Goal: Task Accomplishment & Management: Use online tool/utility

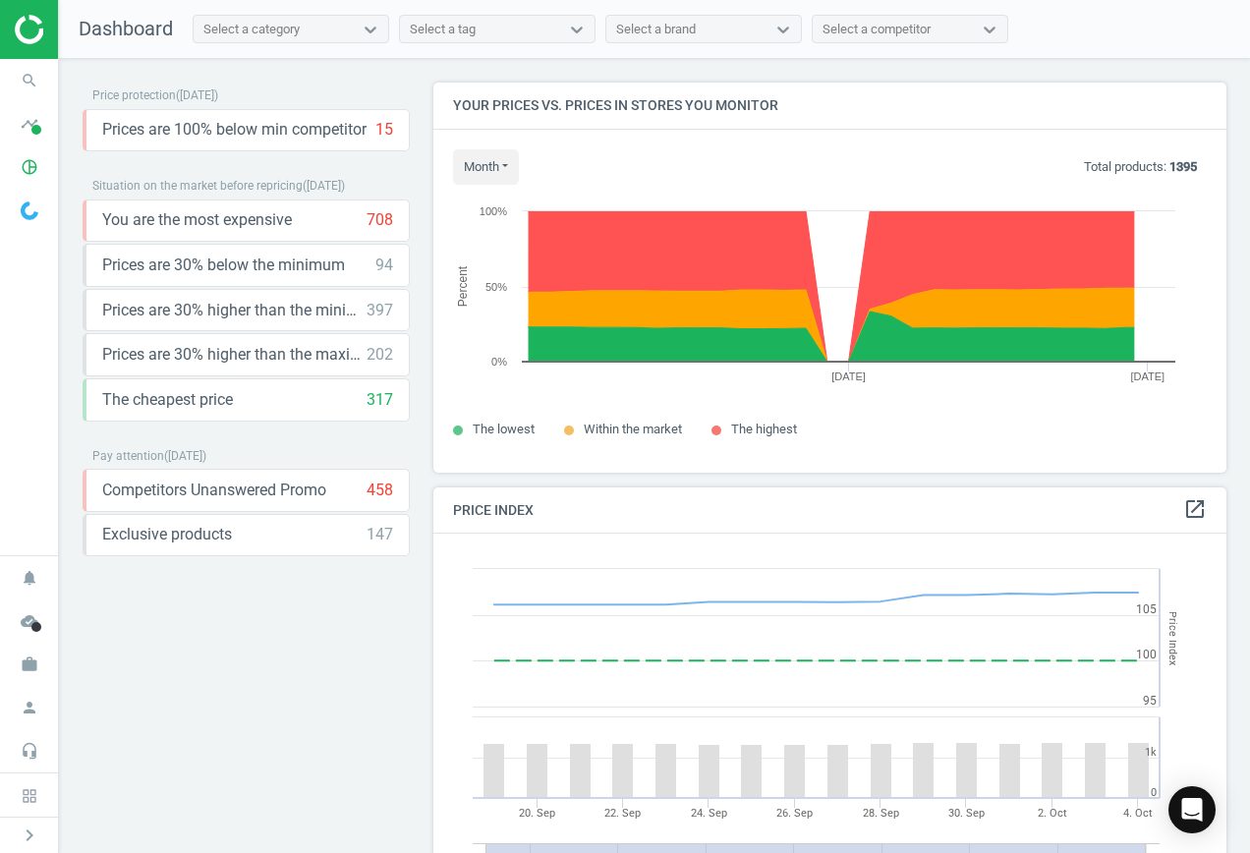
scroll to position [482, 809]
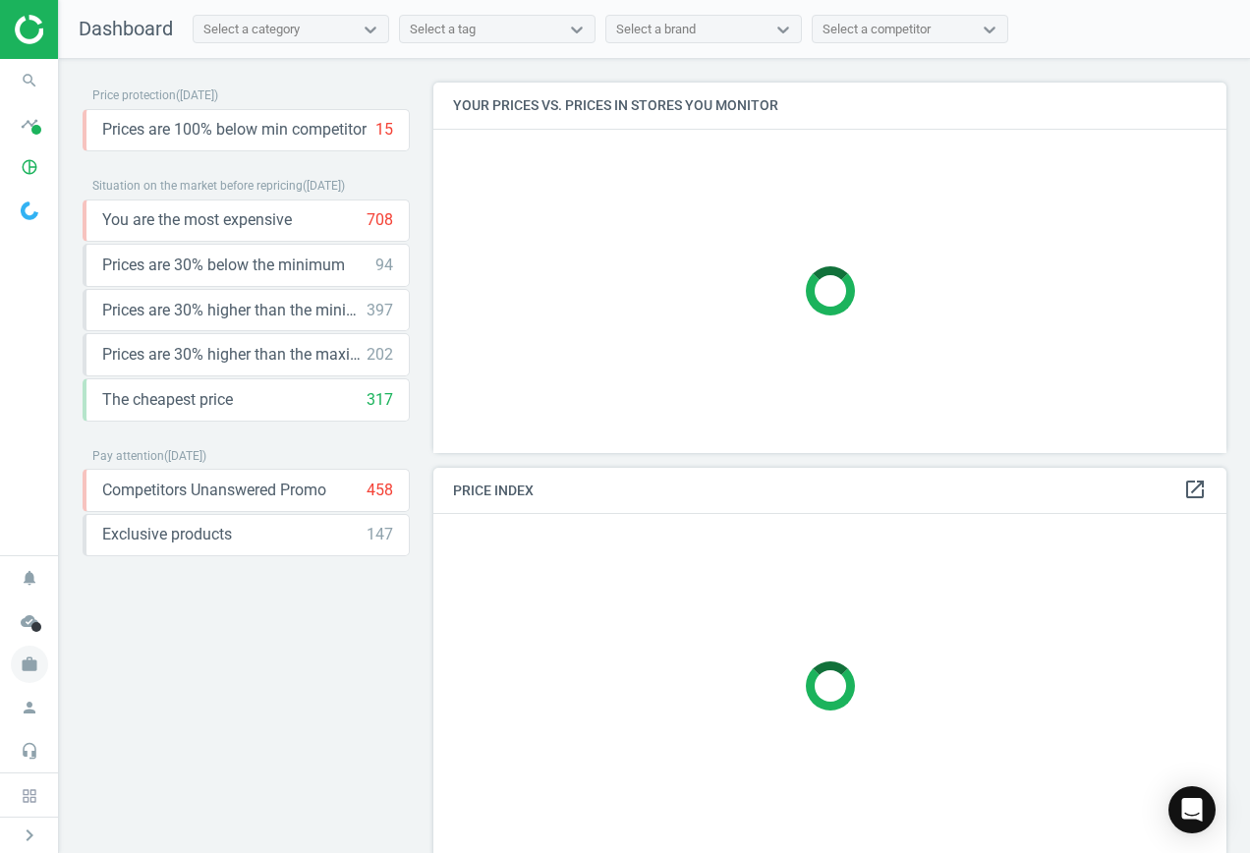
scroll to position [10, 10]
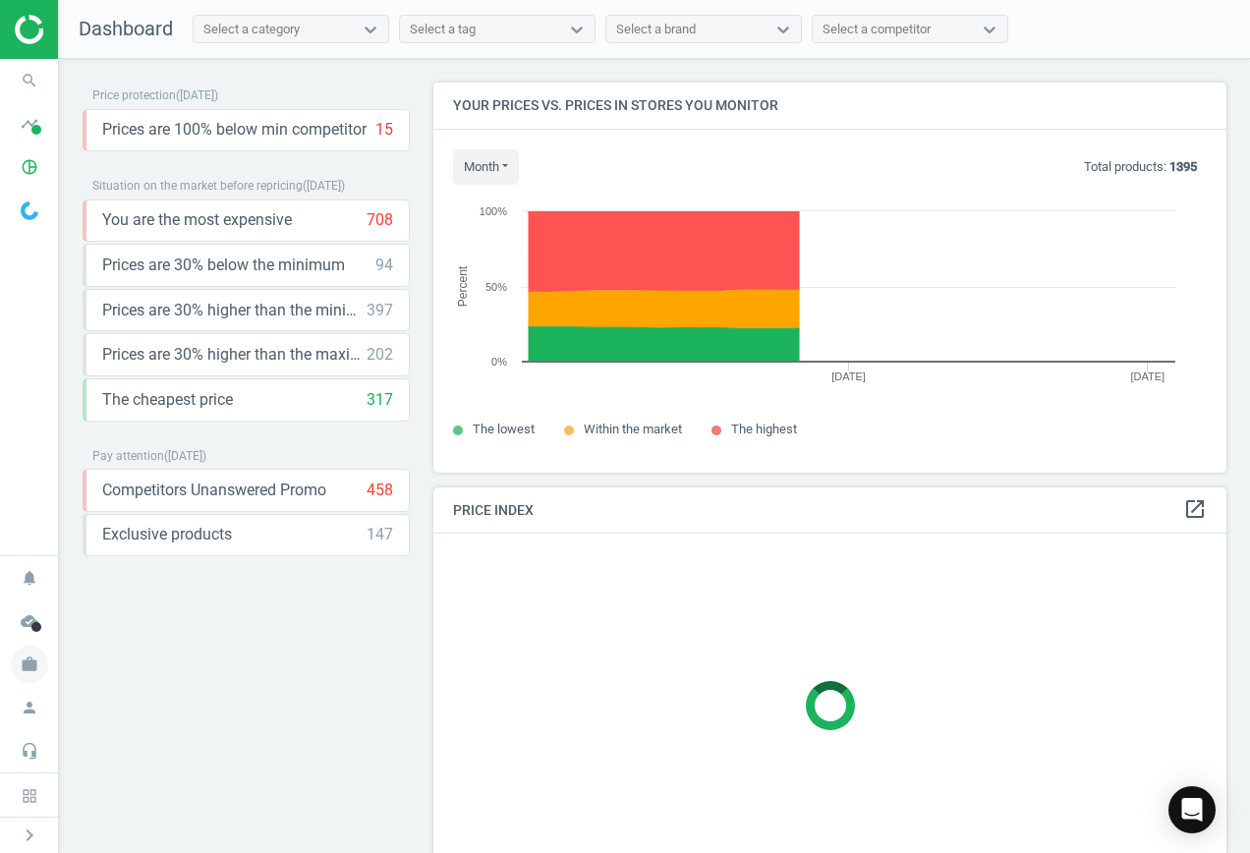
click at [26, 665] on icon "work" at bounding box center [29, 663] width 37 height 37
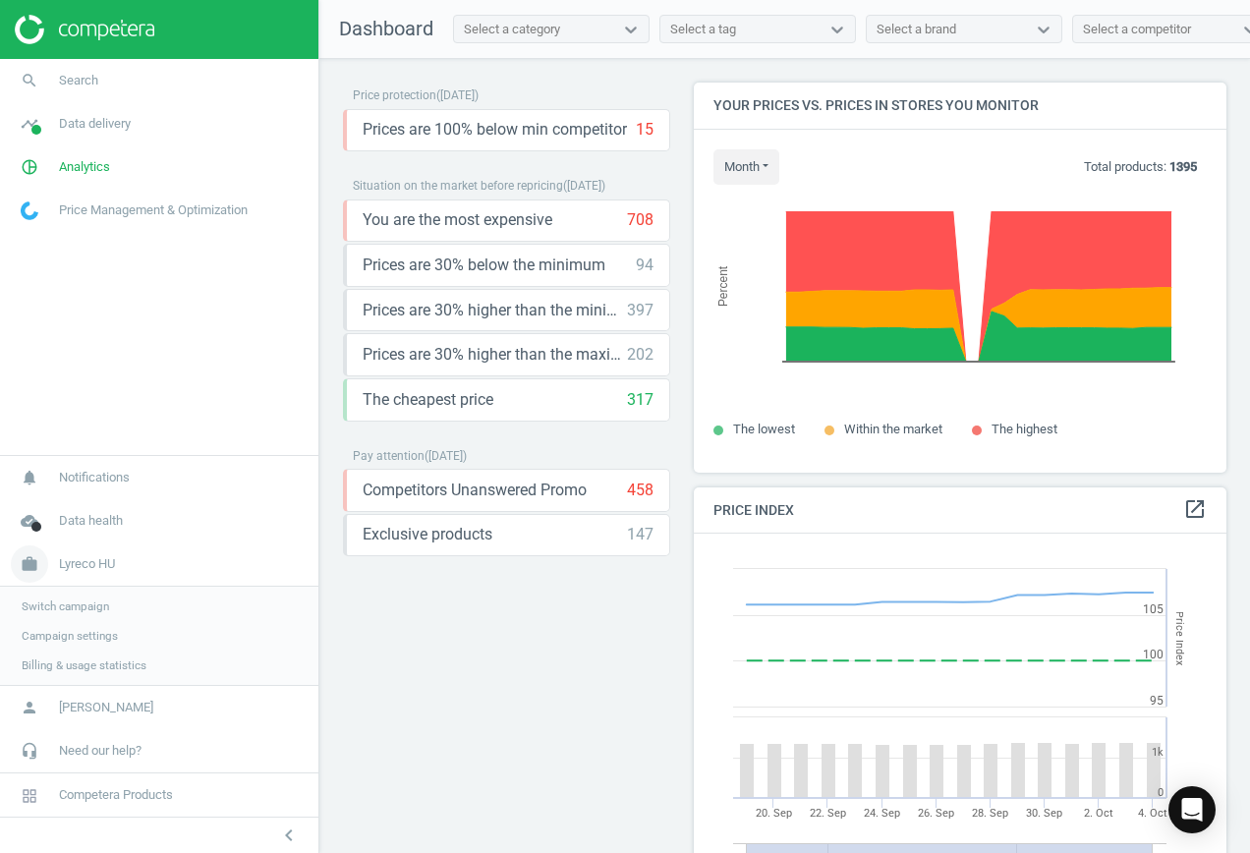
scroll to position [482, 548]
click at [61, 84] on span "Search" at bounding box center [78, 81] width 39 height 18
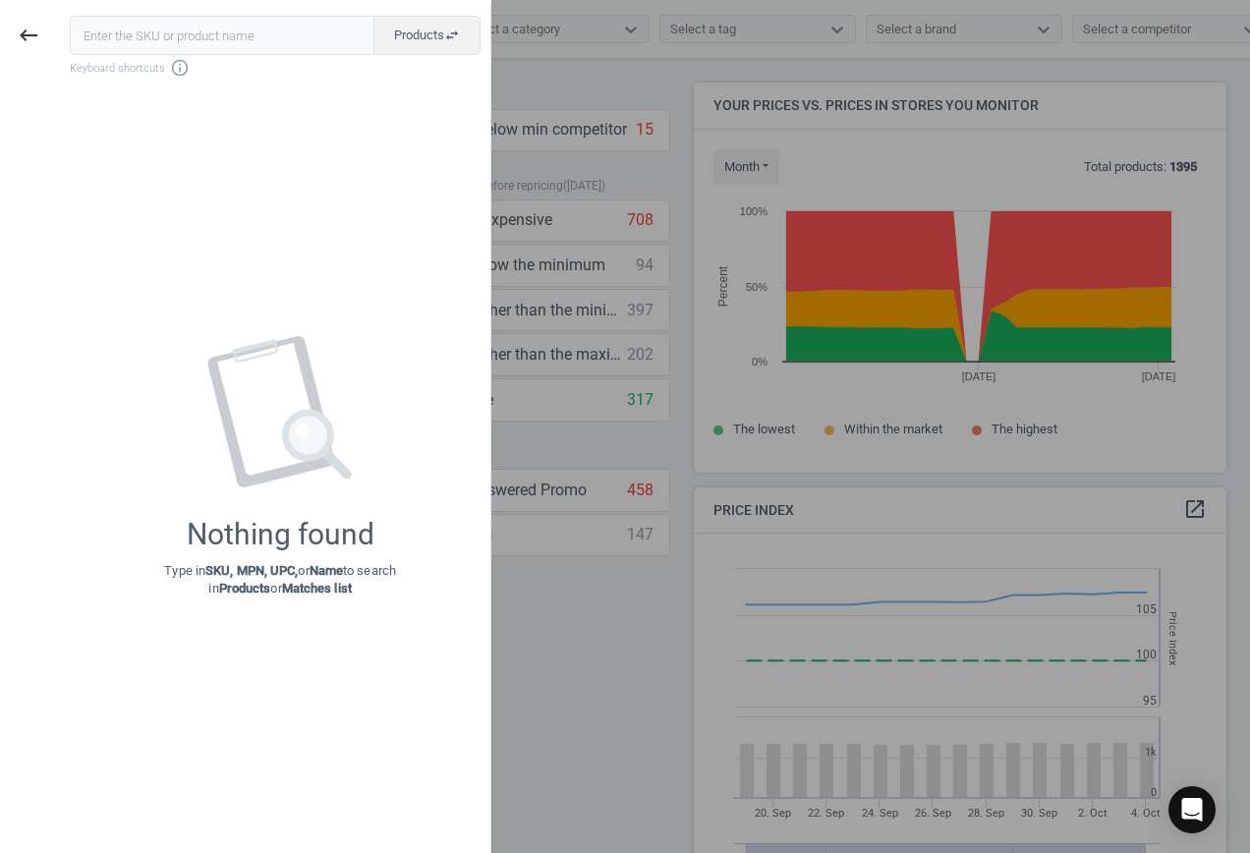
click at [189, 44] on input "text" at bounding box center [222, 35] width 305 height 39
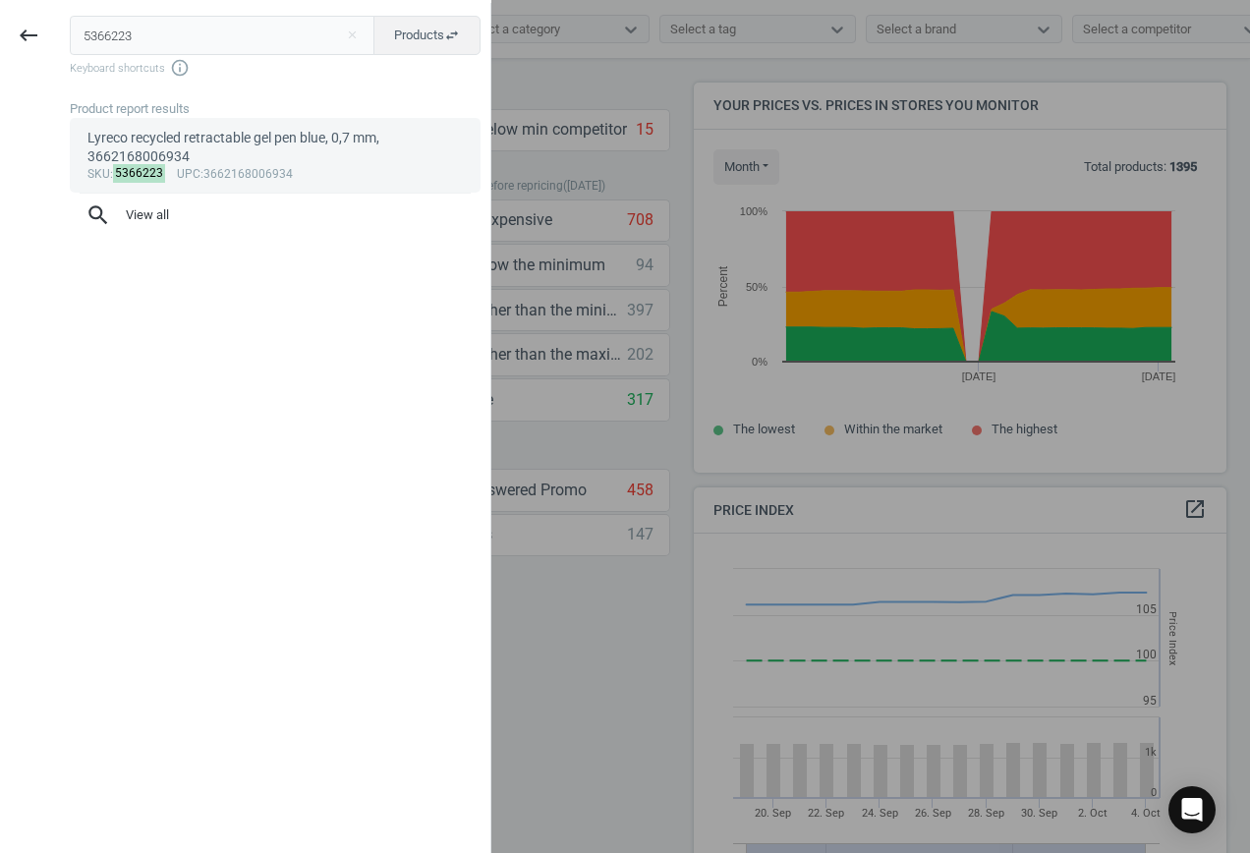
type input "5366223"
click at [253, 145] on div "Lyreco recycled retractable gel pen blue, 0,7 mm, 3662168006934" at bounding box center [275, 148] width 376 height 38
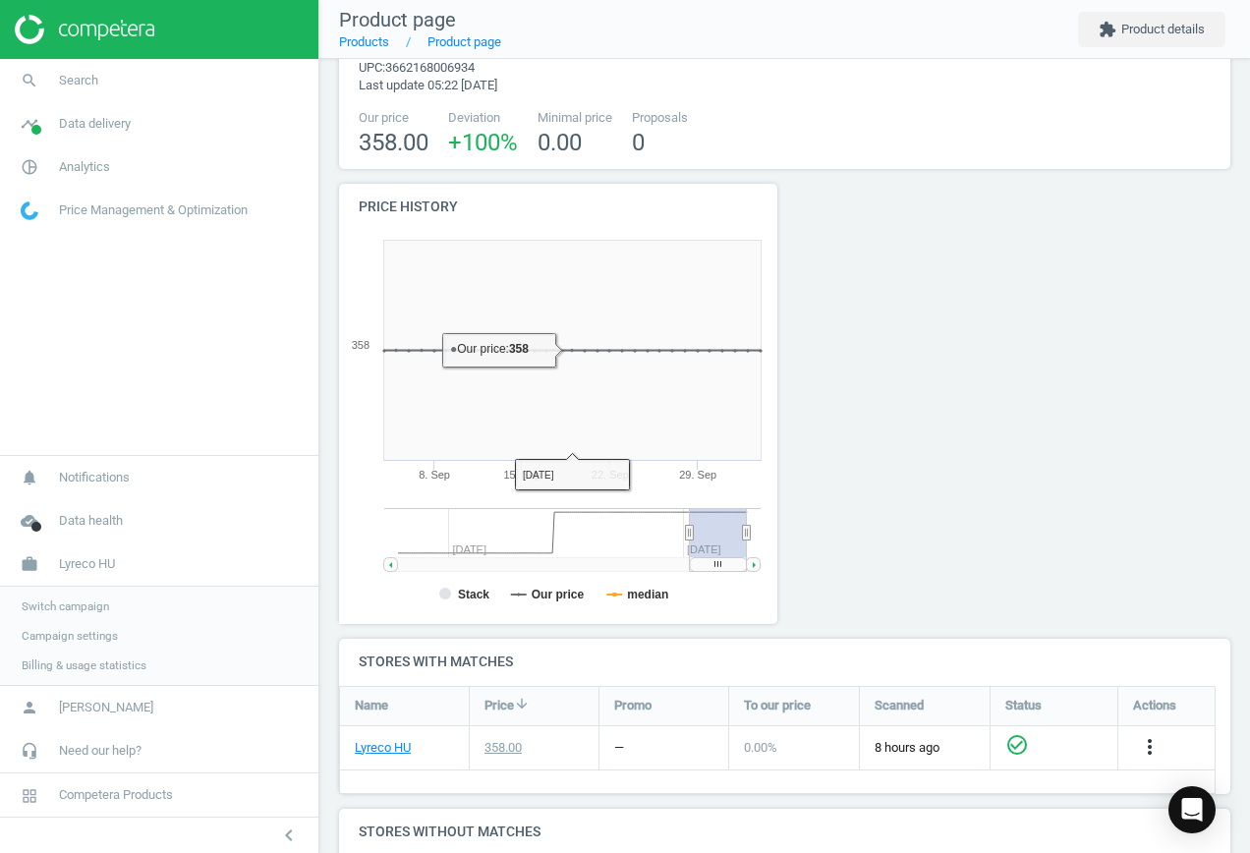
scroll to position [327, 0]
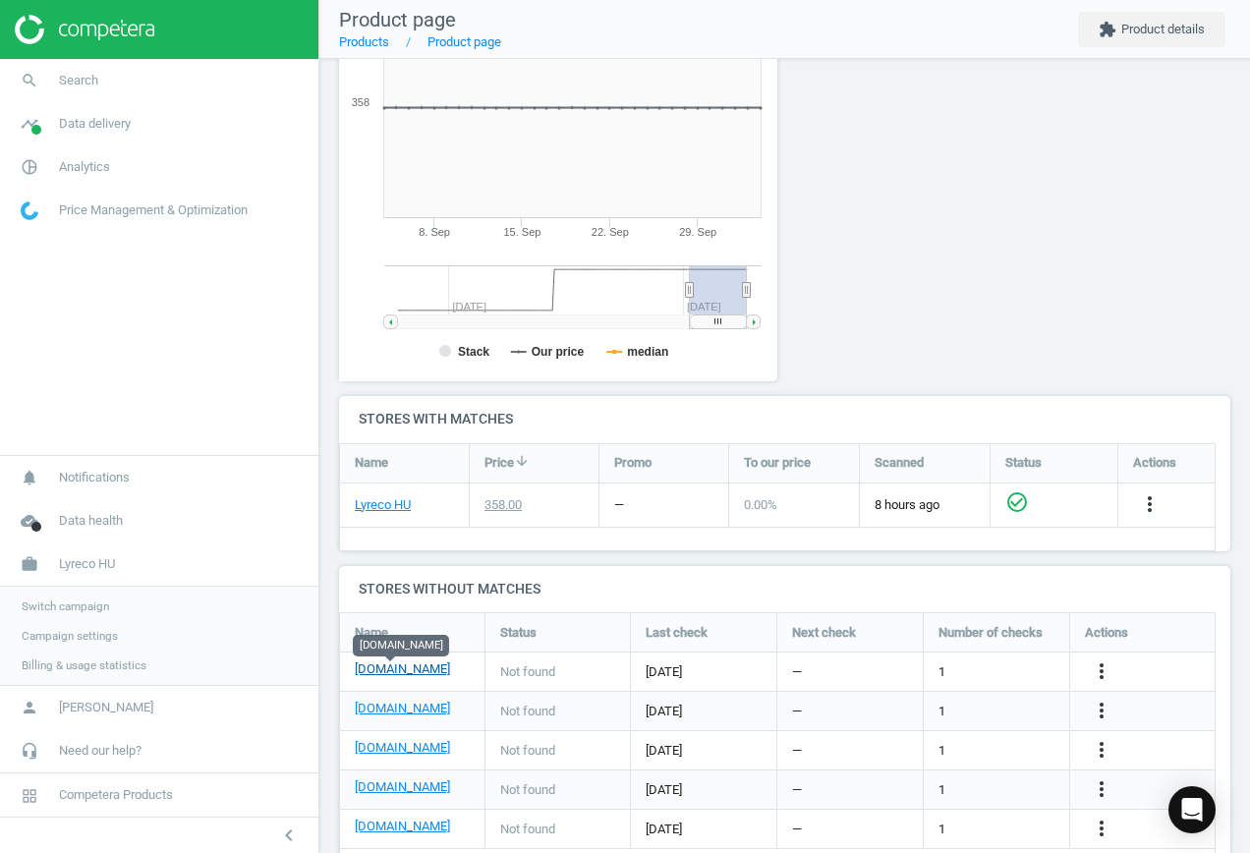
click at [394, 670] on link "[DOMAIN_NAME]" at bounding box center [402, 669] width 95 height 18
click at [1096, 670] on icon "more_vert" at bounding box center [1101, 671] width 24 height 24
click at [982, 668] on link "Edit URL/product option" at bounding box center [947, 671] width 269 height 30
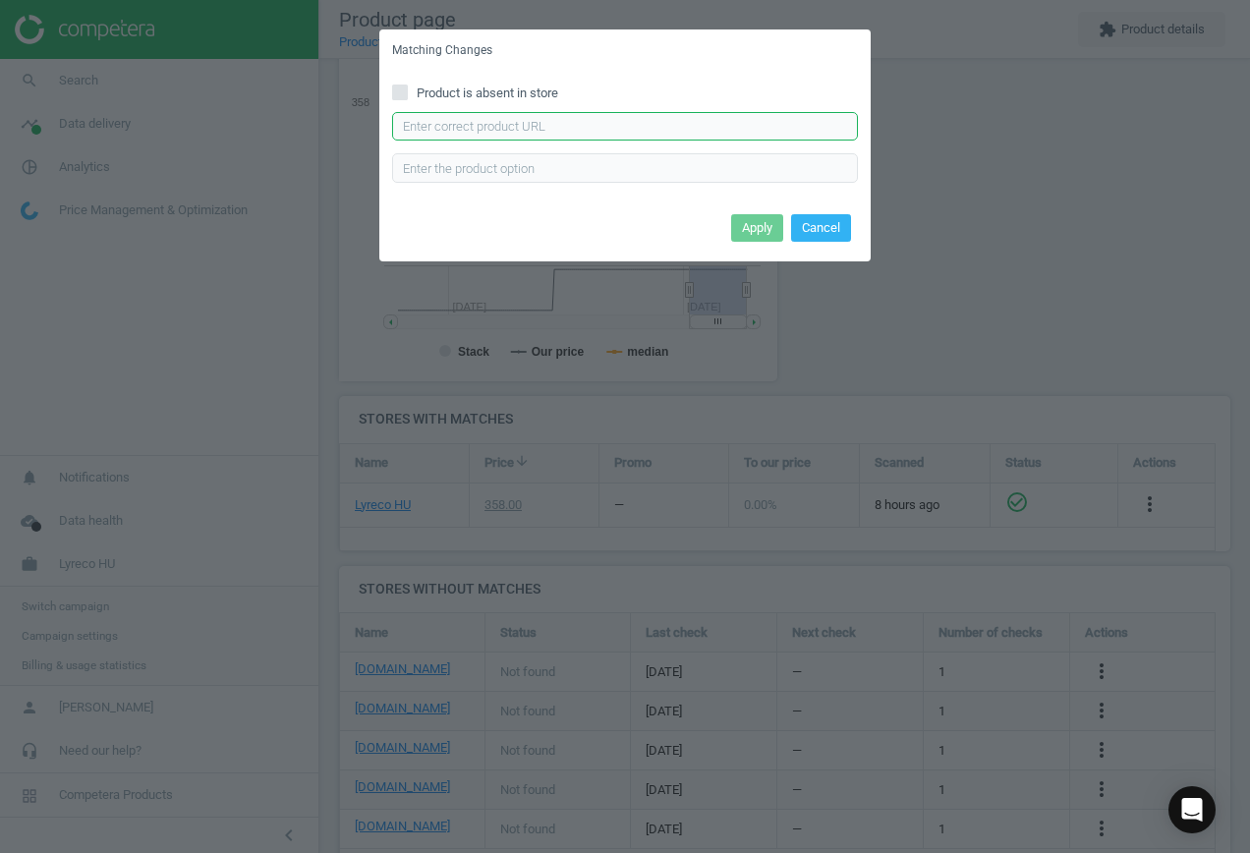
click at [593, 124] on input "text" at bounding box center [625, 126] width 466 height 29
paste input "[URL][DOMAIN_NAME]"
type input "[URL][DOMAIN_NAME]"
click at [756, 228] on button "Apply" at bounding box center [757, 228] width 52 height 28
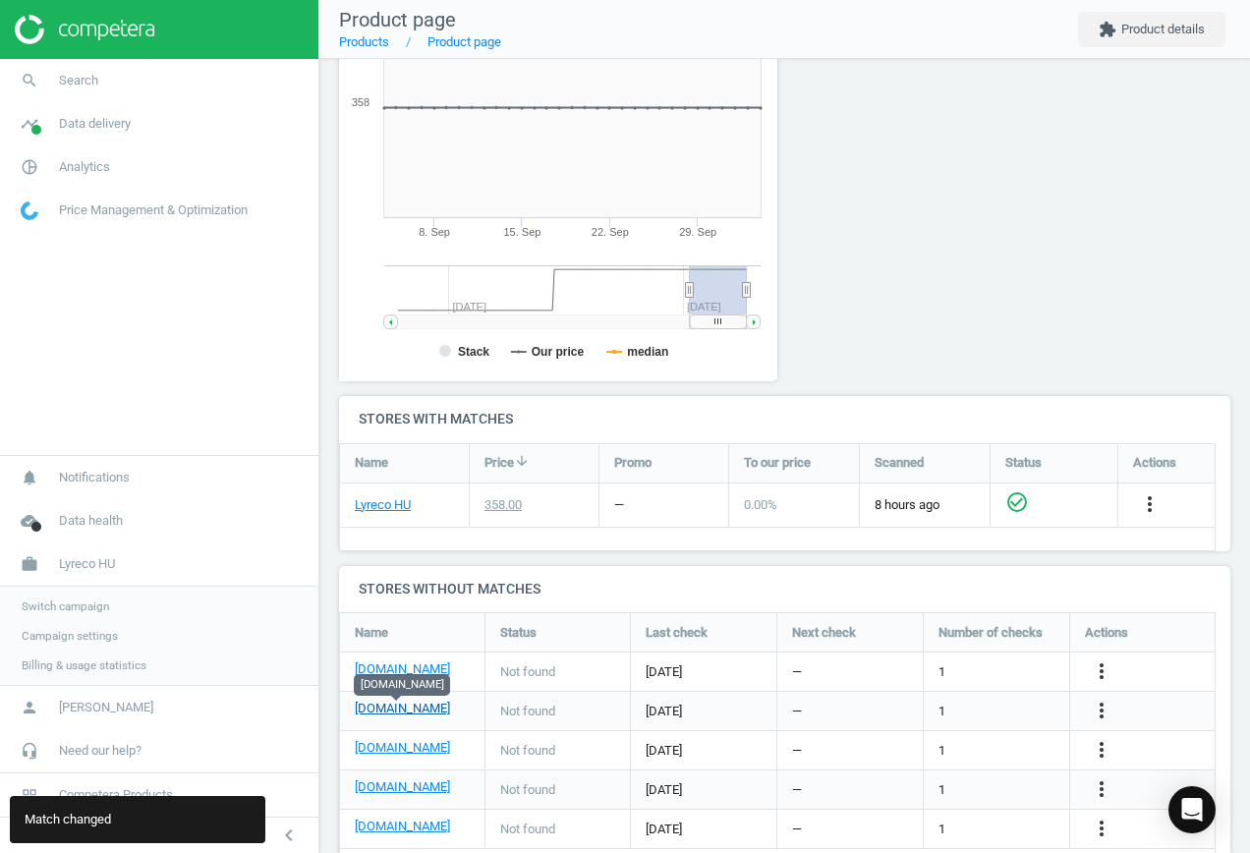
click at [421, 709] on link "[DOMAIN_NAME]" at bounding box center [402, 708] width 95 height 18
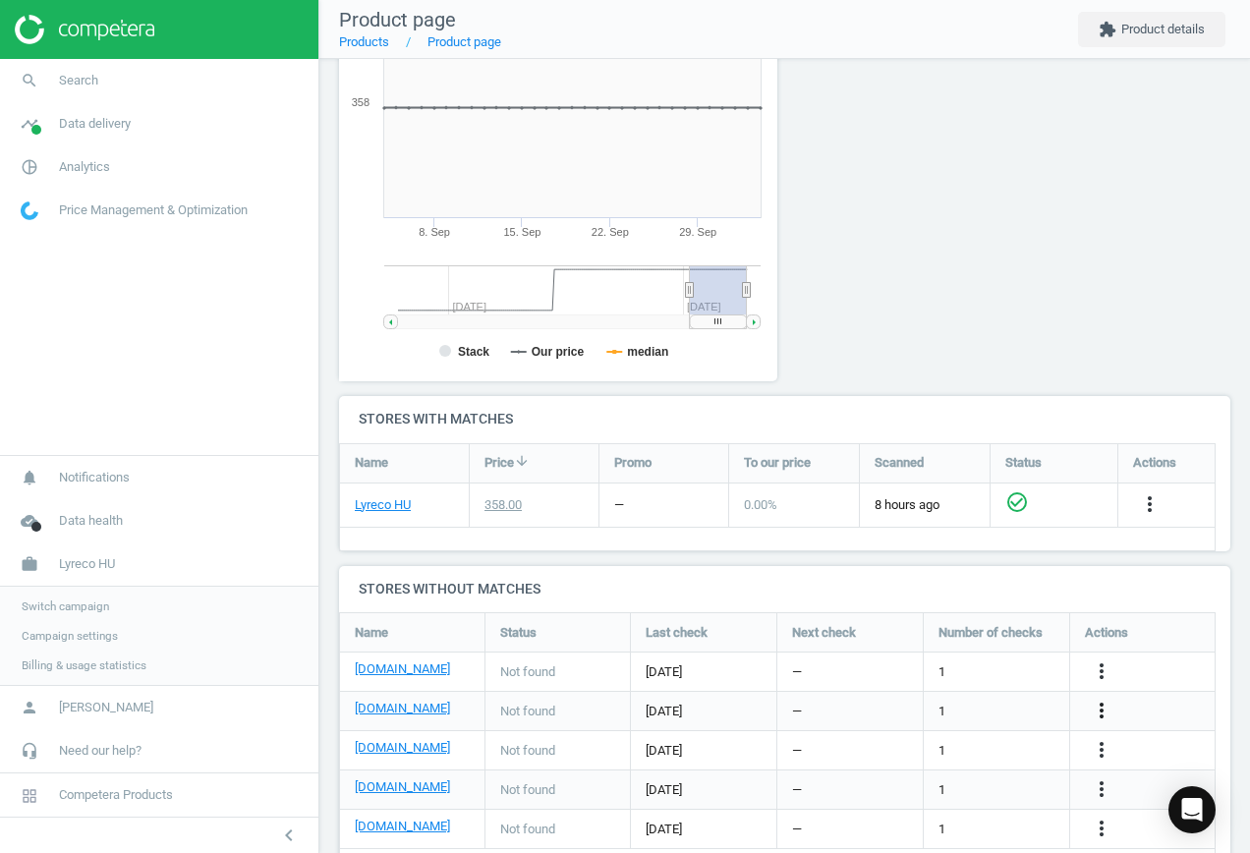
click at [1101, 707] on icon "more_vert" at bounding box center [1101, 710] width 24 height 24
click at [921, 708] on link "Edit URL/product option" at bounding box center [947, 711] width 269 height 30
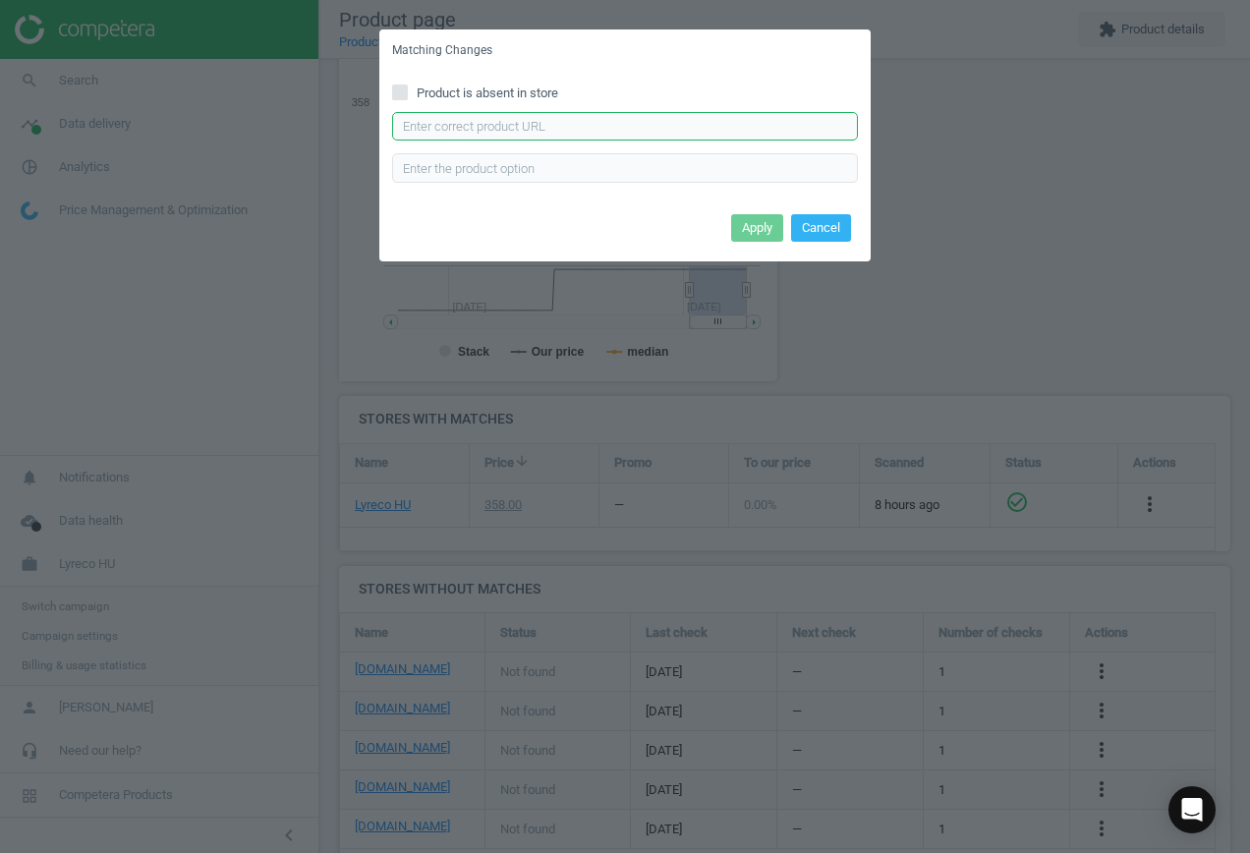
drag, startPoint x: 562, startPoint y: 113, endPoint x: 572, endPoint y: 127, distance: 16.9
click at [562, 118] on input "text" at bounding box center [625, 126] width 466 height 29
paste input "[URL][DOMAIN_NAME]"
type input "[URL][DOMAIN_NAME]"
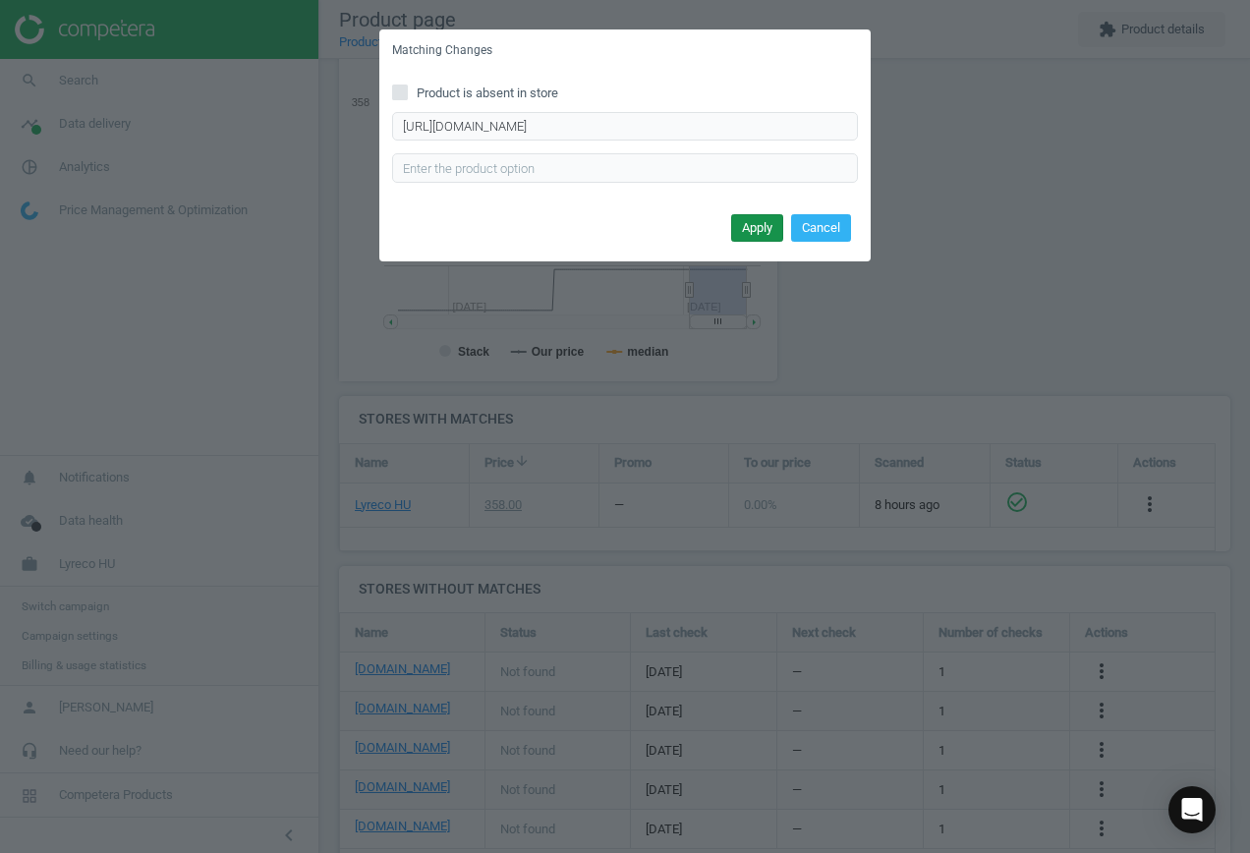
click at [751, 234] on button "Apply" at bounding box center [757, 228] width 52 height 28
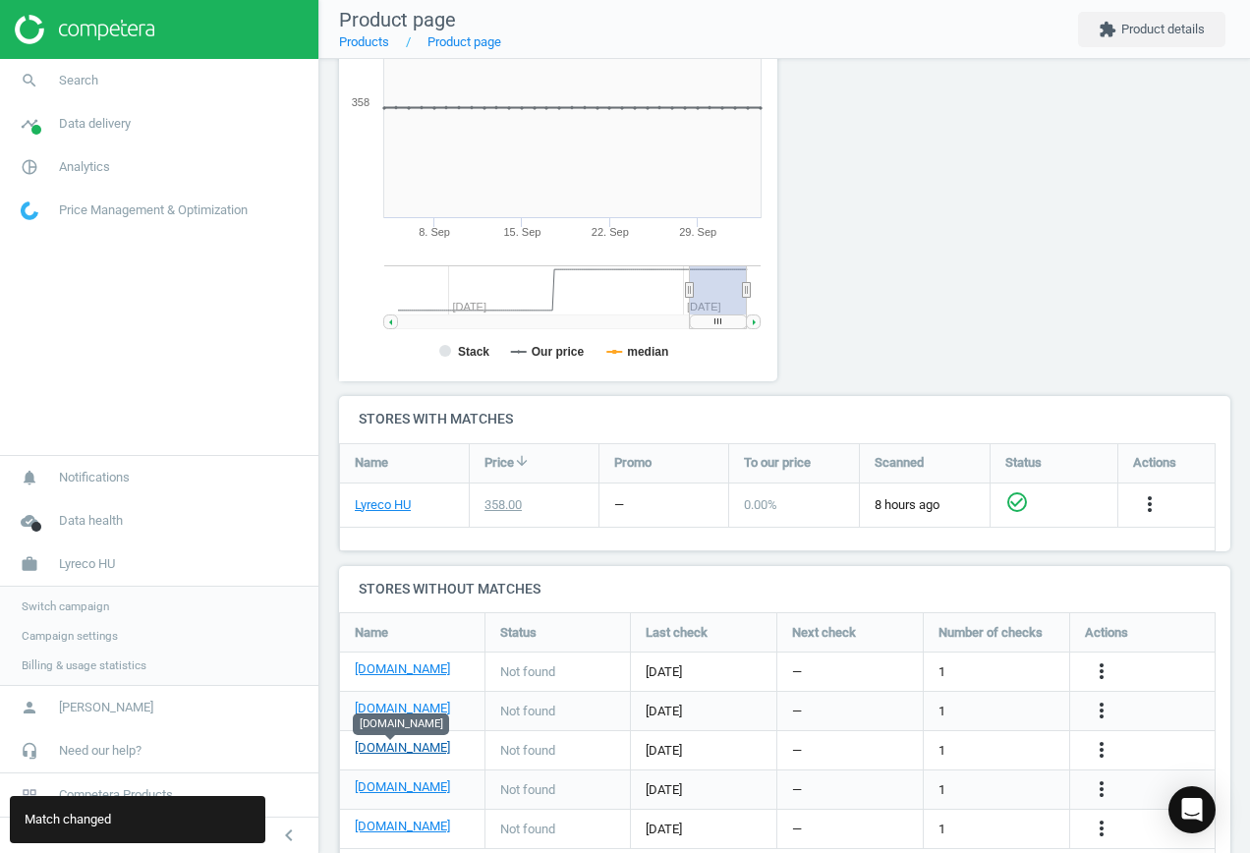
click at [387, 745] on link "[DOMAIN_NAME]" at bounding box center [402, 748] width 95 height 18
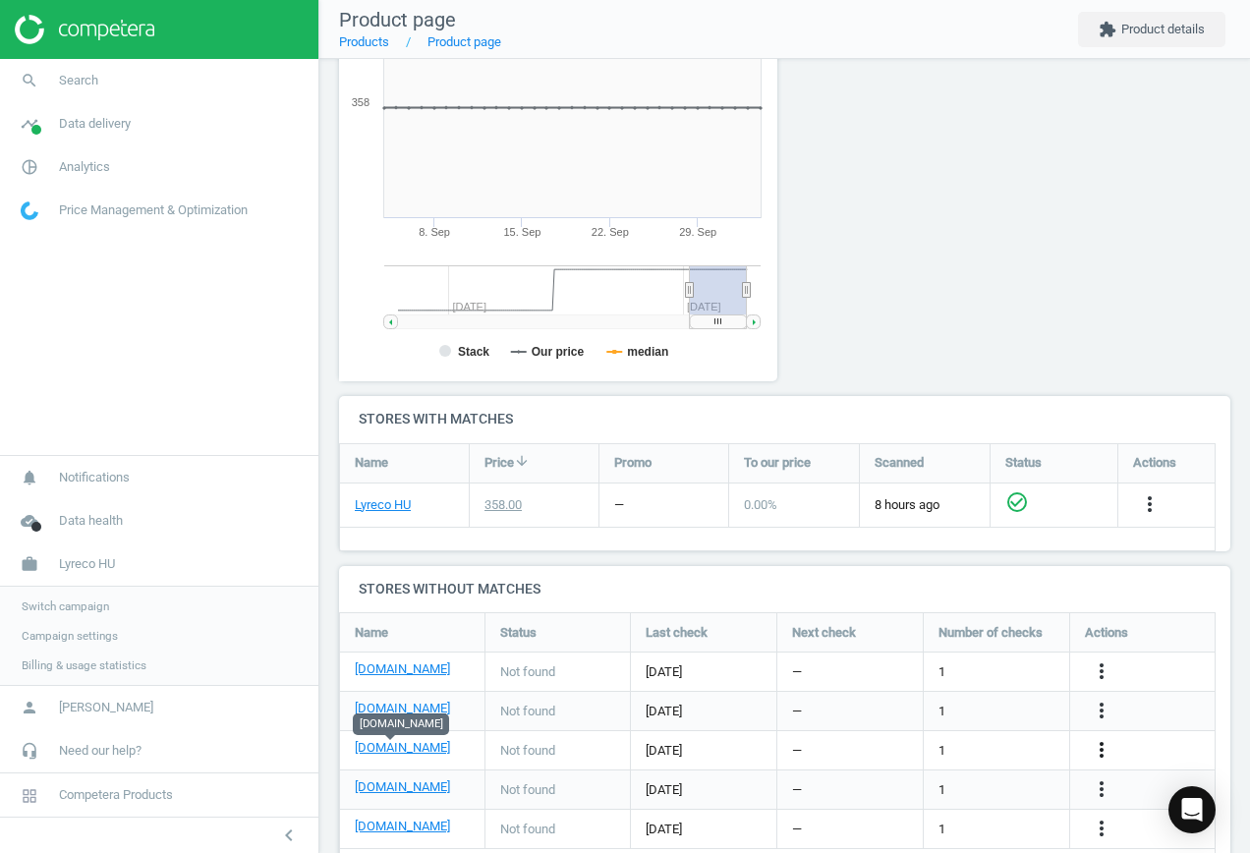
click at [1107, 743] on icon "more_vert" at bounding box center [1101, 750] width 24 height 24
click at [941, 744] on link "Edit URL/product option" at bounding box center [947, 750] width 269 height 30
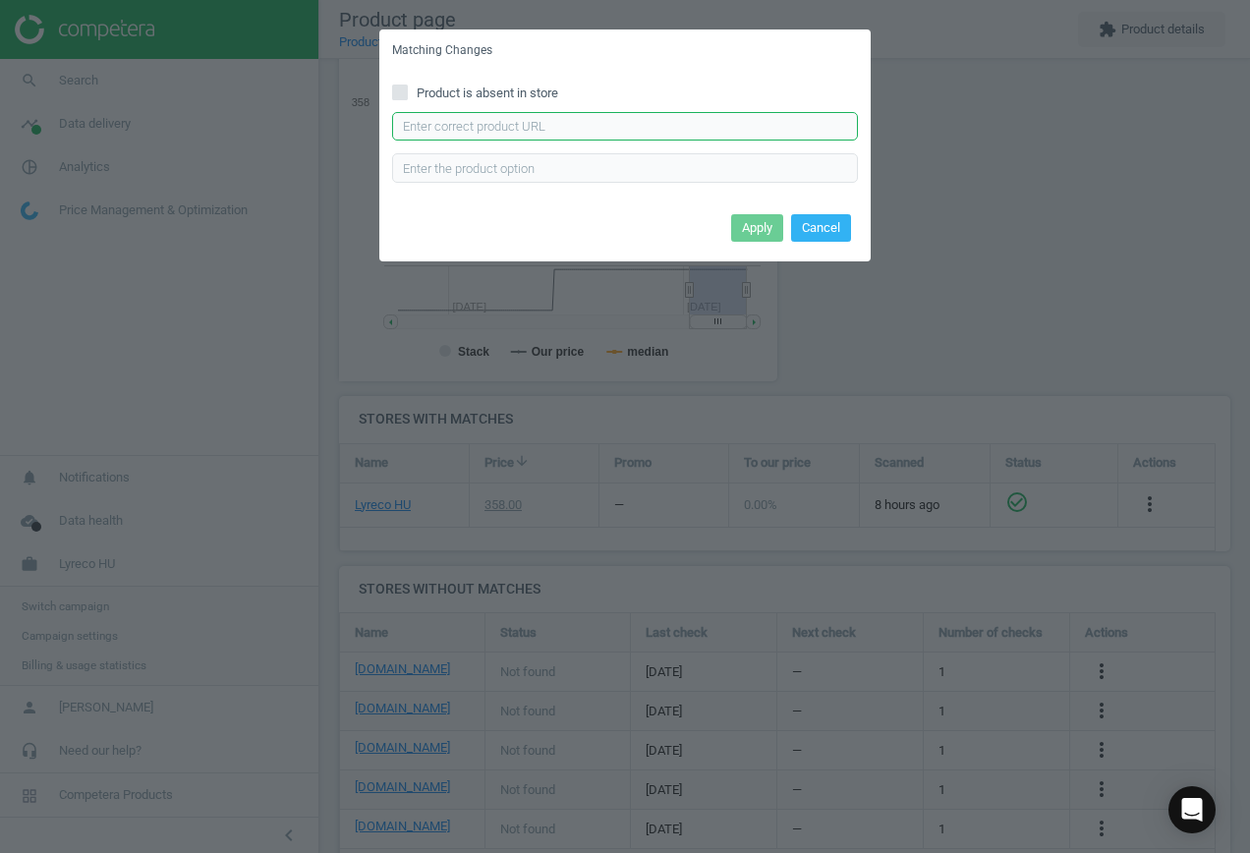
click at [586, 129] on input "text" at bounding box center [625, 126] width 466 height 29
paste input "[URL][DOMAIN_NAME]"
type input "[URL][DOMAIN_NAME]"
drag, startPoint x: 753, startPoint y: 222, endPoint x: 763, endPoint y: 238, distance: 19.1
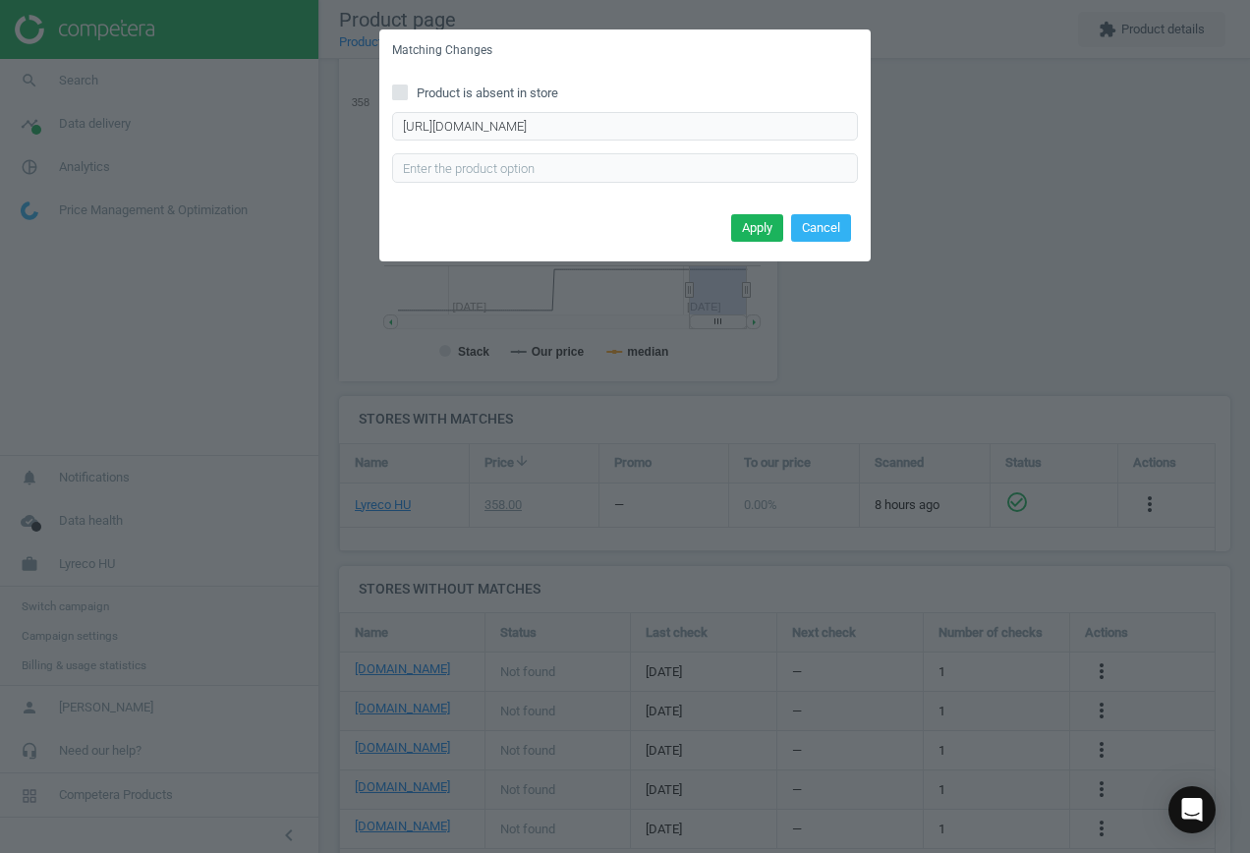
click at [753, 222] on button "Apply" at bounding box center [757, 228] width 52 height 28
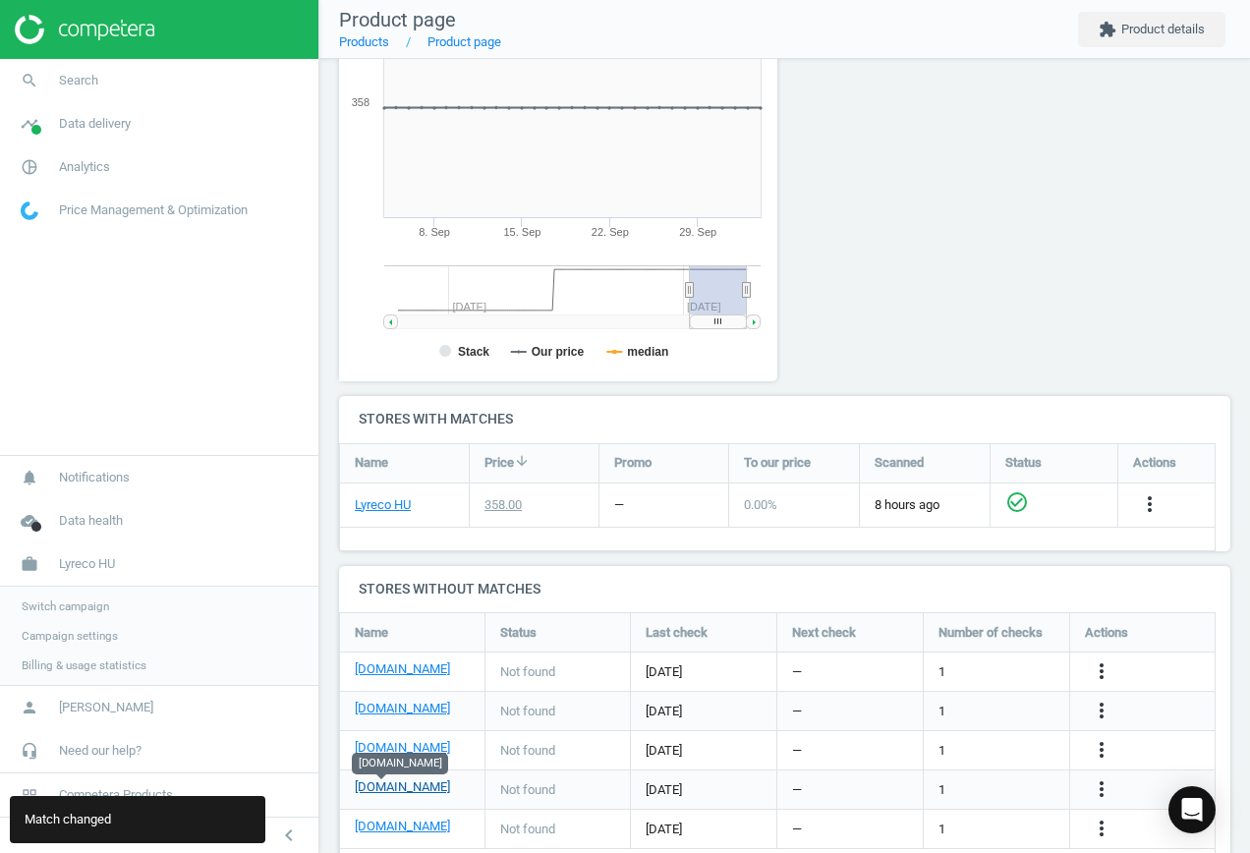
click at [385, 788] on link "[DOMAIN_NAME]" at bounding box center [402, 787] width 95 height 18
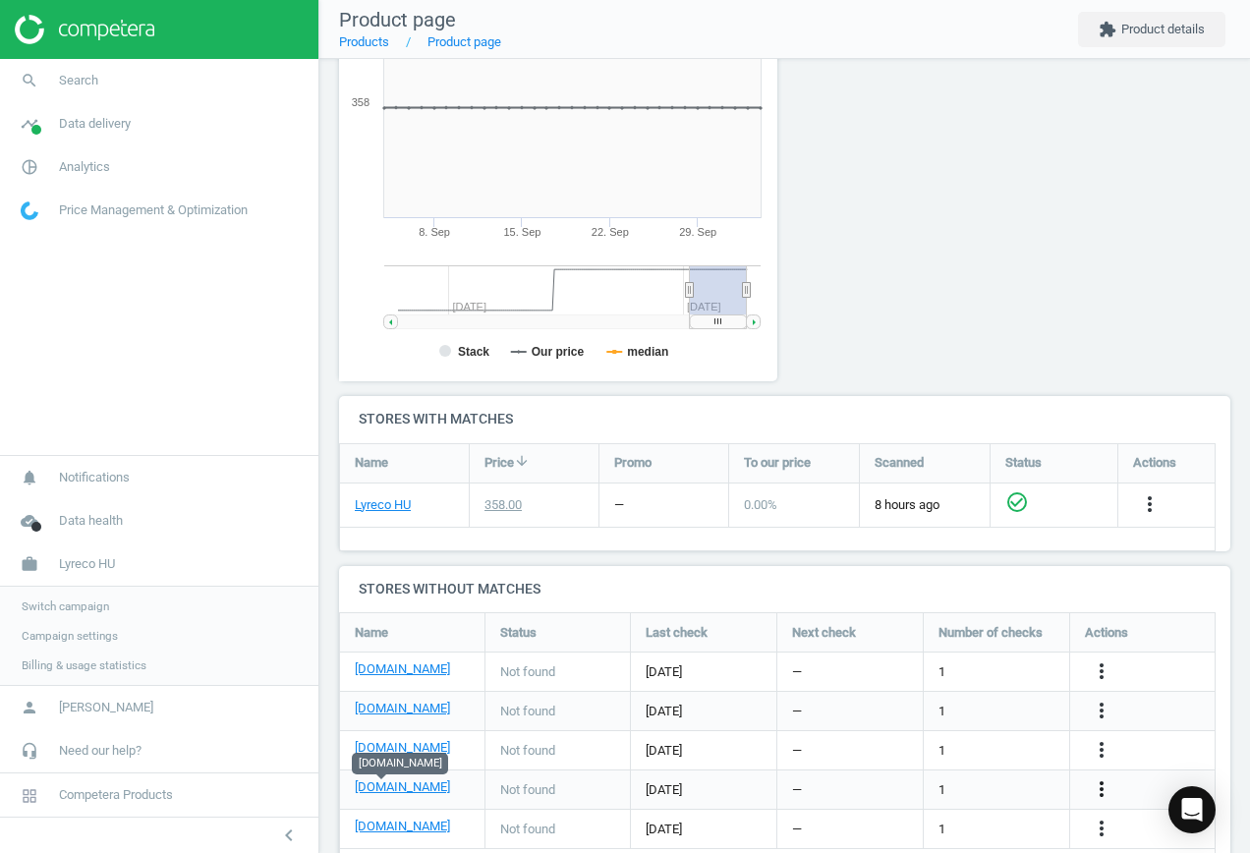
click at [1094, 791] on icon "more_vert" at bounding box center [1101, 789] width 24 height 24
click at [975, 789] on link "Edit URL/product option" at bounding box center [947, 789] width 269 height 30
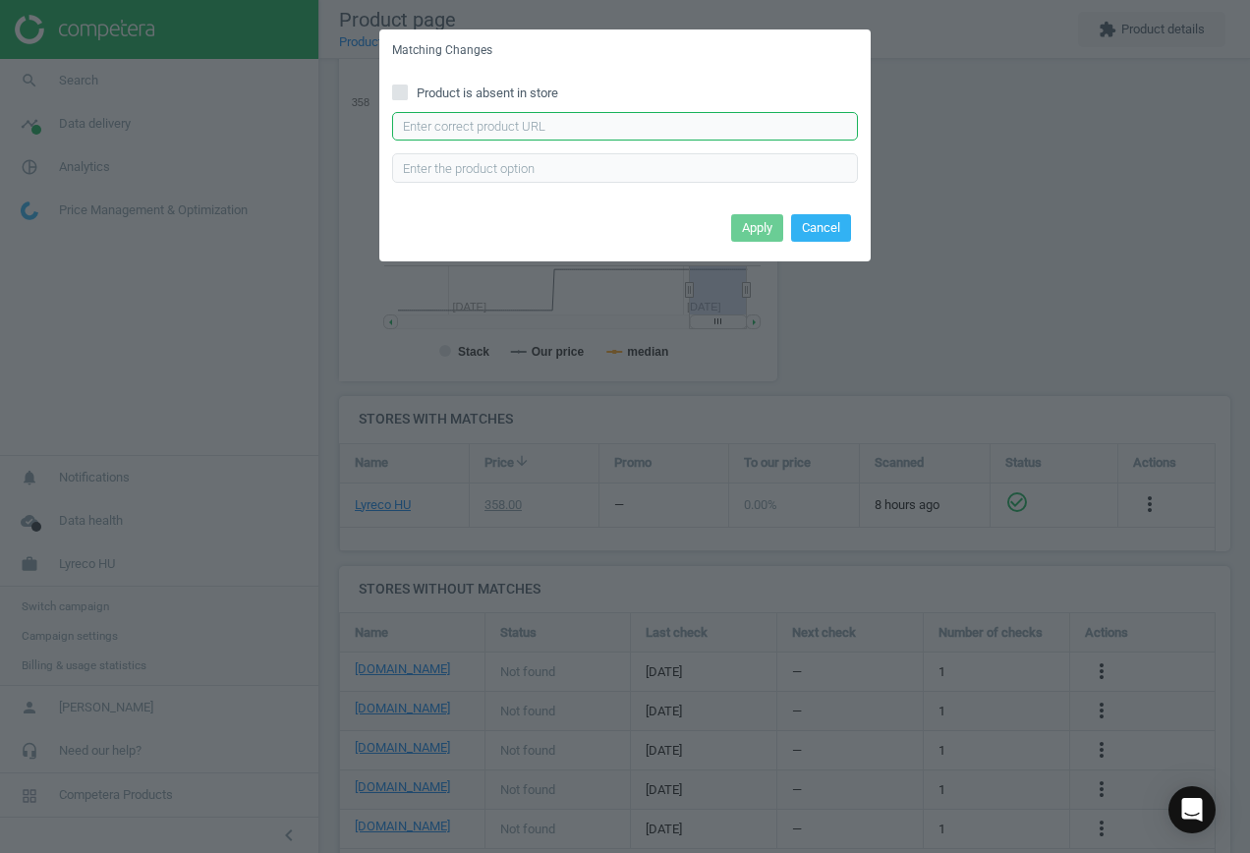
click at [546, 134] on input "text" at bounding box center [625, 126] width 466 height 29
paste input "[URL][DOMAIN_NAME]"
type input "[URL][DOMAIN_NAME]"
click at [772, 215] on button "Apply" at bounding box center [757, 228] width 52 height 28
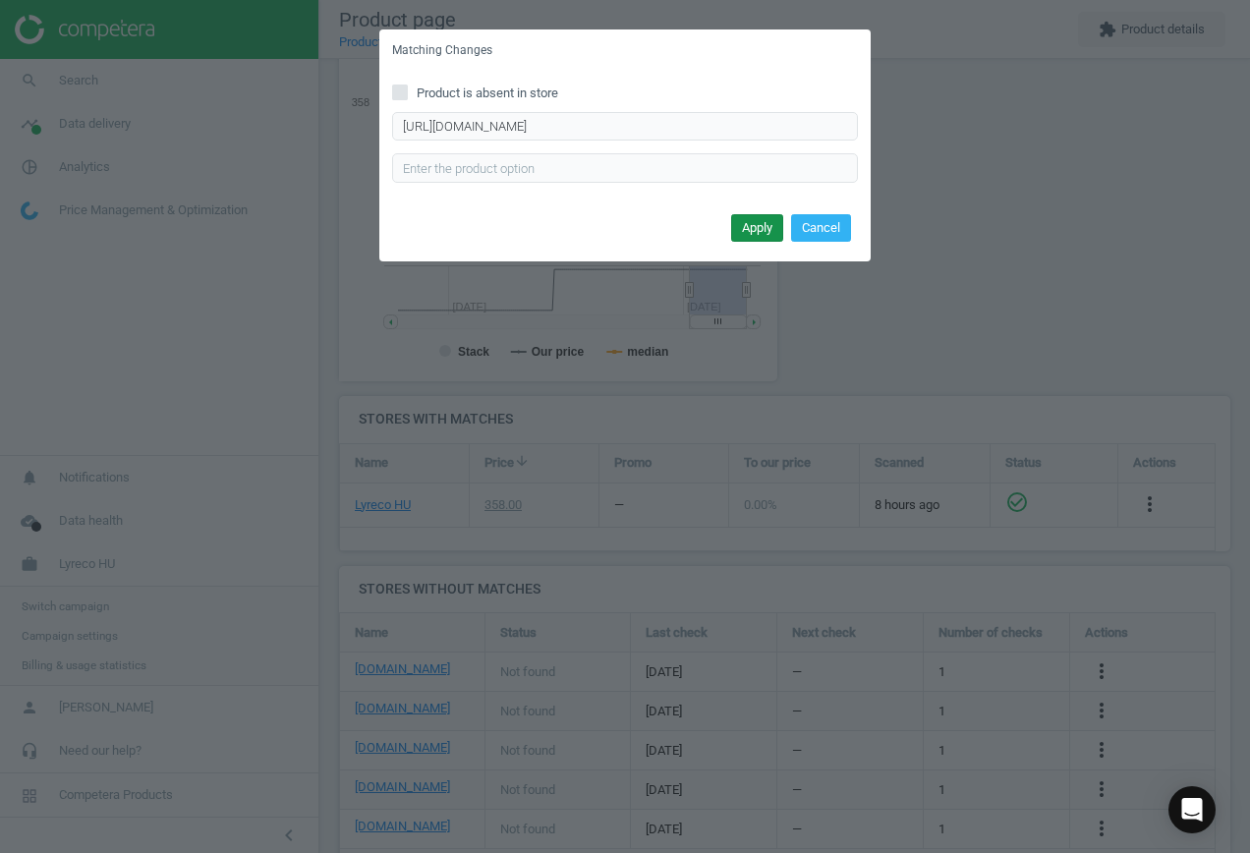
scroll to position [0, 0]
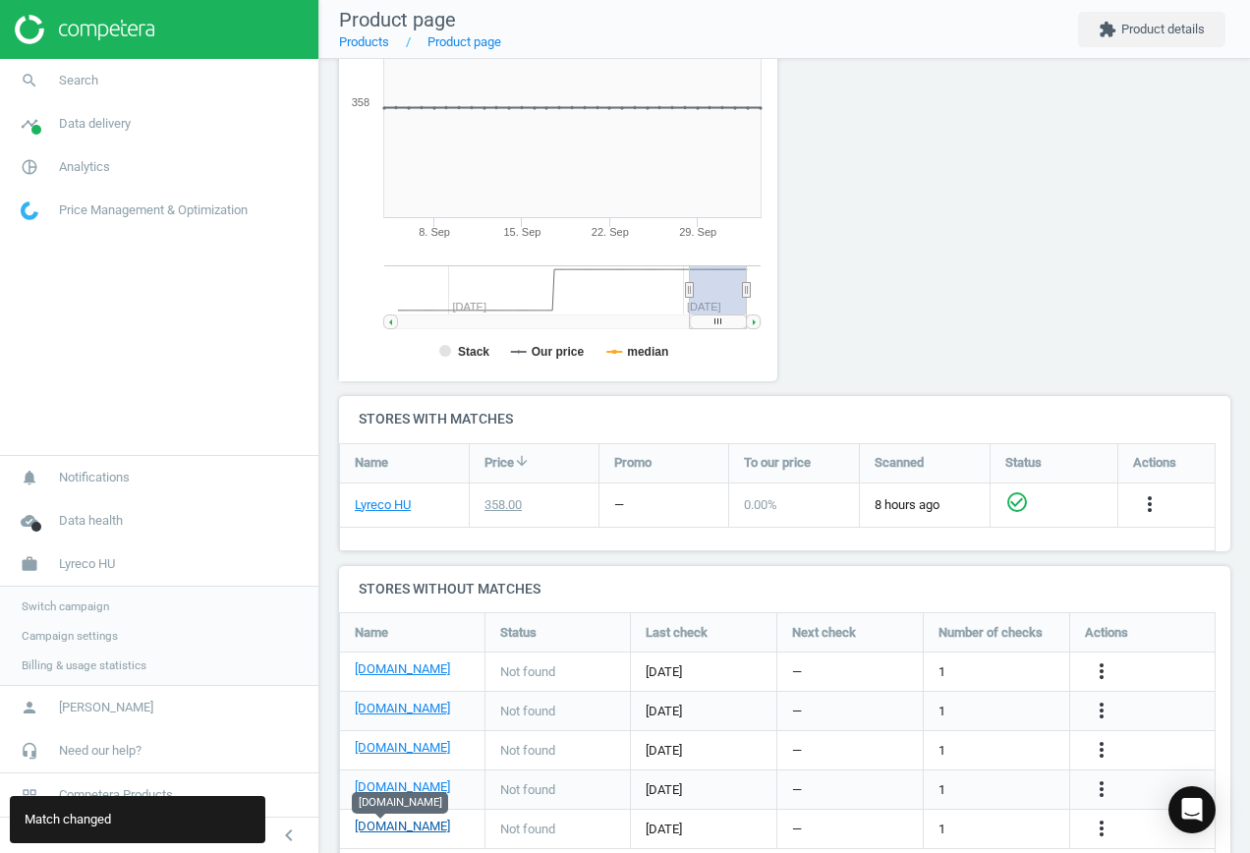
click at [391, 826] on link "[DOMAIN_NAME]" at bounding box center [402, 826] width 95 height 18
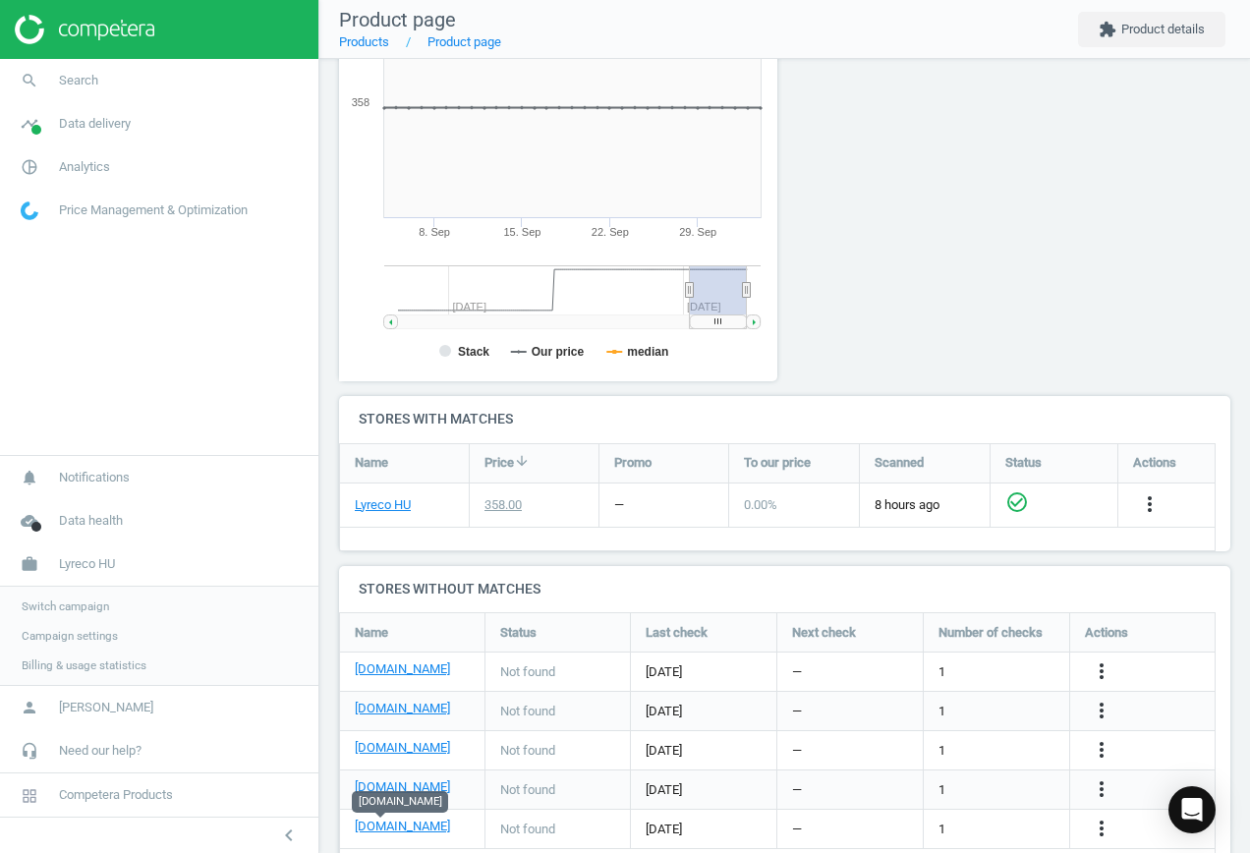
scroll to position [381, 0]
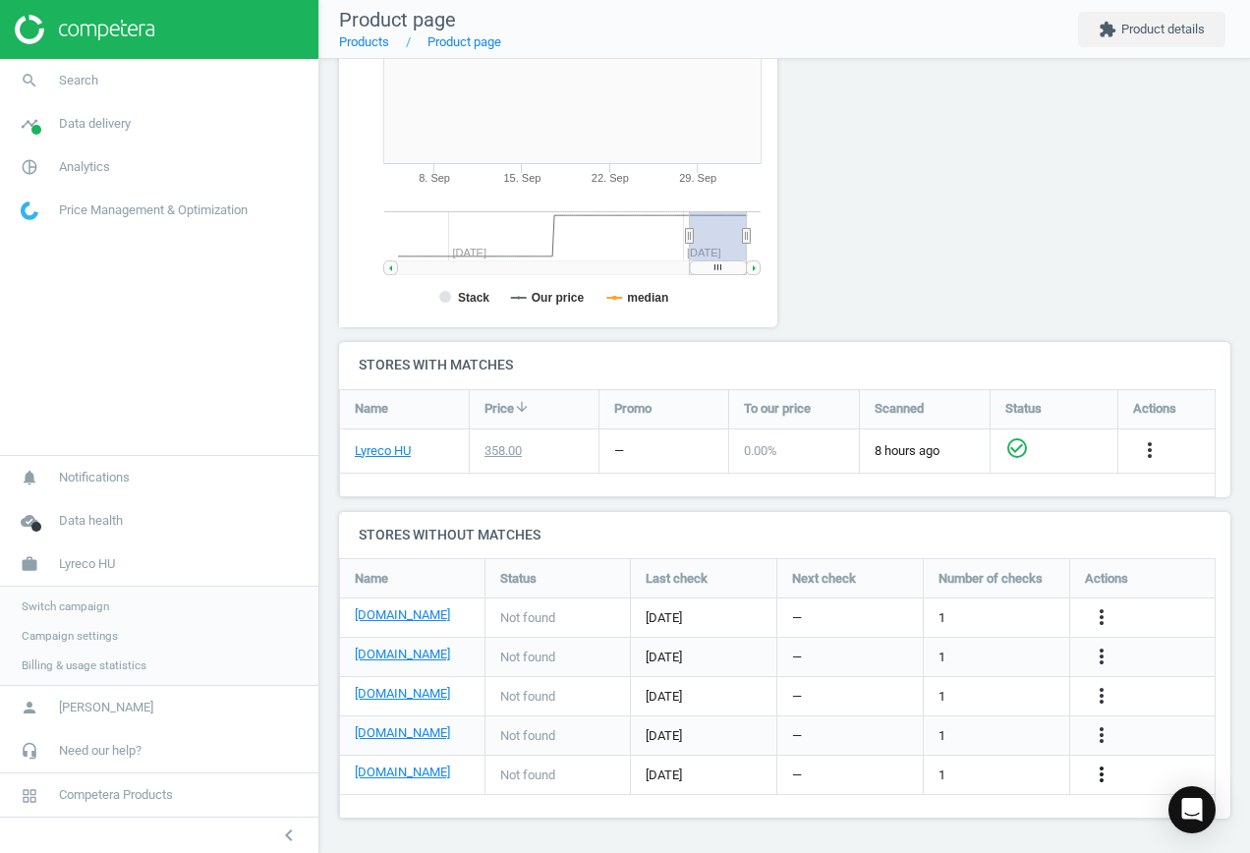
click at [1098, 773] on icon "more_vert" at bounding box center [1101, 774] width 24 height 24
click at [977, 770] on link "Edit URL/product option" at bounding box center [947, 774] width 269 height 30
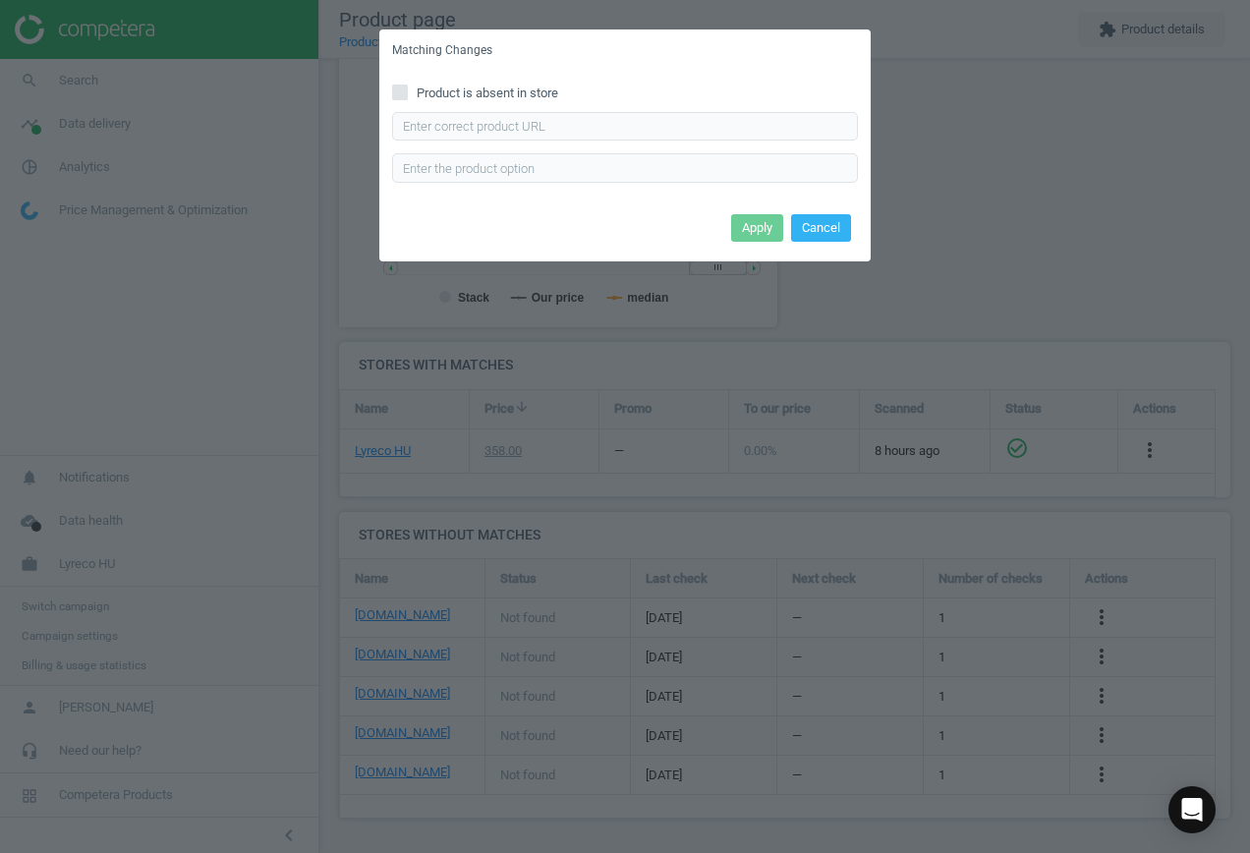
click at [437, 92] on span "Product is absent in store" at bounding box center [487, 93] width 149 height 18
click at [407, 92] on input "Product is absent in store" at bounding box center [400, 91] width 13 height 13
checkbox input "true"
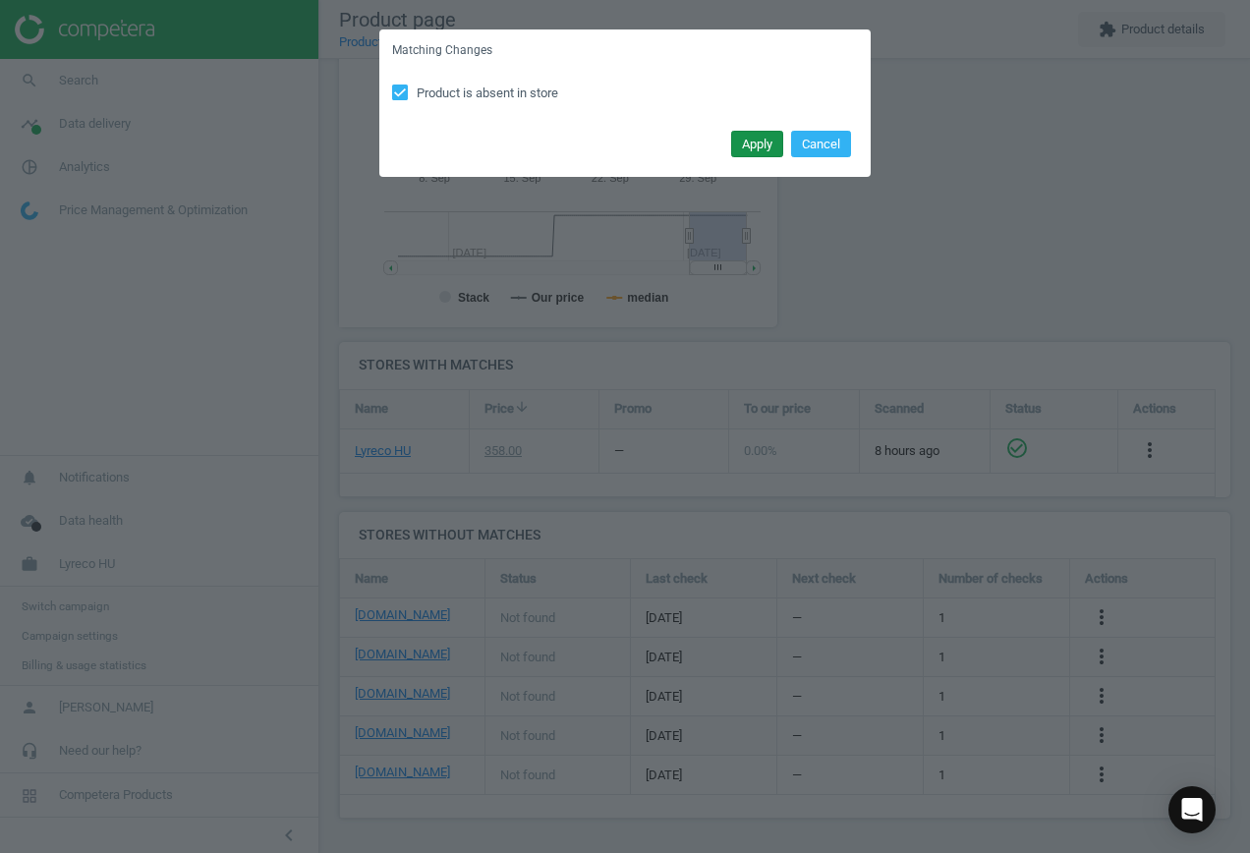
click at [751, 139] on button "Apply" at bounding box center [757, 145] width 52 height 28
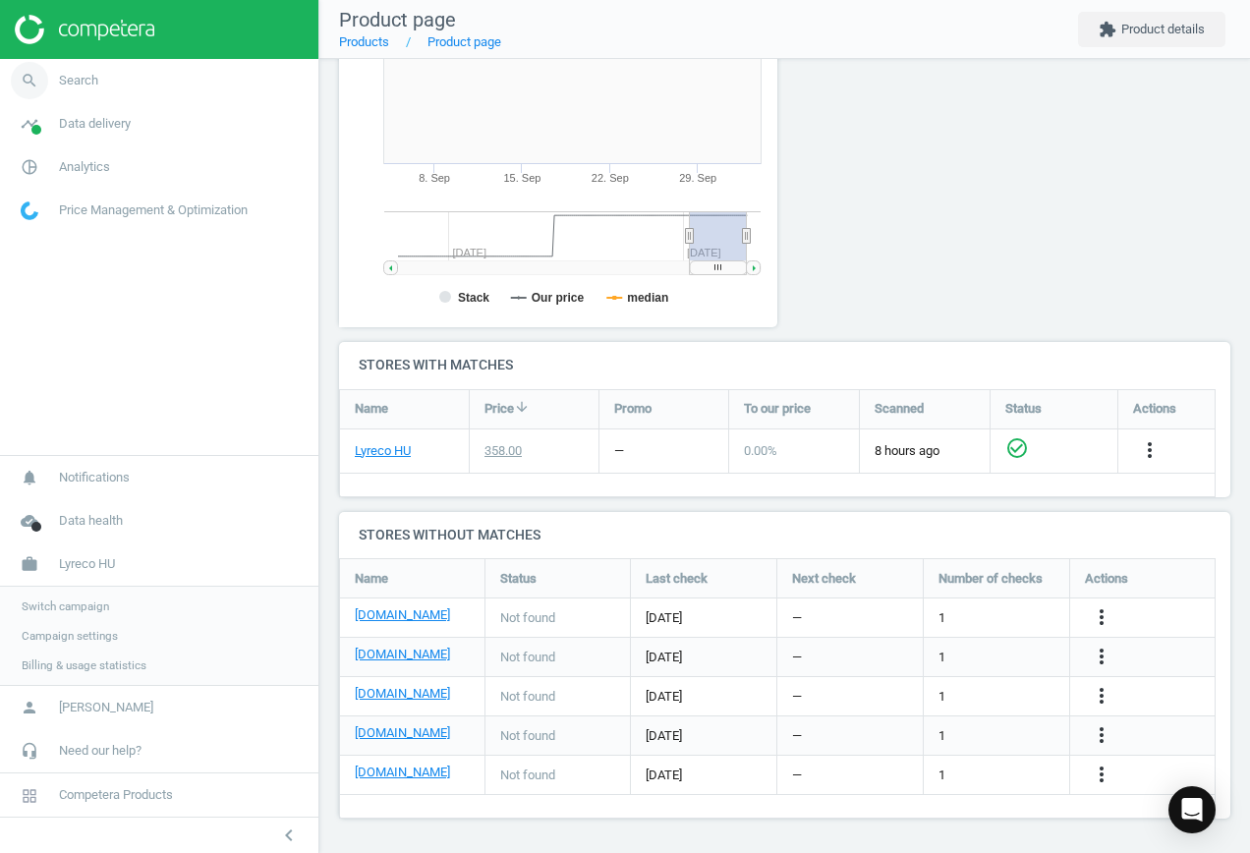
click at [33, 79] on icon "search" at bounding box center [29, 80] width 37 height 37
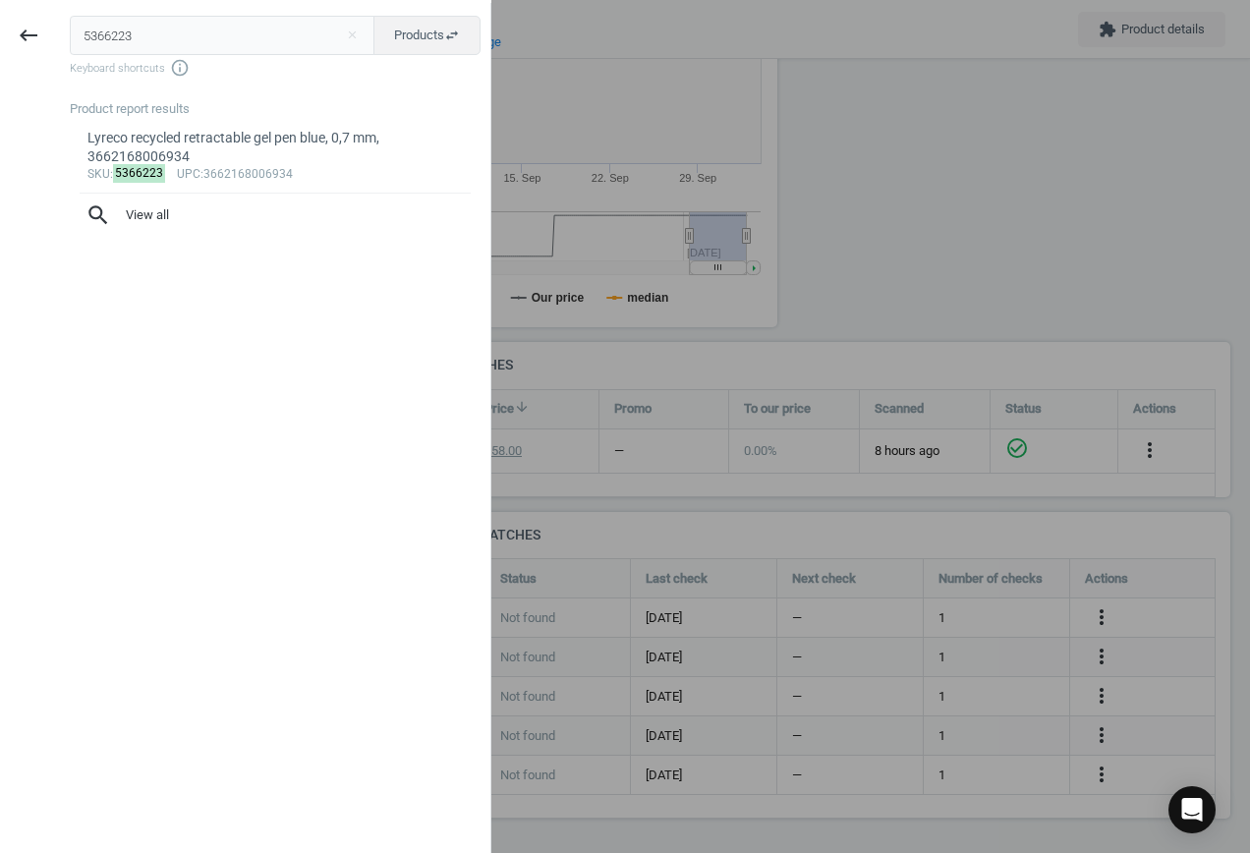
drag, startPoint x: 155, startPoint y: 38, endPoint x: -63, endPoint y: 13, distance: 219.6
click at [0, 13] on html "Group 2 Created with Sketch. ic/cloud_download/grey600 Created with Sketch. gra…" at bounding box center [625, 426] width 1250 height 853
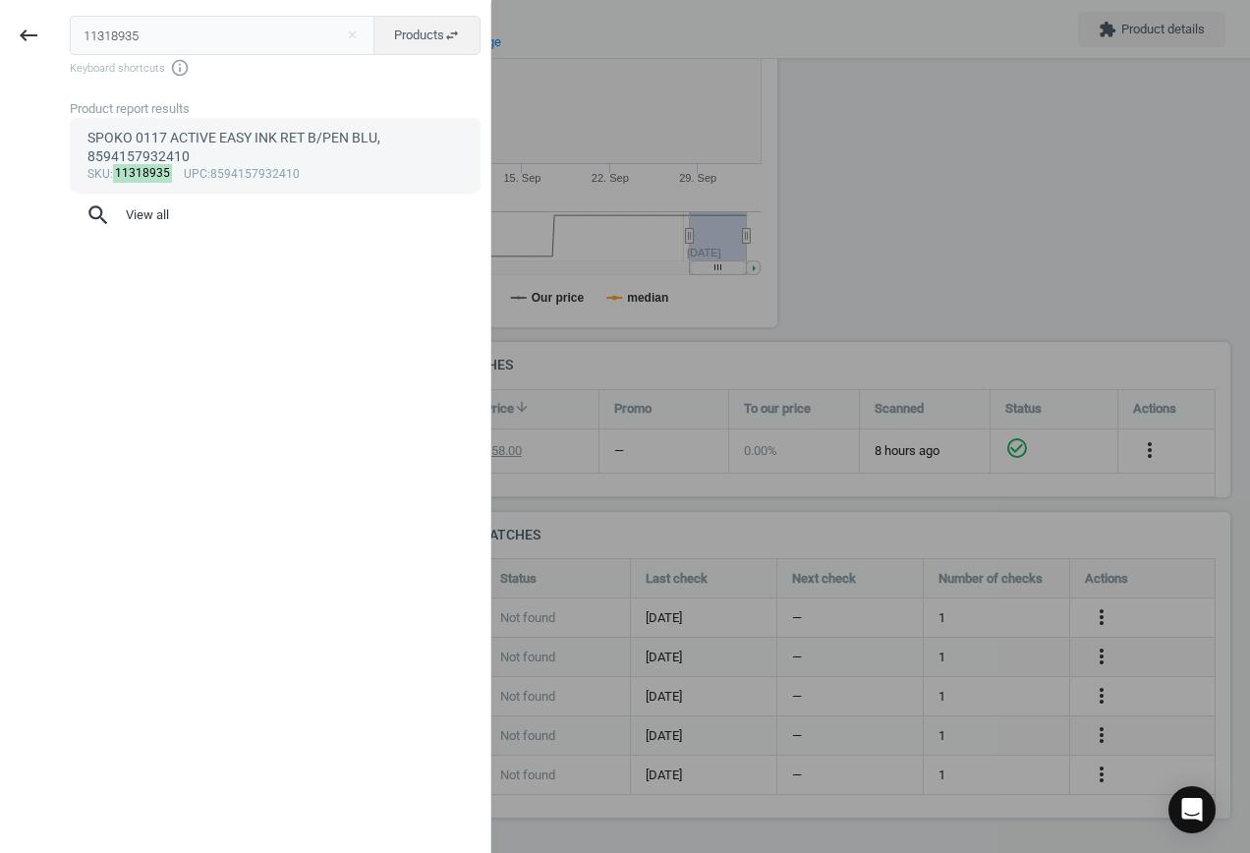
type input "11318935"
click at [226, 165] on div "SPOKO 0117 ACTIVE EASY INK RET B/PEN BLU, 8594157932410" at bounding box center [275, 148] width 376 height 38
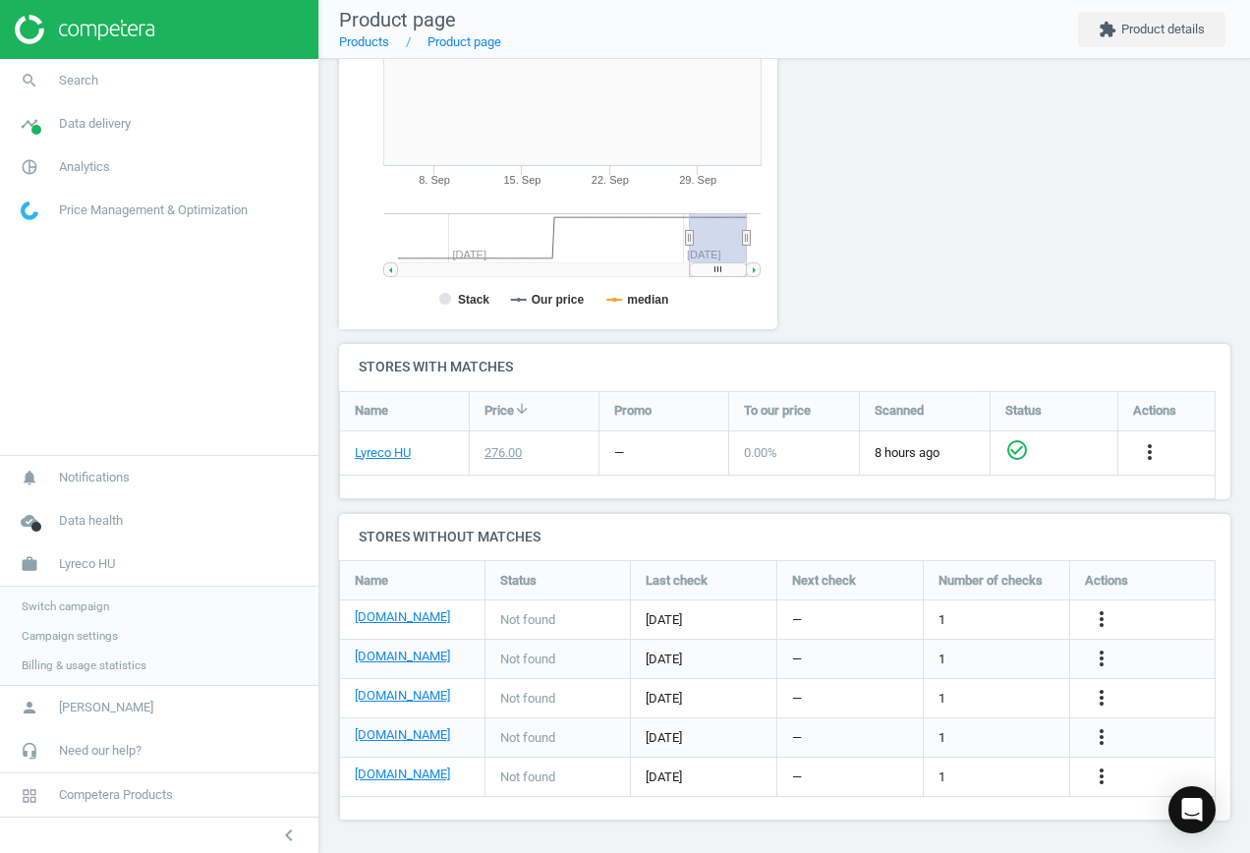
scroll to position [381, 0]
click at [1103, 623] on icon "more_vert" at bounding box center [1101, 617] width 24 height 24
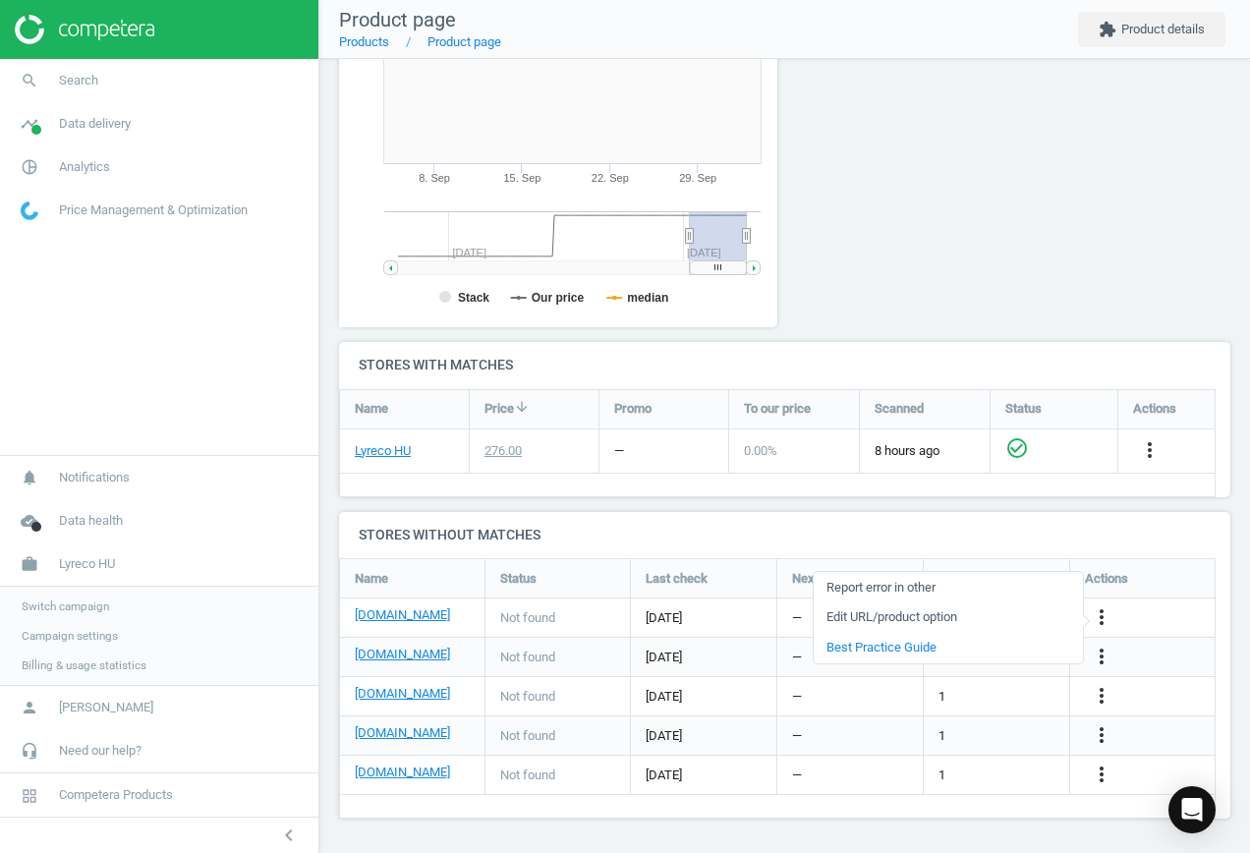
click at [966, 620] on link "Edit URL/product option" at bounding box center [947, 617] width 269 height 30
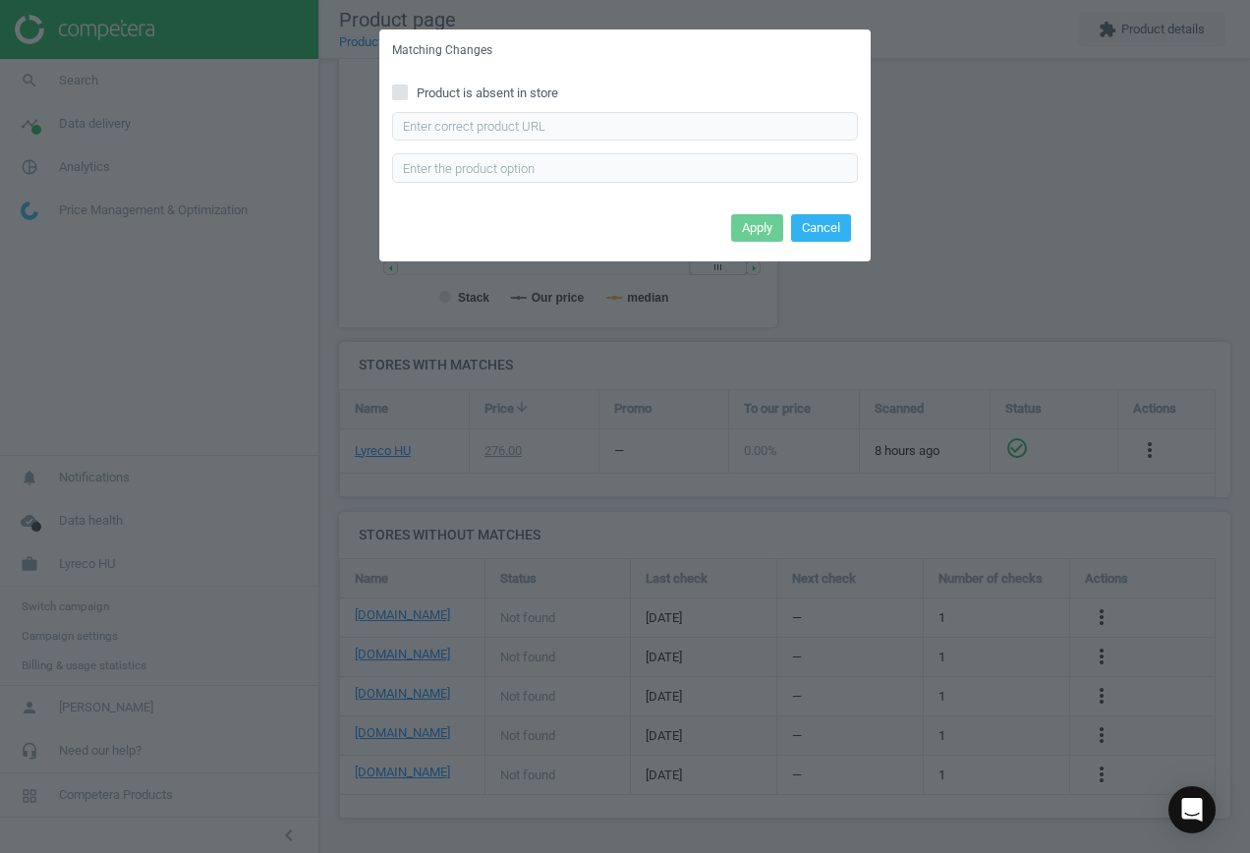
click at [400, 87] on input "Product is absent in store" at bounding box center [400, 91] width 13 height 13
checkbox input "true"
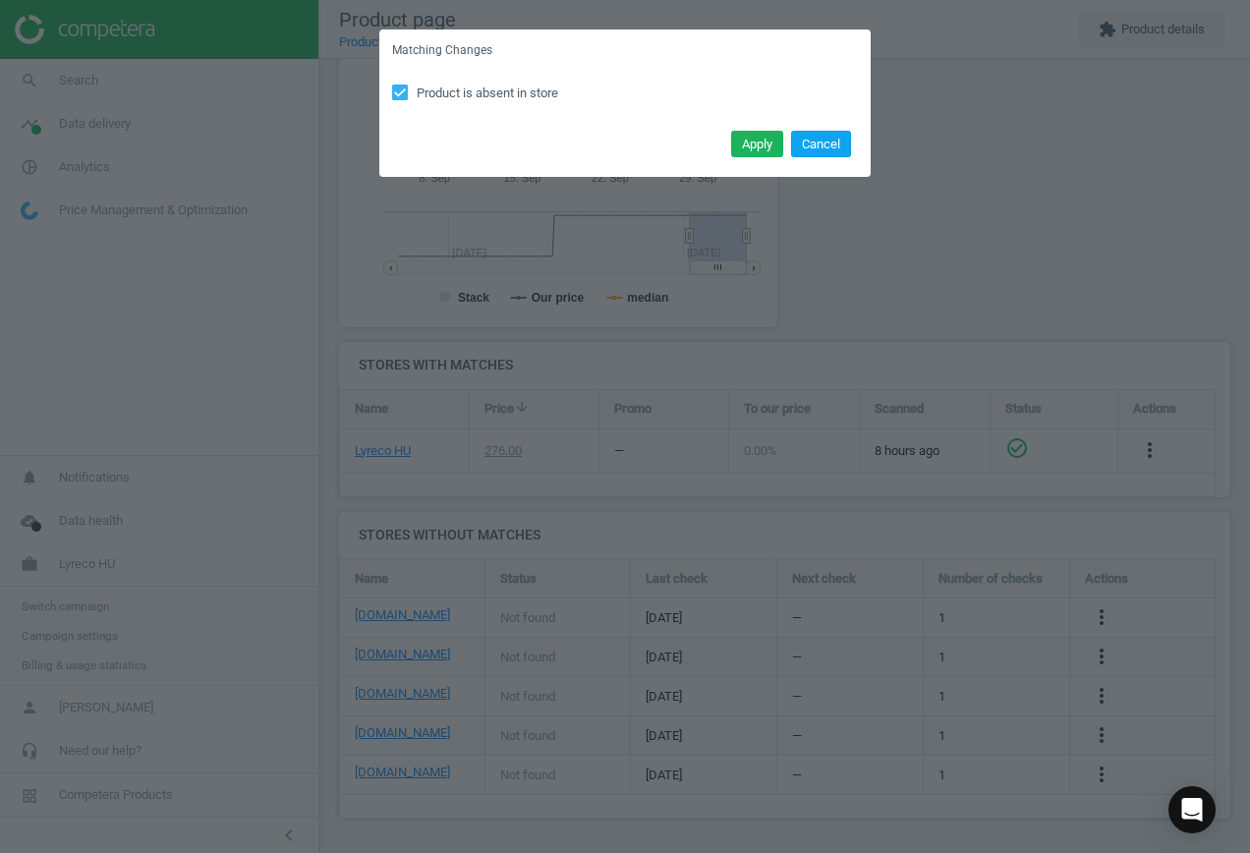
click at [819, 134] on button "Cancel" at bounding box center [821, 145] width 60 height 28
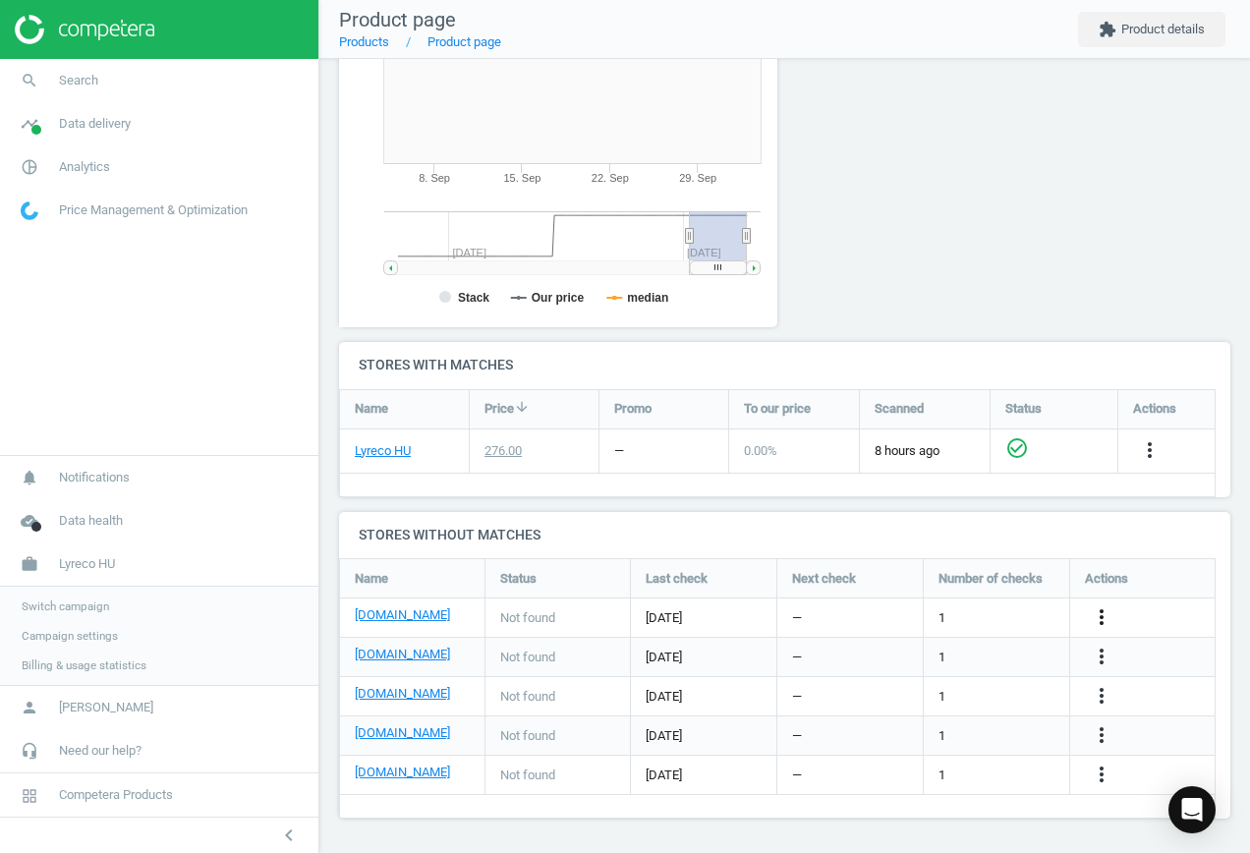
click at [1094, 608] on icon "more_vert" at bounding box center [1101, 617] width 24 height 24
click at [956, 608] on link "Edit URL/product option" at bounding box center [947, 617] width 269 height 30
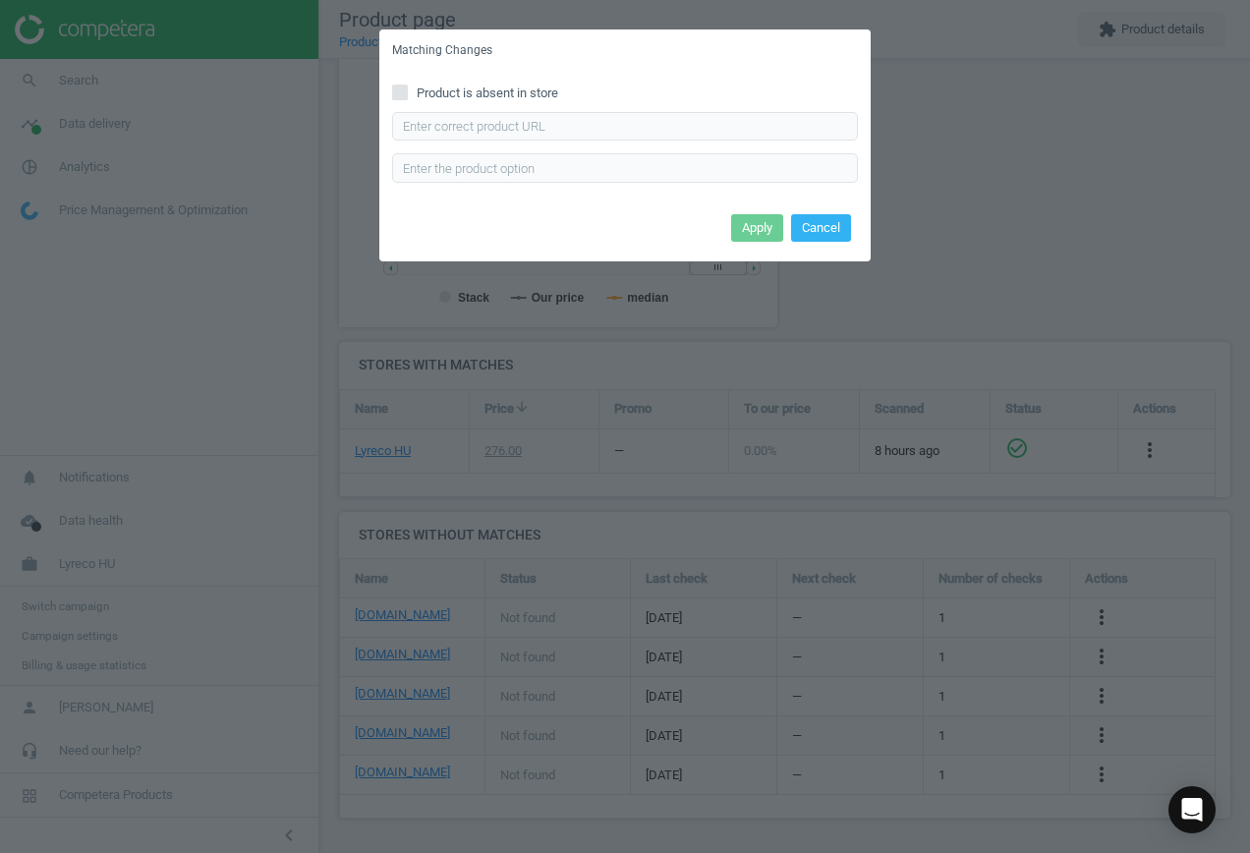
click at [406, 87] on input "Product is absent in store" at bounding box center [400, 91] width 13 height 13
checkbox input "true"
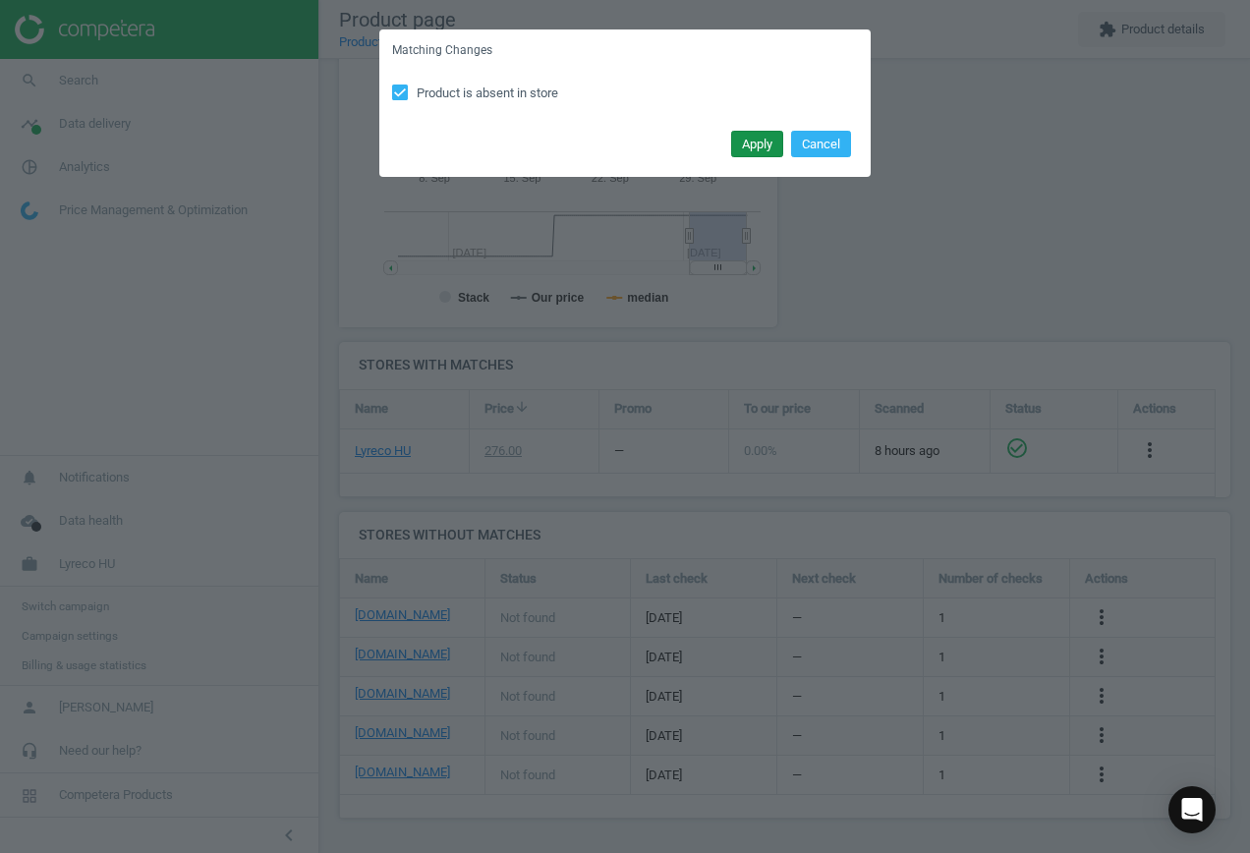
click at [757, 139] on button "Apply" at bounding box center [757, 145] width 52 height 28
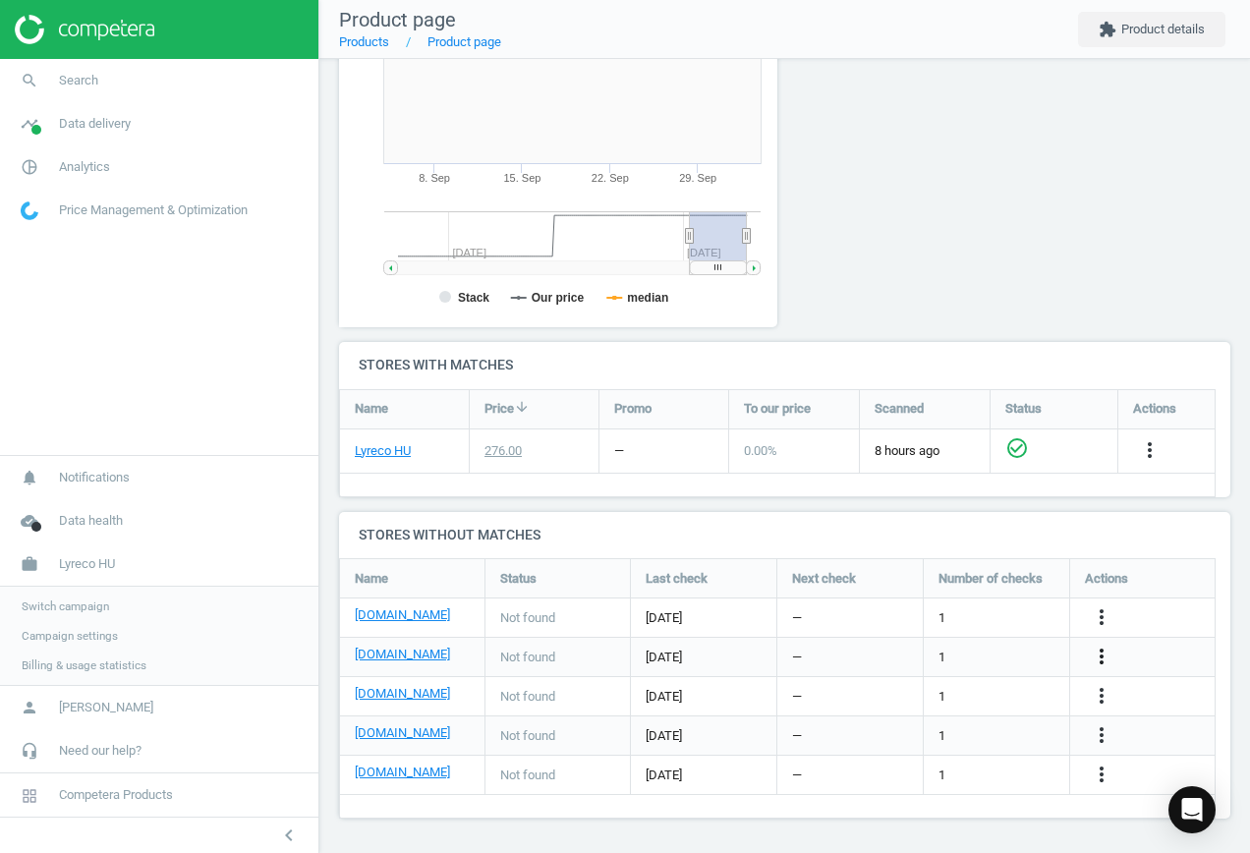
click at [1102, 658] on icon "more_vert" at bounding box center [1101, 656] width 24 height 24
click at [932, 652] on link "Edit URL/product option" at bounding box center [947, 657] width 269 height 30
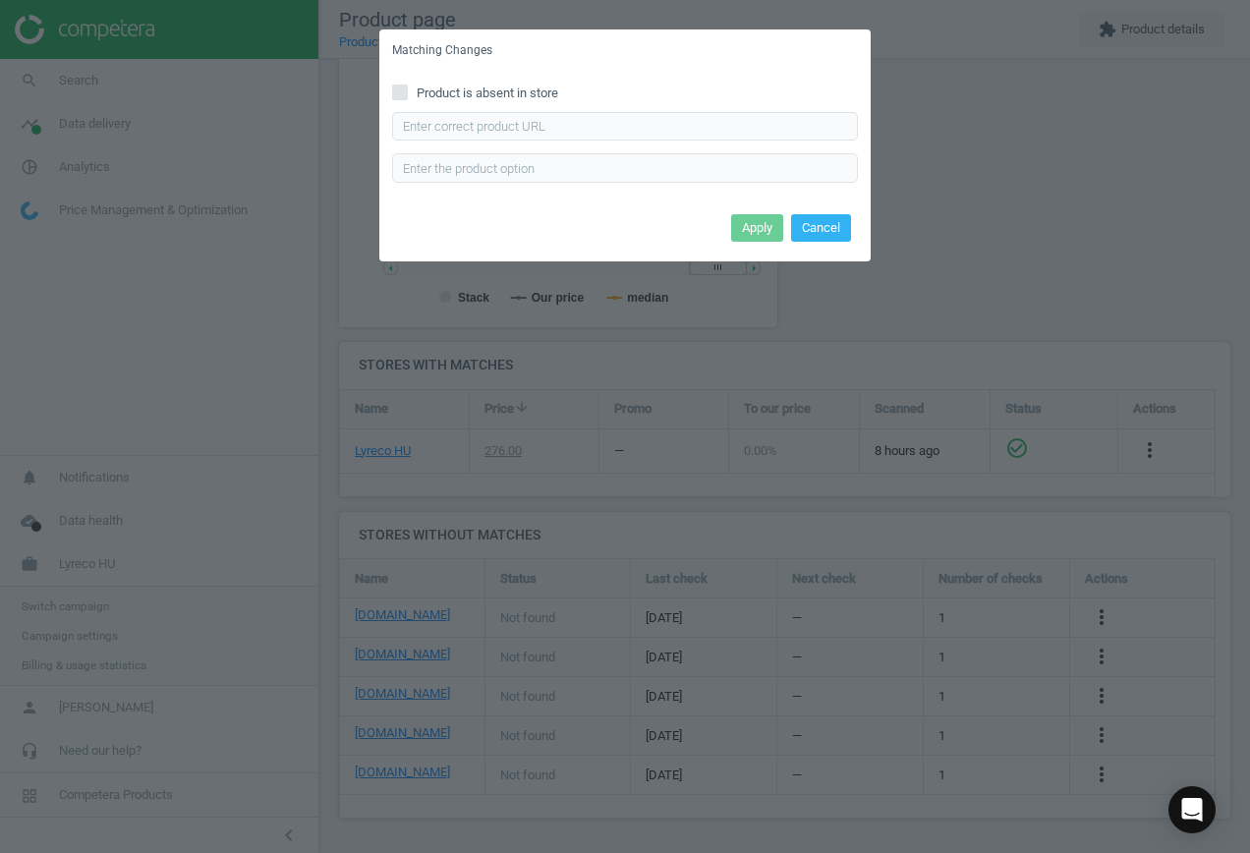
click at [406, 91] on input "Product is absent in store" at bounding box center [400, 91] width 13 height 13
checkbox input "true"
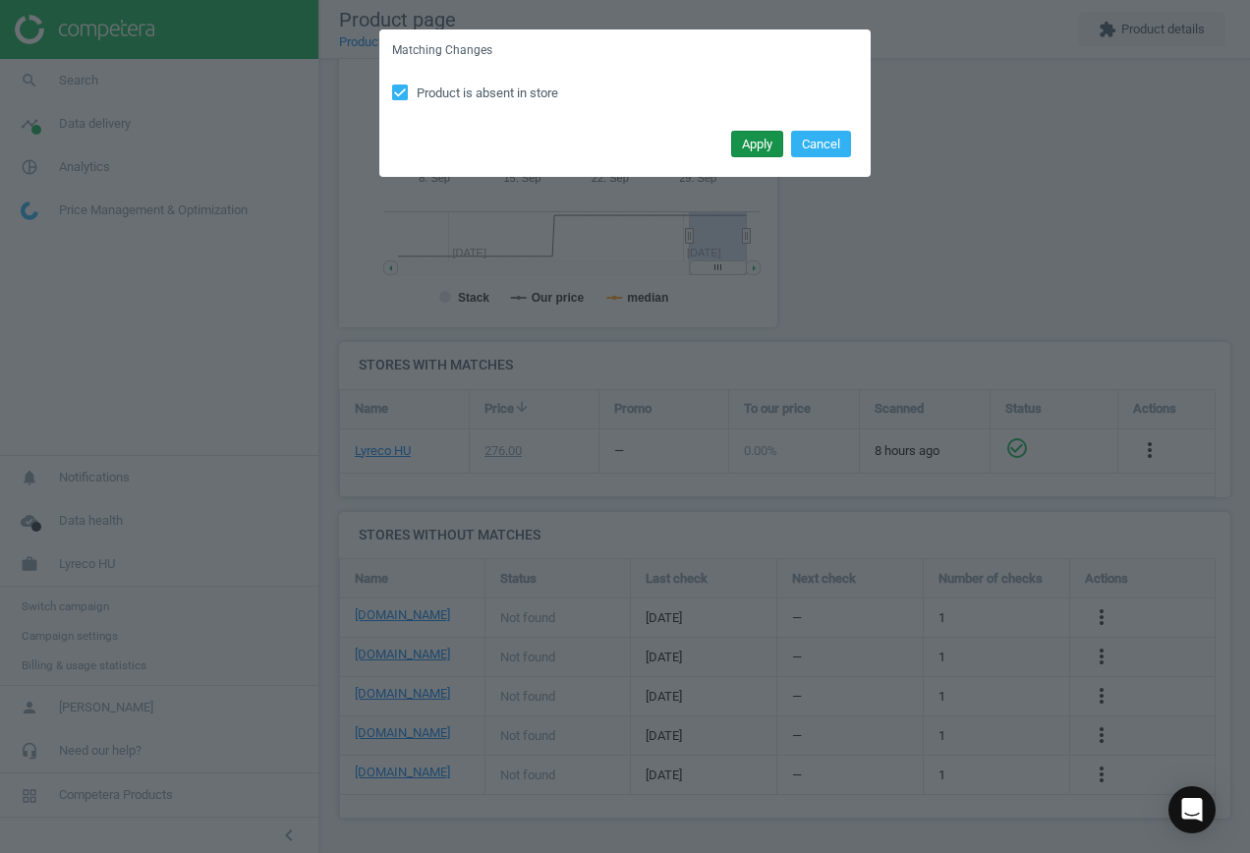
click at [749, 144] on button "Apply" at bounding box center [757, 145] width 52 height 28
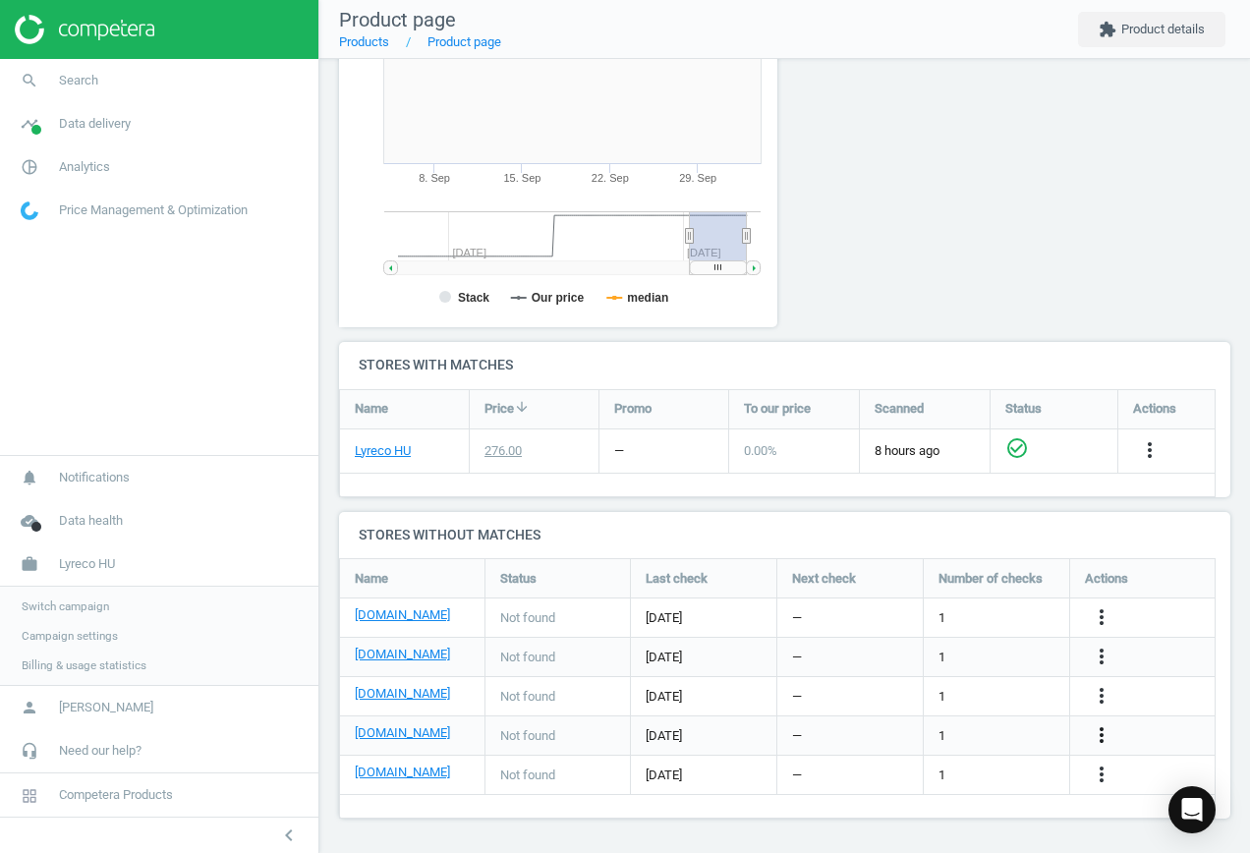
click at [1107, 731] on icon "more_vert" at bounding box center [1101, 735] width 24 height 24
click at [962, 729] on link "Edit URL/product option" at bounding box center [947, 735] width 269 height 30
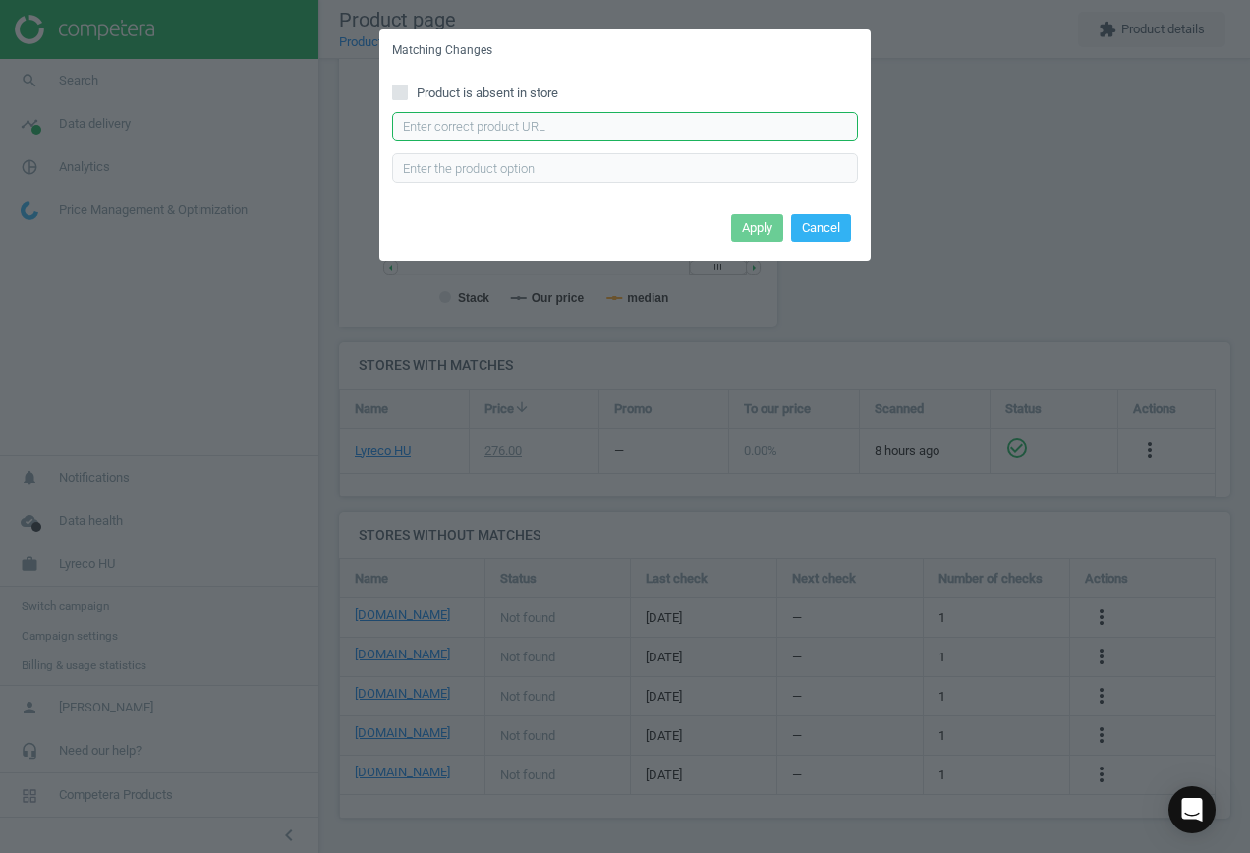
click at [549, 118] on input "text" at bounding box center [625, 126] width 466 height 29
paste input "[URL][DOMAIN_NAME]"
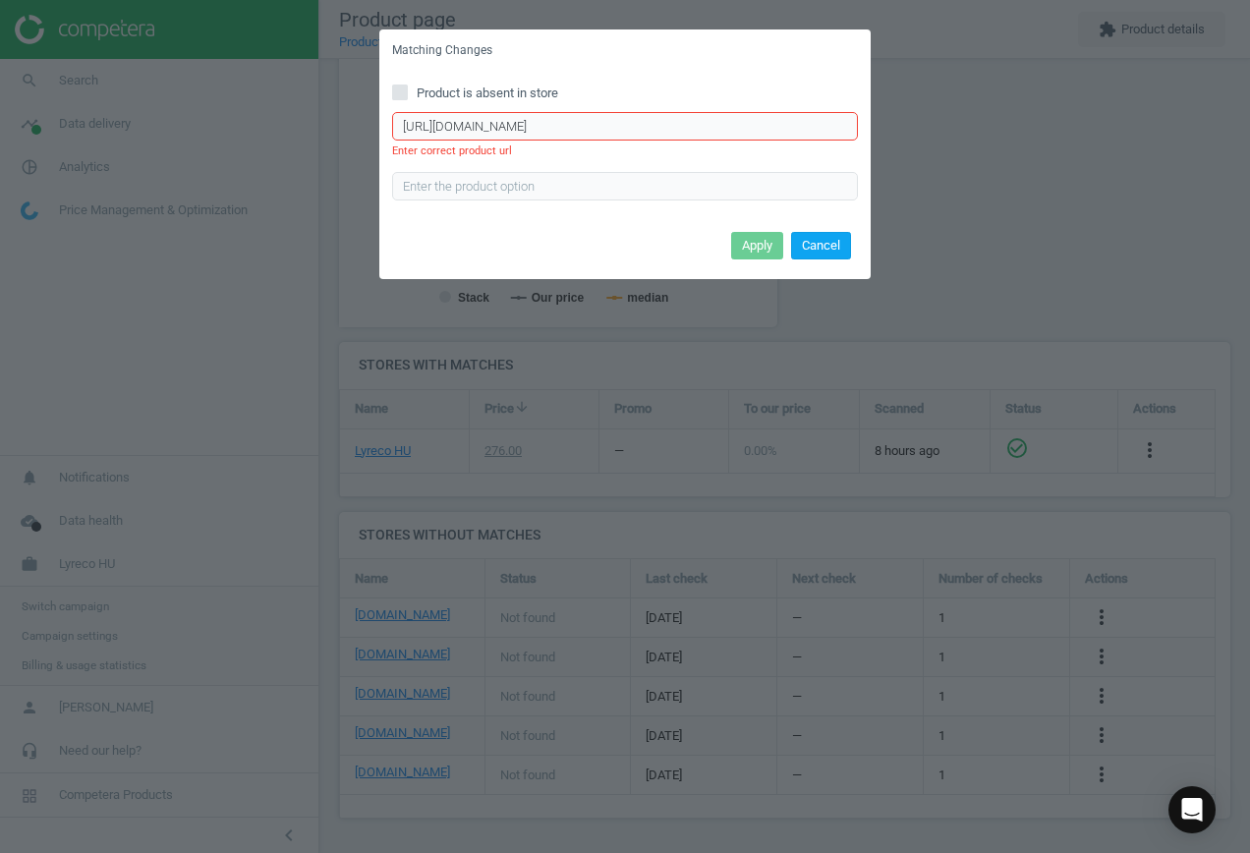
type input "[URL][DOMAIN_NAME]"
click at [818, 245] on button "Cancel" at bounding box center [821, 246] width 60 height 28
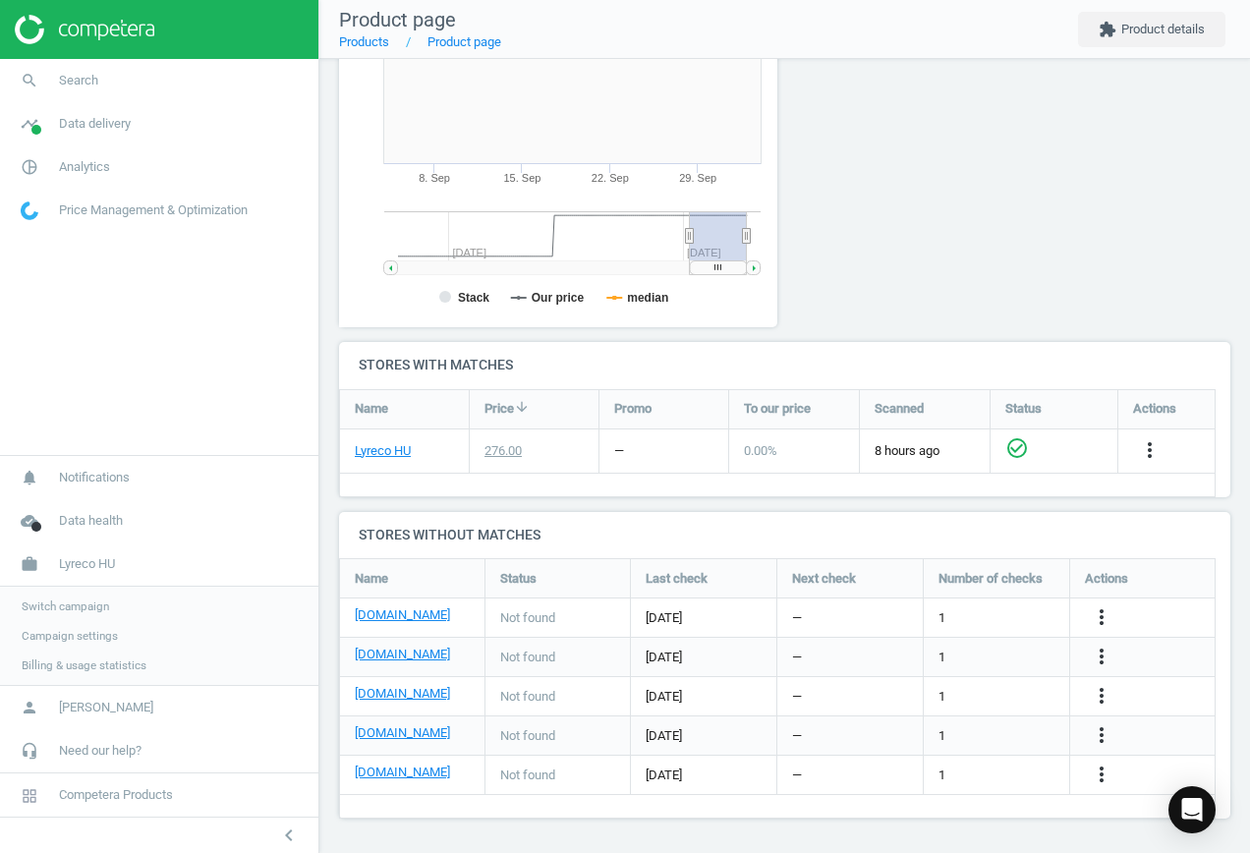
scroll to position [0, 0]
click at [1095, 694] on icon "more_vert" at bounding box center [1101, 696] width 24 height 24
click at [975, 696] on link "Edit URL/product option" at bounding box center [947, 696] width 269 height 30
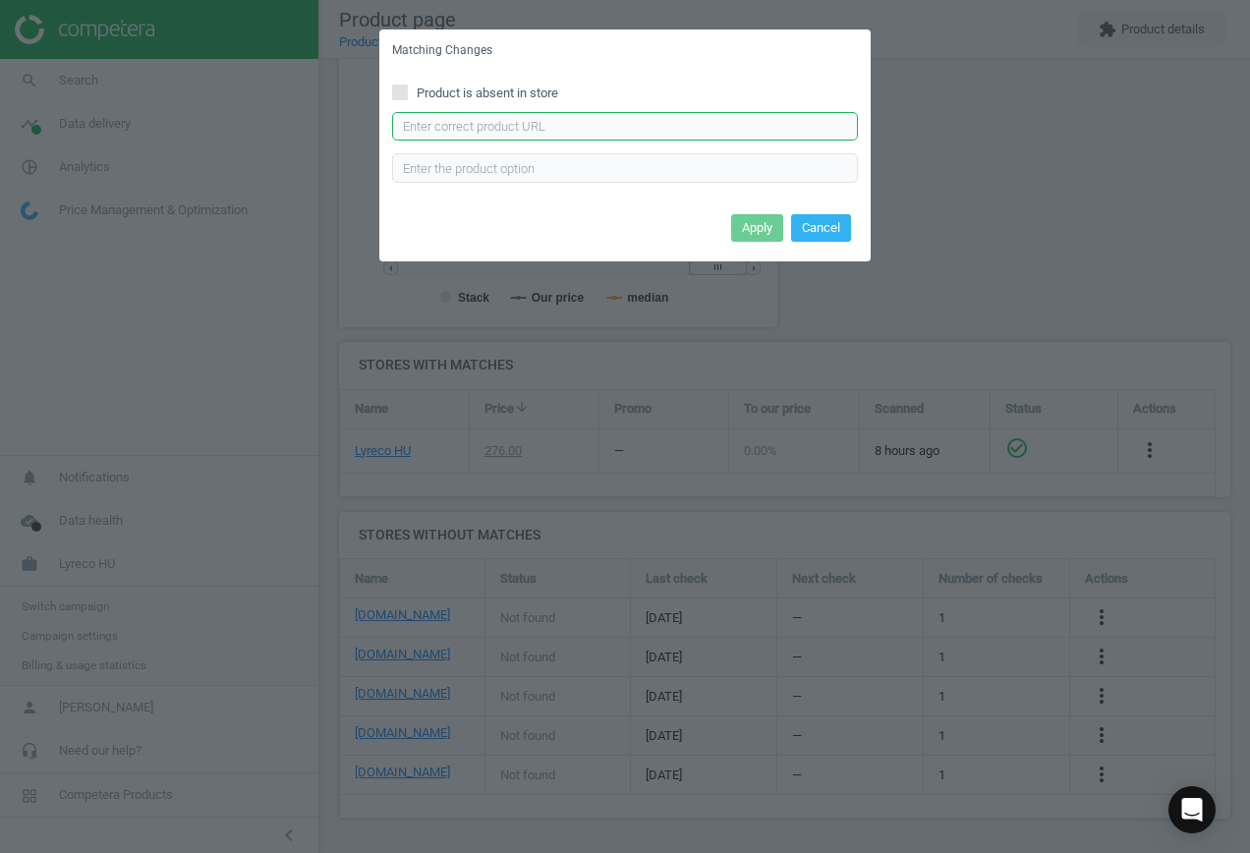
click at [685, 121] on input "text" at bounding box center [625, 126] width 466 height 29
paste input "[URL][DOMAIN_NAME]"
type input "[URL][DOMAIN_NAME]"
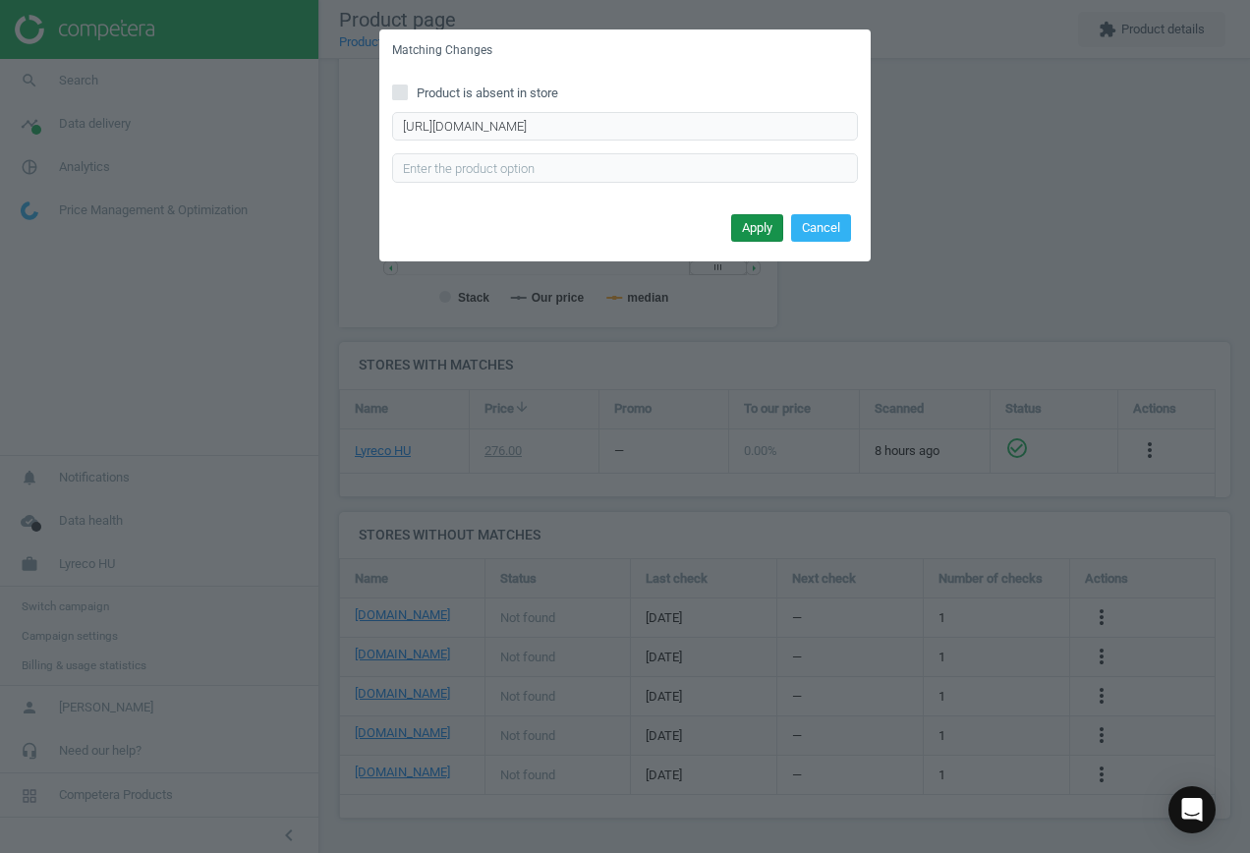
click at [770, 229] on button "Apply" at bounding box center [757, 228] width 52 height 28
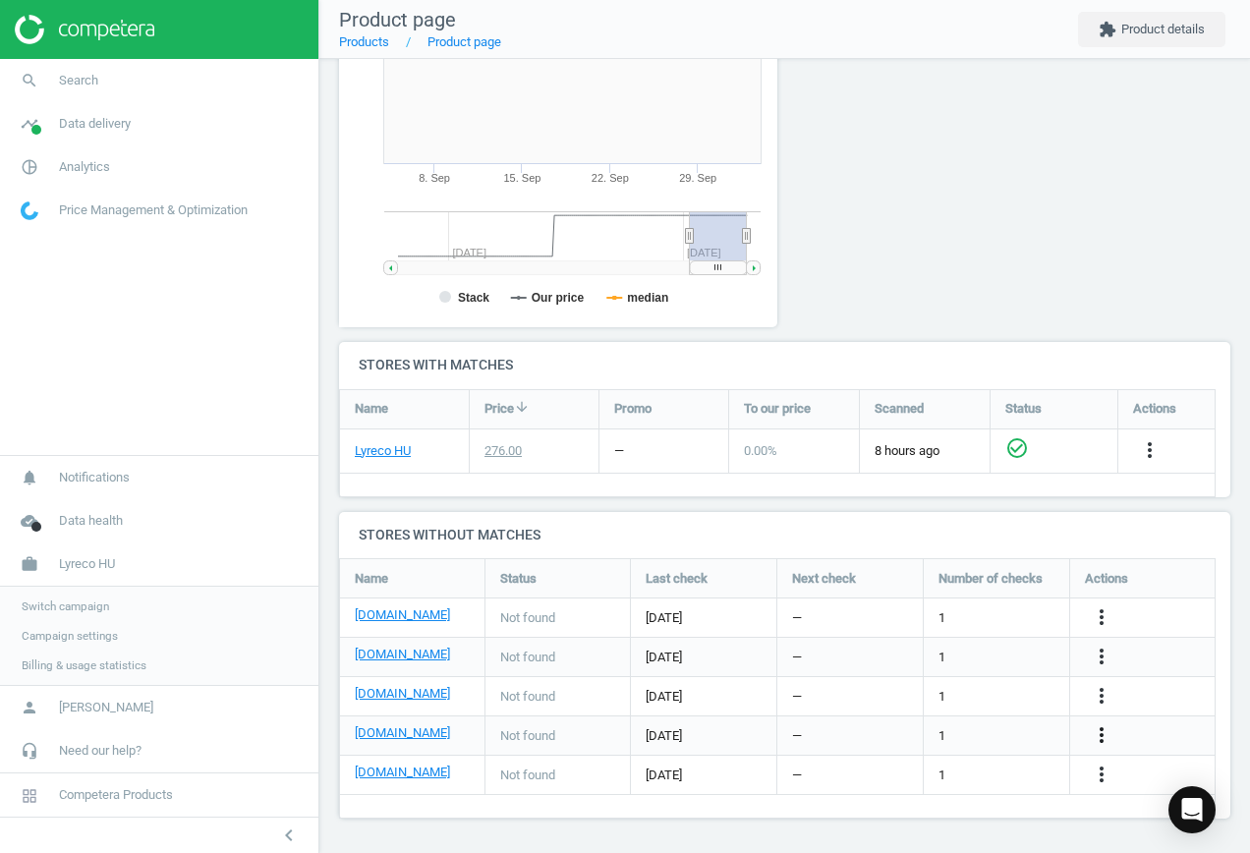
click at [1104, 732] on icon "more_vert" at bounding box center [1101, 735] width 24 height 24
click at [915, 728] on link "Edit URL/product option" at bounding box center [947, 735] width 269 height 30
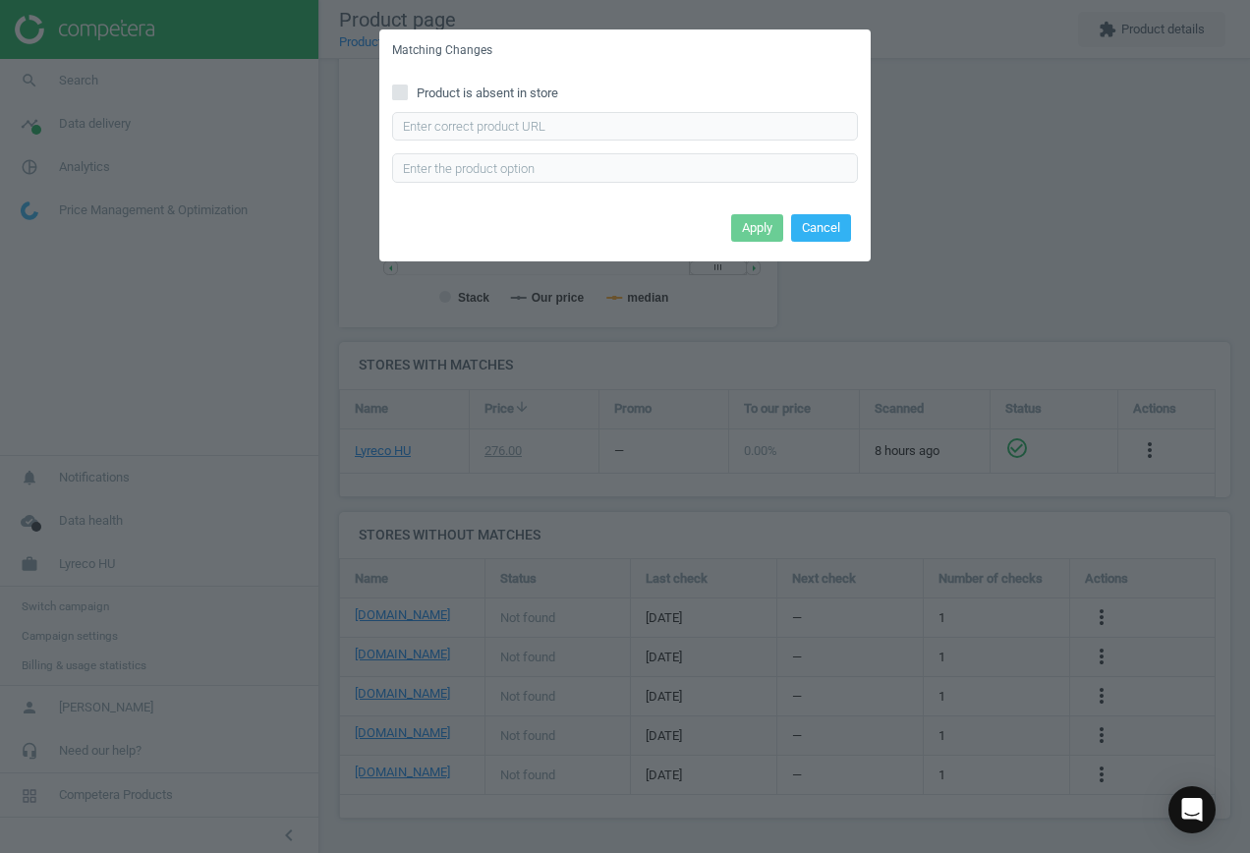
click at [397, 91] on input "Product is absent in store" at bounding box center [400, 91] width 13 height 13
checkbox input "true"
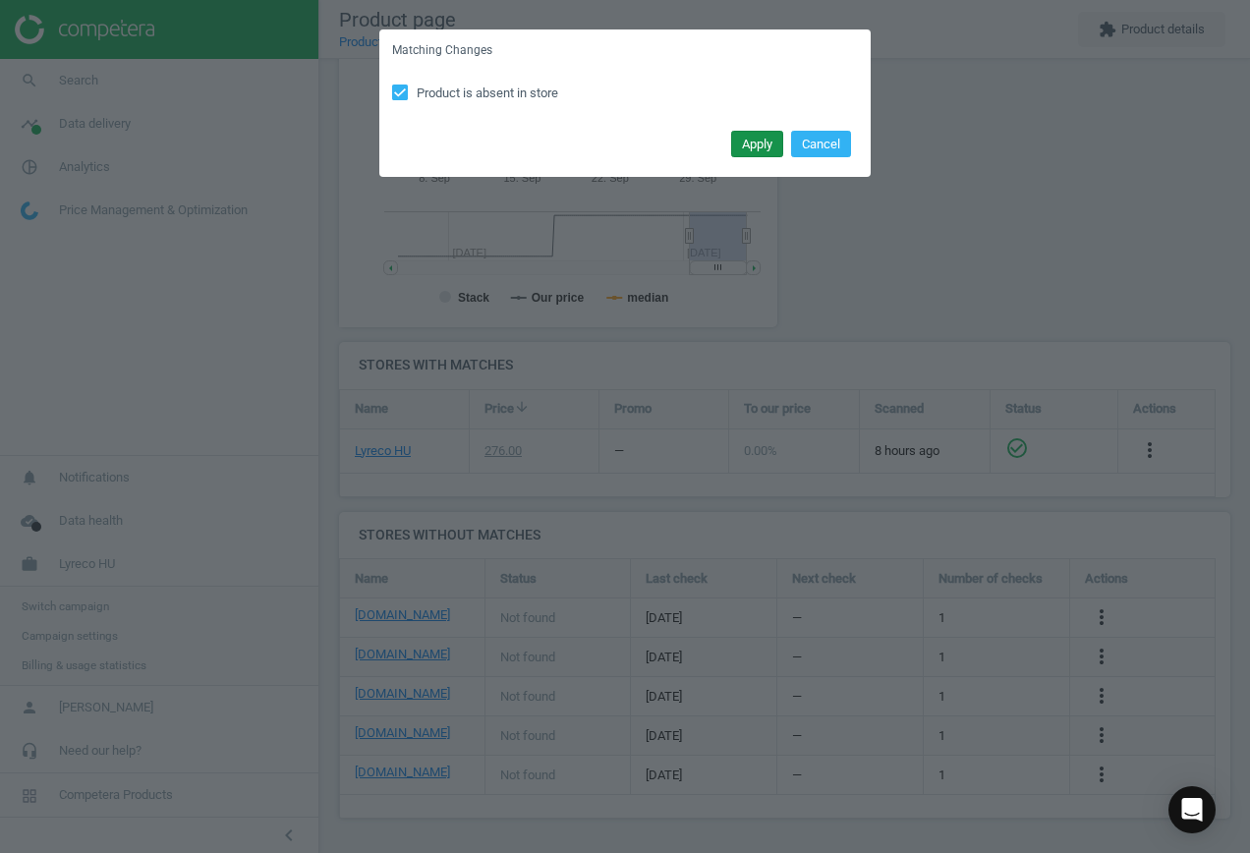
click at [758, 142] on button "Apply" at bounding box center [757, 145] width 52 height 28
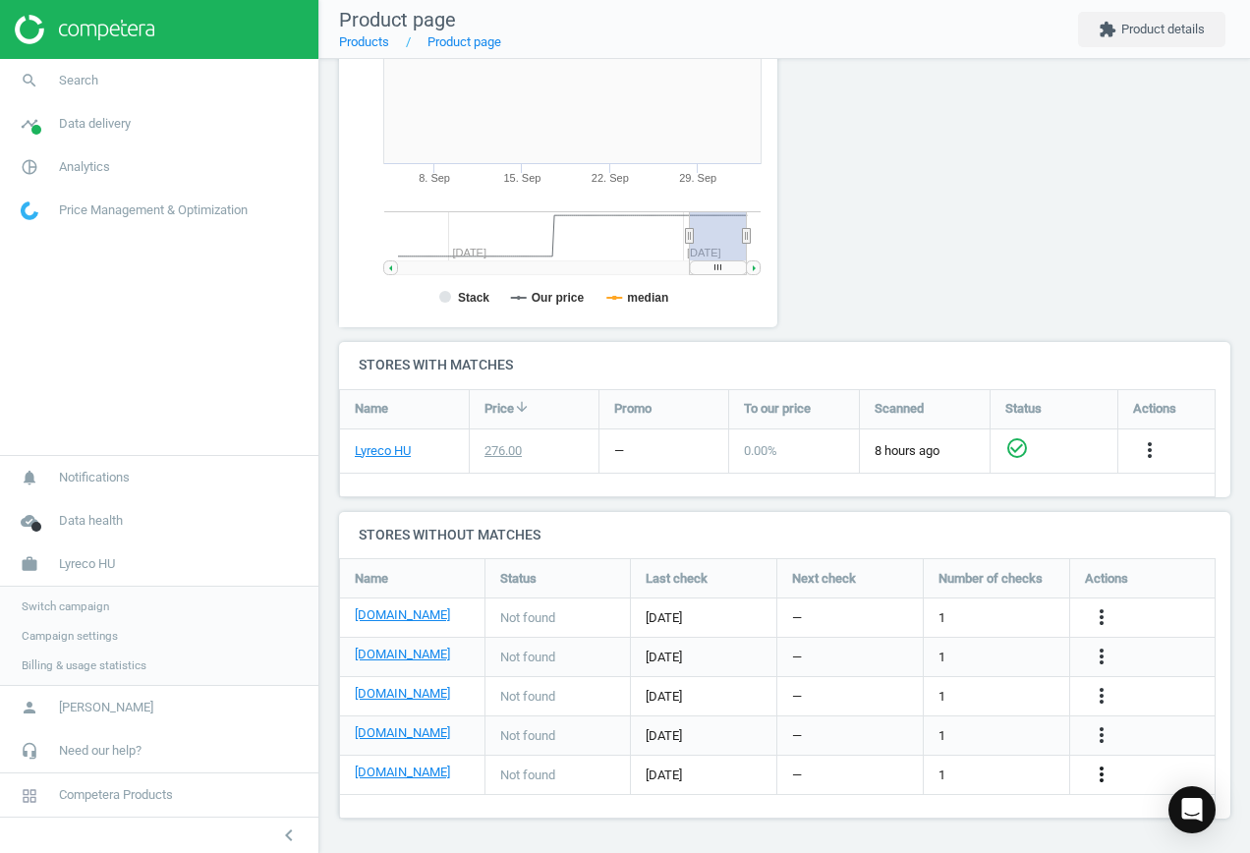
click at [1103, 776] on icon "more_vert" at bounding box center [1101, 774] width 24 height 24
click at [897, 770] on link "Edit URL/product option" at bounding box center [947, 774] width 269 height 30
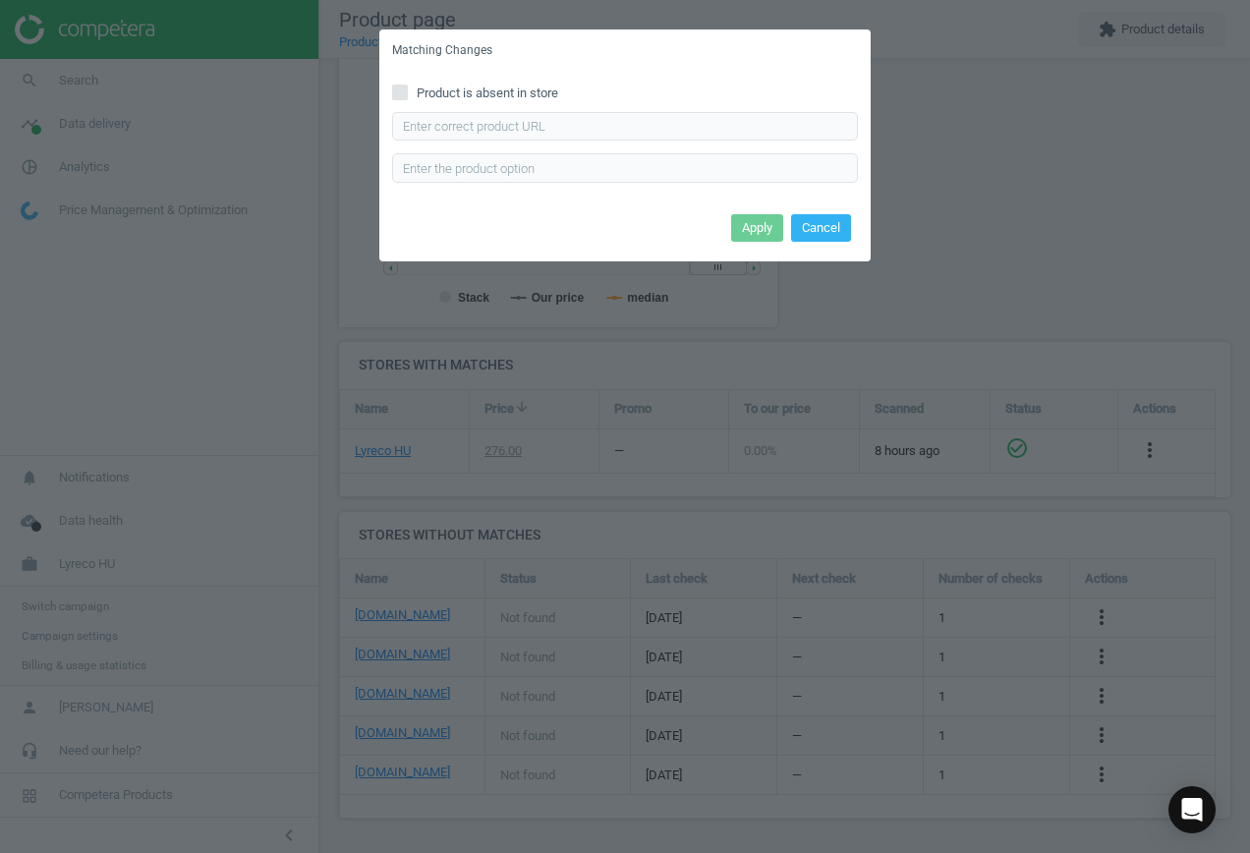
click at [399, 88] on input "Product is absent in store" at bounding box center [400, 91] width 13 height 13
checkbox input "true"
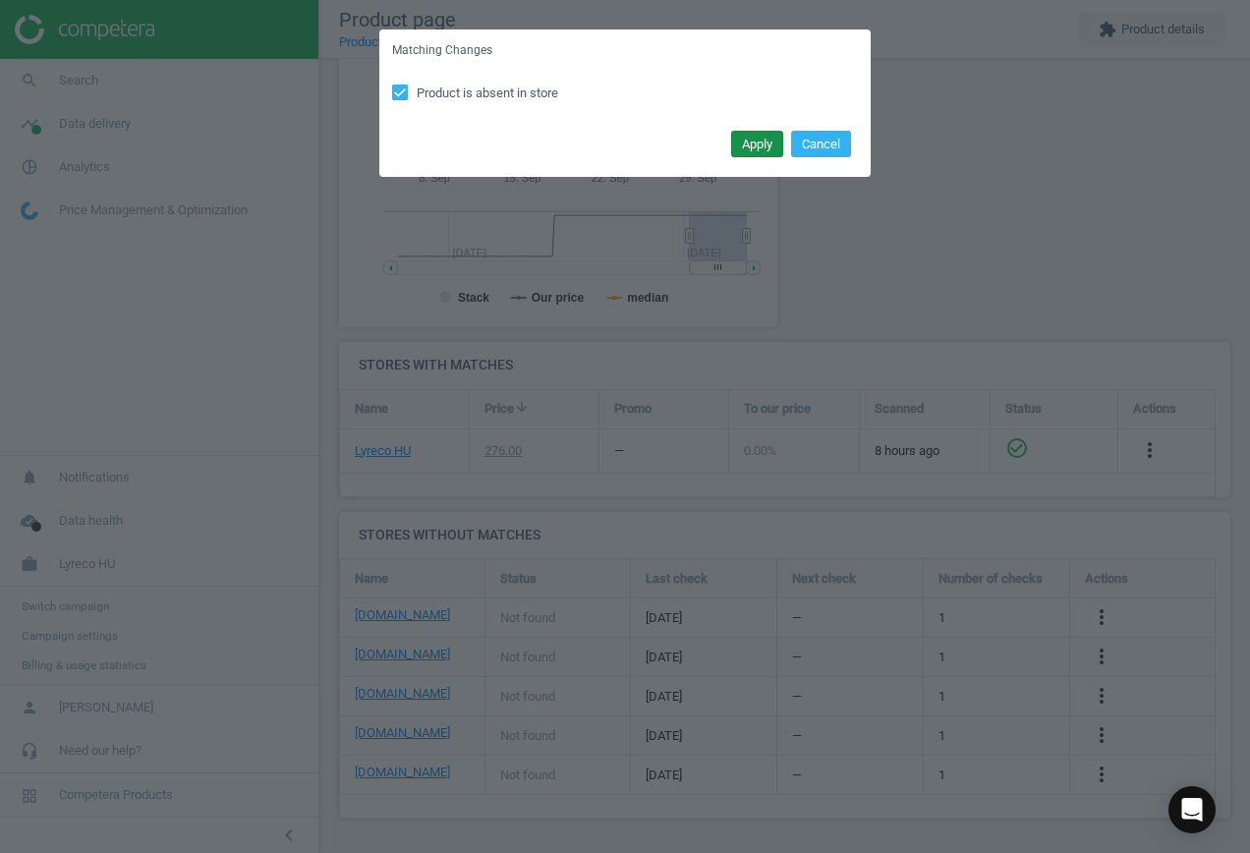
click at [763, 142] on button "Apply" at bounding box center [757, 145] width 52 height 28
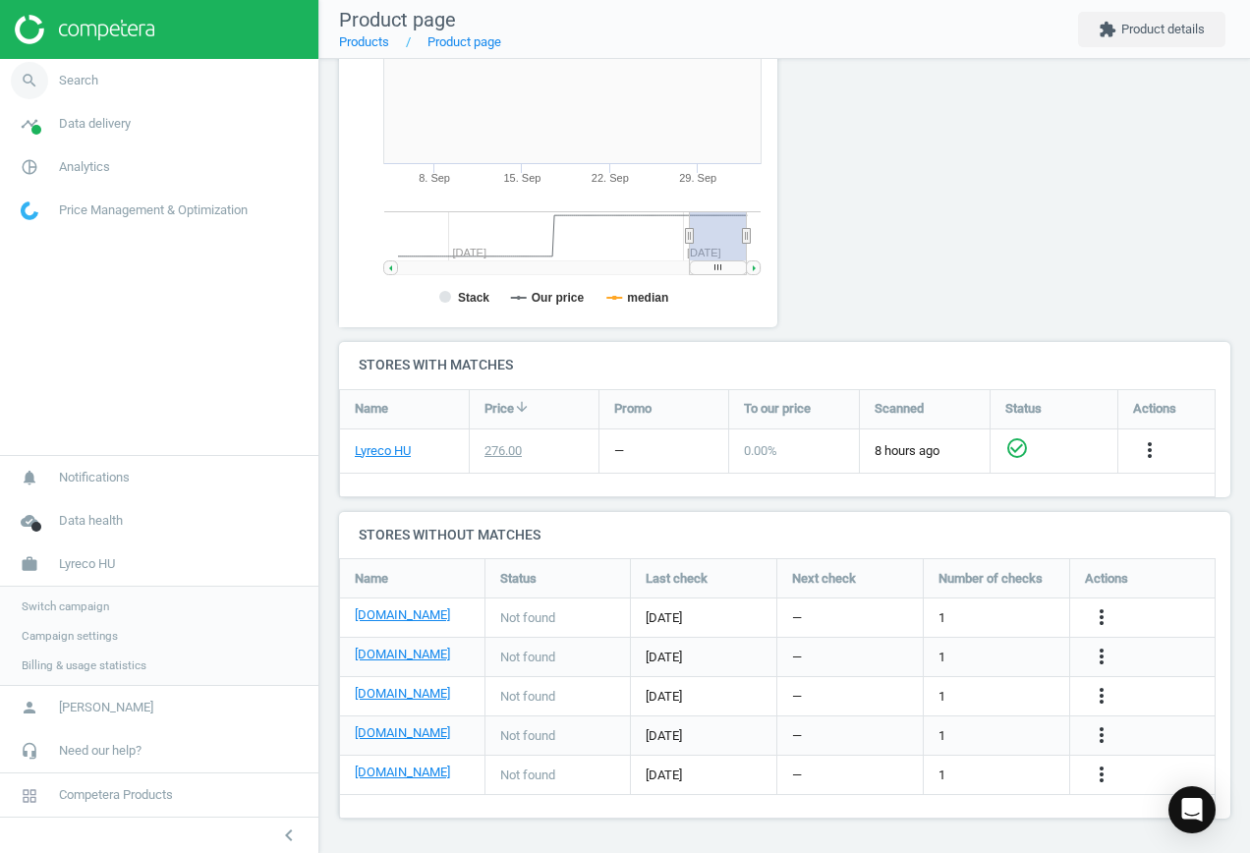
click at [71, 81] on span "Search" at bounding box center [78, 81] width 39 height 18
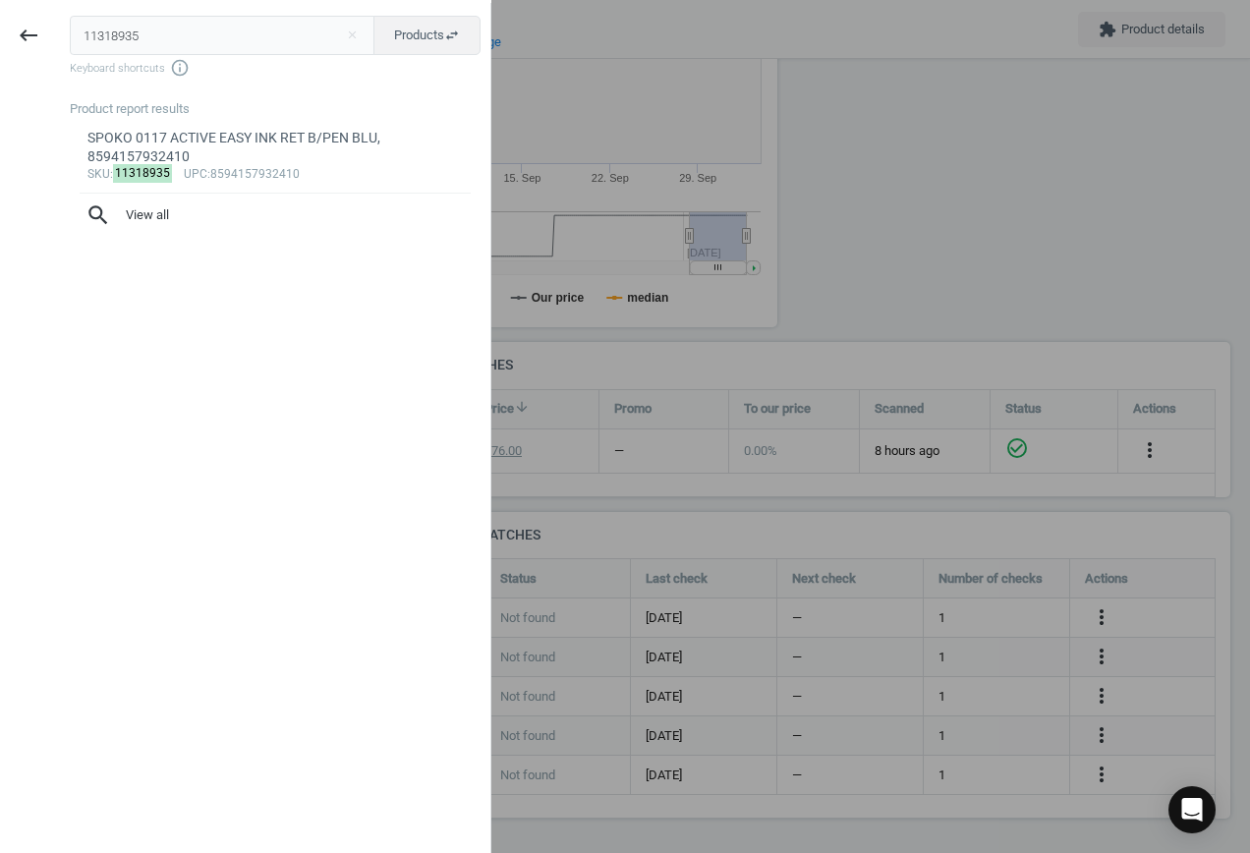
click at [194, 63] on span "Keyboard shortcuts info_outline" at bounding box center [275, 68] width 411 height 20
drag, startPoint x: 158, startPoint y: 28, endPoint x: -116, endPoint y: 34, distance: 274.2
click at [0, 34] on html "Group 2 Created with Sketch. ic/cloud_download/grey600 Created with Sketch. gra…" at bounding box center [625, 426] width 1250 height 853
paste input "0059818"
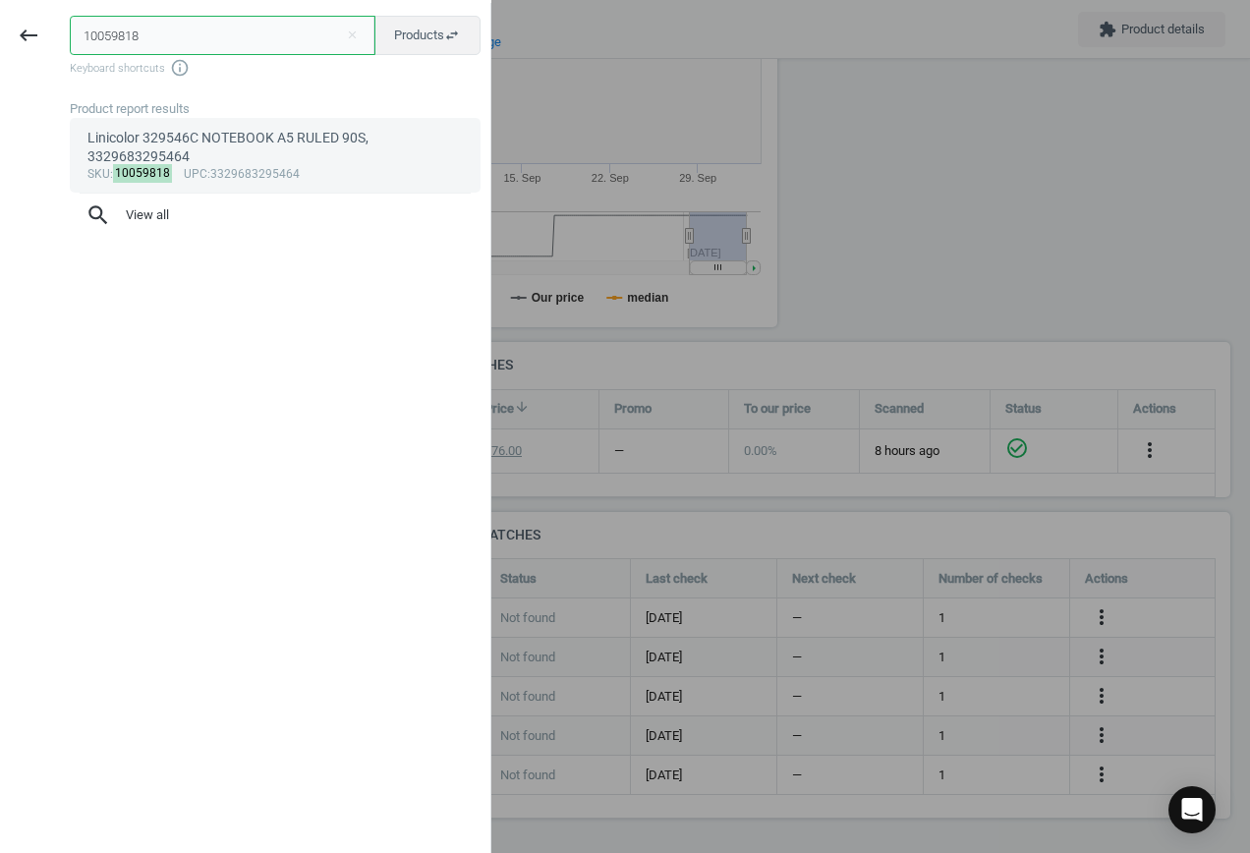
type input "10059818"
click at [260, 167] on div "sku : 10059818 upc :3329683295464" at bounding box center [275, 175] width 376 height 16
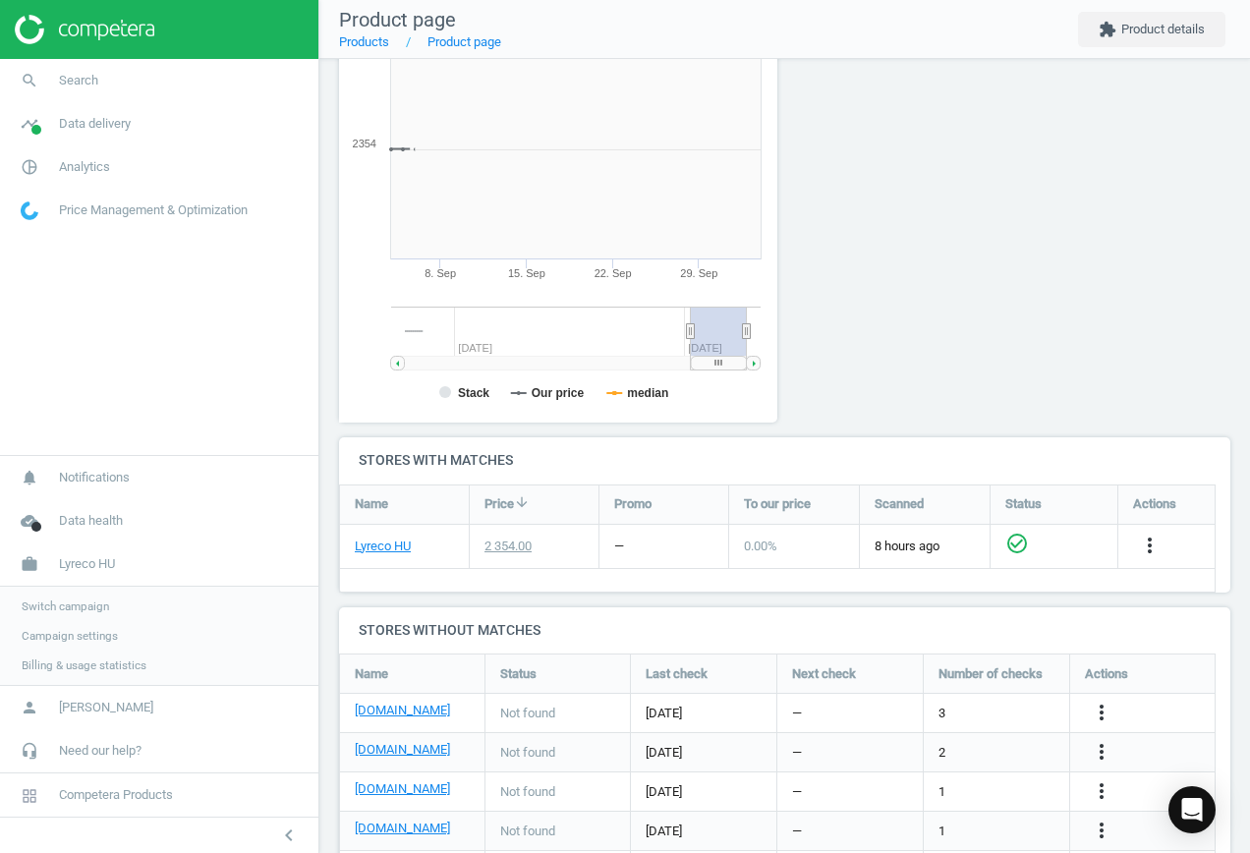
scroll to position [423, 461]
click at [1102, 709] on icon "more_vert" at bounding box center [1101, 712] width 24 height 24
click at [904, 713] on link "Edit URL/product option" at bounding box center [947, 712] width 269 height 30
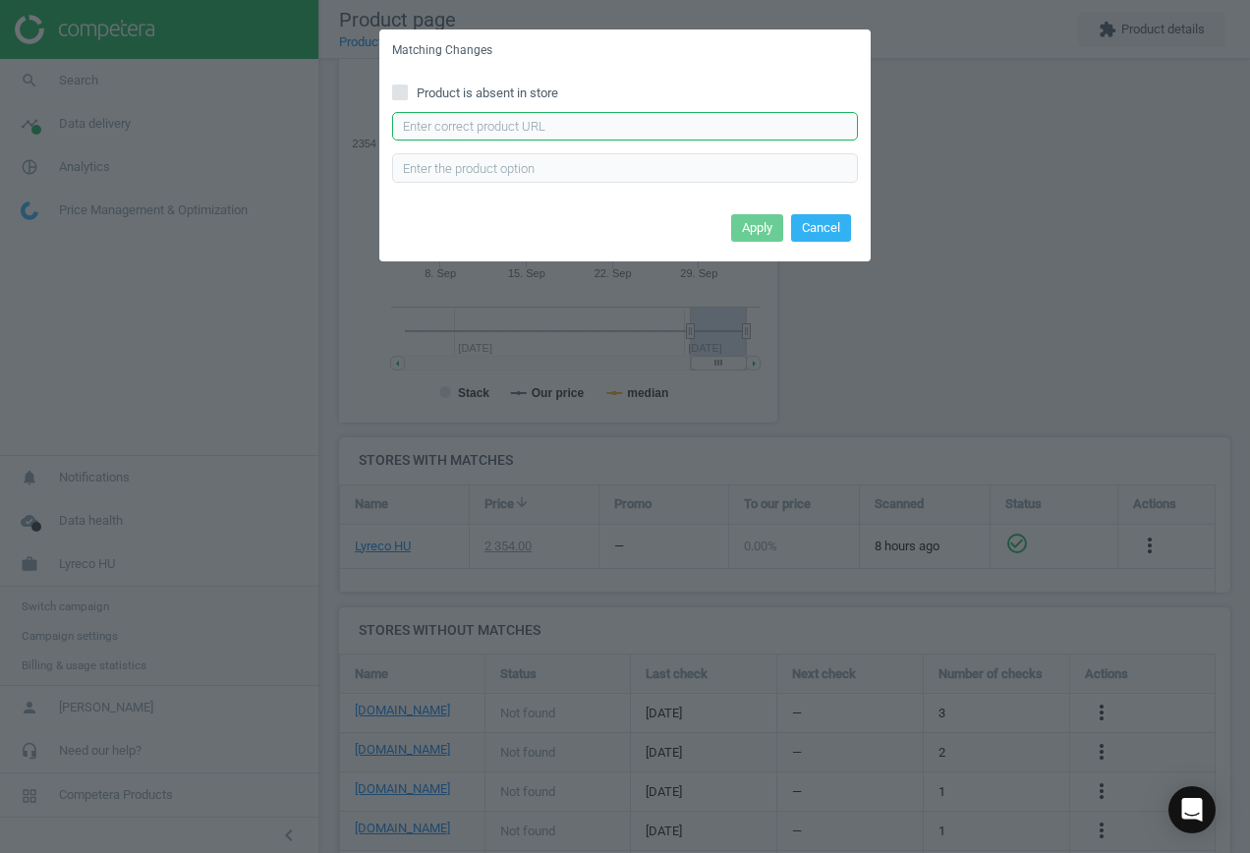
click at [543, 128] on input "text" at bounding box center [625, 126] width 466 height 29
paste input "[URL][DOMAIN_NAME][PERSON_NAME]"
type input "[URL][DOMAIN_NAME][PERSON_NAME]"
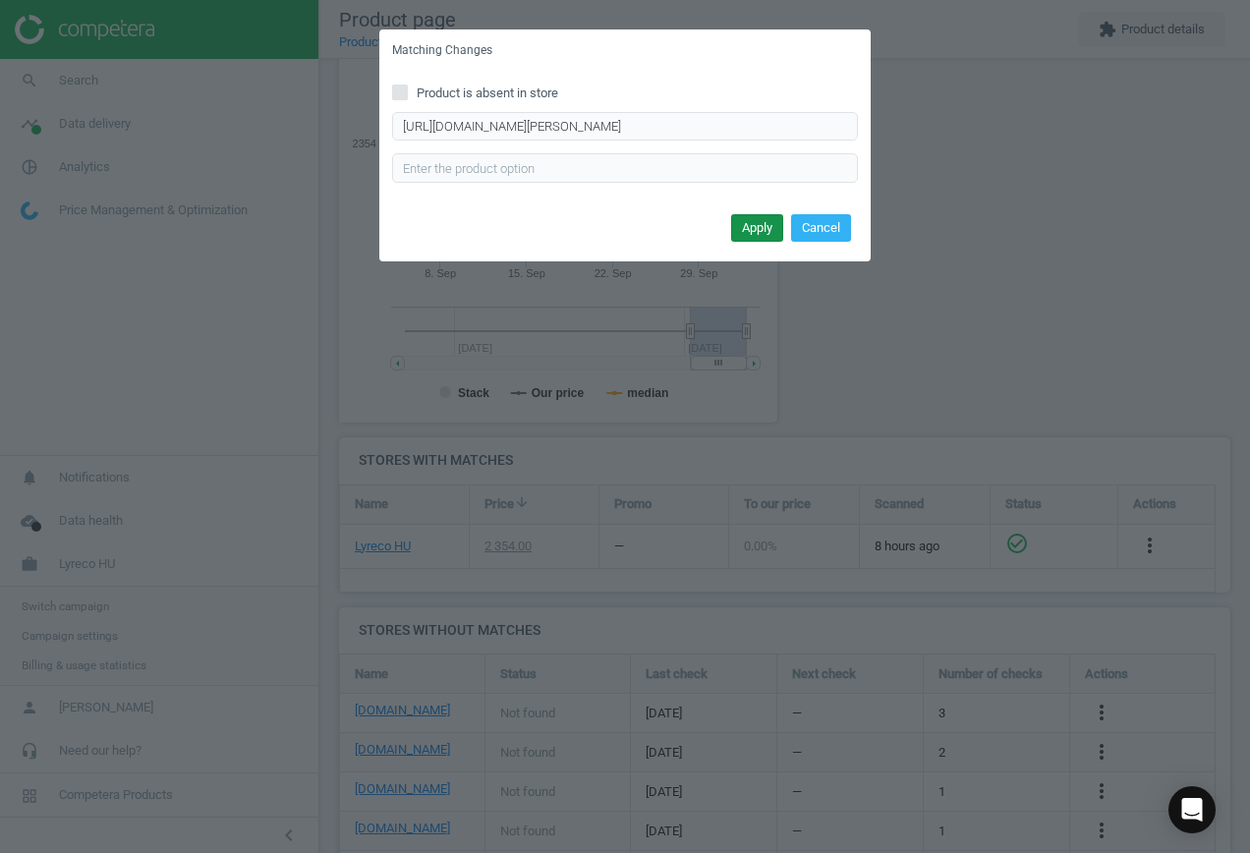
click at [767, 222] on button "Apply" at bounding box center [757, 228] width 52 height 28
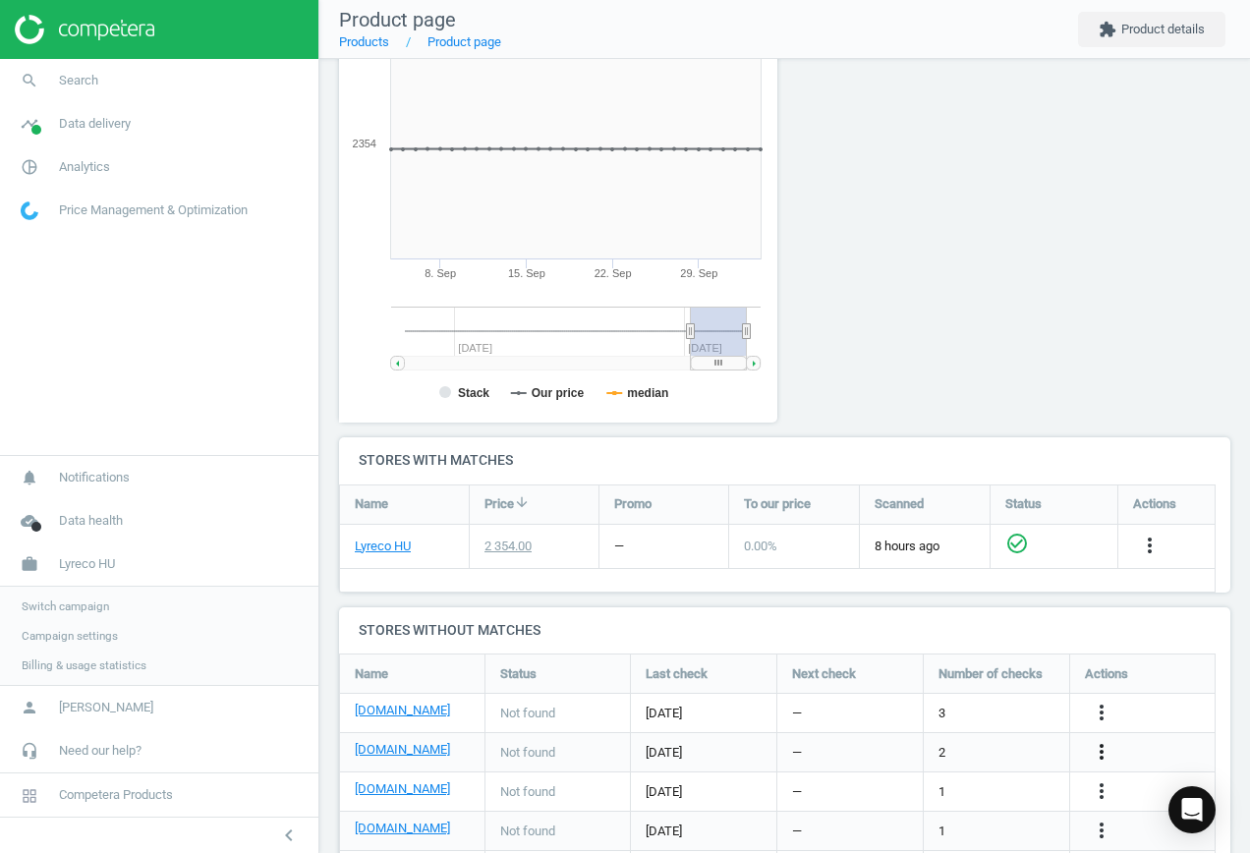
click at [1101, 753] on icon "more_vert" at bounding box center [1101, 752] width 24 height 24
click at [974, 743] on link "Edit URL/product option" at bounding box center [947, 752] width 269 height 30
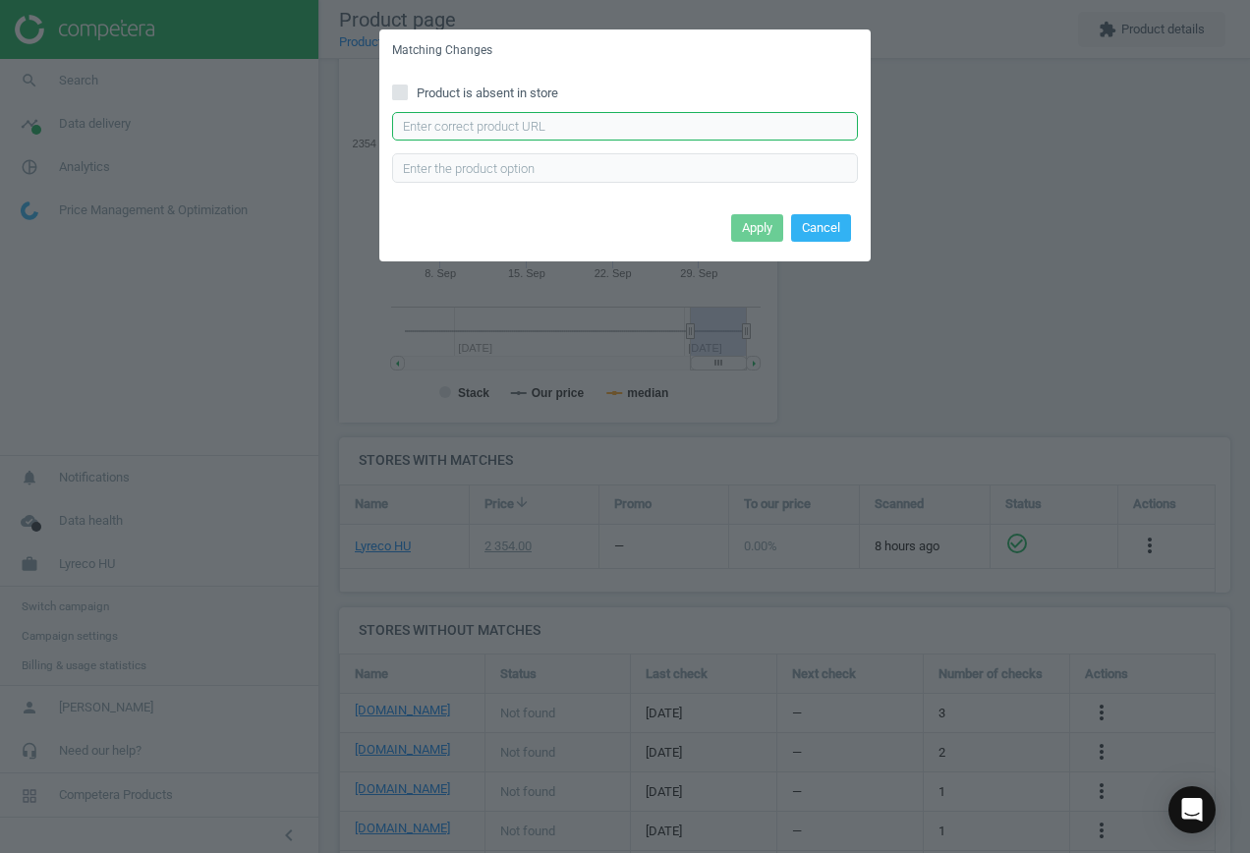
click at [570, 124] on input "text" at bounding box center [625, 126] width 466 height 29
paste input "[URL][DOMAIN_NAME]"
type input "[URL][DOMAIN_NAME]"
click at [752, 226] on button "Apply" at bounding box center [757, 228] width 52 height 28
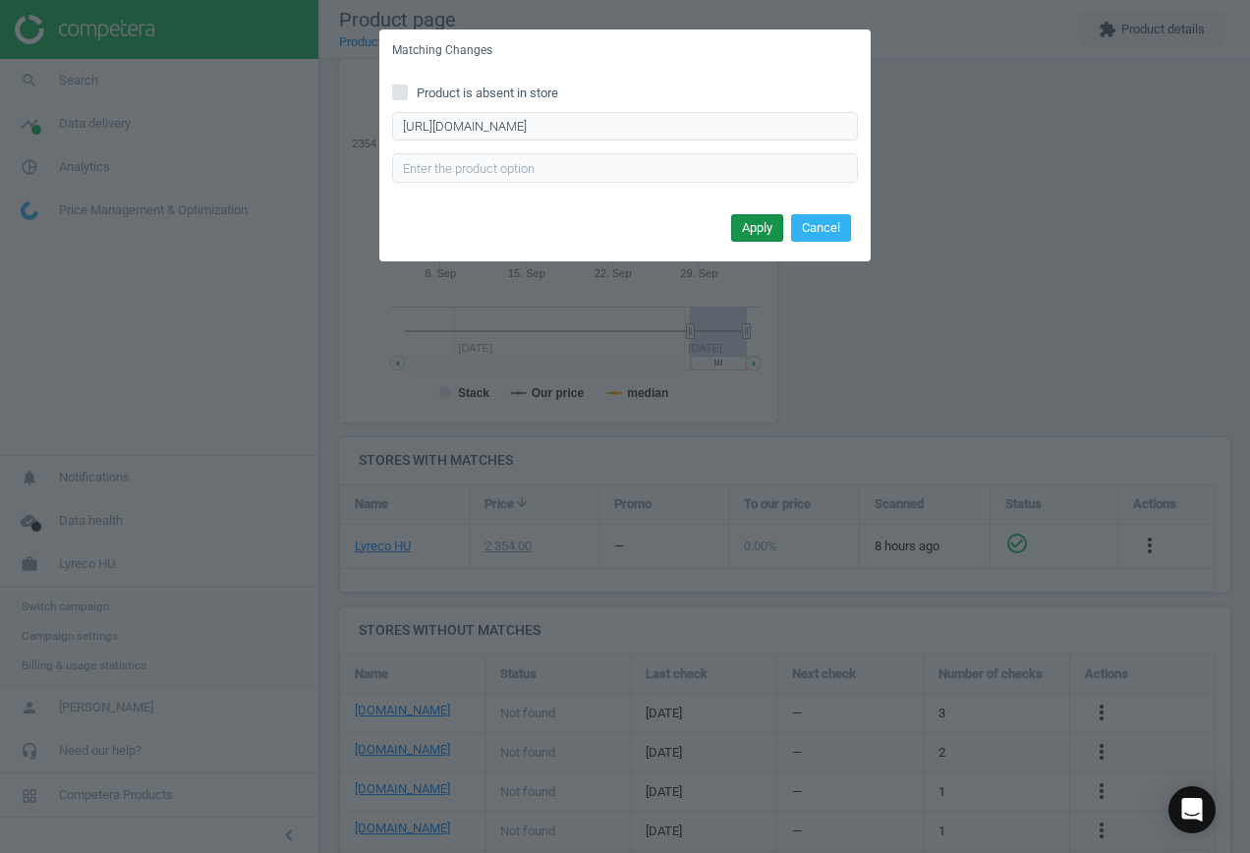
scroll to position [0, 0]
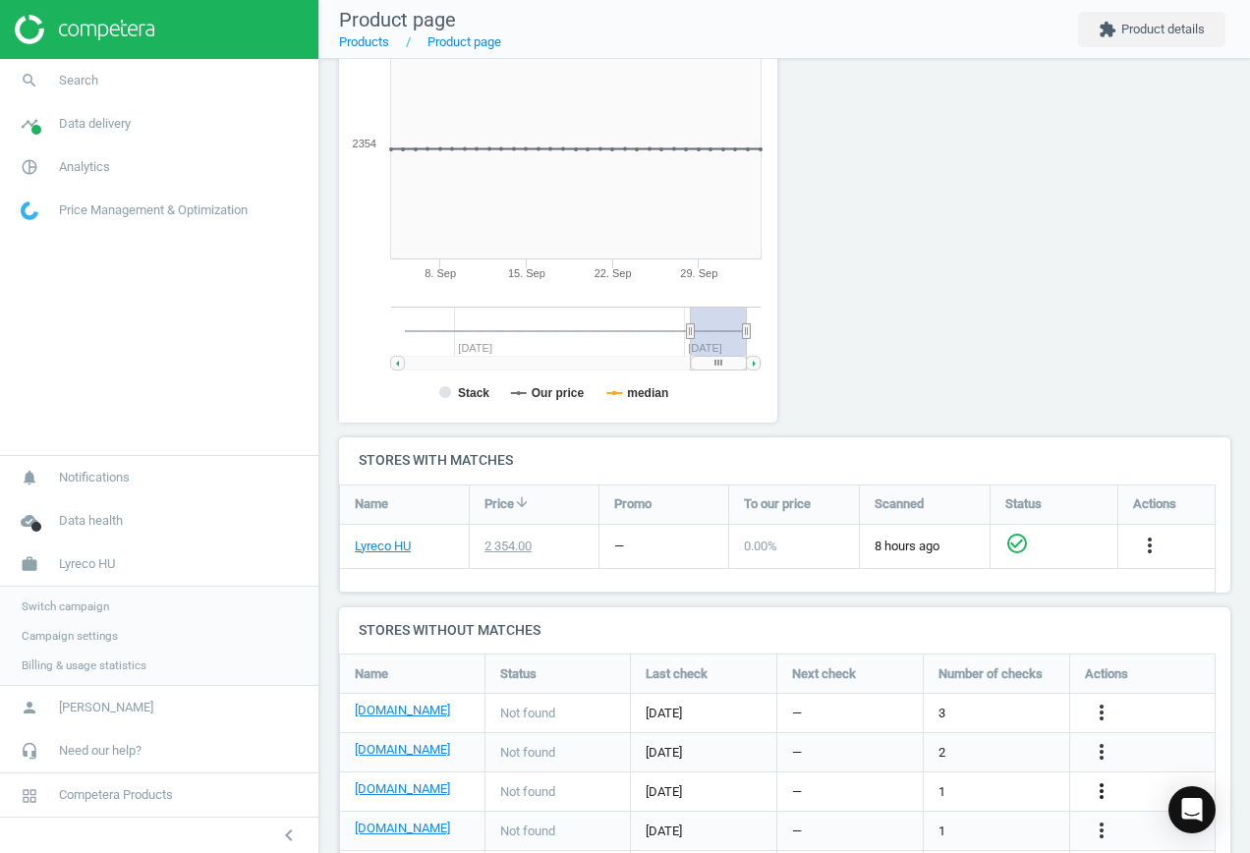
click at [1104, 787] on icon "more_vert" at bounding box center [1101, 791] width 24 height 24
click at [990, 786] on link "Edit URL/product option" at bounding box center [947, 791] width 269 height 30
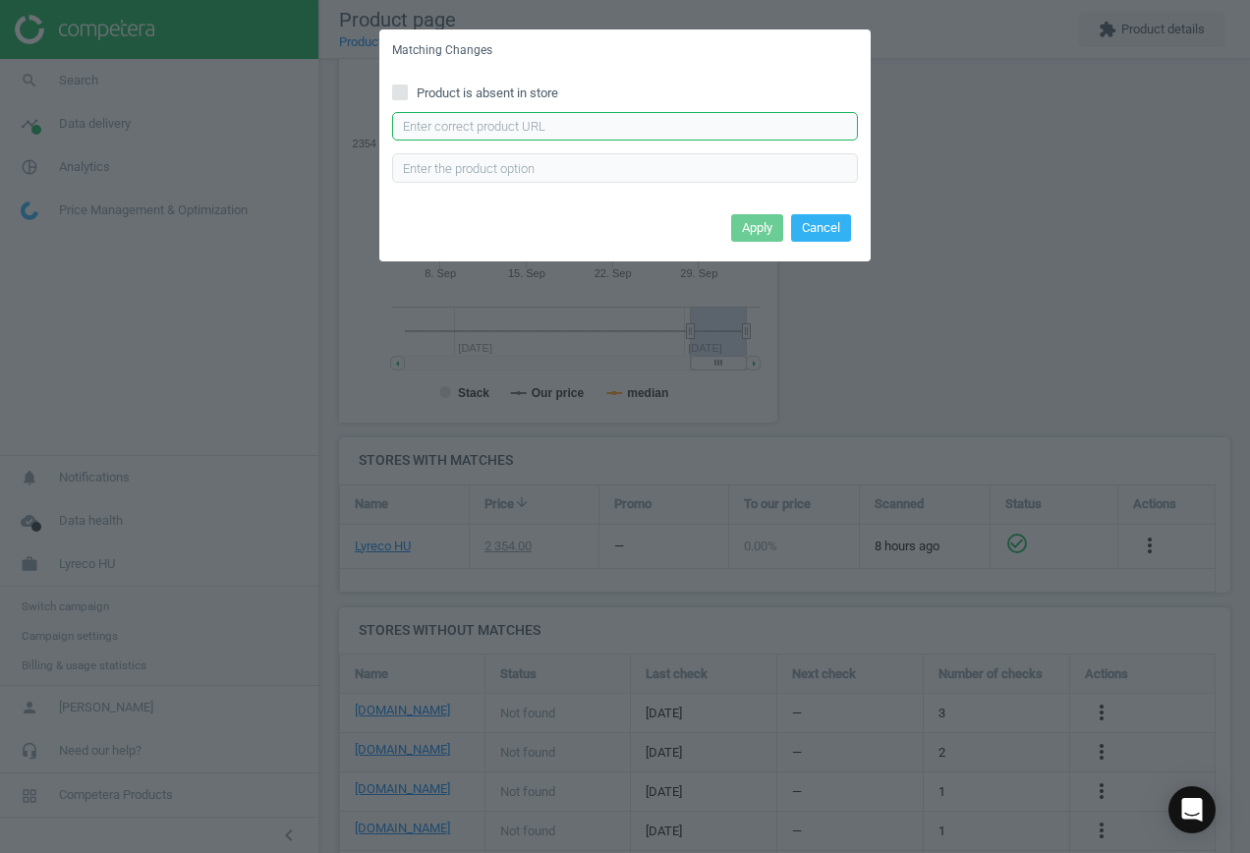
click at [576, 134] on input "text" at bounding box center [625, 126] width 466 height 29
paste input "[URL][DOMAIN_NAME]"
type input "[URL][DOMAIN_NAME]"
click at [745, 230] on button "Apply" at bounding box center [757, 228] width 52 height 28
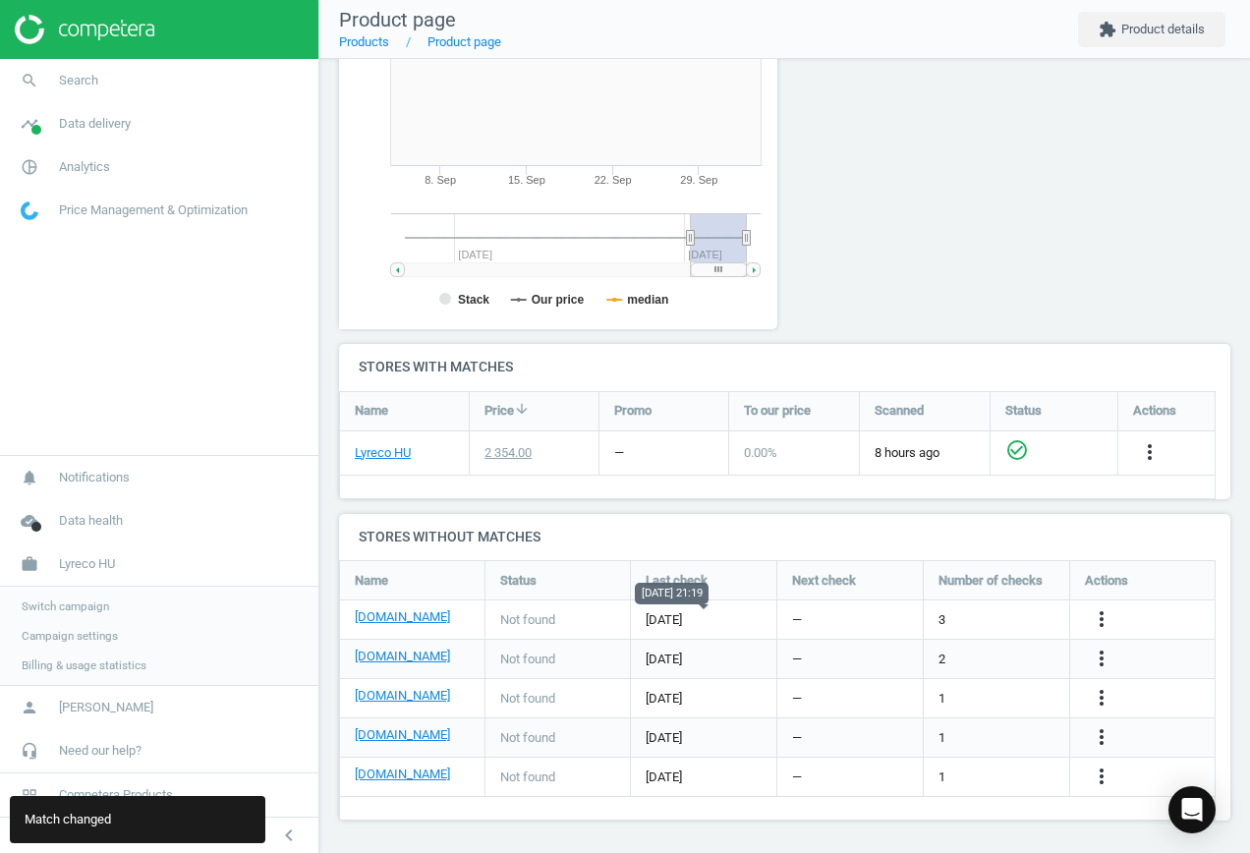
scroll to position [381, 0]
click at [447, 734] on link "[DOMAIN_NAME]" at bounding box center [402, 733] width 95 height 18
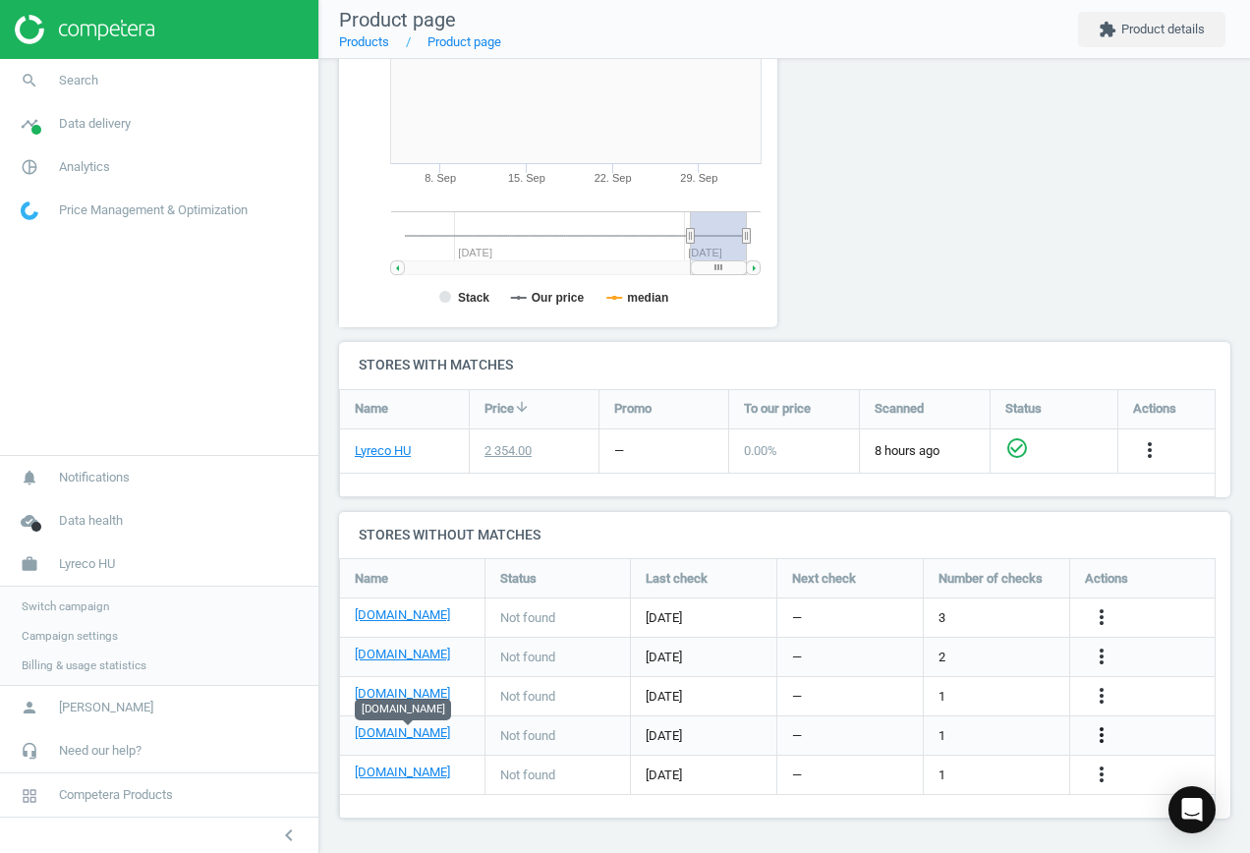
click at [1102, 734] on icon "more_vert" at bounding box center [1101, 735] width 24 height 24
click at [1005, 731] on link "Edit URL/product option" at bounding box center [947, 735] width 269 height 30
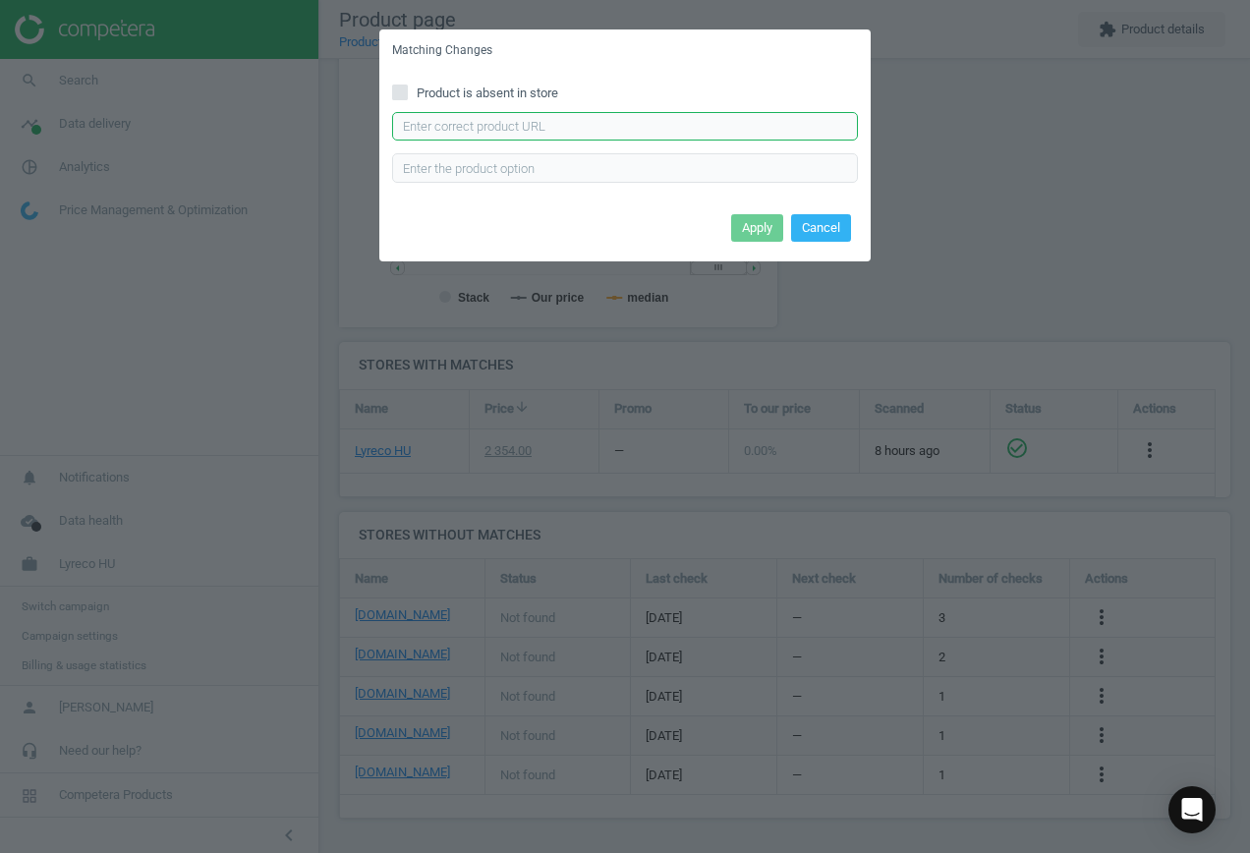
click at [679, 125] on input "text" at bounding box center [625, 126] width 466 height 29
paste input "[URL][DOMAIN_NAME]"
type input "[URL][DOMAIN_NAME]"
click at [764, 228] on button "Apply" at bounding box center [757, 228] width 52 height 28
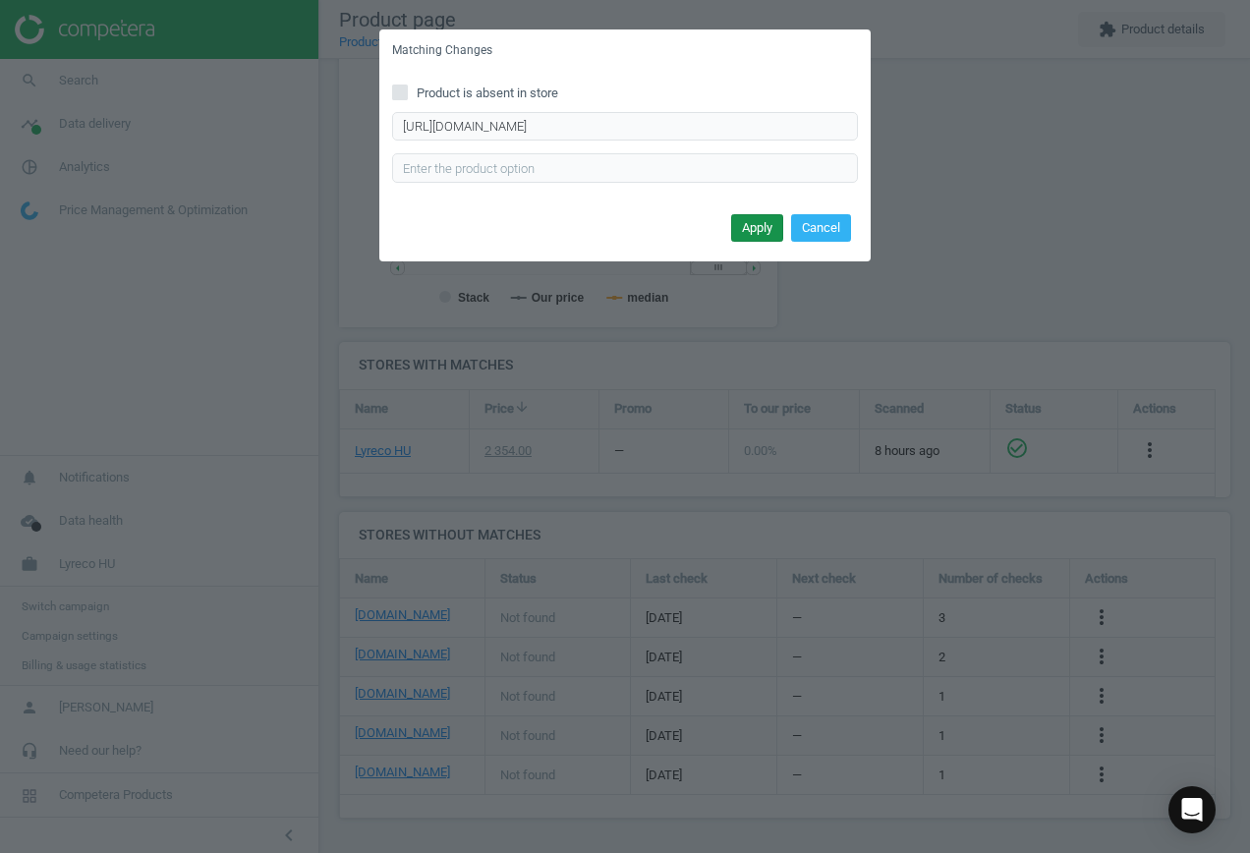
scroll to position [0, 0]
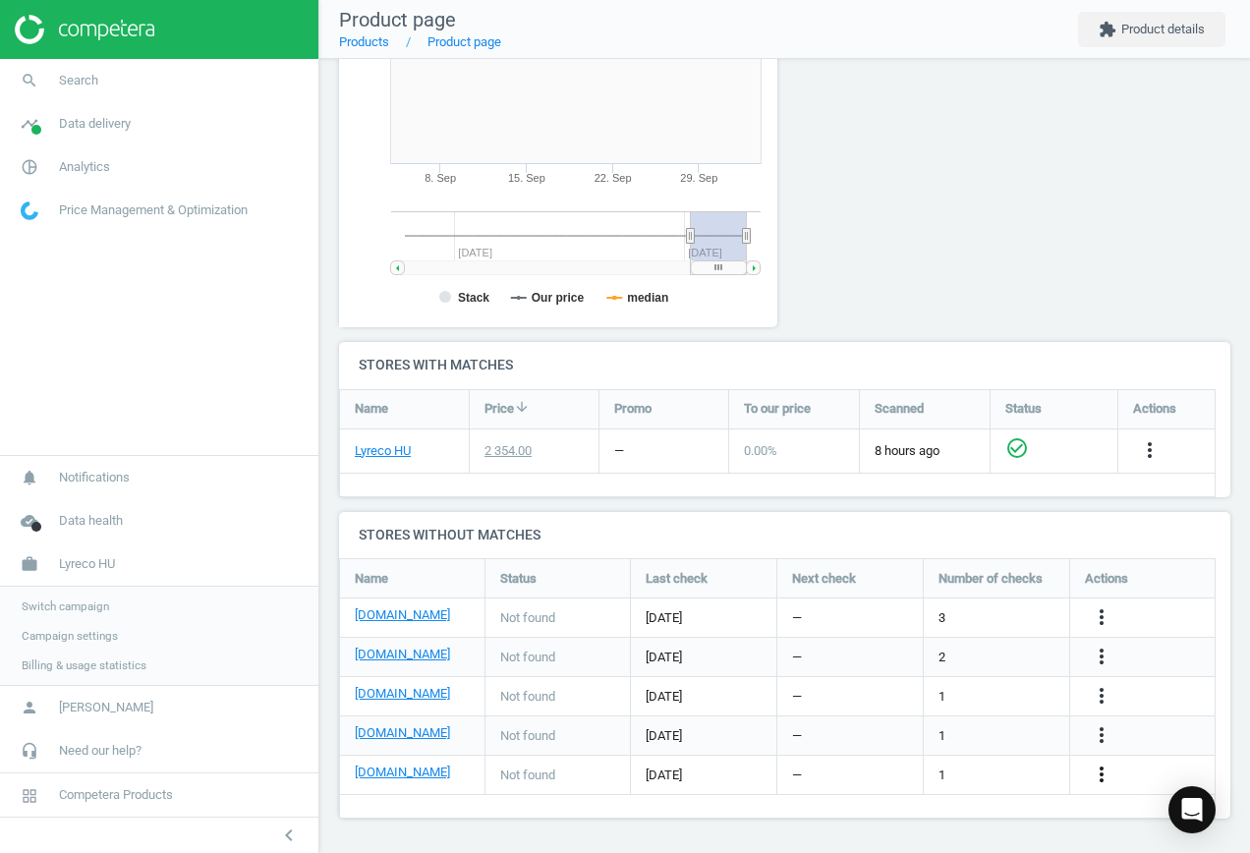
click at [1105, 775] on icon "more_vert" at bounding box center [1101, 774] width 24 height 24
click at [978, 765] on link "Edit URL/product option" at bounding box center [947, 774] width 269 height 30
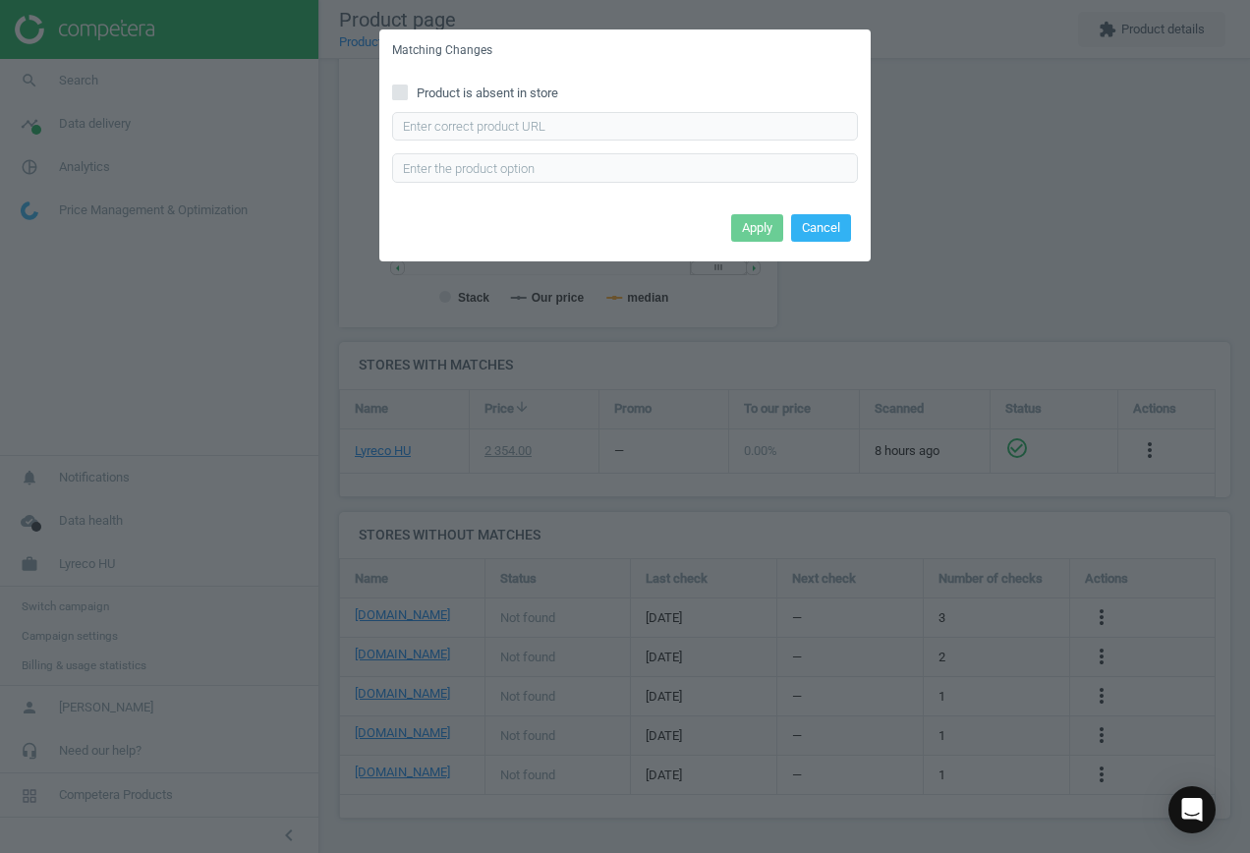
click at [454, 90] on span "Product is absent in store" at bounding box center [487, 93] width 149 height 18
click at [407, 90] on input "Product is absent in store" at bounding box center [400, 91] width 13 height 13
checkbox input "true"
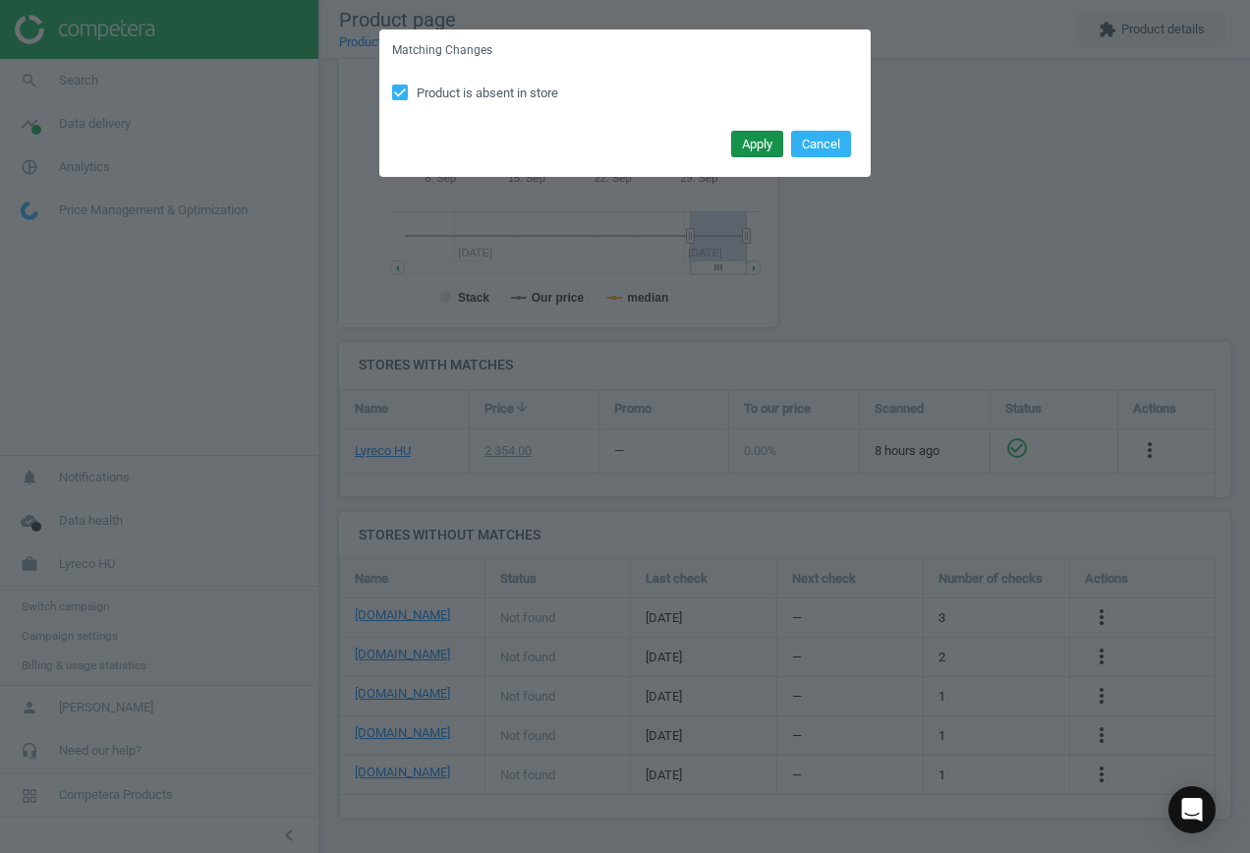
click at [759, 150] on button "Apply" at bounding box center [757, 145] width 52 height 28
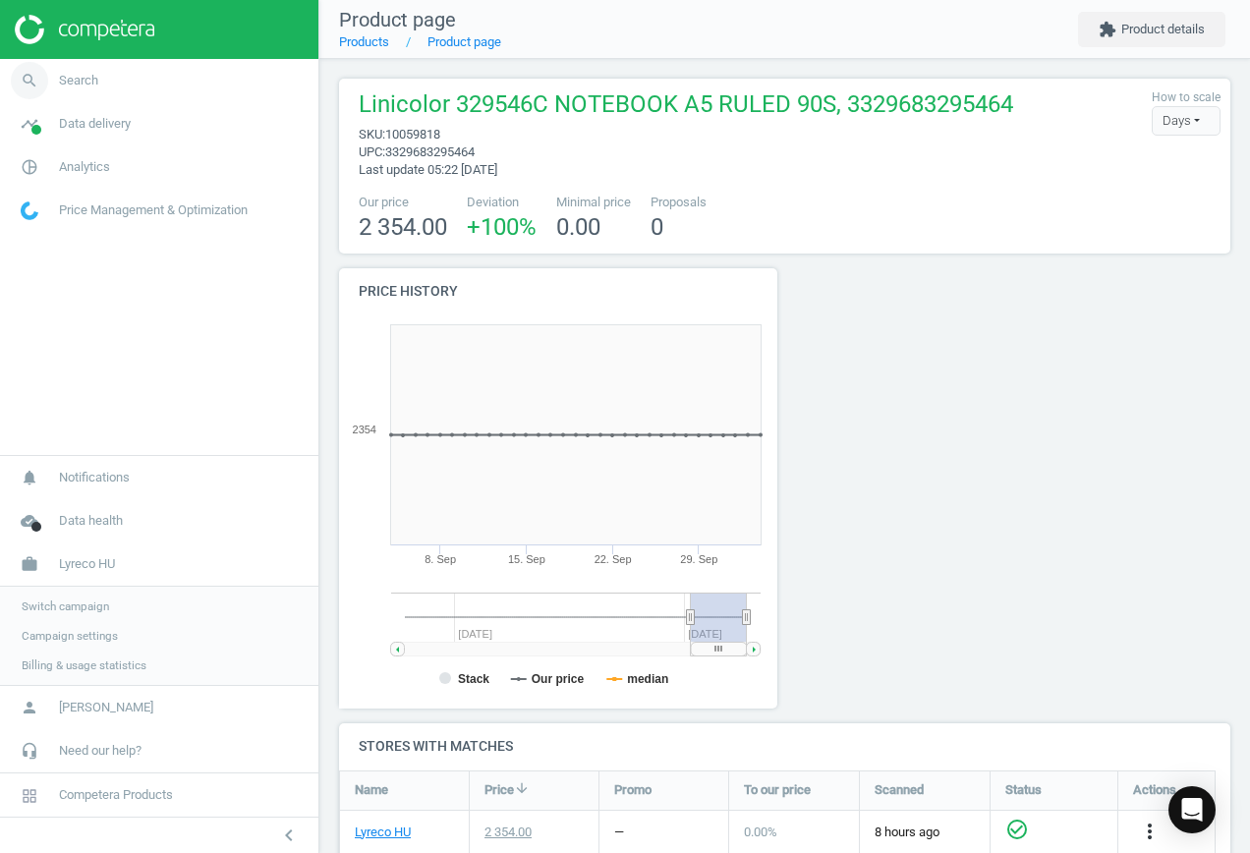
click at [79, 80] on span "Search" at bounding box center [78, 81] width 39 height 18
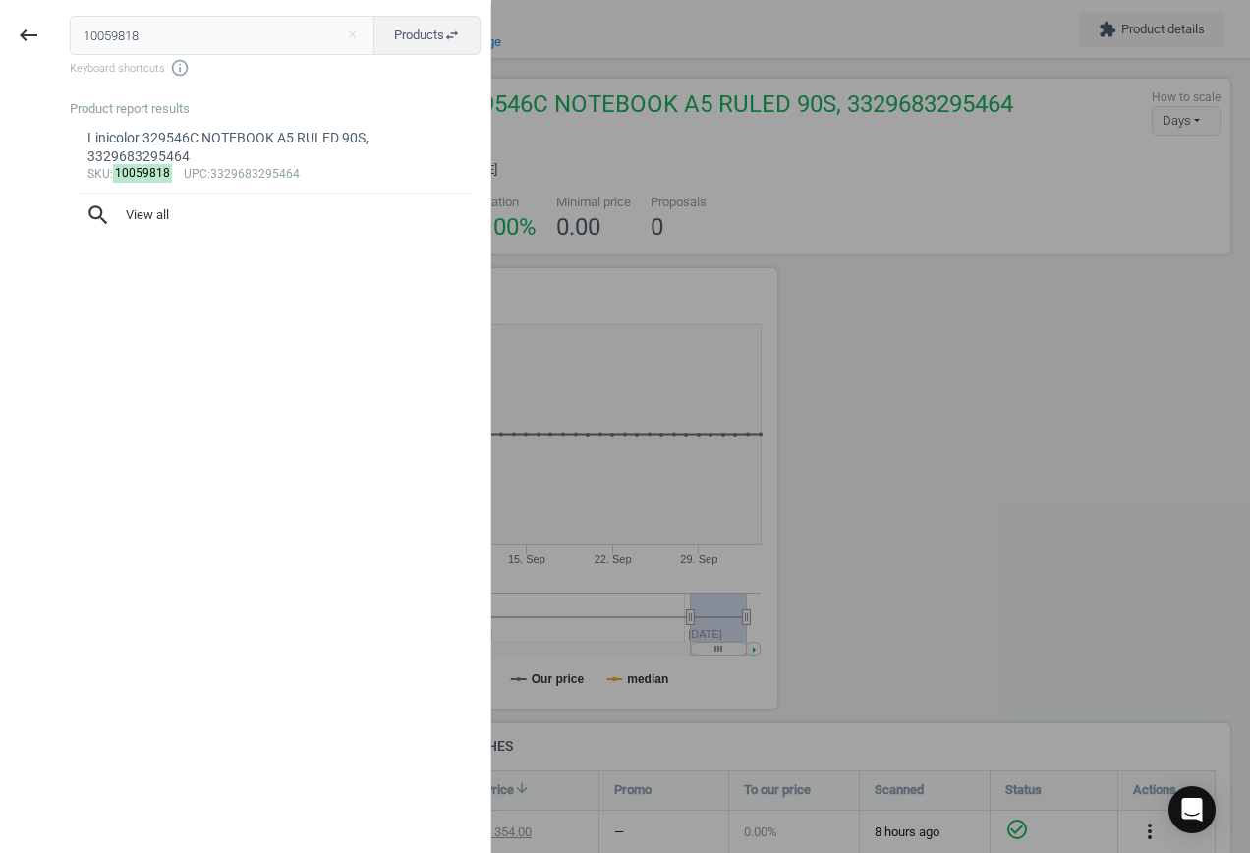
drag, startPoint x: 138, startPoint y: 29, endPoint x: -104, endPoint y: 7, distance: 242.7
click at [0, 7] on html "Group 2 Created with Sketch. ic/cloud_download/grey600 Created with Sketch. gra…" at bounding box center [625, 426] width 1250 height 853
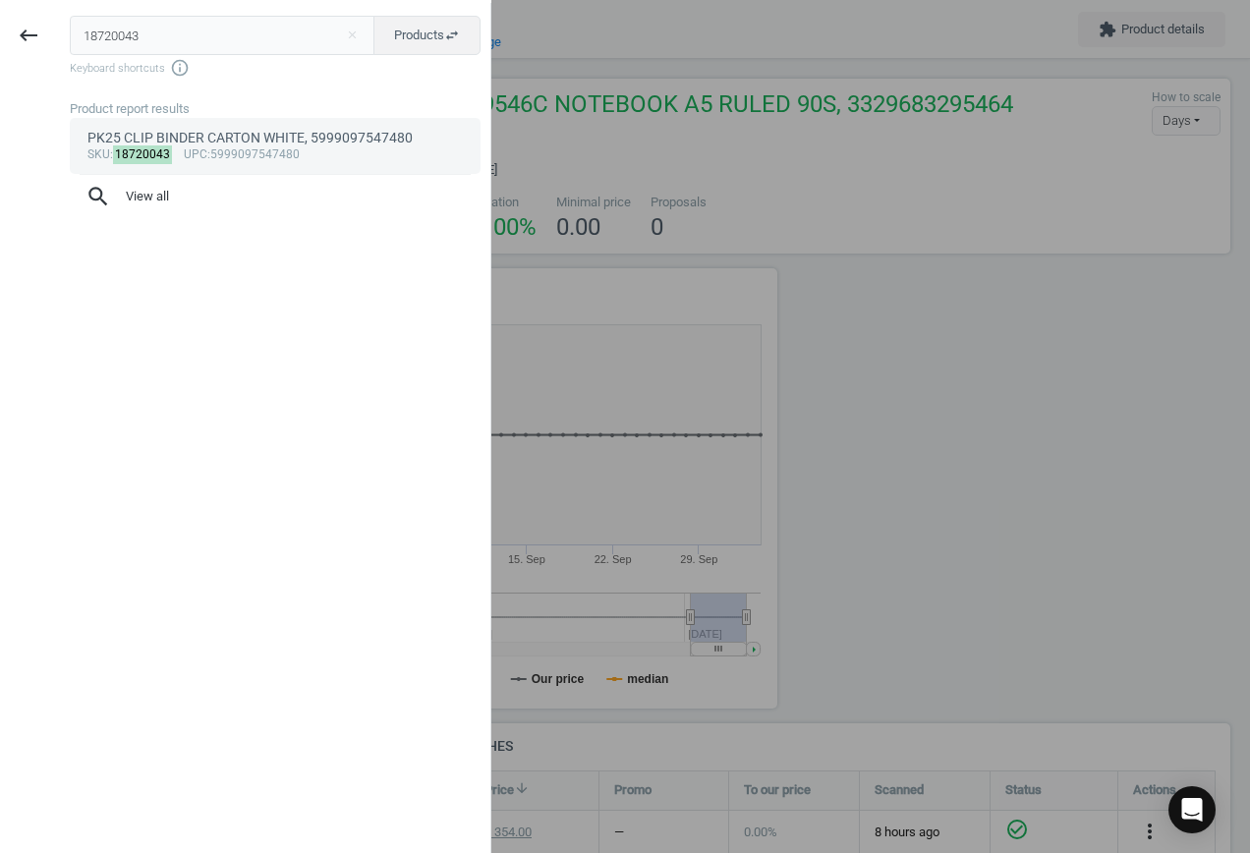
type input "18720043"
click at [274, 146] on link "PK25 CLIP BINDER CARTON WHITE, 5999097547480 sku : 18720043 upc :5999097547480" at bounding box center [275, 145] width 411 height 55
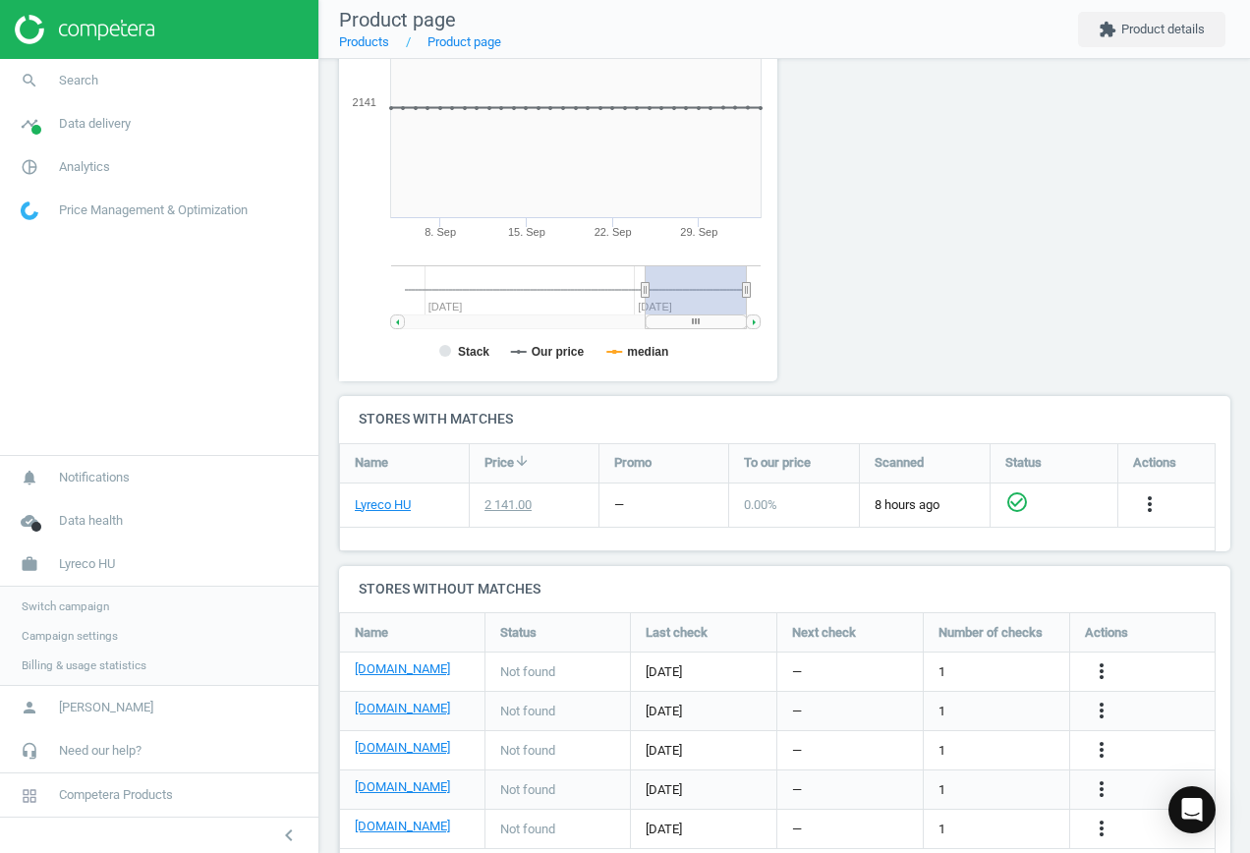
scroll to position [381, 0]
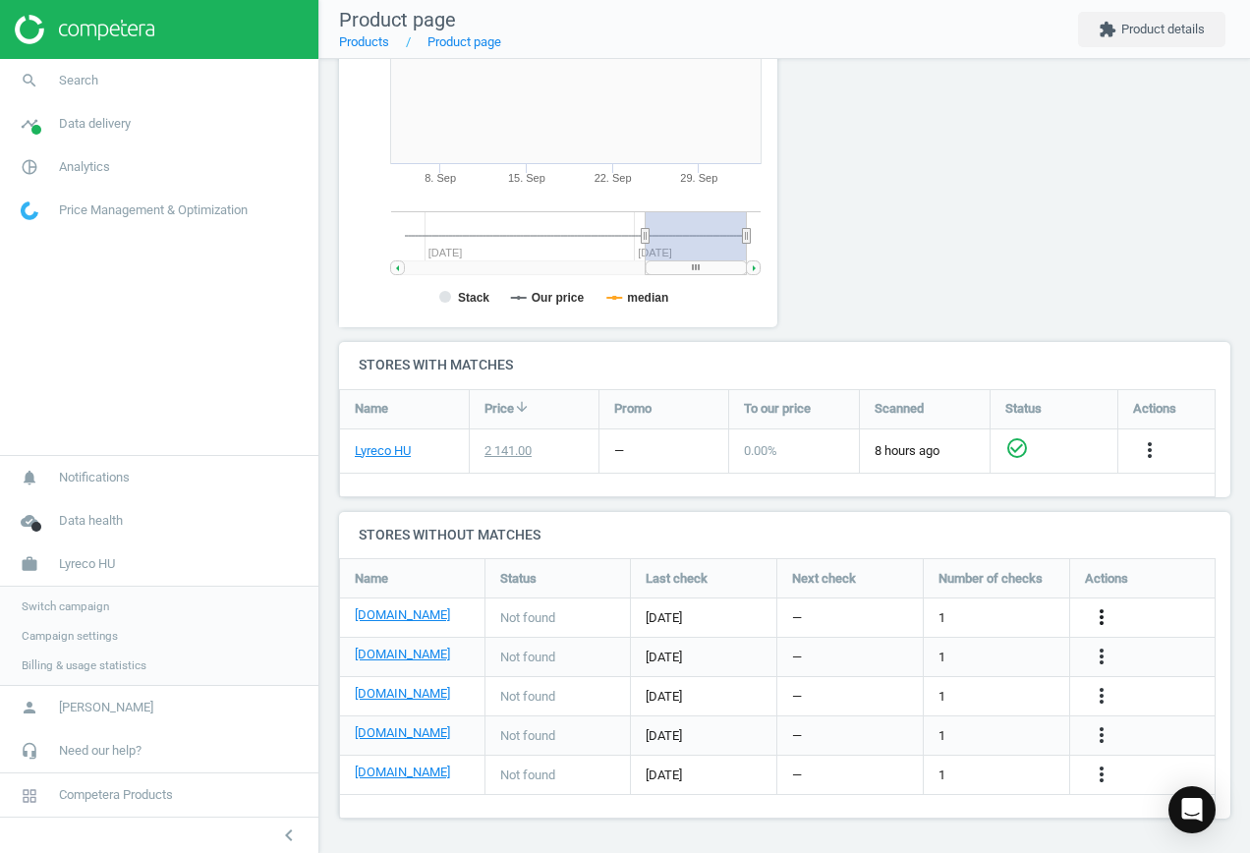
click at [1105, 618] on icon "more_vert" at bounding box center [1101, 617] width 24 height 24
click at [932, 622] on link "Edit URL/product option" at bounding box center [947, 617] width 269 height 30
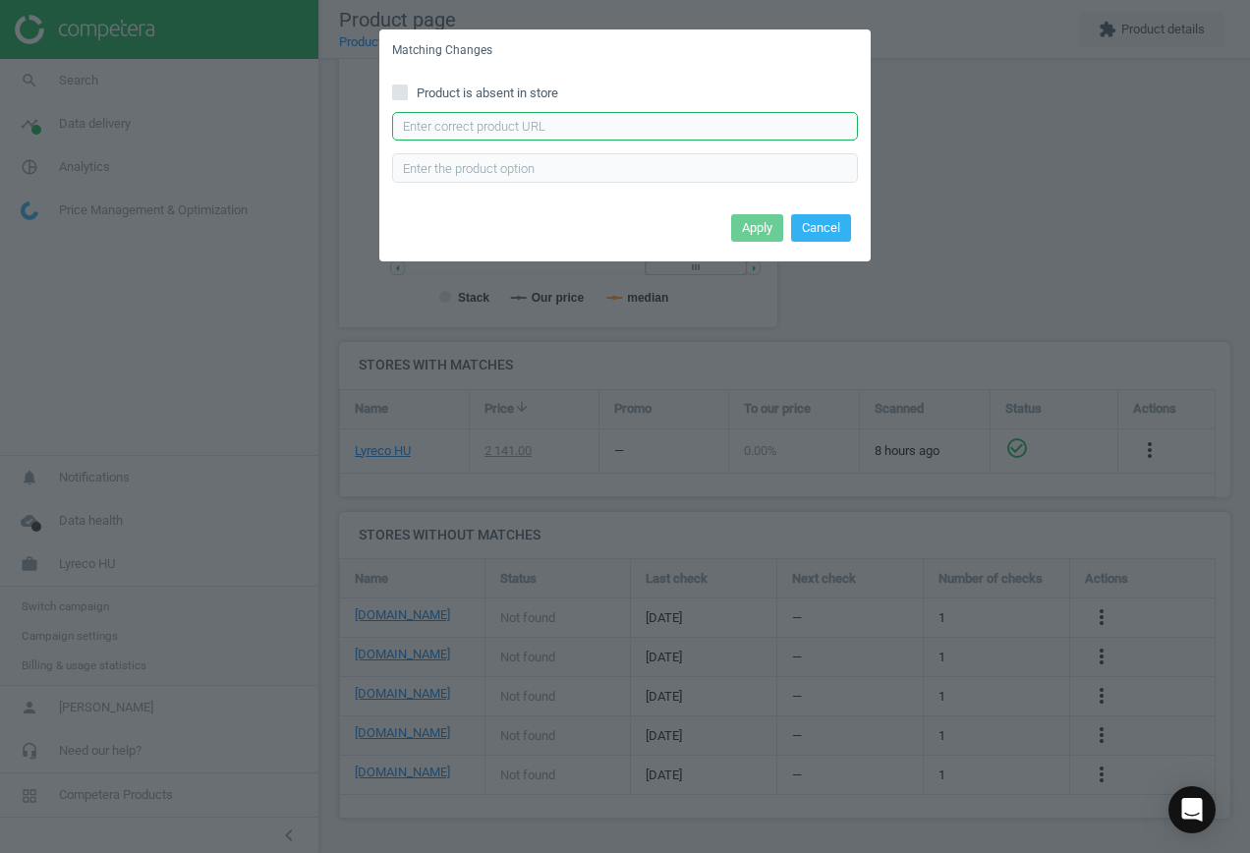
click at [492, 126] on input "text" at bounding box center [625, 126] width 466 height 29
paste input "[URL][DOMAIN_NAME][PERSON_NAME]"
type input "[URL][DOMAIN_NAME][PERSON_NAME]"
click at [760, 230] on button "Apply" at bounding box center [757, 228] width 52 height 28
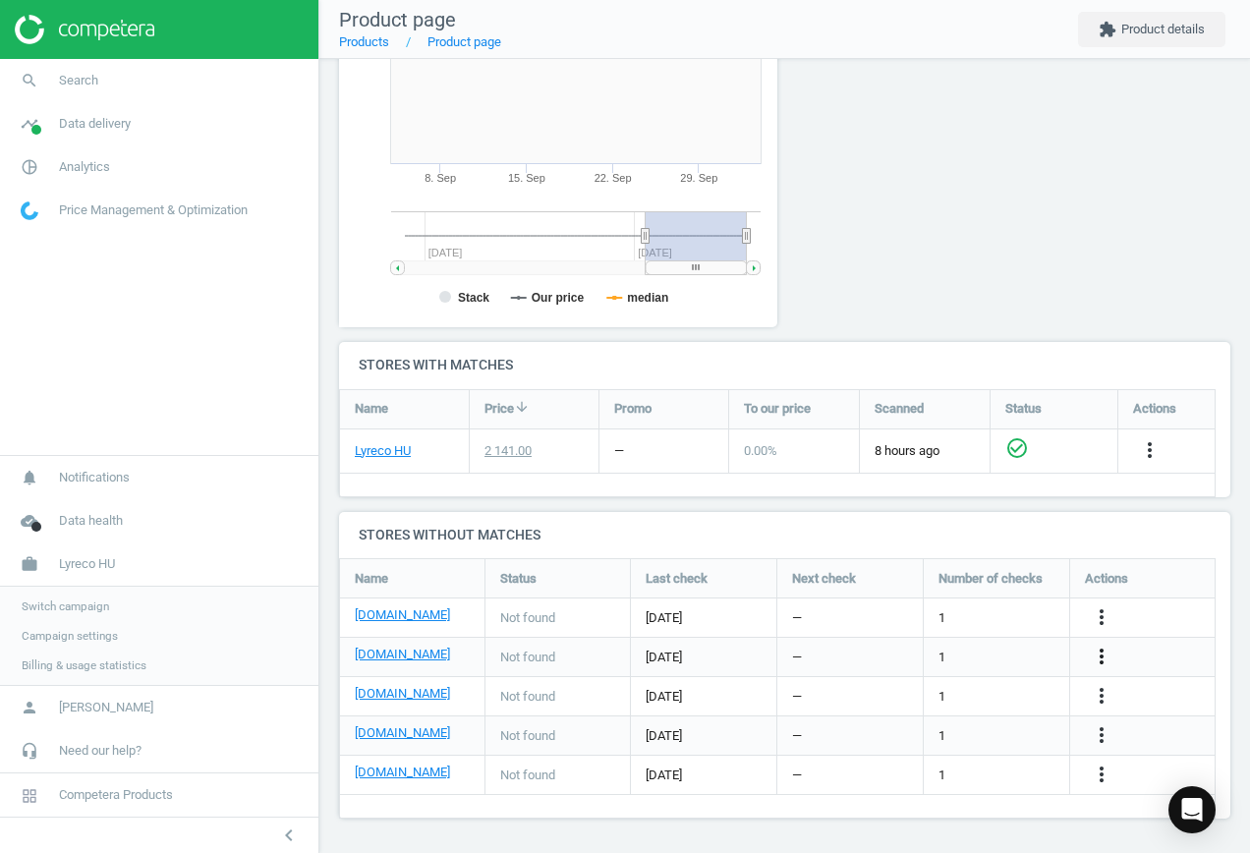
click at [1099, 652] on icon "more_vert" at bounding box center [1101, 656] width 24 height 24
click at [965, 653] on link "Edit URL/product option" at bounding box center [947, 657] width 269 height 30
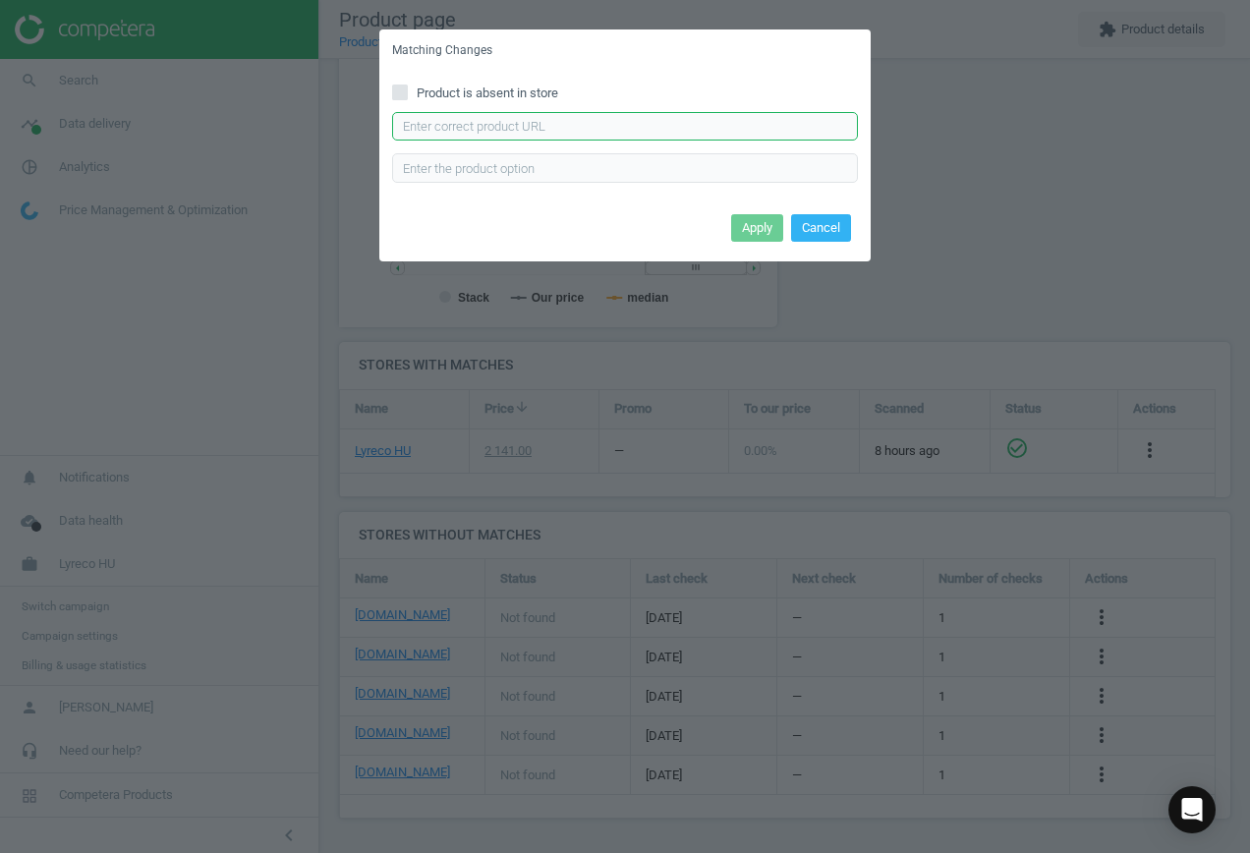
click at [586, 131] on input "text" at bounding box center [625, 126] width 466 height 29
paste input "[URL][DOMAIN_NAME][PERSON_NAME]"
type input "[URL][DOMAIN_NAME][PERSON_NAME]"
click at [744, 228] on button "Apply" at bounding box center [757, 228] width 52 height 28
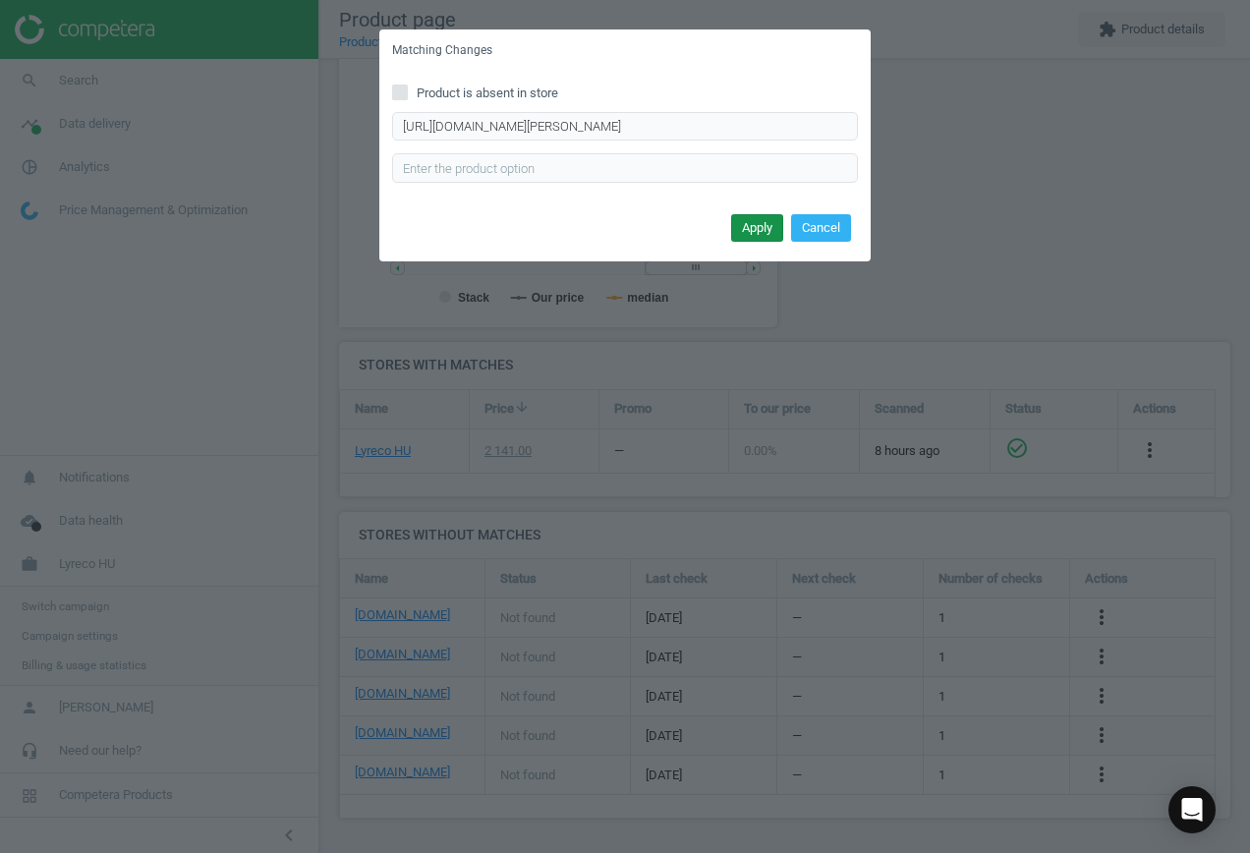
scroll to position [0, 0]
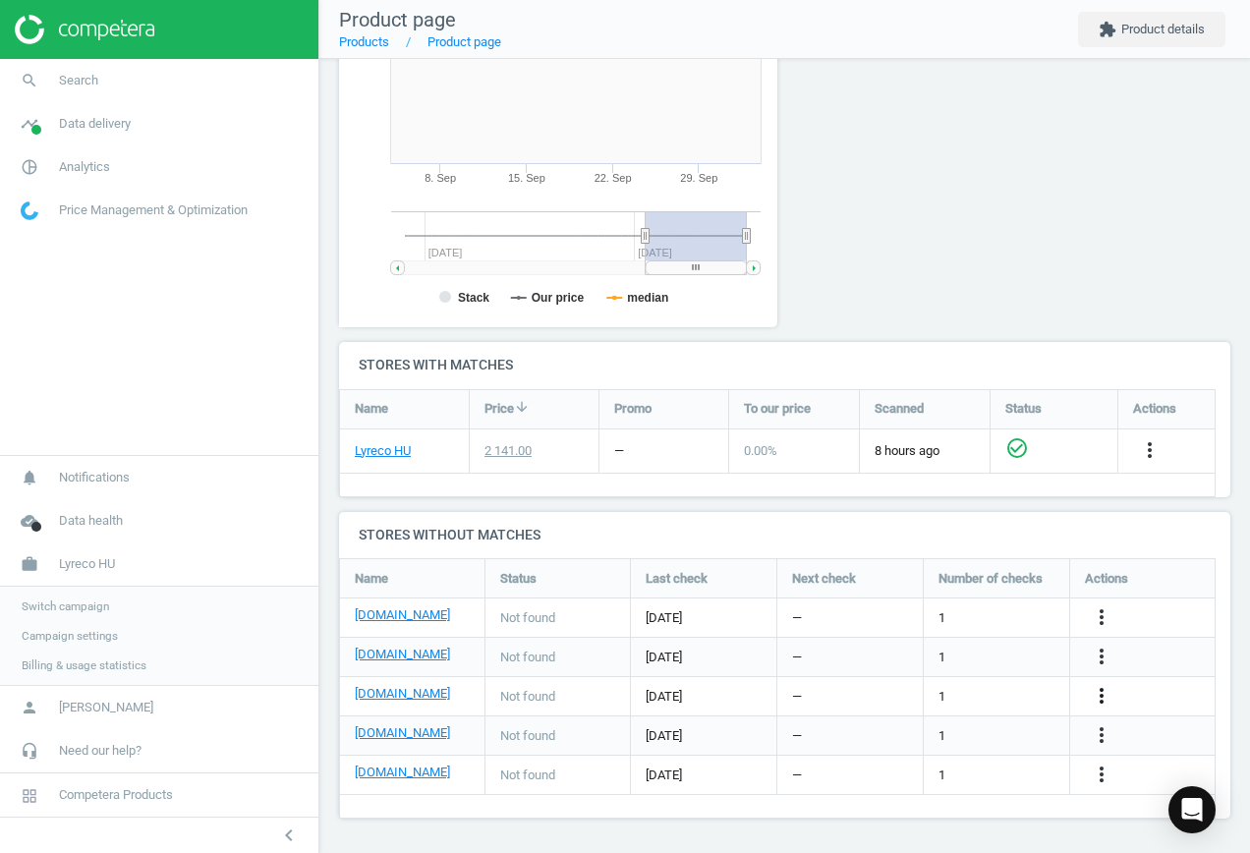
drag, startPoint x: 1104, startPoint y: 692, endPoint x: 1086, endPoint y: 692, distance: 18.7
click at [1104, 692] on icon "more_vert" at bounding box center [1101, 696] width 24 height 24
click at [958, 692] on link "Edit URL/product option" at bounding box center [947, 696] width 269 height 30
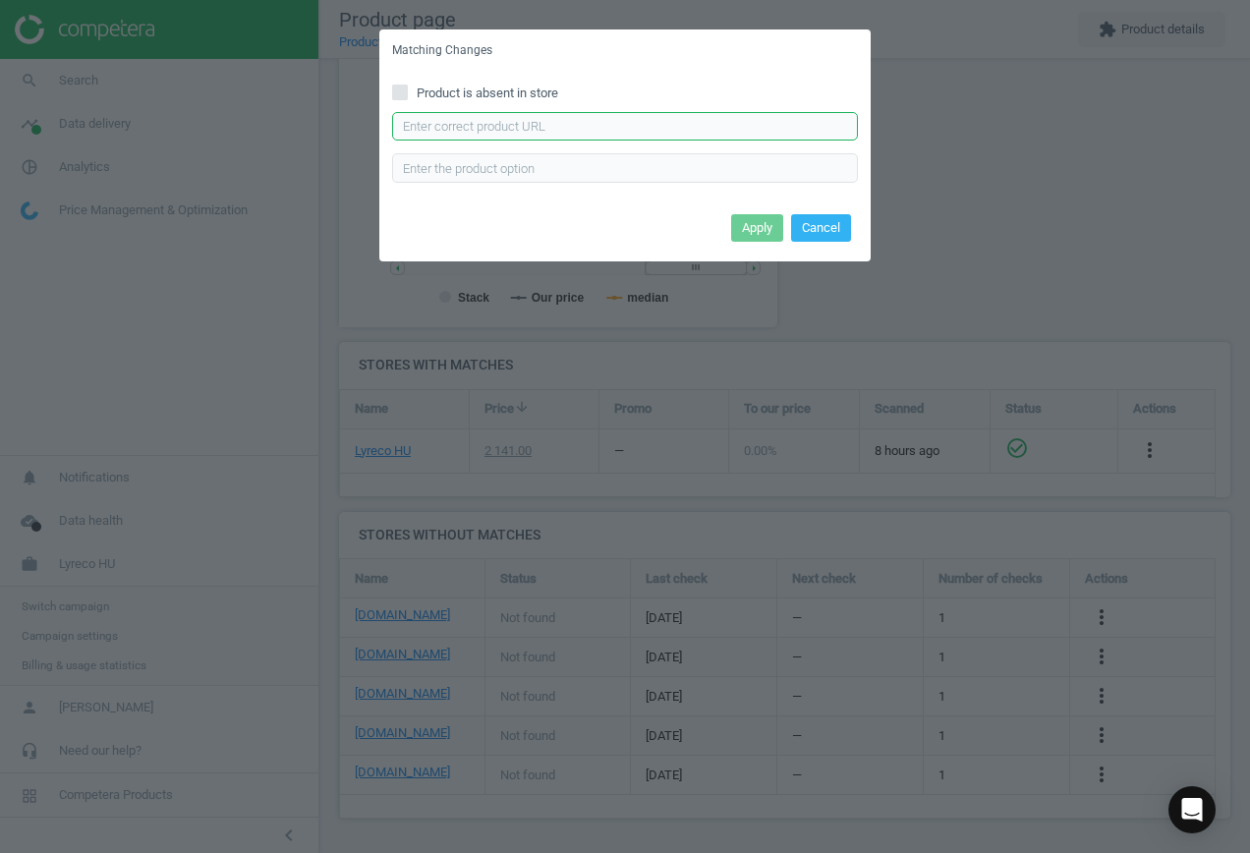
click at [586, 122] on input "text" at bounding box center [625, 126] width 466 height 29
paste input "[URL][DOMAIN_NAME][PERSON_NAME]"
type input "[URL][DOMAIN_NAME][PERSON_NAME]"
click at [727, 221] on div "Apply Cancel" at bounding box center [624, 234] width 491 height 53
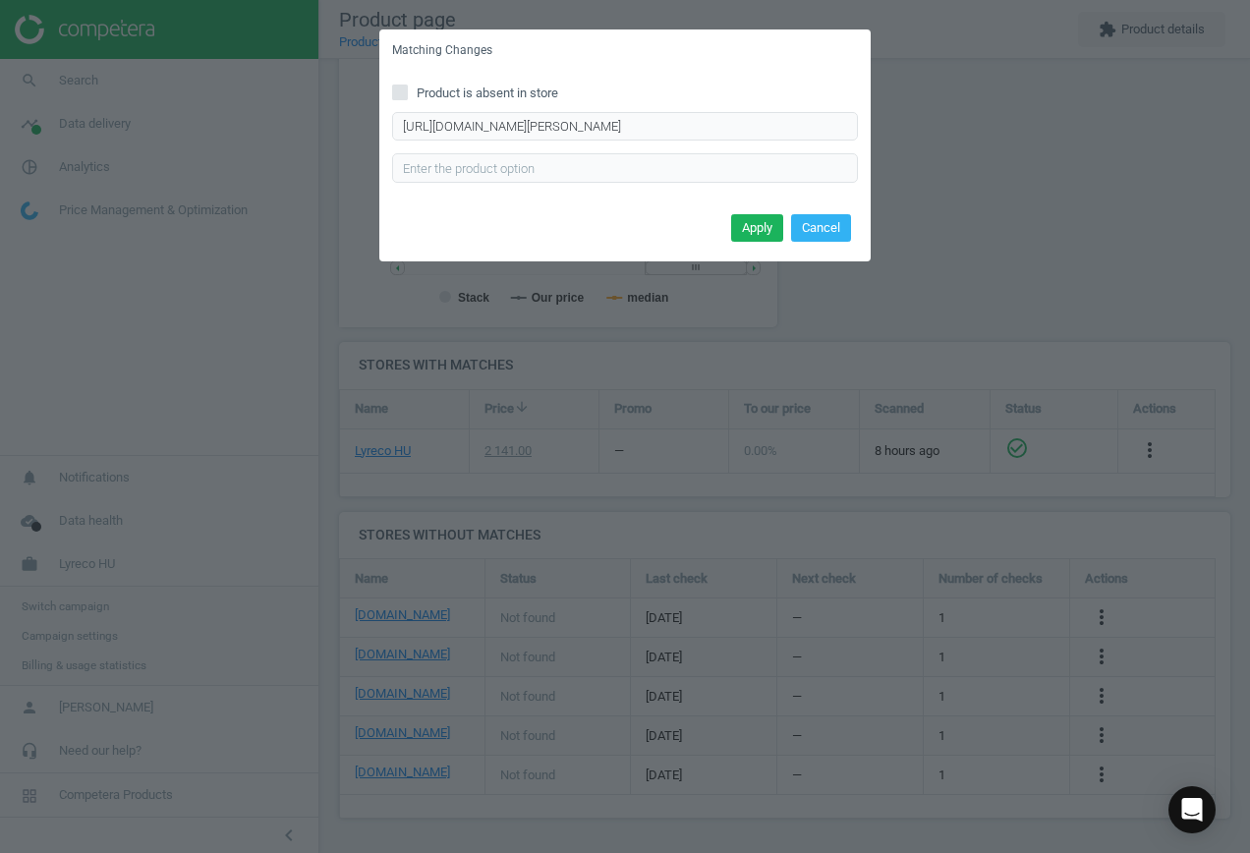
scroll to position [0, 0]
click at [759, 224] on button "Apply" at bounding box center [757, 228] width 52 height 28
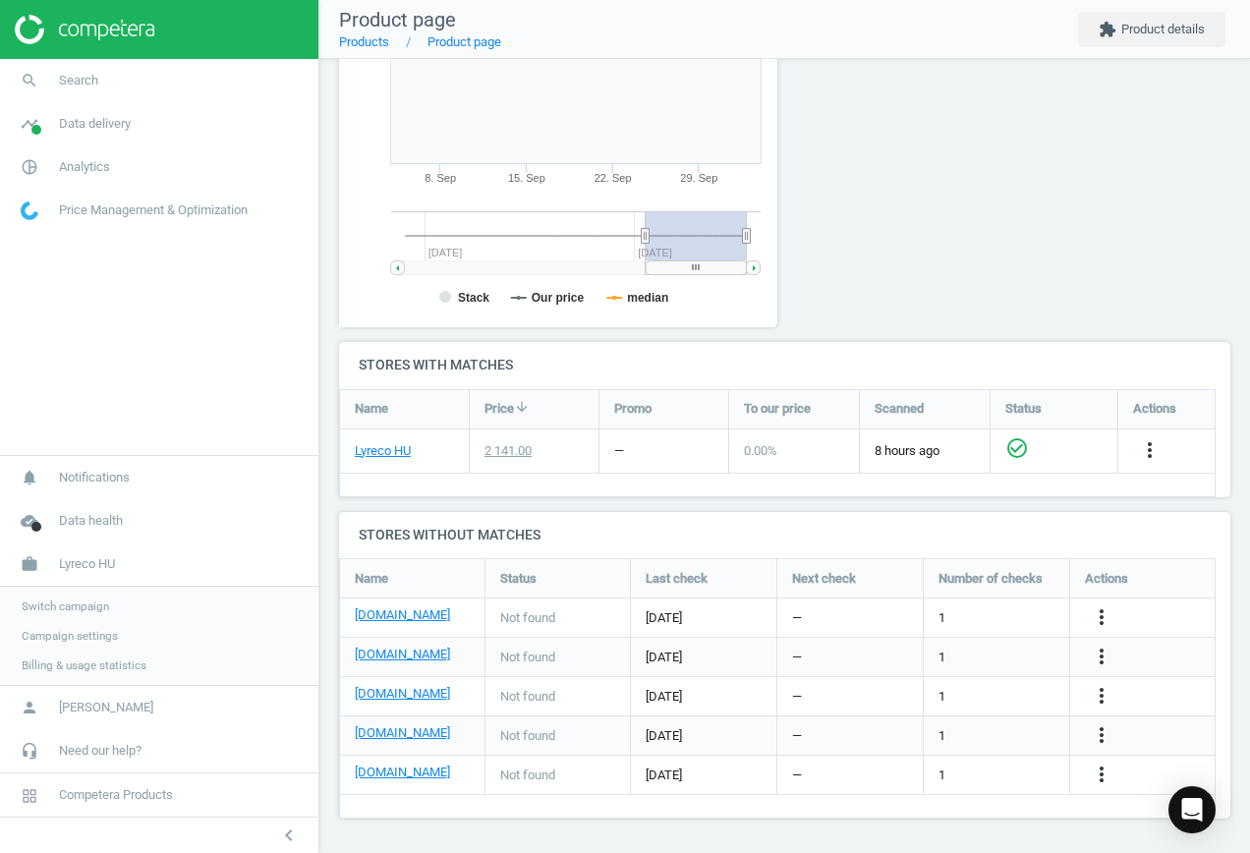
click at [1085, 728] on div "more_vert" at bounding box center [1104, 736] width 38 height 26
click at [1097, 734] on icon "more_vert" at bounding box center [1101, 735] width 24 height 24
click at [965, 733] on link "Edit URL/product option" at bounding box center [947, 735] width 269 height 30
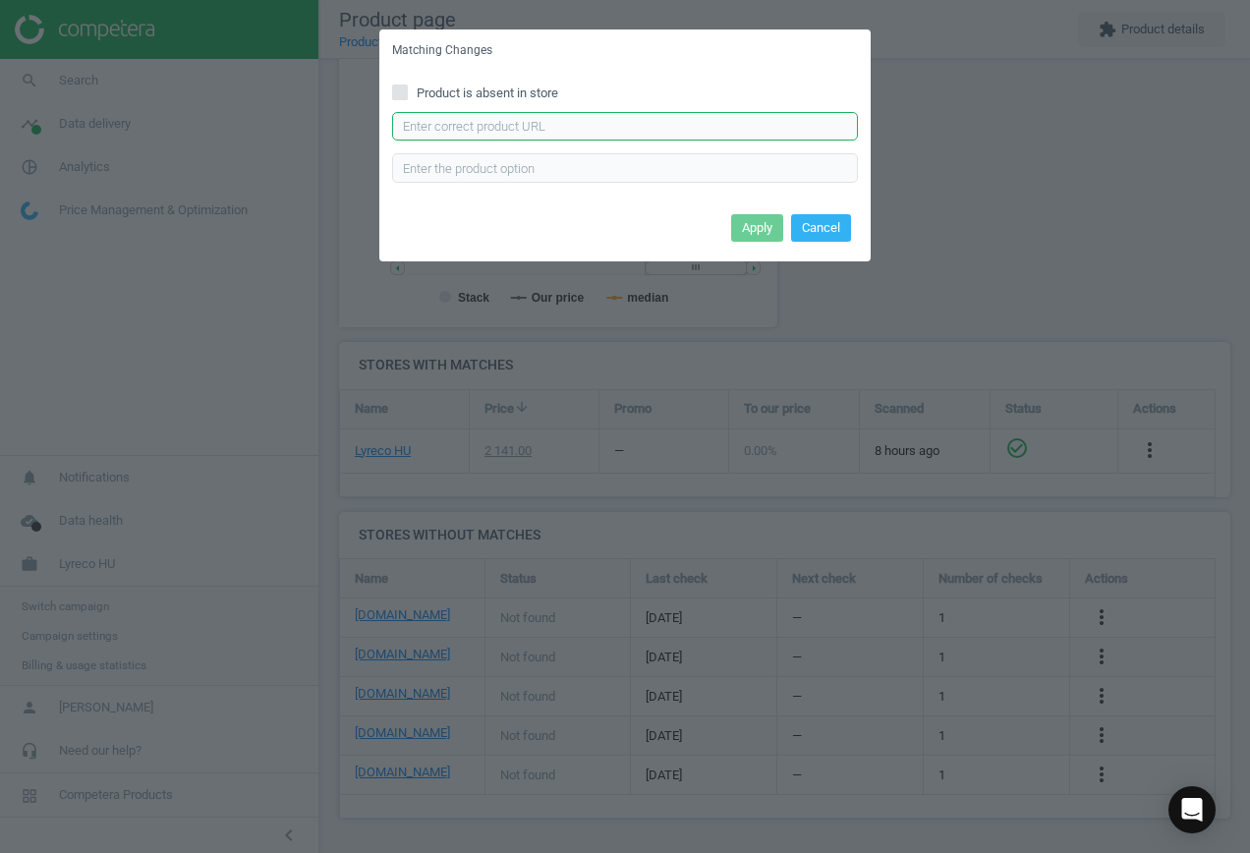
click at [527, 139] on input "text" at bounding box center [625, 126] width 466 height 29
paste input "[URL][DOMAIN_NAME][PERSON_NAME]"
type input "[URL][DOMAIN_NAME][PERSON_NAME]"
click at [755, 235] on button "Apply" at bounding box center [757, 228] width 52 height 28
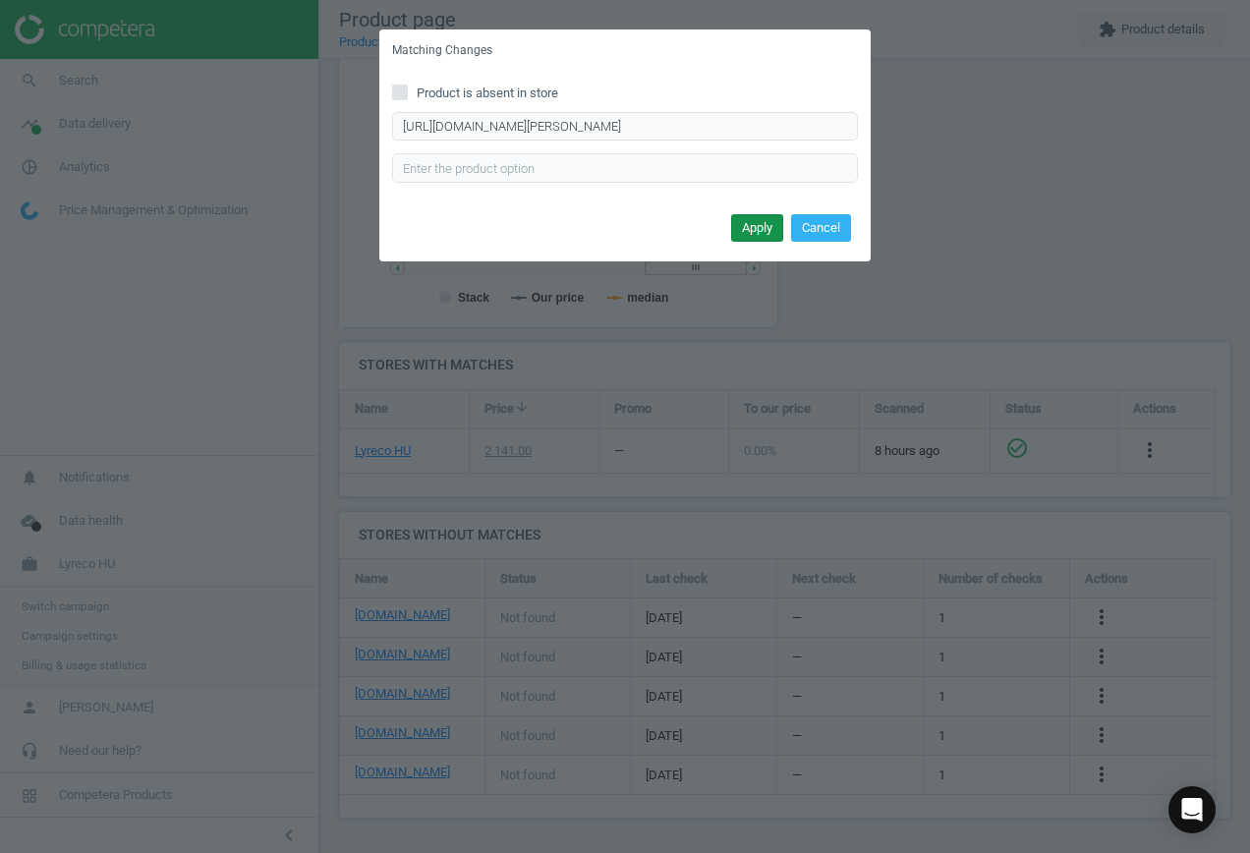
scroll to position [0, 0]
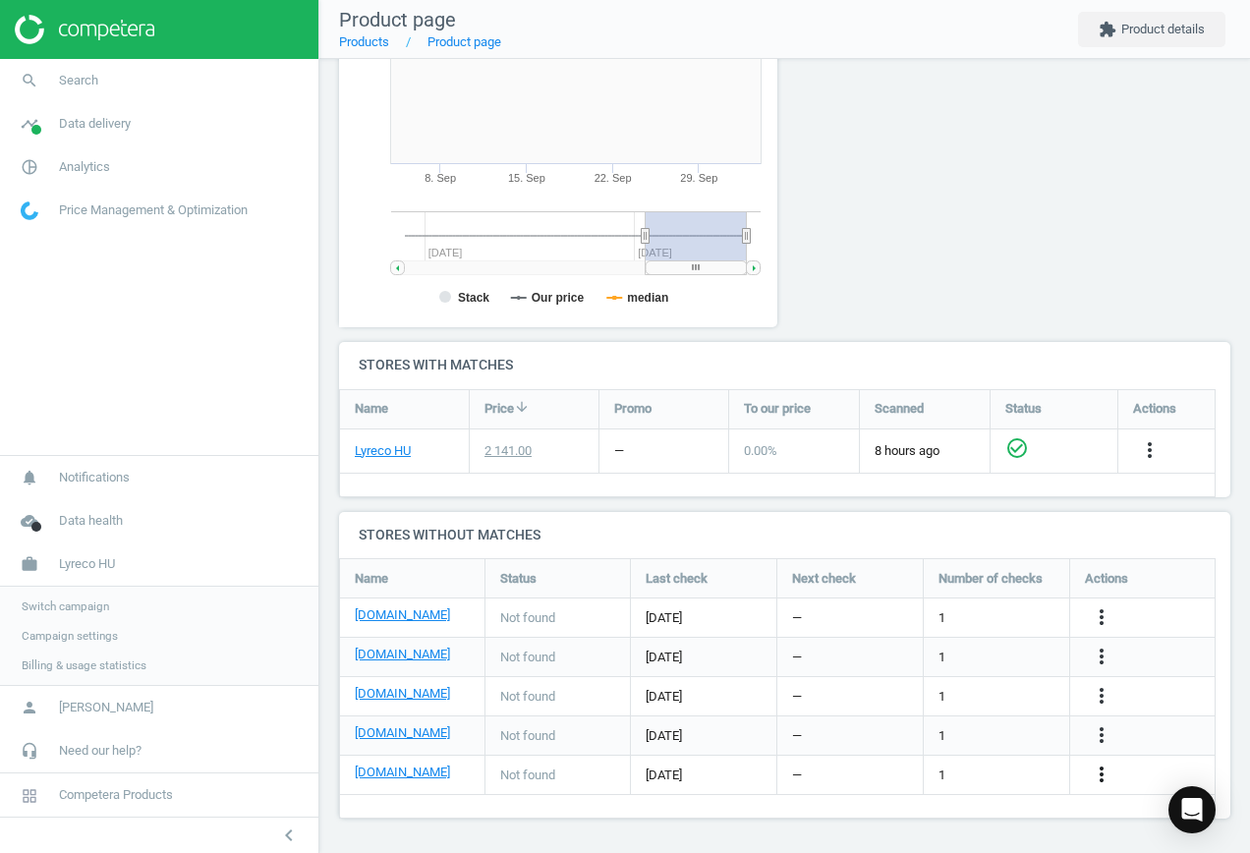
click at [1106, 774] on icon "more_vert" at bounding box center [1101, 774] width 24 height 24
click at [926, 768] on link "Edit URL/product option" at bounding box center [947, 774] width 269 height 30
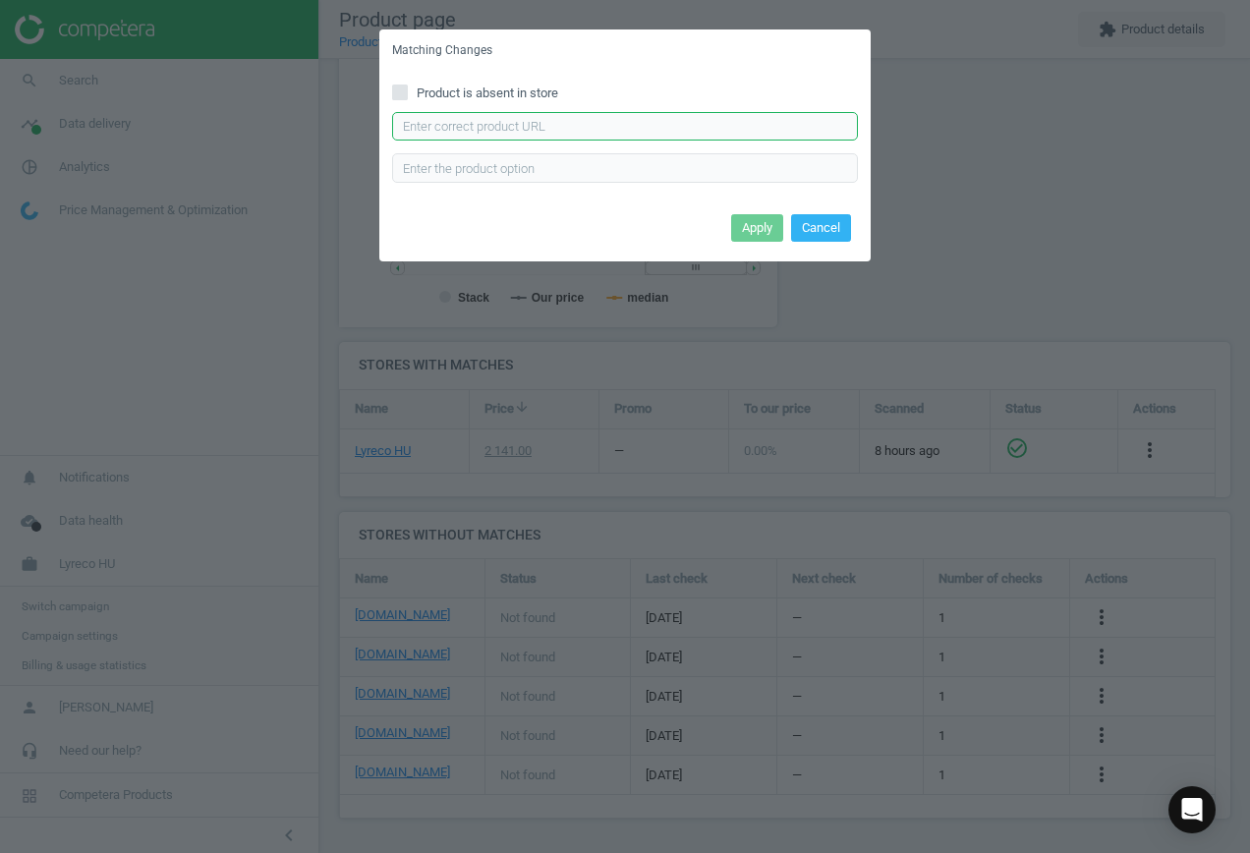
click at [535, 118] on input "text" at bounding box center [625, 126] width 466 height 29
paste input "[URL][DOMAIN_NAME]"
type input "[URL][DOMAIN_NAME]"
click at [751, 226] on button "Apply" at bounding box center [757, 228] width 52 height 28
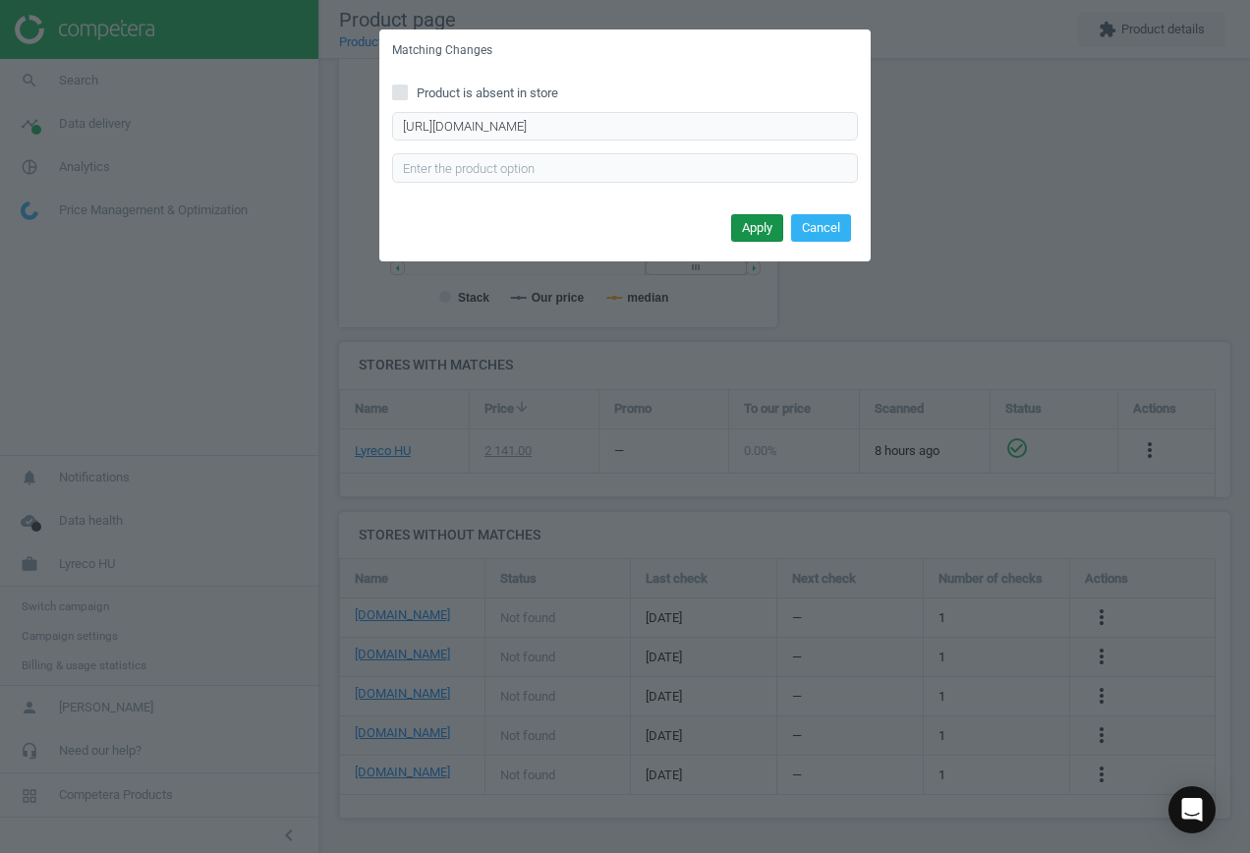
scroll to position [0, 0]
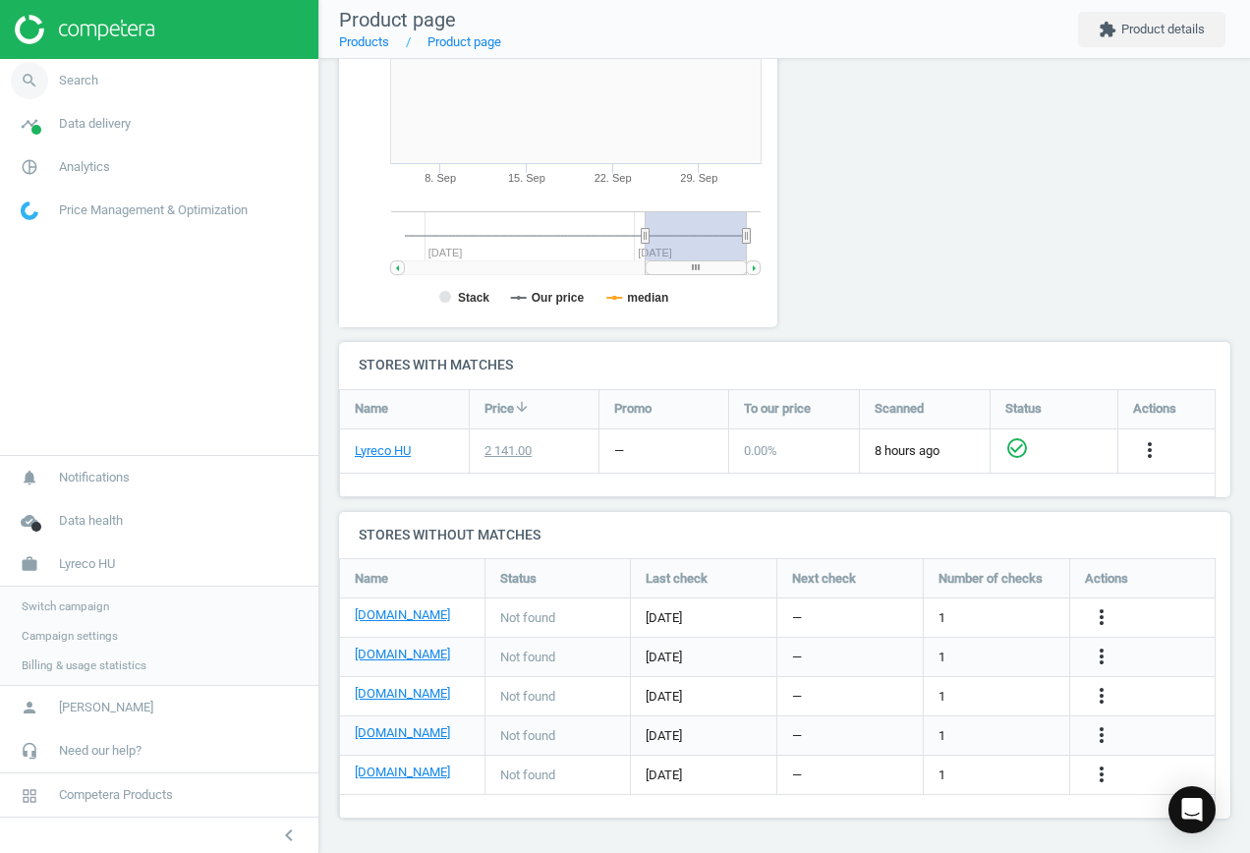
click at [93, 84] on span "Search" at bounding box center [78, 81] width 39 height 18
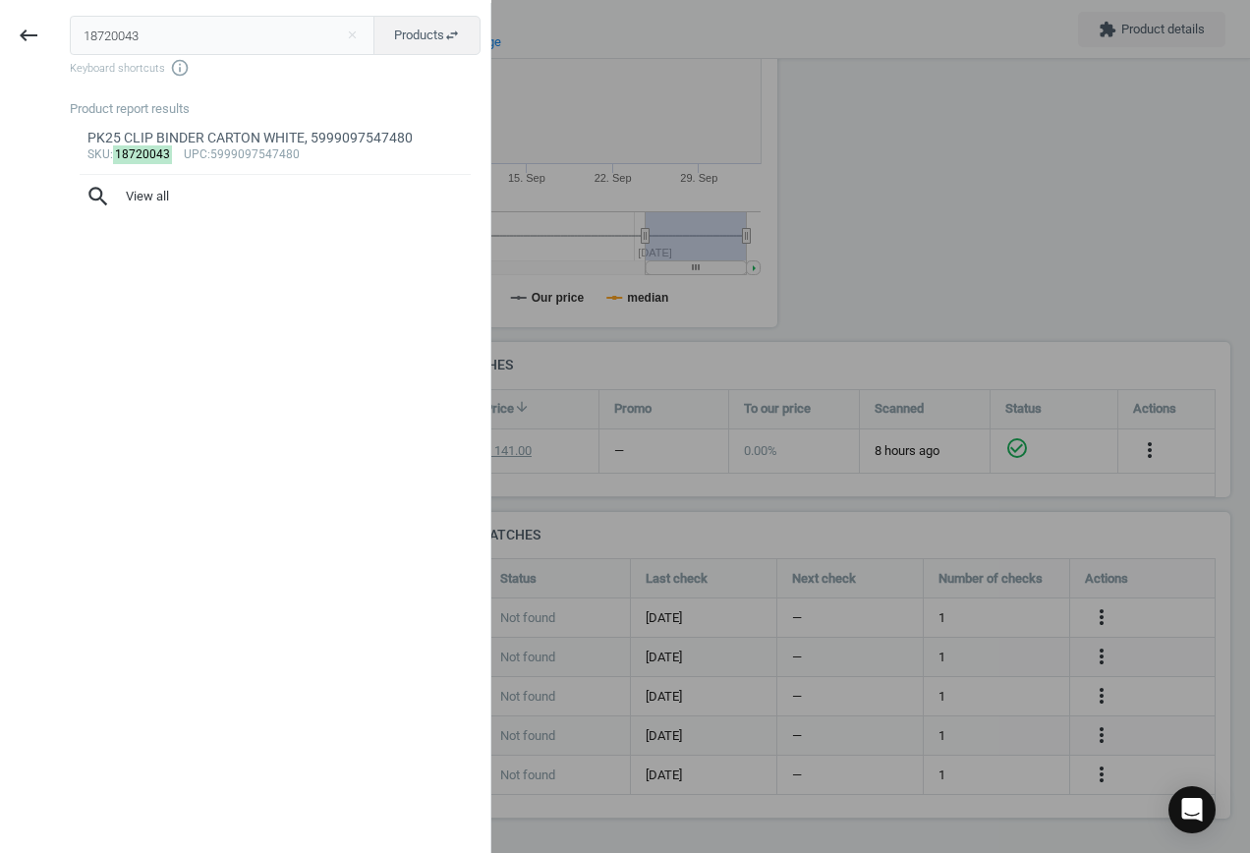
drag, startPoint x: 150, startPoint y: 30, endPoint x: -4, endPoint y: 29, distance: 154.2
click at [0, 29] on html "Group 2 Created with Sketch. ic/cloud_download/grey600 Created with Sketch. gra…" at bounding box center [625, 426] width 1250 height 853
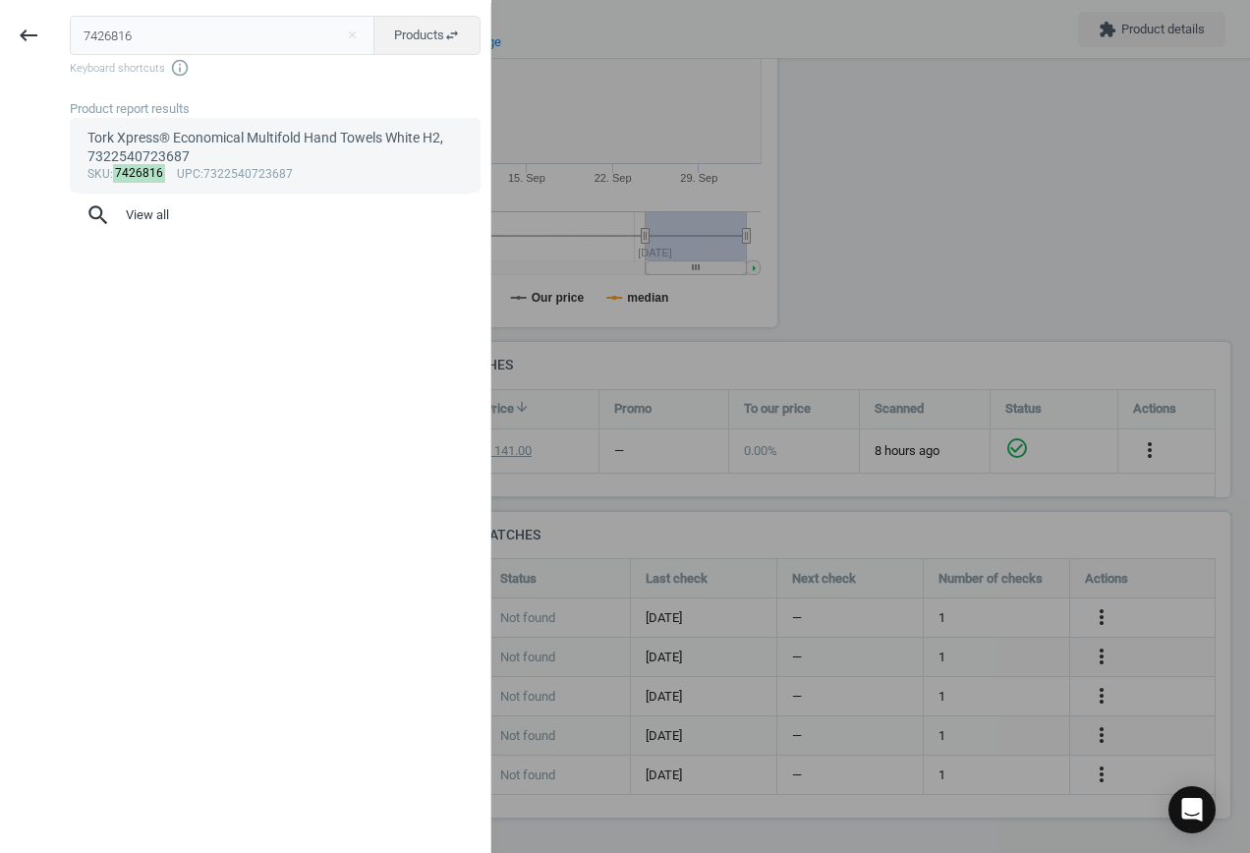
type input "7426816"
click at [231, 150] on div "Tork Xpress® Economical Multifold Hand Towels White H2, 7322540723687" at bounding box center [275, 148] width 376 height 38
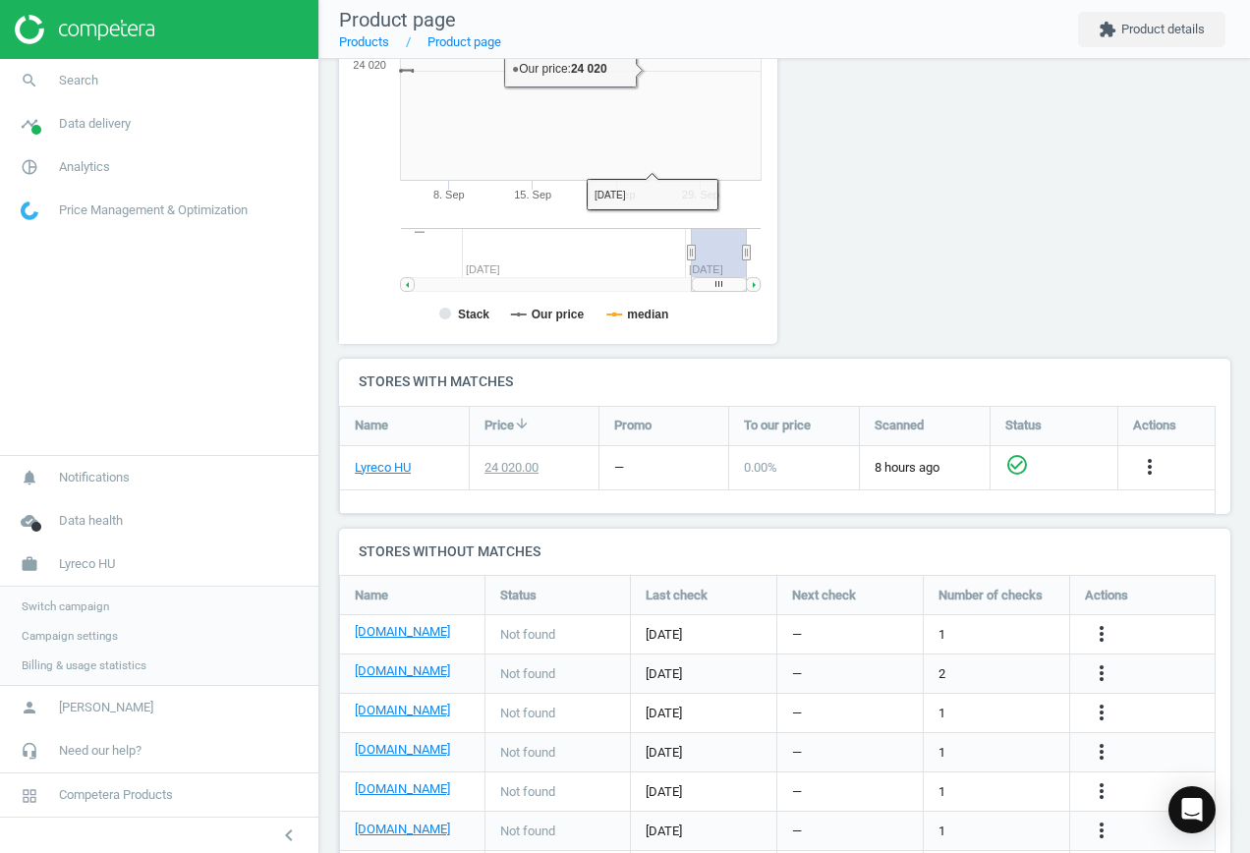
scroll to position [423, 461]
click at [1096, 632] on icon "more_vert" at bounding box center [1101, 634] width 24 height 24
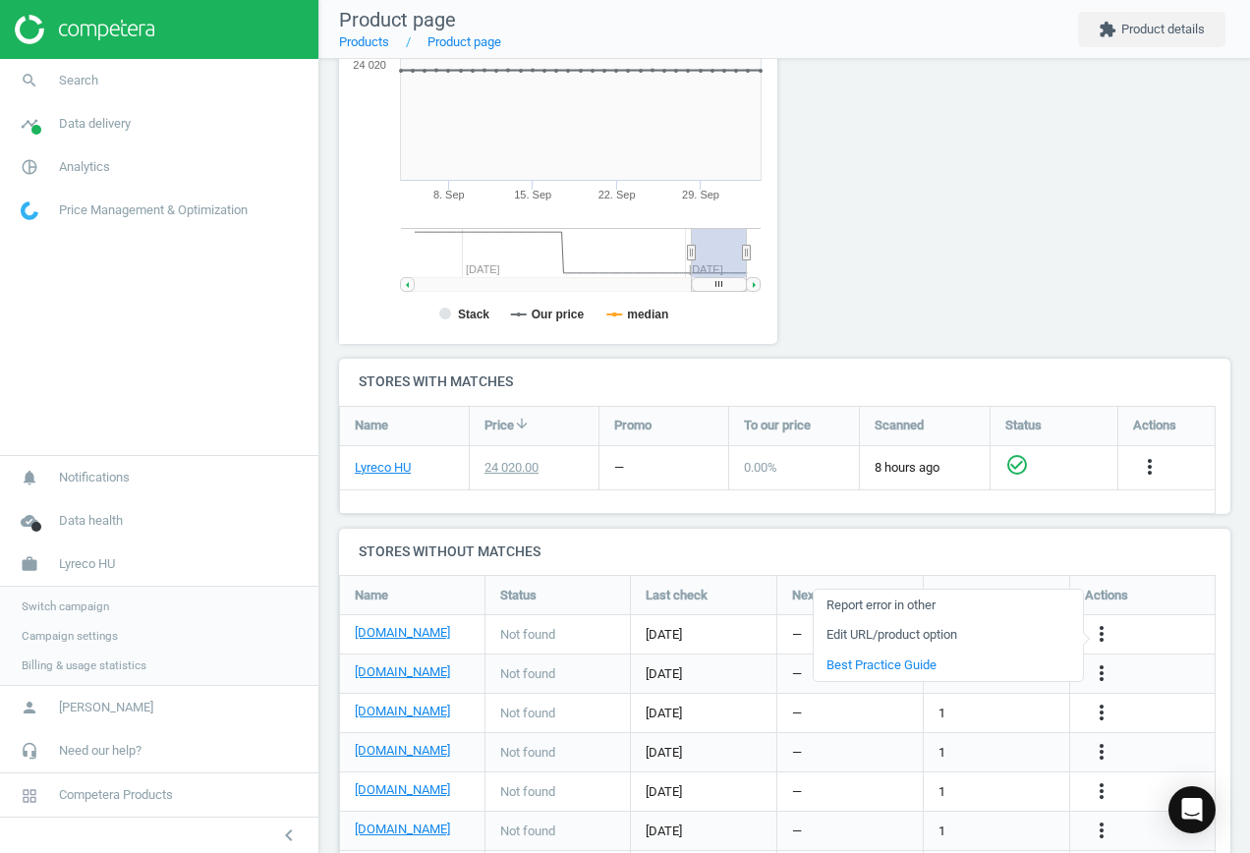
click at [974, 626] on link "Edit URL/product option" at bounding box center [947, 635] width 269 height 30
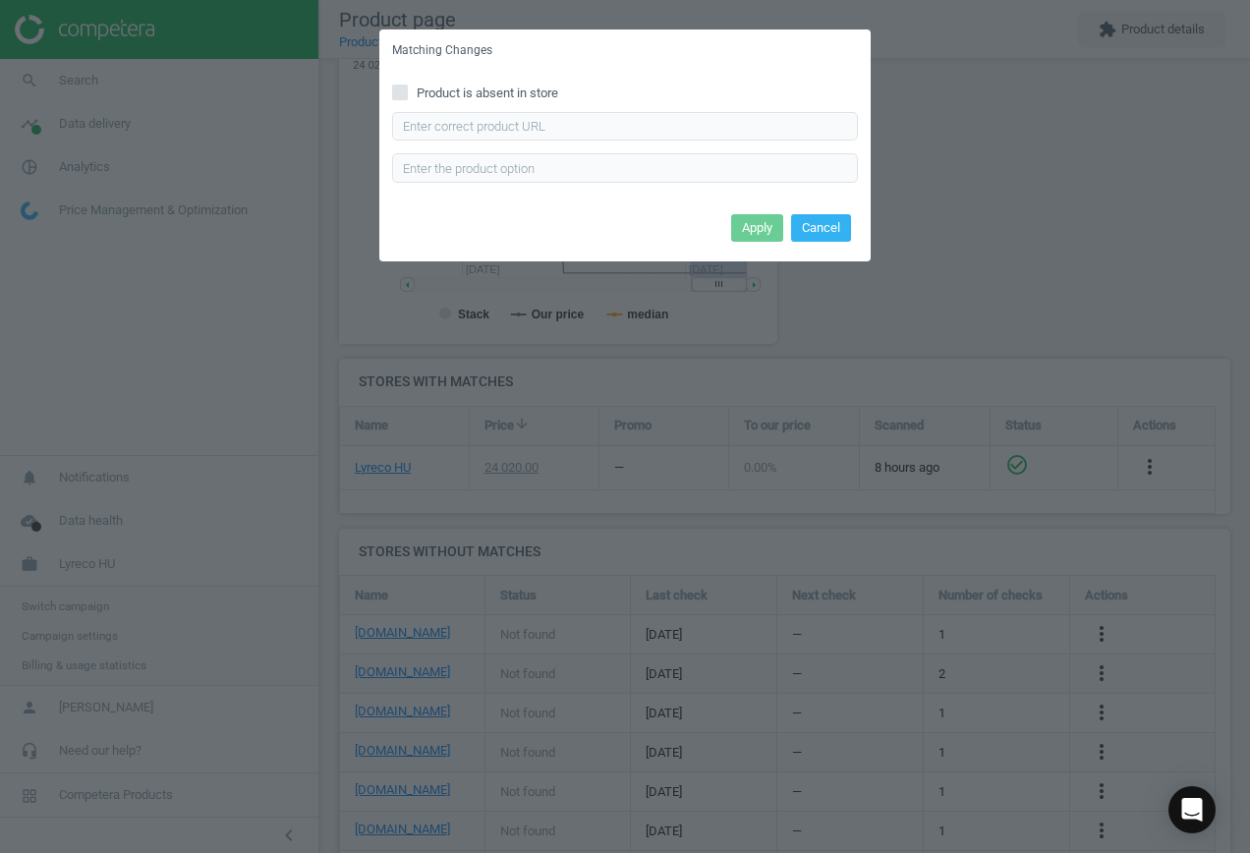
click at [458, 86] on span "Product is absent in store" at bounding box center [487, 93] width 149 height 18
click at [407, 86] on input "Product is absent in store" at bounding box center [400, 91] width 13 height 13
checkbox input "true"
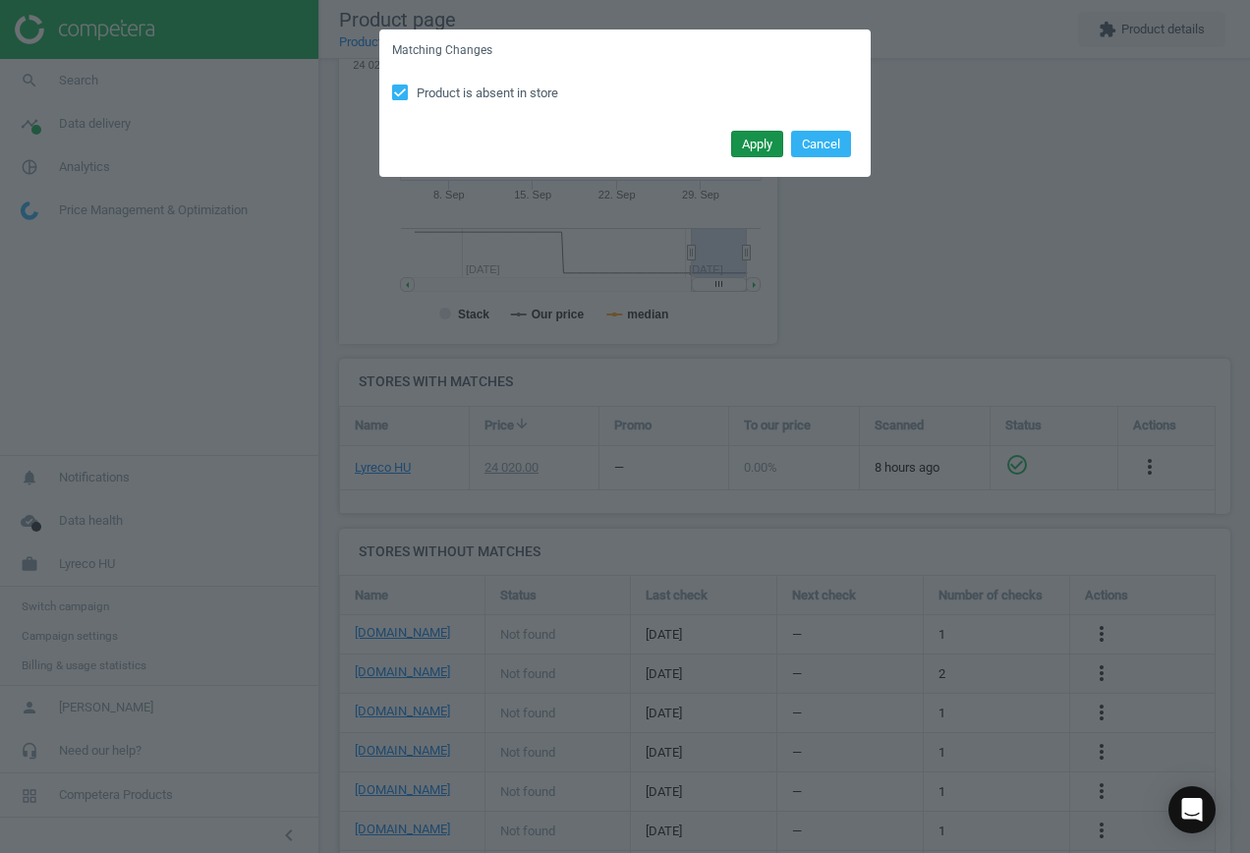
click at [742, 146] on button "Apply" at bounding box center [757, 145] width 52 height 28
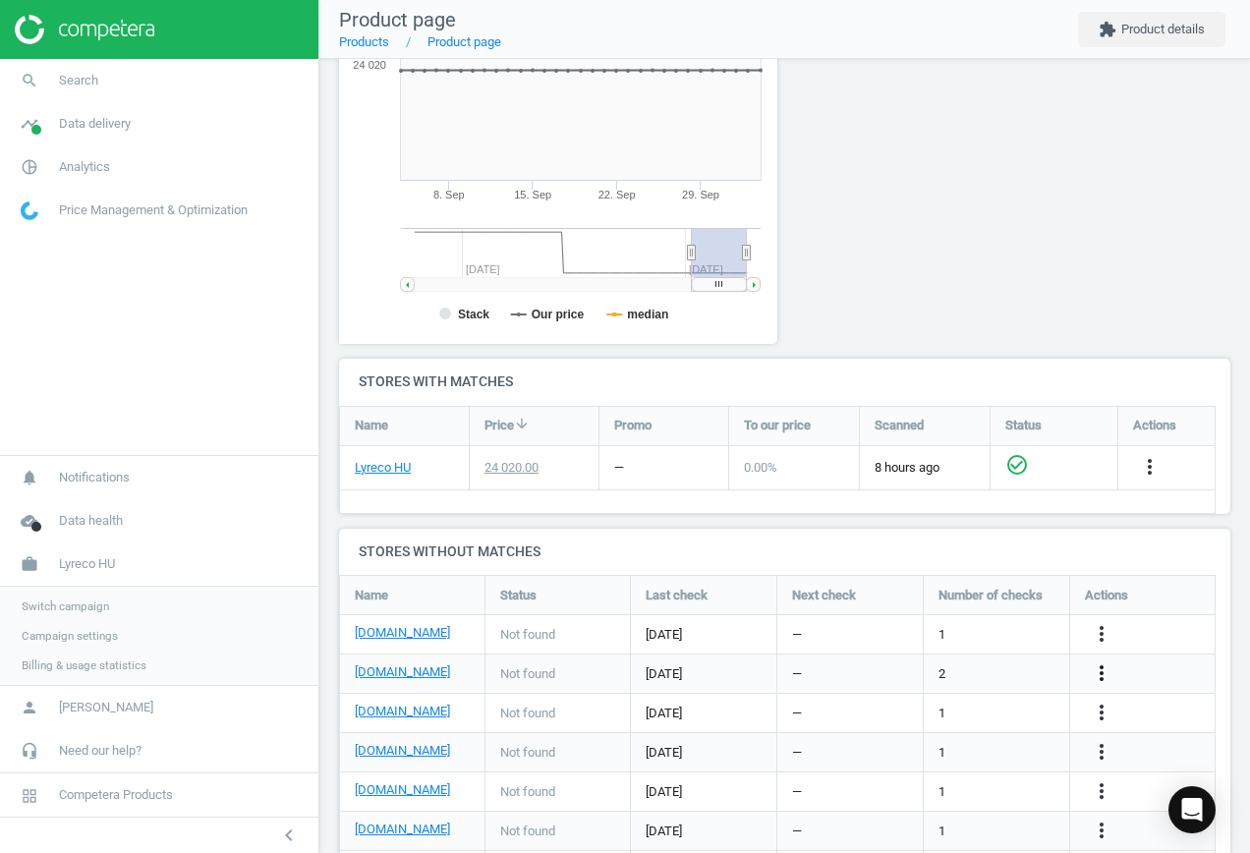
click at [1099, 672] on icon "more_vert" at bounding box center [1101, 673] width 24 height 24
click at [934, 666] on link "Edit URL/product option" at bounding box center [947, 674] width 269 height 30
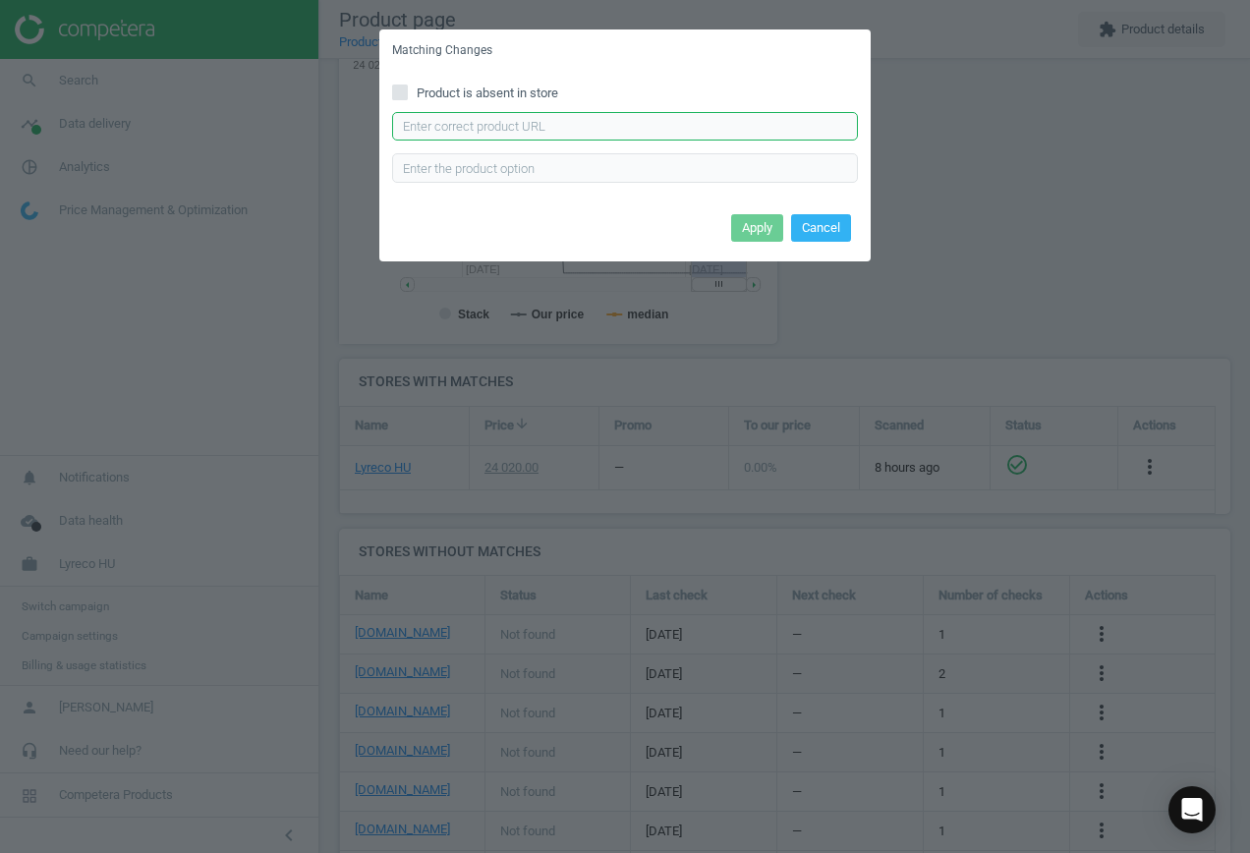
click at [588, 128] on input "text" at bounding box center [625, 126] width 466 height 29
paste input "[URL][DOMAIN_NAME][PERSON_NAME]"
type input "[URL][DOMAIN_NAME][PERSON_NAME]"
click at [754, 228] on button "Apply" at bounding box center [757, 228] width 52 height 28
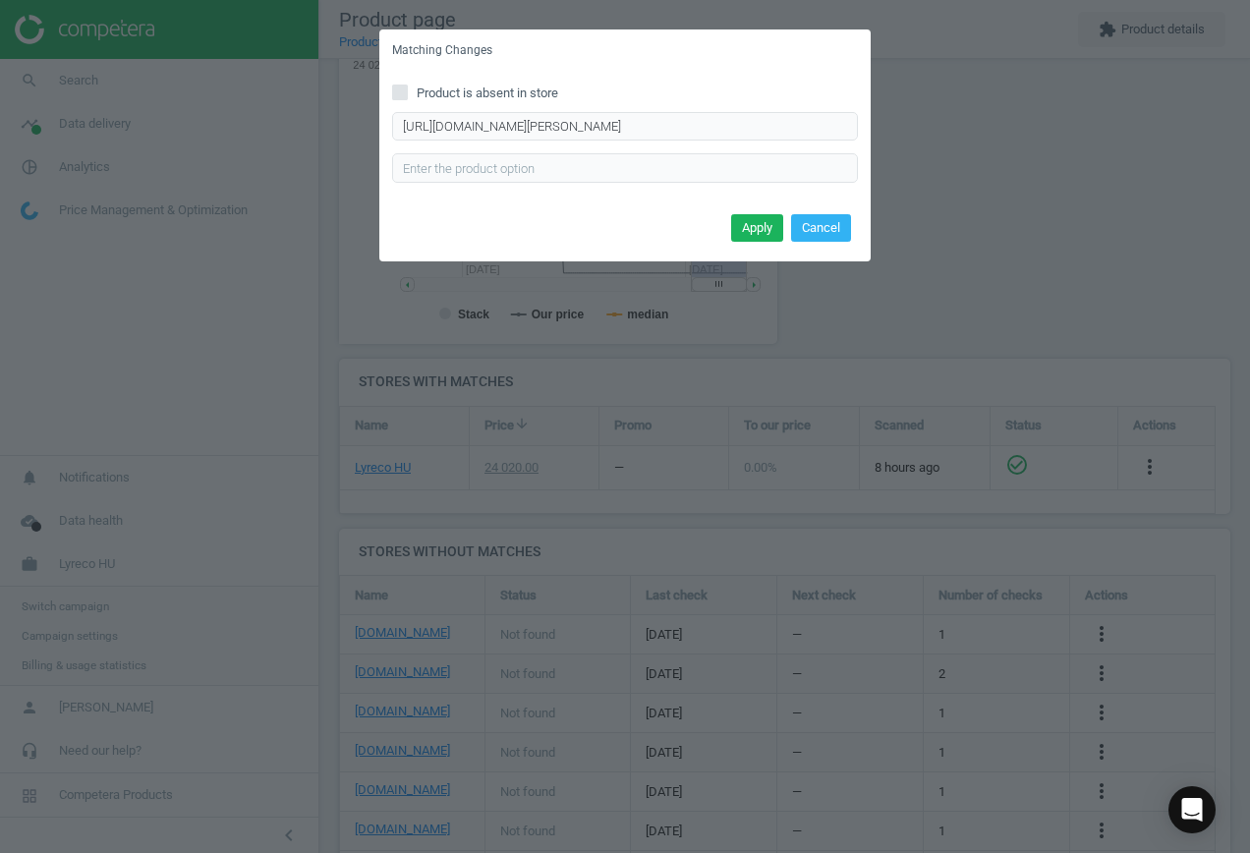
scroll to position [0, 0]
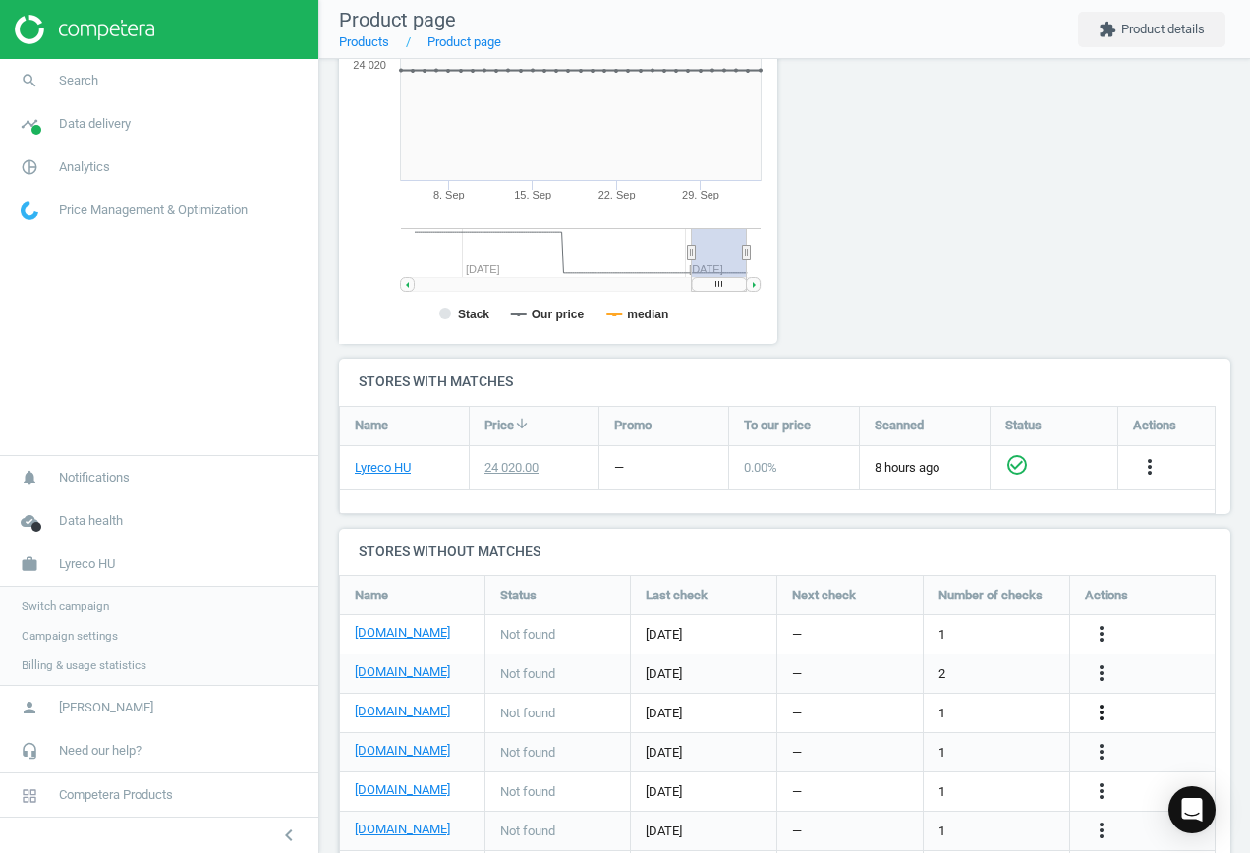
click at [1099, 709] on icon "more_vert" at bounding box center [1101, 712] width 24 height 24
click at [935, 694] on link "Report error in other" at bounding box center [947, 683] width 269 height 30
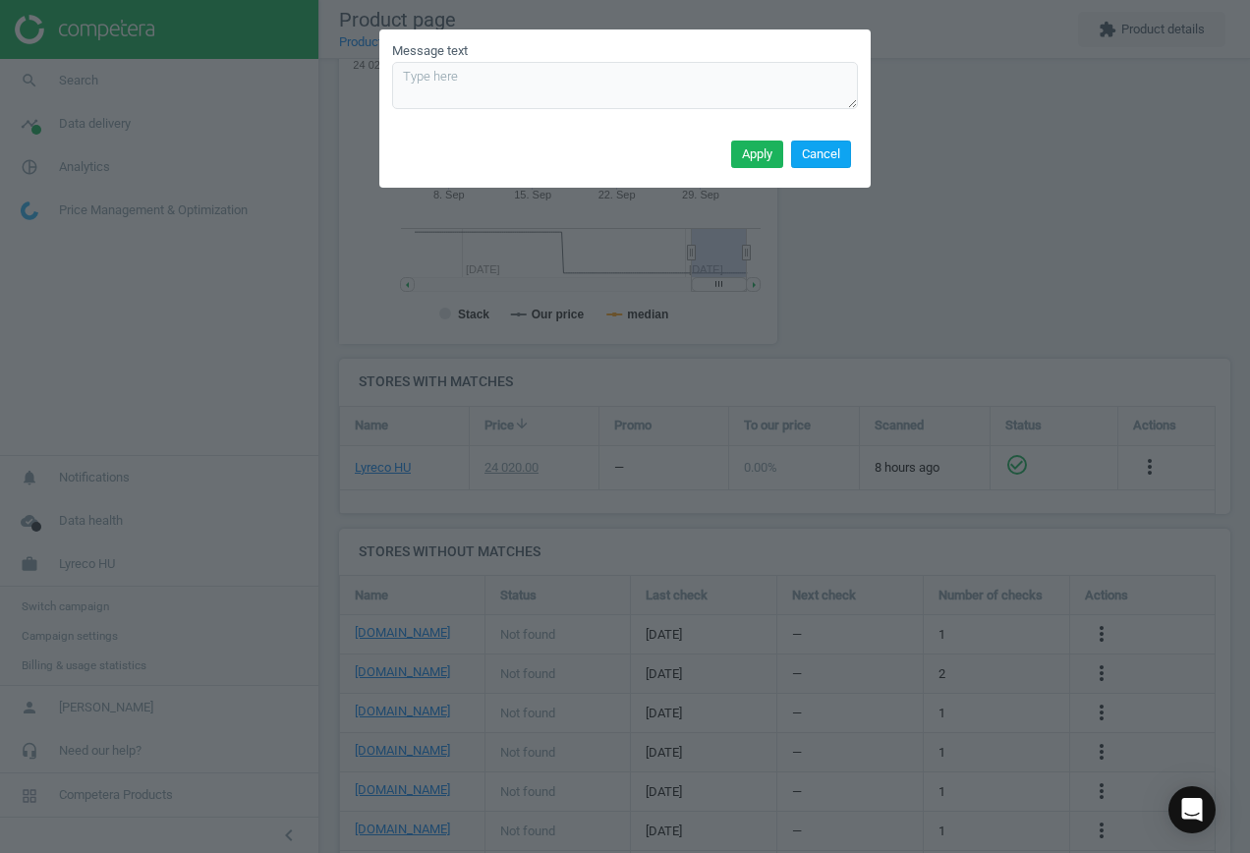
click at [825, 148] on button "Cancel" at bounding box center [821, 154] width 60 height 28
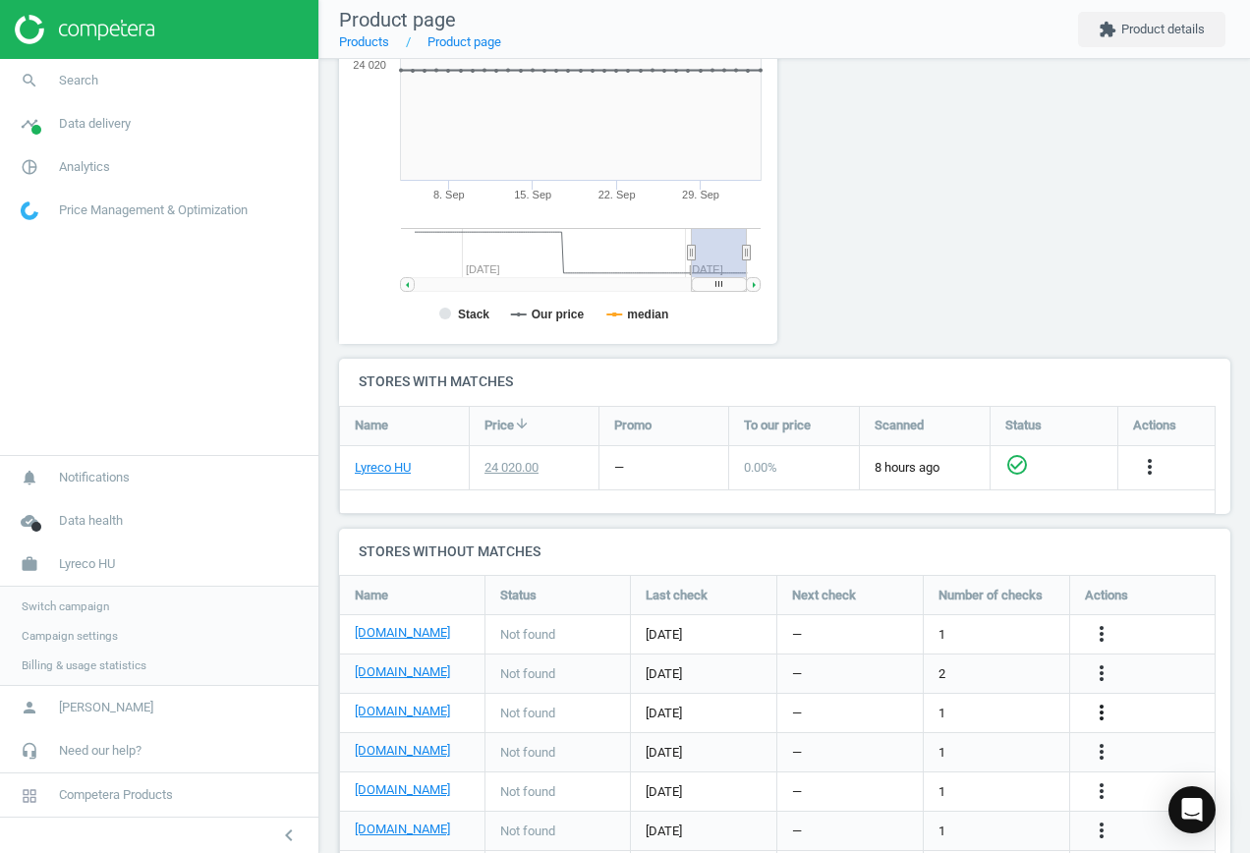
click at [1100, 707] on icon "more_vert" at bounding box center [1101, 712] width 24 height 24
click at [936, 701] on link "Edit URL/product option" at bounding box center [947, 713] width 269 height 30
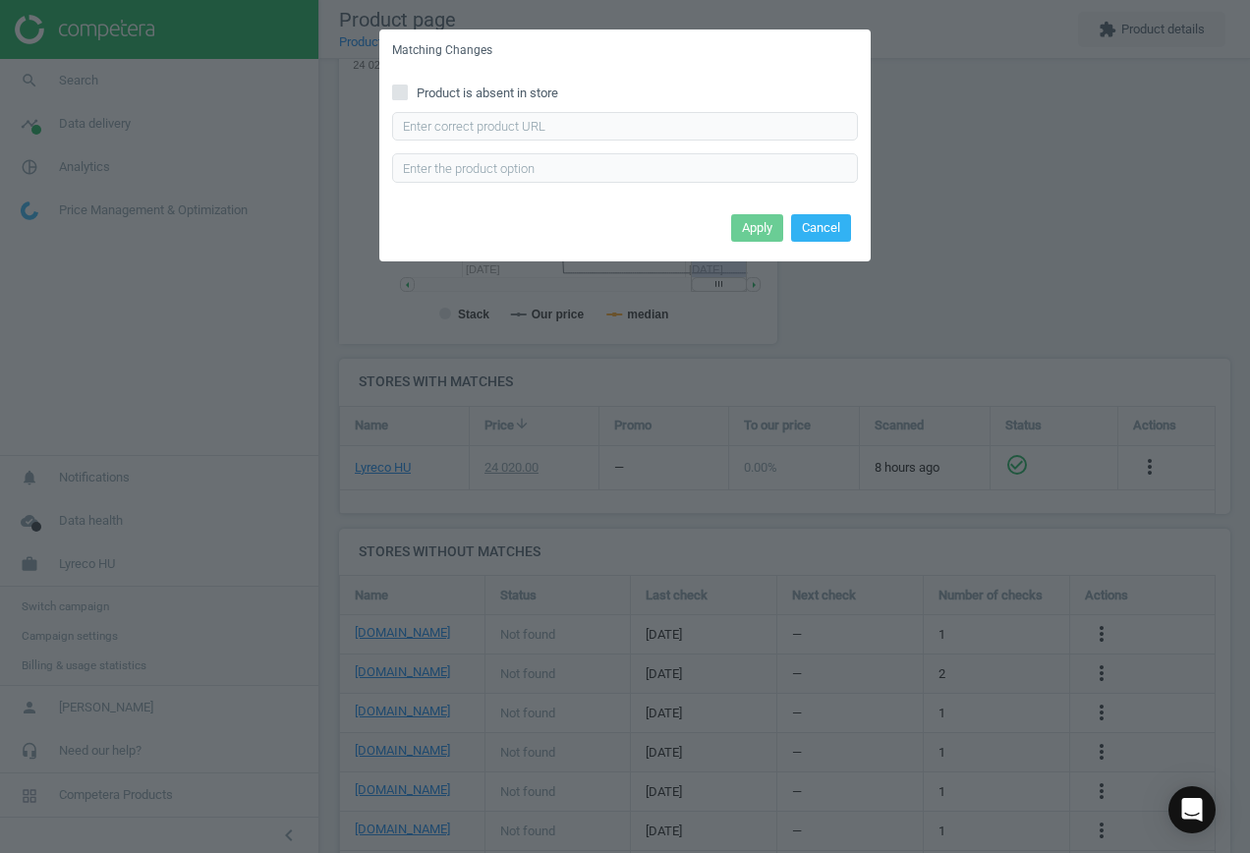
click at [466, 90] on span "Product is absent in store" at bounding box center [487, 93] width 149 height 18
click at [407, 90] on input "Product is absent in store" at bounding box center [400, 91] width 13 height 13
checkbox input "true"
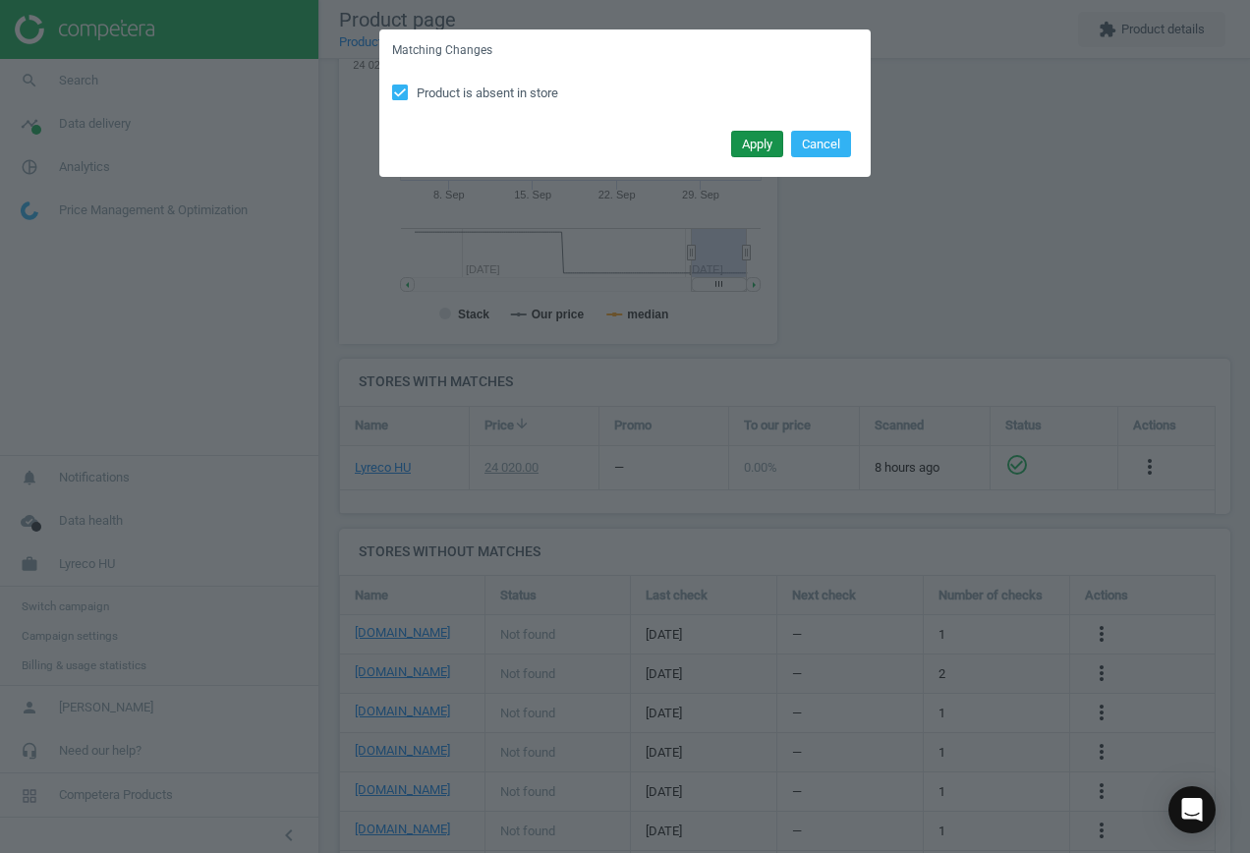
click at [749, 148] on button "Apply" at bounding box center [757, 145] width 52 height 28
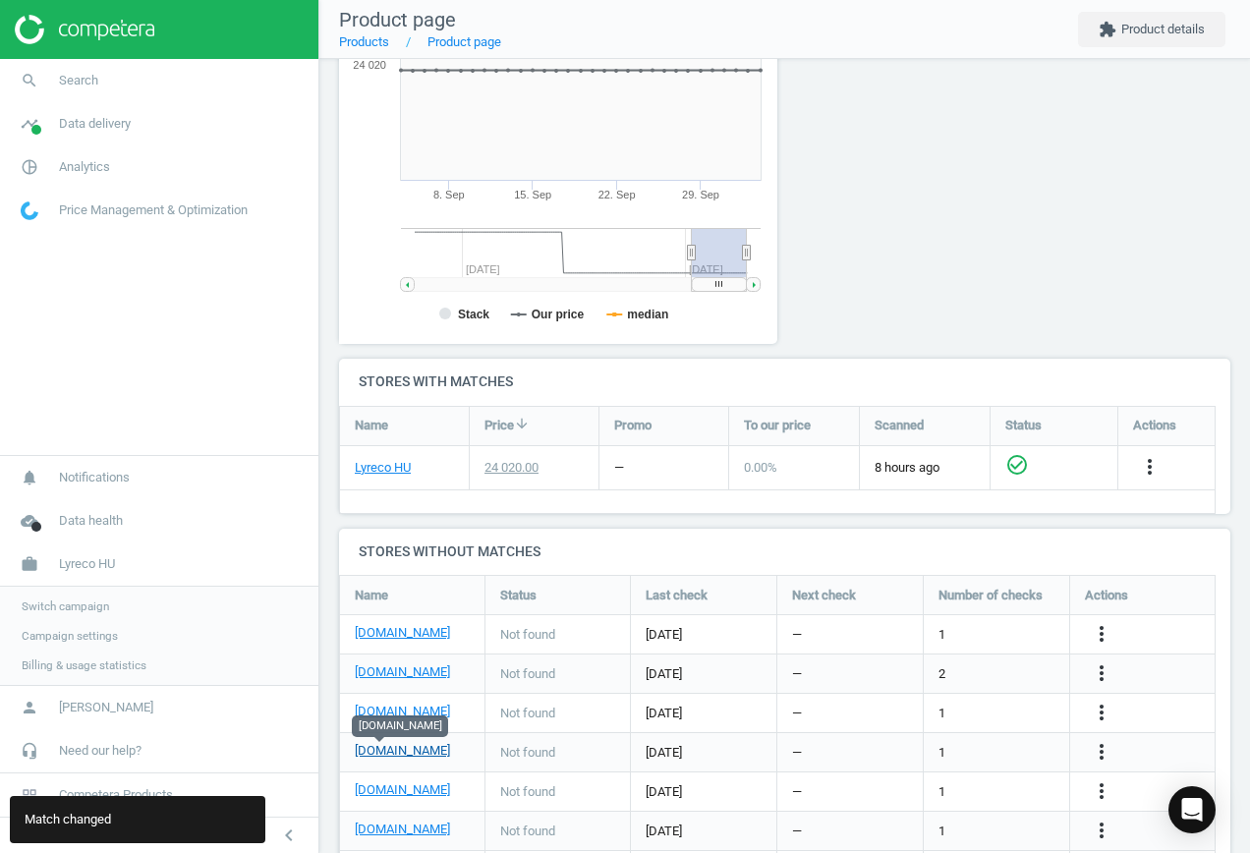
click at [382, 750] on link "[DOMAIN_NAME]" at bounding box center [402, 751] width 95 height 18
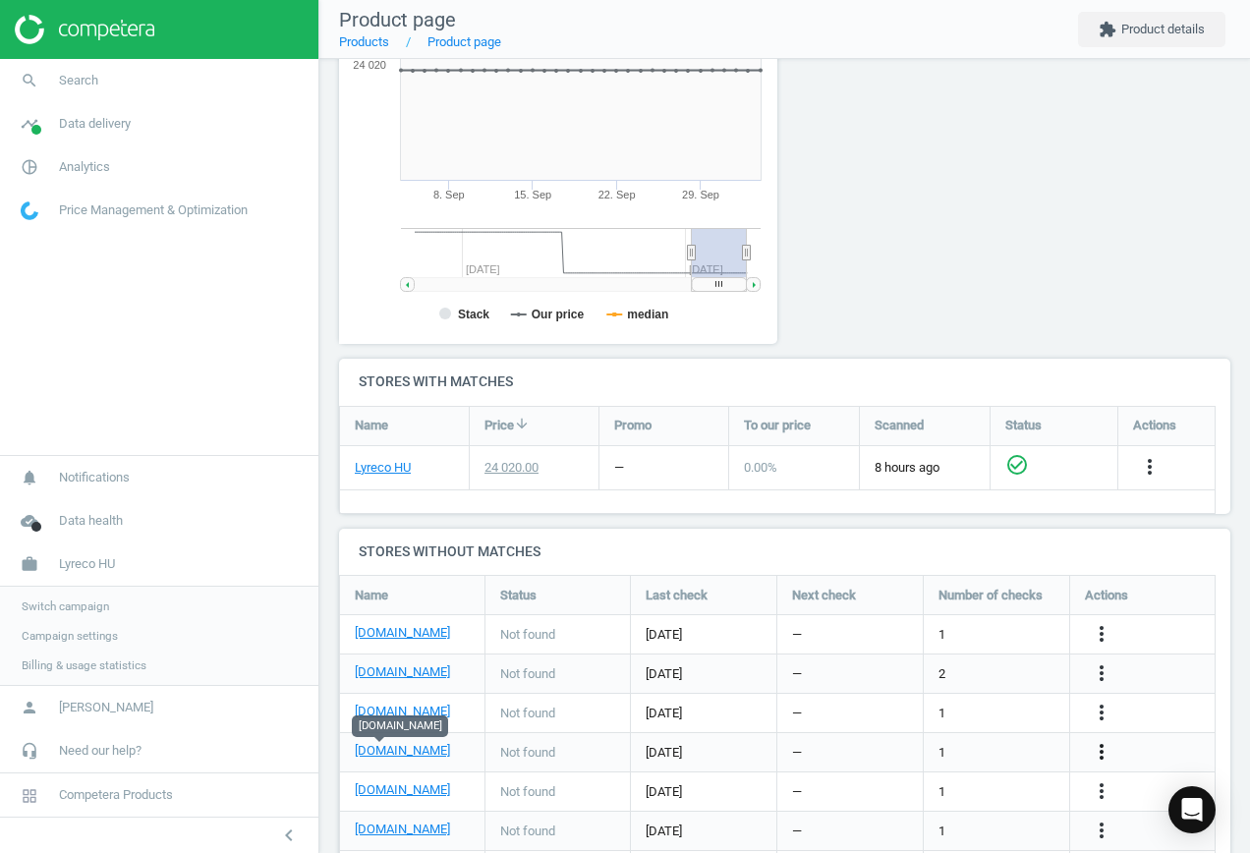
click at [1108, 749] on icon "more_vert" at bounding box center [1101, 752] width 24 height 24
click at [967, 745] on link "Edit URL/product option" at bounding box center [947, 753] width 269 height 30
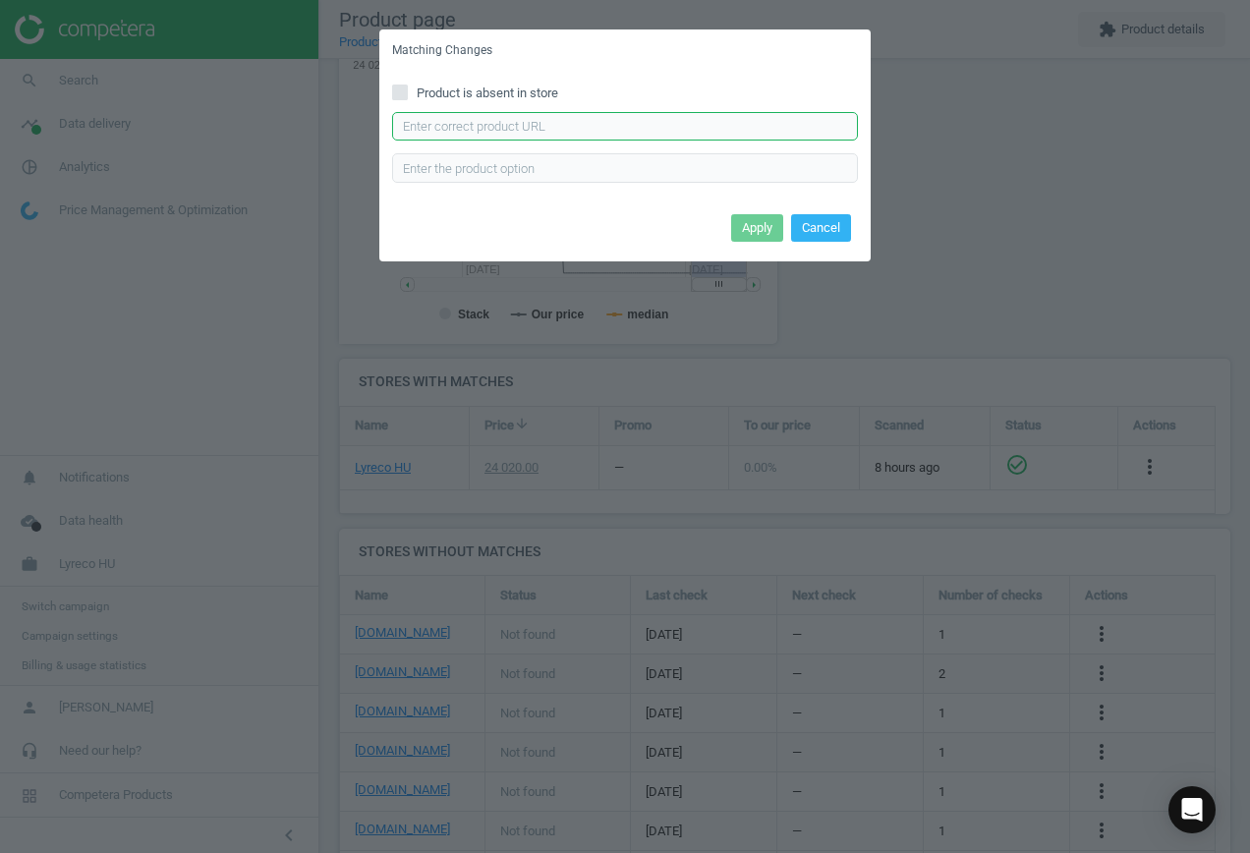
click at [547, 130] on input "text" at bounding box center [625, 126] width 466 height 29
paste input "[URL][DOMAIN_NAME][PERSON_NAME]"
type input "[URL][DOMAIN_NAME][PERSON_NAME]"
click at [765, 228] on button "Apply" at bounding box center [757, 228] width 52 height 28
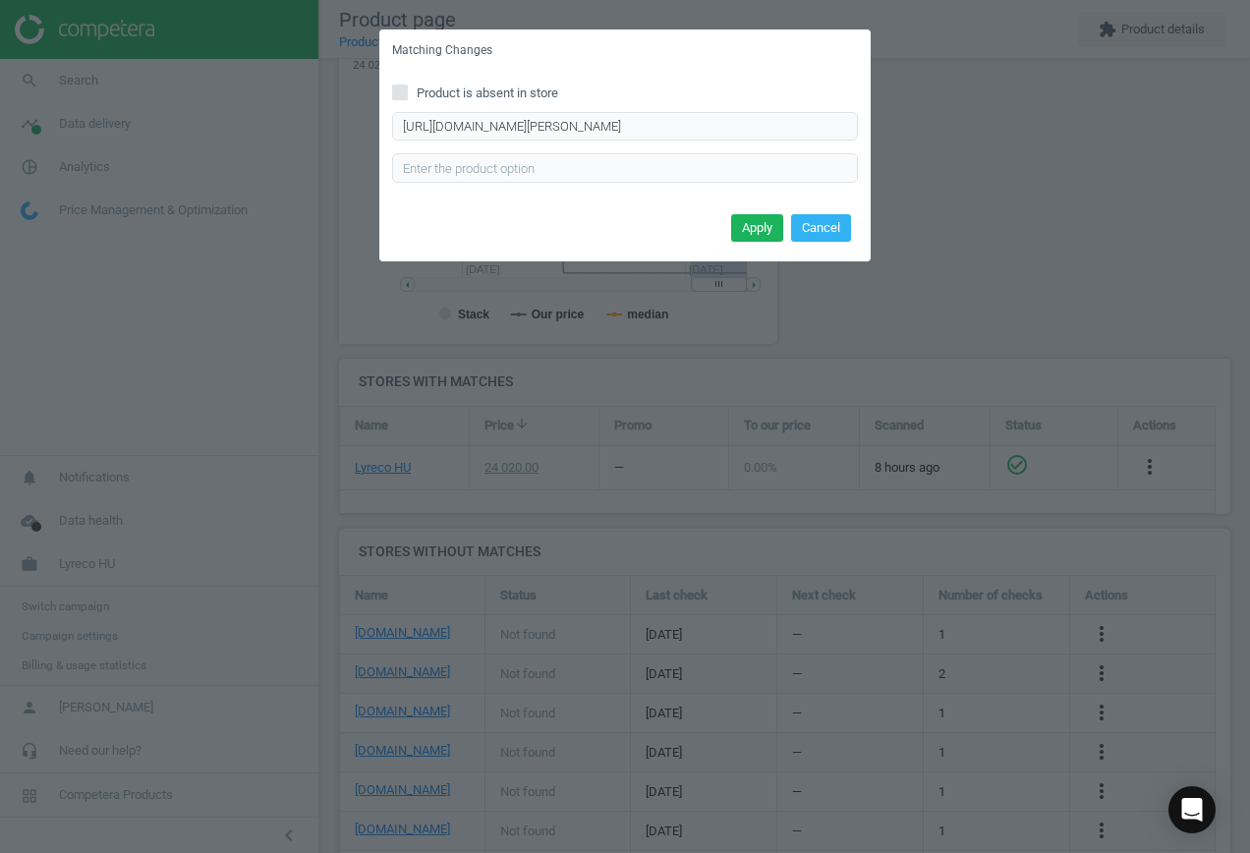
scroll to position [0, 0]
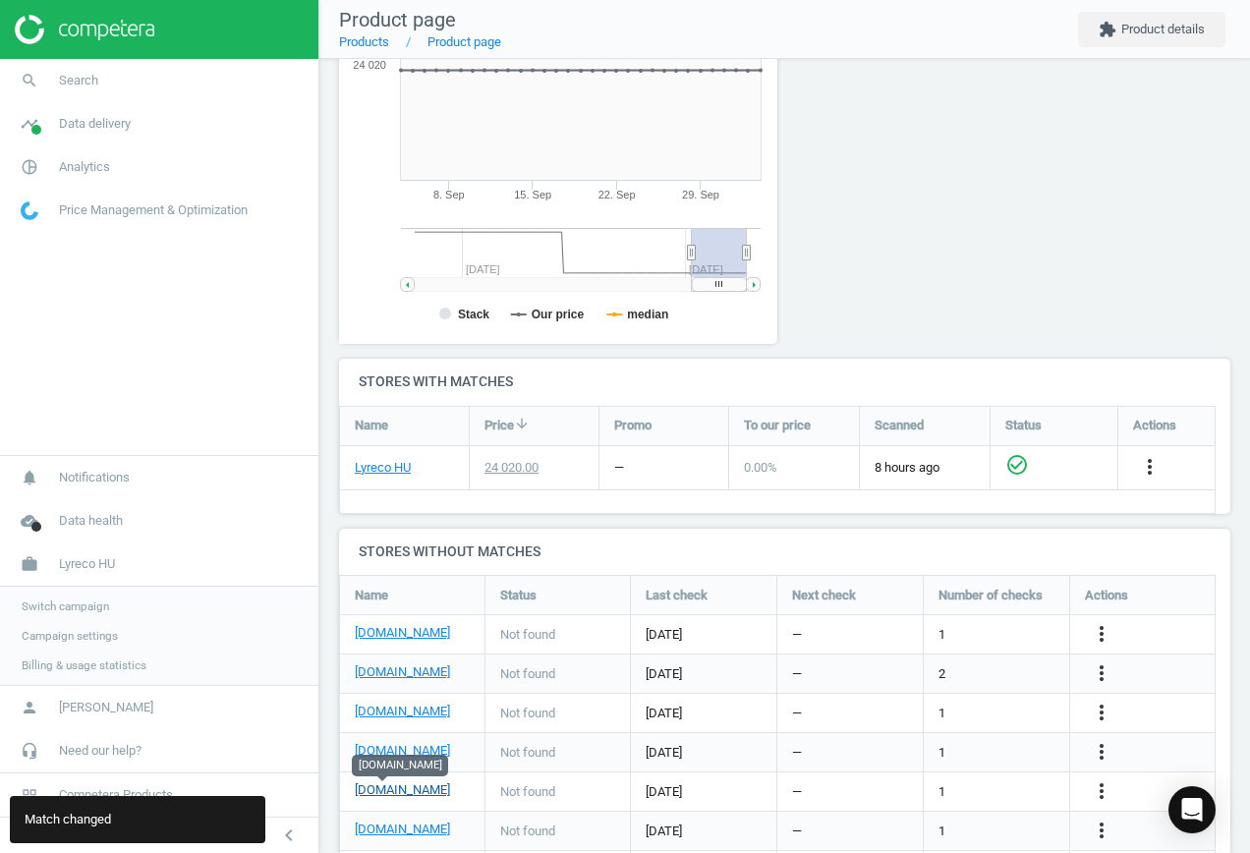
click at [390, 788] on link "[DOMAIN_NAME]" at bounding box center [402, 790] width 95 height 18
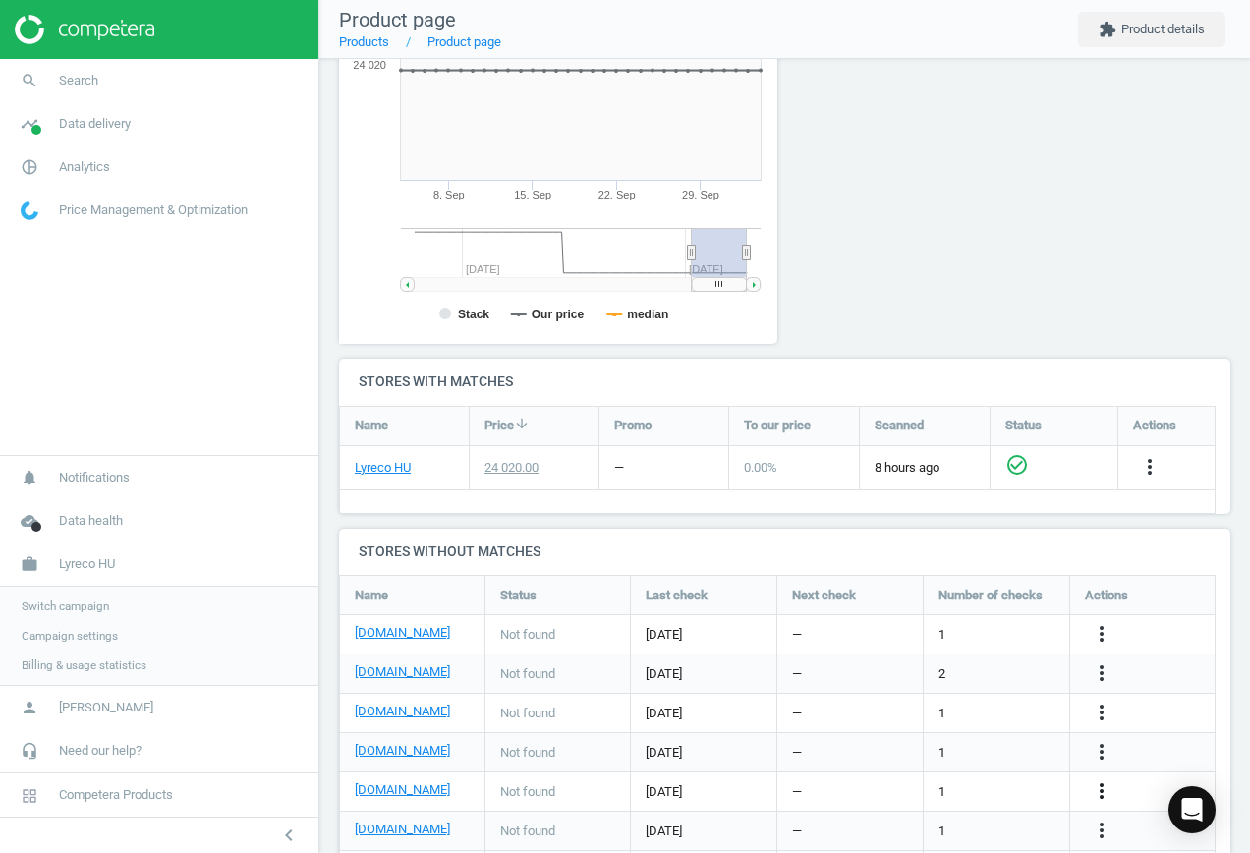
click at [1098, 787] on icon "more_vert" at bounding box center [1101, 791] width 24 height 24
click at [955, 791] on link "Edit URL/product option" at bounding box center [947, 792] width 269 height 30
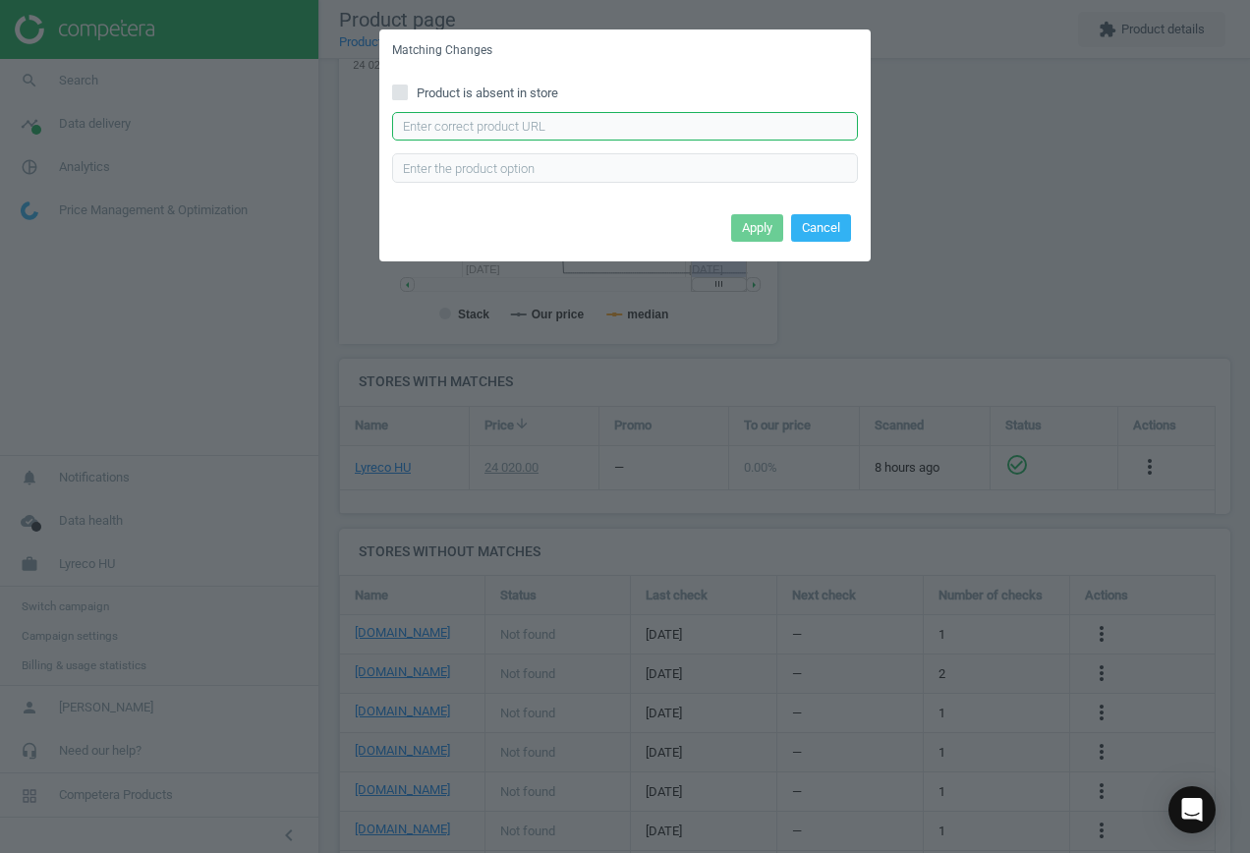
click at [565, 132] on input "text" at bounding box center [625, 126] width 466 height 29
paste input "[URL][DOMAIN_NAME][PERSON_NAME][PERSON_NAME]"
type input "[URL][DOMAIN_NAME][PERSON_NAME][PERSON_NAME]"
click at [762, 227] on button "Apply" at bounding box center [757, 228] width 52 height 28
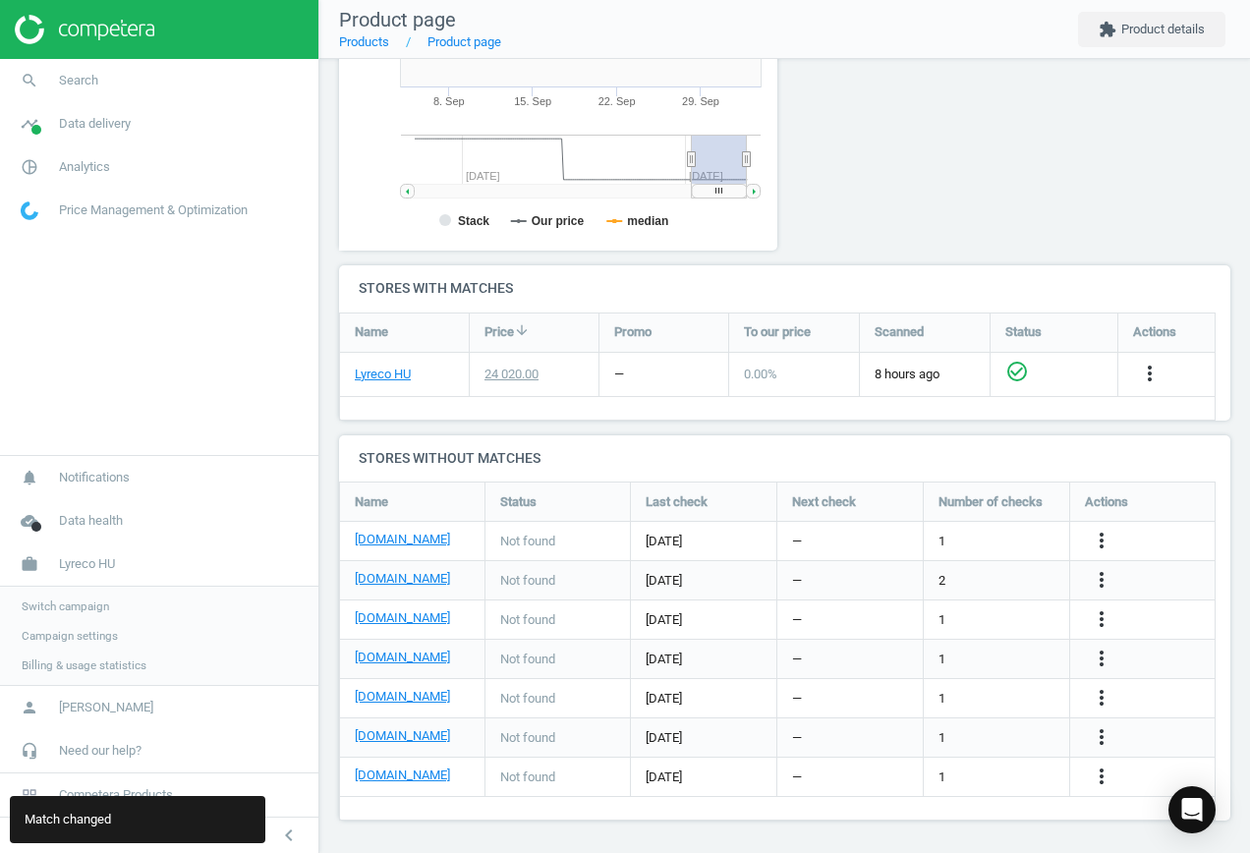
scroll to position [492, 0]
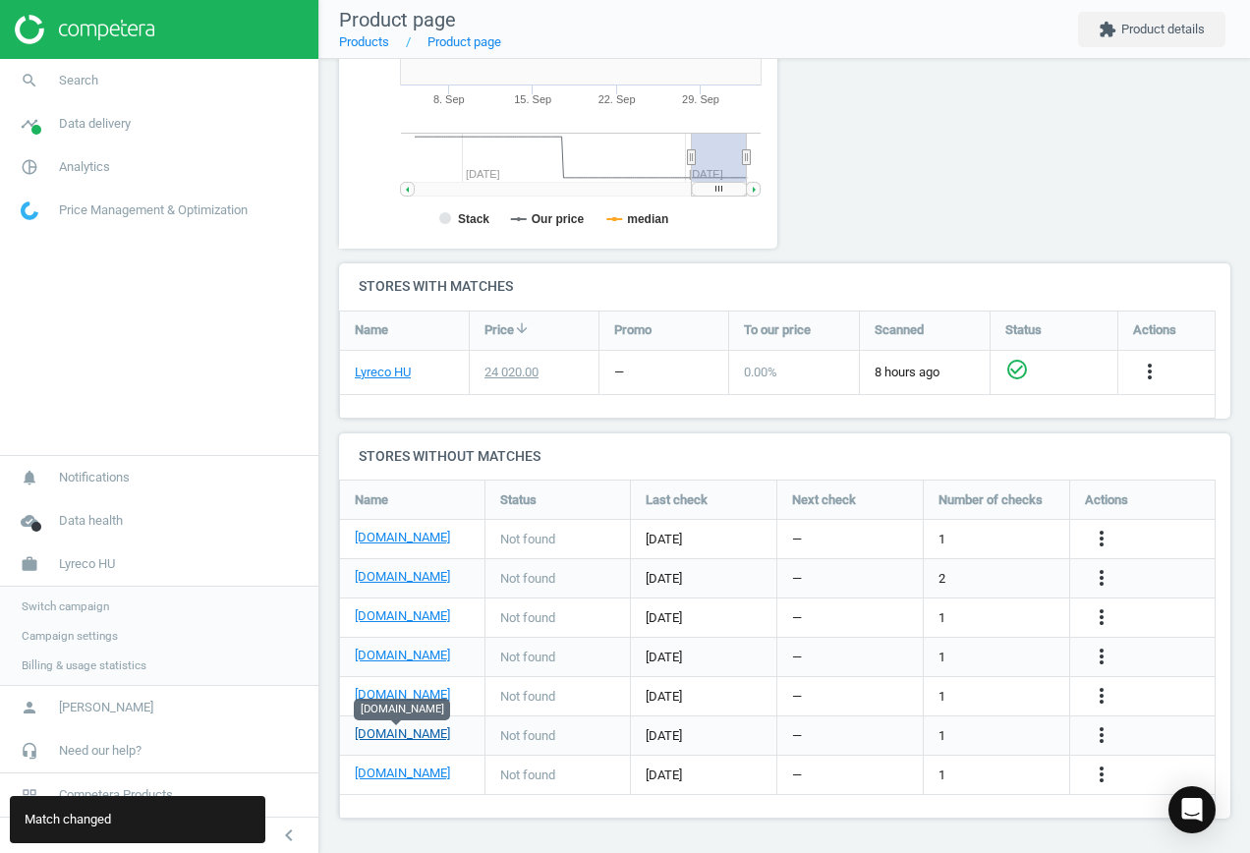
click at [398, 735] on link "[DOMAIN_NAME]" at bounding box center [402, 734] width 95 height 18
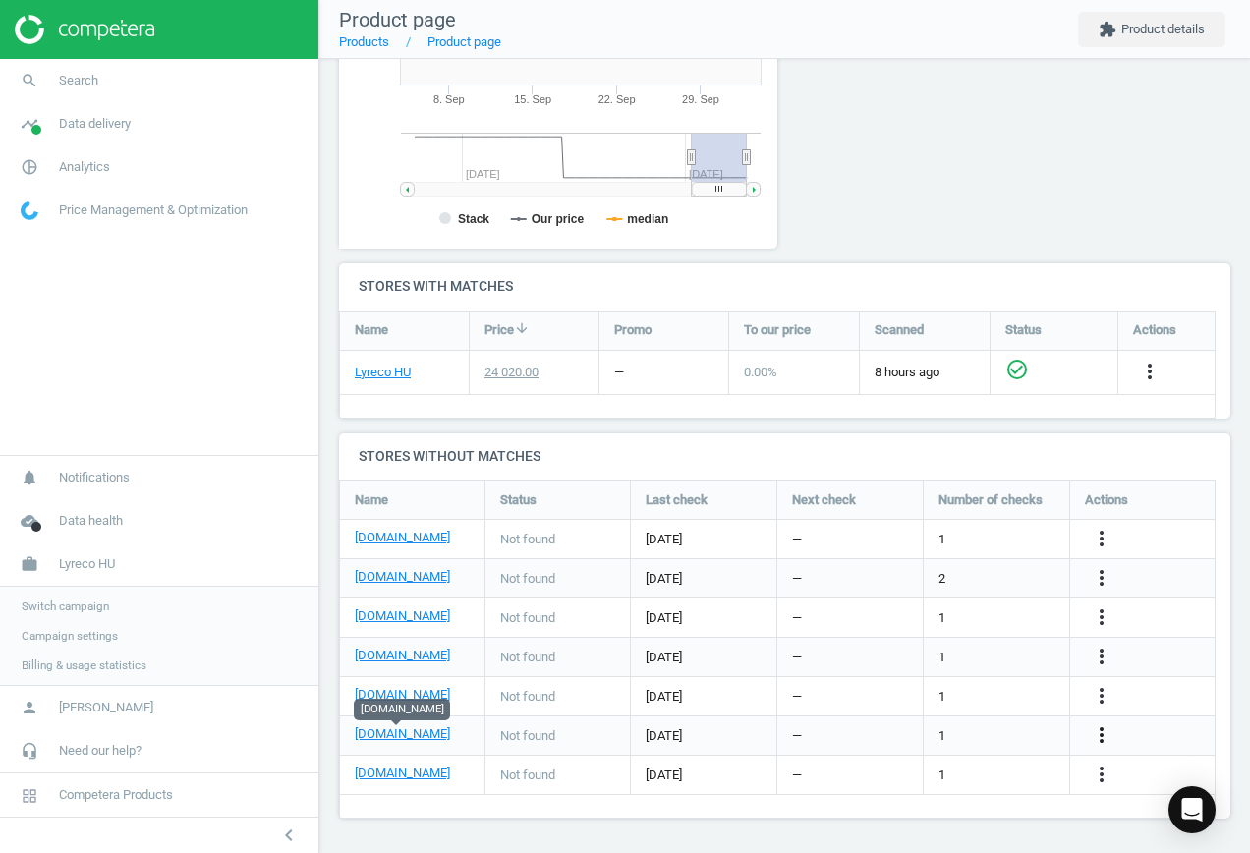
click at [1105, 729] on icon "more_vert" at bounding box center [1101, 735] width 24 height 24
click at [972, 733] on link "Edit URL/product option" at bounding box center [947, 736] width 269 height 30
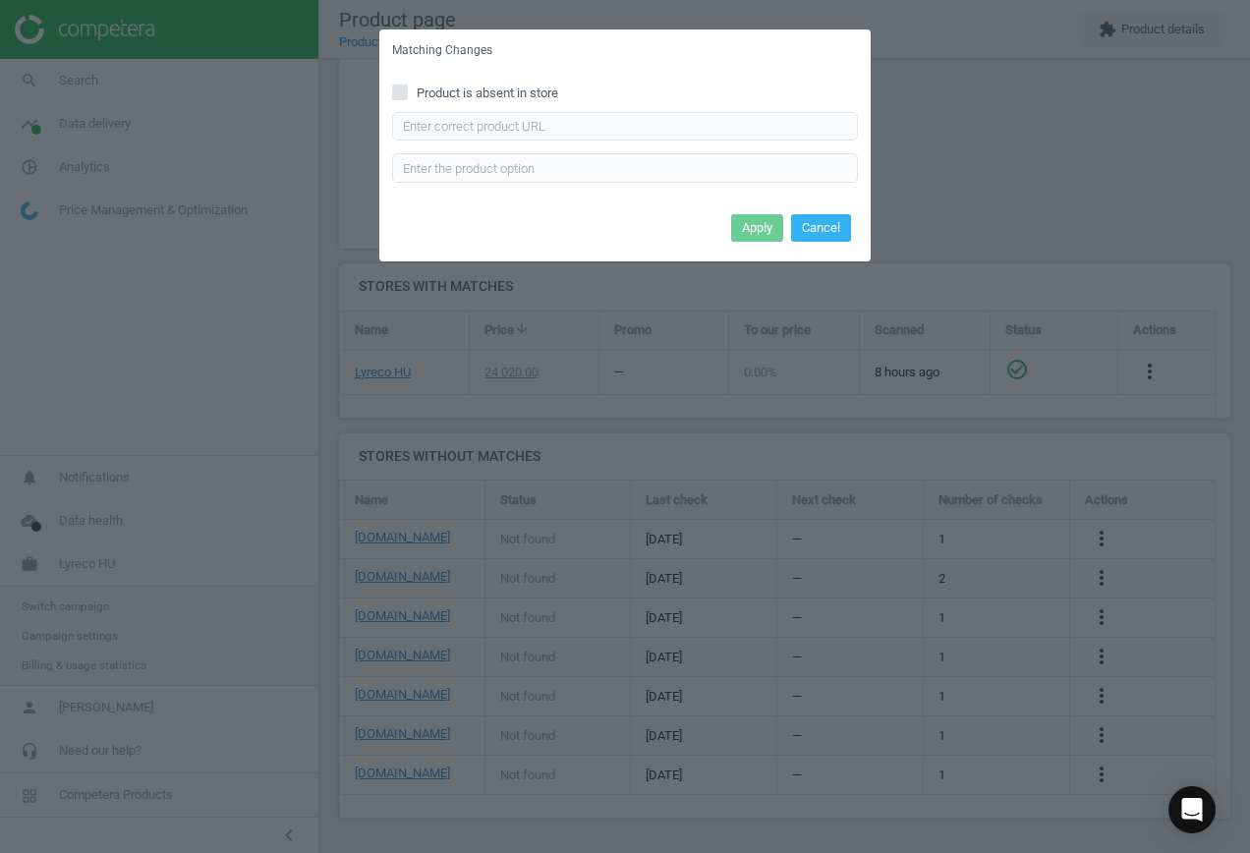
click at [417, 98] on span "Product is absent in store" at bounding box center [487, 93] width 149 height 18
click at [407, 98] on input "Product is absent in store" at bounding box center [400, 91] width 13 height 13
checkbox input "true"
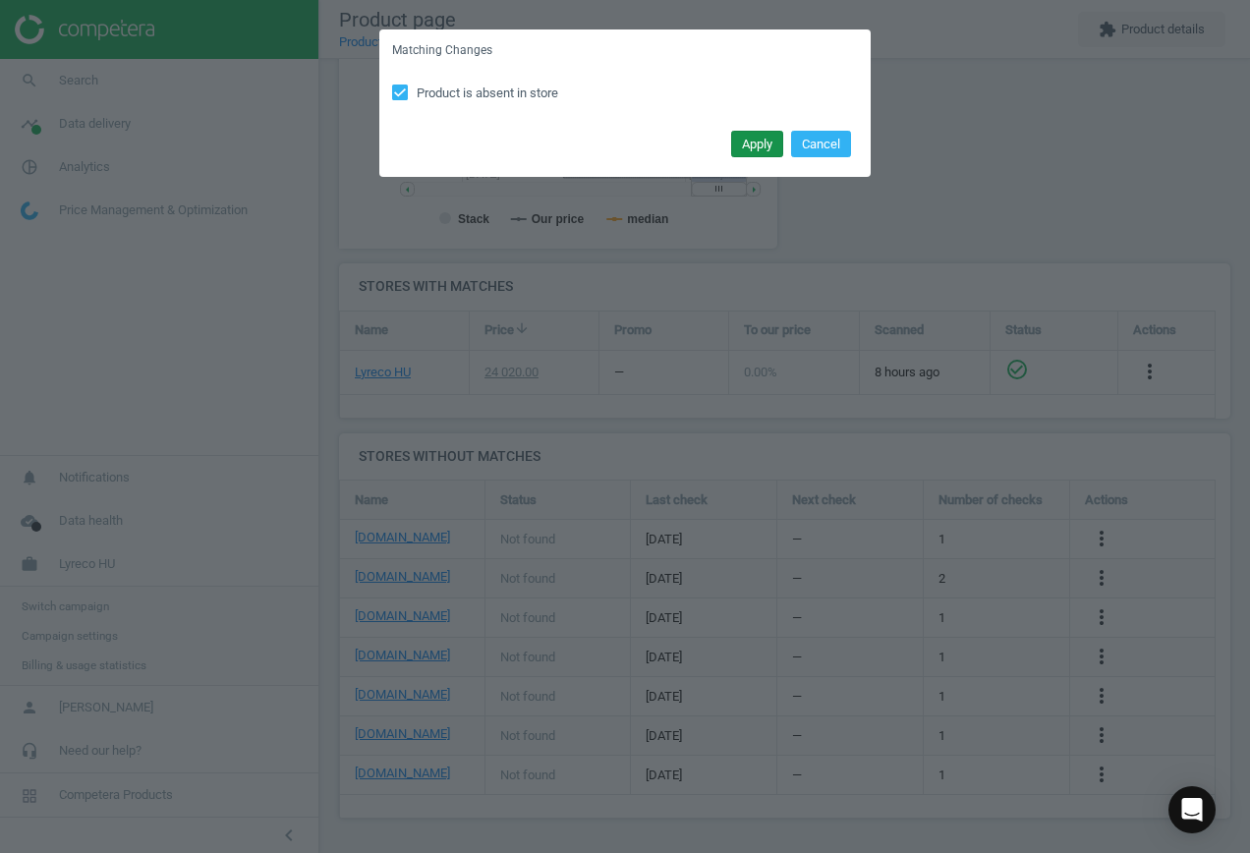
click at [757, 140] on button "Apply" at bounding box center [757, 145] width 52 height 28
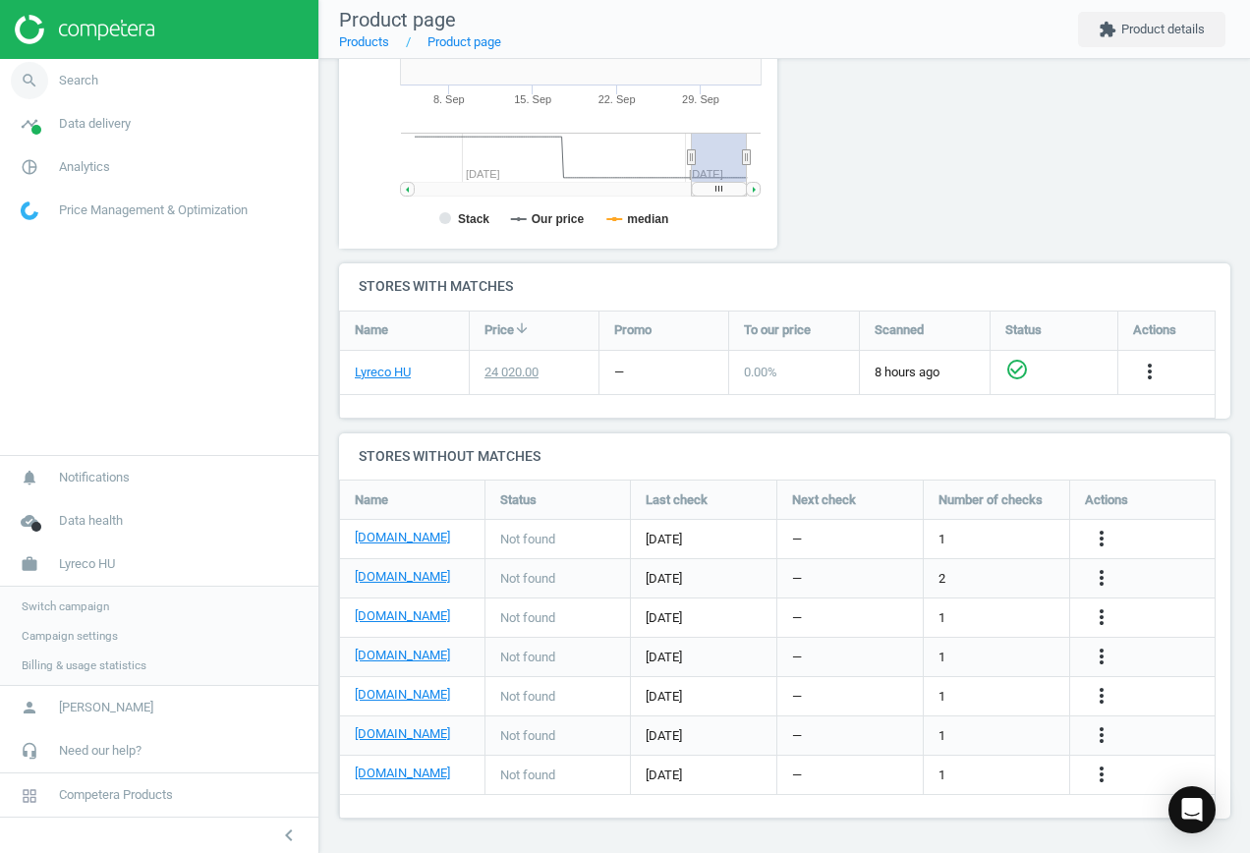
click at [42, 77] on icon "search" at bounding box center [29, 80] width 37 height 37
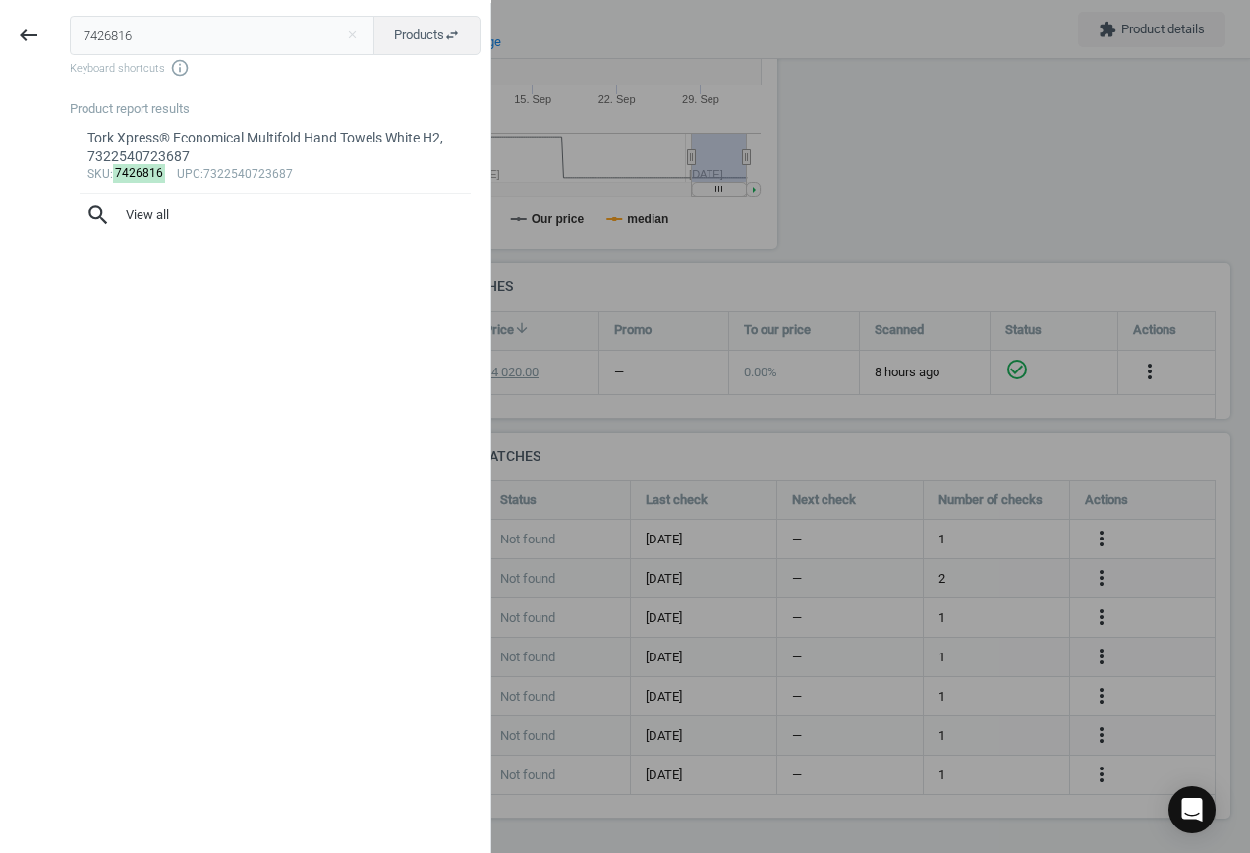
drag, startPoint x: 152, startPoint y: 26, endPoint x: -261, endPoint y: 22, distance: 413.6
click at [0, 22] on html "Group 2 Created with Sketch. ic/cloud_download/grey600 Created with Sketch. gra…" at bounding box center [625, 426] width 1250 height 853
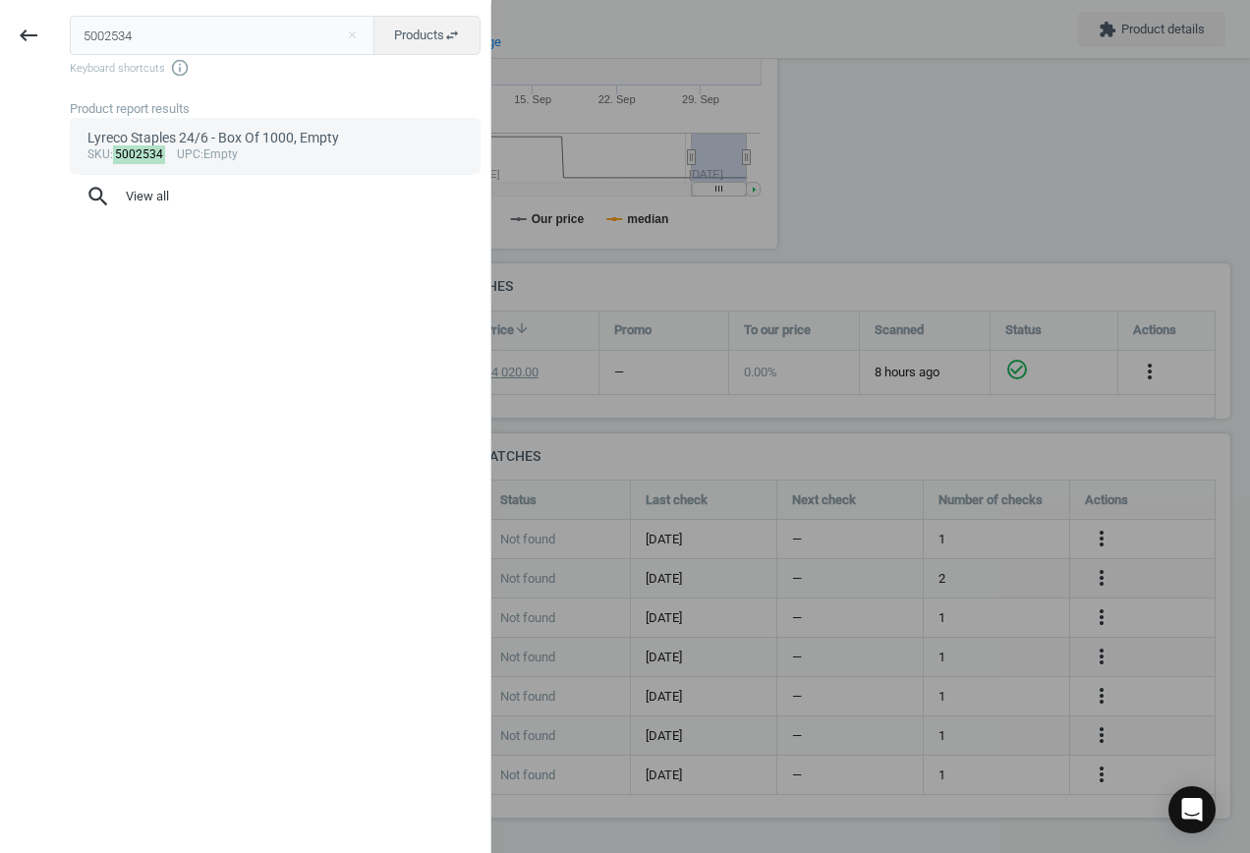
type input "5002534"
click at [227, 147] on div "sku : 5002534 upc :Empty" at bounding box center [275, 155] width 376 height 16
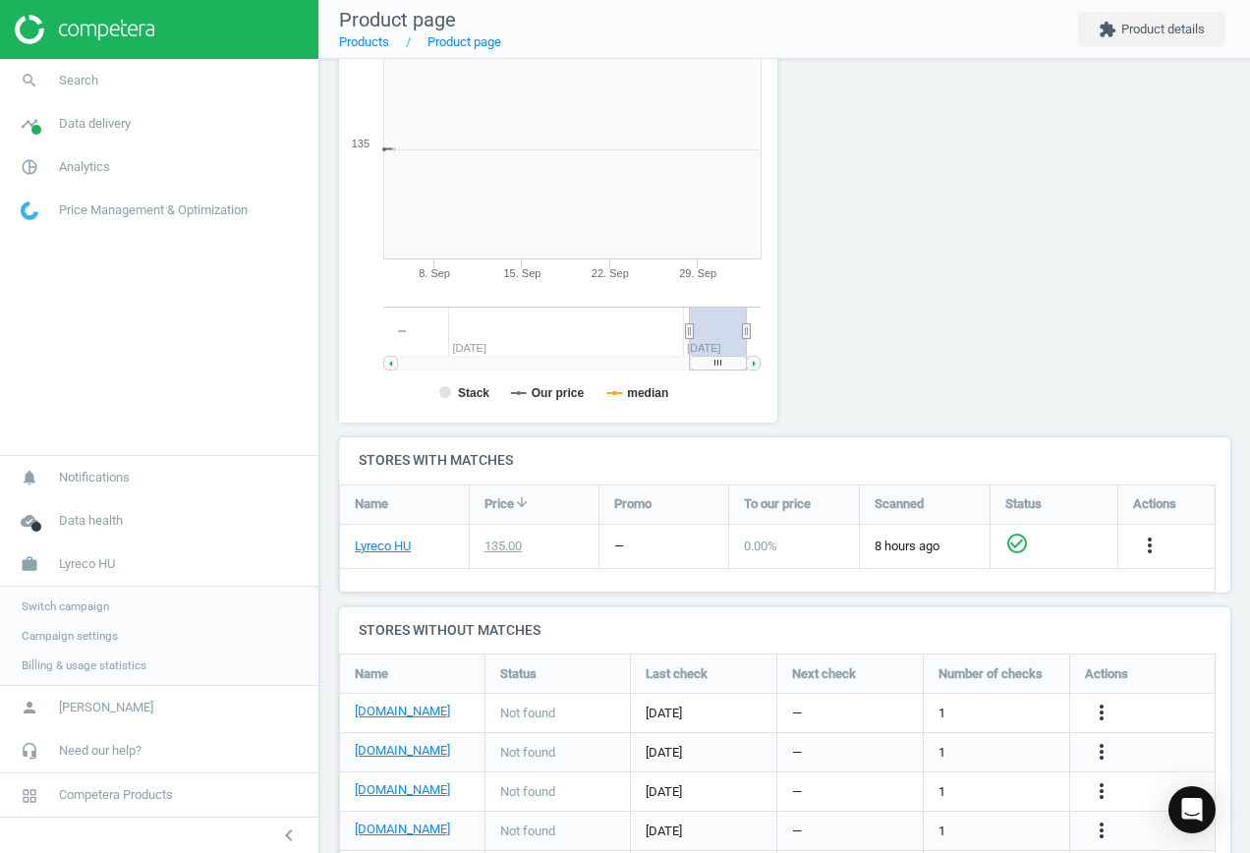
scroll to position [423, 461]
click at [1088, 711] on div "more_vert" at bounding box center [1104, 713] width 38 height 26
click at [1109, 710] on icon "more_vert" at bounding box center [1101, 712] width 24 height 24
click at [933, 707] on link "Edit URL/product option" at bounding box center [947, 712] width 269 height 30
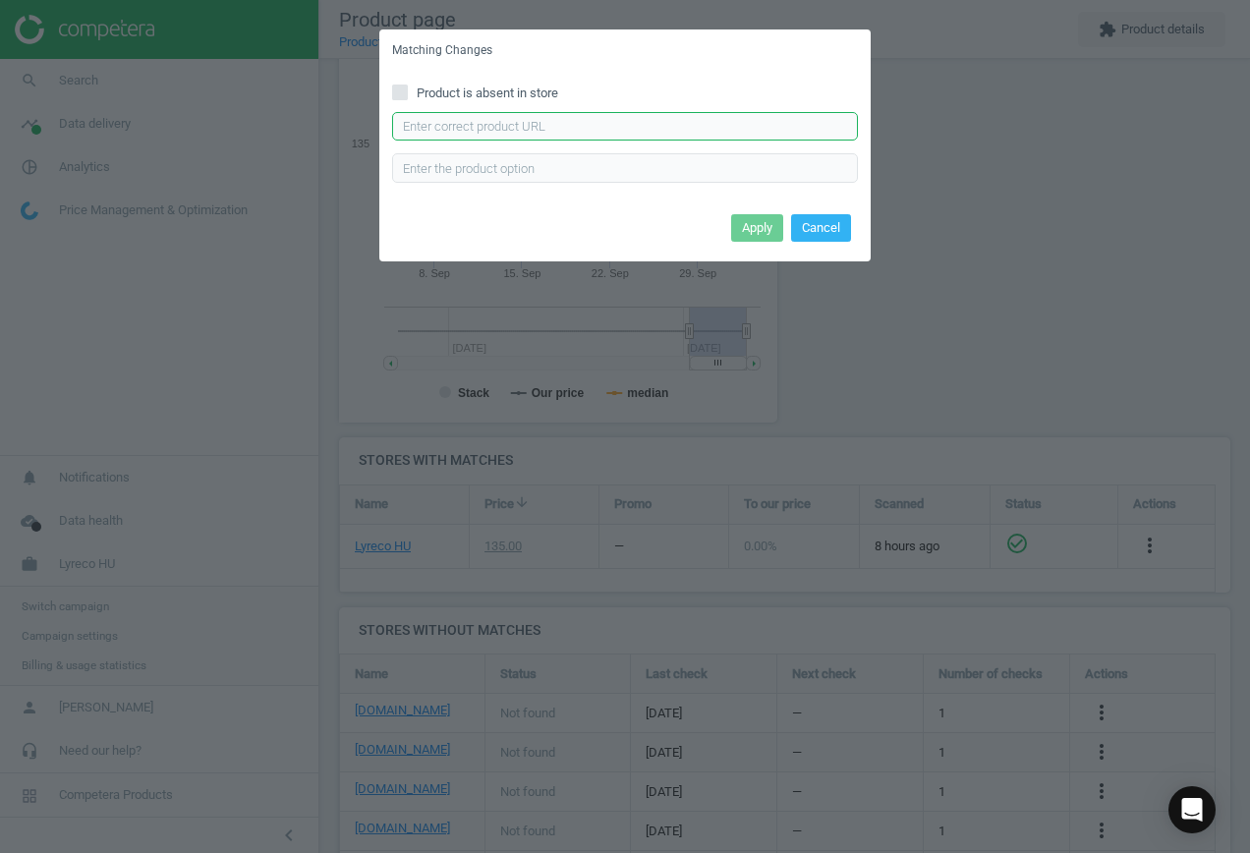
click at [525, 128] on input "text" at bounding box center [625, 126] width 466 height 29
paste input "[URL][DOMAIN_NAME]"
type input "[URL][DOMAIN_NAME]"
click at [752, 230] on button "Apply" at bounding box center [757, 228] width 52 height 28
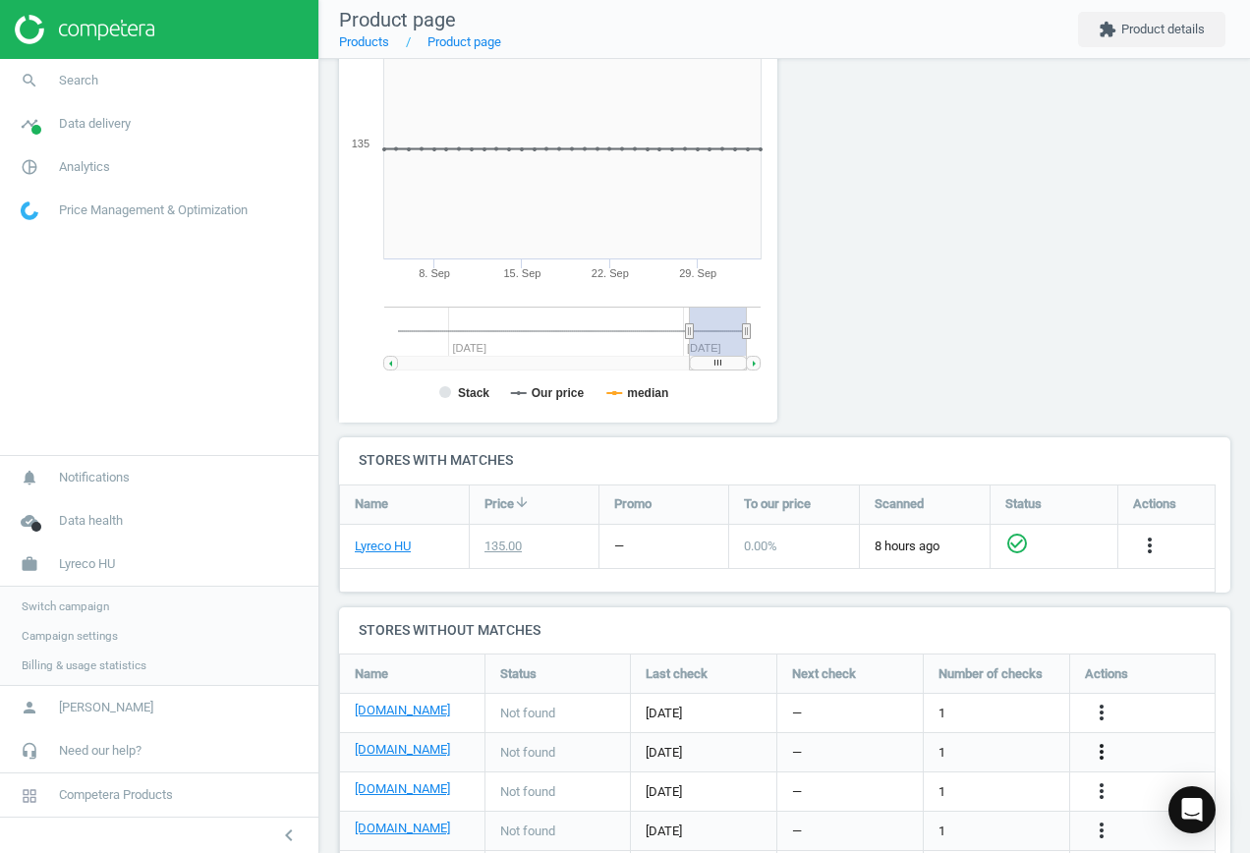
click at [1101, 749] on icon "more_vert" at bounding box center [1101, 752] width 24 height 24
click at [966, 744] on link "Edit URL/product option" at bounding box center [947, 752] width 269 height 30
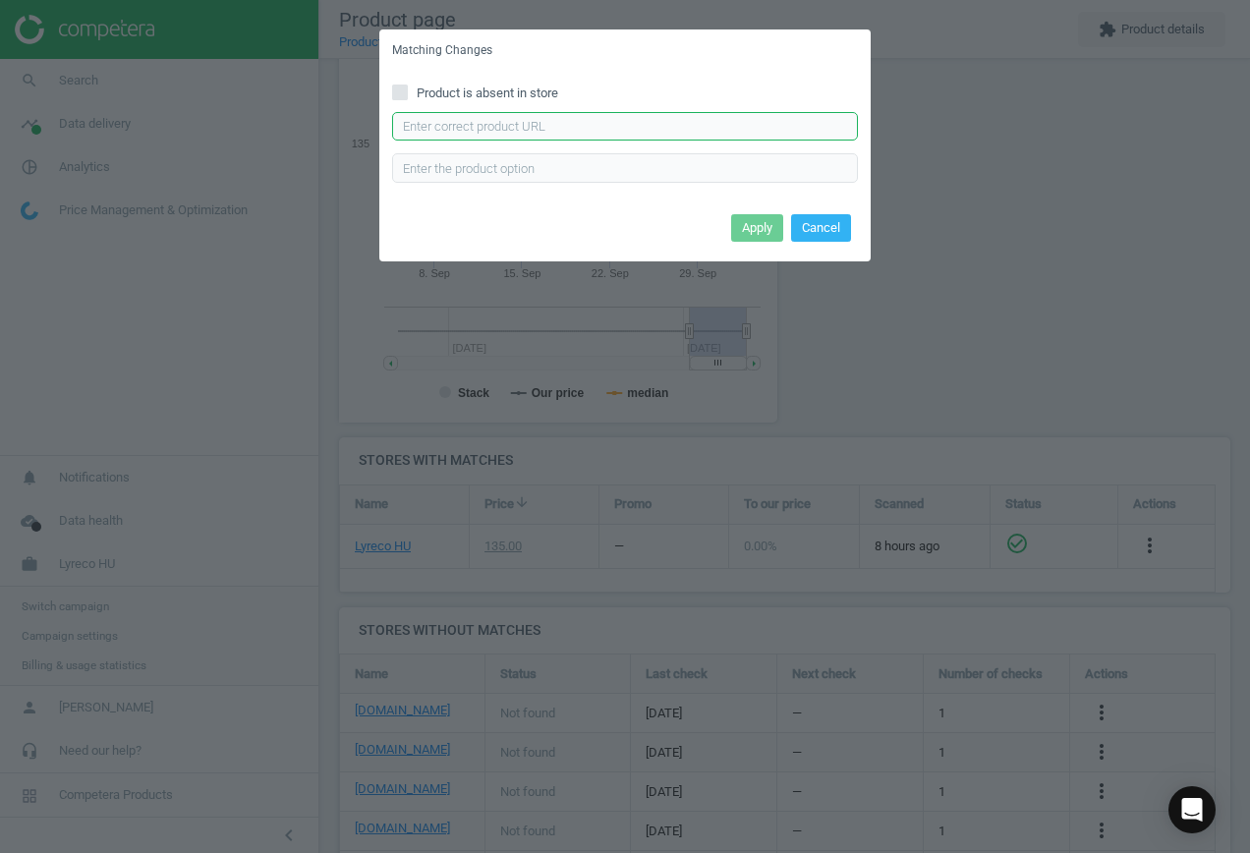
click at [515, 120] on input "text" at bounding box center [625, 126] width 466 height 29
paste input "[URL][DOMAIN_NAME]"
type input "[URL][DOMAIN_NAME]"
click at [782, 231] on div "Apply Cancel" at bounding box center [624, 234] width 491 height 53
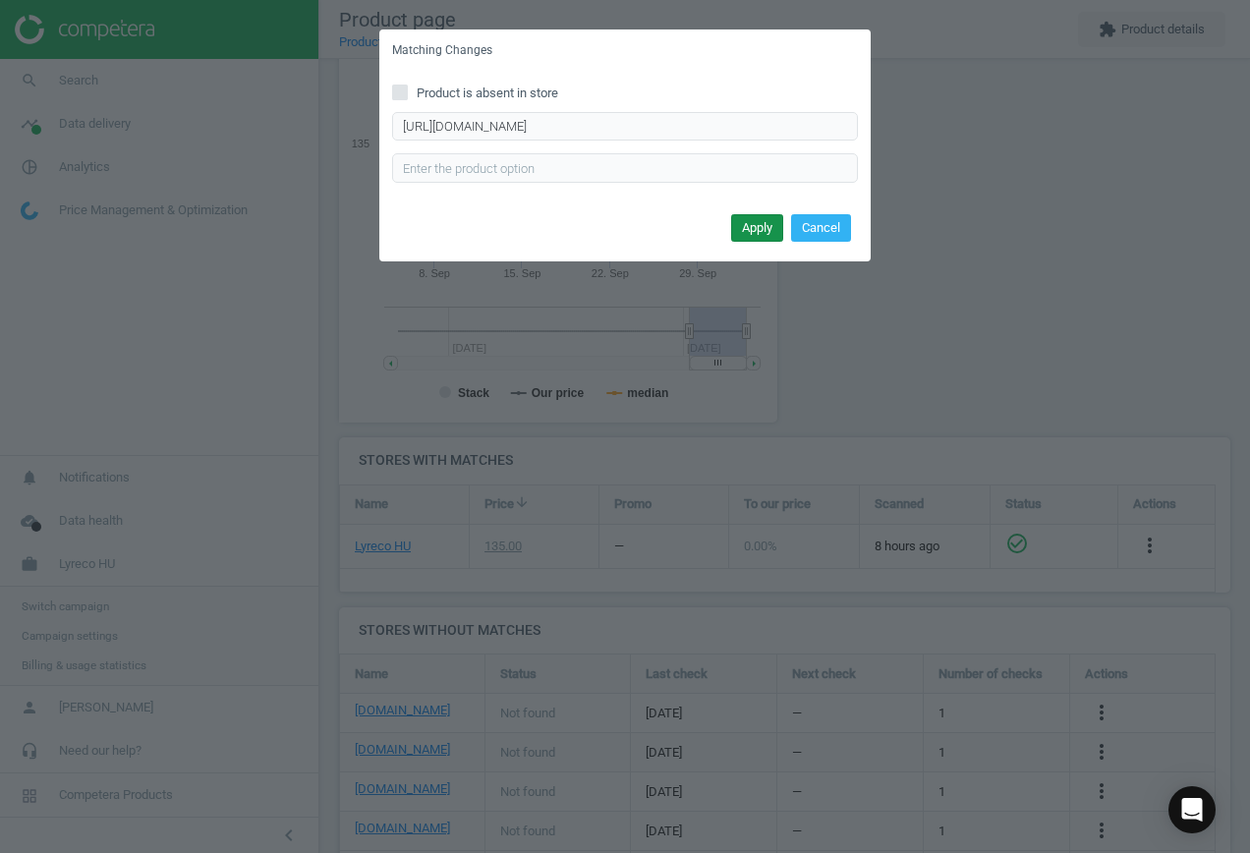
scroll to position [0, 0]
click at [769, 234] on button "Apply" at bounding box center [757, 228] width 52 height 28
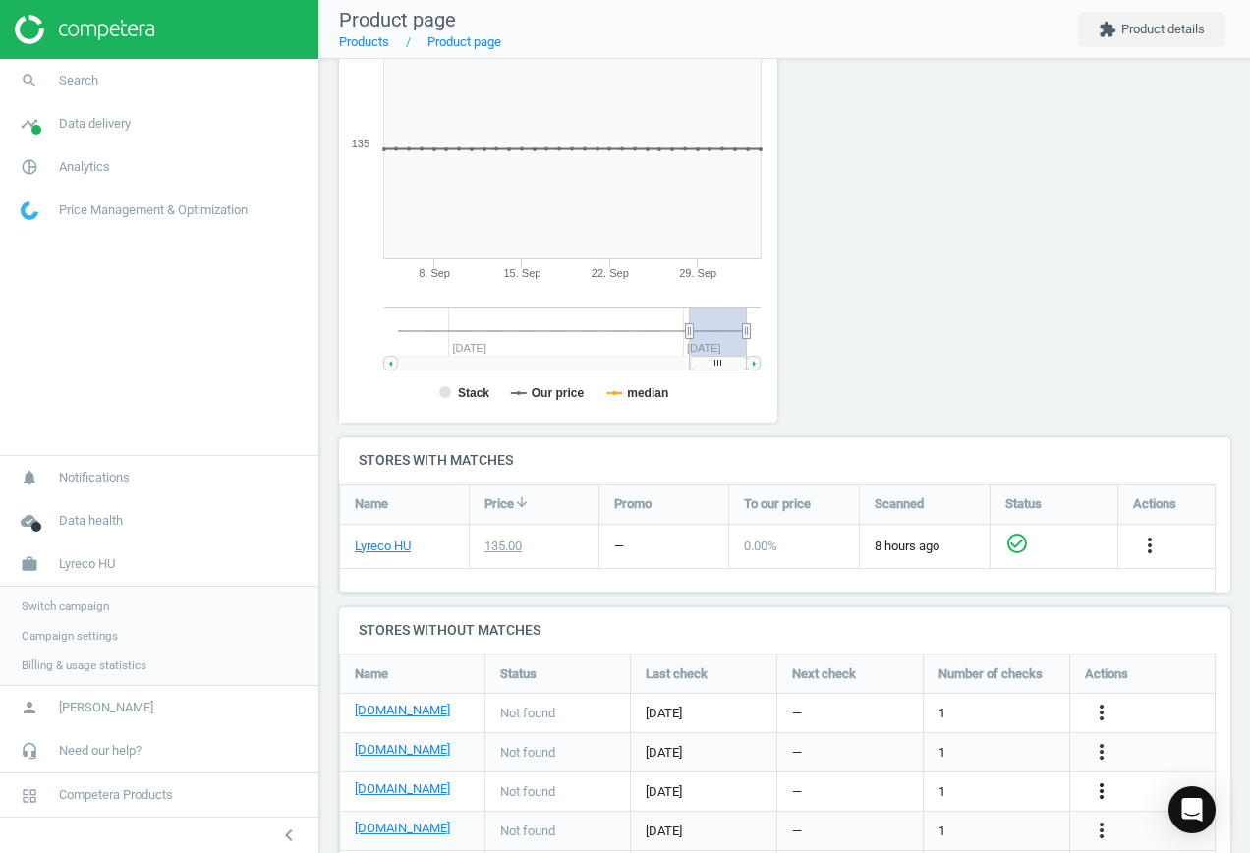
click at [1102, 790] on icon "more_vert" at bounding box center [1101, 791] width 24 height 24
click at [973, 782] on link "Edit URL/product option" at bounding box center [947, 791] width 269 height 30
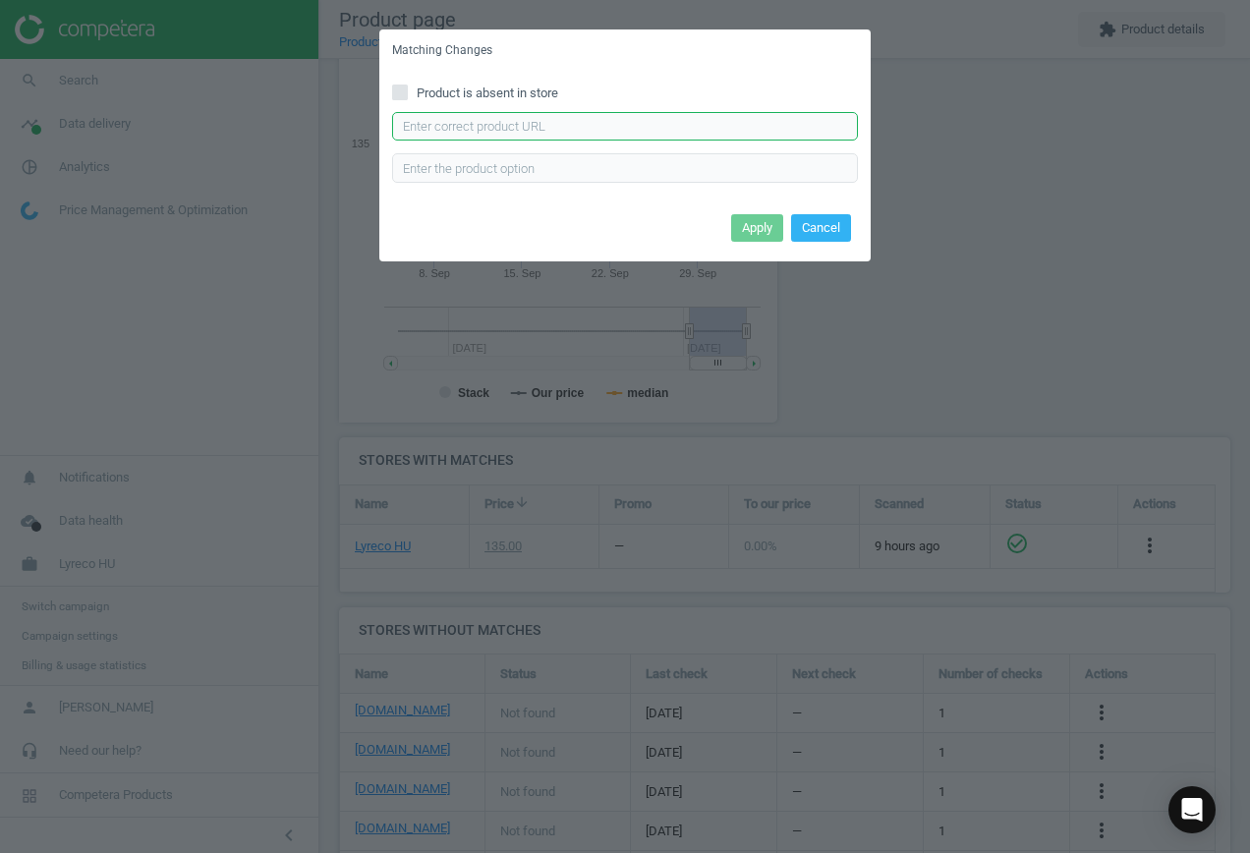
click at [653, 135] on input "text" at bounding box center [625, 126] width 466 height 29
paste input "[URL][DOMAIN_NAME]"
type input "[URL][DOMAIN_NAME]"
click at [758, 225] on button "Apply" at bounding box center [757, 228] width 52 height 28
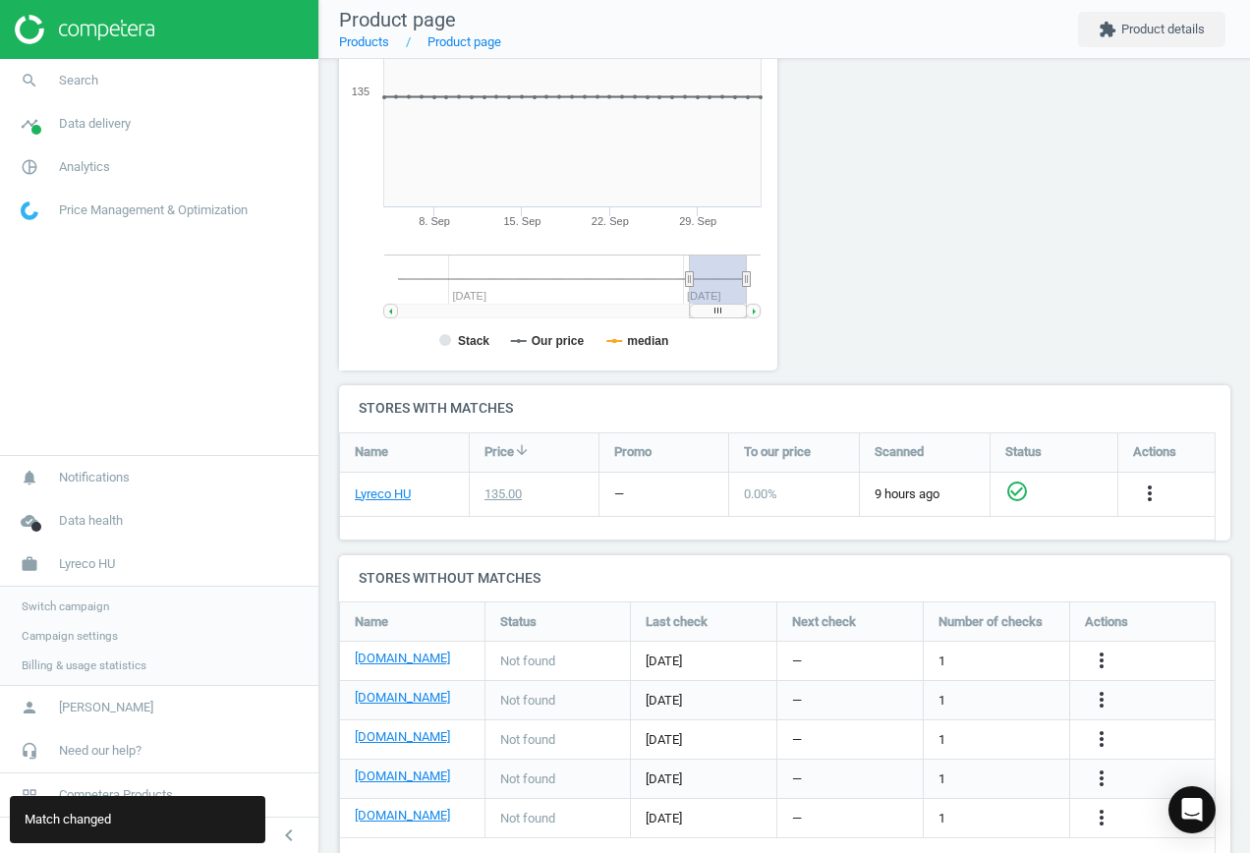
scroll to position [381, 0]
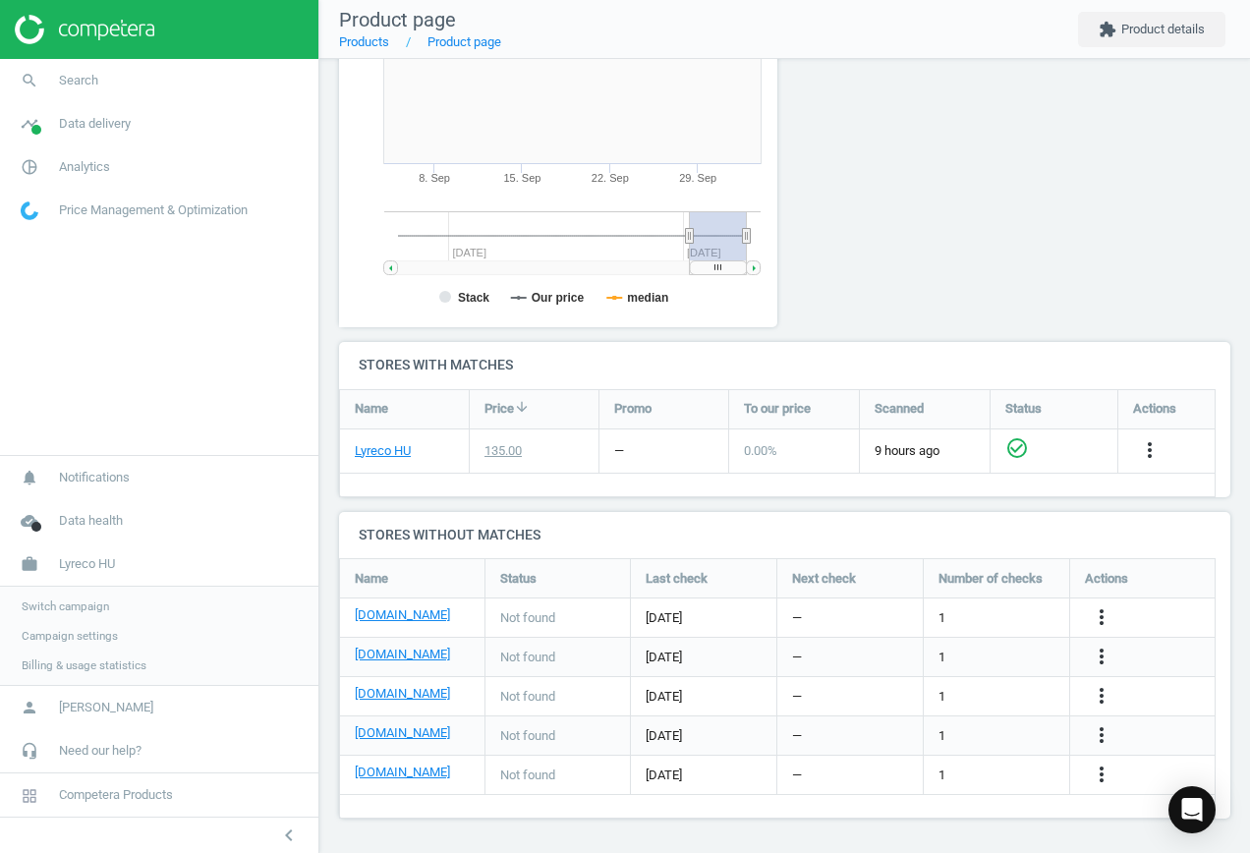
drag, startPoint x: 1098, startPoint y: 733, endPoint x: 1088, endPoint y: 730, distance: 10.3
click at [1098, 733] on icon "more_vert" at bounding box center [1101, 735] width 24 height 24
click at [983, 731] on link "Edit URL/product option" at bounding box center [947, 735] width 269 height 30
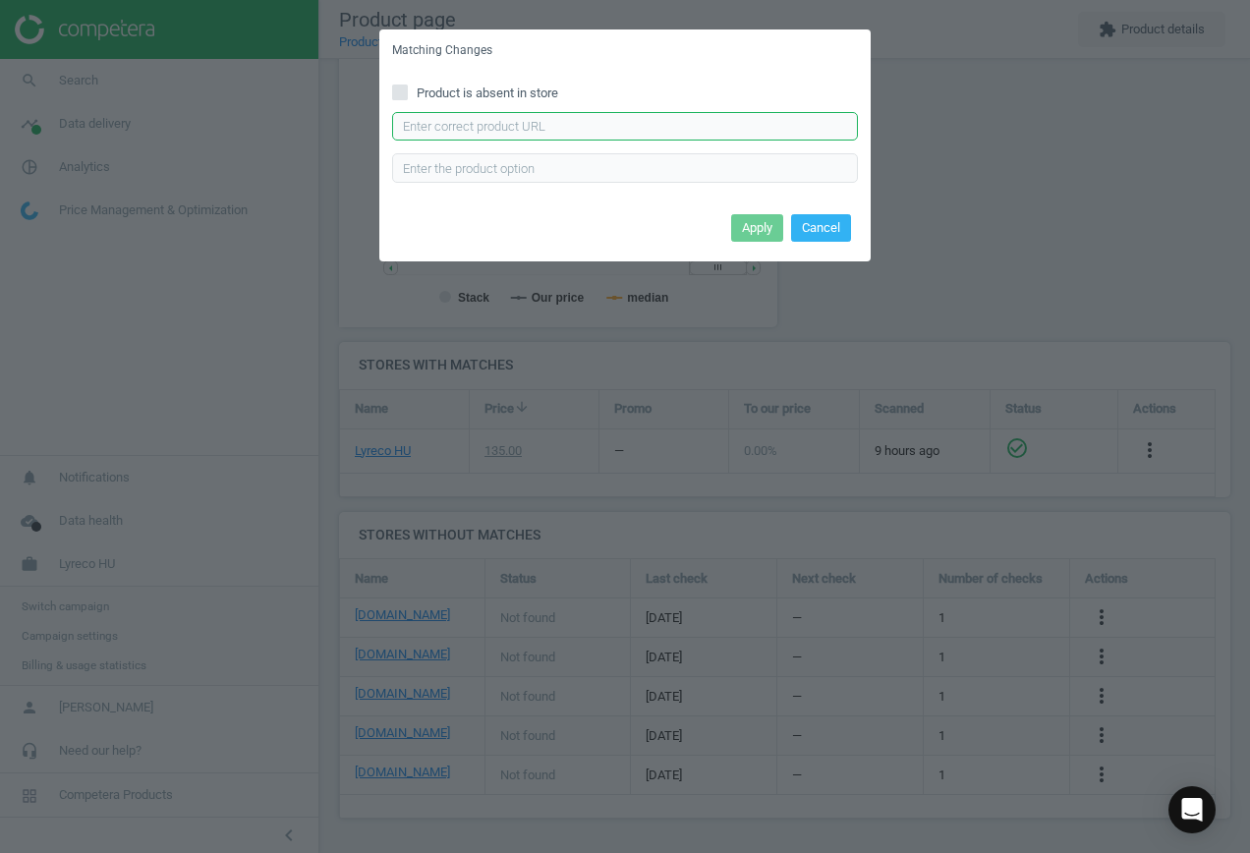
drag, startPoint x: 603, startPoint y: 125, endPoint x: 674, endPoint y: 153, distance: 76.3
click at [605, 127] on input "text" at bounding box center [625, 126] width 466 height 29
paste input "[URL][DOMAIN_NAME]"
type input "[URL][DOMAIN_NAME]"
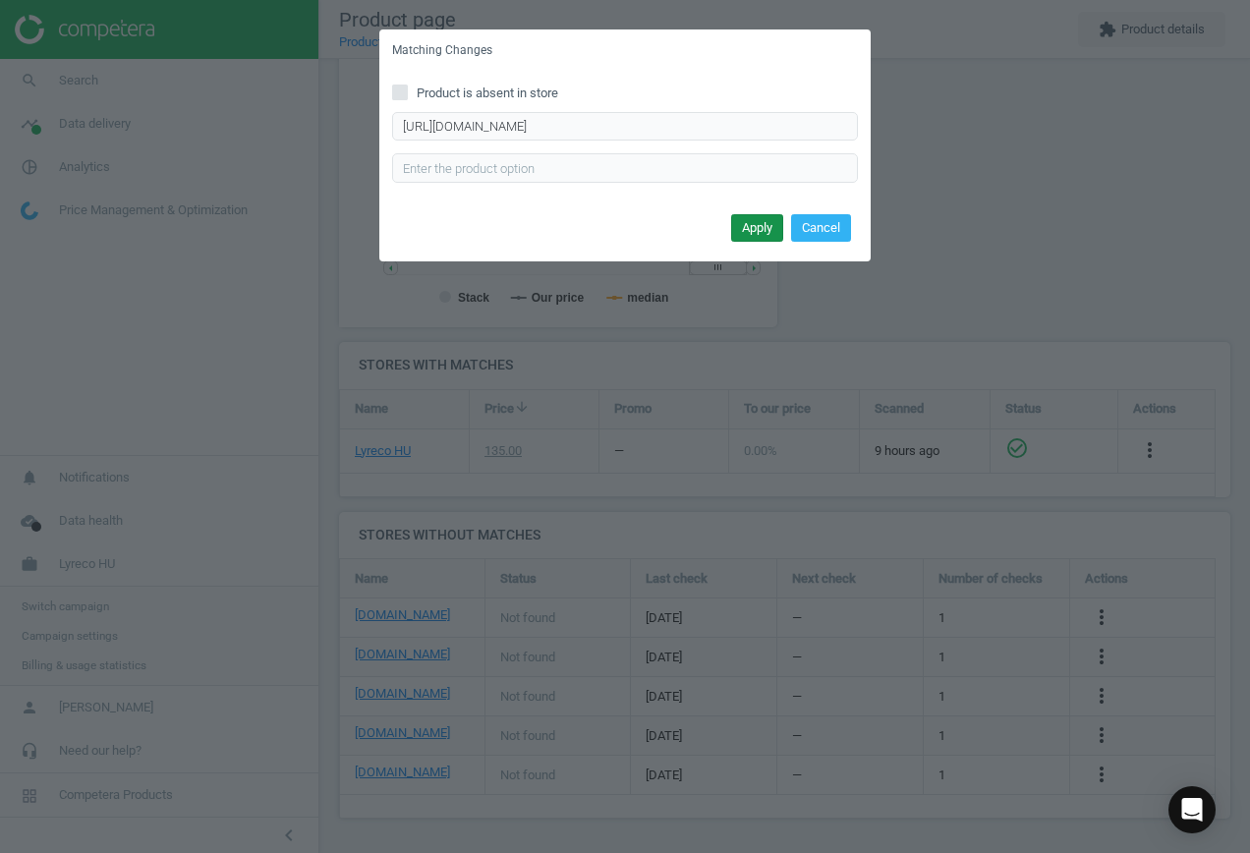
click at [755, 227] on button "Apply" at bounding box center [757, 228] width 52 height 28
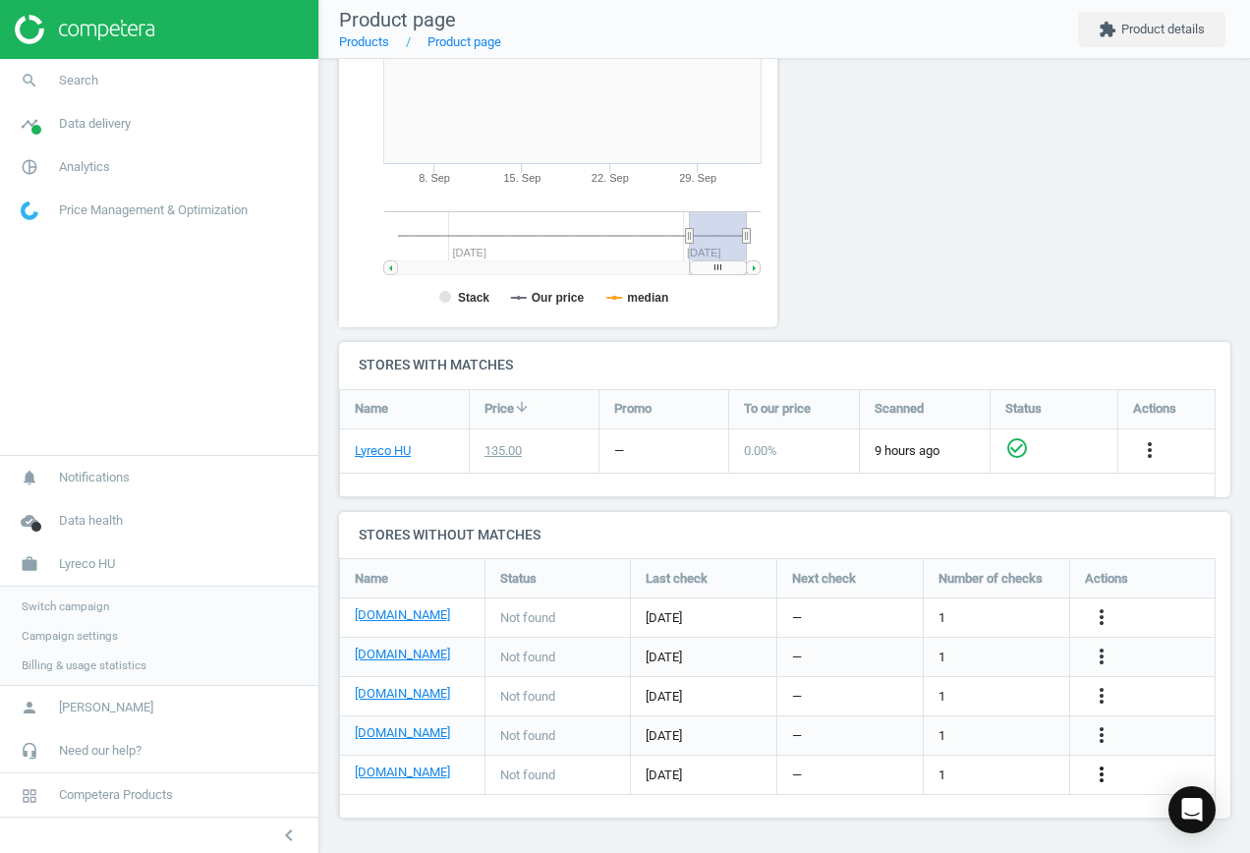
click at [1101, 772] on icon "more_vert" at bounding box center [1101, 774] width 24 height 24
click at [929, 770] on link "Edit URL/product option" at bounding box center [947, 774] width 269 height 30
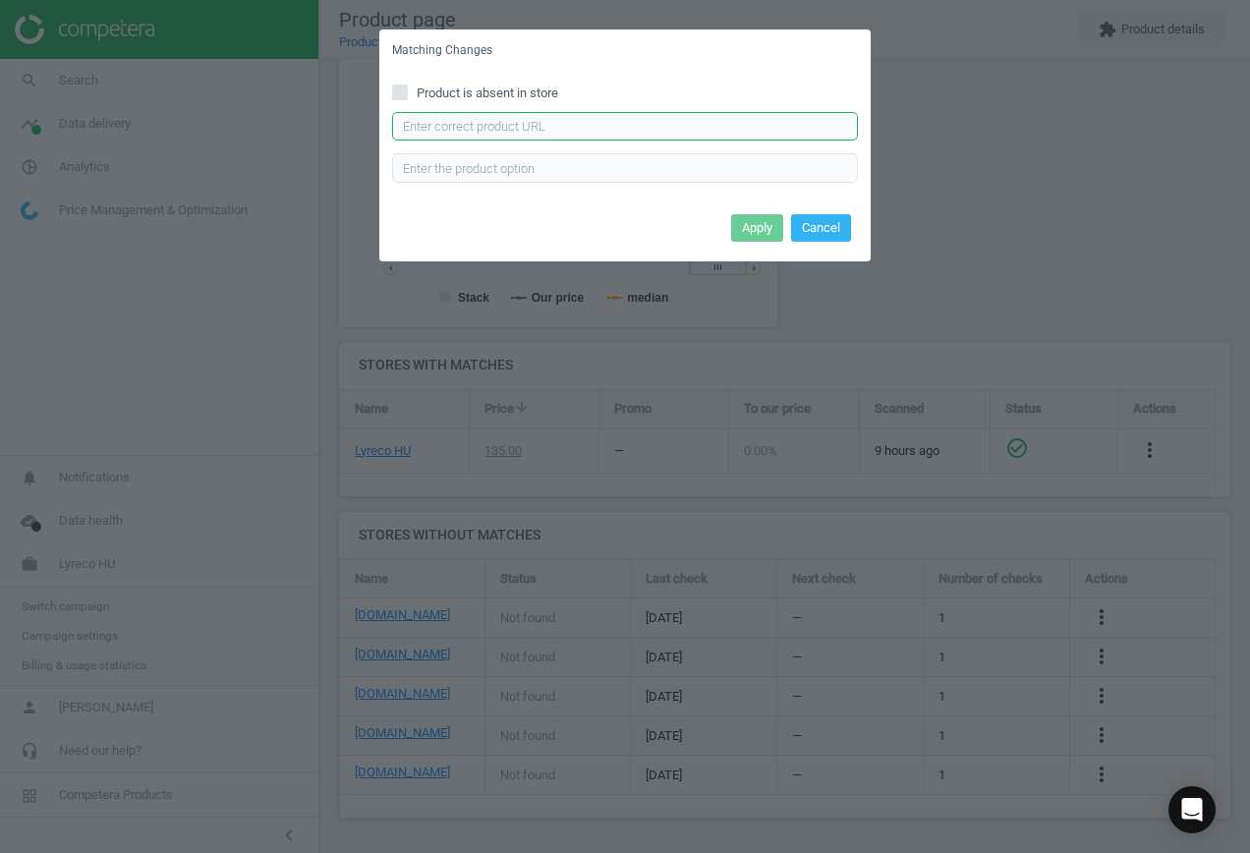
click at [534, 115] on input "text" at bounding box center [625, 126] width 466 height 29
paste input "[URL][DOMAIN_NAME]"
type input "[URL][DOMAIN_NAME]"
click at [758, 229] on button "Apply" at bounding box center [757, 228] width 52 height 28
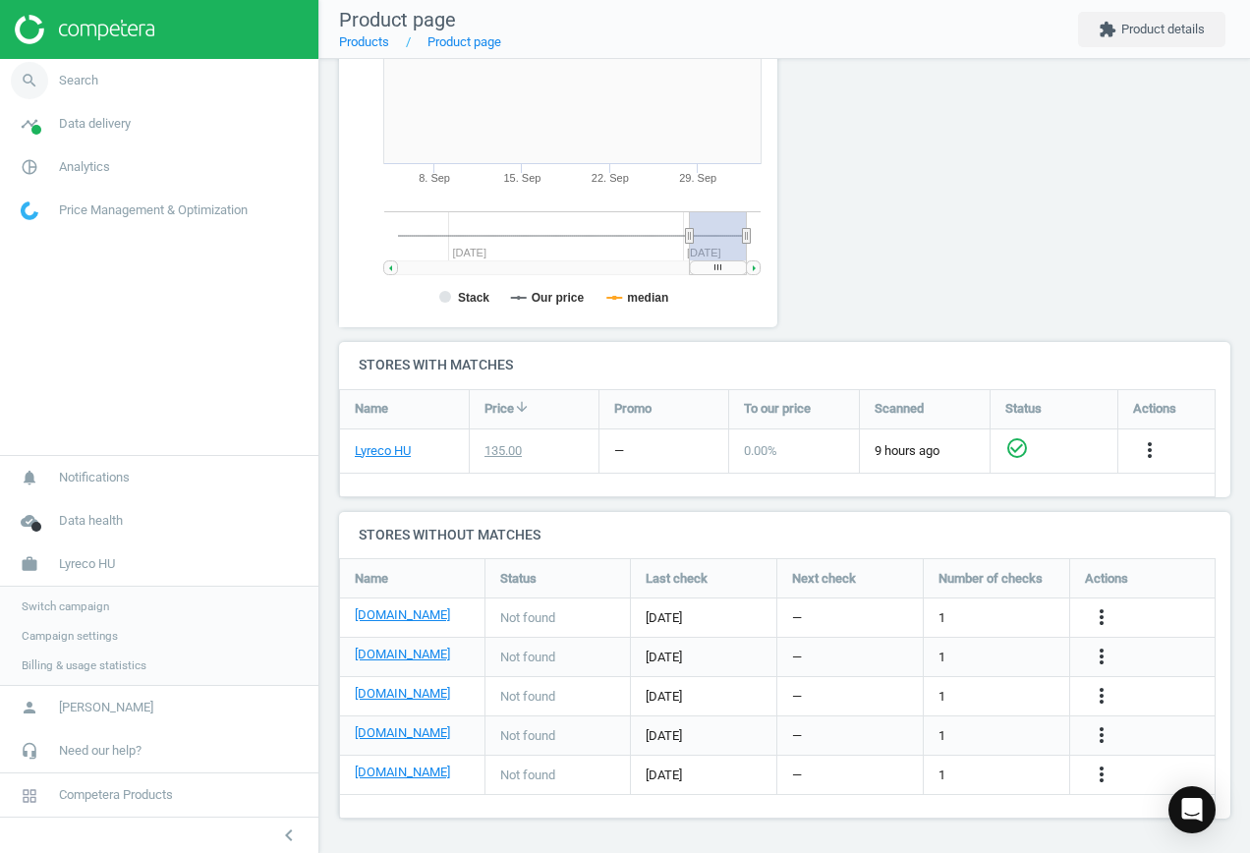
click at [25, 84] on icon "search" at bounding box center [29, 80] width 37 height 37
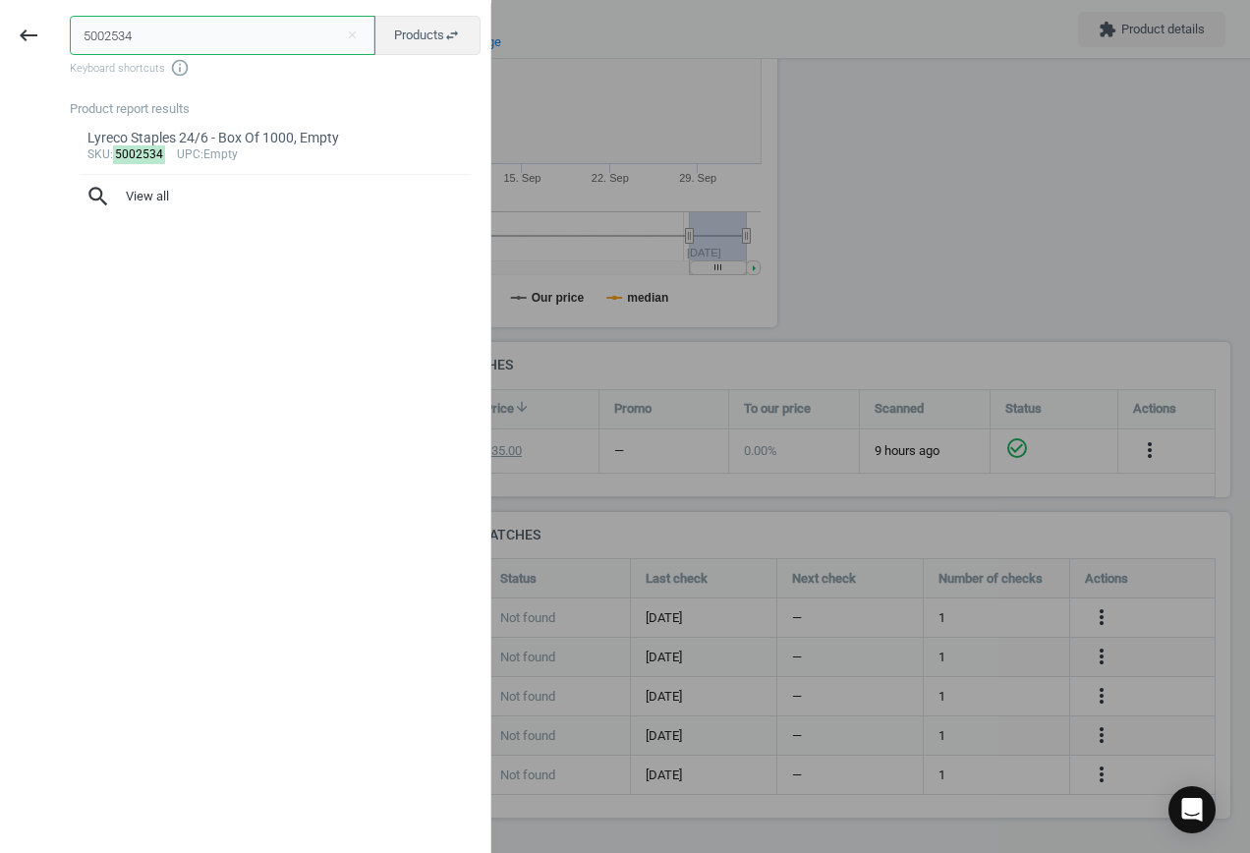
drag, startPoint x: 158, startPoint y: 40, endPoint x: -66, endPoint y: 40, distance: 224.0
click at [0, 40] on html "Group 2 Created with Sketch. ic/cloud_download/grey600 Created with Sketch. gra…" at bounding box center [625, 426] width 1250 height 853
paste input "14420938"
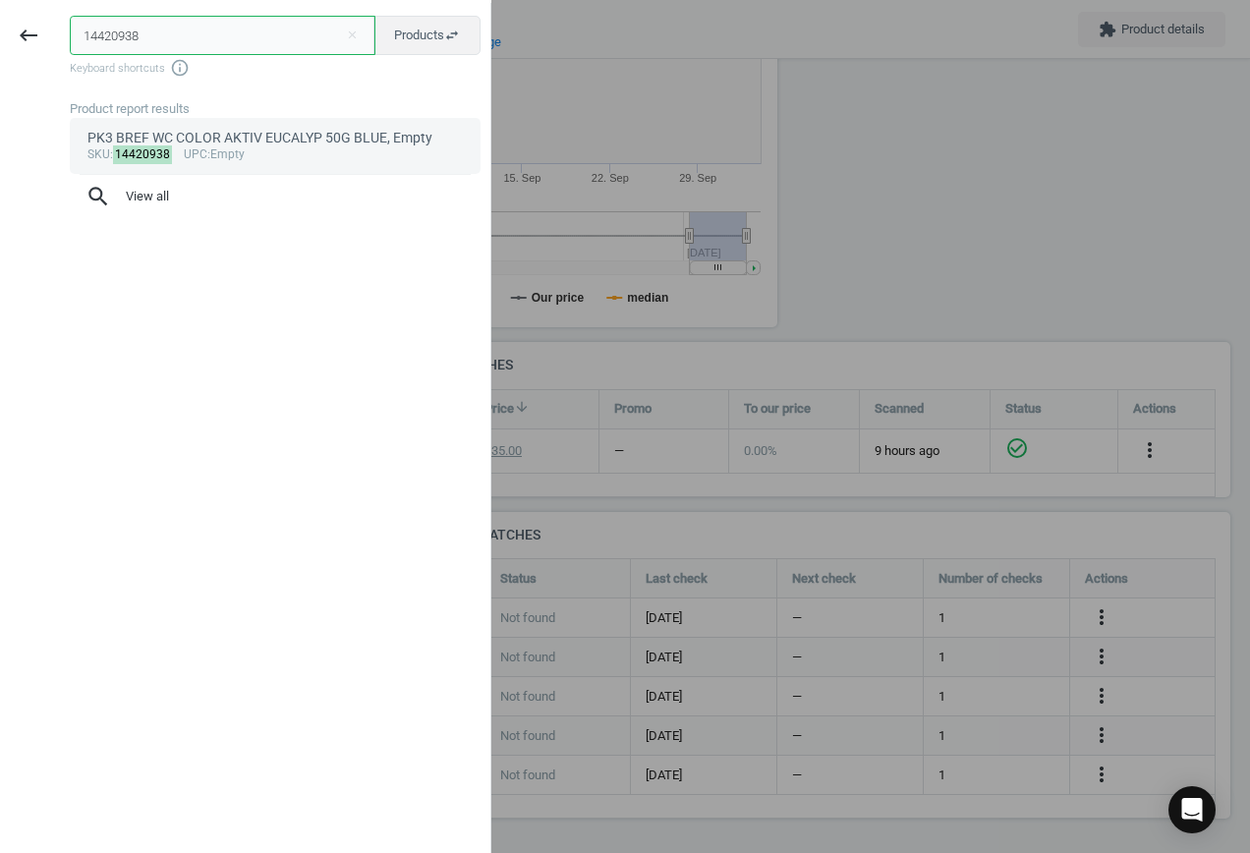
type input "14420938"
click at [222, 145] on div "PK3 BREF WC COLOR AKTIV EUCALYP 50G BLUE, Empty" at bounding box center [275, 138] width 376 height 19
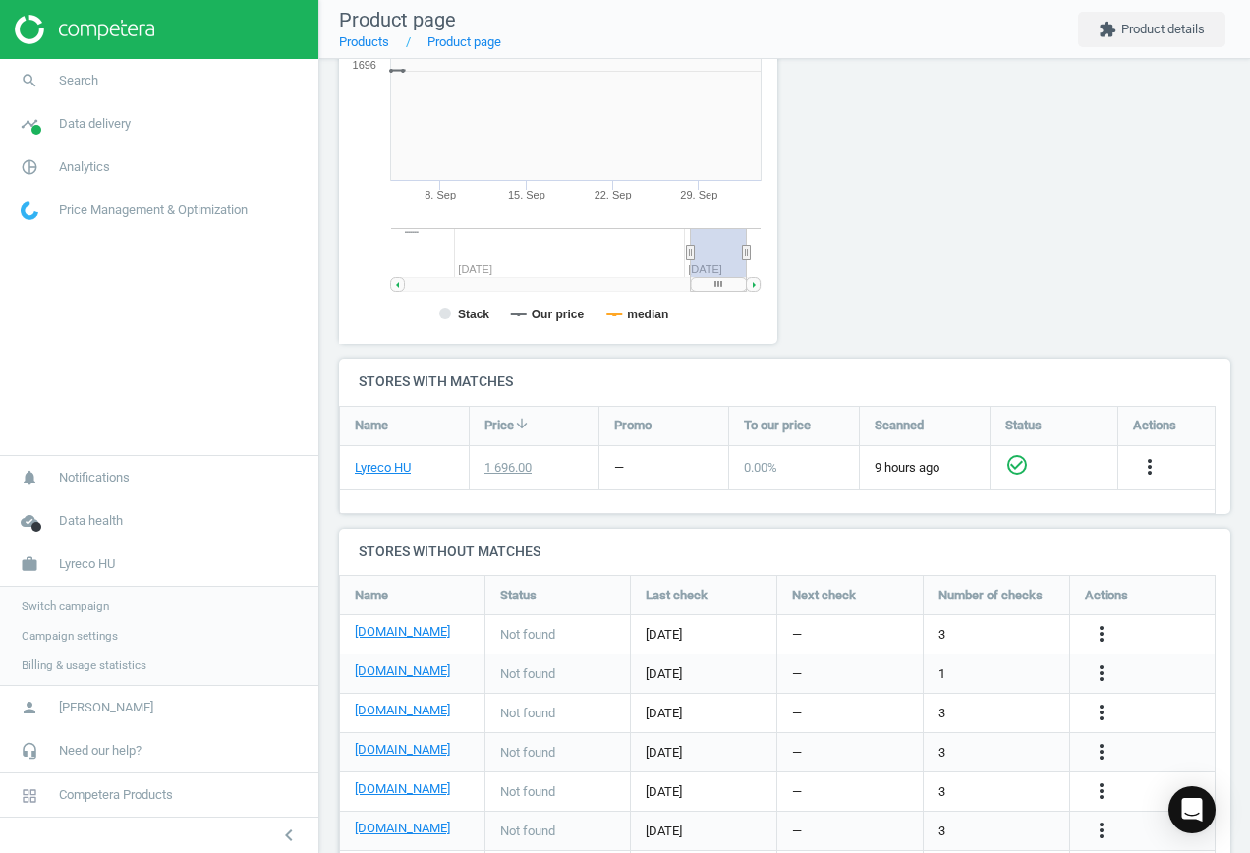
scroll to position [423, 461]
click at [1101, 632] on icon "more_vert" at bounding box center [1101, 634] width 24 height 24
click at [955, 632] on link "Edit URL/product option" at bounding box center [947, 634] width 269 height 30
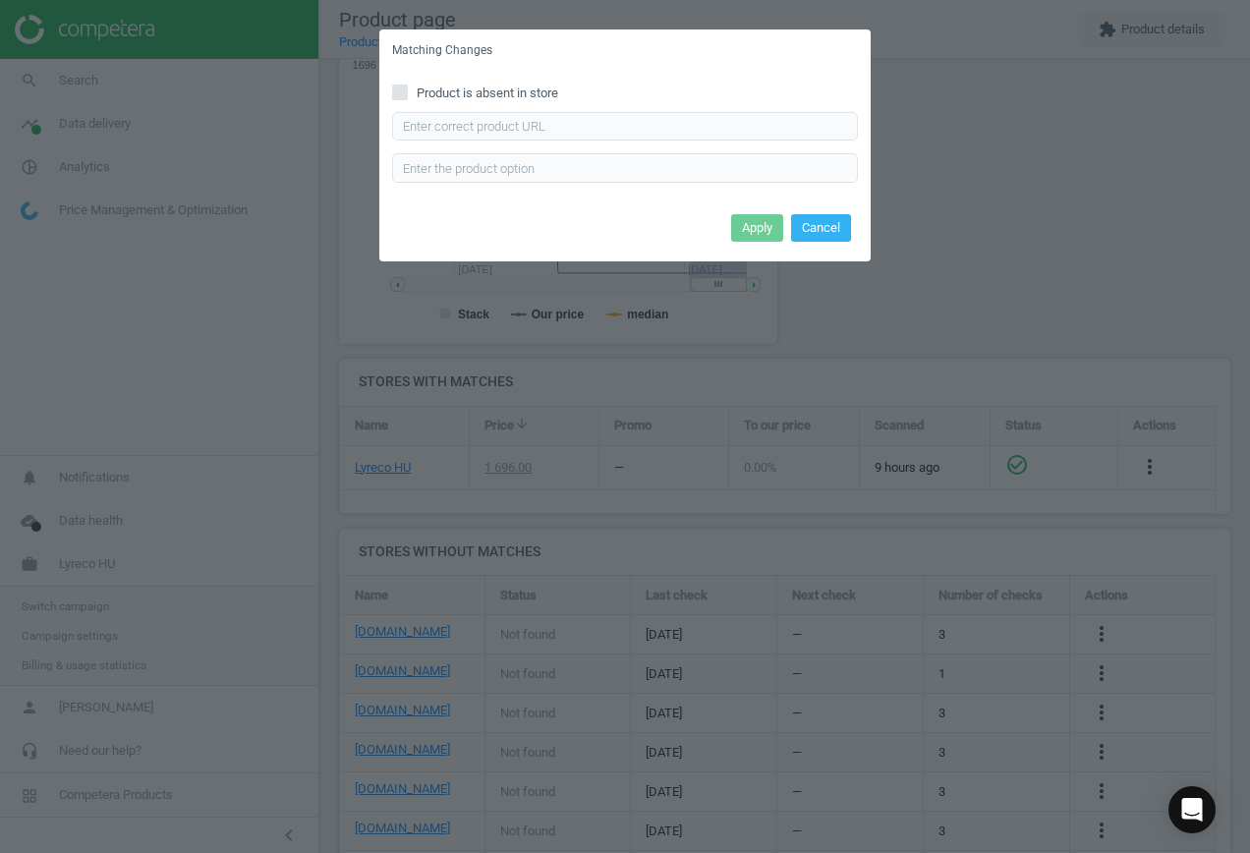
click at [424, 85] on span "Product is absent in store" at bounding box center [487, 93] width 149 height 18
click at [407, 85] on input "Product is absent in store" at bounding box center [400, 91] width 13 height 13
checkbox input "true"
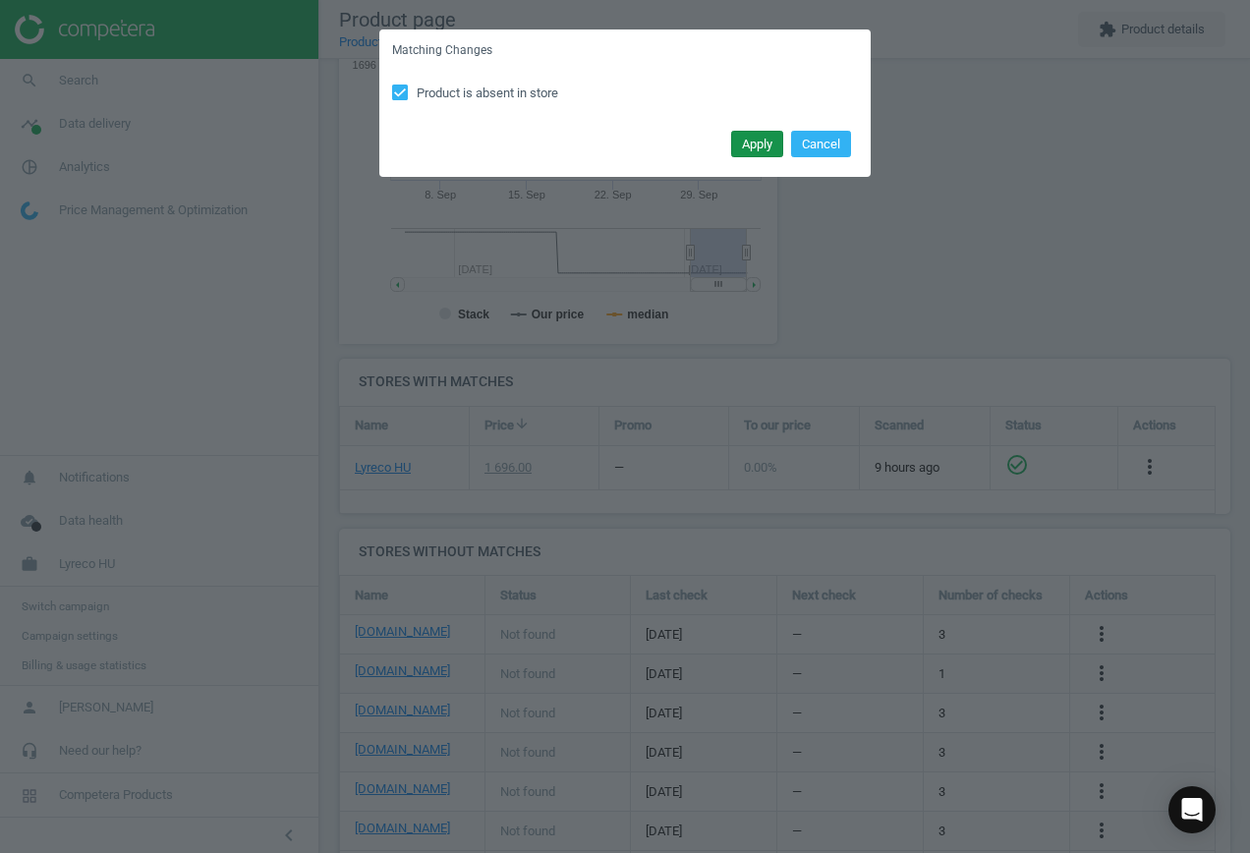
click at [757, 141] on button "Apply" at bounding box center [757, 145] width 52 height 28
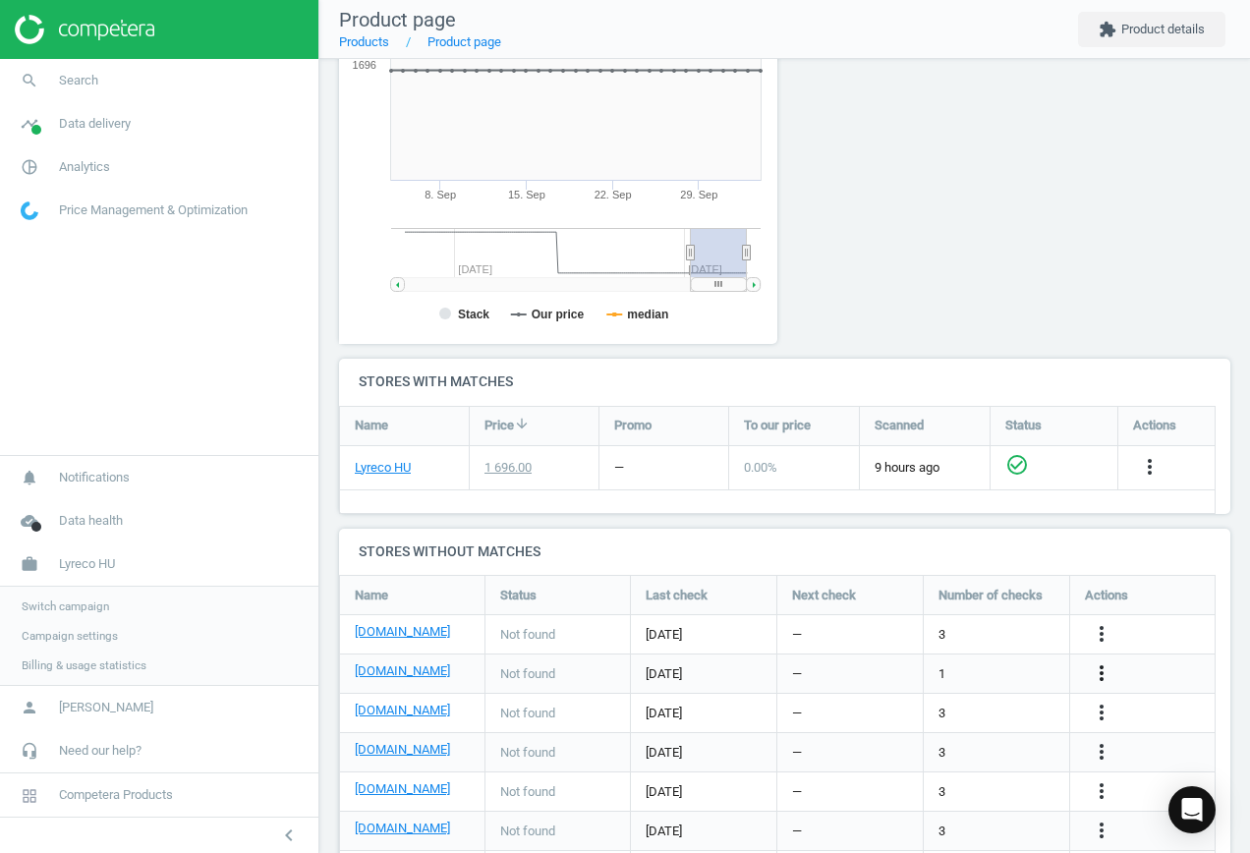
click at [1091, 674] on icon "more_vert" at bounding box center [1101, 673] width 24 height 24
click at [989, 672] on link "Edit URL/product option" at bounding box center [947, 673] width 269 height 30
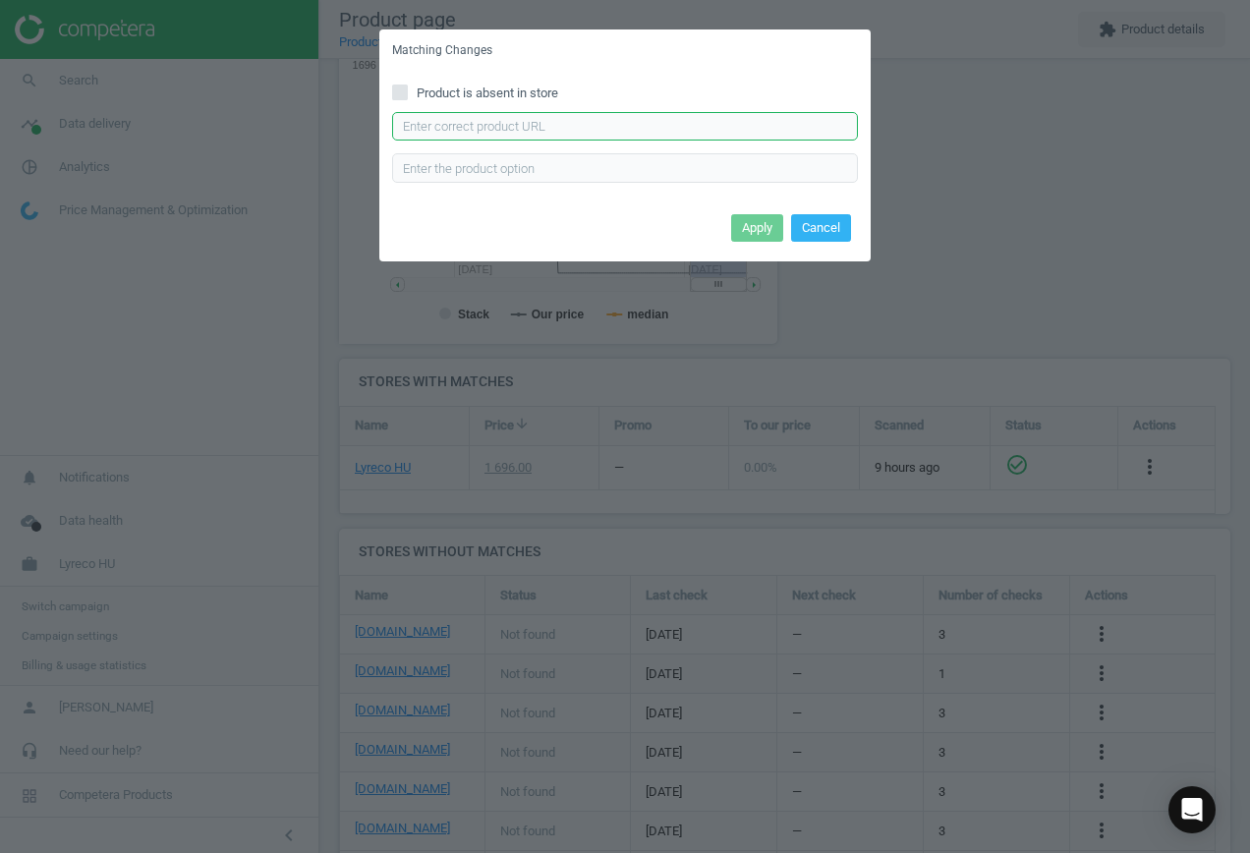
click at [474, 135] on input "text" at bounding box center [625, 126] width 466 height 29
paste input "[URL][DOMAIN_NAME]"
type input "[URL][DOMAIN_NAME]"
click at [753, 238] on button "Apply" at bounding box center [757, 228] width 52 height 28
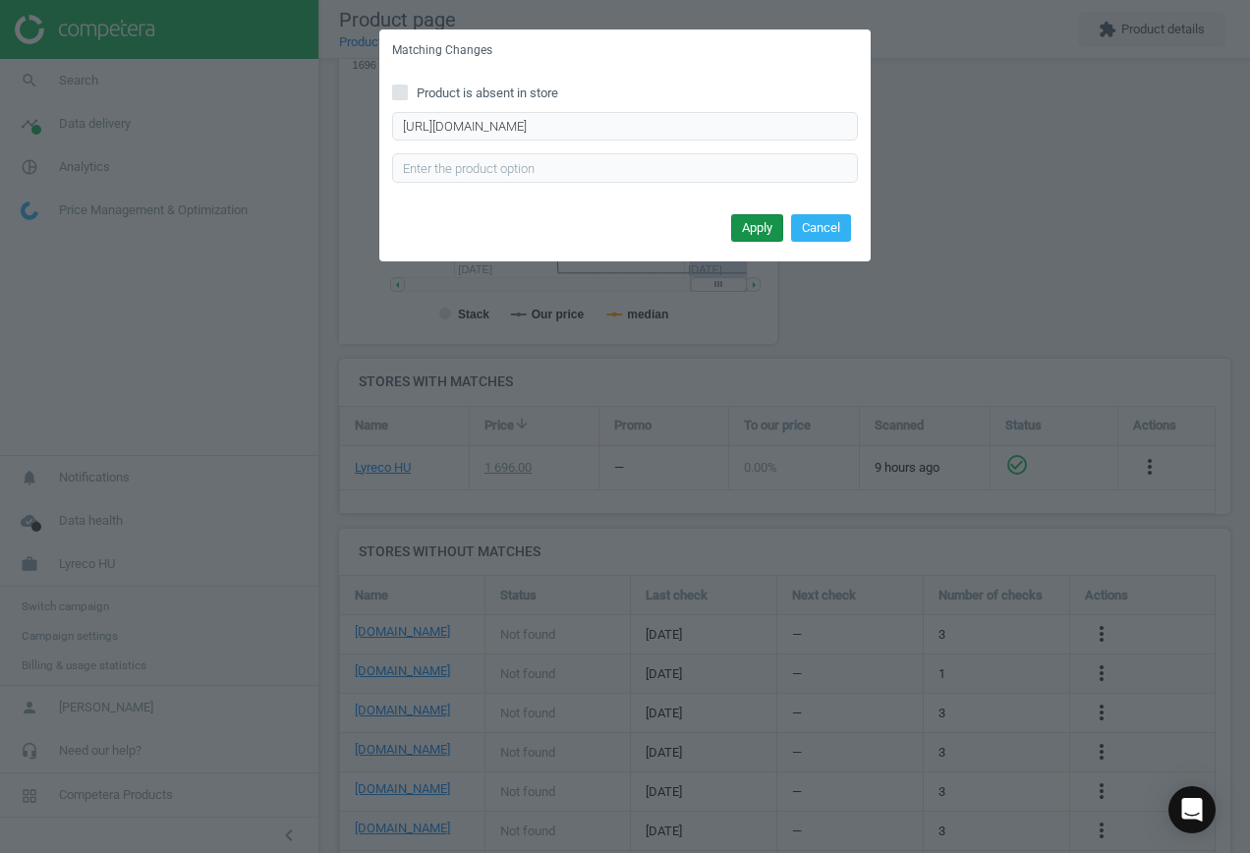
scroll to position [0, 0]
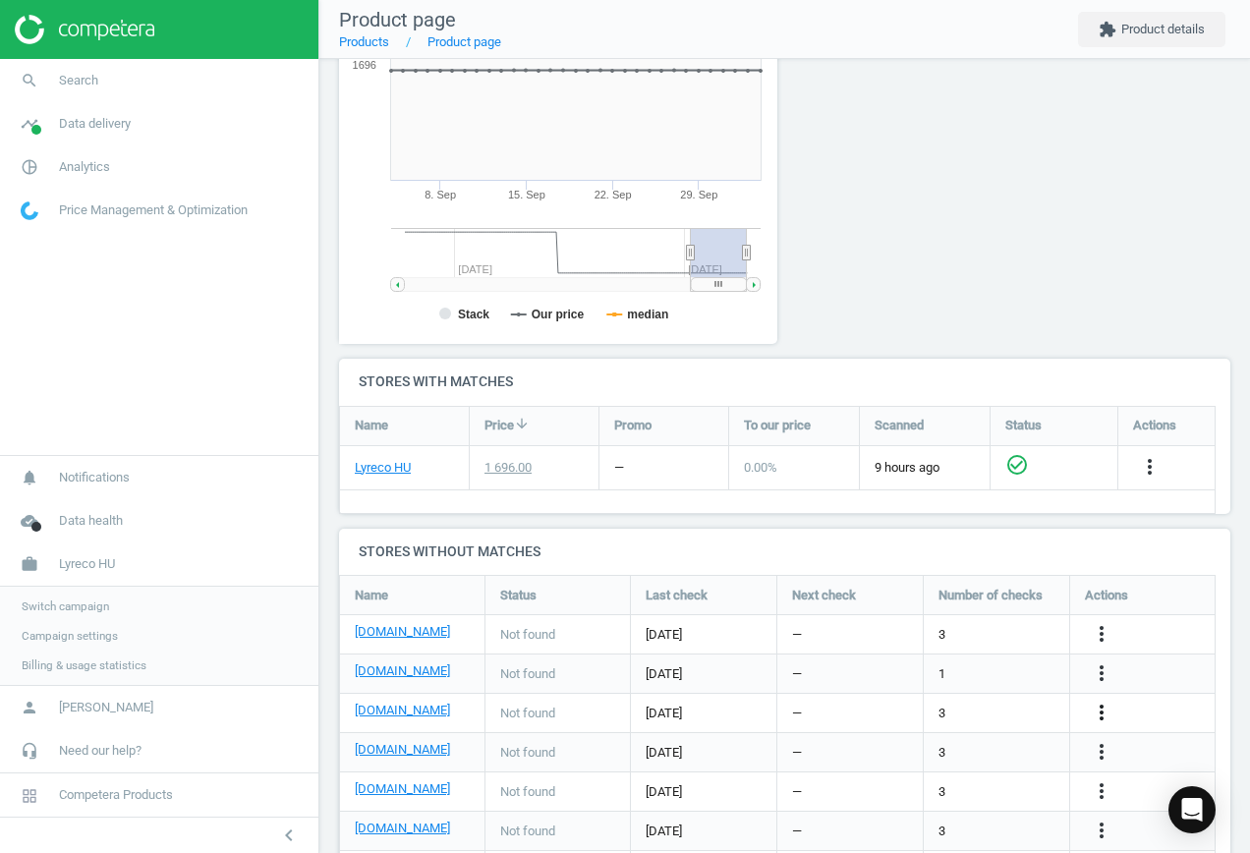
click at [1112, 711] on icon "more_vert" at bounding box center [1101, 712] width 24 height 24
click at [938, 714] on link "Edit URL/product option" at bounding box center [947, 712] width 269 height 30
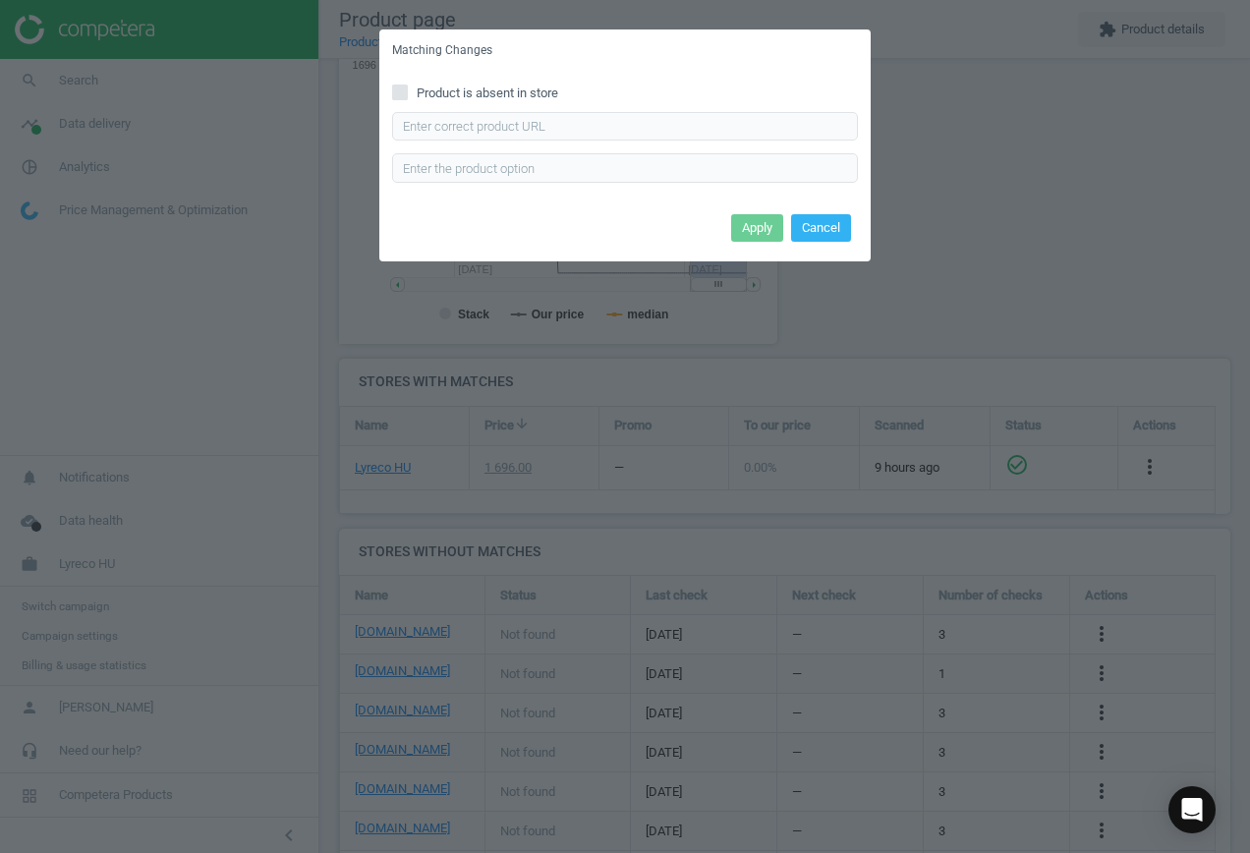
click at [480, 85] on span "Product is absent in store" at bounding box center [487, 93] width 149 height 18
click at [407, 85] on input "Product is absent in store" at bounding box center [400, 91] width 13 height 13
checkbox input "true"
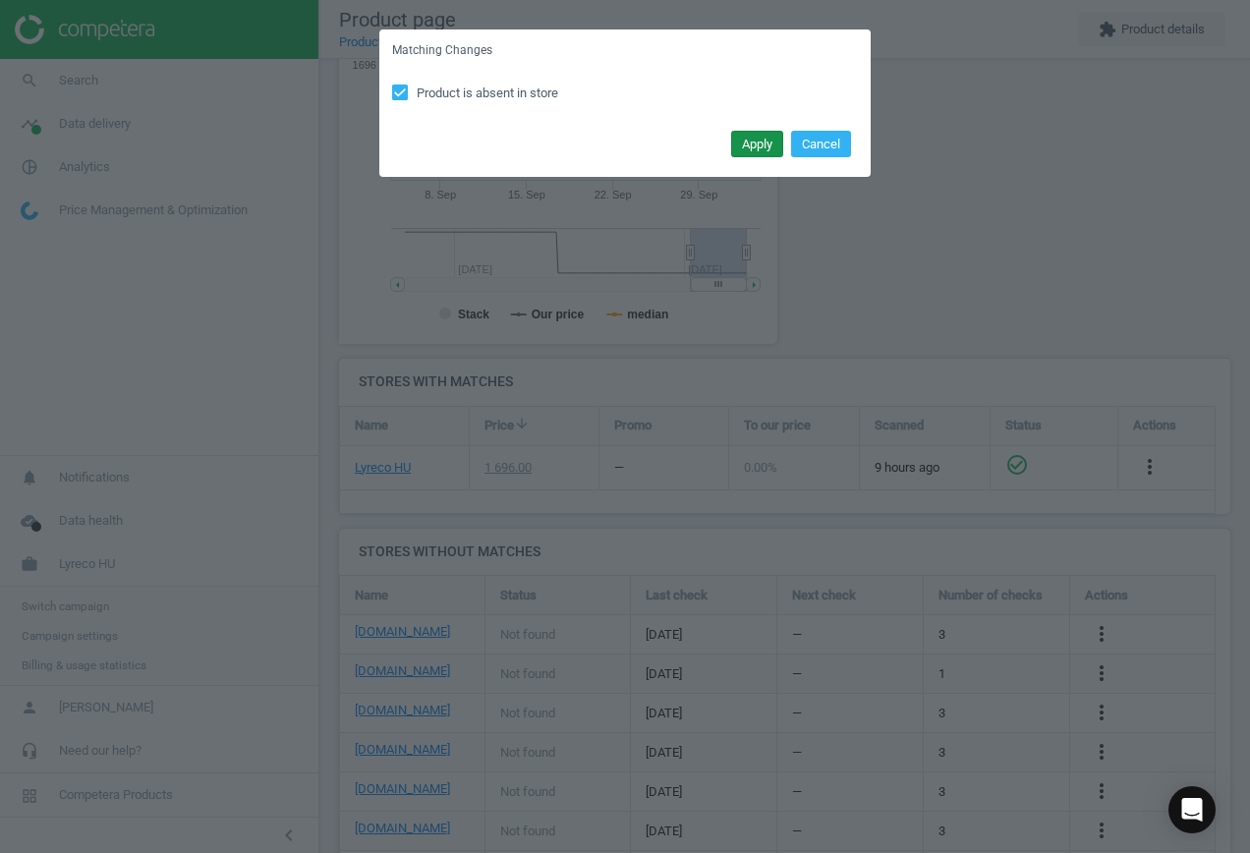
click at [766, 141] on button "Apply" at bounding box center [757, 145] width 52 height 28
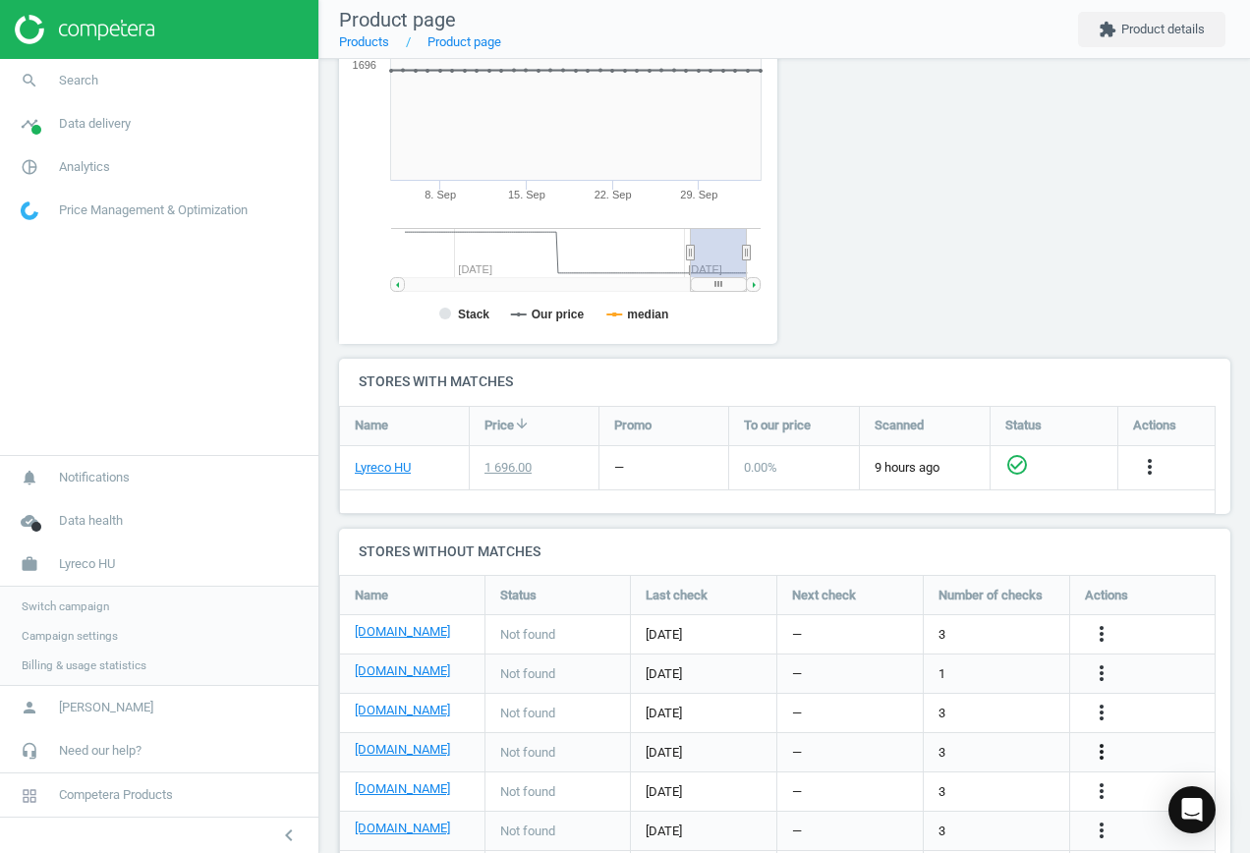
click at [1099, 744] on icon "more_vert" at bounding box center [1101, 752] width 24 height 24
click at [977, 747] on link "Edit URL/product option" at bounding box center [947, 752] width 269 height 30
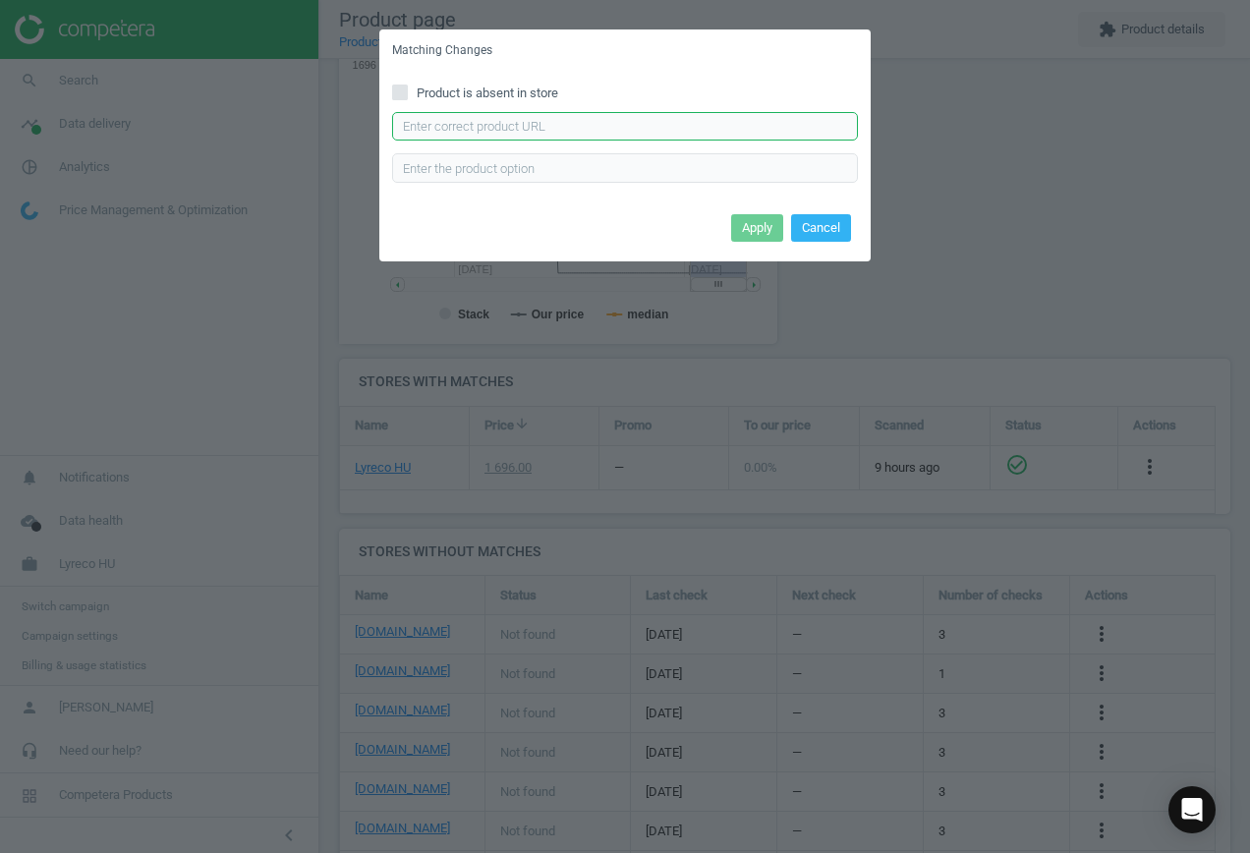
click at [510, 128] on input "text" at bounding box center [625, 126] width 466 height 29
paste input "[URL][DOMAIN_NAME]"
type input "[URL][DOMAIN_NAME]"
click at [748, 224] on button "Apply" at bounding box center [757, 228] width 52 height 28
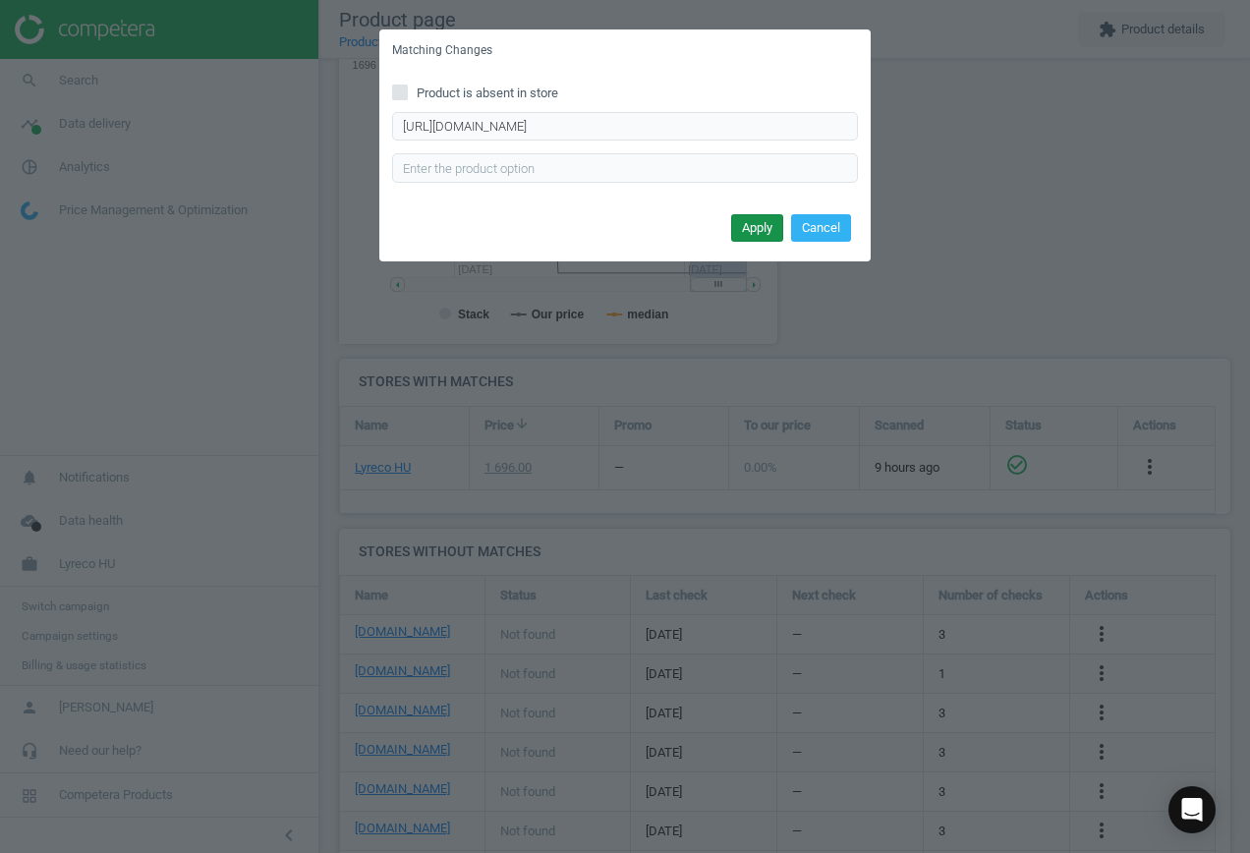
scroll to position [0, 0]
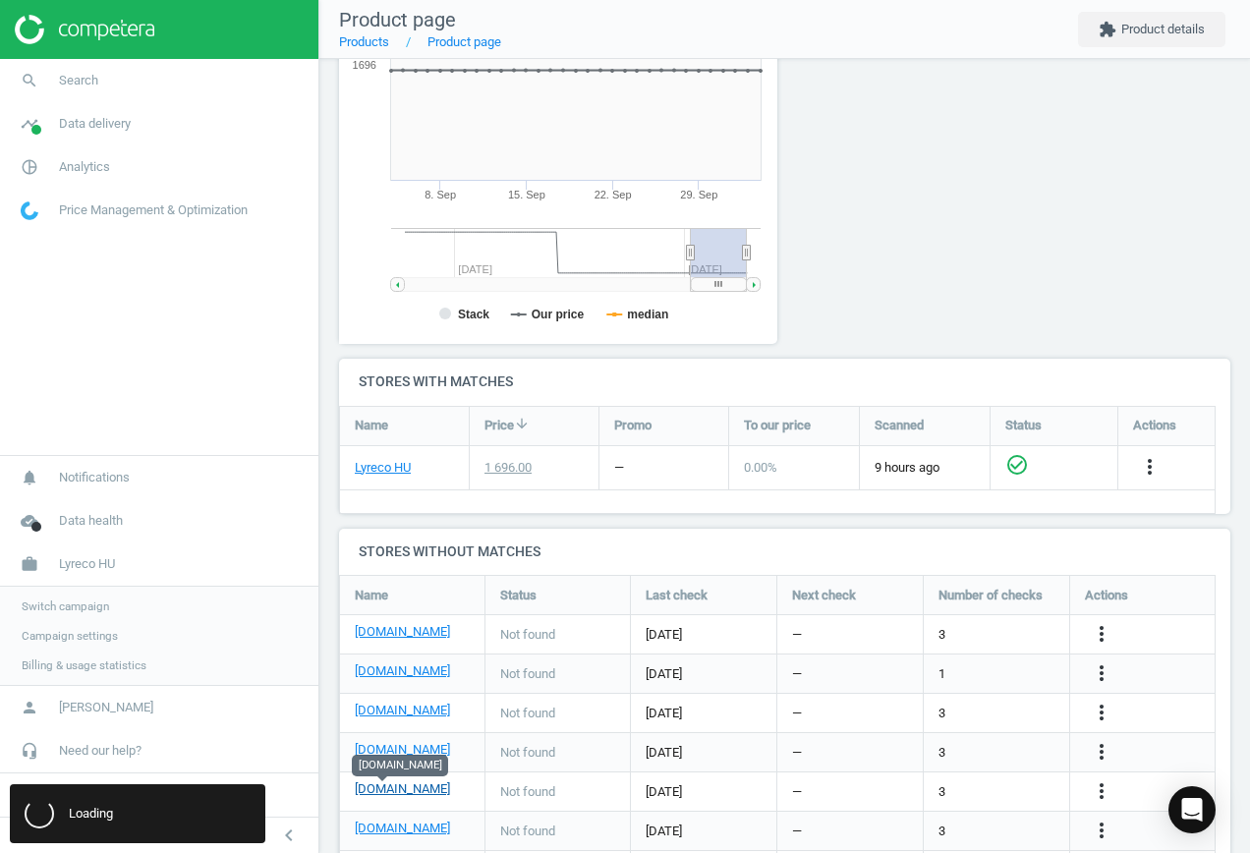
click at [385, 787] on link "[DOMAIN_NAME]" at bounding box center [402, 789] width 95 height 18
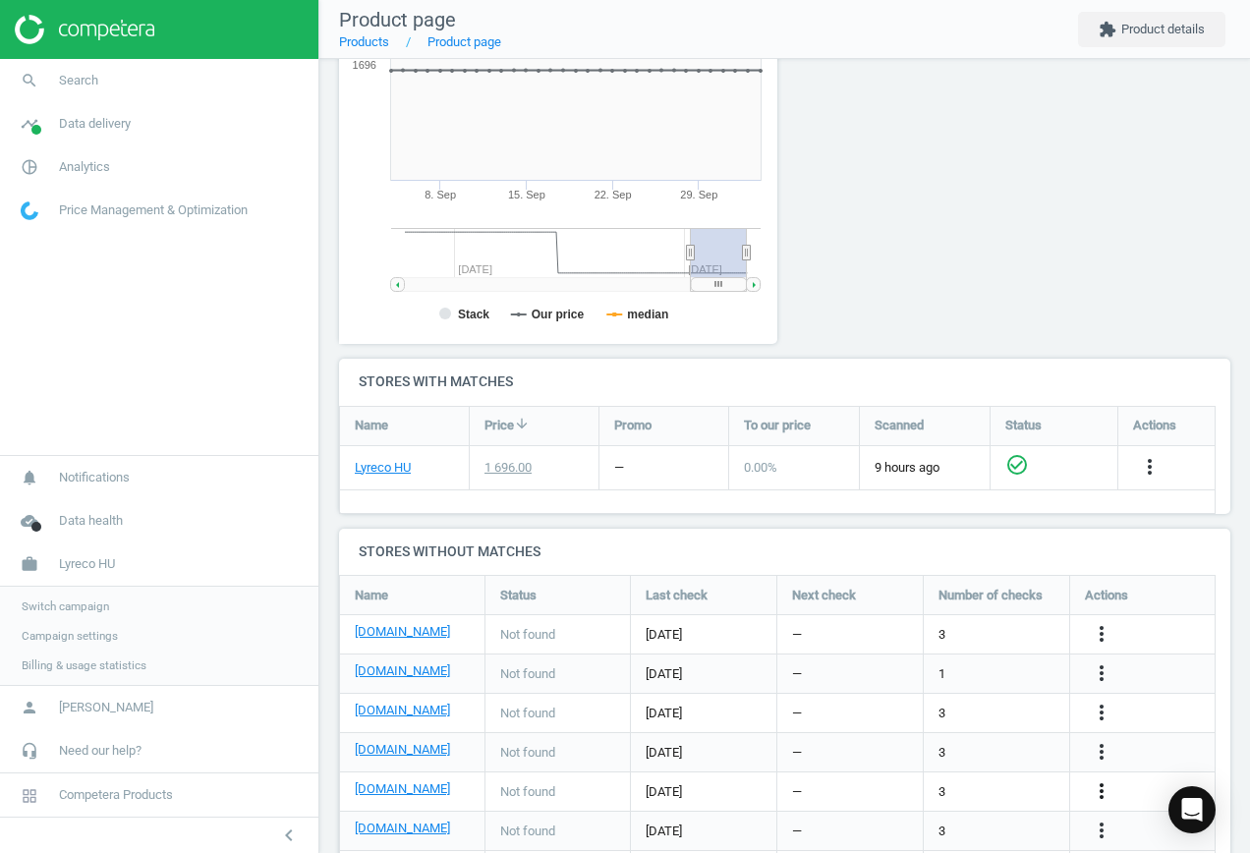
click at [1099, 792] on icon "more_vert" at bounding box center [1101, 791] width 24 height 24
click at [960, 779] on link "Edit URL/product option" at bounding box center [947, 791] width 269 height 30
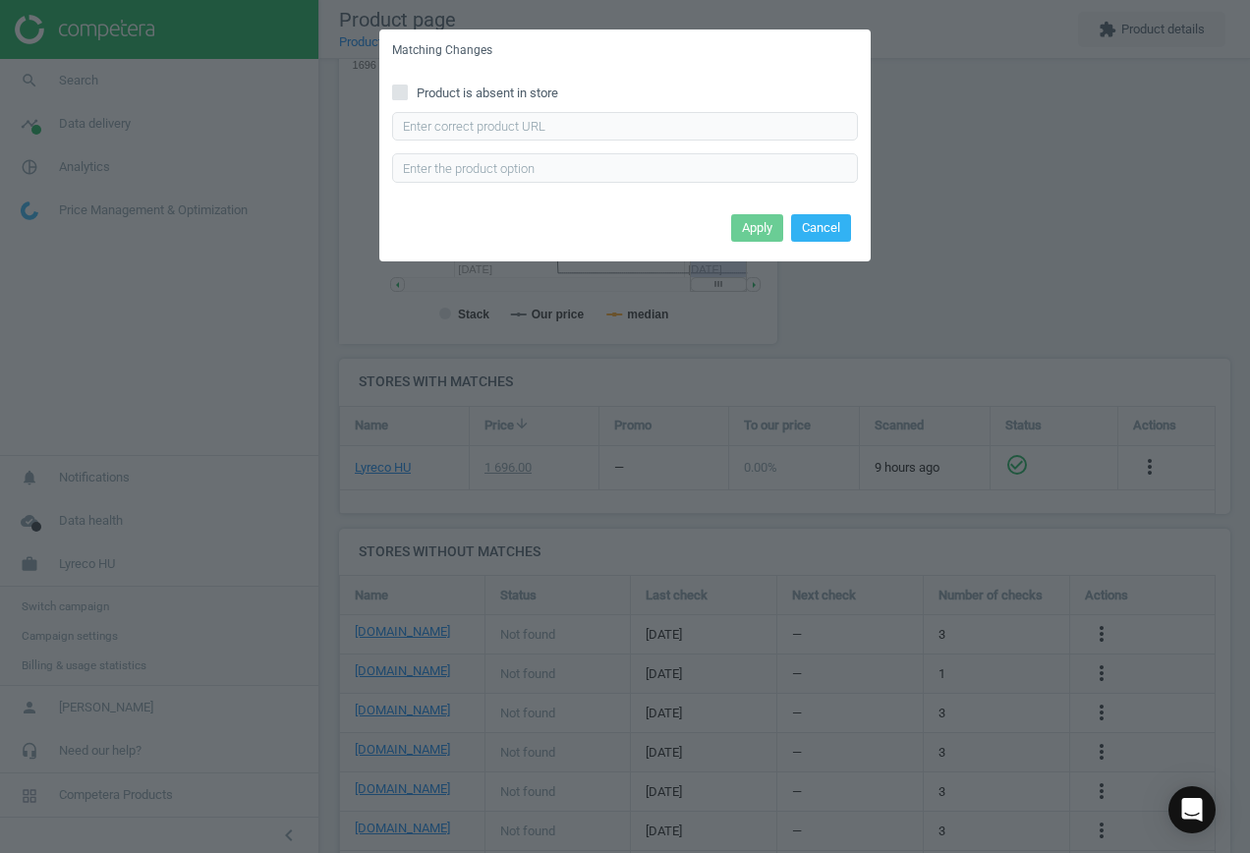
click at [444, 91] on span "Product is absent in store" at bounding box center [487, 93] width 149 height 18
click at [407, 91] on input "Product is absent in store" at bounding box center [400, 91] width 13 height 13
checkbox input "true"
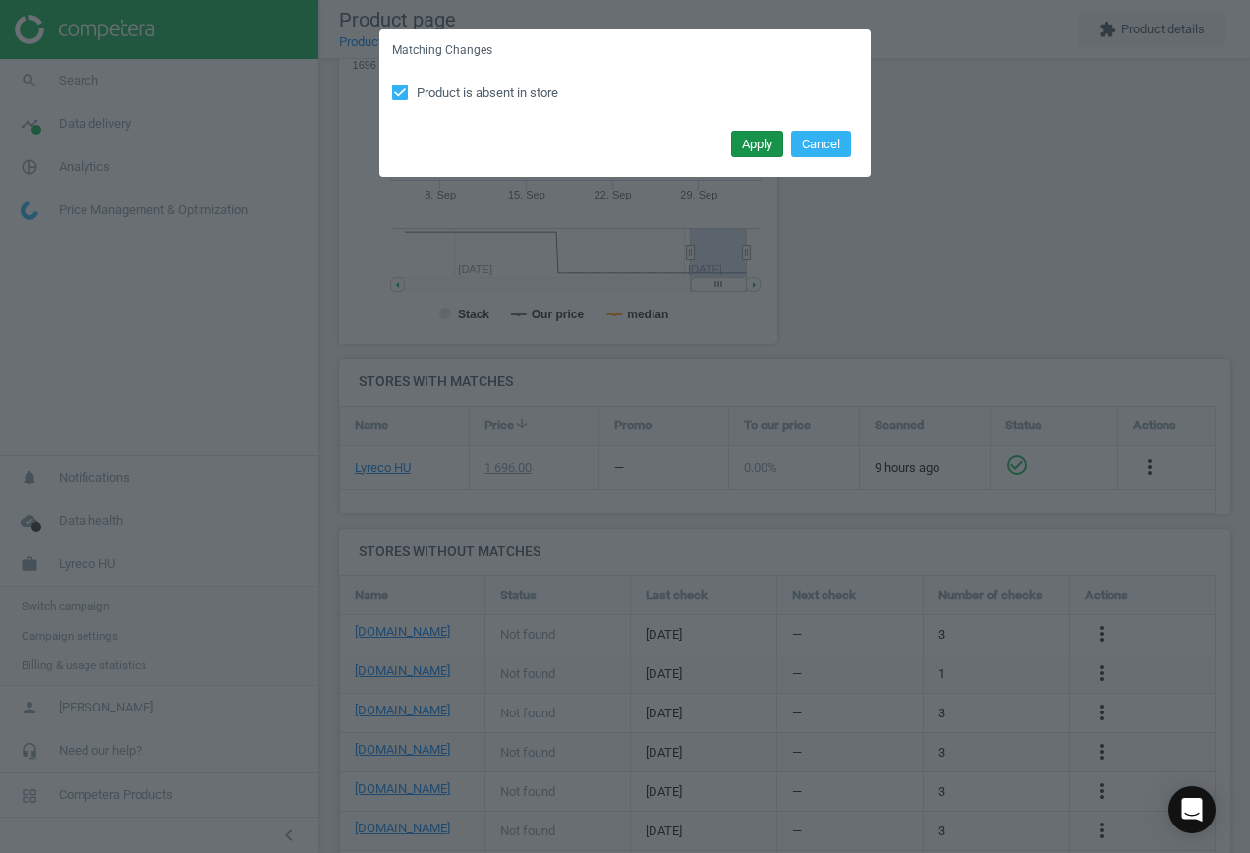
click at [749, 143] on button "Apply" at bounding box center [757, 145] width 52 height 28
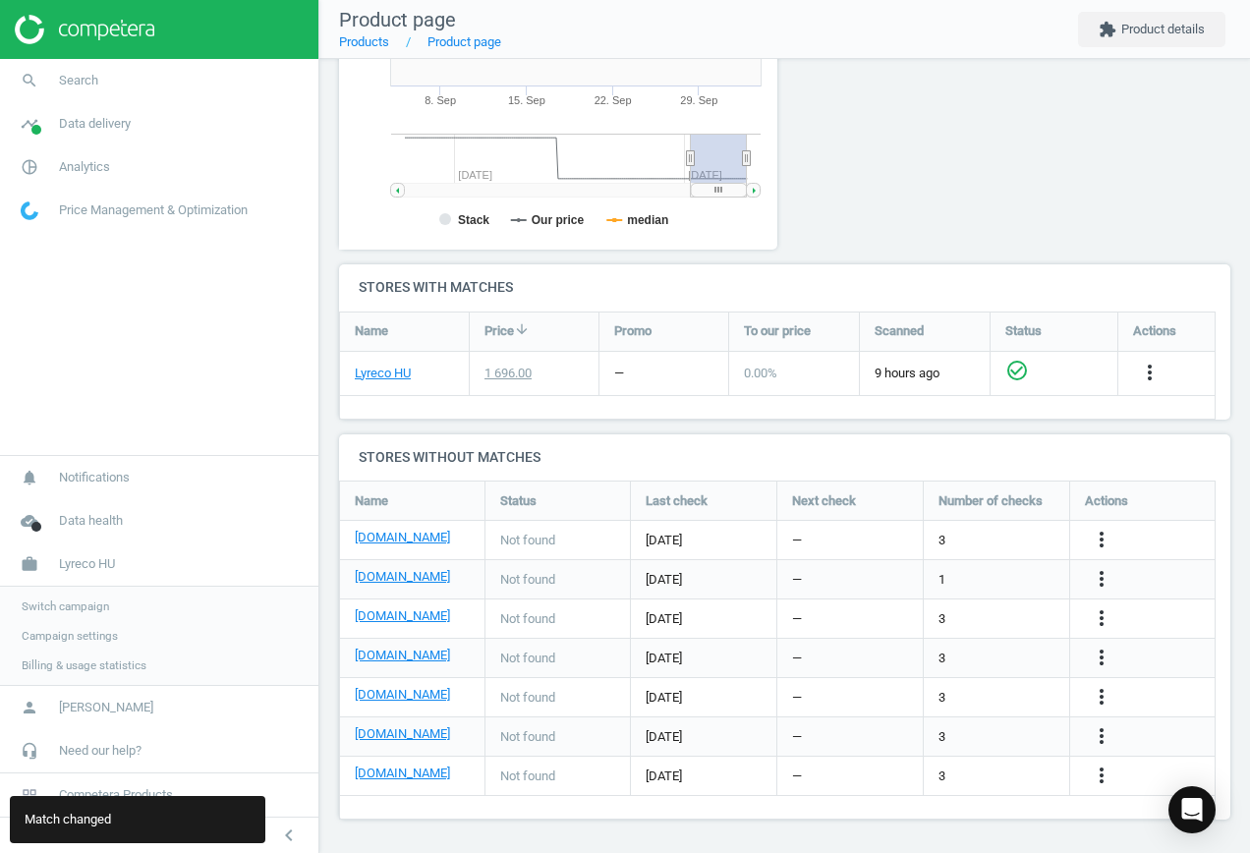
scroll to position [460, 0]
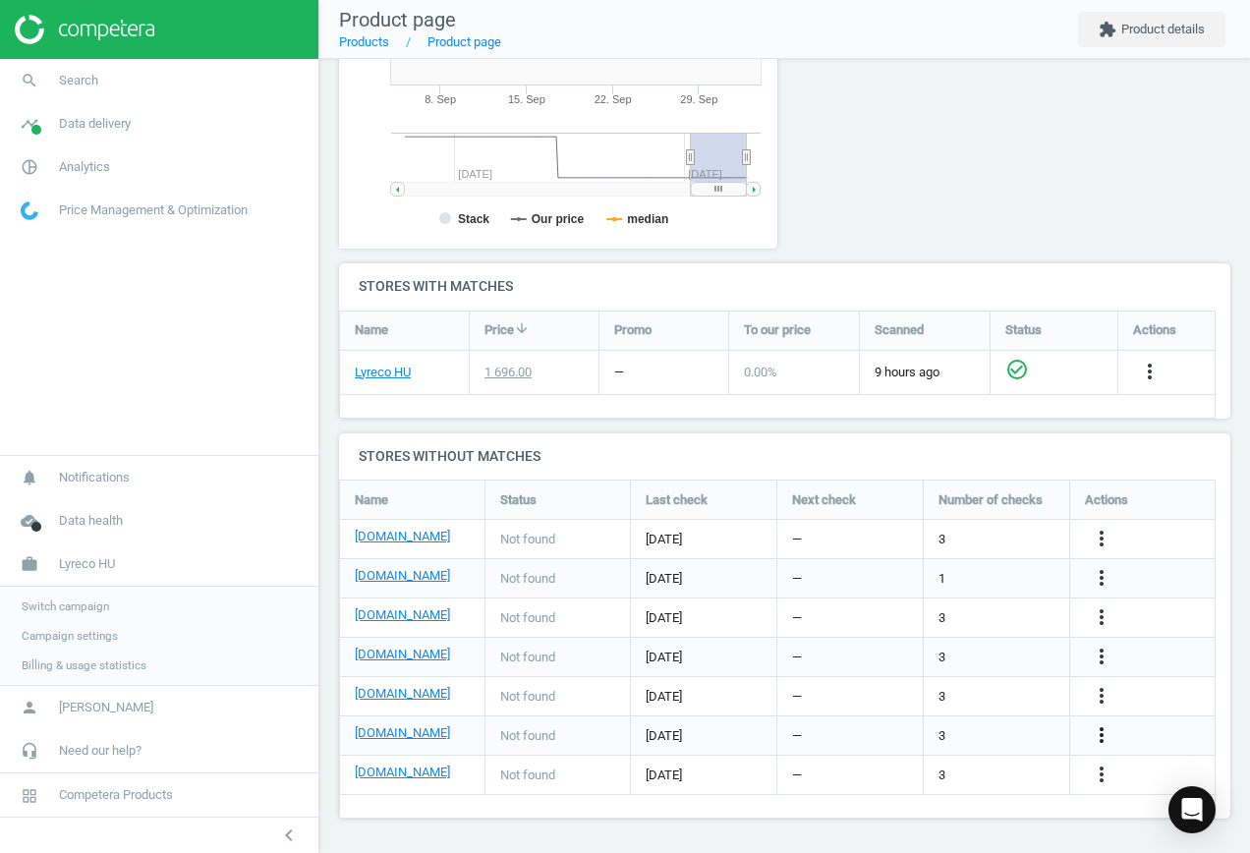
click at [1099, 735] on icon "more_vert" at bounding box center [1101, 735] width 24 height 24
click at [924, 733] on link "Edit URL/product option" at bounding box center [947, 735] width 269 height 30
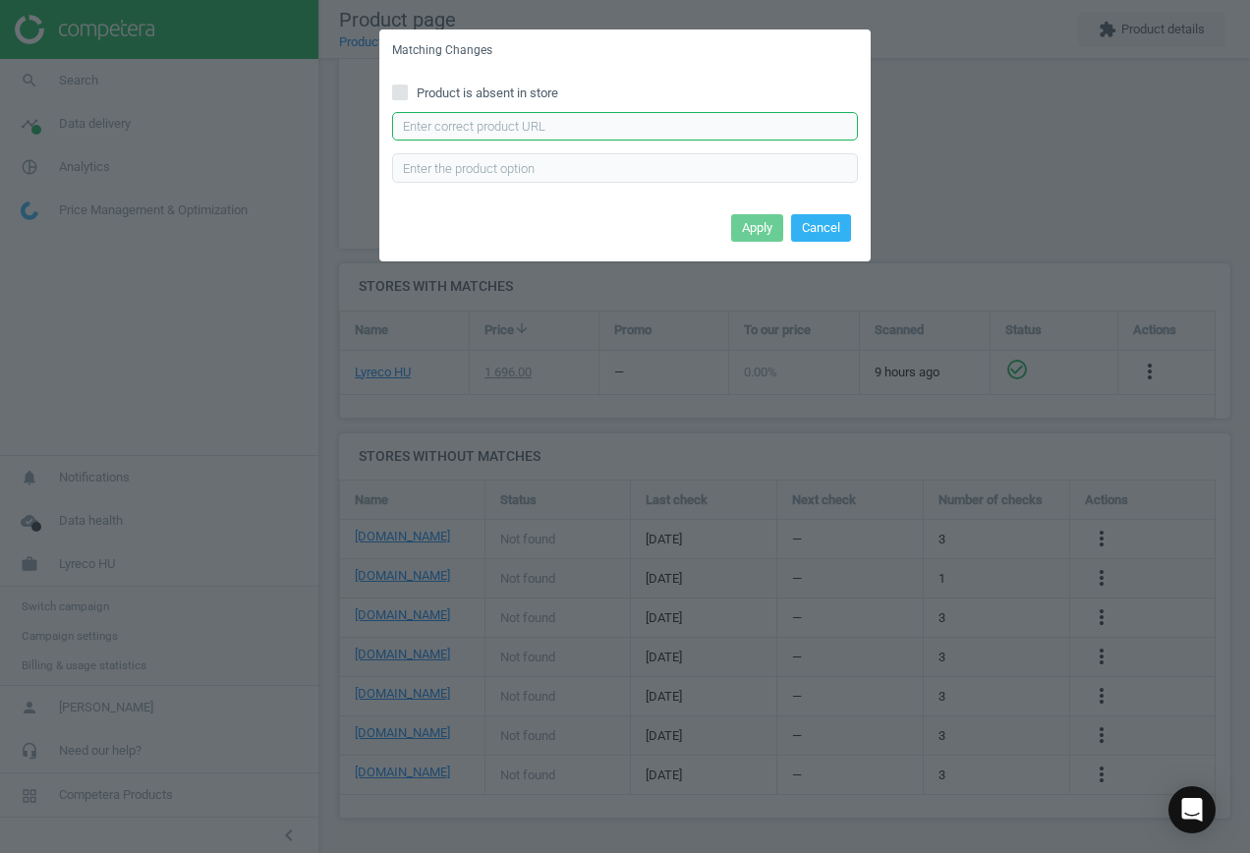
click at [470, 126] on input "text" at bounding box center [625, 126] width 466 height 29
paste input "[URL][DOMAIN_NAME]"
type input "[URL][DOMAIN_NAME]"
click at [746, 221] on button "Apply" at bounding box center [757, 228] width 52 height 28
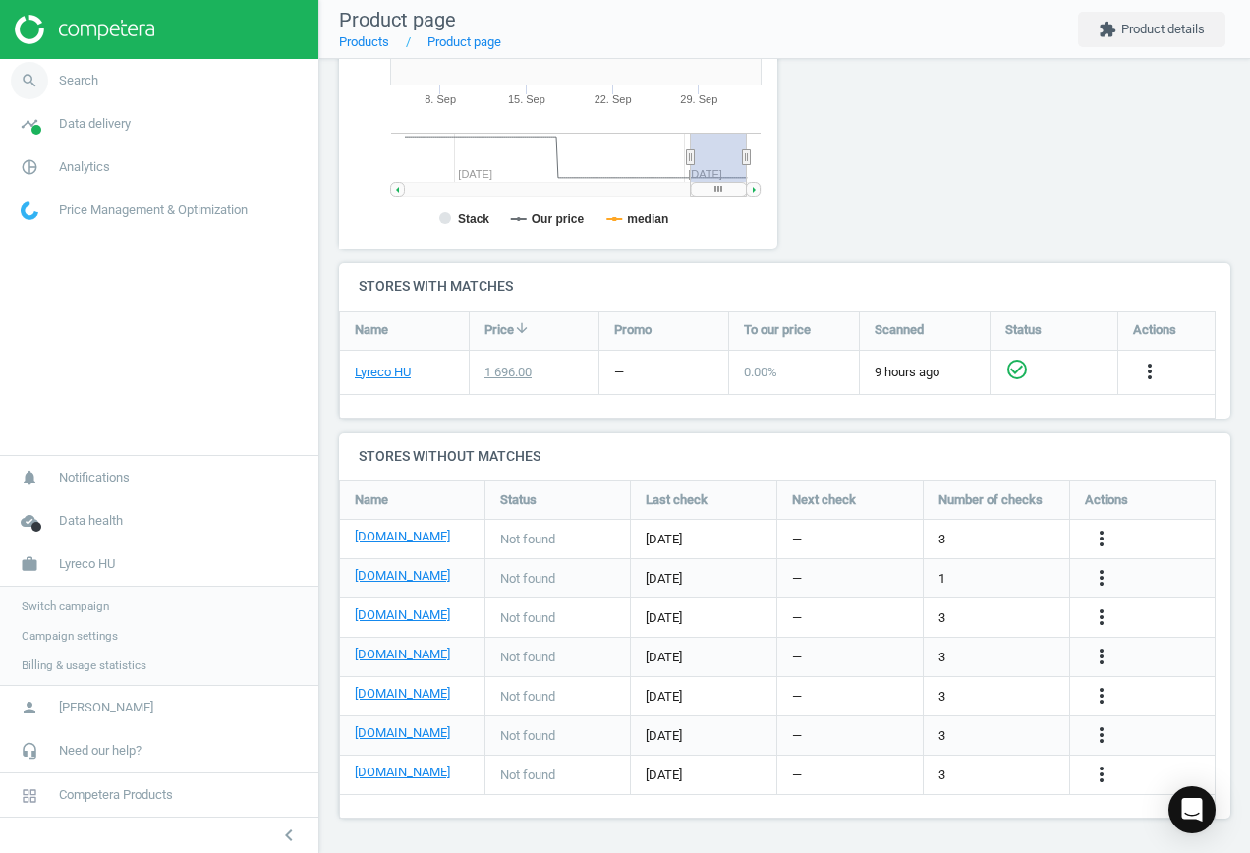
click at [73, 75] on span "Search" at bounding box center [78, 81] width 39 height 18
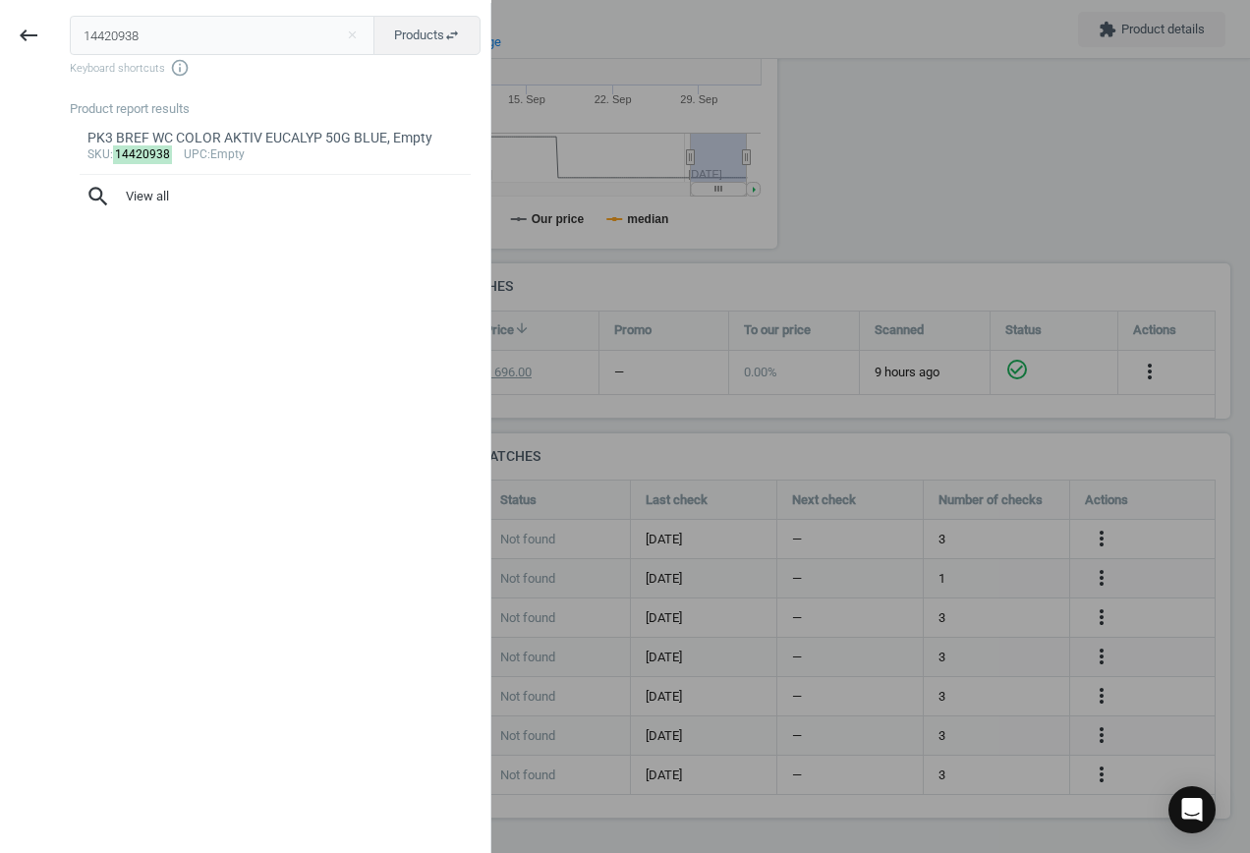
drag, startPoint x: 236, startPoint y: 31, endPoint x: -50, endPoint y: 49, distance: 286.4
click at [0, 49] on html "Group 2 Created with Sketch. ic/cloud_download/grey600 Created with Sketch. gra…" at bounding box center [625, 426] width 1250 height 853
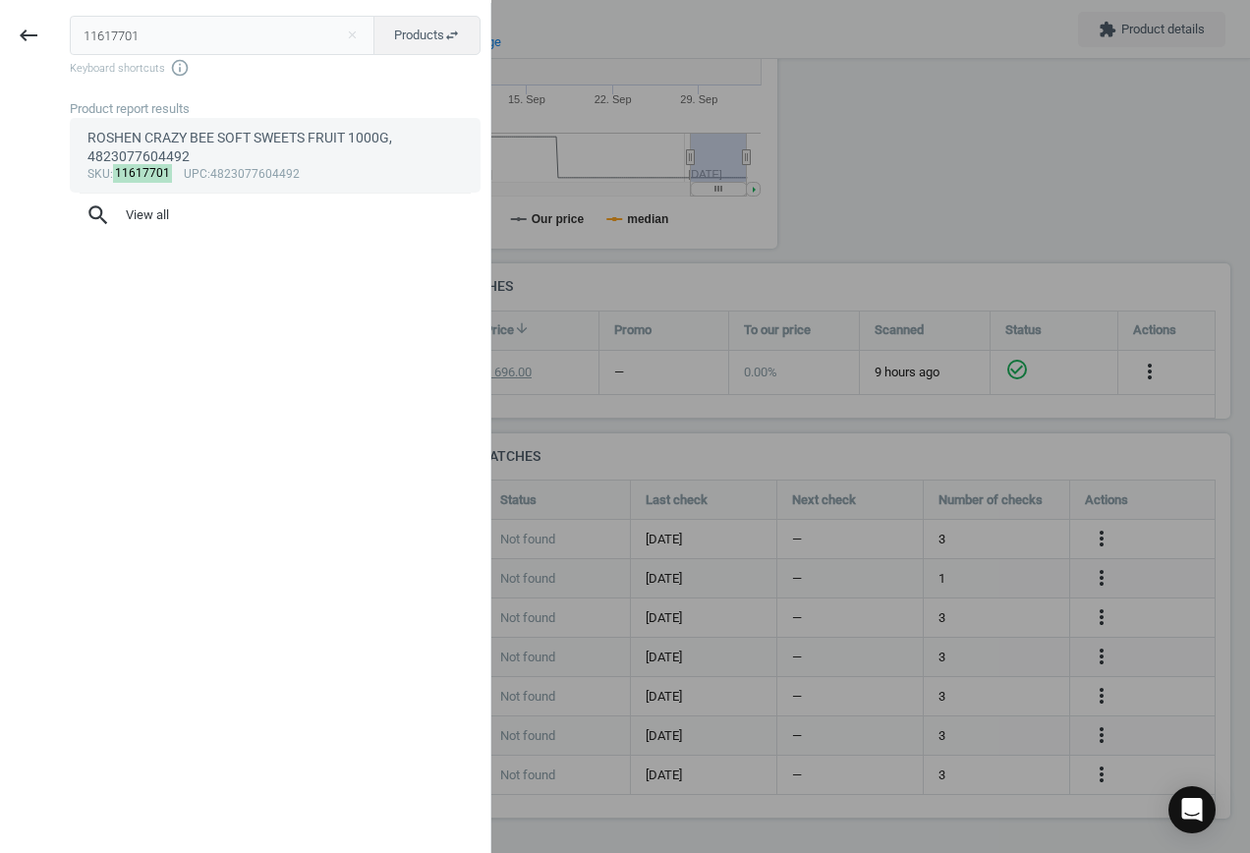
type input "11617701"
click at [263, 158] on div "ROSHEN CRAZY BEE SOFT SWEETS FRUIT 1000G, 4823077604492" at bounding box center [275, 148] width 376 height 38
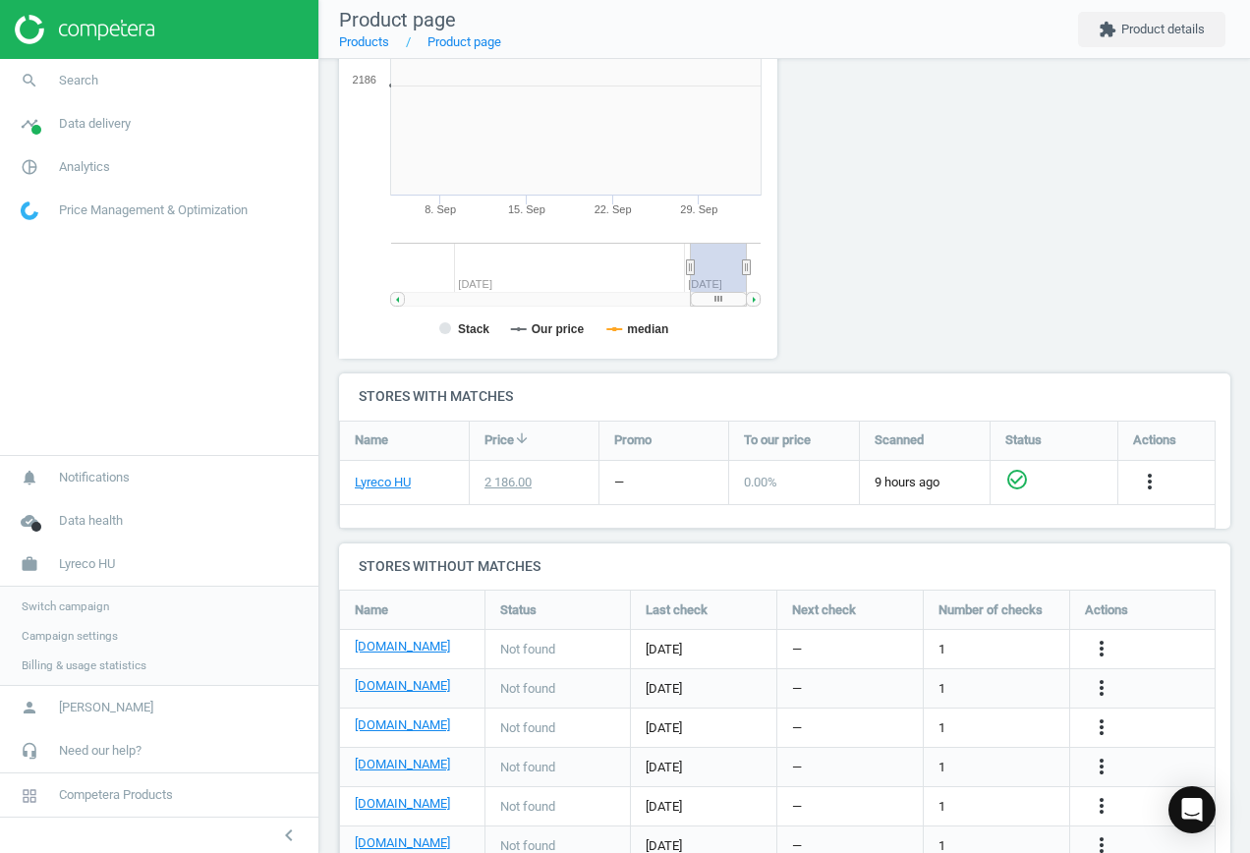
scroll to position [423, 461]
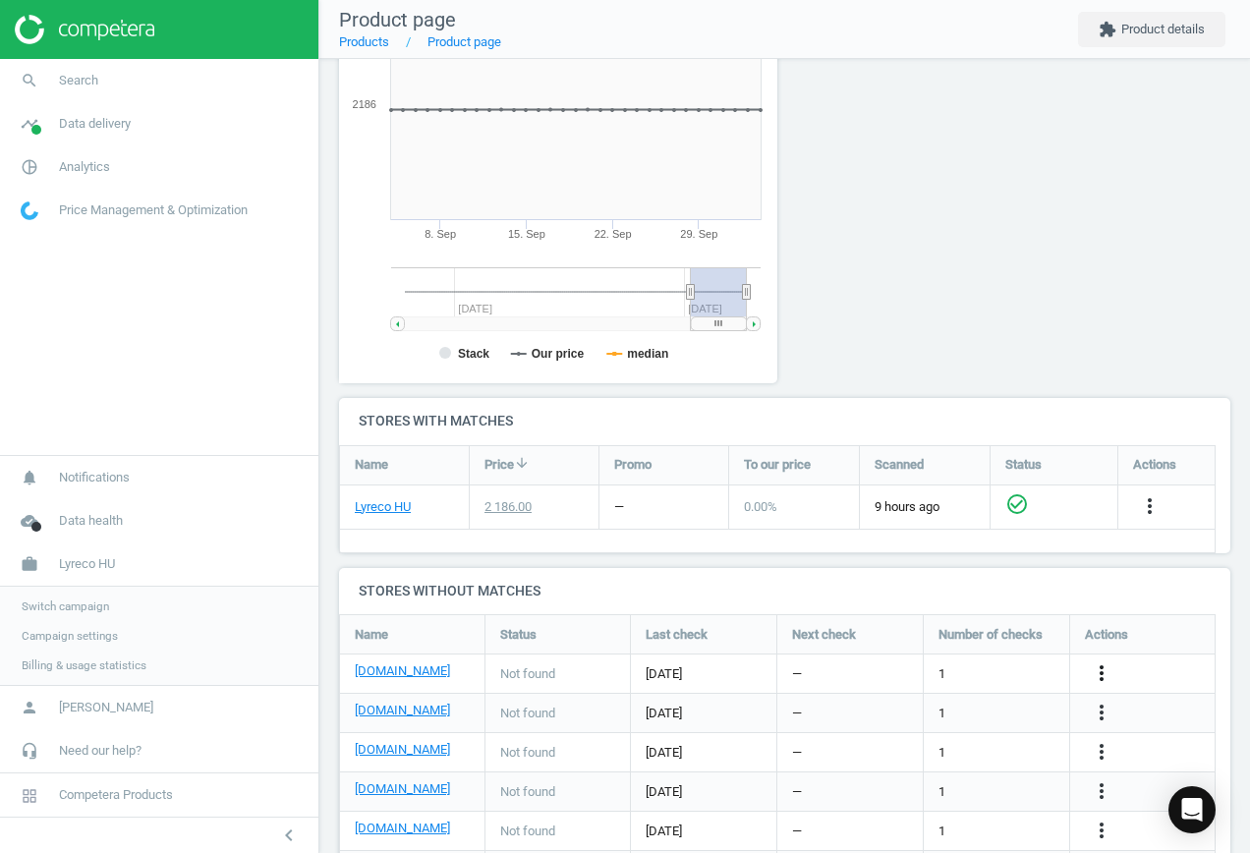
click at [1098, 670] on icon "more_vert" at bounding box center [1101, 673] width 24 height 24
click at [984, 666] on link "Edit URL/product option" at bounding box center [947, 673] width 269 height 30
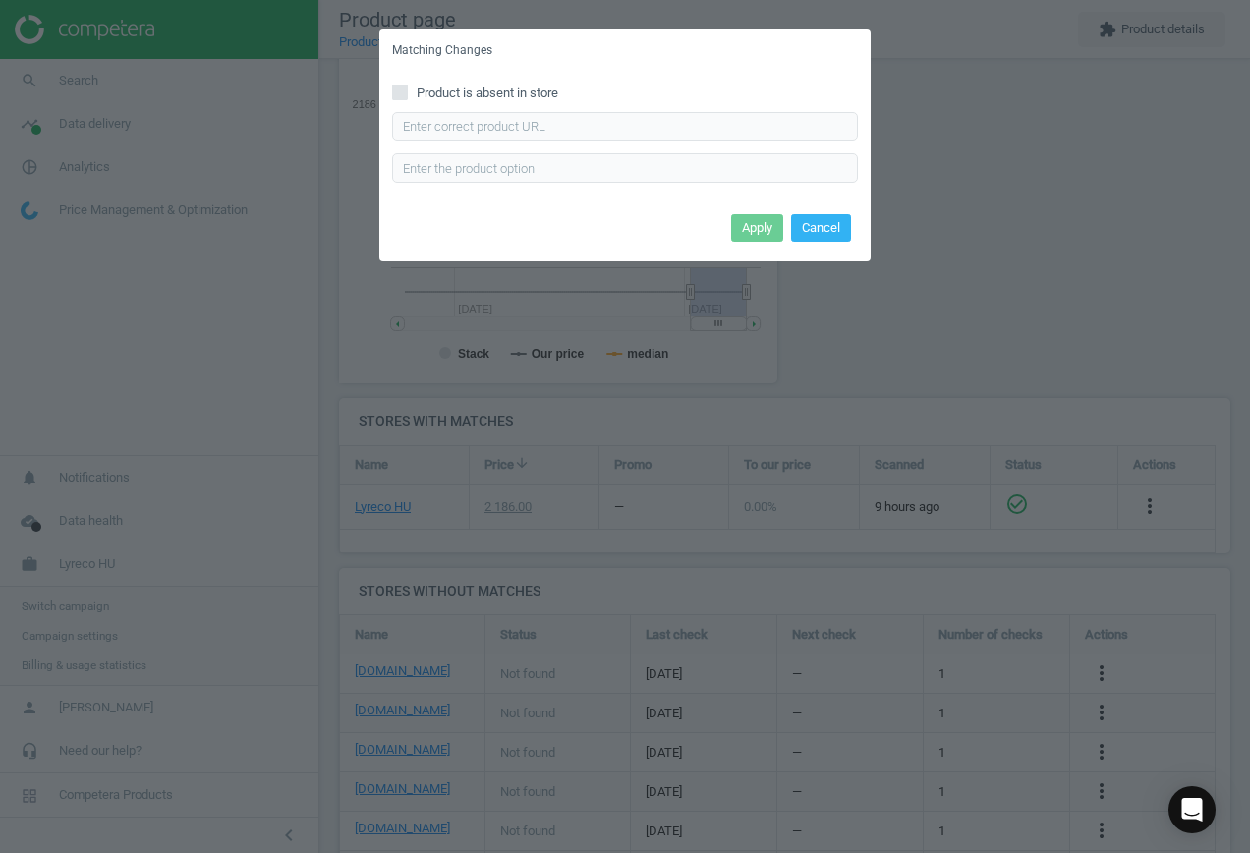
click at [492, 86] on span "Product is absent in store" at bounding box center [487, 93] width 149 height 18
click at [407, 86] on input "Product is absent in store" at bounding box center [400, 91] width 13 height 13
checkbox input "true"
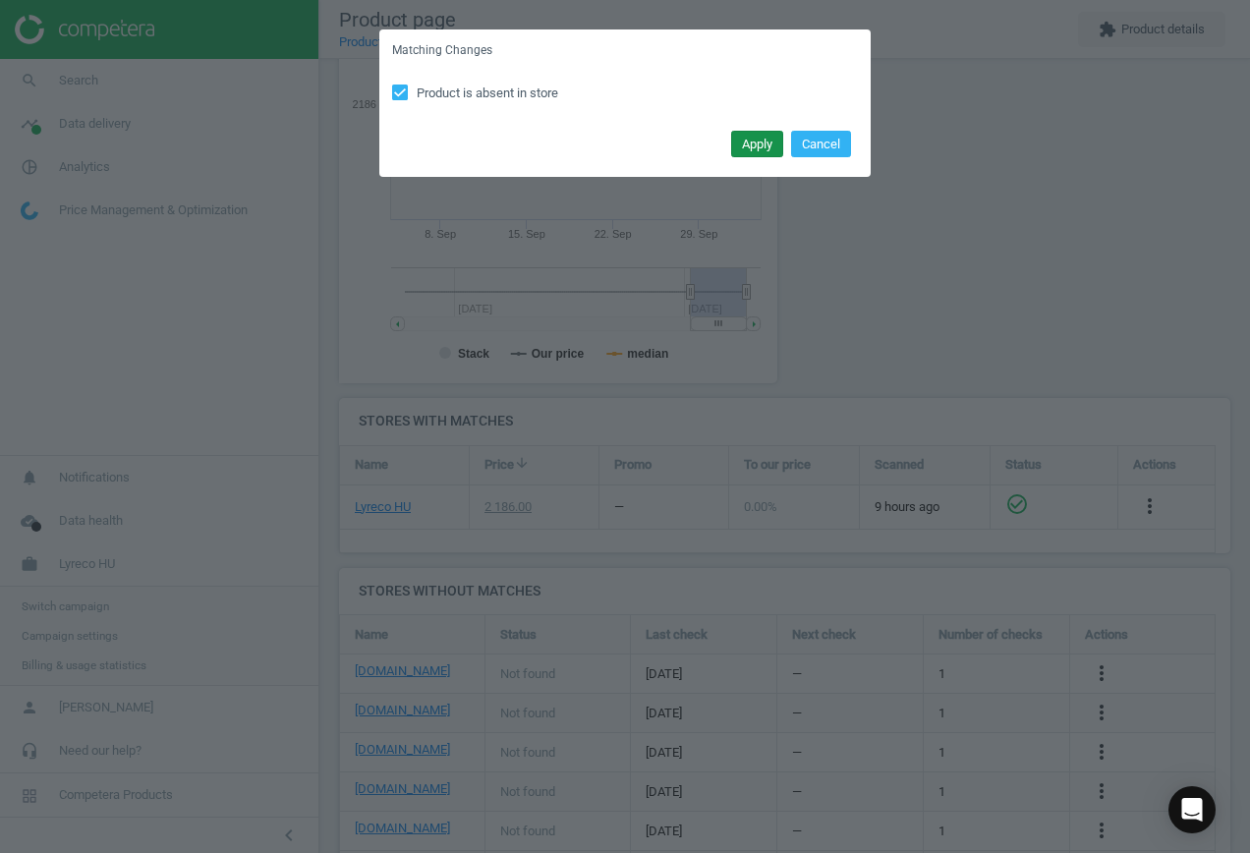
click at [748, 146] on button "Apply" at bounding box center [757, 145] width 52 height 28
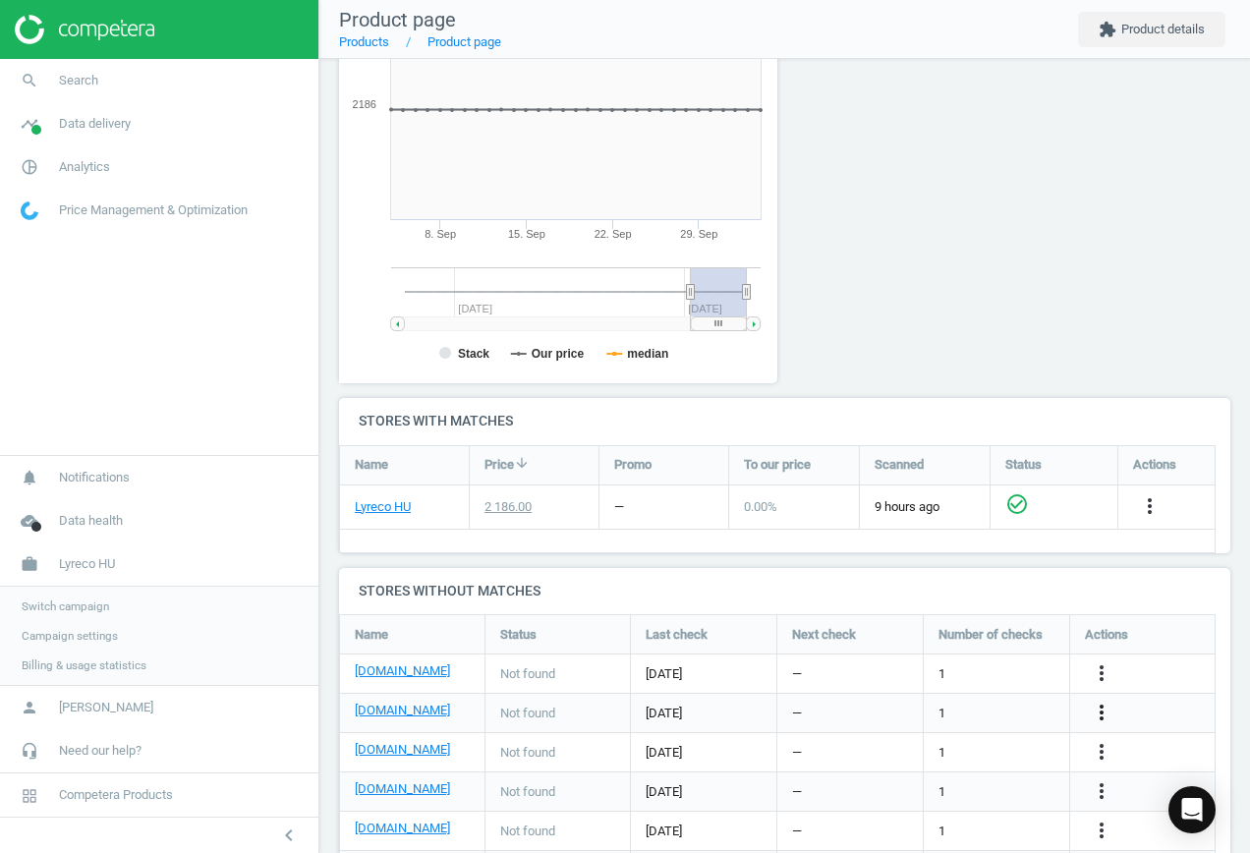
click at [1112, 709] on icon "more_vert" at bounding box center [1101, 712] width 24 height 24
click at [960, 706] on link "Edit URL/product option" at bounding box center [947, 712] width 269 height 30
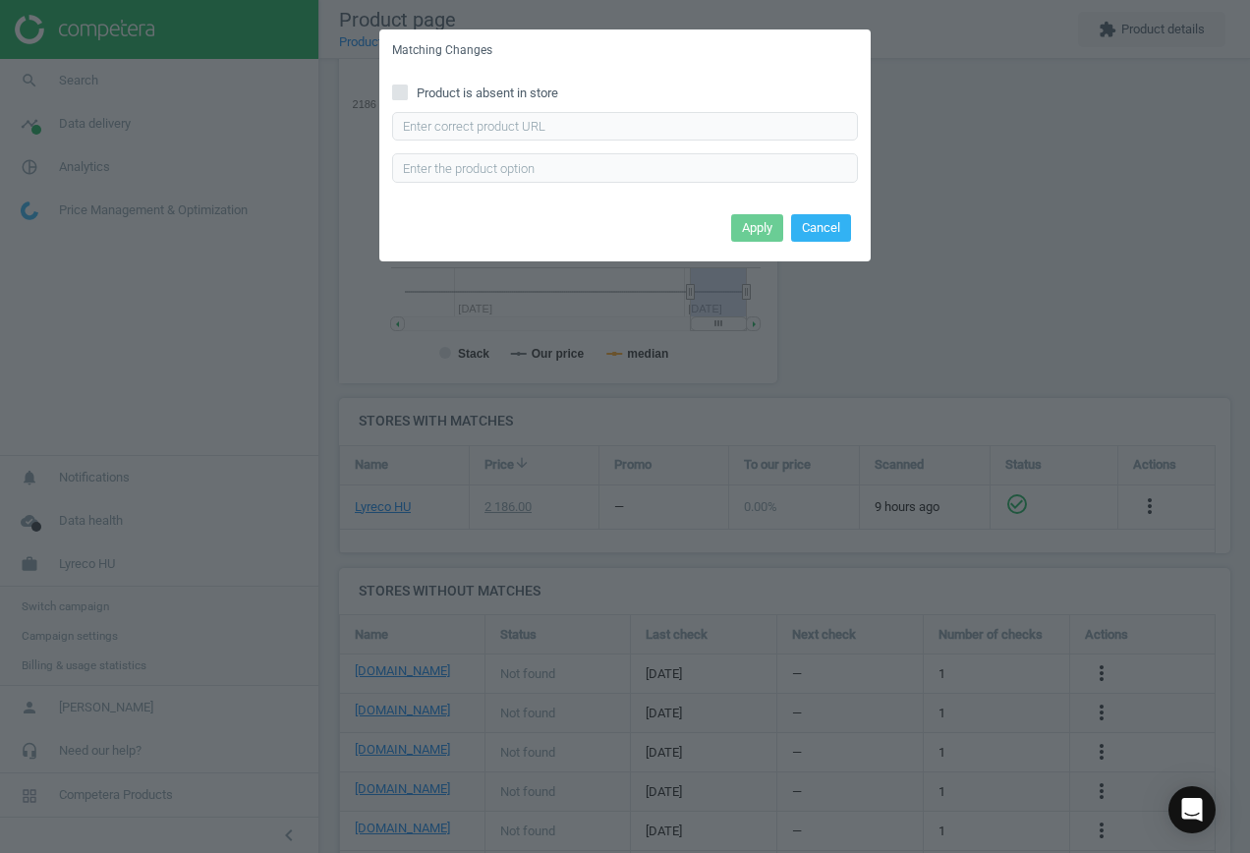
click at [486, 94] on span "Product is absent in store" at bounding box center [487, 93] width 149 height 18
click at [407, 94] on input "Product is absent in store" at bounding box center [400, 91] width 13 height 13
checkbox input "true"
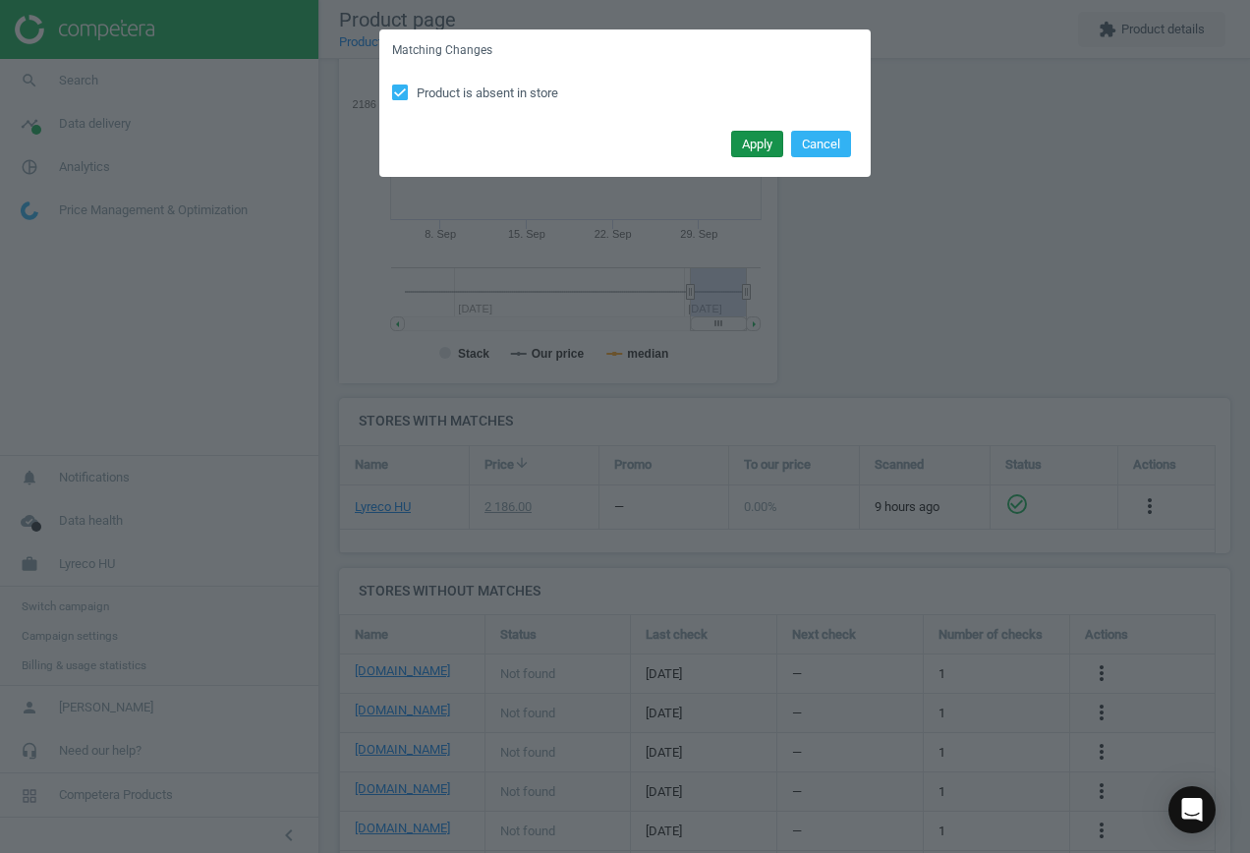
click at [743, 146] on button "Apply" at bounding box center [757, 145] width 52 height 28
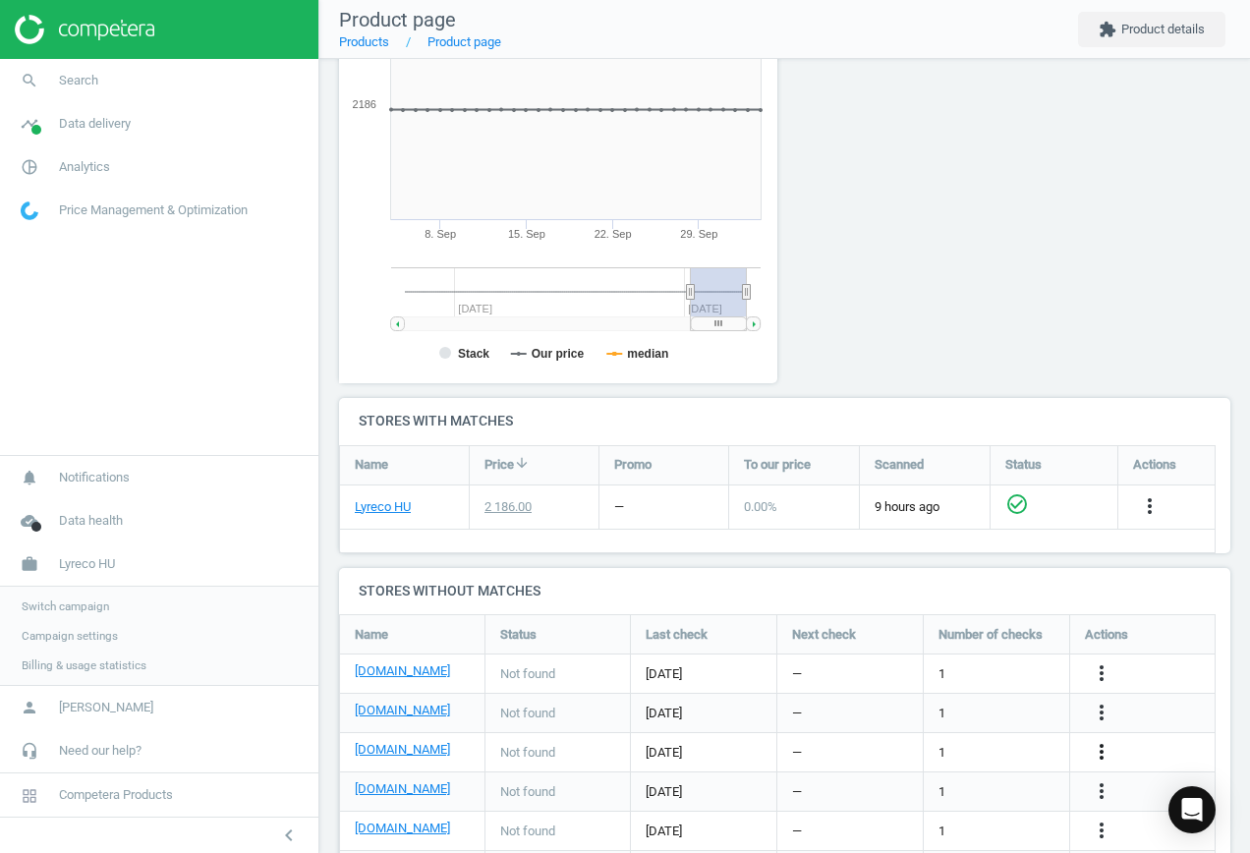
click at [1101, 751] on icon "more_vert" at bounding box center [1101, 752] width 24 height 24
click at [981, 746] on link "Edit URL/product option" at bounding box center [947, 752] width 269 height 30
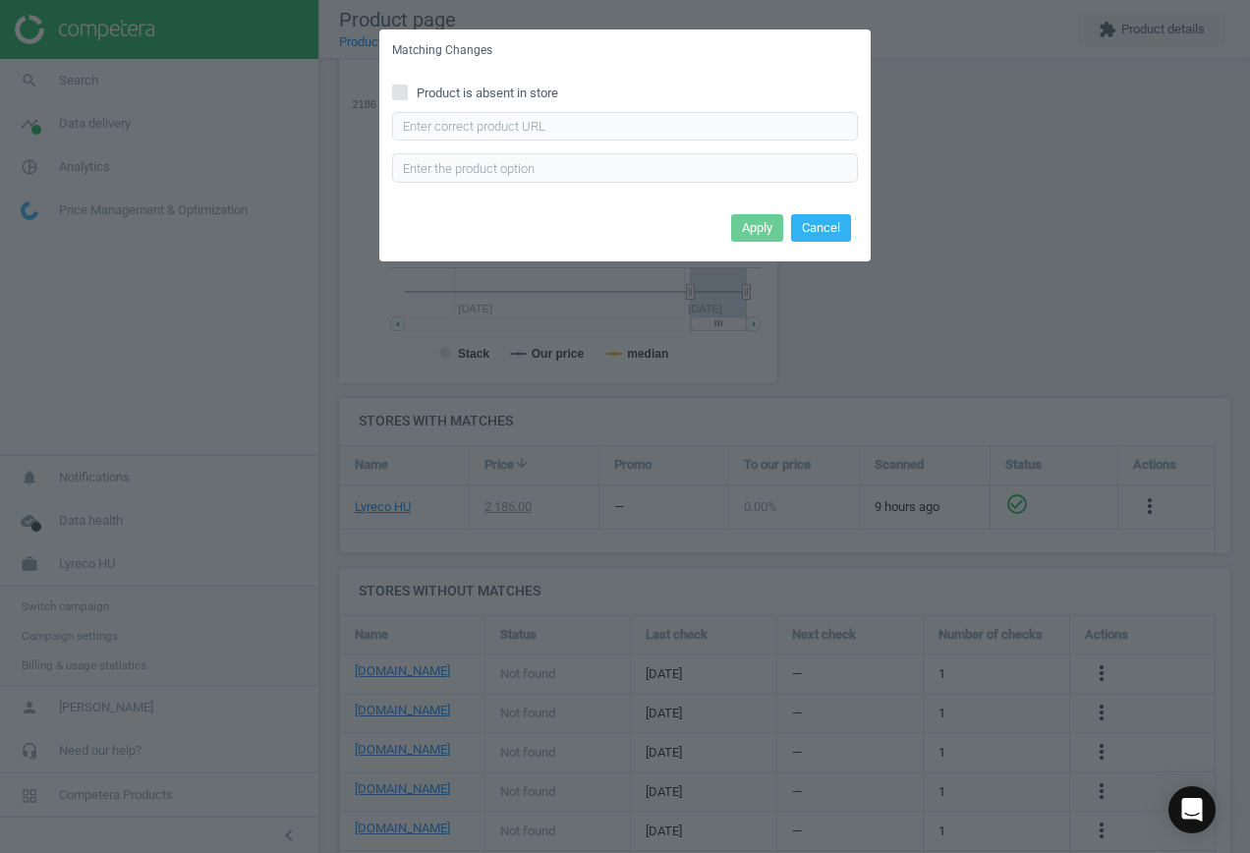
click at [417, 98] on span "Product is absent in store" at bounding box center [487, 93] width 149 height 18
click at [407, 98] on input "Product is absent in store" at bounding box center [400, 91] width 13 height 13
checkbox input "true"
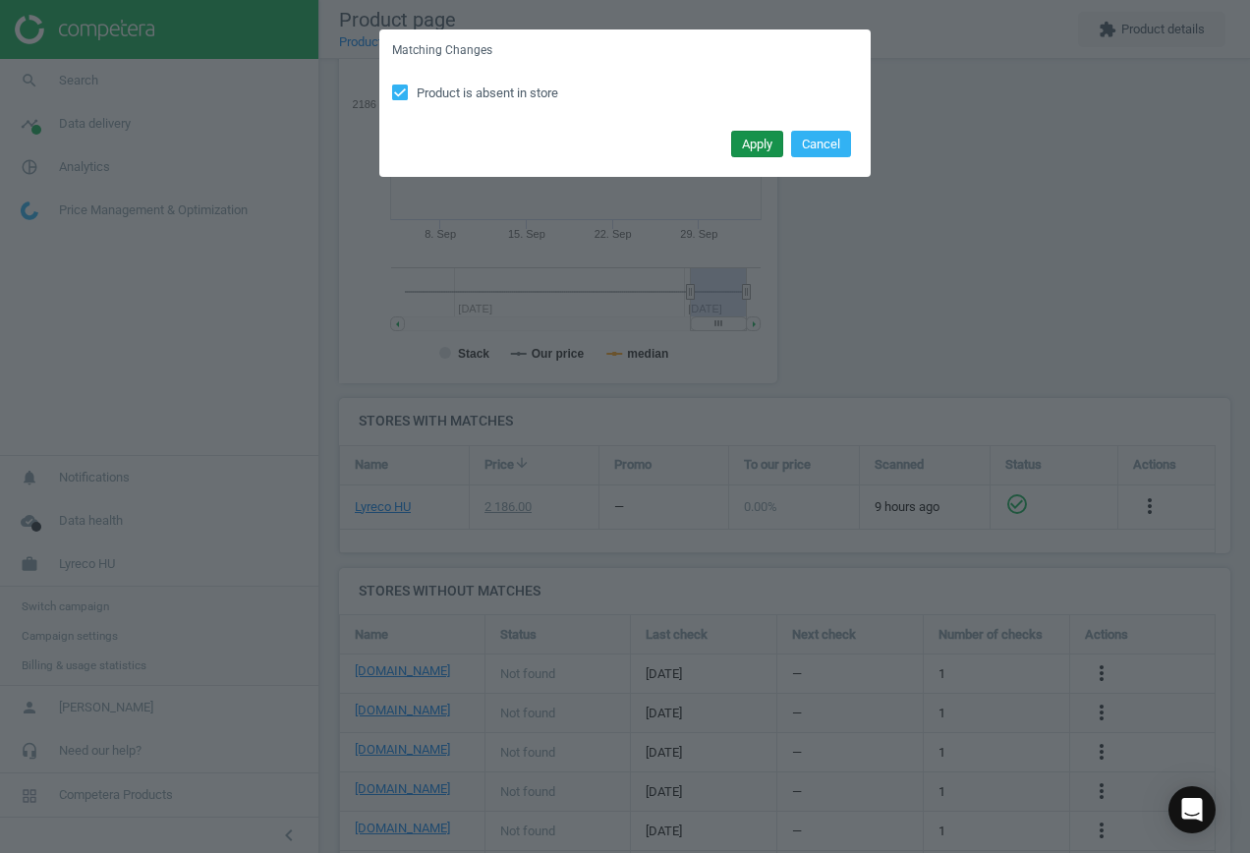
click at [759, 151] on button "Apply" at bounding box center [757, 145] width 52 height 28
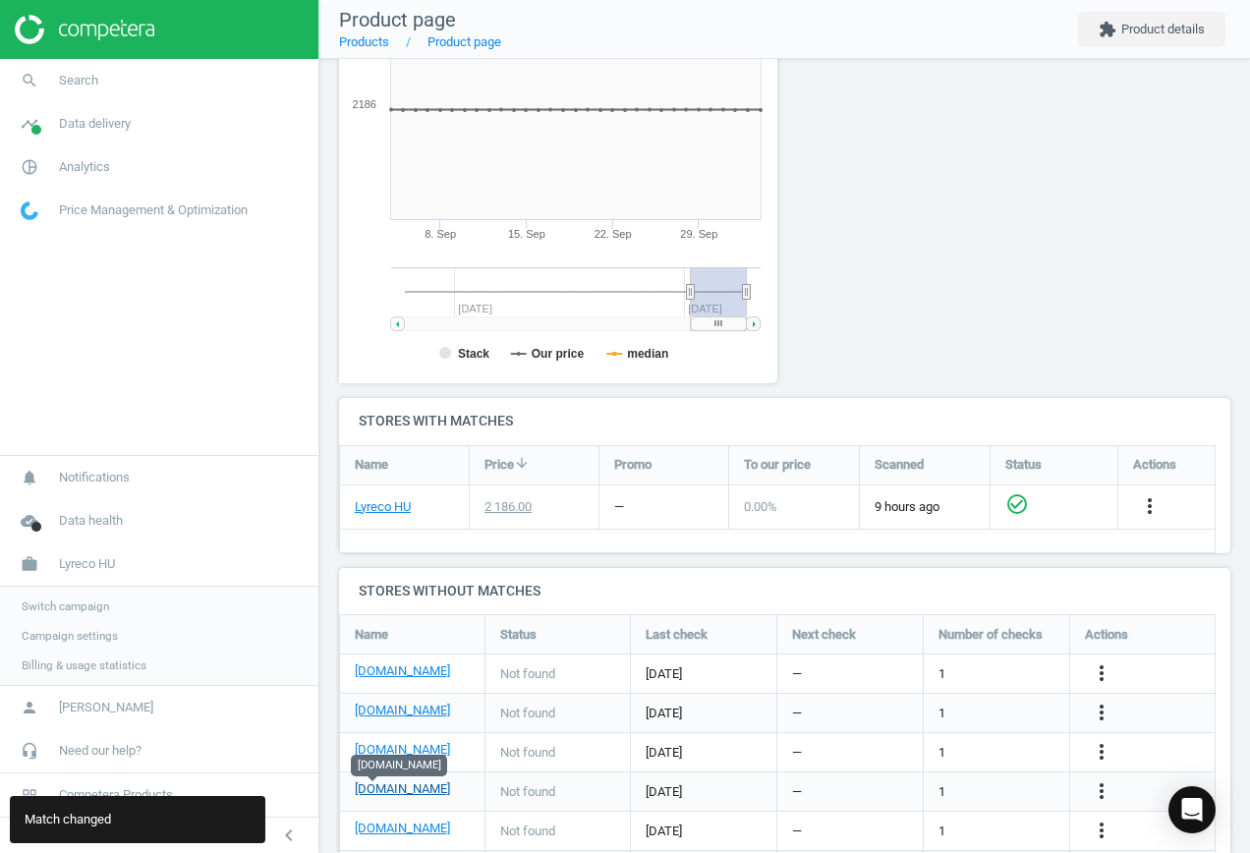
click at [377, 787] on link "[DOMAIN_NAME]" at bounding box center [402, 789] width 95 height 18
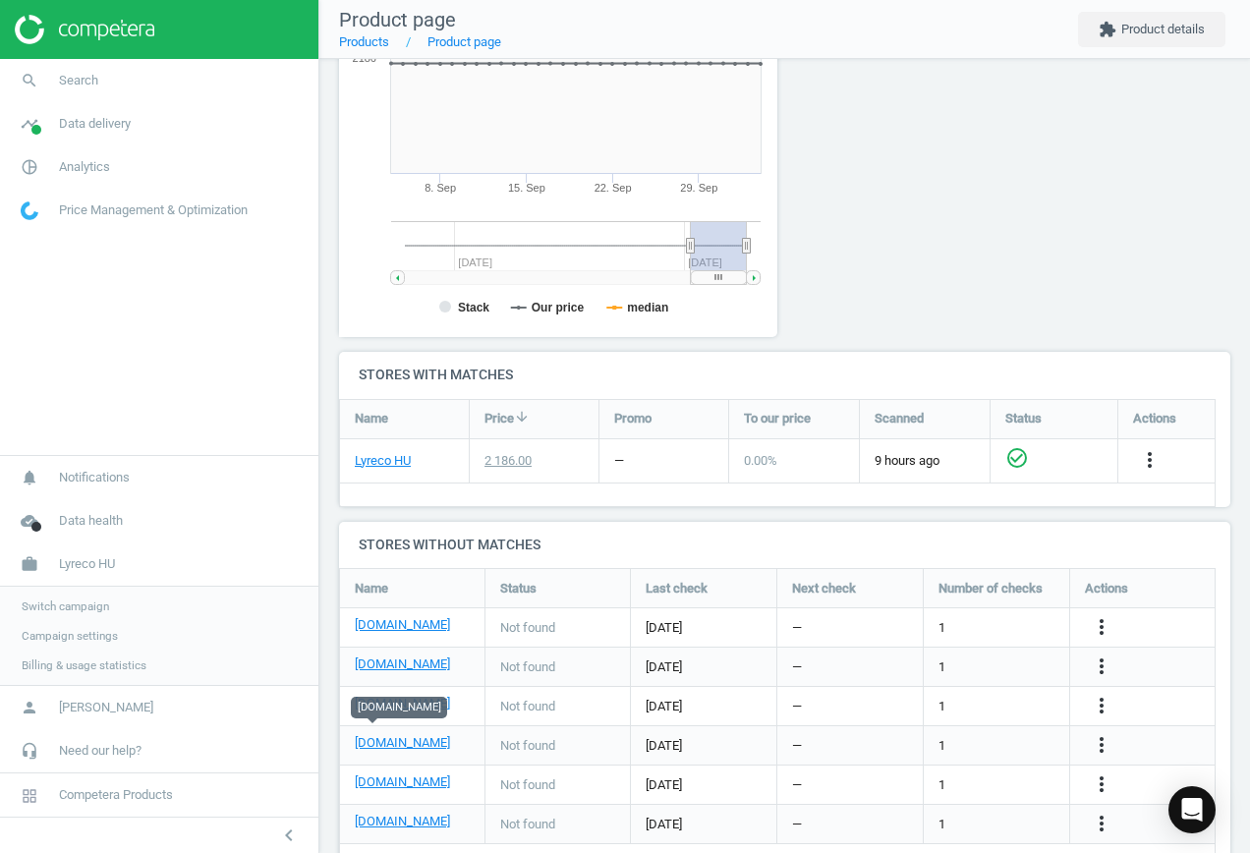
scroll to position [420, 0]
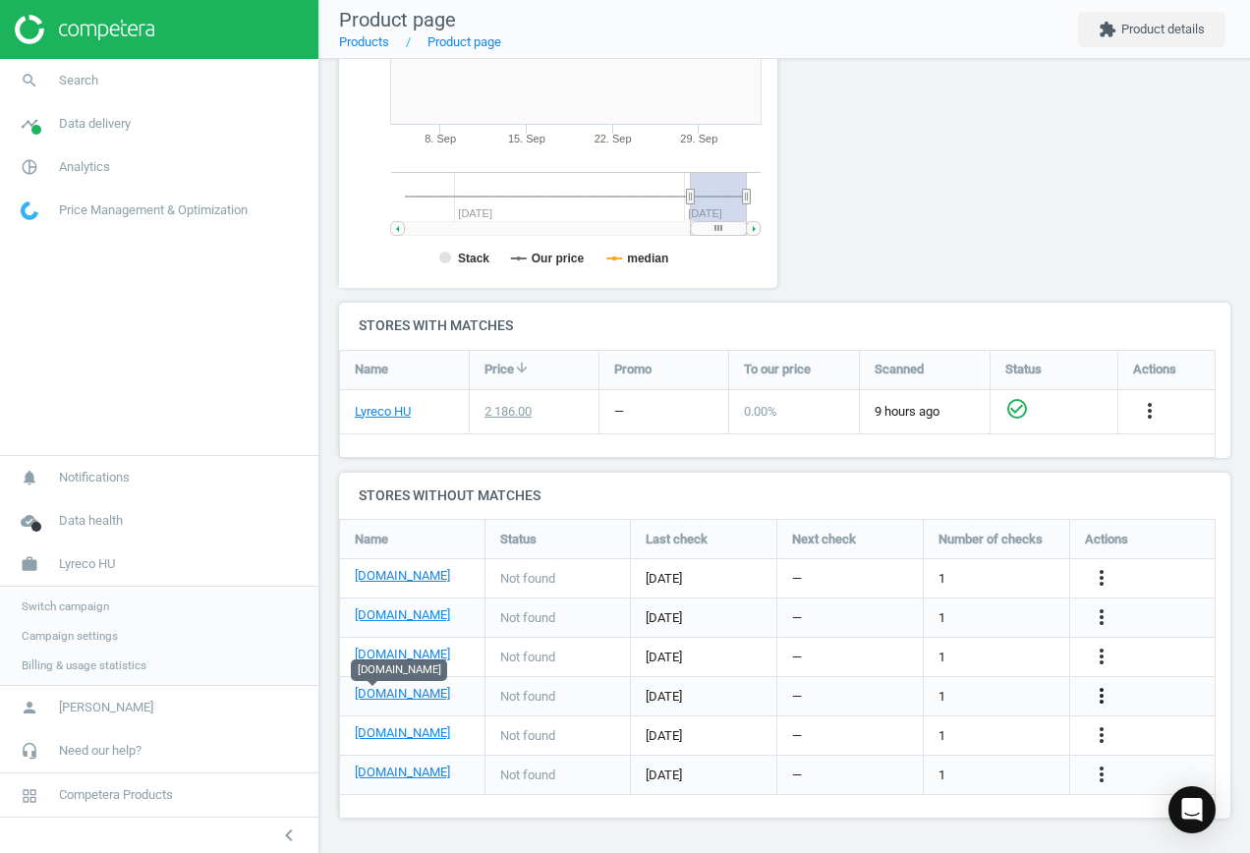
click at [1099, 696] on icon "more_vert" at bounding box center [1101, 696] width 24 height 24
click at [951, 689] on link "Edit URL/product option" at bounding box center [947, 696] width 269 height 30
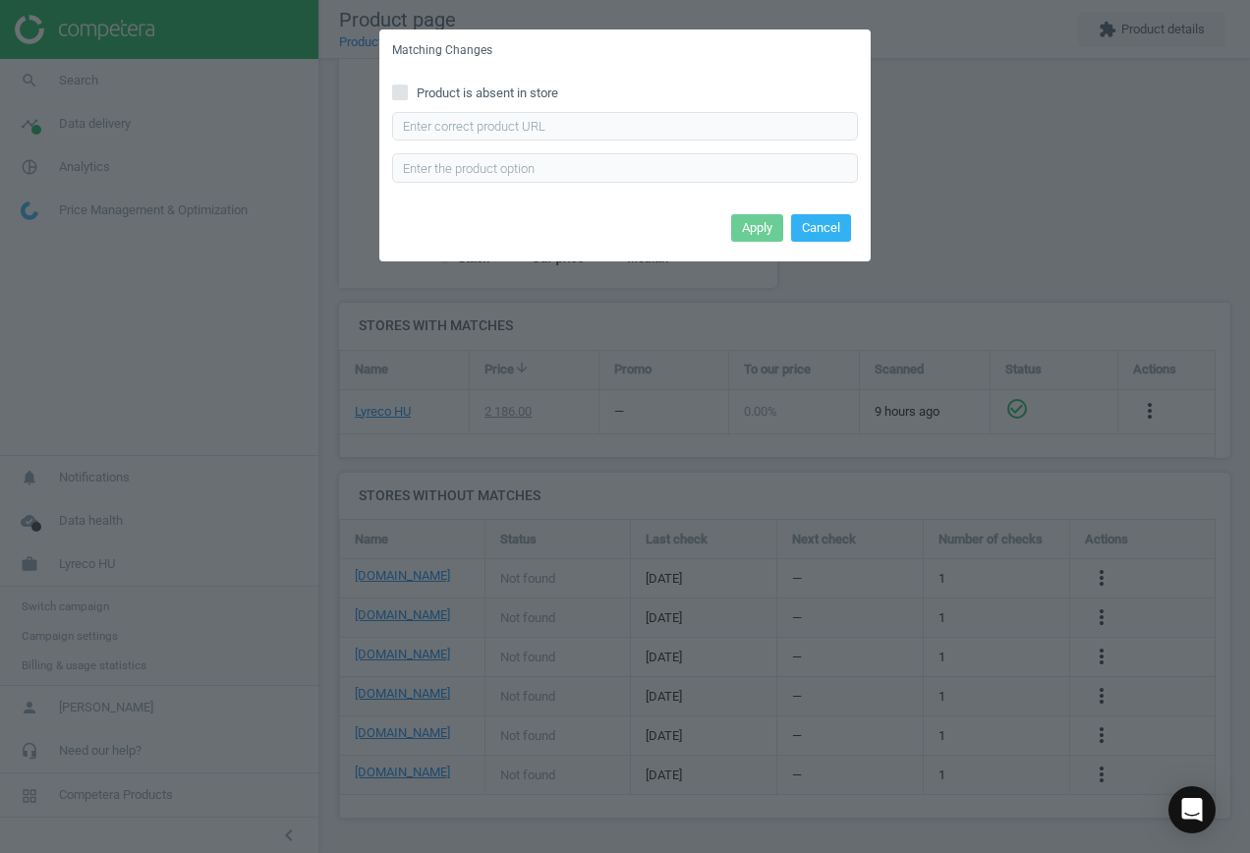
click at [476, 100] on span "Product is absent in store" at bounding box center [487, 93] width 149 height 18
click at [407, 98] on input "Product is absent in store" at bounding box center [400, 91] width 13 height 13
checkbox input "true"
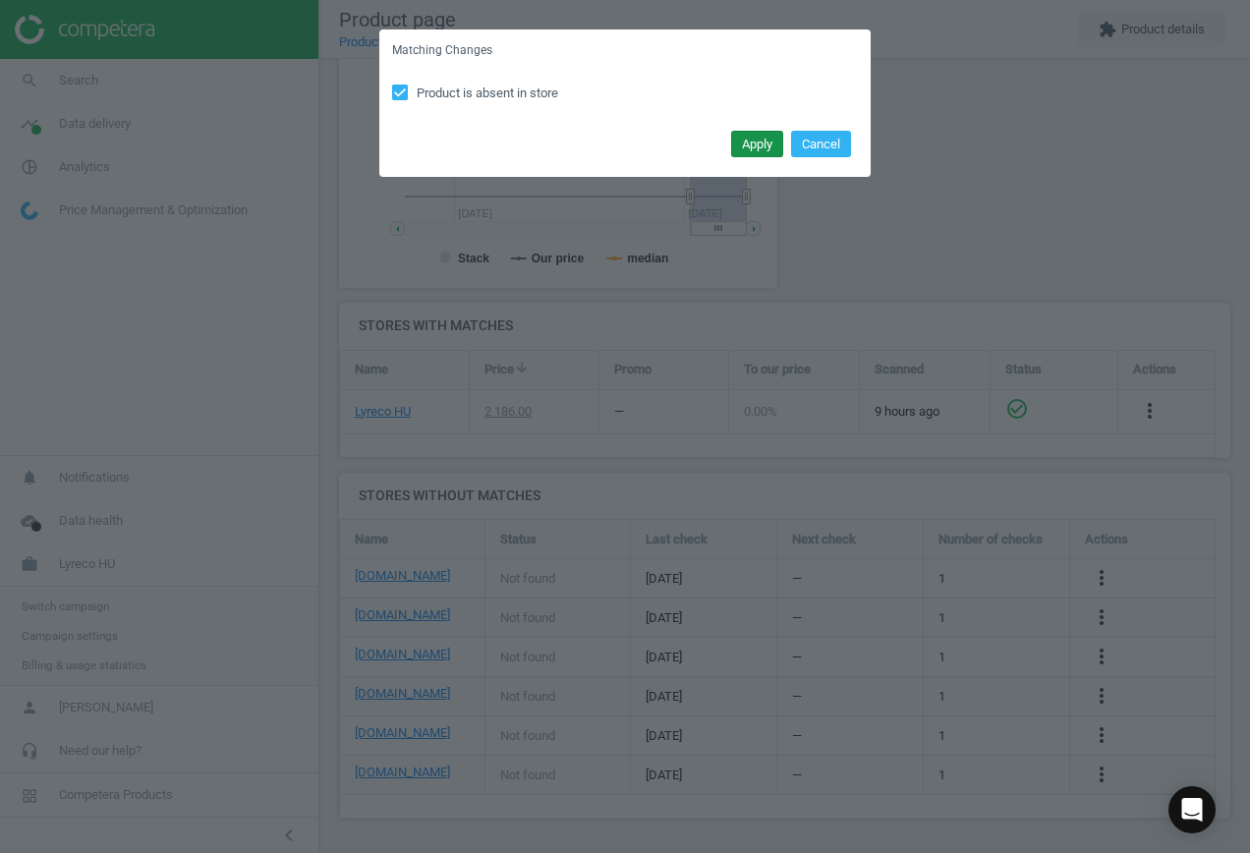
click at [773, 150] on button "Apply" at bounding box center [757, 145] width 52 height 28
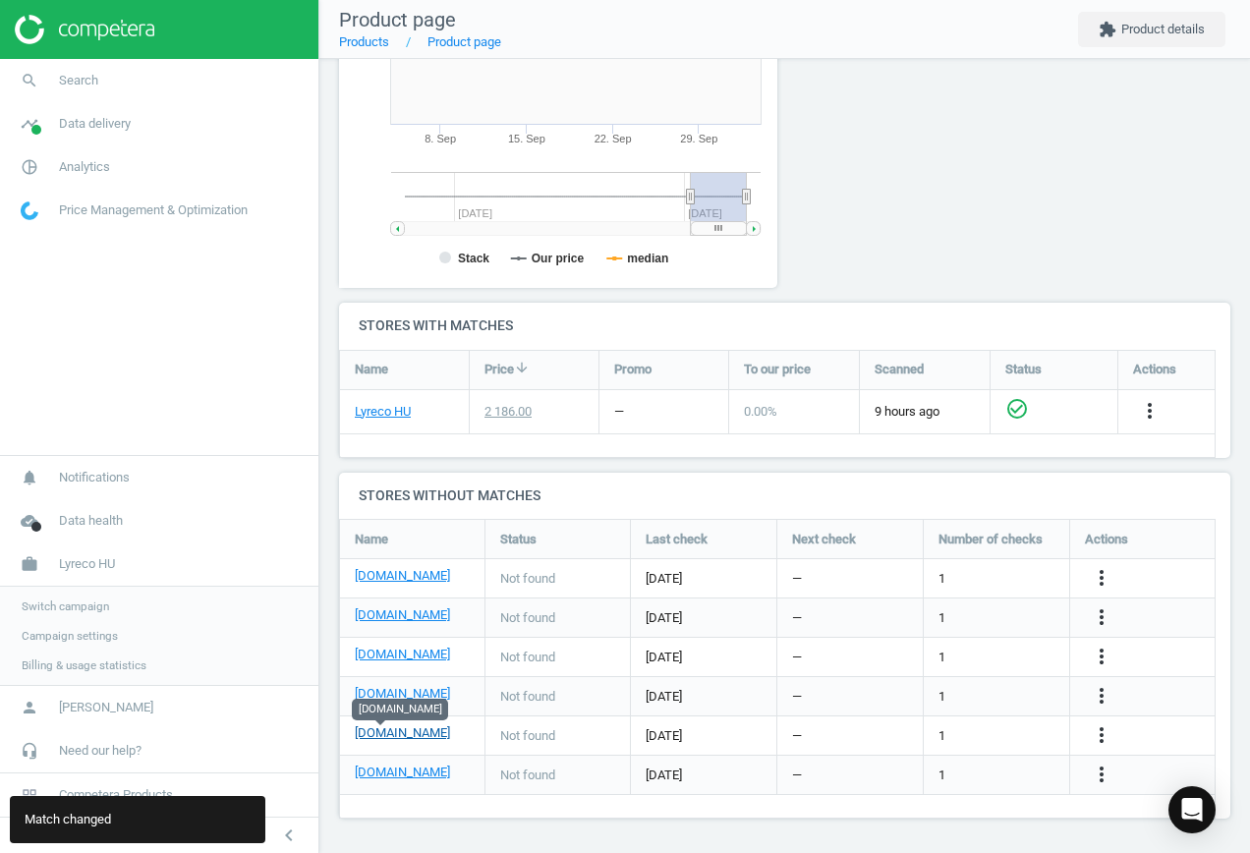
click at [378, 732] on link "[DOMAIN_NAME]" at bounding box center [402, 733] width 95 height 18
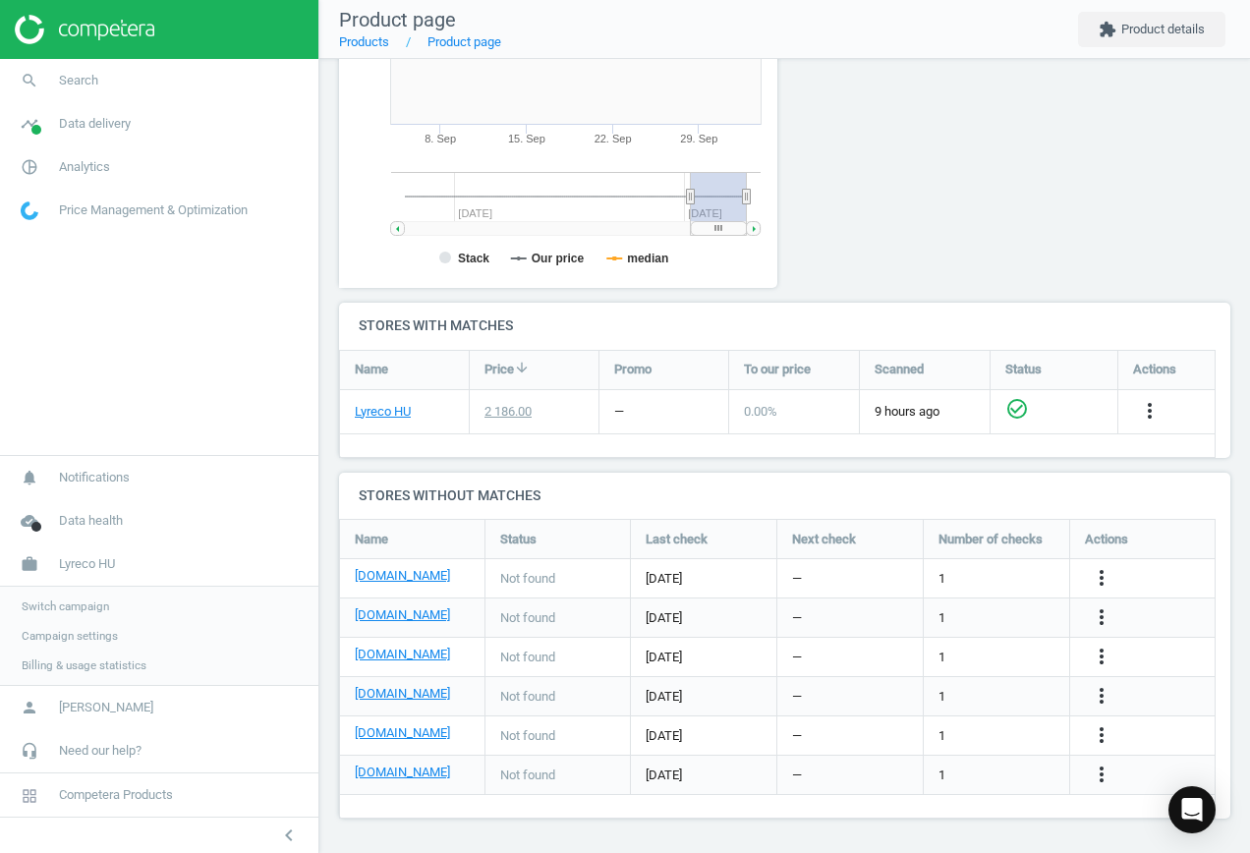
click at [1085, 737] on div "more_vert" at bounding box center [1104, 736] width 38 height 26
click at [1108, 735] on icon "more_vert" at bounding box center [1101, 735] width 24 height 24
click at [969, 724] on link "Edit URL/product option" at bounding box center [947, 735] width 269 height 30
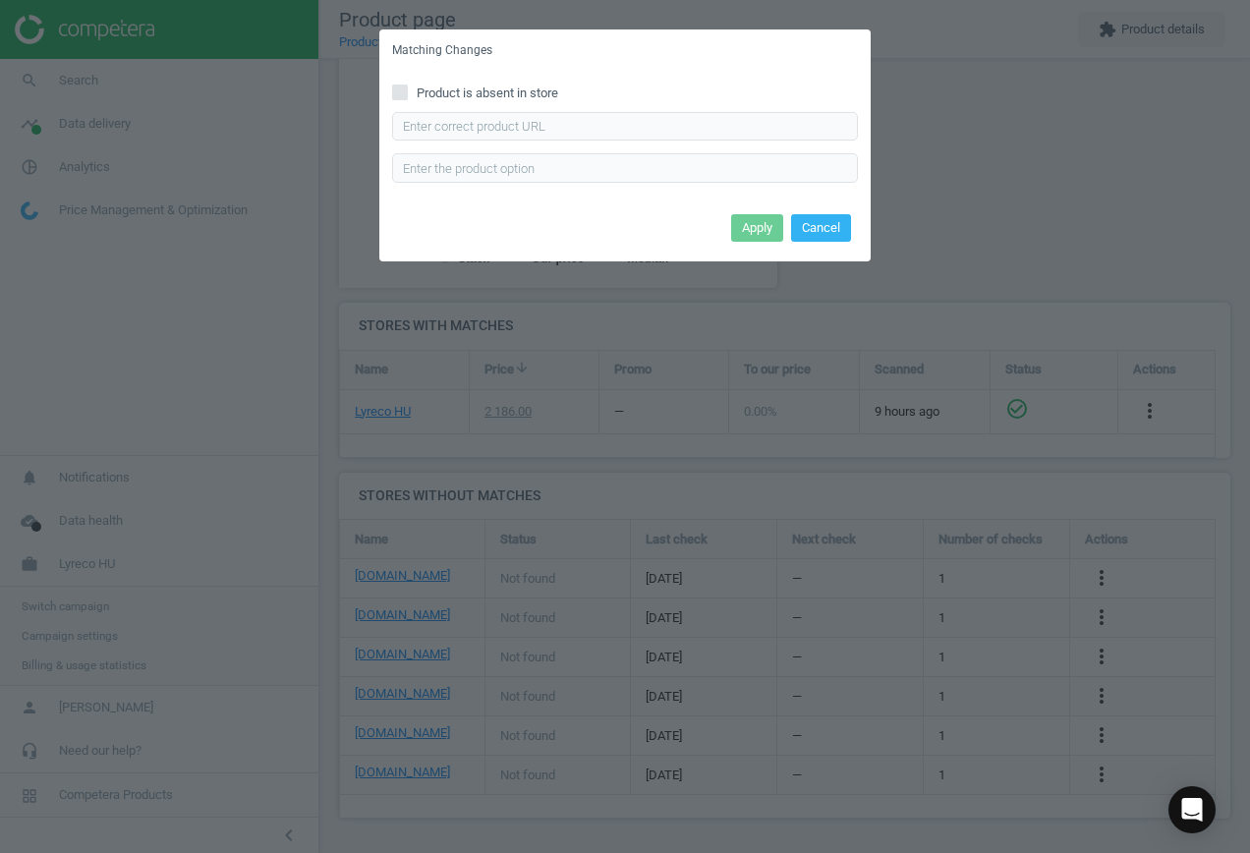
click at [460, 88] on span "Product is absent in store" at bounding box center [487, 93] width 149 height 18
click at [407, 88] on input "Product is absent in store" at bounding box center [400, 91] width 13 height 13
checkbox input "true"
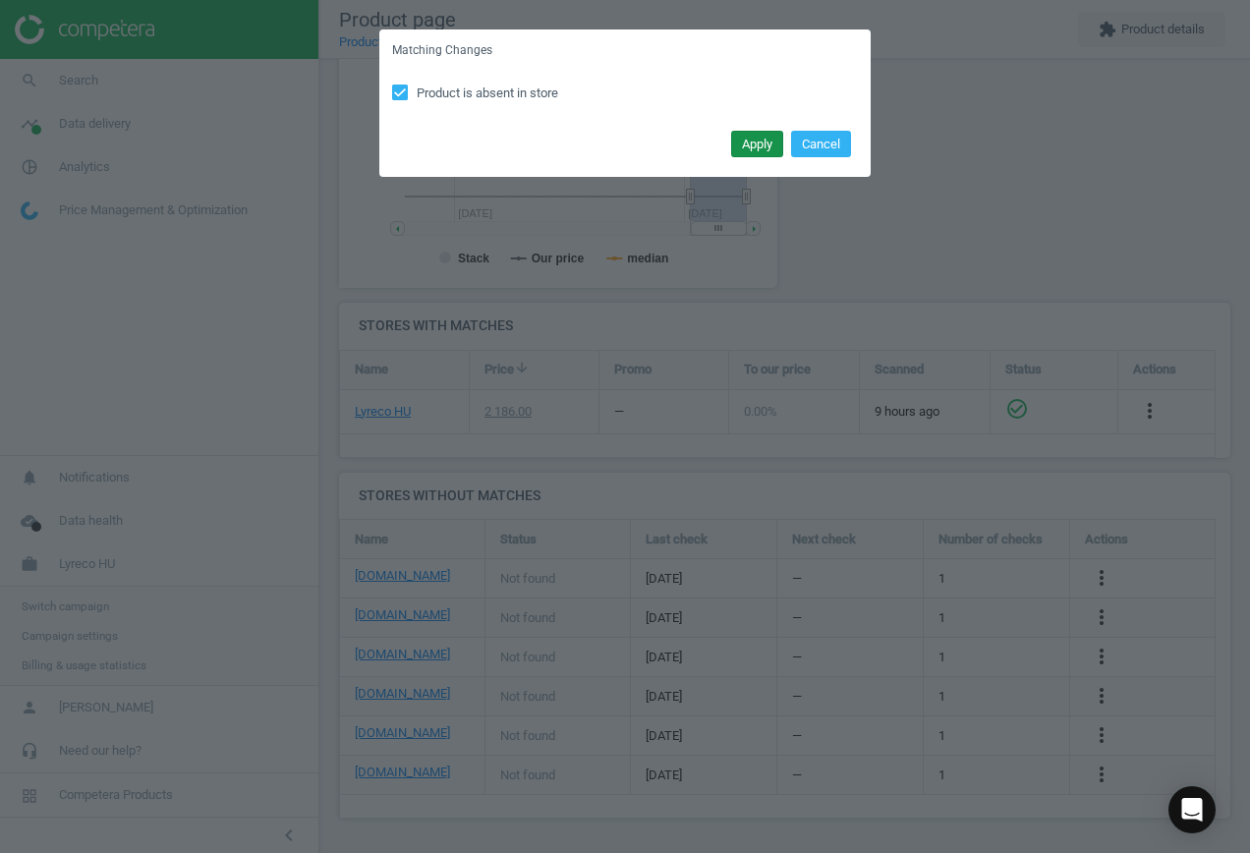
click at [753, 143] on button "Apply" at bounding box center [757, 145] width 52 height 28
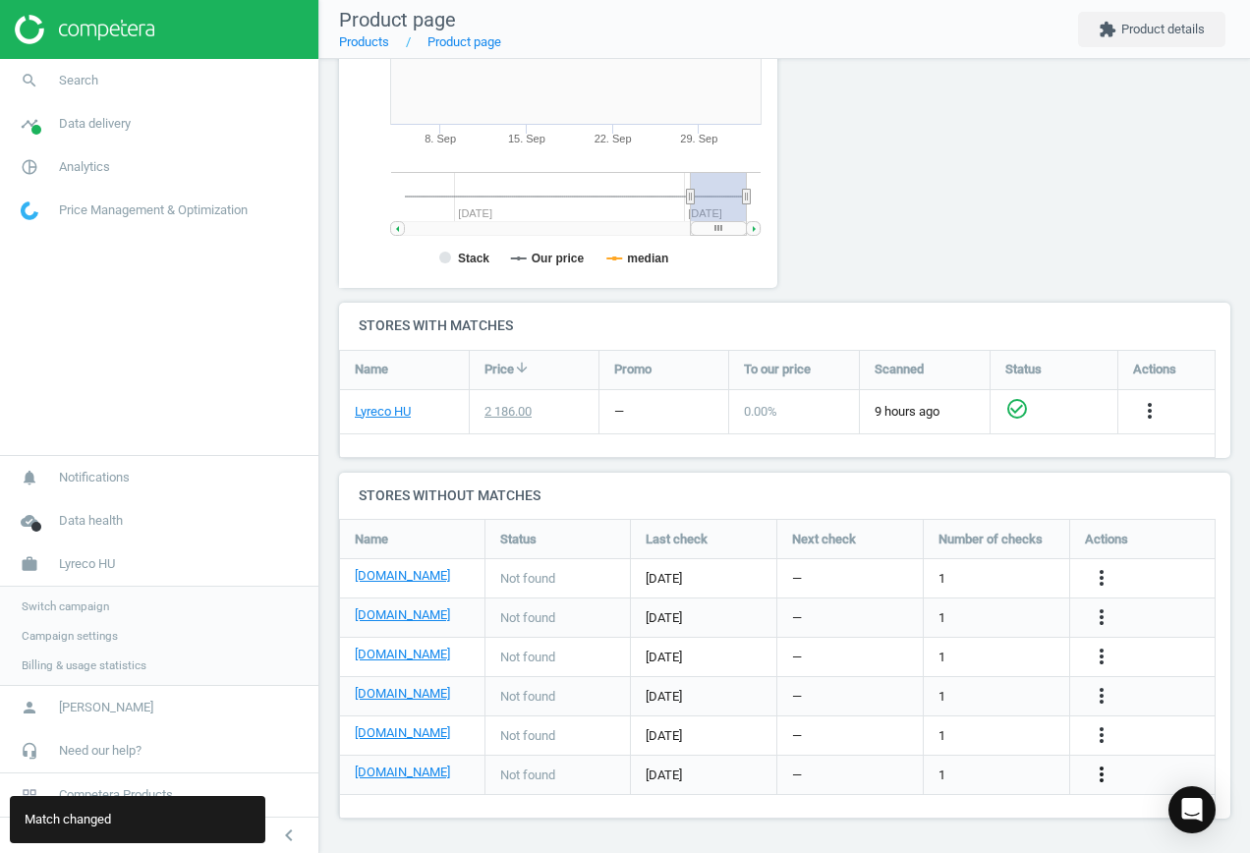
click at [1095, 777] on icon "more_vert" at bounding box center [1101, 774] width 24 height 24
click at [929, 771] on link "Edit URL/product option" at bounding box center [947, 774] width 269 height 30
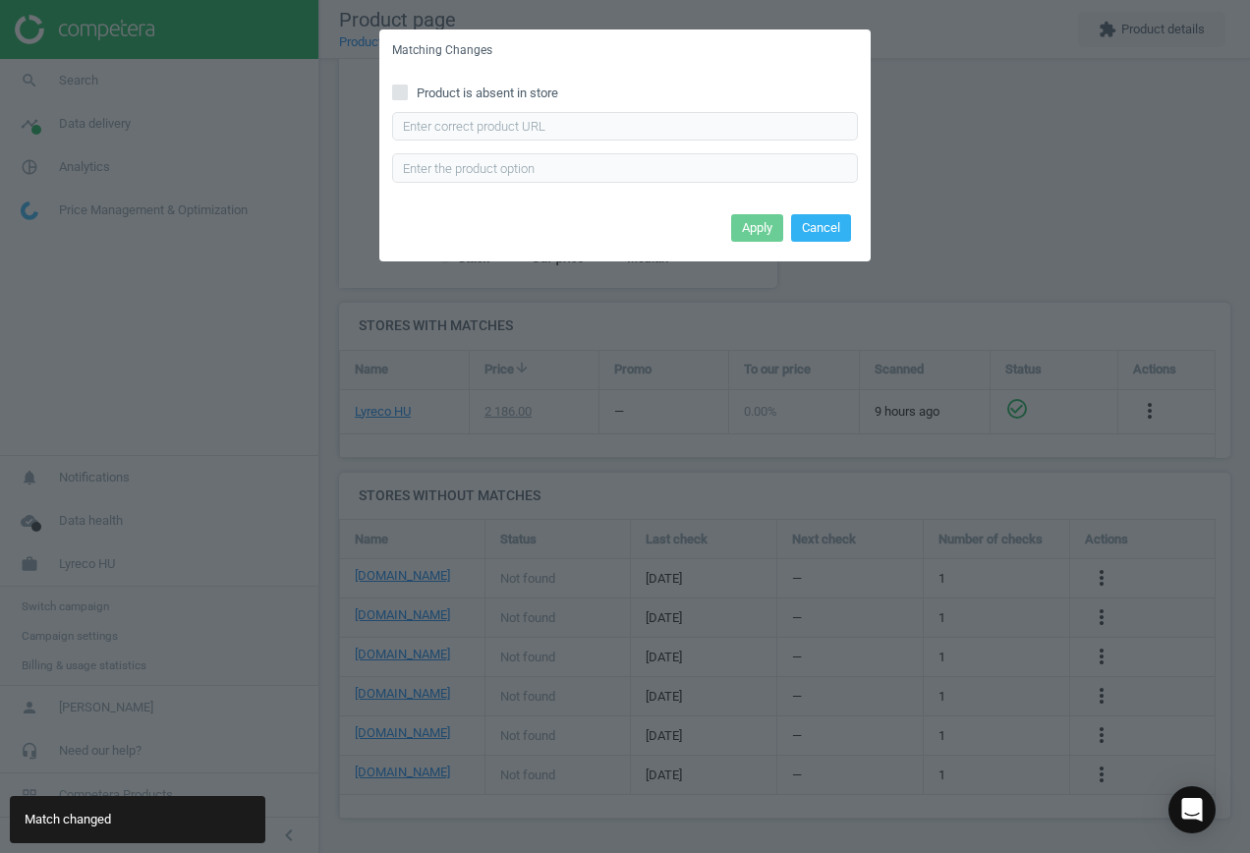
click at [426, 97] on span "Product is absent in store" at bounding box center [487, 93] width 149 height 18
click at [407, 97] on input "Product is absent in store" at bounding box center [400, 91] width 13 height 13
checkbox input "true"
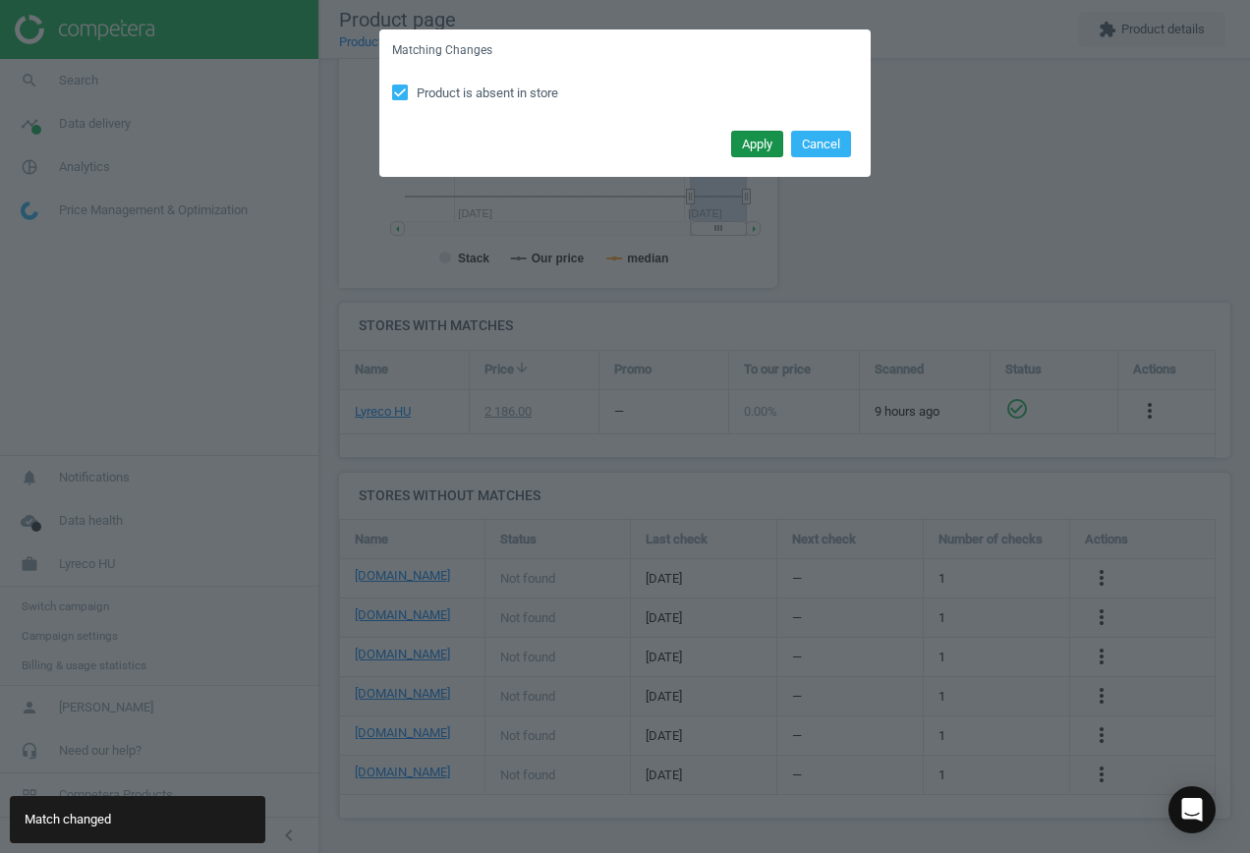
click at [751, 147] on button "Apply" at bounding box center [757, 145] width 52 height 28
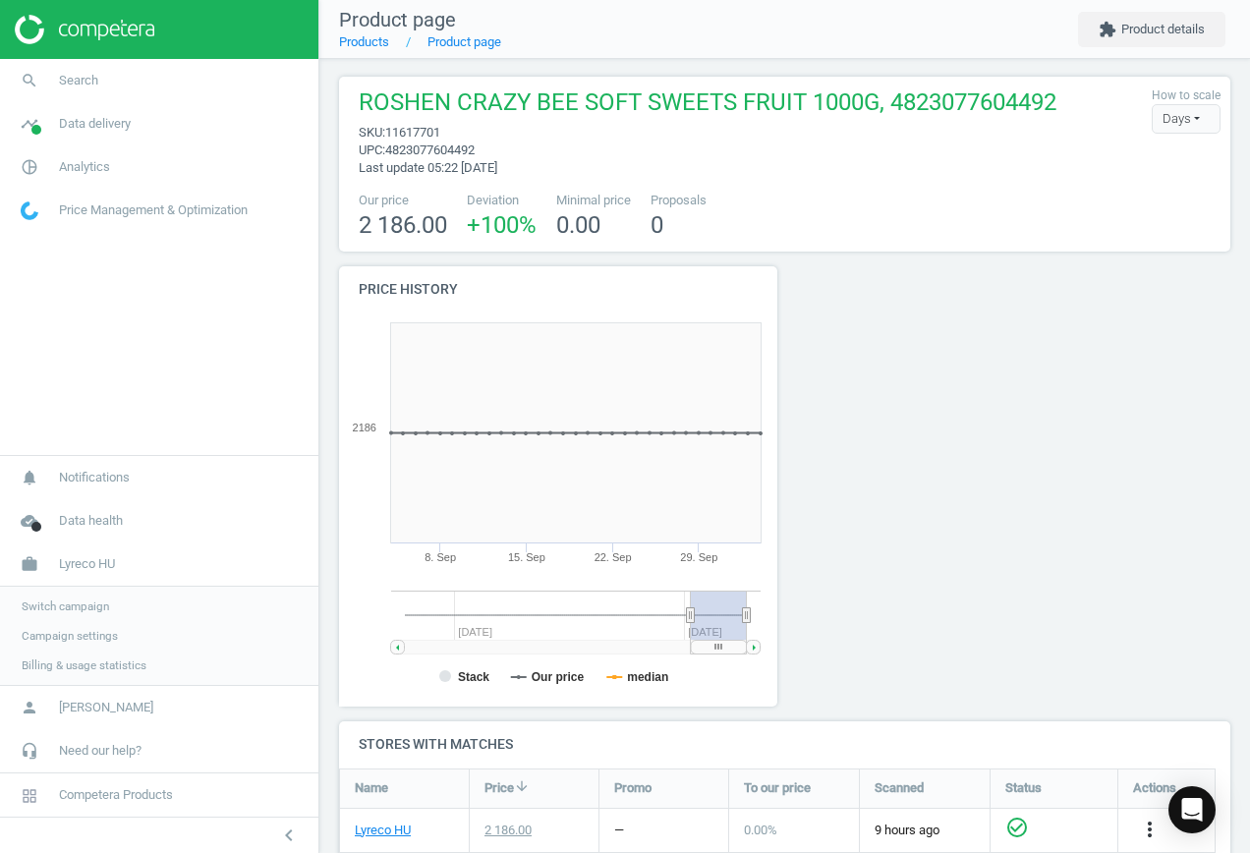
scroll to position [0, 0]
click at [52, 78] on span "search" at bounding box center [29, 80] width 59 height 43
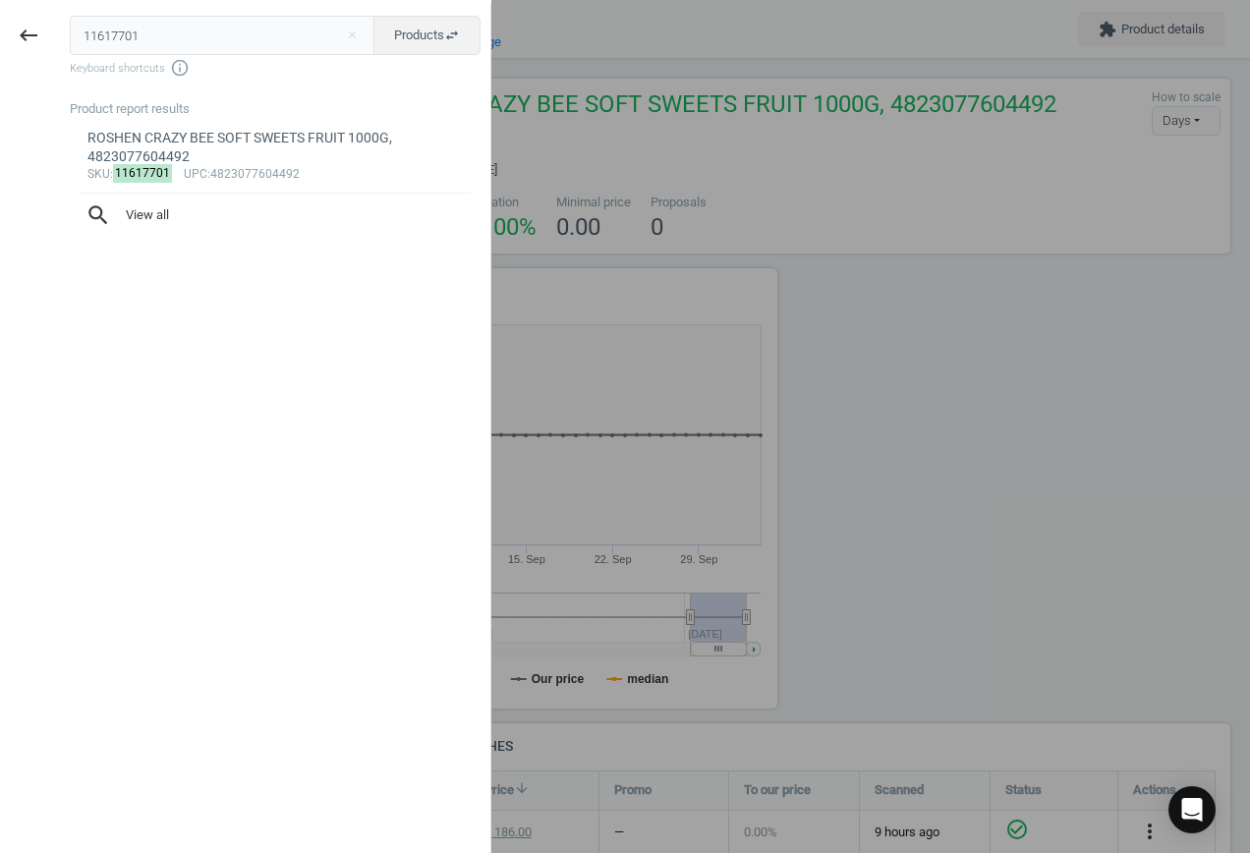
drag, startPoint x: 160, startPoint y: 39, endPoint x: -524, endPoint y: -61, distance: 691.0
click at [0, 0] on html "Group 2 Created with Sketch. ic/cloud_download/grey600 Created with Sketch. gra…" at bounding box center [625, 426] width 1250 height 853
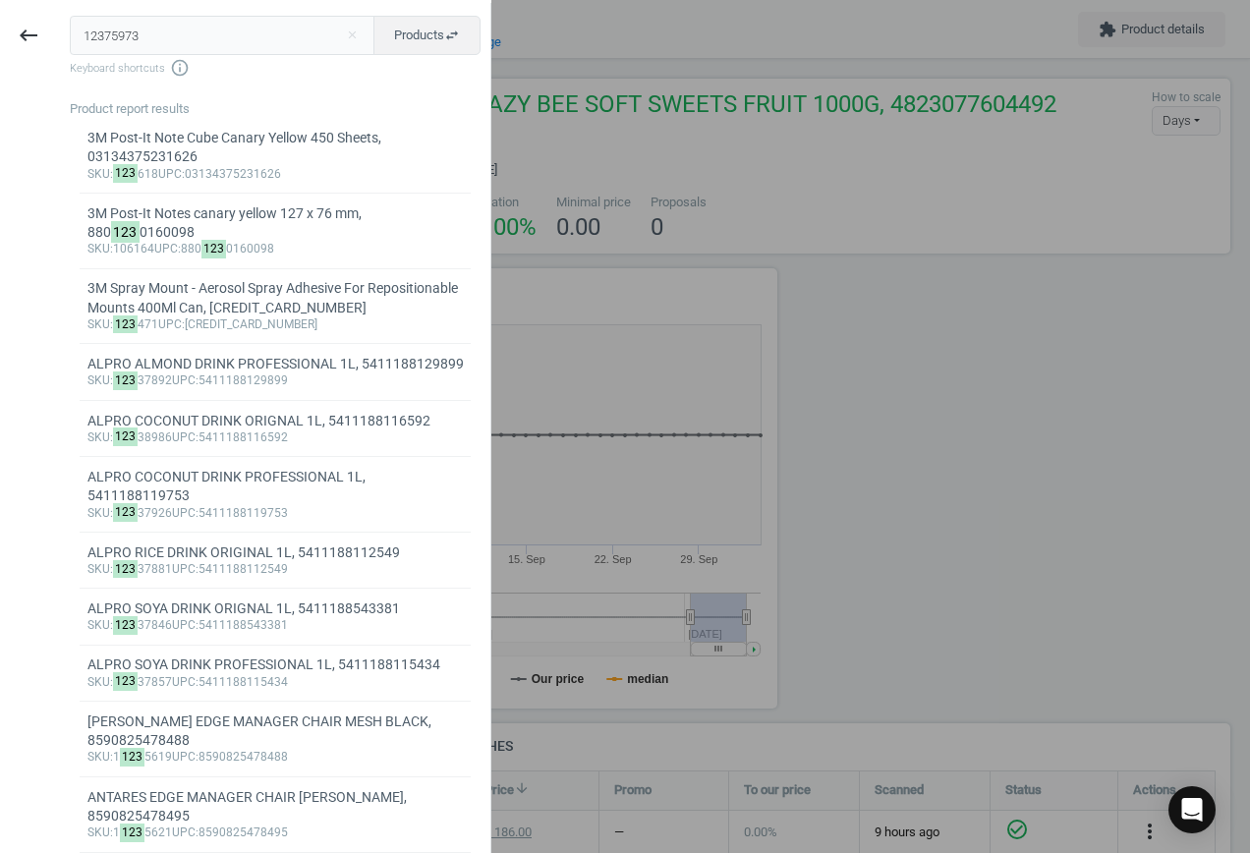
type input "12375973"
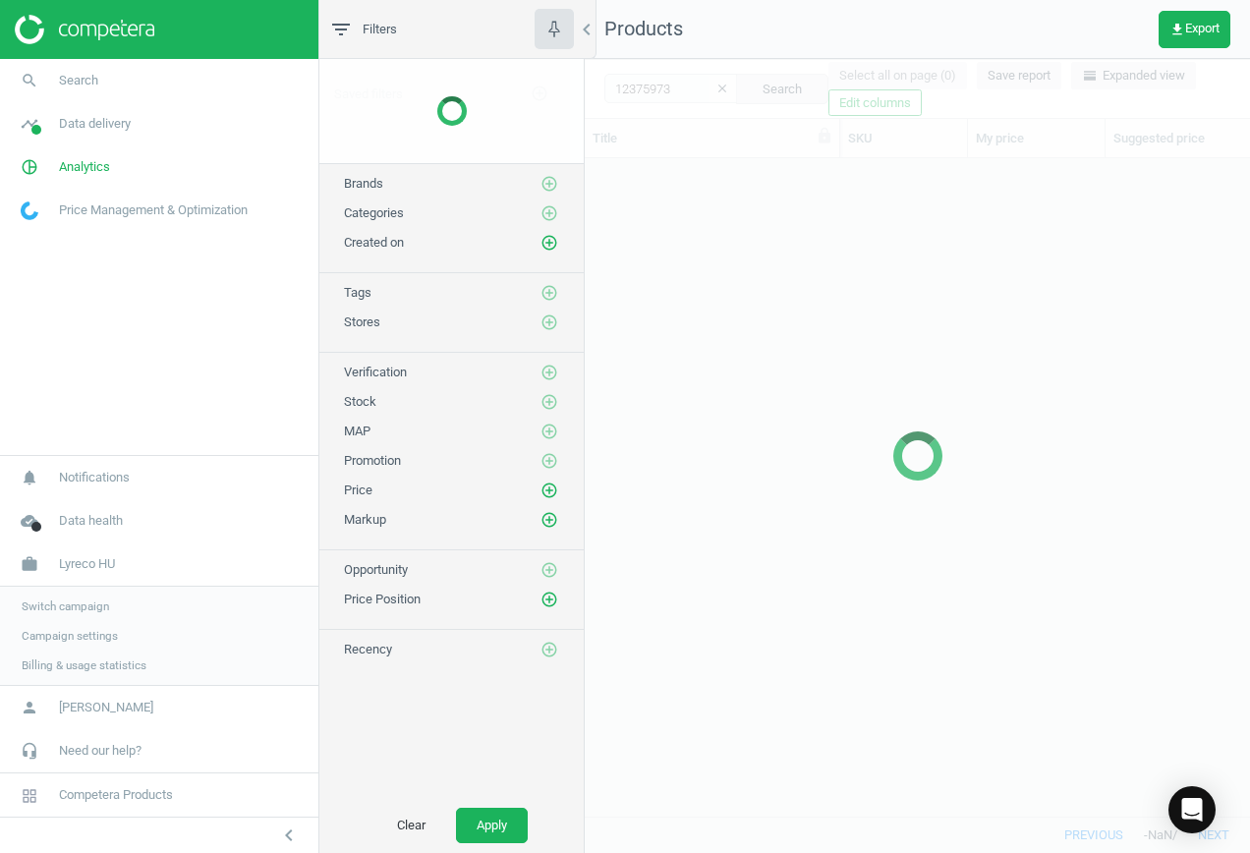
scroll to position [628, 650]
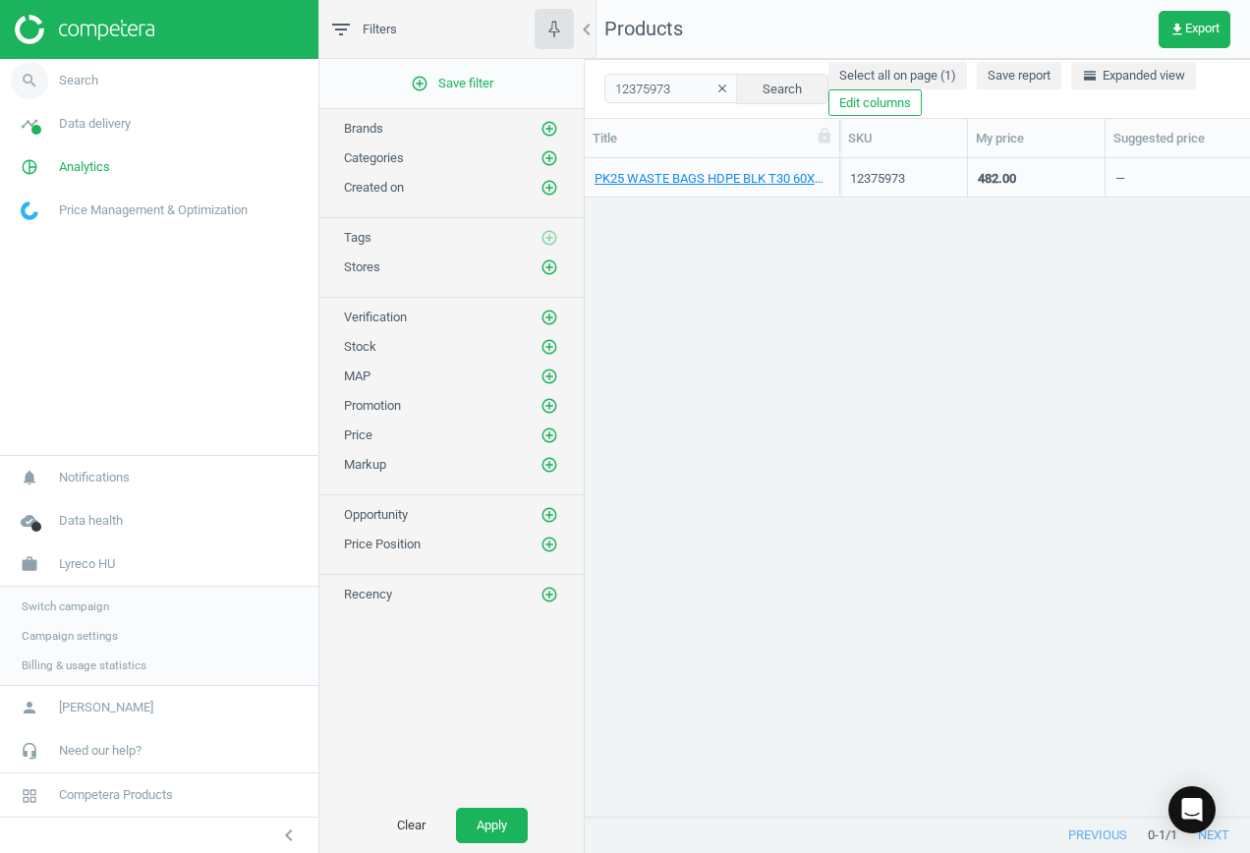
click at [85, 79] on span "Search" at bounding box center [78, 81] width 39 height 18
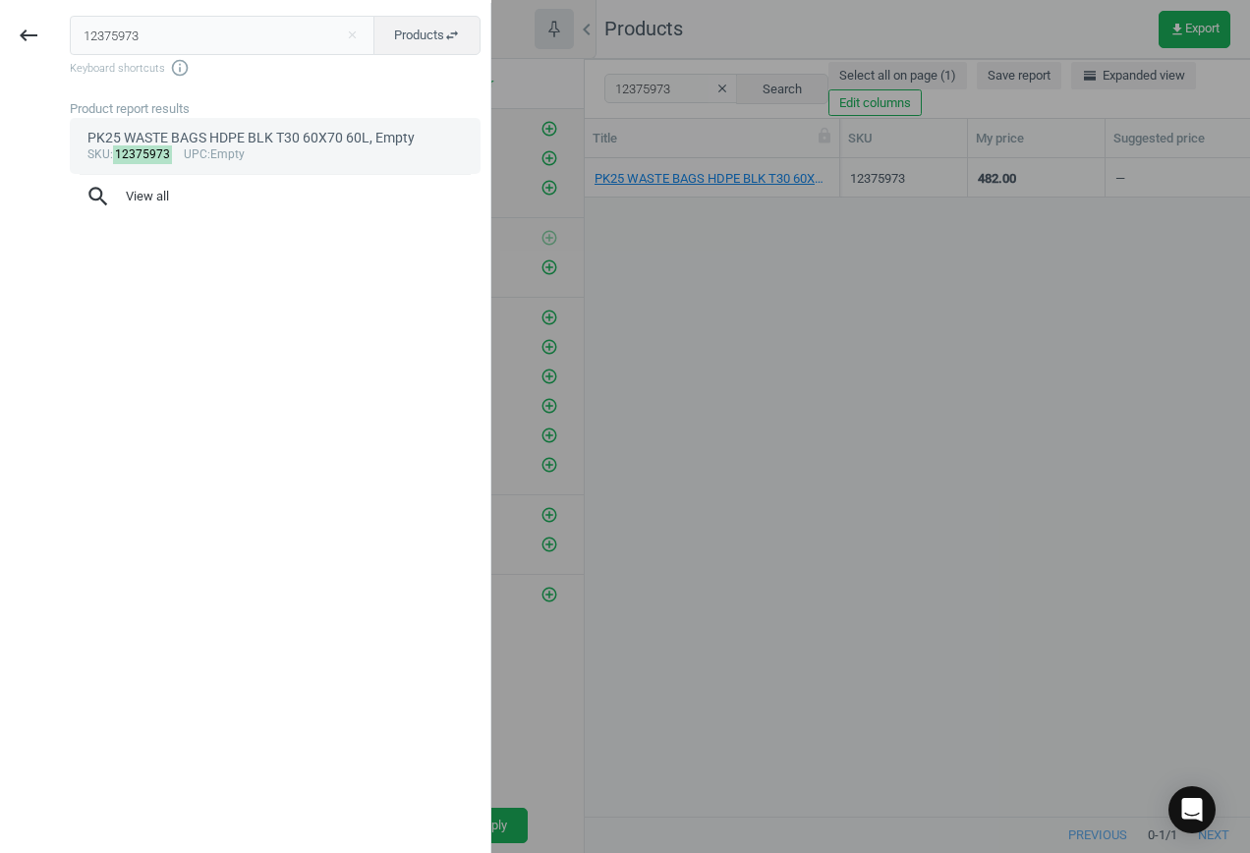
click at [203, 153] on div "sku : 12375973 upc :Empty" at bounding box center [275, 155] width 376 height 16
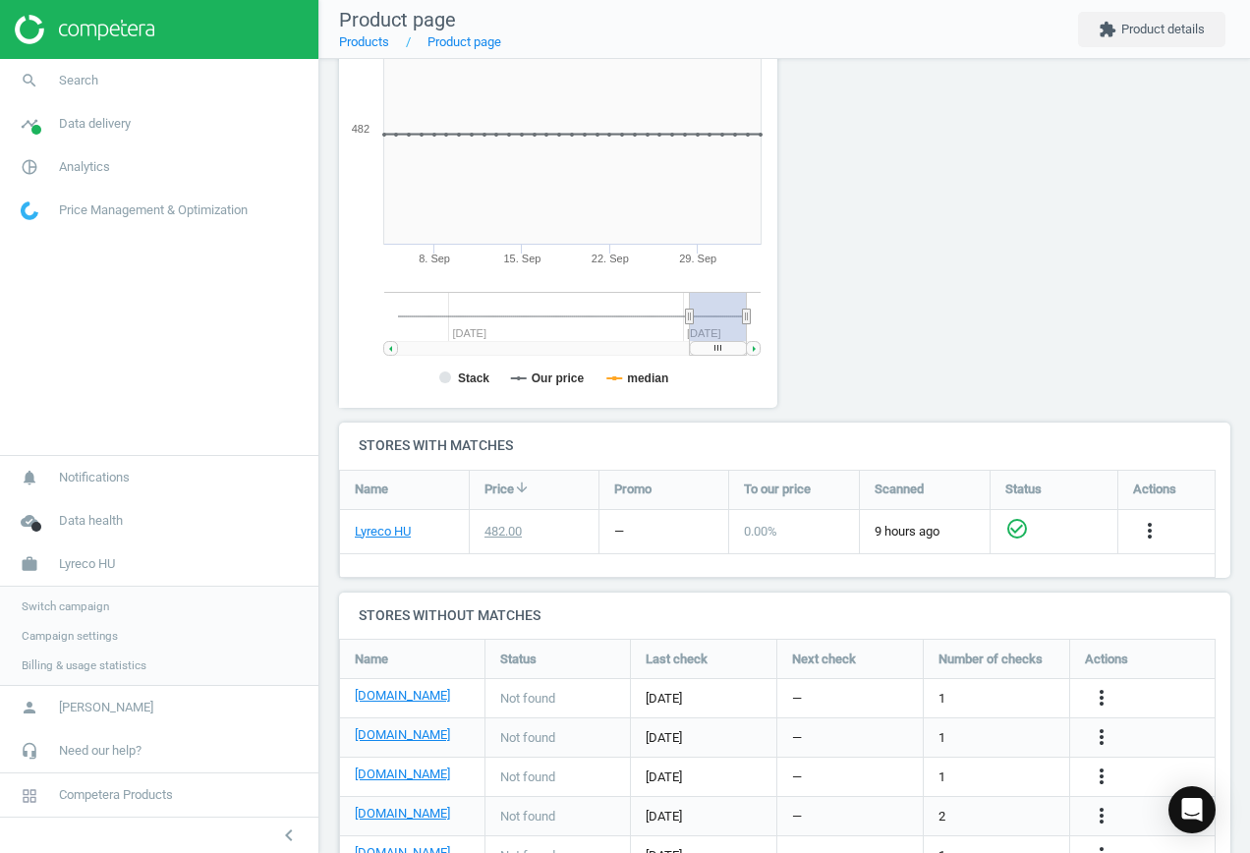
scroll to position [327, 0]
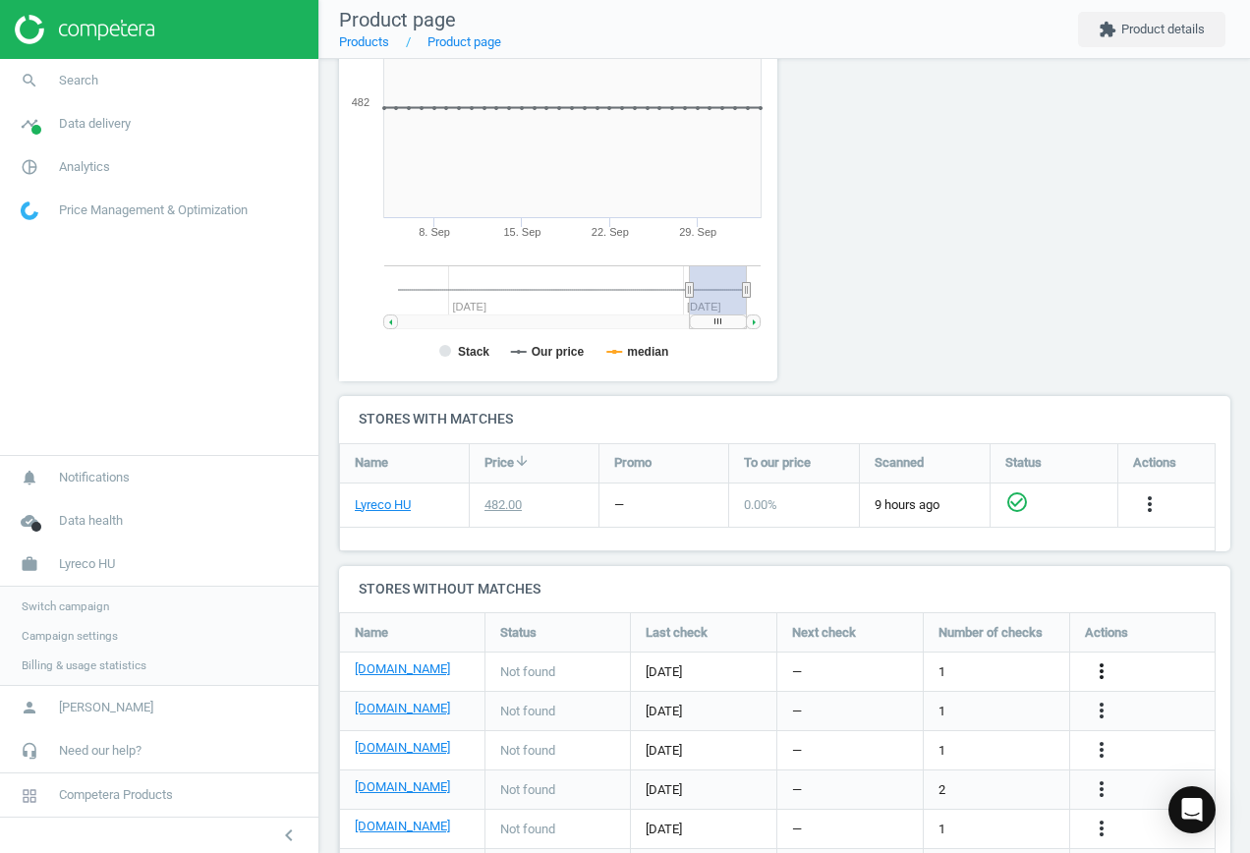
drag, startPoint x: 1109, startPoint y: 662, endPoint x: 1085, endPoint y: 665, distance: 24.7
click at [1109, 662] on icon "more_vert" at bounding box center [1101, 671] width 24 height 24
click at [976, 669] on link "Edit URL/product option" at bounding box center [947, 671] width 269 height 30
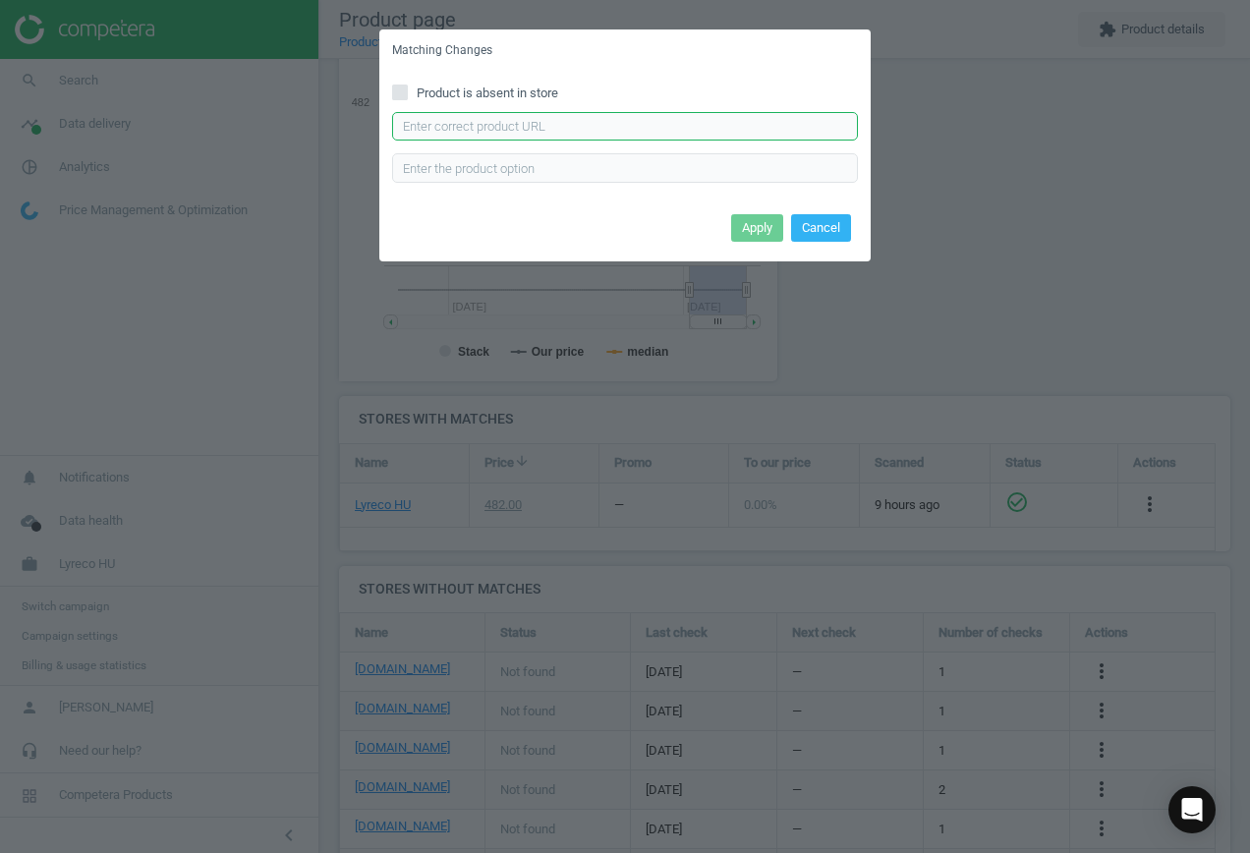
click at [532, 122] on input "text" at bounding box center [625, 126] width 466 height 29
paste input "[URL][DOMAIN_NAME]"
type input "[URL][DOMAIN_NAME]"
click at [750, 224] on button "Apply" at bounding box center [757, 228] width 52 height 28
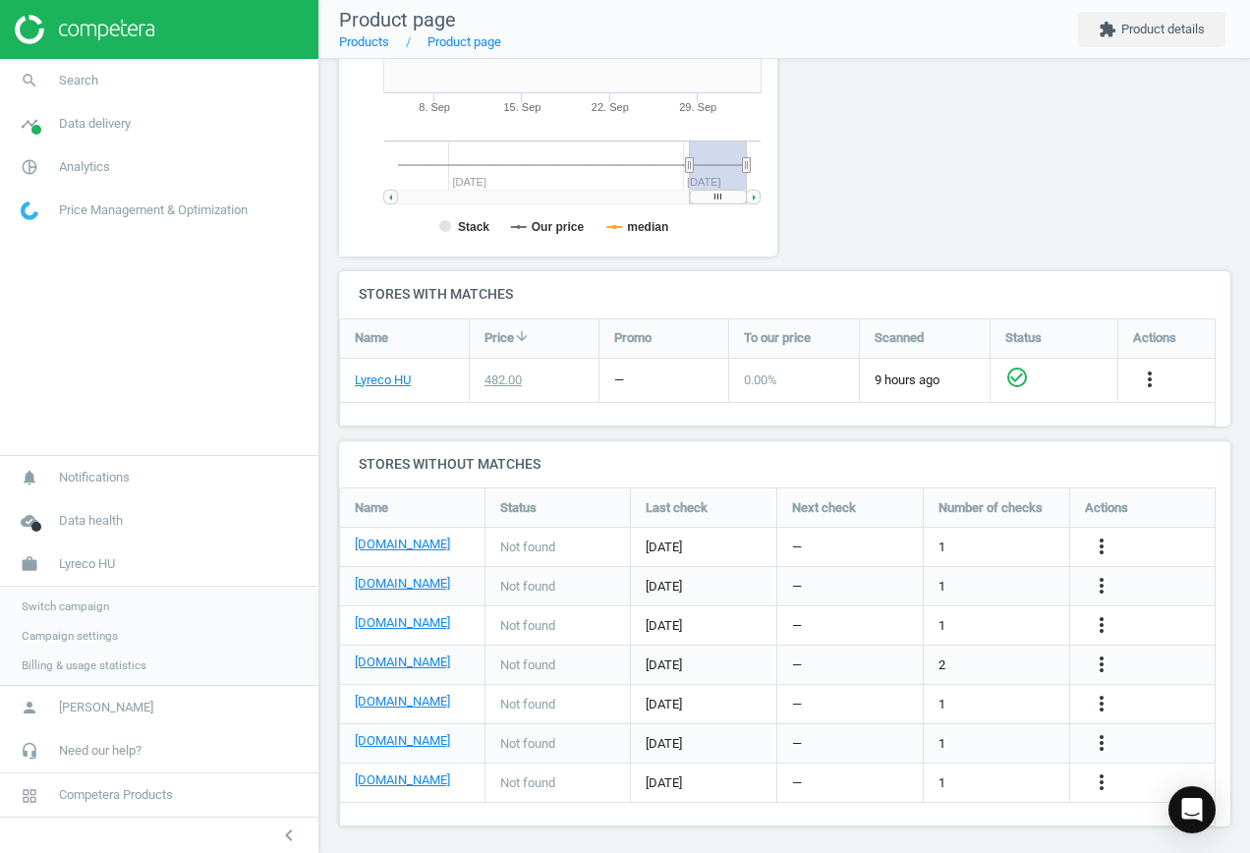
scroll to position [460, 0]
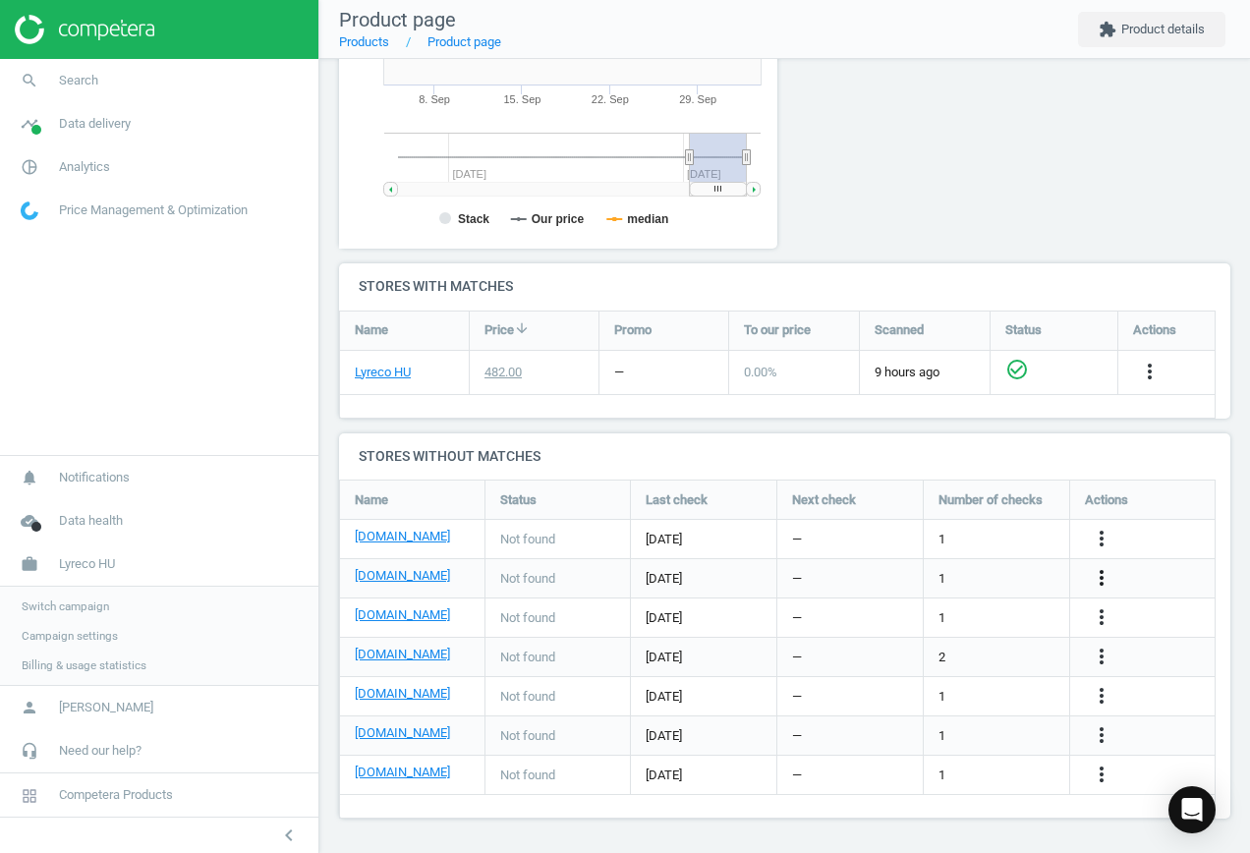
click at [1097, 581] on icon "more_vert" at bounding box center [1101, 578] width 24 height 24
click at [945, 579] on link "Edit URL/product option" at bounding box center [947, 578] width 269 height 30
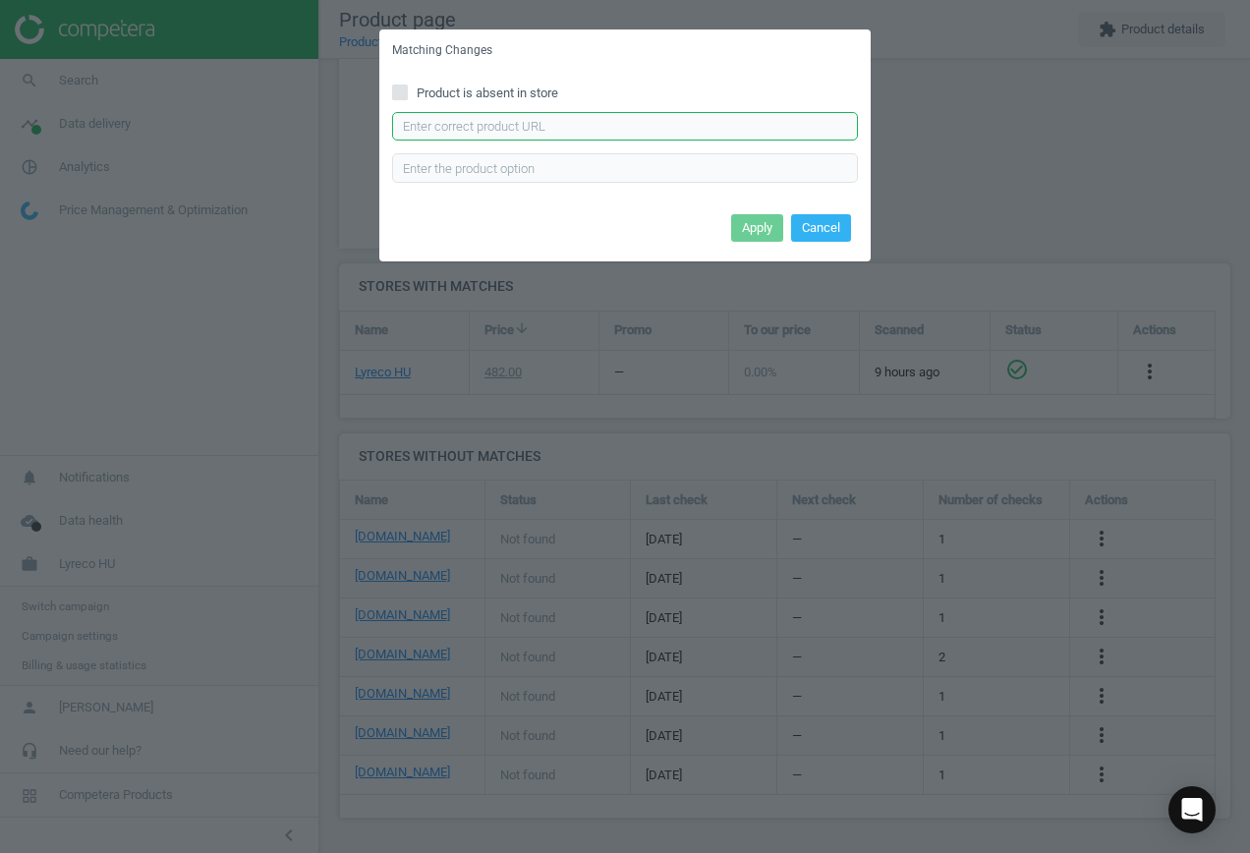
click at [548, 128] on input "text" at bounding box center [625, 126] width 466 height 29
paste input "[URL][DOMAIN_NAME][PERSON_NAME]"
type input "[URL][DOMAIN_NAME][PERSON_NAME]"
click at [740, 221] on button "Apply" at bounding box center [757, 228] width 52 height 28
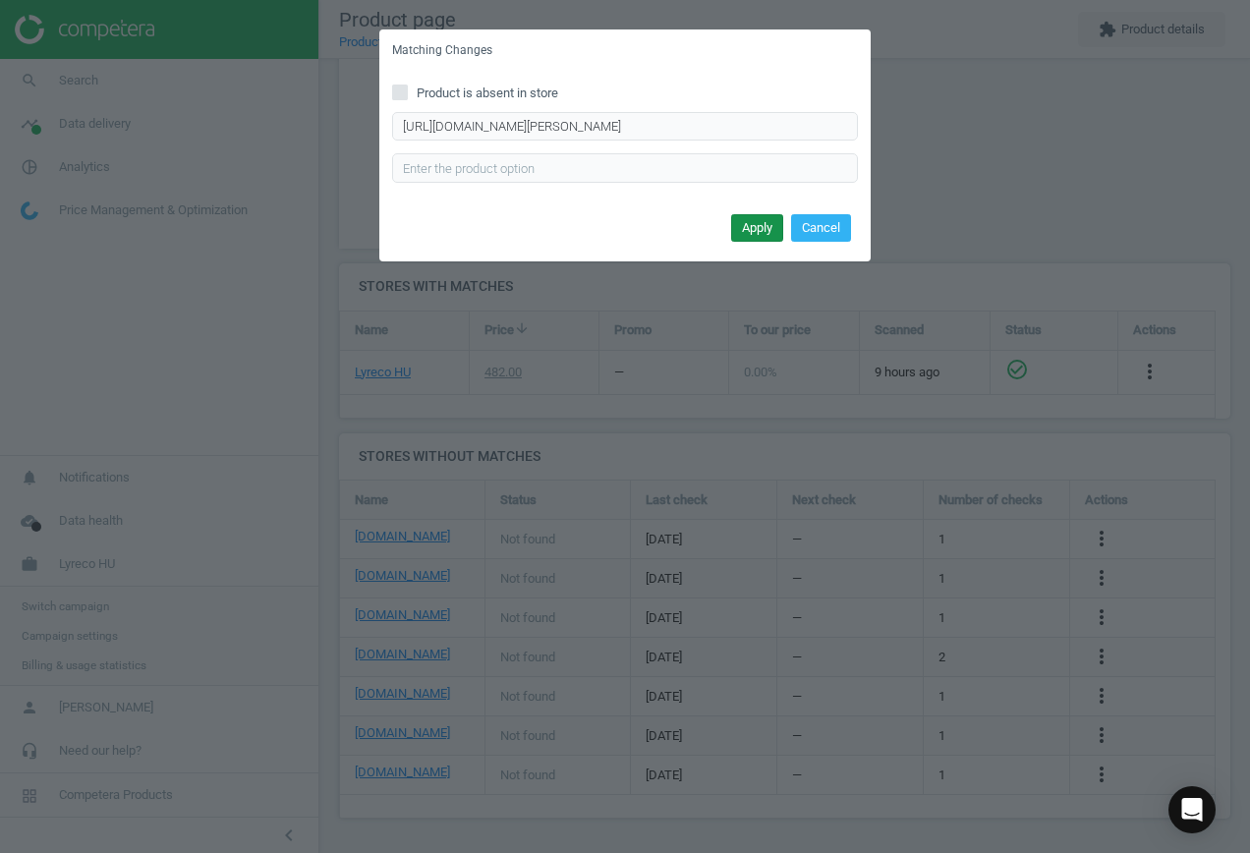
scroll to position [0, 0]
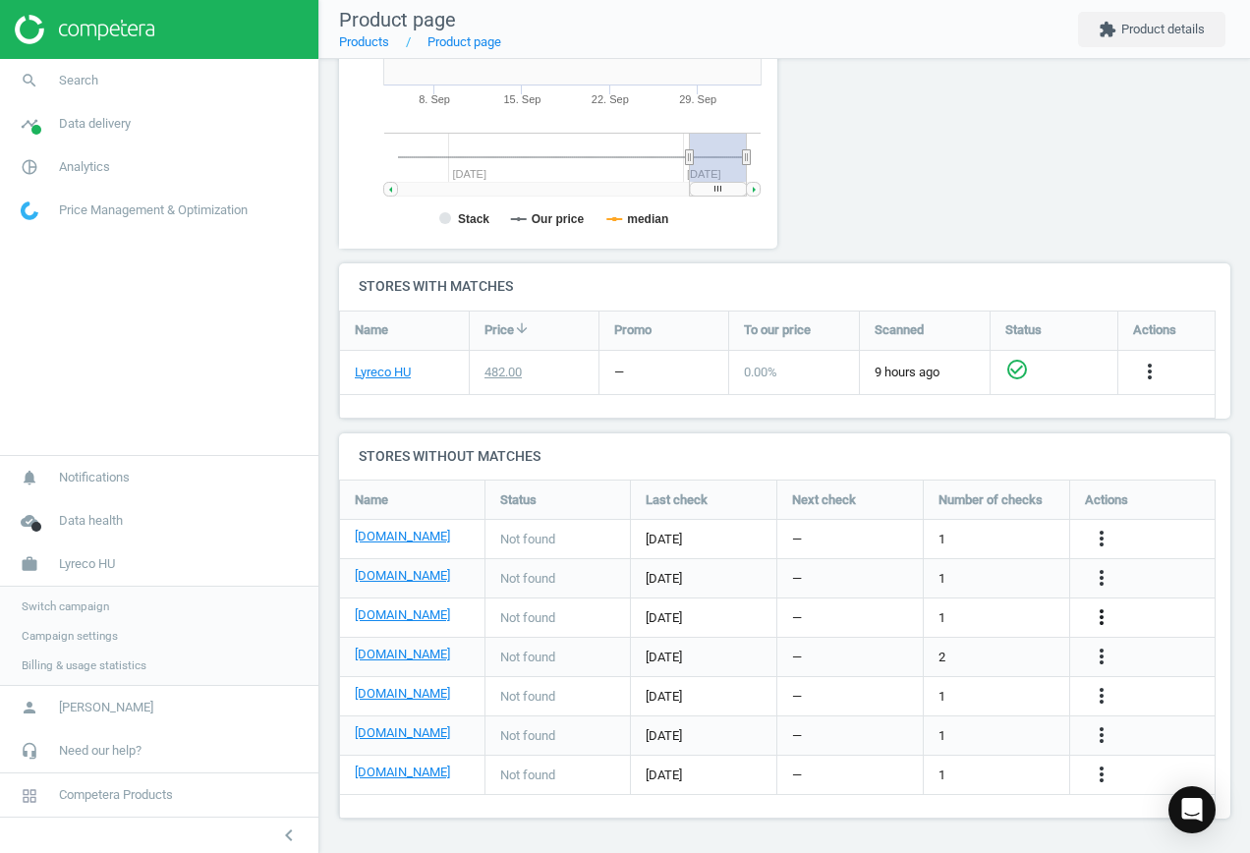
click at [1104, 617] on icon "more_vert" at bounding box center [1101, 617] width 24 height 24
click at [999, 619] on link "Edit URL/product option" at bounding box center [947, 617] width 269 height 30
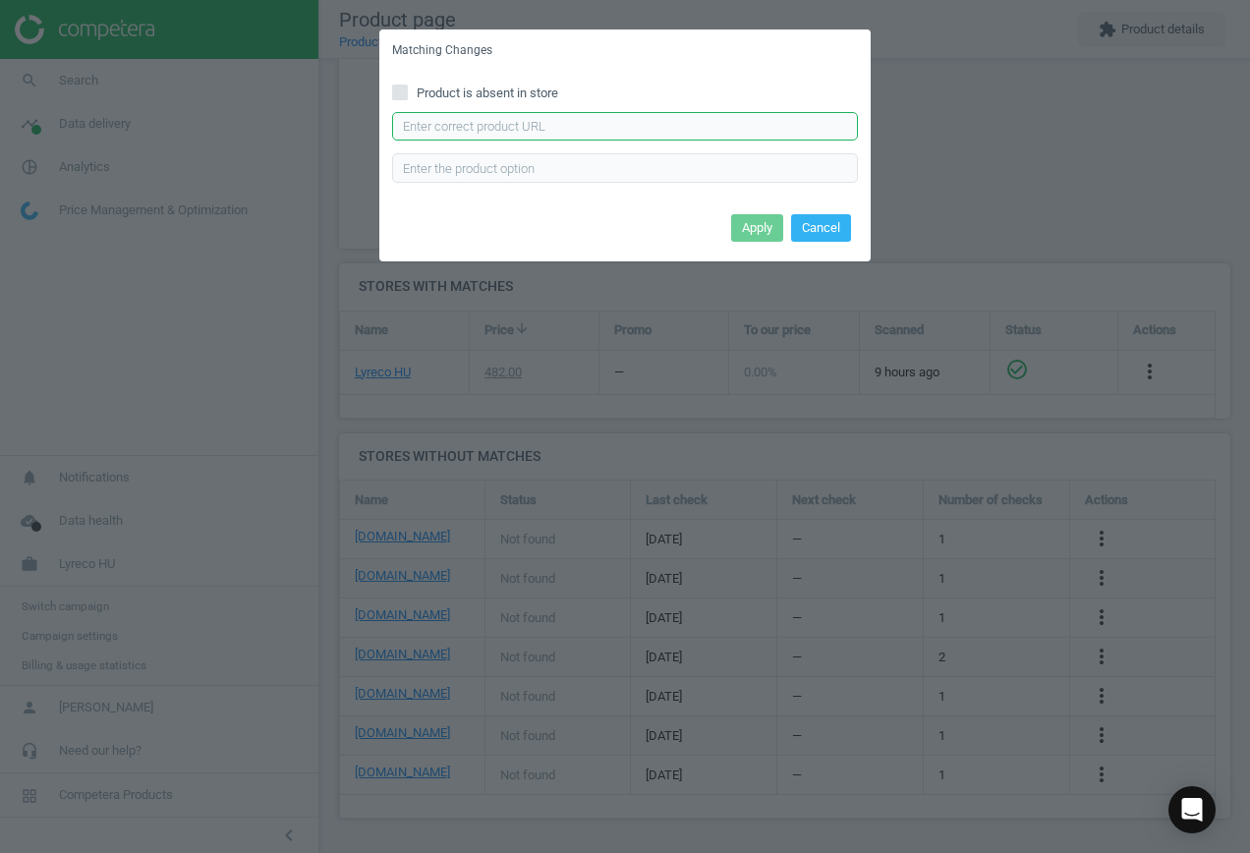
click at [593, 119] on input "text" at bounding box center [625, 126] width 466 height 29
paste input "[URL][DOMAIN_NAME]"
type input "[URL][DOMAIN_NAME]"
click at [761, 227] on button "Apply" at bounding box center [757, 228] width 52 height 28
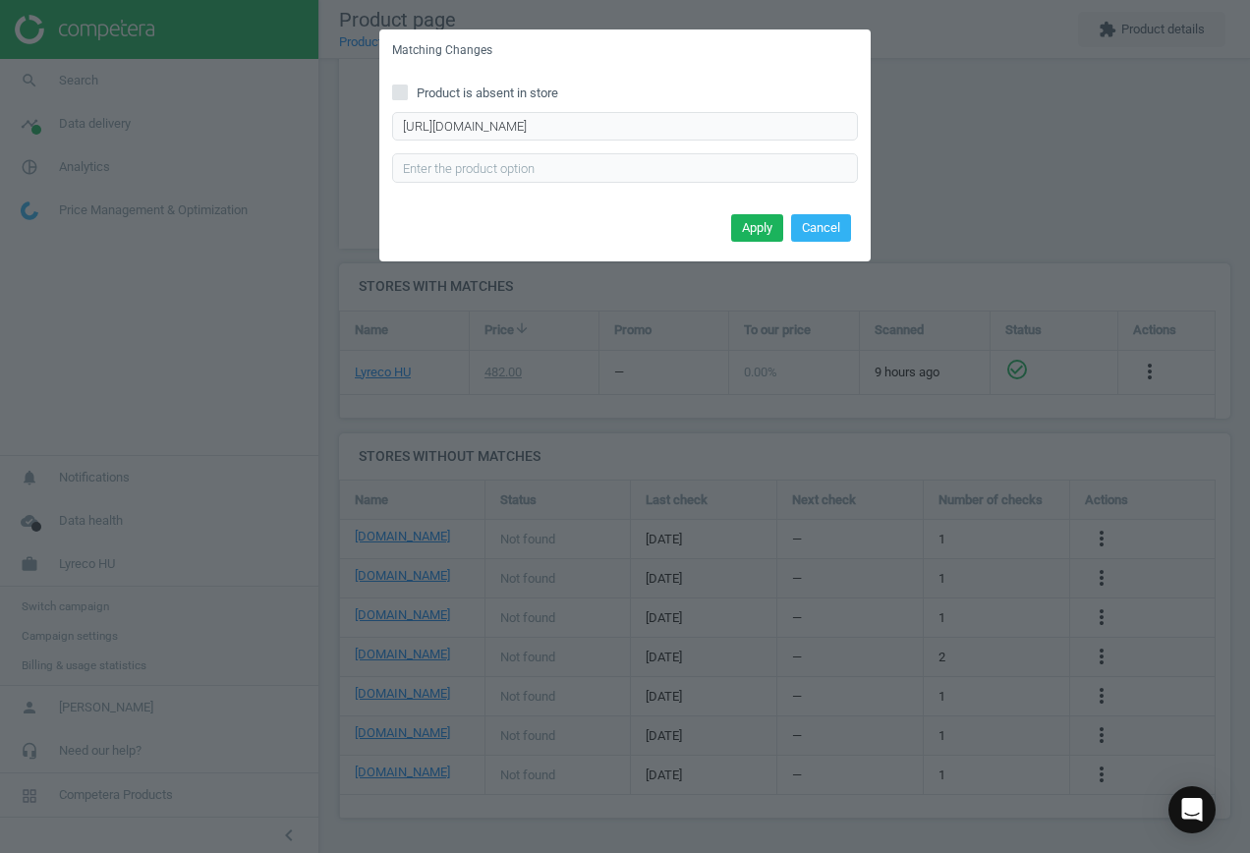
scroll to position [0, 0]
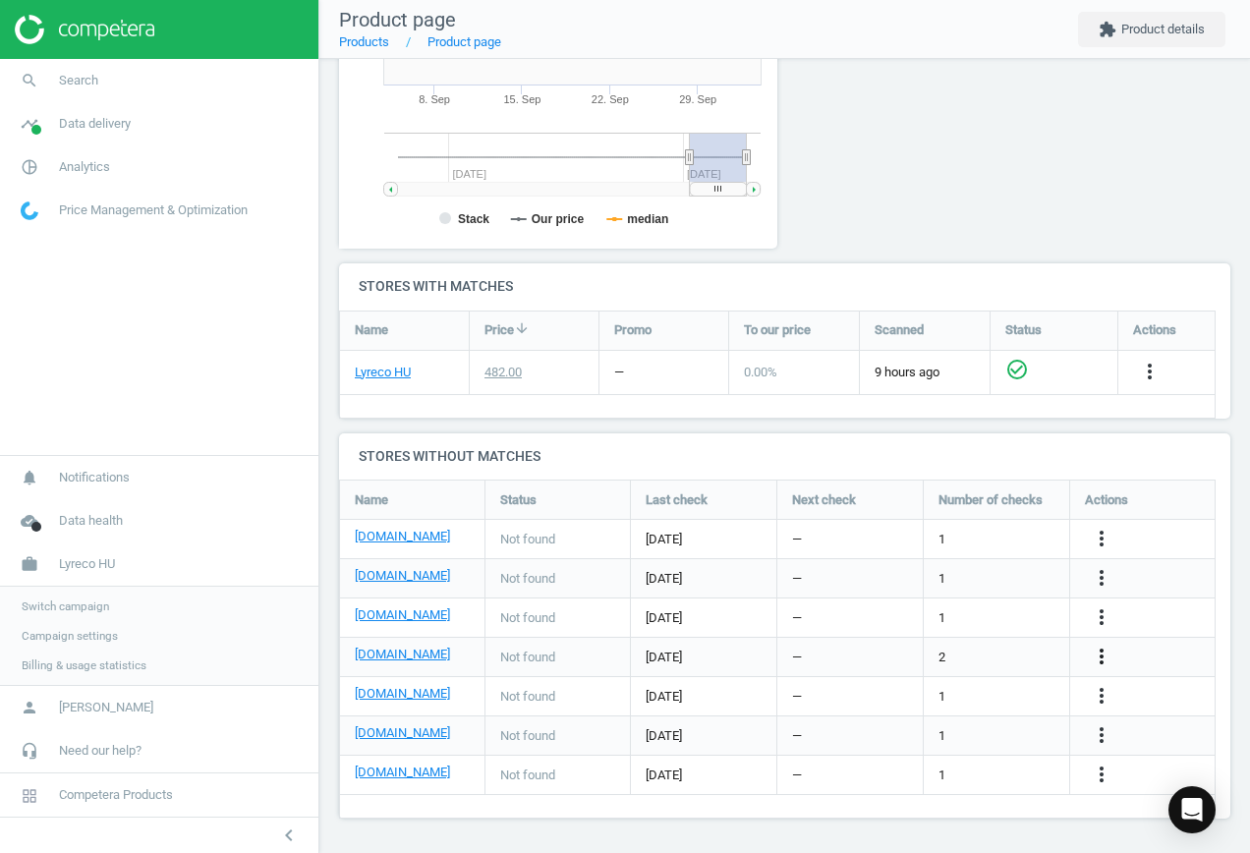
click at [1096, 656] on icon "more_vert" at bounding box center [1101, 656] width 24 height 24
click at [951, 661] on link "Edit URL/product option" at bounding box center [947, 657] width 269 height 30
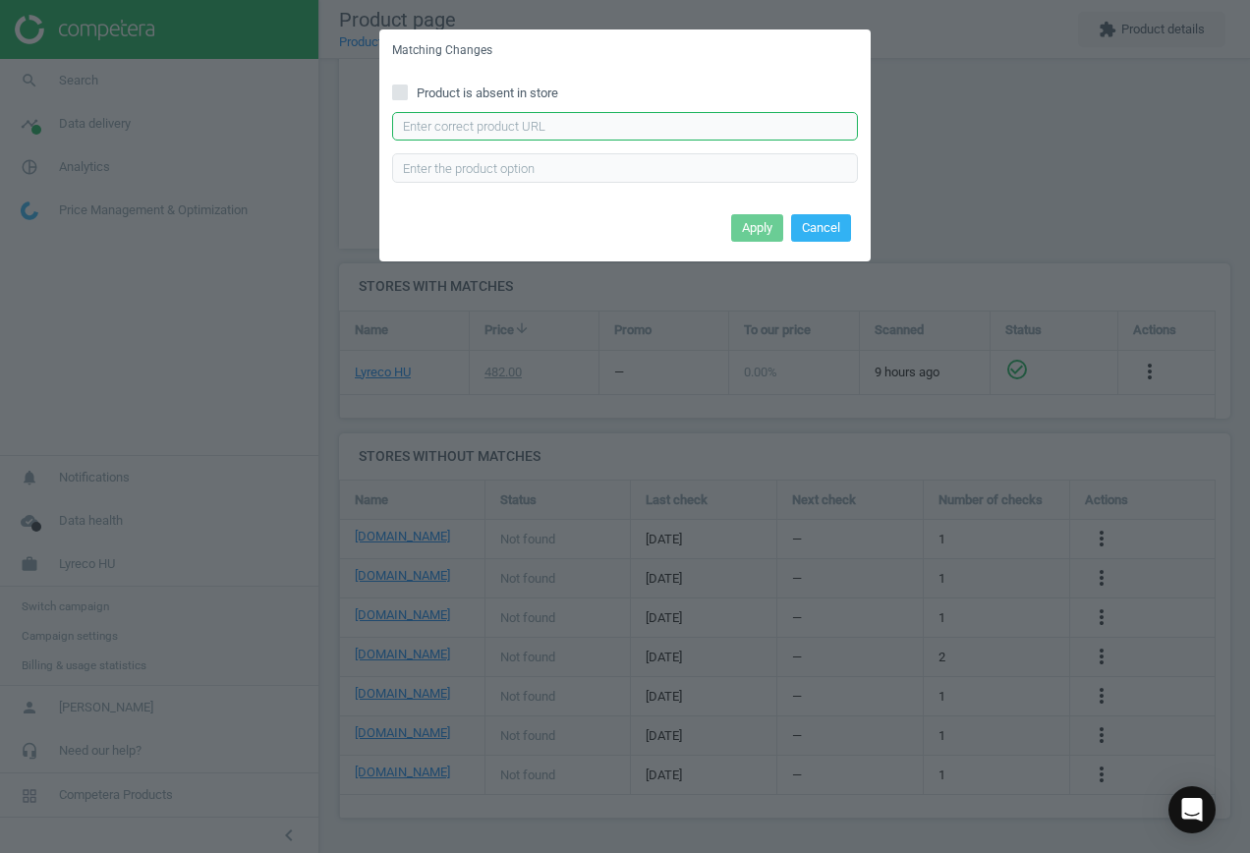
click at [605, 121] on input "text" at bounding box center [625, 126] width 466 height 29
paste input "[URL][DOMAIN_NAME][PERSON_NAME]"
type input "[URL][DOMAIN_NAME][PERSON_NAME]"
click at [766, 227] on button "Apply" at bounding box center [757, 228] width 52 height 28
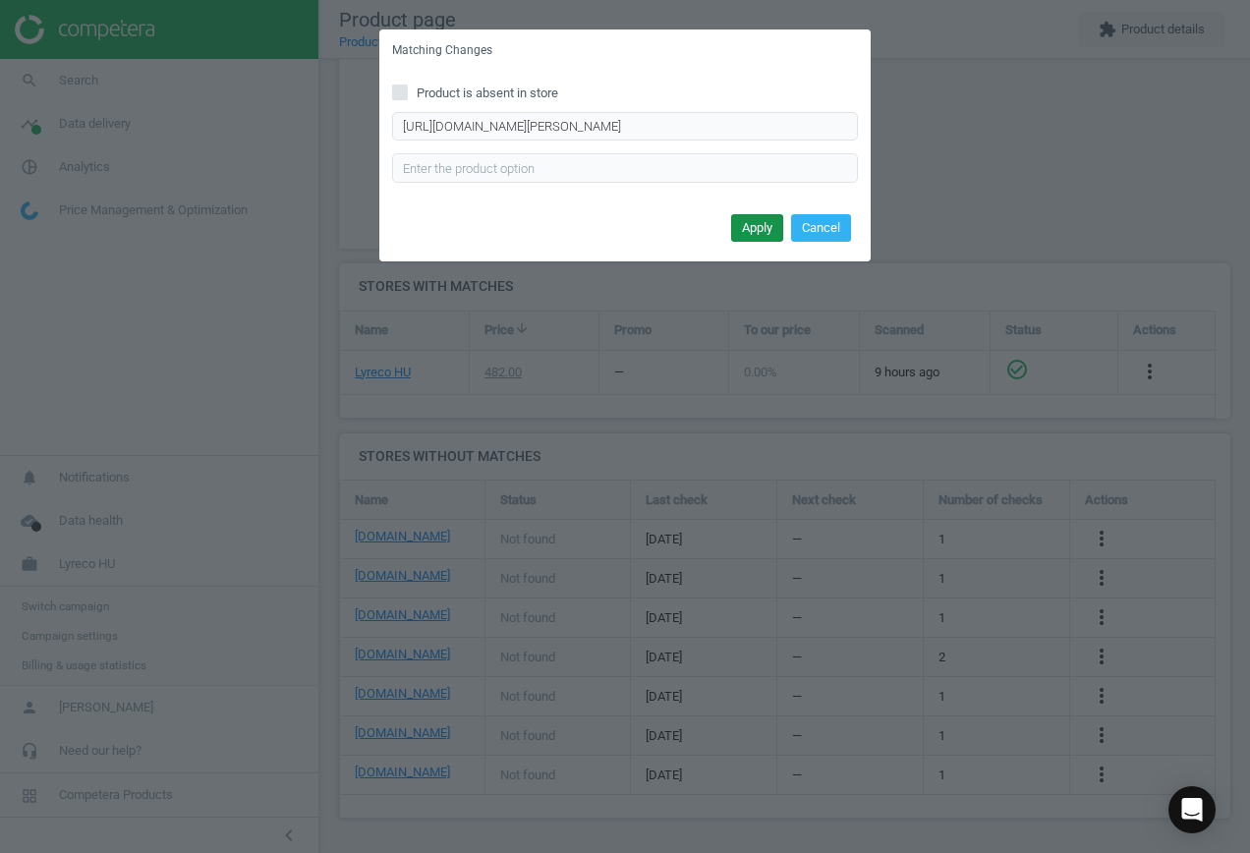
scroll to position [0, 0]
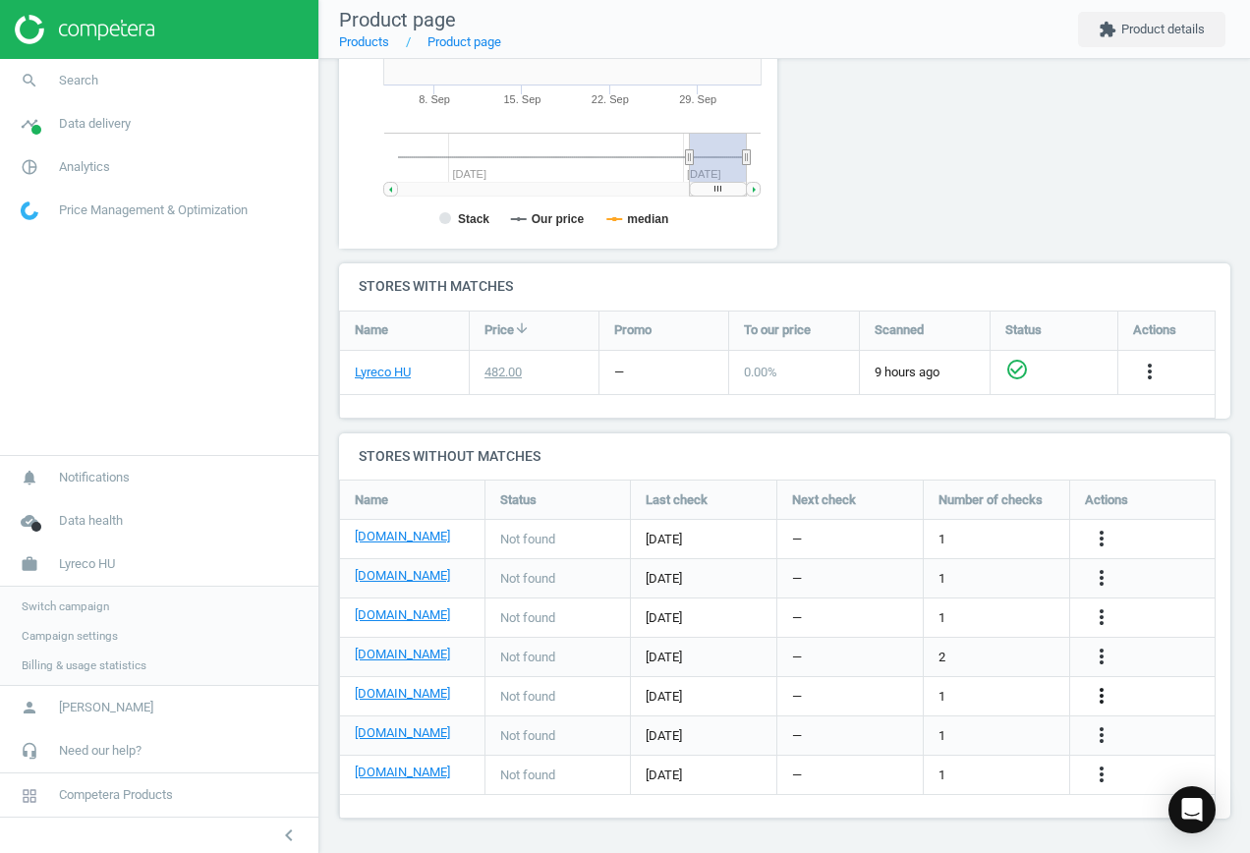
click at [1091, 693] on icon "more_vert" at bounding box center [1101, 696] width 24 height 24
click at [980, 683] on link "Edit URL/product option" at bounding box center [947, 696] width 269 height 30
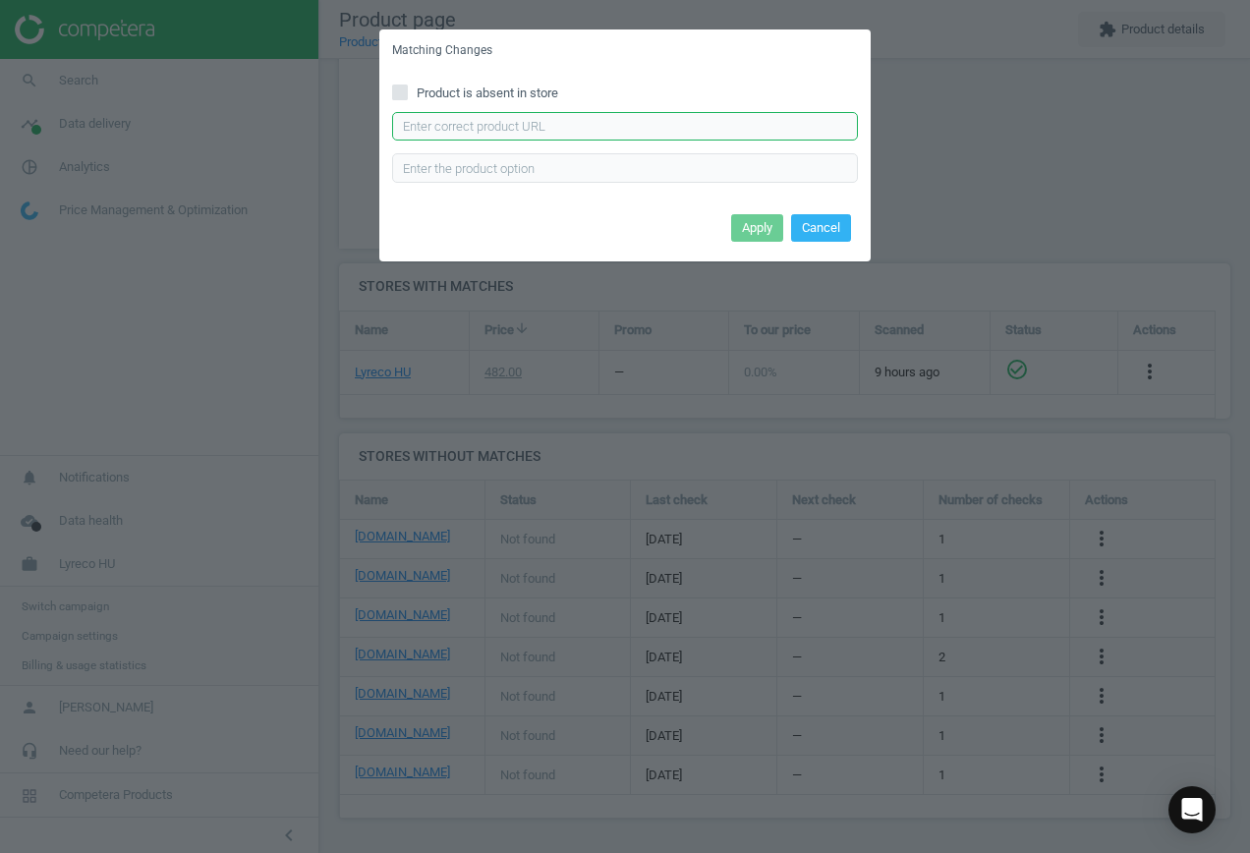
click at [591, 124] on input "text" at bounding box center [625, 126] width 466 height 29
paste input "[URL][DOMAIN_NAME][PERSON_NAME][PERSON_NAME][PERSON_NAME]"
type input "[URL][DOMAIN_NAME][PERSON_NAME][PERSON_NAME][PERSON_NAME]"
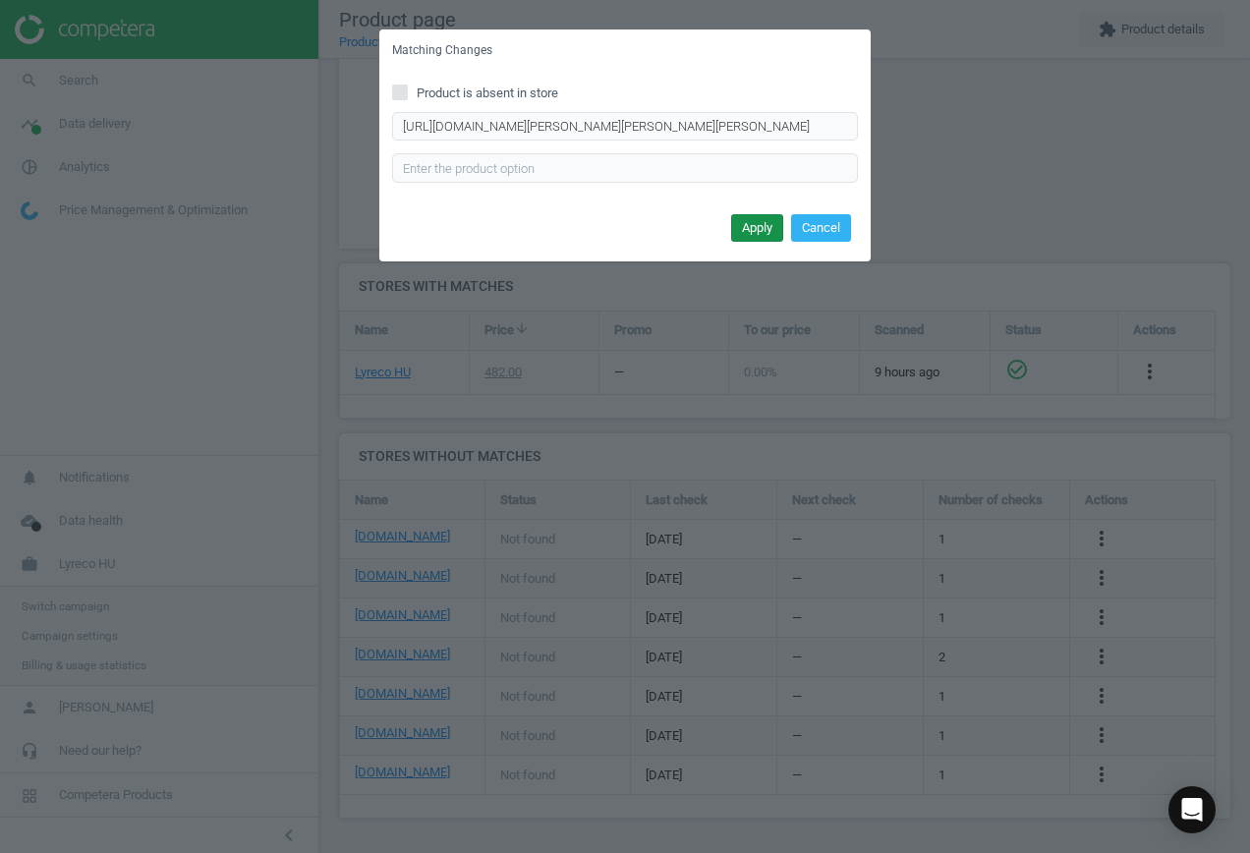
click at [761, 226] on button "Apply" at bounding box center [757, 228] width 52 height 28
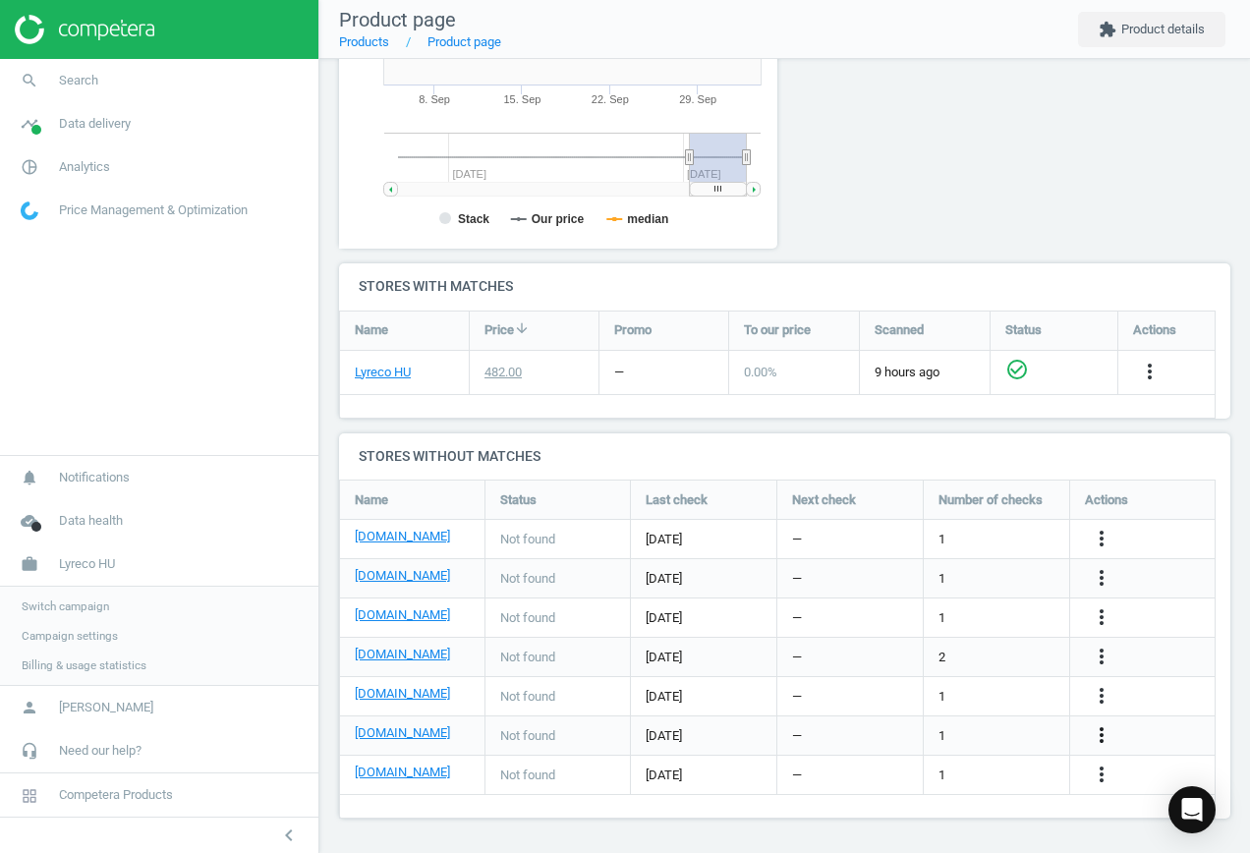
drag, startPoint x: 1103, startPoint y: 730, endPoint x: 1091, endPoint y: 728, distance: 12.0
click at [1103, 730] on icon "more_vert" at bounding box center [1101, 735] width 24 height 24
click at [936, 735] on link "Edit URL/product option" at bounding box center [947, 735] width 269 height 30
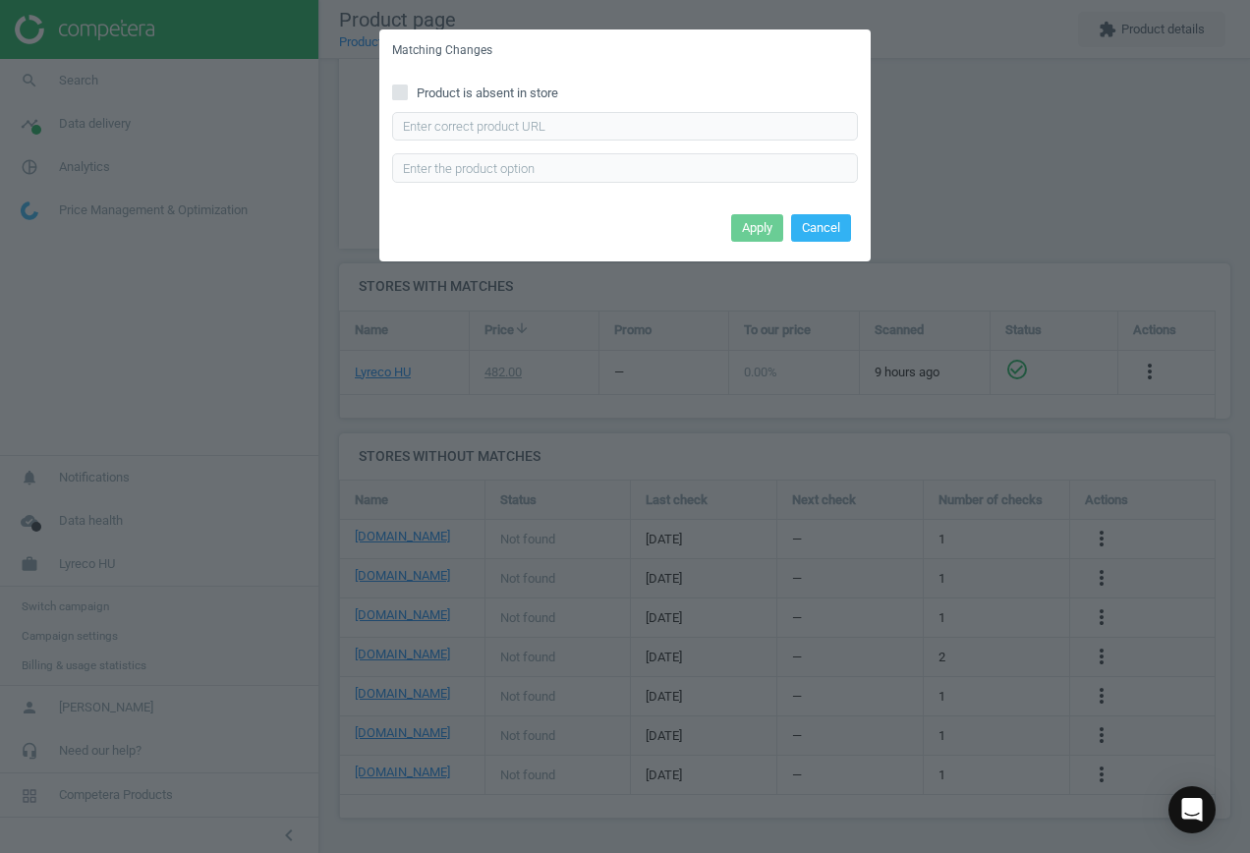
click at [451, 89] on span "Product is absent in store" at bounding box center [487, 93] width 149 height 18
click at [407, 89] on input "Product is absent in store" at bounding box center [400, 91] width 13 height 13
checkbox input "true"
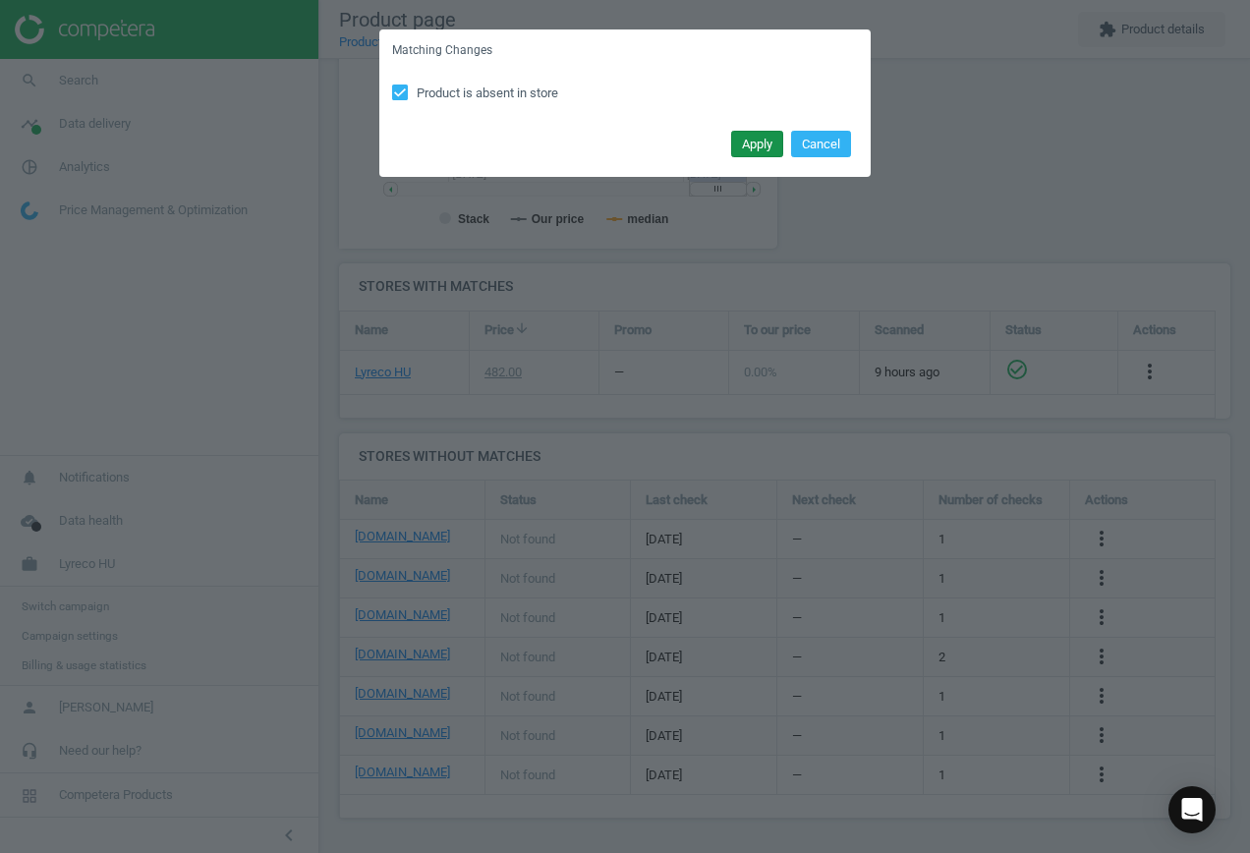
click at [754, 145] on button "Apply" at bounding box center [757, 145] width 52 height 28
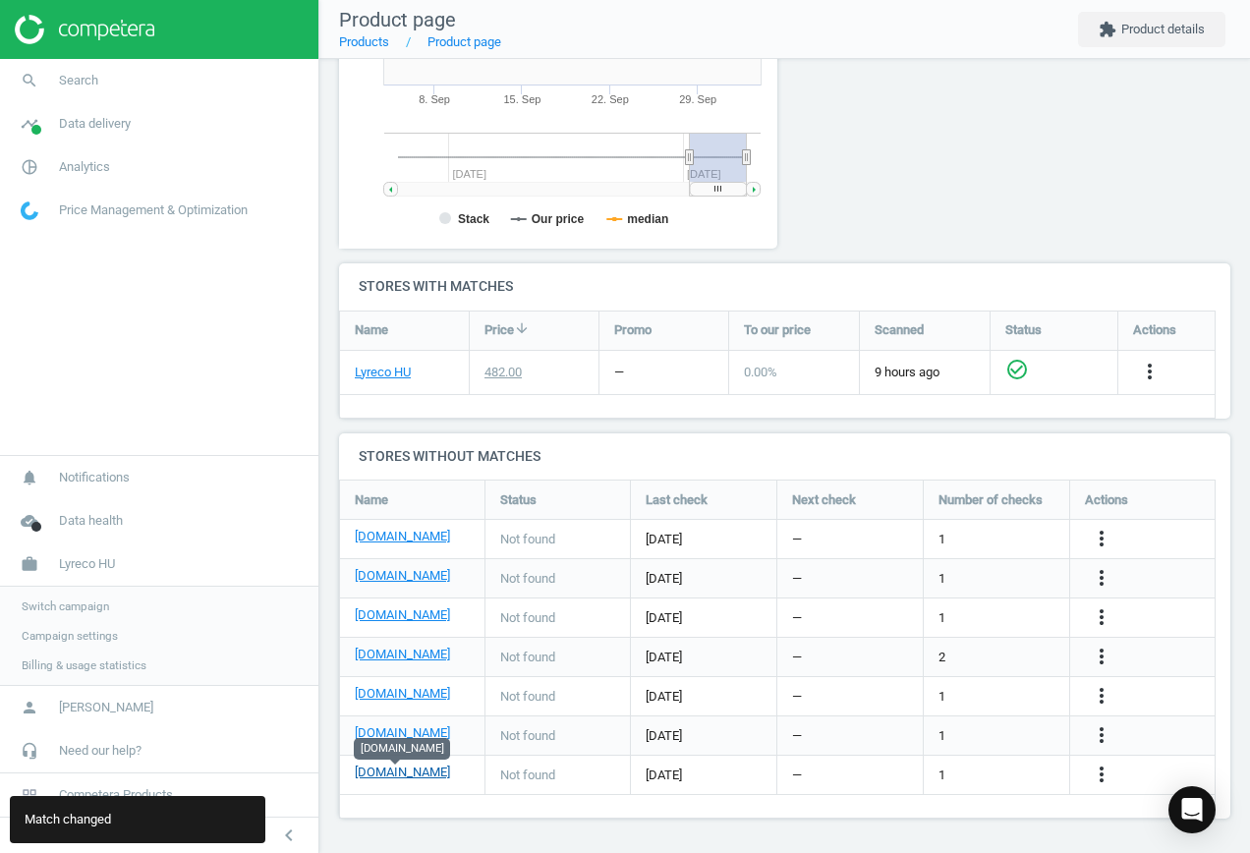
click at [411, 771] on link "[DOMAIN_NAME]" at bounding box center [402, 772] width 95 height 18
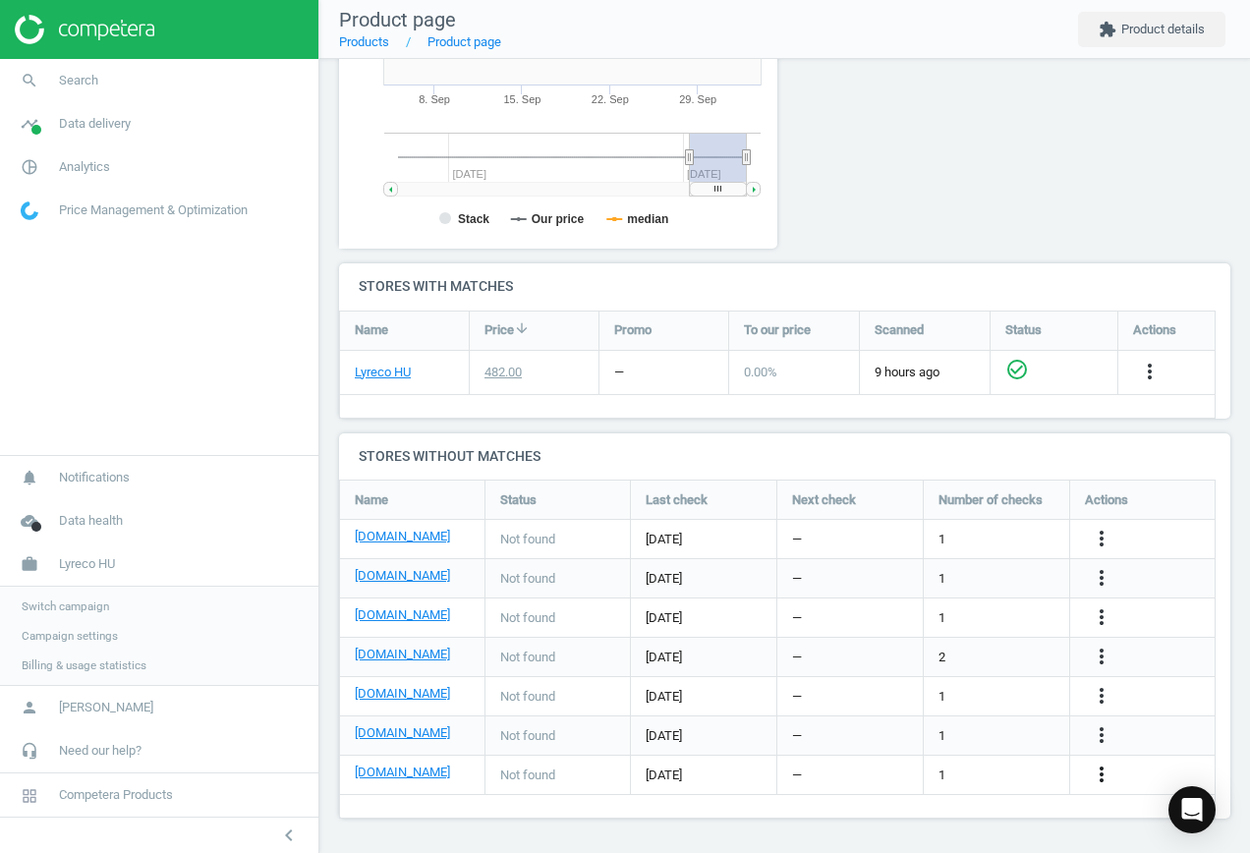
click at [1095, 777] on icon "more_vert" at bounding box center [1101, 774] width 24 height 24
click at [928, 773] on link "Edit URL/product option" at bounding box center [947, 774] width 269 height 30
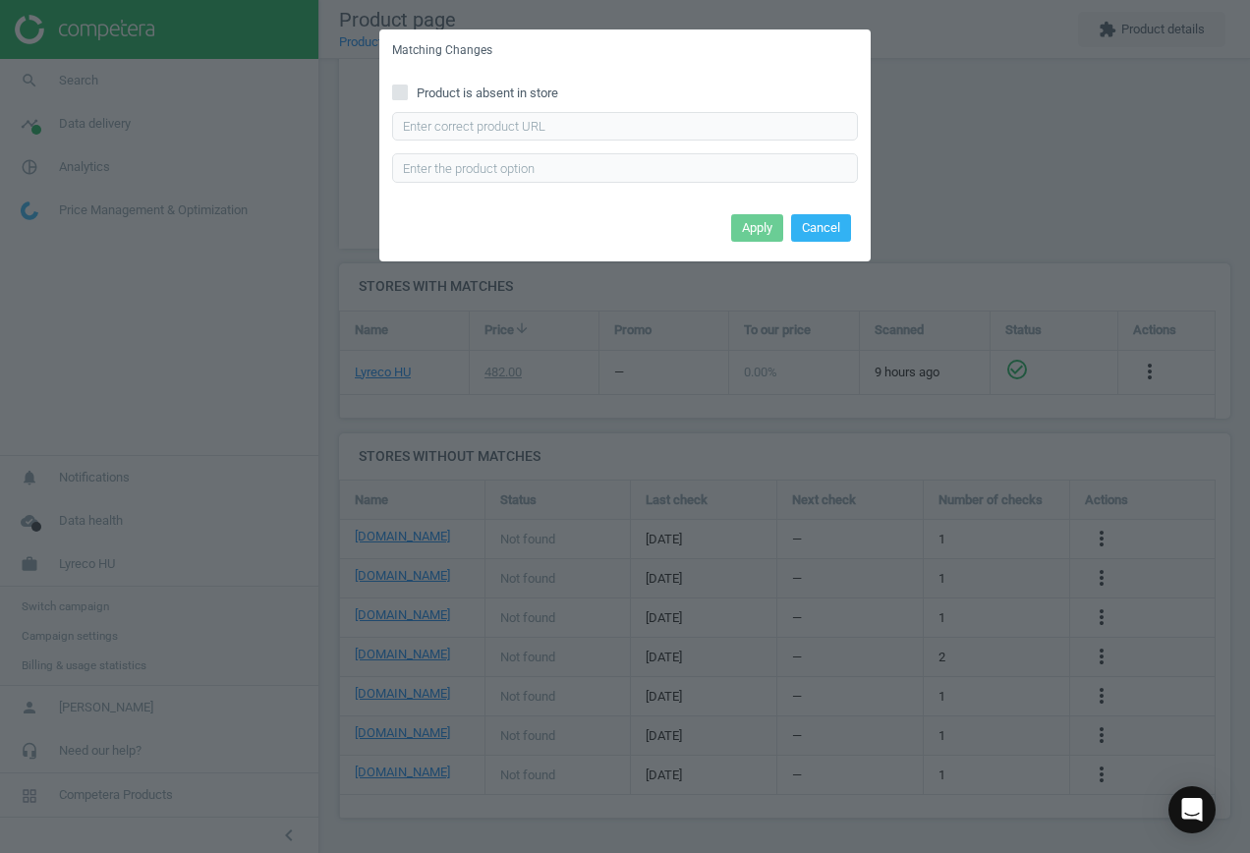
click at [405, 91] on input "Product is absent in store" at bounding box center [400, 91] width 13 height 13
checkbox input "true"
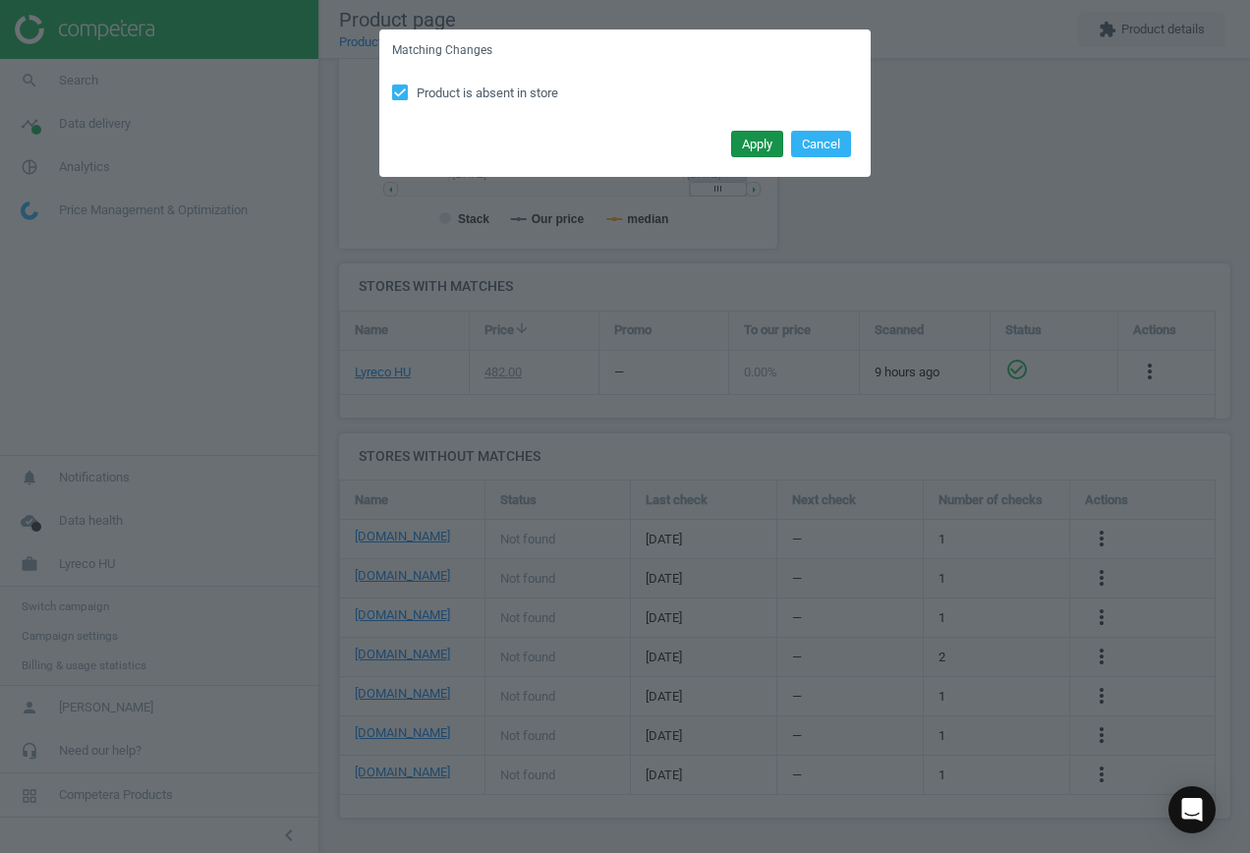
click at [755, 144] on button "Apply" at bounding box center [757, 145] width 52 height 28
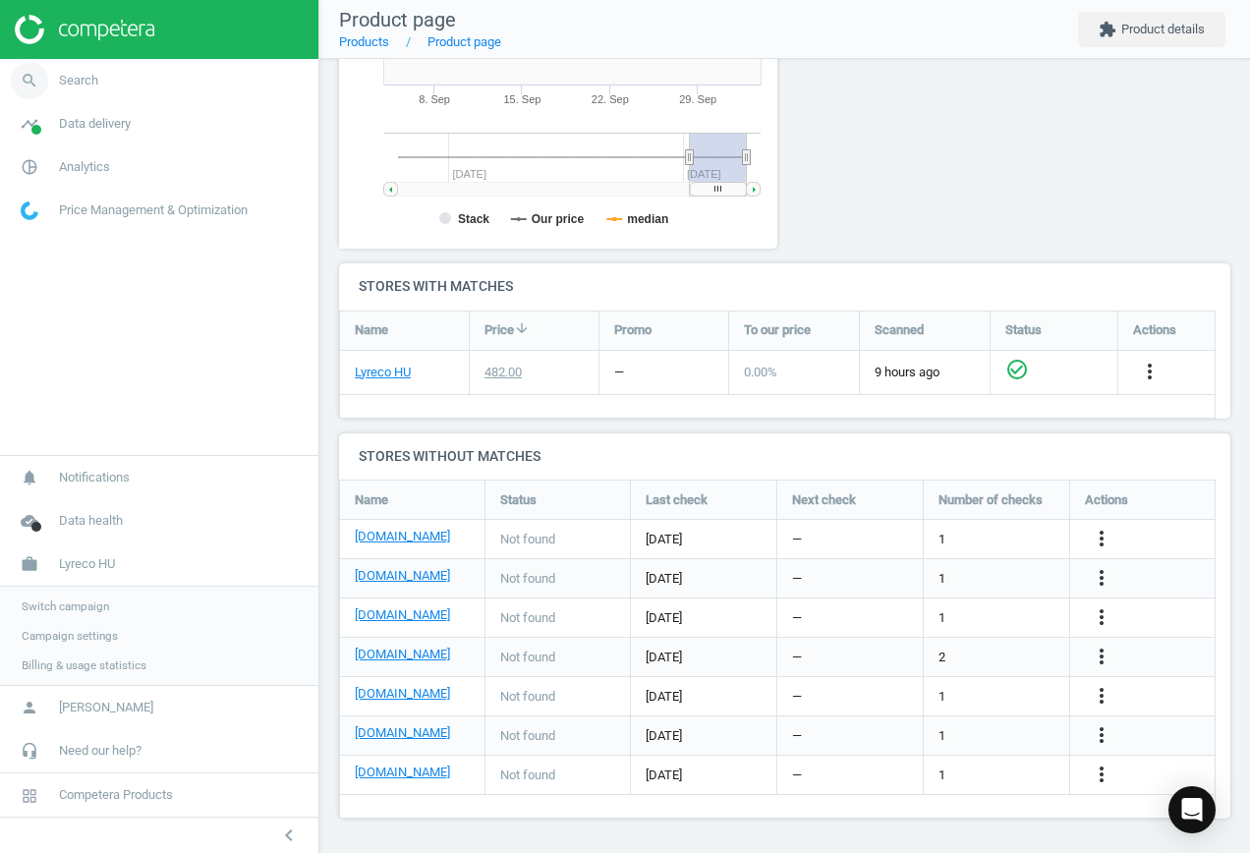
click at [73, 69] on link "search Search" at bounding box center [159, 80] width 318 height 43
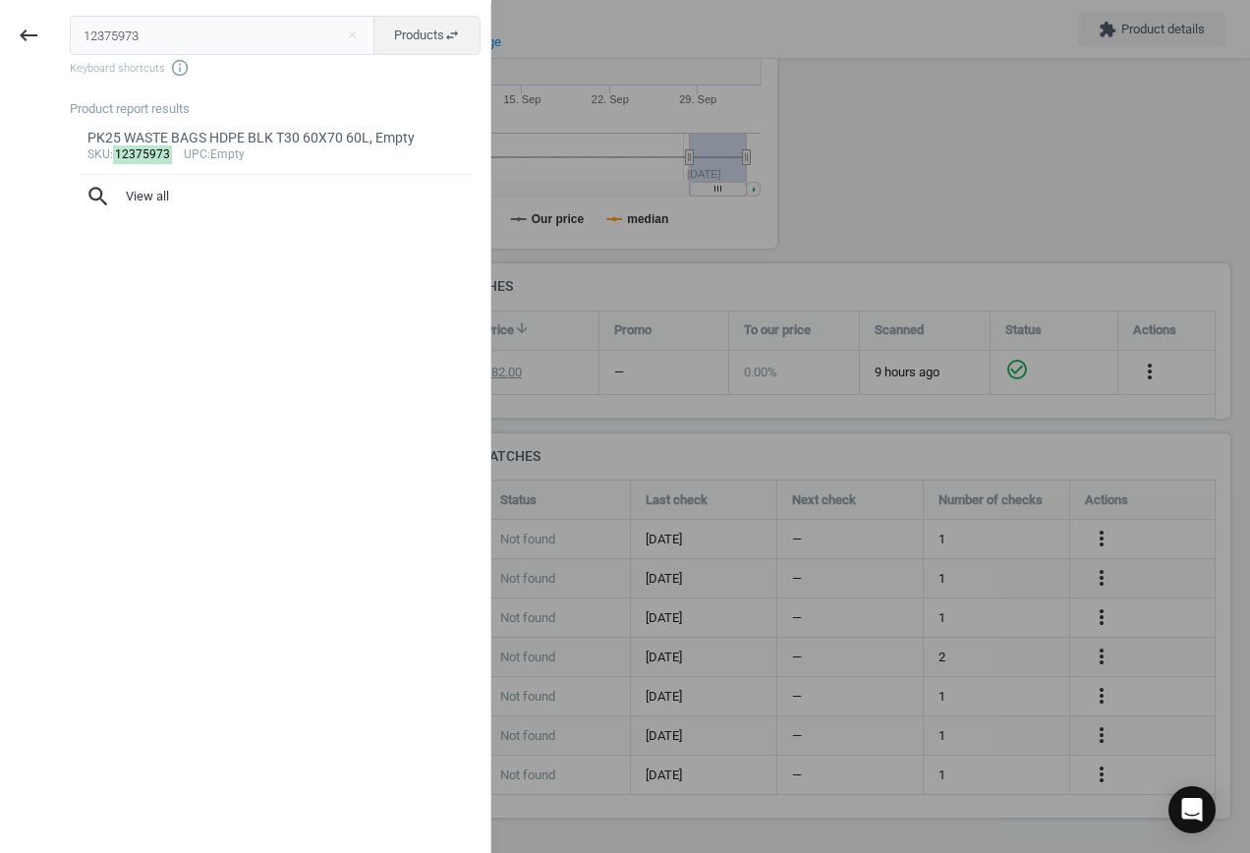
drag, startPoint x: 137, startPoint y: 30, endPoint x: -56, endPoint y: 38, distance: 192.7
click at [0, 38] on html "Group 2 Created with Sketch. ic/cloud_download/grey600 Created with Sketch. gra…" at bounding box center [625, 426] width 1250 height 853
type input "5453929"
click at [239, 163] on link "Packing tape, 48 mm x 66 m, 40 μm, transparent, Empty sku : 5453929 upc :Empty" at bounding box center [275, 145] width 411 height 55
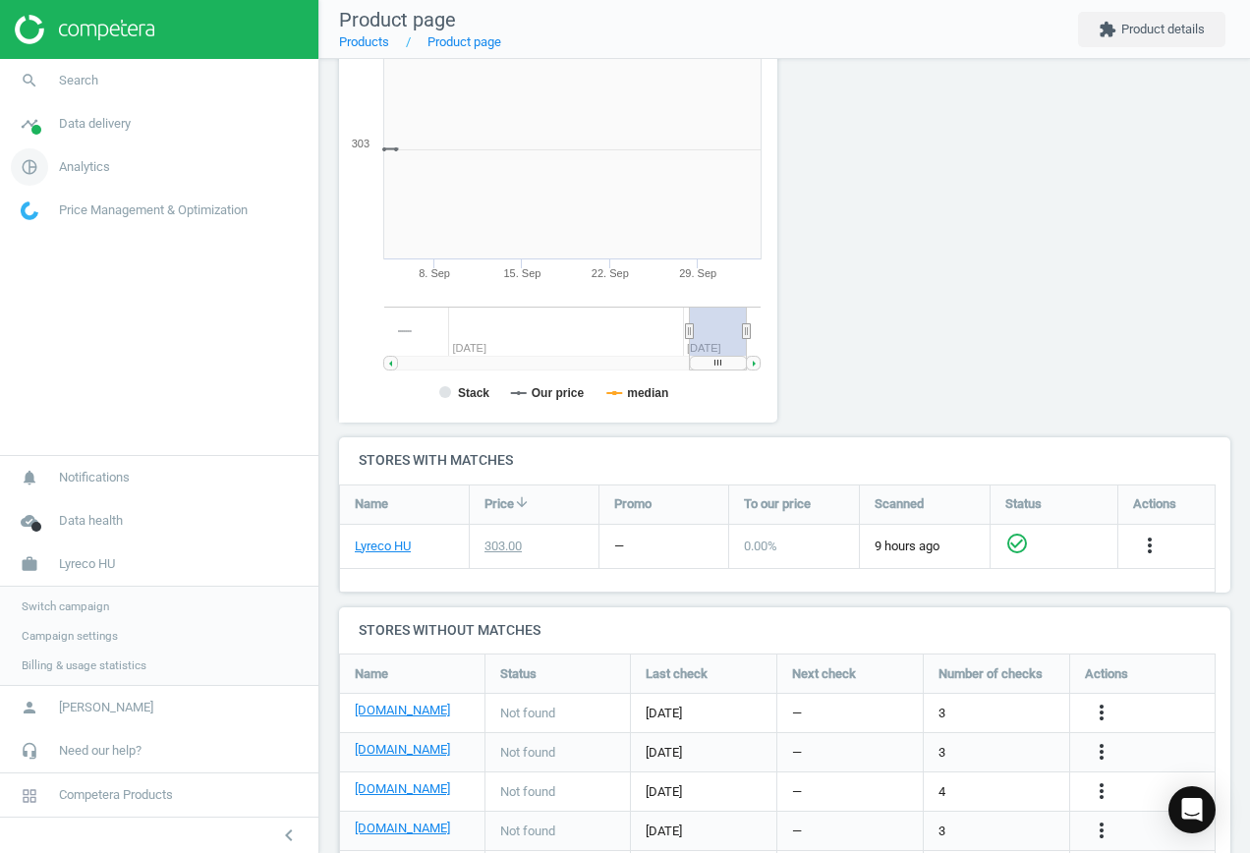
scroll to position [423, 461]
click at [1102, 712] on icon "more_vert" at bounding box center [1101, 712] width 24 height 24
click at [931, 710] on link "Edit URL/product option" at bounding box center [947, 712] width 269 height 30
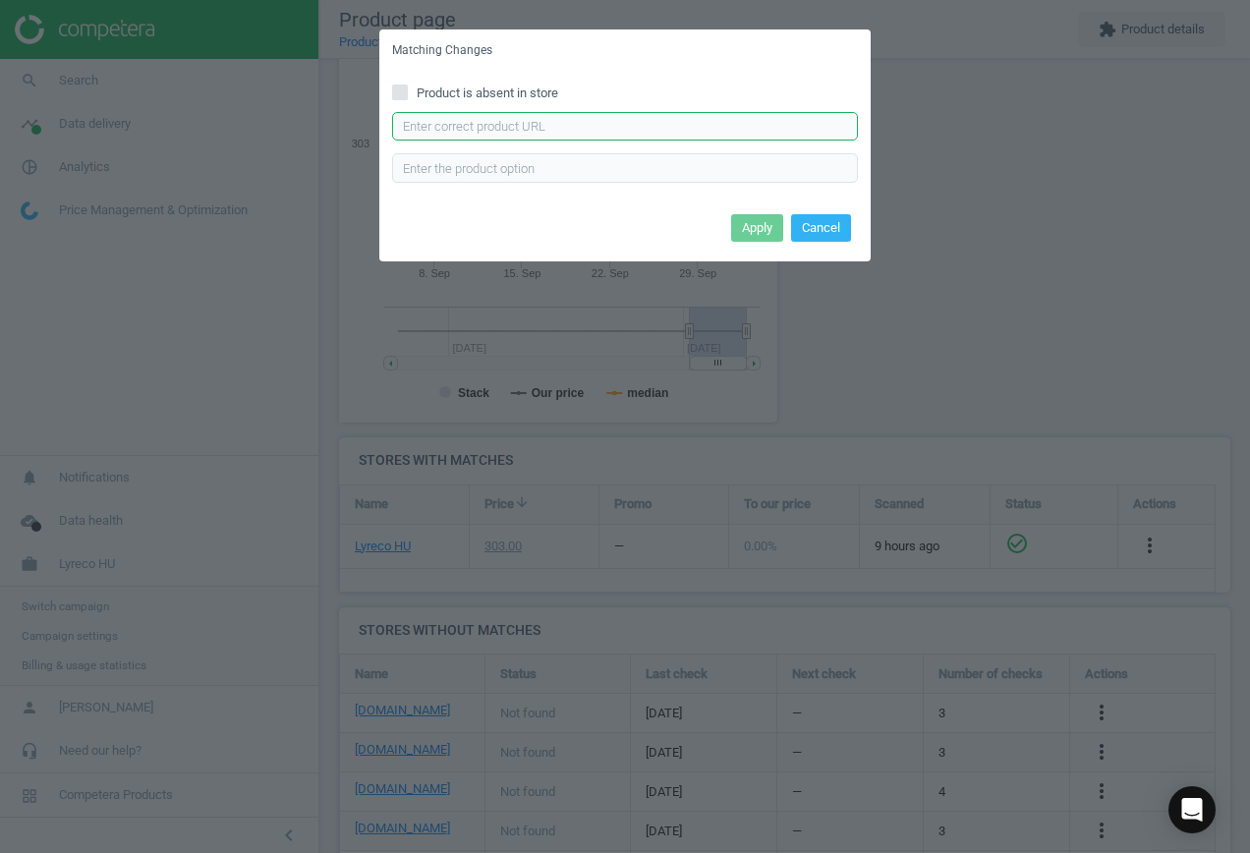
click at [489, 130] on input "text" at bounding box center [625, 126] width 466 height 29
paste input "[URL][DOMAIN_NAME]"
type input "[URL][DOMAIN_NAME]"
click at [758, 224] on button "Apply" at bounding box center [757, 228] width 52 height 28
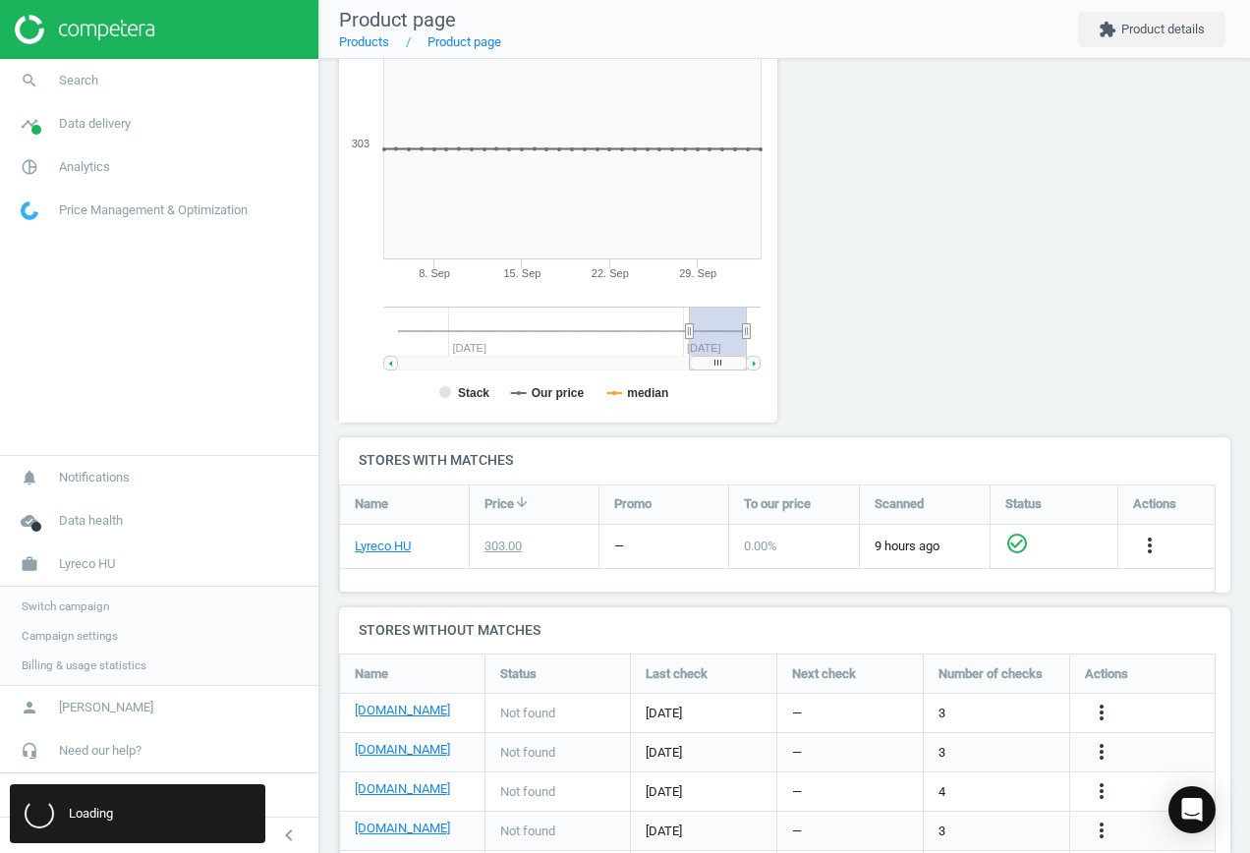
scroll to position [0, 0]
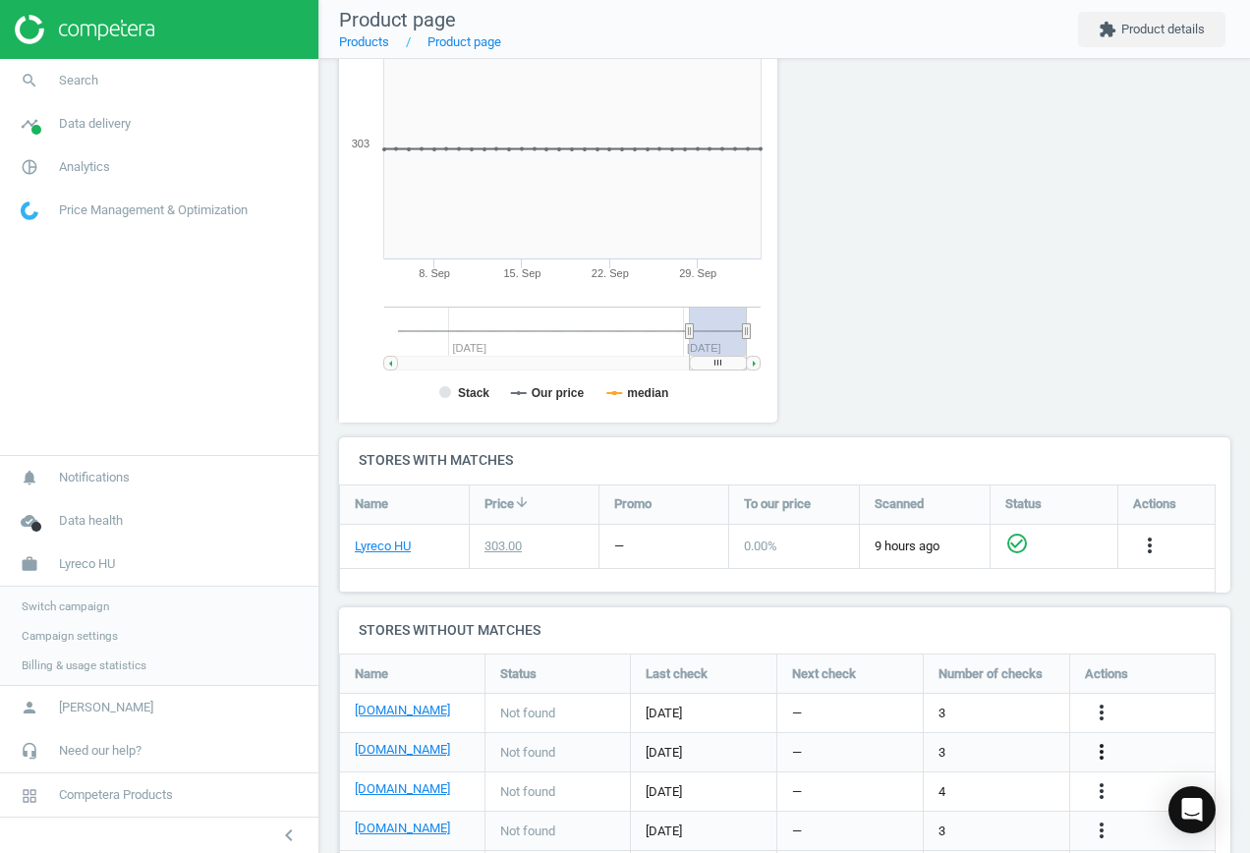
click at [1103, 748] on icon "more_vert" at bounding box center [1101, 752] width 24 height 24
click at [936, 745] on link "Edit URL/product option" at bounding box center [947, 752] width 269 height 30
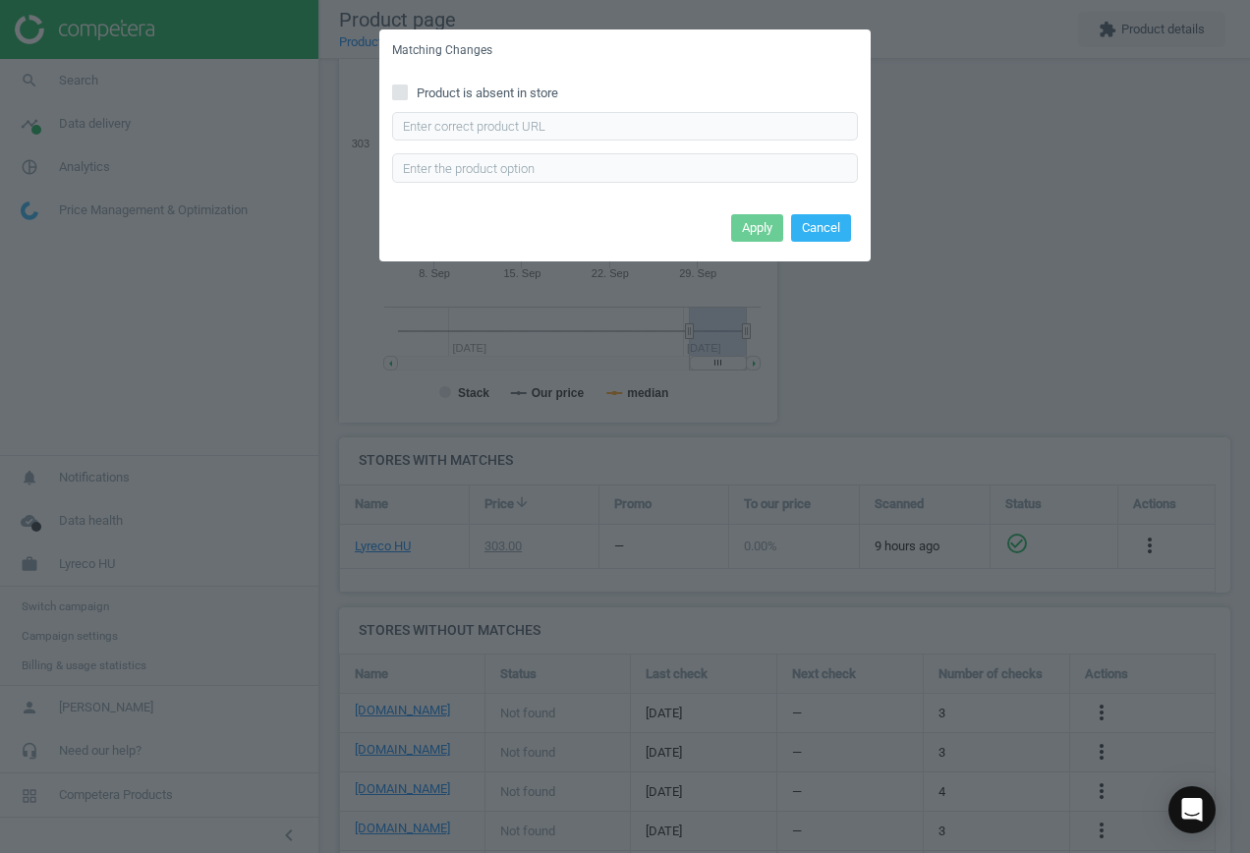
click at [484, 96] on span "Product is absent in store" at bounding box center [487, 93] width 149 height 18
click at [407, 96] on input "Product is absent in store" at bounding box center [400, 91] width 13 height 13
checkbox input "true"
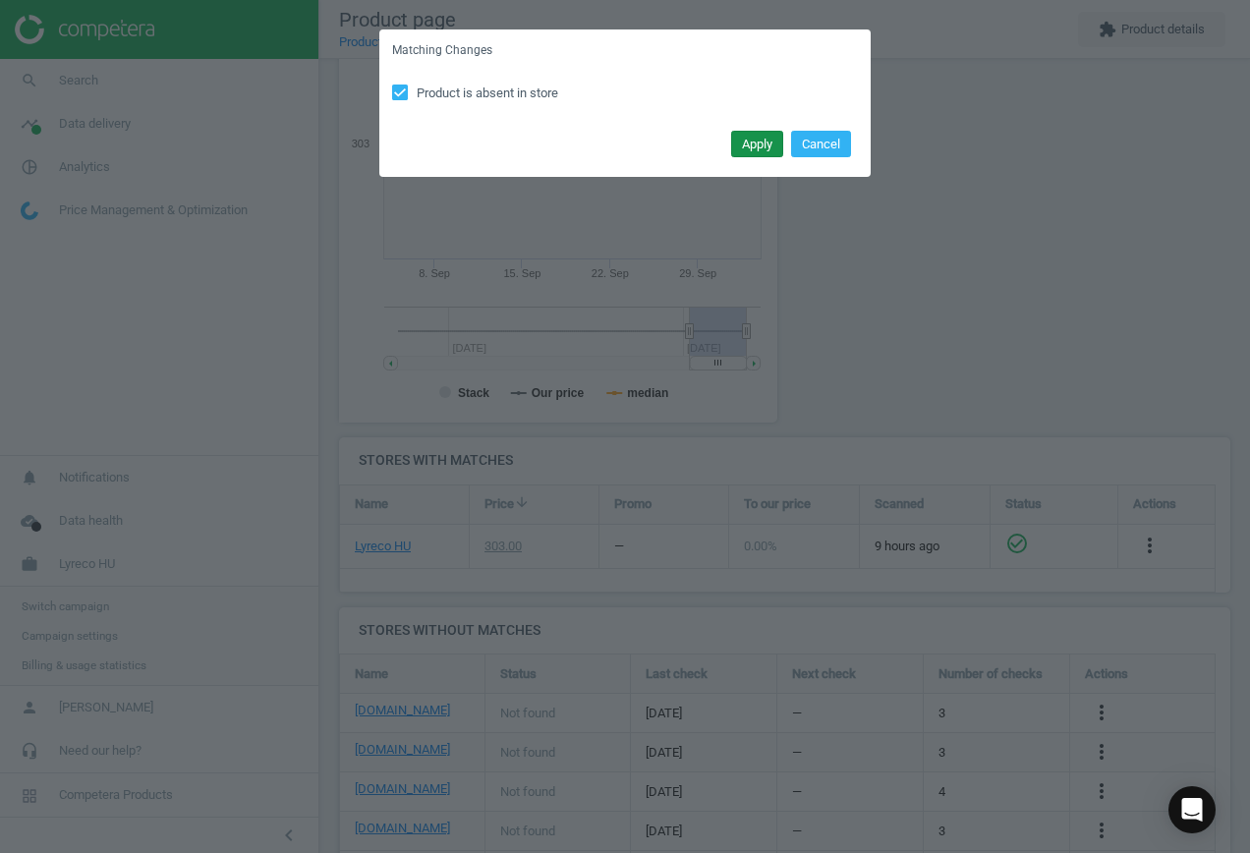
click at [759, 143] on button "Apply" at bounding box center [757, 145] width 52 height 28
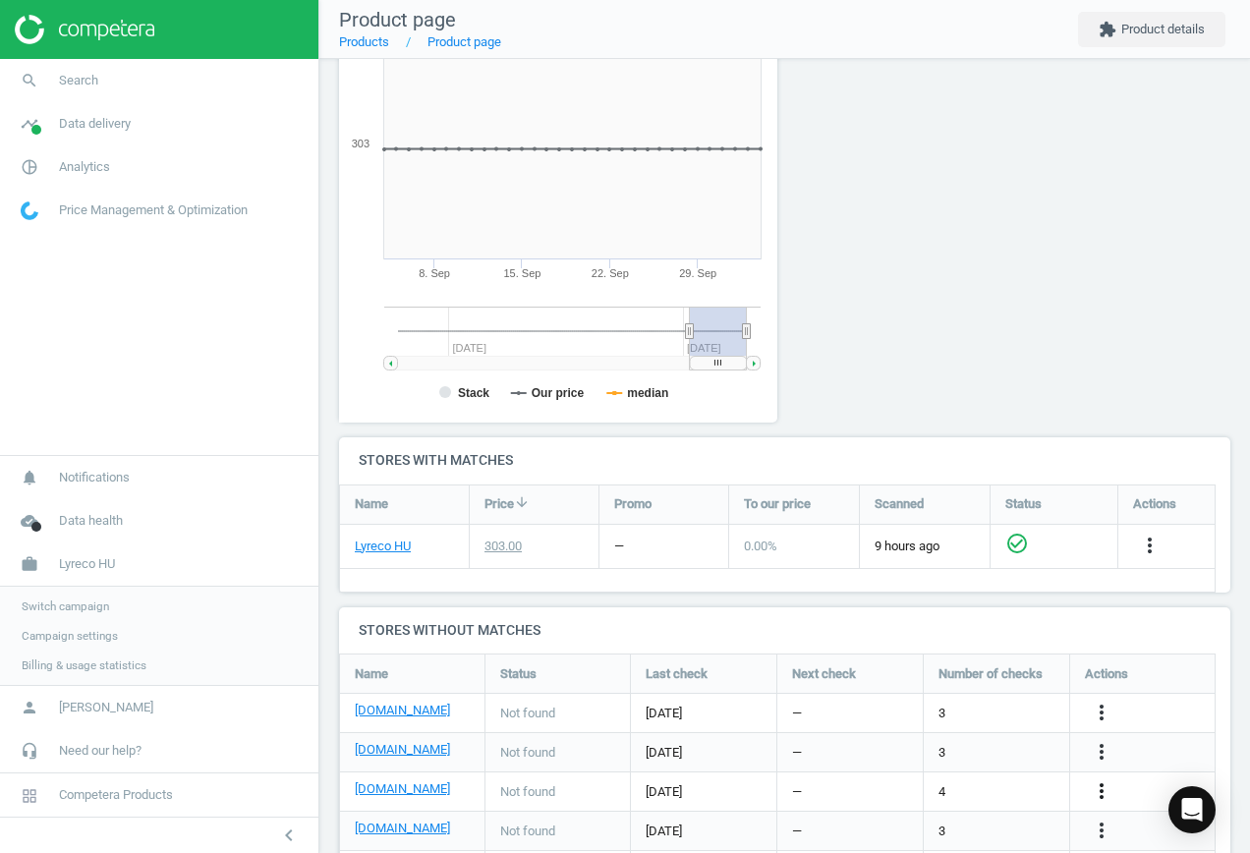
click at [1100, 786] on icon "more_vert" at bounding box center [1101, 791] width 24 height 24
click at [925, 789] on link "Edit URL/product option" at bounding box center [947, 791] width 269 height 30
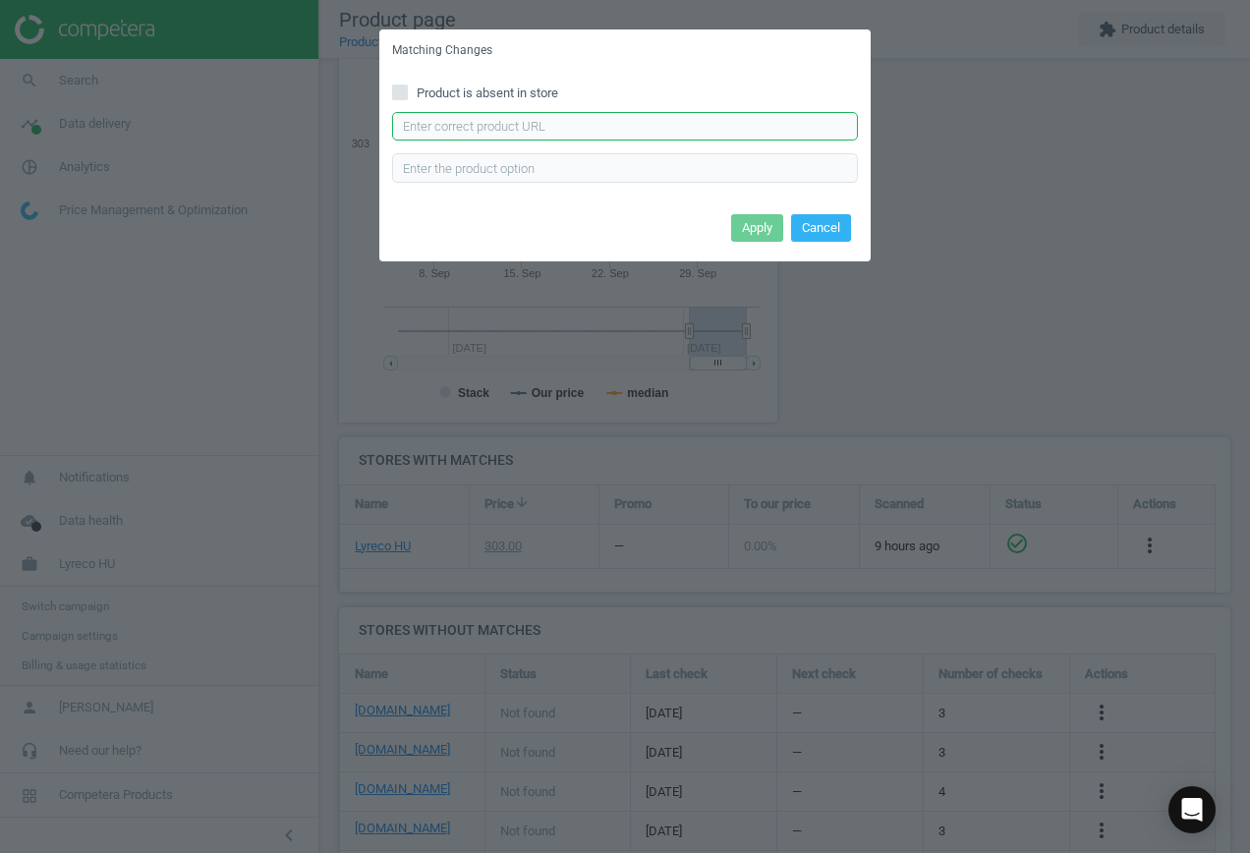
click at [558, 133] on input "text" at bounding box center [625, 126] width 466 height 29
paste input "[URL][DOMAIN_NAME][PERSON_NAME]"
type input "[URL][DOMAIN_NAME][PERSON_NAME]"
click at [747, 226] on button "Apply" at bounding box center [757, 228] width 52 height 28
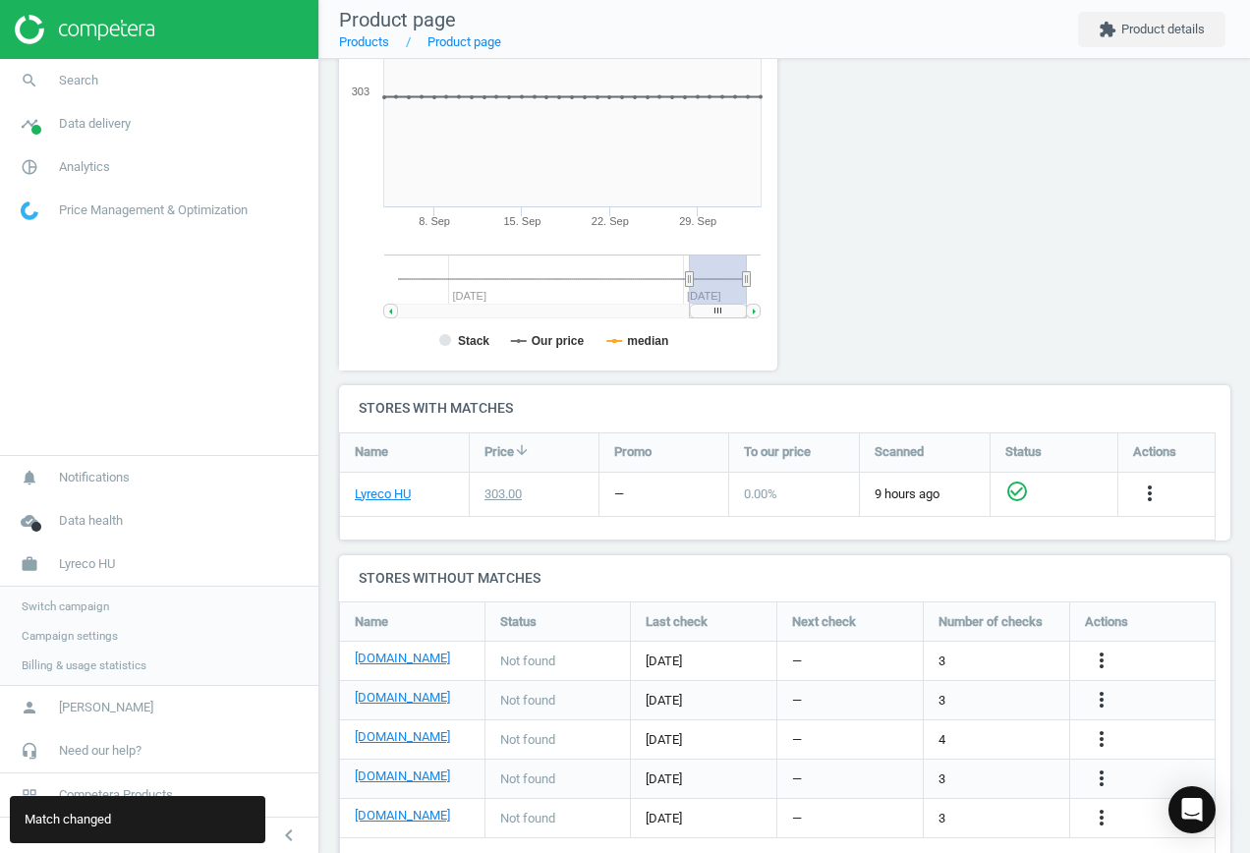
scroll to position [381, 0]
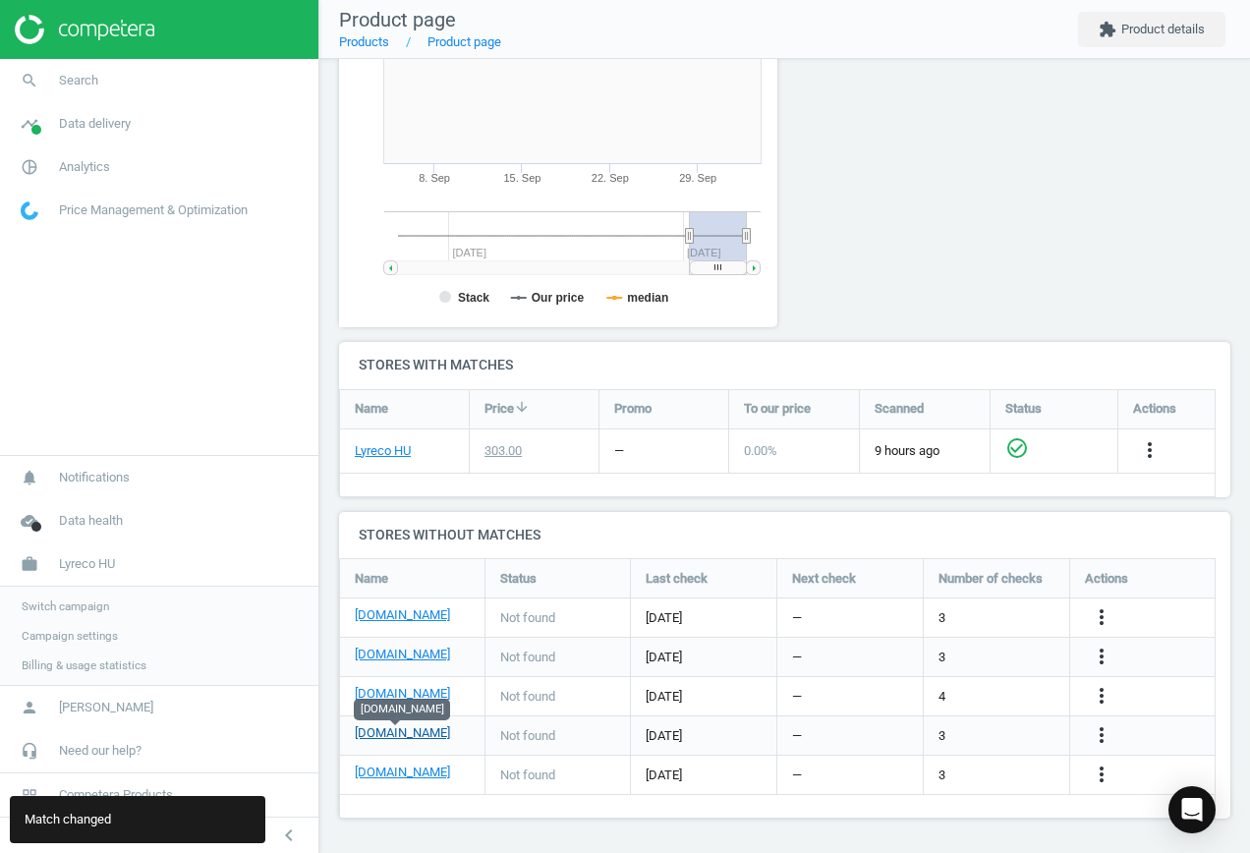
click at [418, 734] on link "[DOMAIN_NAME]" at bounding box center [402, 733] width 95 height 18
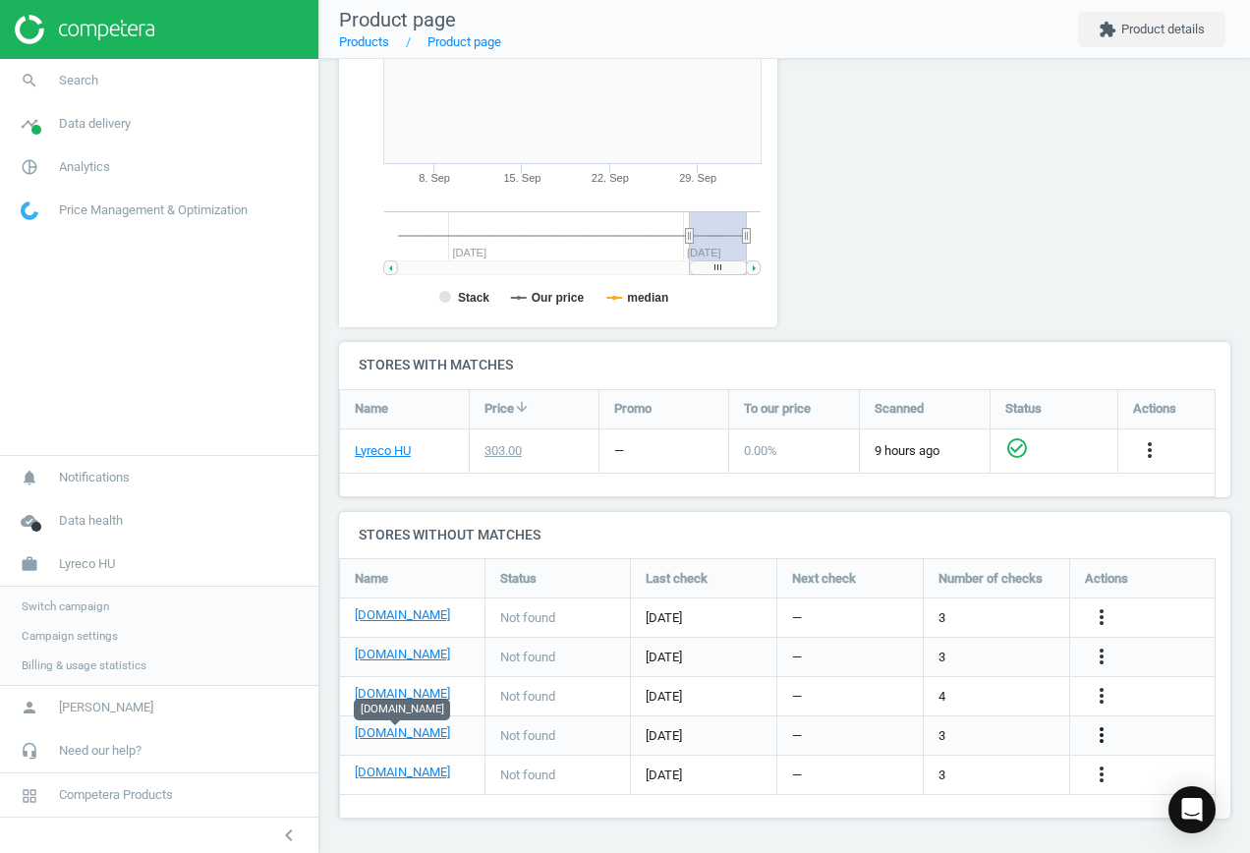
click at [1097, 737] on icon "more_vert" at bounding box center [1101, 735] width 24 height 24
click at [983, 735] on link "Edit URL/product option" at bounding box center [947, 735] width 269 height 30
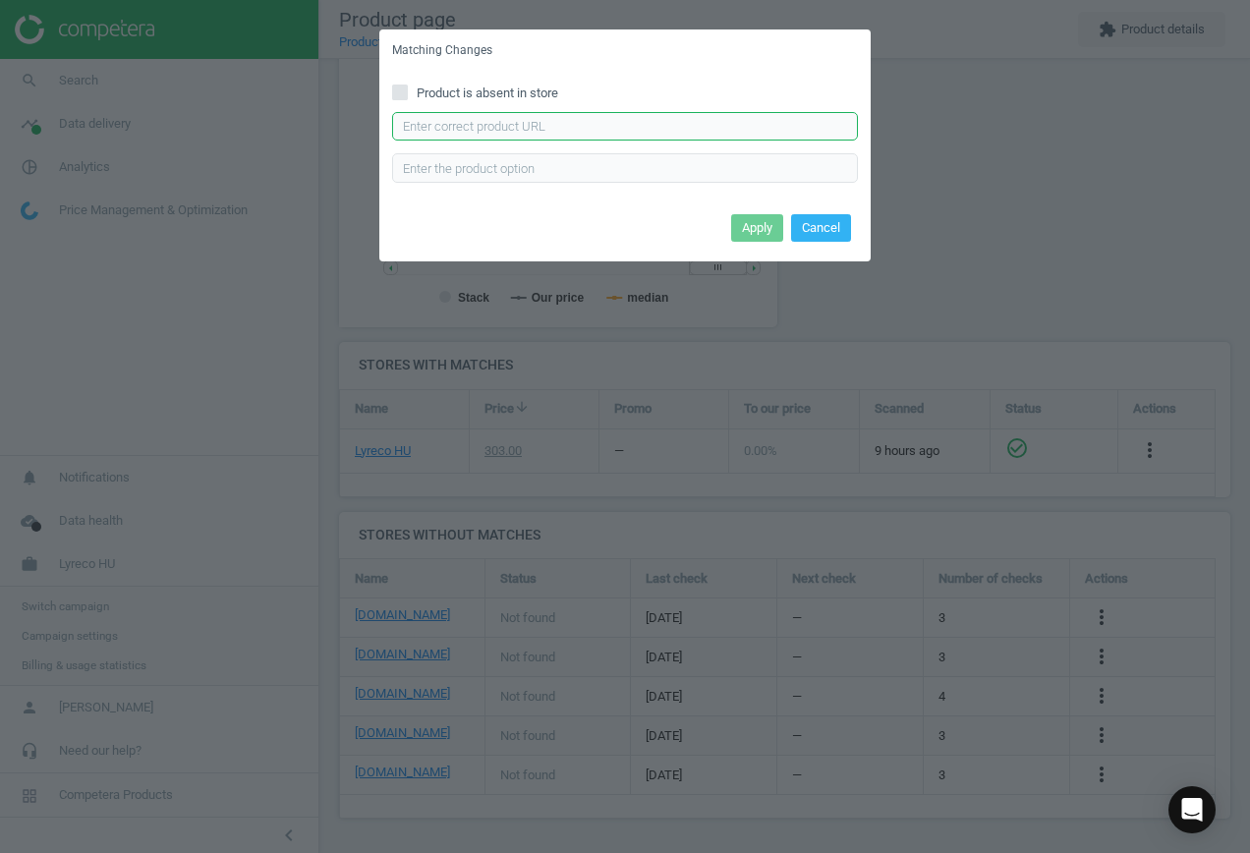
click at [578, 126] on input "text" at bounding box center [625, 126] width 466 height 29
paste input "[URL][DOMAIN_NAME]"
type input "[URL][DOMAIN_NAME]"
click at [748, 225] on button "Apply" at bounding box center [757, 228] width 52 height 28
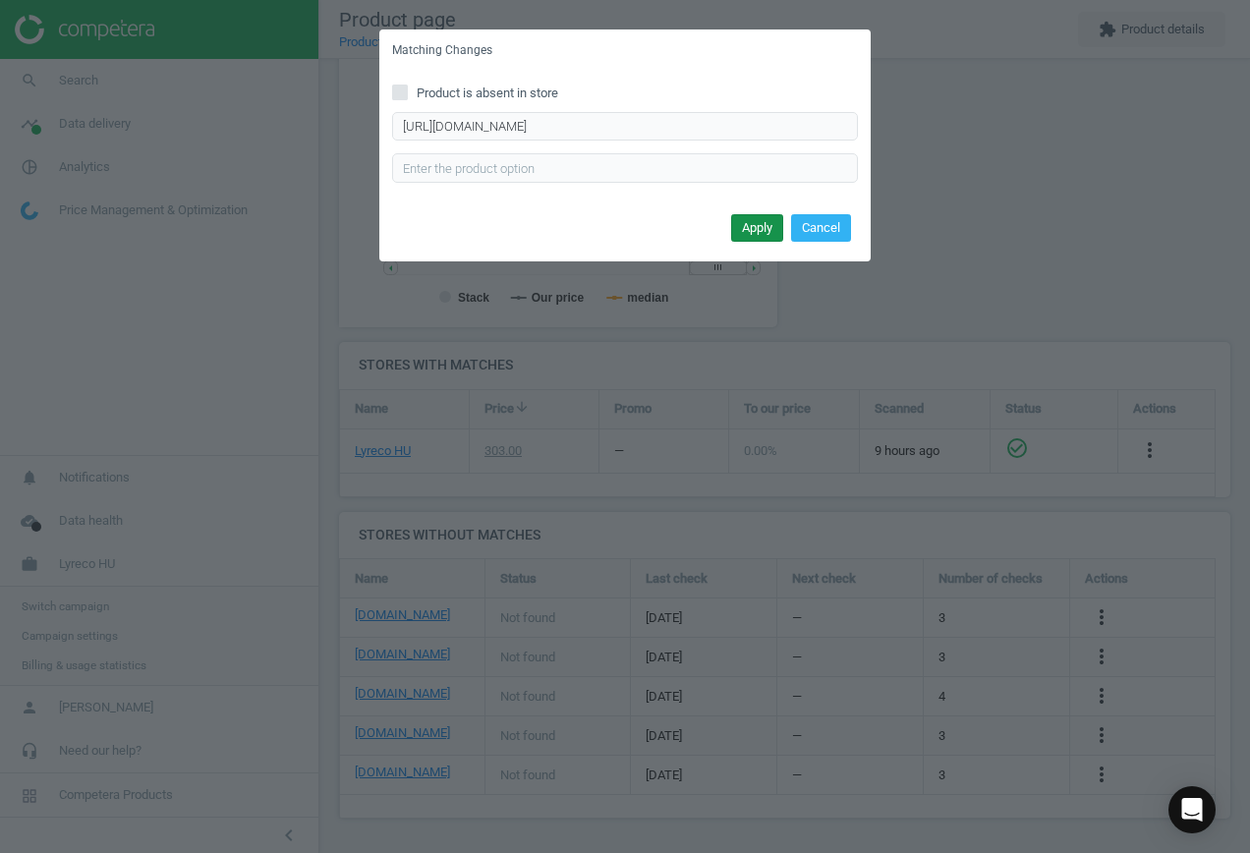
scroll to position [0, 0]
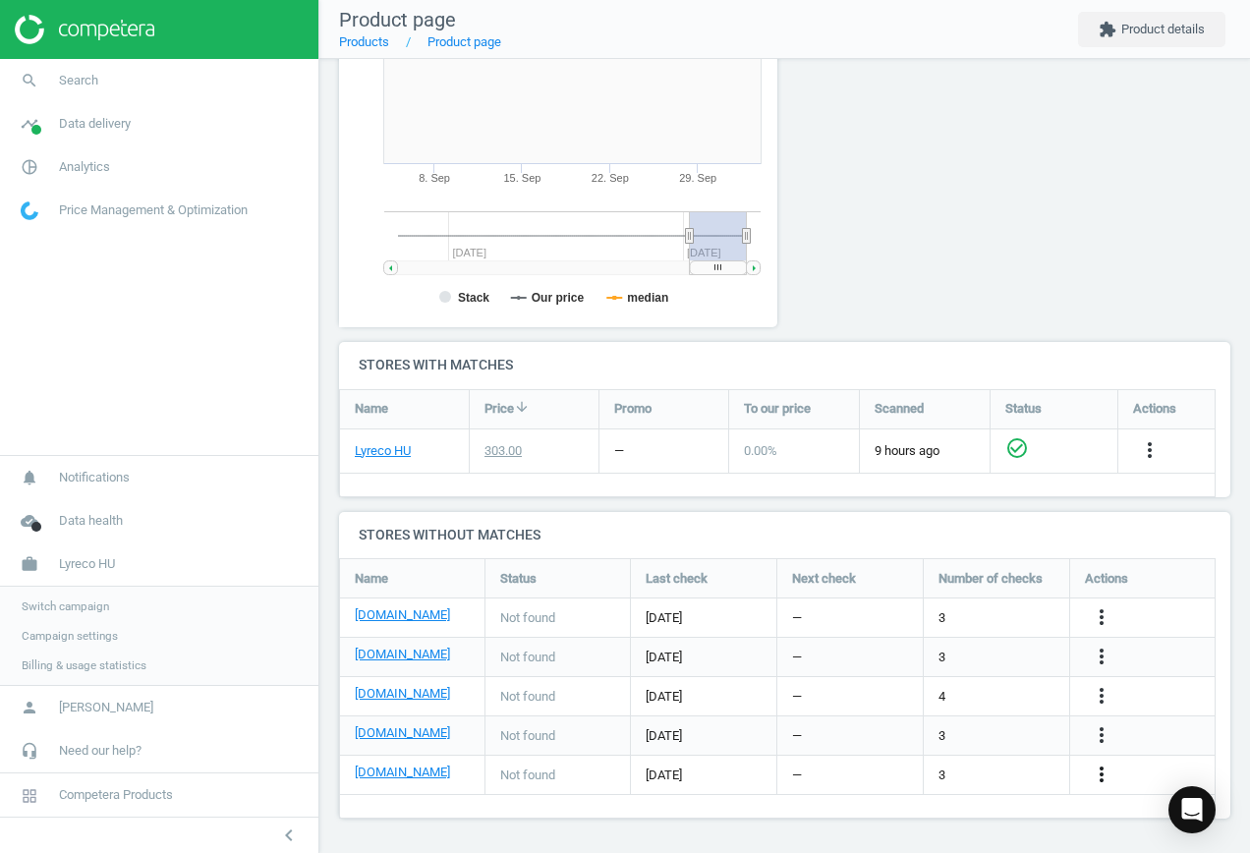
click at [1104, 773] on icon "more_vert" at bounding box center [1101, 774] width 24 height 24
click at [983, 771] on link "Edit URL/product option" at bounding box center [947, 774] width 269 height 30
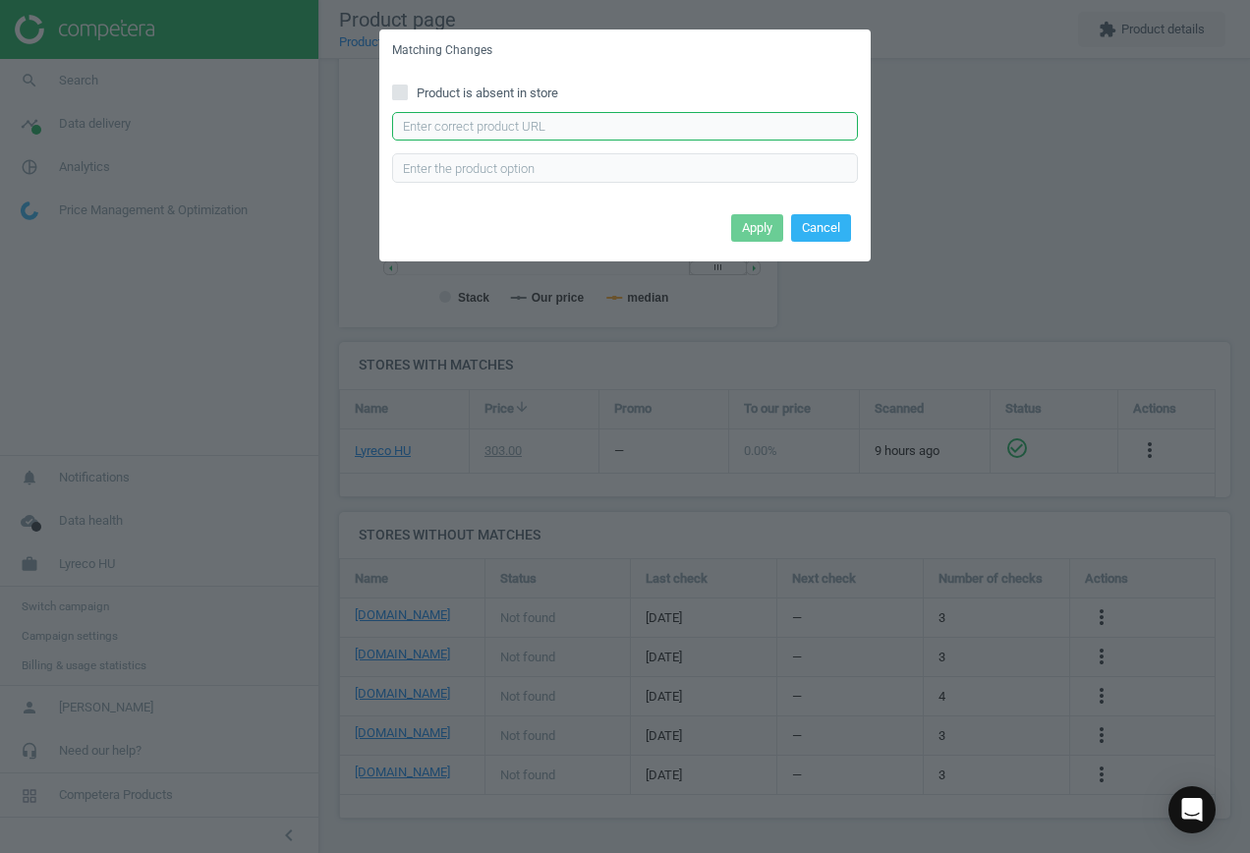
click at [523, 135] on input "text" at bounding box center [625, 126] width 466 height 29
paste input "[URL][DOMAIN_NAME]"
type input "[URL][DOMAIN_NAME]"
click at [758, 222] on button "Apply" at bounding box center [757, 228] width 52 height 28
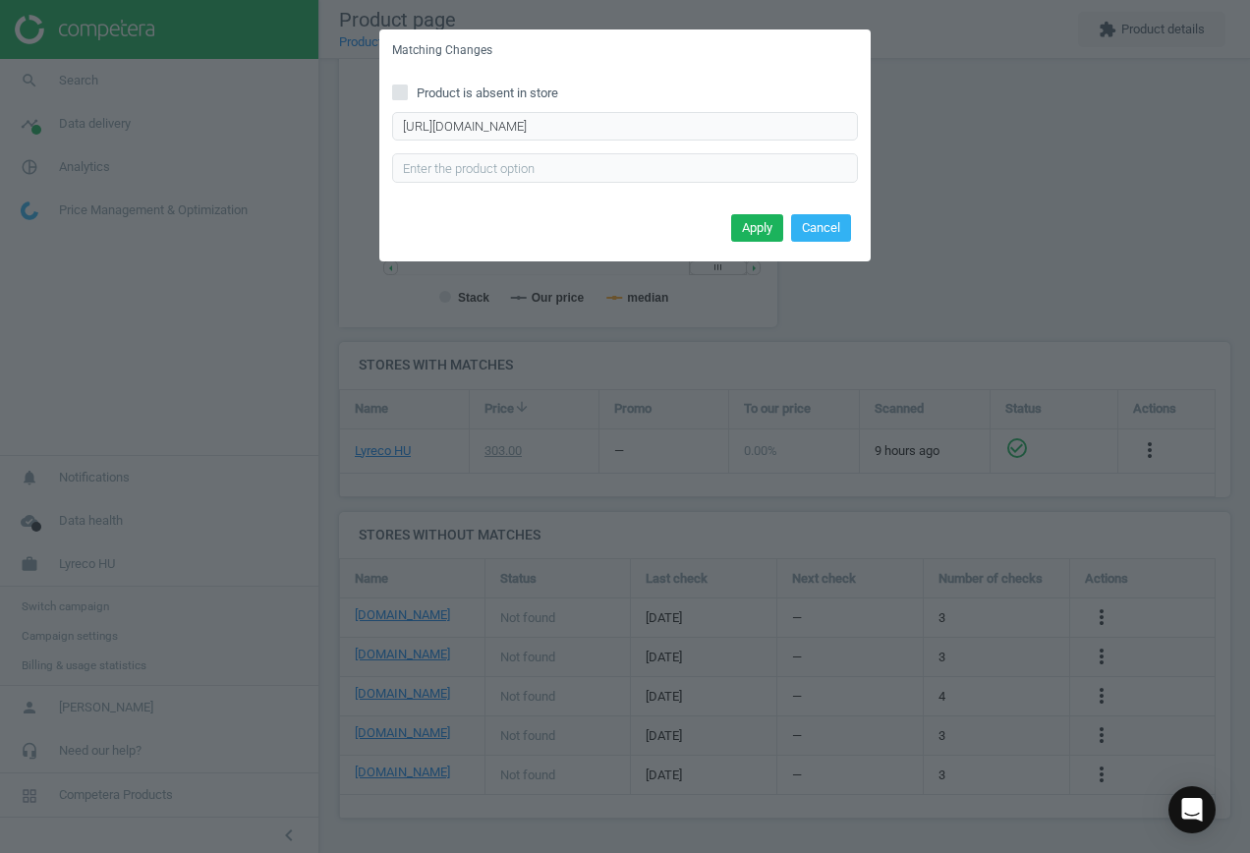
scroll to position [0, 0]
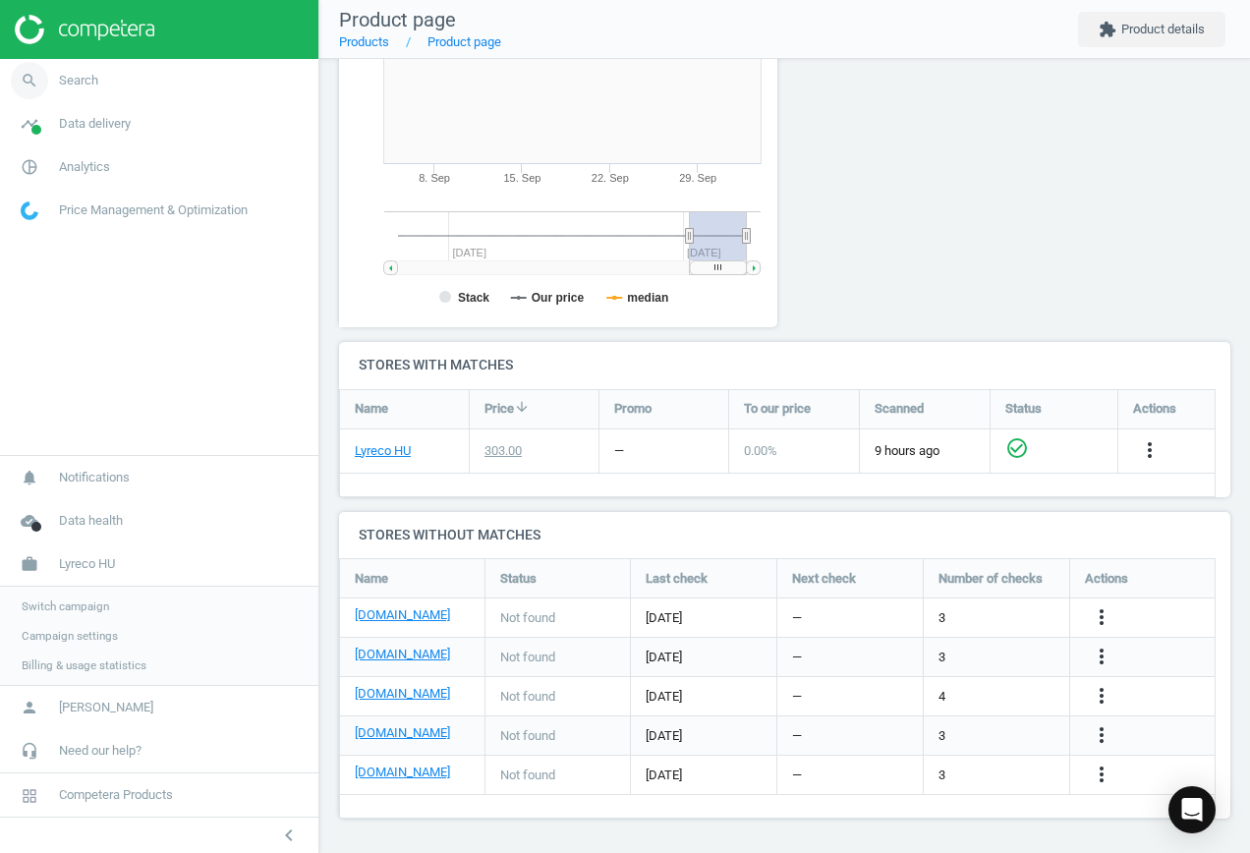
click at [71, 76] on span "Search" at bounding box center [78, 81] width 39 height 18
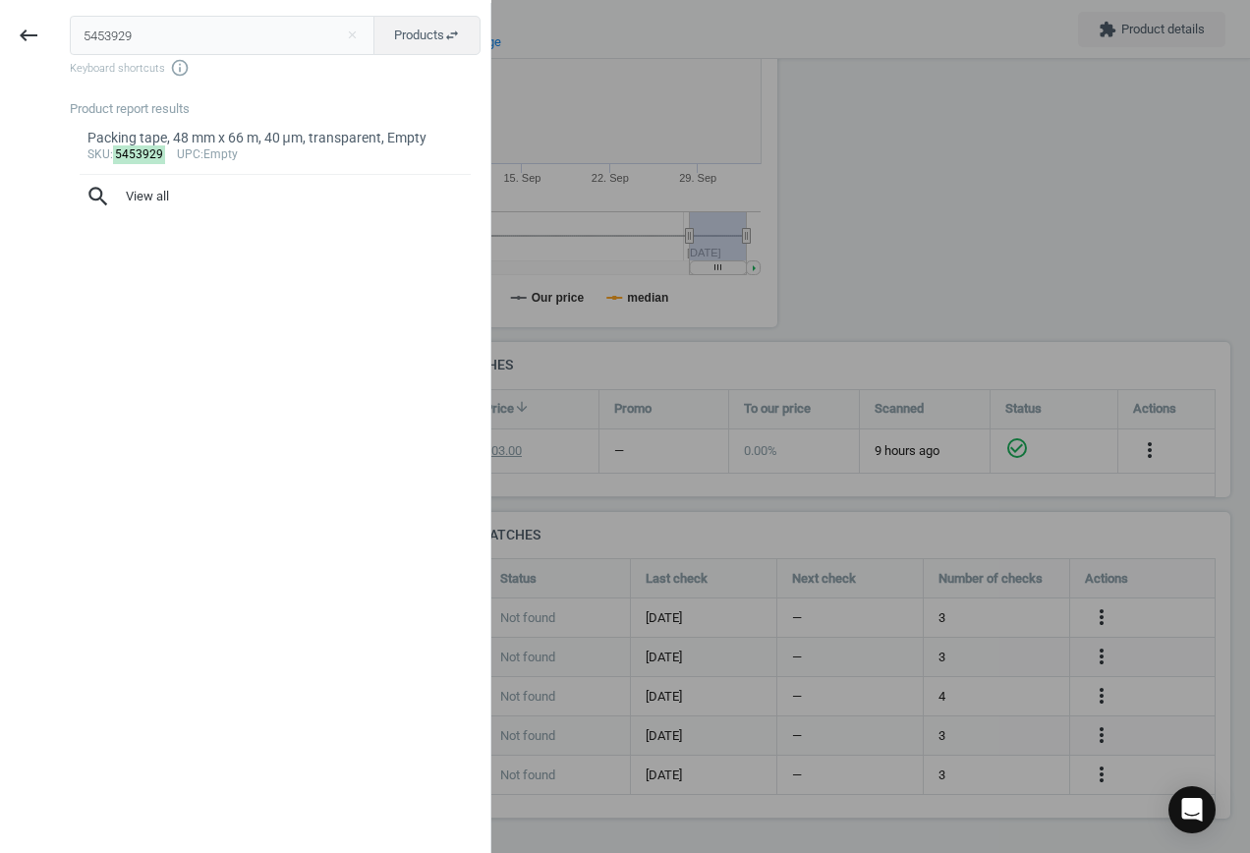
drag, startPoint x: 38, startPoint y: 24, endPoint x: 1, endPoint y: 23, distance: 37.3
click at [0, 23] on div "keyboard_backspace 5453929 close Products swap_horiz Keyboard shortcuts info_ou…" at bounding box center [245, 429] width 491 height 853
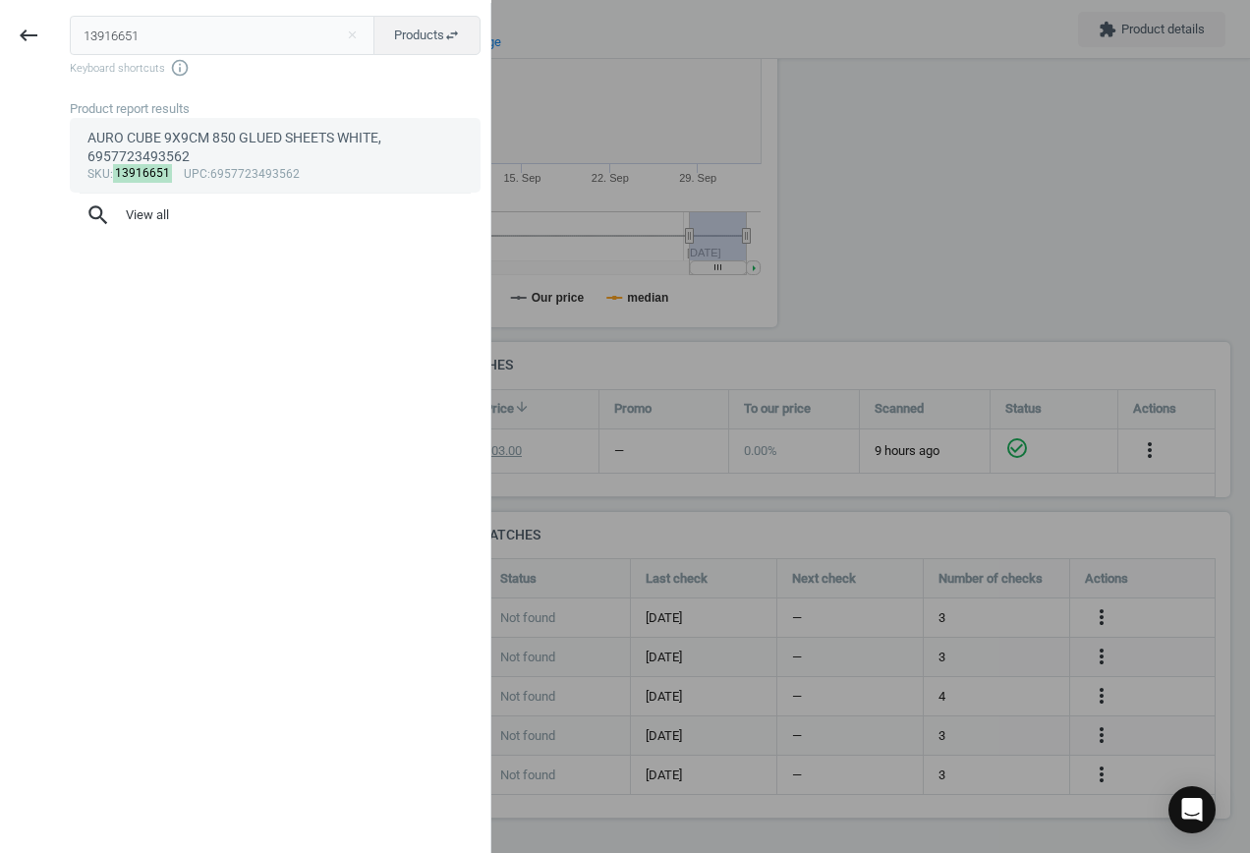
type input "13916651"
click at [260, 149] on div "AURO CUBE 9X9CM 850 GLUED SHEETS WHITE, 6957723493562" at bounding box center [275, 148] width 376 height 38
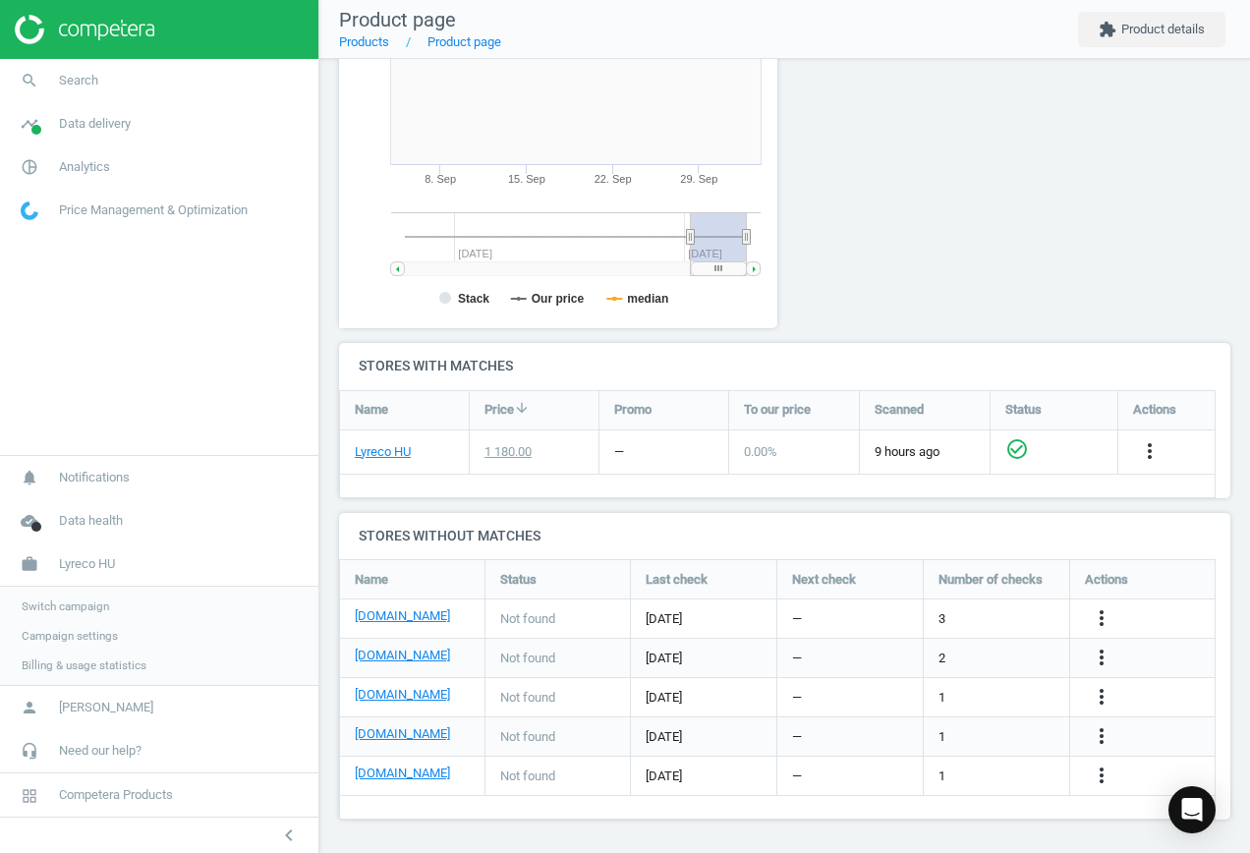
scroll to position [381, 0]
click at [1102, 613] on icon "more_vert" at bounding box center [1101, 617] width 24 height 24
click at [961, 614] on link "Edit URL/product option" at bounding box center [947, 617] width 269 height 30
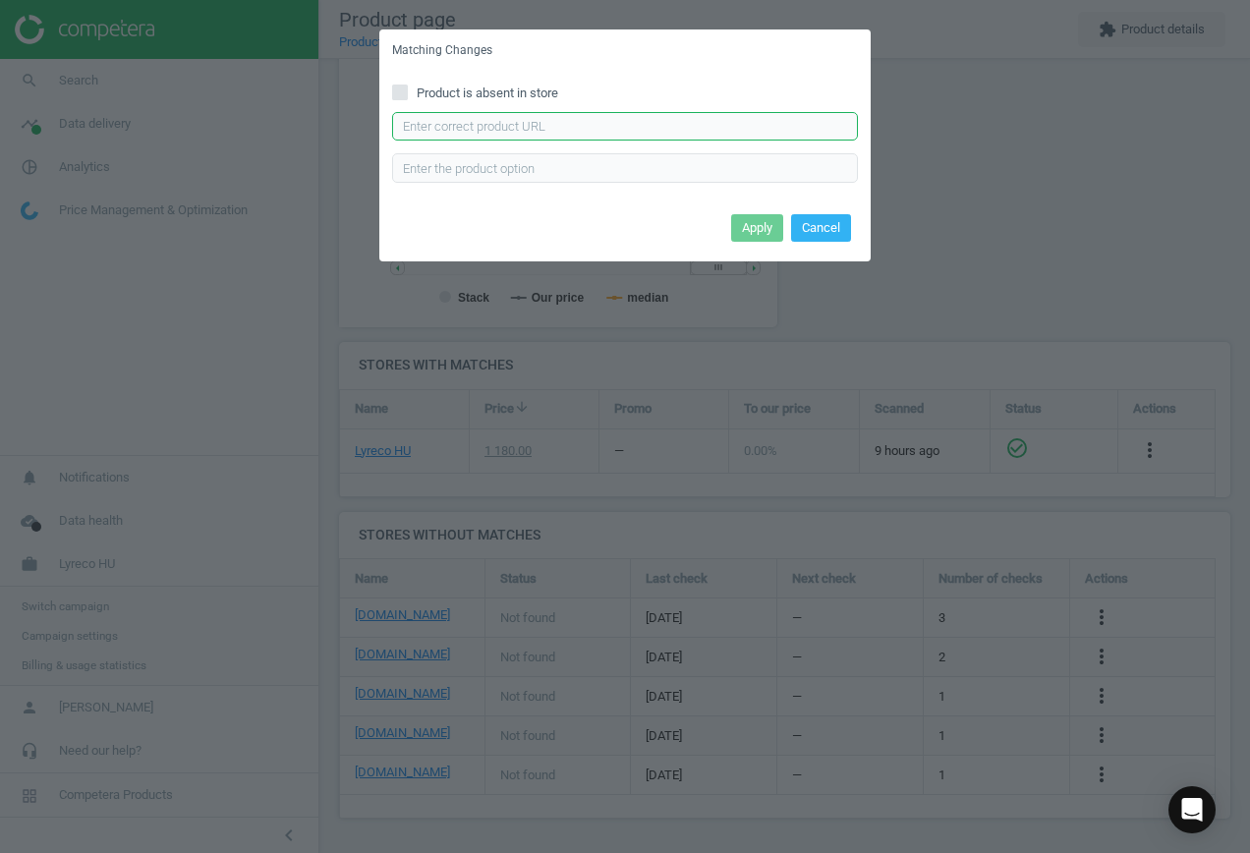
drag, startPoint x: 568, startPoint y: 125, endPoint x: 582, endPoint y: 139, distance: 19.5
click at [567, 125] on input "text" at bounding box center [625, 126] width 466 height 29
paste input "[URL][DOMAIN_NAME][PERSON_NAME]"
type input "[URL][DOMAIN_NAME][PERSON_NAME]"
click at [743, 227] on button "Apply" at bounding box center [757, 228] width 52 height 28
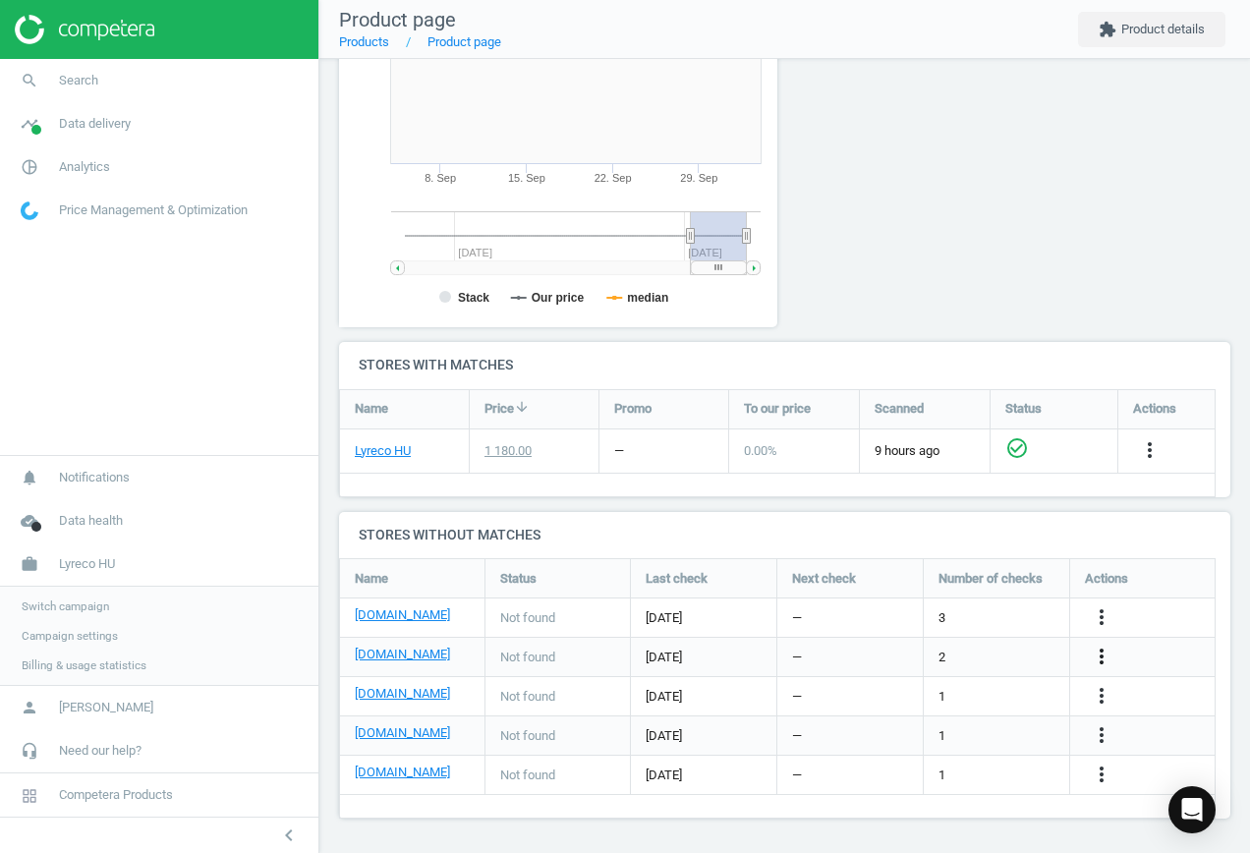
click at [1096, 658] on icon "more_vert" at bounding box center [1101, 656] width 24 height 24
click at [920, 651] on link "Edit URL/product option" at bounding box center [947, 657] width 269 height 30
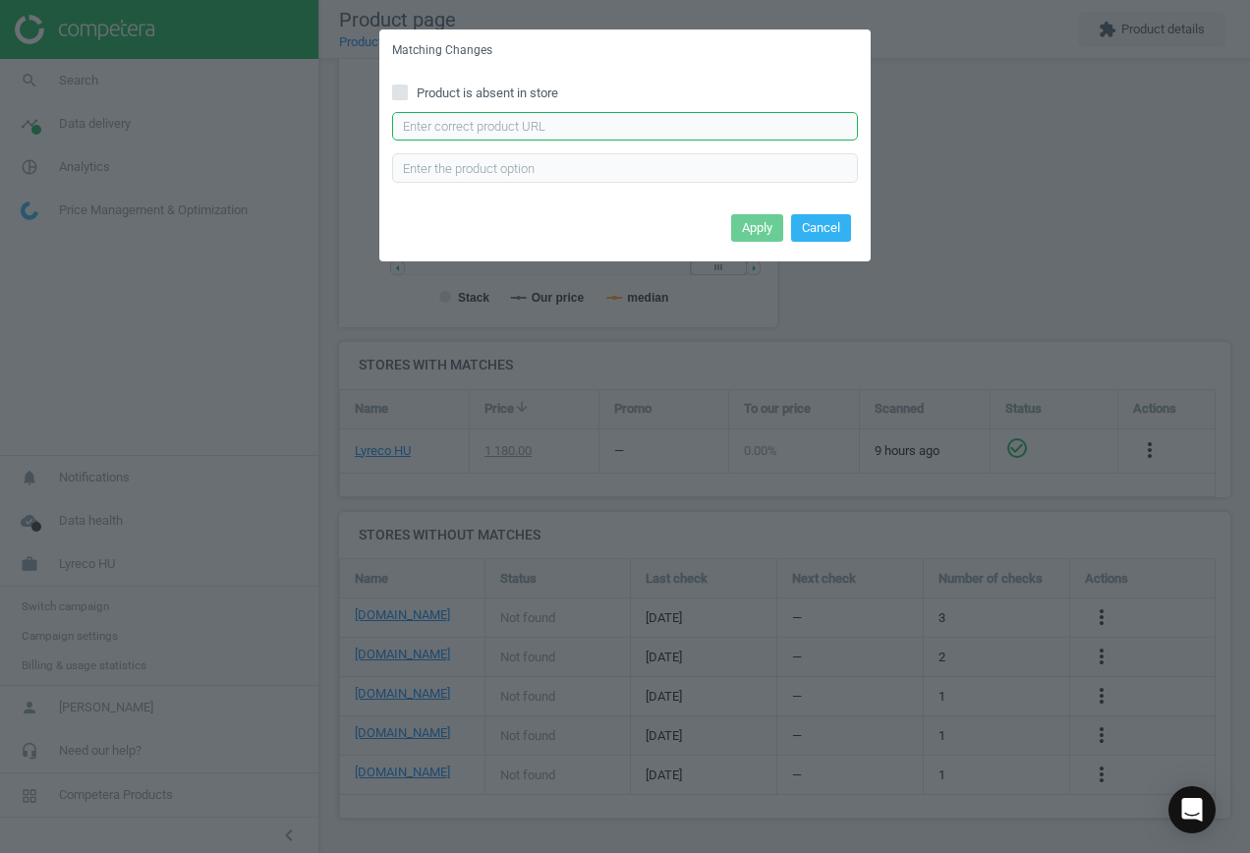
click at [543, 133] on input "text" at bounding box center [625, 126] width 466 height 29
paste input "[URL][DOMAIN_NAME][PERSON_NAME][PERSON_NAME]"
type input "[URL][DOMAIN_NAME][PERSON_NAME][PERSON_NAME]"
click at [764, 226] on button "Apply" at bounding box center [757, 228] width 52 height 28
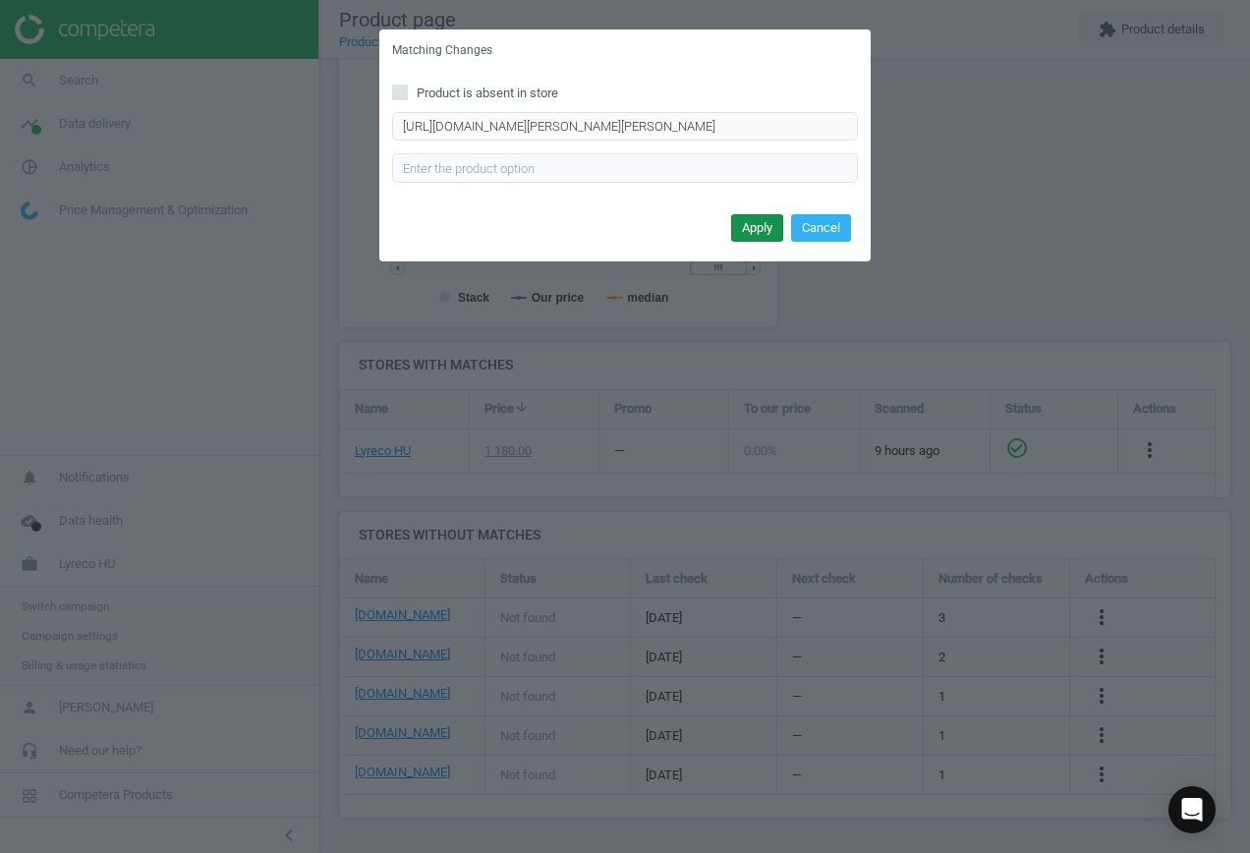
scroll to position [0, 0]
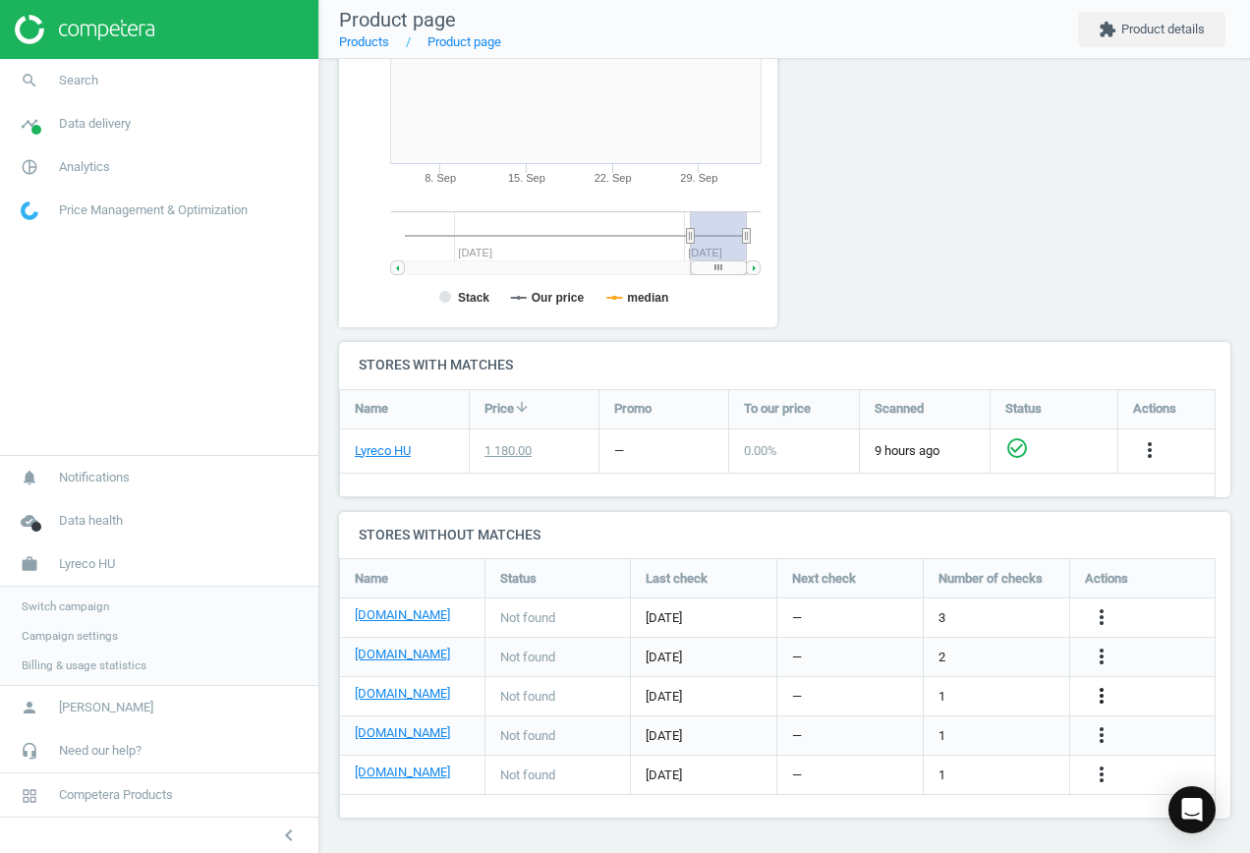
click at [1101, 692] on icon "more_vert" at bounding box center [1101, 696] width 24 height 24
click at [984, 687] on link "Edit URL/product option" at bounding box center [947, 696] width 269 height 30
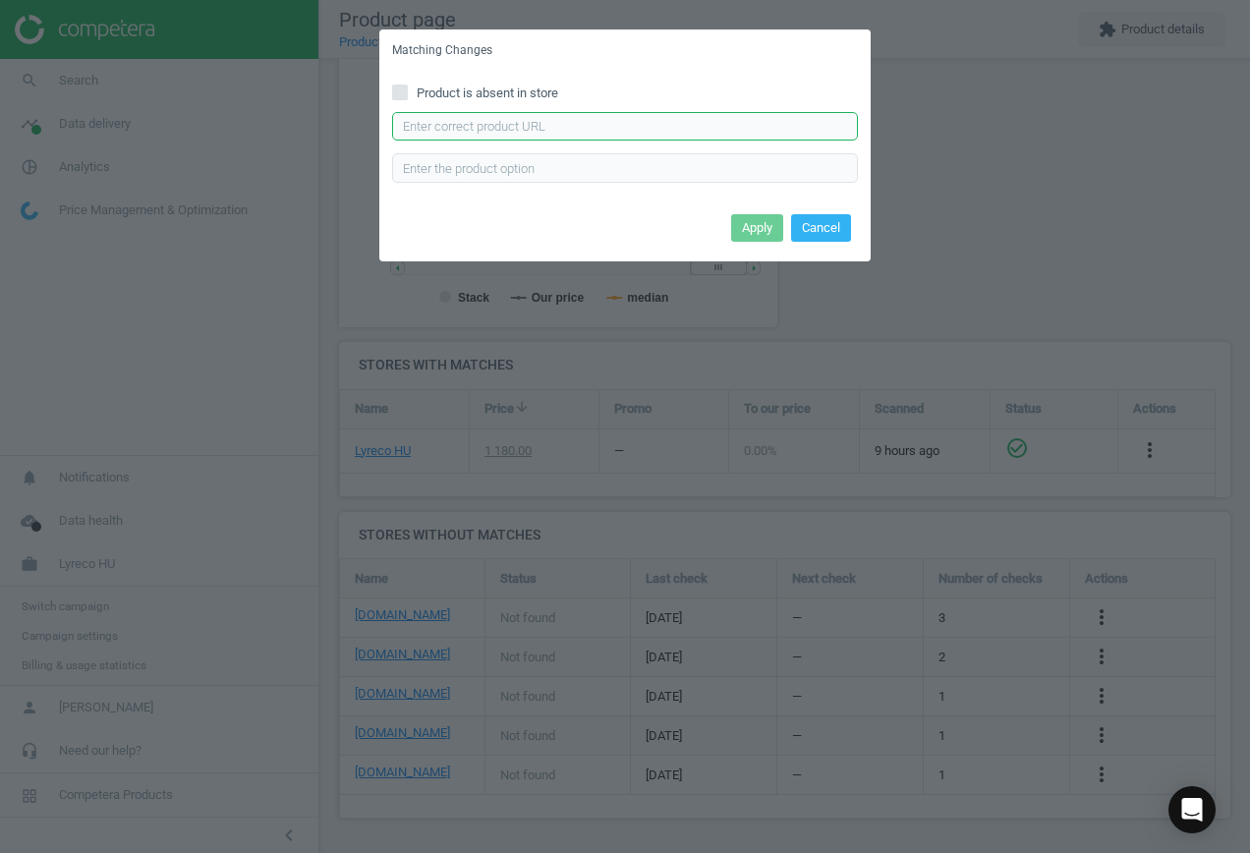
click at [524, 134] on input "text" at bounding box center [625, 126] width 466 height 29
paste input "[URL][DOMAIN_NAME][PERSON_NAME]"
type input "[URL][DOMAIN_NAME][PERSON_NAME]"
click at [746, 227] on button "Apply" at bounding box center [757, 228] width 52 height 28
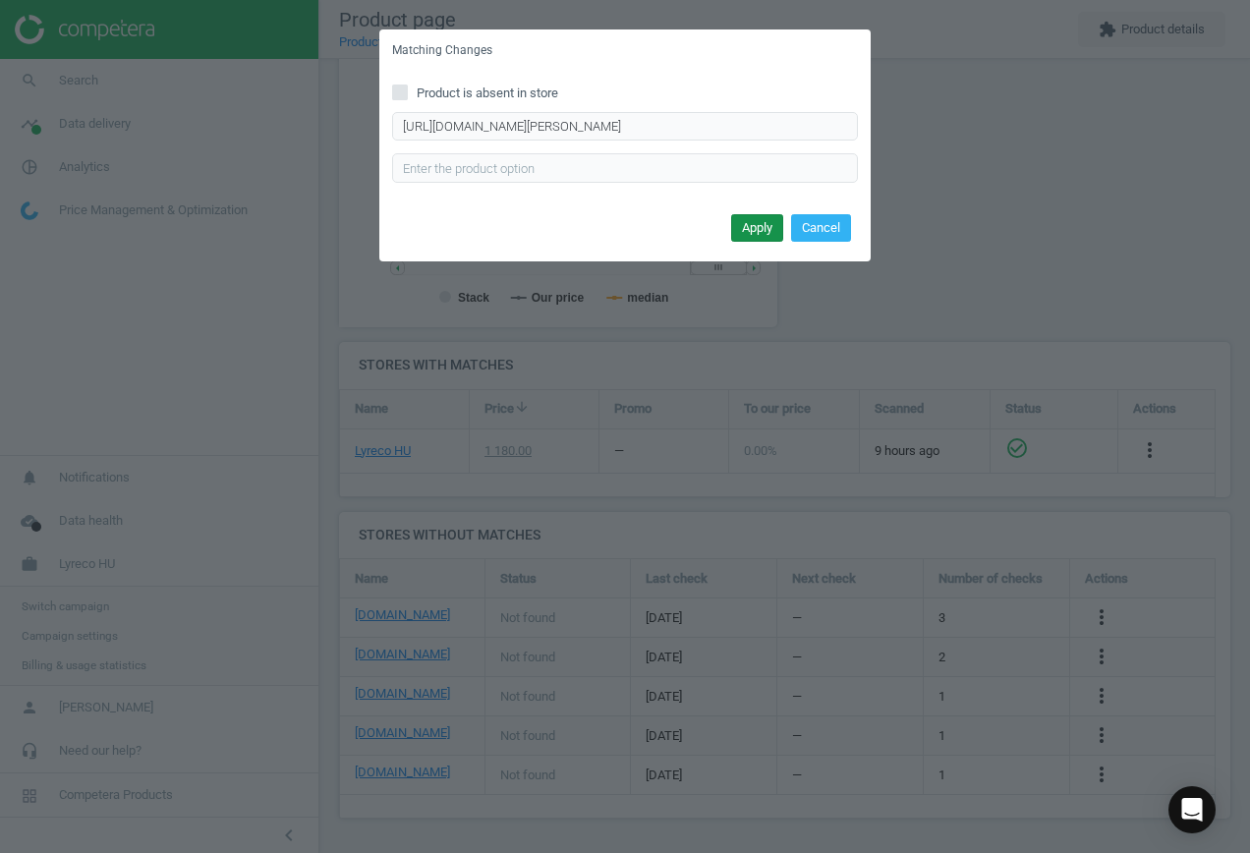
scroll to position [0, 0]
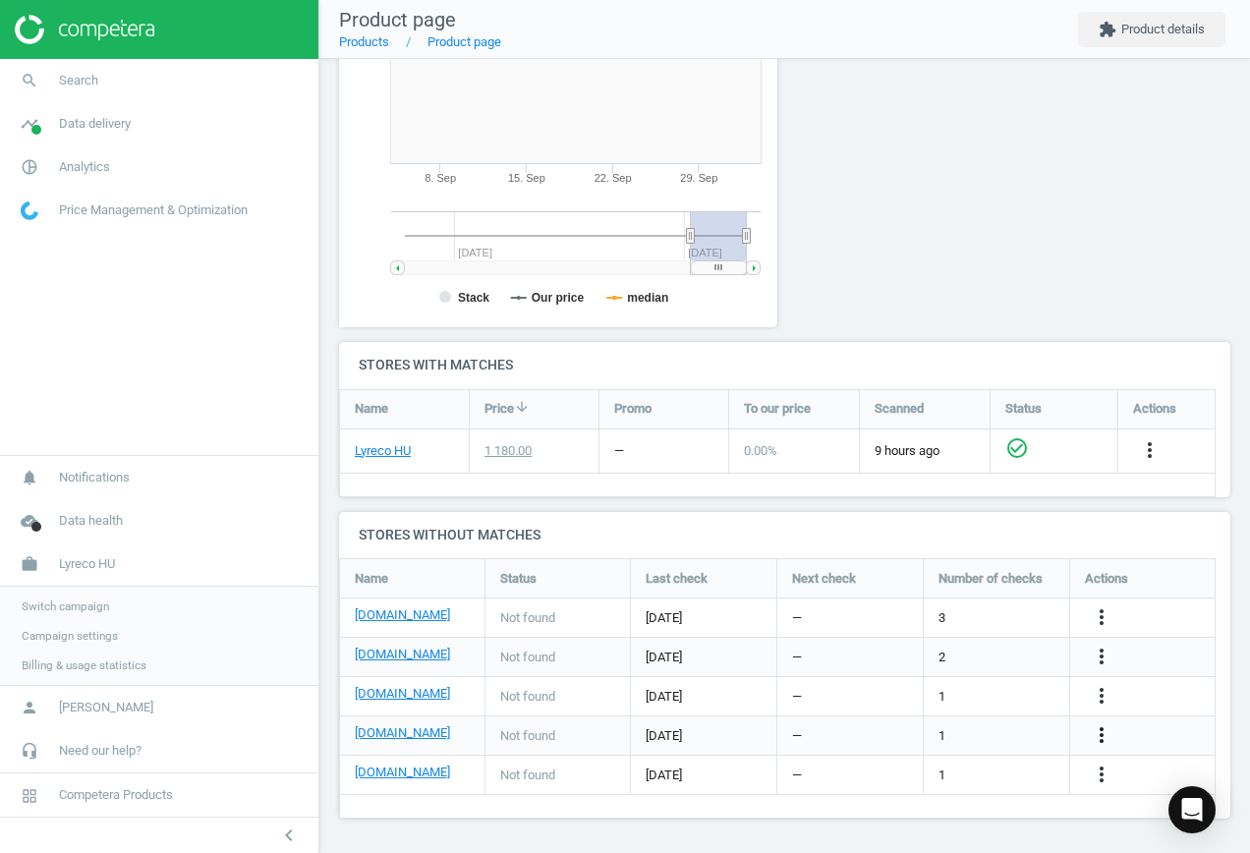
click at [1099, 731] on icon "more_vert" at bounding box center [1101, 735] width 24 height 24
click at [944, 722] on link "Edit URL/product option" at bounding box center [947, 735] width 269 height 30
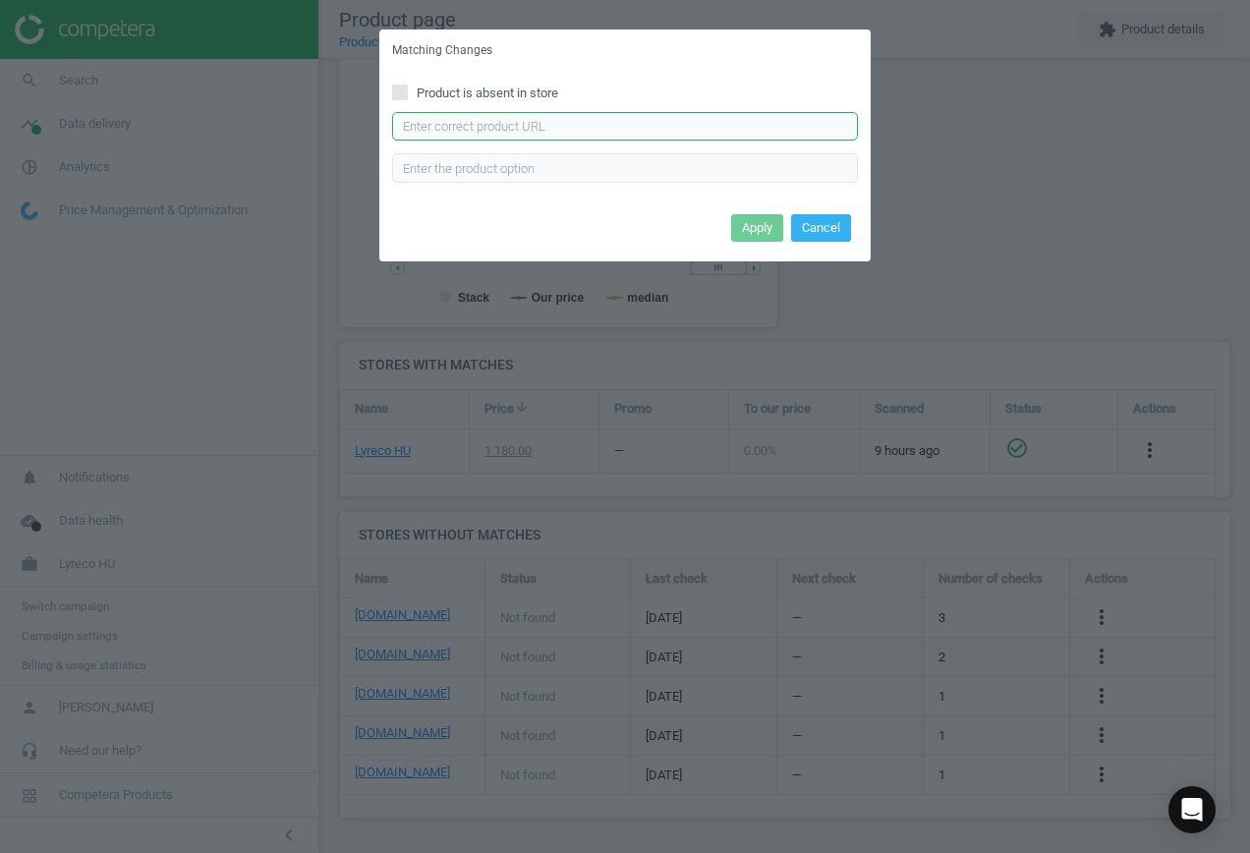
drag, startPoint x: 578, startPoint y: 117, endPoint x: 586, endPoint y: 125, distance: 11.1
click at [577, 118] on input "text" at bounding box center [625, 126] width 466 height 29
paste input "[URL][DOMAIN_NAME]"
type input "[URL][DOMAIN_NAME]"
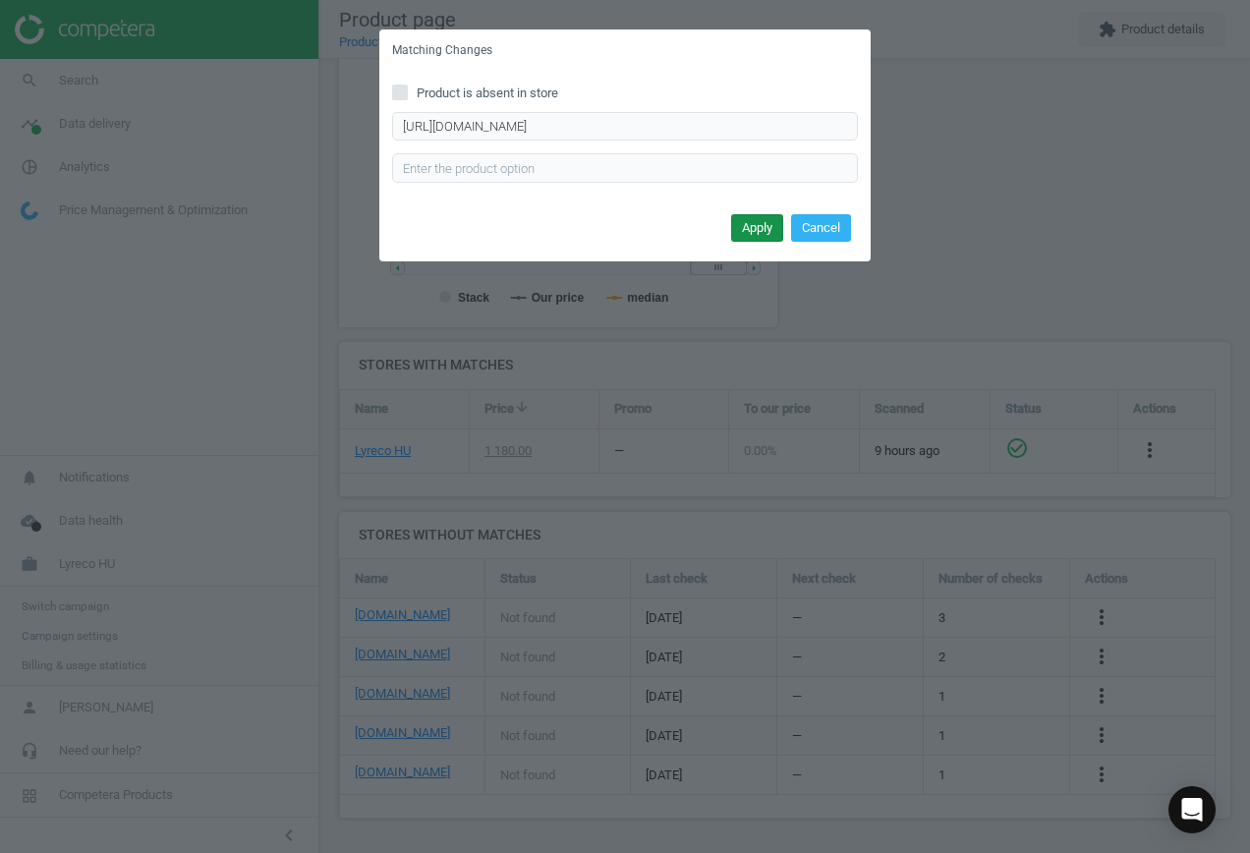
click at [744, 228] on button "Apply" at bounding box center [757, 228] width 52 height 28
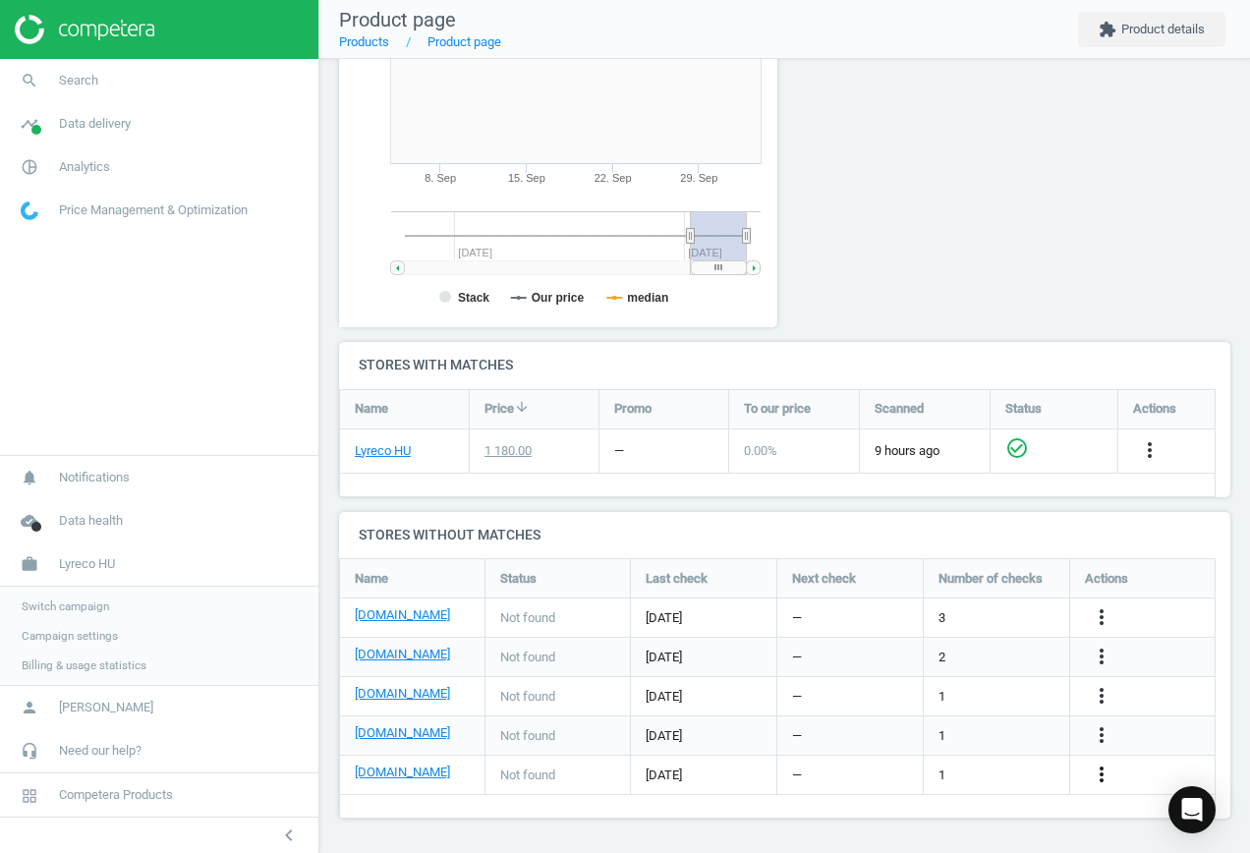
click at [1100, 773] on icon "more_vert" at bounding box center [1101, 774] width 24 height 24
click at [993, 758] on ul "Report error in other Edit URL/product option Best Practice Guide" at bounding box center [947, 774] width 269 height 91
click at [1102, 764] on icon "more_vert" at bounding box center [1101, 774] width 24 height 24
click at [973, 777] on link "Edit URL/product option" at bounding box center [947, 774] width 269 height 30
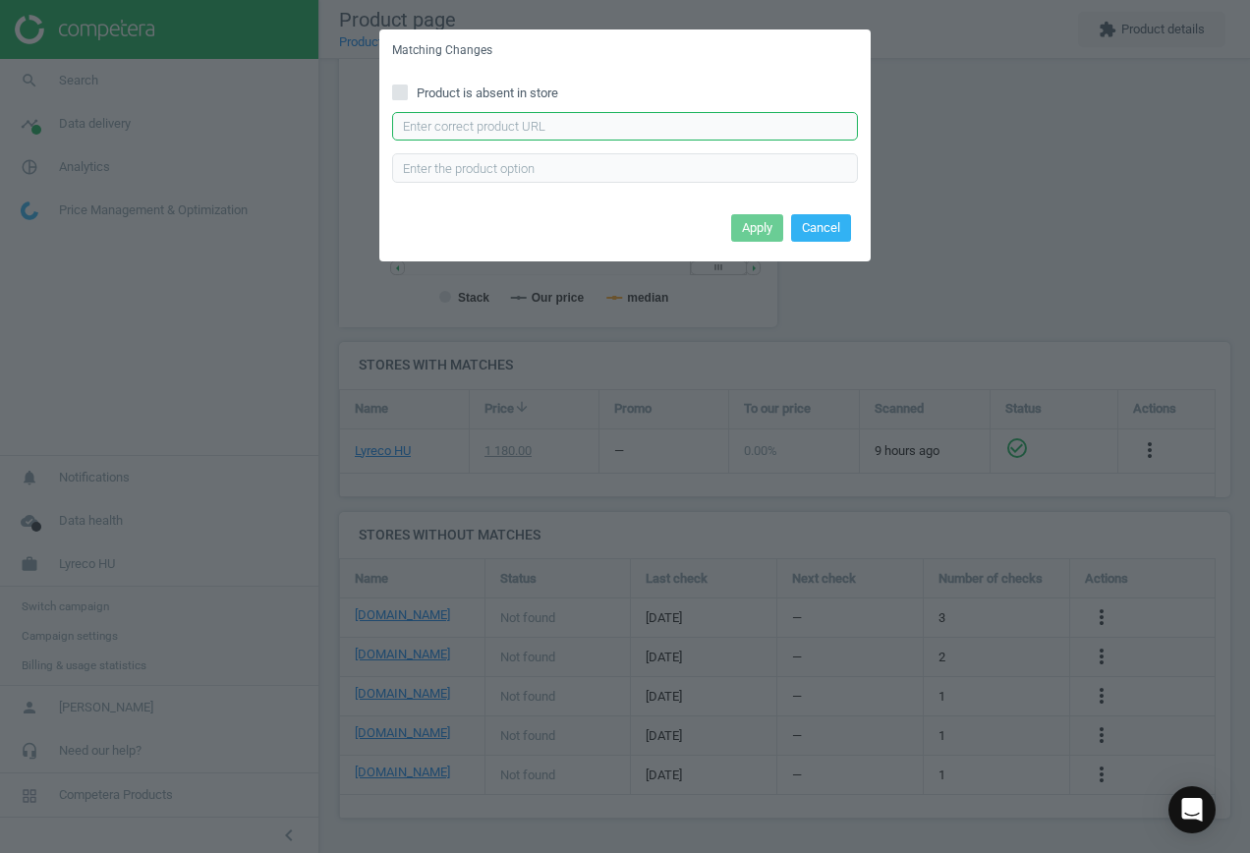
click at [559, 117] on input "text" at bounding box center [625, 126] width 466 height 29
paste input "[URL][DOMAIN_NAME][PERSON_NAME]"
type input "[URL][DOMAIN_NAME][PERSON_NAME]"
click at [745, 224] on button "Apply" at bounding box center [757, 228] width 52 height 28
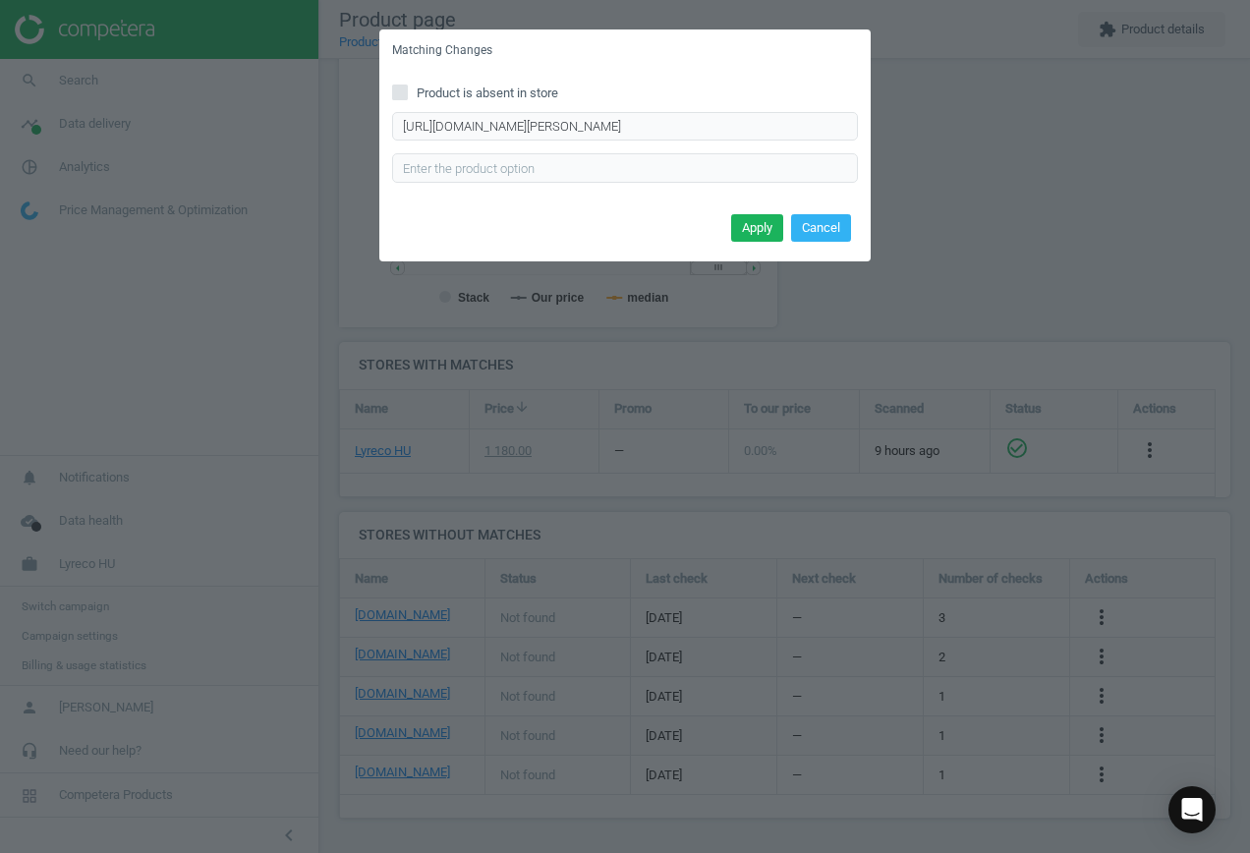
scroll to position [0, 0]
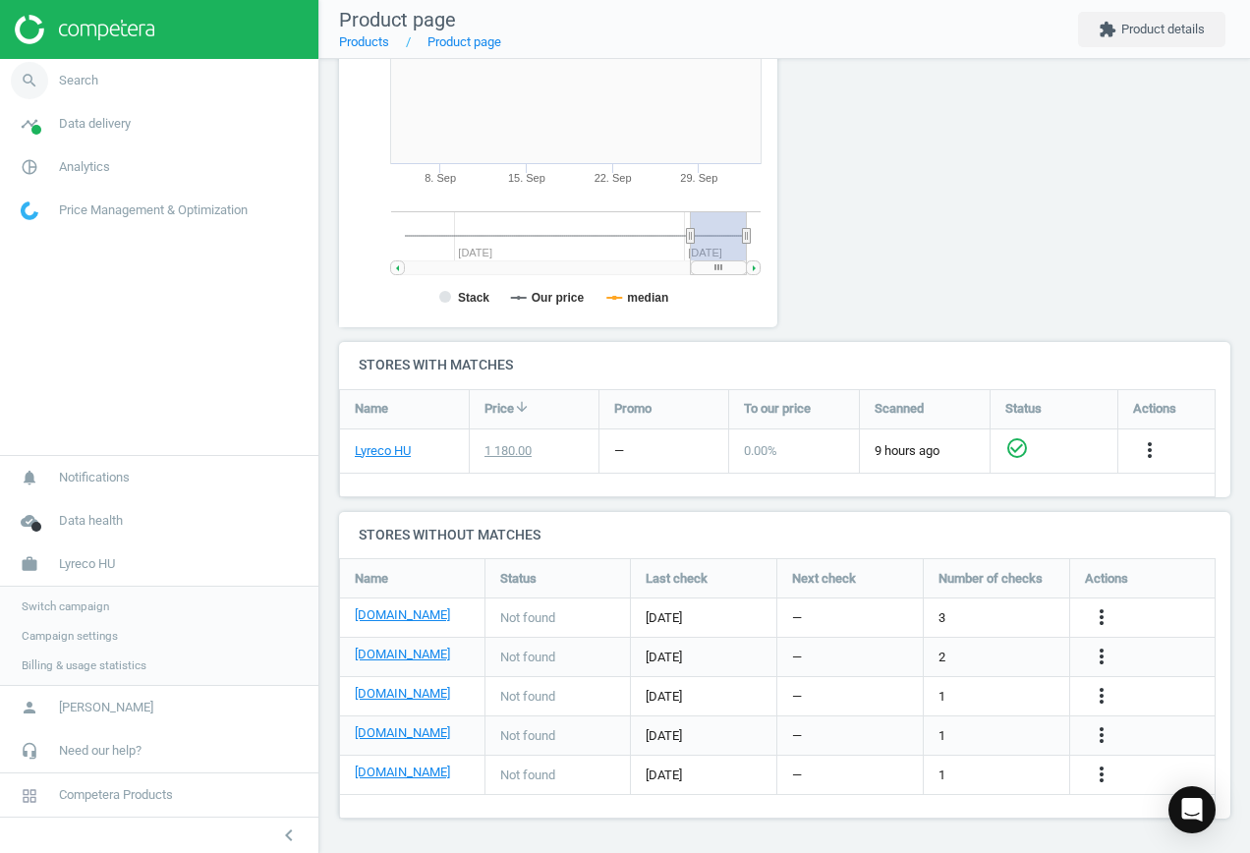
click at [32, 79] on icon "search" at bounding box center [29, 80] width 37 height 37
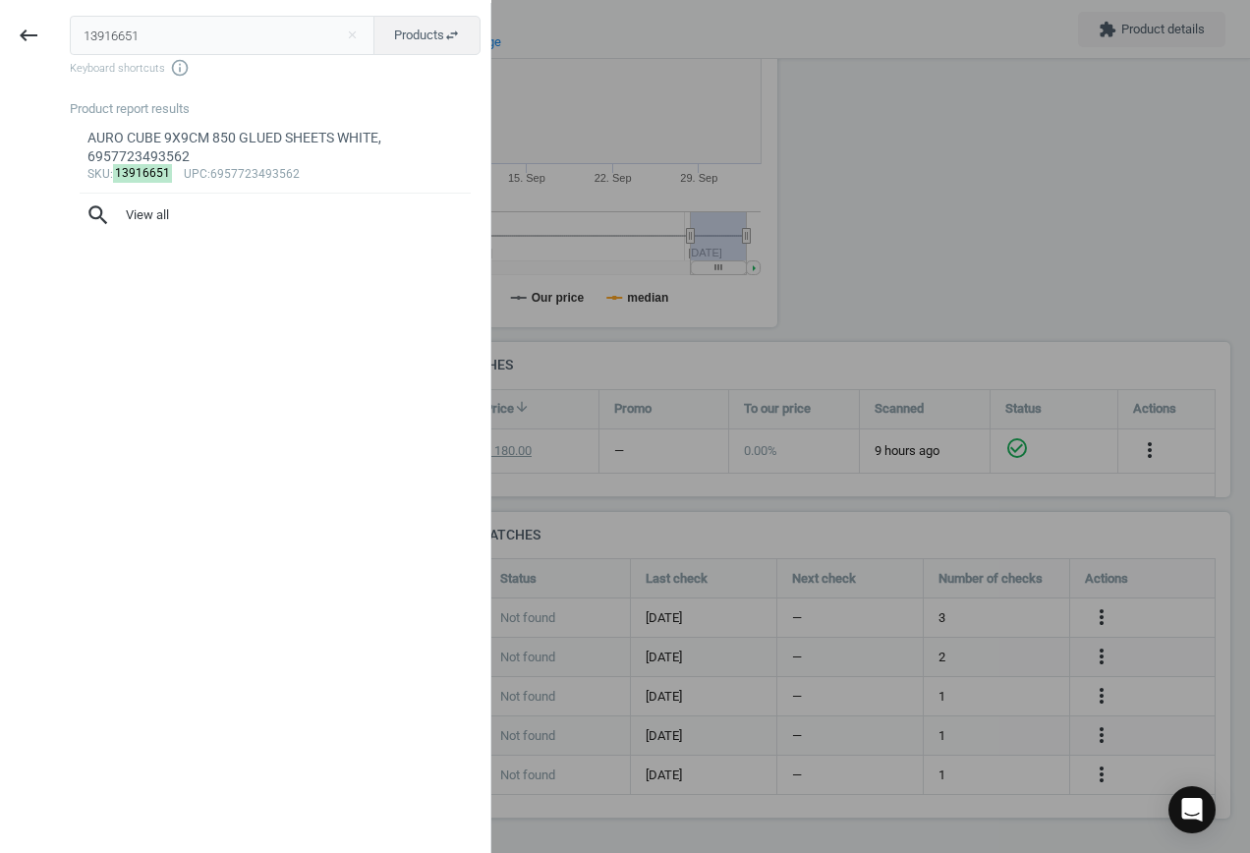
drag, startPoint x: -62, startPoint y: 34, endPoint x: -118, endPoint y: 34, distance: 56.0
click at [0, 34] on html "Group 2 Created with Sketch. ic/cloud_download/grey600 Created with Sketch. gra…" at bounding box center [625, 426] width 1250 height 853
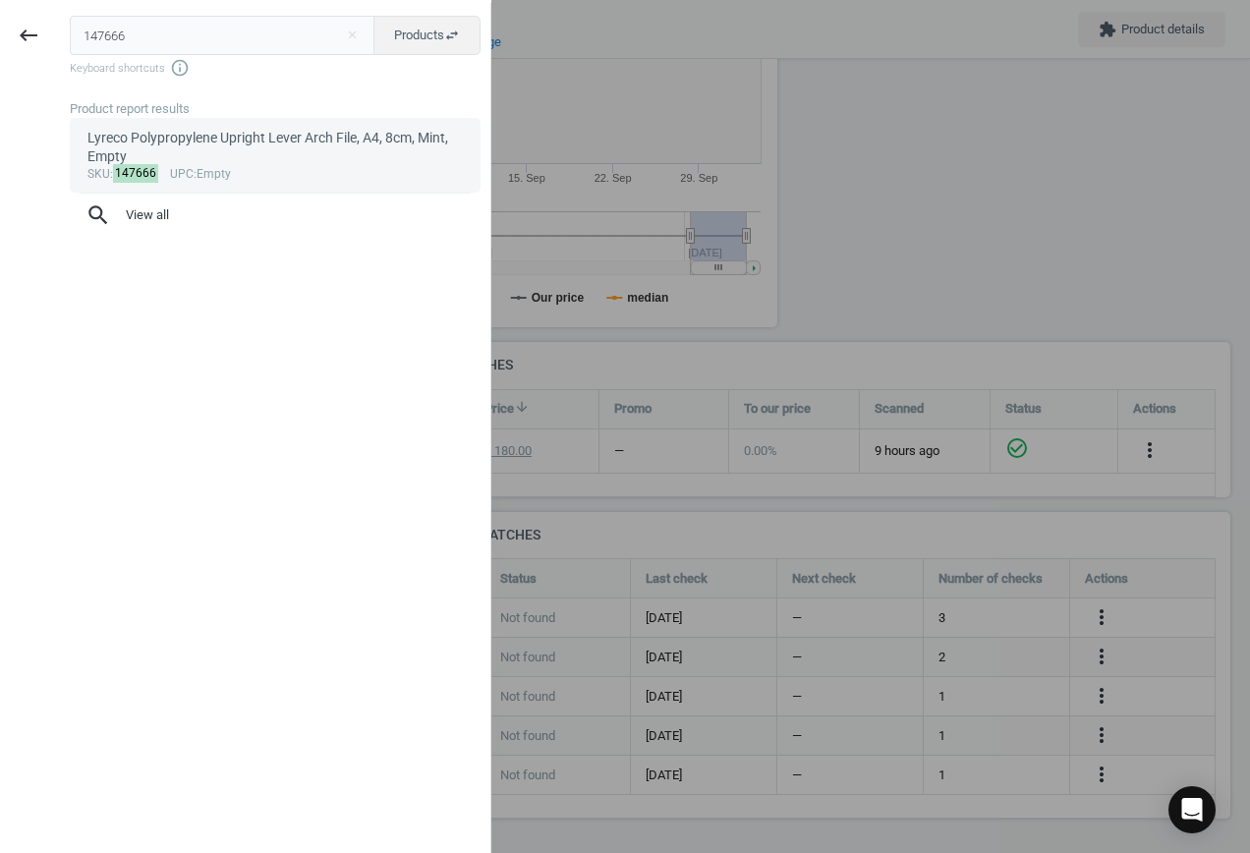
type input "147666"
click at [253, 151] on div "Lyreco Polypropylene Upright Lever Arch File, A4, 8cm, Mint, Empty" at bounding box center [275, 148] width 376 height 38
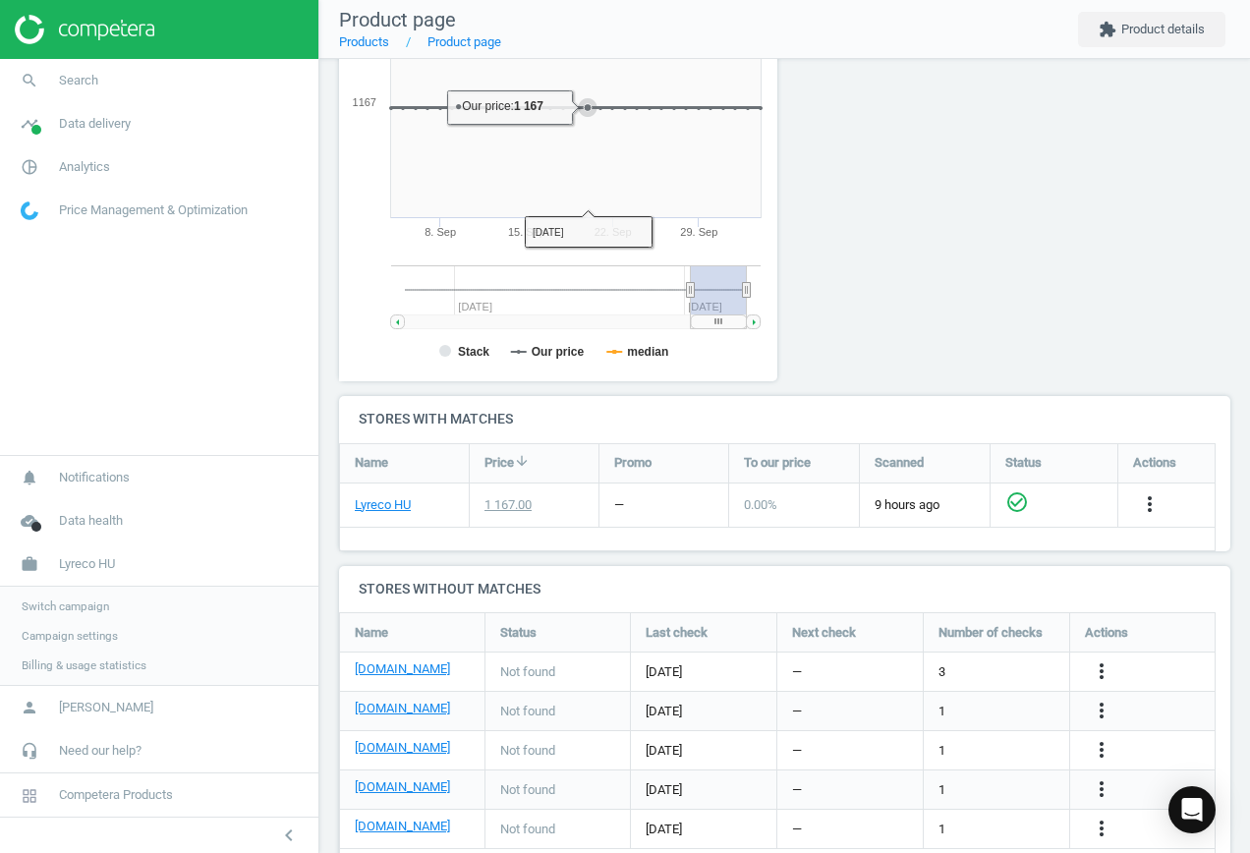
scroll to position [381, 0]
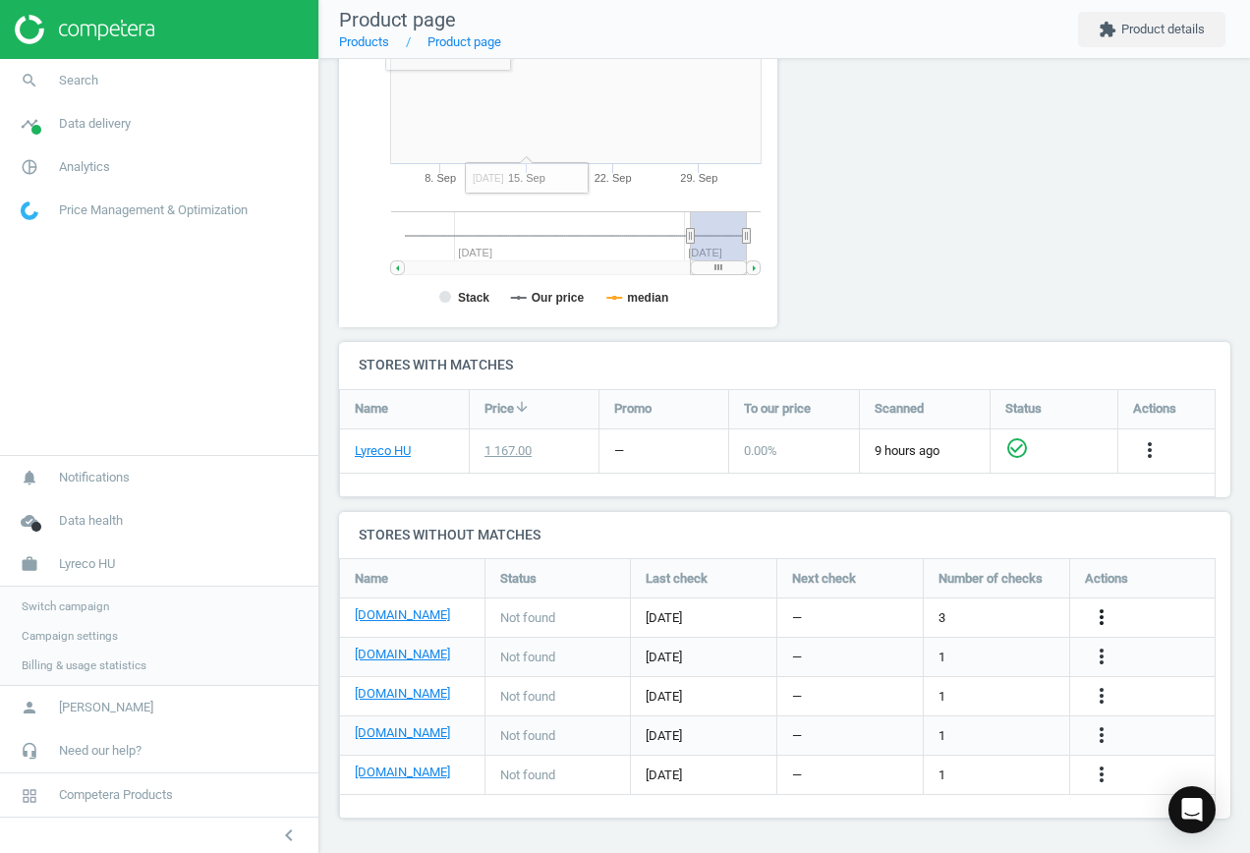
click at [1110, 618] on icon "more_vert" at bounding box center [1101, 617] width 24 height 24
click at [966, 612] on link "Edit URL/product option" at bounding box center [947, 617] width 269 height 30
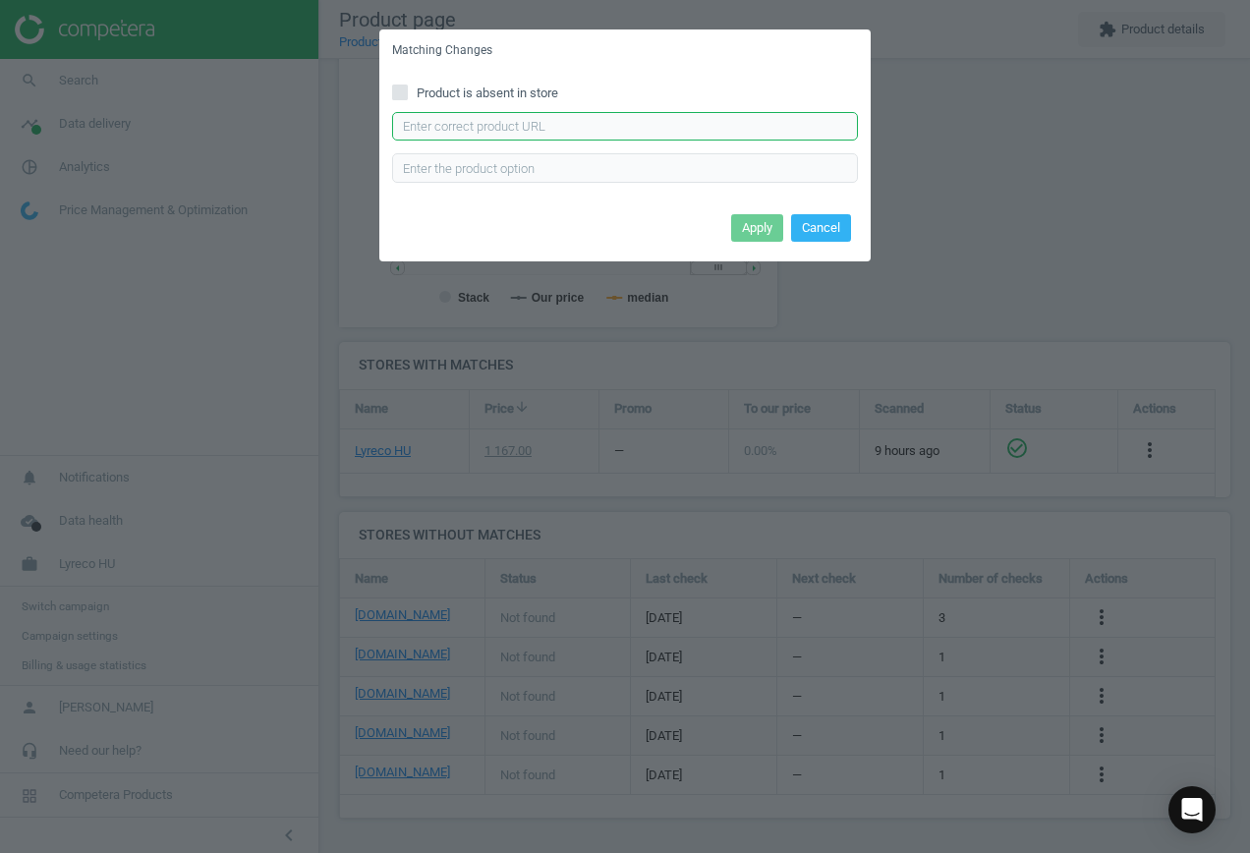
click at [610, 128] on input "text" at bounding box center [625, 126] width 466 height 29
paste input "[URL][DOMAIN_NAME]"
type input "[URL][DOMAIN_NAME]"
click at [751, 227] on button "Apply" at bounding box center [757, 228] width 52 height 28
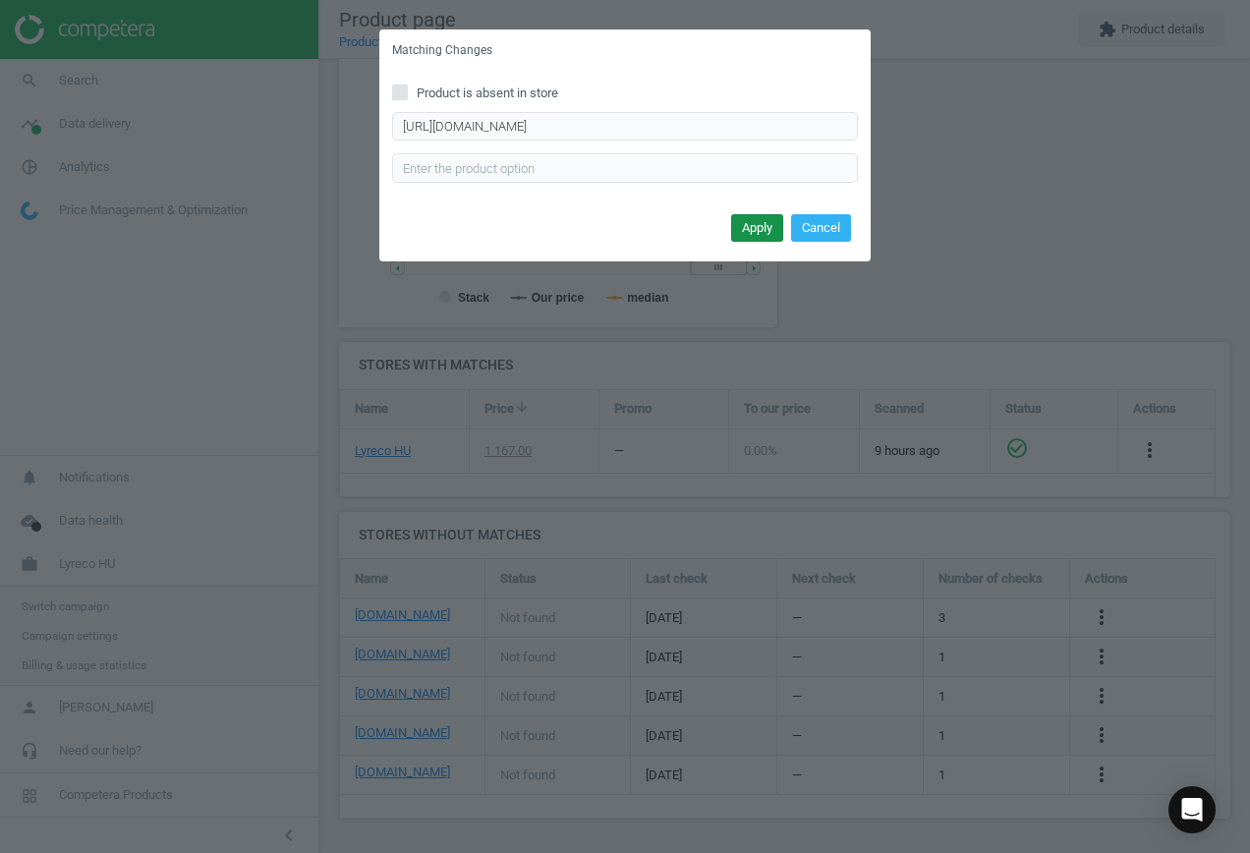
scroll to position [0, 0]
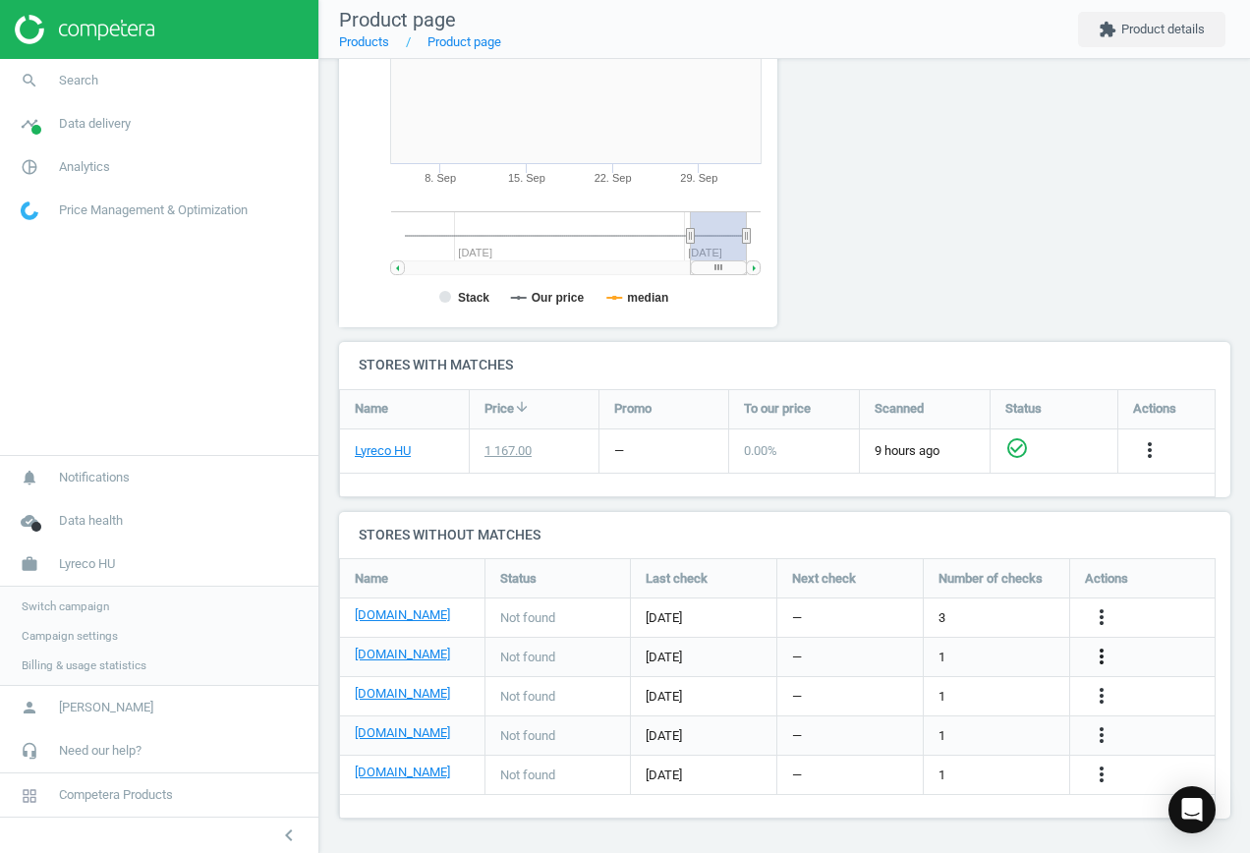
click at [1102, 658] on icon "more_vert" at bounding box center [1101, 656] width 24 height 24
click at [962, 649] on link "Edit URL/product option" at bounding box center [947, 657] width 269 height 30
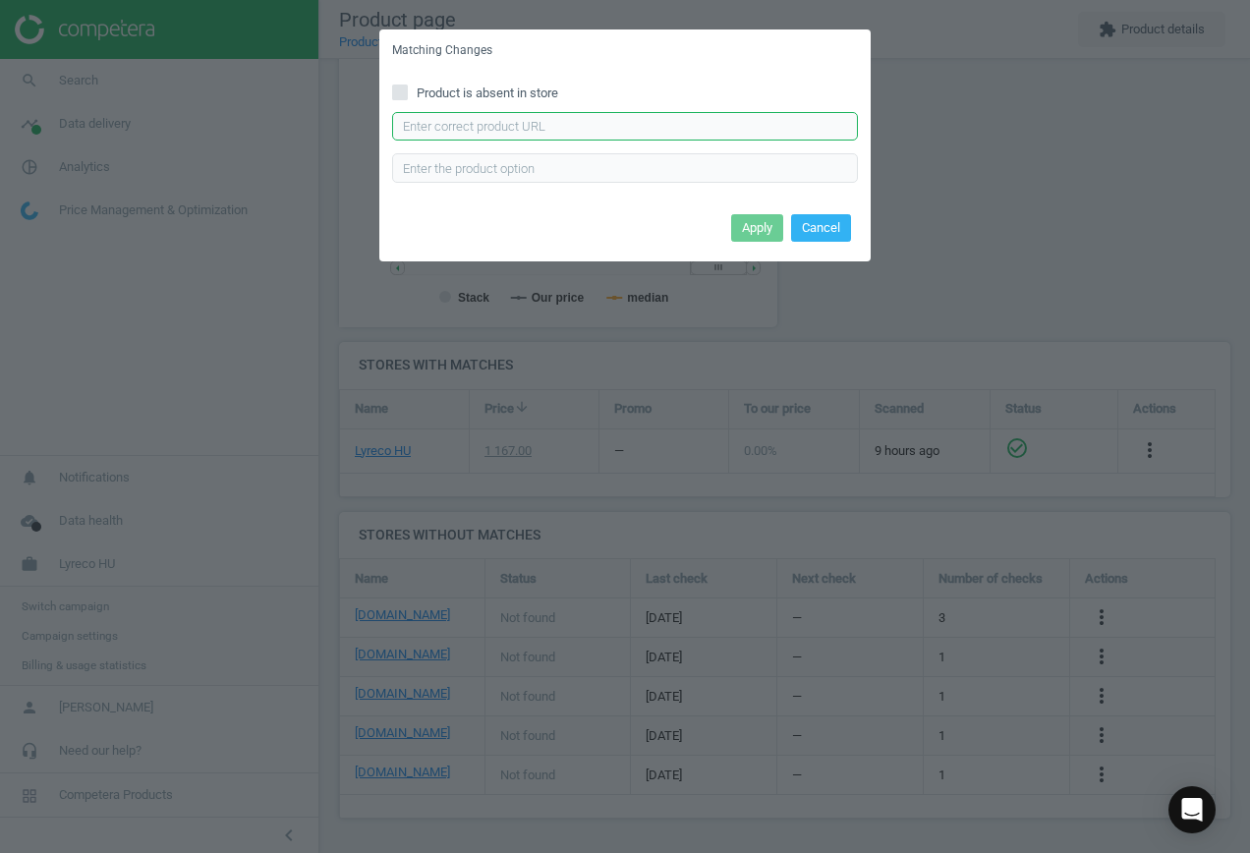
click at [586, 130] on input "text" at bounding box center [625, 126] width 466 height 29
paste input "[URL][DOMAIN_NAME]"
type input "[URL][DOMAIN_NAME]"
click at [761, 230] on button "Apply" at bounding box center [757, 228] width 52 height 28
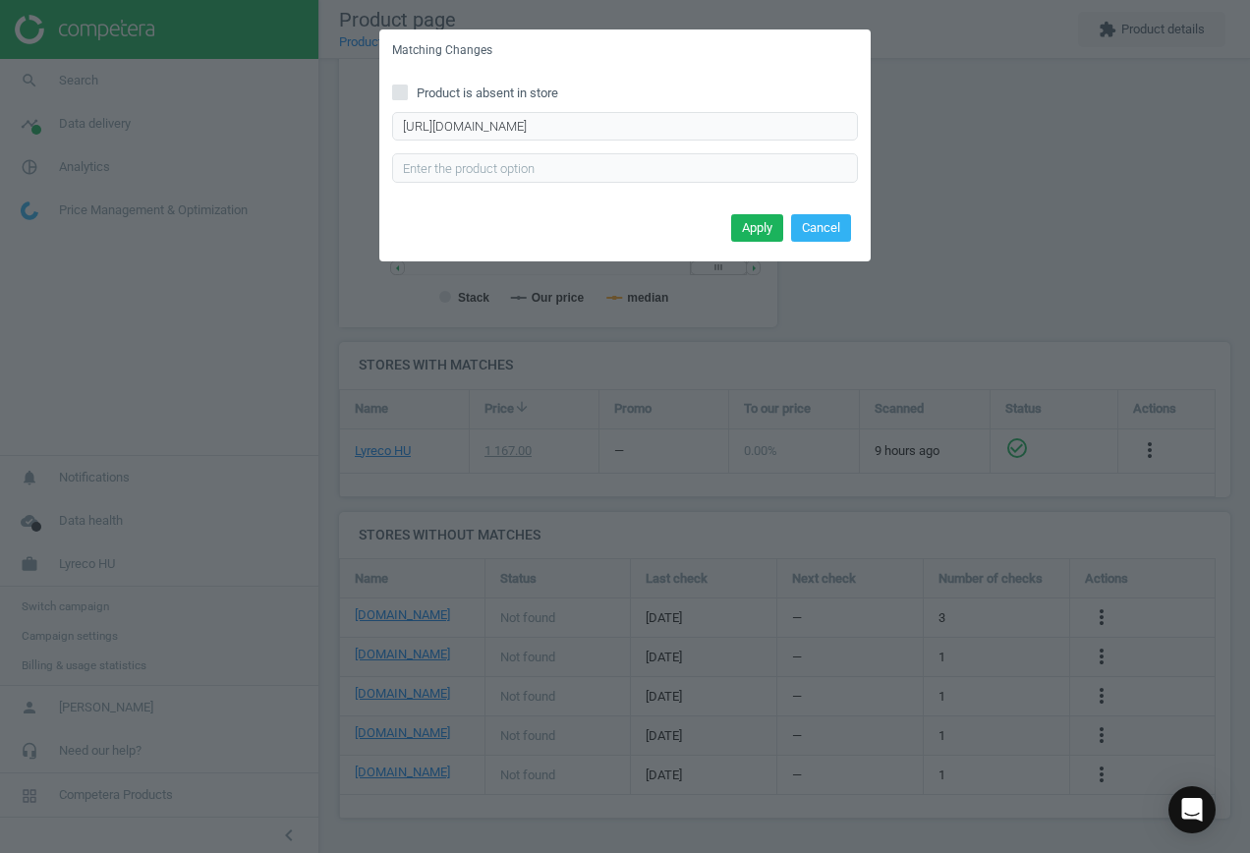
scroll to position [0, 0]
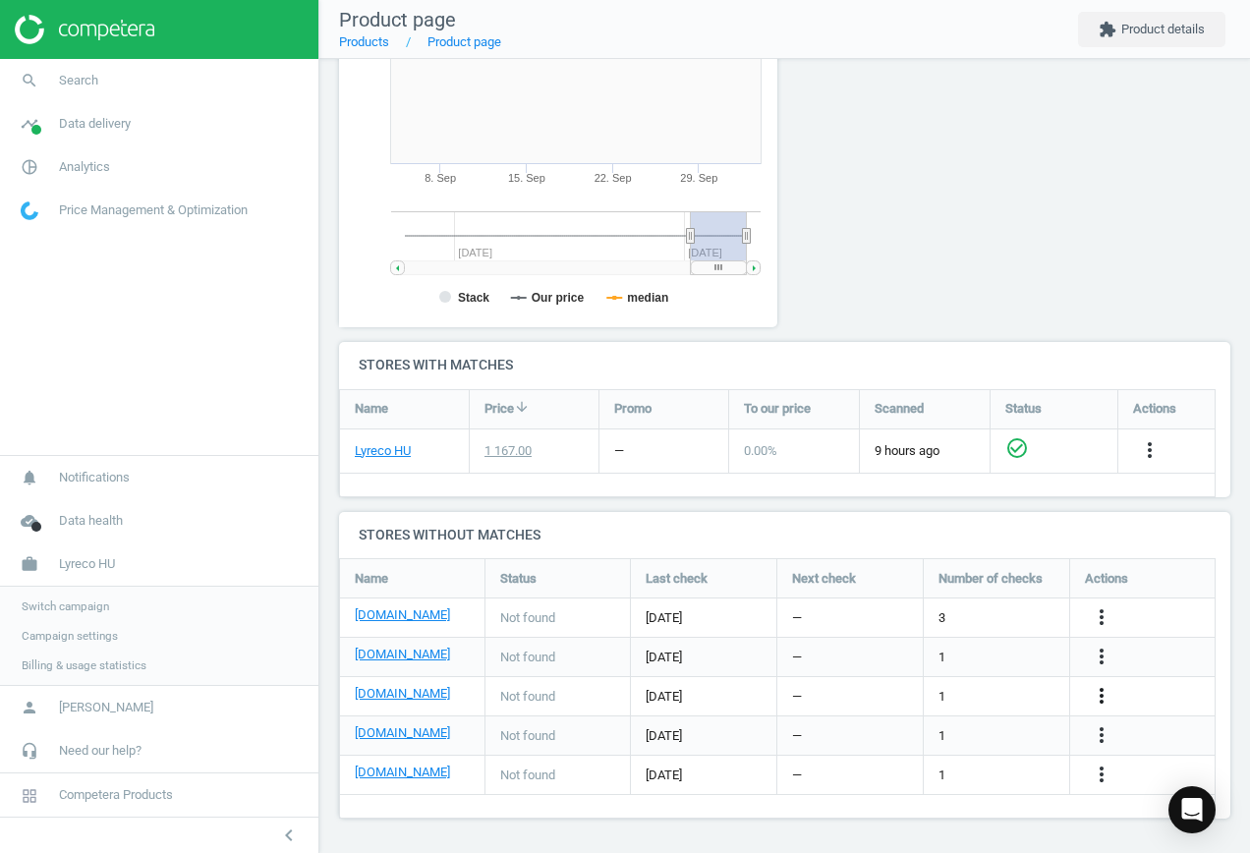
click at [1104, 693] on icon "more_vert" at bounding box center [1101, 696] width 24 height 24
click at [984, 695] on link "Edit URL/product option" at bounding box center [947, 696] width 269 height 30
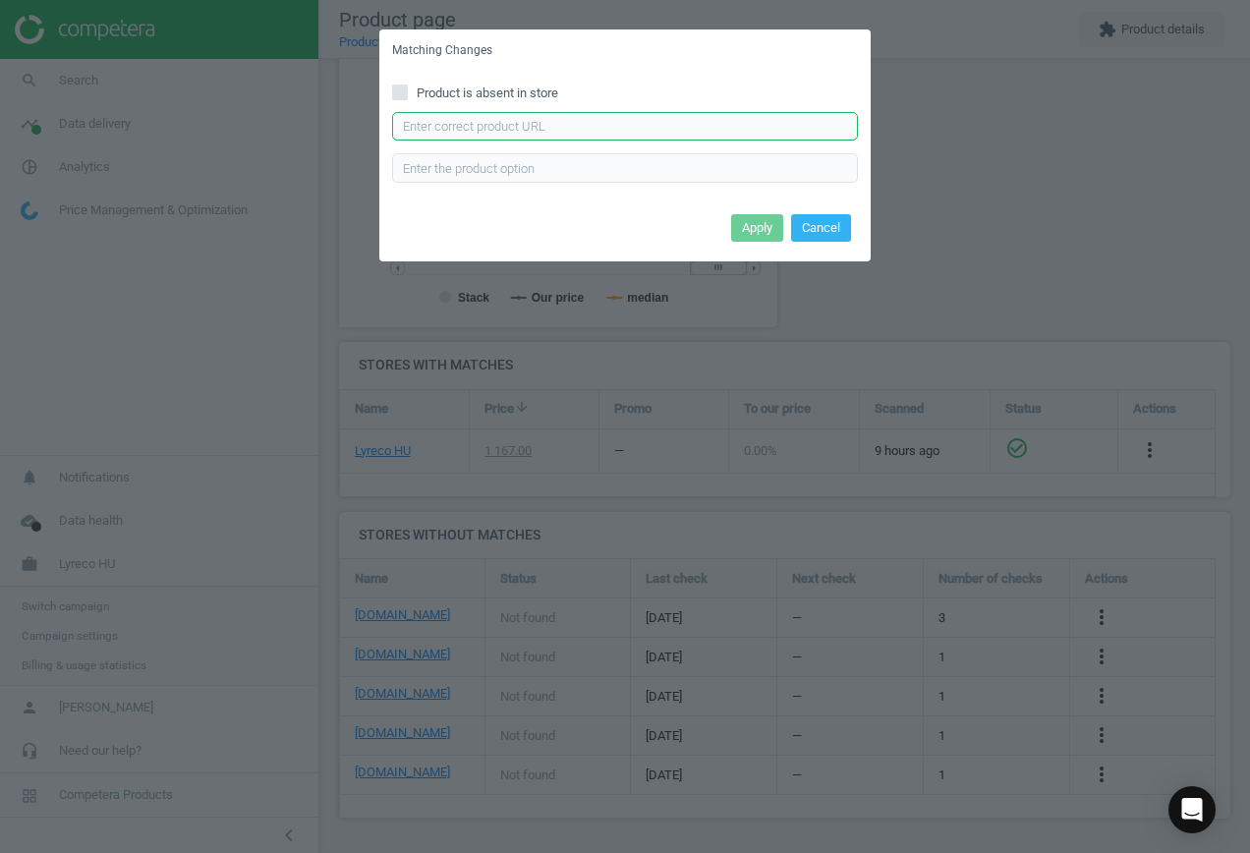
click at [590, 121] on input "text" at bounding box center [625, 126] width 466 height 29
paste input "[URL][DOMAIN_NAME]"
type input "[URL][DOMAIN_NAME]"
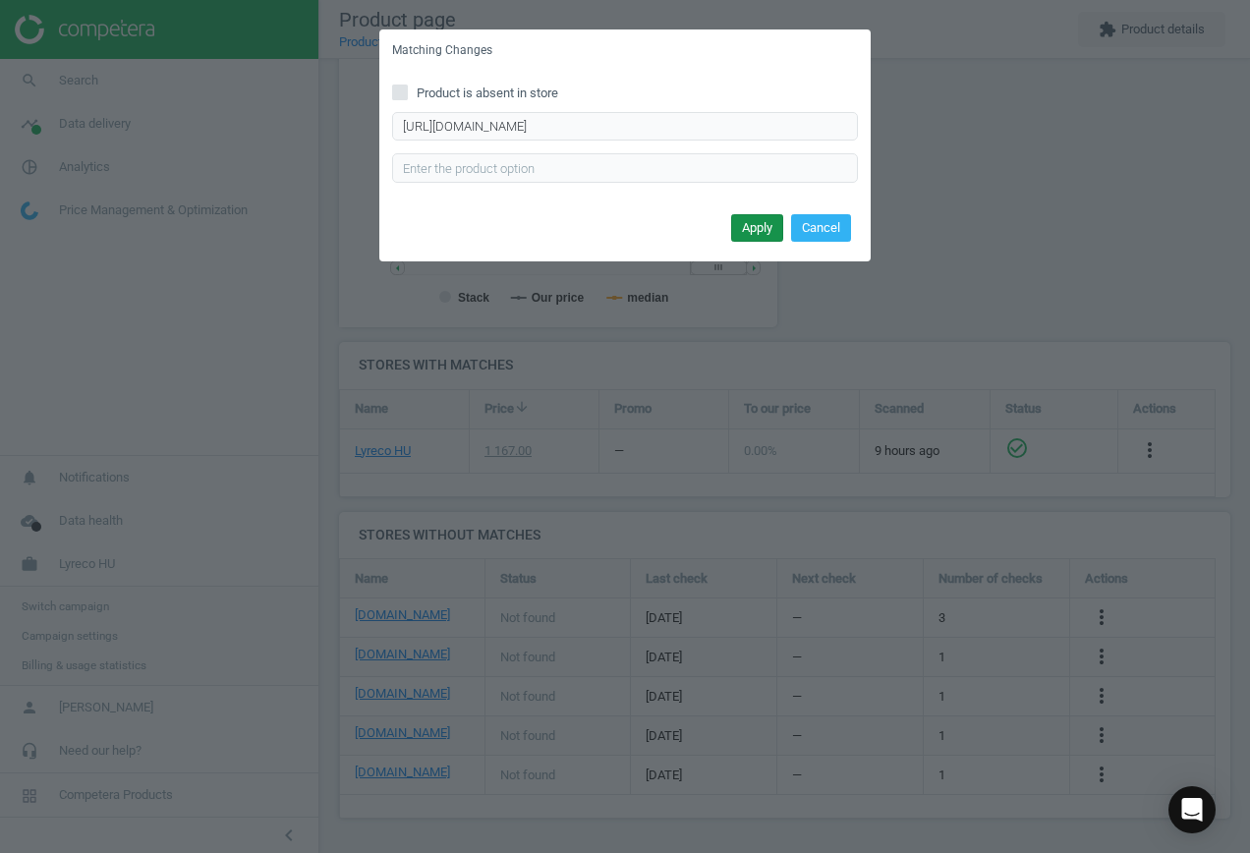
click at [771, 222] on button "Apply" at bounding box center [757, 228] width 52 height 28
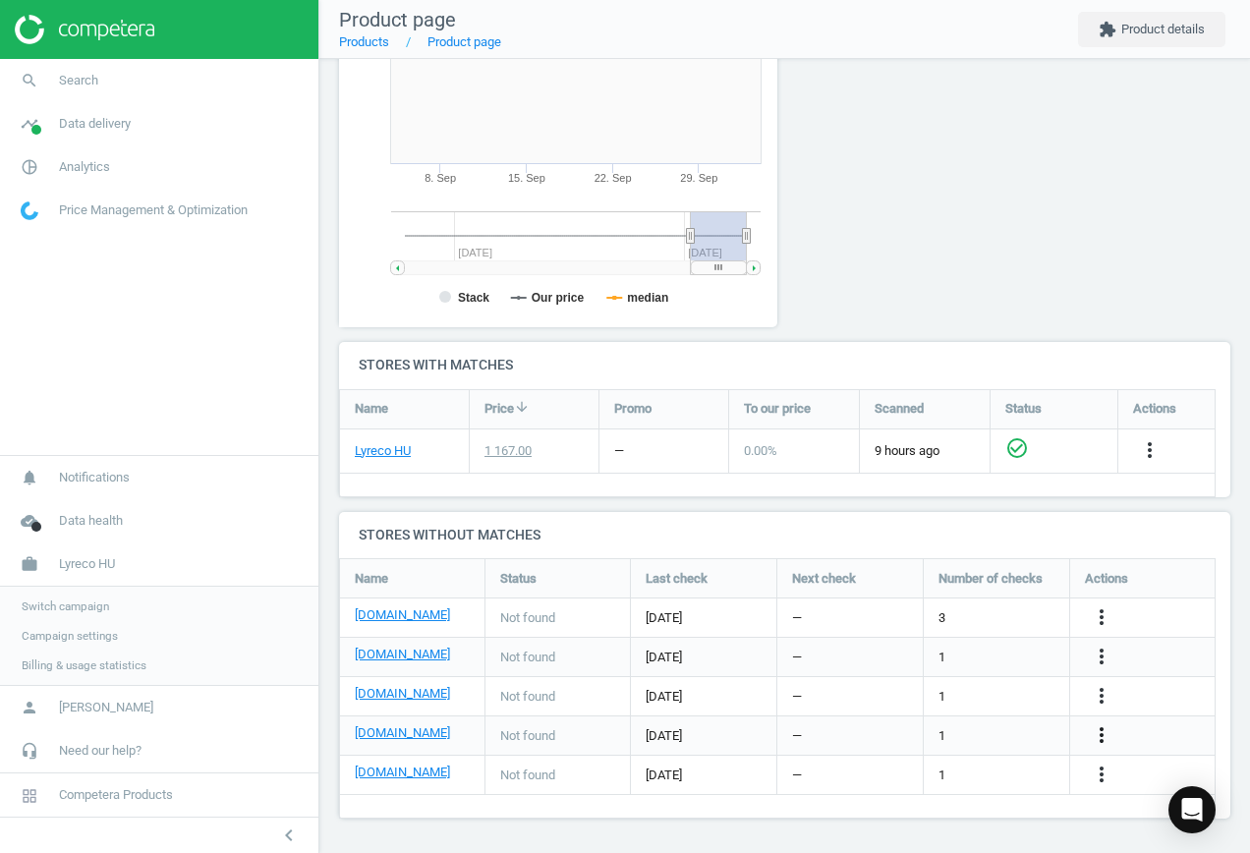
click at [1104, 739] on icon "more_vert" at bounding box center [1101, 735] width 24 height 24
click at [930, 738] on link "Edit URL/product option" at bounding box center [947, 735] width 269 height 30
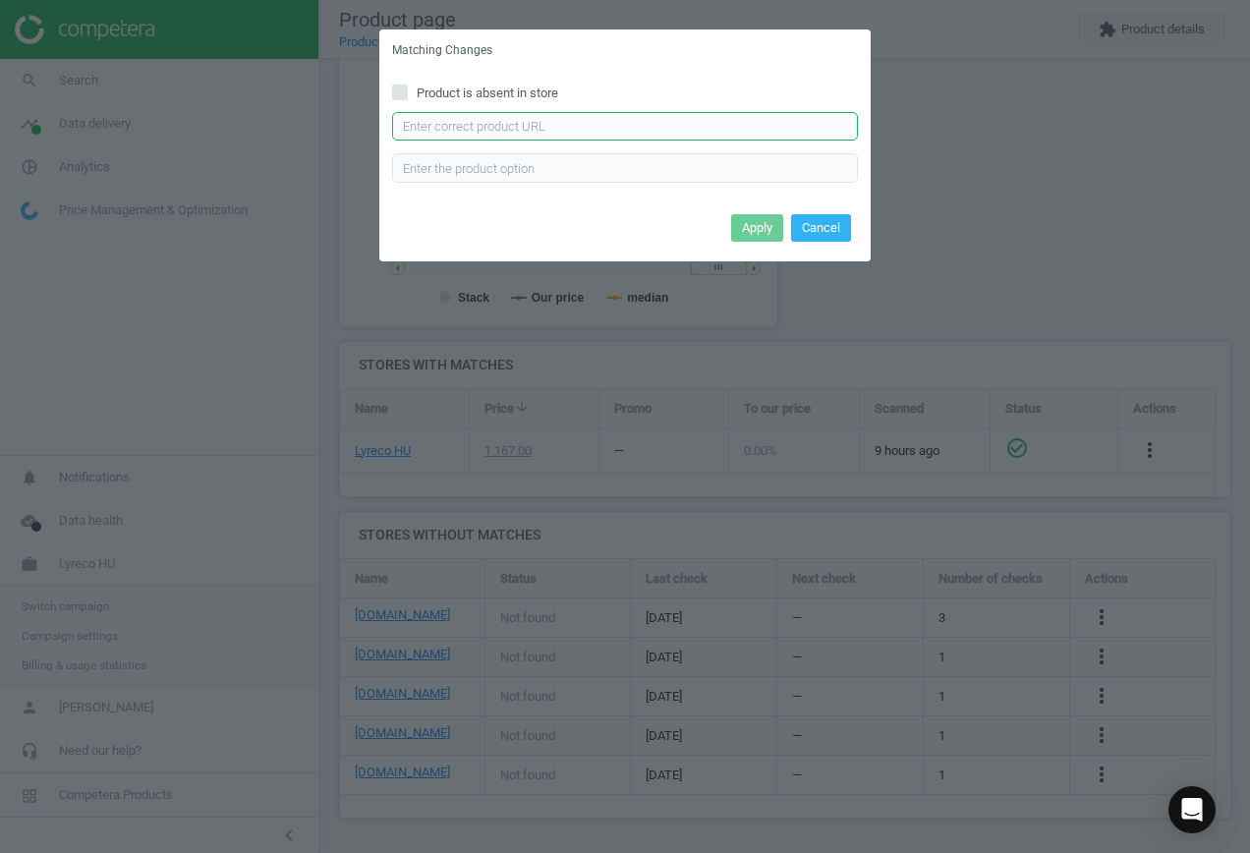
click at [520, 124] on input "text" at bounding box center [625, 126] width 466 height 29
paste input "[URL][DOMAIN_NAME]"
type input "[URL][DOMAIN_NAME]"
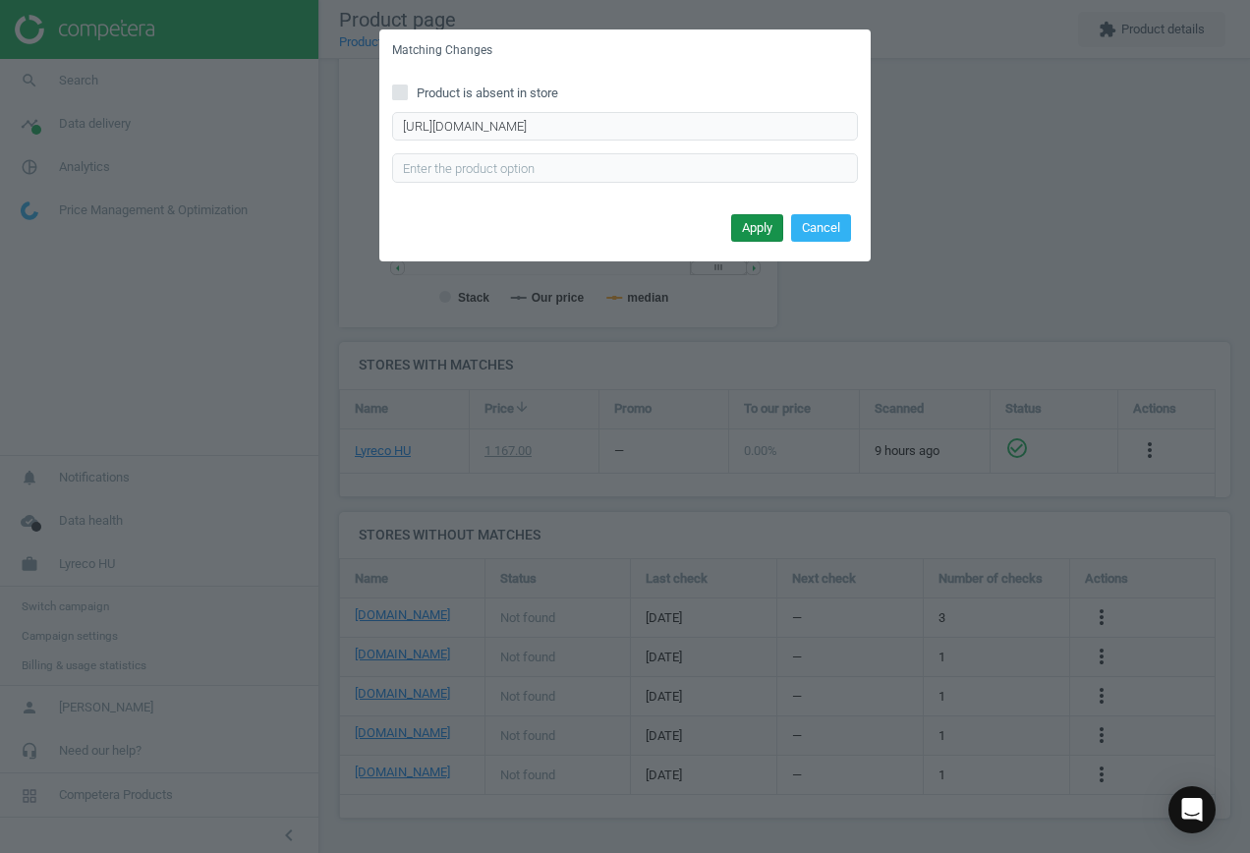
click at [756, 225] on button "Apply" at bounding box center [757, 228] width 52 height 28
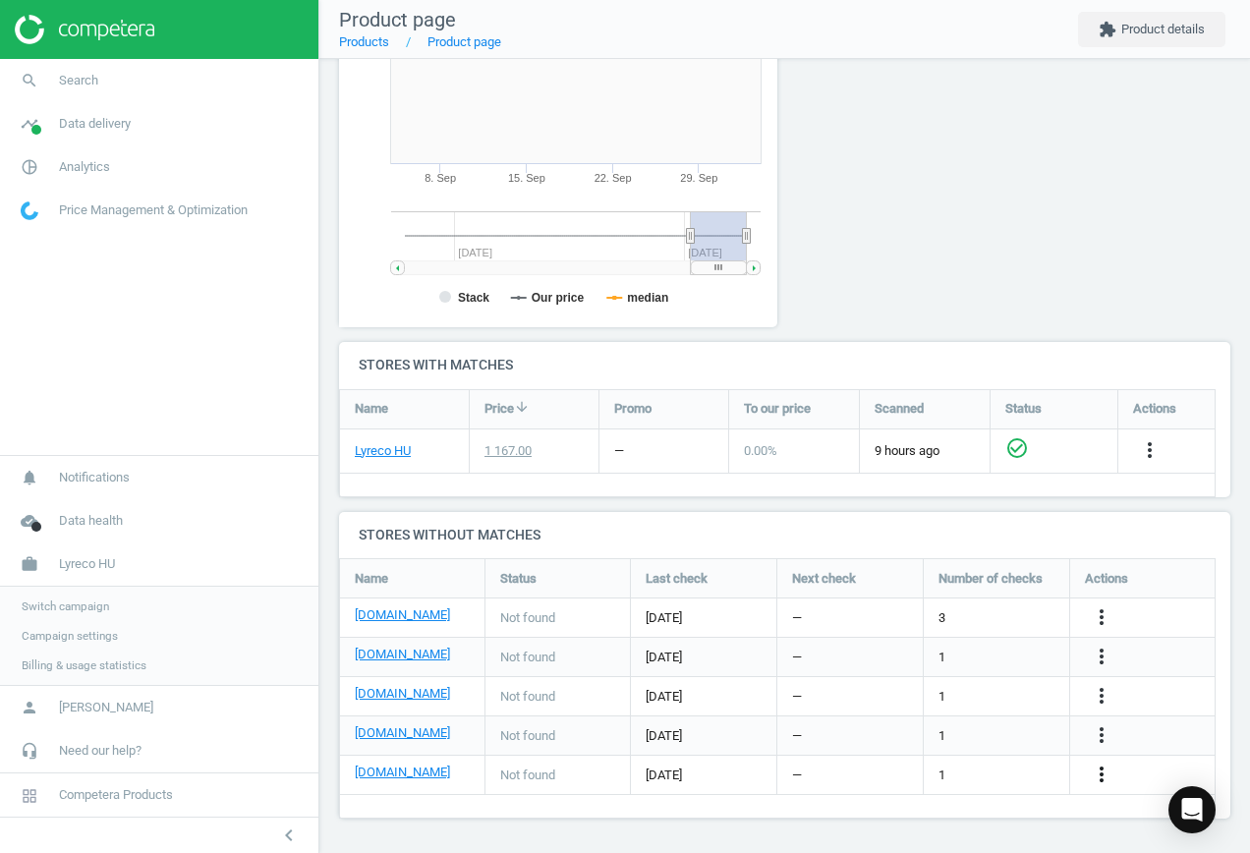
click at [1099, 772] on icon "more_vert" at bounding box center [1101, 774] width 24 height 24
click at [1095, 772] on icon "more_vert" at bounding box center [1101, 774] width 24 height 24
click at [1098, 772] on icon "more_vert" at bounding box center [1101, 774] width 24 height 24
click at [983, 773] on link "Edit URL/product option" at bounding box center [947, 774] width 269 height 30
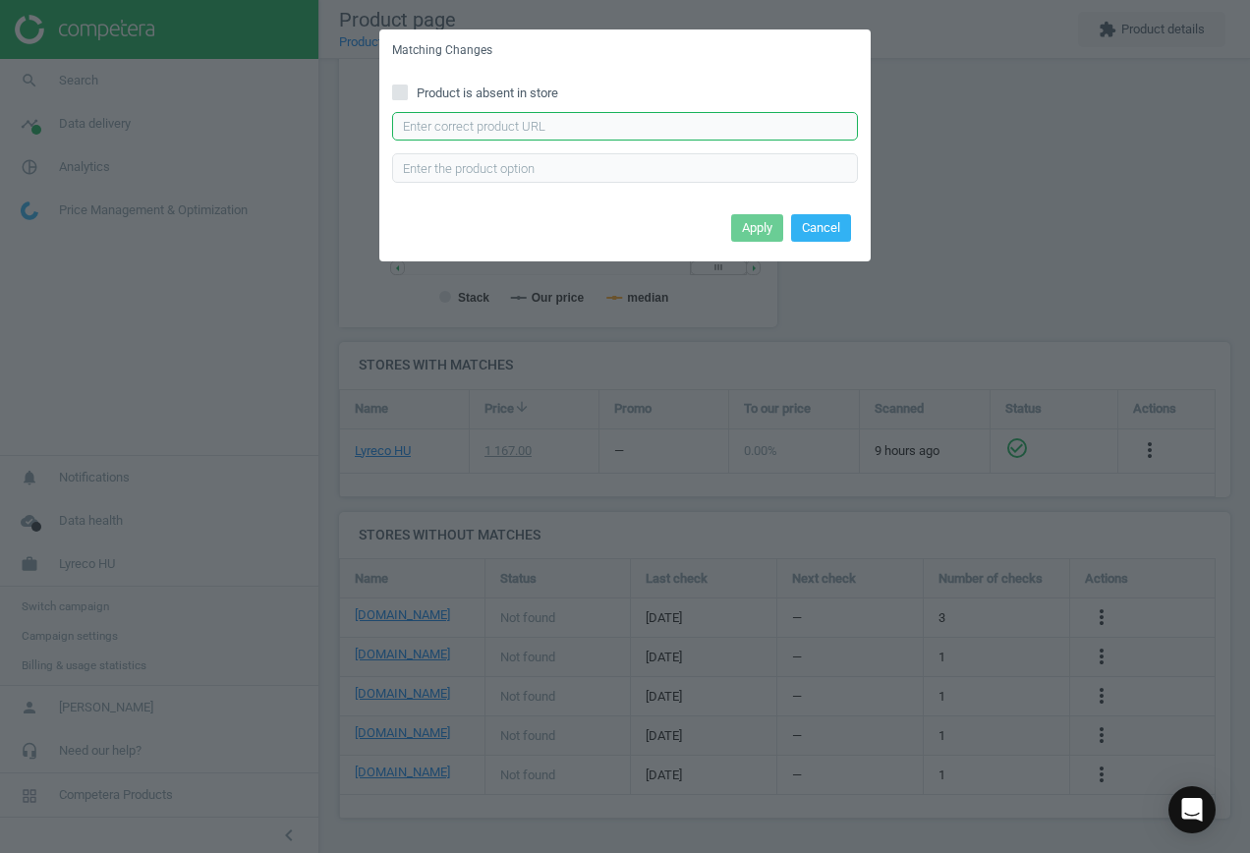
click at [528, 127] on input "text" at bounding box center [625, 126] width 466 height 29
paste input "[URL][DOMAIN_NAME]"
type input "[URL][DOMAIN_NAME]"
click at [756, 230] on button "Apply" at bounding box center [757, 228] width 52 height 28
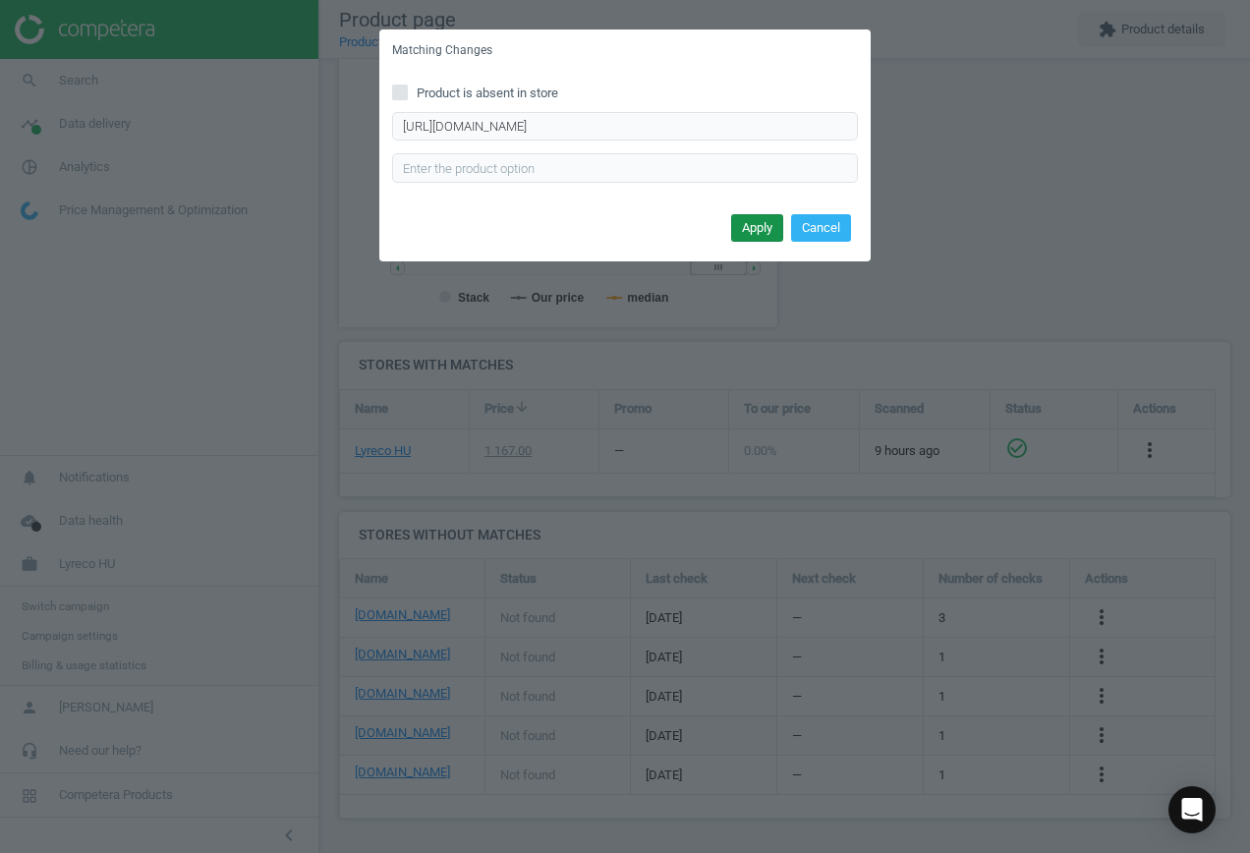
scroll to position [0, 0]
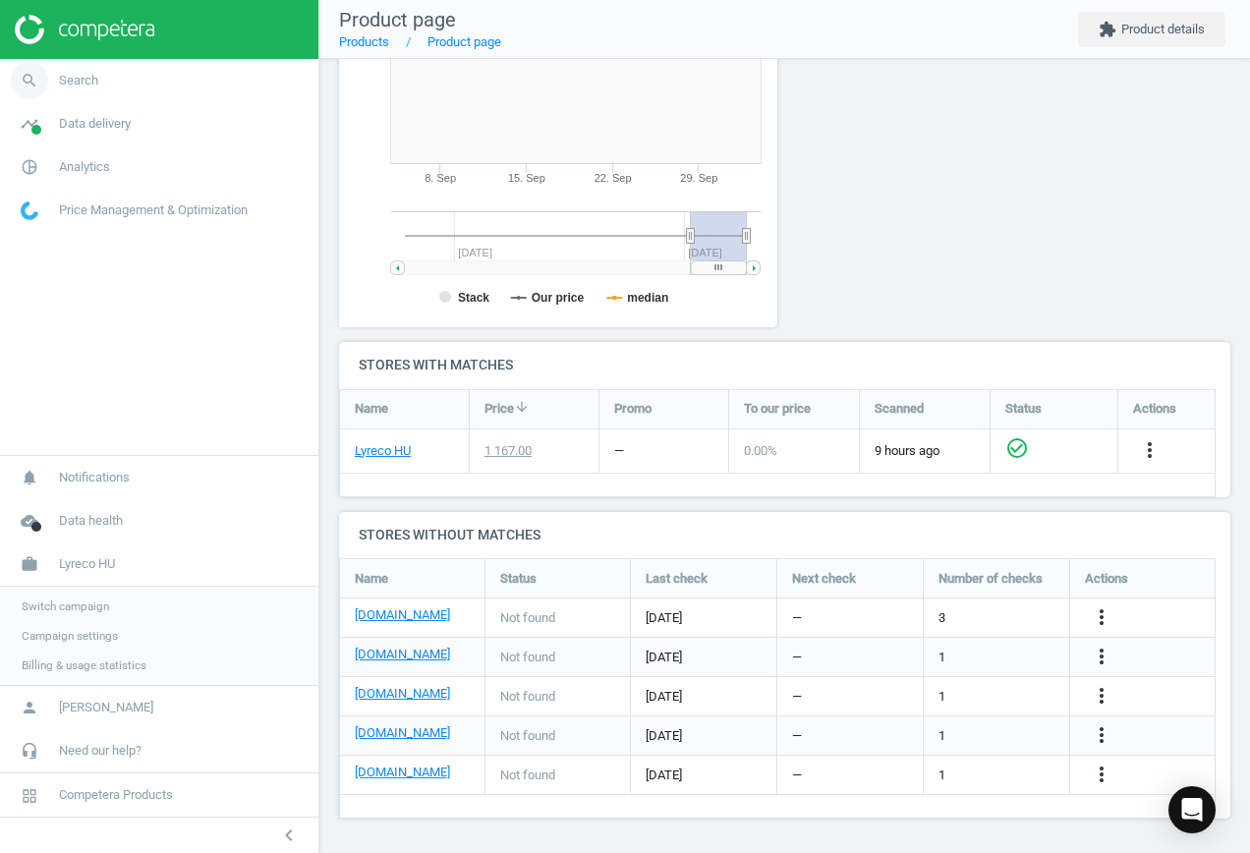
click at [26, 76] on icon "search" at bounding box center [29, 80] width 37 height 37
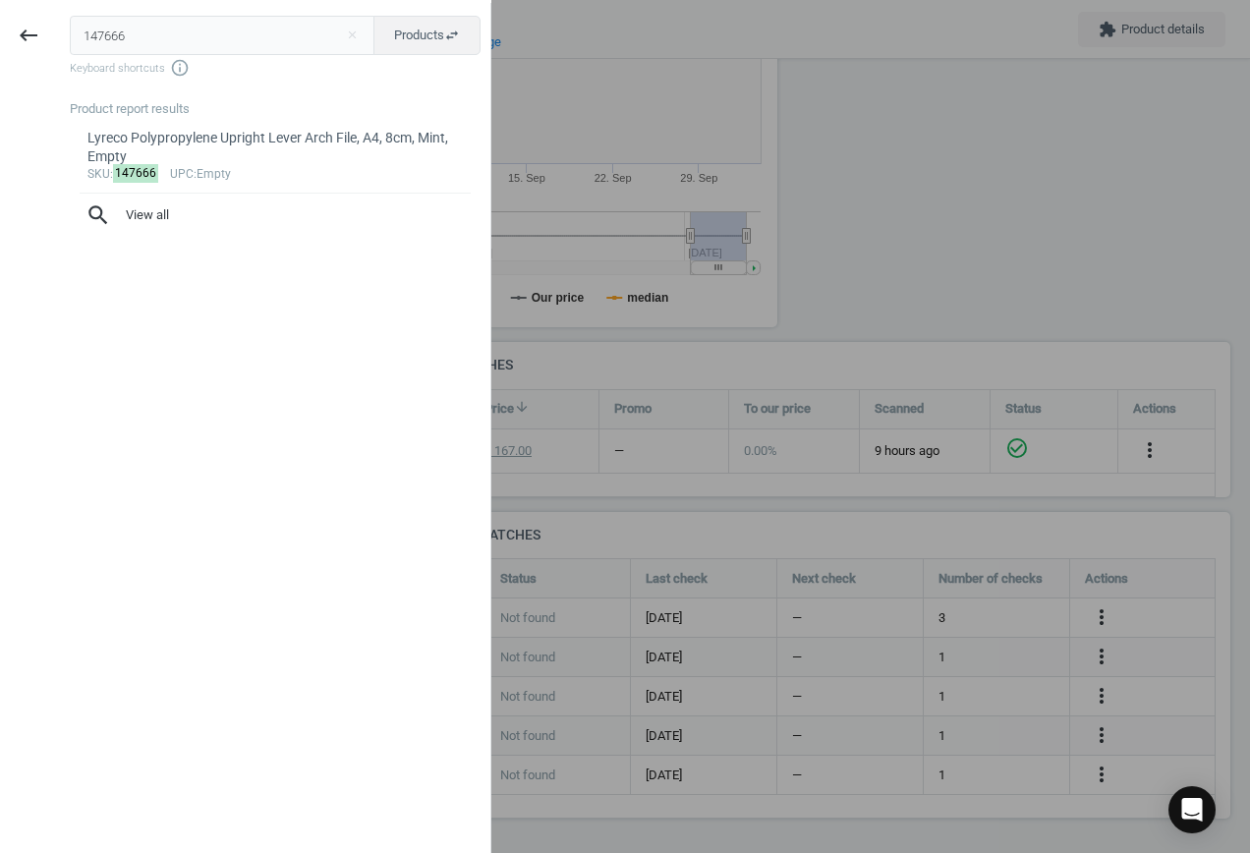
drag, startPoint x: 151, startPoint y: 30, endPoint x: -46, endPoint y: 19, distance: 197.8
click at [0, 19] on html "Group 2 Created with Sketch. ic/cloud_download/grey600 Created with Sketch. gra…" at bounding box center [625, 426] width 1250 height 853
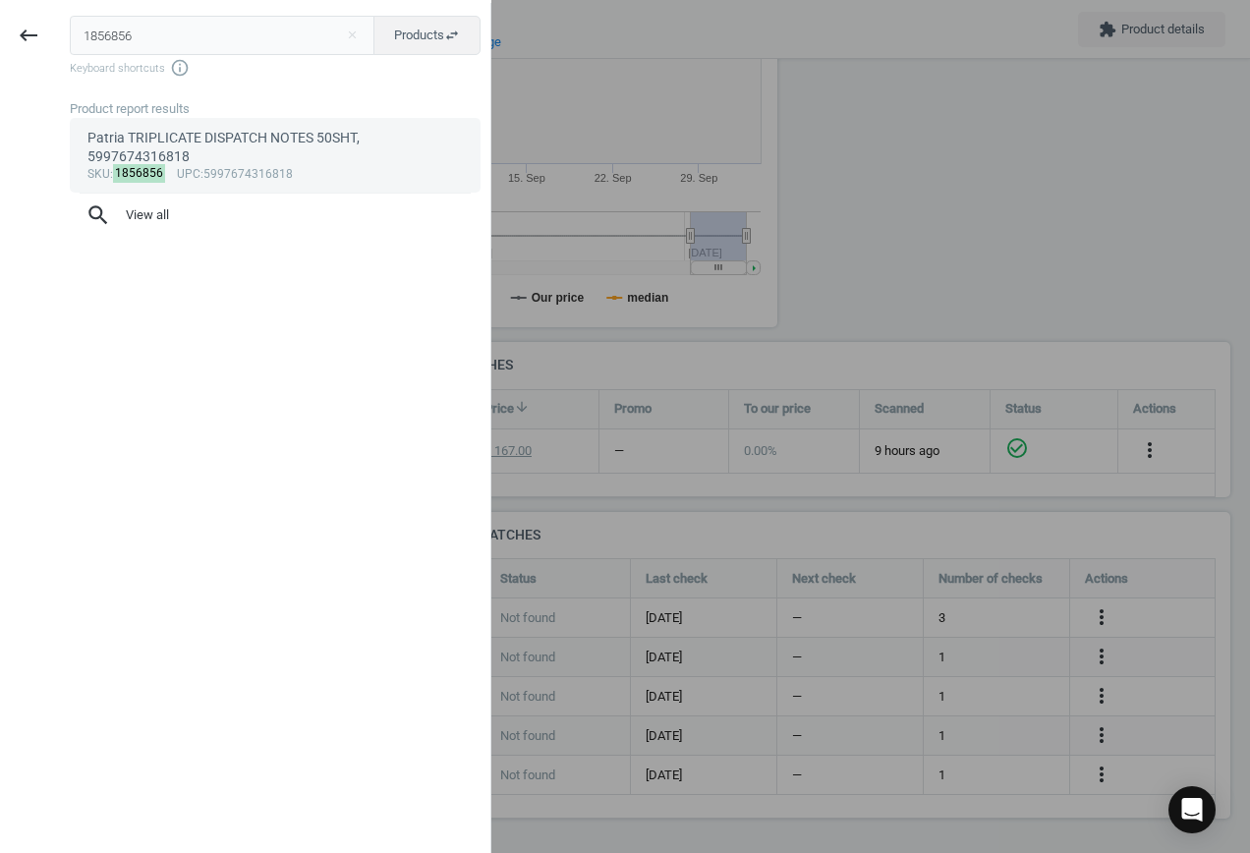
type input "1856856"
click at [258, 167] on div "sku : 1856856 upc :5997674316818" at bounding box center [275, 175] width 376 height 16
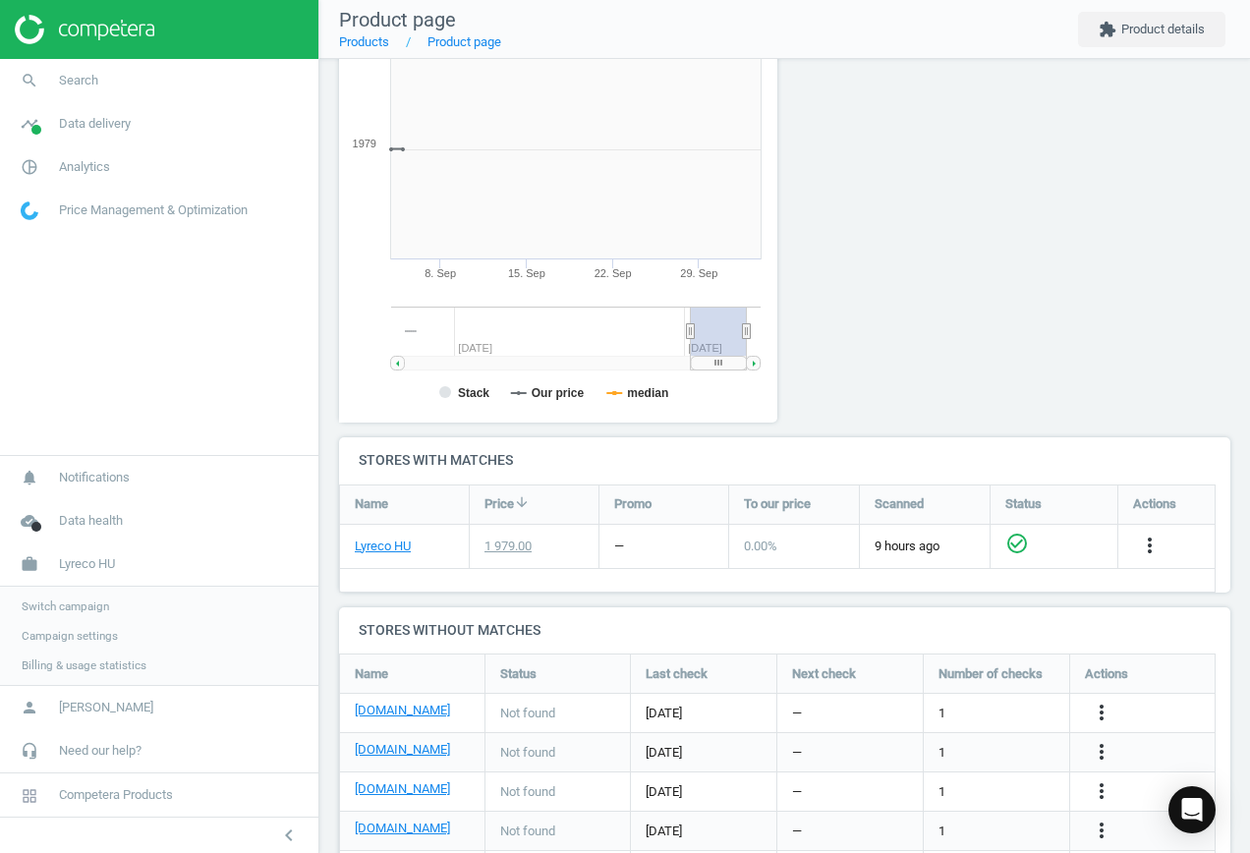
scroll to position [423, 461]
click at [1100, 711] on icon "more_vert" at bounding box center [1101, 712] width 24 height 24
click at [921, 703] on link "Edit URL/product option" at bounding box center [947, 712] width 269 height 30
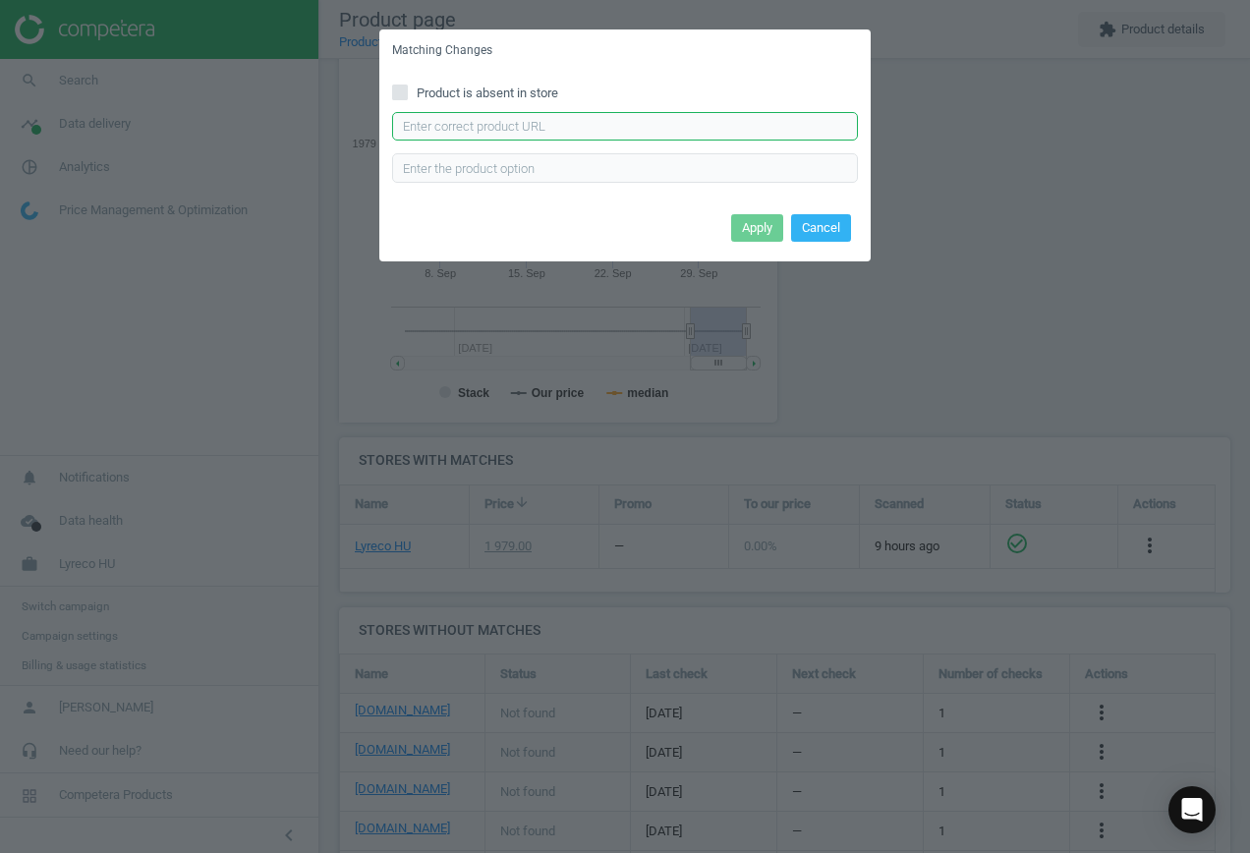
click at [508, 126] on input "text" at bounding box center [625, 126] width 466 height 29
paste input "[URL][DOMAIN_NAME]"
type input "[URL][DOMAIN_NAME]"
click at [758, 224] on button "Apply" at bounding box center [757, 228] width 52 height 28
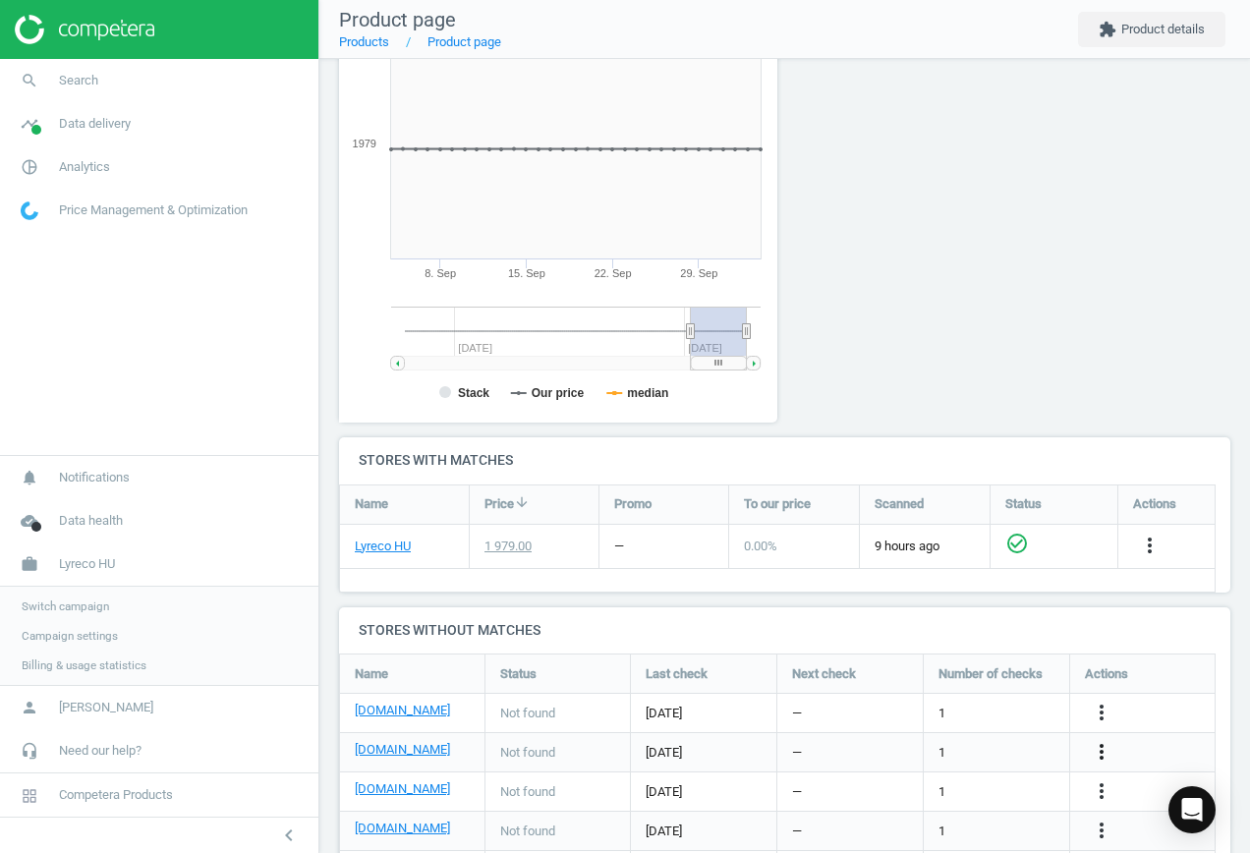
click at [1105, 749] on icon "more_vert" at bounding box center [1101, 752] width 24 height 24
click at [976, 743] on link "Edit URL/product option" at bounding box center [947, 752] width 269 height 30
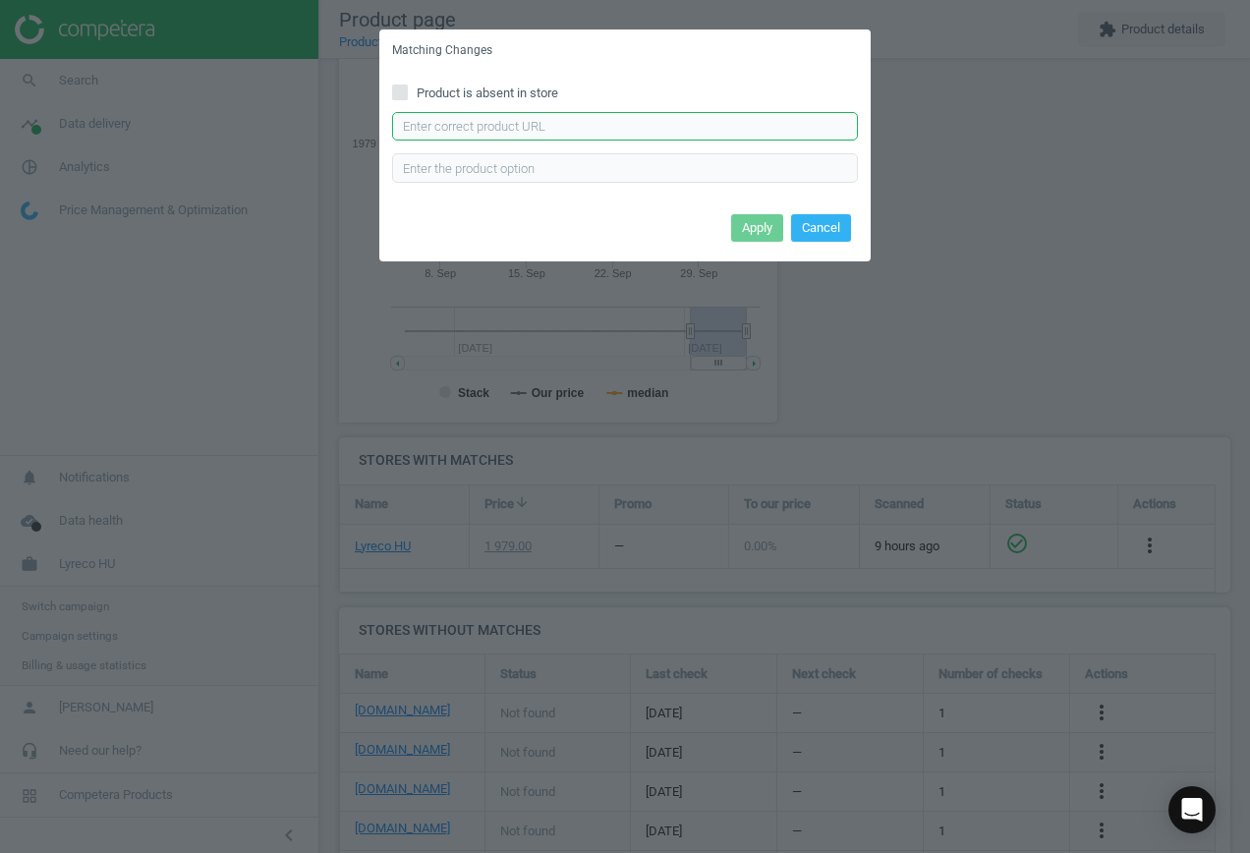
click at [604, 131] on input "text" at bounding box center [625, 126] width 466 height 29
paste input "[URL][DOMAIN_NAME]"
type input "[URL][DOMAIN_NAME]"
click at [759, 226] on button "Apply" at bounding box center [757, 228] width 52 height 28
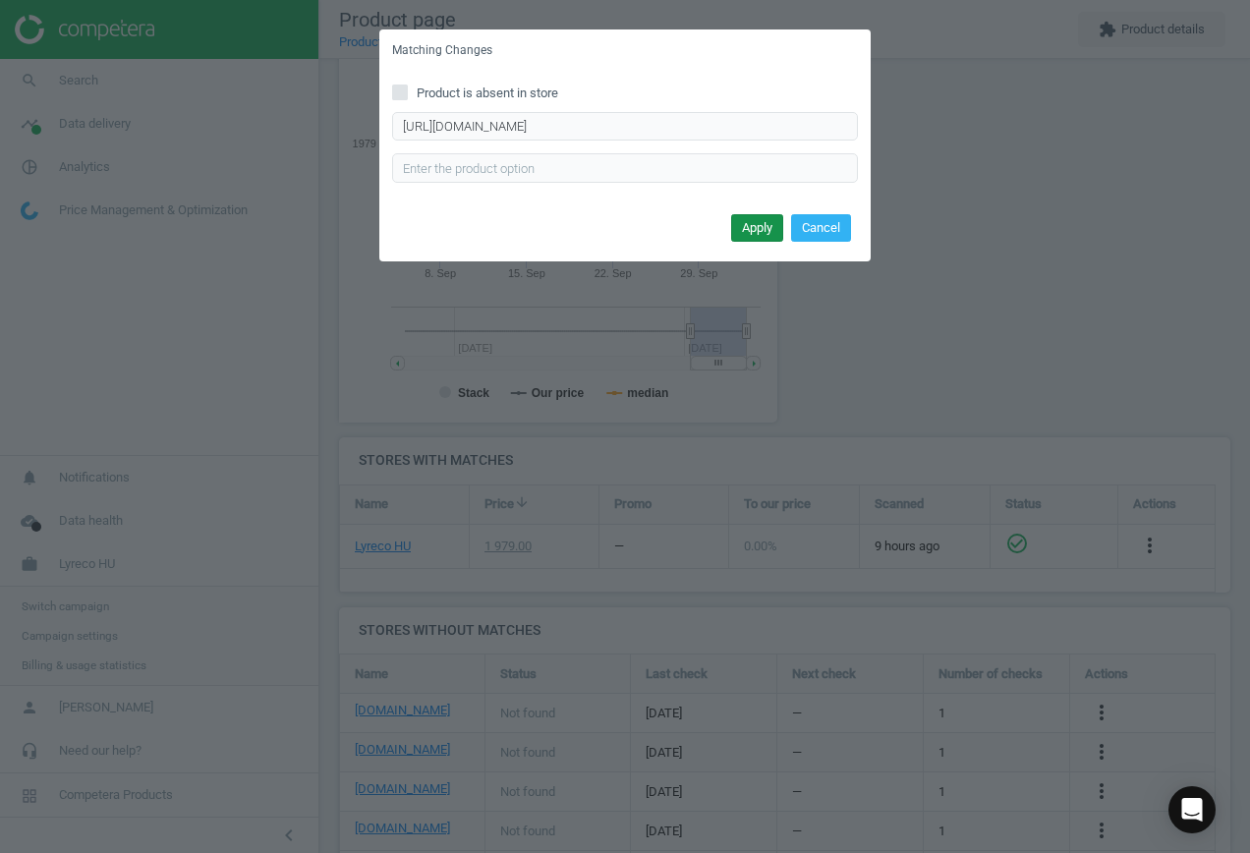
scroll to position [0, 0]
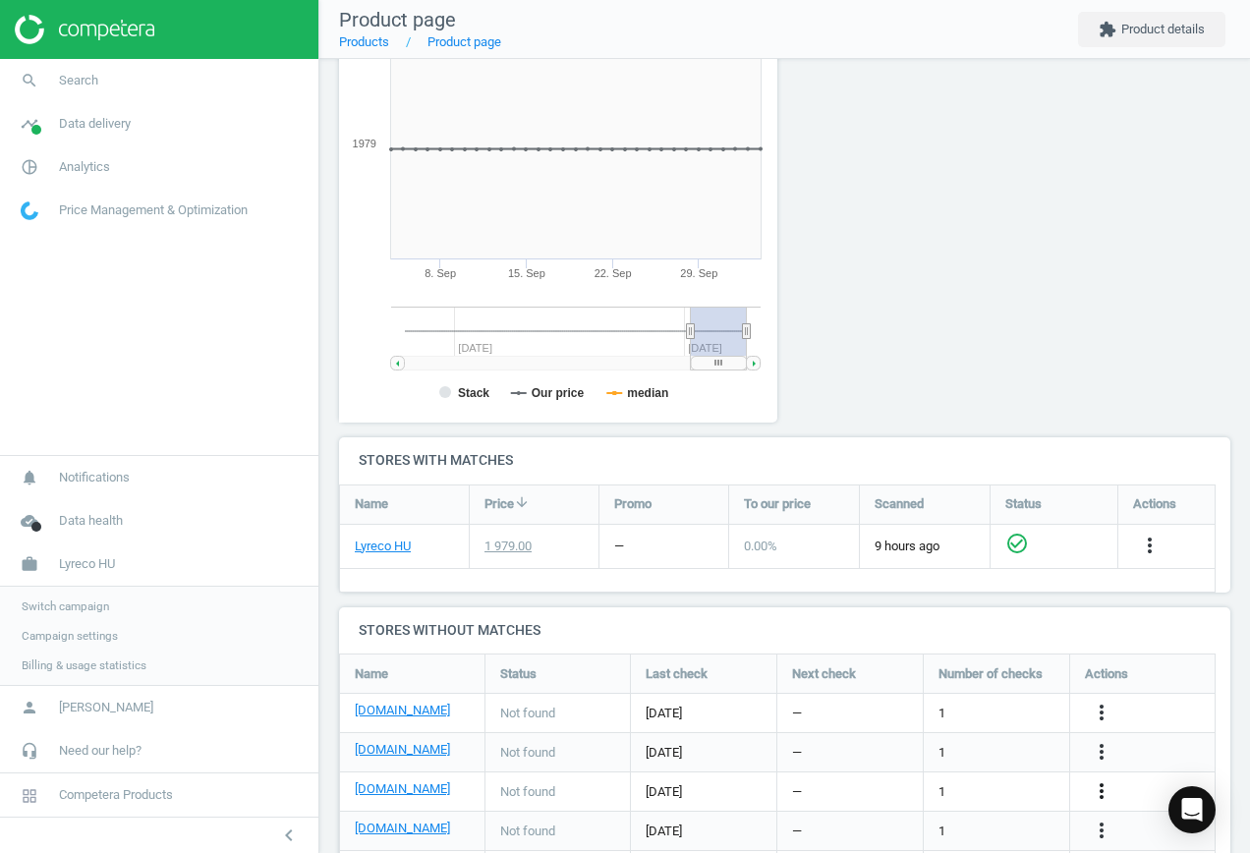
click at [1099, 790] on icon "more_vert" at bounding box center [1101, 791] width 24 height 24
click at [992, 783] on link "Edit URL/product option" at bounding box center [947, 791] width 269 height 30
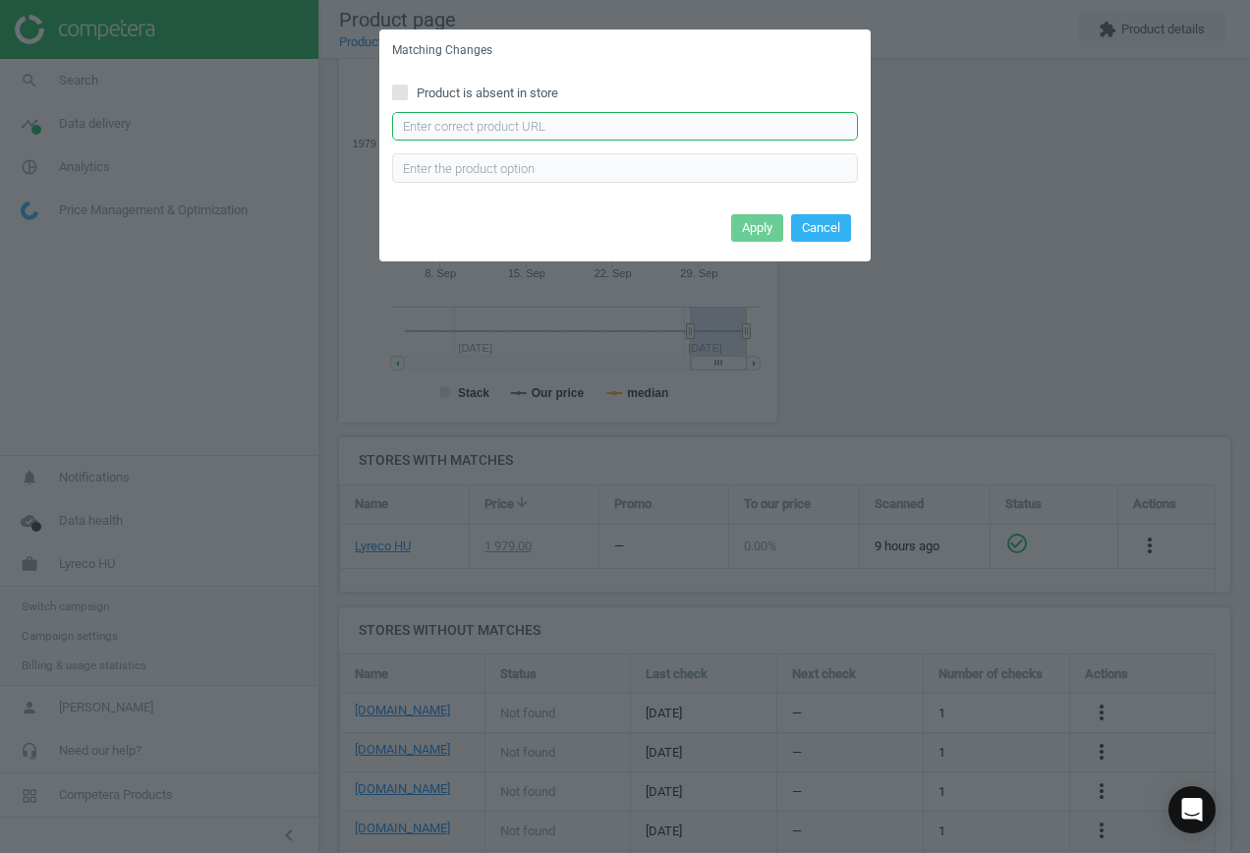
click at [582, 121] on input "text" at bounding box center [625, 126] width 466 height 29
paste input "[URL][DOMAIN_NAME][PERSON_NAME]"
type input "[URL][DOMAIN_NAME][PERSON_NAME]"
click at [747, 225] on button "Apply" at bounding box center [757, 228] width 52 height 28
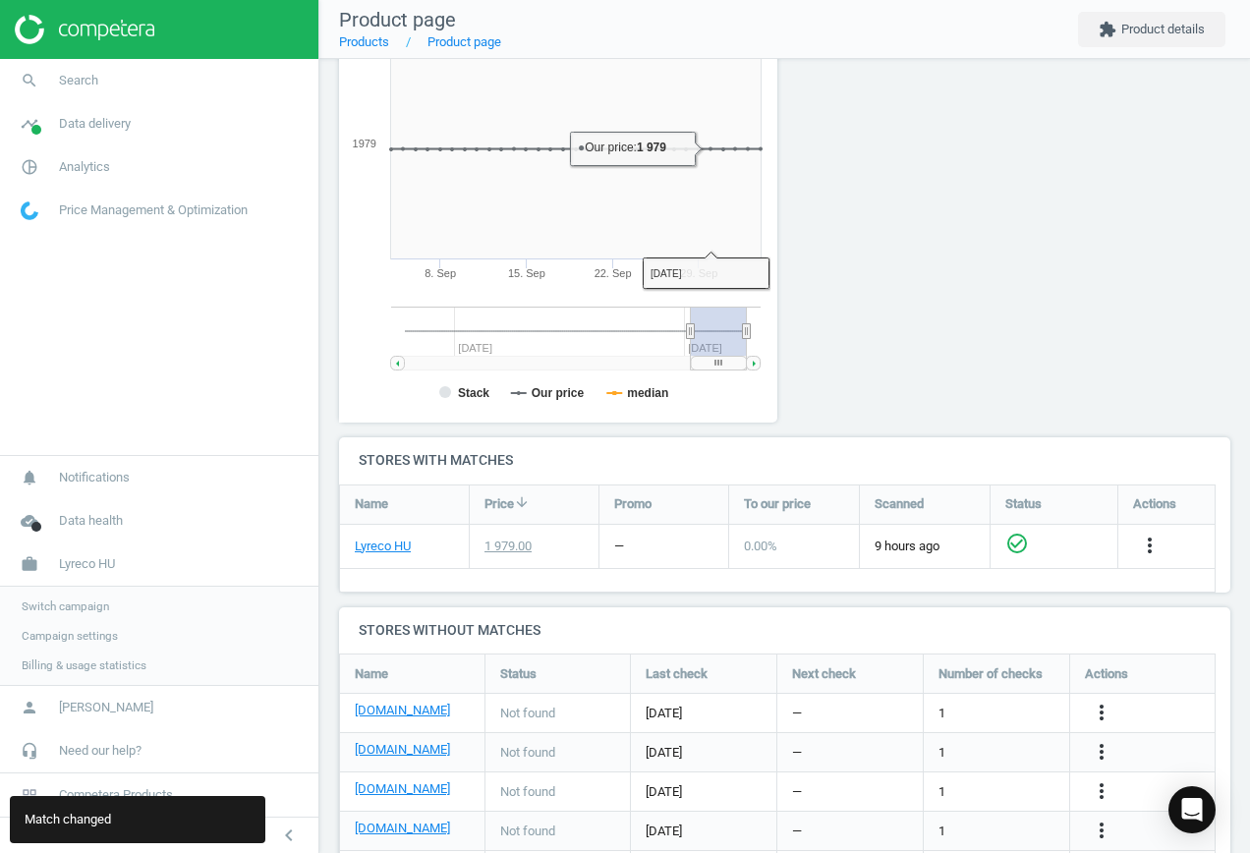
scroll to position [381, 0]
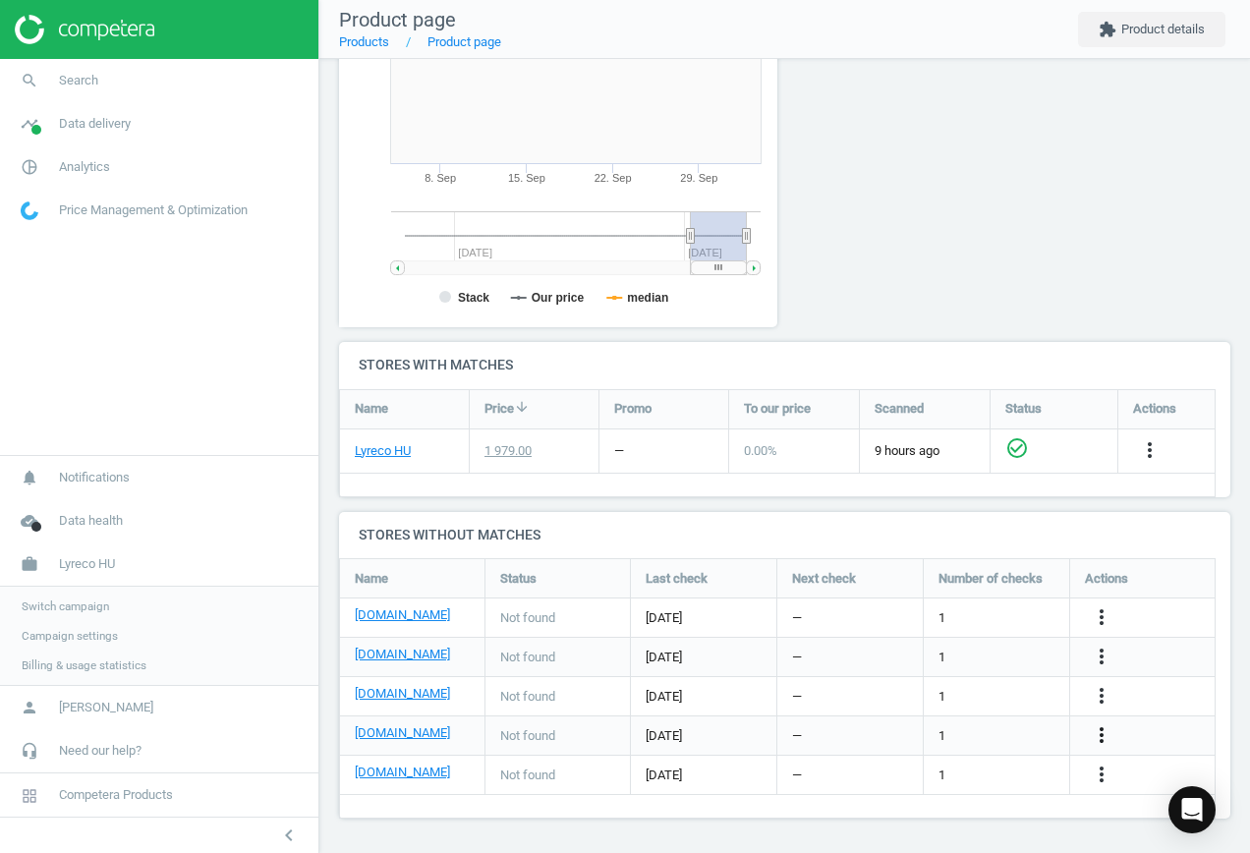
click at [1110, 737] on icon "more_vert" at bounding box center [1101, 735] width 24 height 24
click at [962, 725] on link "Edit URL/product option" at bounding box center [947, 735] width 269 height 30
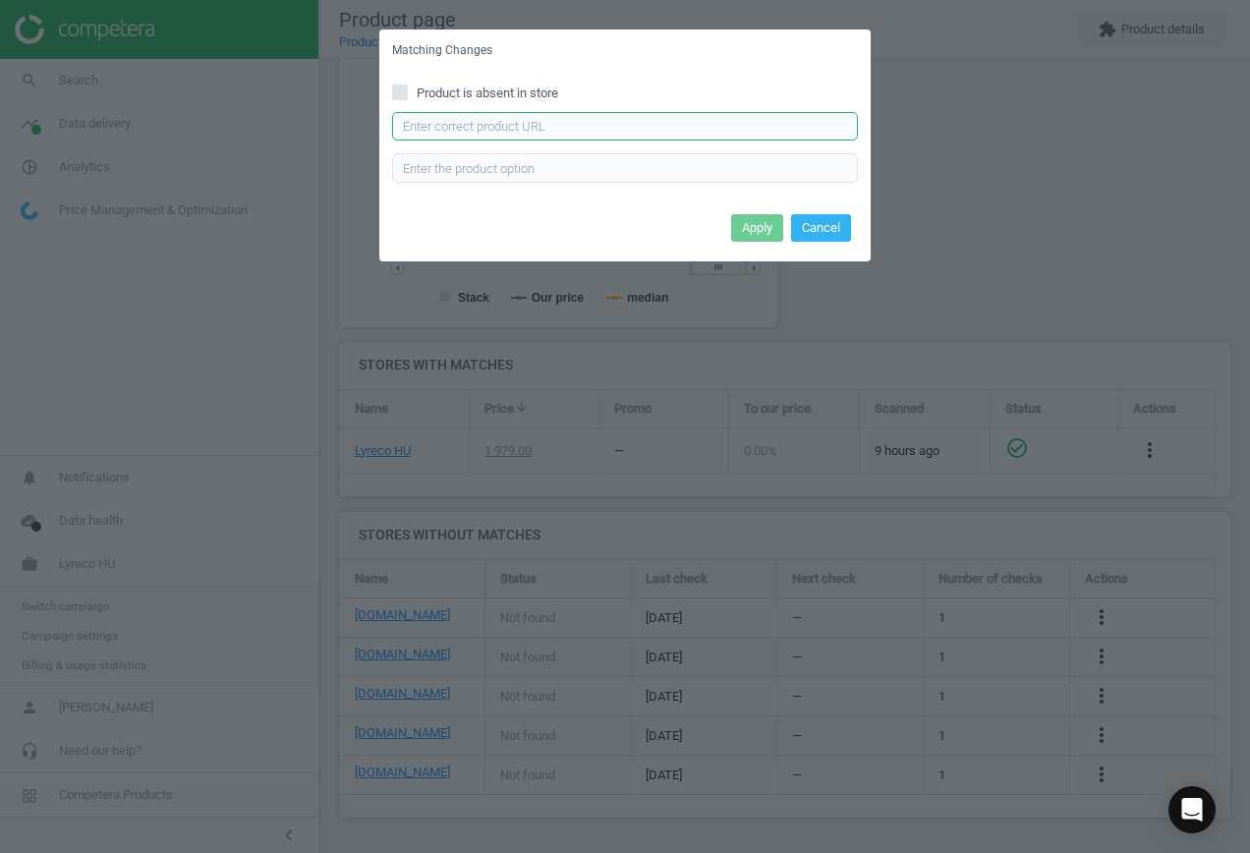
click at [604, 127] on input "text" at bounding box center [625, 126] width 466 height 29
paste input "[URL][DOMAIN_NAME]"
type input "[URL][DOMAIN_NAME]"
click at [756, 229] on button "Apply" at bounding box center [757, 228] width 52 height 28
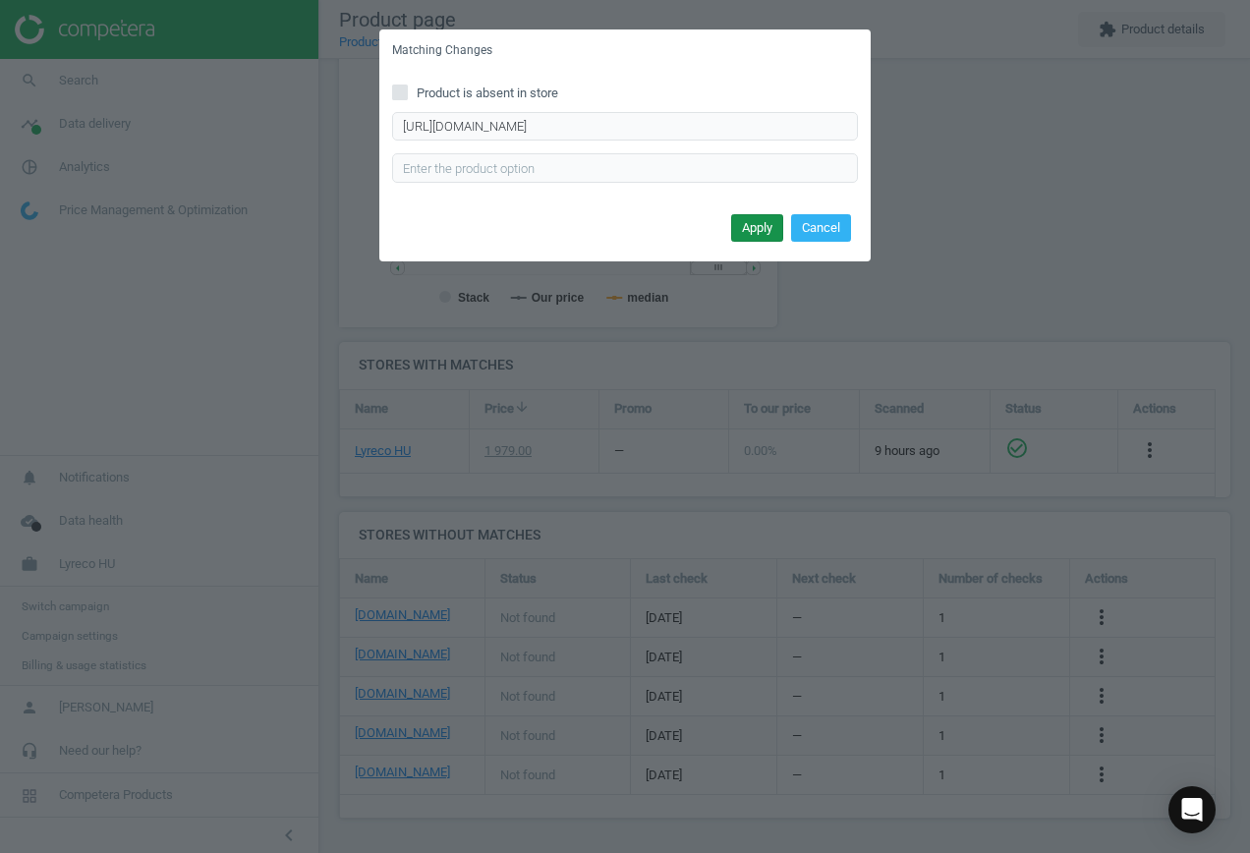
scroll to position [0, 0]
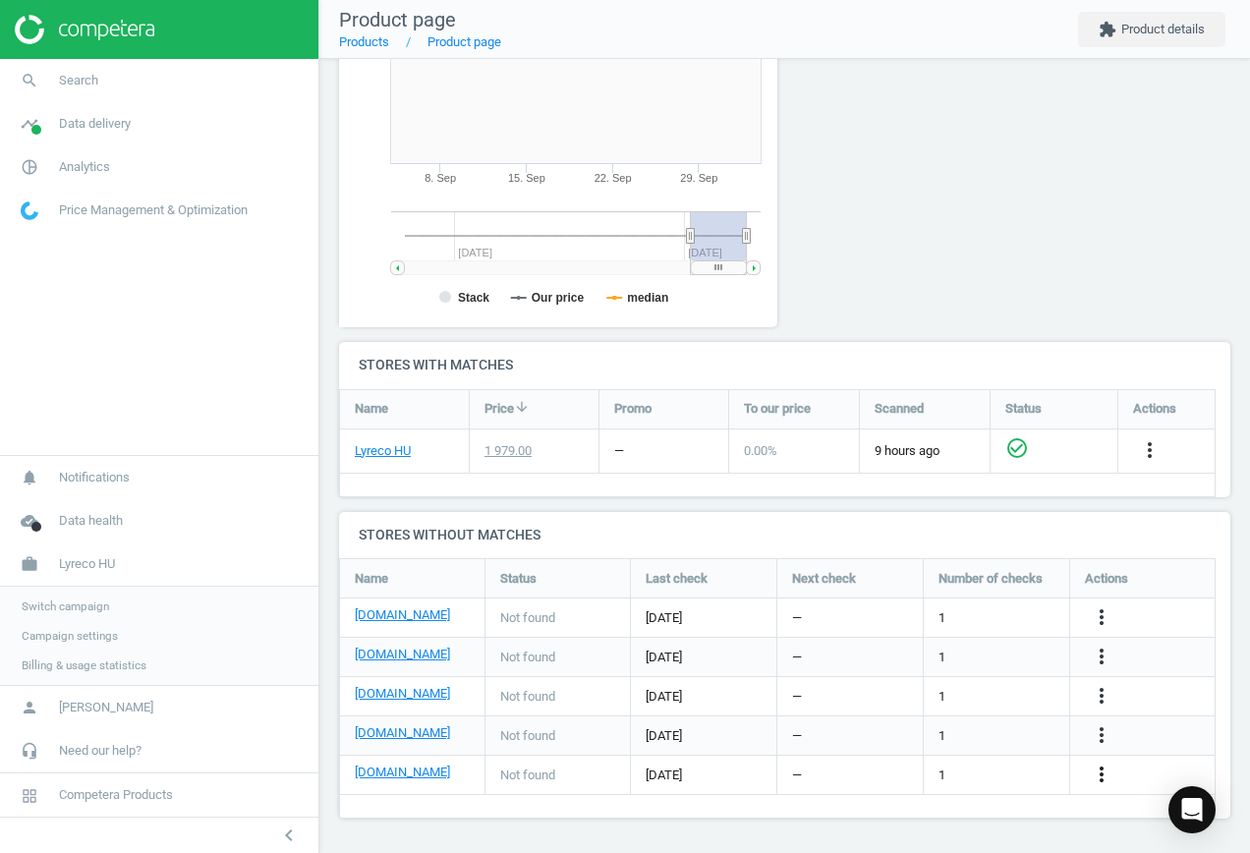
click at [1094, 775] on icon "more_vert" at bounding box center [1101, 774] width 24 height 24
click at [993, 756] on link "Report error in other" at bounding box center [947, 744] width 269 height 30
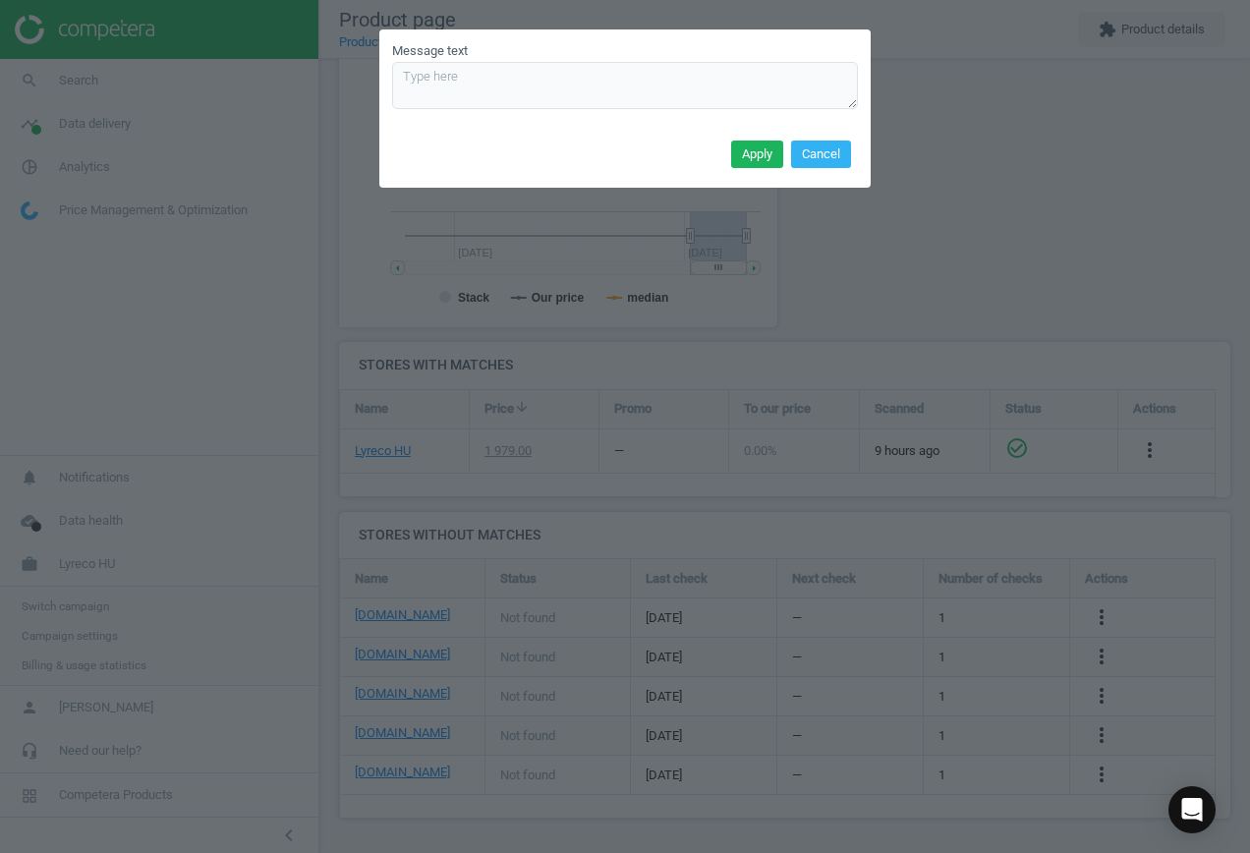
click at [828, 168] on div "Apply Cancel" at bounding box center [624, 161] width 491 height 53
click at [813, 151] on button "Cancel" at bounding box center [821, 154] width 60 height 28
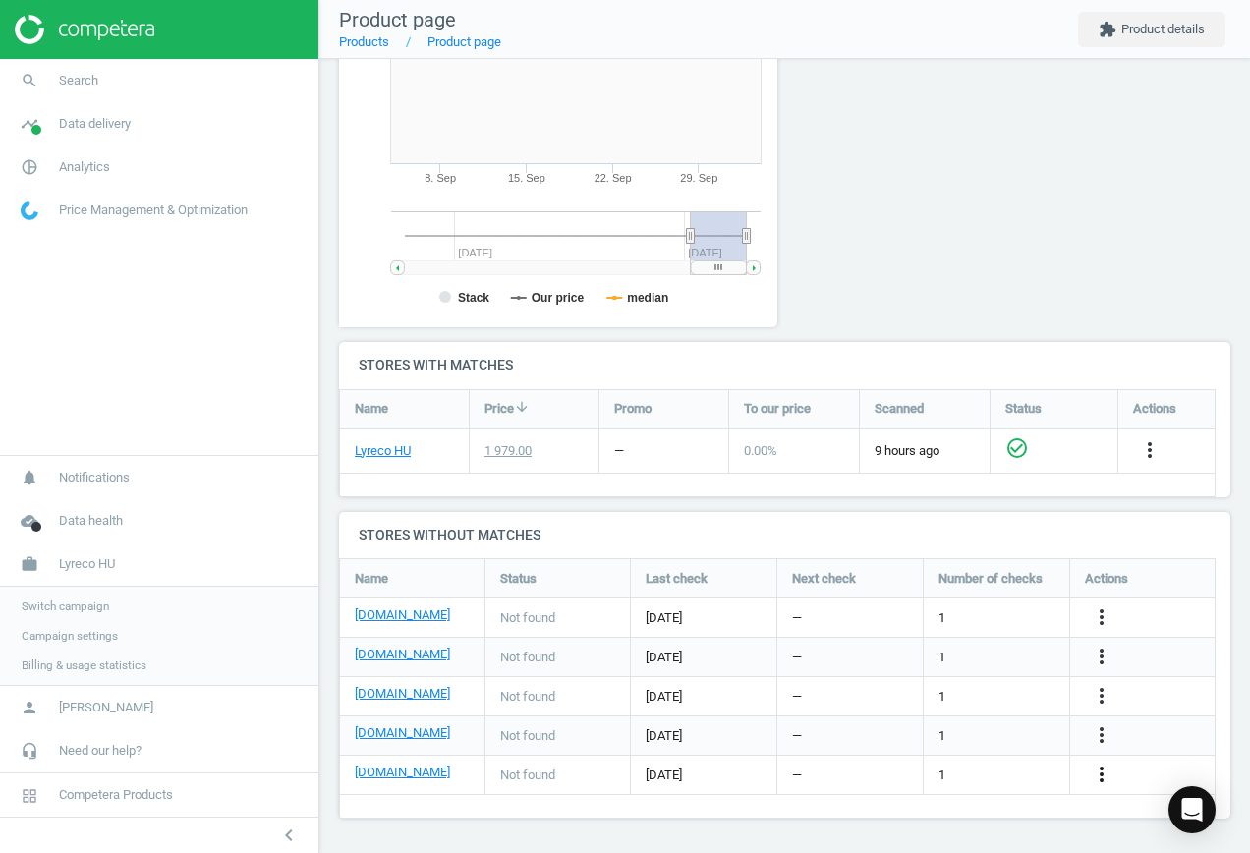
click at [1107, 782] on icon "more_vert" at bounding box center [1101, 774] width 24 height 24
click at [962, 768] on link "Edit URL/product option" at bounding box center [947, 774] width 269 height 30
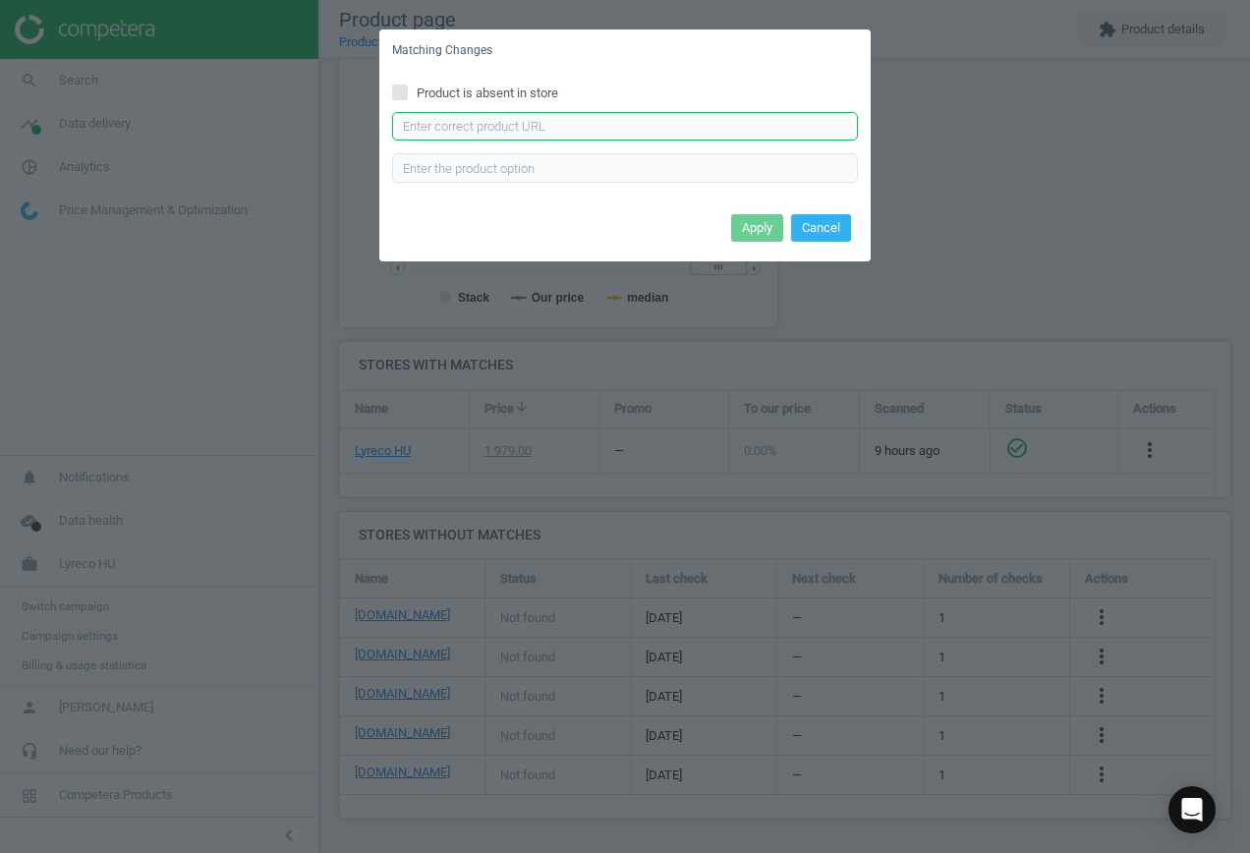
click at [527, 125] on input "text" at bounding box center [625, 126] width 466 height 29
paste input "[URL][DOMAIN_NAME]"
type input "[URL][DOMAIN_NAME]"
click at [766, 226] on button "Apply" at bounding box center [757, 228] width 52 height 28
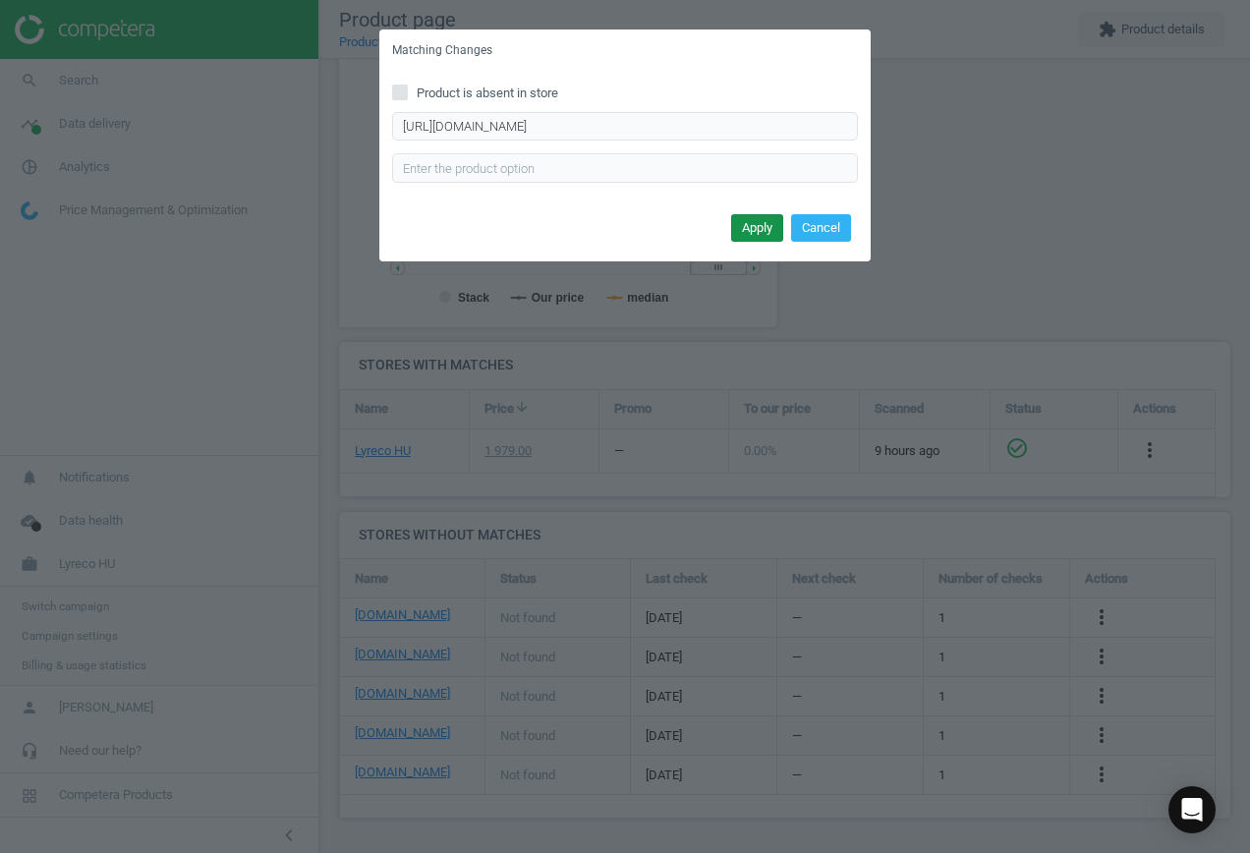
scroll to position [0, 0]
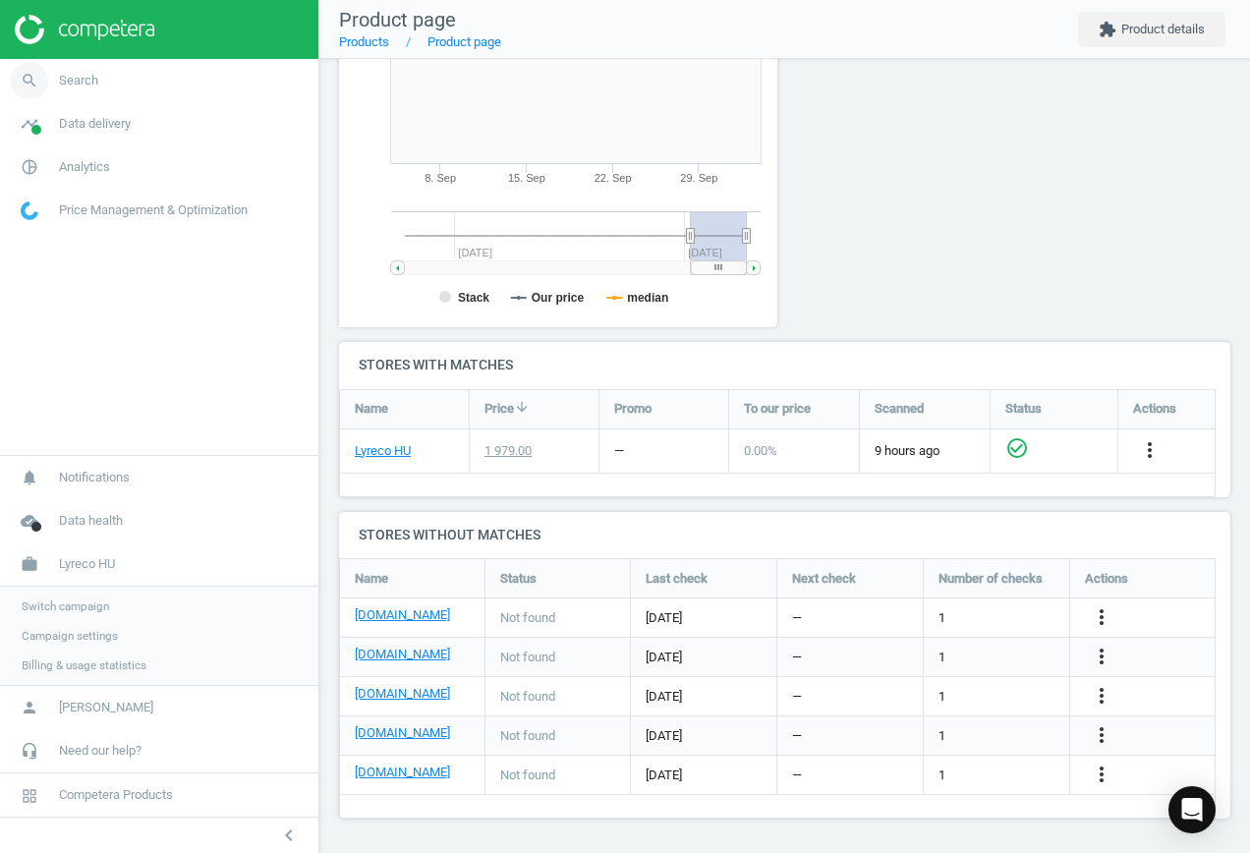
click at [46, 81] on icon "search" at bounding box center [29, 80] width 37 height 37
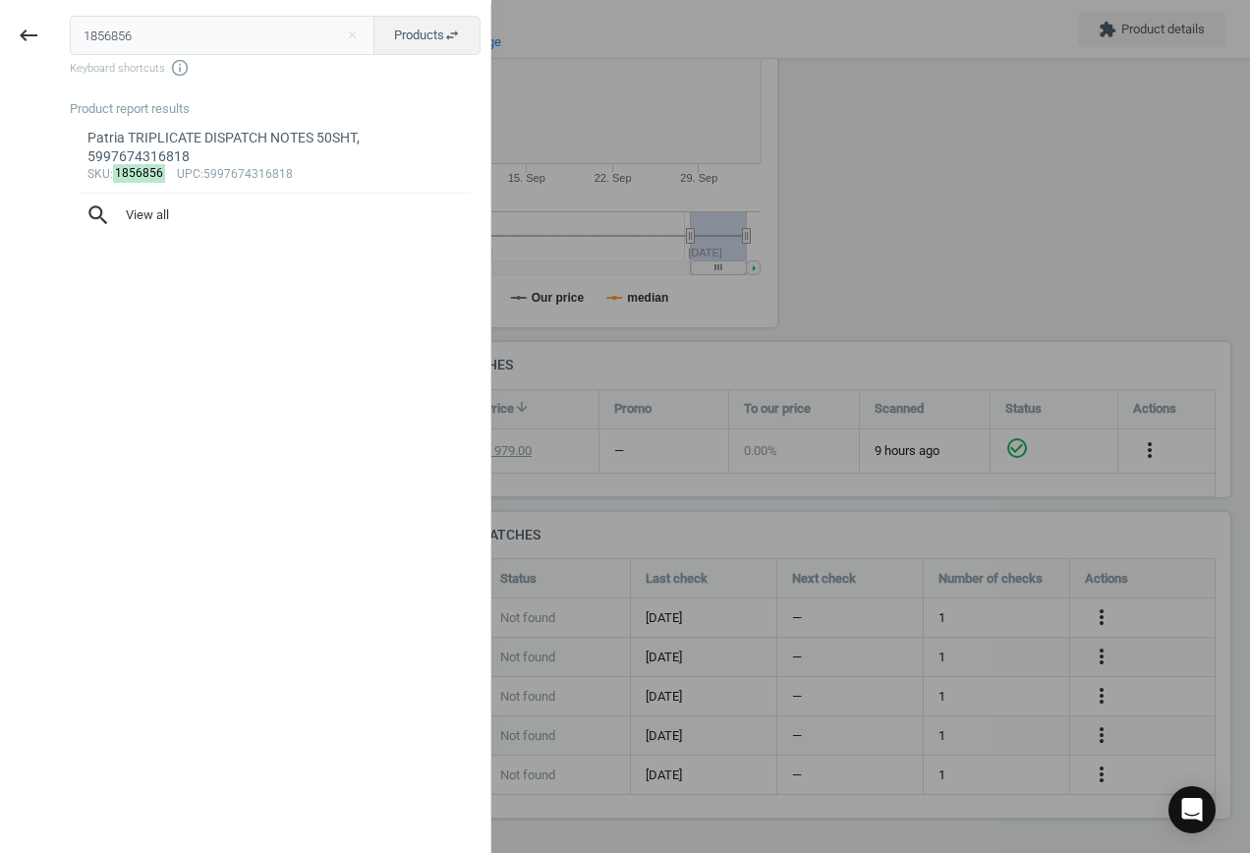
drag, startPoint x: -14, startPoint y: 27, endPoint x: 3, endPoint y: 23, distance: 17.2
click at [0, 23] on html "Group 2 Created with Sketch. ic/cloud_download/grey600 Created with Sketch. gra…" at bounding box center [625, 426] width 1250 height 853
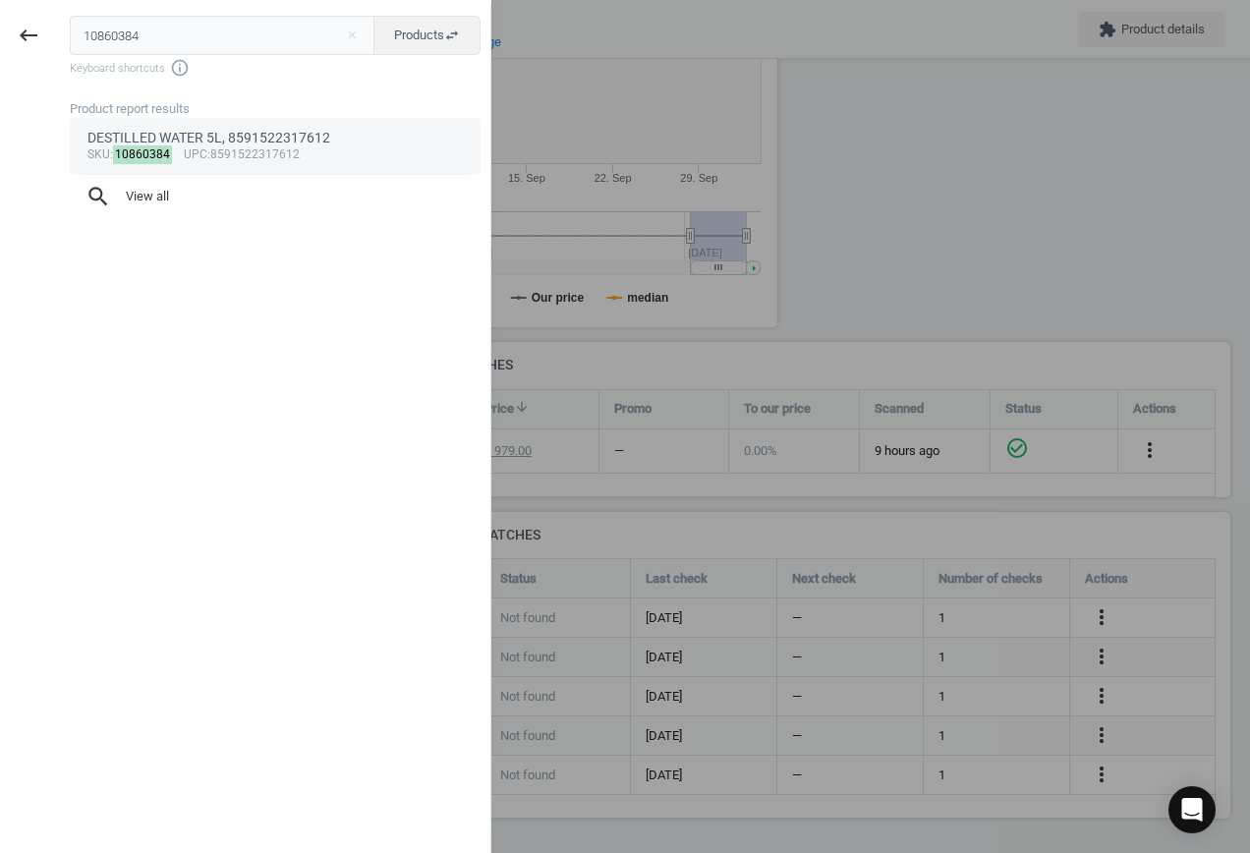
type input "10860384"
click at [271, 133] on div "DESTILLED WATER 5L, 8591522317612" at bounding box center [275, 138] width 376 height 19
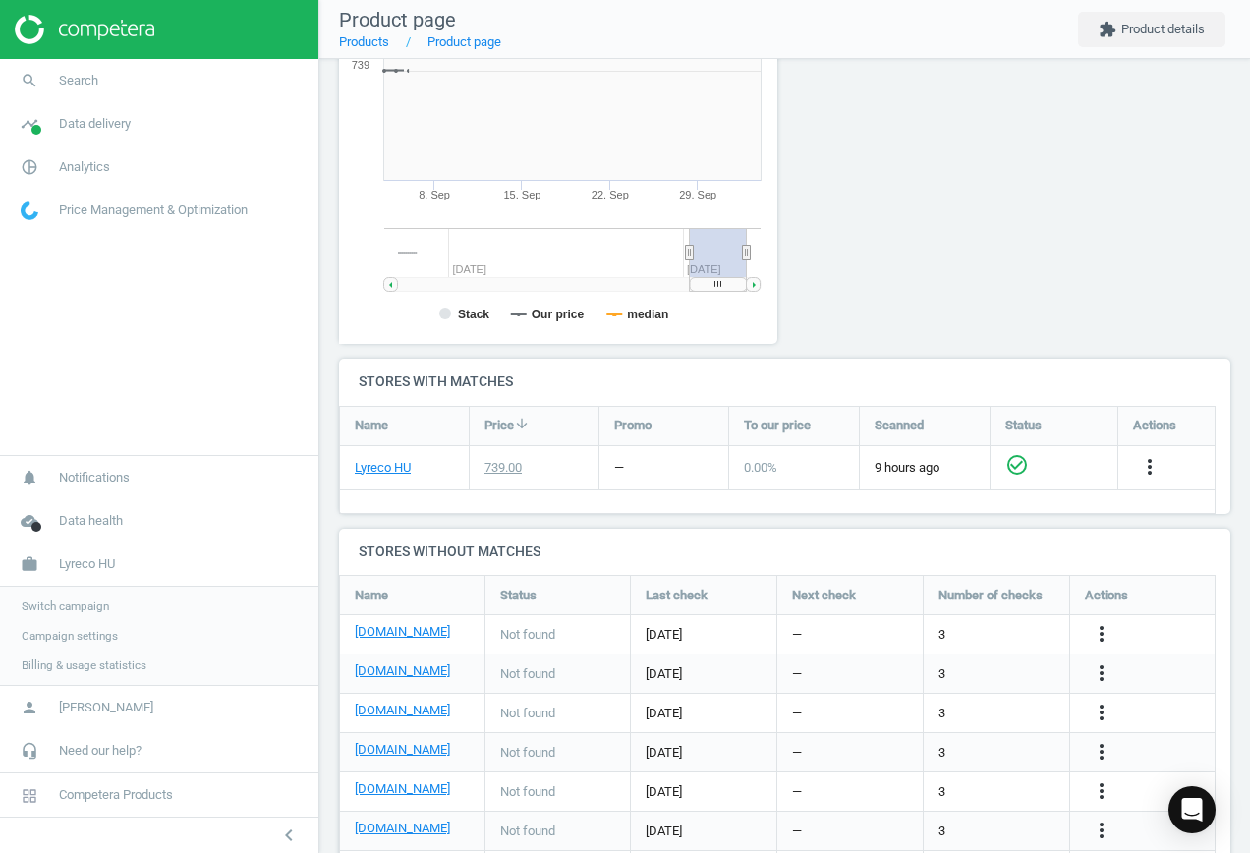
scroll to position [423, 461]
click at [1102, 631] on icon "more_vert" at bounding box center [1101, 634] width 24 height 24
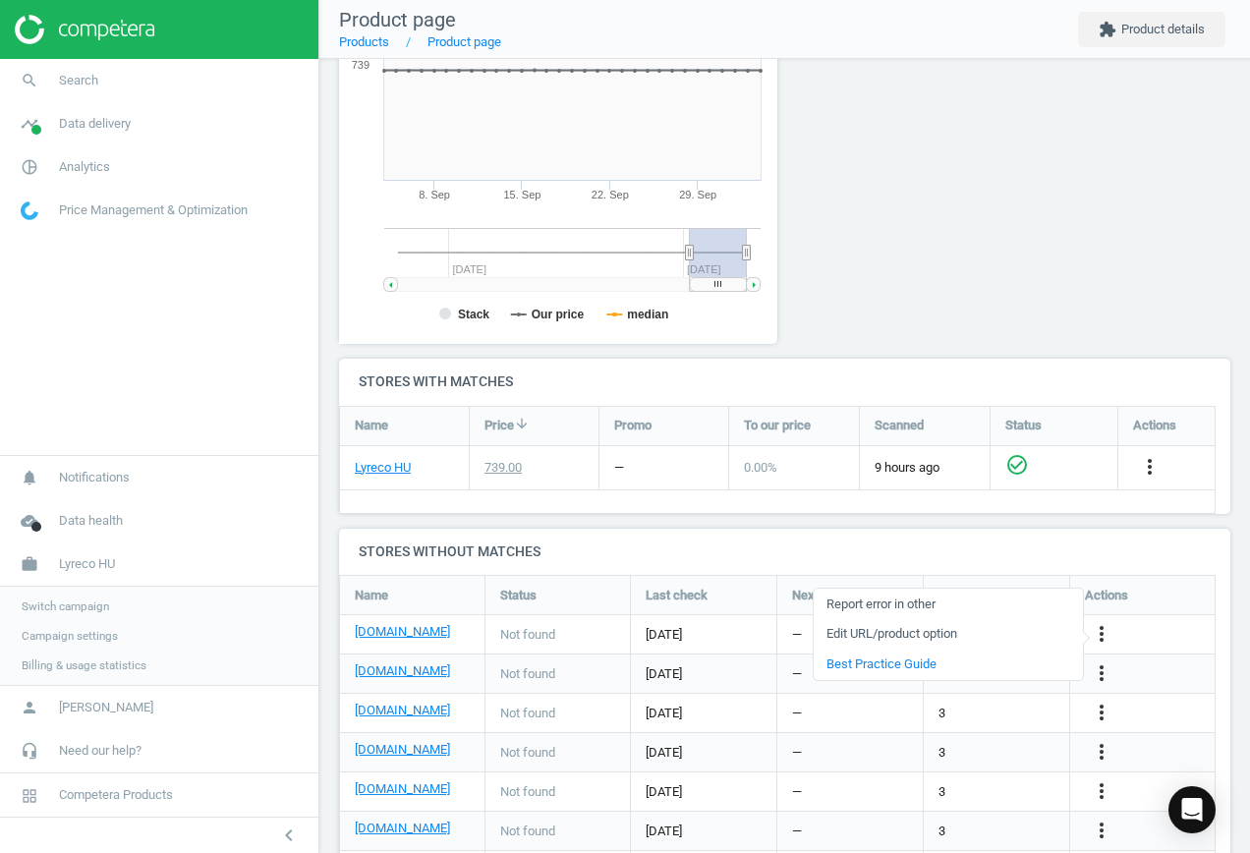
click at [958, 623] on link "Edit URL/product option" at bounding box center [947, 634] width 269 height 30
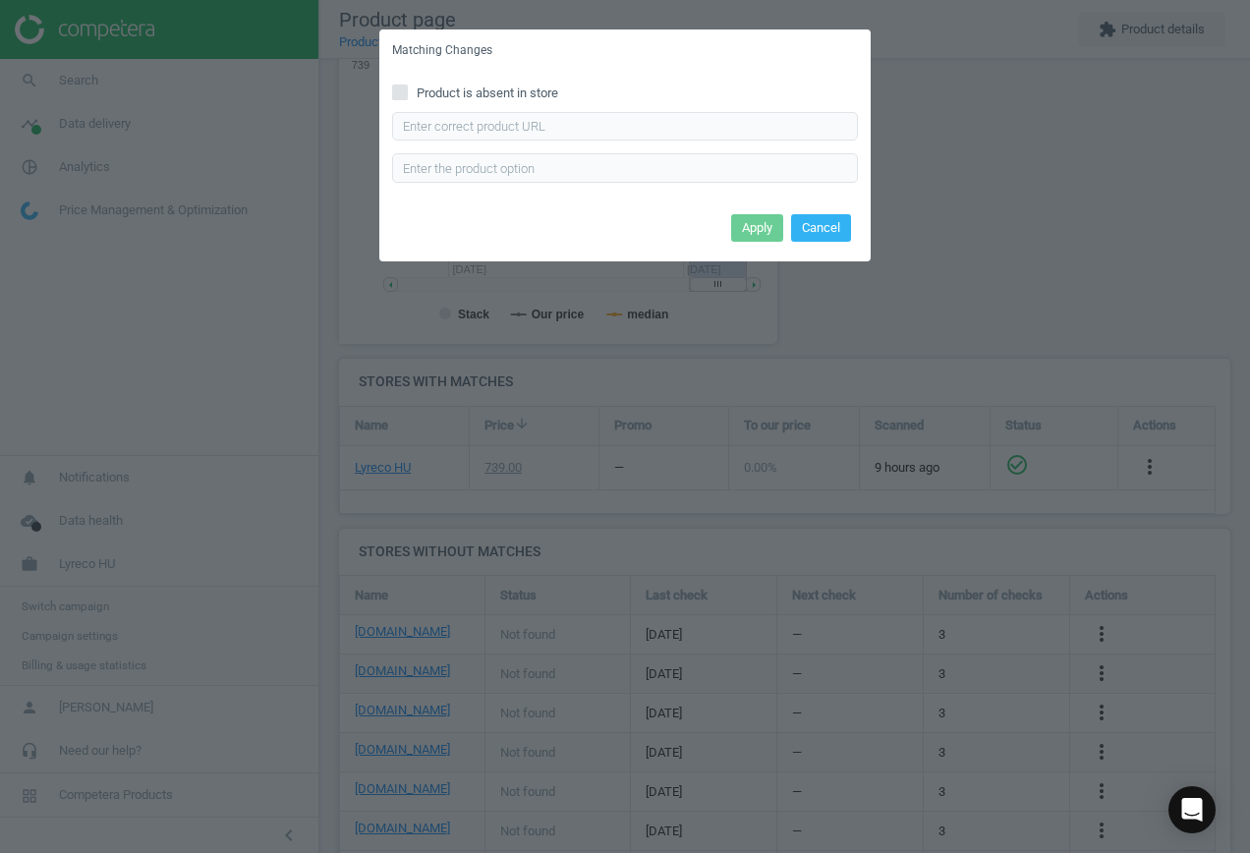
click at [401, 93] on input "Product is absent in store" at bounding box center [400, 91] width 13 height 13
checkbox input "true"
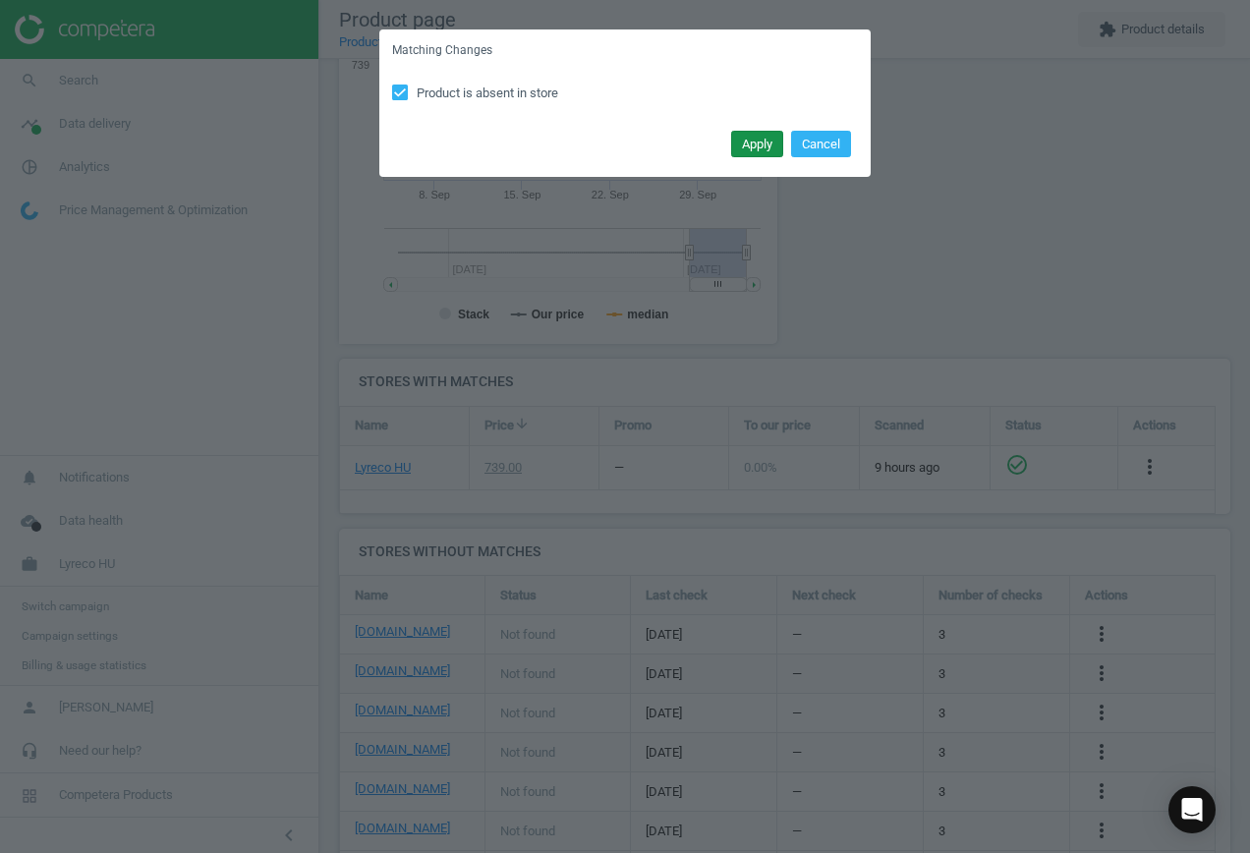
click at [753, 143] on button "Apply" at bounding box center [757, 145] width 52 height 28
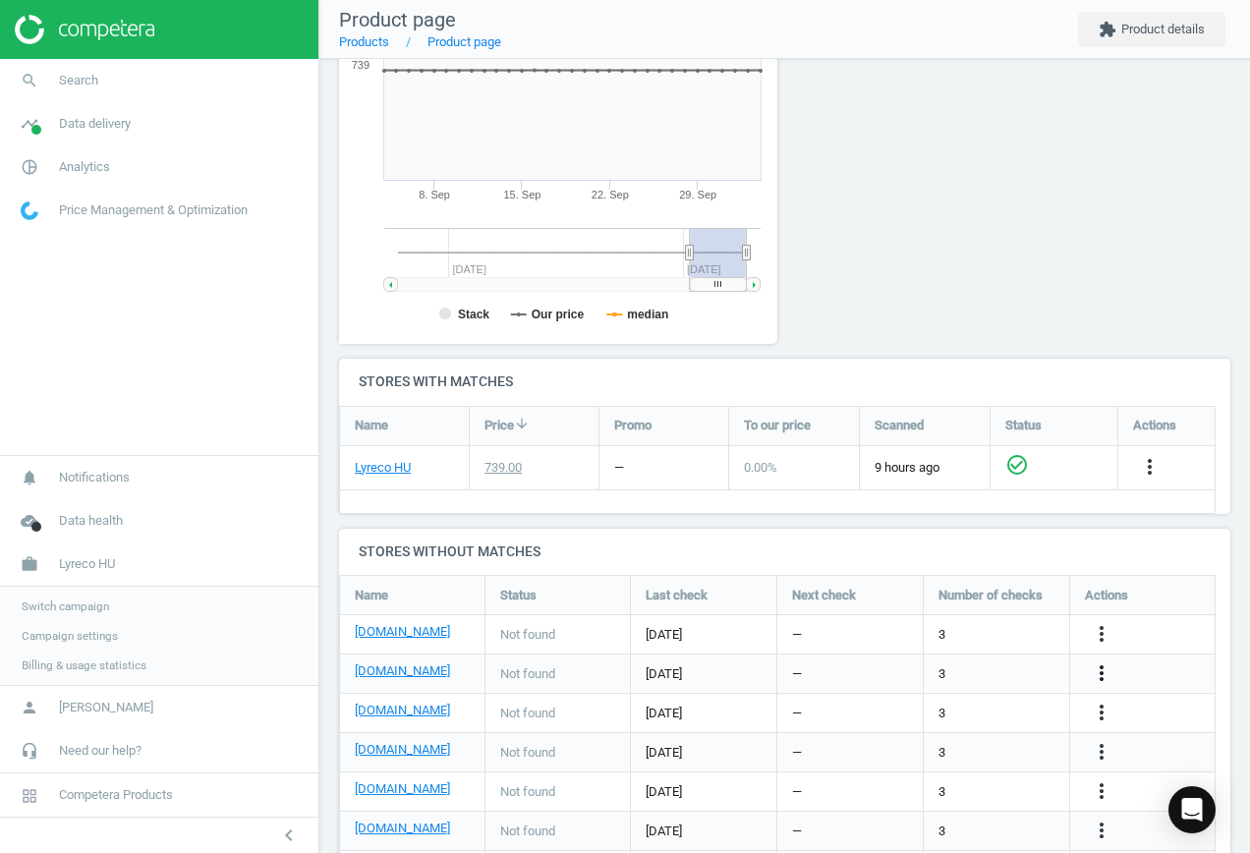
click at [1106, 667] on icon "more_vert" at bounding box center [1101, 673] width 24 height 24
click at [974, 666] on link "Edit URL/product option" at bounding box center [947, 673] width 269 height 30
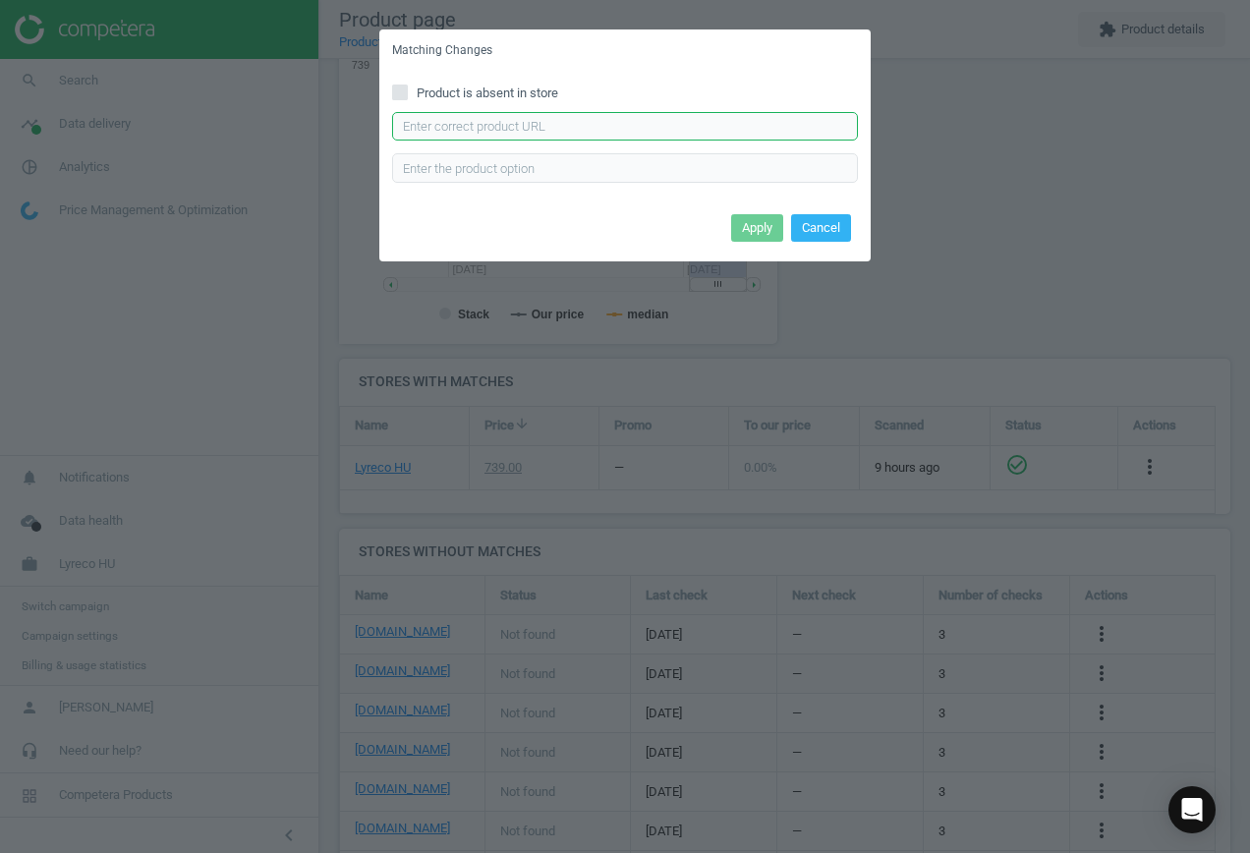
drag, startPoint x: 589, startPoint y: 119, endPoint x: 638, endPoint y: 133, distance: 50.1
click at [591, 119] on input "text" at bounding box center [625, 126] width 466 height 29
paste input "[URL][DOMAIN_NAME]"
type input "[URL][DOMAIN_NAME]"
click at [753, 226] on button "Apply" at bounding box center [757, 228] width 52 height 28
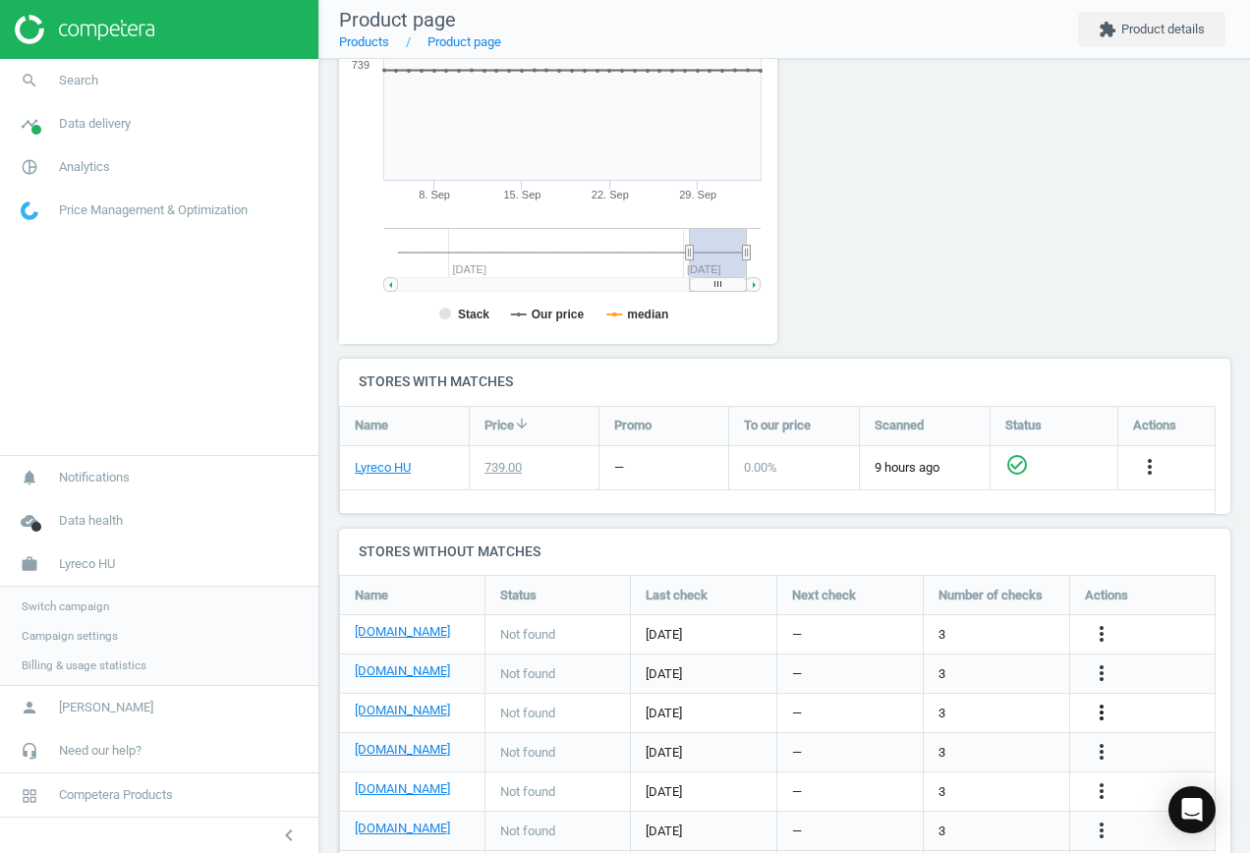
click at [1098, 708] on icon "more_vert" at bounding box center [1101, 712] width 24 height 24
click at [944, 708] on link "Edit URL/product option" at bounding box center [947, 712] width 269 height 30
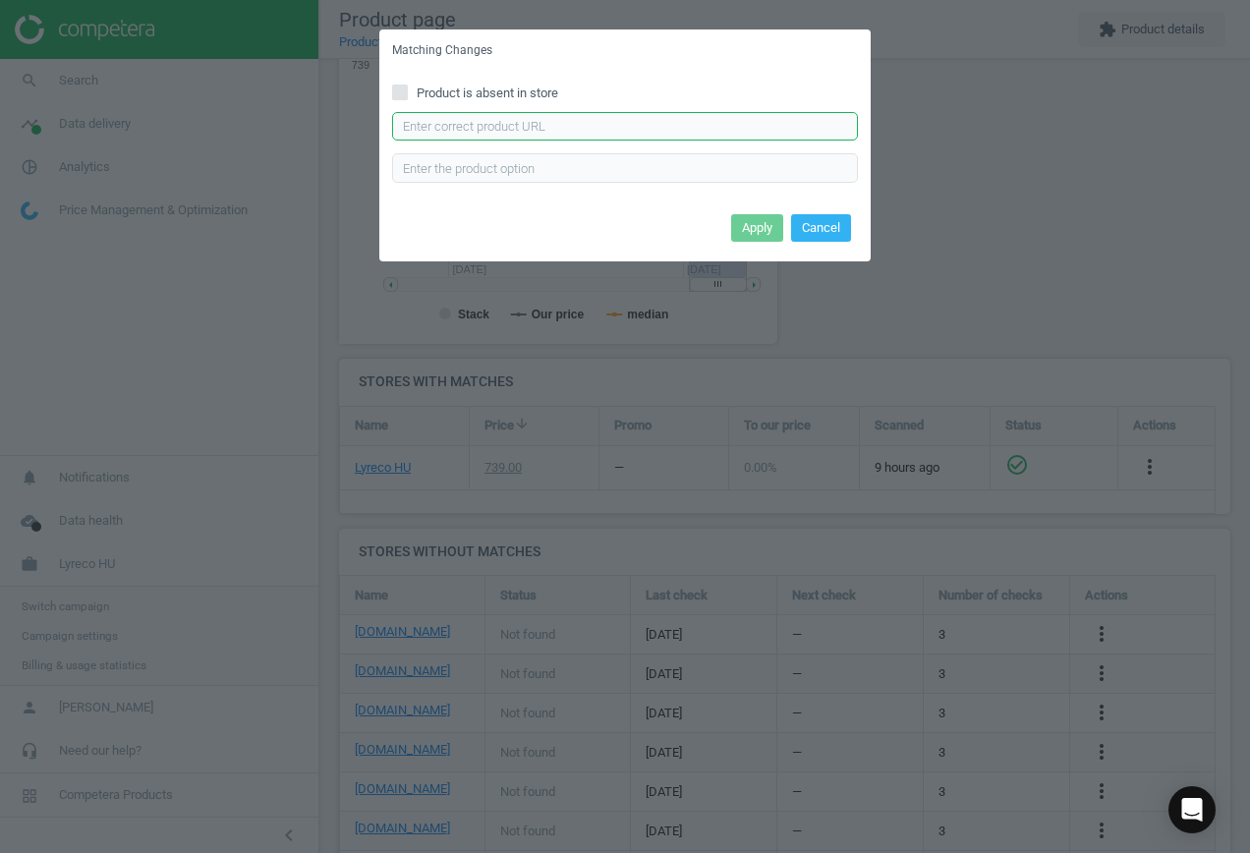
click at [542, 122] on input "text" at bounding box center [625, 126] width 466 height 29
paste input "[URL][DOMAIN_NAME]"
type input "[URL][DOMAIN_NAME]"
click at [767, 226] on button "Apply" at bounding box center [757, 228] width 52 height 28
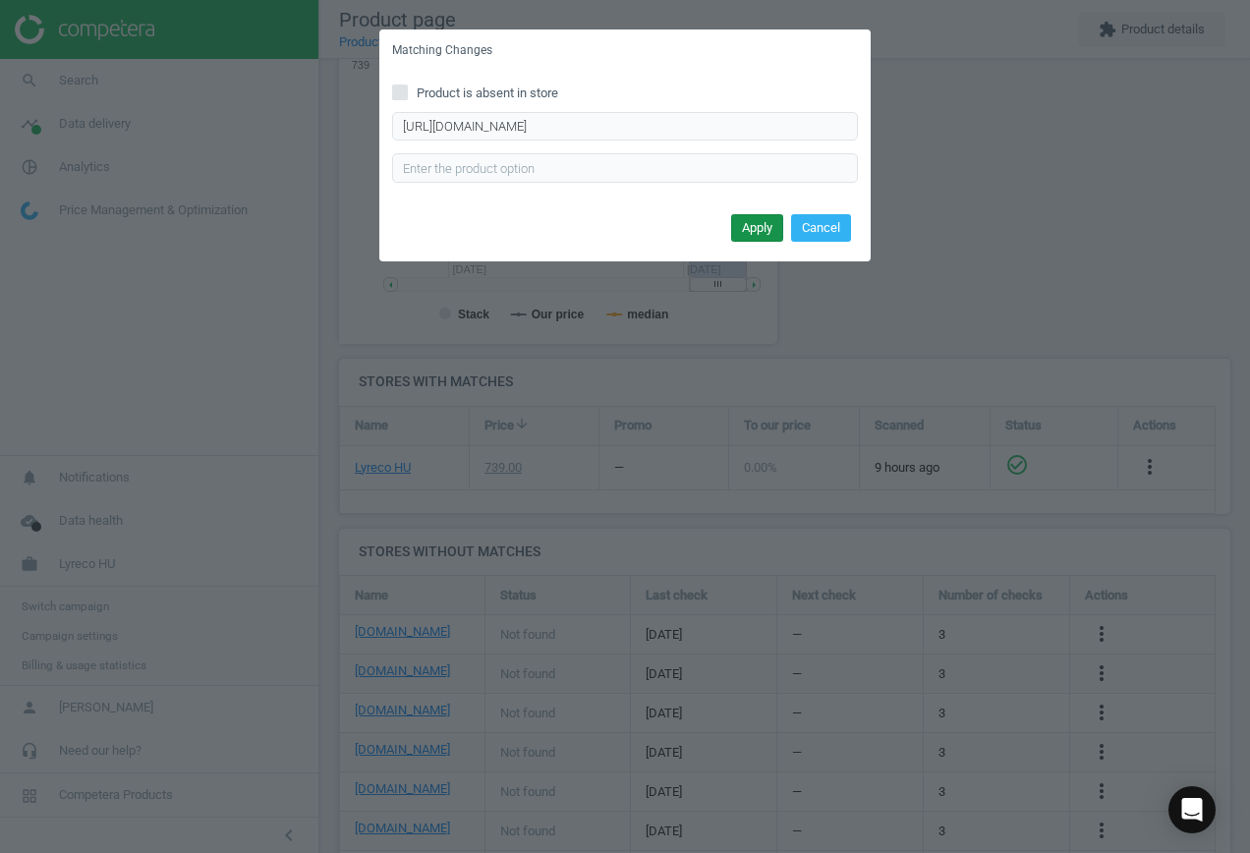
scroll to position [0, 0]
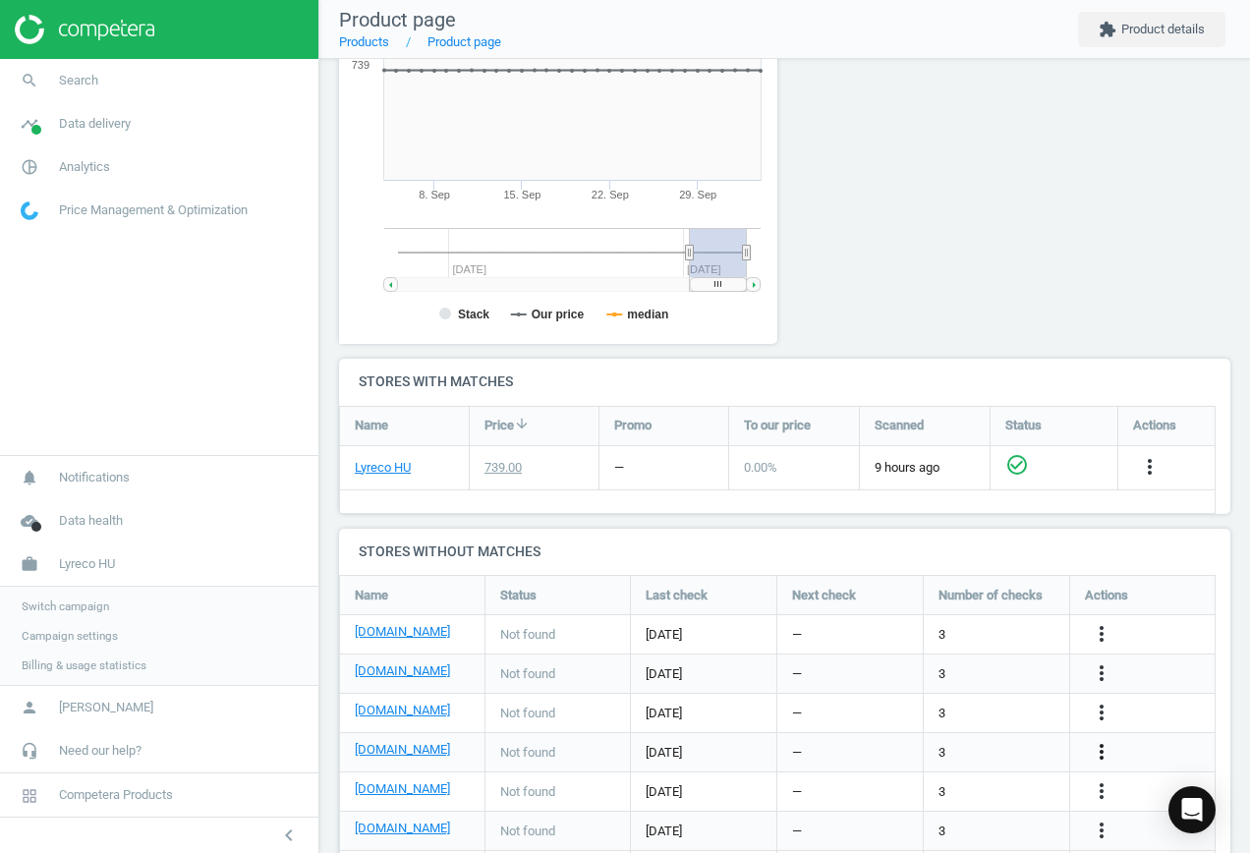
click at [1094, 747] on icon "more_vert" at bounding box center [1101, 752] width 24 height 24
click at [982, 743] on link "Edit URL/product option" at bounding box center [947, 752] width 269 height 30
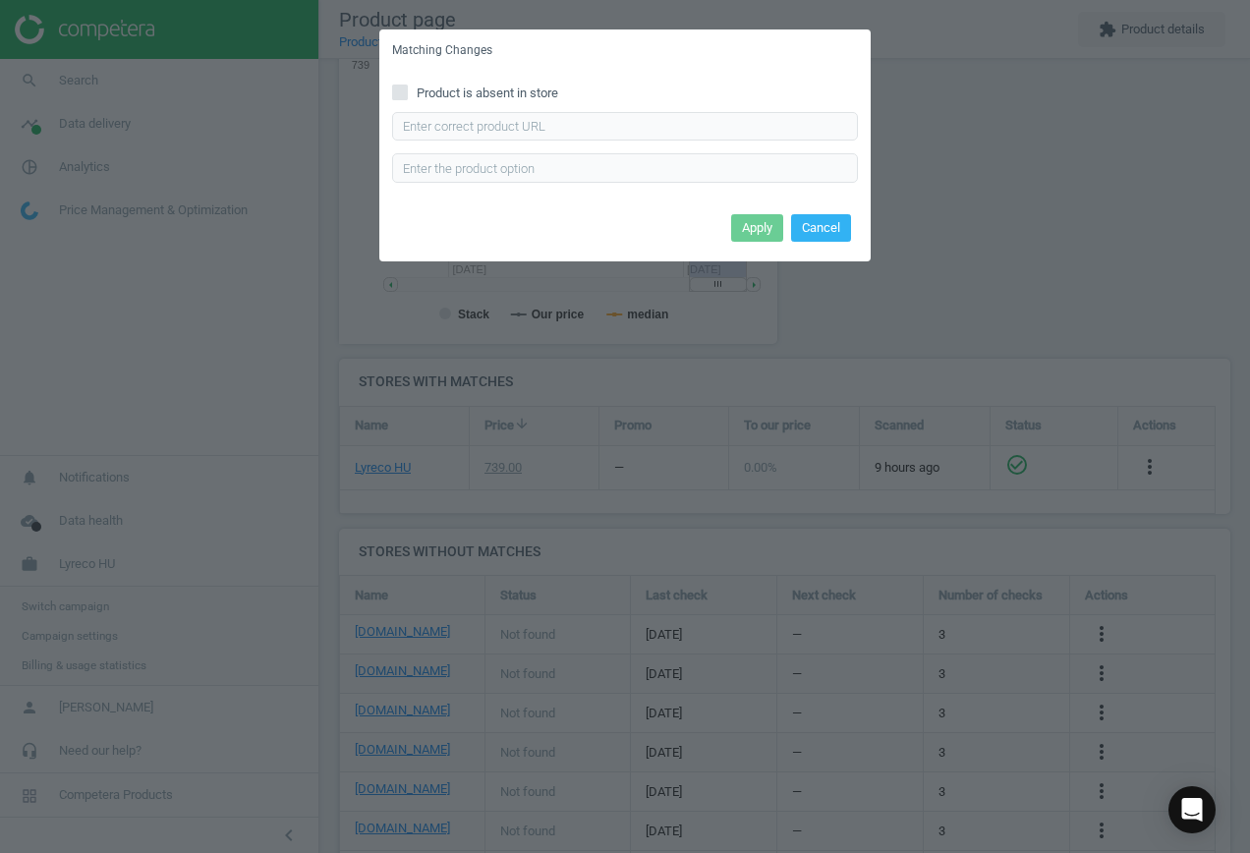
click at [450, 97] on span "Product is absent in store" at bounding box center [487, 93] width 149 height 18
click at [407, 97] on input "Product is absent in store" at bounding box center [400, 91] width 13 height 13
checkbox input "true"
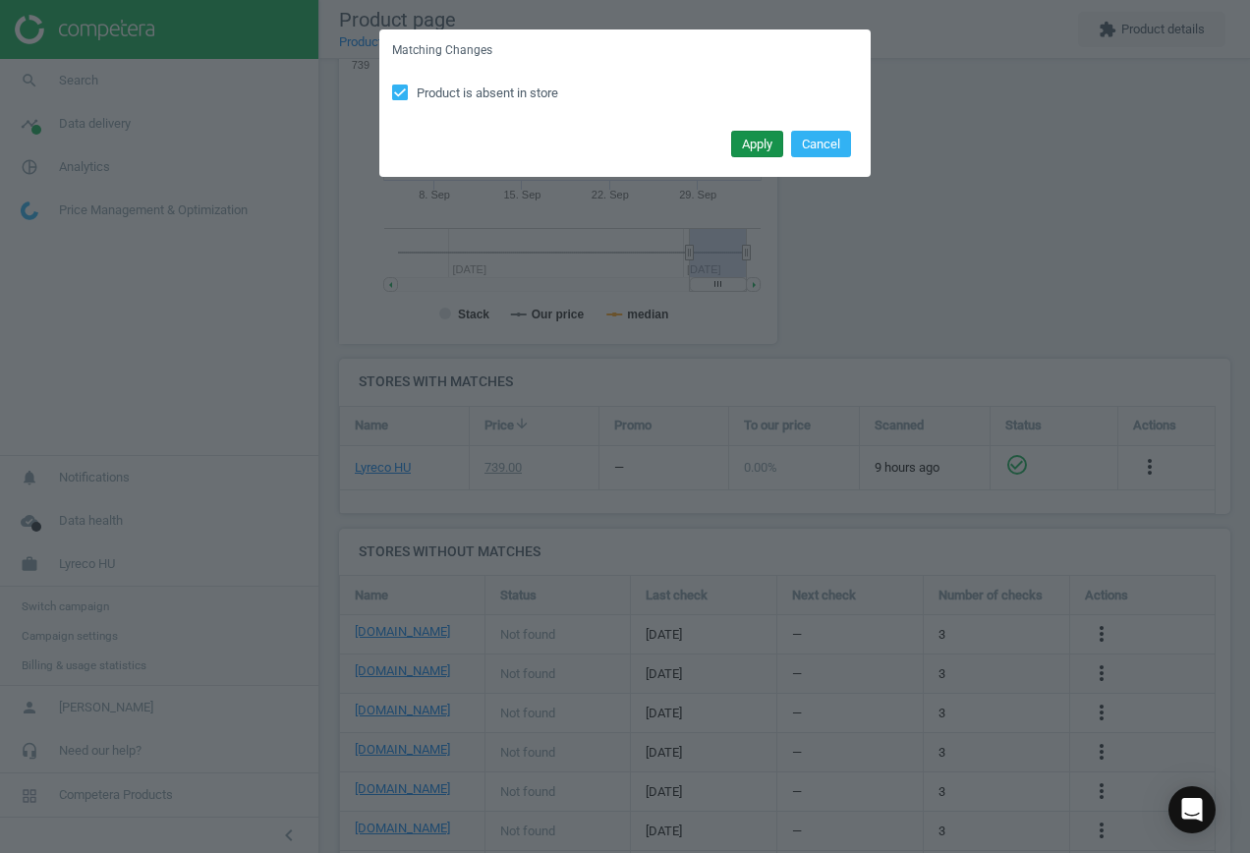
click at [758, 144] on button "Apply" at bounding box center [757, 145] width 52 height 28
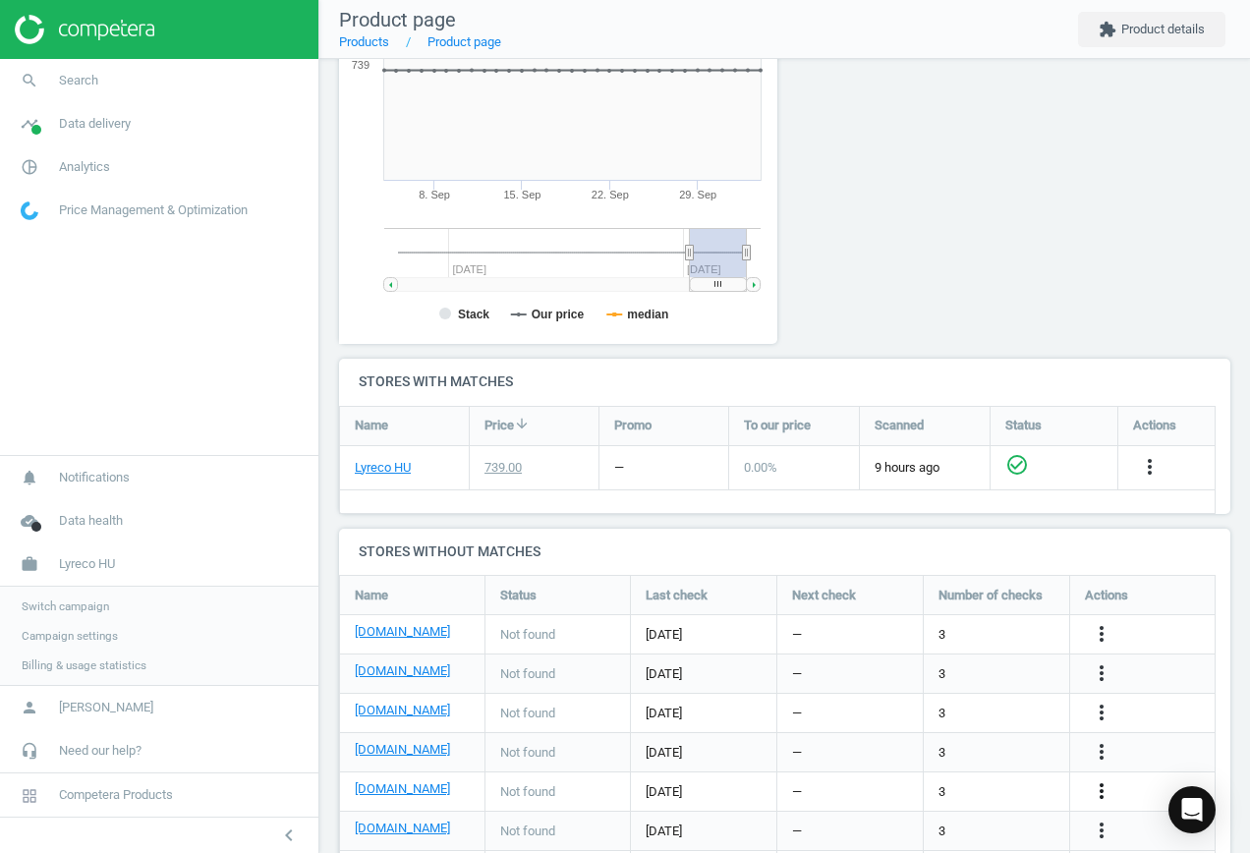
click at [1105, 786] on icon "more_vert" at bounding box center [1101, 791] width 24 height 24
click at [962, 783] on link "Edit URL/product option" at bounding box center [947, 791] width 269 height 30
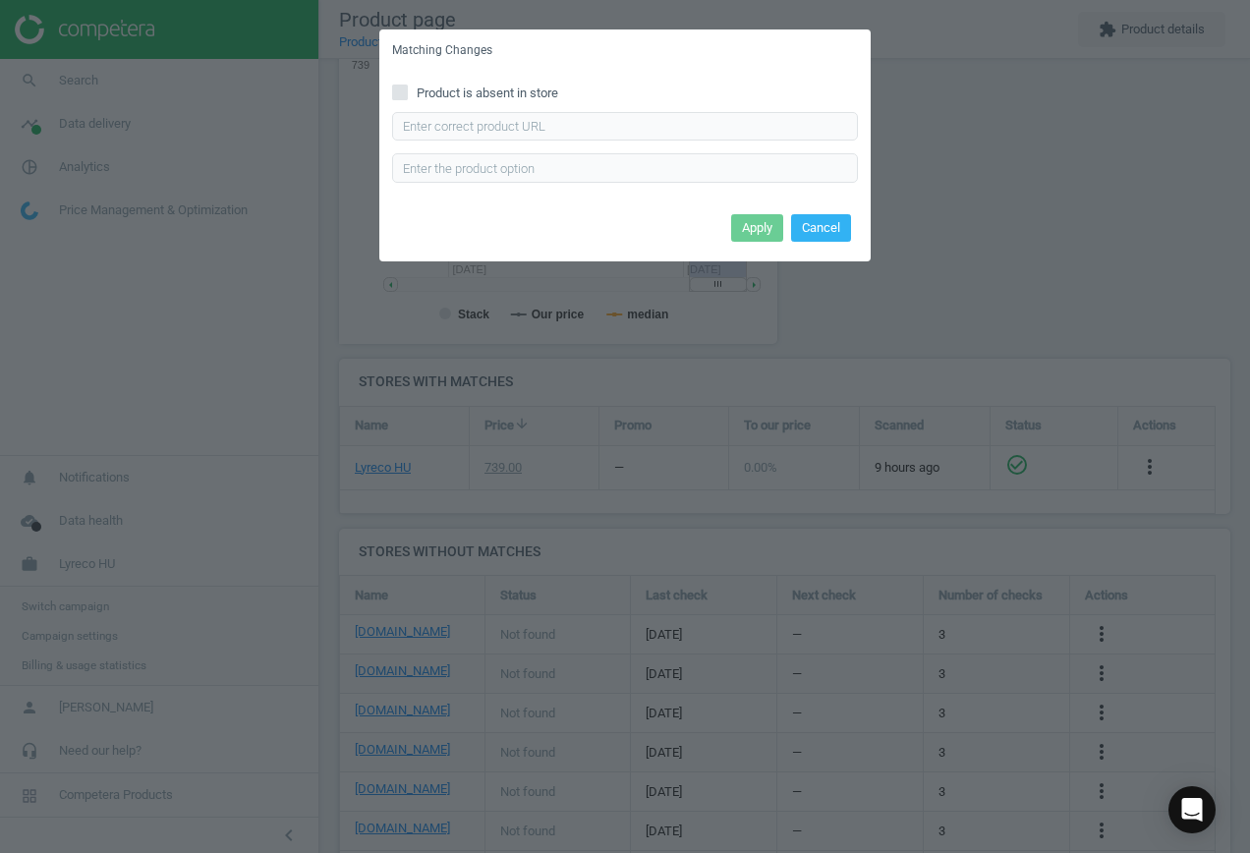
click at [418, 85] on span "Product is absent in store" at bounding box center [487, 93] width 149 height 18
click at [407, 85] on input "Product is absent in store" at bounding box center [400, 91] width 13 height 13
checkbox input "true"
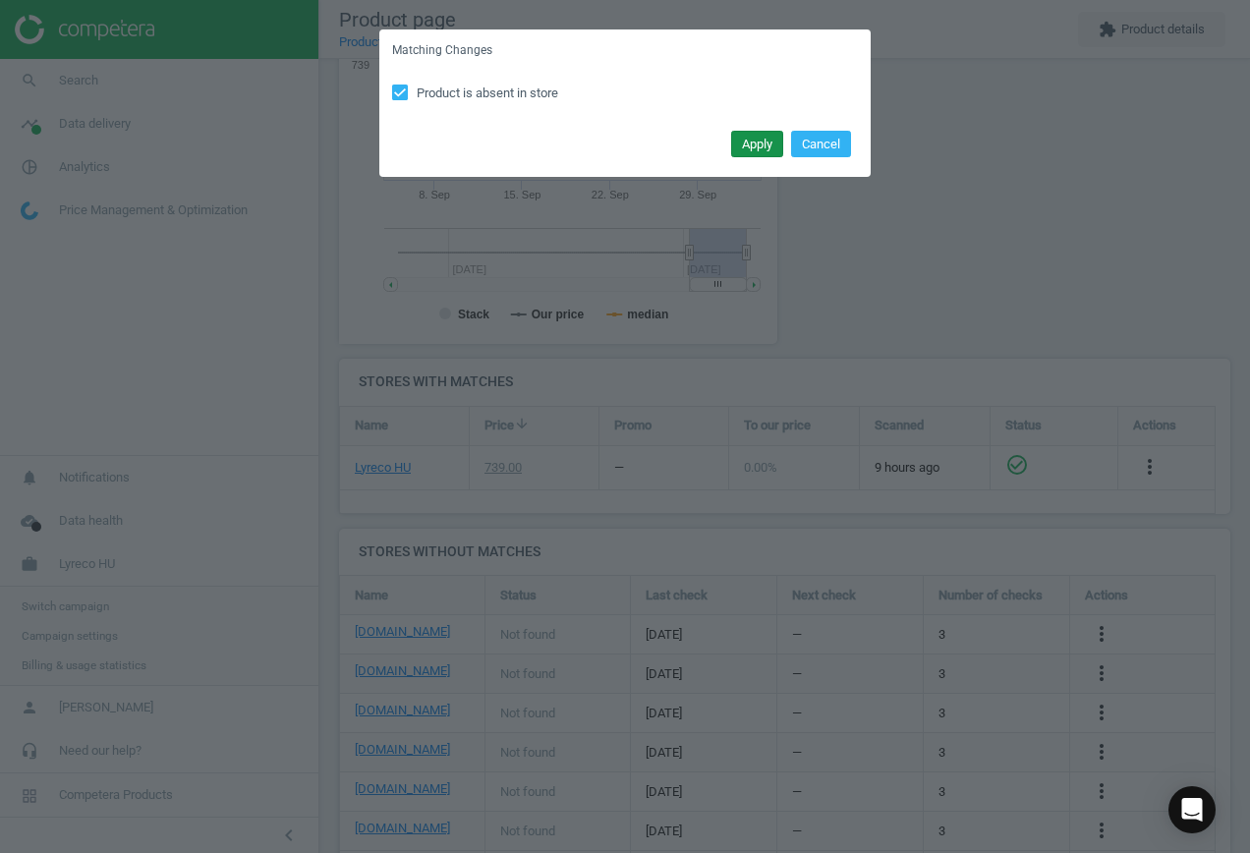
click at [757, 150] on button "Apply" at bounding box center [757, 145] width 52 height 28
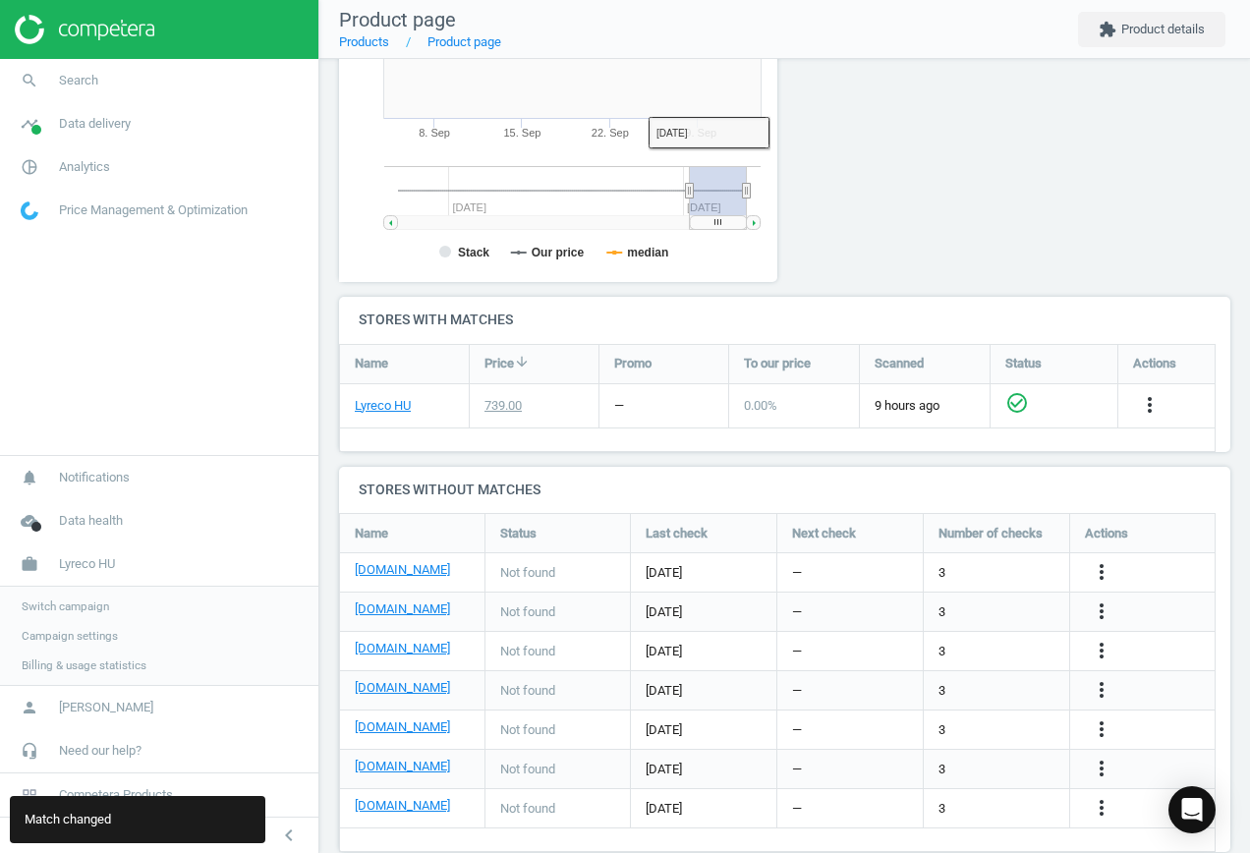
scroll to position [460, 0]
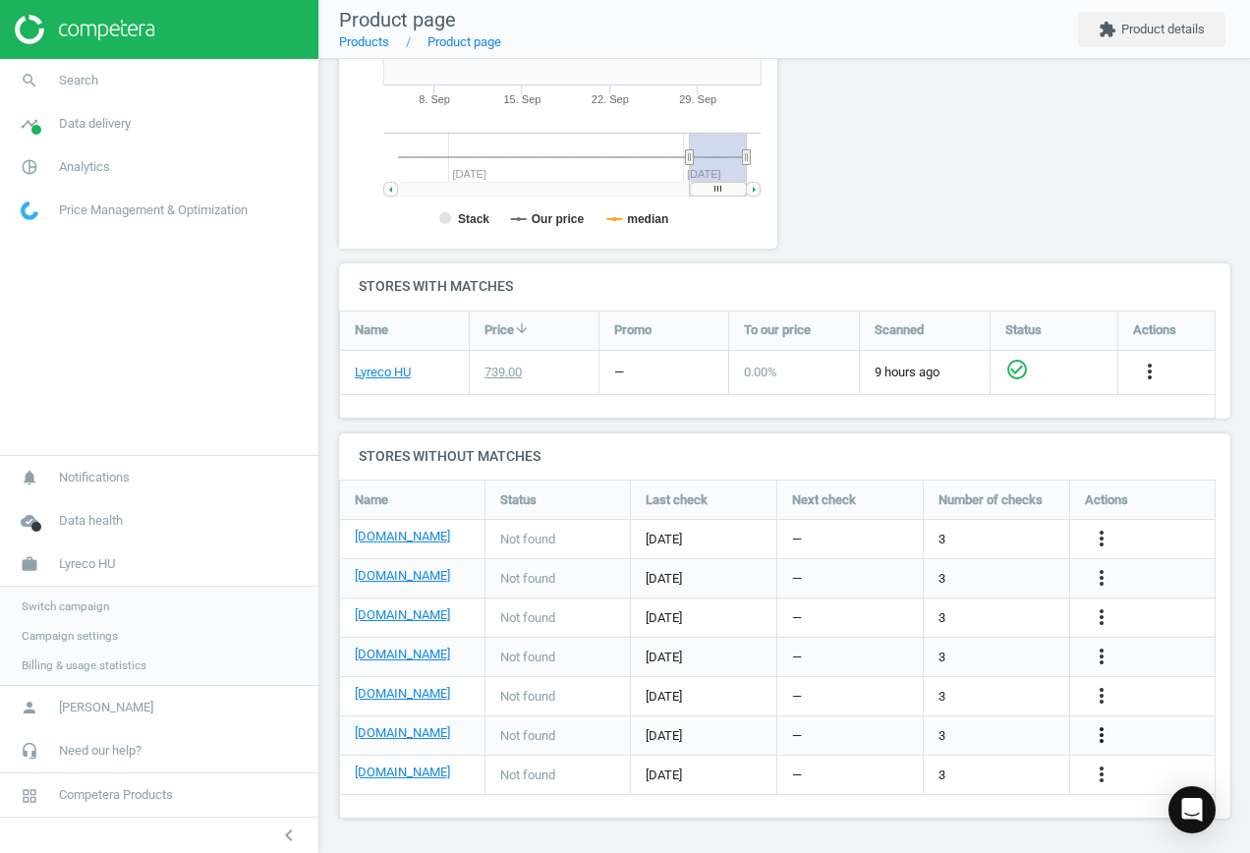
drag, startPoint x: 1105, startPoint y: 726, endPoint x: 1089, endPoint y: 725, distance: 15.7
click at [1104, 728] on icon "more_vert" at bounding box center [1101, 735] width 24 height 24
click at [951, 727] on link "Edit URL/product option" at bounding box center [947, 735] width 269 height 30
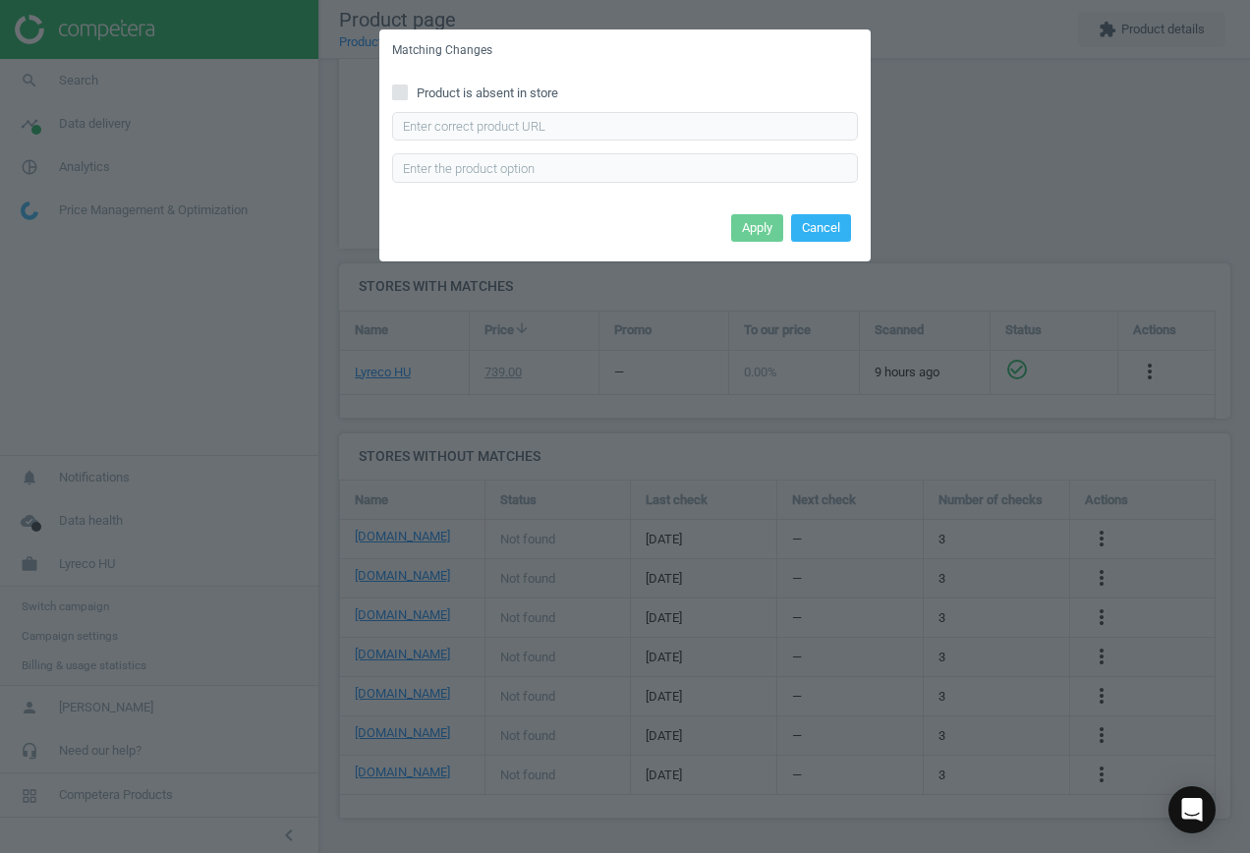
click at [461, 82] on div "Product is absent in store Enter correct product url" at bounding box center [624, 140] width 491 height 137
click at [462, 92] on span "Product is absent in store" at bounding box center [487, 93] width 149 height 18
click at [407, 92] on input "Product is absent in store" at bounding box center [400, 91] width 13 height 13
checkbox input "true"
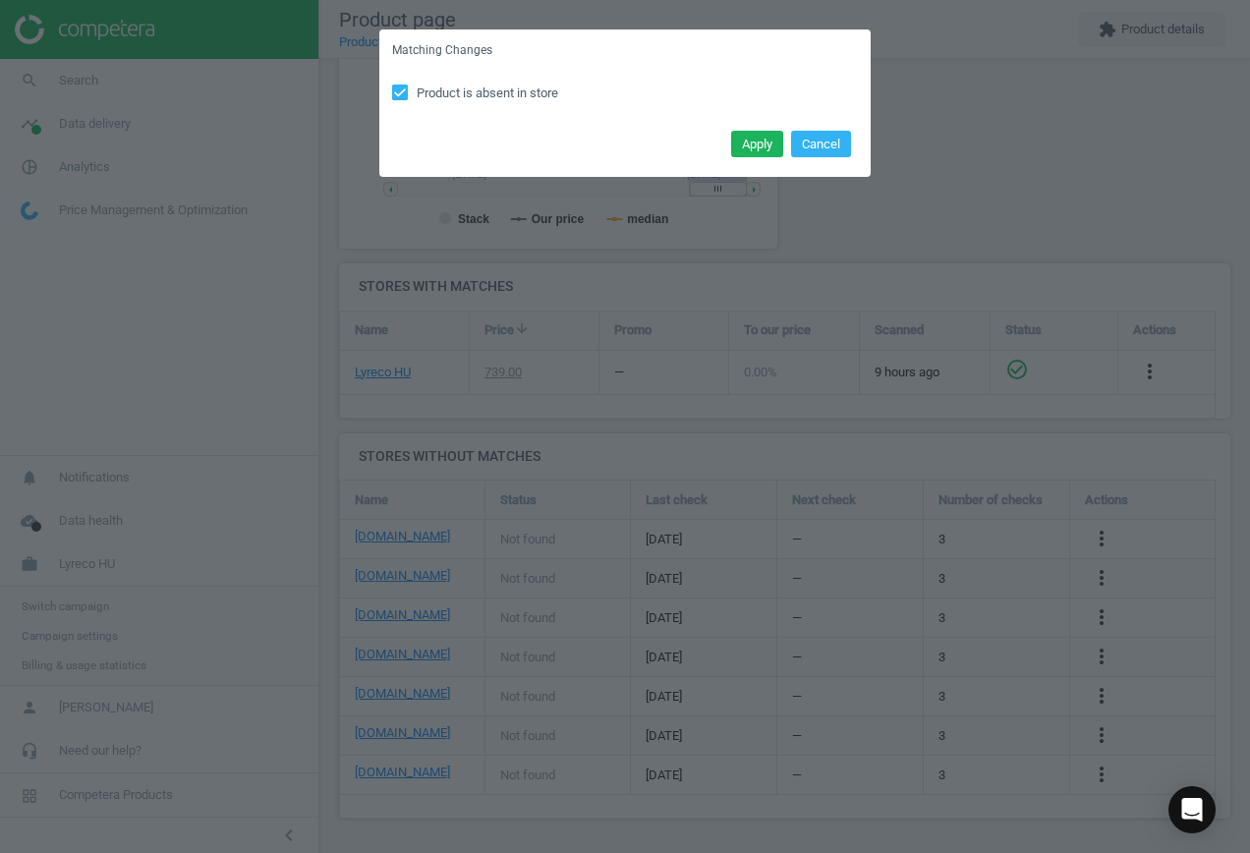
click at [756, 145] on button "Apply" at bounding box center [757, 145] width 52 height 28
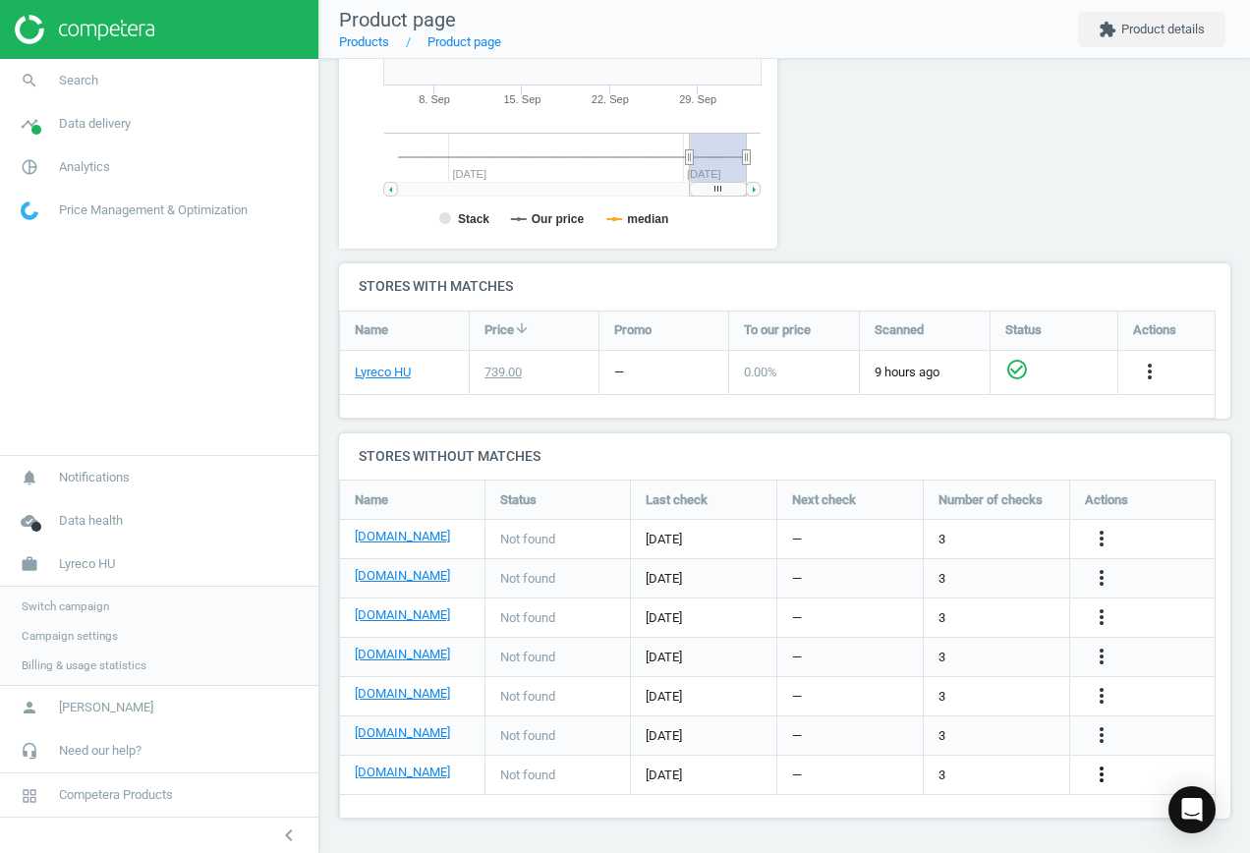
click at [1096, 768] on icon "more_vert" at bounding box center [1101, 774] width 24 height 24
click at [981, 769] on link "Edit URL/product option" at bounding box center [947, 774] width 269 height 30
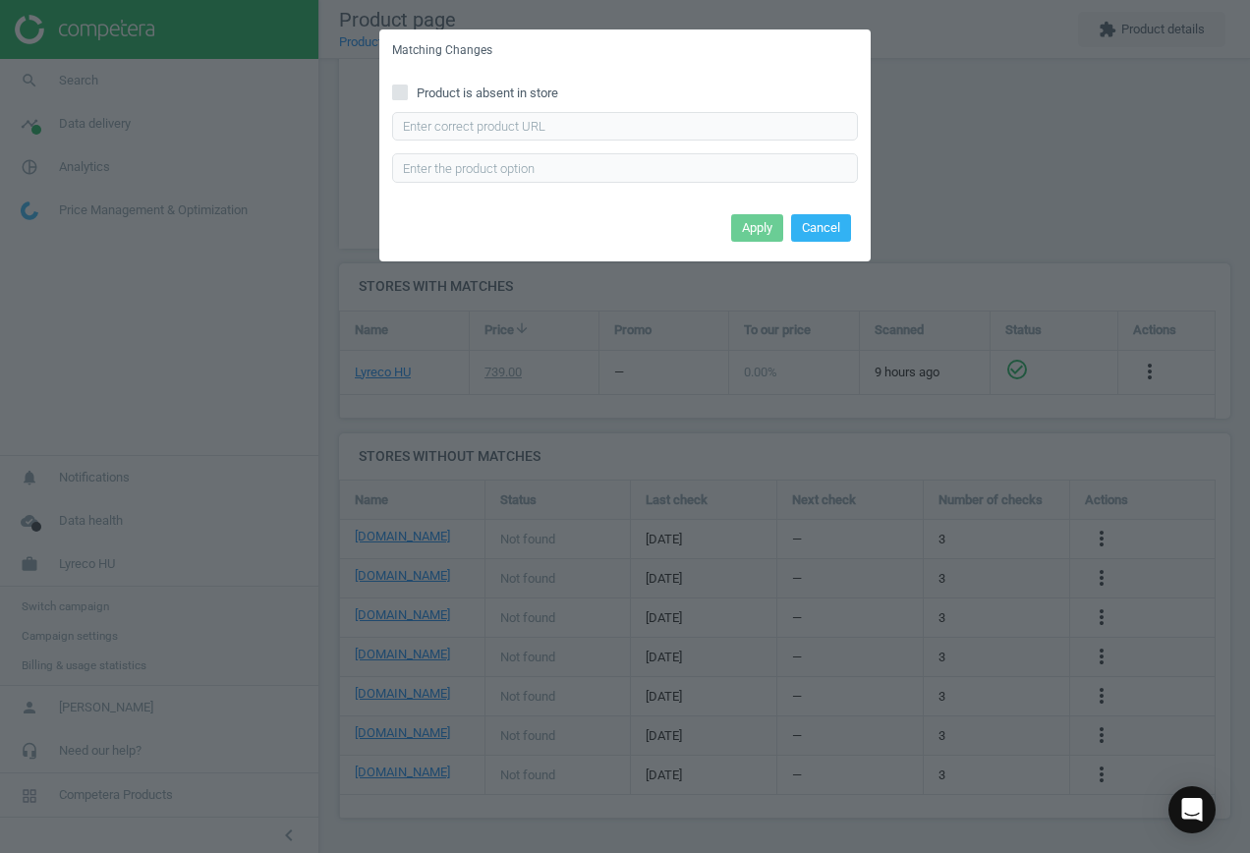
click at [498, 86] on span "Product is absent in store" at bounding box center [487, 93] width 149 height 18
click at [407, 86] on input "Product is absent in store" at bounding box center [400, 91] width 13 height 13
checkbox input "true"
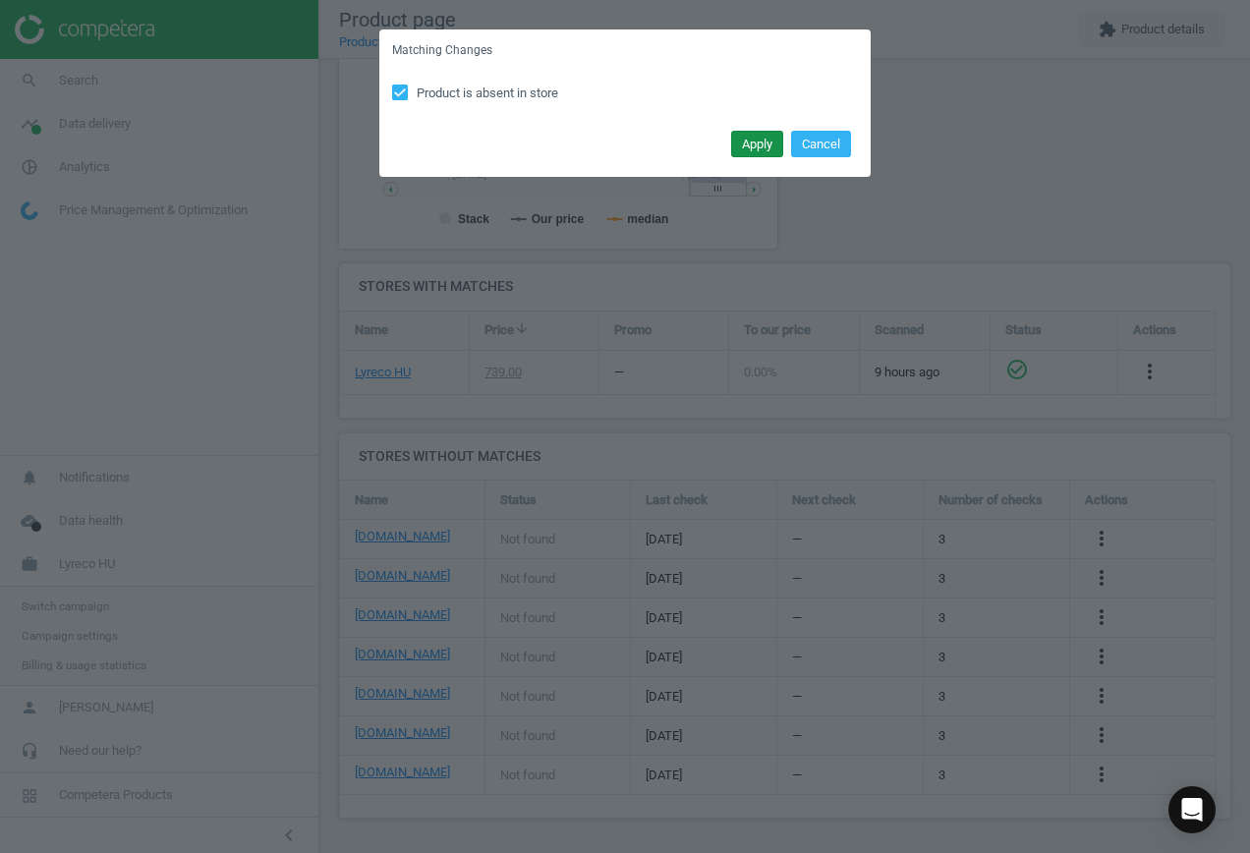
click at [761, 144] on button "Apply" at bounding box center [757, 145] width 52 height 28
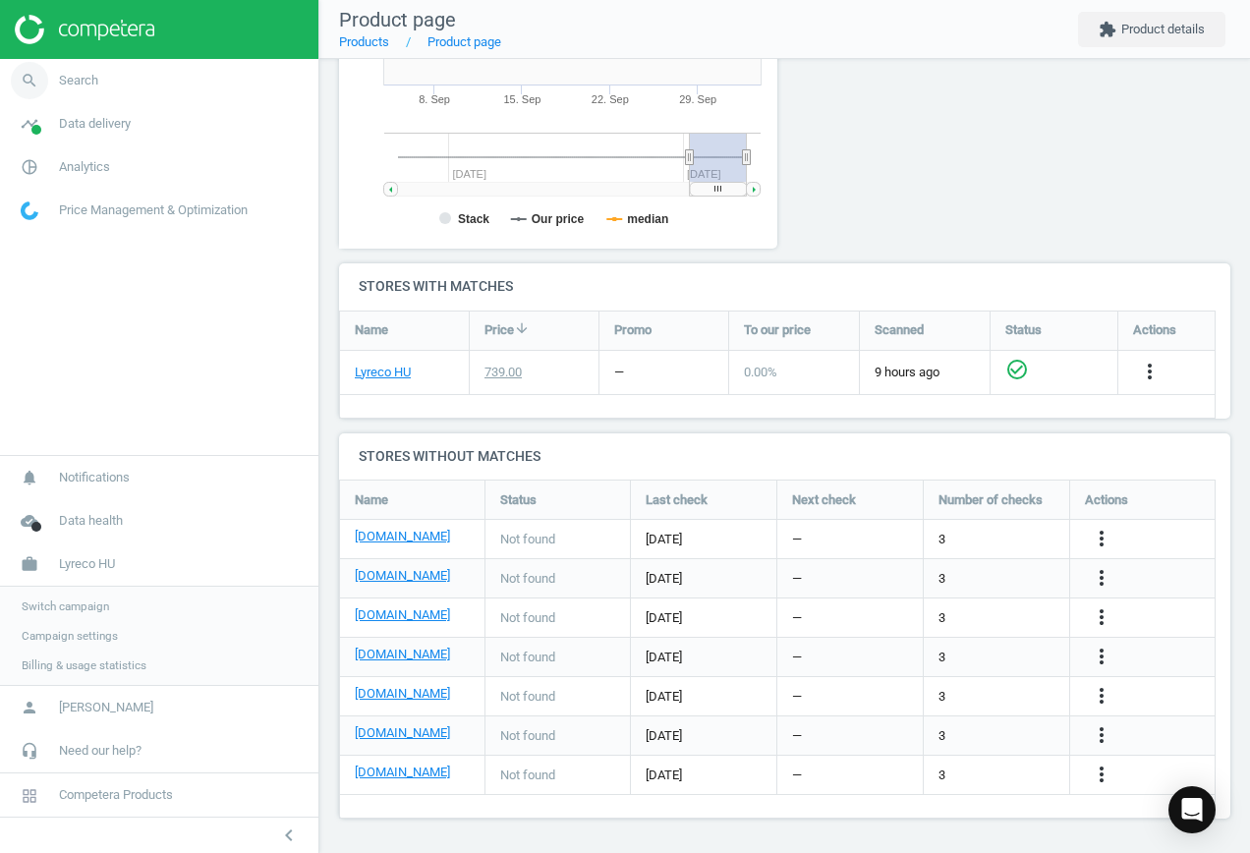
click at [26, 84] on icon "search" at bounding box center [29, 80] width 37 height 37
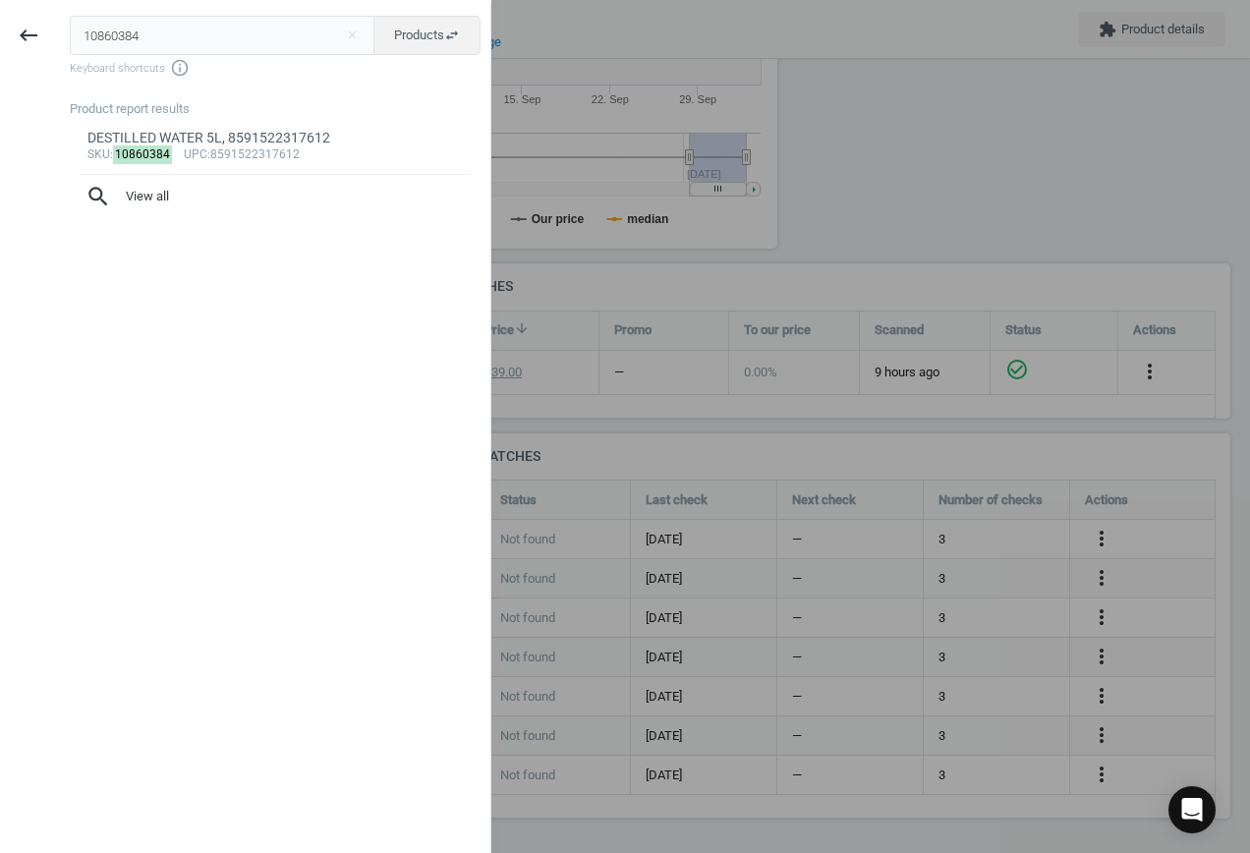
click at [227, 24] on input "10860384" at bounding box center [223, 35] width 306 height 39
drag, startPoint x: 199, startPoint y: 24, endPoint x: -28, endPoint y: 25, distance: 226.9
click at [0, 25] on html "Group 2 Created with Sketch. ic/cloud_download/grey600 Created with Sketch. gra…" at bounding box center [625, 426] width 1250 height 853
type input "10875567"
click at [218, 147] on div "sku : 10875567 upc :3662168042406" at bounding box center [275, 155] width 376 height 16
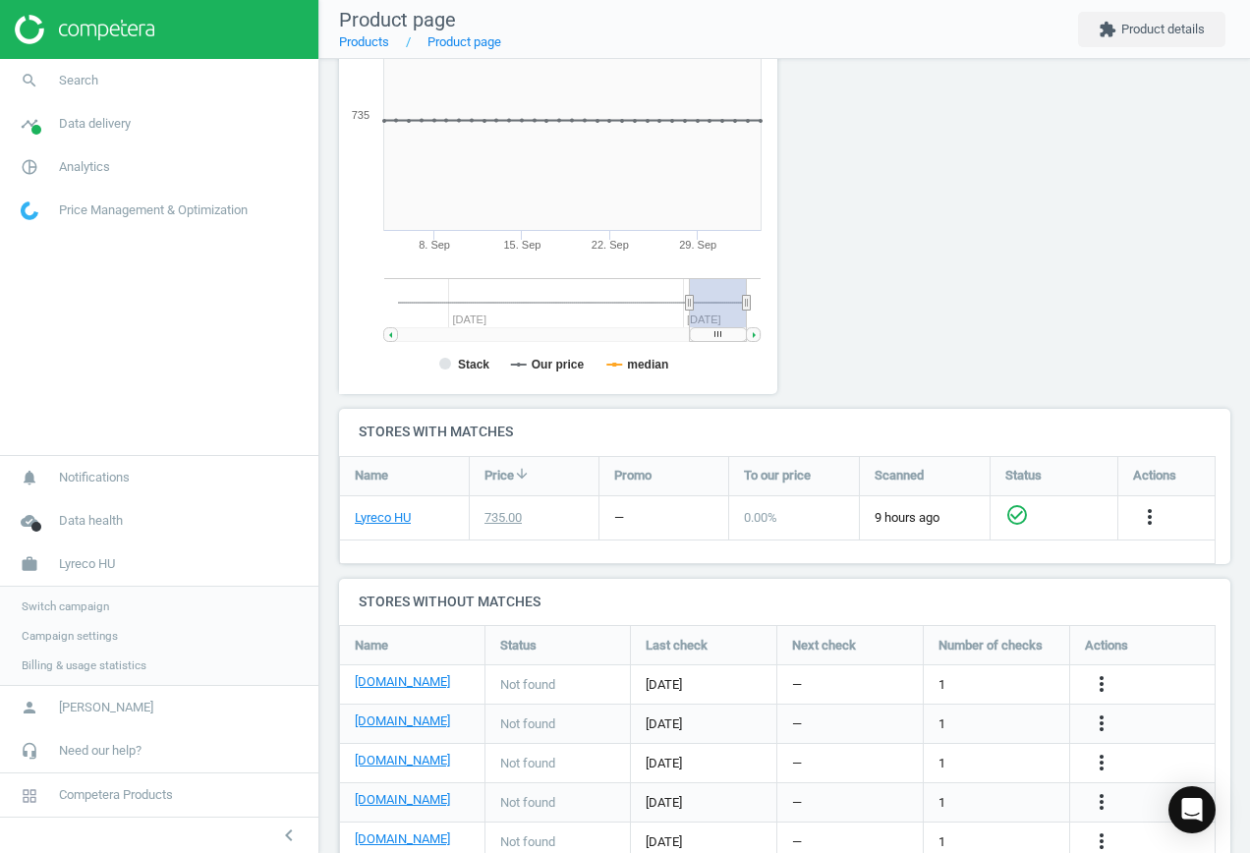
scroll to position [327, 0]
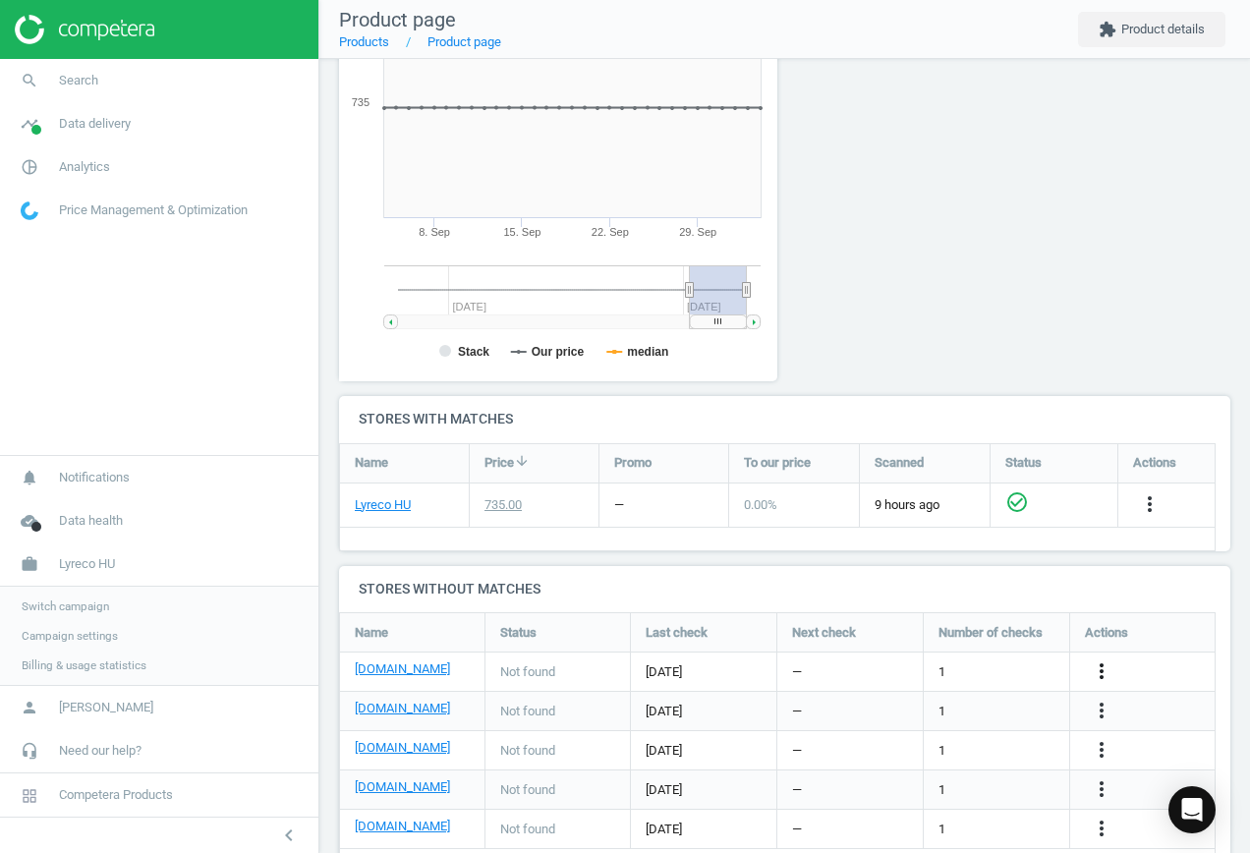
click at [1097, 670] on icon "more_vert" at bounding box center [1101, 671] width 24 height 24
click at [990, 674] on link "Edit URL/product option" at bounding box center [947, 671] width 269 height 30
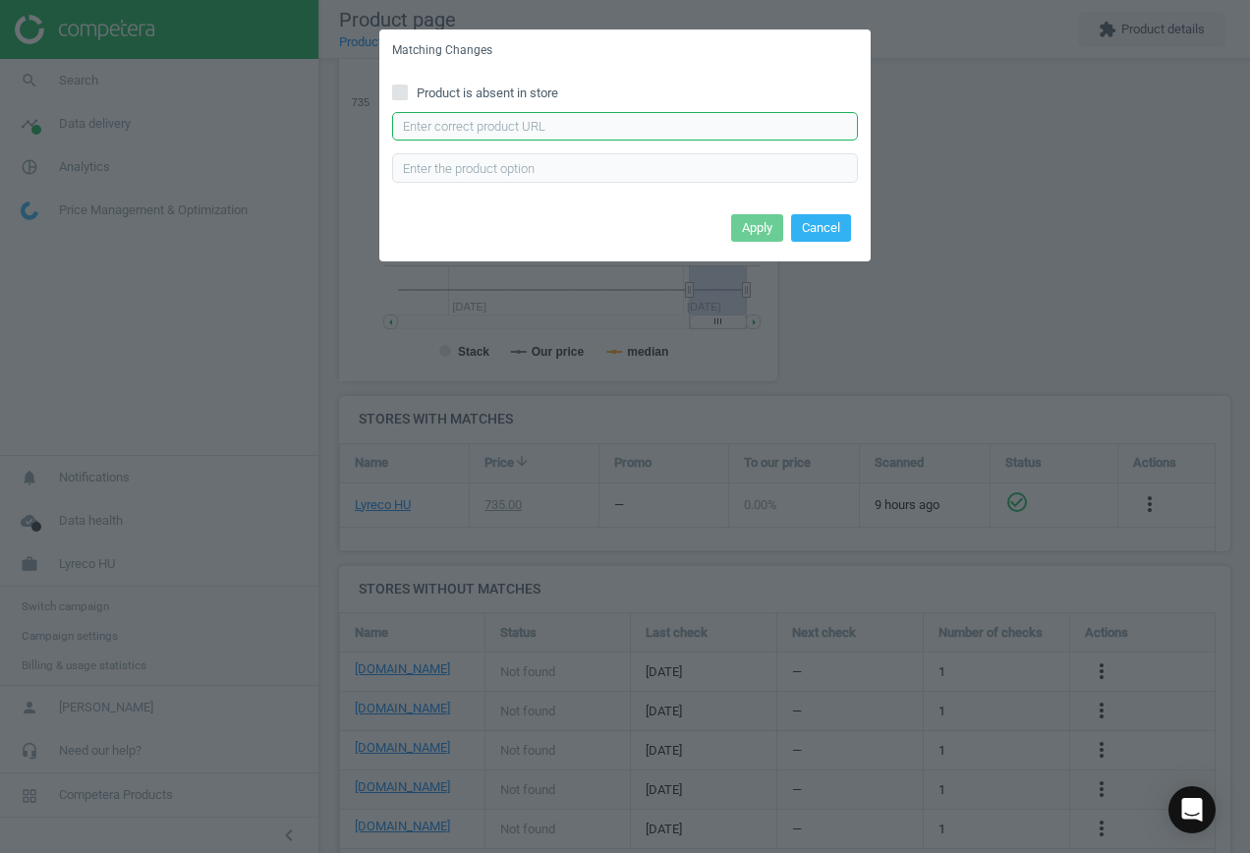
click at [655, 114] on input "text" at bounding box center [625, 126] width 466 height 29
paste input "[URL][DOMAIN_NAME]"
type input "[URL][DOMAIN_NAME]"
click at [749, 223] on button "Apply" at bounding box center [757, 228] width 52 height 28
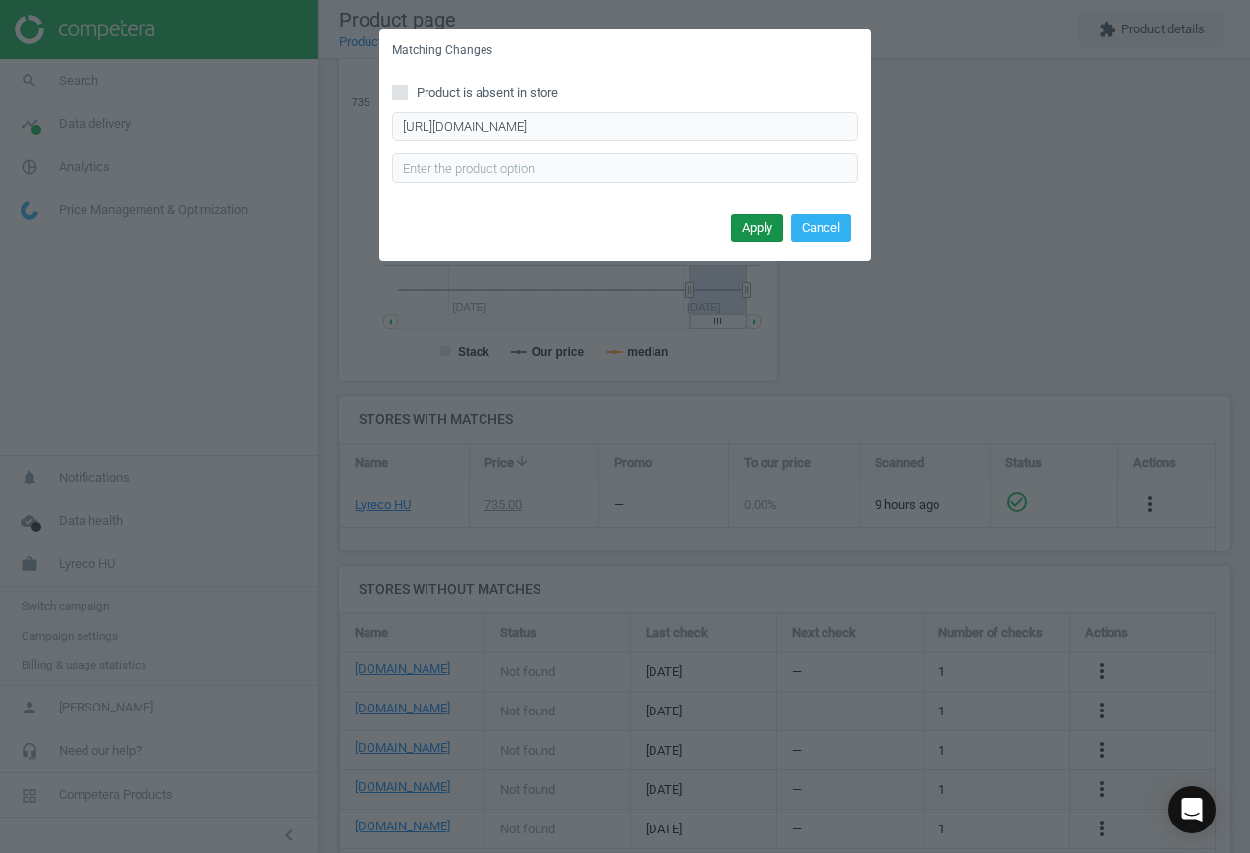
scroll to position [0, 0]
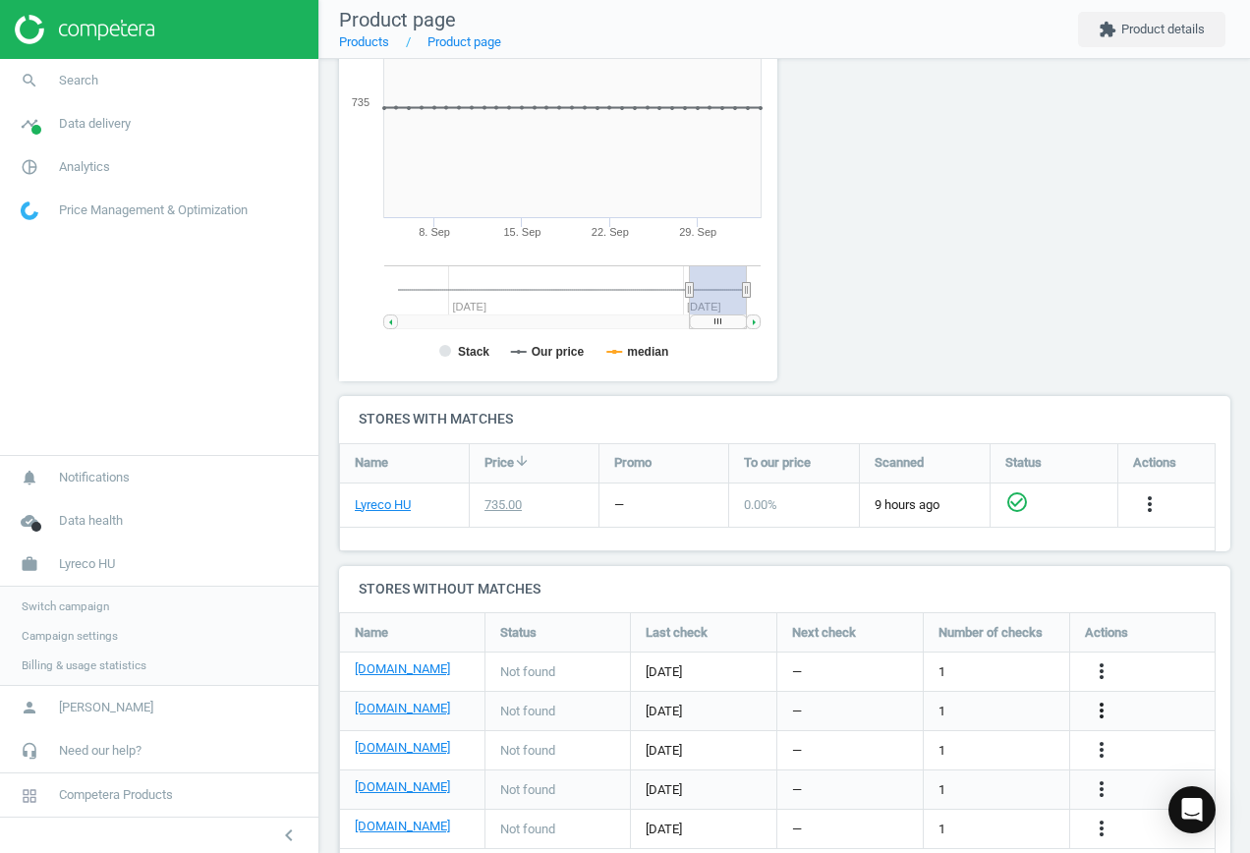
click at [1099, 709] on icon "more_vert" at bounding box center [1101, 710] width 24 height 24
click at [967, 709] on link "Edit URL/product option" at bounding box center [947, 711] width 269 height 30
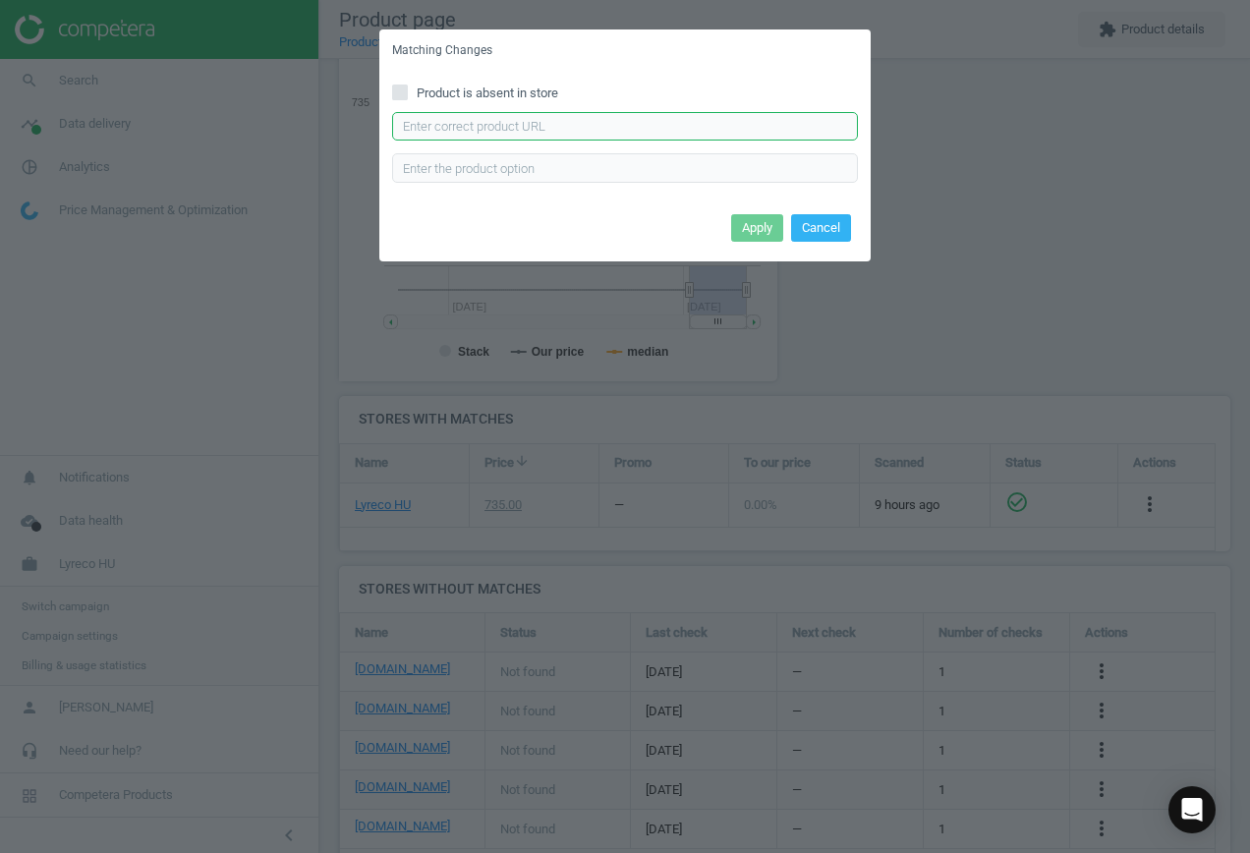
click at [616, 113] on input "text" at bounding box center [625, 126] width 466 height 29
paste input "[URL][DOMAIN_NAME]"
type input "[URL][DOMAIN_NAME]"
click at [767, 228] on button "Apply" at bounding box center [757, 228] width 52 height 28
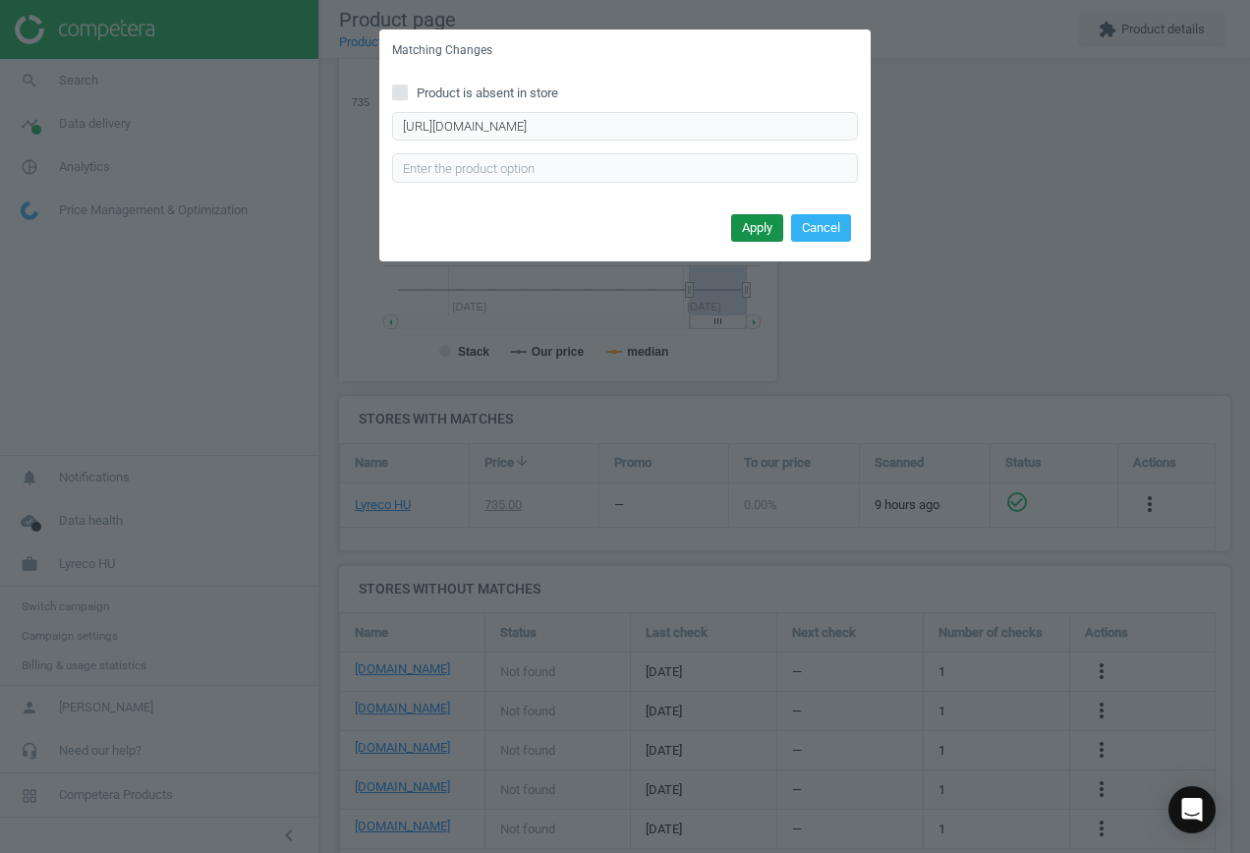
scroll to position [0, 0]
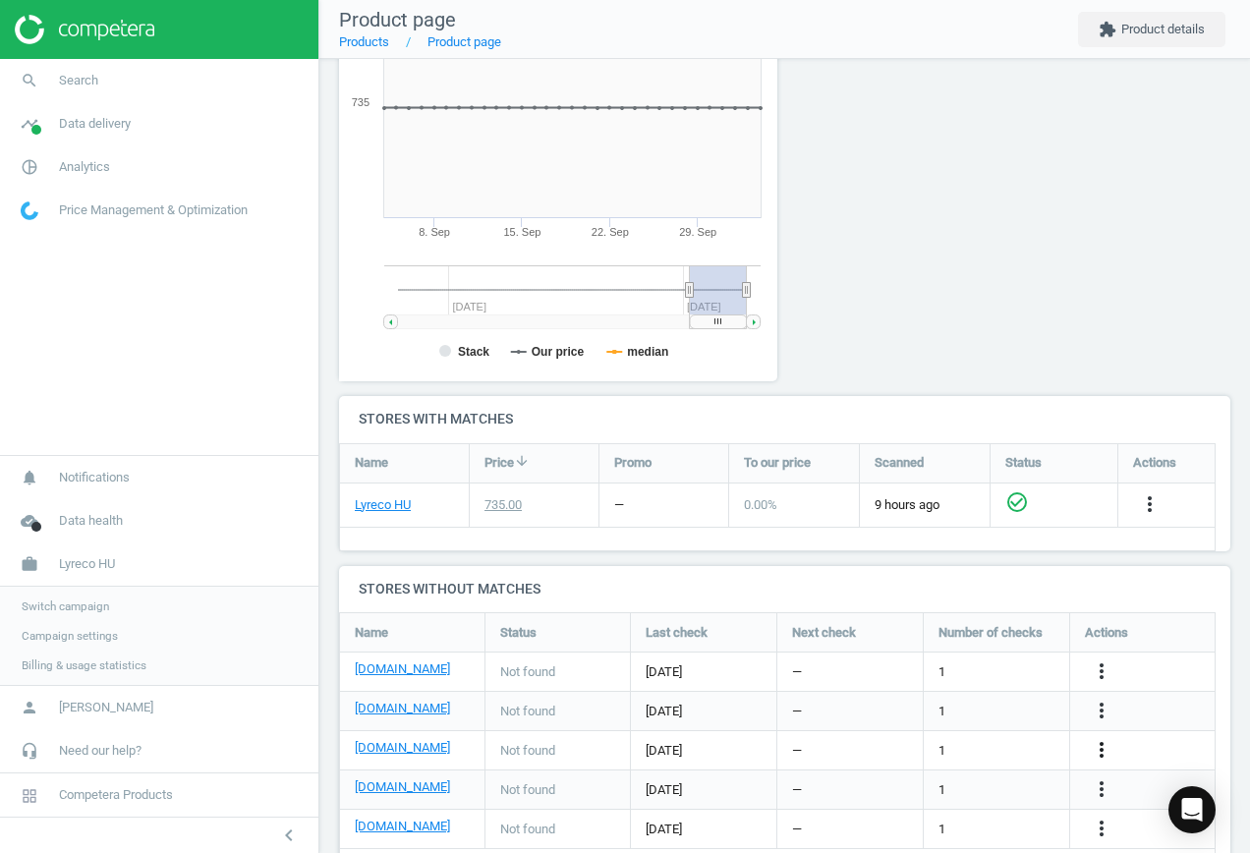
click at [1107, 748] on icon "more_vert" at bounding box center [1101, 750] width 24 height 24
click at [974, 751] on link "Edit URL/product option" at bounding box center [947, 750] width 269 height 30
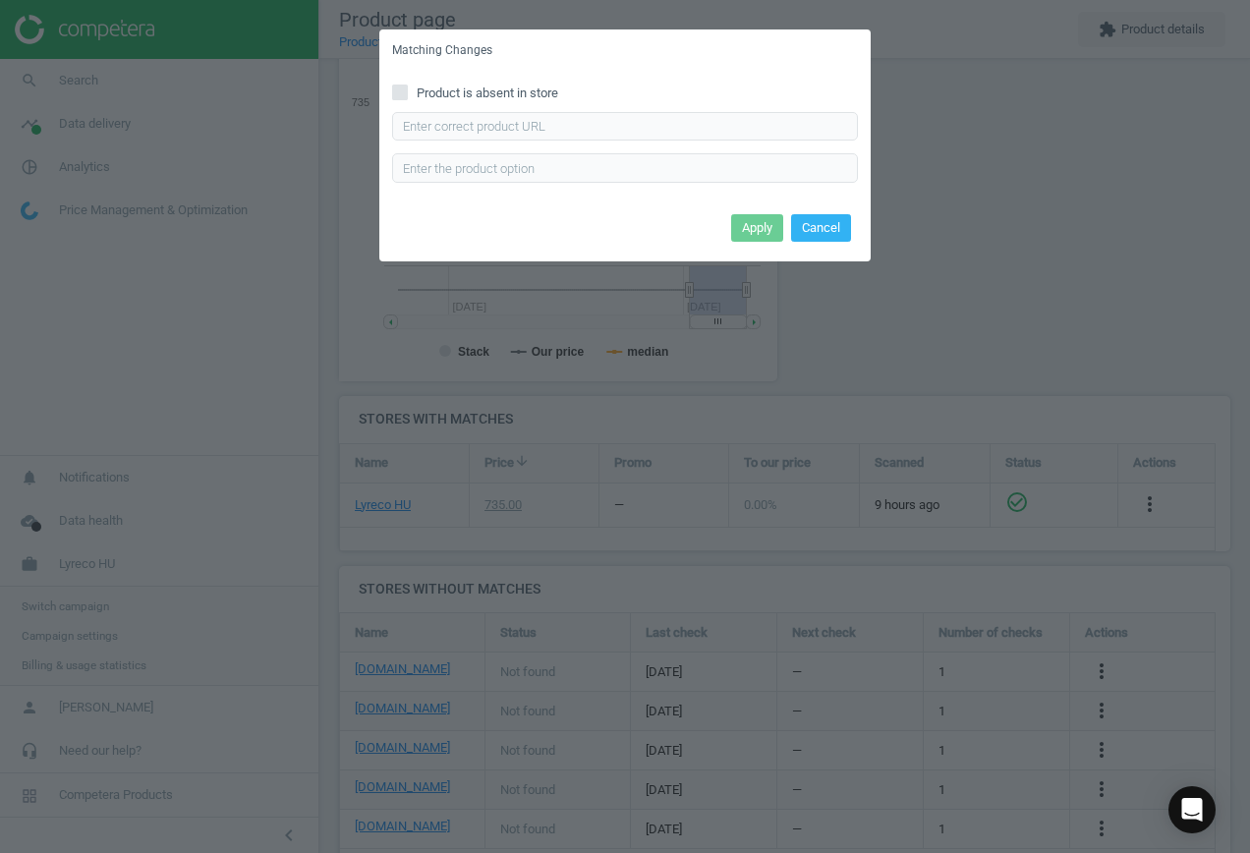
click at [660, 109] on div "Product is absent in store Enter correct product url" at bounding box center [624, 140] width 491 height 137
click at [675, 127] on input "text" at bounding box center [625, 126] width 466 height 29
paste input "[URL][DOMAIN_NAME]"
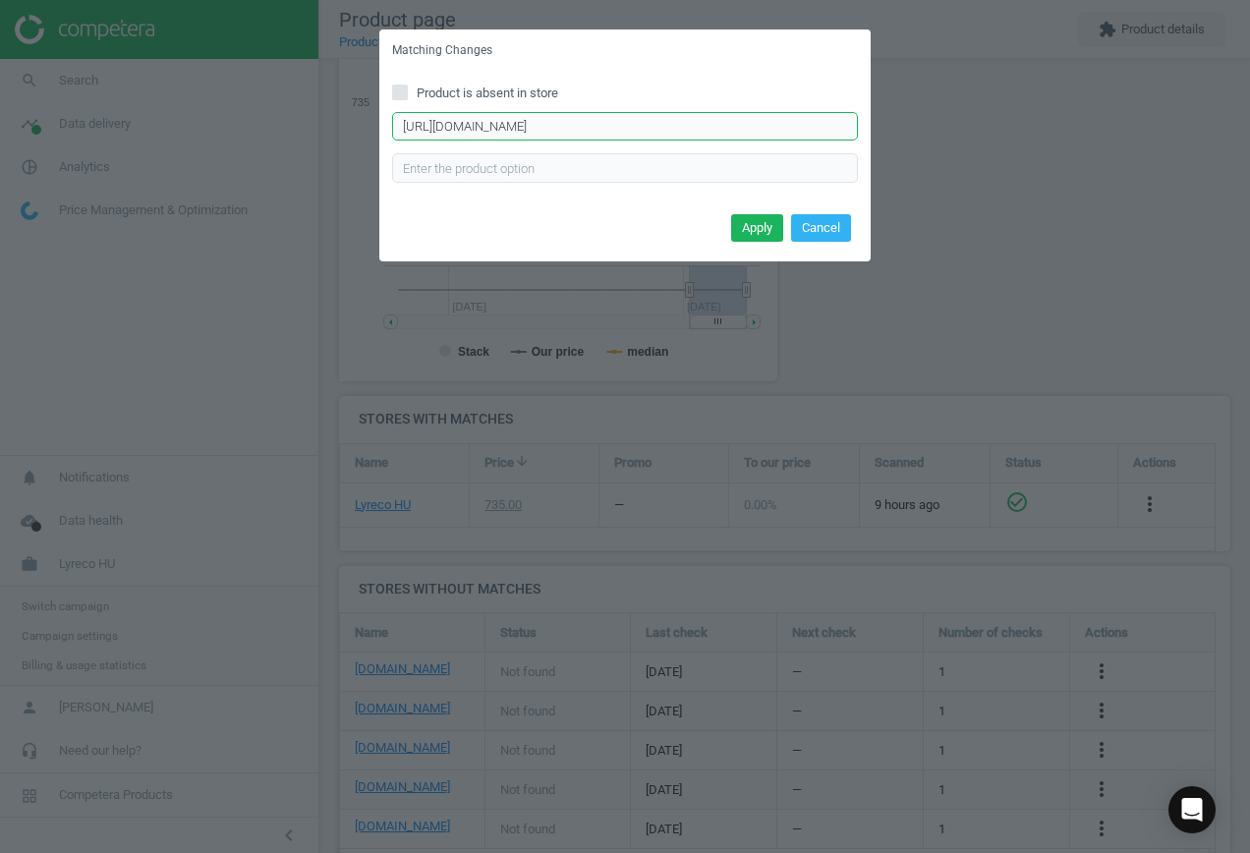
scroll to position [0, 62]
type input "[URL][DOMAIN_NAME]"
click at [747, 234] on button "Apply" at bounding box center [757, 228] width 52 height 28
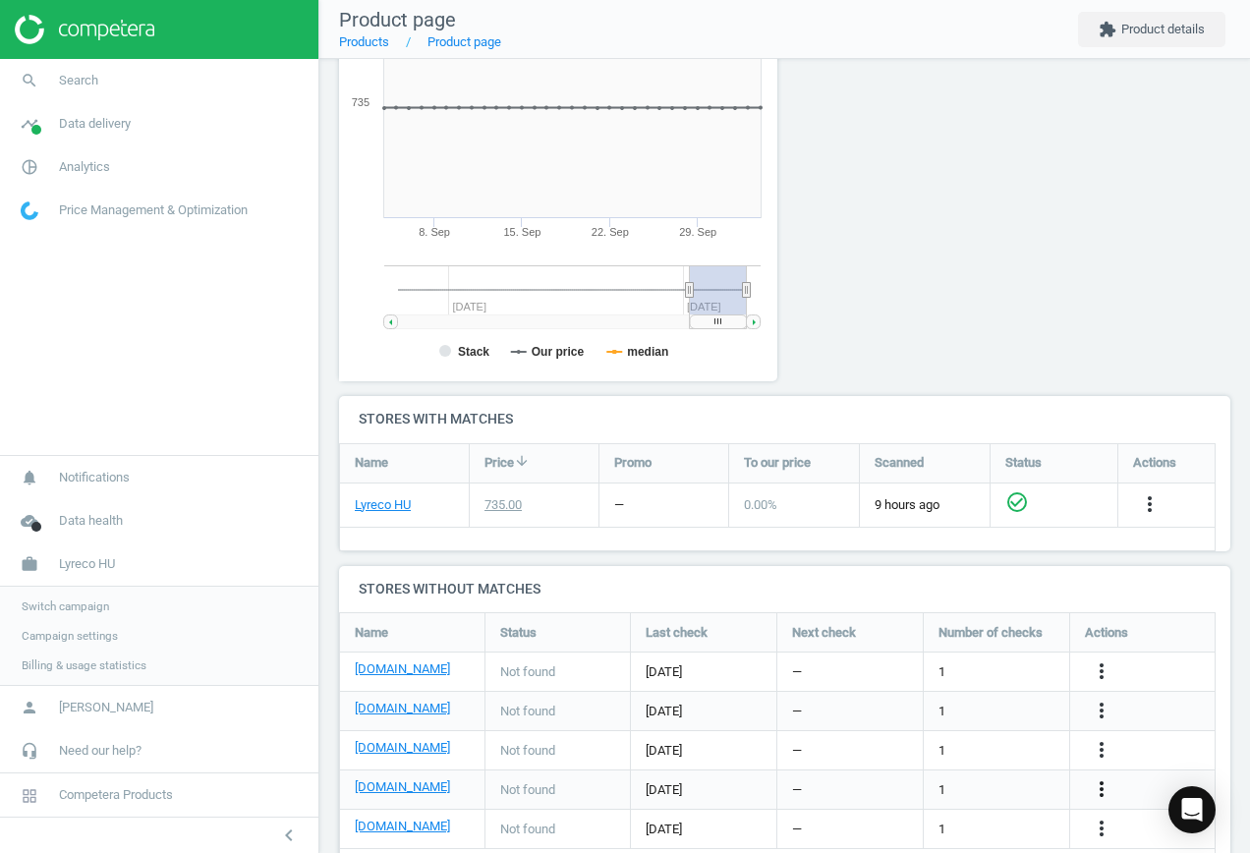
click at [1107, 782] on icon "more_vert" at bounding box center [1101, 789] width 24 height 24
click at [969, 784] on link "Edit URL/product option" at bounding box center [947, 789] width 269 height 30
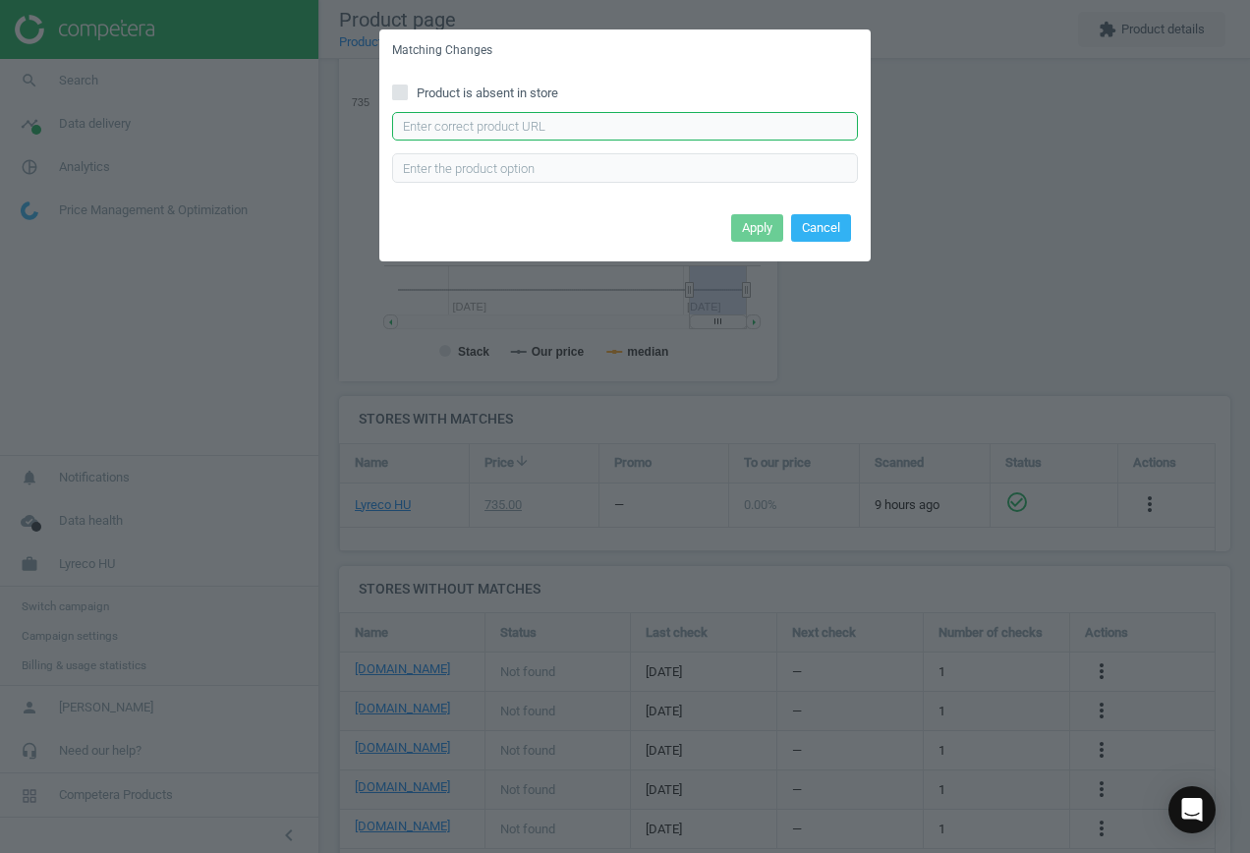
click at [564, 116] on input "text" at bounding box center [625, 126] width 466 height 29
paste input "[URL][DOMAIN_NAME]"
type input "[URL][DOMAIN_NAME]"
click at [762, 225] on button "Apply" at bounding box center [757, 228] width 52 height 28
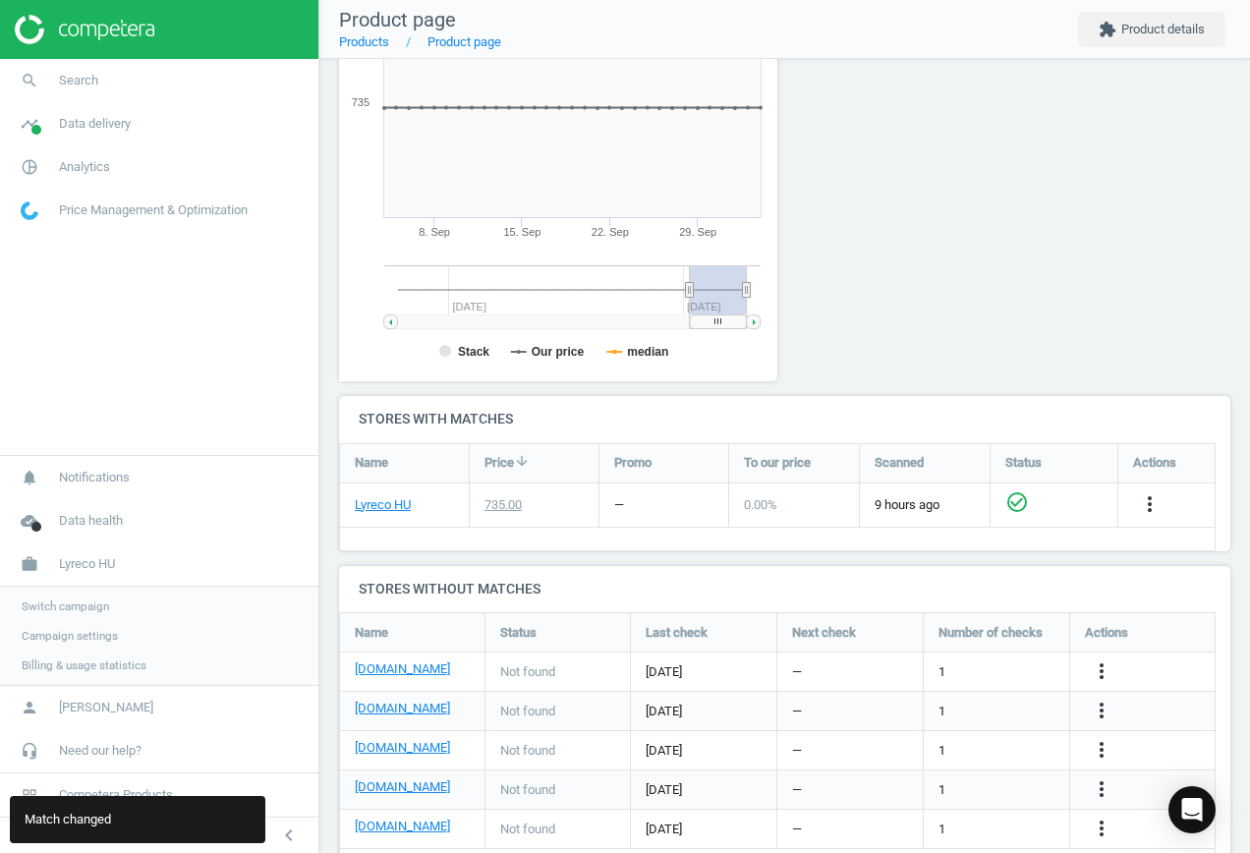
scroll to position [381, 0]
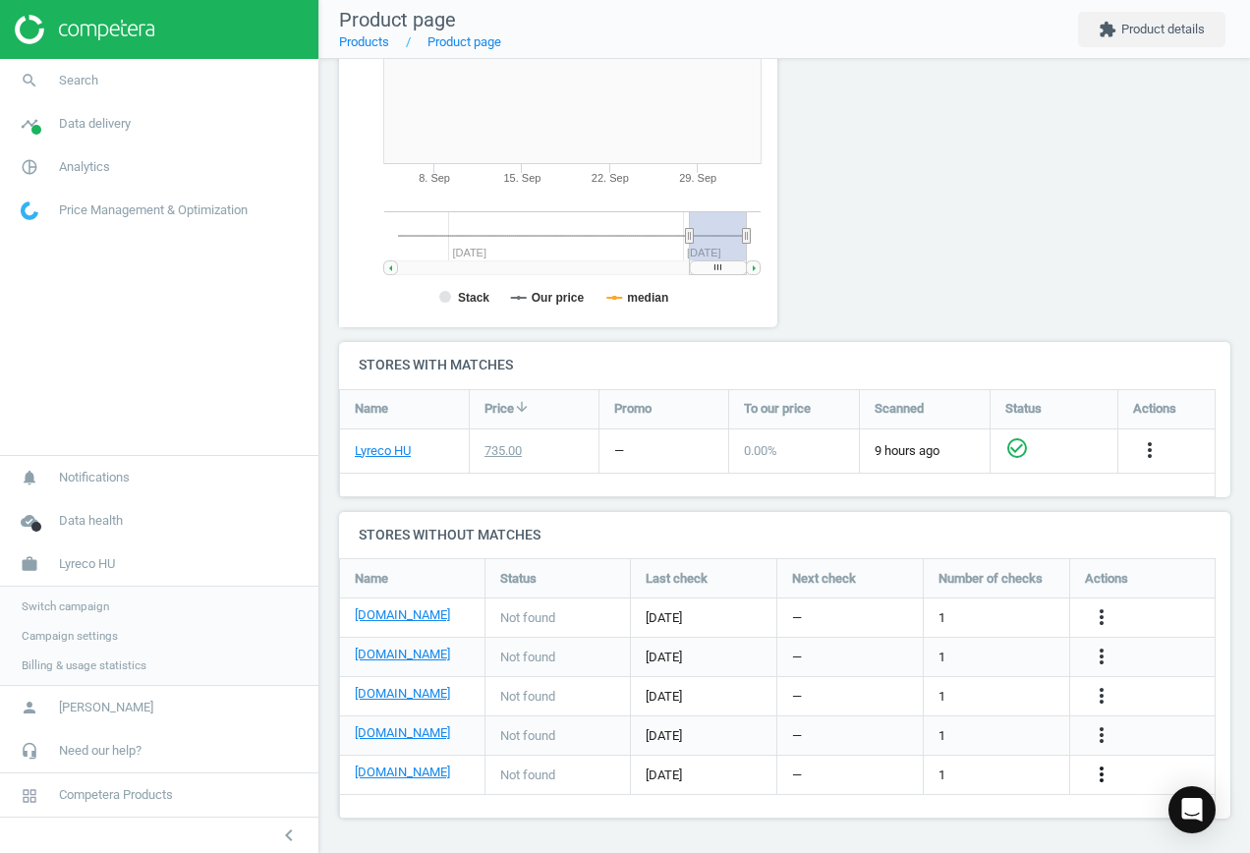
click at [1101, 778] on icon "more_vert" at bounding box center [1101, 774] width 24 height 24
click at [884, 771] on link "Edit URL/product option" at bounding box center [947, 774] width 269 height 30
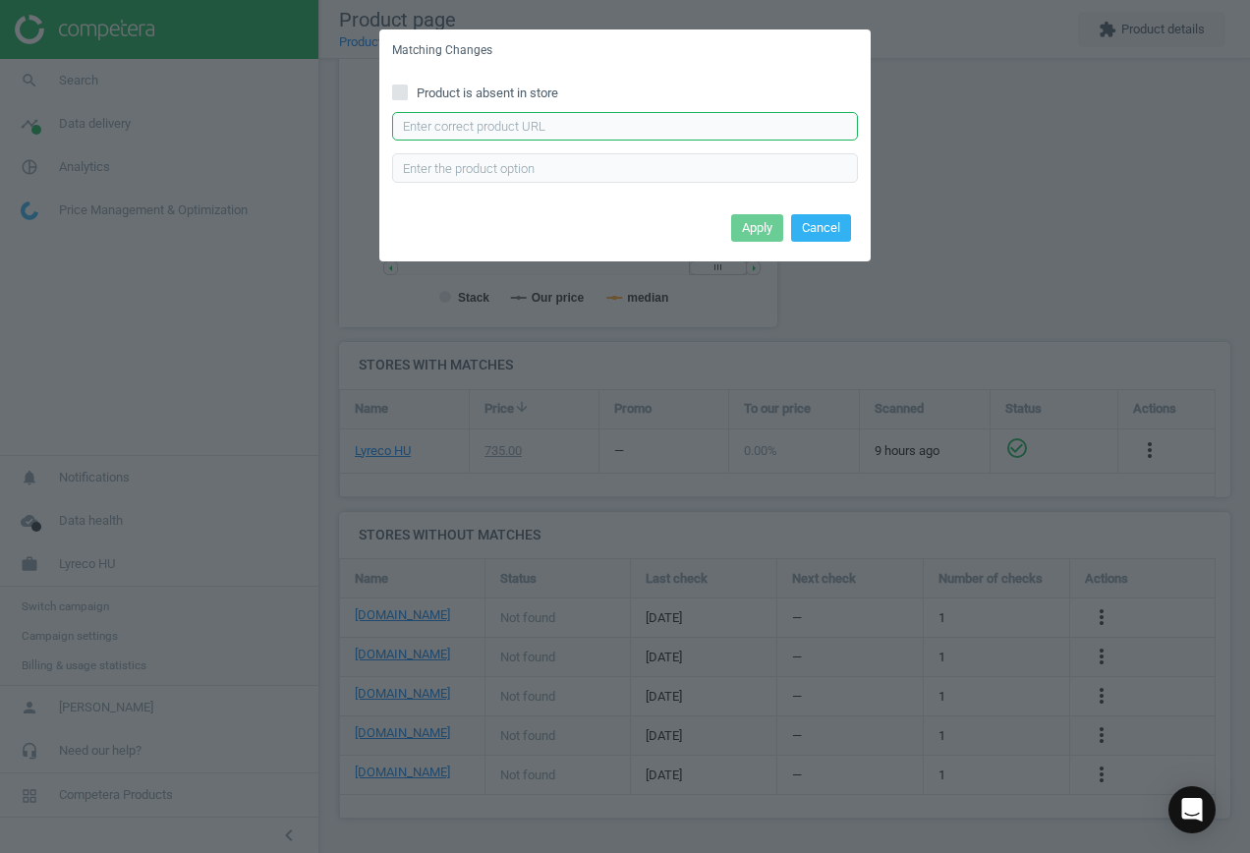
click at [640, 128] on input "text" at bounding box center [625, 126] width 466 height 29
paste input "[URL][DOMAIN_NAME]"
type input "[URL][DOMAIN_NAME]"
click at [750, 227] on button "Apply" at bounding box center [757, 228] width 52 height 28
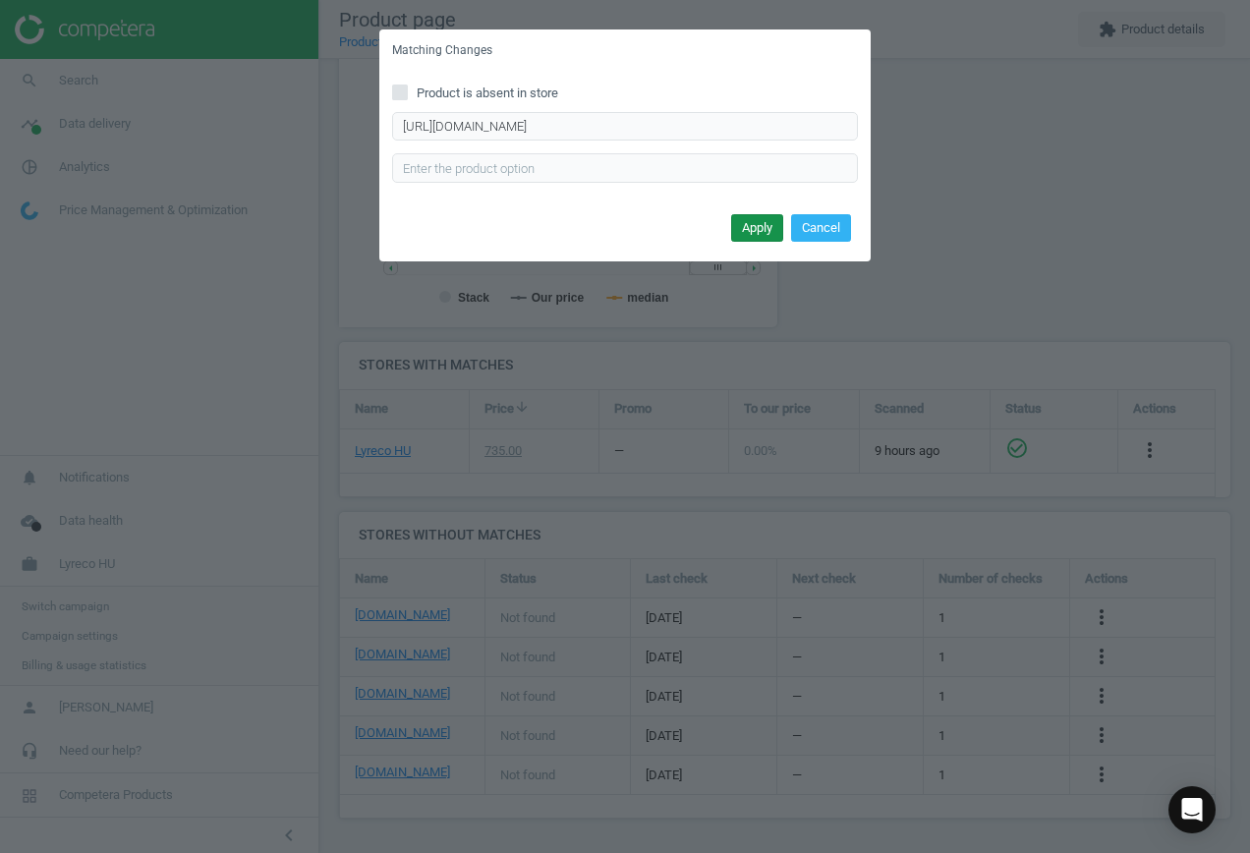
scroll to position [0, 0]
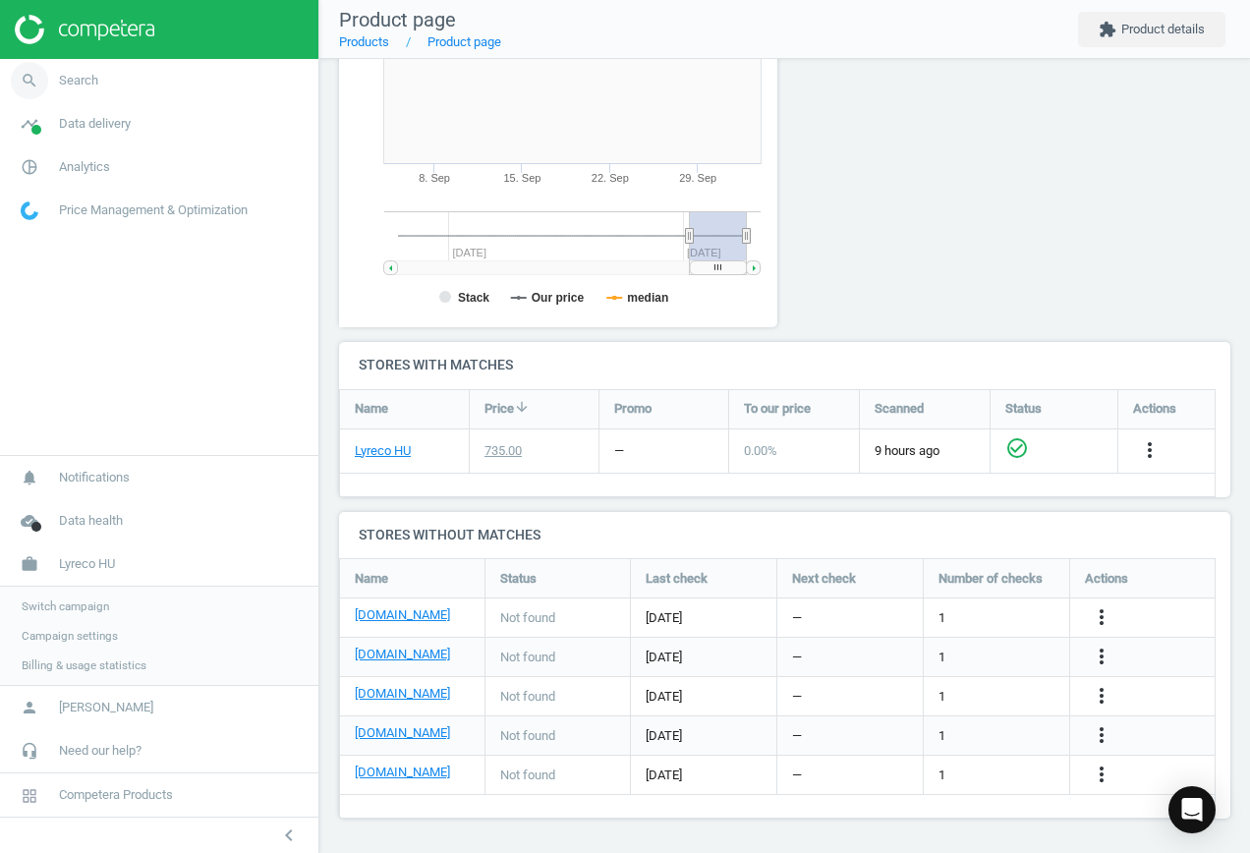
click at [78, 89] on link "search Search" at bounding box center [159, 80] width 318 height 43
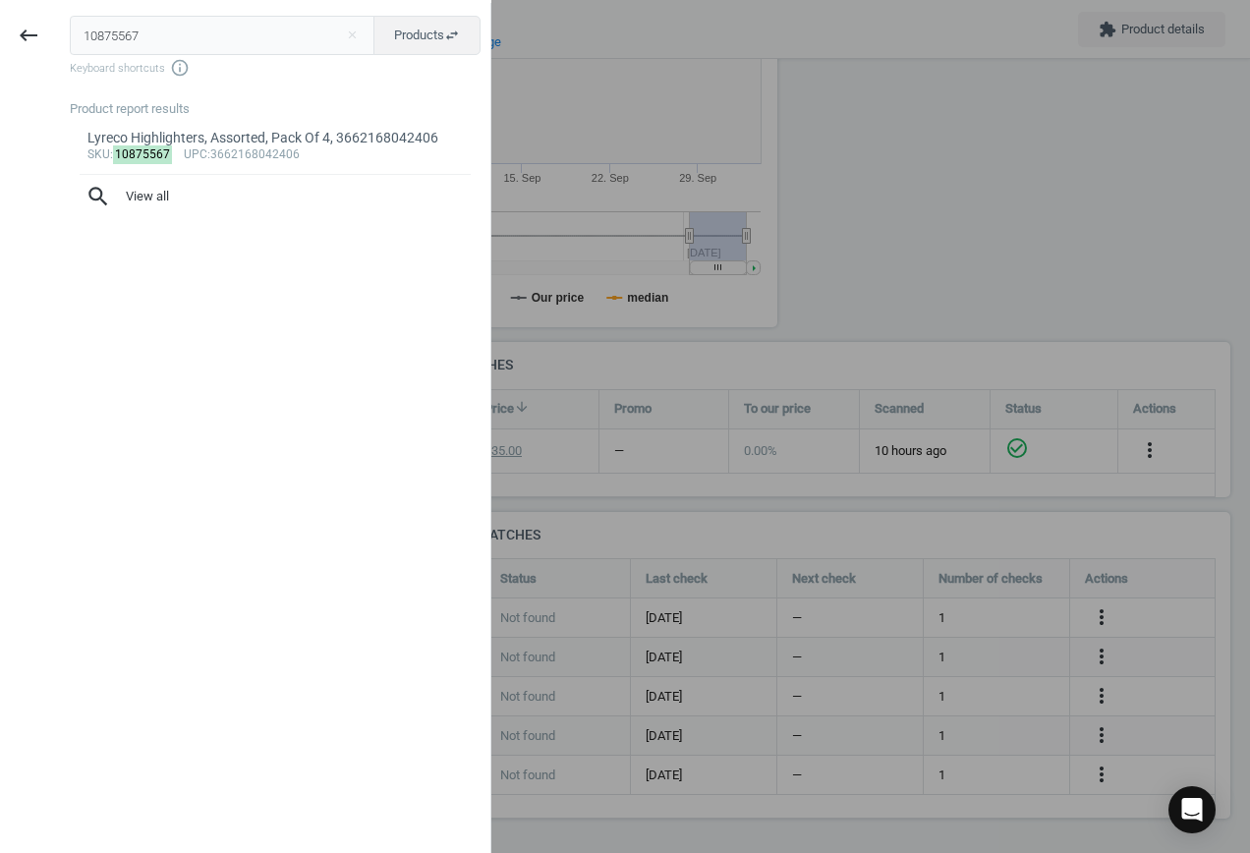
drag, startPoint x: 139, startPoint y: 40, endPoint x: -124, endPoint y: 13, distance: 263.7
click at [0, 13] on html "Group 2 Created with Sketch. ic/cloud_download/grey600 Created with Sketch. gra…" at bounding box center [625, 426] width 1250 height 853
type input "10125453"
click at [227, 153] on div "NOWY STYL Z-BODY SYNCHON CHAIR HEADREST, 5901747059250" at bounding box center [275, 148] width 376 height 38
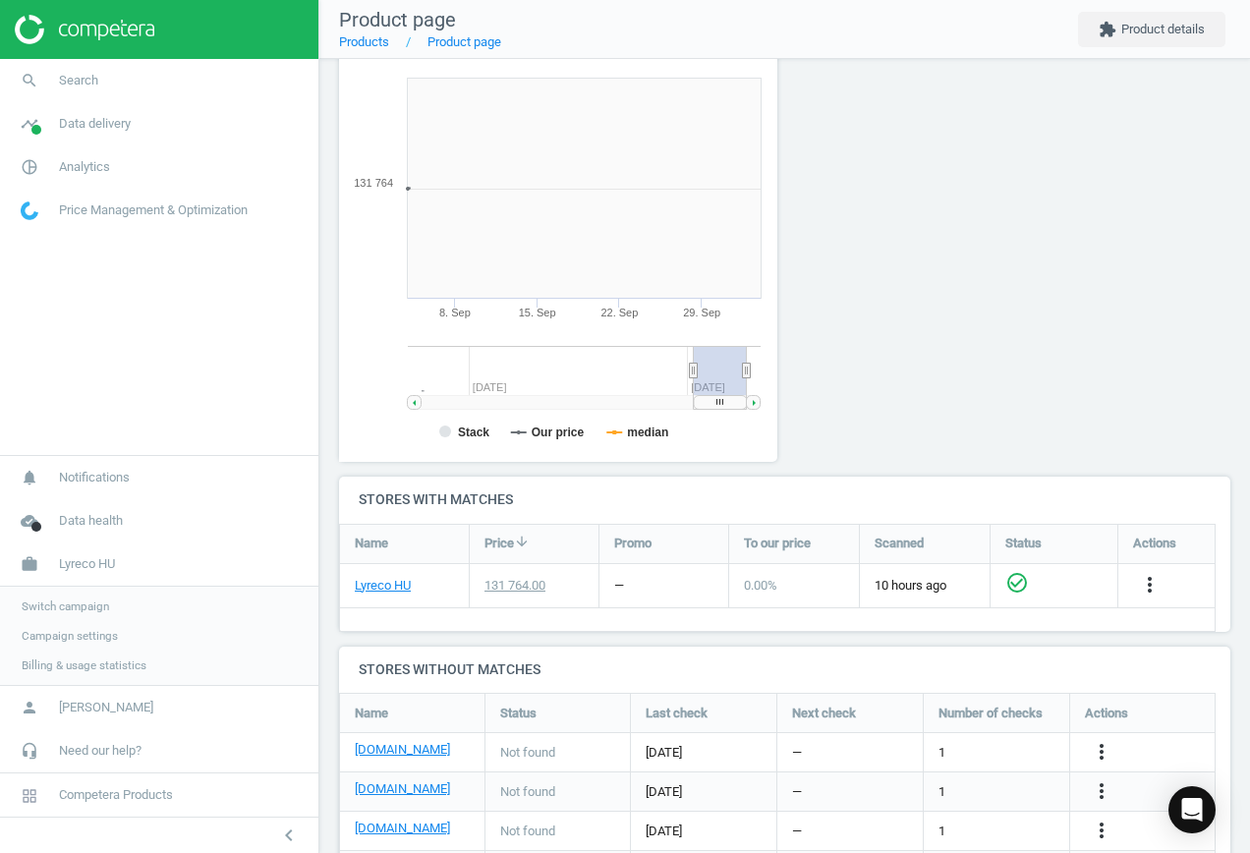
scroll to position [423, 461]
click at [1102, 752] on icon "more_vert" at bounding box center [1101, 752] width 24 height 24
click at [985, 751] on link "Edit URL/product option" at bounding box center [947, 752] width 269 height 30
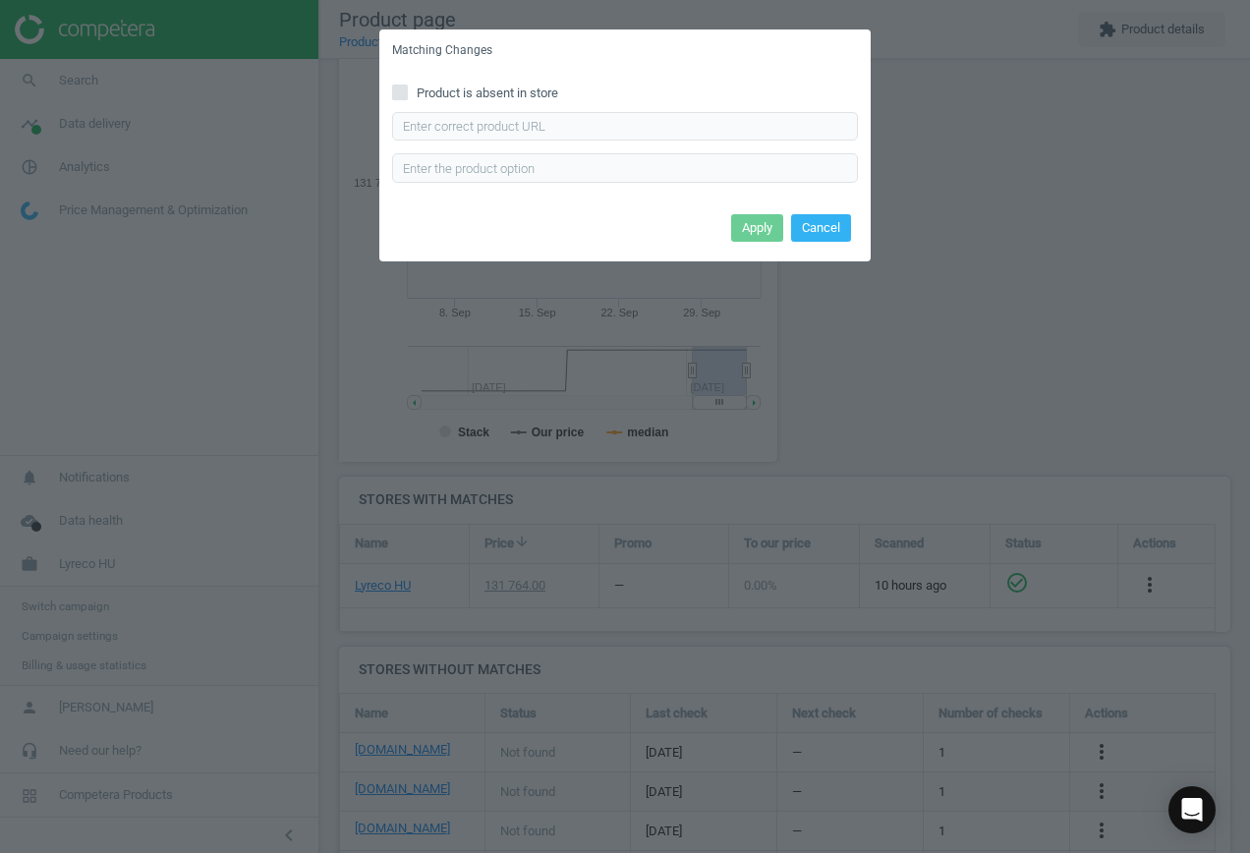
click at [418, 93] on span "Product is absent in store" at bounding box center [487, 93] width 149 height 18
click at [407, 93] on input "Product is absent in store" at bounding box center [400, 91] width 13 height 13
checkbox input "true"
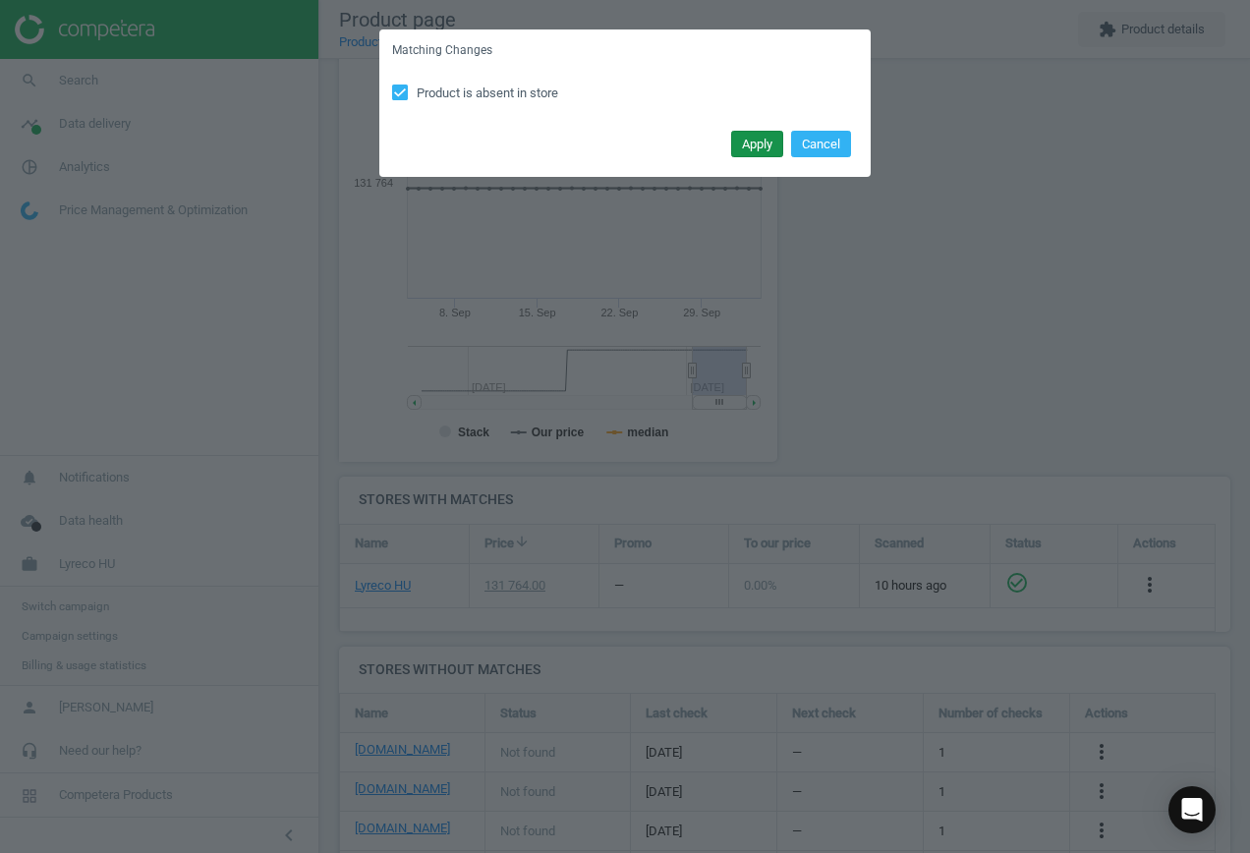
click at [747, 145] on button "Apply" at bounding box center [757, 145] width 52 height 28
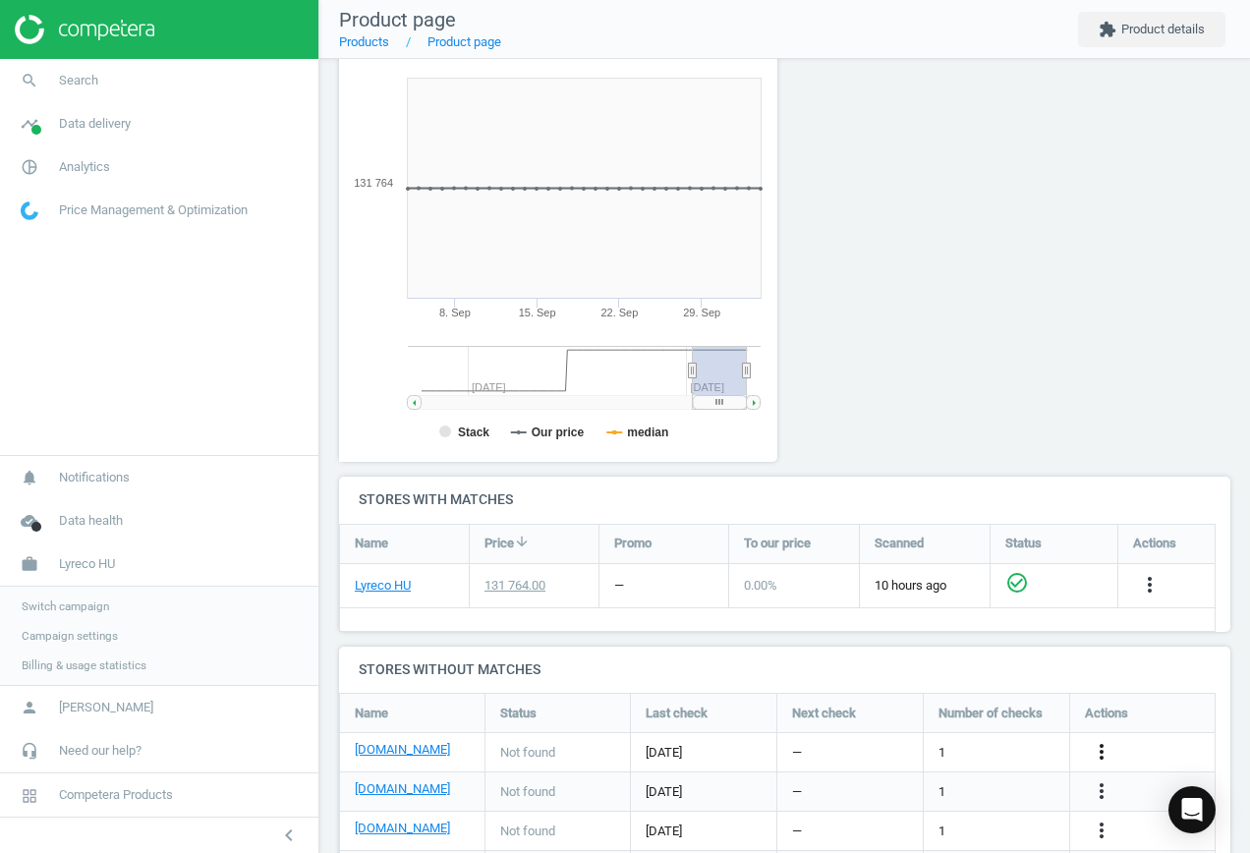
click at [1106, 752] on icon "more_vert" at bounding box center [1101, 752] width 24 height 24
click at [986, 747] on link "Edit URL/product option" at bounding box center [947, 752] width 269 height 30
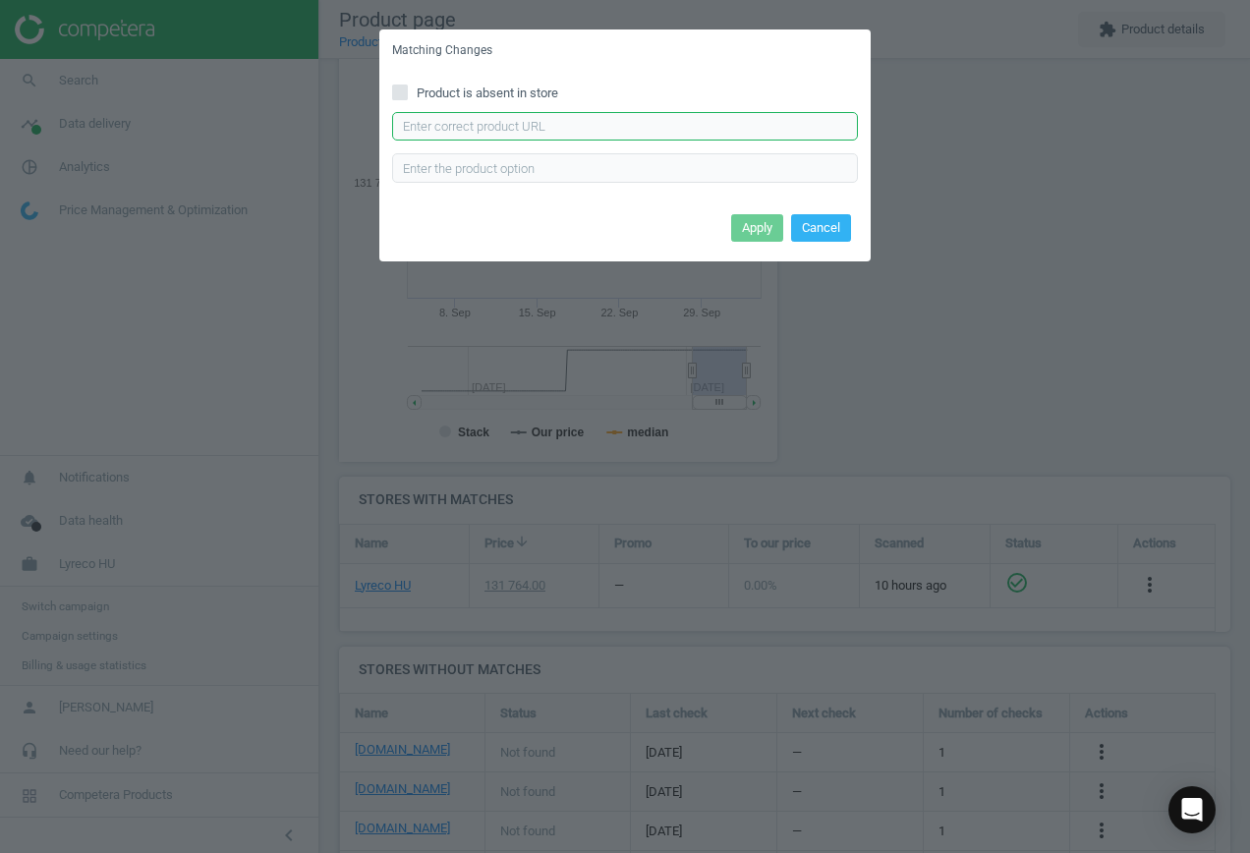
click at [473, 120] on input "text" at bounding box center [625, 126] width 466 height 29
paste input "[URL][DOMAIN_NAME][PERSON_NAME]"
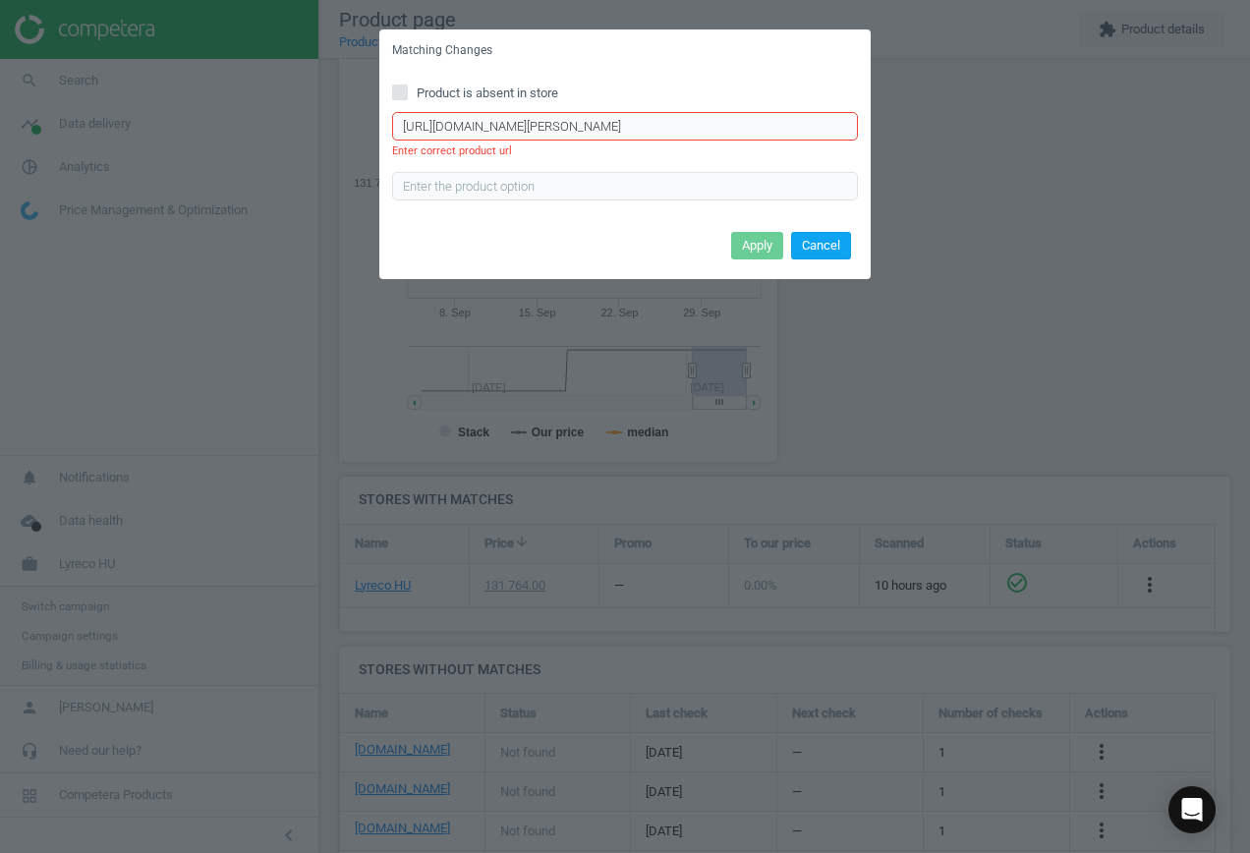
type input "[URL][DOMAIN_NAME][PERSON_NAME]"
click at [834, 246] on button "Cancel" at bounding box center [821, 246] width 60 height 28
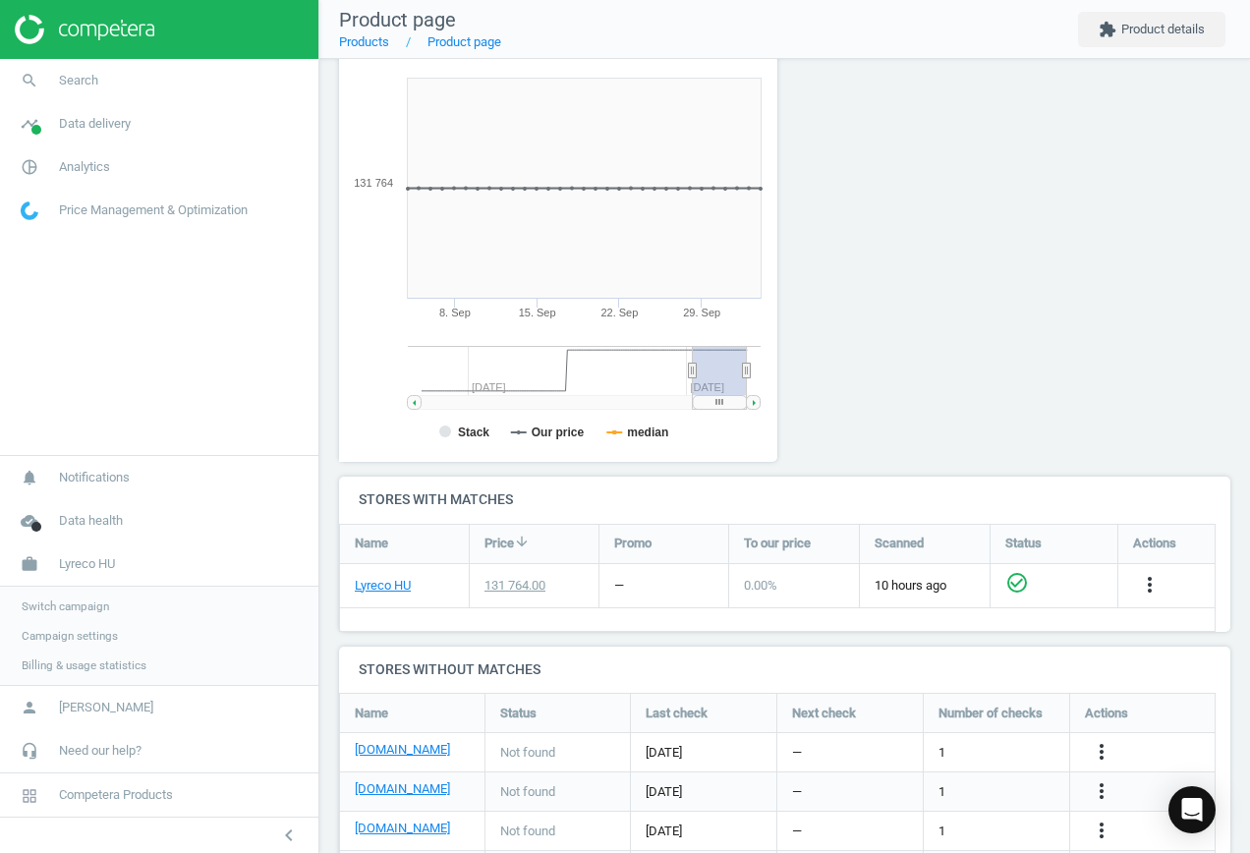
scroll to position [0, 0]
click at [1115, 788] on div "more_vert" at bounding box center [1104, 792] width 38 height 26
click at [1104, 791] on icon "more_vert" at bounding box center [1101, 791] width 24 height 24
click at [974, 773] on link "Report error in other" at bounding box center [947, 761] width 269 height 30
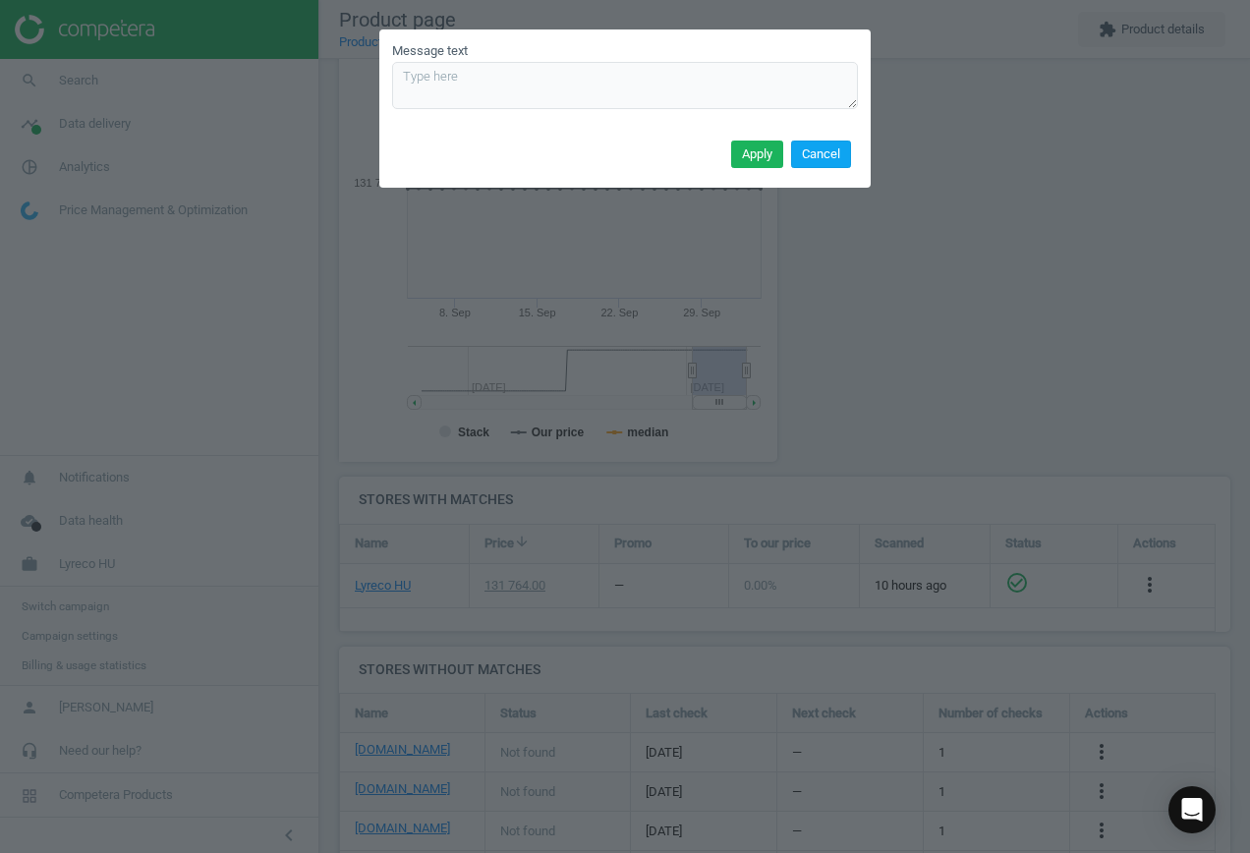
click at [819, 158] on button "Cancel" at bounding box center [821, 154] width 60 height 28
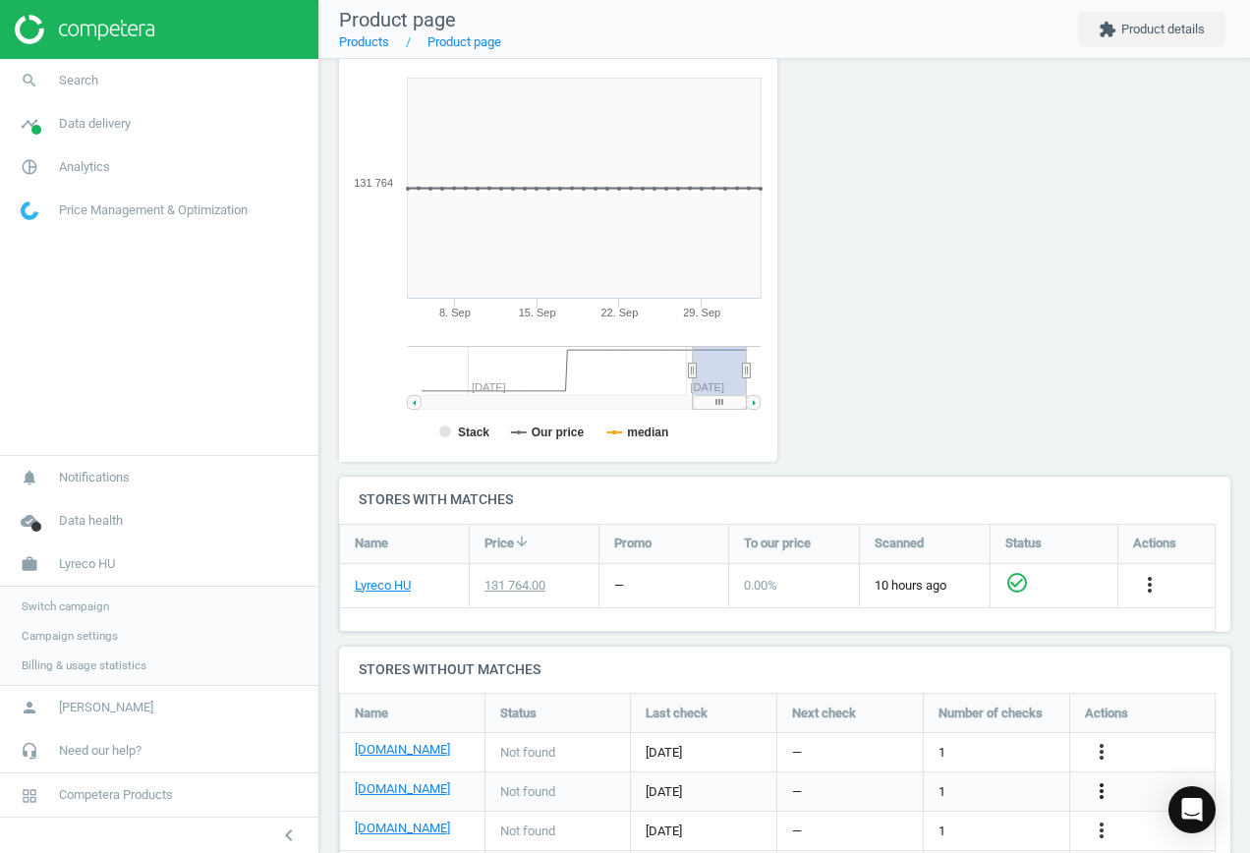
click at [1100, 790] on icon "more_vert" at bounding box center [1101, 791] width 24 height 24
click at [964, 781] on link "Edit URL/product option" at bounding box center [947, 791] width 269 height 30
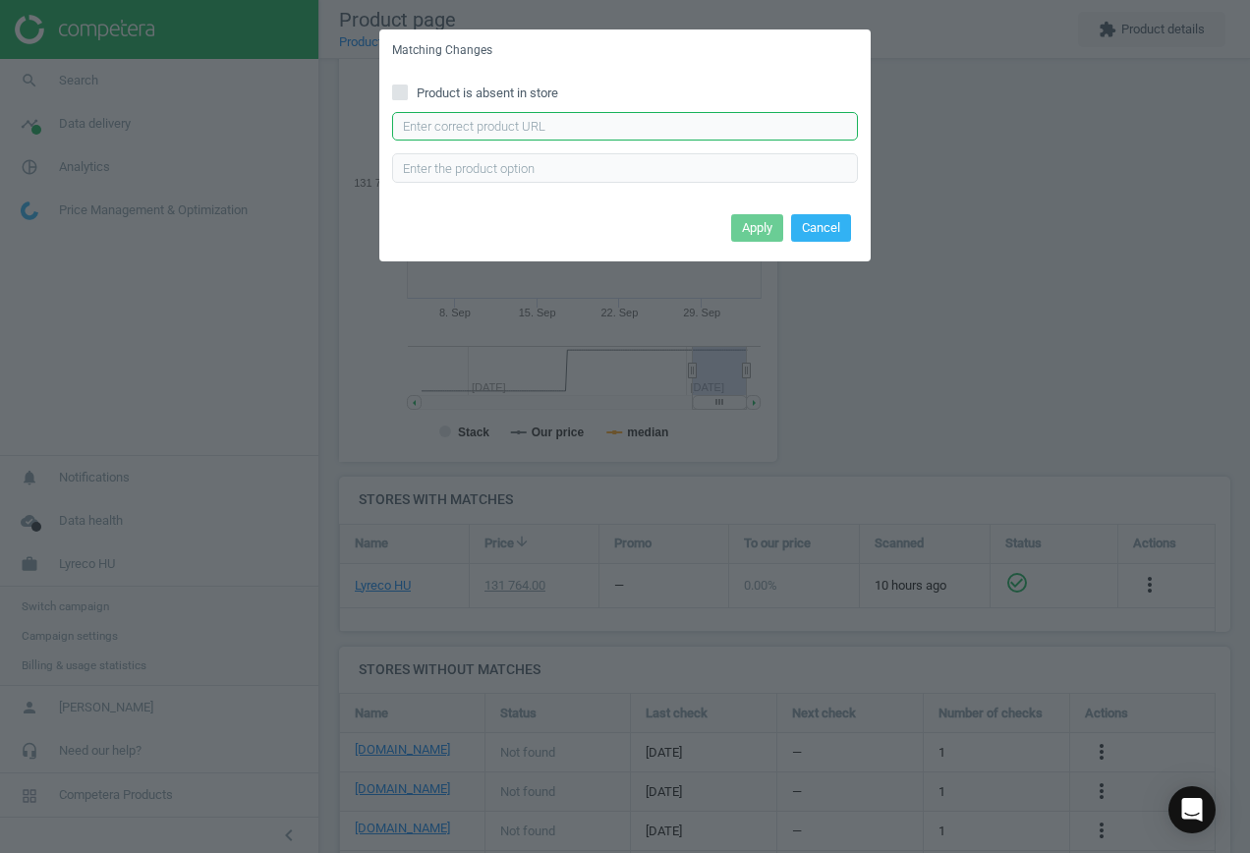
click at [628, 121] on input "text" at bounding box center [625, 126] width 466 height 29
paste input "[URL][DOMAIN_NAME][PERSON_NAME]"
type input "[URL][DOMAIN_NAME][PERSON_NAME]"
click at [761, 221] on button "Apply" at bounding box center [757, 228] width 52 height 28
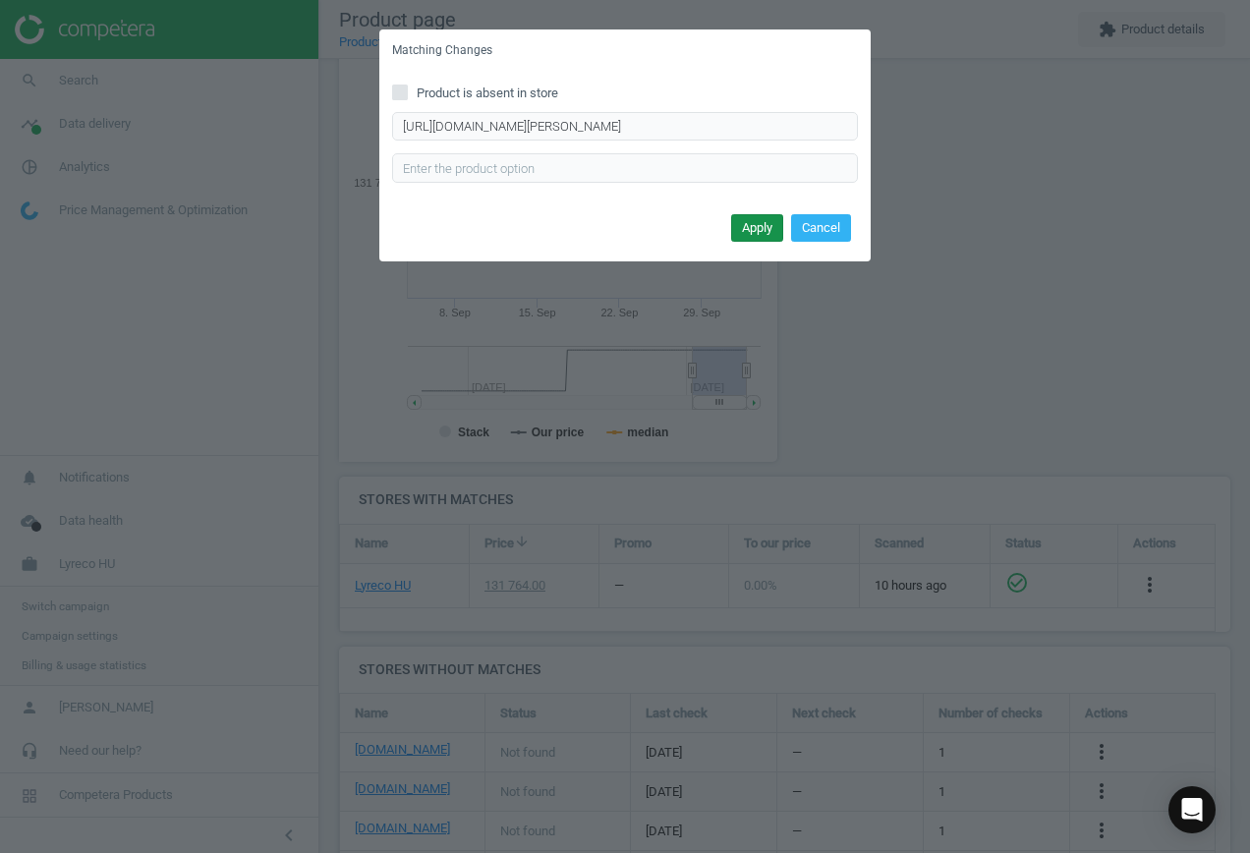
scroll to position [0, 0]
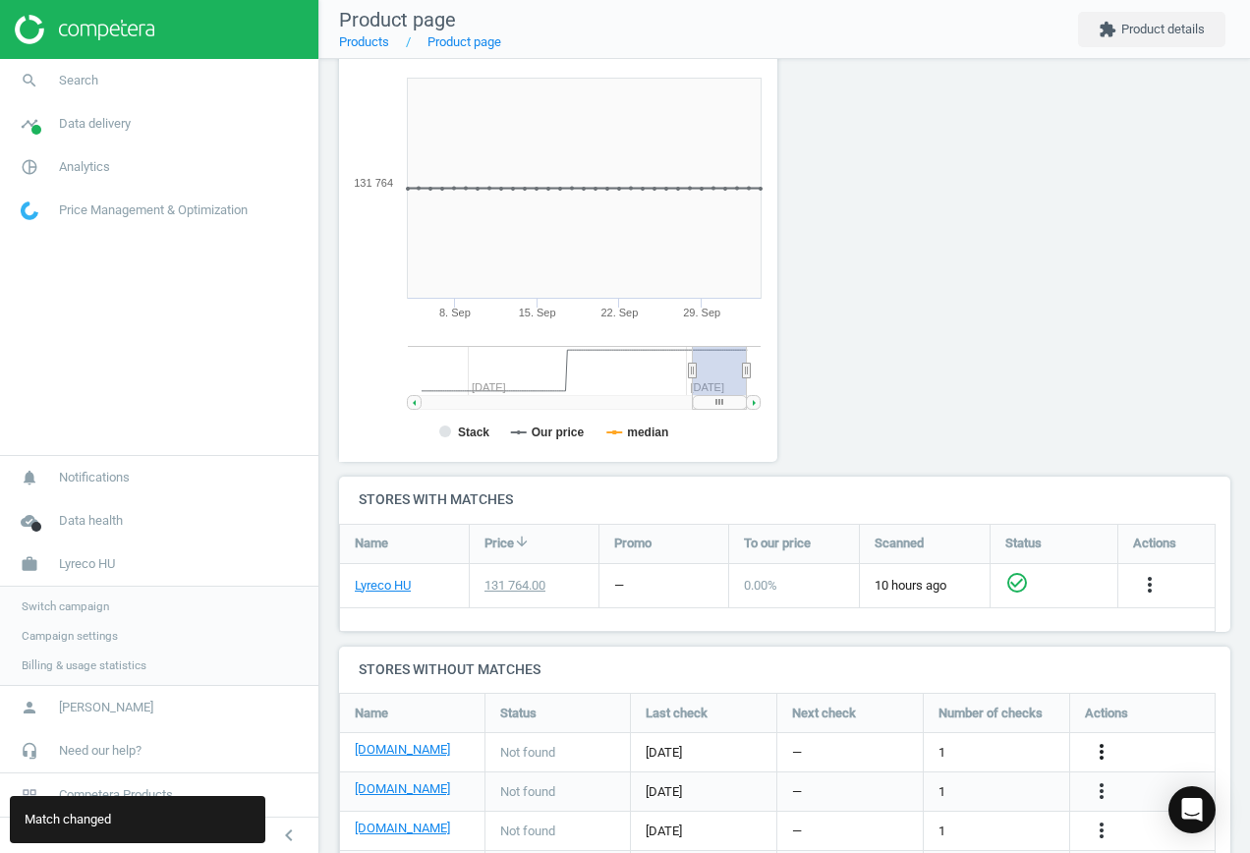
click at [1098, 748] on icon "more_vert" at bounding box center [1101, 752] width 24 height 24
click at [964, 743] on link "Edit URL/product option" at bounding box center [947, 752] width 269 height 30
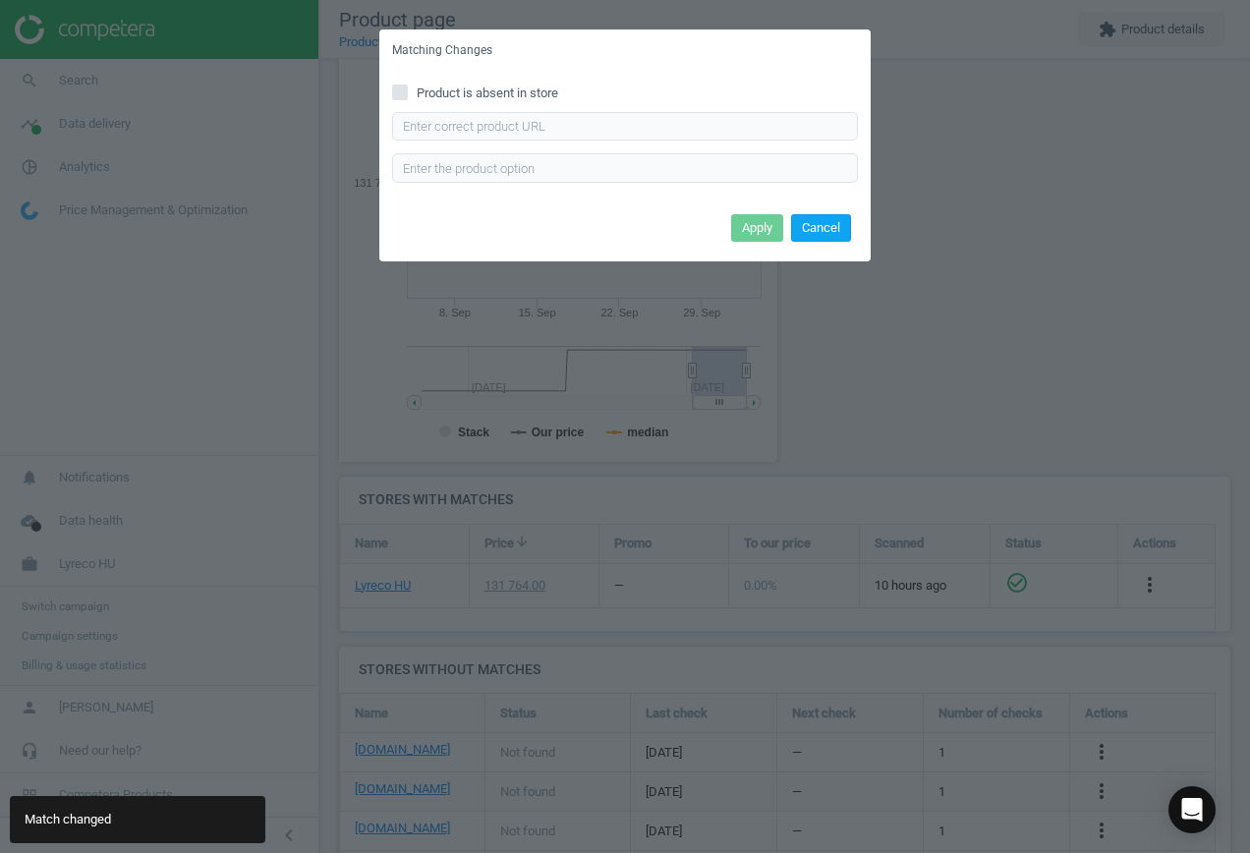
click at [826, 224] on button "Cancel" at bounding box center [821, 228] width 60 height 28
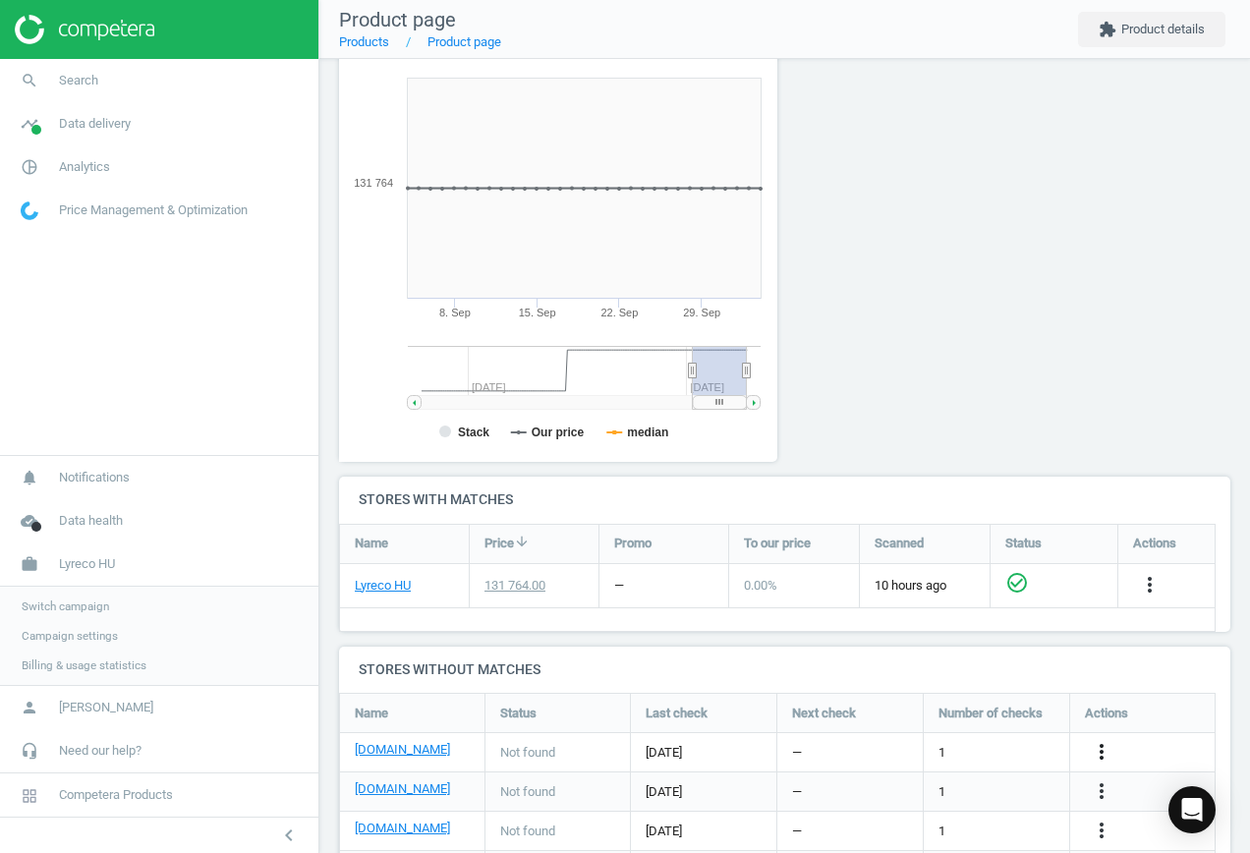
drag, startPoint x: 1103, startPoint y: 750, endPoint x: 1089, endPoint y: 749, distance: 13.8
click at [1103, 750] on icon "more_vert" at bounding box center [1101, 752] width 24 height 24
click at [966, 744] on link "Edit URL/product option" at bounding box center [947, 752] width 269 height 30
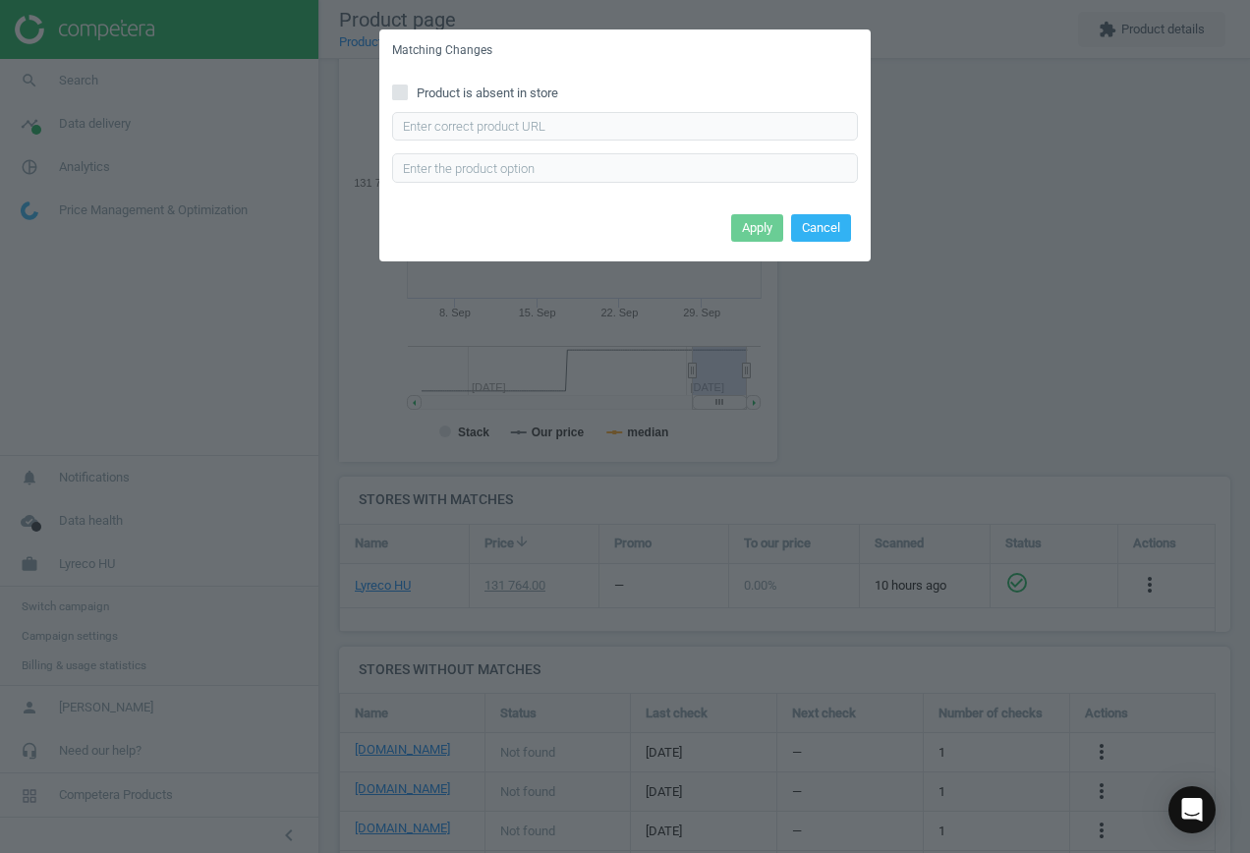
click at [491, 91] on span "Product is absent in store" at bounding box center [487, 93] width 149 height 18
click at [407, 91] on input "Product is absent in store" at bounding box center [400, 91] width 13 height 13
checkbox input "true"
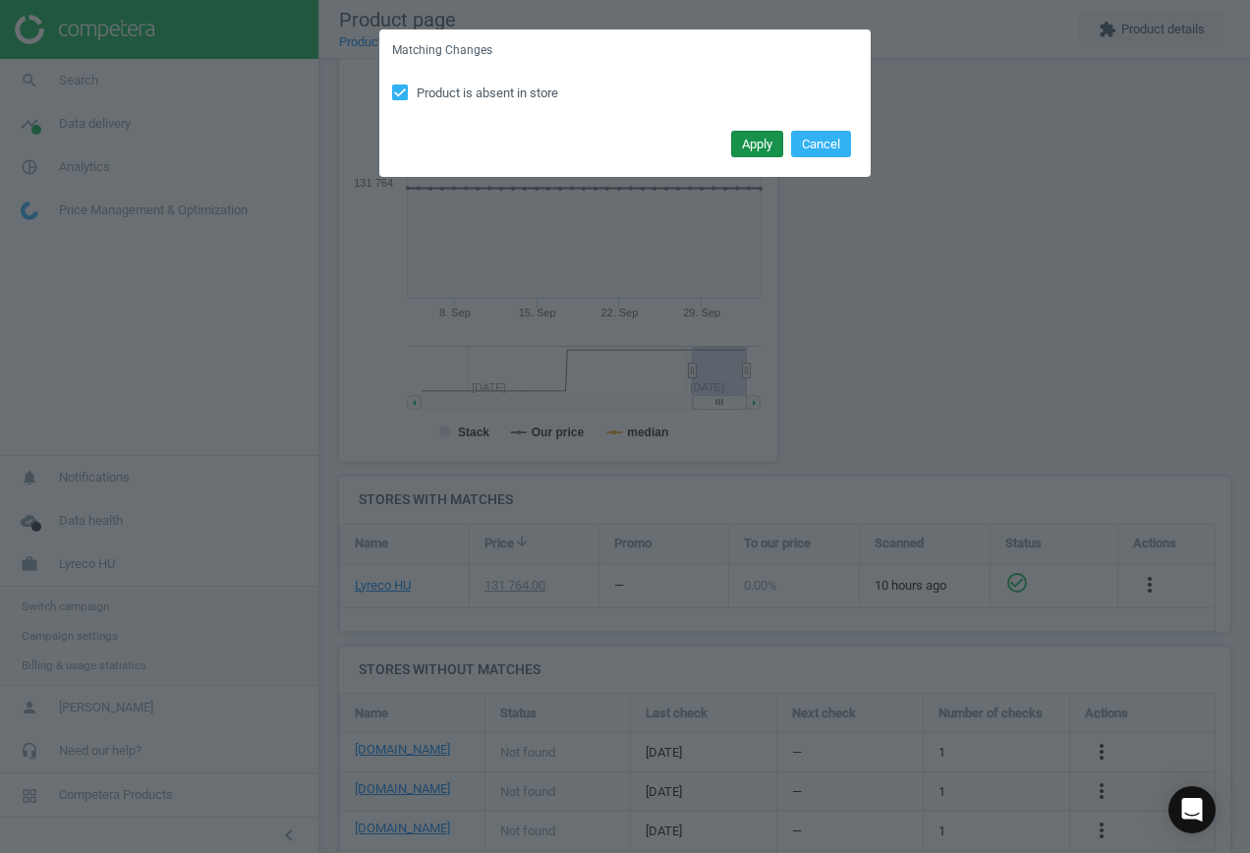
click at [754, 142] on button "Apply" at bounding box center [757, 145] width 52 height 28
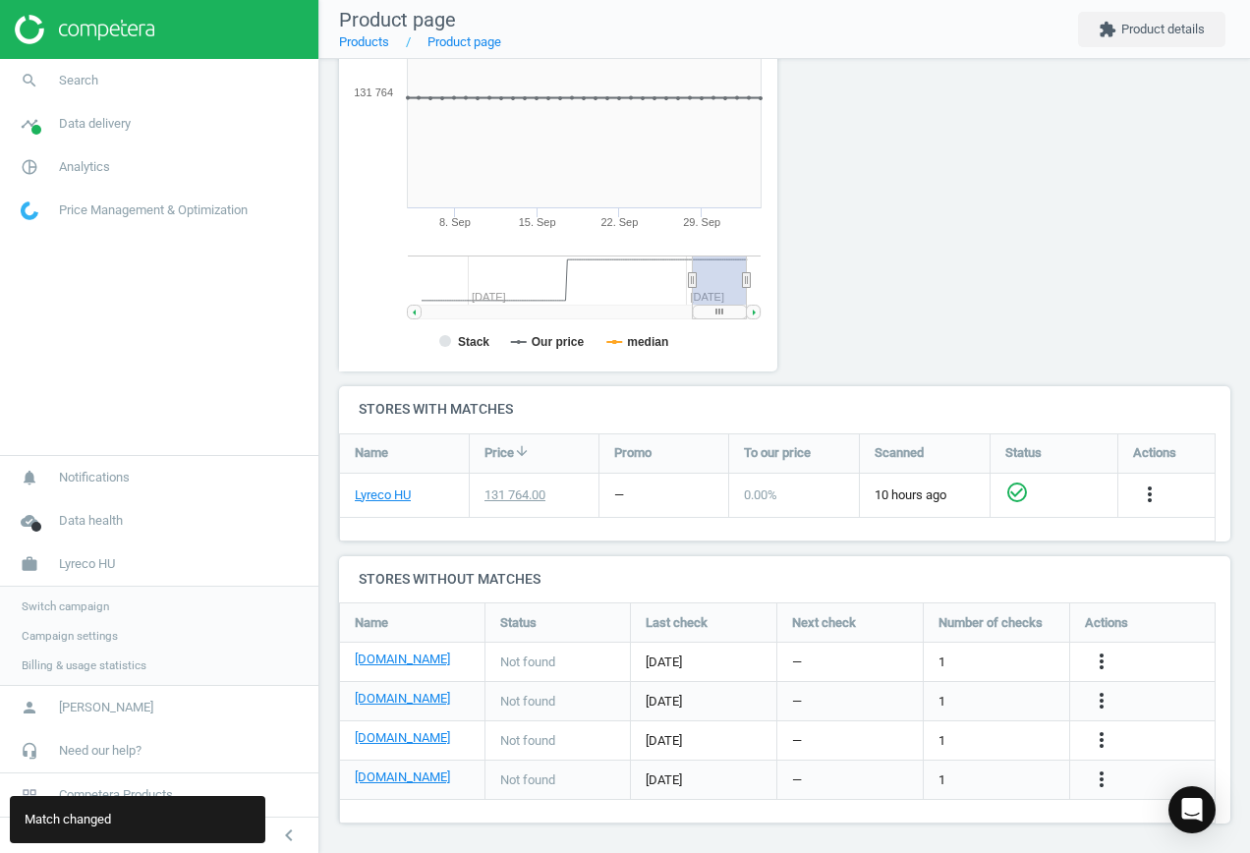
scroll to position [342, 0]
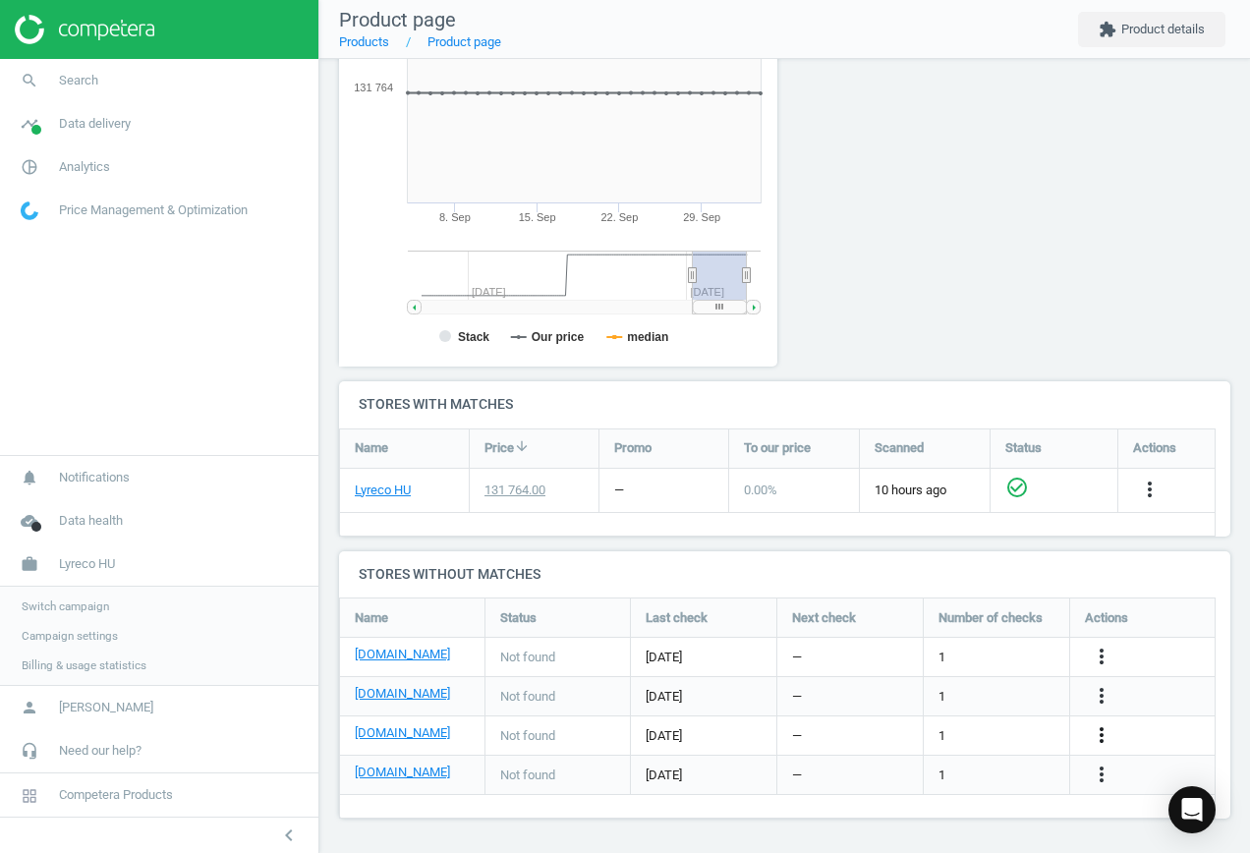
click at [1103, 734] on icon "more_vert" at bounding box center [1101, 735] width 24 height 24
click at [972, 731] on link "Edit URL/product option" at bounding box center [947, 735] width 269 height 30
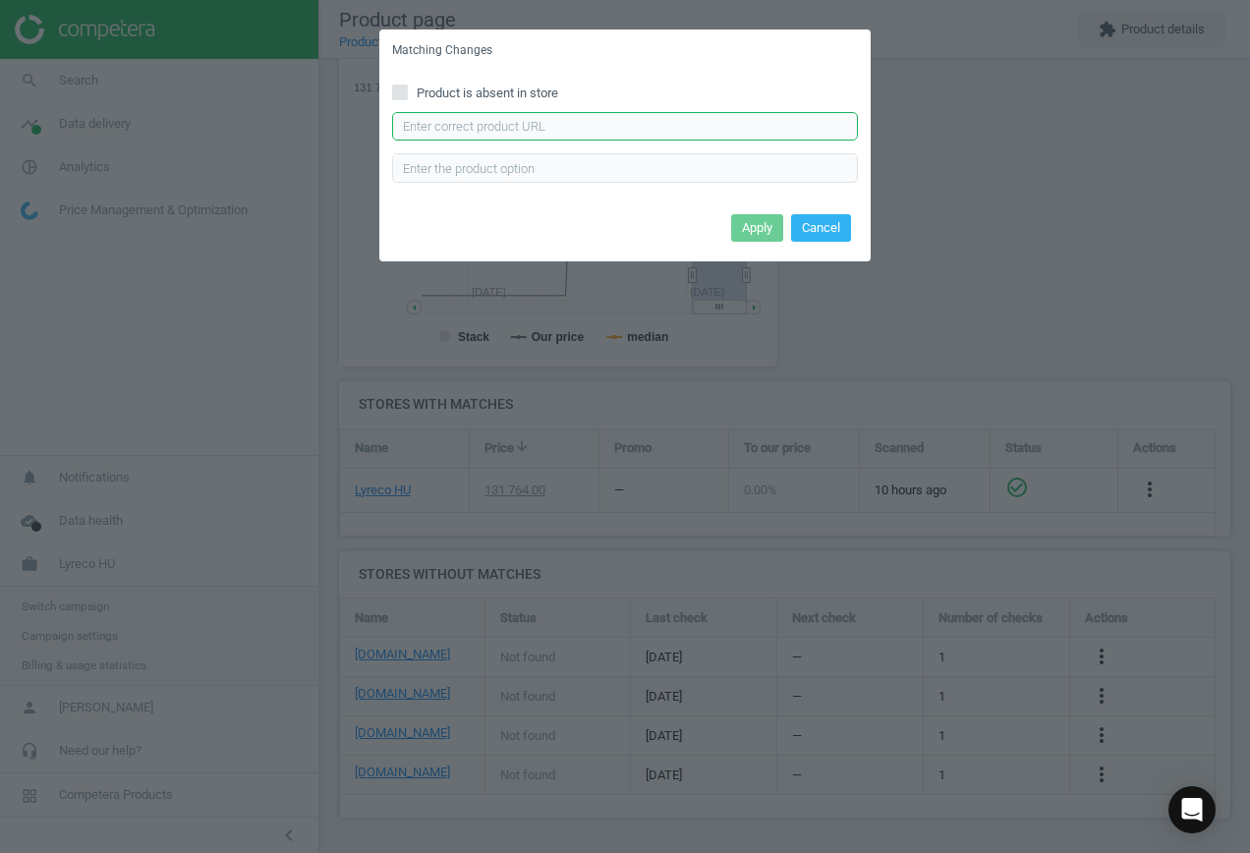
click at [622, 117] on input "text" at bounding box center [625, 126] width 466 height 29
paste input "[URL][DOMAIN_NAME][PERSON_NAME]"
type input "[URL][DOMAIN_NAME][PERSON_NAME]"
click at [772, 225] on button "Apply" at bounding box center [757, 228] width 52 height 28
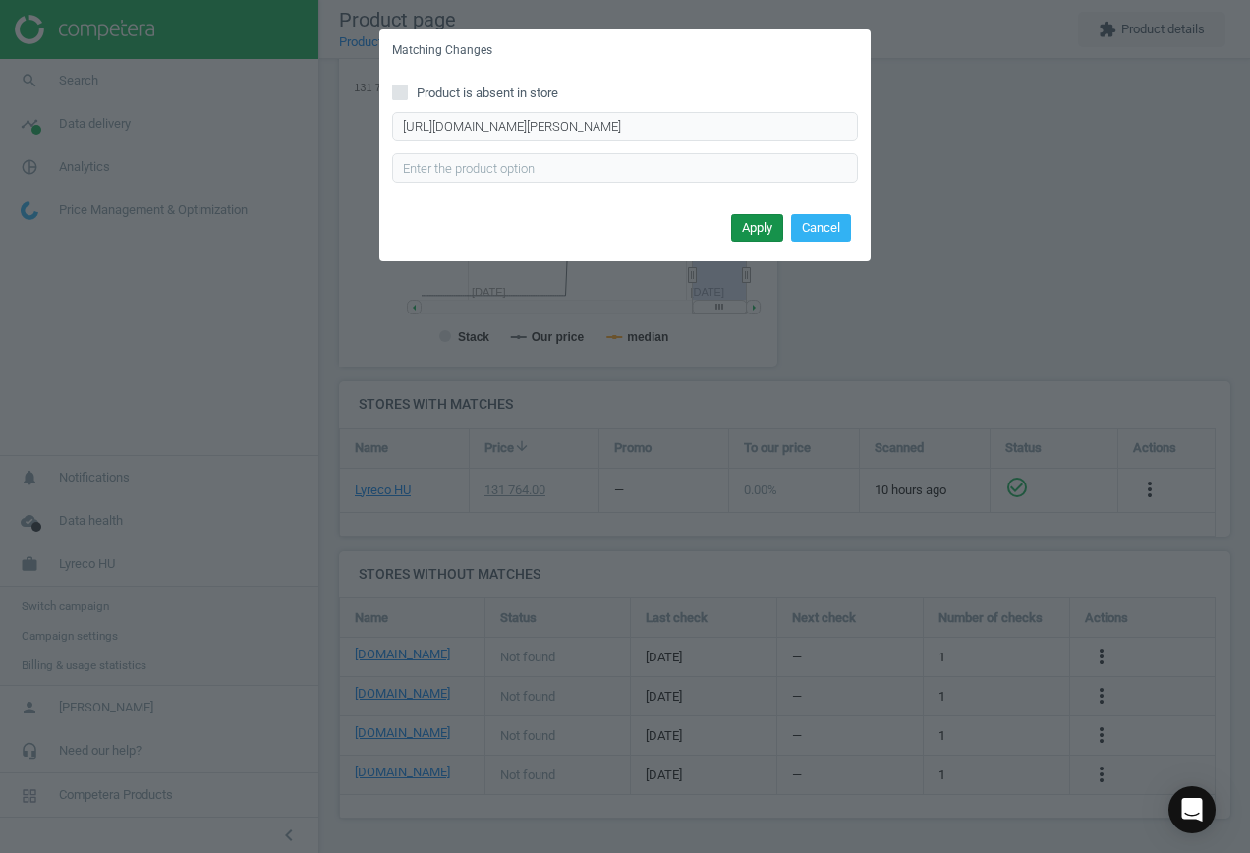
scroll to position [0, 0]
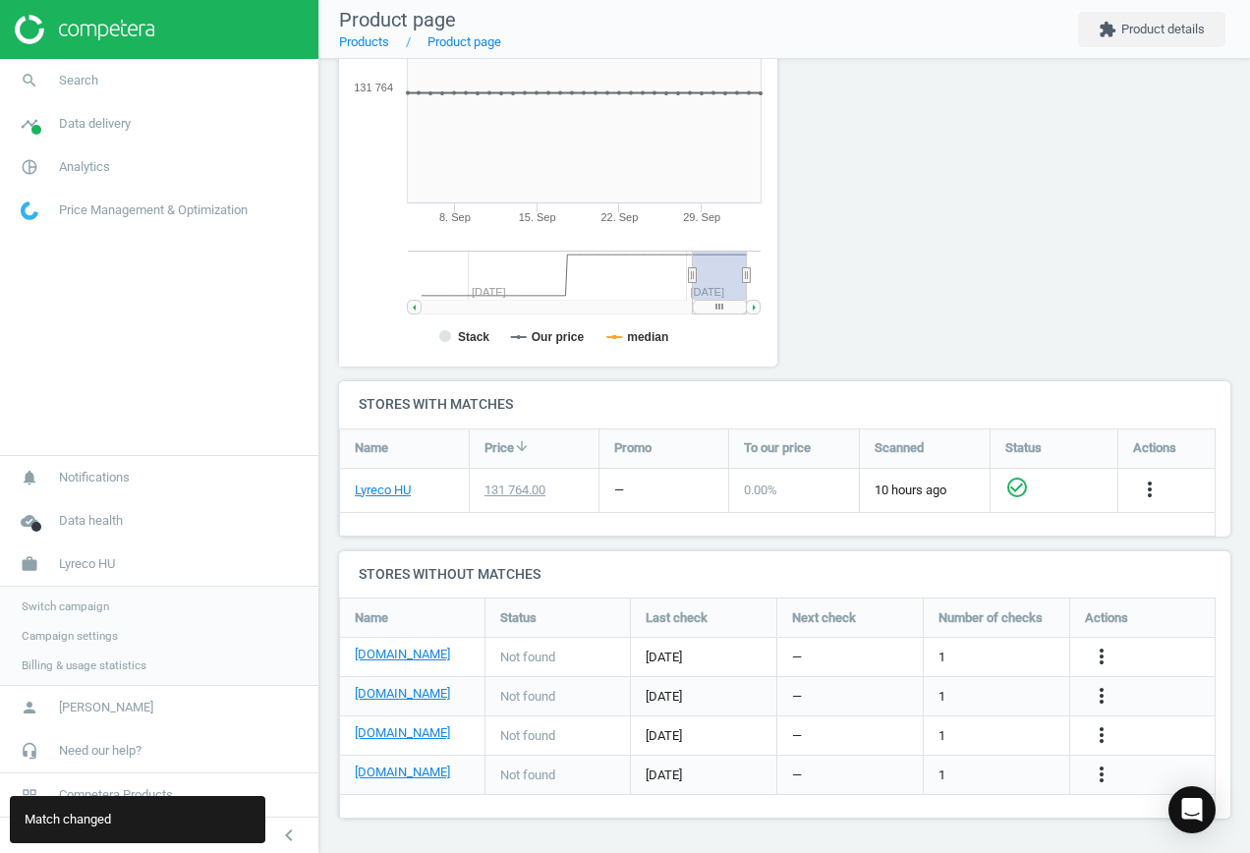
click at [389, 782] on div "[DOMAIN_NAME]" at bounding box center [412, 774] width 115 height 23
click at [389, 770] on link "[DOMAIN_NAME]" at bounding box center [402, 772] width 95 height 18
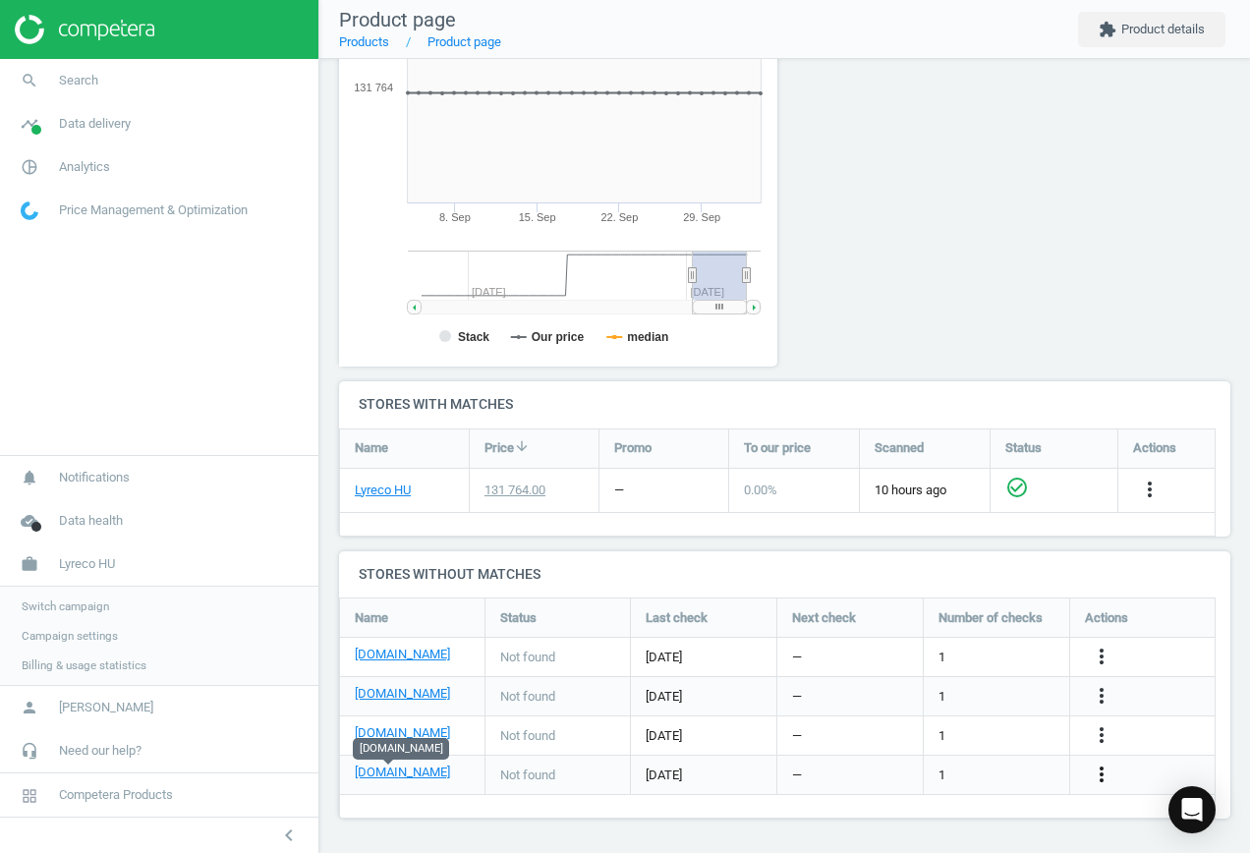
drag, startPoint x: 1110, startPoint y: 774, endPoint x: 1094, endPoint y: 776, distance: 15.8
click at [1102, 776] on icon "more_vert" at bounding box center [1101, 774] width 24 height 24
click at [974, 775] on link "Edit URL/product option" at bounding box center [947, 774] width 269 height 30
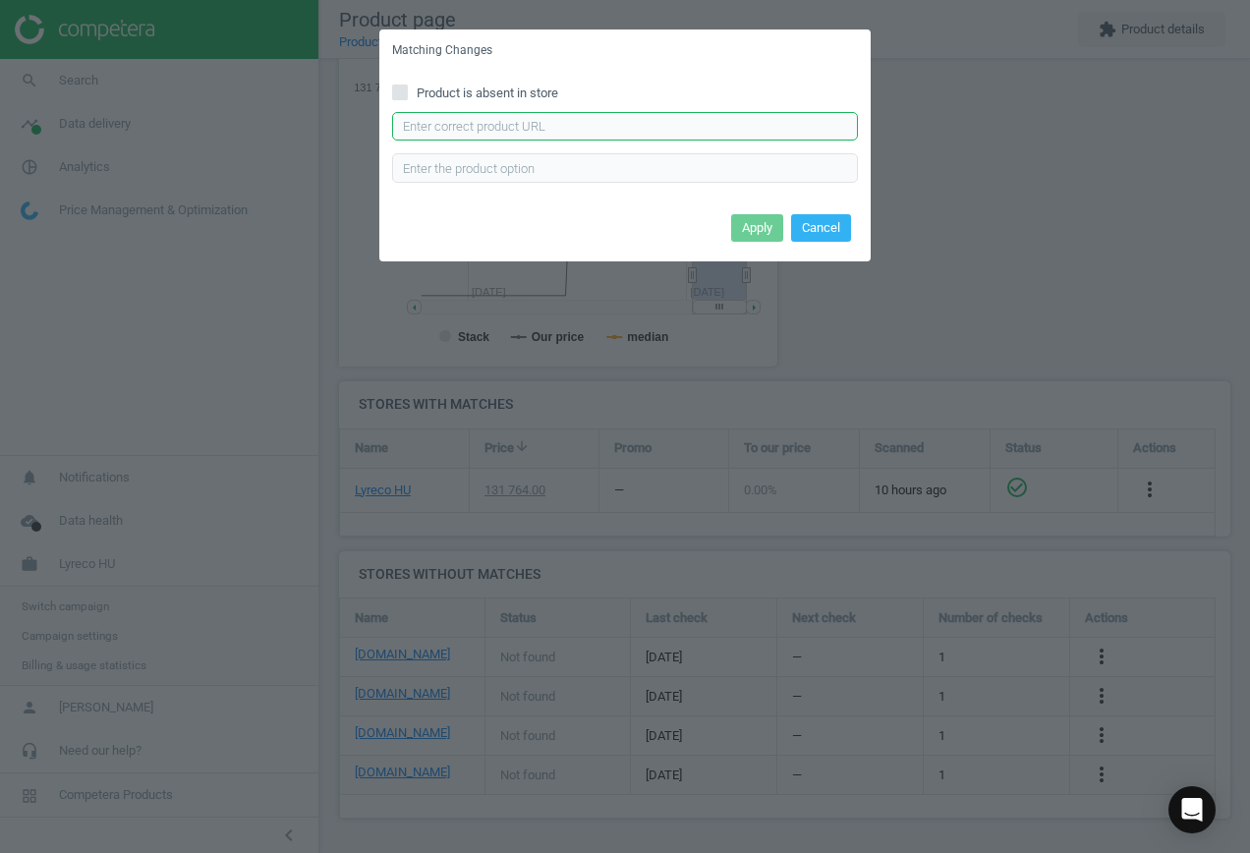
click at [499, 134] on input "text" at bounding box center [625, 126] width 466 height 29
paste input "[URL][DOMAIN_NAME]"
type input "[URL][DOMAIN_NAME]"
click at [758, 235] on button "Apply" at bounding box center [757, 228] width 52 height 28
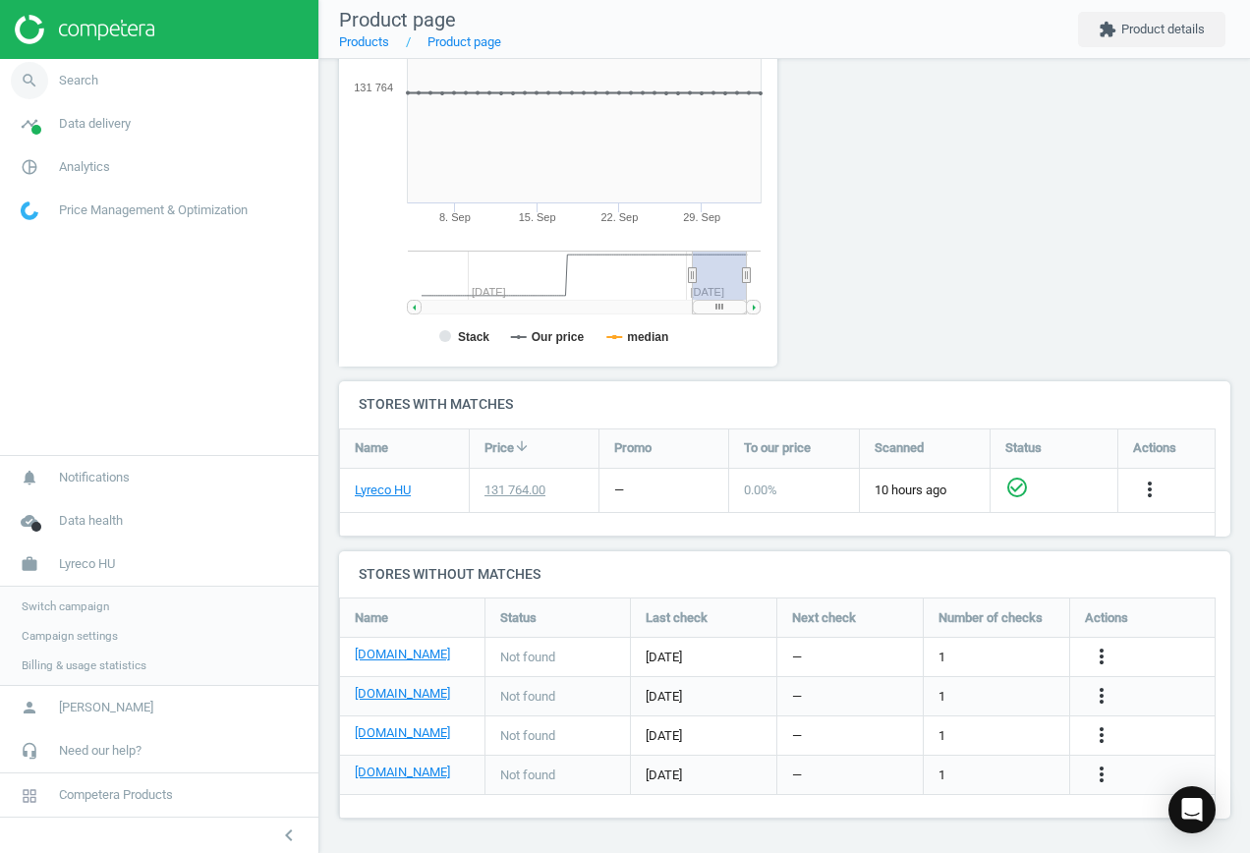
click at [68, 73] on span "Search" at bounding box center [78, 81] width 39 height 18
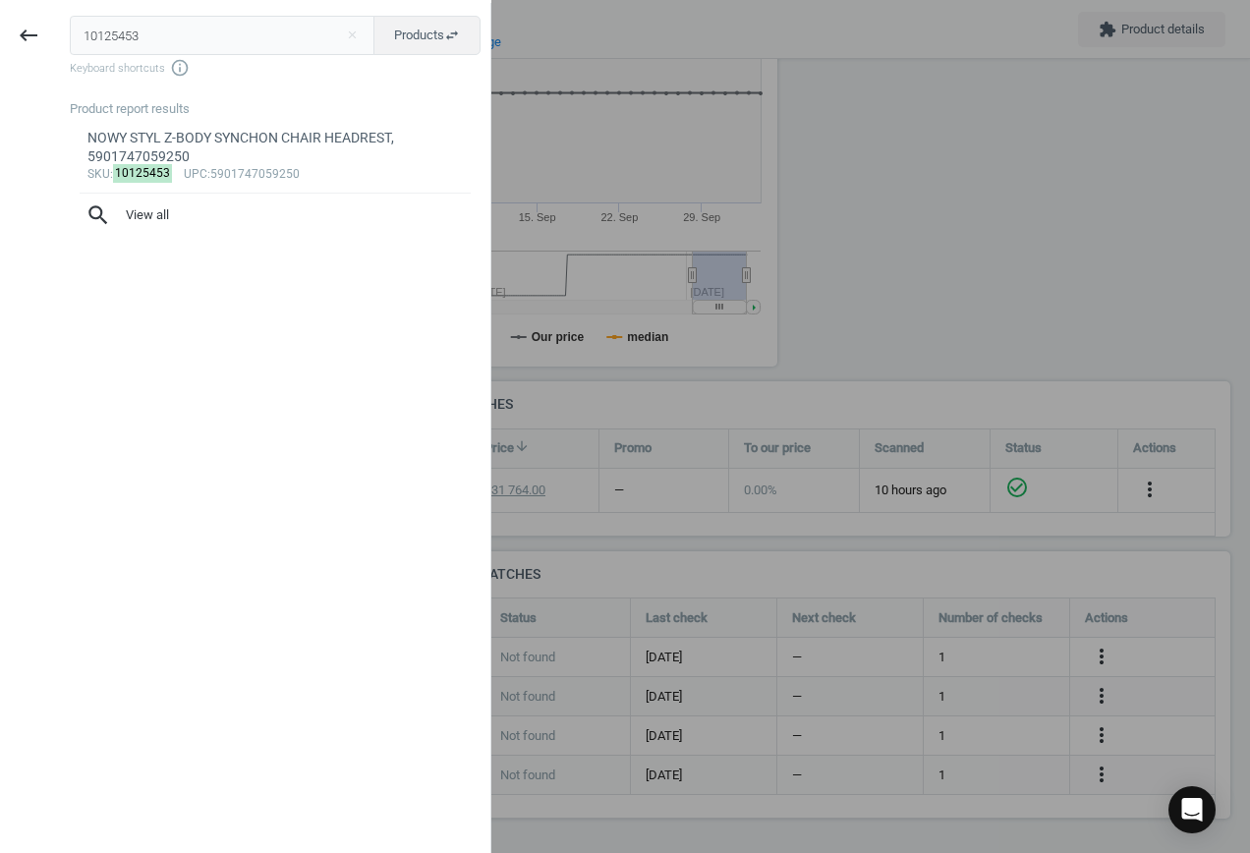
drag, startPoint x: 163, startPoint y: 35, endPoint x: -188, endPoint y: 17, distance: 351.2
click at [0, 17] on html "Group 2 Created with Sketch. ic/cloud_download/grey600 Created with Sketch. gra…" at bounding box center [625, 426] width 1250 height 853
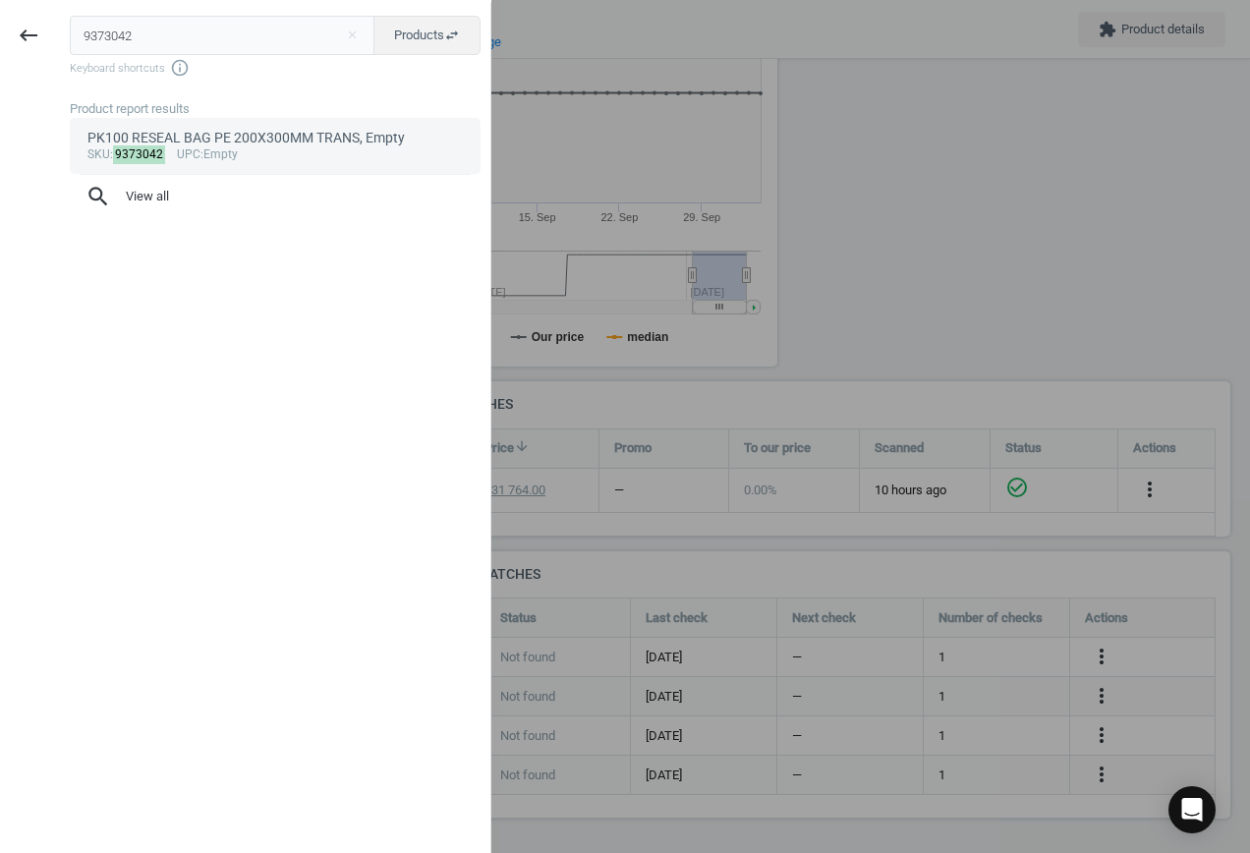
type input "9373042"
click at [241, 148] on div "sku : 9373042 upc :Empty" at bounding box center [275, 155] width 376 height 16
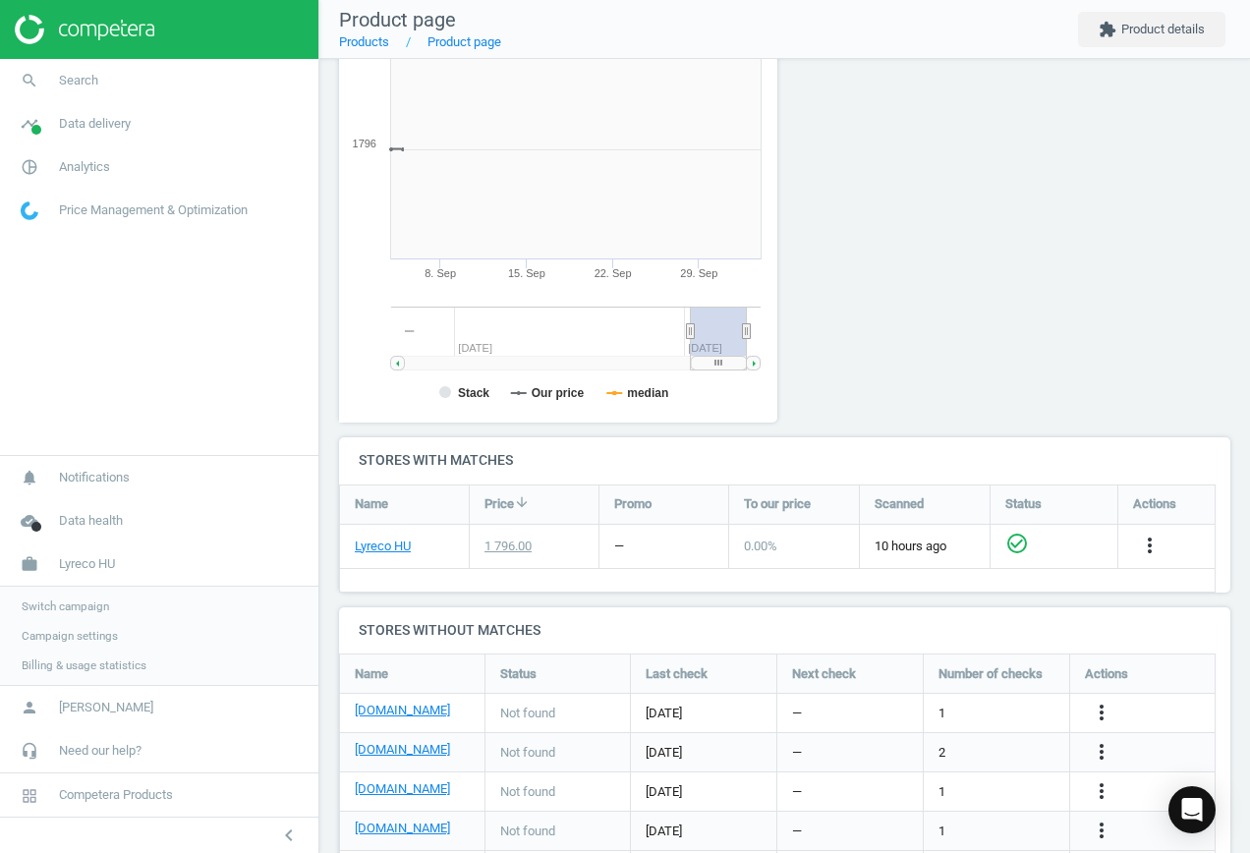
scroll to position [423, 461]
click at [1098, 710] on icon "more_vert" at bounding box center [1101, 712] width 24 height 24
click at [972, 711] on link "Edit URL/product option" at bounding box center [947, 712] width 269 height 30
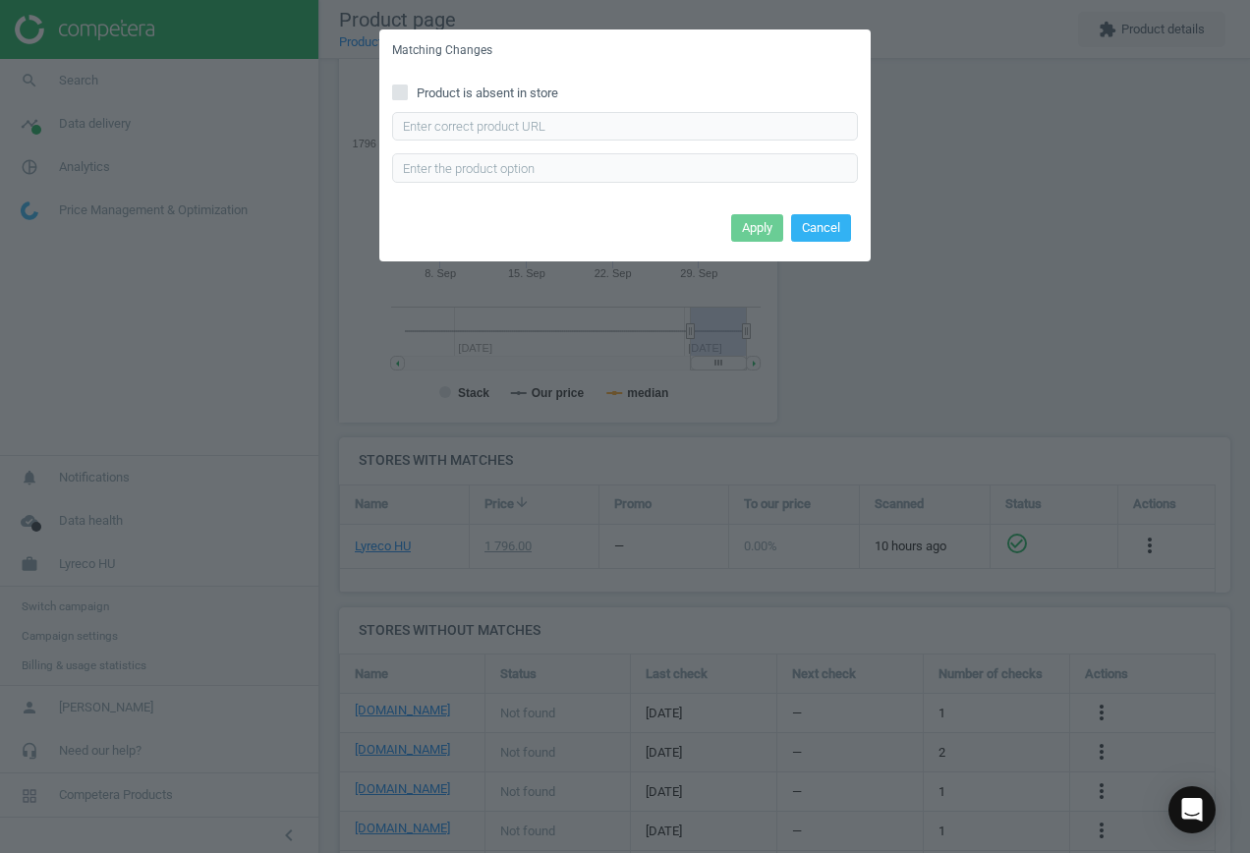
click at [493, 91] on span "Product is absent in store" at bounding box center [487, 93] width 149 height 18
click at [407, 91] on input "Product is absent in store" at bounding box center [400, 91] width 13 height 13
checkbox input "true"
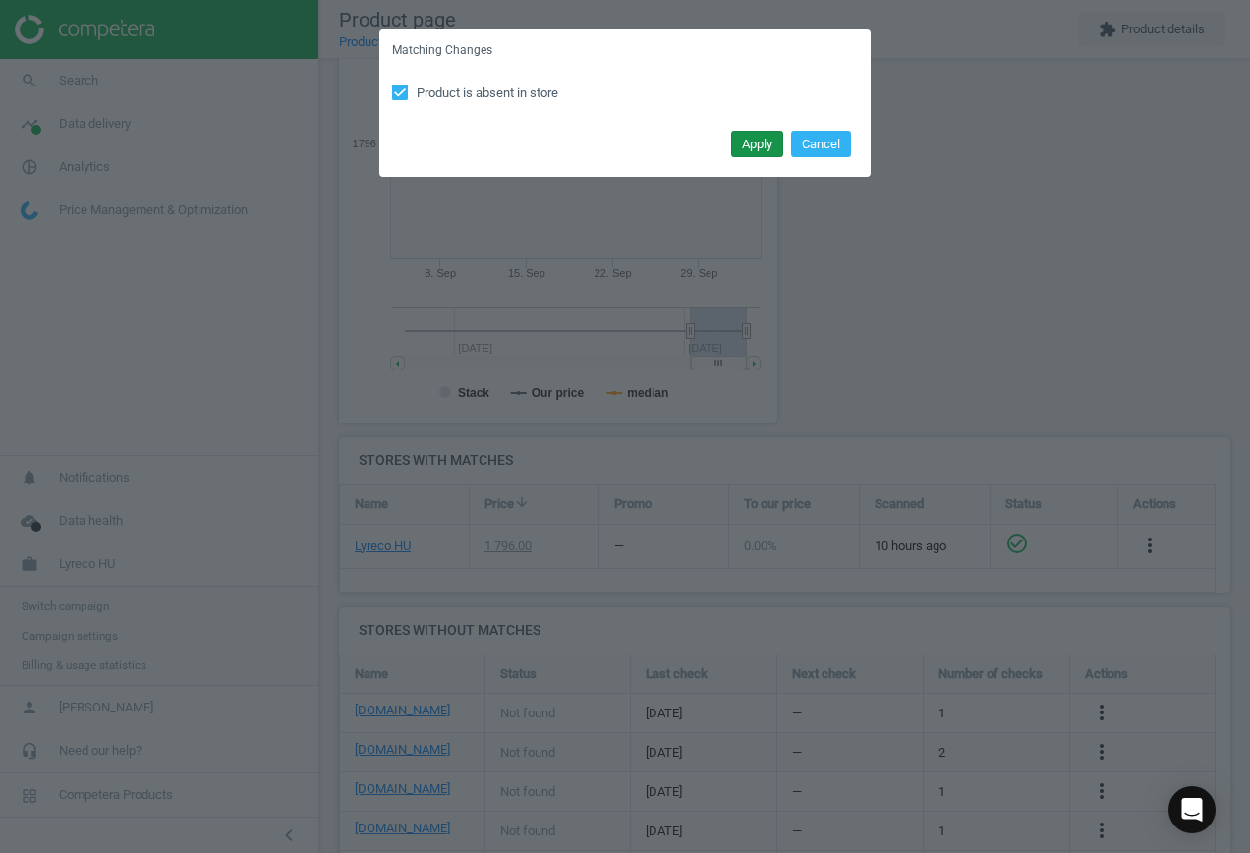
click at [767, 144] on button "Apply" at bounding box center [757, 145] width 52 height 28
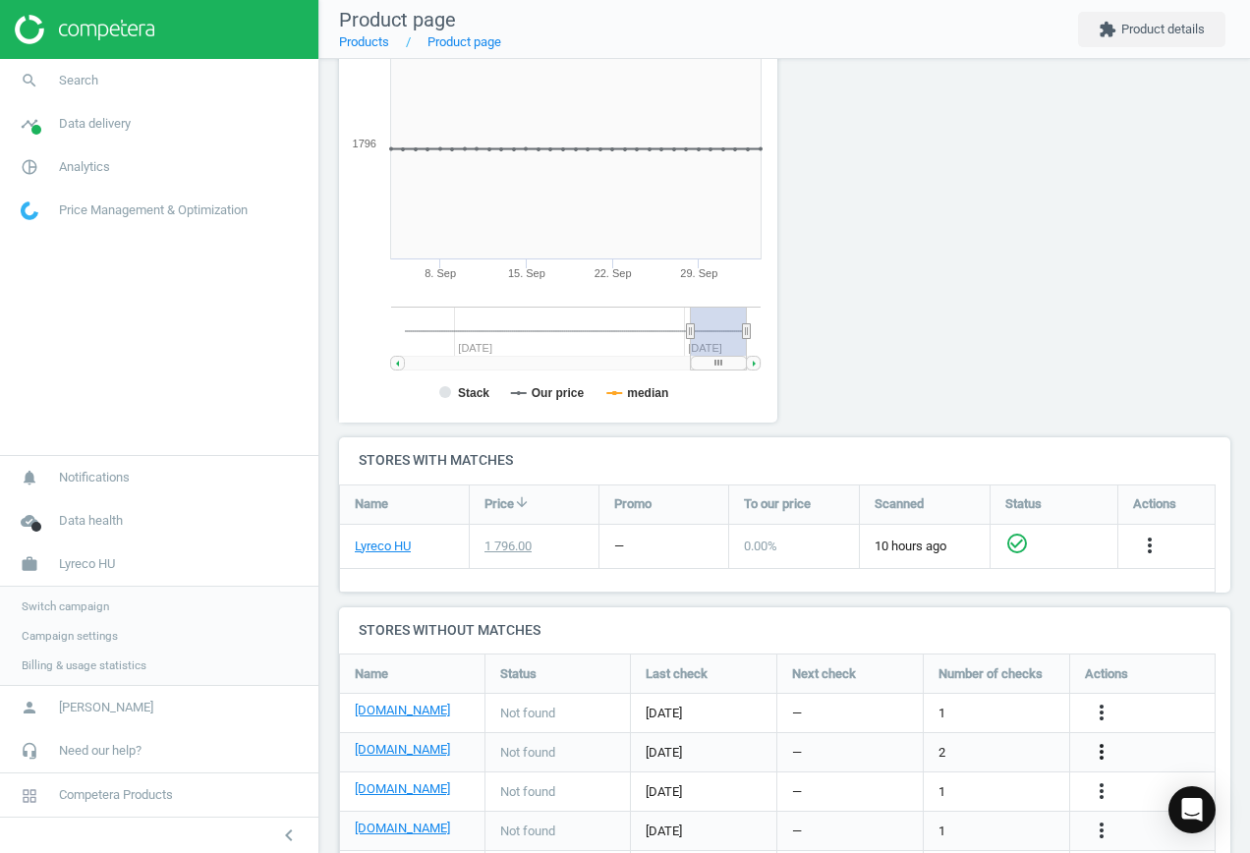
click at [1100, 750] on icon "more_vert" at bounding box center [1101, 752] width 24 height 24
click at [935, 748] on link "Edit URL/product option" at bounding box center [947, 752] width 269 height 30
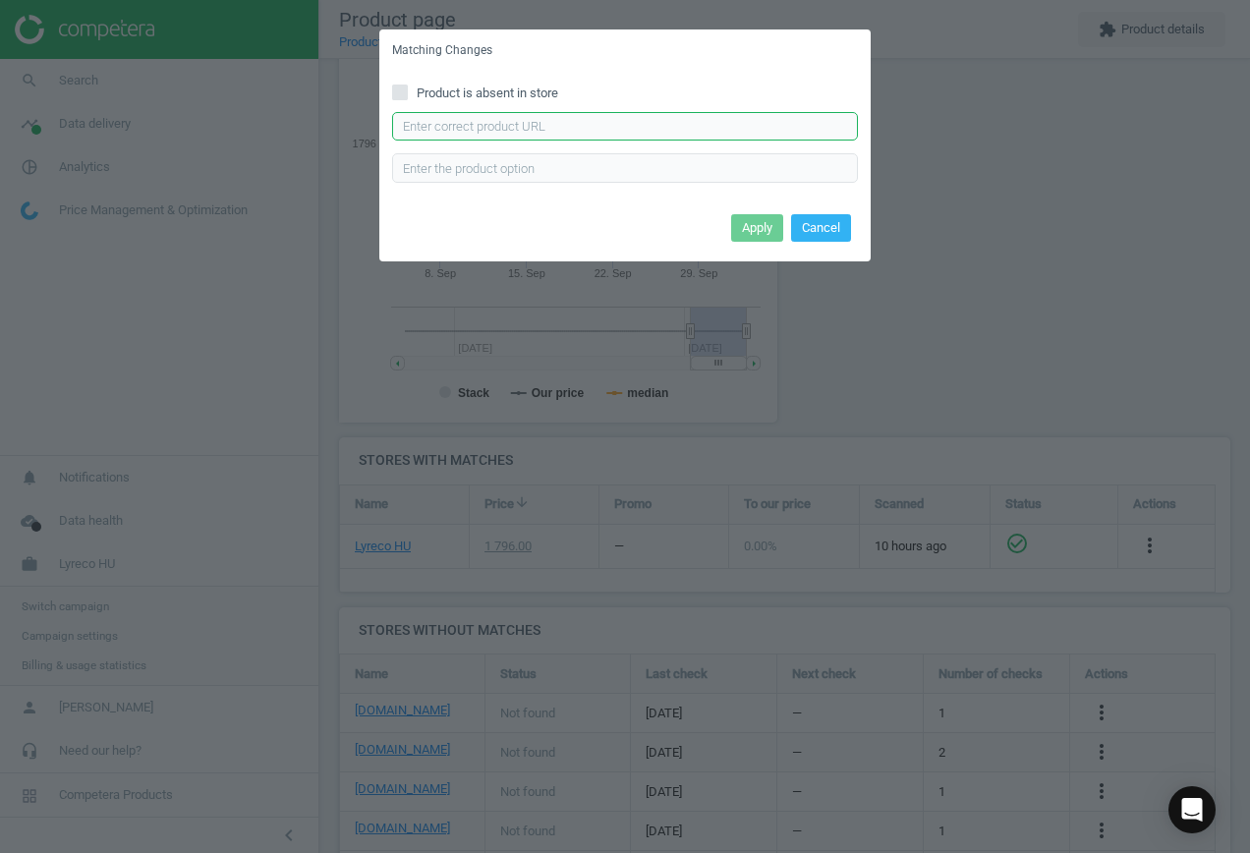
click at [530, 127] on input "text" at bounding box center [625, 126] width 466 height 29
paste input "[URL][DOMAIN_NAME]"
type input "[URL][DOMAIN_NAME]"
drag, startPoint x: 762, startPoint y: 233, endPoint x: 785, endPoint y: 219, distance: 26.5
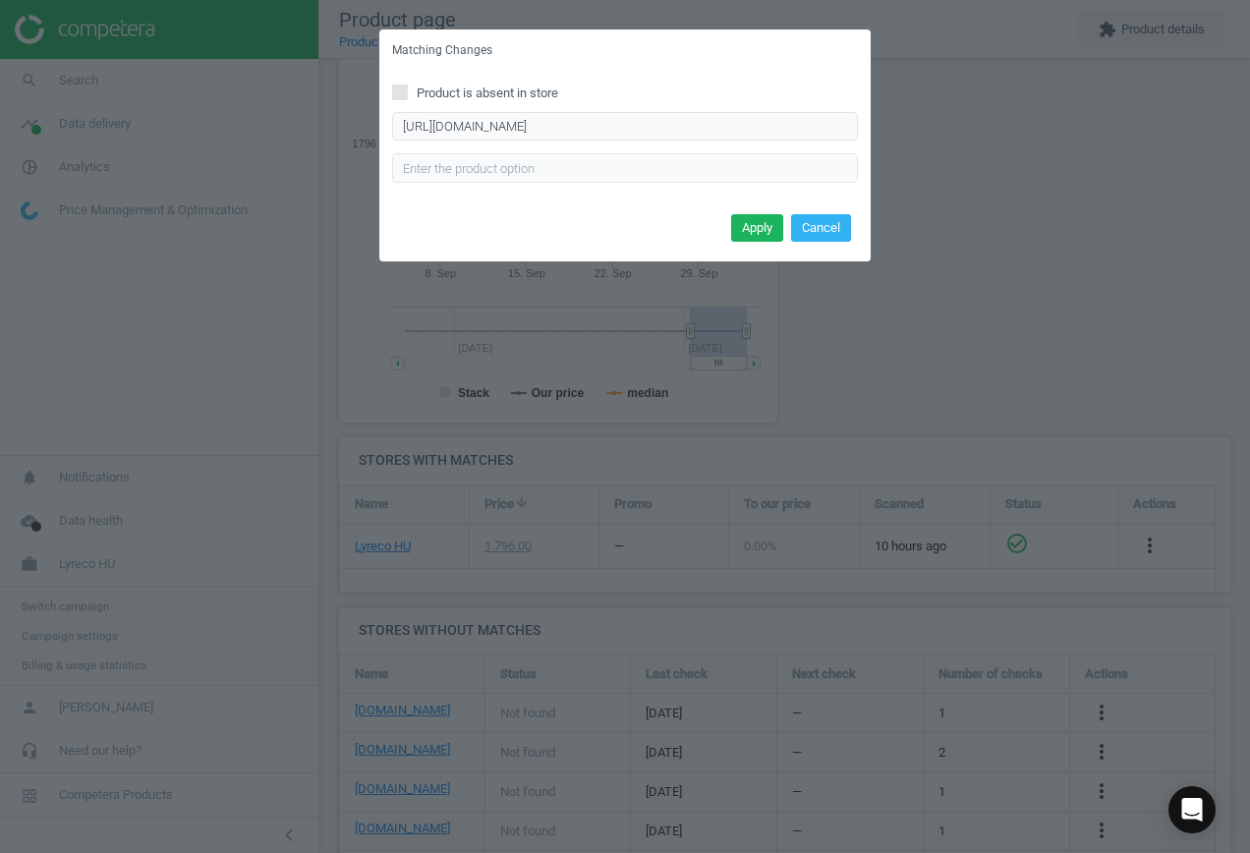
click at [762, 234] on button "Apply" at bounding box center [757, 228] width 52 height 28
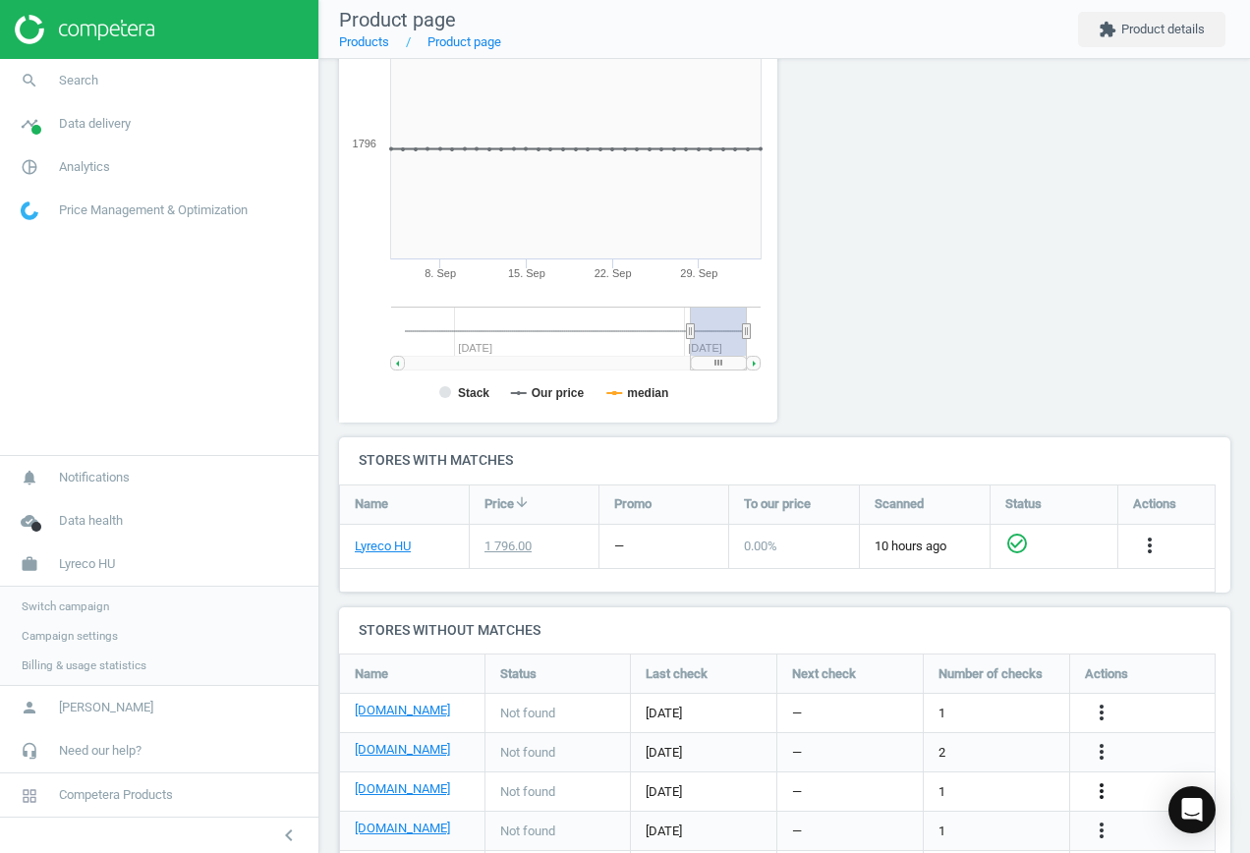
click at [1107, 789] on icon "more_vert" at bounding box center [1101, 791] width 24 height 24
click at [976, 769] on link "Report error in other" at bounding box center [947, 761] width 269 height 30
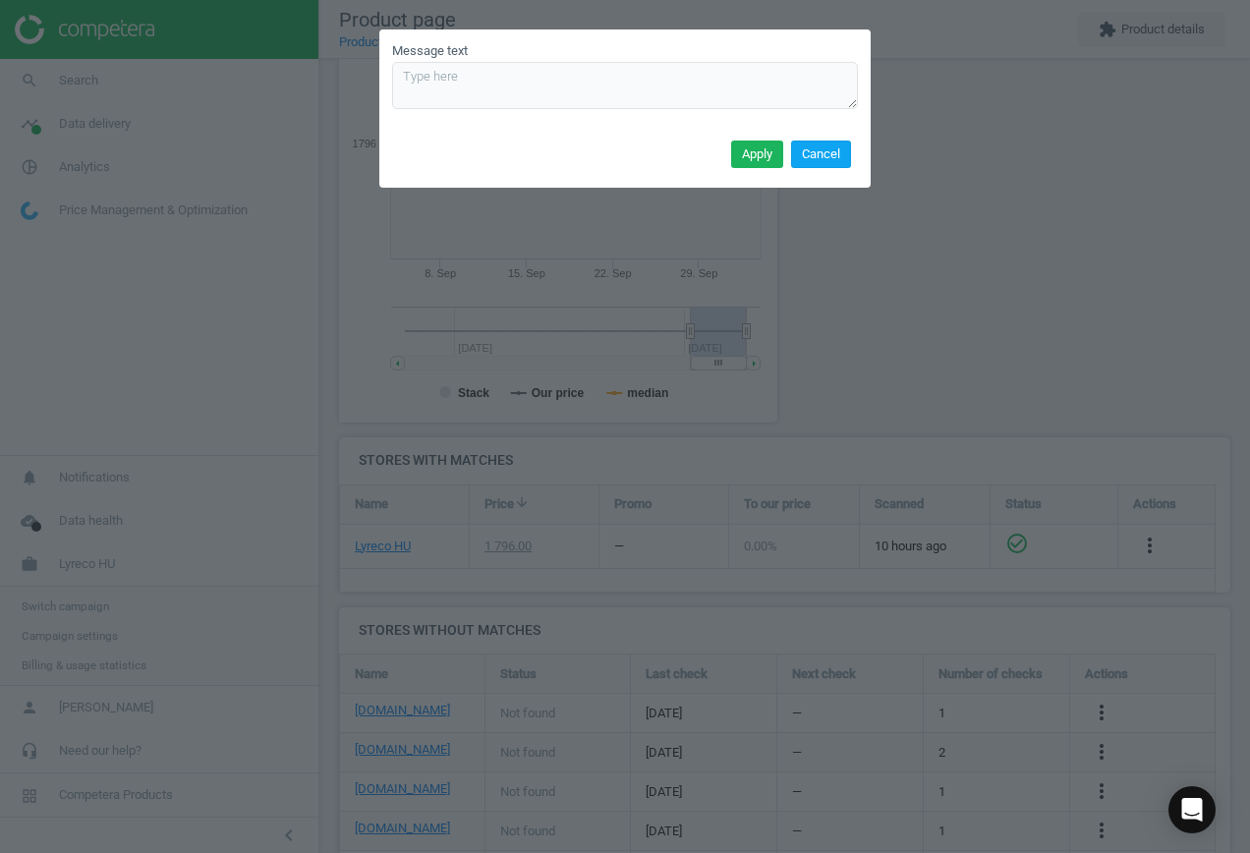
click at [822, 150] on button "Cancel" at bounding box center [821, 154] width 60 height 28
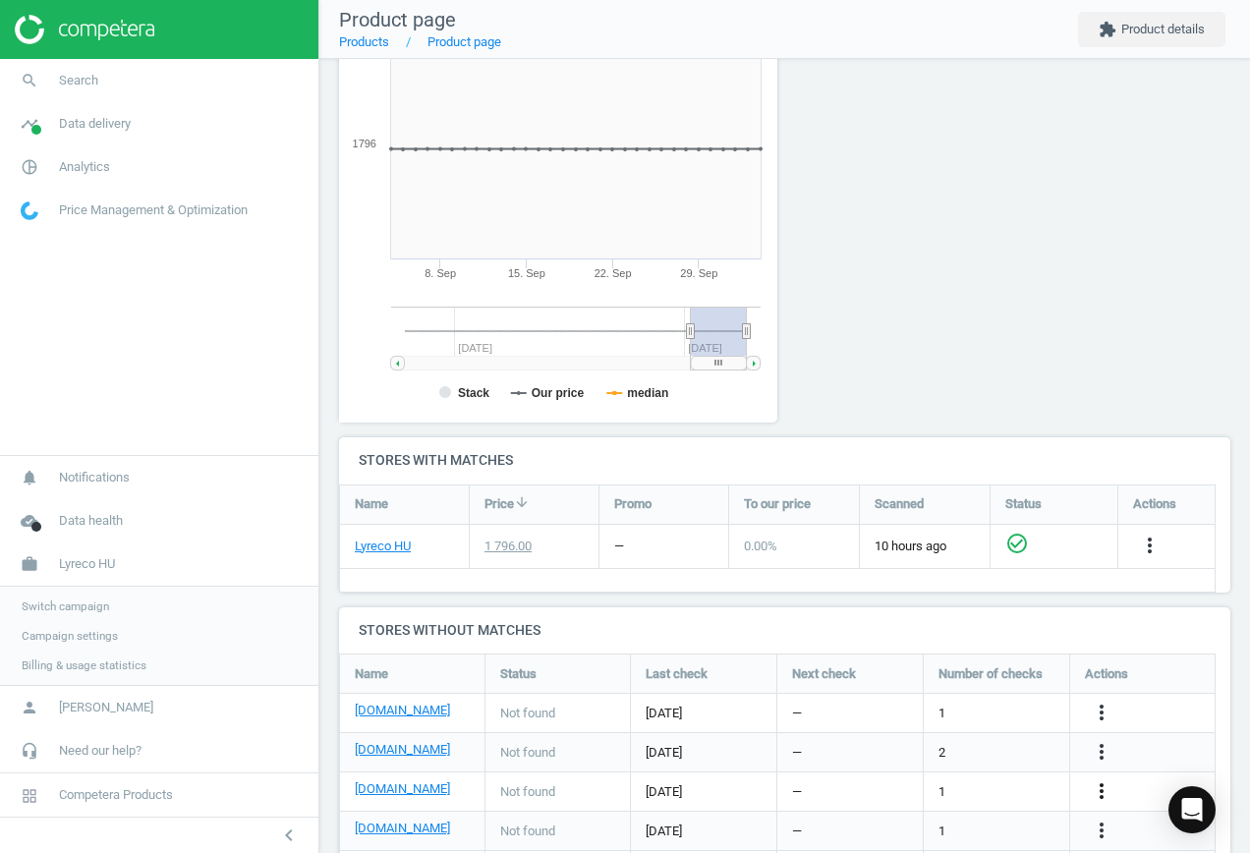
click at [1108, 794] on icon "more_vert" at bounding box center [1101, 791] width 24 height 24
click at [968, 785] on link "Edit URL/product option" at bounding box center [947, 791] width 269 height 30
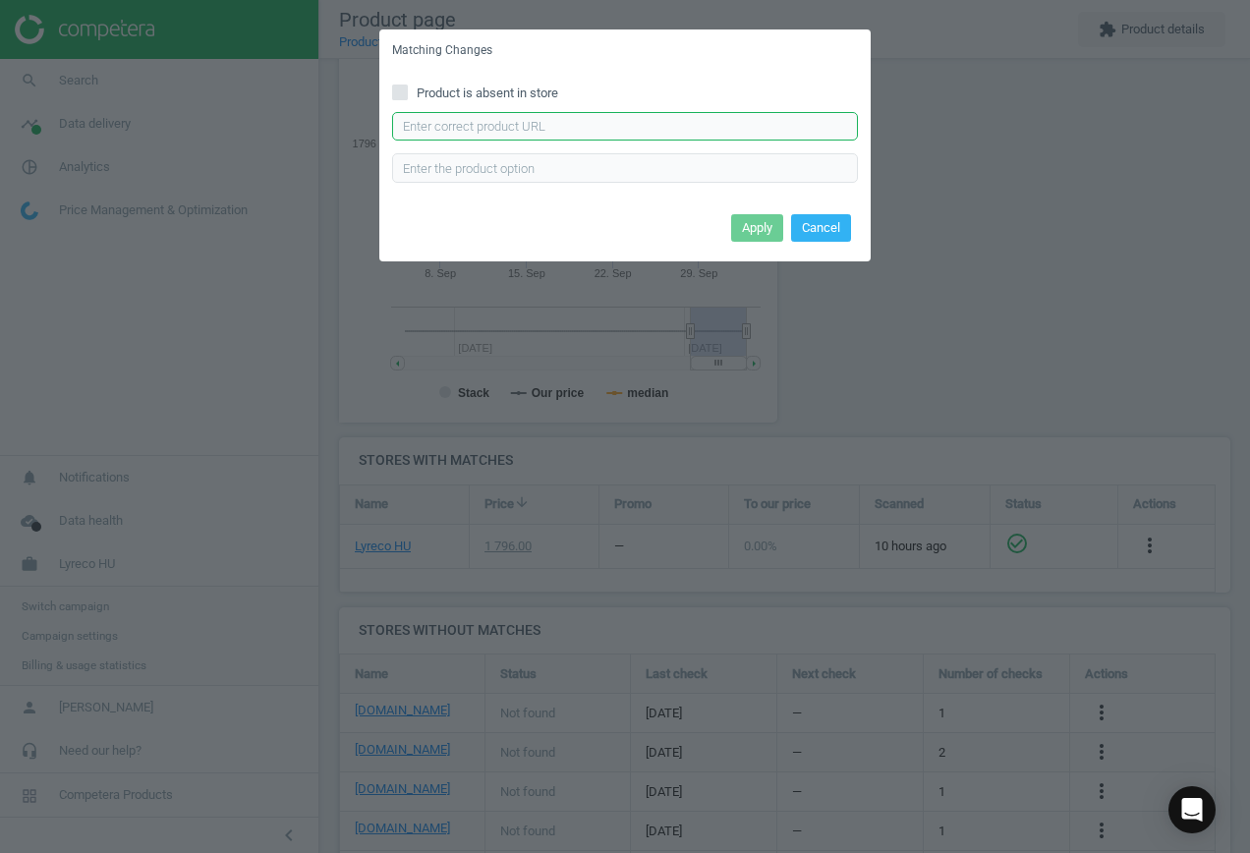
click at [528, 125] on input "text" at bounding box center [625, 126] width 466 height 29
paste input "[URL][DOMAIN_NAME]"
type input "[URL][DOMAIN_NAME]"
click at [767, 223] on button "Apply" at bounding box center [757, 228] width 52 height 28
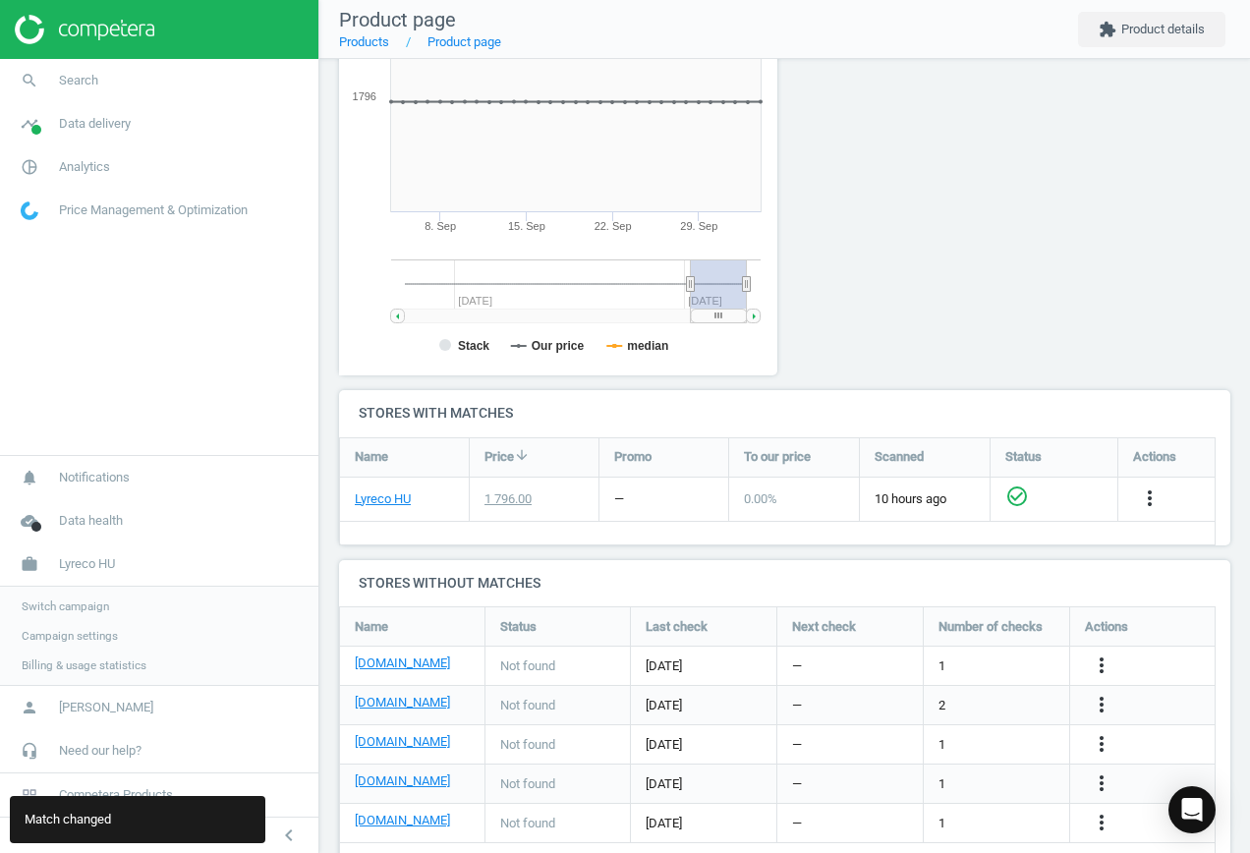
scroll to position [381, 0]
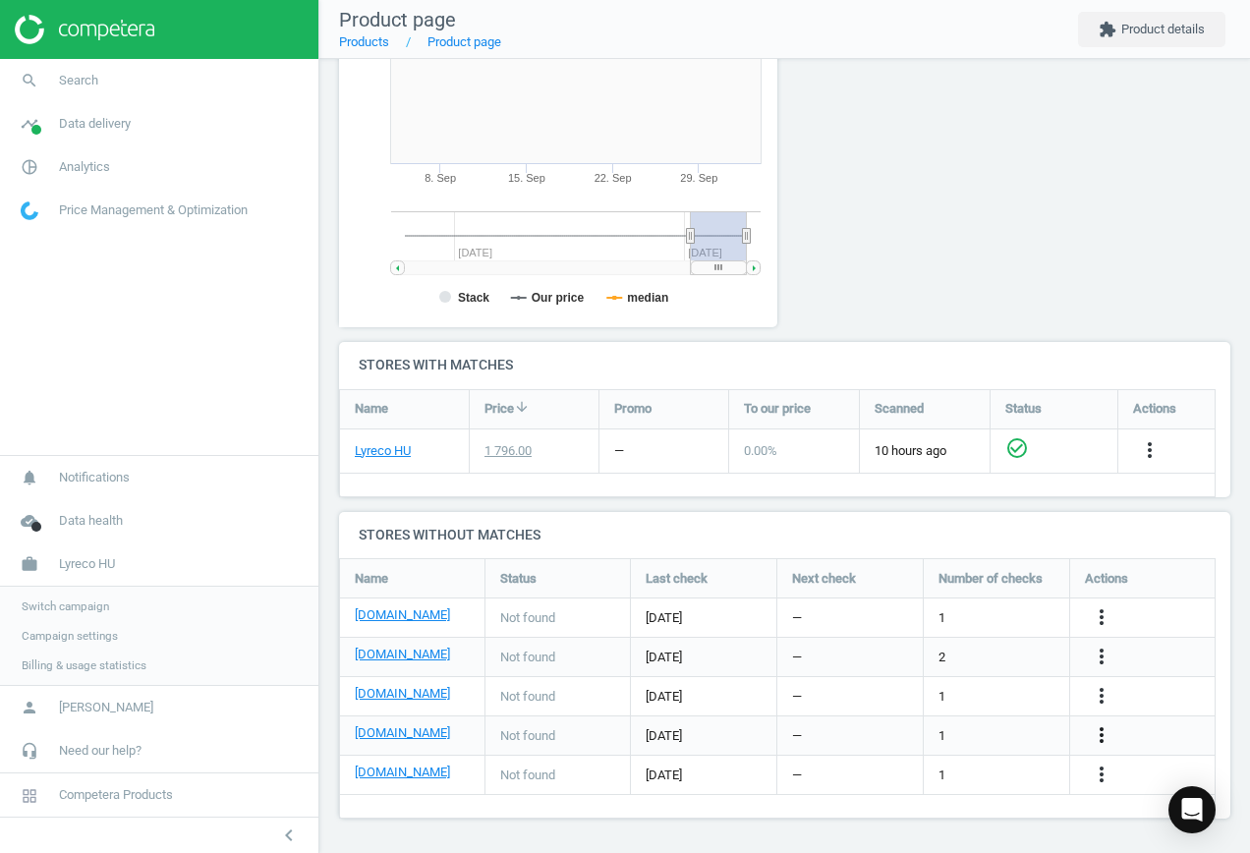
click at [1100, 729] on icon "more_vert" at bounding box center [1101, 735] width 24 height 24
click at [985, 733] on link "Edit URL/product option" at bounding box center [947, 735] width 269 height 30
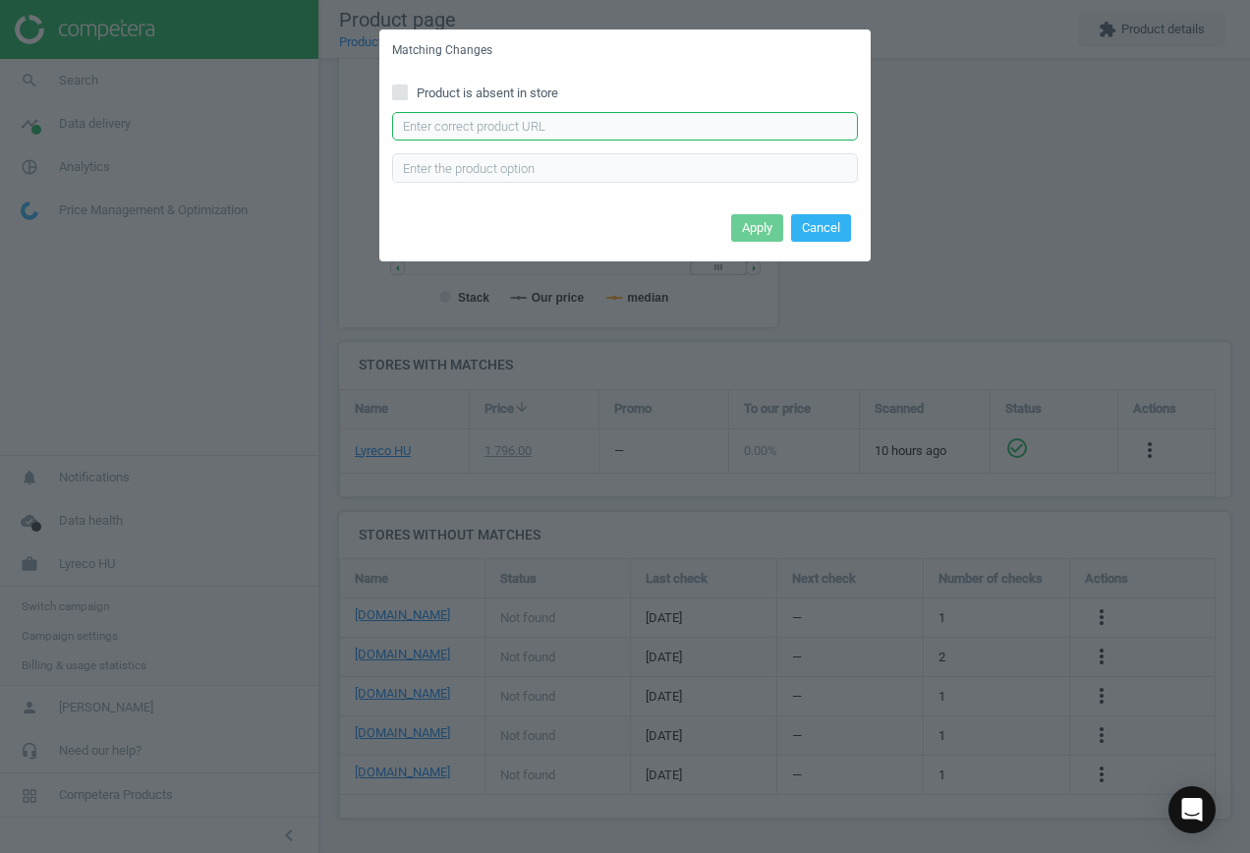
click at [572, 133] on input "text" at bounding box center [625, 126] width 466 height 29
paste input "[URL][DOMAIN_NAME]"
type input "[URL][DOMAIN_NAME]"
click at [777, 223] on button "Apply" at bounding box center [757, 228] width 52 height 28
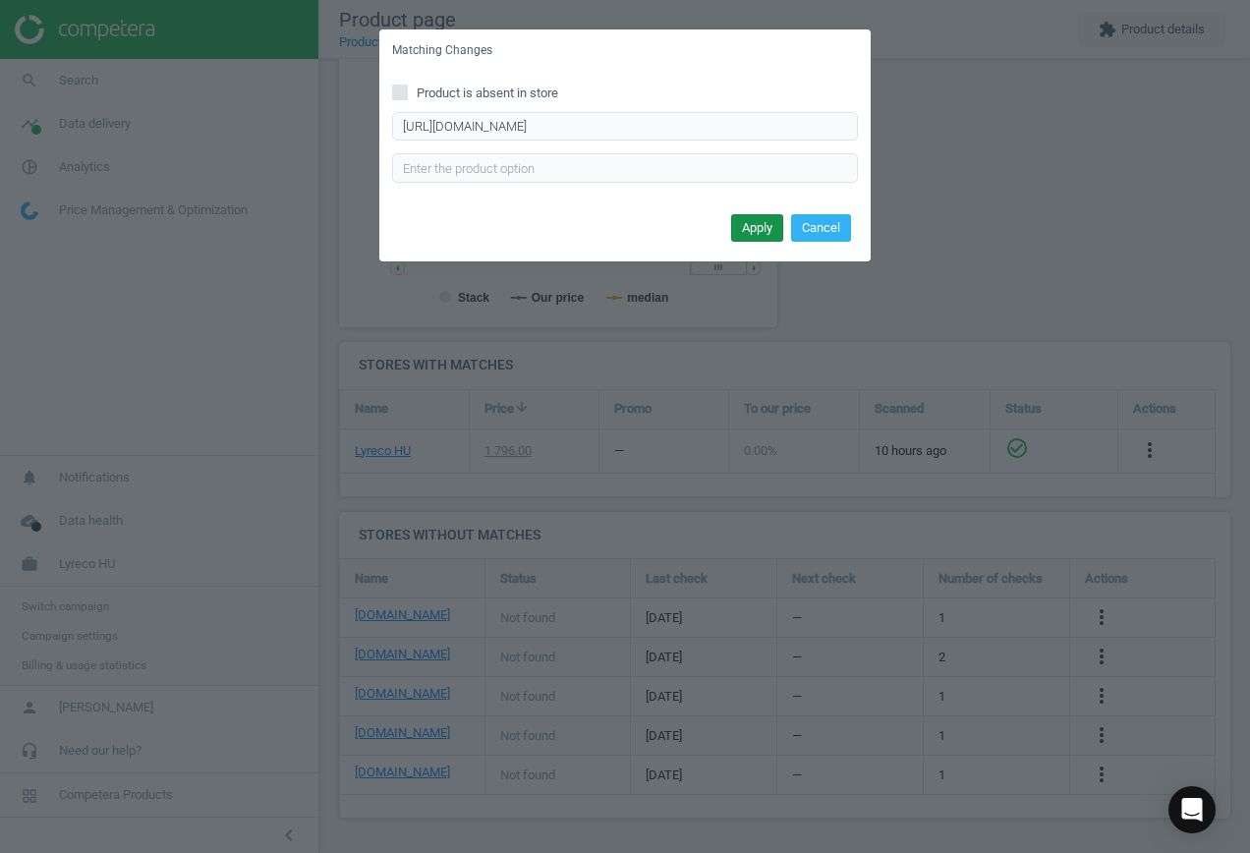
scroll to position [0, 0]
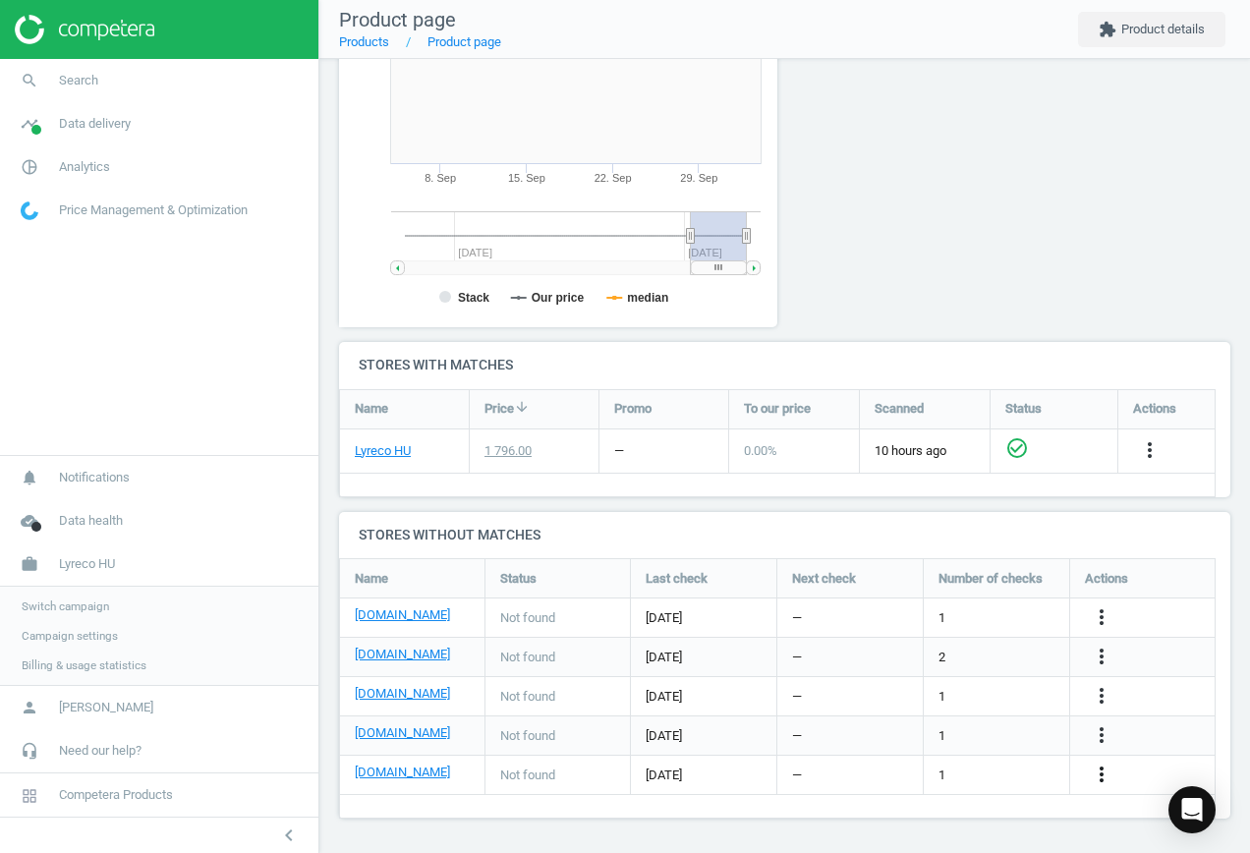
click at [1096, 775] on icon "more_vert" at bounding box center [1101, 774] width 24 height 24
click at [1008, 768] on link "Edit URL/product option" at bounding box center [947, 774] width 269 height 30
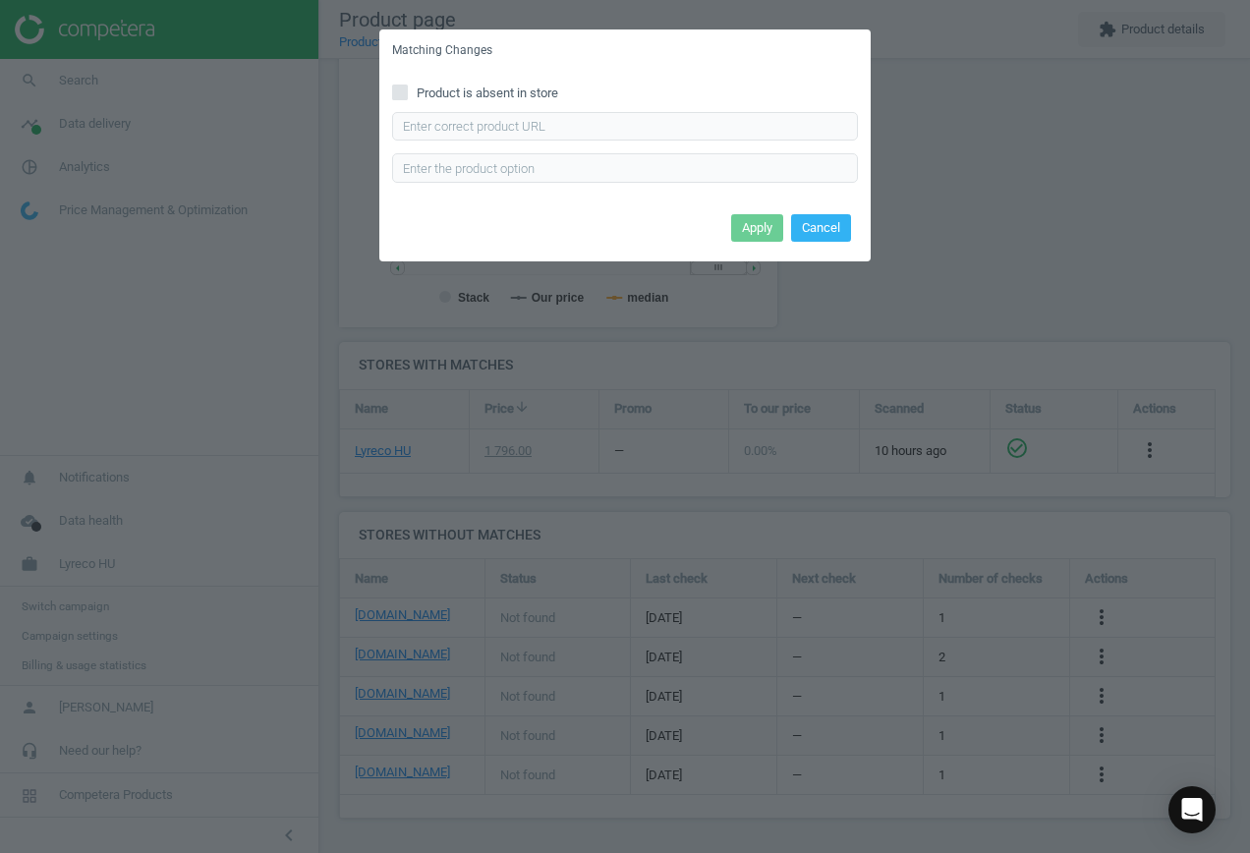
drag, startPoint x: 449, startPoint y: 84, endPoint x: 562, endPoint y: 98, distance: 113.8
click at [450, 86] on span "Product is absent in store" at bounding box center [487, 93] width 149 height 18
click at [407, 86] on input "Product is absent in store" at bounding box center [400, 91] width 13 height 13
checkbox input "true"
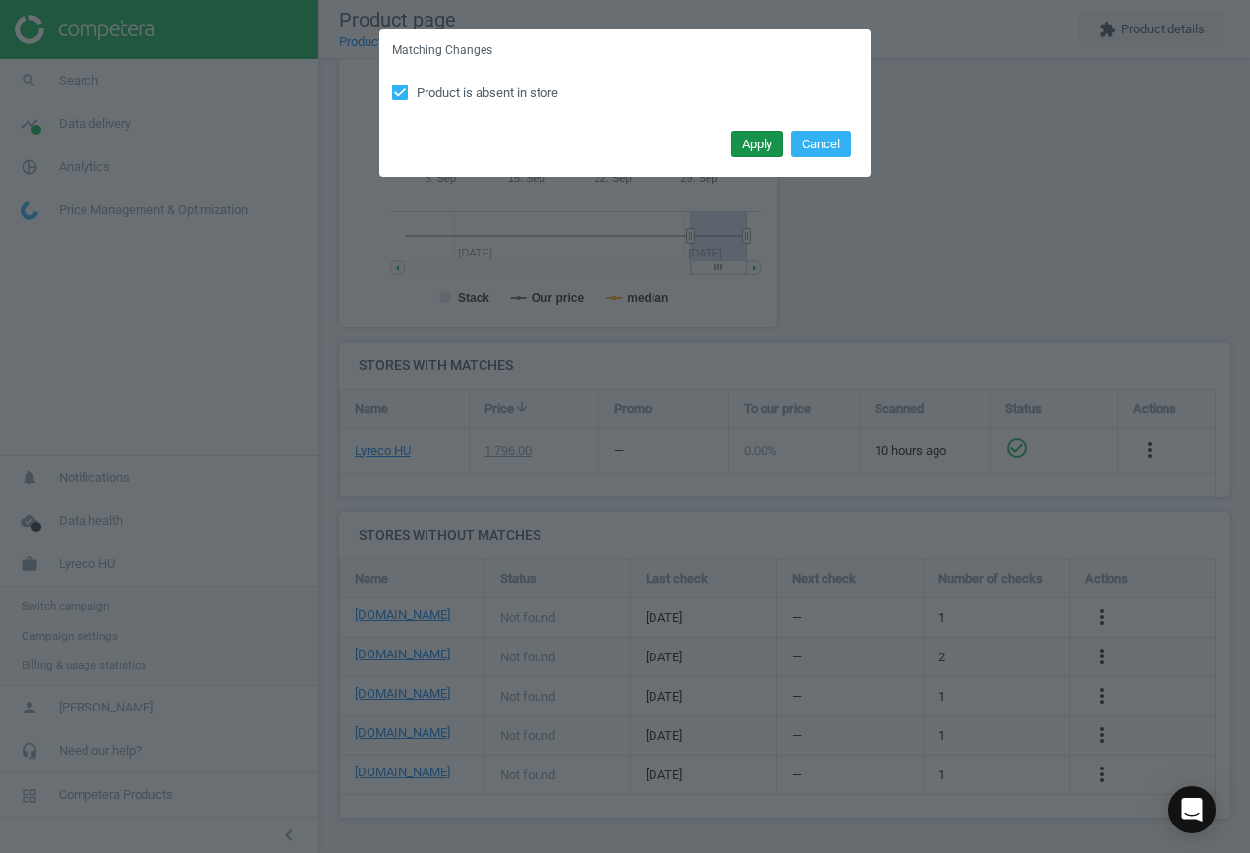
click at [756, 148] on button "Apply" at bounding box center [757, 145] width 52 height 28
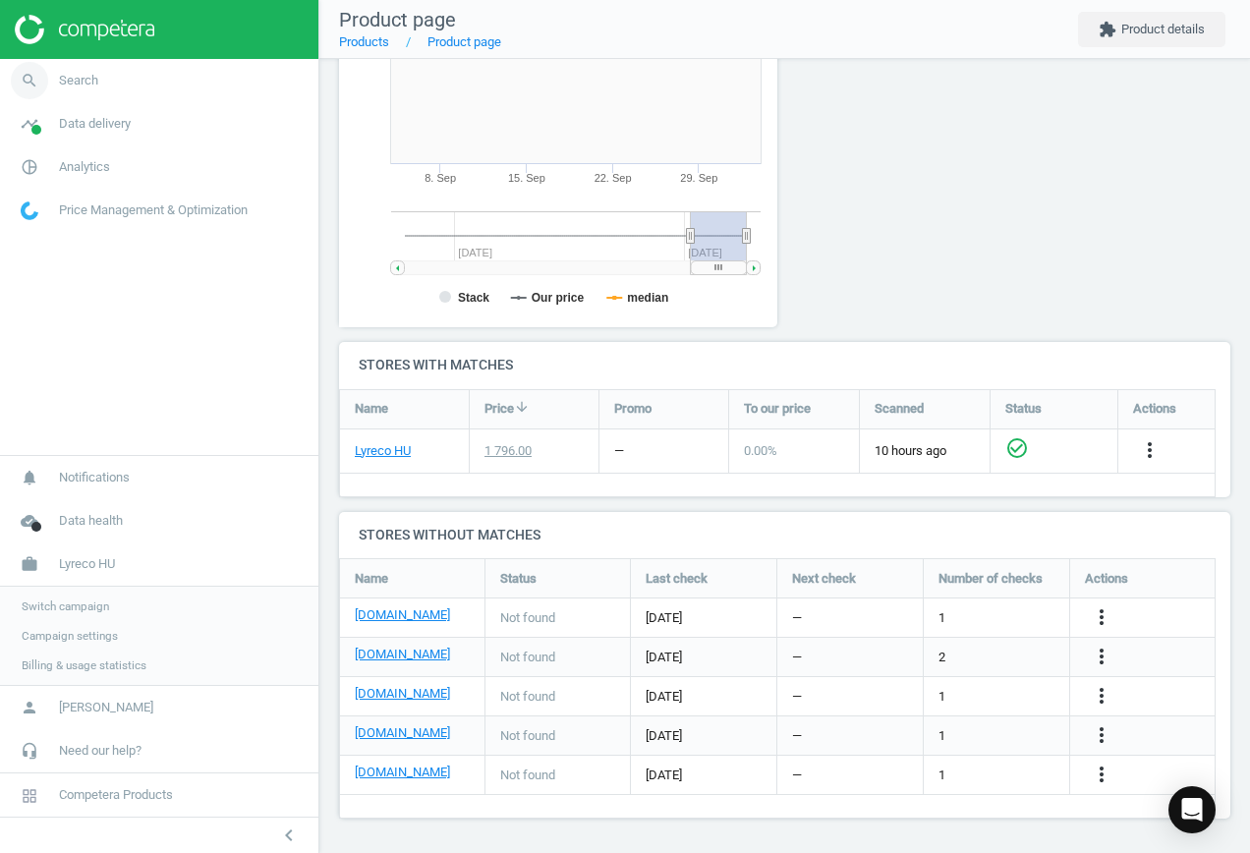
click at [58, 76] on span "search" at bounding box center [29, 80] width 59 height 43
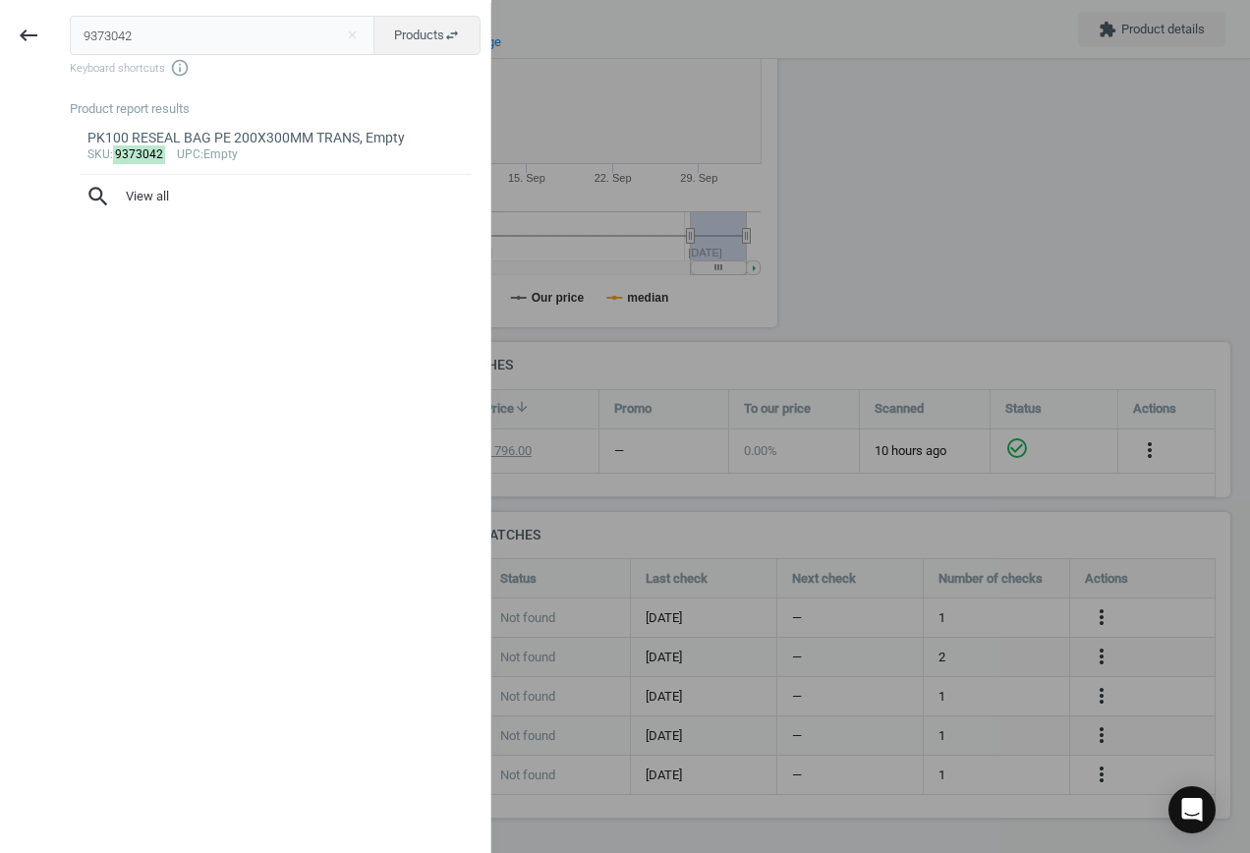
drag, startPoint x: 172, startPoint y: 32, endPoint x: -21, endPoint y: 36, distance: 192.6
click at [0, 36] on html "Group 2 Created with Sketch. ic/cloud_download/grey600 Created with Sketch. gra…" at bounding box center [625, 426] width 1250 height 853
type input "1493349"
click at [205, 158] on div "sku : 1493349 upc :Empty" at bounding box center [275, 155] width 376 height 16
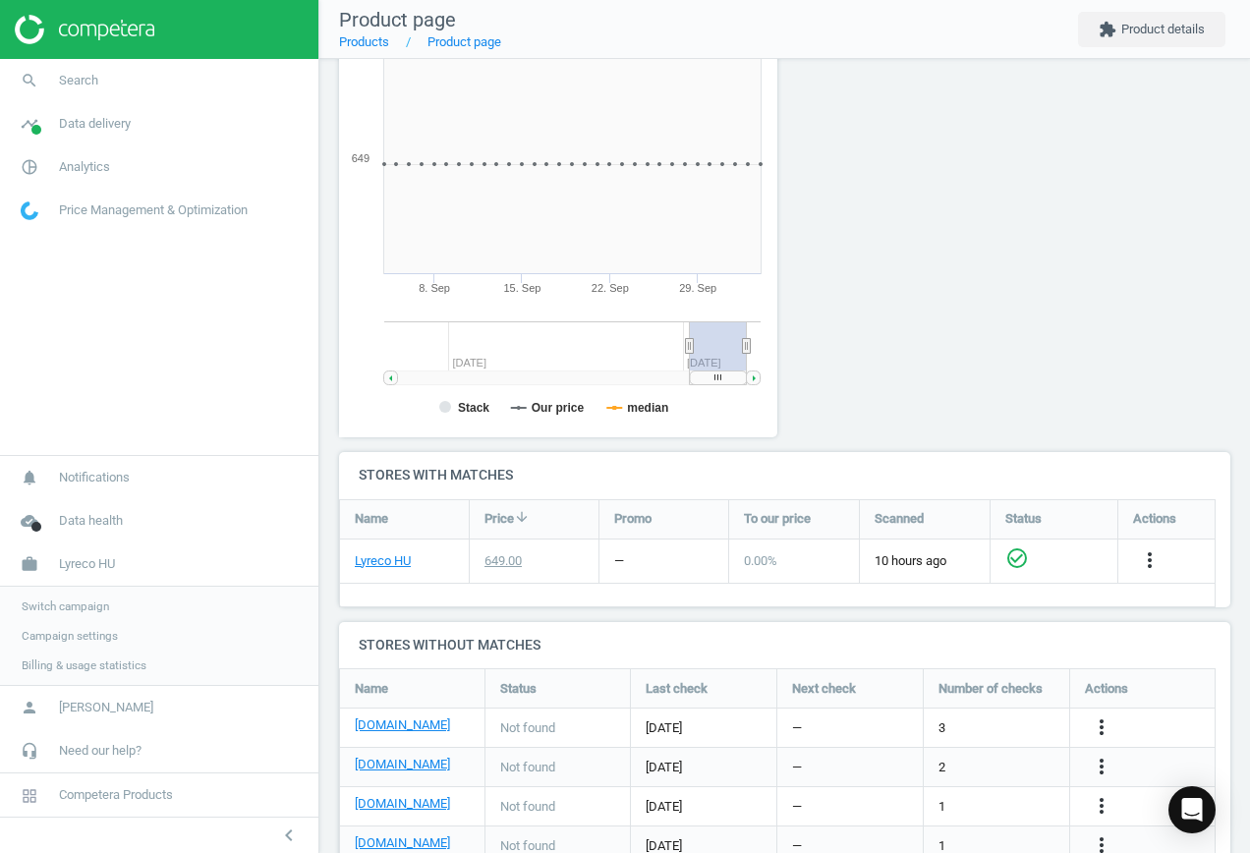
scroll to position [286, 0]
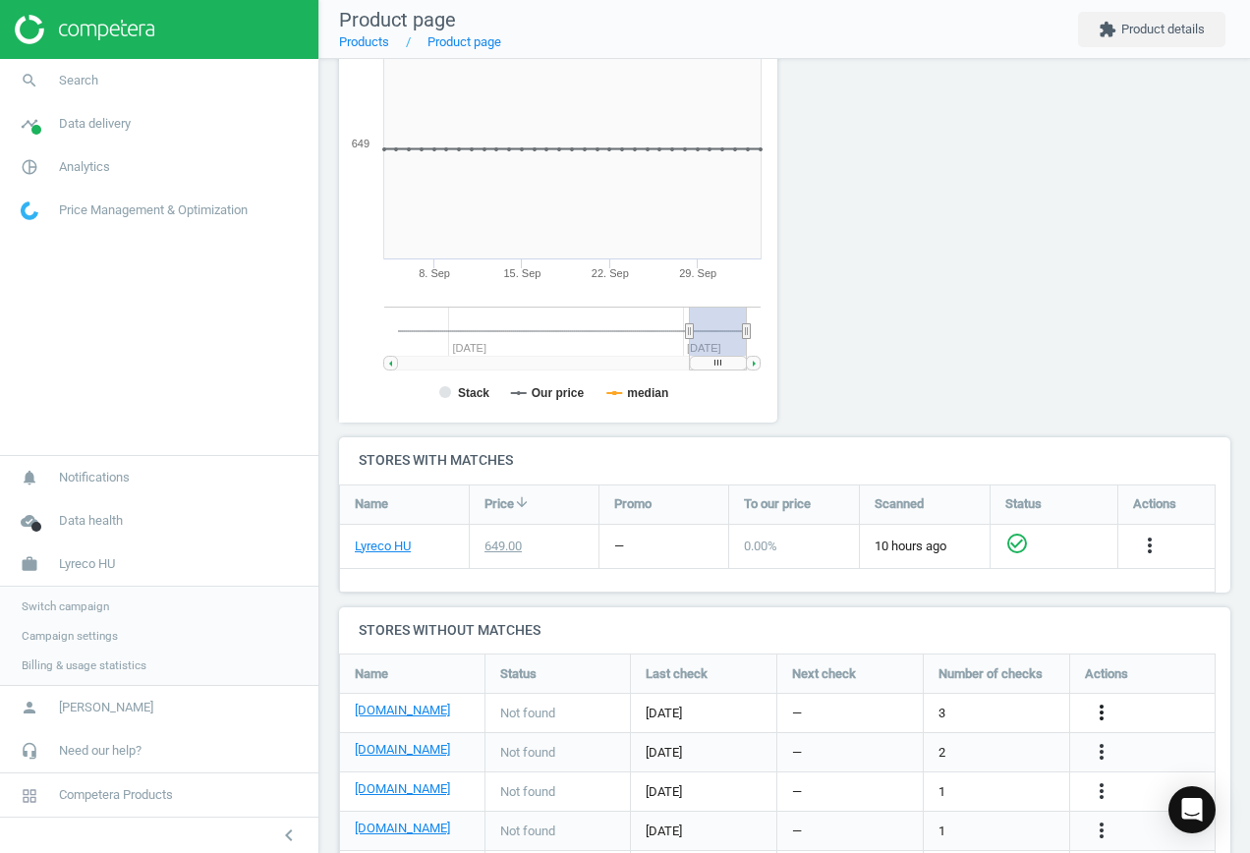
click at [1099, 712] on icon "more_vert" at bounding box center [1101, 712] width 24 height 24
click at [962, 712] on link "Edit URL/product option" at bounding box center [947, 712] width 269 height 30
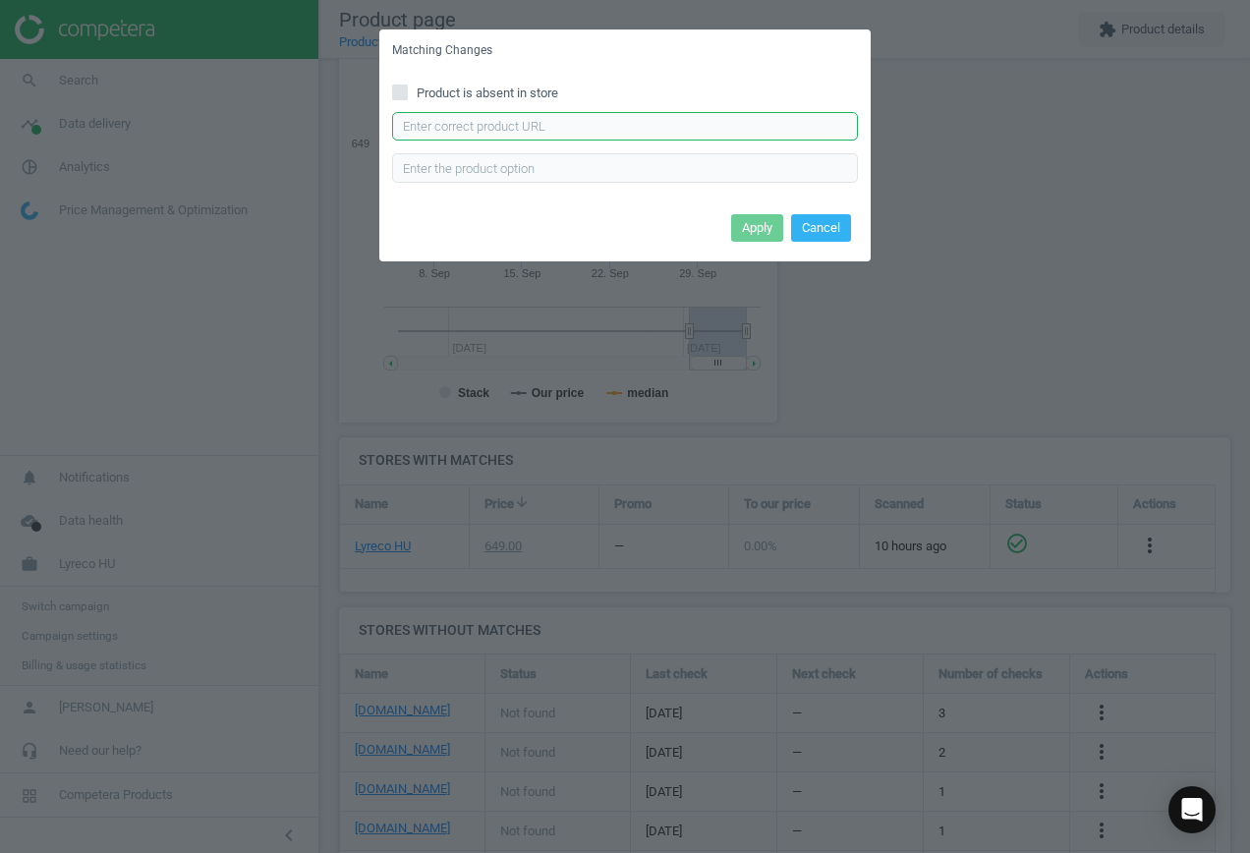
click at [567, 134] on input "text" at bounding box center [625, 126] width 466 height 29
paste input "[URL][DOMAIN_NAME]"
type input "[URL][DOMAIN_NAME]"
click at [742, 229] on button "Apply" at bounding box center [757, 228] width 52 height 28
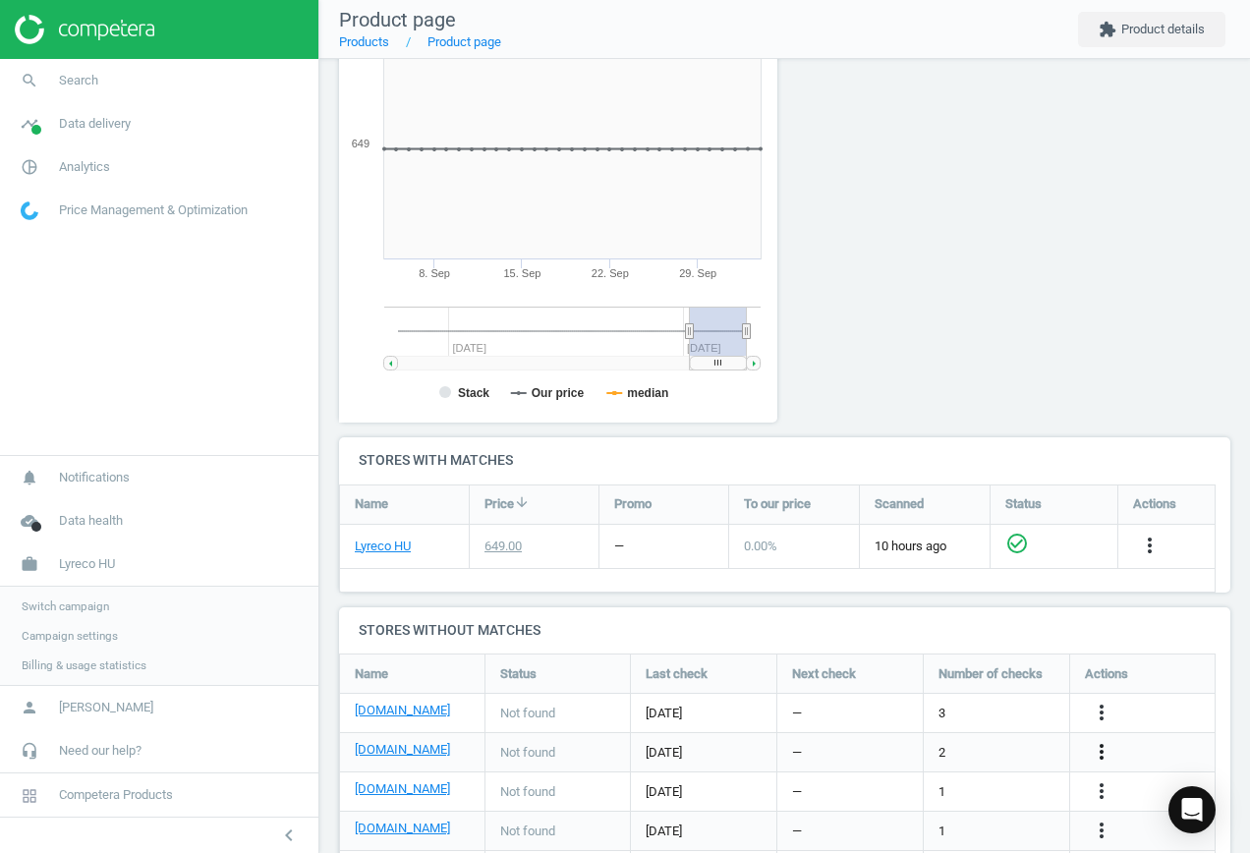
click at [1099, 750] on icon "more_vert" at bounding box center [1101, 752] width 24 height 24
click at [976, 747] on link "Edit URL/product option" at bounding box center [947, 752] width 269 height 30
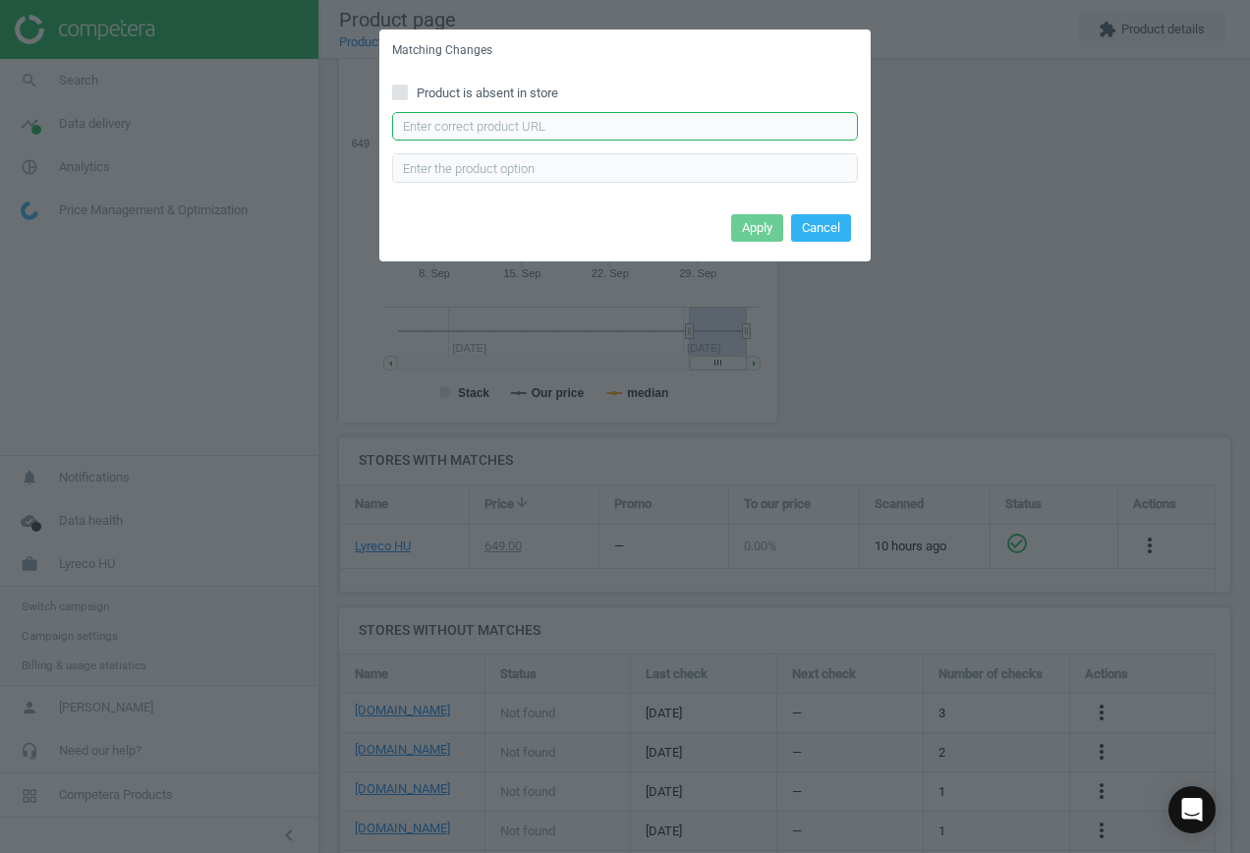
click at [483, 124] on input "text" at bounding box center [625, 126] width 466 height 29
paste input "[URL][DOMAIN_NAME][PERSON_NAME]"
type input "[URL][DOMAIN_NAME][PERSON_NAME]"
click at [757, 231] on button "Apply" at bounding box center [757, 228] width 52 height 28
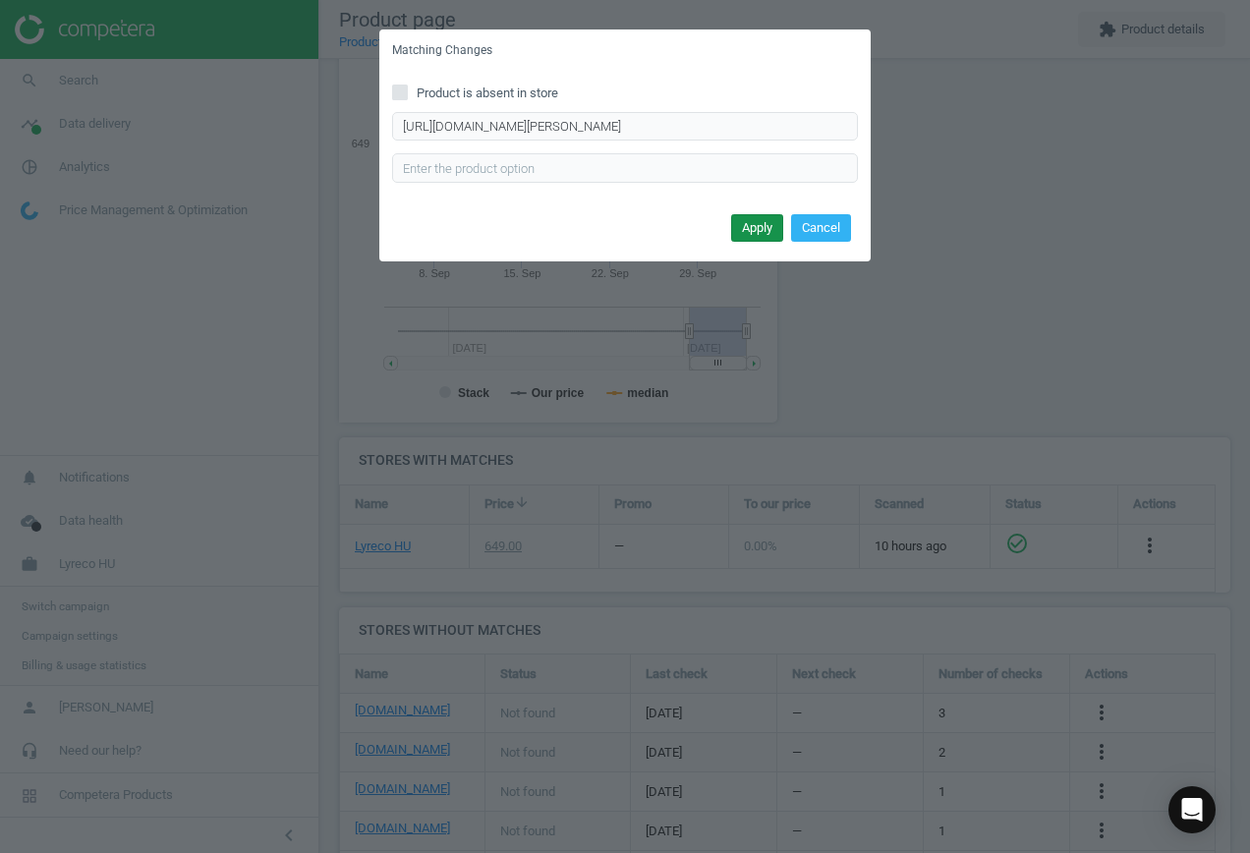
scroll to position [0, 0]
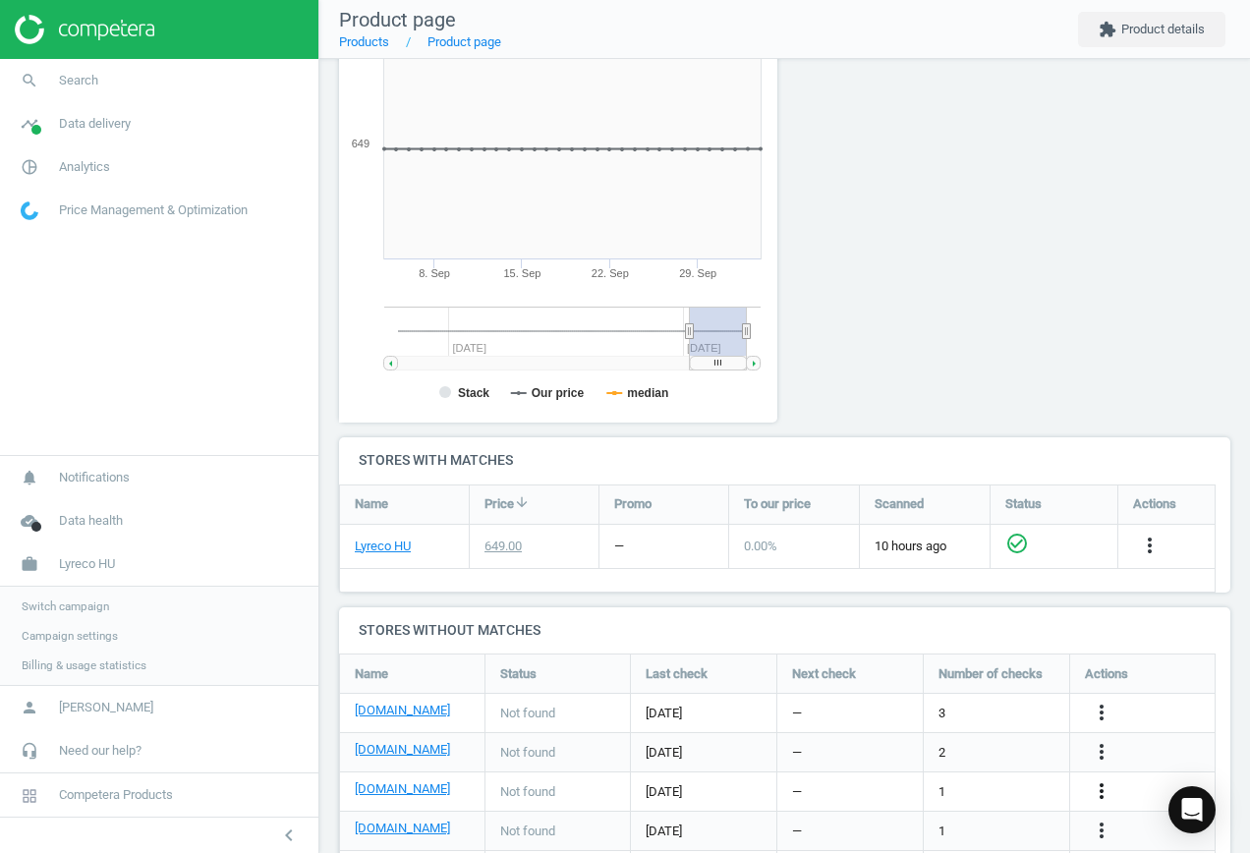
click at [1095, 788] on icon "more_vert" at bounding box center [1101, 791] width 24 height 24
click at [999, 791] on link "Edit URL/product option" at bounding box center [947, 791] width 269 height 30
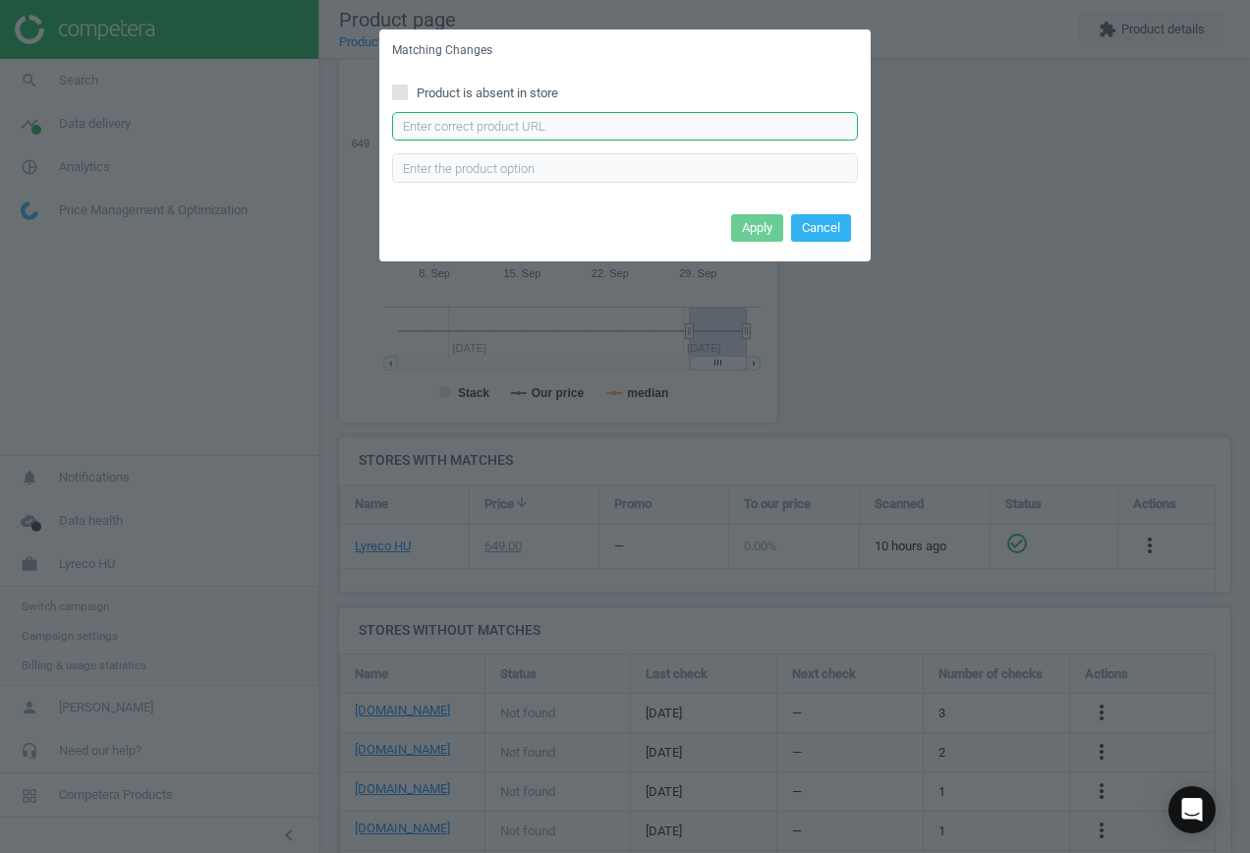
click at [599, 128] on input "text" at bounding box center [625, 126] width 466 height 29
paste input "[URL][DOMAIN_NAME][PERSON_NAME]"
type input "[URL][DOMAIN_NAME][PERSON_NAME]"
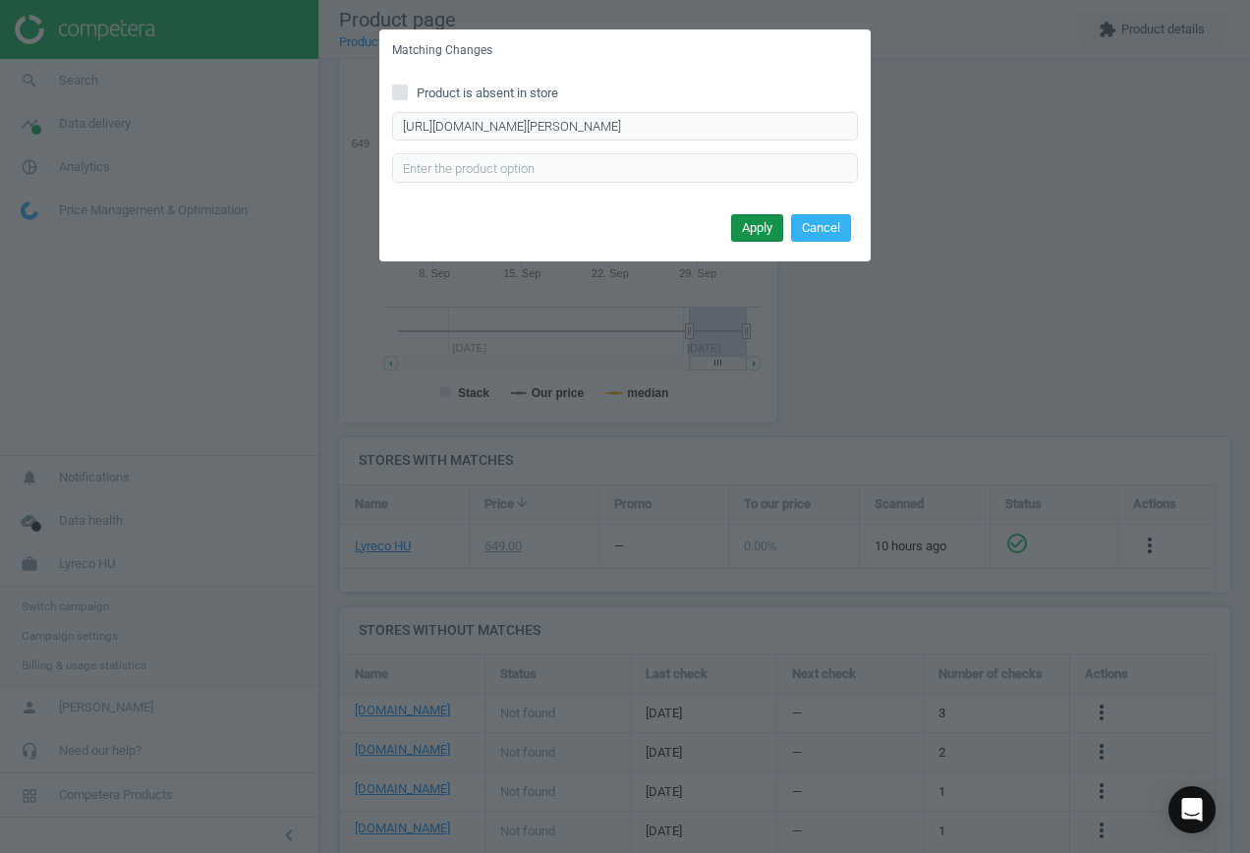
click at [764, 226] on button "Apply" at bounding box center [757, 228] width 52 height 28
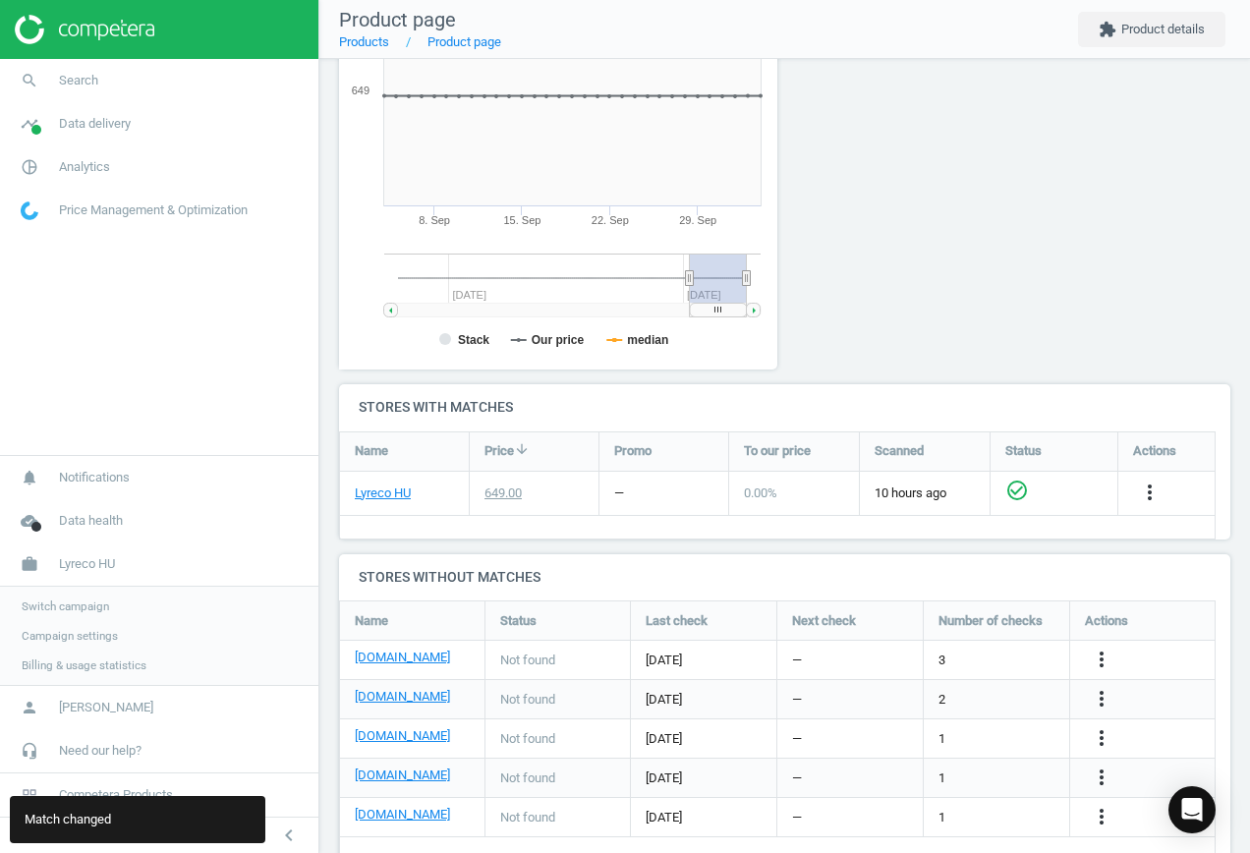
scroll to position [381, 0]
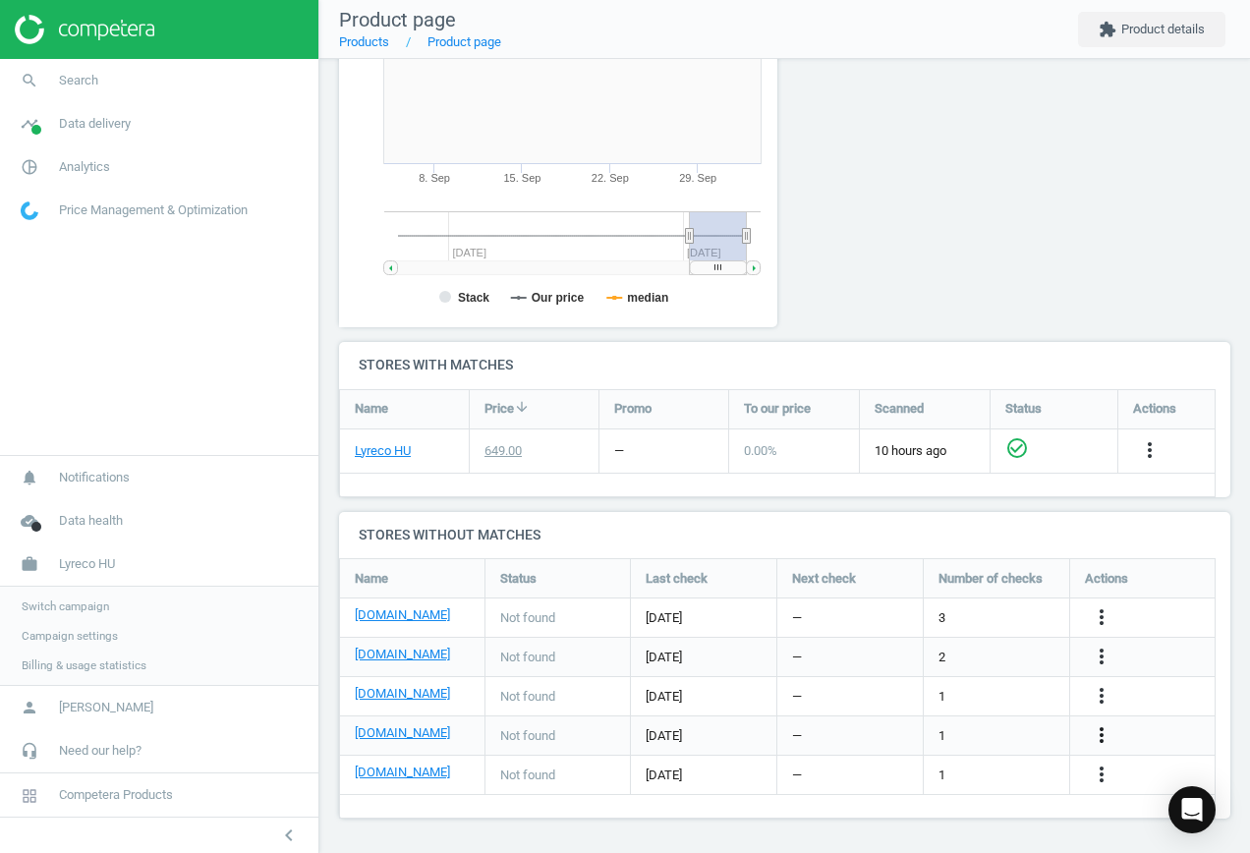
click at [1094, 733] on icon "more_vert" at bounding box center [1101, 735] width 24 height 24
click at [969, 728] on link "Edit URL/product option" at bounding box center [947, 735] width 269 height 30
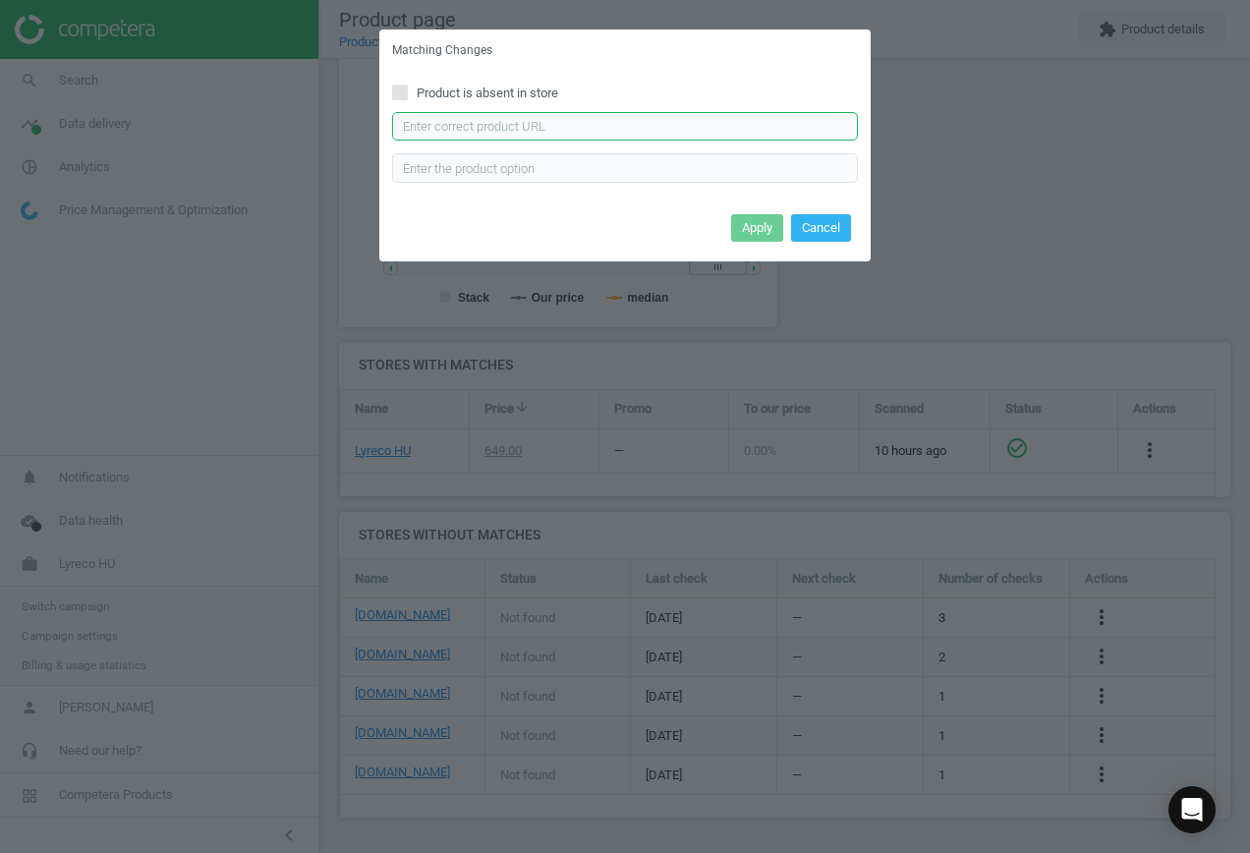
click at [530, 134] on input "text" at bounding box center [625, 126] width 466 height 29
paste input "[URL][DOMAIN_NAME][PERSON_NAME][PERSON_NAME]"
type input "[URL][DOMAIN_NAME][PERSON_NAME][PERSON_NAME]"
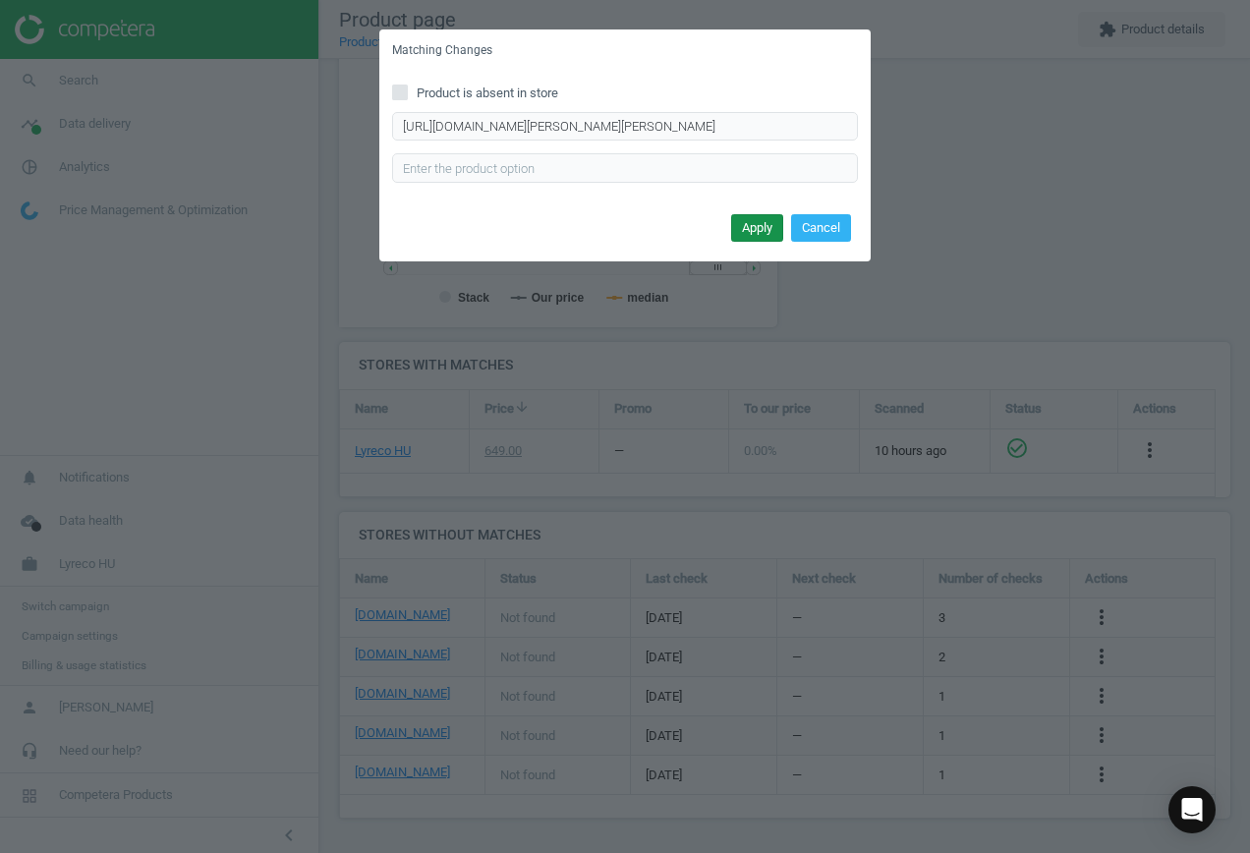
click at [771, 226] on button "Apply" at bounding box center [757, 228] width 52 height 28
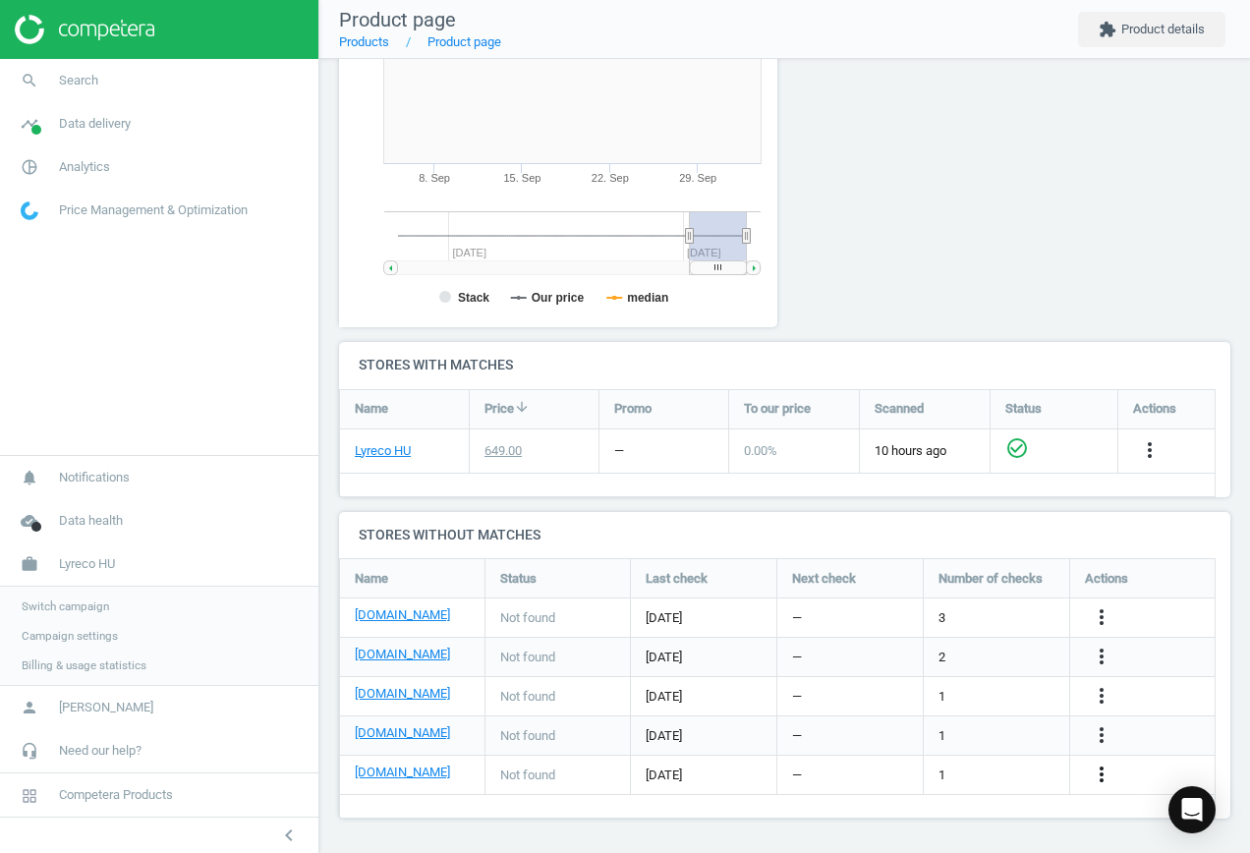
click at [1099, 775] on icon "more_vert" at bounding box center [1101, 774] width 24 height 24
click at [954, 764] on link "Edit URL/product option" at bounding box center [947, 774] width 269 height 30
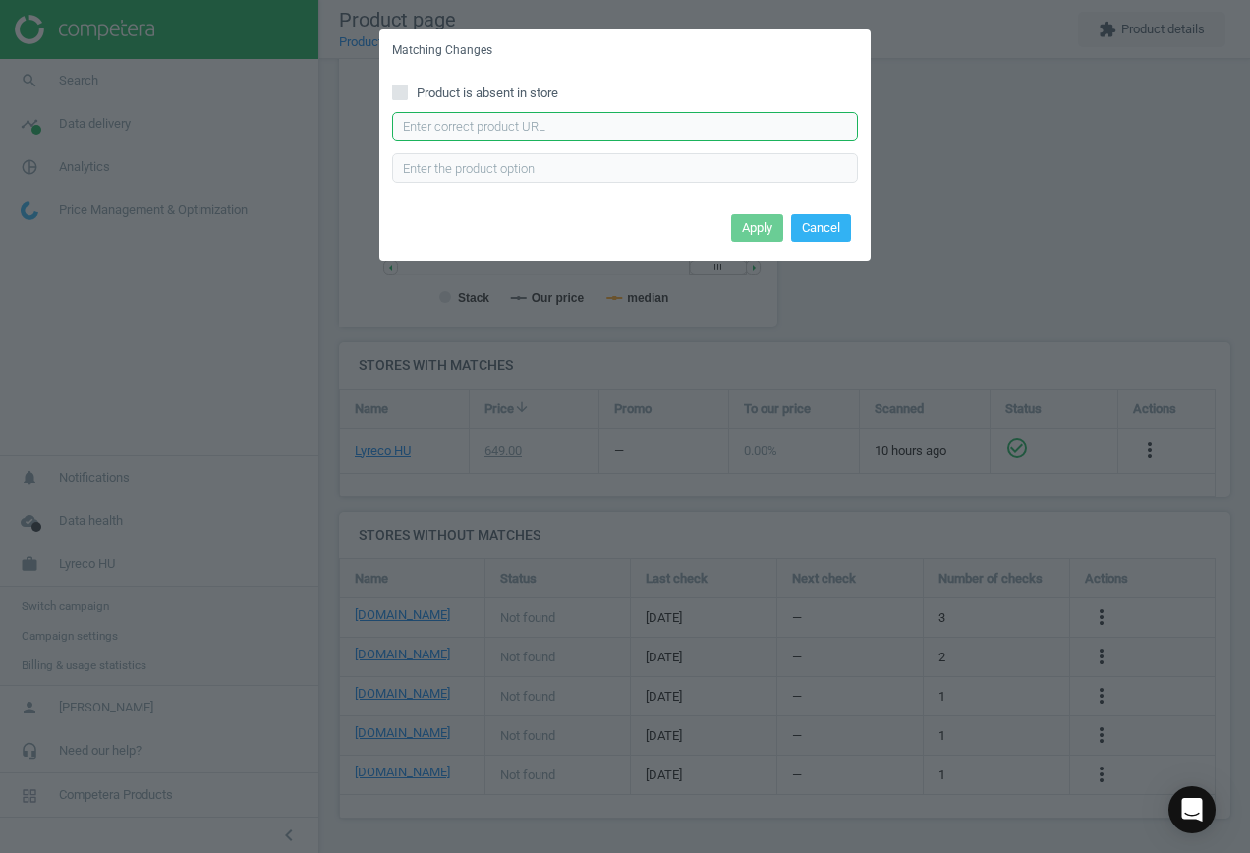
click at [484, 115] on input "text" at bounding box center [625, 126] width 466 height 29
paste input "[URL][DOMAIN_NAME][PERSON_NAME]"
type input "[URL][DOMAIN_NAME][PERSON_NAME]"
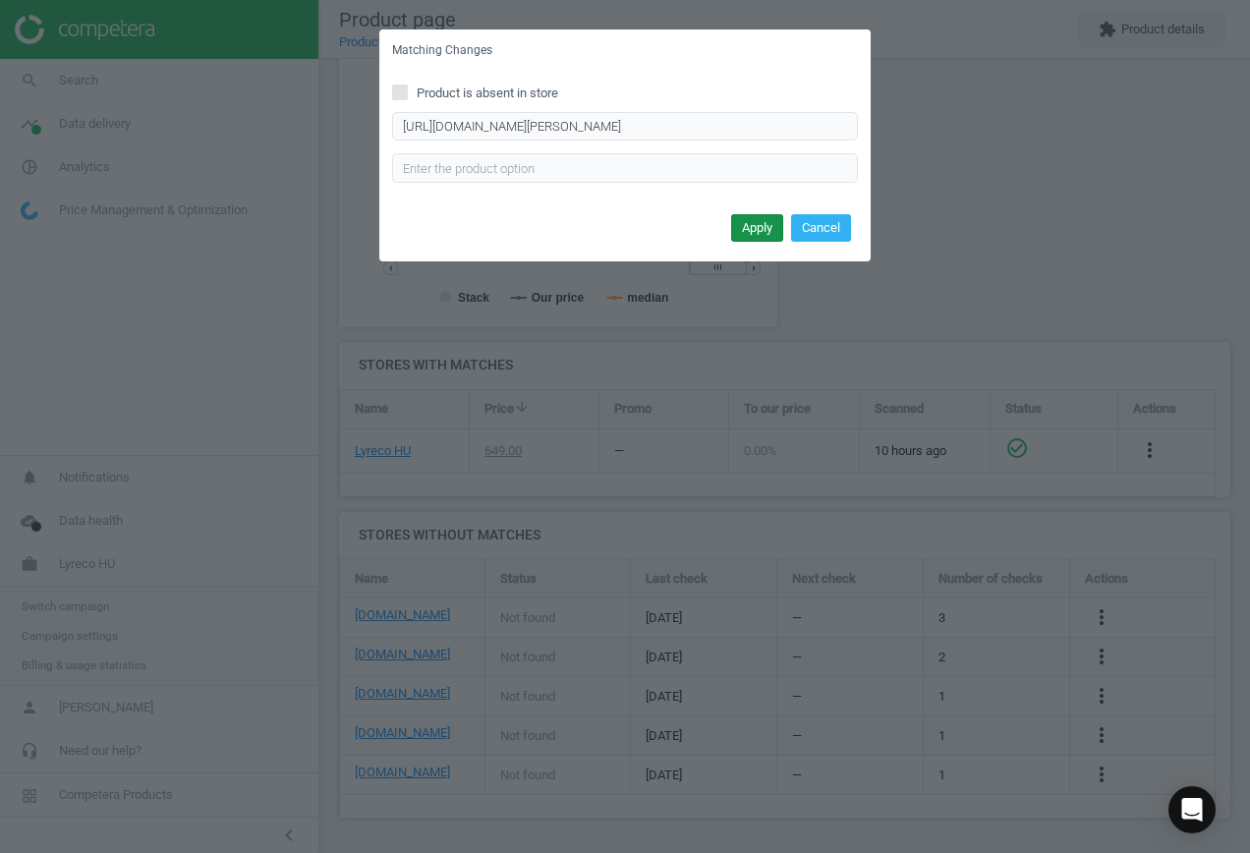
click at [775, 223] on button "Apply" at bounding box center [757, 228] width 52 height 28
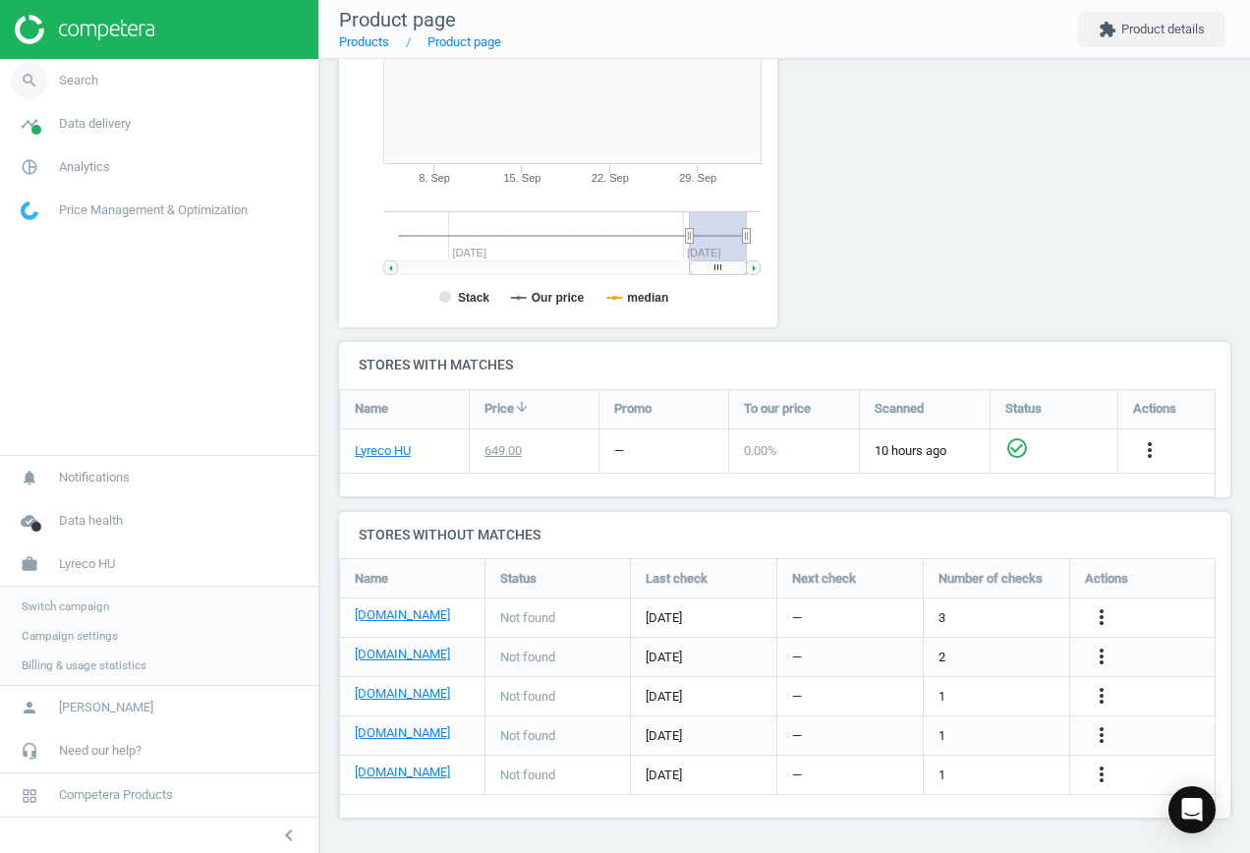
click at [61, 71] on link "search Search" at bounding box center [159, 80] width 318 height 43
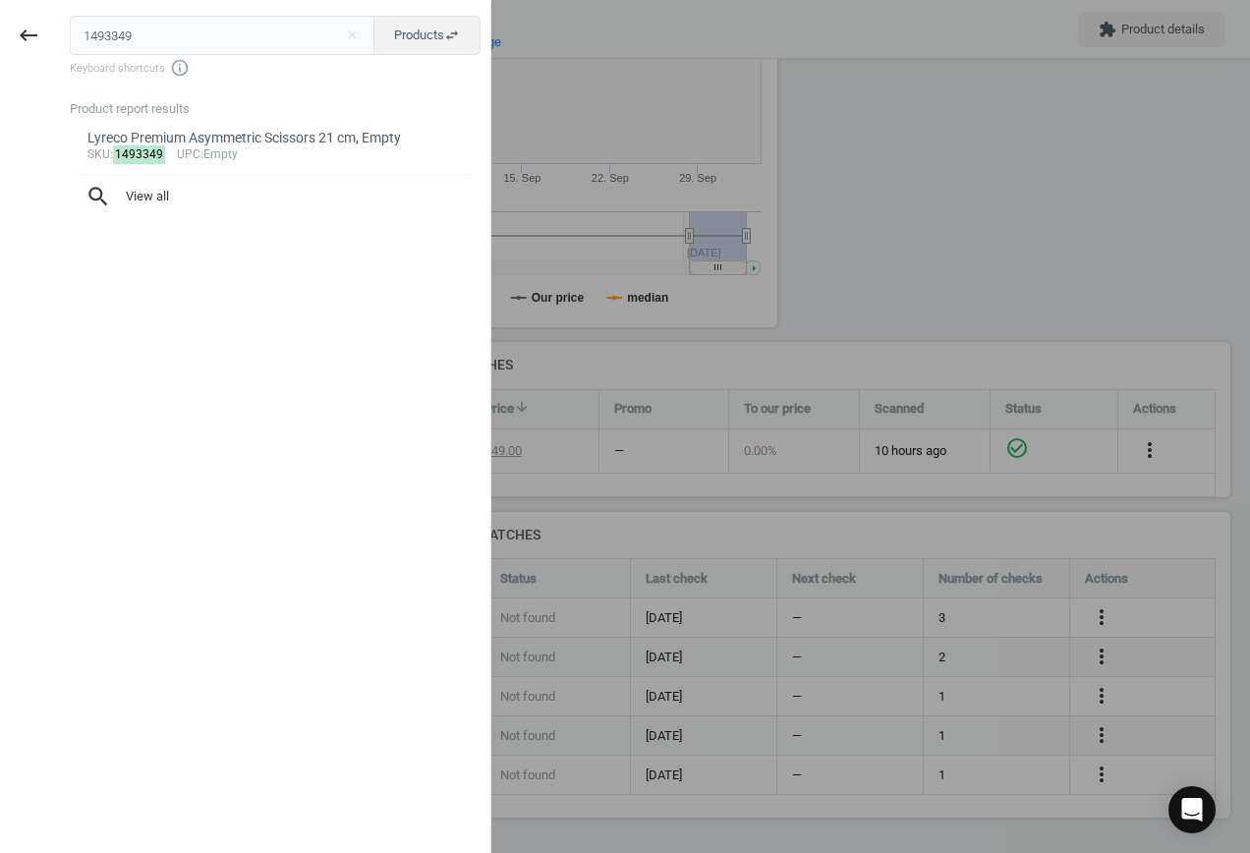
click at [0, 3] on html "Group 2 Created with Sketch. ic/cloud_download/grey600 Created with Sketch. gra…" at bounding box center [625, 426] width 1250 height 853
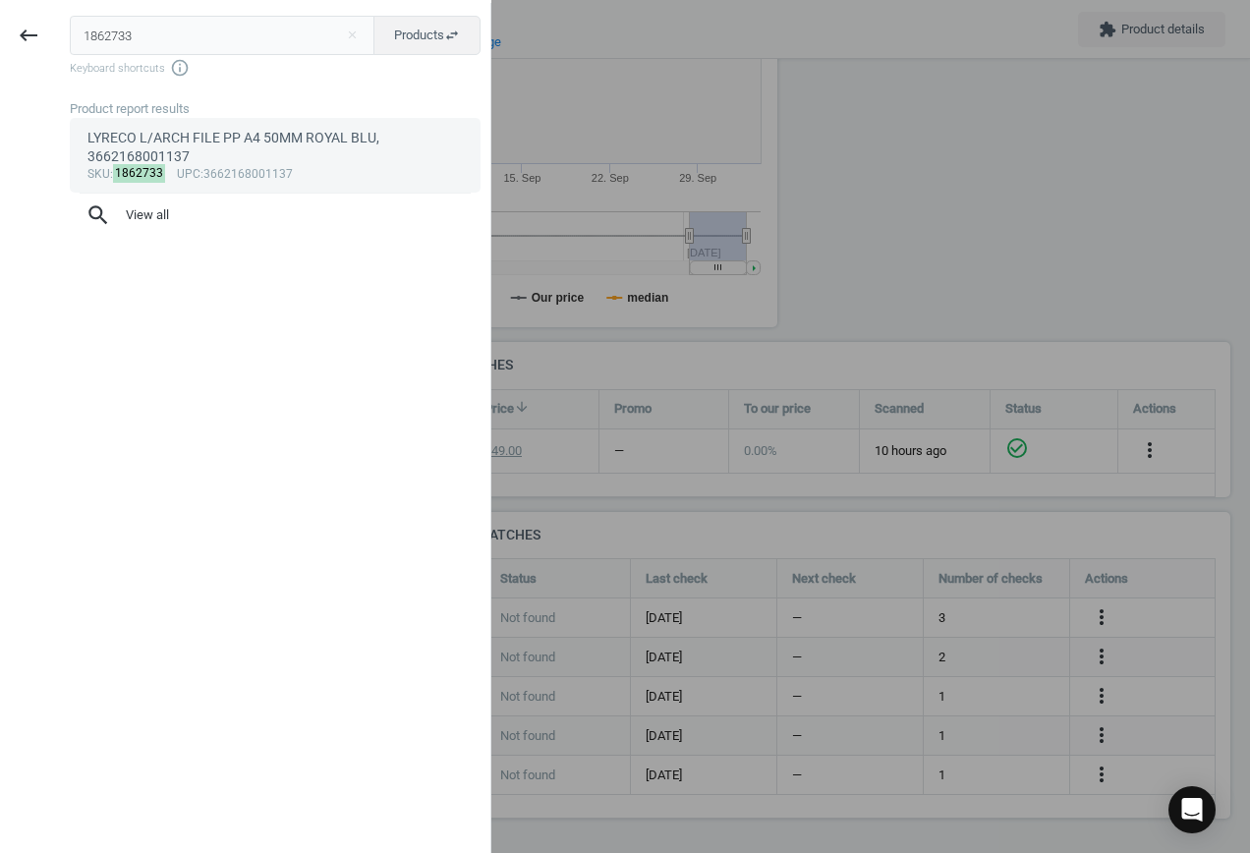
type input "1862733"
click at [216, 156] on div "LYRECO L/ARCH FILE PP A4 50MM ROYAL BLU, 3662168001137" at bounding box center [275, 148] width 376 height 38
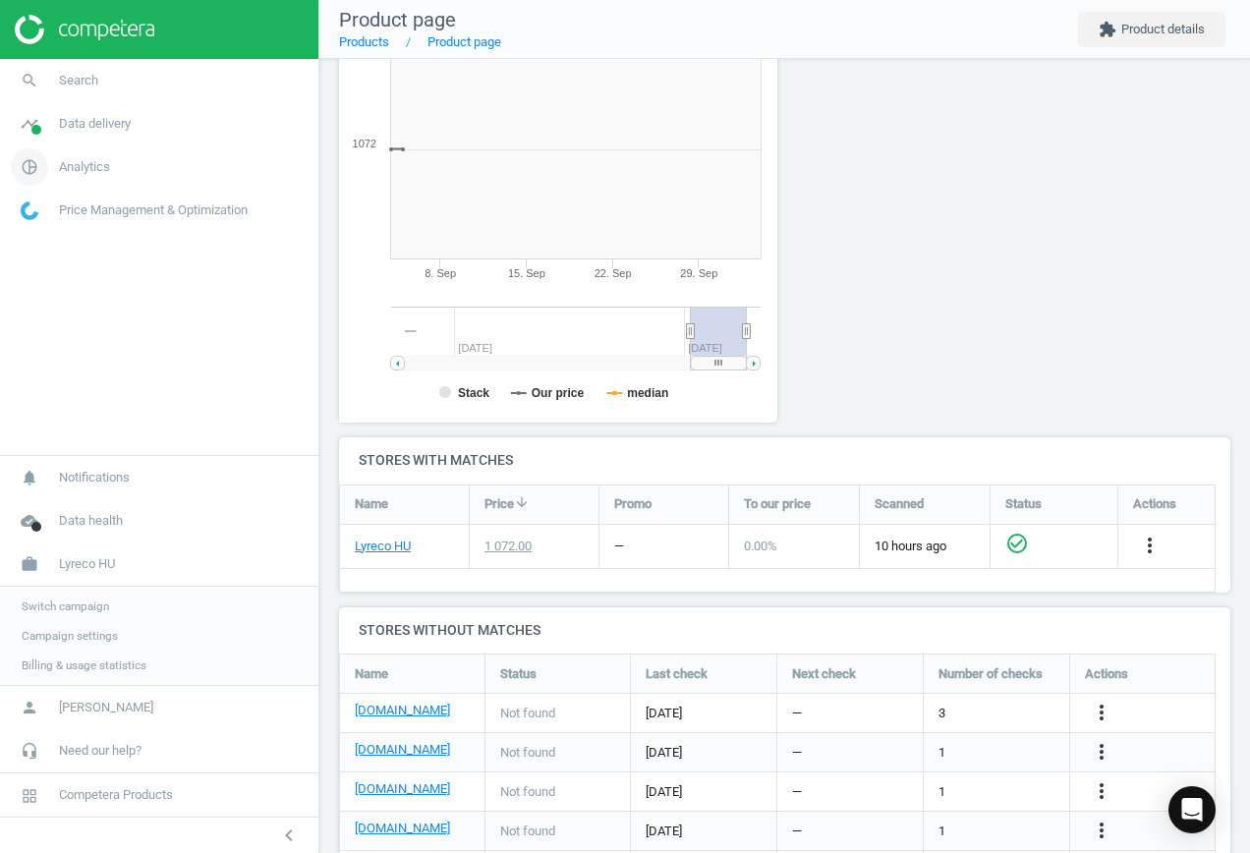
scroll to position [423, 461]
click at [1098, 704] on icon "more_vert" at bounding box center [1101, 712] width 24 height 24
click at [989, 712] on link "Edit URL/product option" at bounding box center [947, 712] width 269 height 30
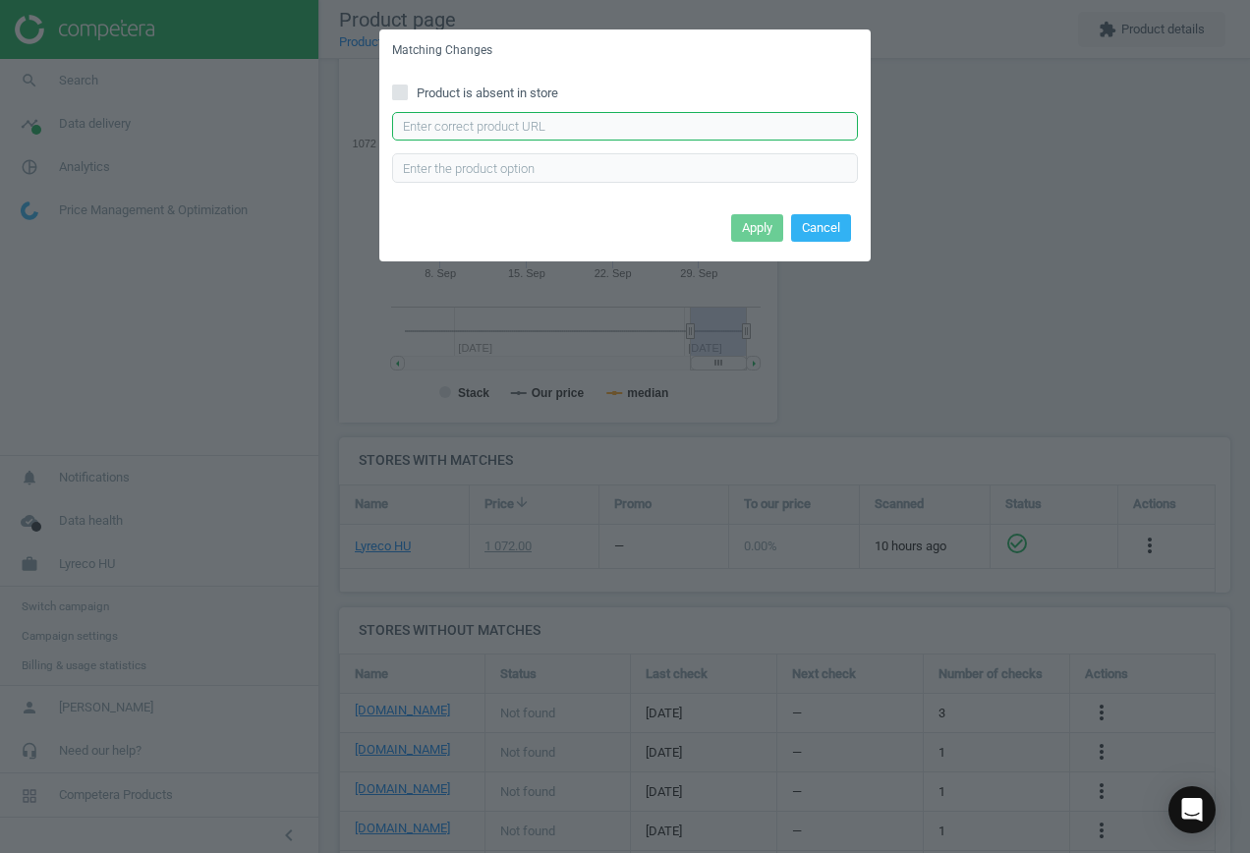
click at [612, 124] on input "text" at bounding box center [625, 126] width 466 height 29
paste input "[URL][DOMAIN_NAME]"
type input "[URL][DOMAIN_NAME]"
click at [754, 223] on button "Apply" at bounding box center [757, 228] width 52 height 28
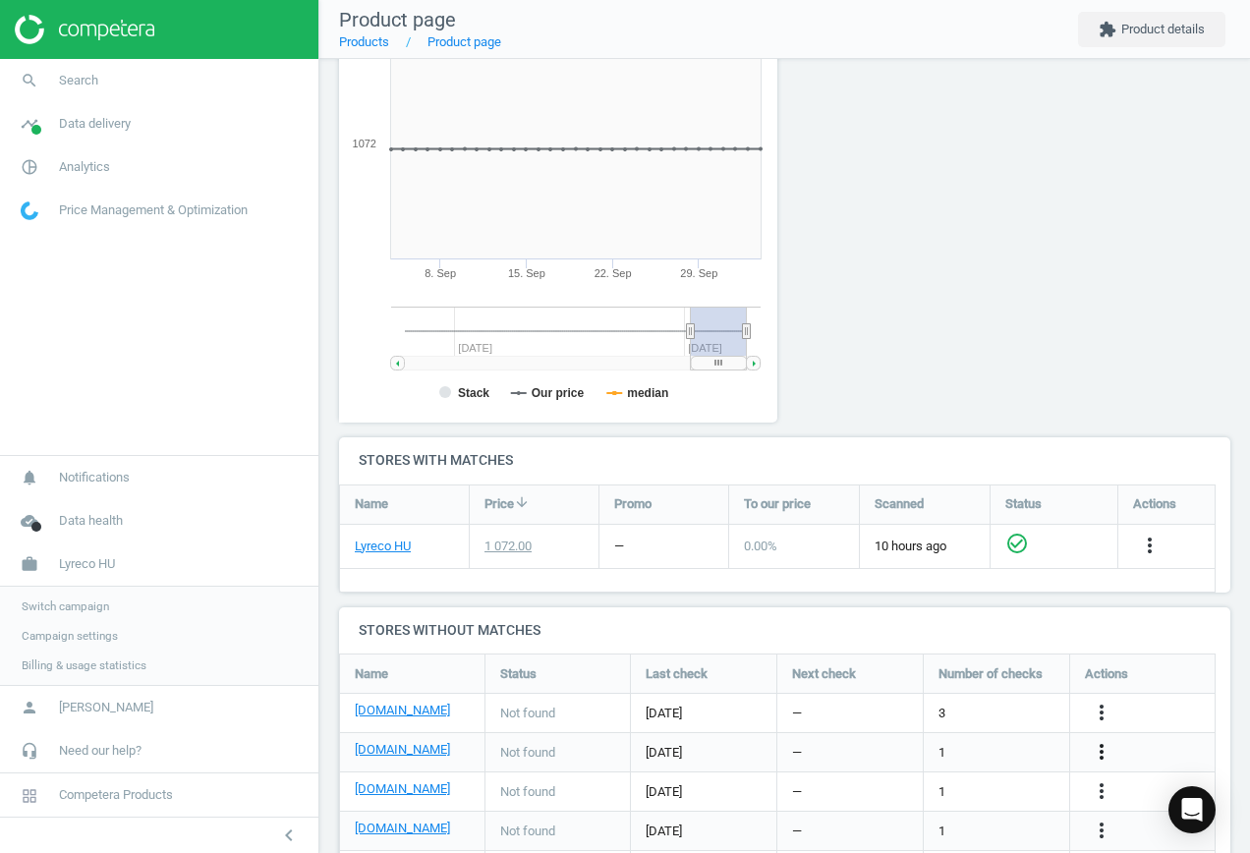
drag, startPoint x: 1103, startPoint y: 755, endPoint x: 1093, endPoint y: 751, distance: 11.0
click at [1103, 755] on icon "more_vert" at bounding box center [1101, 752] width 24 height 24
click at [979, 749] on link "Edit URL/product option" at bounding box center [947, 752] width 269 height 30
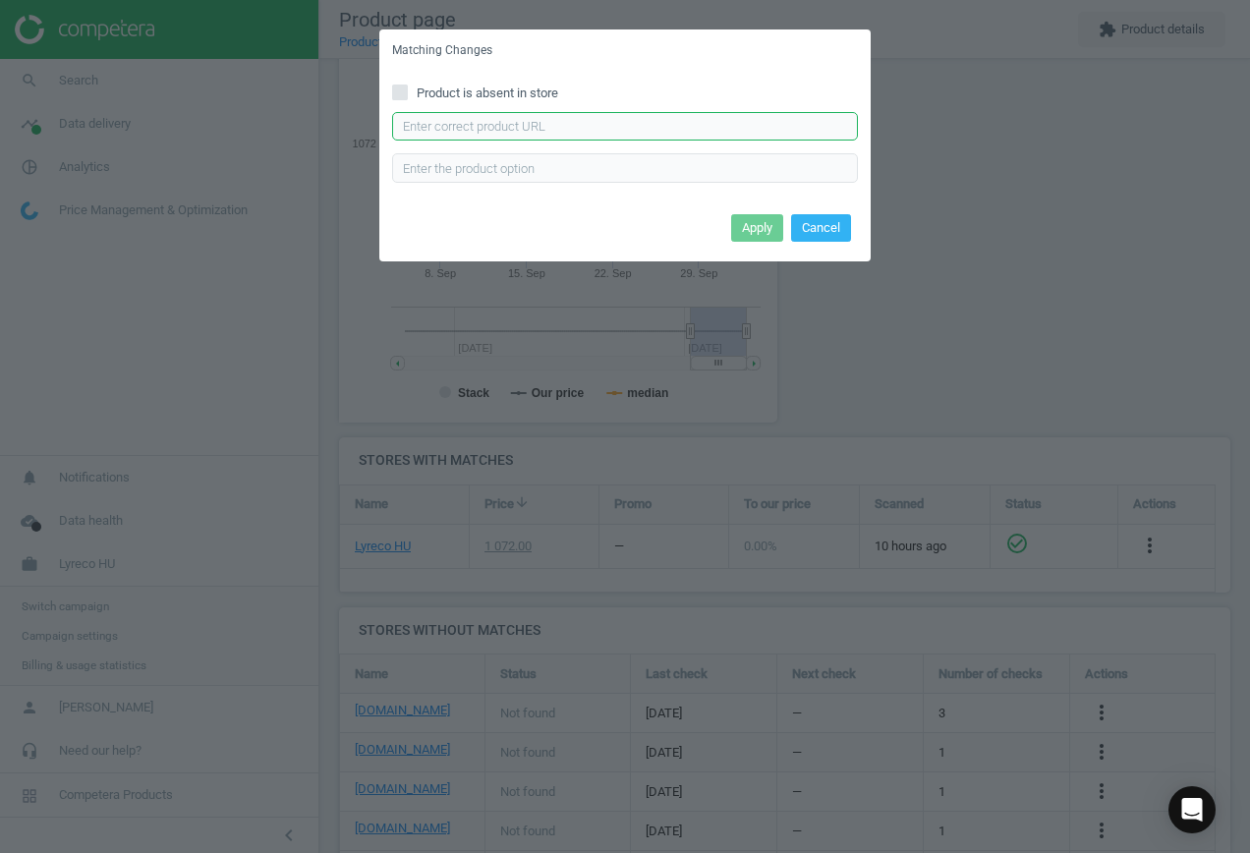
click at [604, 134] on input "text" at bounding box center [625, 126] width 466 height 29
paste input "[URL][DOMAIN_NAME]"
type input "[URL][DOMAIN_NAME]"
click at [760, 229] on button "Apply" at bounding box center [757, 228] width 52 height 28
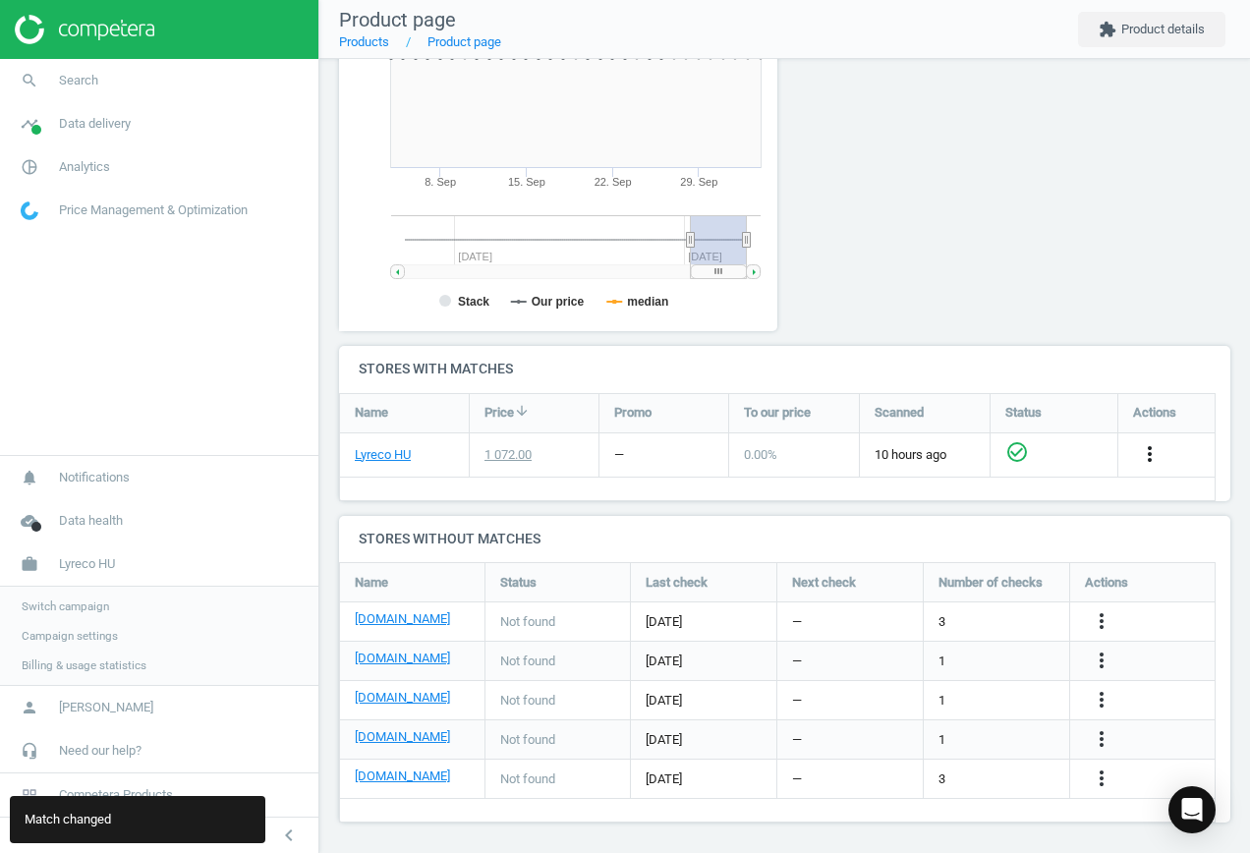
scroll to position [381, 0]
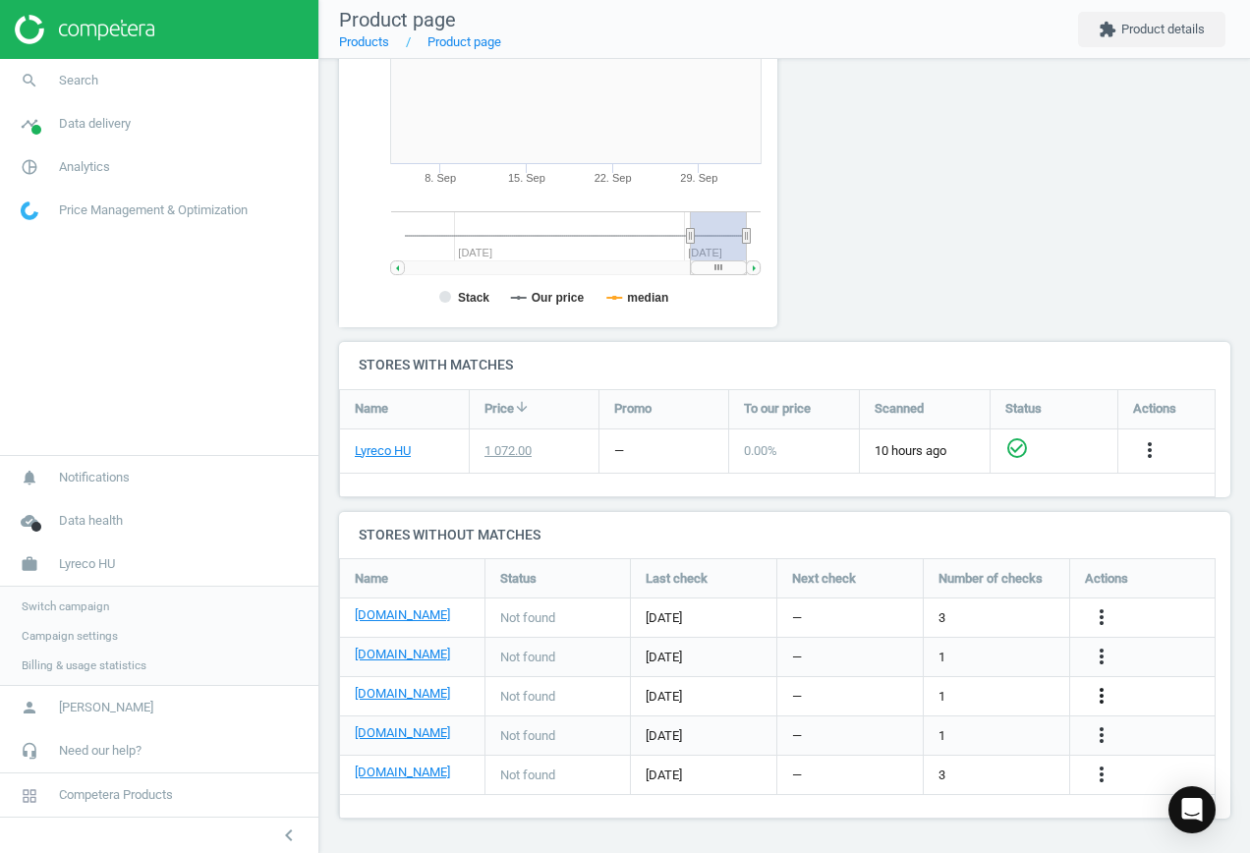
click at [1093, 692] on icon "more_vert" at bounding box center [1101, 696] width 24 height 24
click at [1001, 694] on link "Edit URL/product option" at bounding box center [947, 696] width 269 height 30
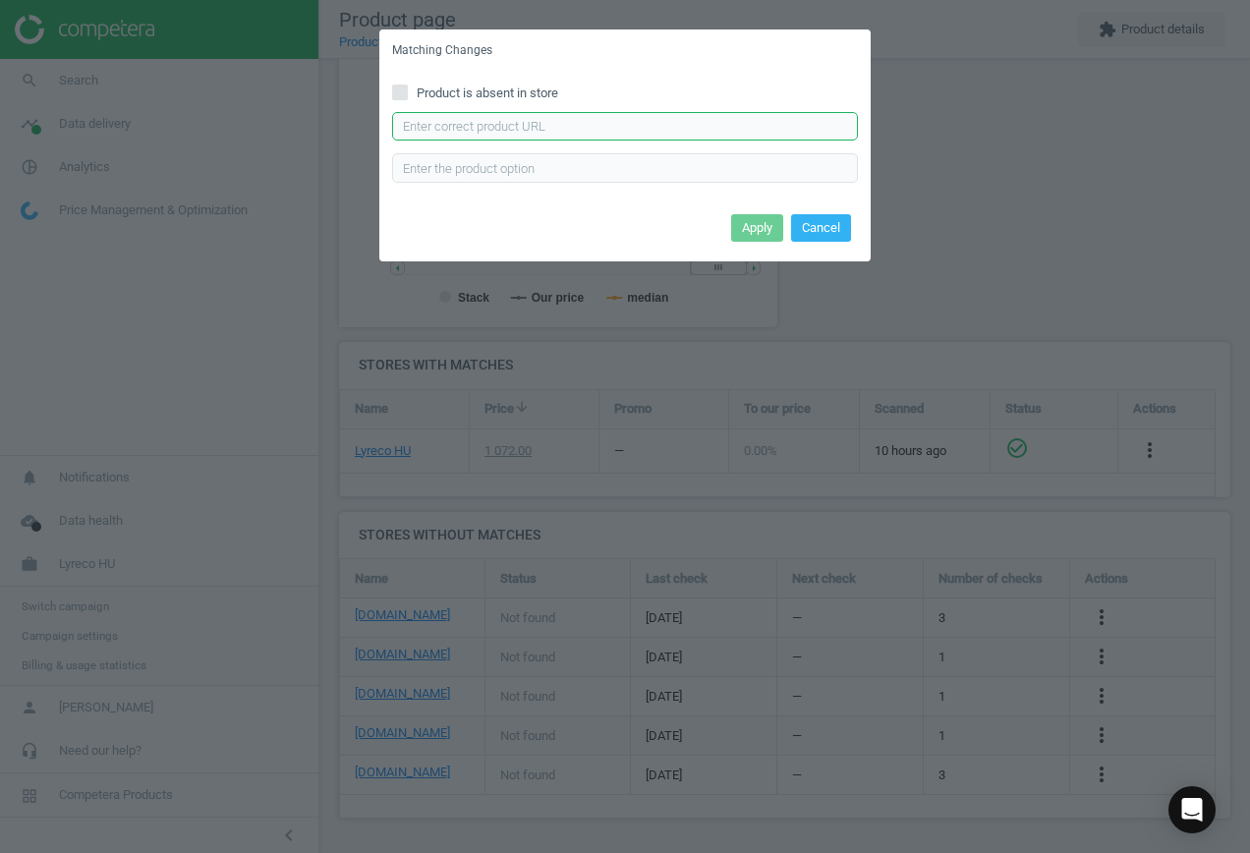
click at [621, 127] on input "text" at bounding box center [625, 126] width 466 height 29
paste input "[URL][DOMAIN_NAME]"
type input "[URL][DOMAIN_NAME]"
click at [738, 228] on button "Apply" at bounding box center [757, 228] width 52 height 28
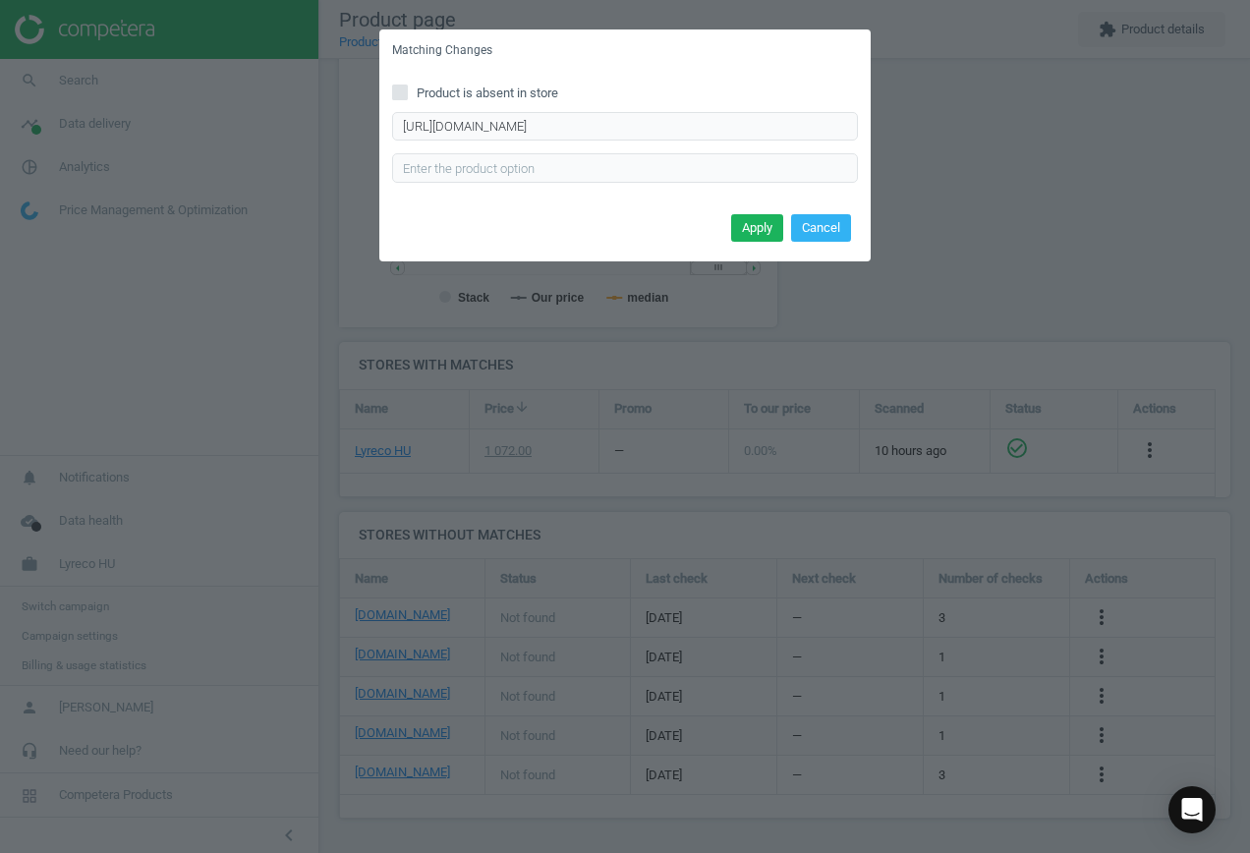
scroll to position [0, 0]
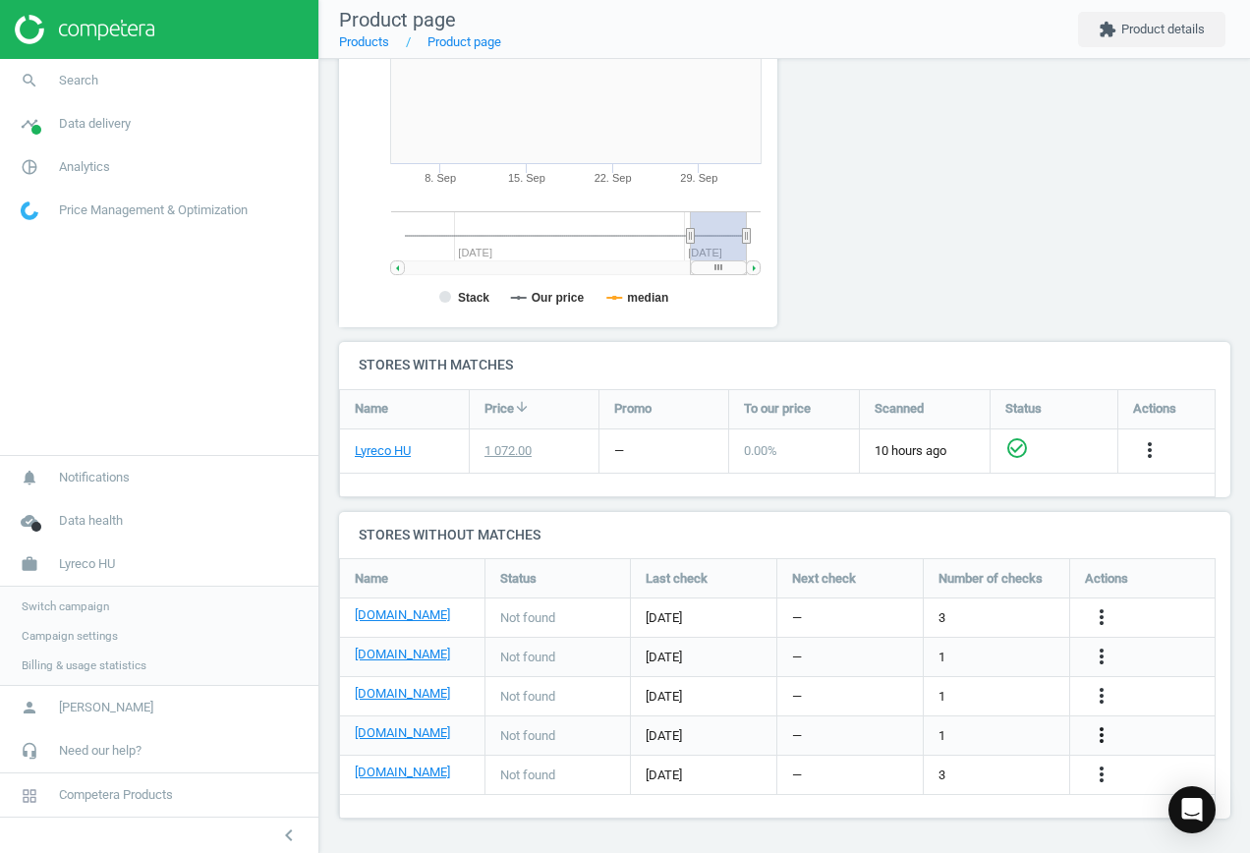
click at [1105, 740] on icon "more_vert" at bounding box center [1101, 735] width 24 height 24
click at [1002, 734] on link "Edit URL/product option" at bounding box center [947, 735] width 269 height 30
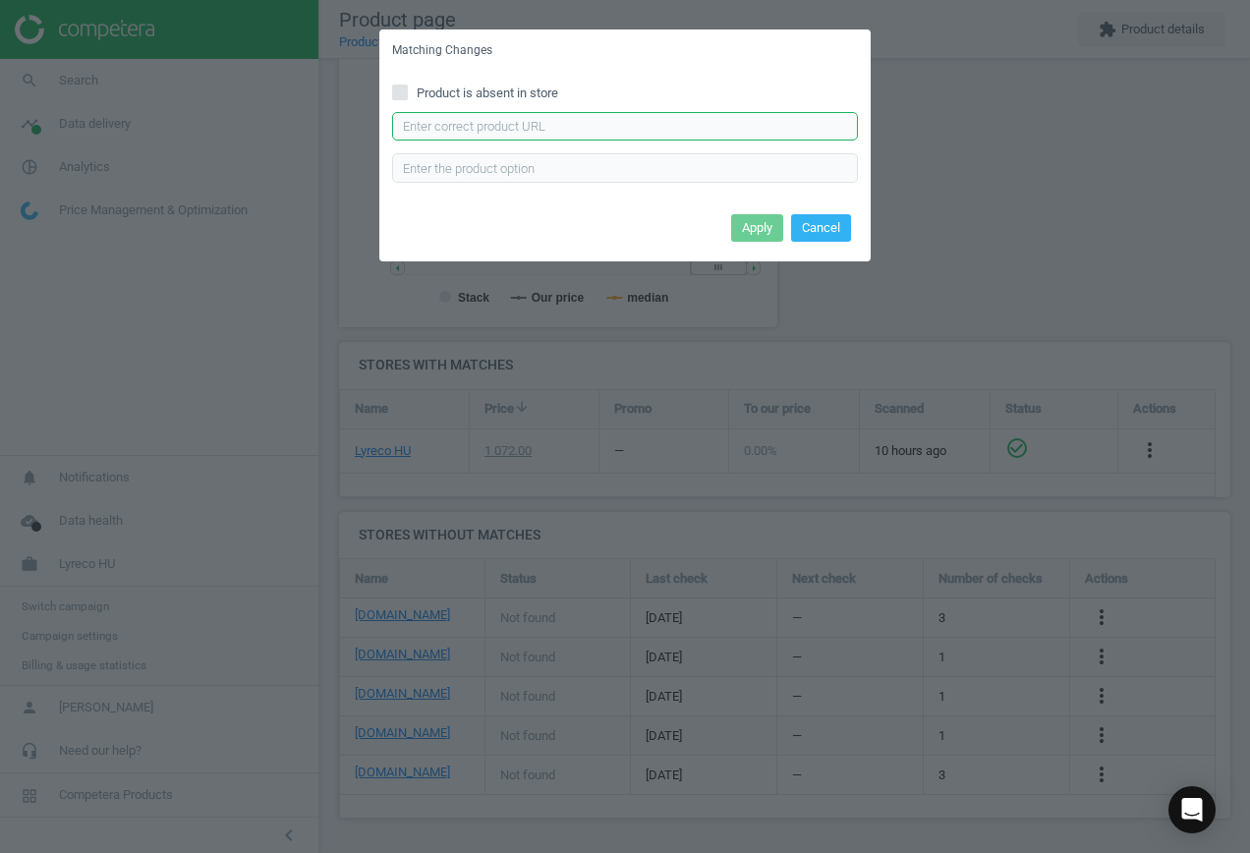
click at [634, 131] on input "text" at bounding box center [625, 126] width 466 height 29
paste input "[URL][DOMAIN_NAME]"
type input "[URL][DOMAIN_NAME]"
click at [761, 224] on button "Apply" at bounding box center [757, 228] width 52 height 28
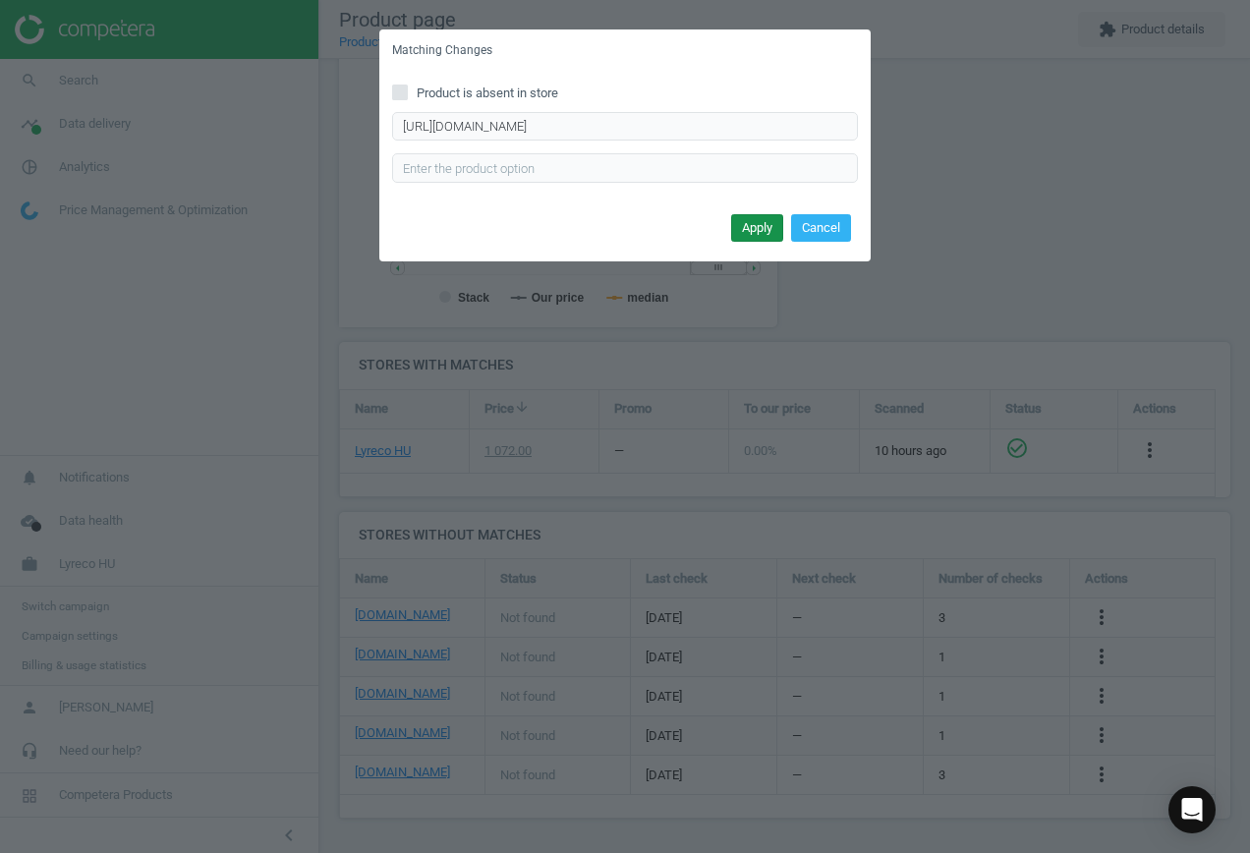
scroll to position [0, 0]
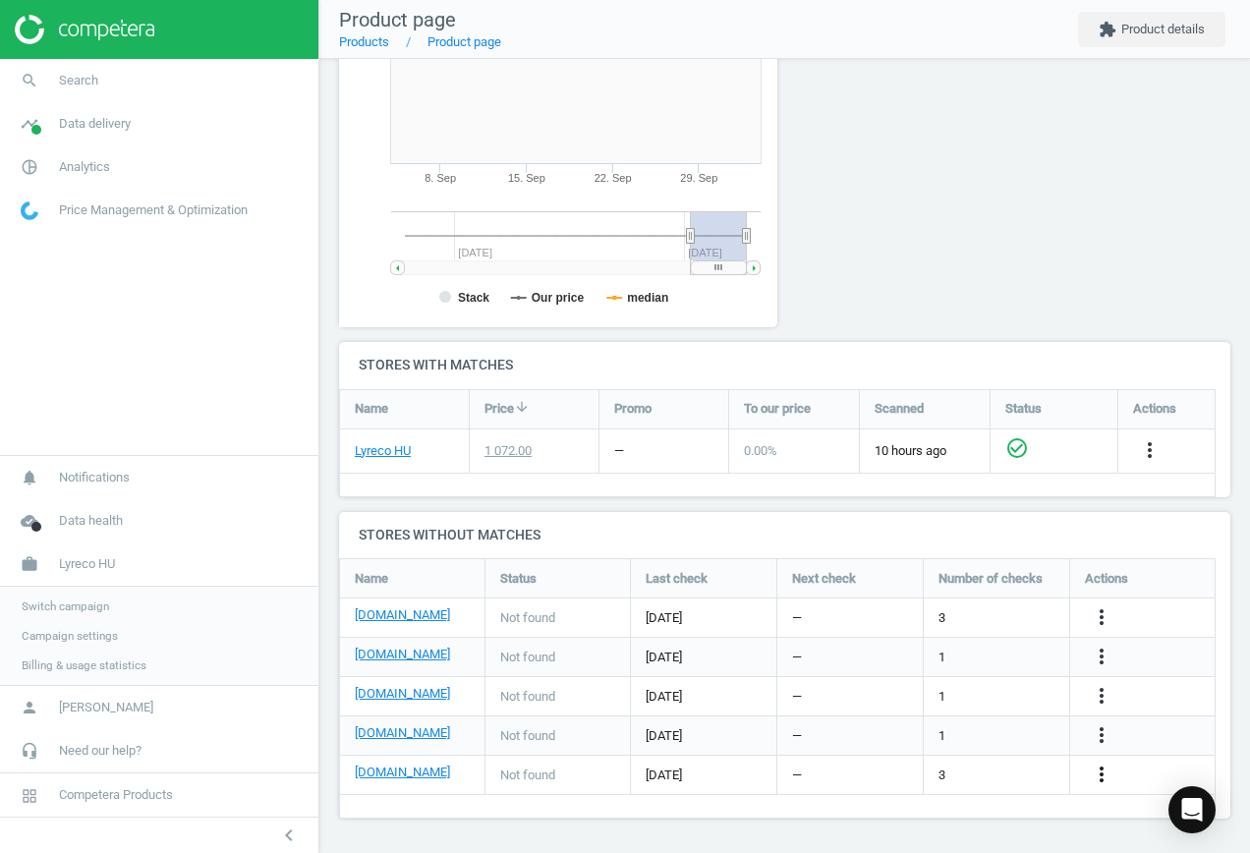
click at [1105, 782] on icon "more_vert" at bounding box center [1101, 774] width 24 height 24
click at [975, 769] on link "Edit URL/product option" at bounding box center [947, 774] width 269 height 30
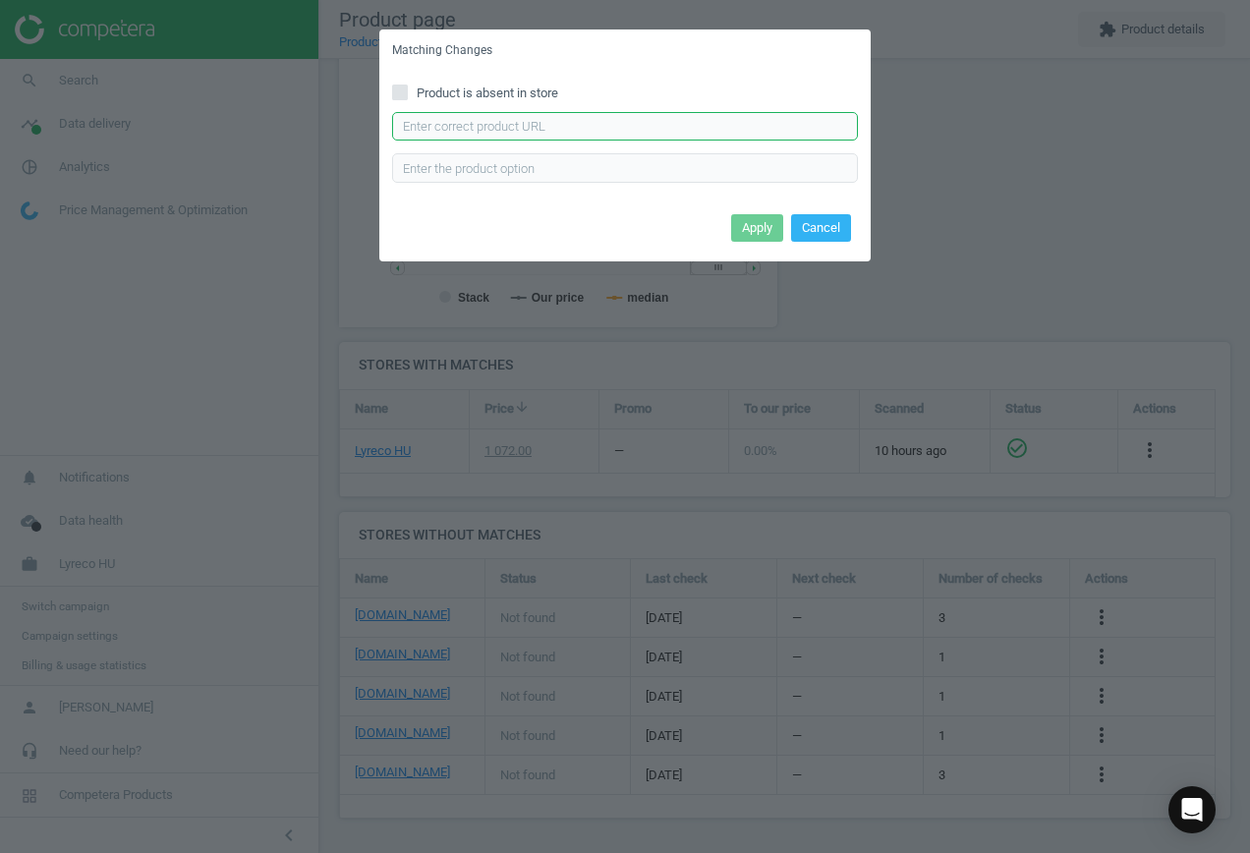
click at [552, 127] on input "text" at bounding box center [625, 126] width 466 height 29
paste input "[URL][DOMAIN_NAME]"
type input "[URL][DOMAIN_NAME]"
click at [755, 230] on button "Apply" at bounding box center [757, 228] width 52 height 28
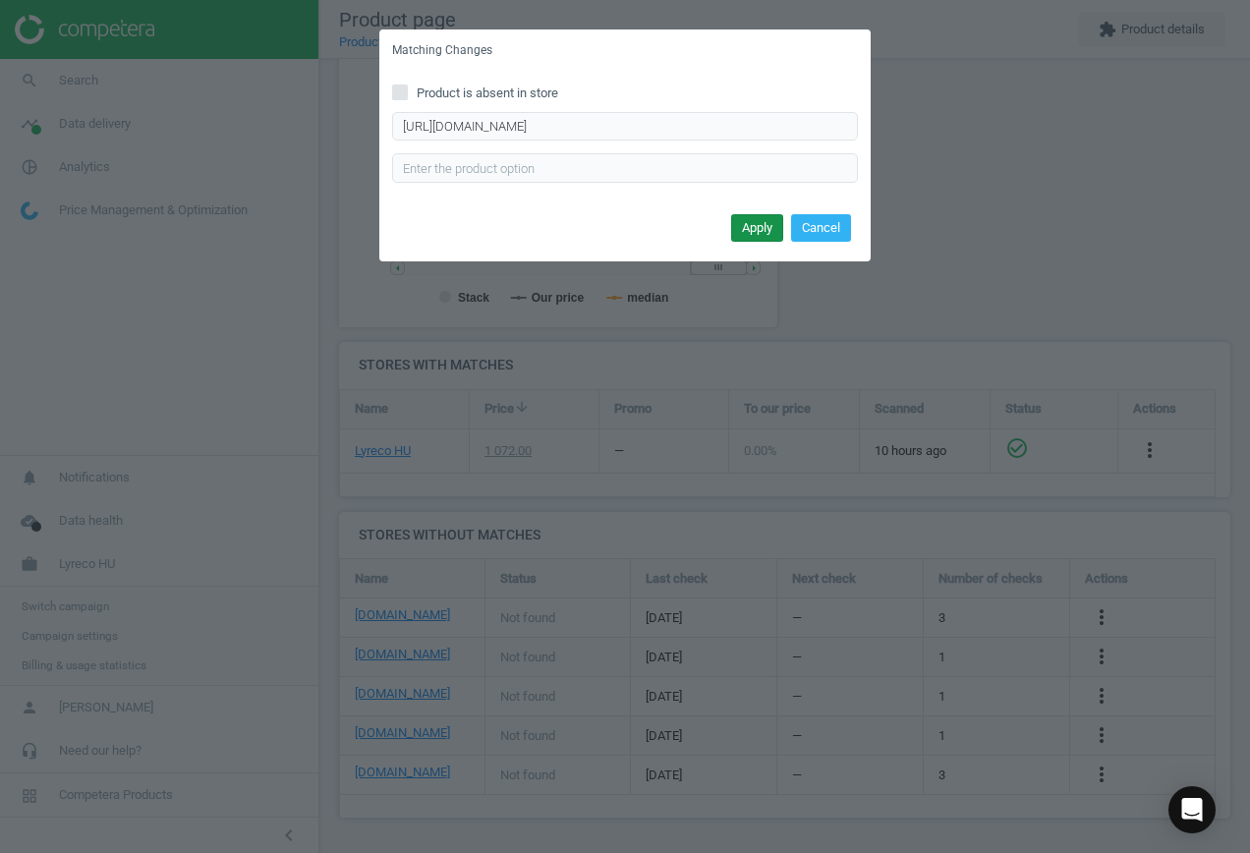
scroll to position [0, 0]
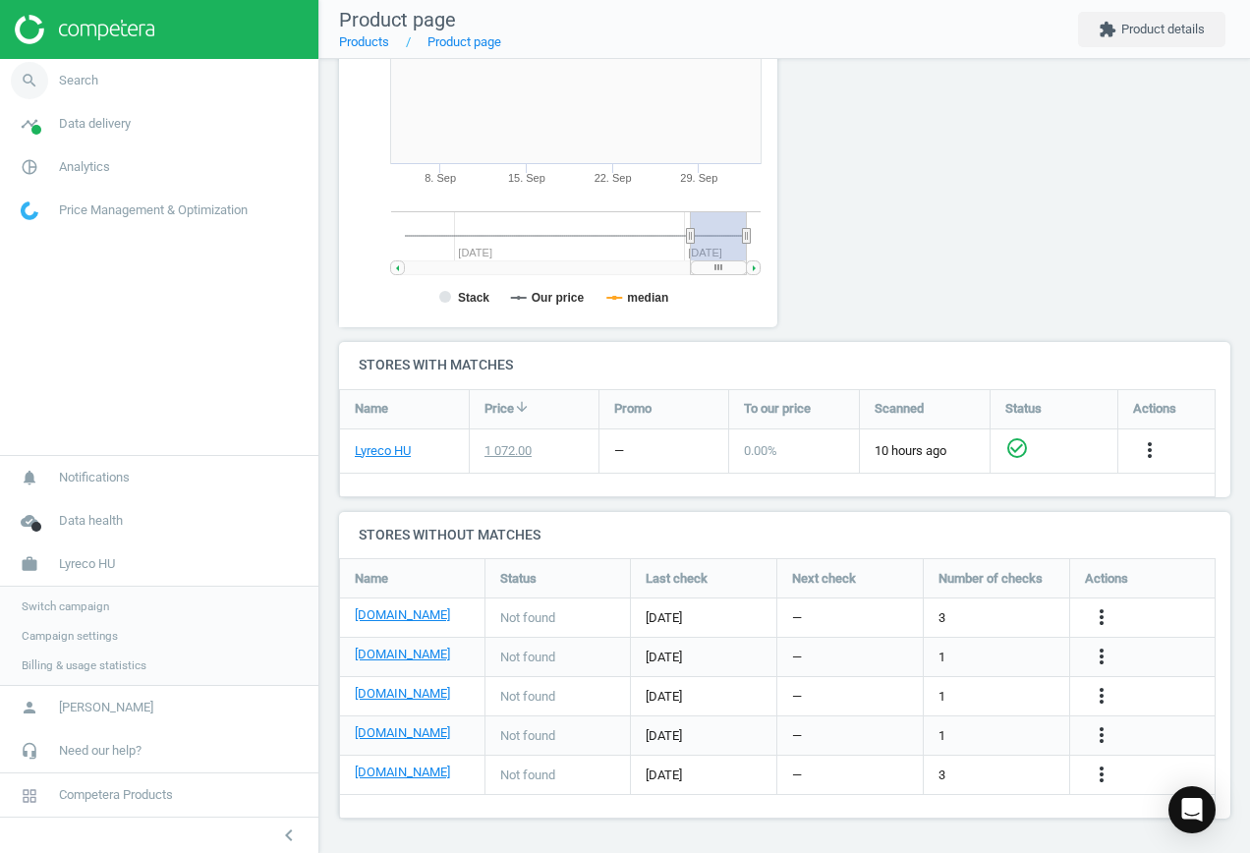
click at [74, 81] on span "Search" at bounding box center [78, 81] width 39 height 18
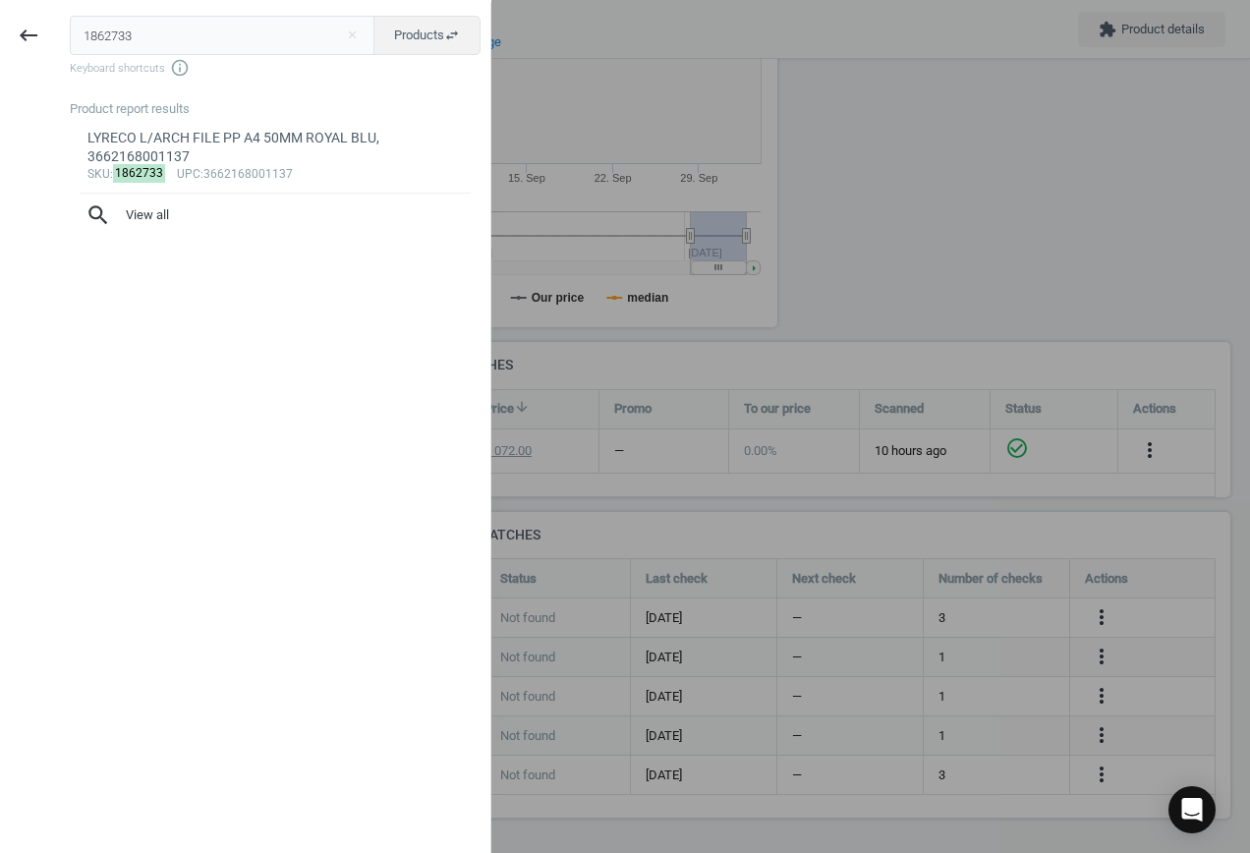
drag, startPoint x: 168, startPoint y: 29, endPoint x: -120, endPoint y: 34, distance: 287.9
click at [0, 34] on html "Group 2 Created with Sketch. ic/cloud_download/grey600 Created with Sketch. gra…" at bounding box center [625, 426] width 1250 height 853
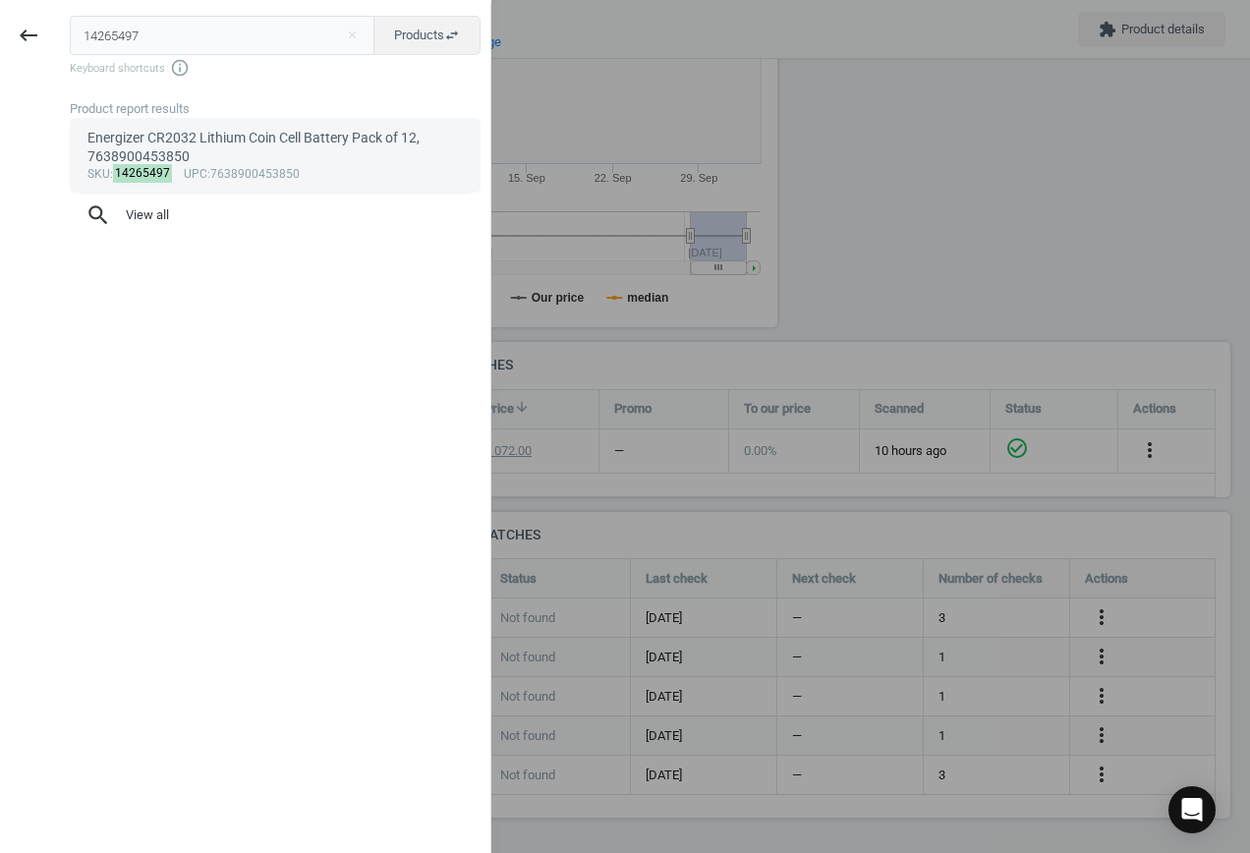
type input "14265497"
click at [271, 175] on div "sku : 14265497 upc :7638900453850" at bounding box center [275, 175] width 376 height 16
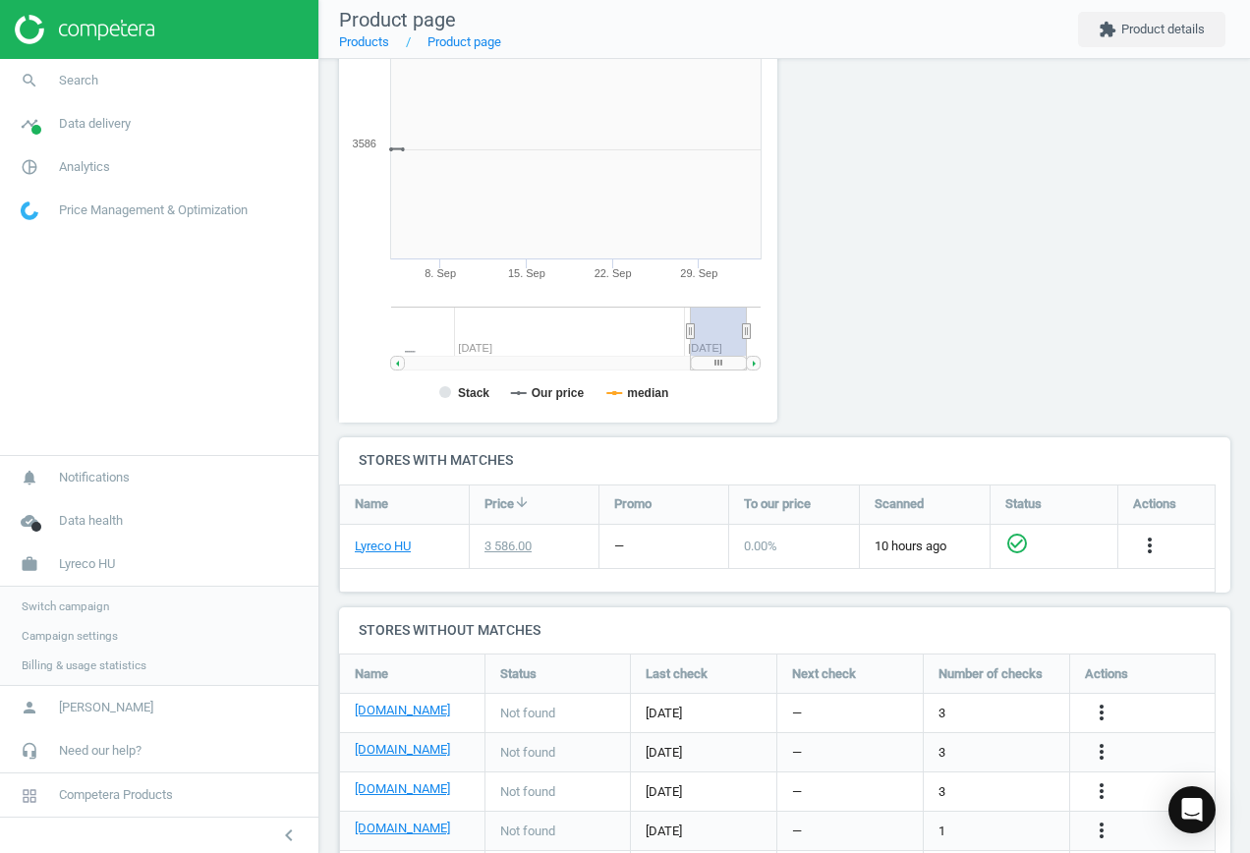
scroll to position [423, 461]
click at [1104, 708] on icon "more_vert" at bounding box center [1101, 712] width 24 height 24
click at [976, 706] on link "Edit URL/product option" at bounding box center [947, 712] width 269 height 30
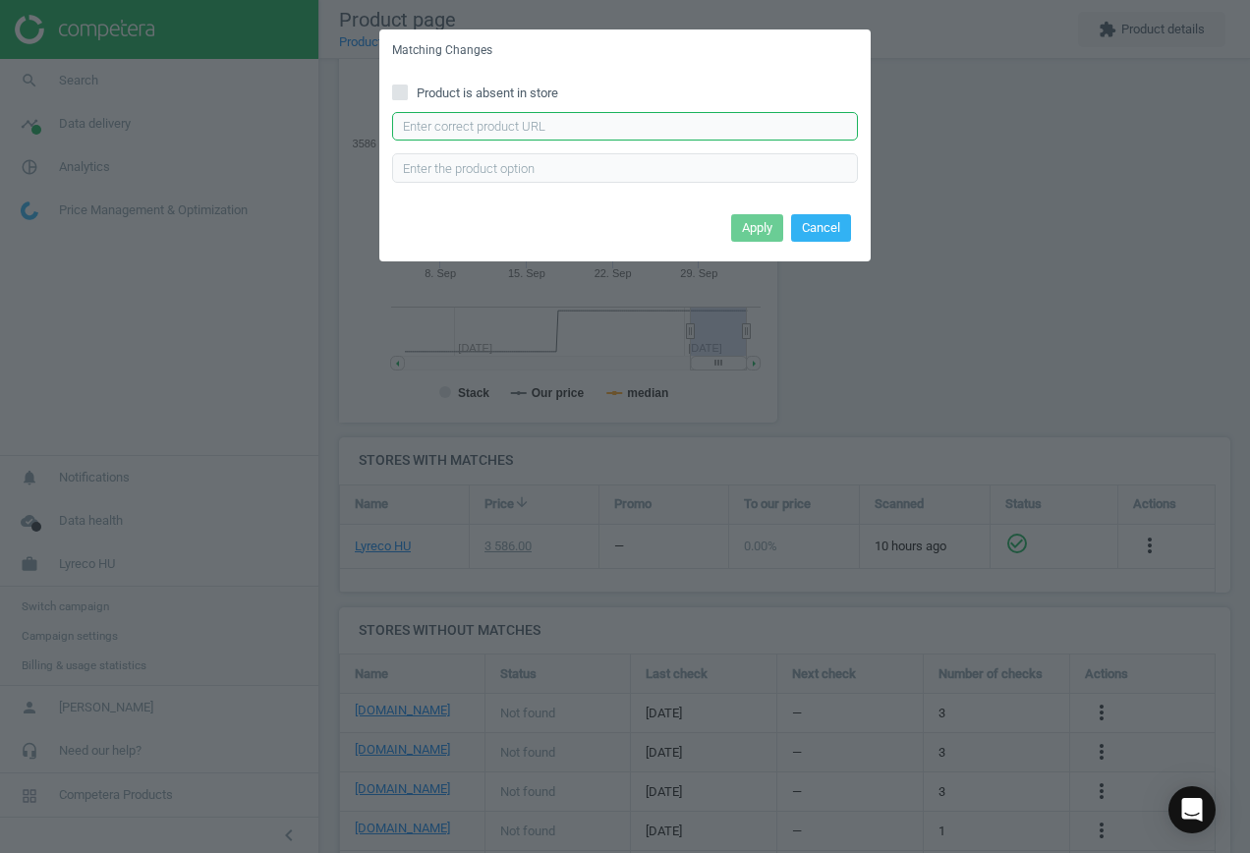
click at [558, 126] on input "text" at bounding box center [625, 126] width 466 height 29
paste input "[URL][DOMAIN_NAME]"
type input "[URL][DOMAIN_NAME]"
click at [762, 226] on button "Apply" at bounding box center [757, 228] width 52 height 28
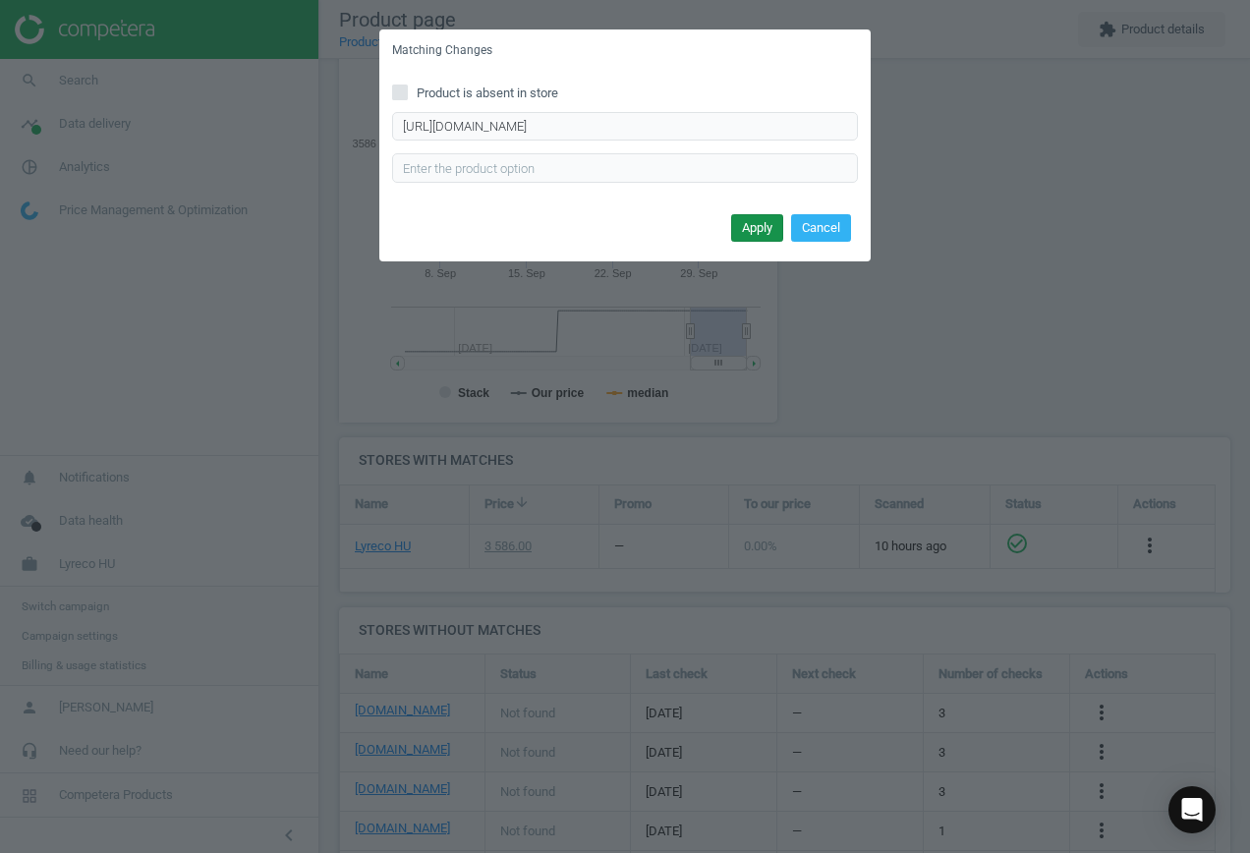
scroll to position [0, 0]
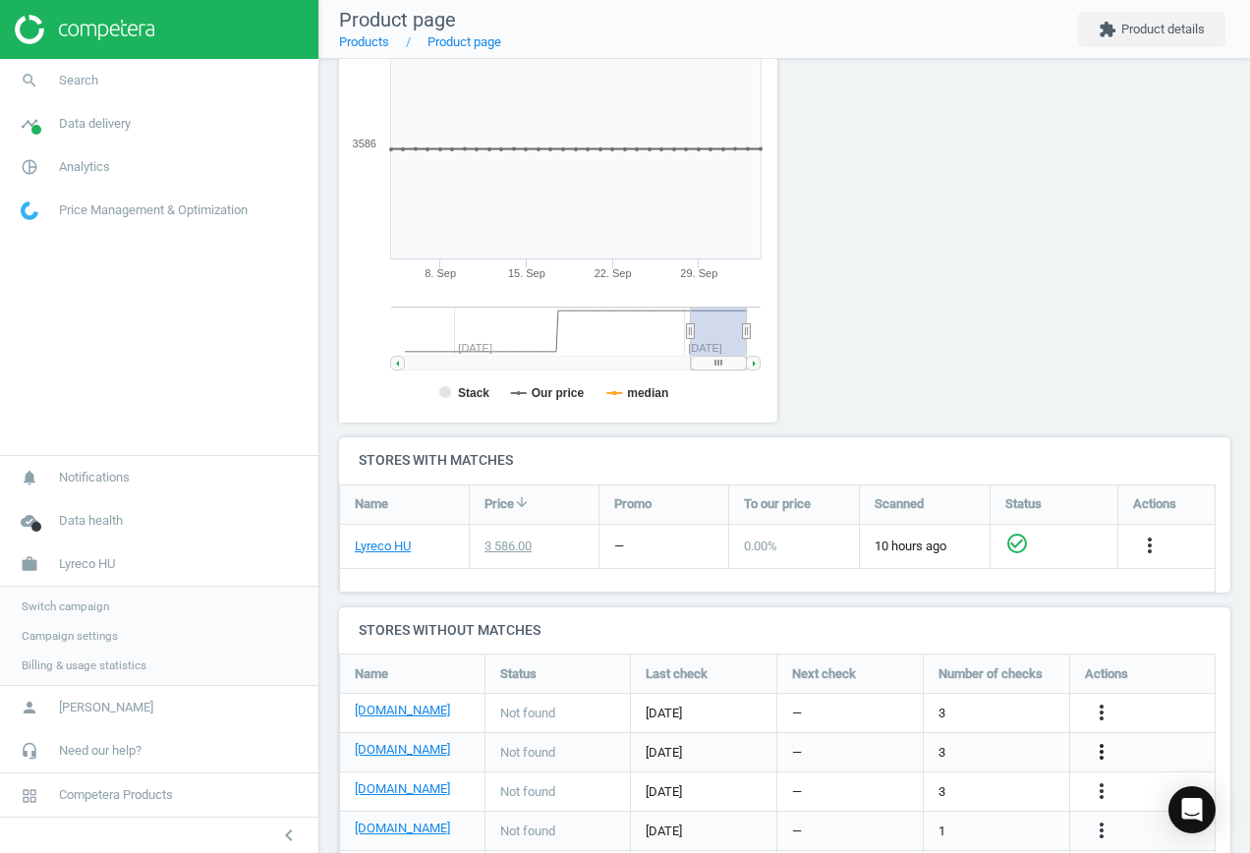
click at [1099, 751] on icon "more_vert" at bounding box center [1101, 752] width 24 height 24
click at [982, 747] on link "Edit URL/product option" at bounding box center [947, 752] width 269 height 30
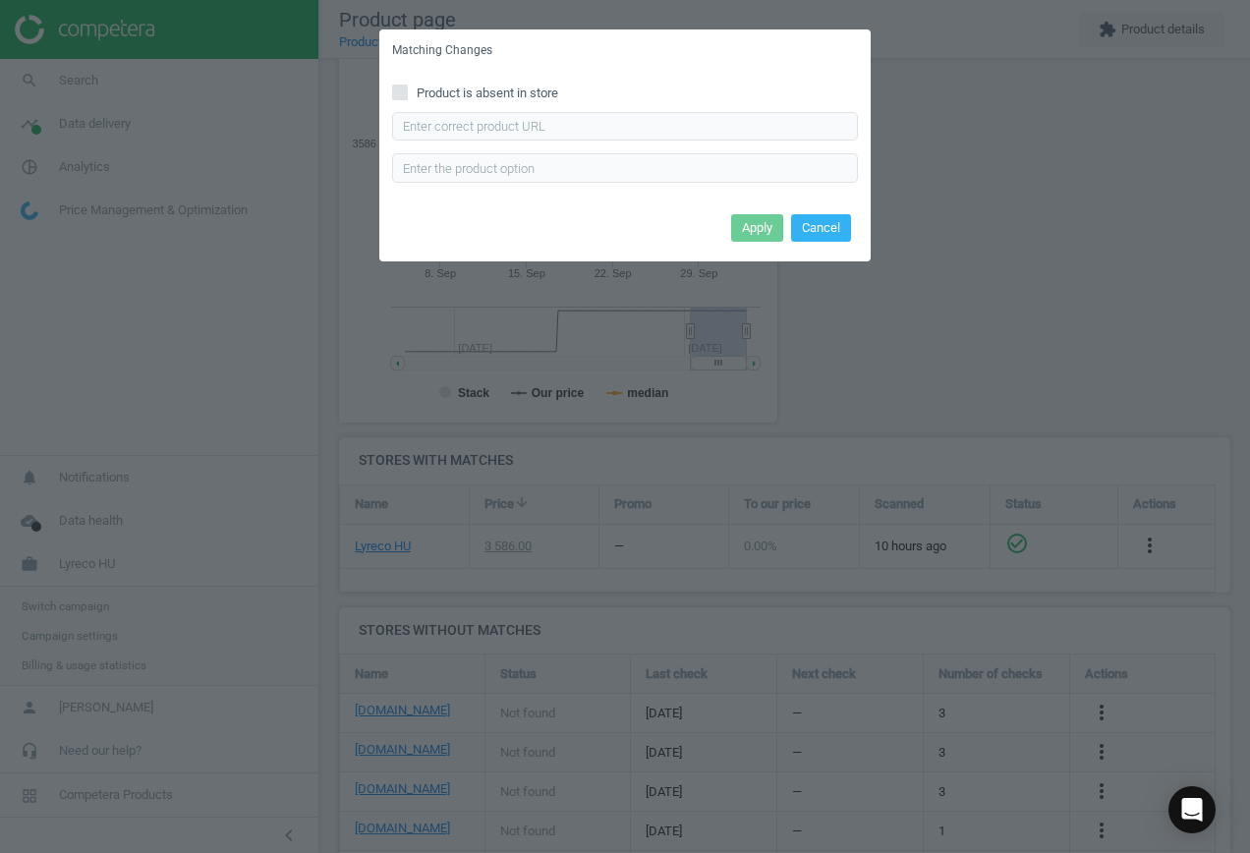
click at [505, 90] on span "Product is absent in store" at bounding box center [487, 93] width 149 height 18
click at [407, 90] on input "Product is absent in store" at bounding box center [400, 91] width 13 height 13
checkbox input "true"
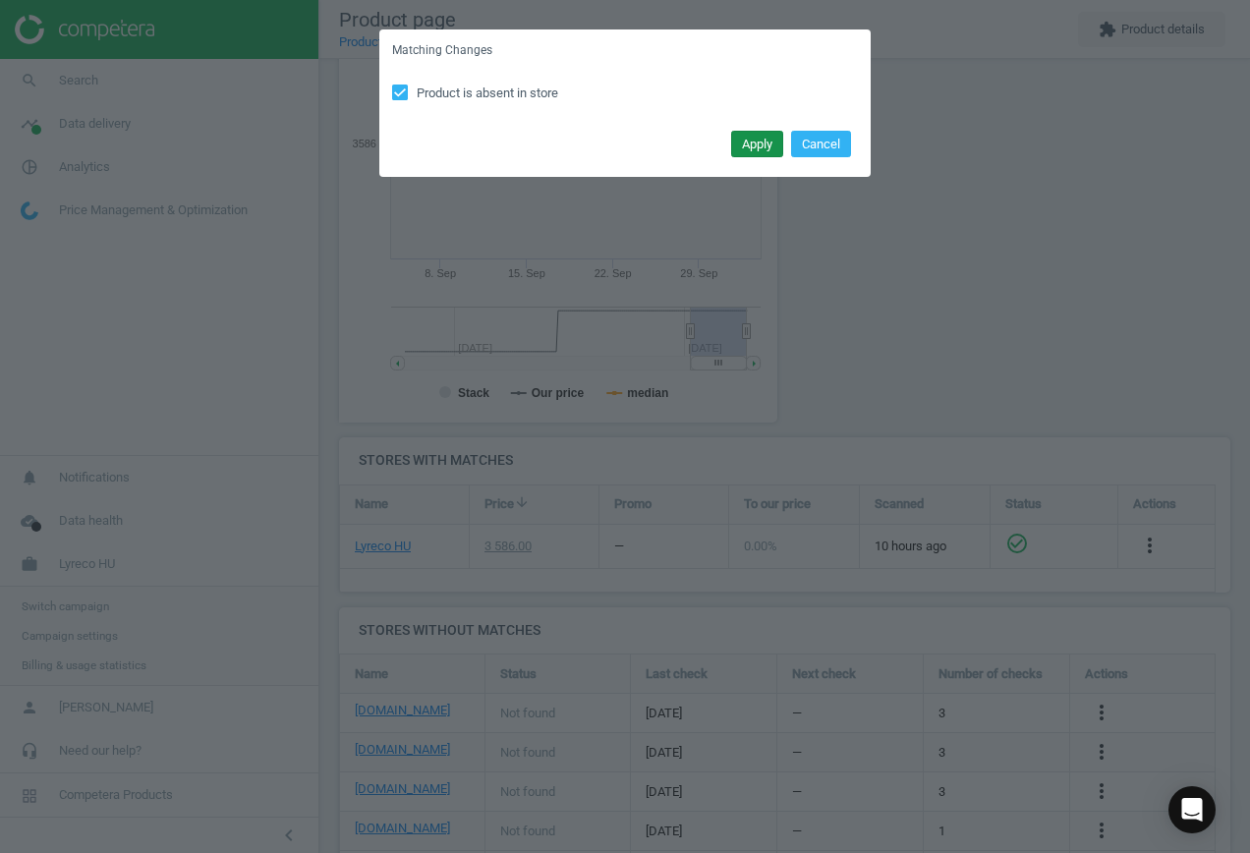
click at [748, 143] on button "Apply" at bounding box center [757, 145] width 52 height 28
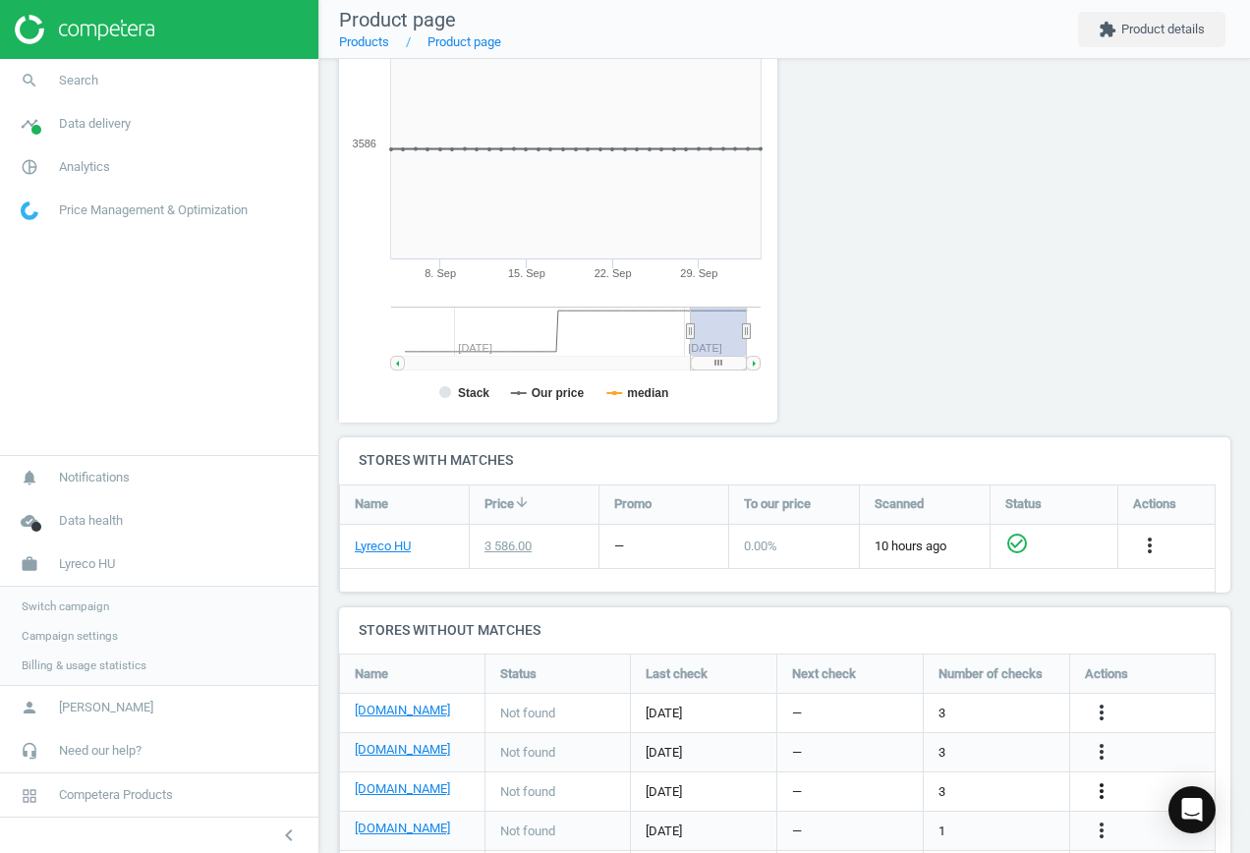
click at [1101, 792] on icon "more_vert" at bounding box center [1101, 791] width 24 height 24
click at [976, 788] on link "Edit URL/product option" at bounding box center [947, 791] width 269 height 30
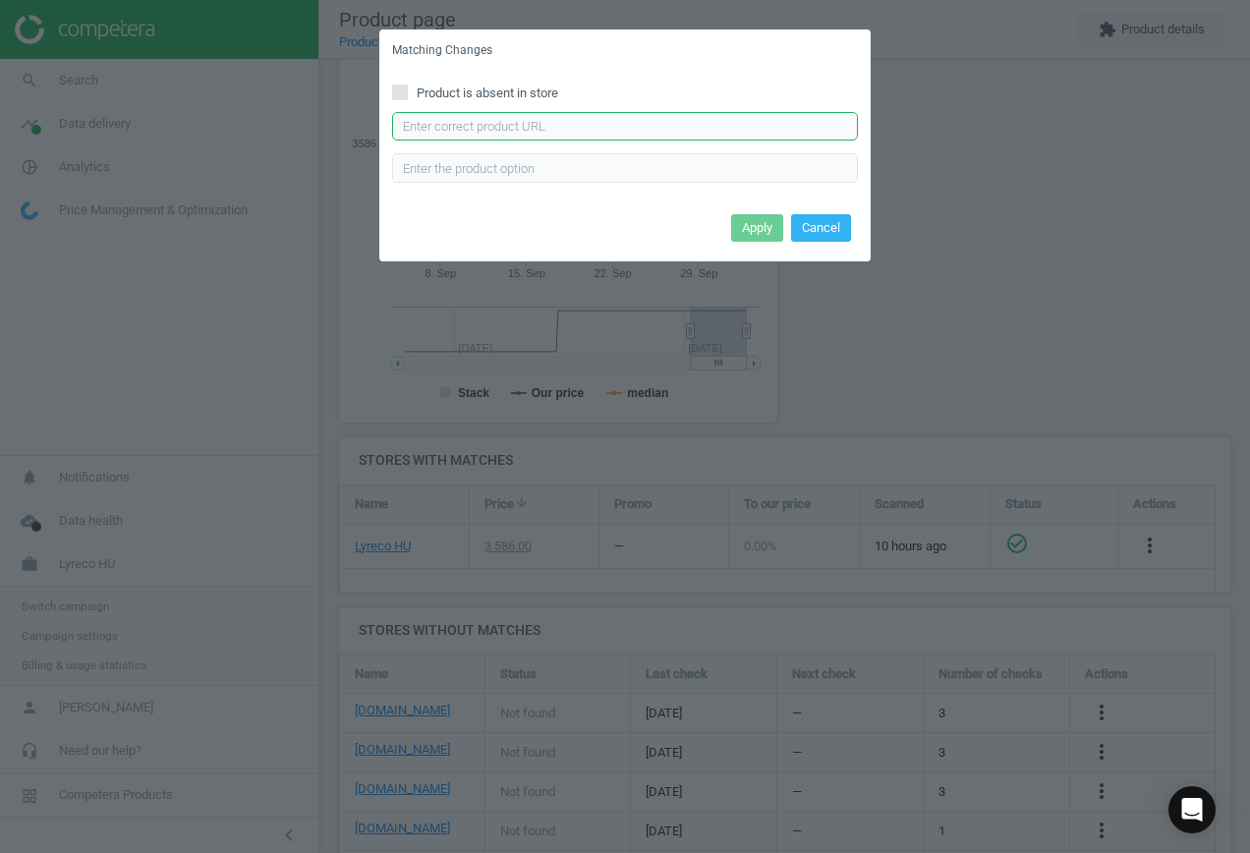
click at [591, 132] on input "text" at bounding box center [625, 126] width 466 height 29
paste input "[URL][DOMAIN_NAME]"
type input "[URL][DOMAIN_NAME]"
click at [766, 238] on button "Apply" at bounding box center [757, 228] width 52 height 28
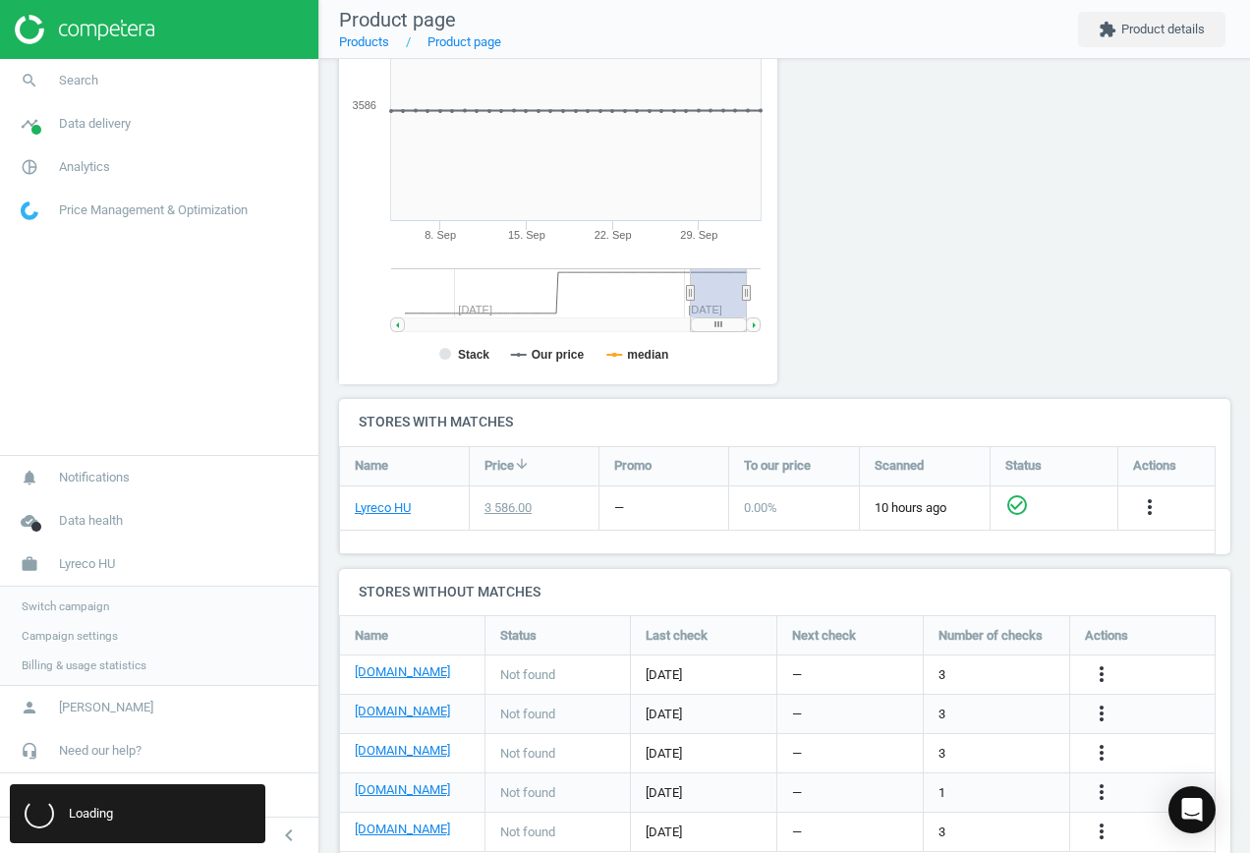
scroll to position [381, 0]
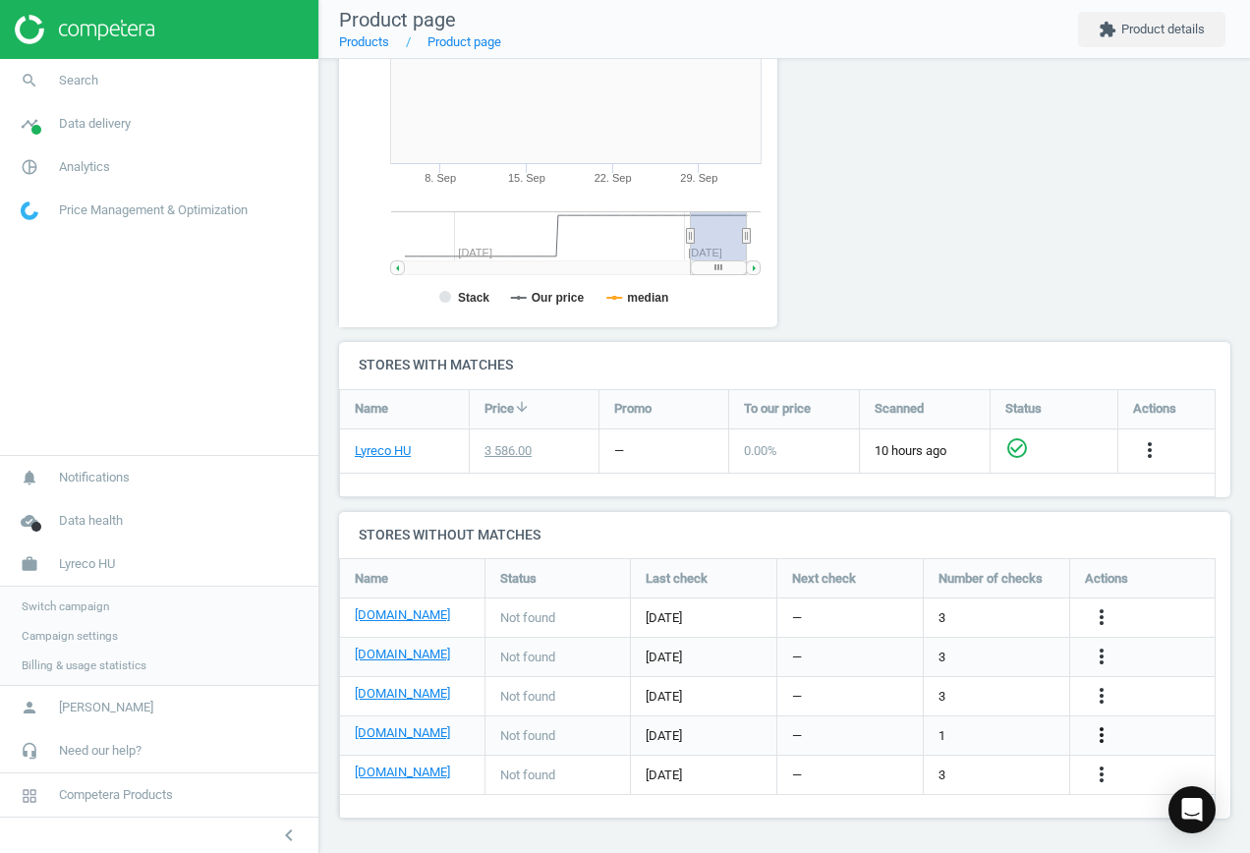
click at [1098, 733] on icon "more_vert" at bounding box center [1101, 735] width 24 height 24
click at [997, 734] on link "Edit URL/product option" at bounding box center [947, 735] width 269 height 30
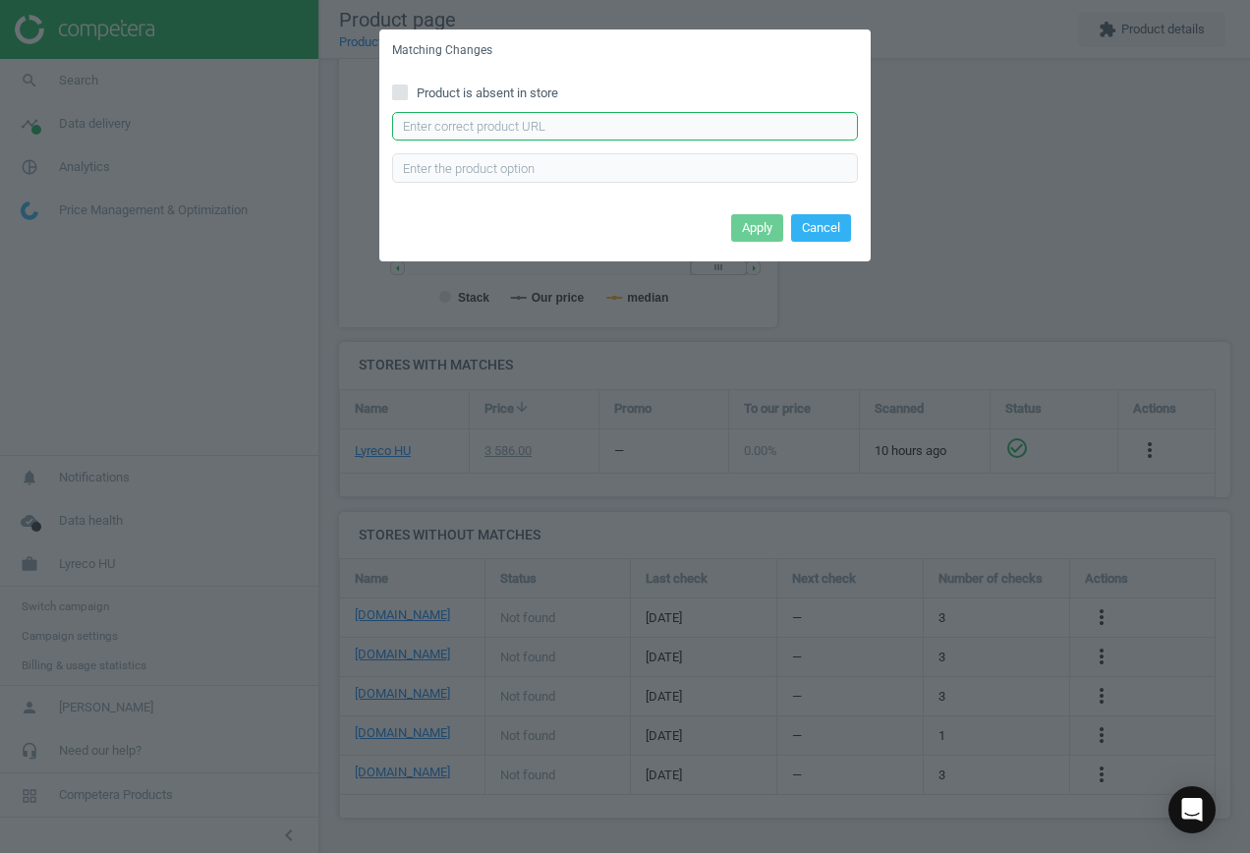
click at [586, 136] on input "text" at bounding box center [625, 126] width 466 height 29
paste input "[URL][DOMAIN_NAME]"
type input "[URL][DOMAIN_NAME]"
click at [758, 222] on button "Apply" at bounding box center [757, 228] width 52 height 28
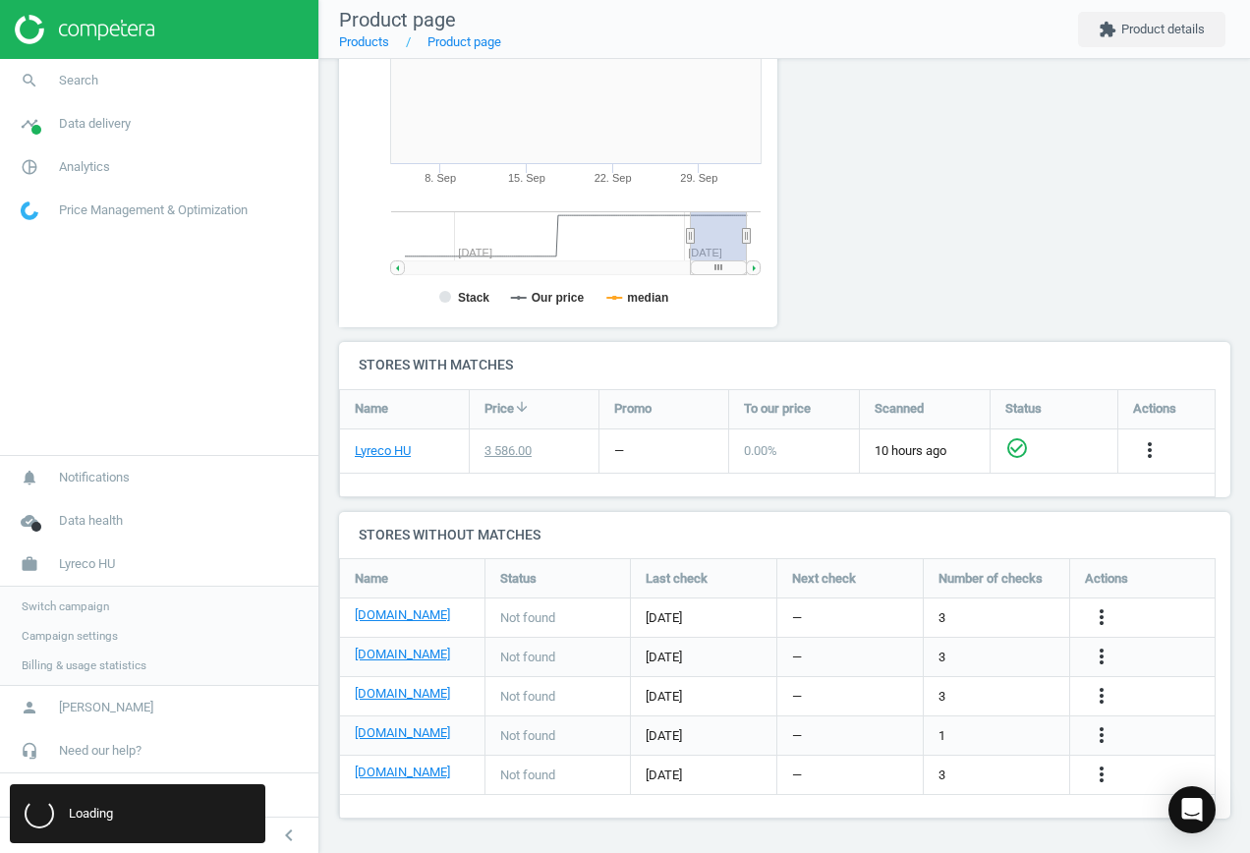
scroll to position [0, 0]
click at [368, 778] on link "[DOMAIN_NAME]" at bounding box center [402, 772] width 95 height 18
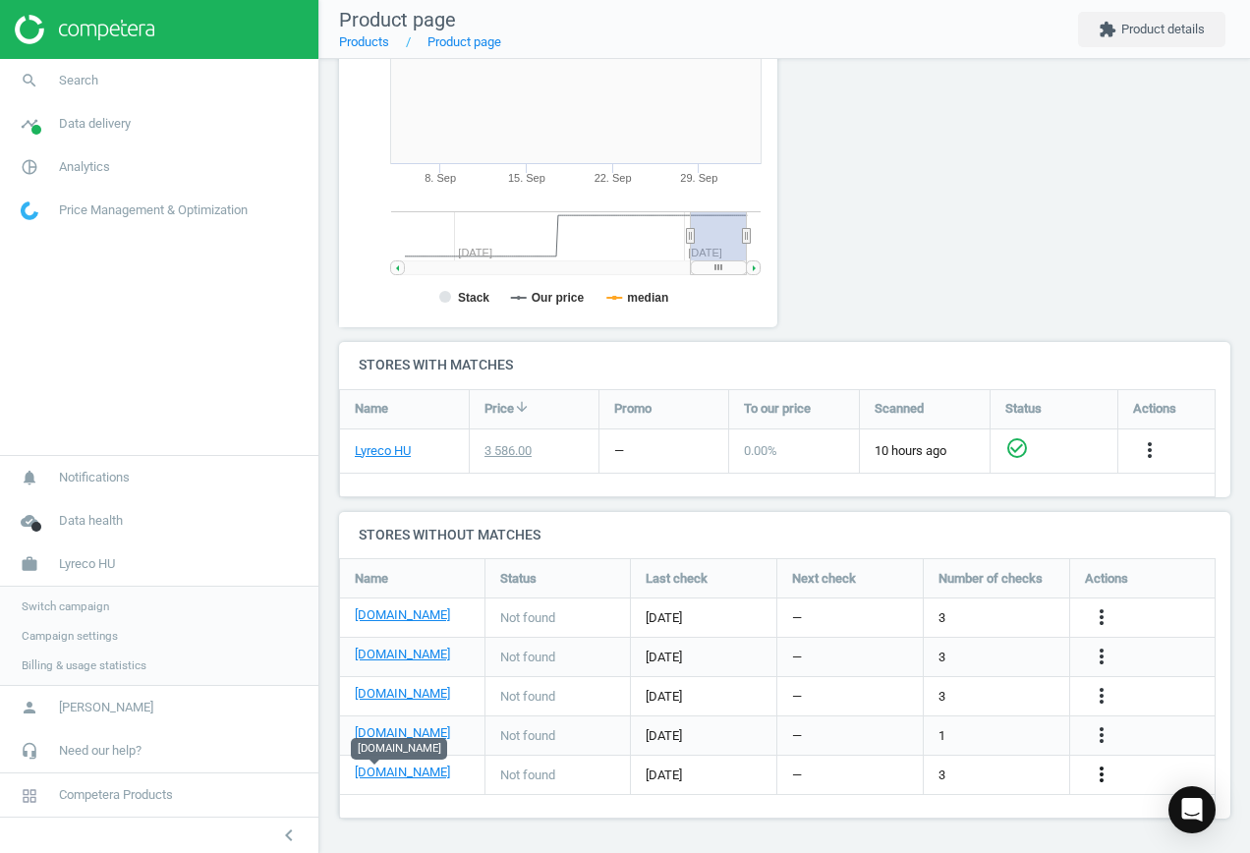
click at [1099, 769] on icon "more_vert" at bounding box center [1101, 774] width 24 height 24
click at [981, 771] on link "Edit URL/product option" at bounding box center [947, 774] width 269 height 30
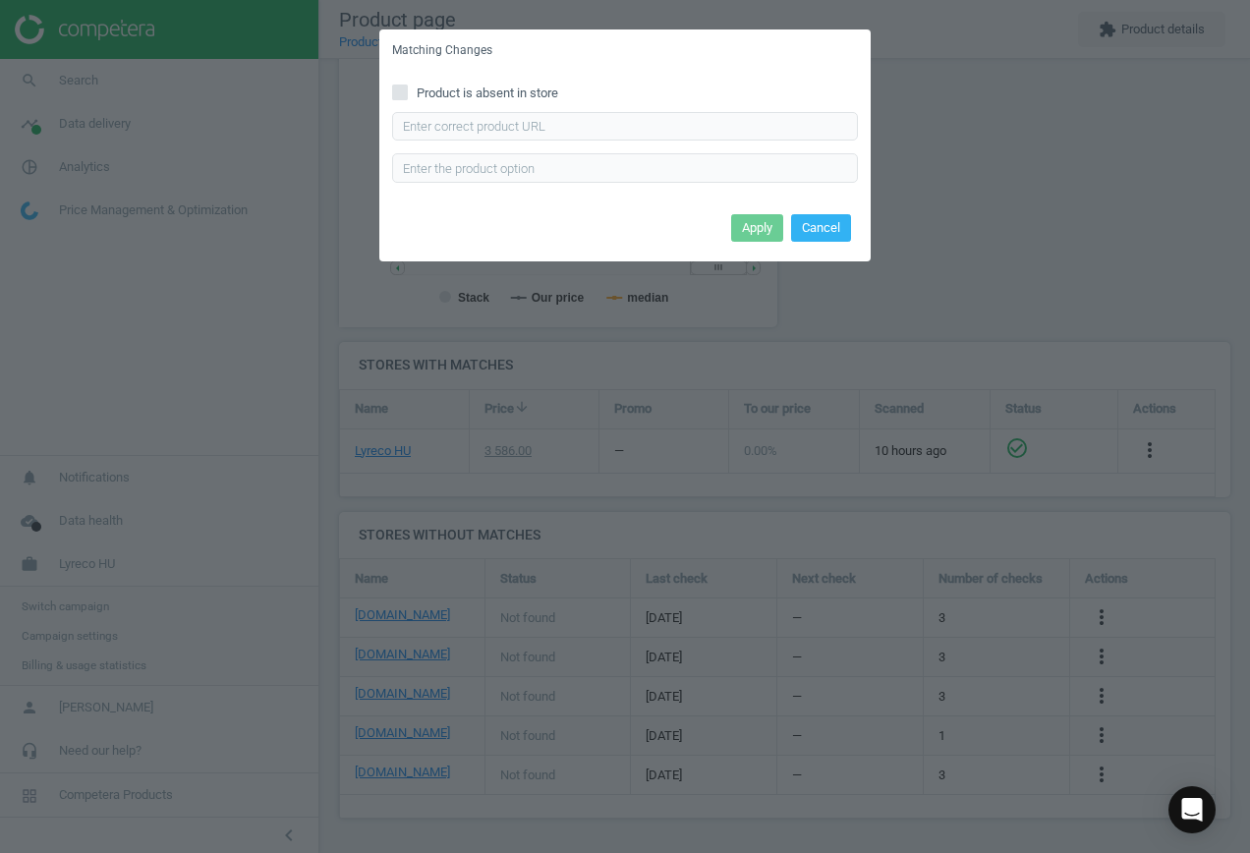
click at [461, 92] on span "Product is absent in store" at bounding box center [487, 93] width 149 height 18
click at [407, 92] on input "Product is absent in store" at bounding box center [400, 91] width 13 height 13
checkbox input "true"
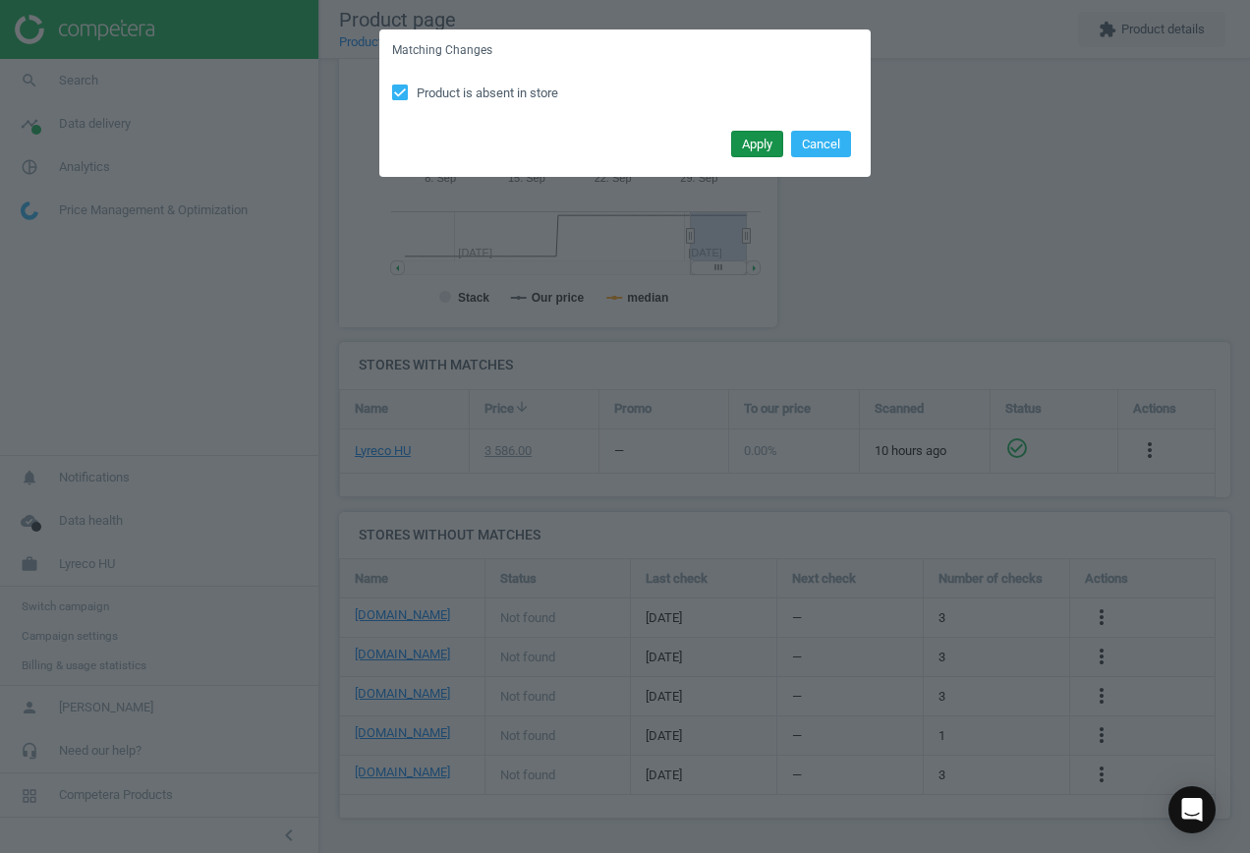
click at [758, 142] on button "Apply" at bounding box center [757, 145] width 52 height 28
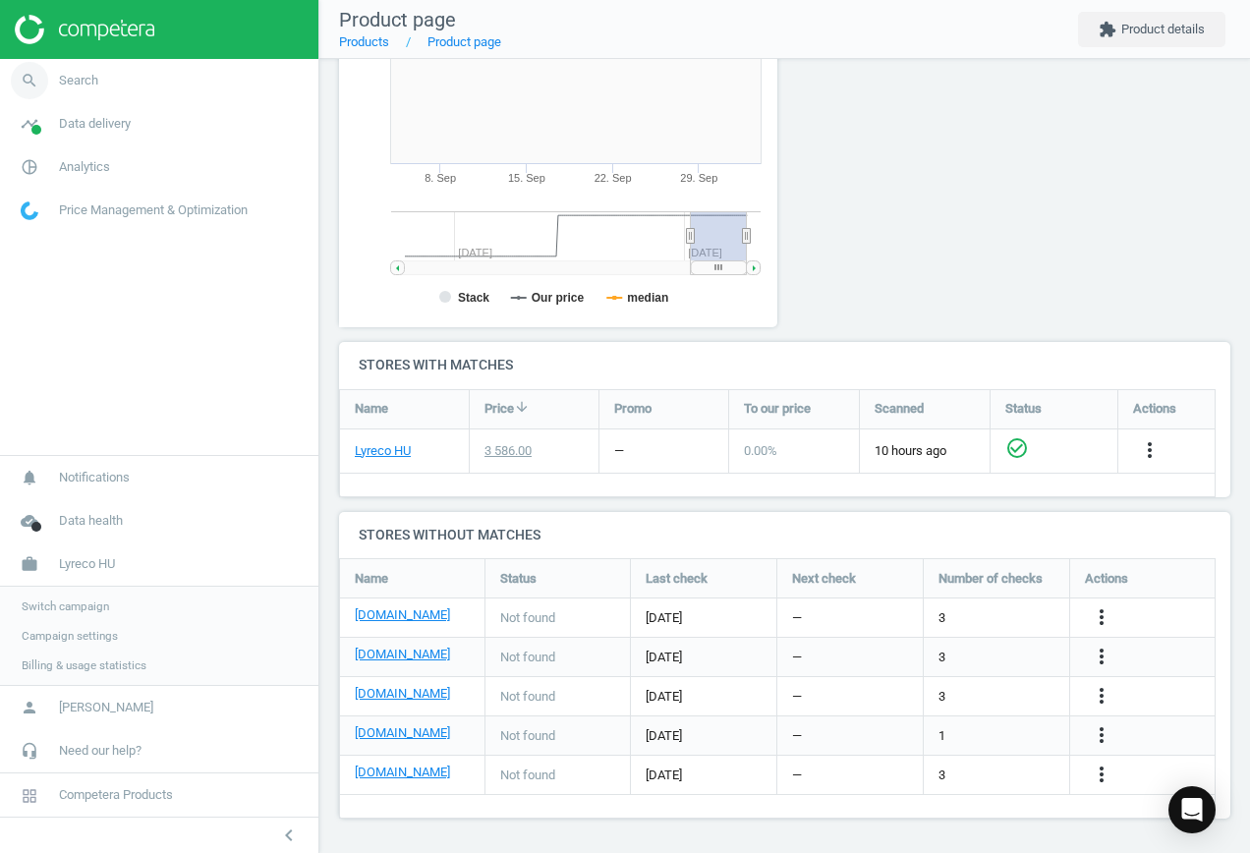
click at [79, 78] on span "Search" at bounding box center [78, 81] width 39 height 18
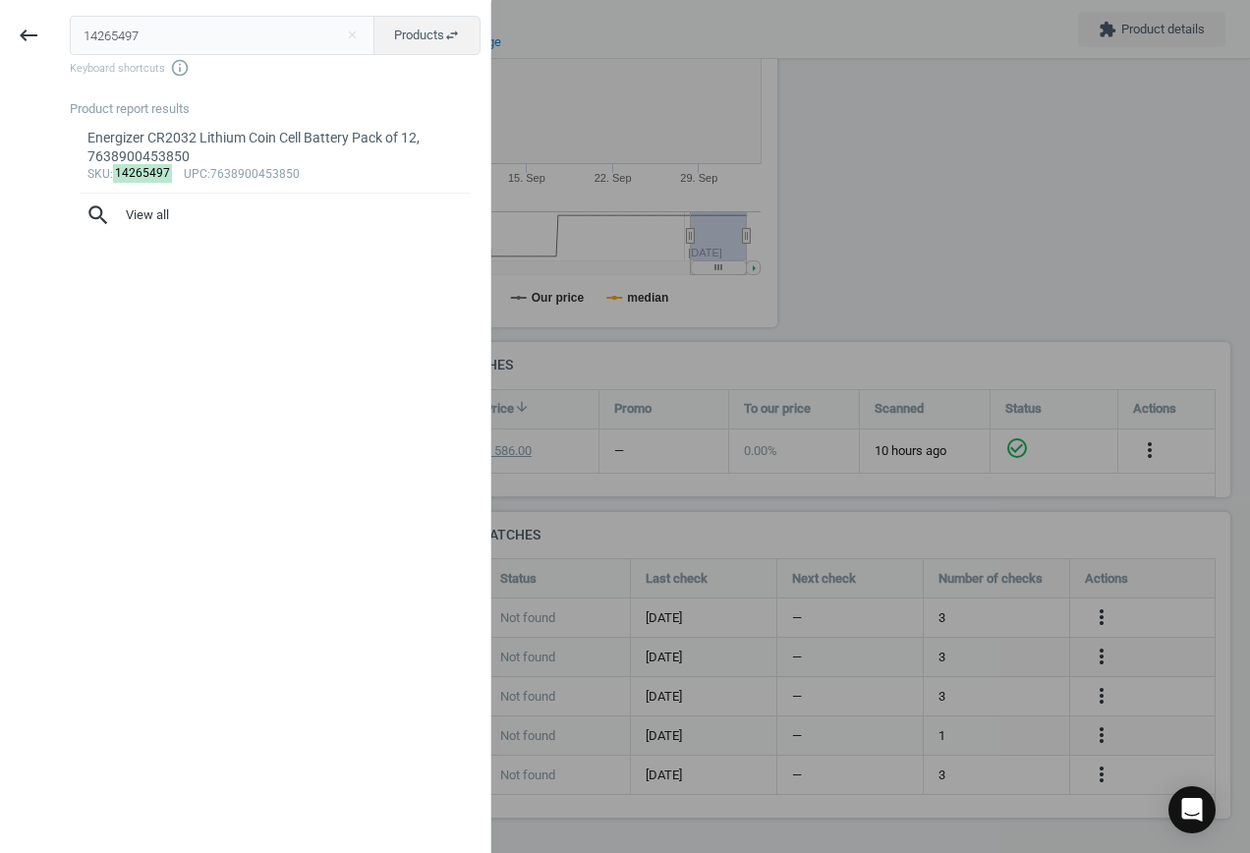
drag, startPoint x: 4, startPoint y: 30, endPoint x: -30, endPoint y: 29, distance: 34.4
click at [0, 29] on html "Group 2 Created with Sketch. ic/cloud_download/grey600 Created with Sketch. gra…" at bounding box center [625, 426] width 1250 height 853
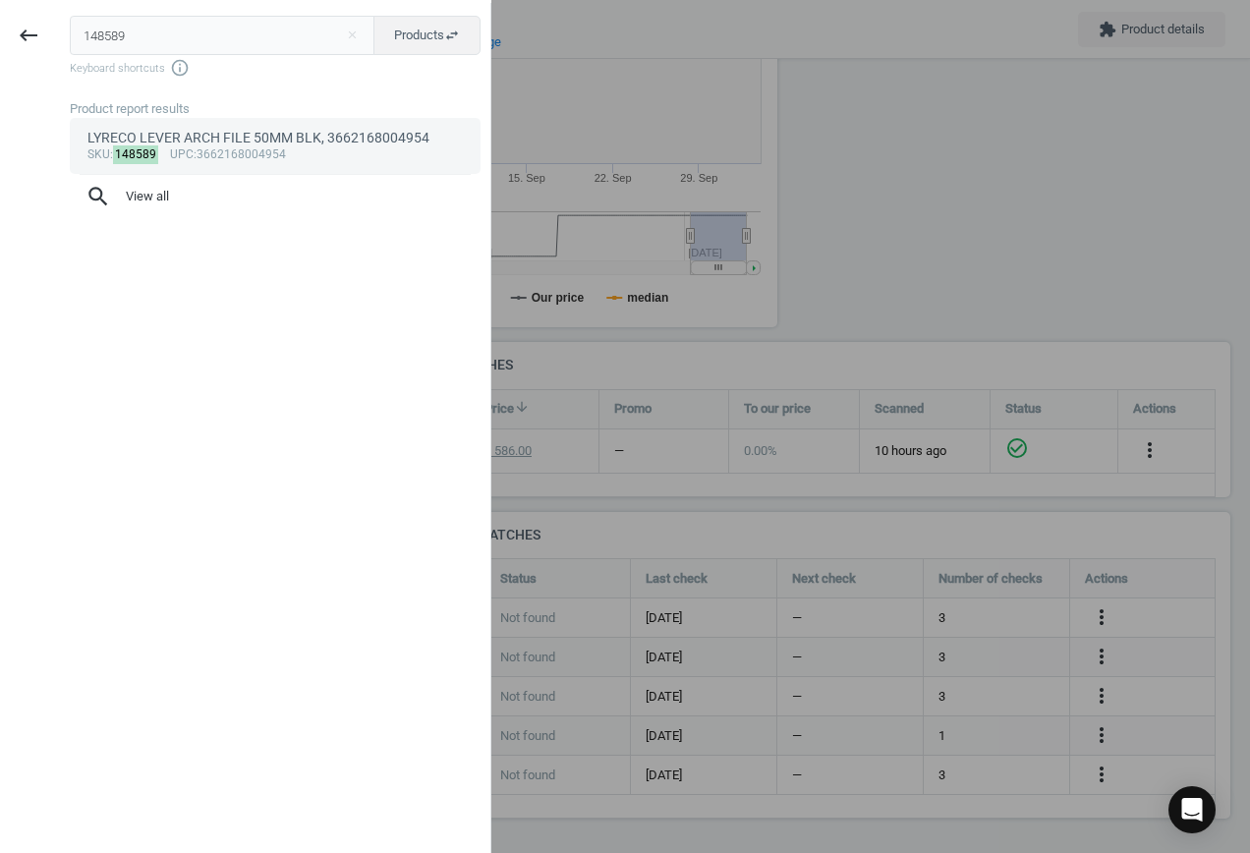
type input "148589"
click at [258, 147] on div "sku : 148589 upc :3662168004954" at bounding box center [275, 155] width 376 height 16
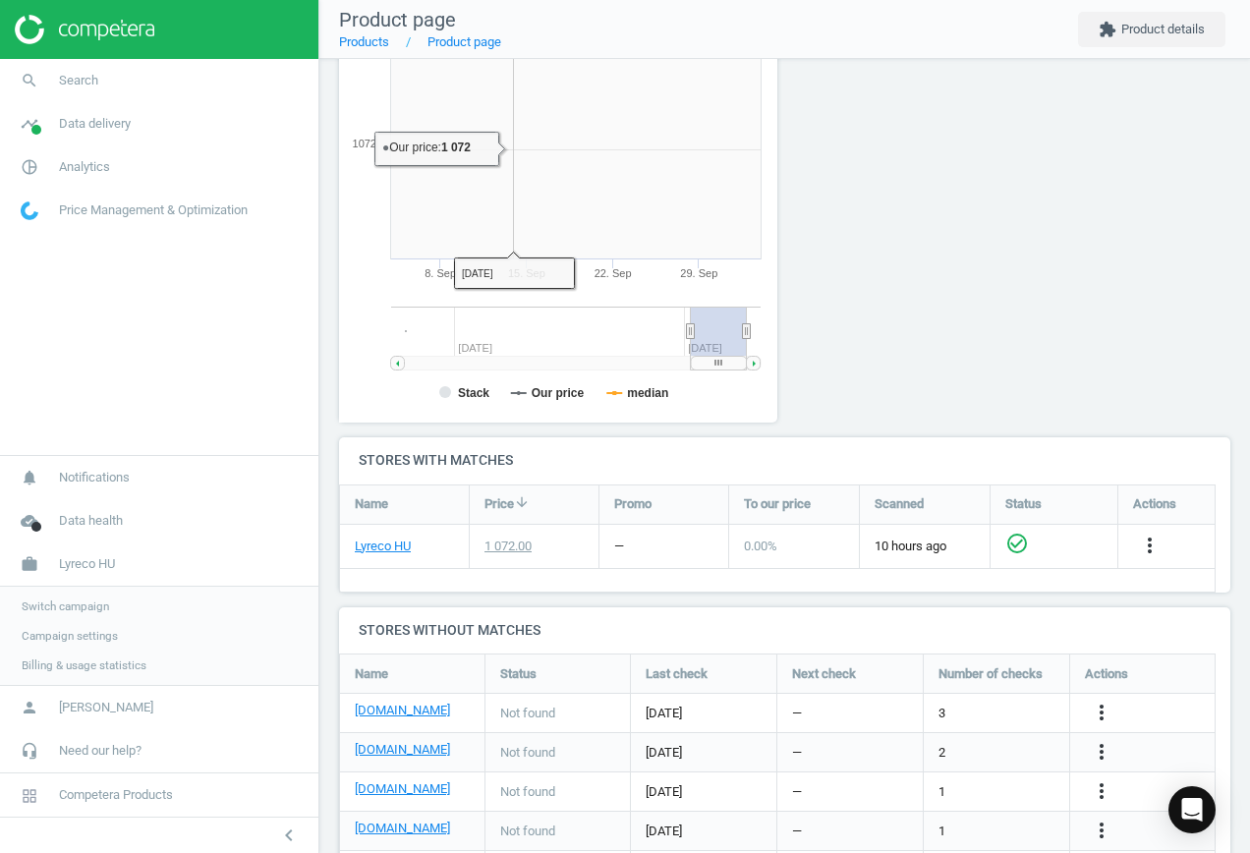
scroll to position [423, 461]
click at [1097, 709] on icon "more_vert" at bounding box center [1101, 712] width 24 height 24
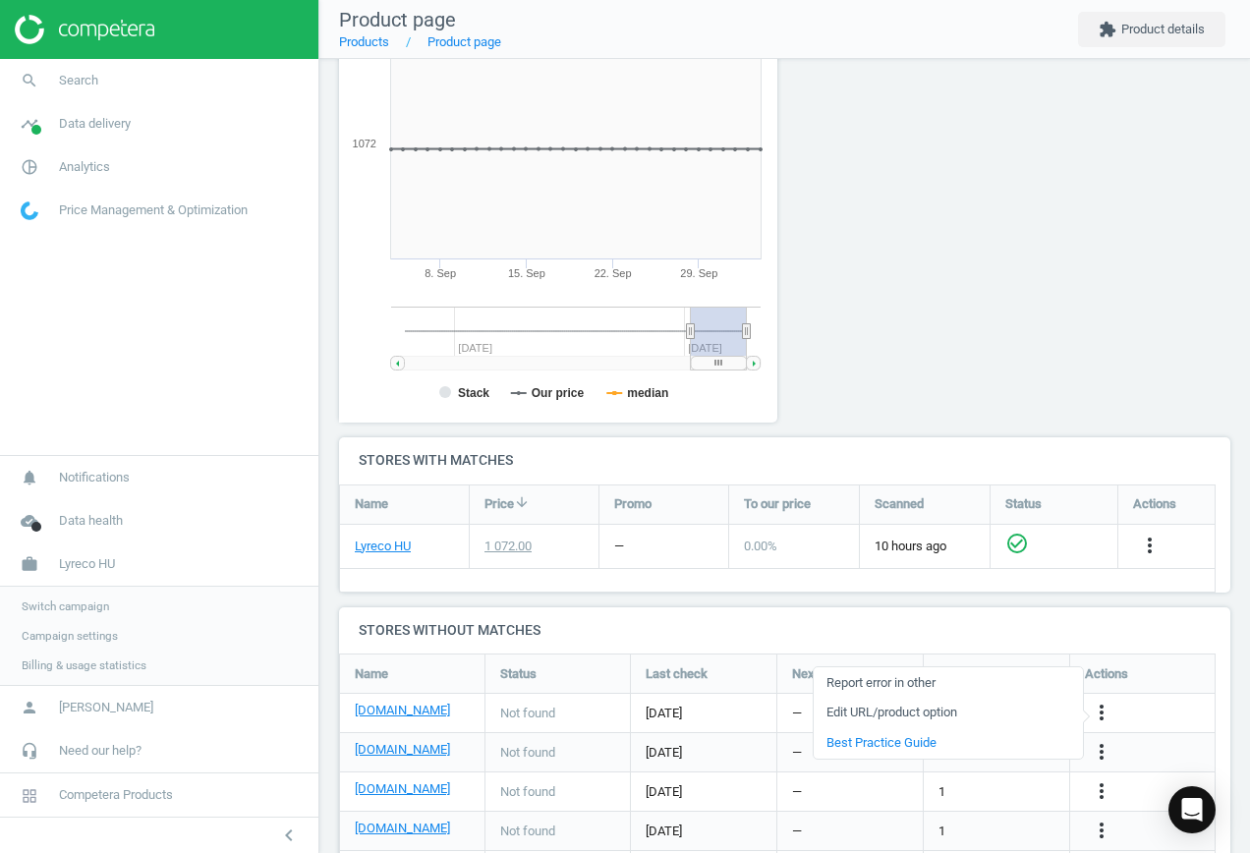
click at [989, 702] on link "Edit URL/product option" at bounding box center [947, 712] width 269 height 30
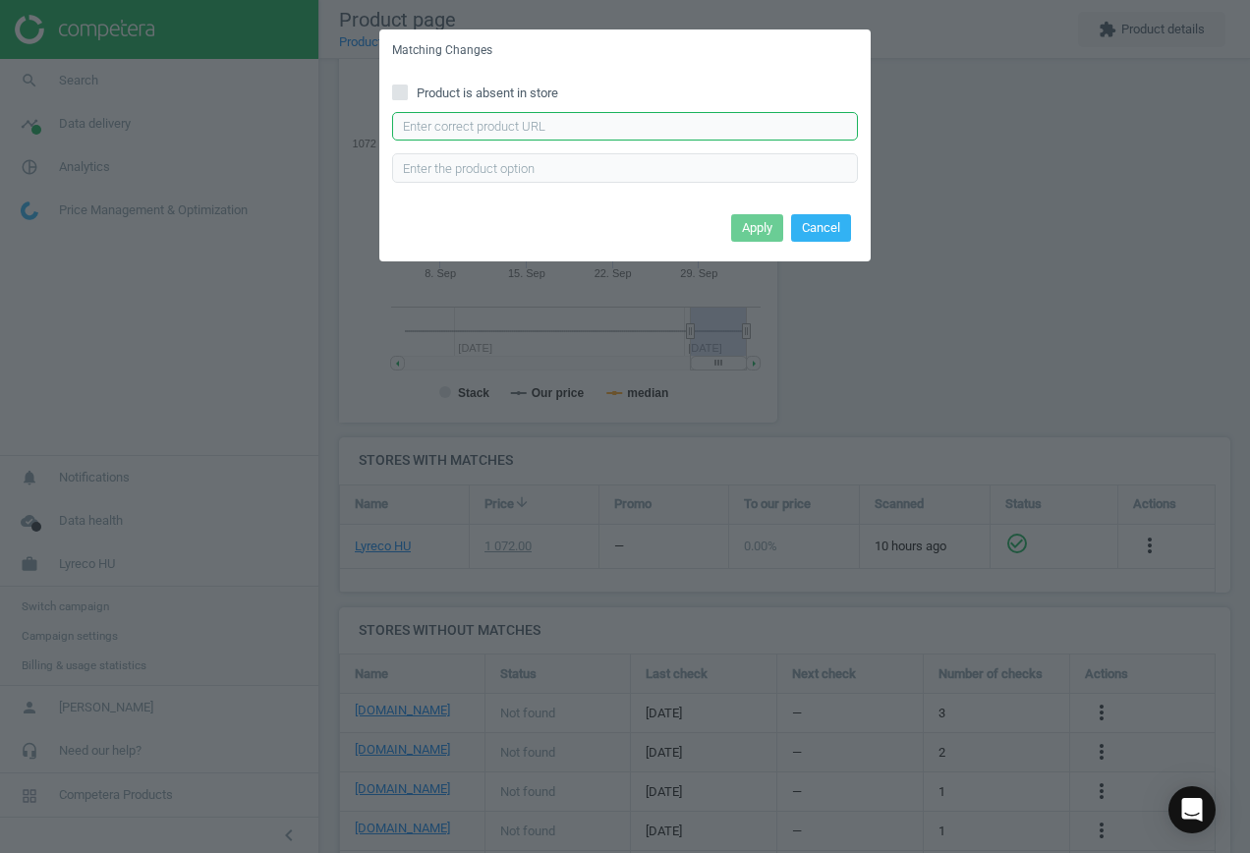
click at [563, 121] on input "text" at bounding box center [625, 126] width 466 height 29
paste input "[URL][DOMAIN_NAME][PERSON_NAME]"
type input "[URL][DOMAIN_NAME][PERSON_NAME]"
click at [746, 219] on button "Apply" at bounding box center [757, 228] width 52 height 28
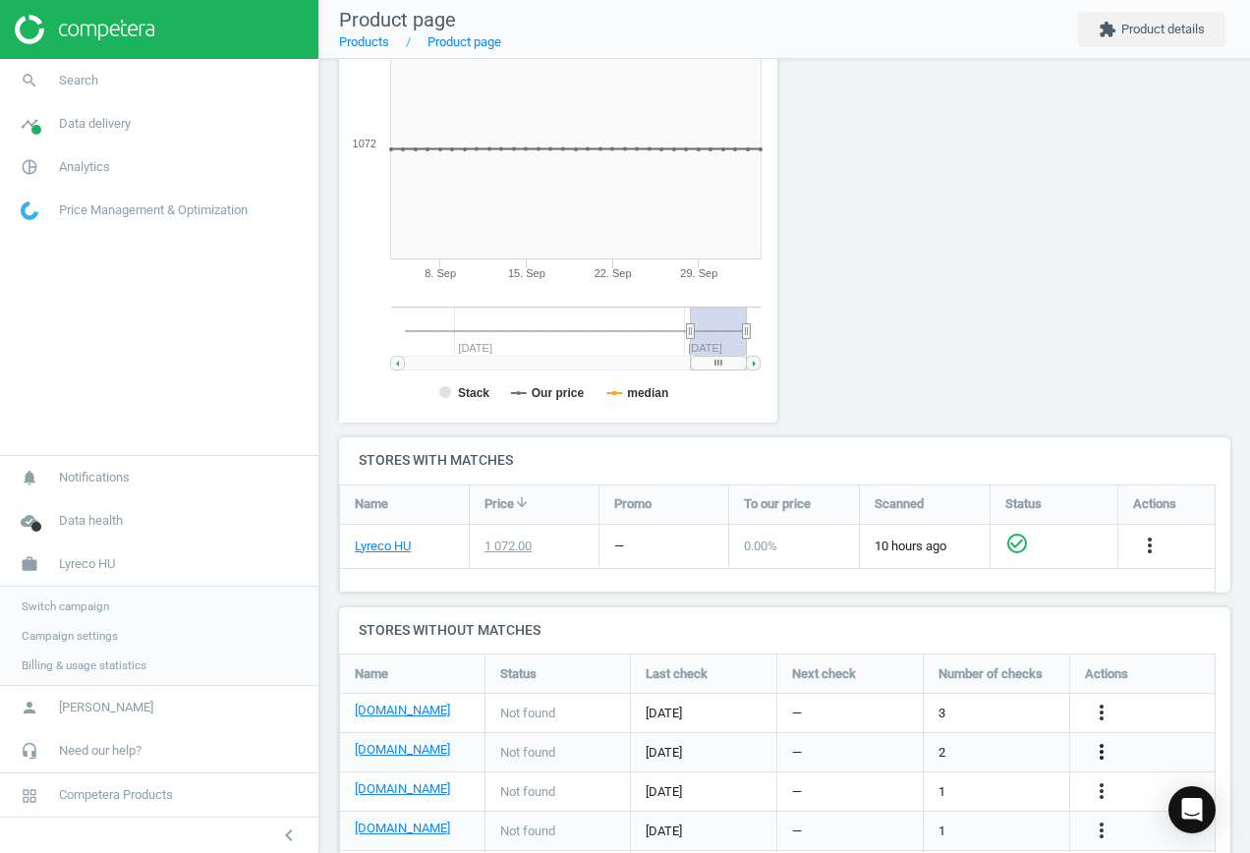
click at [1096, 753] on icon "more_vert" at bounding box center [1101, 752] width 24 height 24
click at [941, 749] on link "Edit URL/product option" at bounding box center [947, 752] width 269 height 30
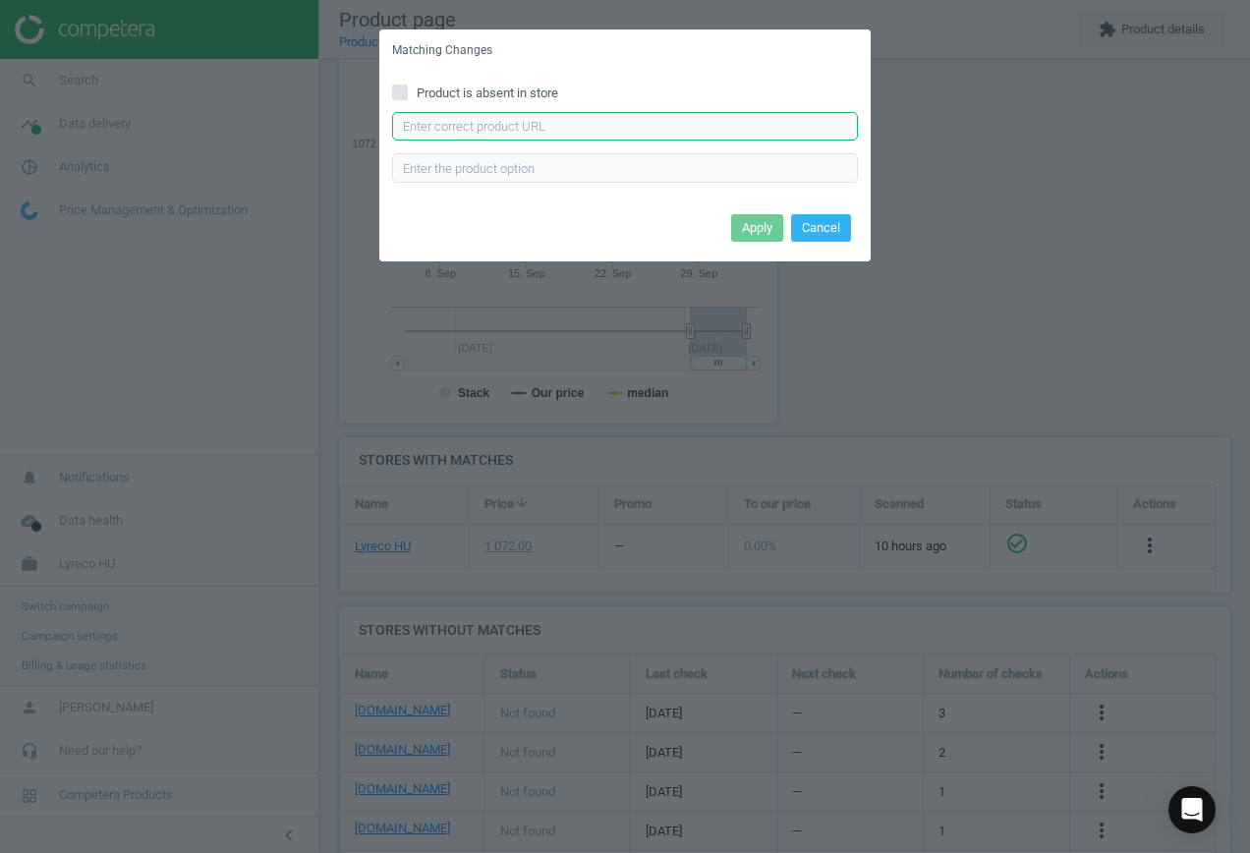
click at [606, 139] on input "text" at bounding box center [625, 126] width 466 height 29
paste input "[URL][DOMAIN_NAME][PERSON_NAME]"
type input "[URL][DOMAIN_NAME][PERSON_NAME]"
click at [740, 225] on button "Apply" at bounding box center [757, 228] width 52 height 28
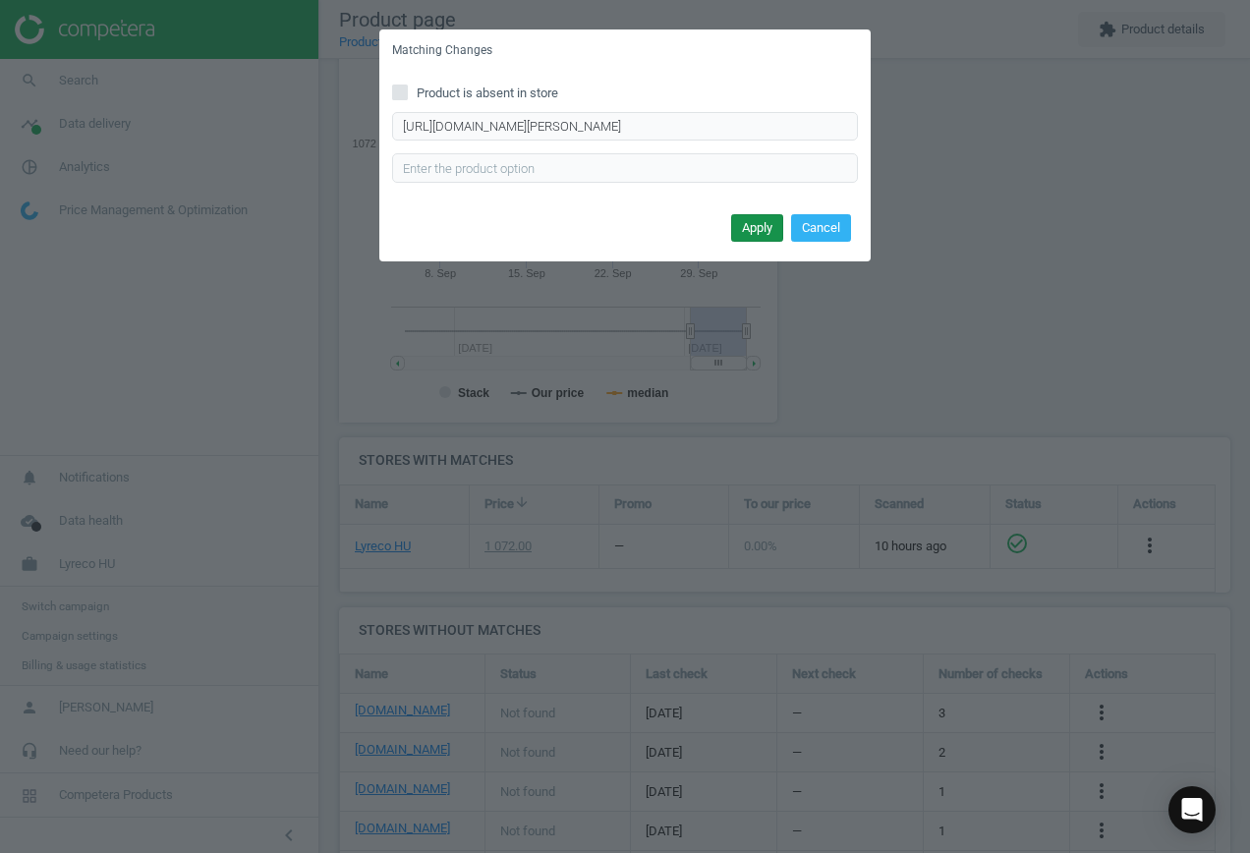
scroll to position [0, 0]
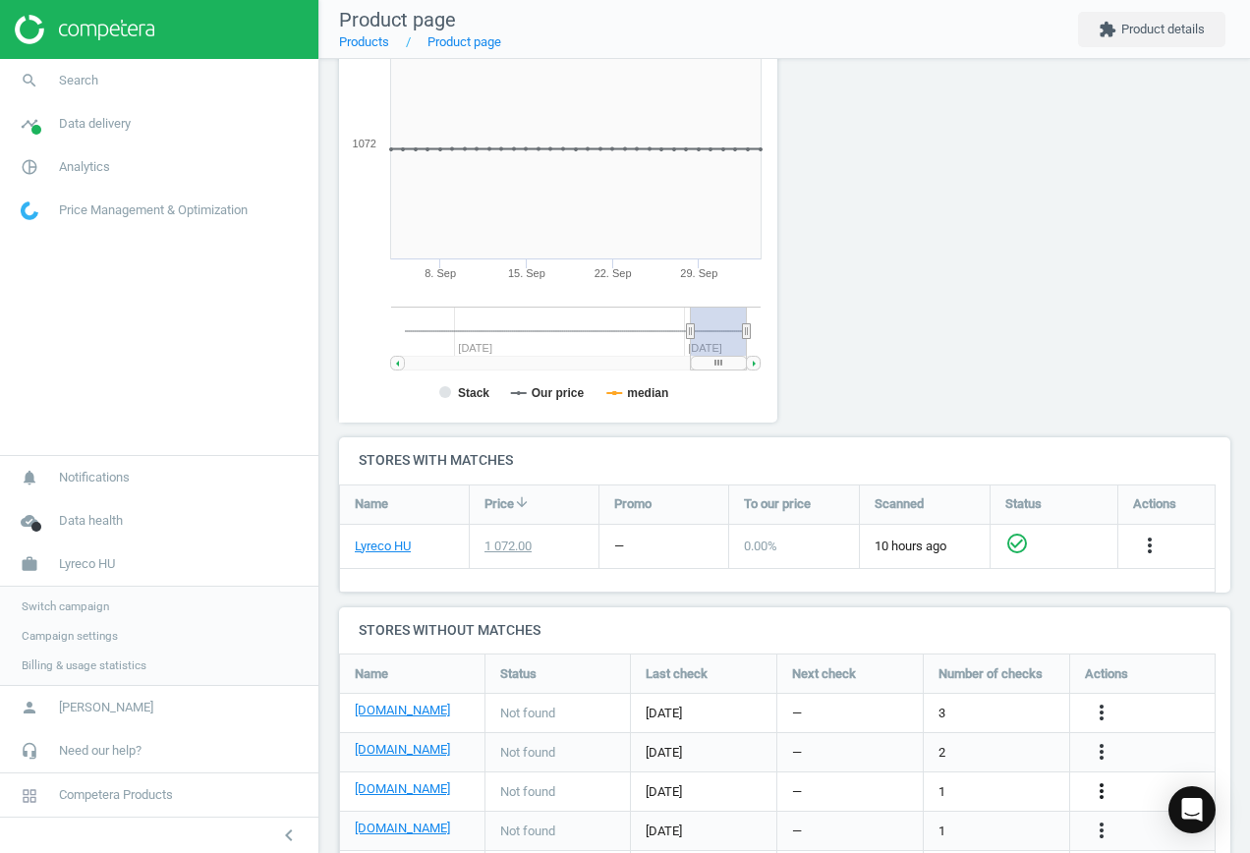
click at [1098, 794] on icon "more_vert" at bounding box center [1101, 791] width 24 height 24
click at [976, 788] on link "Edit URL/product option" at bounding box center [947, 791] width 269 height 30
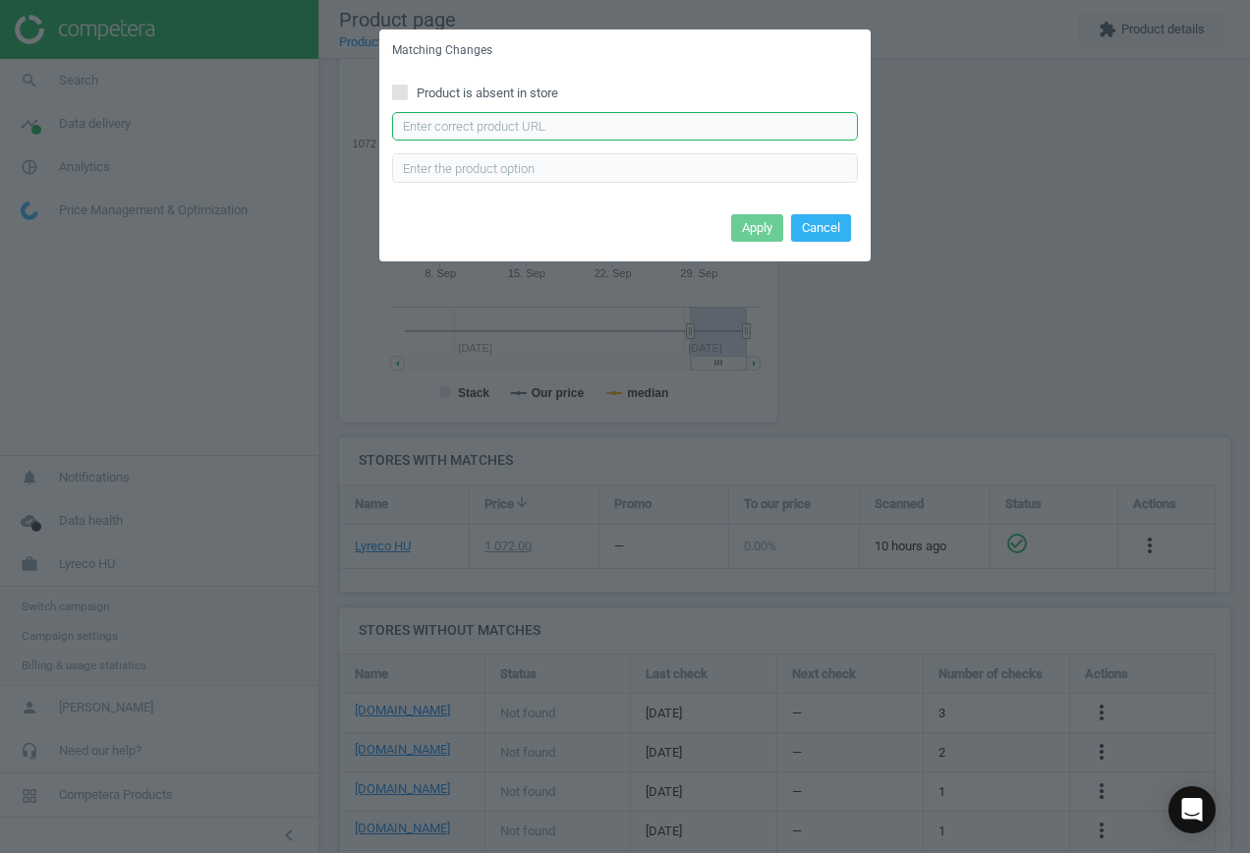
click at [524, 131] on input "text" at bounding box center [625, 126] width 466 height 29
paste input "[URL][DOMAIN_NAME][PERSON_NAME]"
type input "[URL][DOMAIN_NAME][PERSON_NAME]"
click at [743, 228] on button "Apply" at bounding box center [757, 228] width 52 height 28
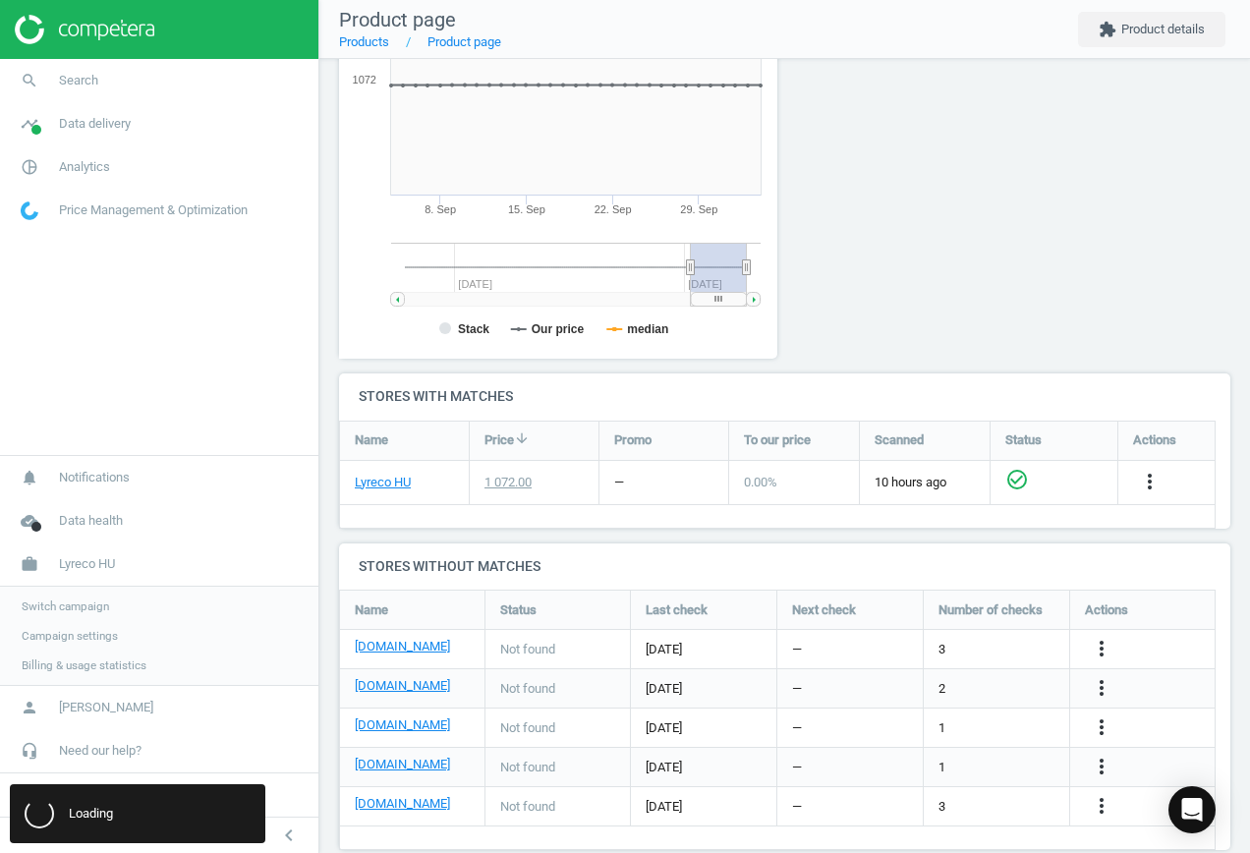
scroll to position [381, 0]
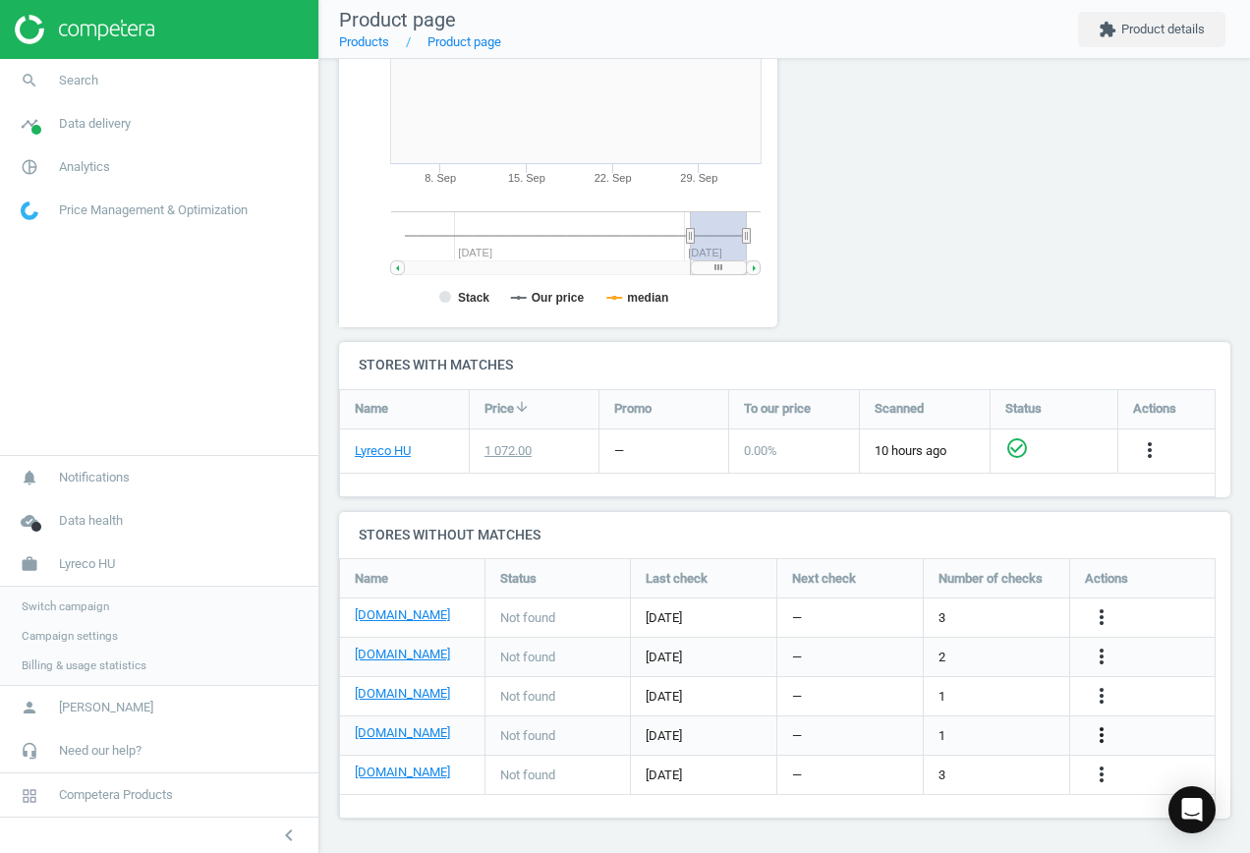
click at [1103, 736] on icon "more_vert" at bounding box center [1101, 735] width 24 height 24
click at [948, 729] on link "Edit URL/product option" at bounding box center [947, 735] width 269 height 30
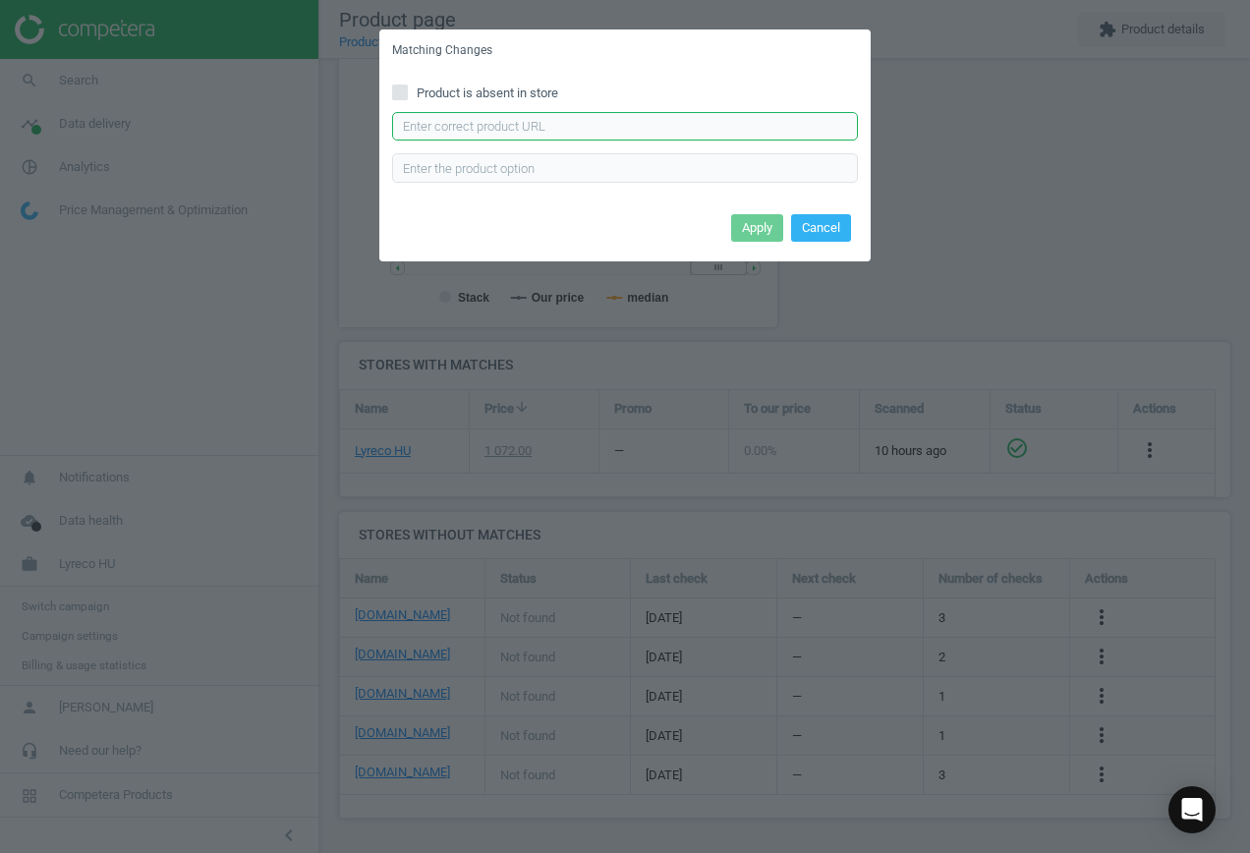
click at [647, 130] on input "text" at bounding box center [625, 126] width 466 height 29
paste input "[URL][DOMAIN_NAME][PERSON_NAME]"
type input "[URL][DOMAIN_NAME][PERSON_NAME]"
click at [758, 232] on button "Apply" at bounding box center [757, 228] width 52 height 28
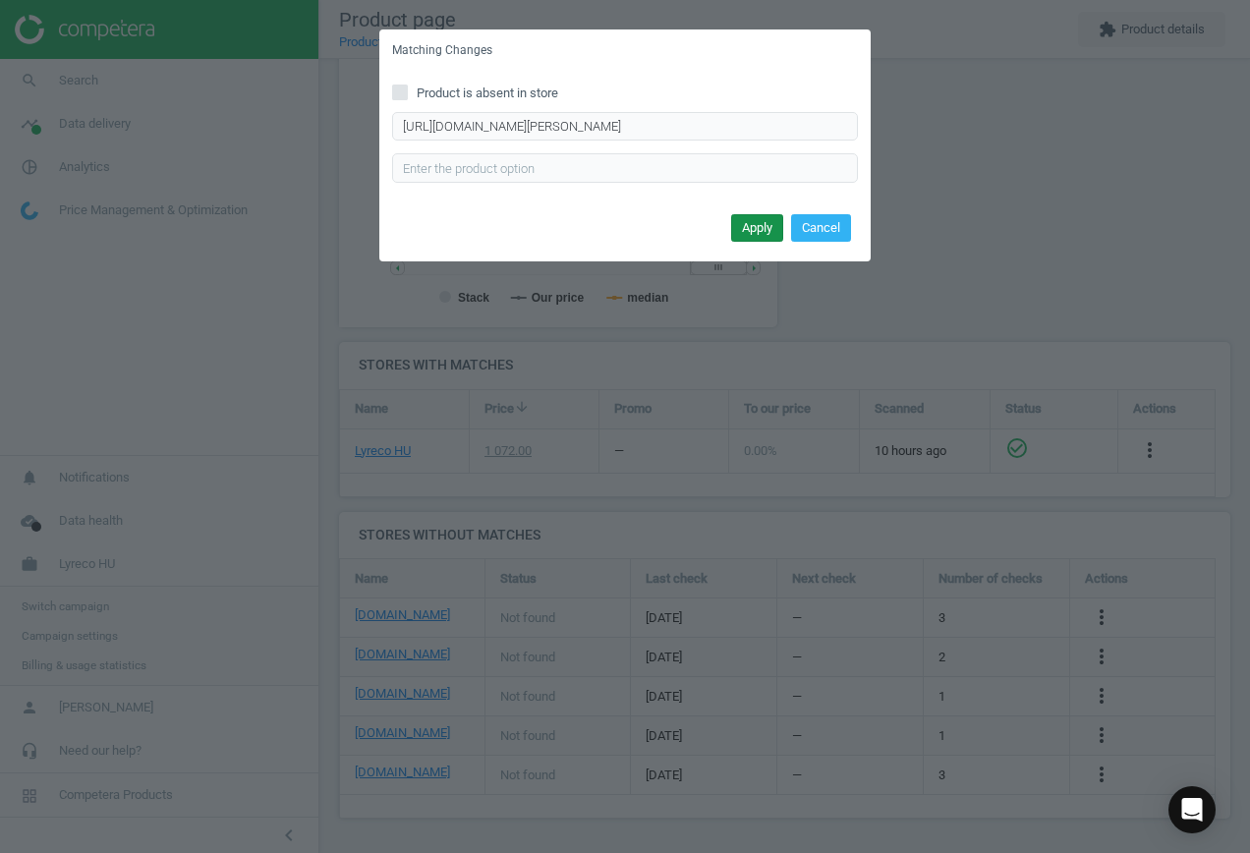
scroll to position [0, 0]
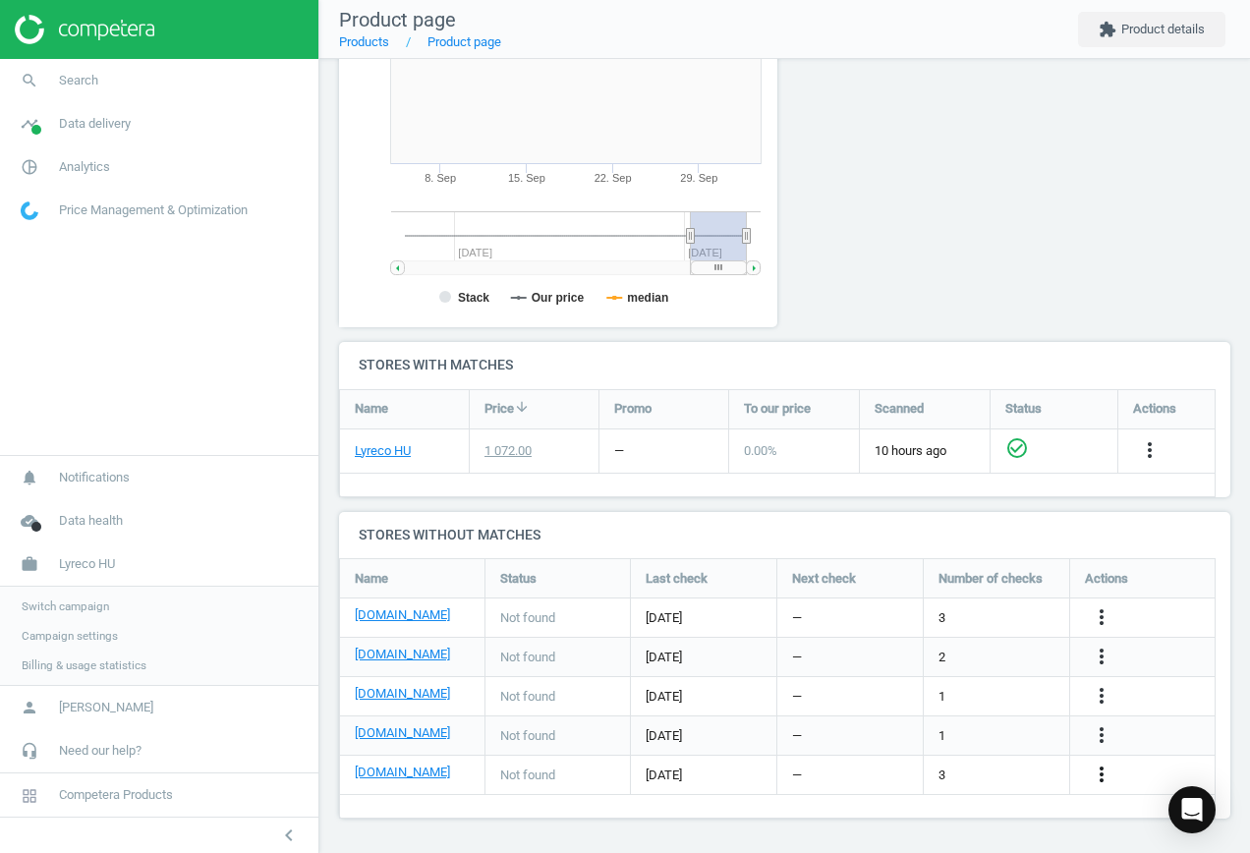
click at [1099, 769] on icon "more_vert" at bounding box center [1101, 774] width 24 height 24
click at [921, 776] on link "Edit URL/product option" at bounding box center [947, 774] width 269 height 30
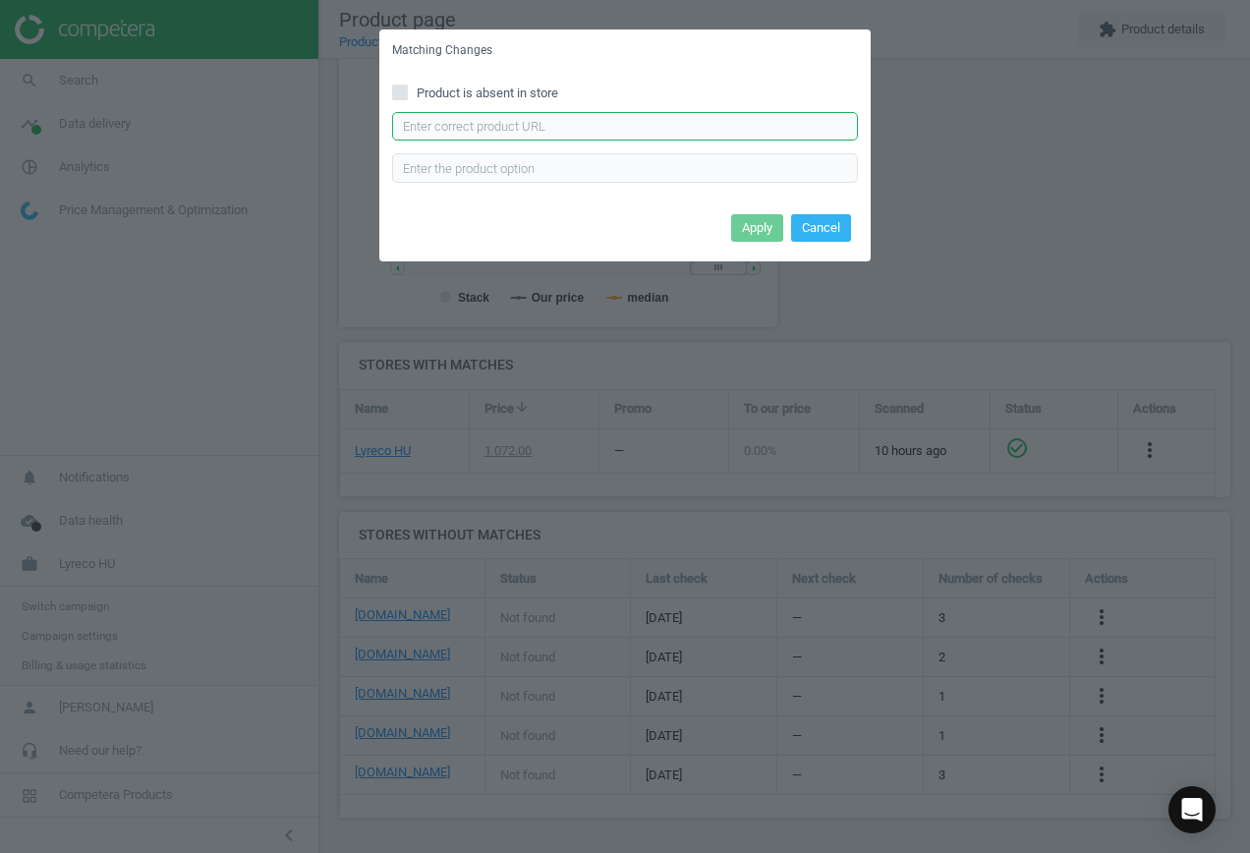
click at [477, 130] on input "text" at bounding box center [625, 126] width 466 height 29
paste input "[URL][DOMAIN_NAME][PERSON_NAME]"
type input "[URL][DOMAIN_NAME][PERSON_NAME]"
click at [765, 216] on button "Apply" at bounding box center [757, 228] width 52 height 28
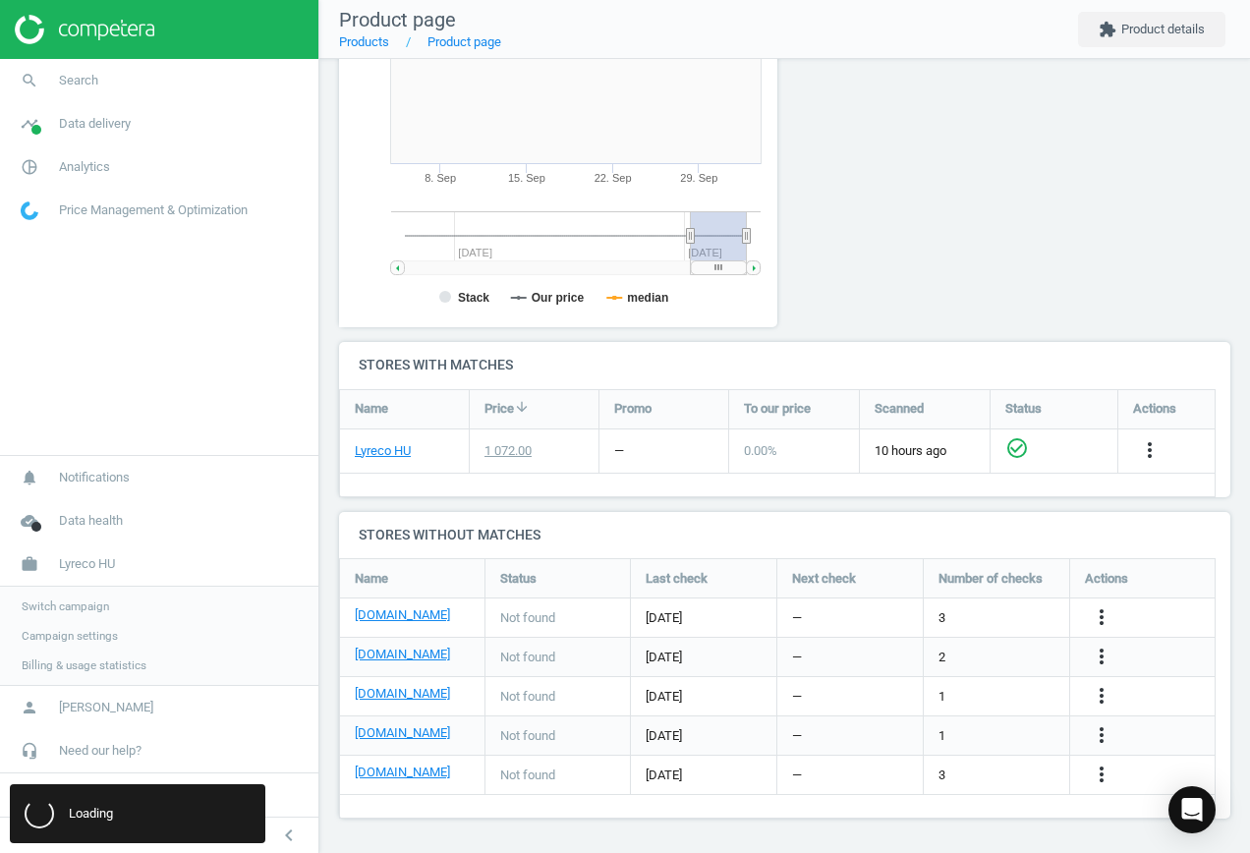
scroll to position [0, 0]
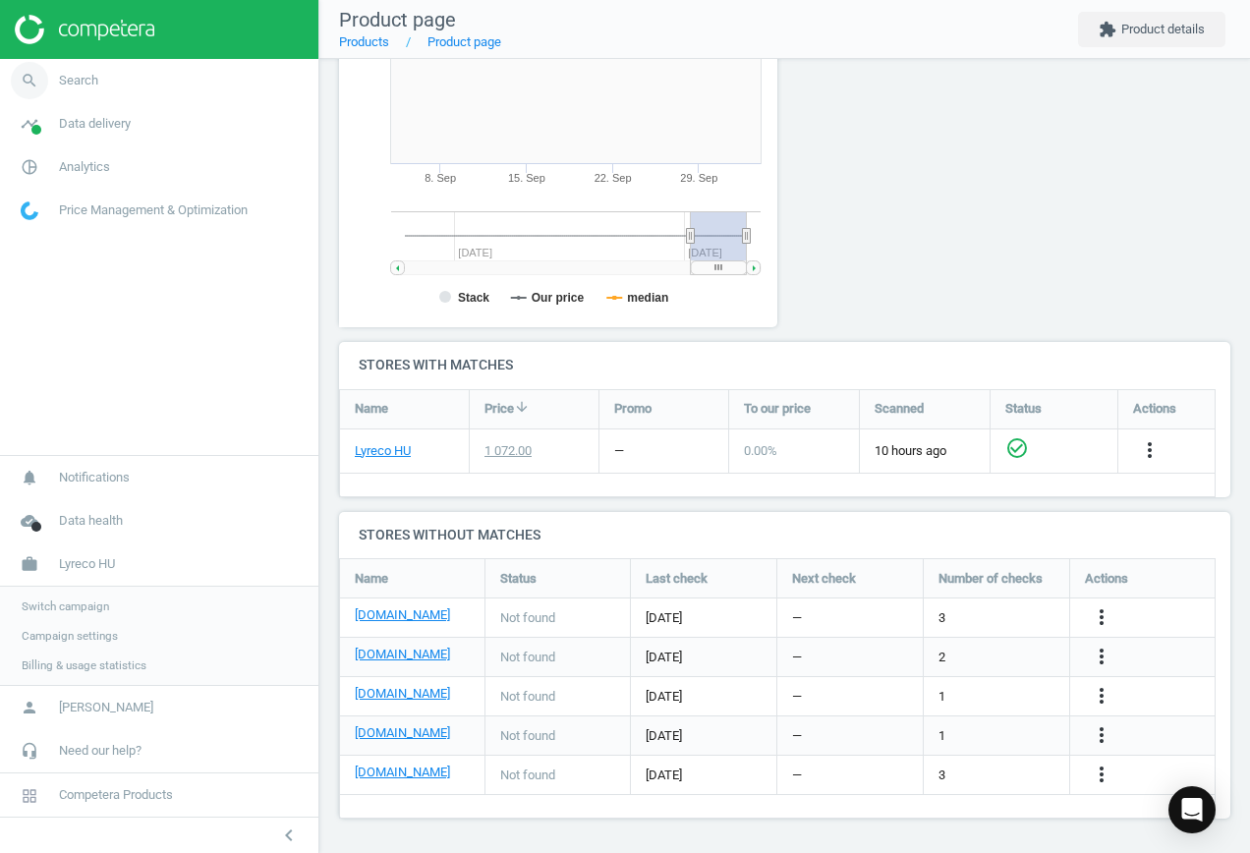
click at [23, 82] on icon "search" at bounding box center [29, 80] width 37 height 37
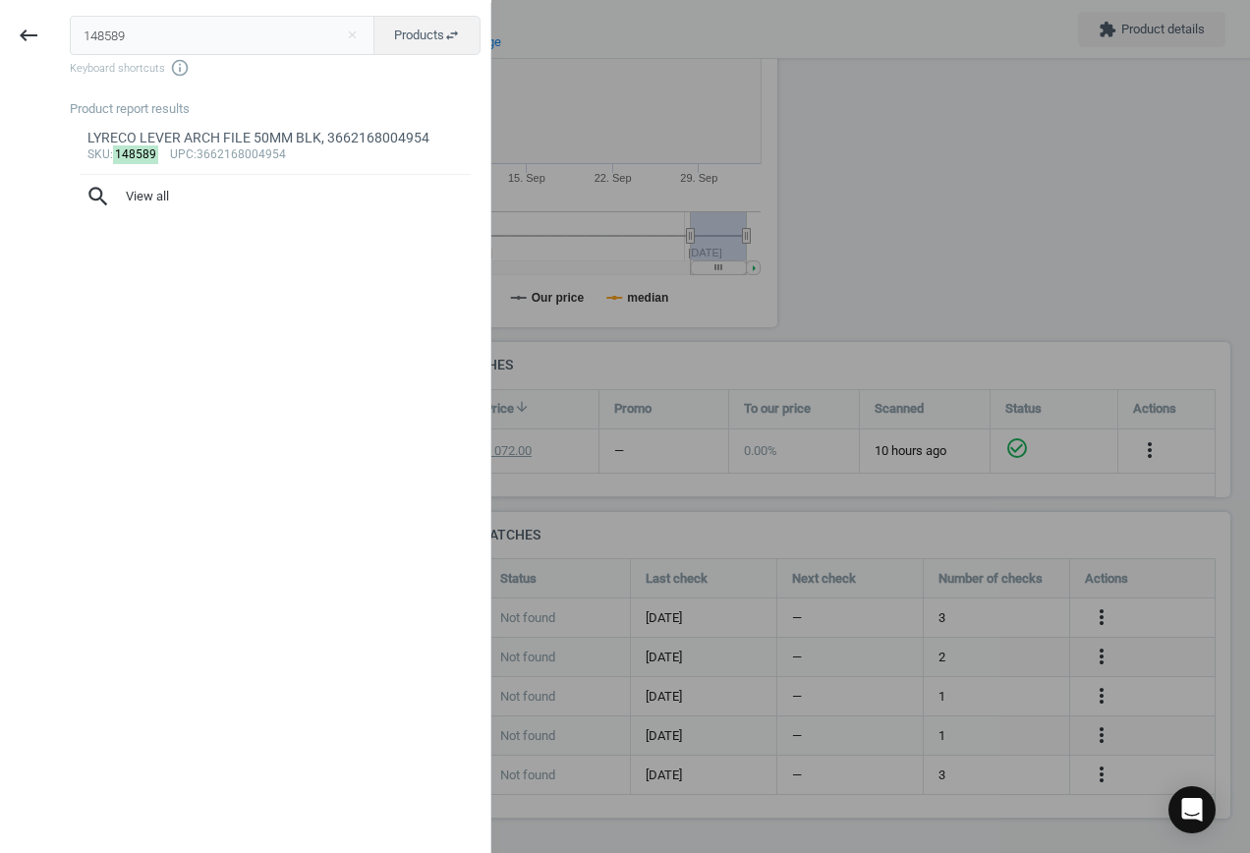
drag, startPoint x: 106, startPoint y: 29, endPoint x: -6, endPoint y: 29, distance: 112.0
click at [0, 29] on html "Group 2 Created with Sketch. ic/cloud_download/grey600 Created with Sketch. gra…" at bounding box center [625, 426] width 1250 height 853
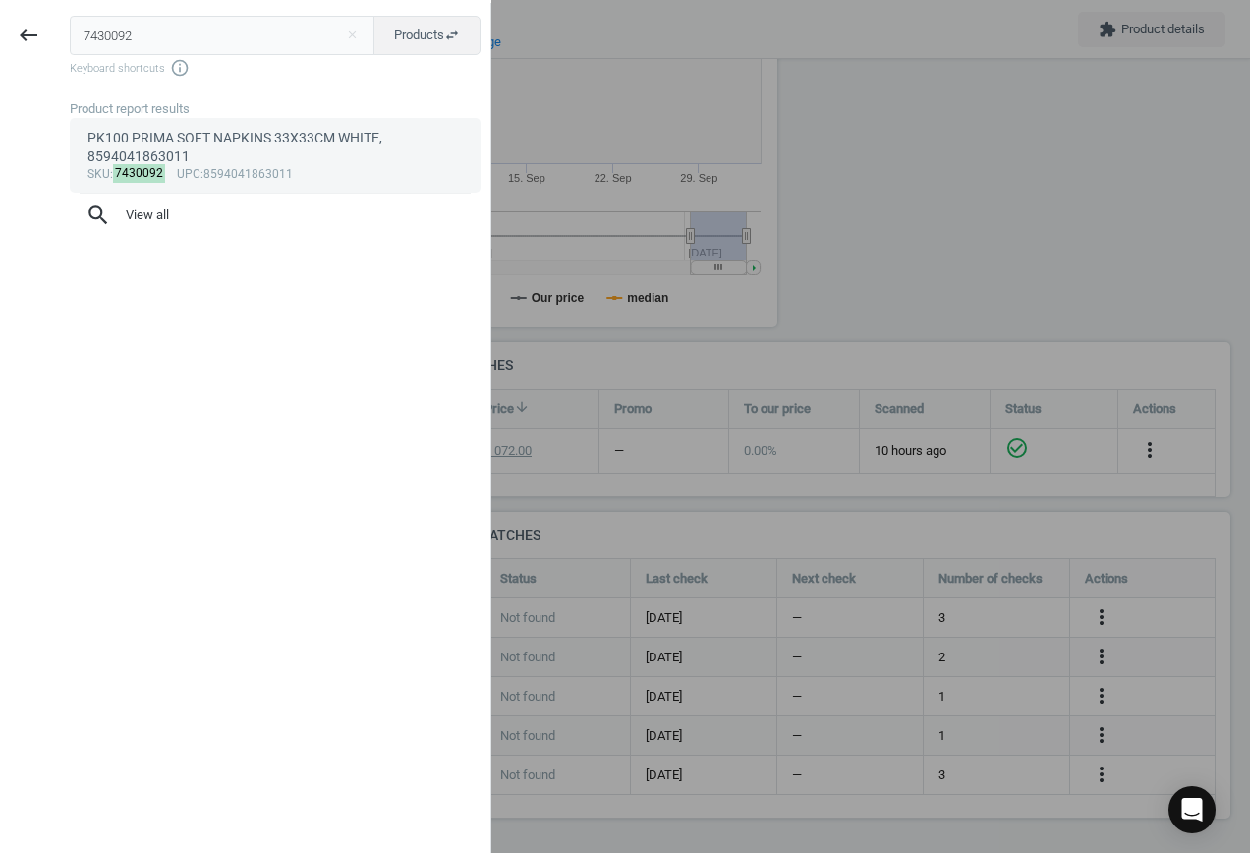
type input "7430092"
click at [256, 162] on div "PK100 PRIMA SOFT NAPKINS 33X33CM WHITE, 8594041863011" at bounding box center [275, 148] width 376 height 38
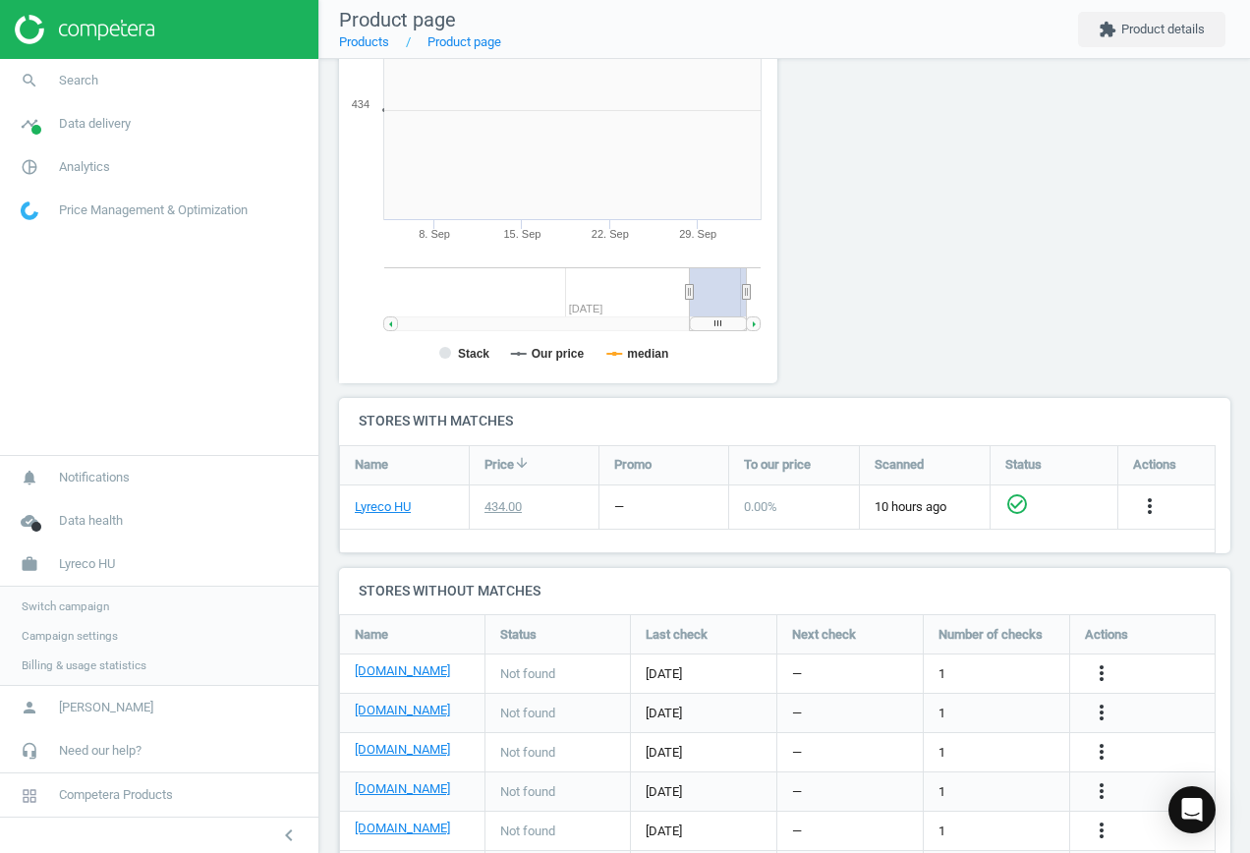
scroll to position [423, 461]
click at [1099, 675] on icon "more_vert" at bounding box center [1101, 673] width 24 height 24
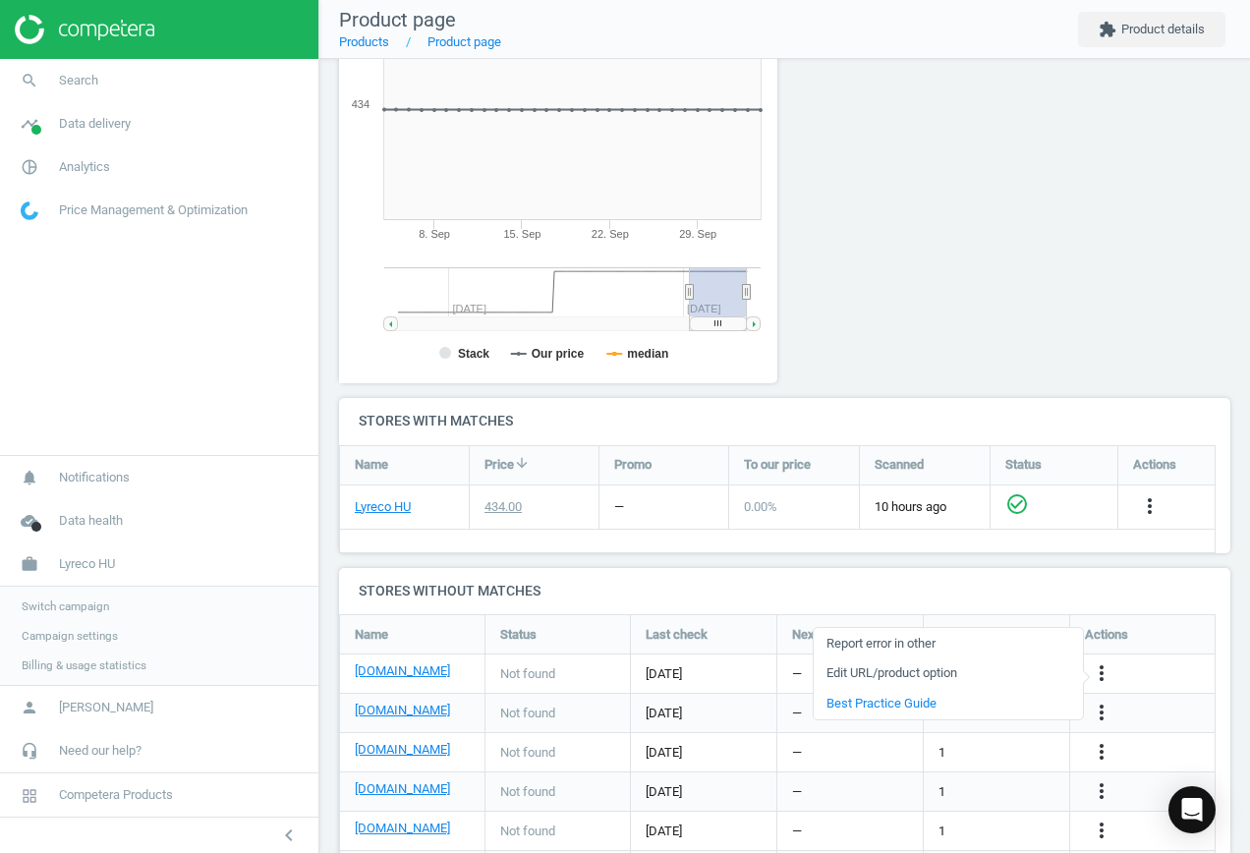
click at [972, 671] on link "Edit URL/product option" at bounding box center [947, 673] width 269 height 30
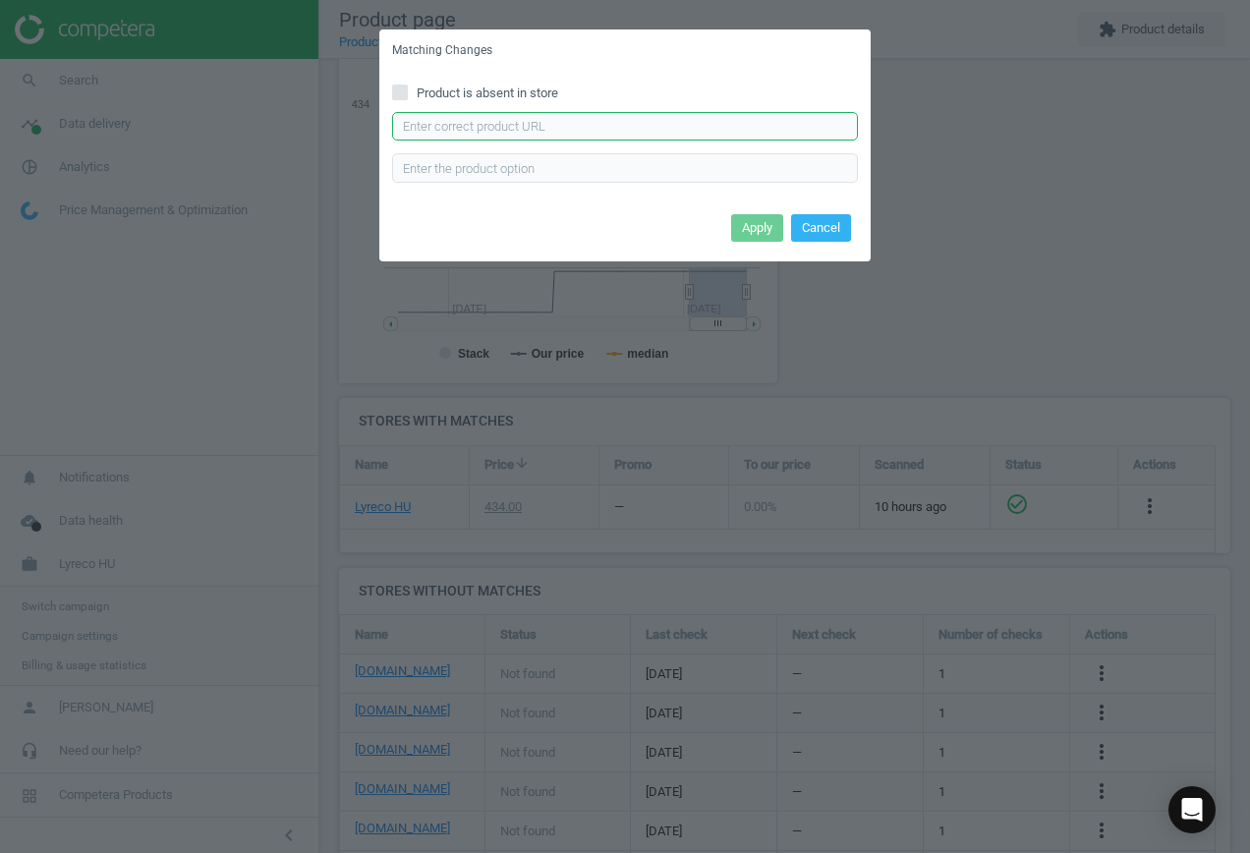
click at [552, 125] on input "text" at bounding box center [625, 126] width 466 height 29
paste input "[URL][DOMAIN_NAME]"
type input "[URL][DOMAIN_NAME]"
click at [761, 223] on button "Apply" at bounding box center [757, 228] width 52 height 28
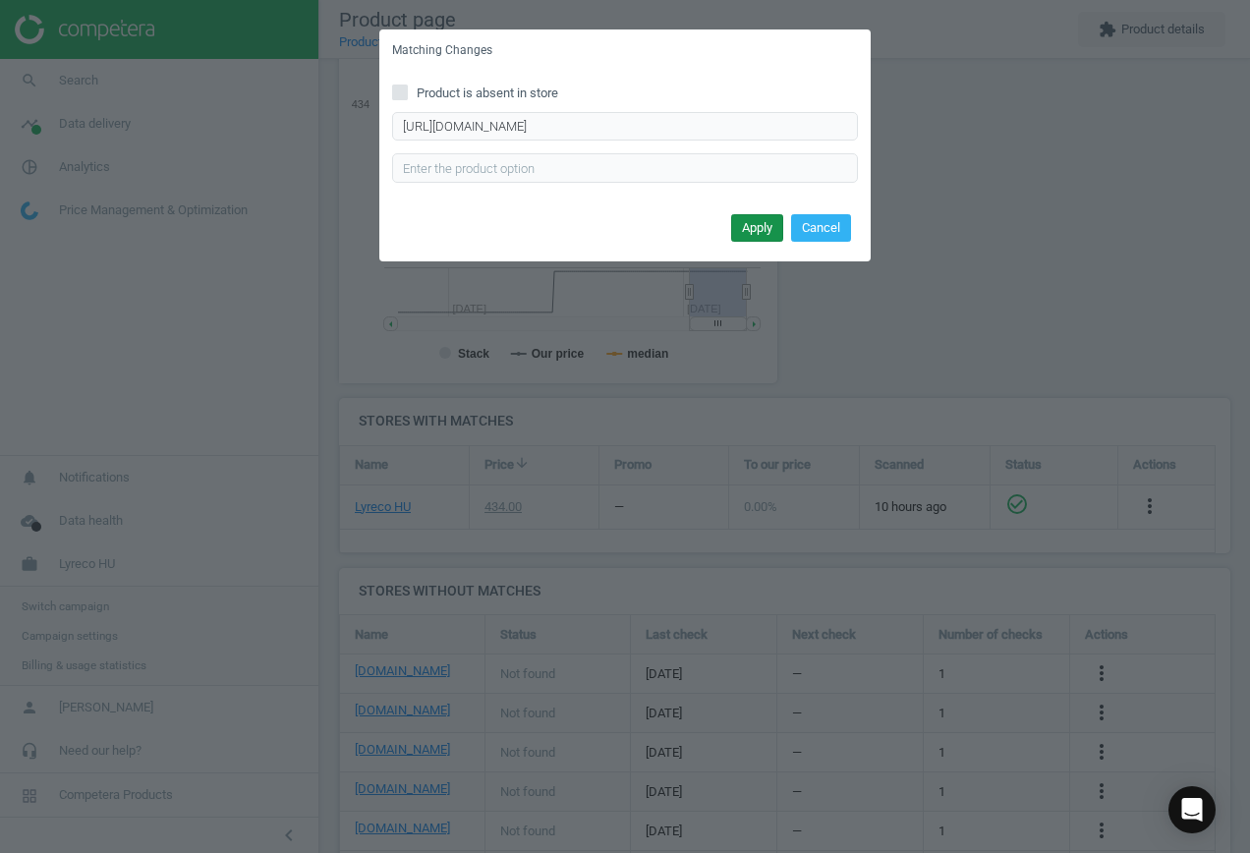
scroll to position [0, 0]
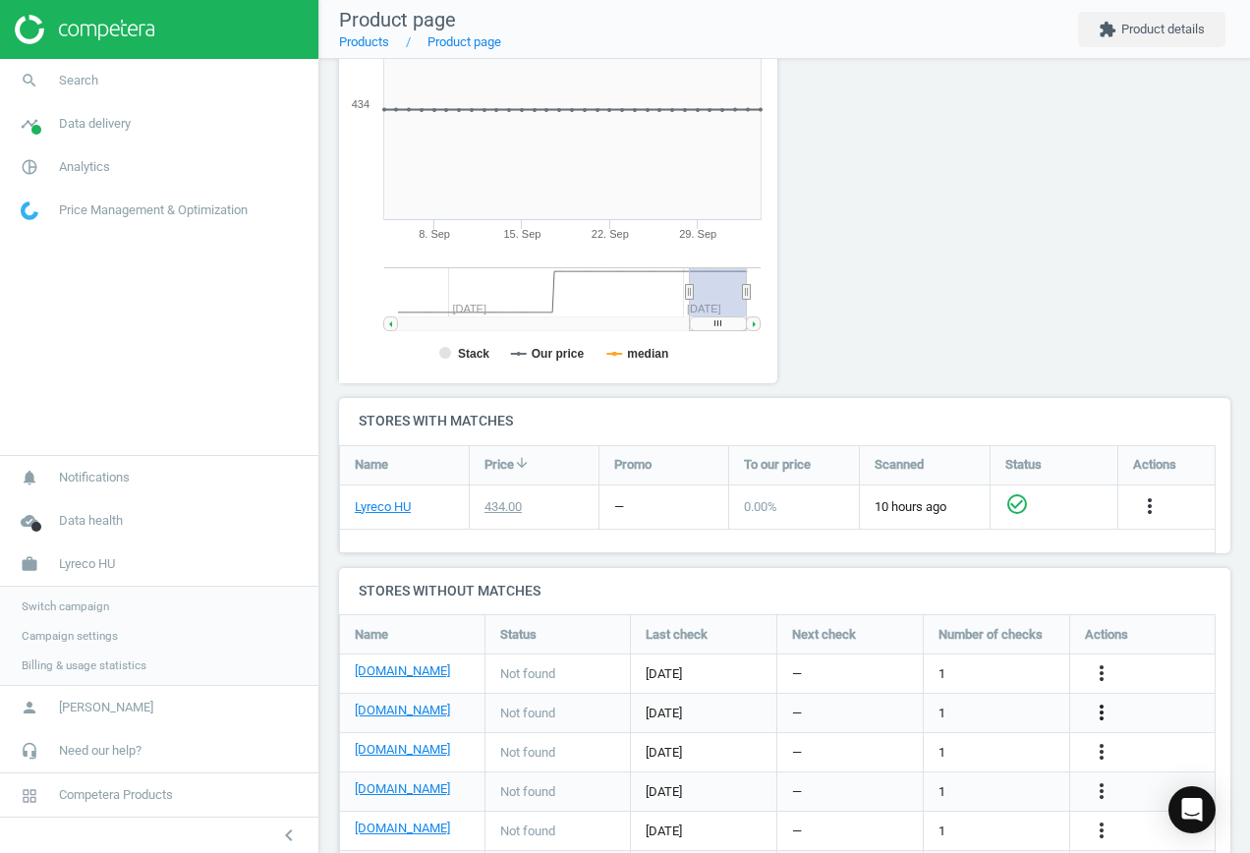
click at [1104, 707] on icon "more_vert" at bounding box center [1101, 712] width 24 height 24
click at [949, 699] on link "Edit URL/product option" at bounding box center [947, 712] width 269 height 30
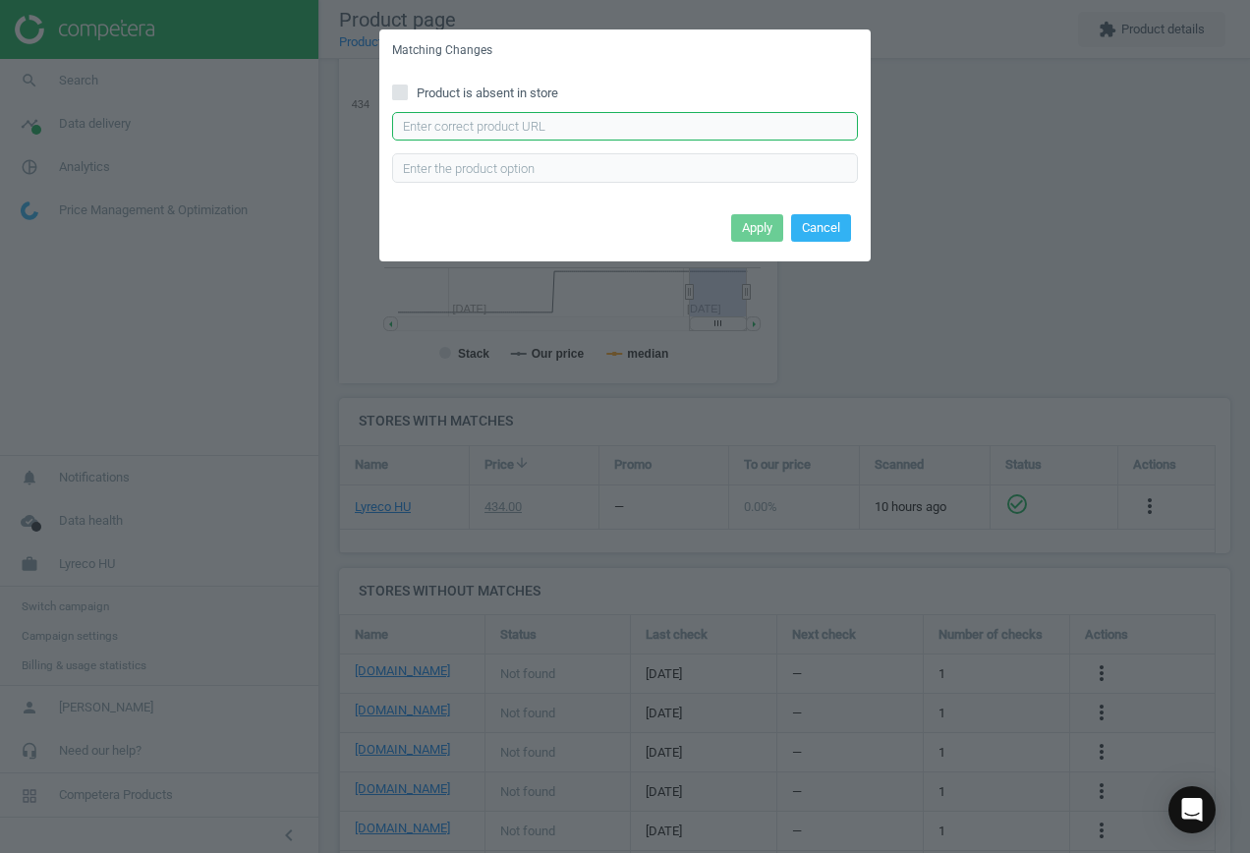
click at [615, 126] on input "text" at bounding box center [625, 126] width 466 height 29
paste input "[URL][DOMAIN_NAME][PERSON_NAME][PERSON_NAME]"
type input "[URL][DOMAIN_NAME][PERSON_NAME][PERSON_NAME]"
click at [755, 217] on button "Apply" at bounding box center [757, 228] width 52 height 28
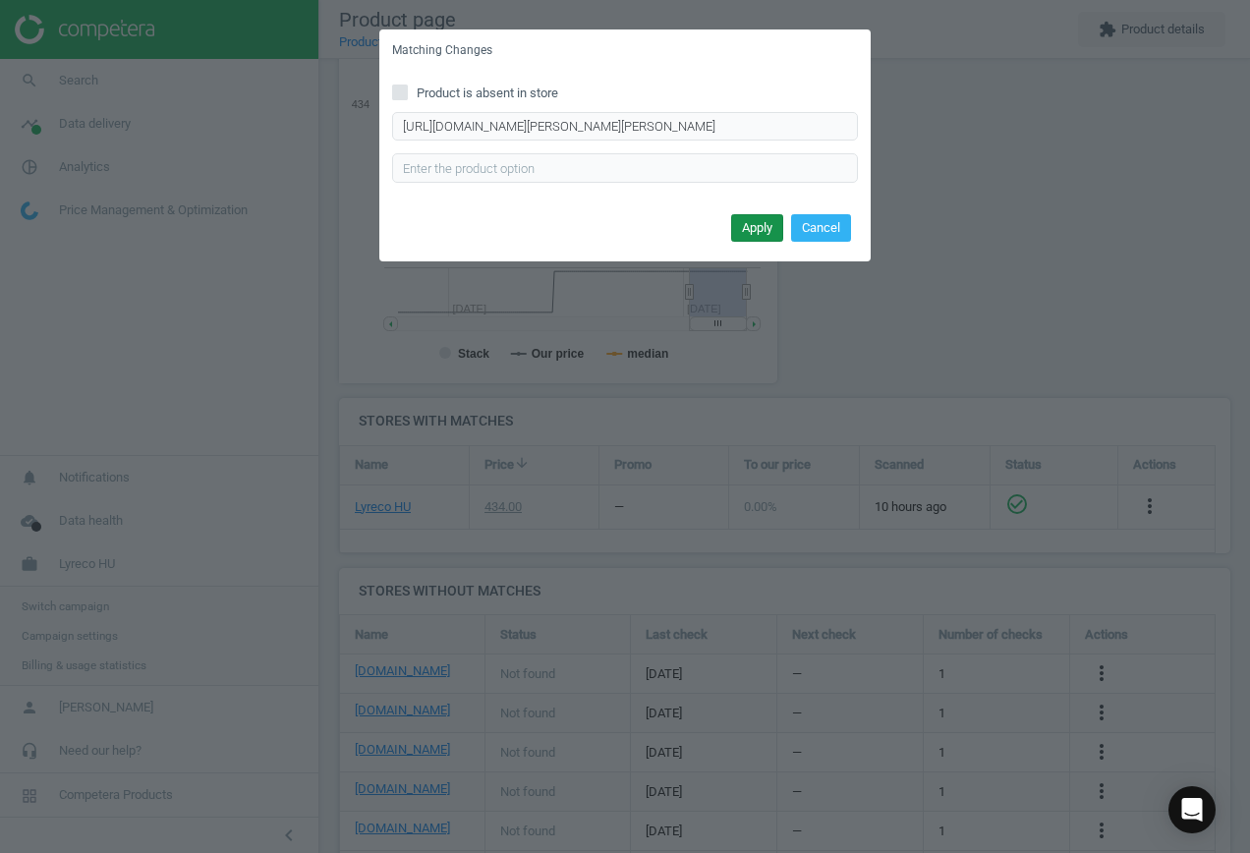
scroll to position [0, 0]
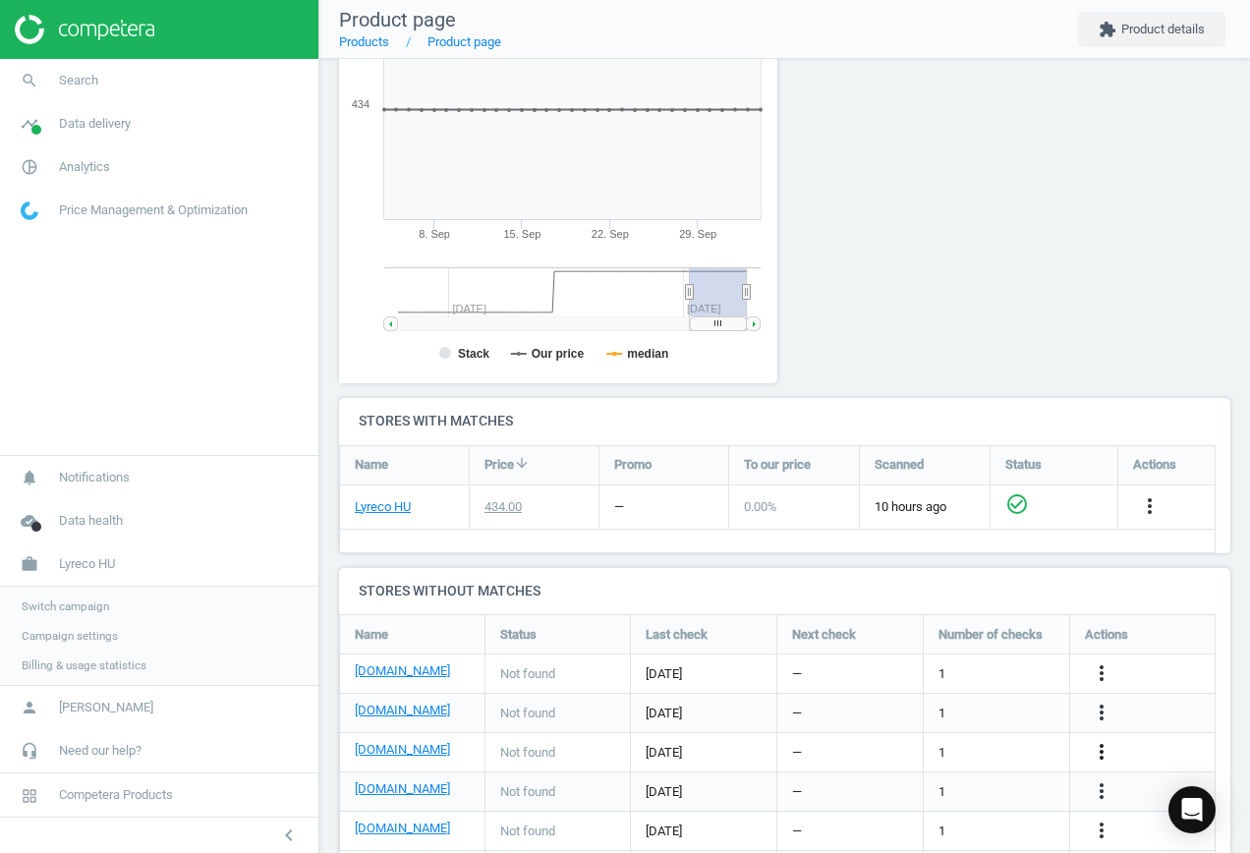
click at [1102, 758] on icon "more_vert" at bounding box center [1101, 752] width 24 height 24
click at [1006, 752] on link "Edit URL/product option" at bounding box center [947, 752] width 269 height 30
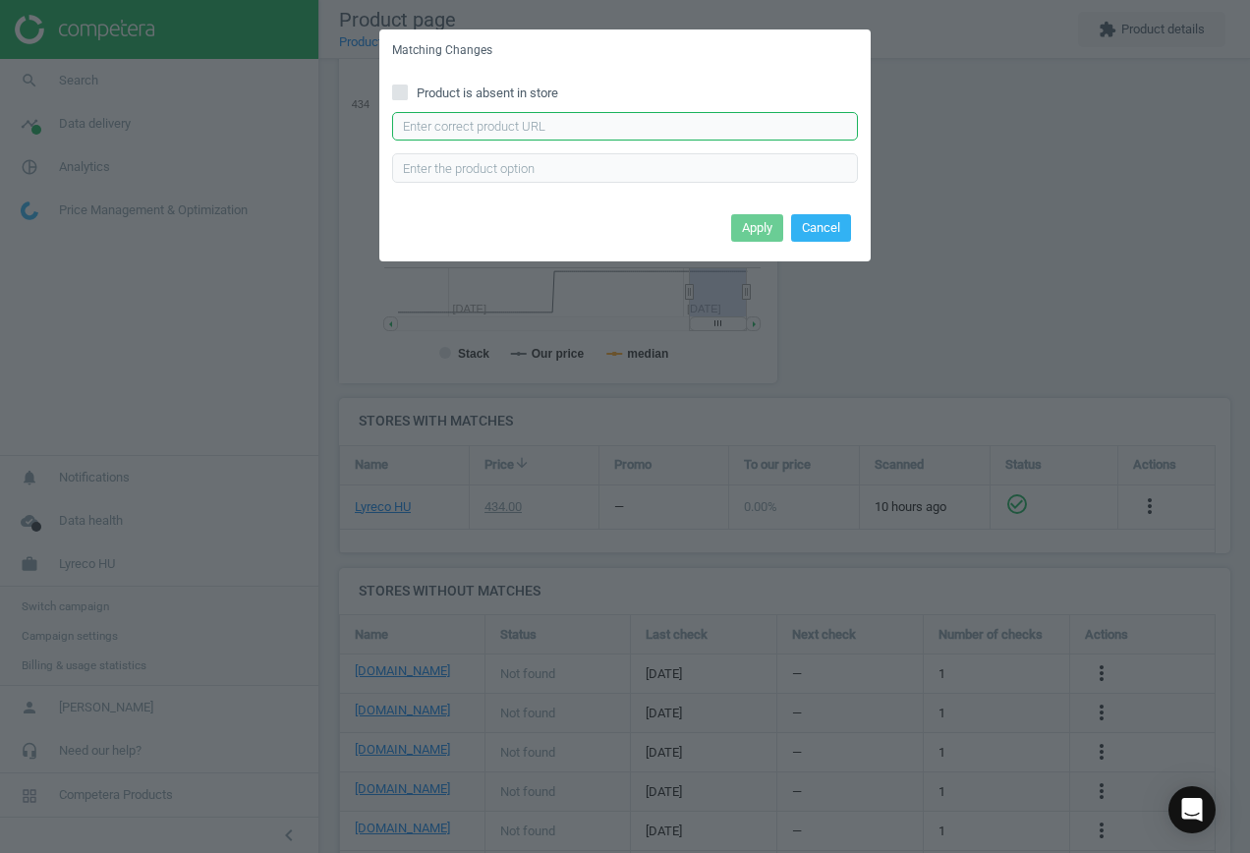
click at [574, 130] on input "text" at bounding box center [625, 126] width 466 height 29
paste input "[URL][DOMAIN_NAME][PERSON_NAME]"
type input "[URL][DOMAIN_NAME][PERSON_NAME]"
click at [740, 224] on button "Apply" at bounding box center [757, 228] width 52 height 28
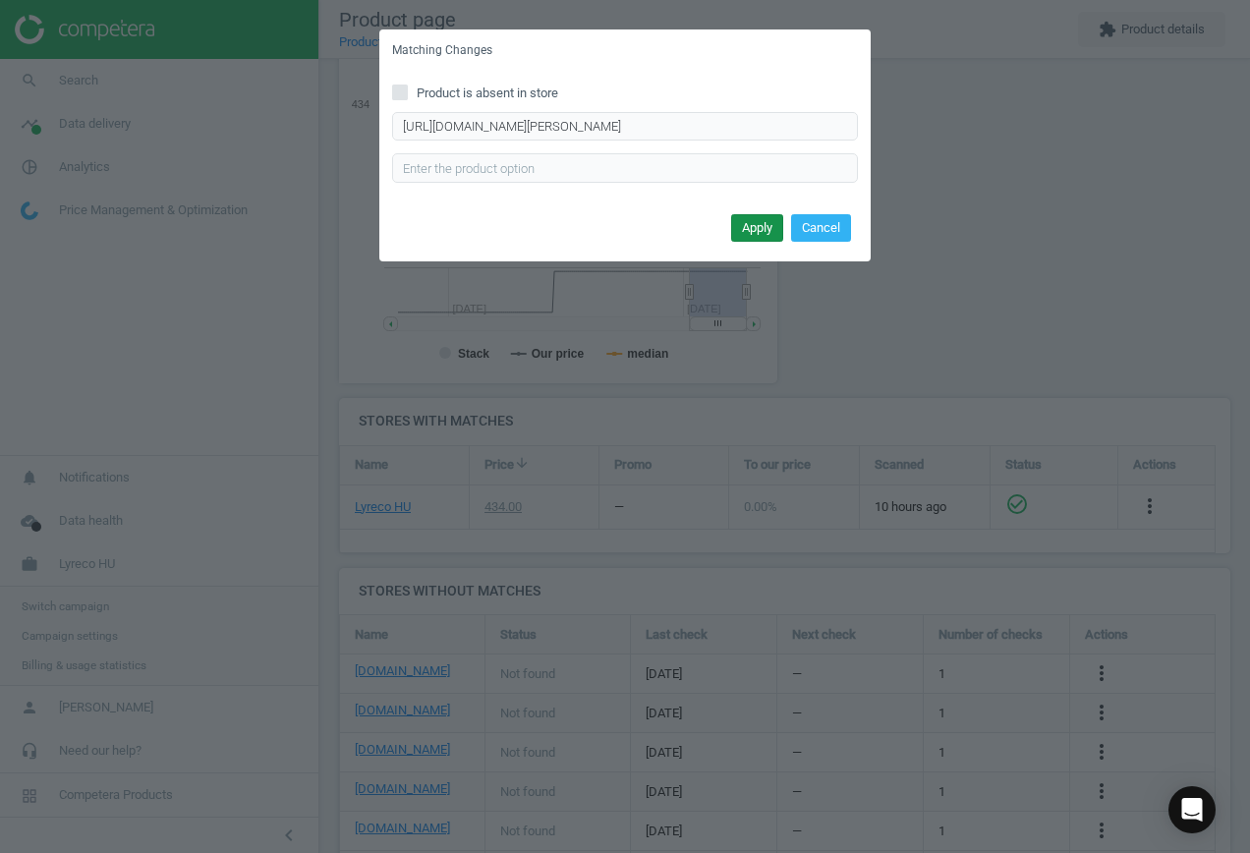
scroll to position [0, 0]
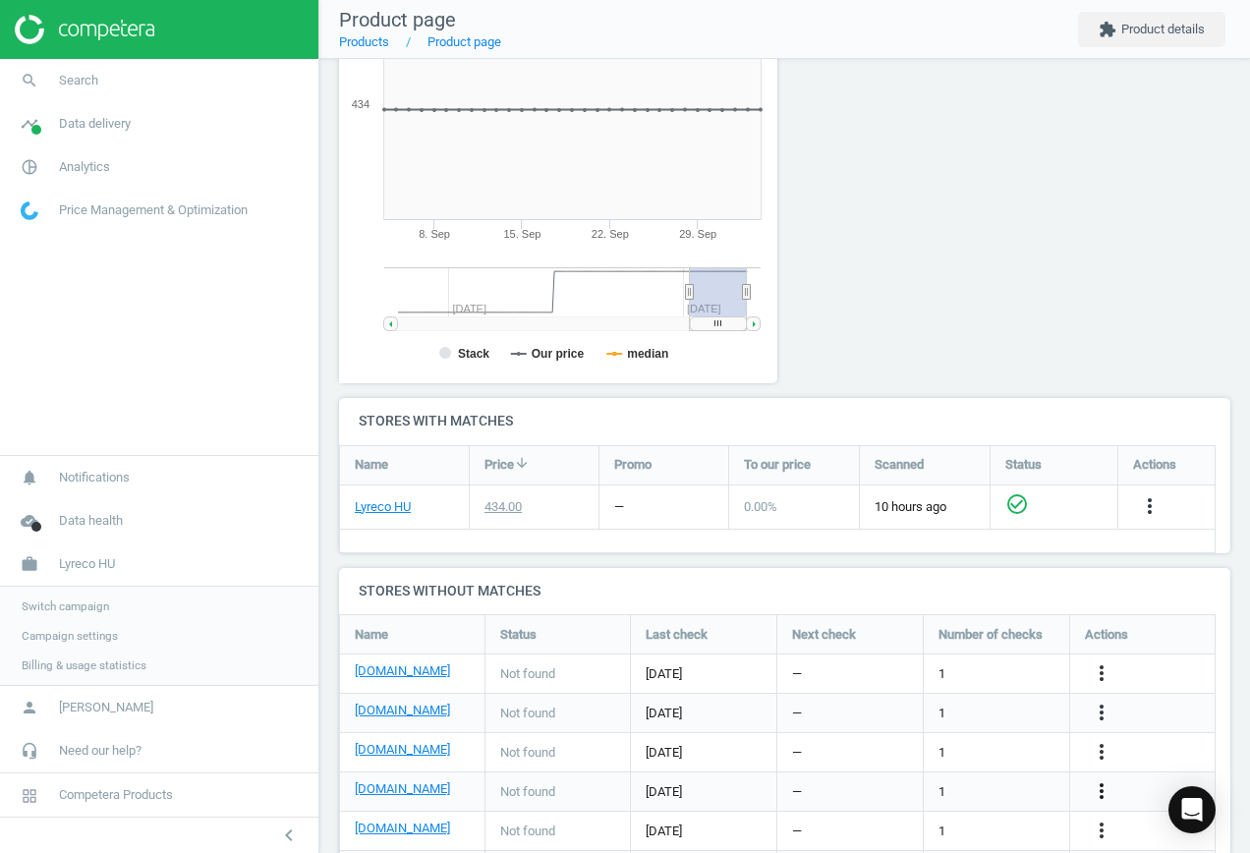
click at [1091, 790] on icon "more_vert" at bounding box center [1101, 791] width 24 height 24
click at [956, 791] on link "Edit URL/product option" at bounding box center [947, 791] width 269 height 30
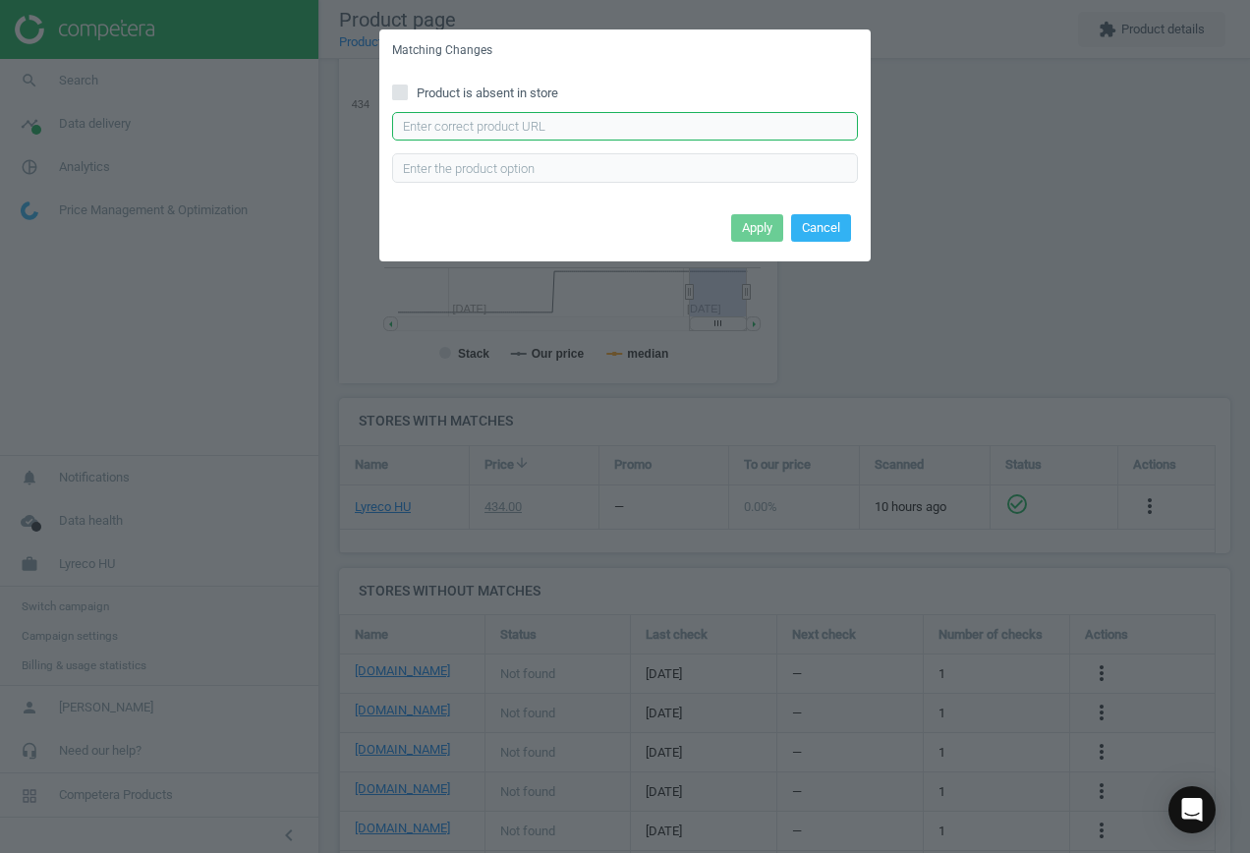
drag, startPoint x: 494, startPoint y: 133, endPoint x: 504, endPoint y: 136, distance: 10.3
click at [495, 134] on input "text" at bounding box center [625, 126] width 466 height 29
paste input "[URL][DOMAIN_NAME][PERSON_NAME]"
type input "[URL][DOMAIN_NAME][PERSON_NAME]"
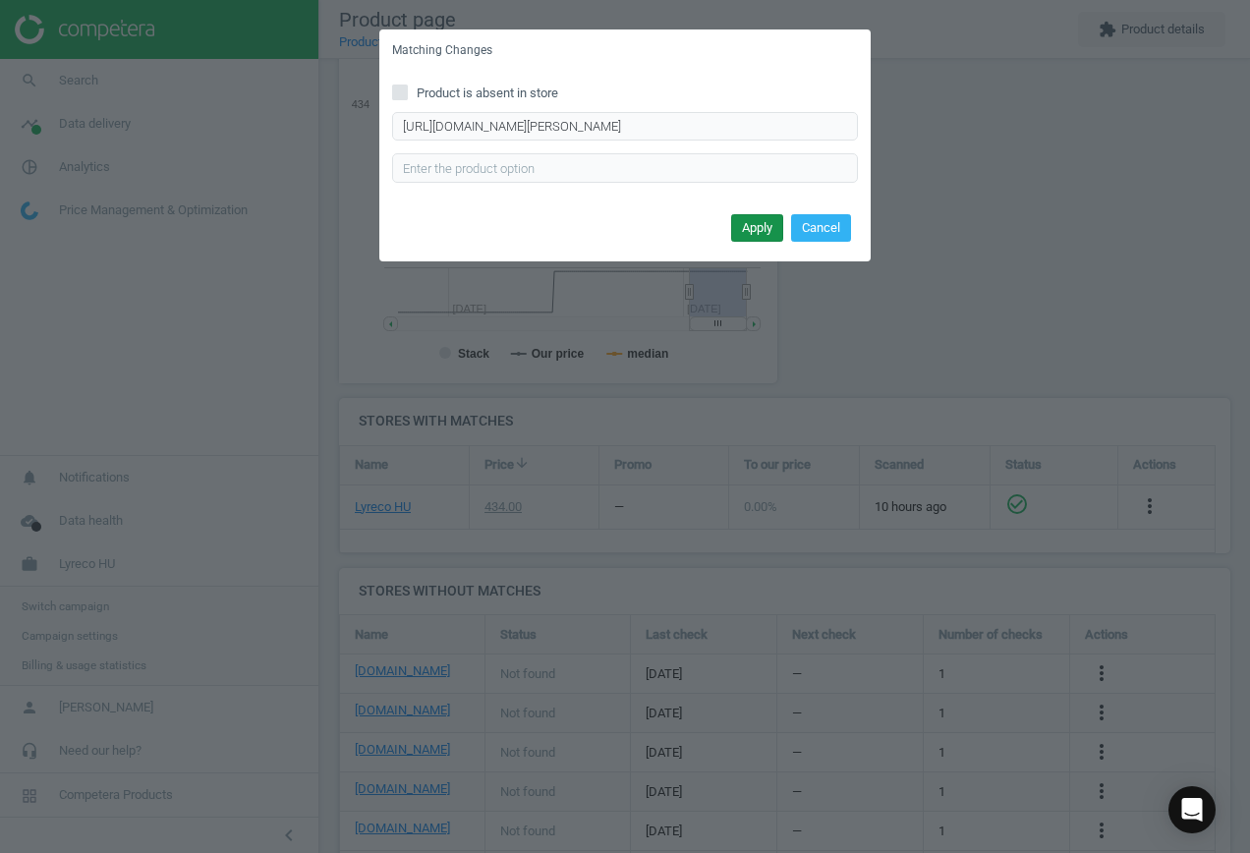
scroll to position [0, 0]
click at [758, 219] on button "Apply" at bounding box center [757, 228] width 52 height 28
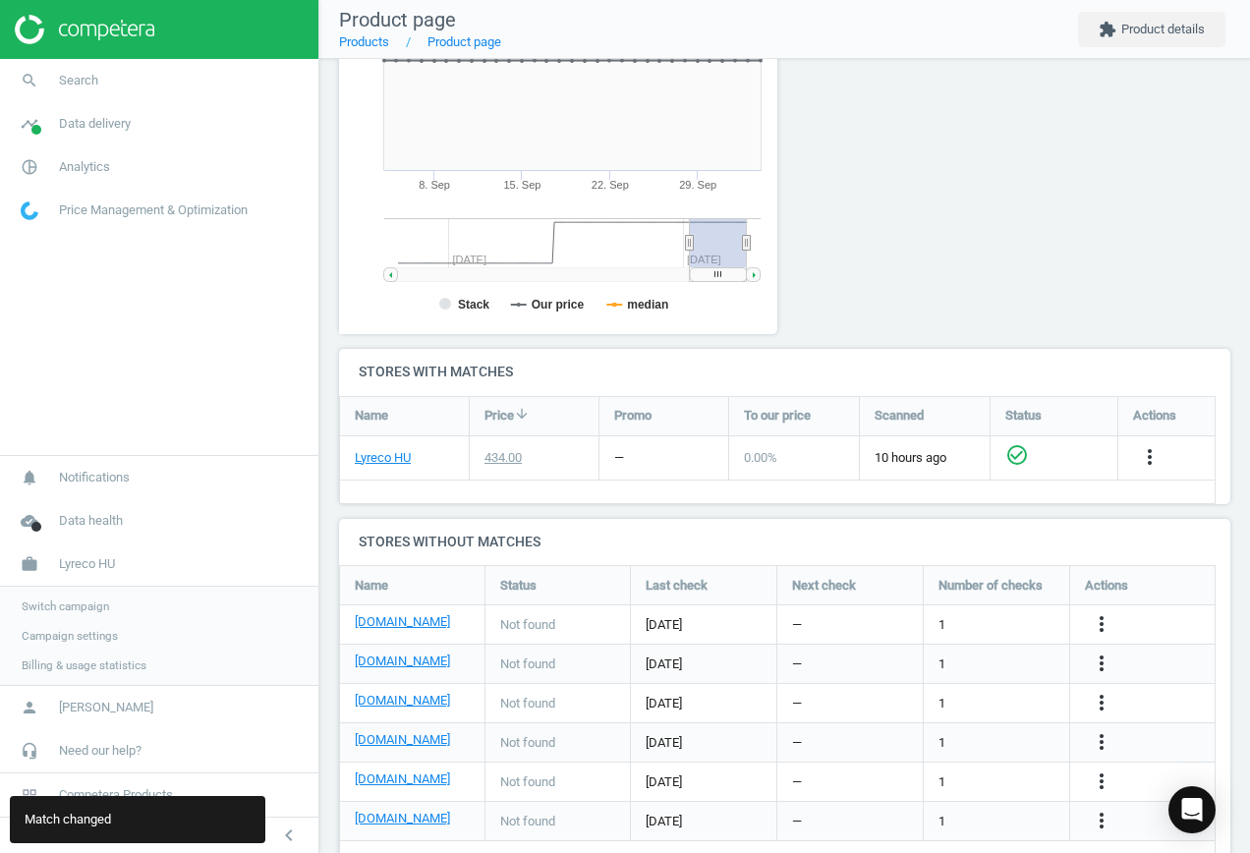
scroll to position [420, 0]
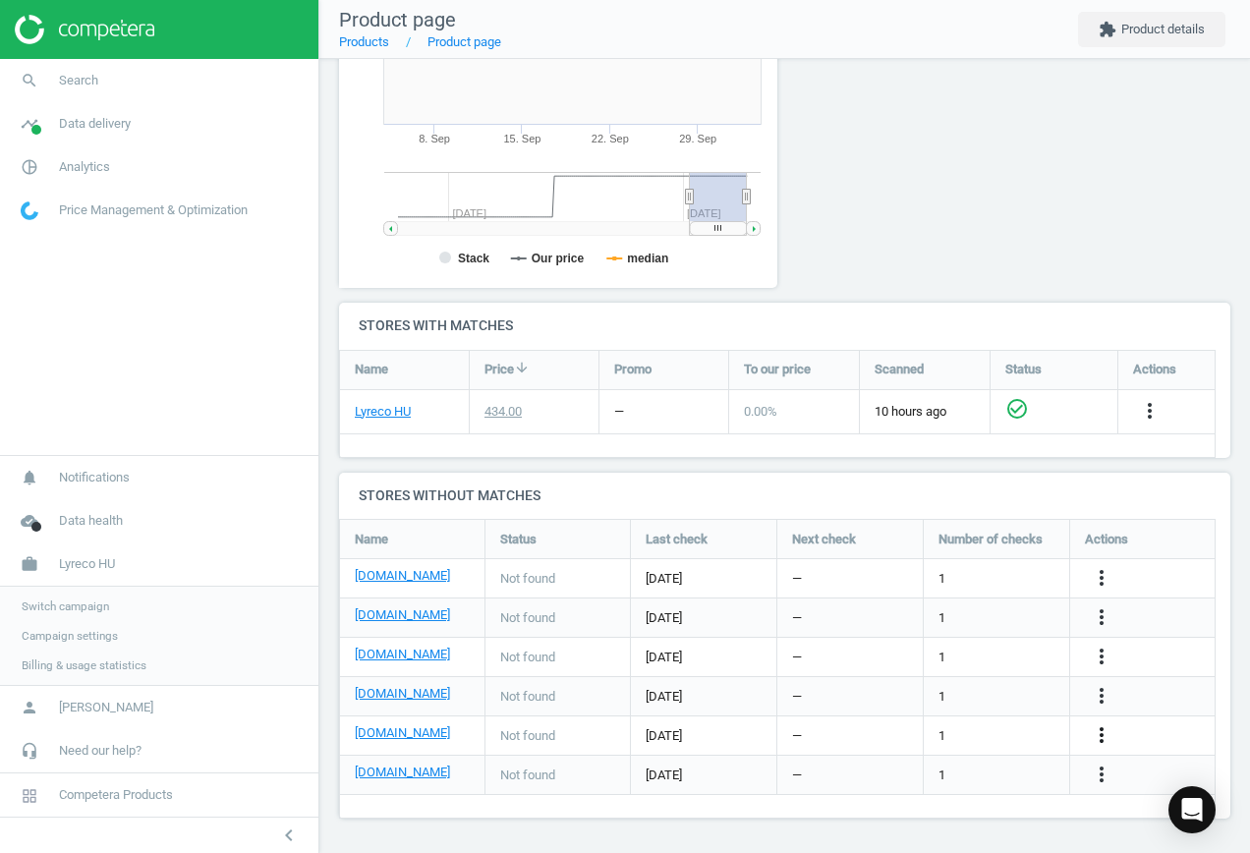
click at [1107, 735] on icon "more_vert" at bounding box center [1101, 735] width 24 height 24
click at [971, 724] on link "Edit URL/product option" at bounding box center [947, 735] width 269 height 30
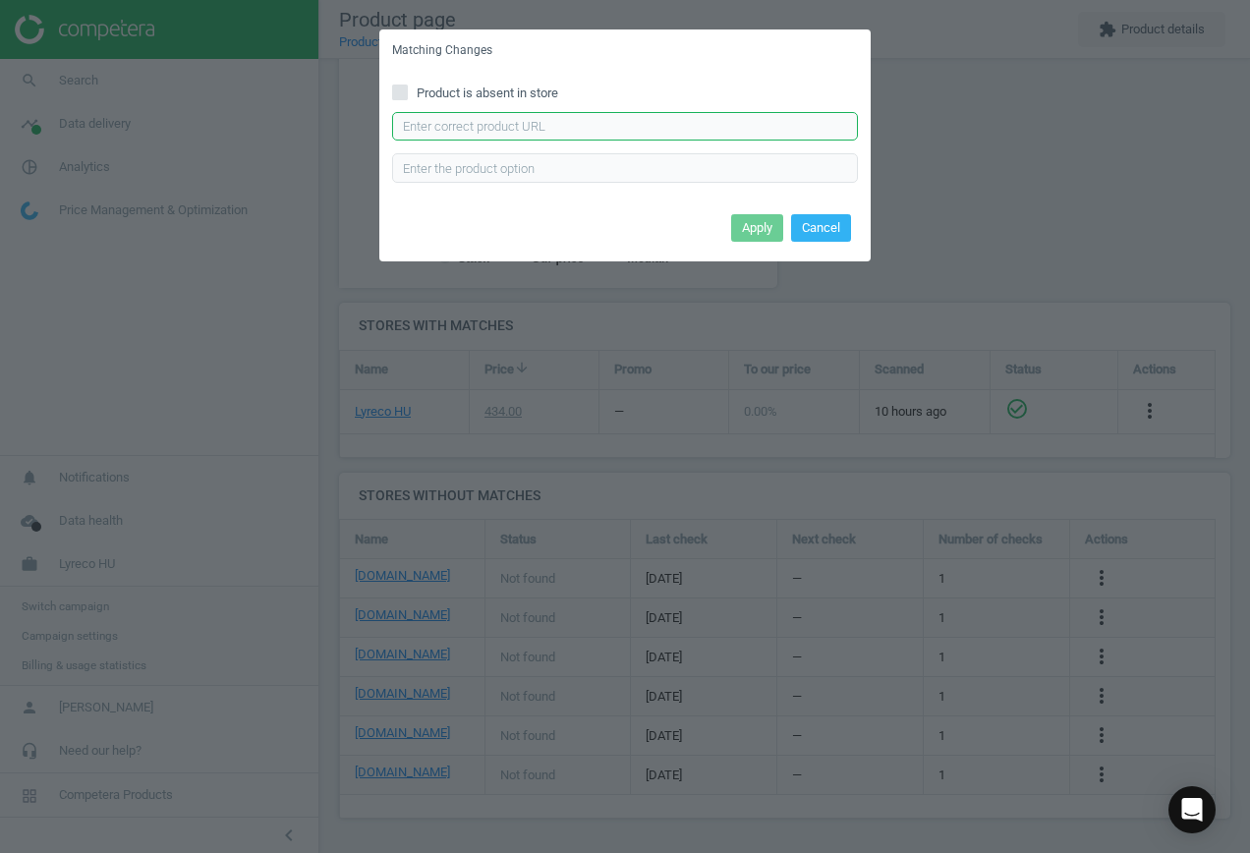
click at [609, 126] on input "text" at bounding box center [625, 126] width 466 height 29
paste input "[URL][DOMAIN_NAME][PERSON_NAME]"
type input "[URL][DOMAIN_NAME][PERSON_NAME]"
click at [758, 237] on button "Apply" at bounding box center [757, 228] width 52 height 28
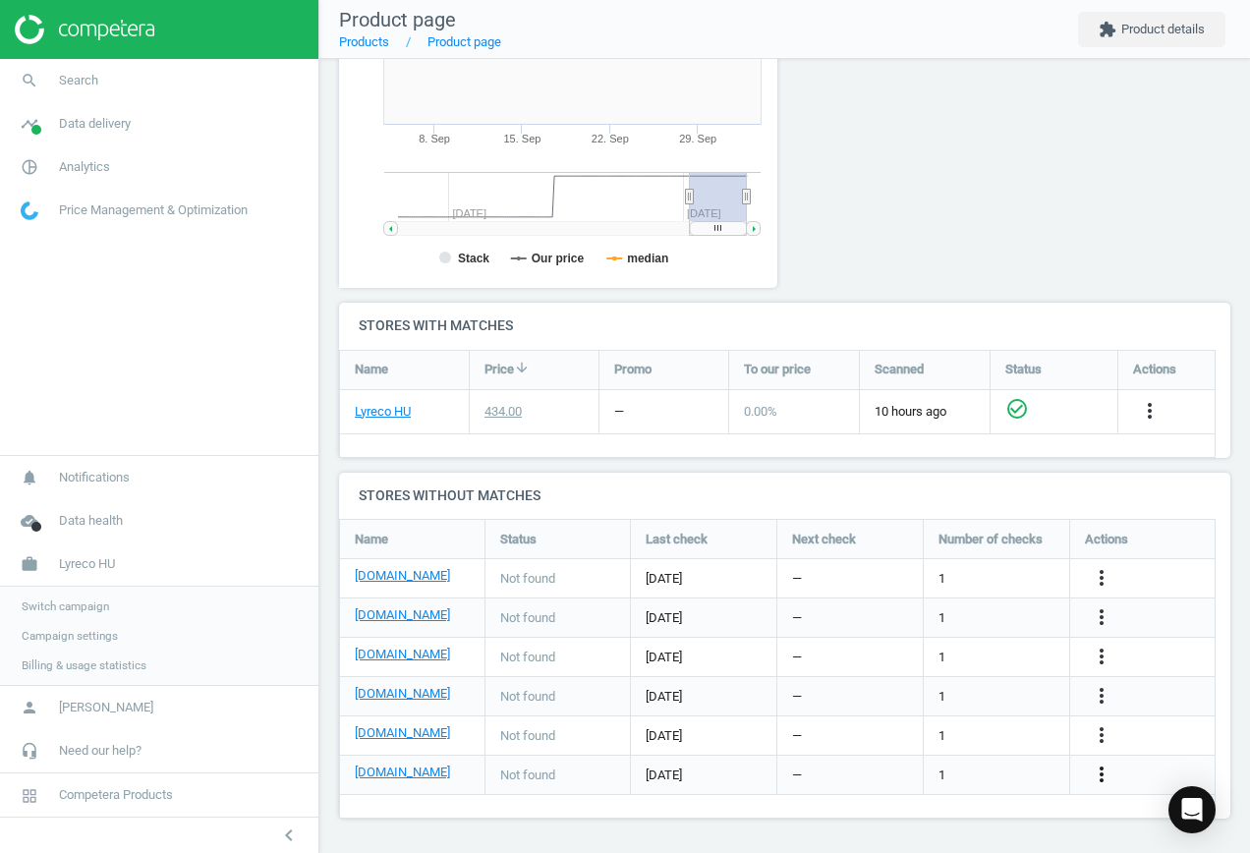
click at [1102, 770] on icon "more_vert" at bounding box center [1101, 774] width 24 height 24
click at [944, 774] on link "Edit URL/product option" at bounding box center [947, 774] width 269 height 30
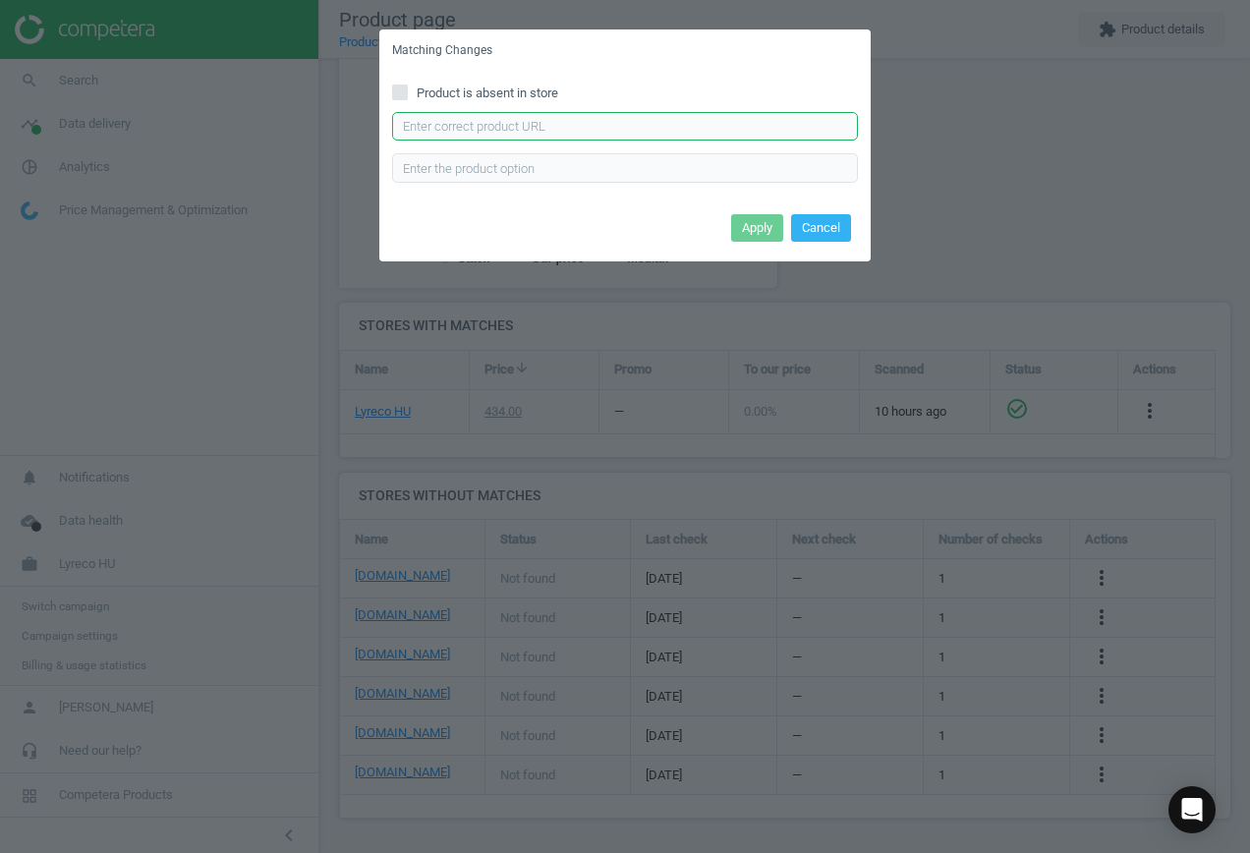
click at [510, 121] on input "text" at bounding box center [625, 126] width 466 height 29
paste input "[URL][DOMAIN_NAME][PERSON_NAME]"
type input "[URL][DOMAIN_NAME][PERSON_NAME]"
click at [740, 227] on button "Apply" at bounding box center [757, 228] width 52 height 28
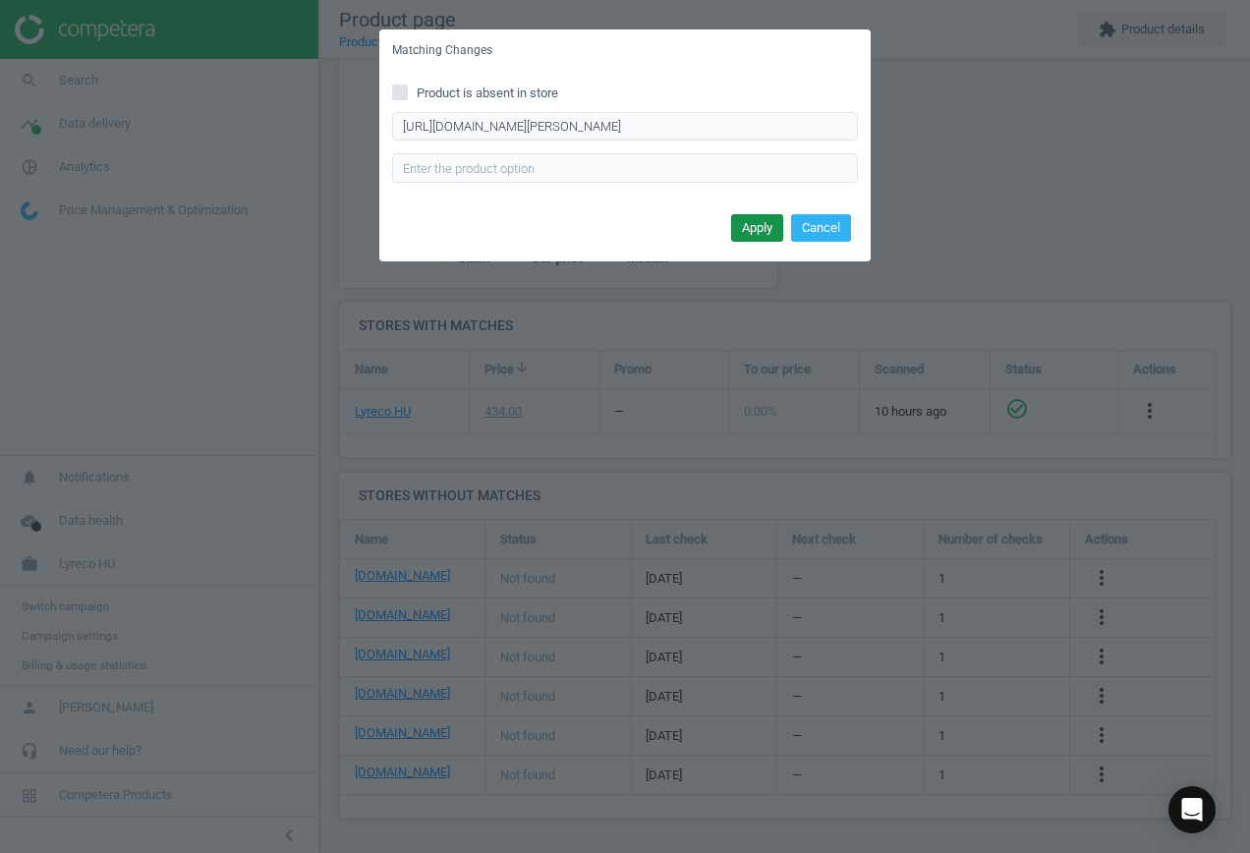
scroll to position [0, 0]
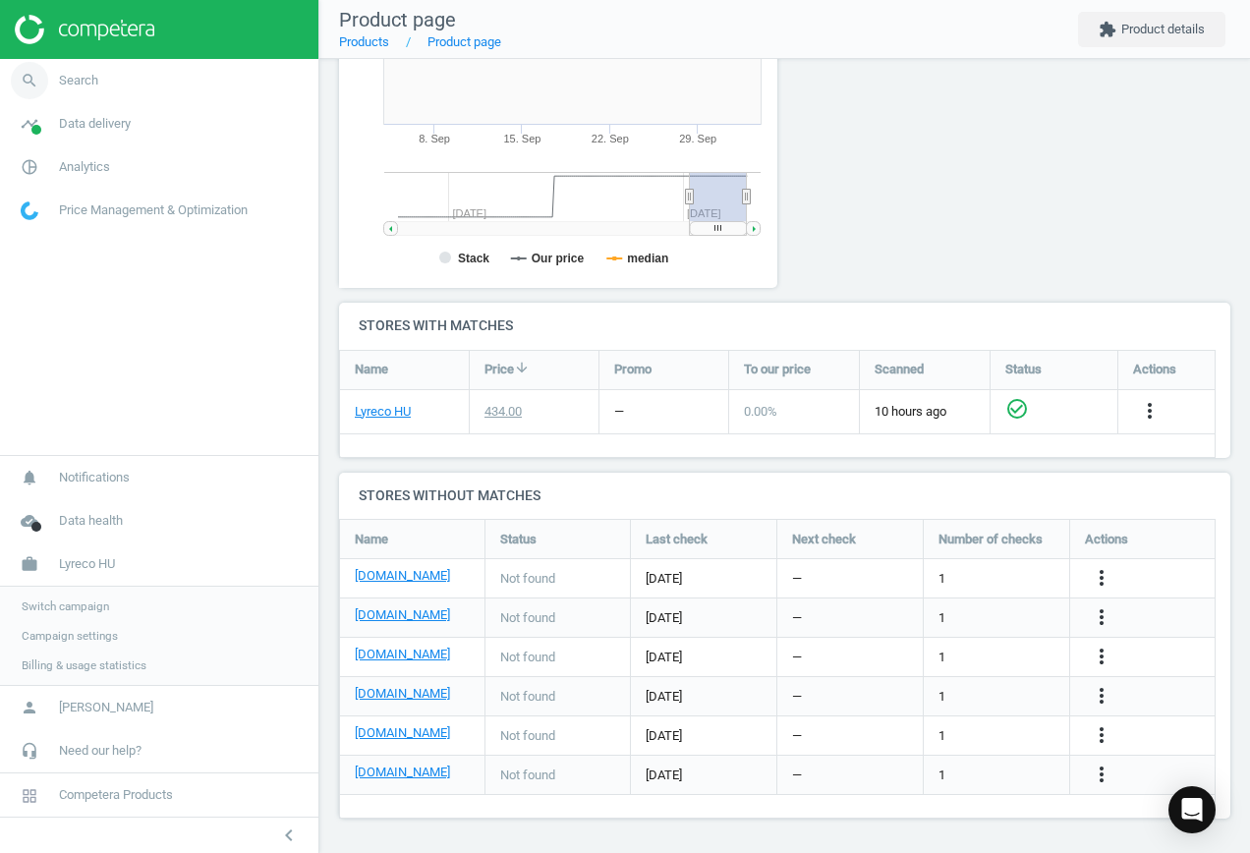
click at [49, 78] on span "search" at bounding box center [29, 80] width 59 height 43
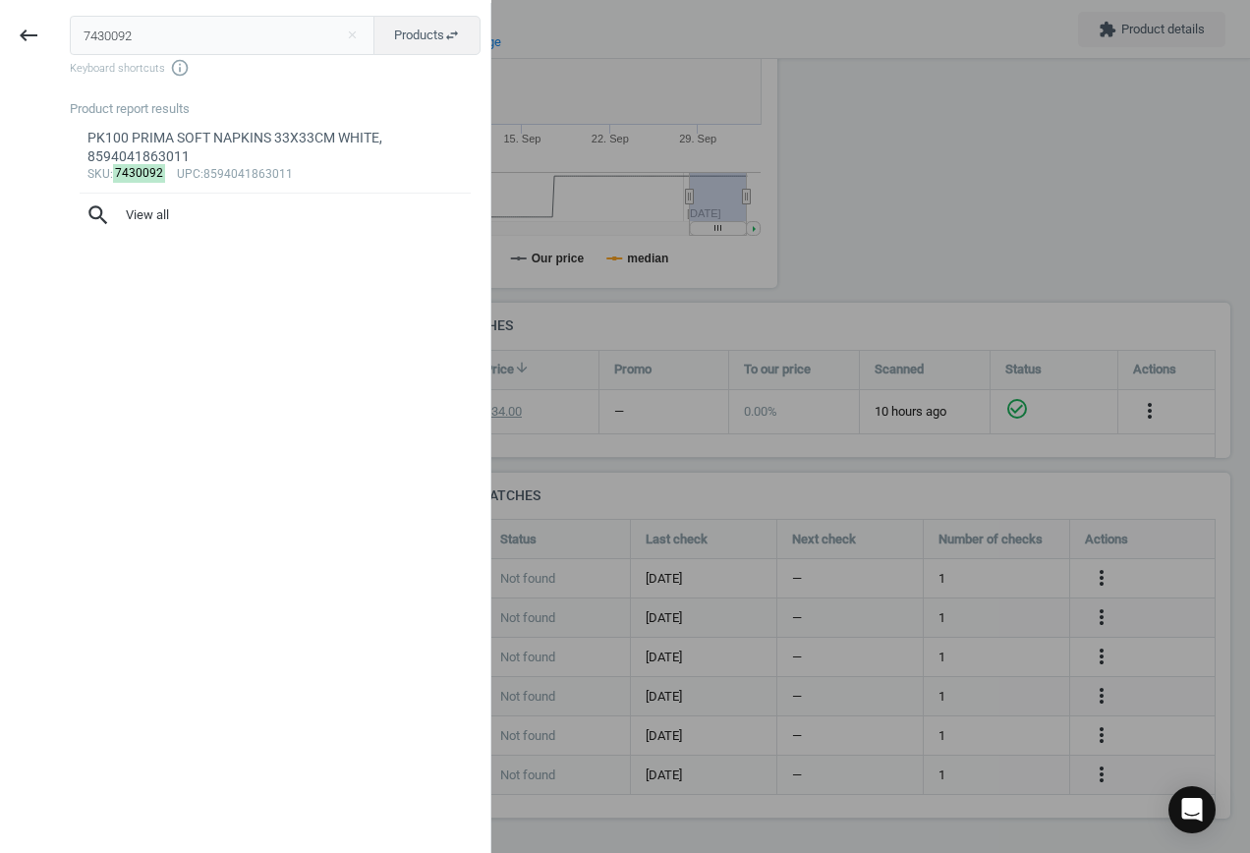
drag, startPoint x: 108, startPoint y: 36, endPoint x: -231, endPoint y: 2, distance: 340.7
click at [0, 2] on html "Group 2 Created with Sketch. ic/cloud_download/grey600 Created with Sketch. gra…" at bounding box center [625, 426] width 1250 height 853
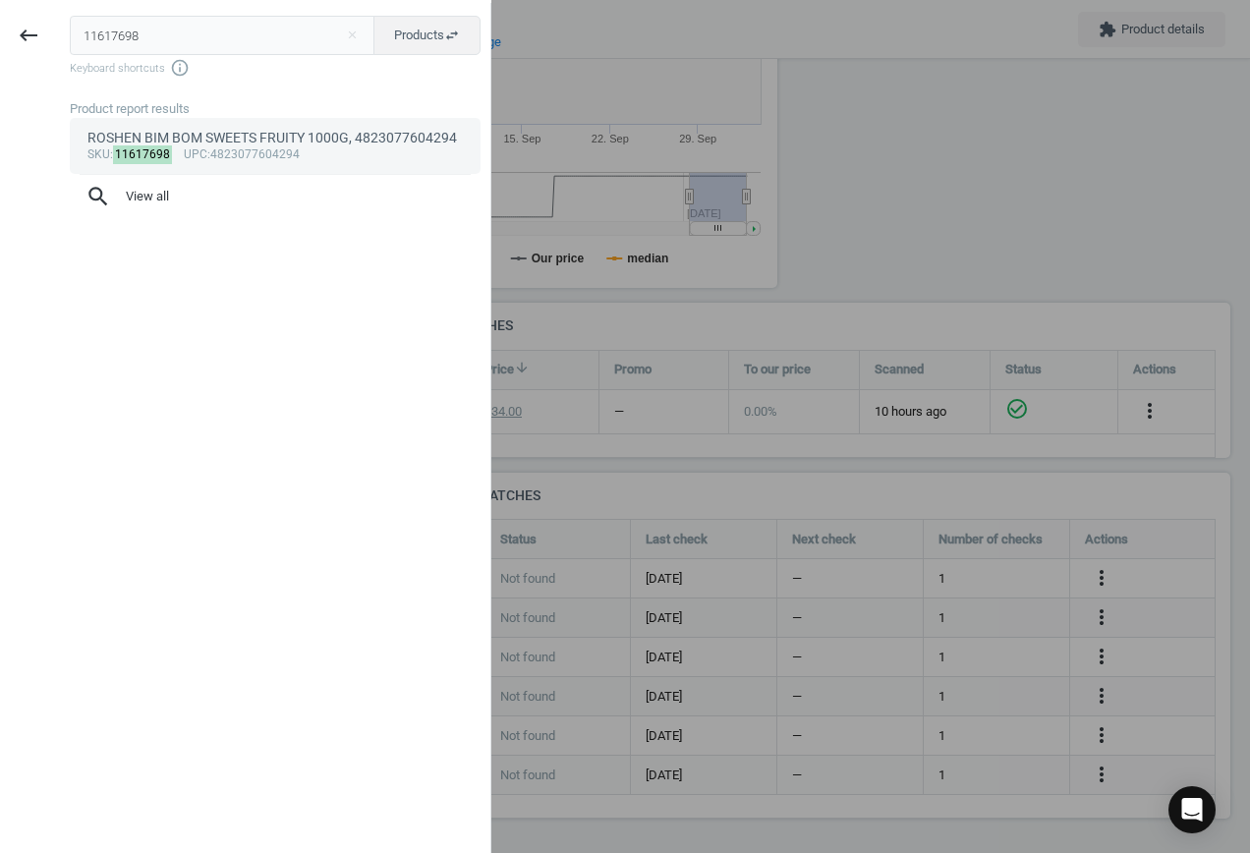
type input "11617698"
click at [292, 152] on div "sku : 11617698 upc :4823077604294" at bounding box center [275, 155] width 376 height 16
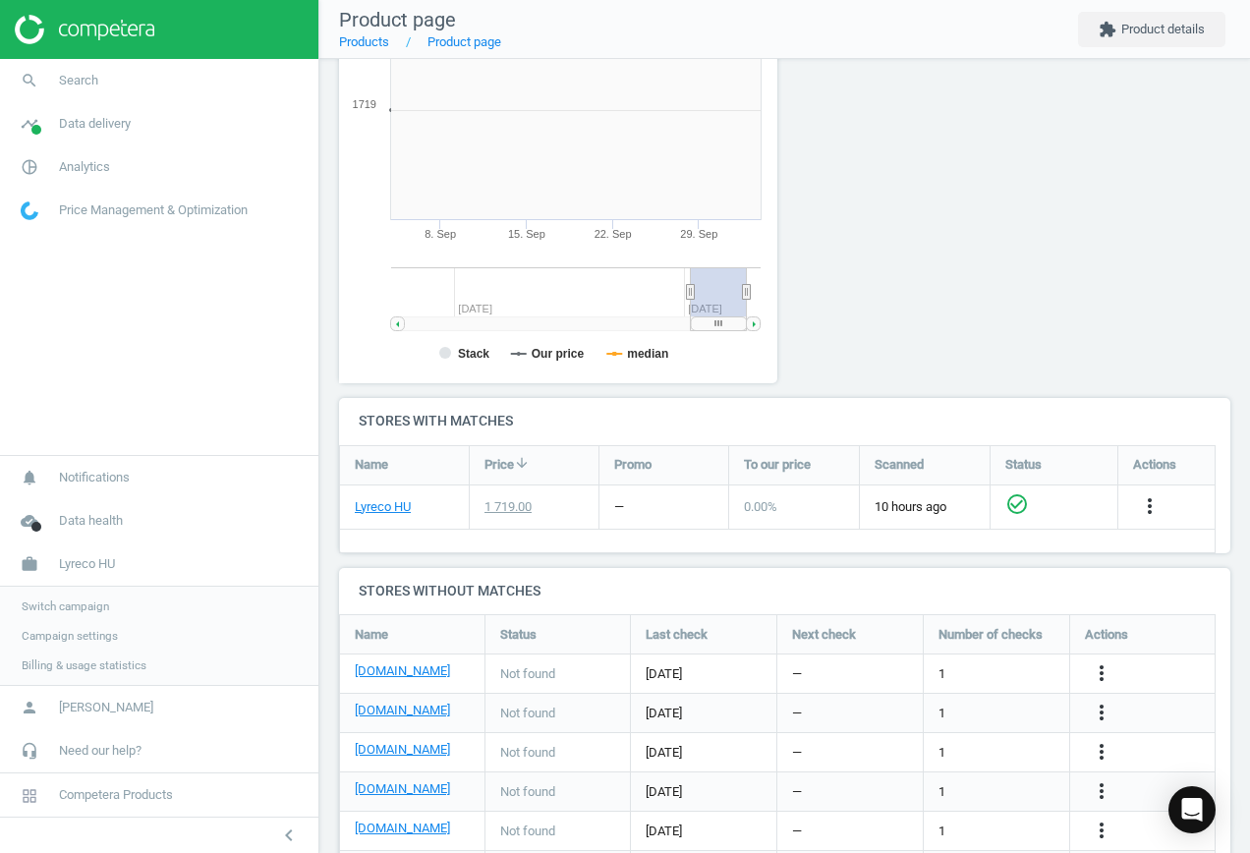
scroll to position [423, 461]
click at [1096, 675] on icon "more_vert" at bounding box center [1101, 673] width 24 height 24
click at [975, 677] on link "Edit URL/product option" at bounding box center [947, 673] width 269 height 30
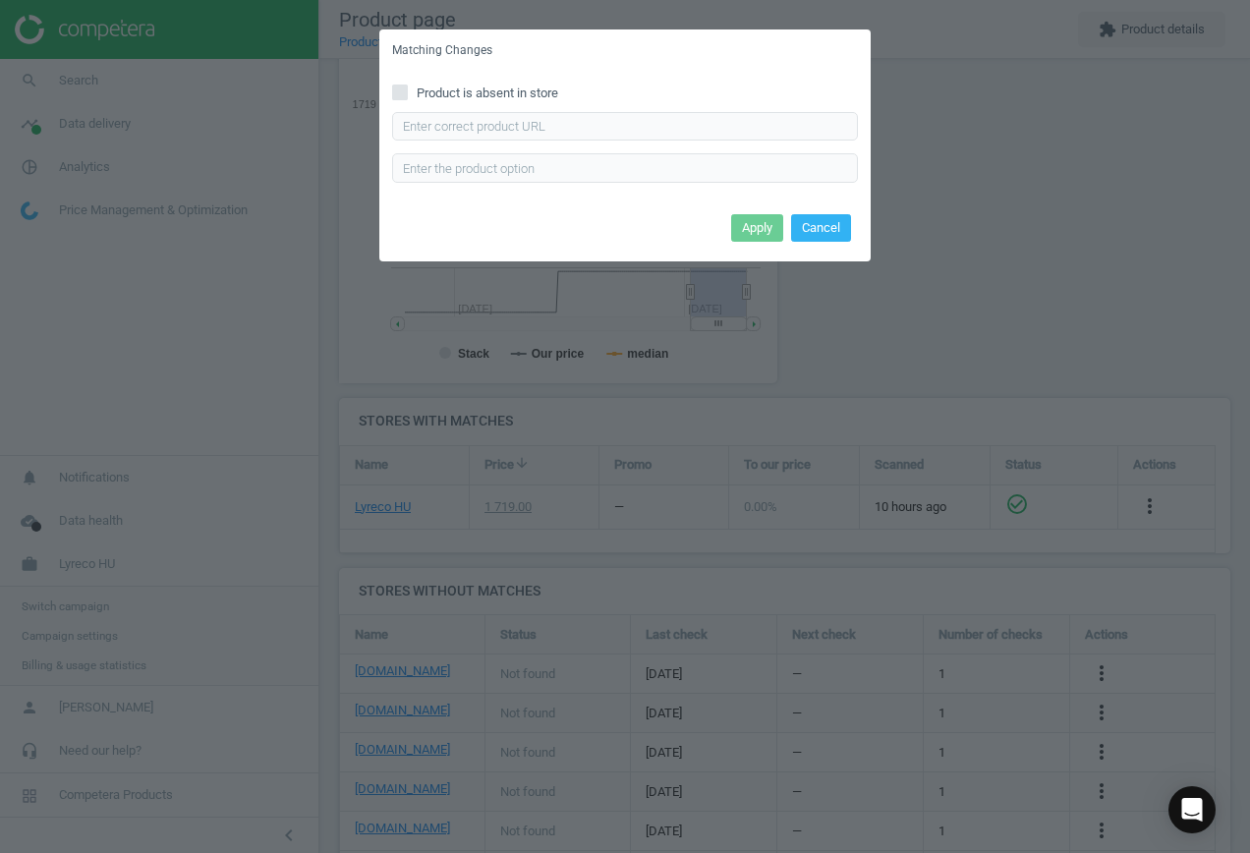
click at [465, 90] on span "Product is absent in store" at bounding box center [487, 93] width 149 height 18
click at [407, 90] on input "Product is absent in store" at bounding box center [400, 91] width 13 height 13
checkbox input "true"
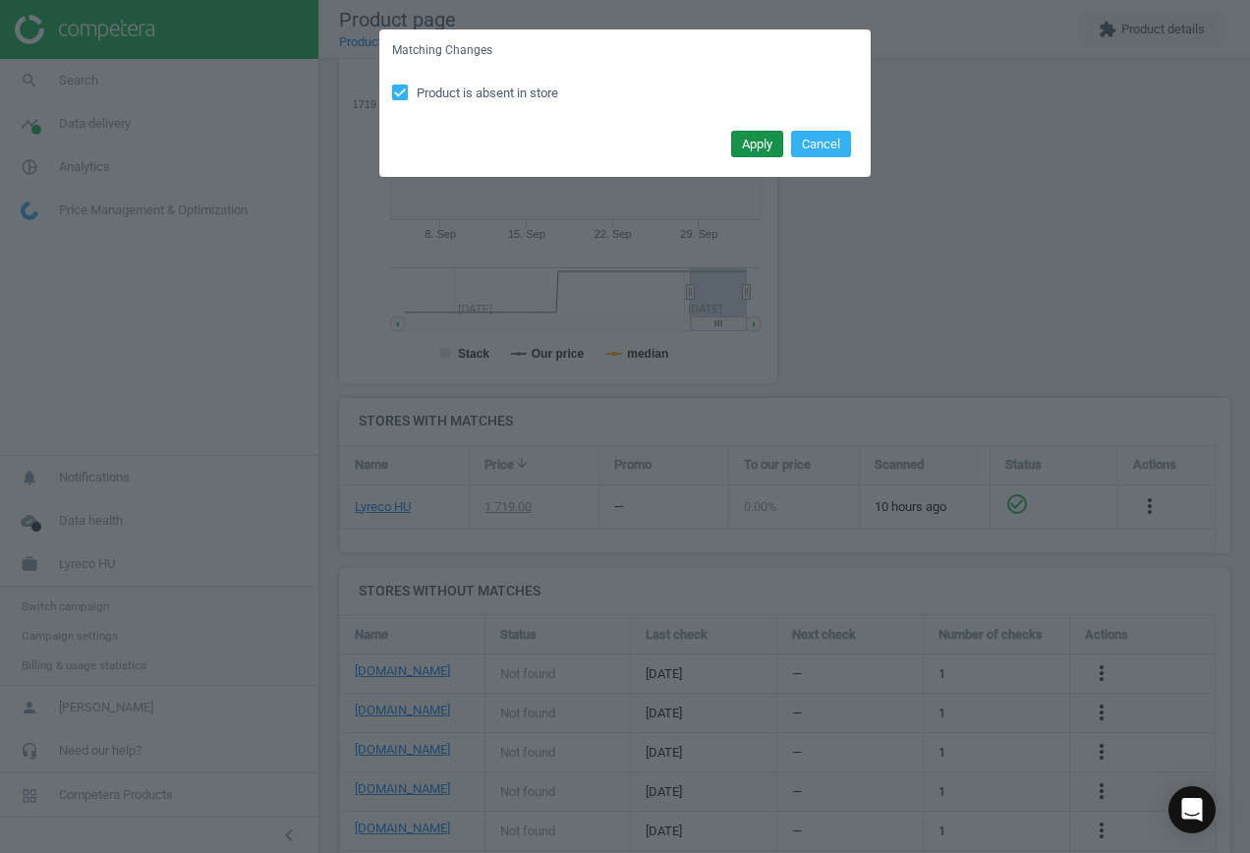
click at [756, 142] on button "Apply" at bounding box center [757, 145] width 52 height 28
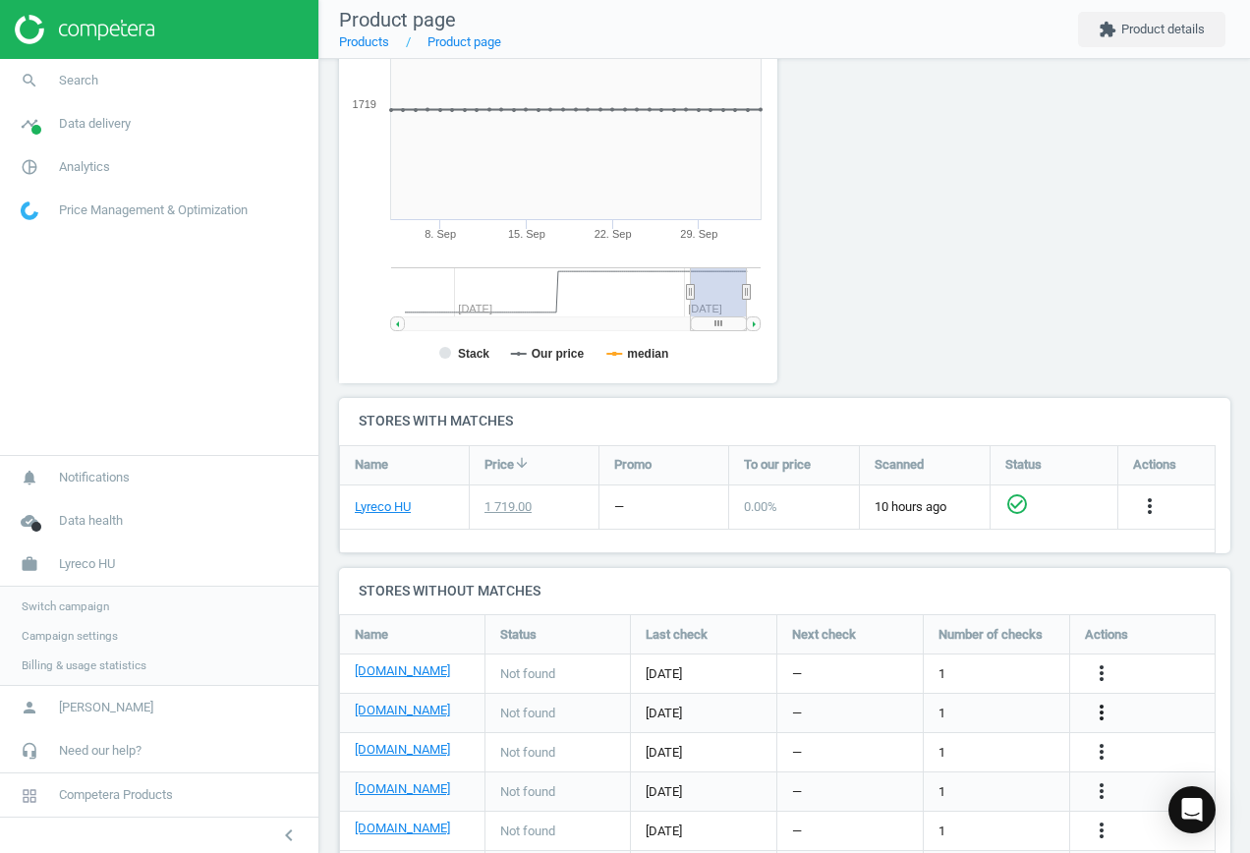
click at [1103, 712] on icon "more_vert" at bounding box center [1101, 712] width 24 height 24
click at [956, 714] on link "Edit URL/product option" at bounding box center [947, 712] width 269 height 30
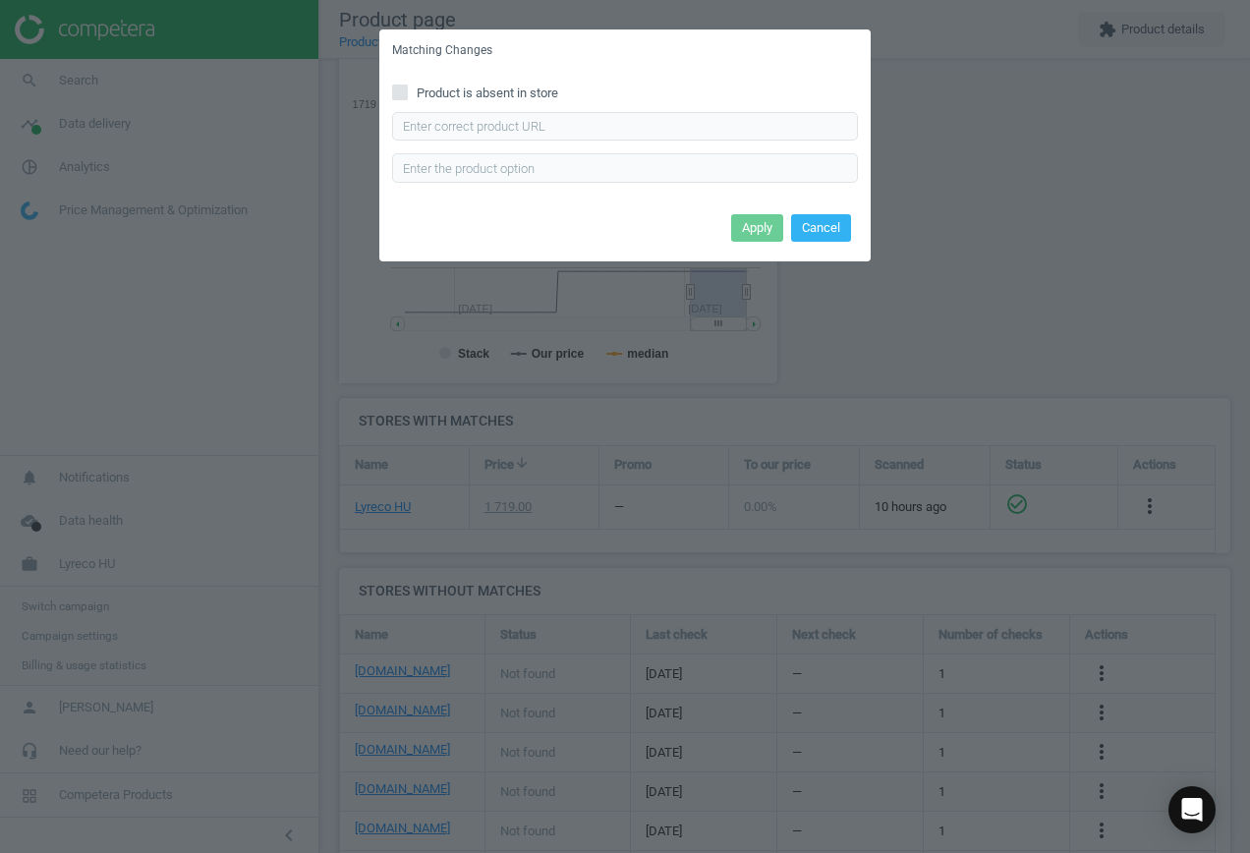
click at [524, 87] on span "Product is absent in store" at bounding box center [487, 93] width 149 height 18
click at [407, 87] on input "Product is absent in store" at bounding box center [400, 91] width 13 height 13
checkbox input "true"
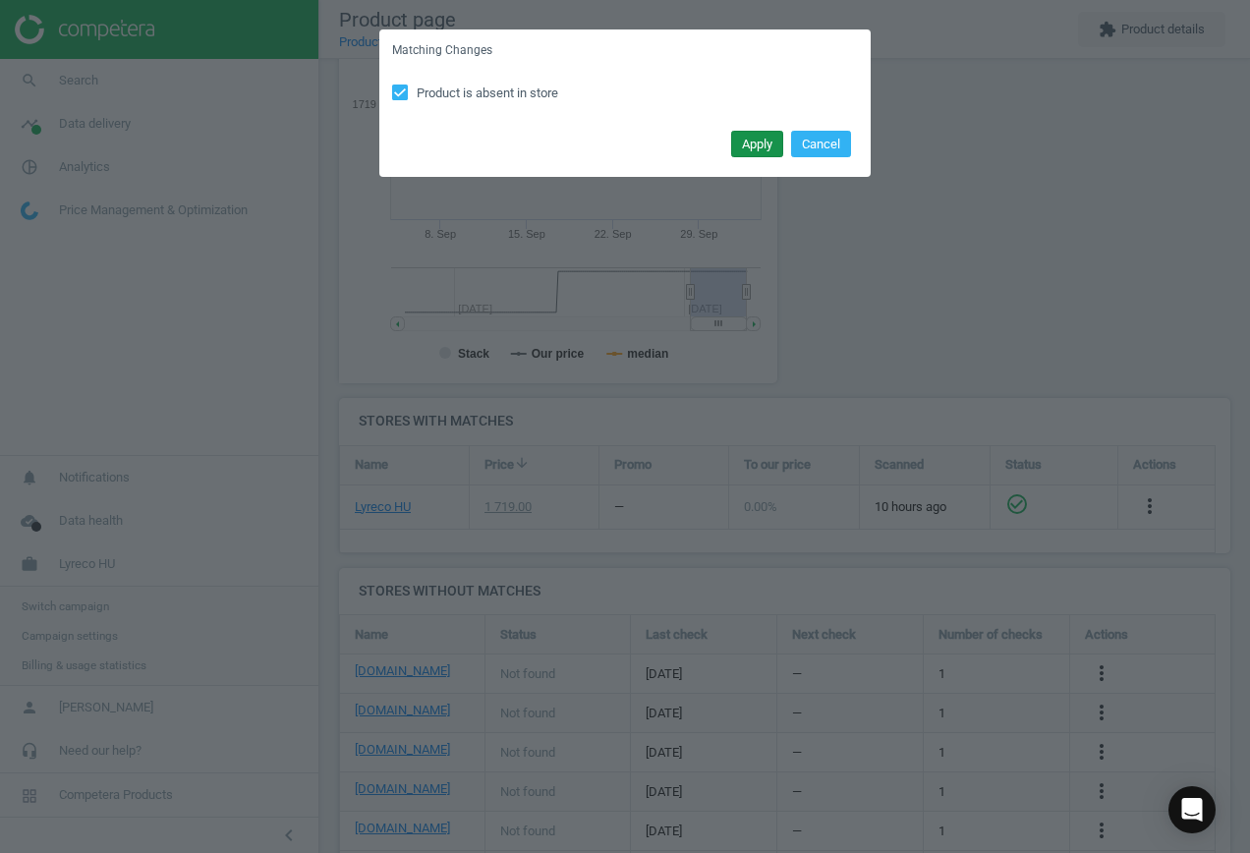
click at [750, 140] on button "Apply" at bounding box center [757, 145] width 52 height 28
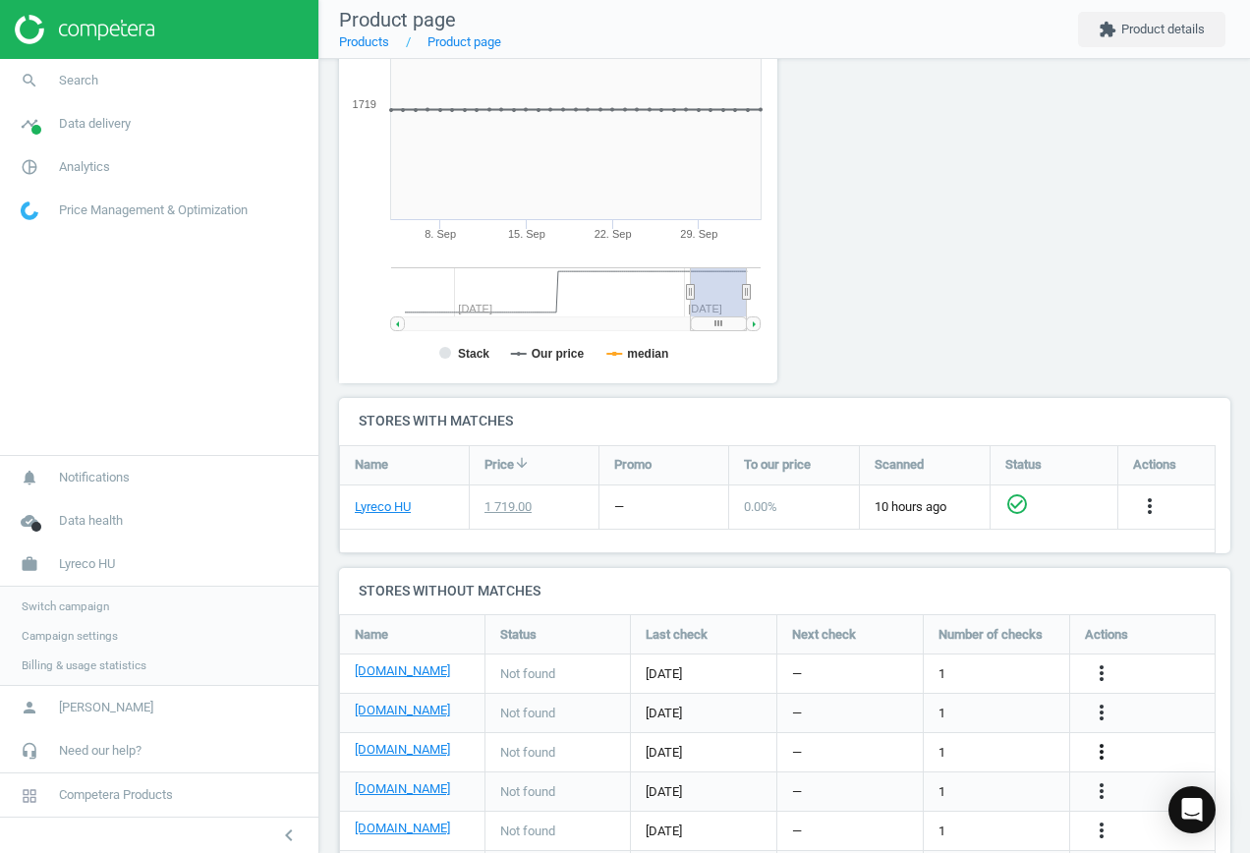
click at [1101, 751] on icon "more_vert" at bounding box center [1101, 752] width 24 height 24
click at [968, 744] on link "Edit URL/product option" at bounding box center [947, 752] width 269 height 30
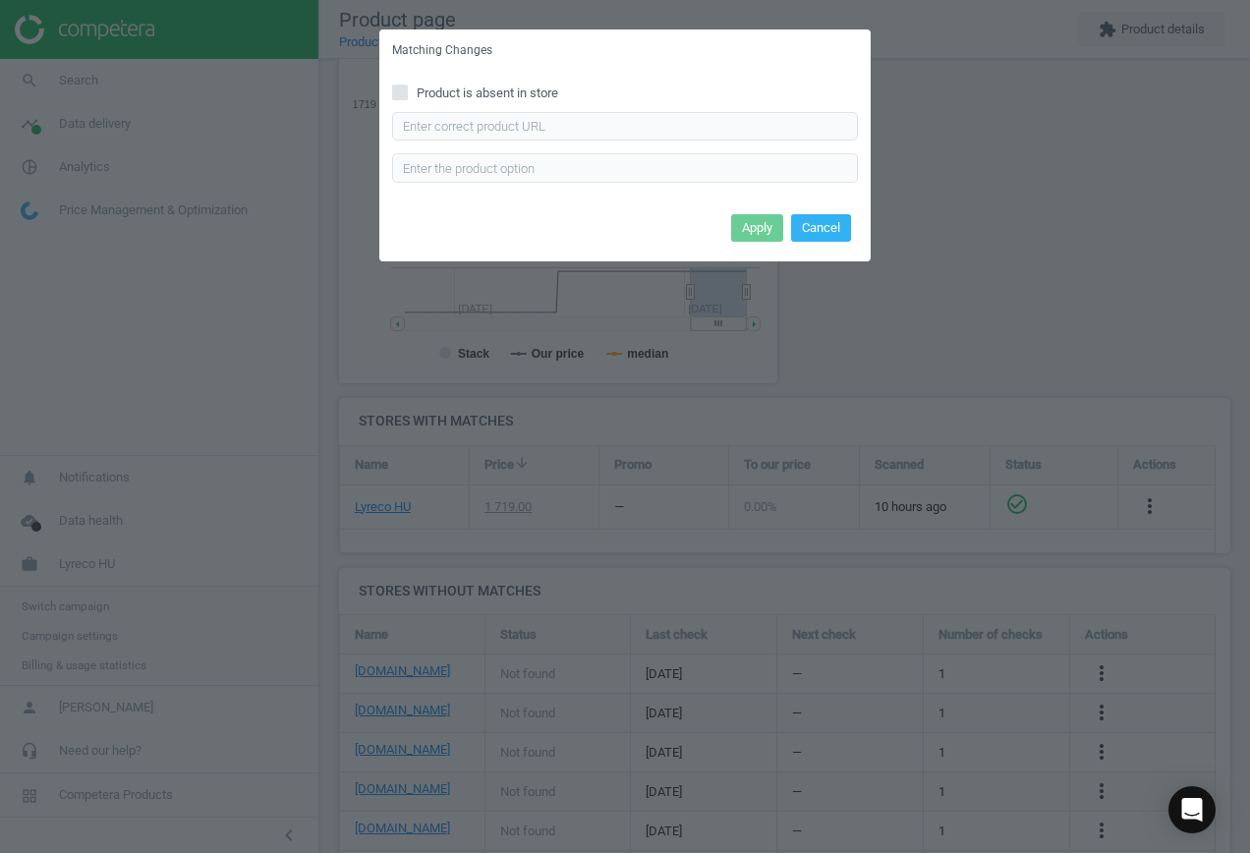
click at [474, 90] on span "Product is absent in store" at bounding box center [487, 93] width 149 height 18
click at [407, 90] on input "Product is absent in store" at bounding box center [400, 91] width 13 height 13
checkbox input "true"
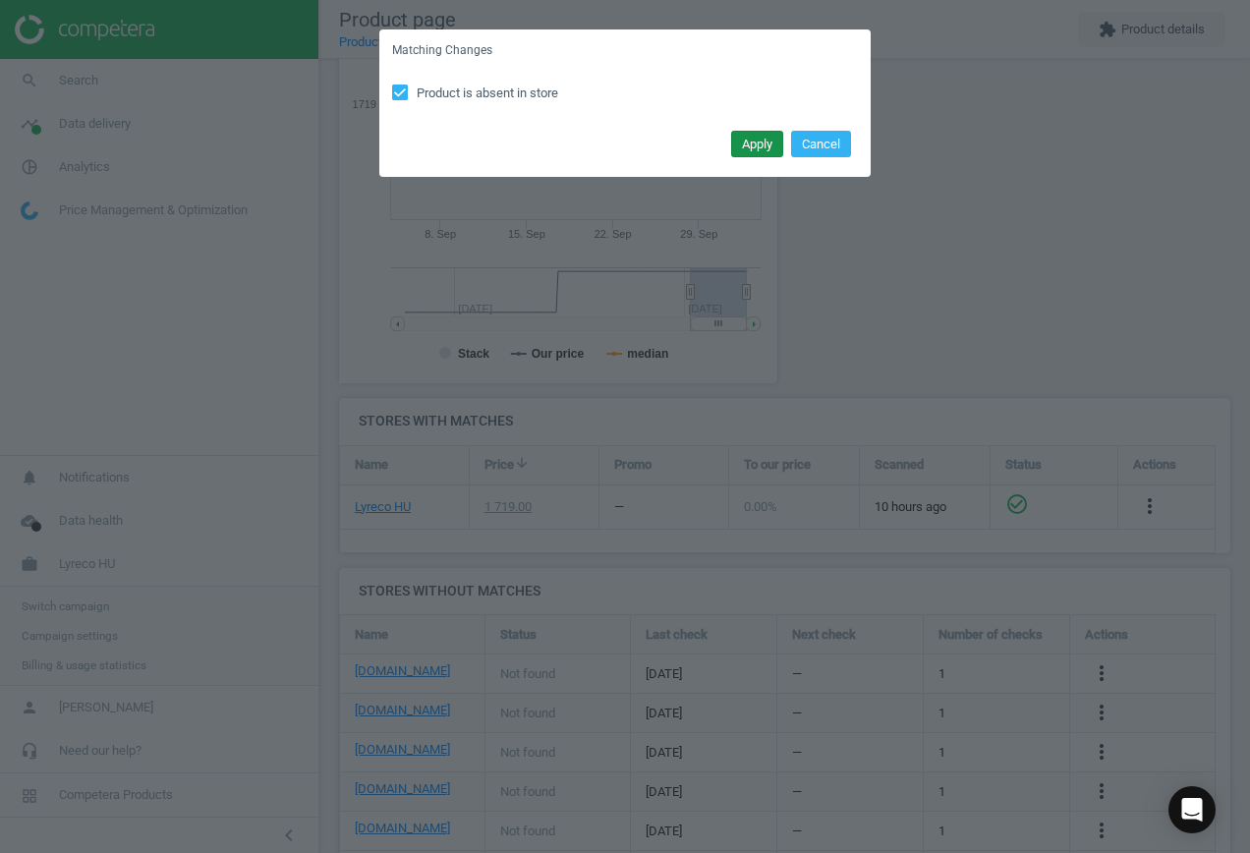
click at [748, 138] on button "Apply" at bounding box center [757, 145] width 52 height 28
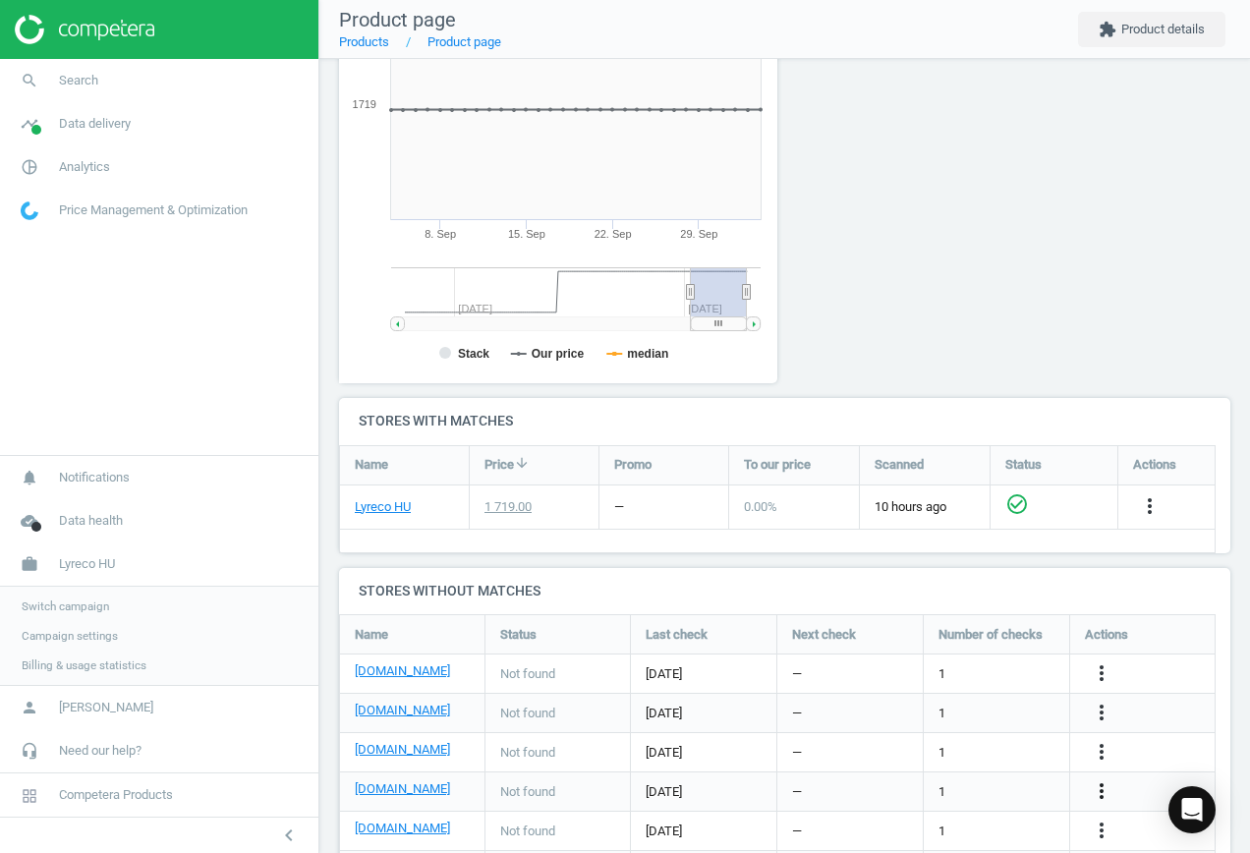
click at [1102, 796] on icon "more_vert" at bounding box center [1101, 791] width 24 height 24
click at [930, 771] on link "Report error in other" at bounding box center [947, 761] width 269 height 30
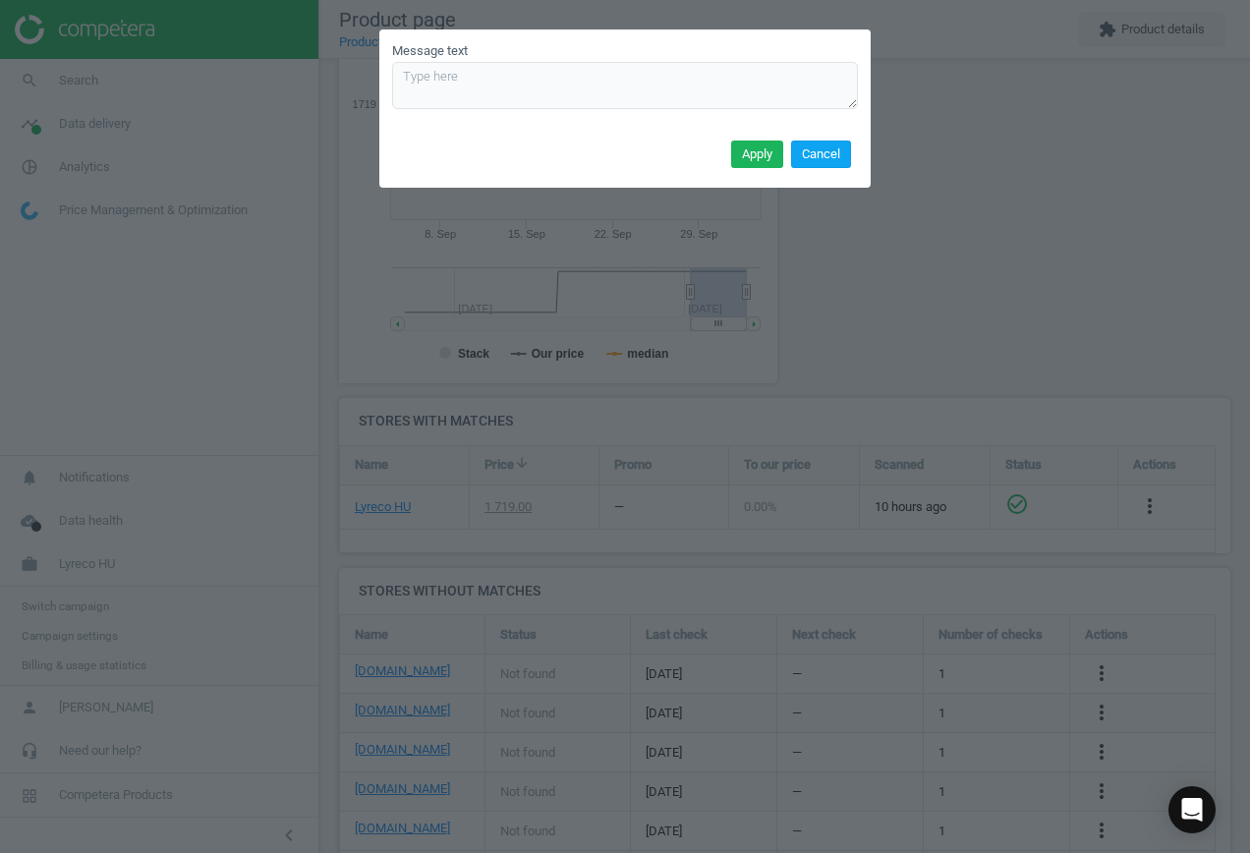
click at [809, 158] on button "Cancel" at bounding box center [821, 154] width 60 height 28
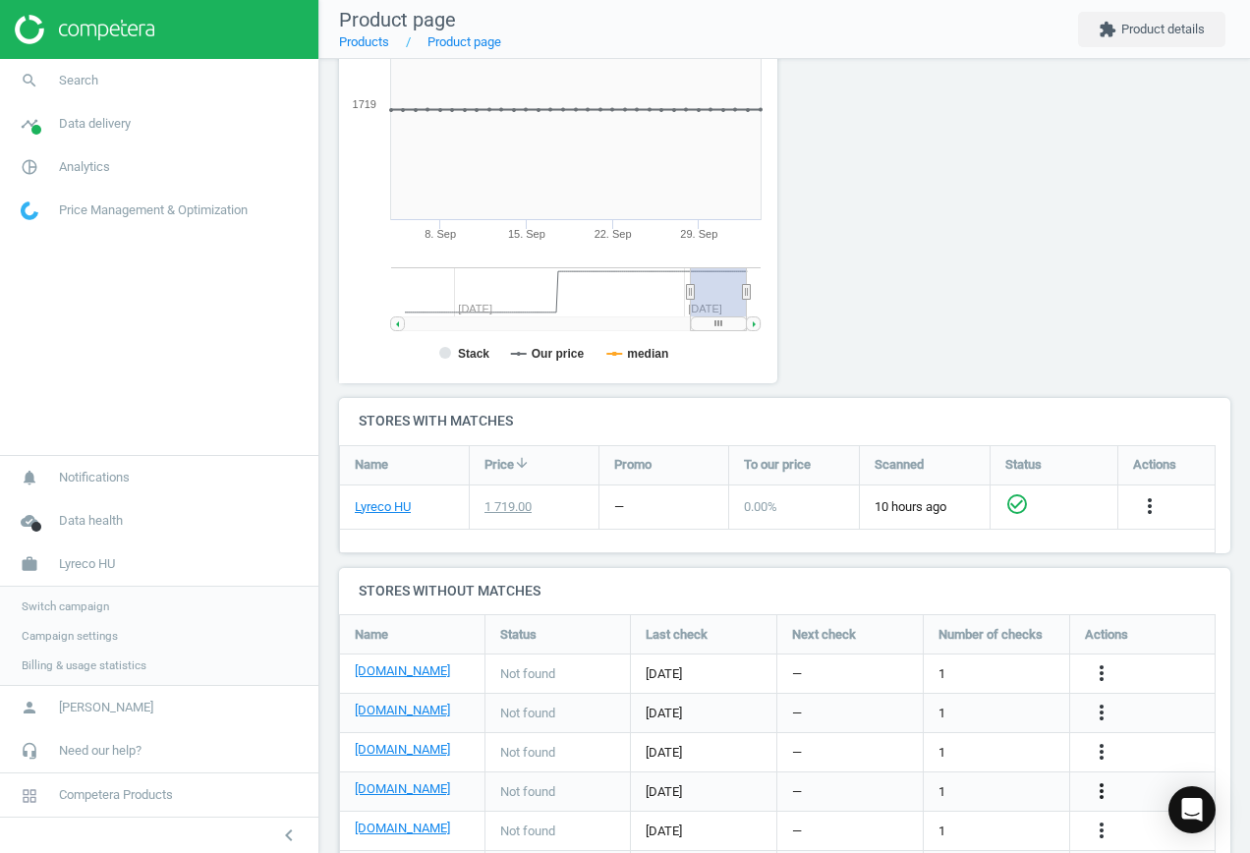
click at [1099, 792] on icon "more_vert" at bounding box center [1101, 791] width 24 height 24
click at [971, 787] on link "Edit URL/product option" at bounding box center [947, 791] width 269 height 30
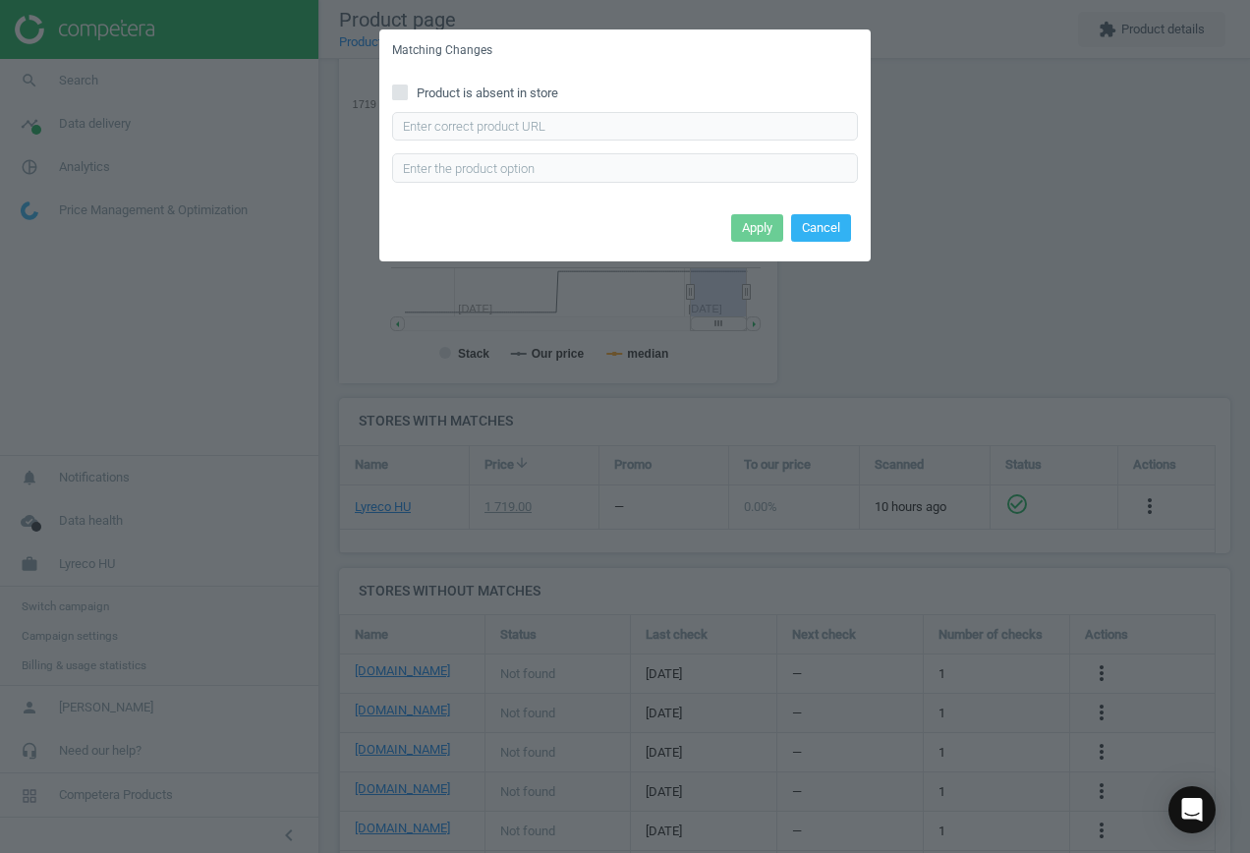
click at [480, 93] on span "Product is absent in store" at bounding box center [487, 93] width 149 height 18
click at [407, 93] on input "Product is absent in store" at bounding box center [400, 91] width 13 height 13
checkbox input "true"
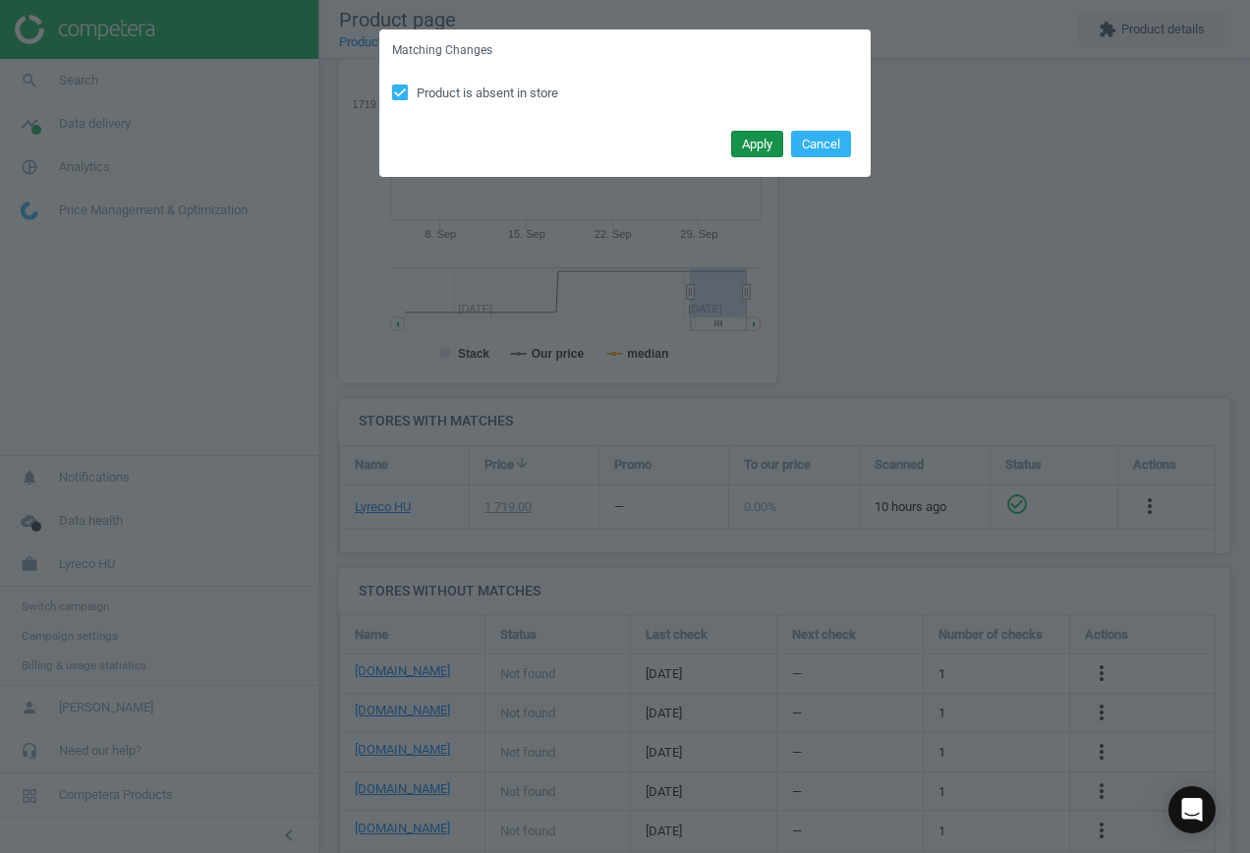
click at [759, 143] on button "Apply" at bounding box center [757, 145] width 52 height 28
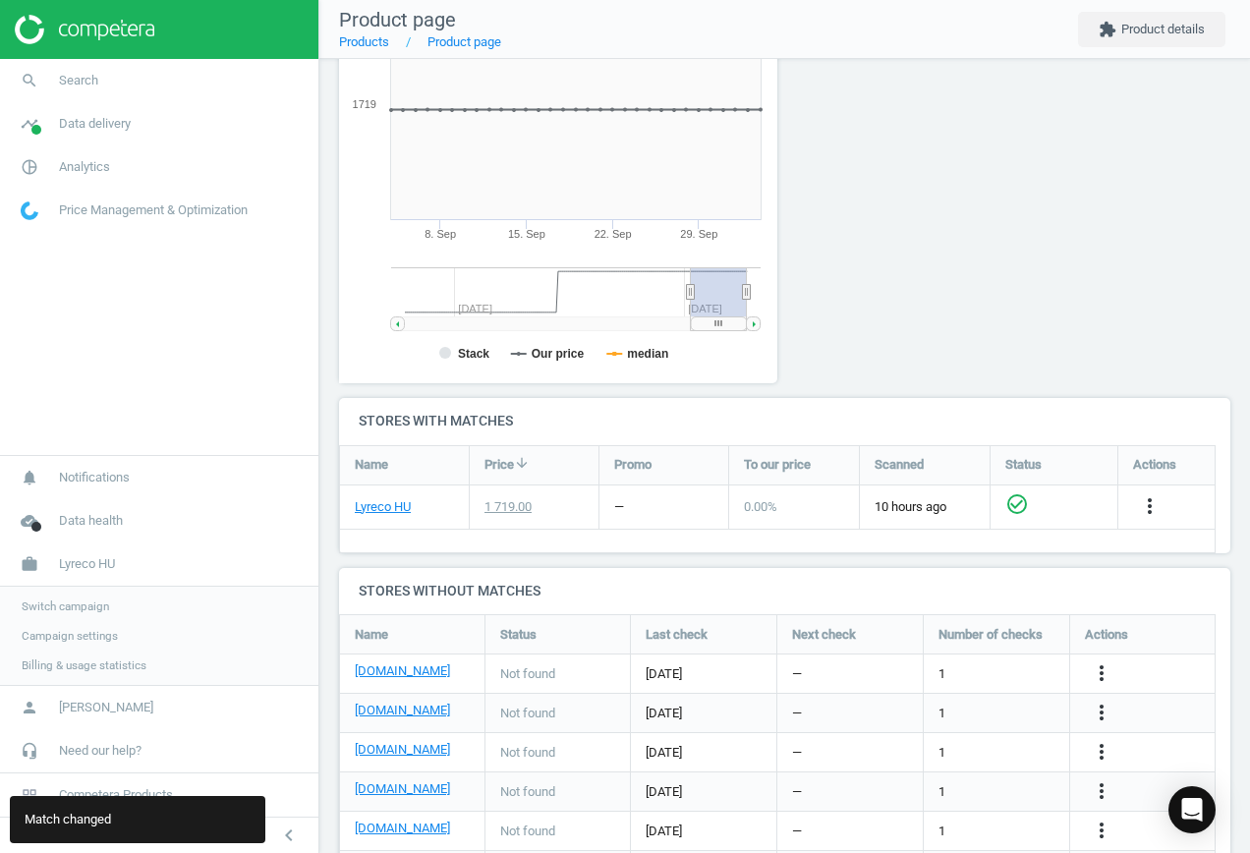
scroll to position [420, 0]
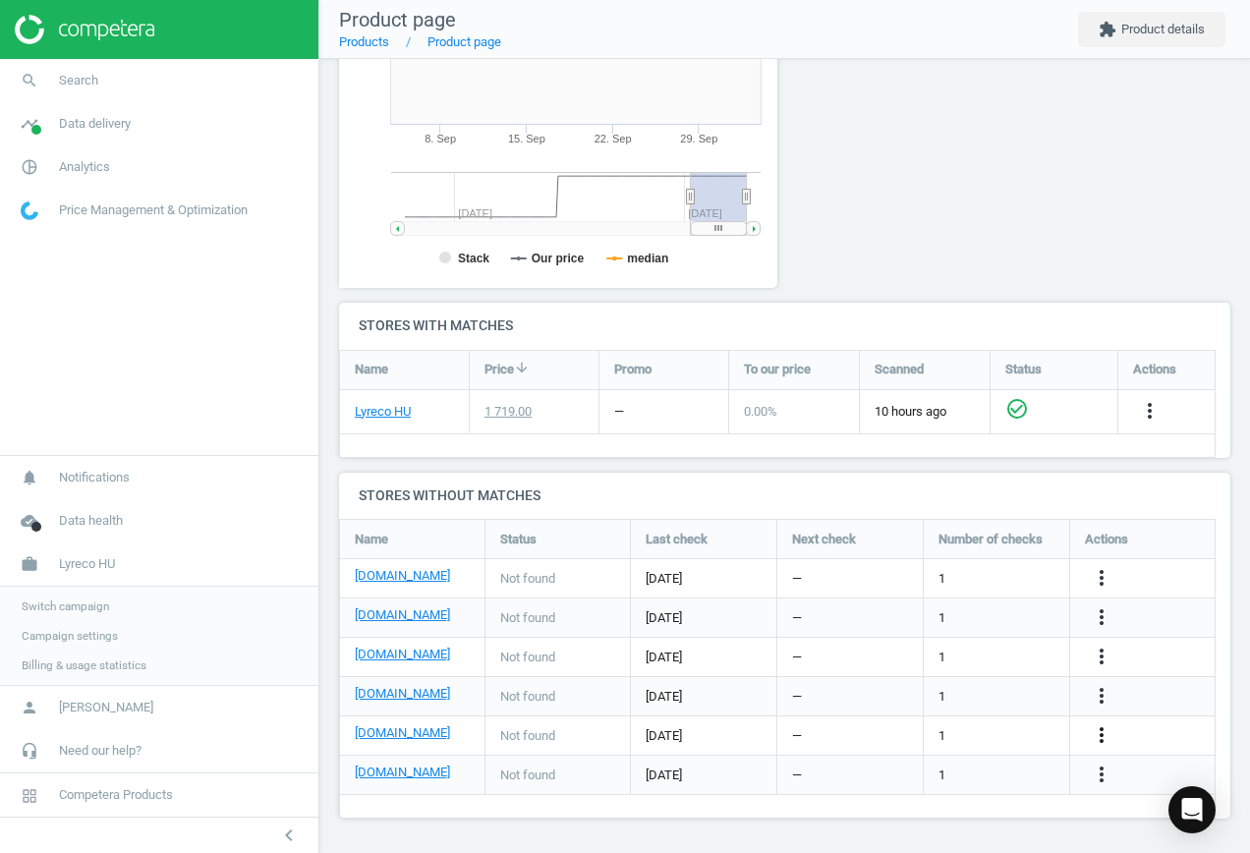
click at [1101, 733] on icon "more_vert" at bounding box center [1101, 735] width 24 height 24
click at [964, 728] on link "Edit URL/product option" at bounding box center [947, 735] width 269 height 30
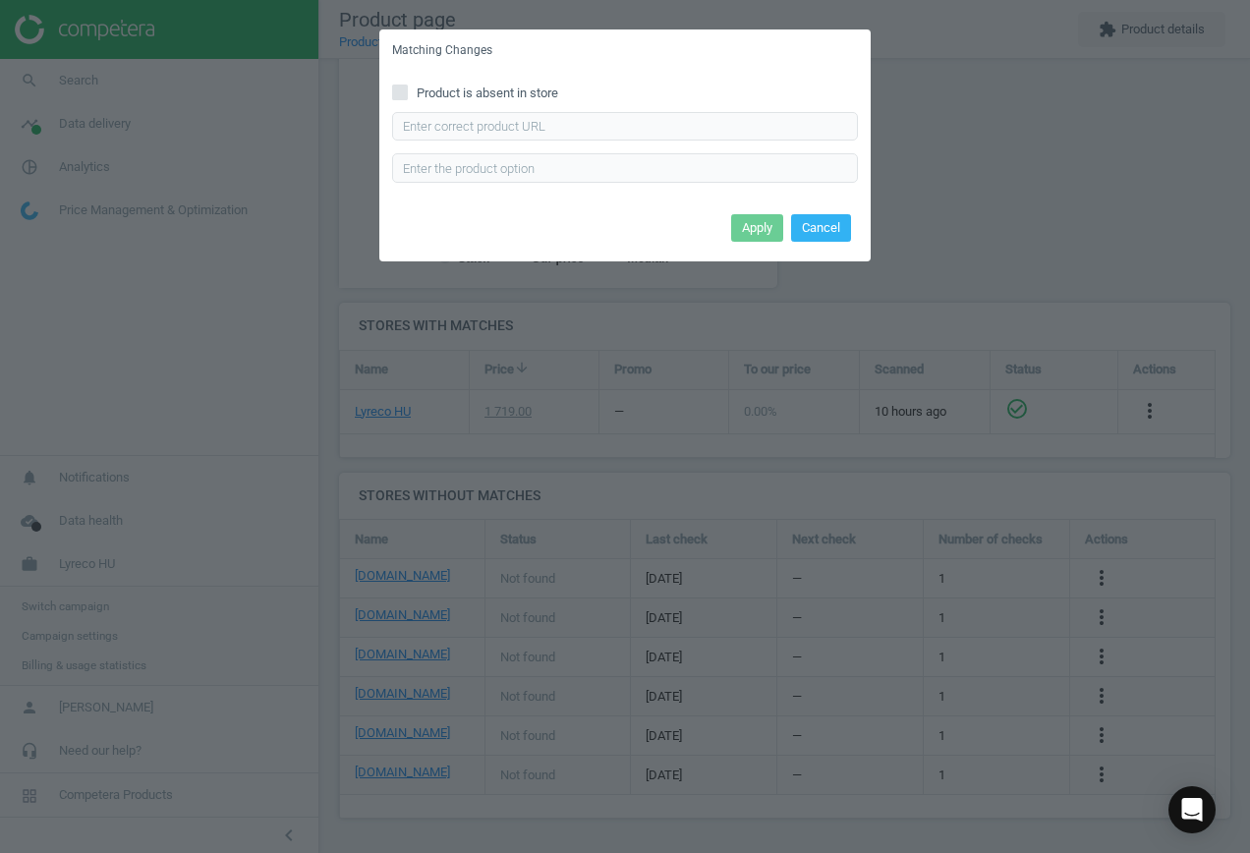
drag, startPoint x: 530, startPoint y: 90, endPoint x: 594, endPoint y: 106, distance: 65.8
click at [530, 91] on span "Product is absent in store" at bounding box center [487, 93] width 149 height 18
click at [407, 91] on input "Product is absent in store" at bounding box center [400, 91] width 13 height 13
checkbox input "true"
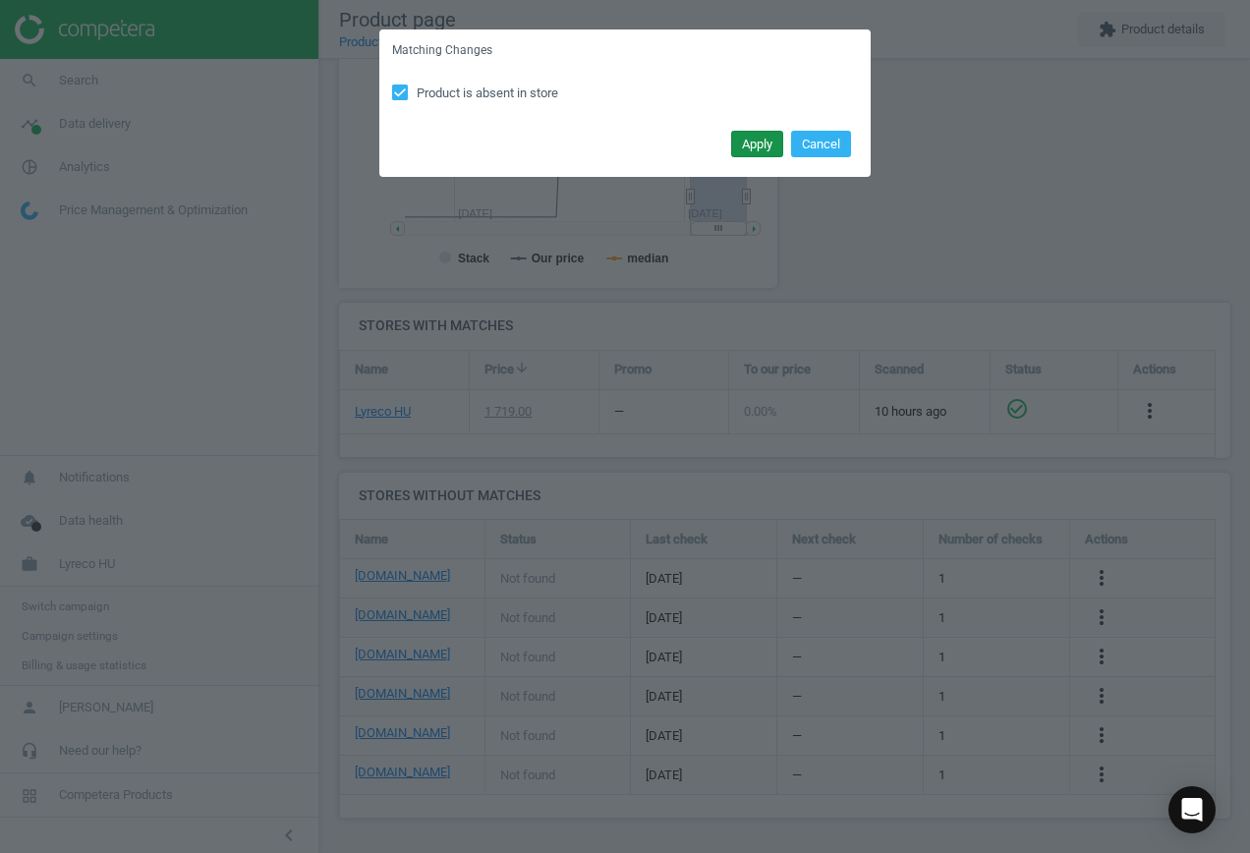
click at [751, 141] on button "Apply" at bounding box center [757, 145] width 52 height 28
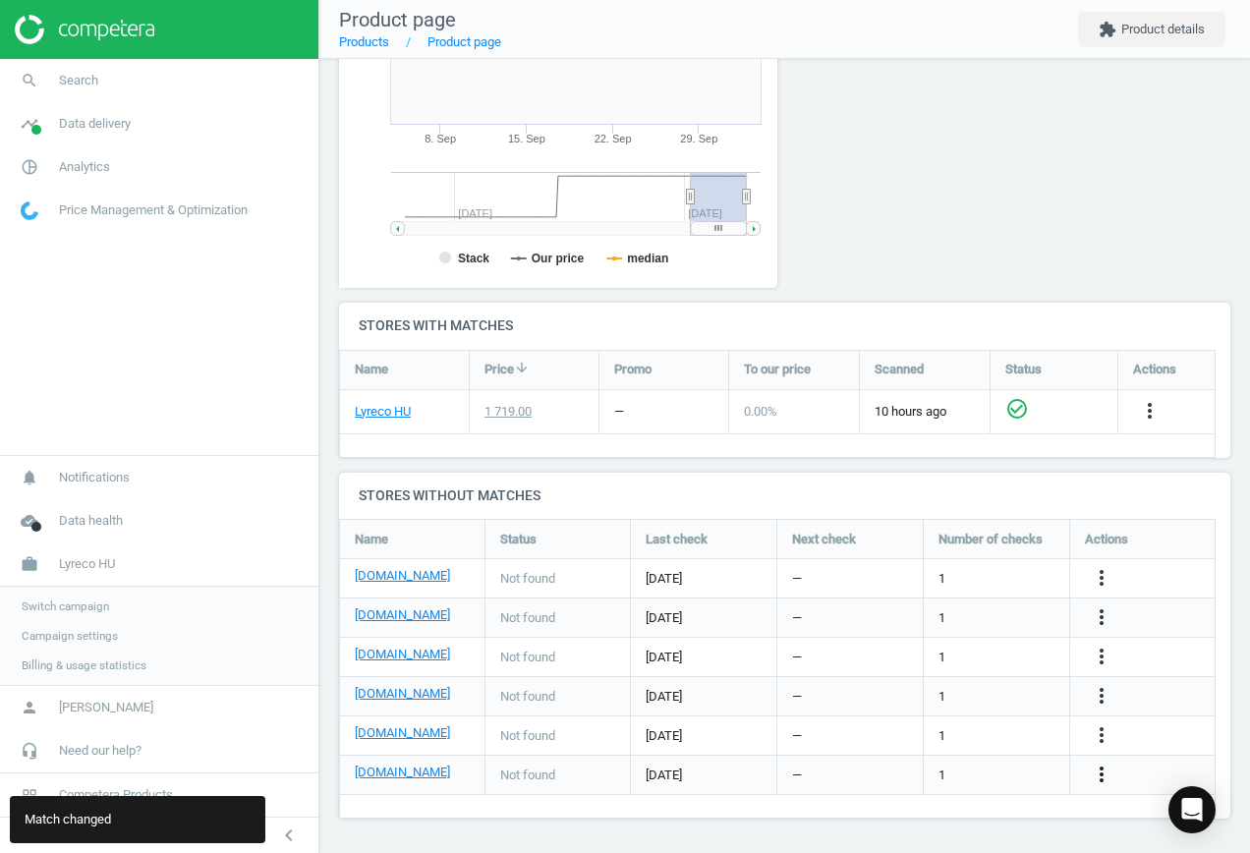
click at [1101, 774] on icon "more_vert" at bounding box center [1101, 774] width 24 height 24
click at [988, 761] on link "Edit URL/product option" at bounding box center [947, 774] width 269 height 30
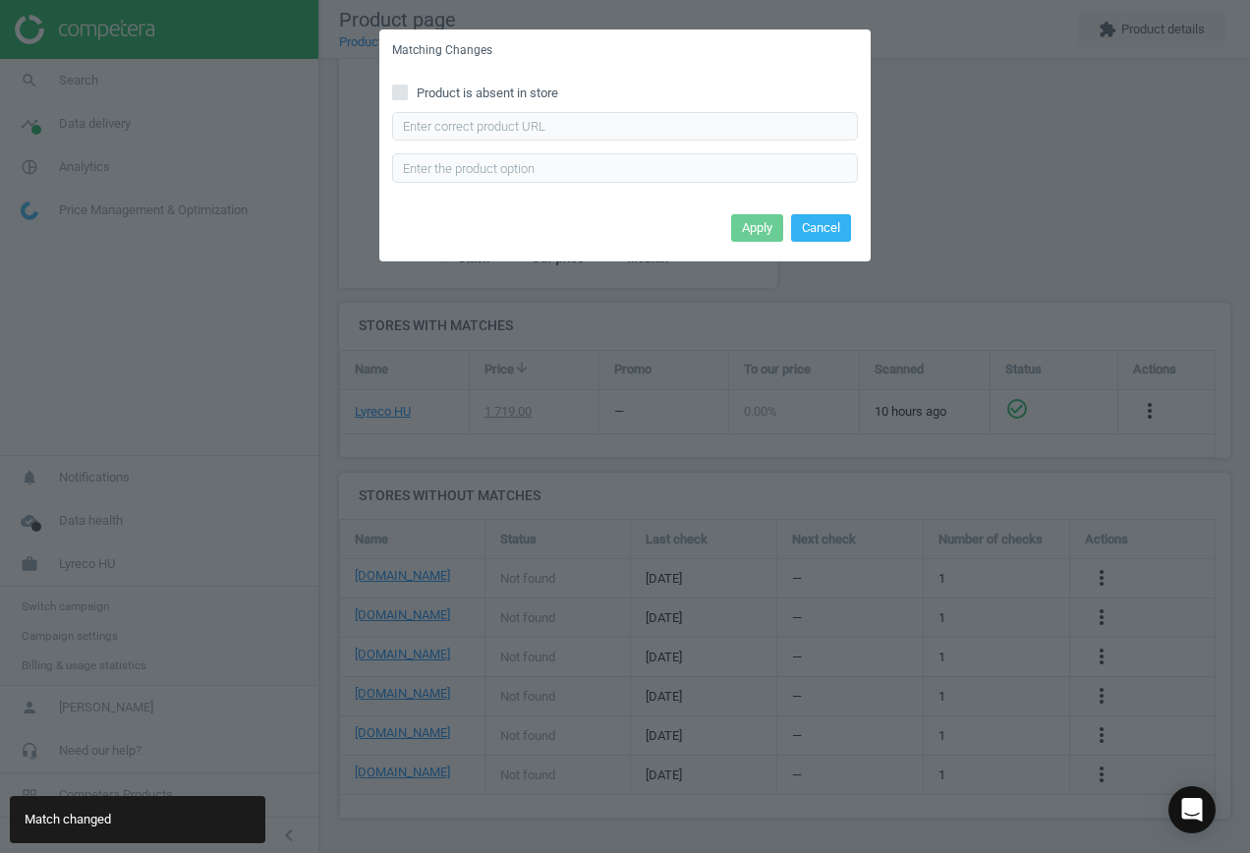
click at [488, 100] on span "Product is absent in store" at bounding box center [487, 93] width 149 height 18
click at [407, 98] on input "Product is absent in store" at bounding box center [400, 91] width 13 height 13
checkbox input "true"
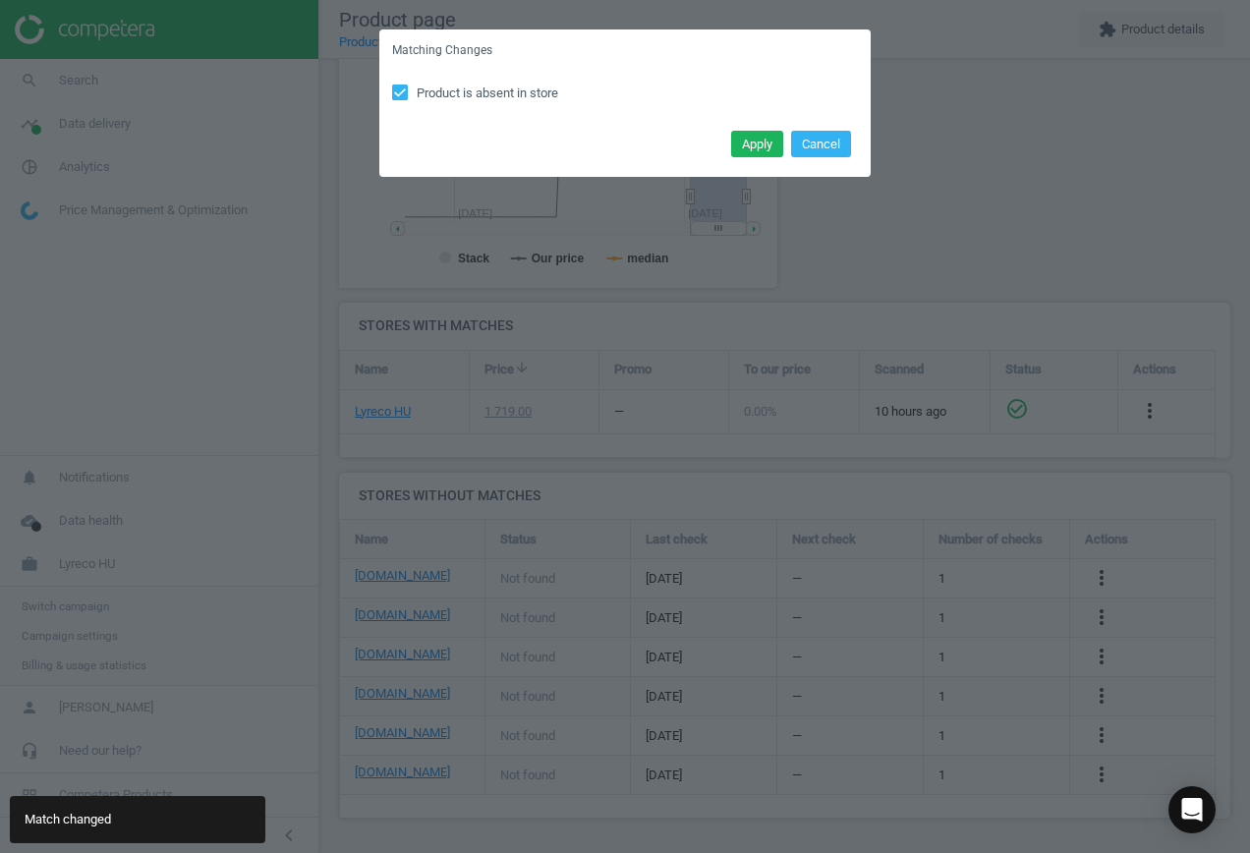
drag, startPoint x: 746, startPoint y: 145, endPoint x: 670, endPoint y: 146, distance: 75.7
click at [741, 145] on button "Apply" at bounding box center [757, 145] width 52 height 28
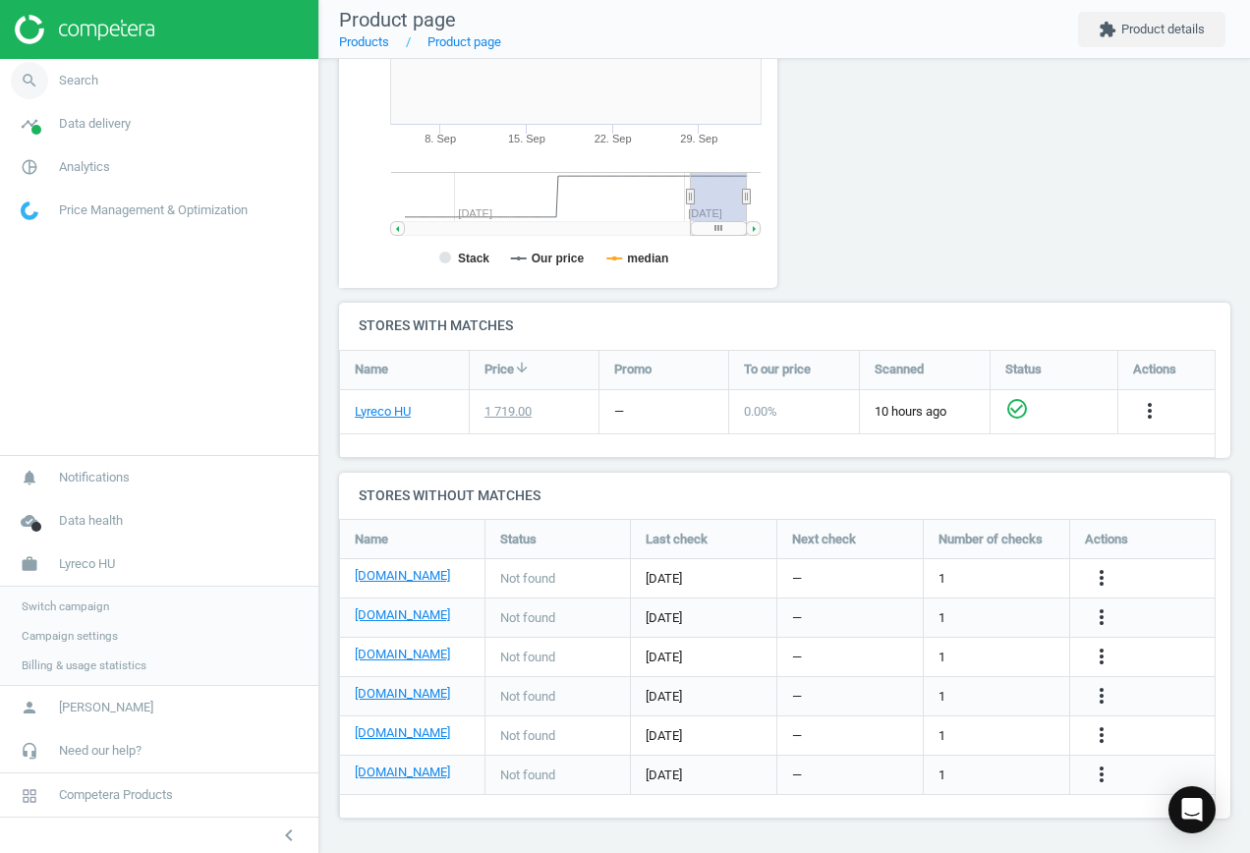
click at [73, 83] on span "Search" at bounding box center [78, 81] width 39 height 18
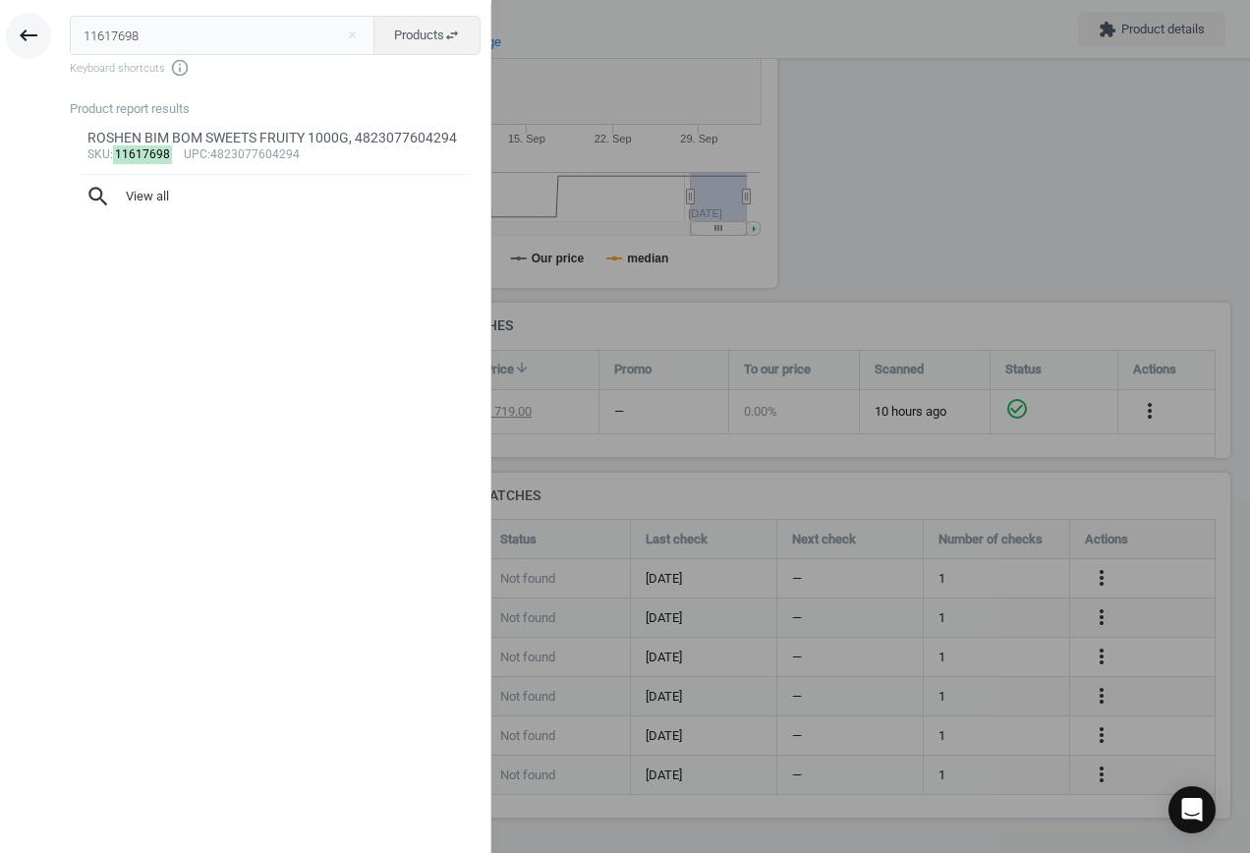
drag, startPoint x: 140, startPoint y: 31, endPoint x: 17, endPoint y: 27, distance: 123.9
click at [17, 27] on div "keyboard_backspace 11617698 close Products swap_horiz Keyboard shortcuts info_o…" at bounding box center [245, 429] width 491 height 853
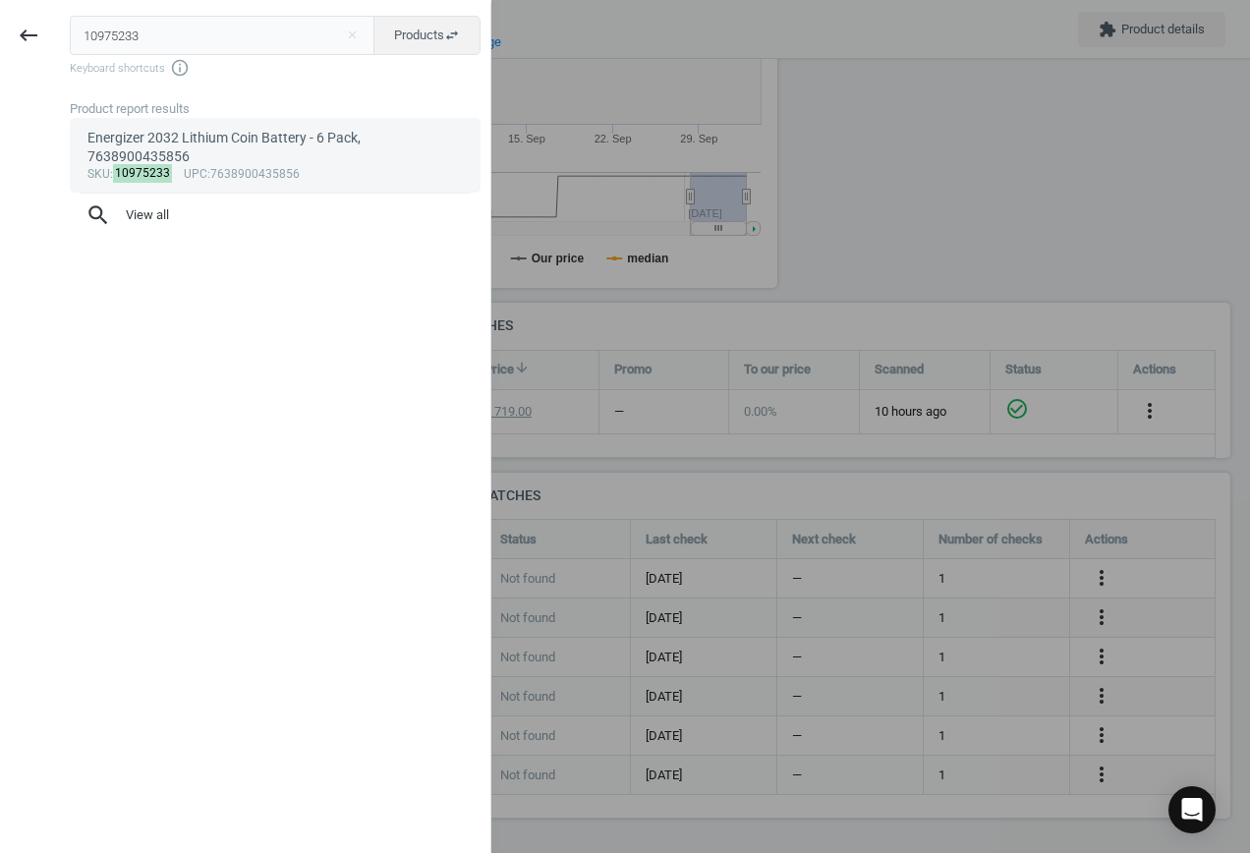
type input "10975233"
click at [282, 167] on div "sku : 10975233 upc :7638900435856" at bounding box center [275, 175] width 376 height 16
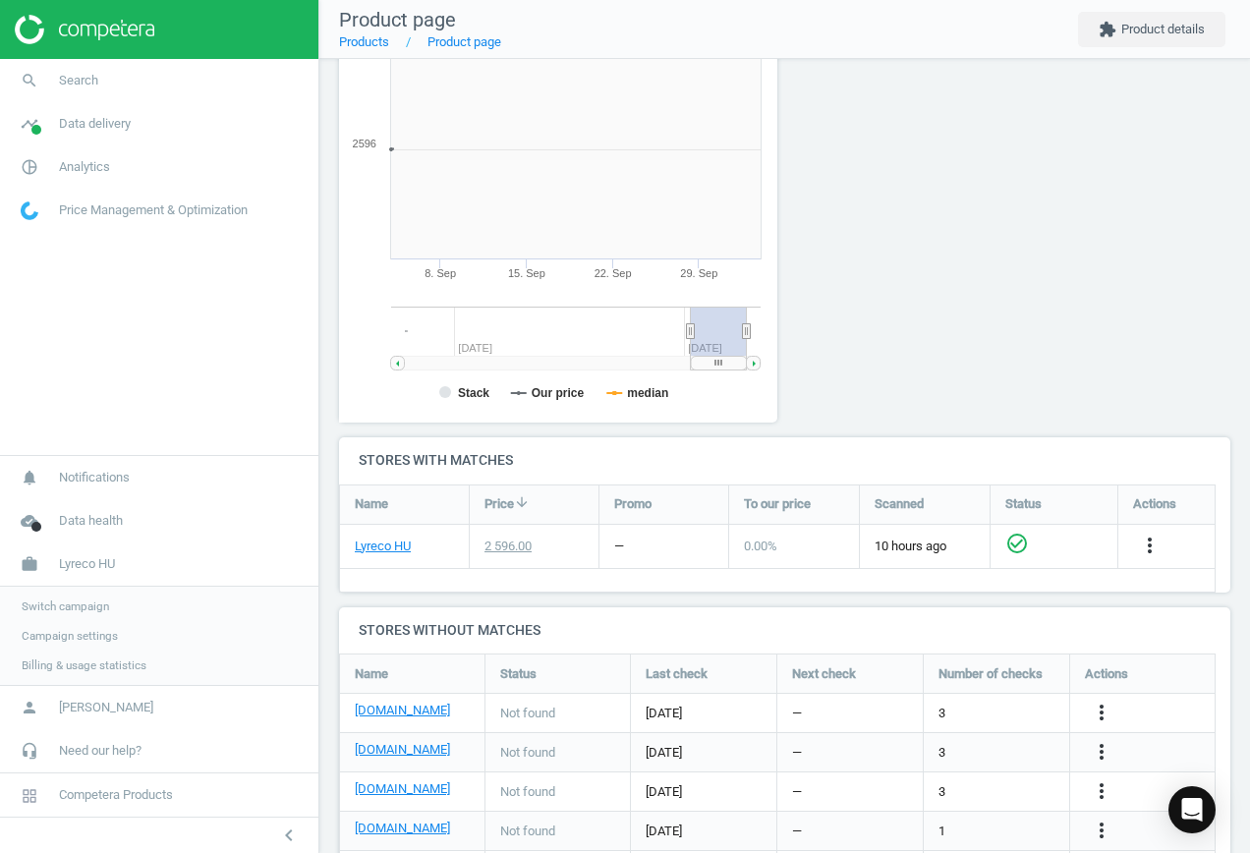
scroll to position [423, 461]
click at [1103, 708] on icon "more_vert" at bounding box center [1101, 712] width 24 height 24
click at [973, 711] on link "Edit URL/product option" at bounding box center [947, 712] width 269 height 30
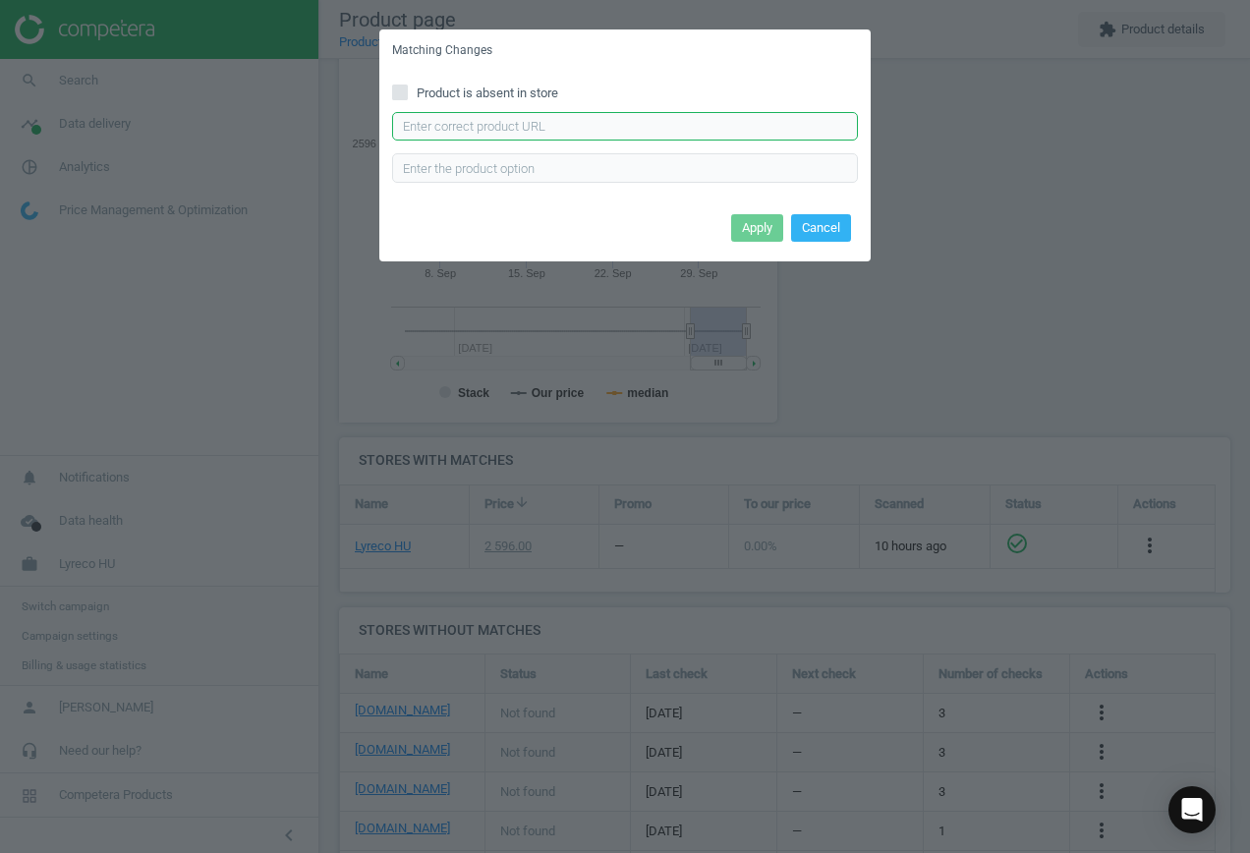
click at [558, 116] on input "text" at bounding box center [625, 126] width 466 height 29
paste input "[URL][DOMAIN_NAME]"
type input "[URL][DOMAIN_NAME]"
click at [766, 229] on button "Apply" at bounding box center [757, 228] width 52 height 28
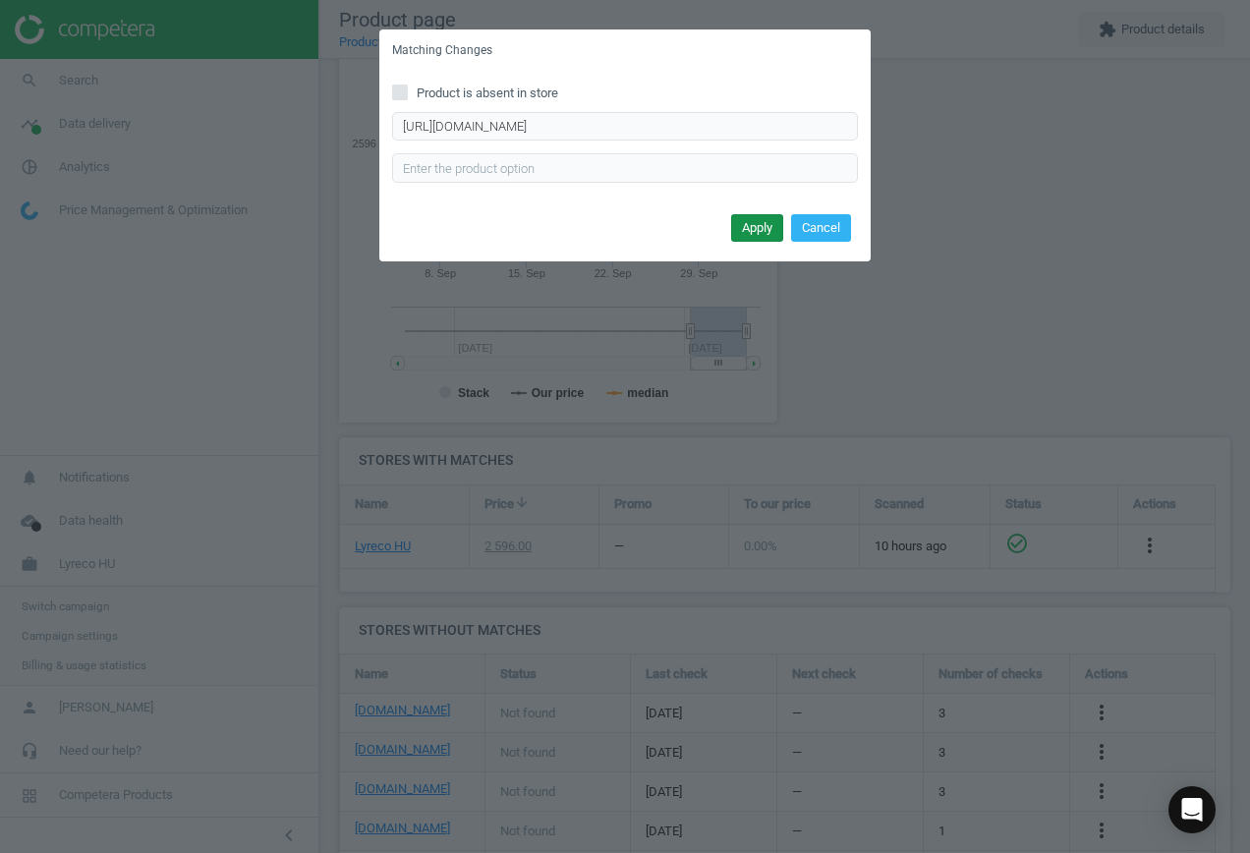
scroll to position [0, 0]
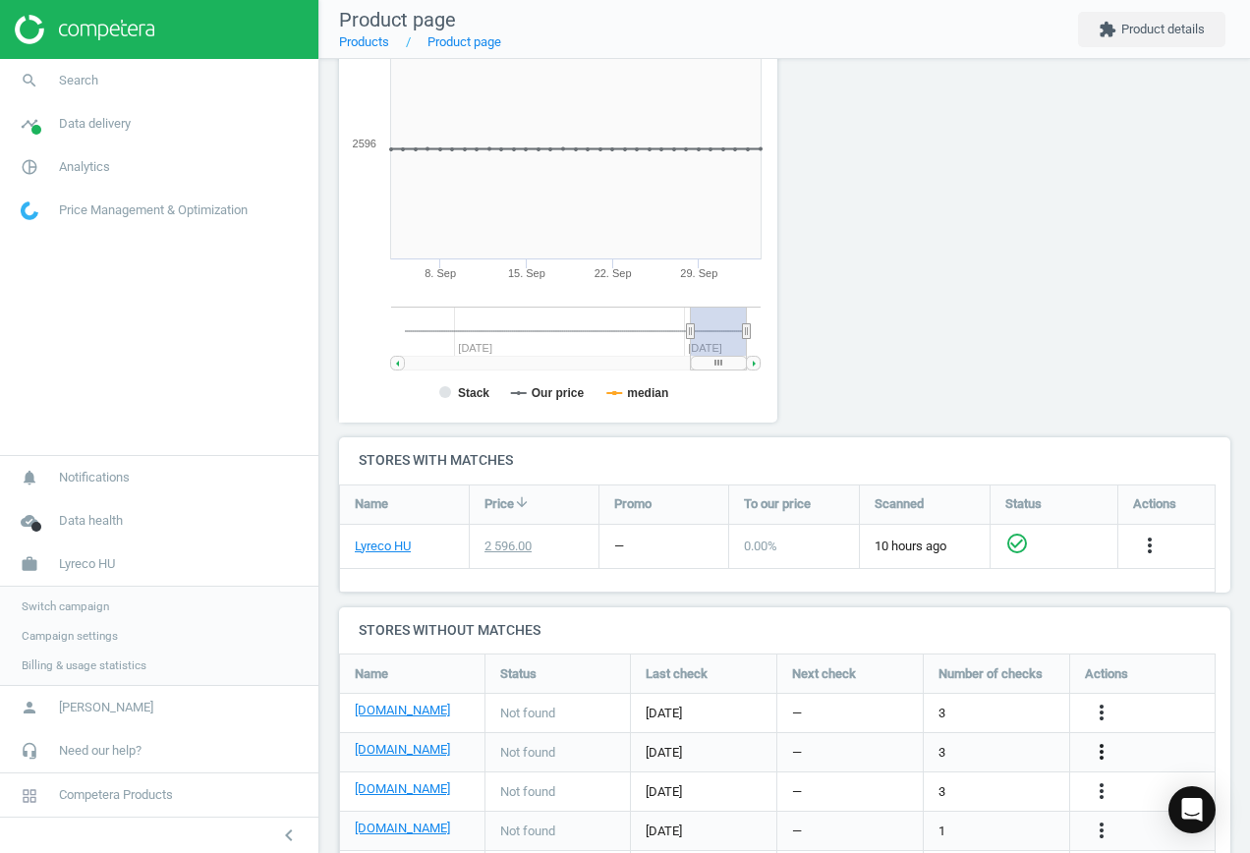
click at [1100, 750] on icon "more_vert" at bounding box center [1101, 752] width 24 height 24
click at [995, 749] on link "Edit URL/product option" at bounding box center [947, 752] width 269 height 30
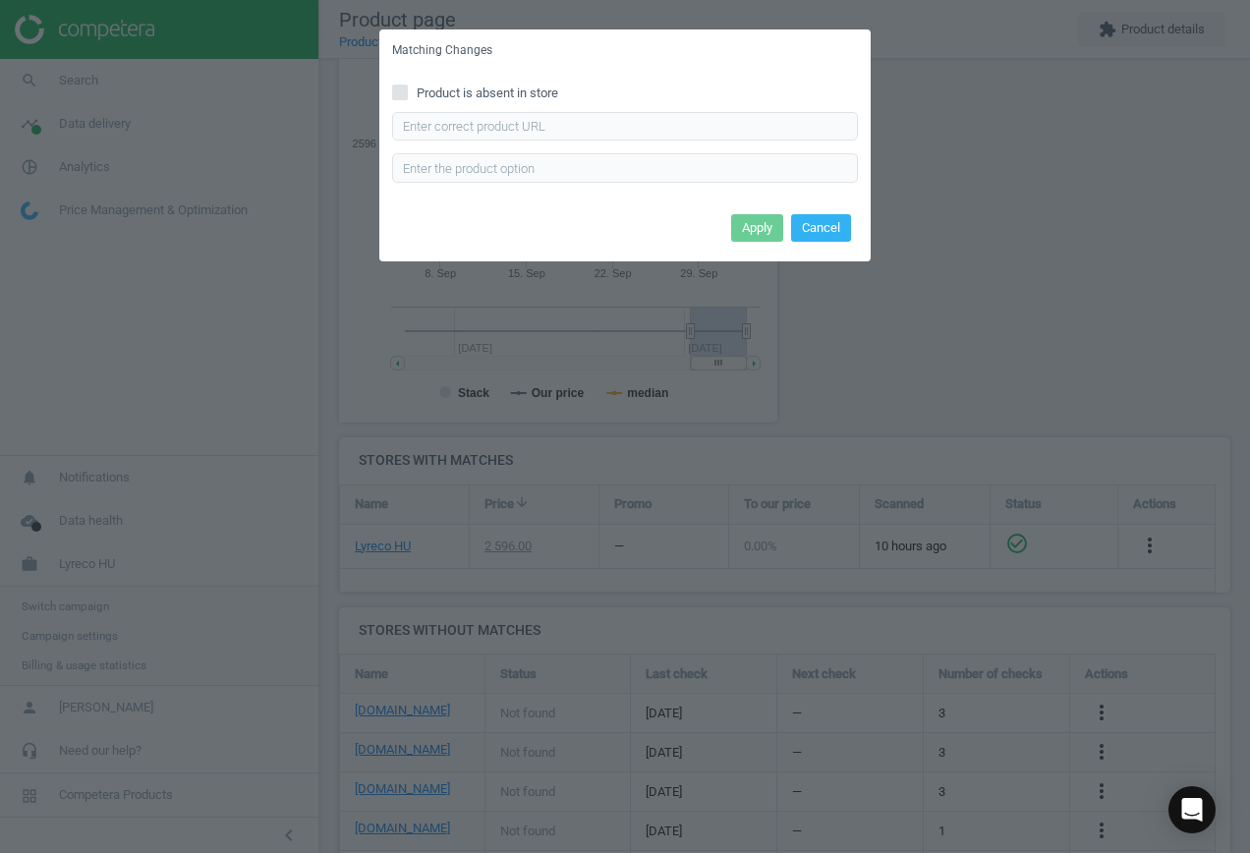
click at [463, 93] on span "Product is absent in store" at bounding box center [487, 93] width 149 height 18
click at [407, 93] on input "Product is absent in store" at bounding box center [400, 91] width 13 height 13
checkbox input "true"
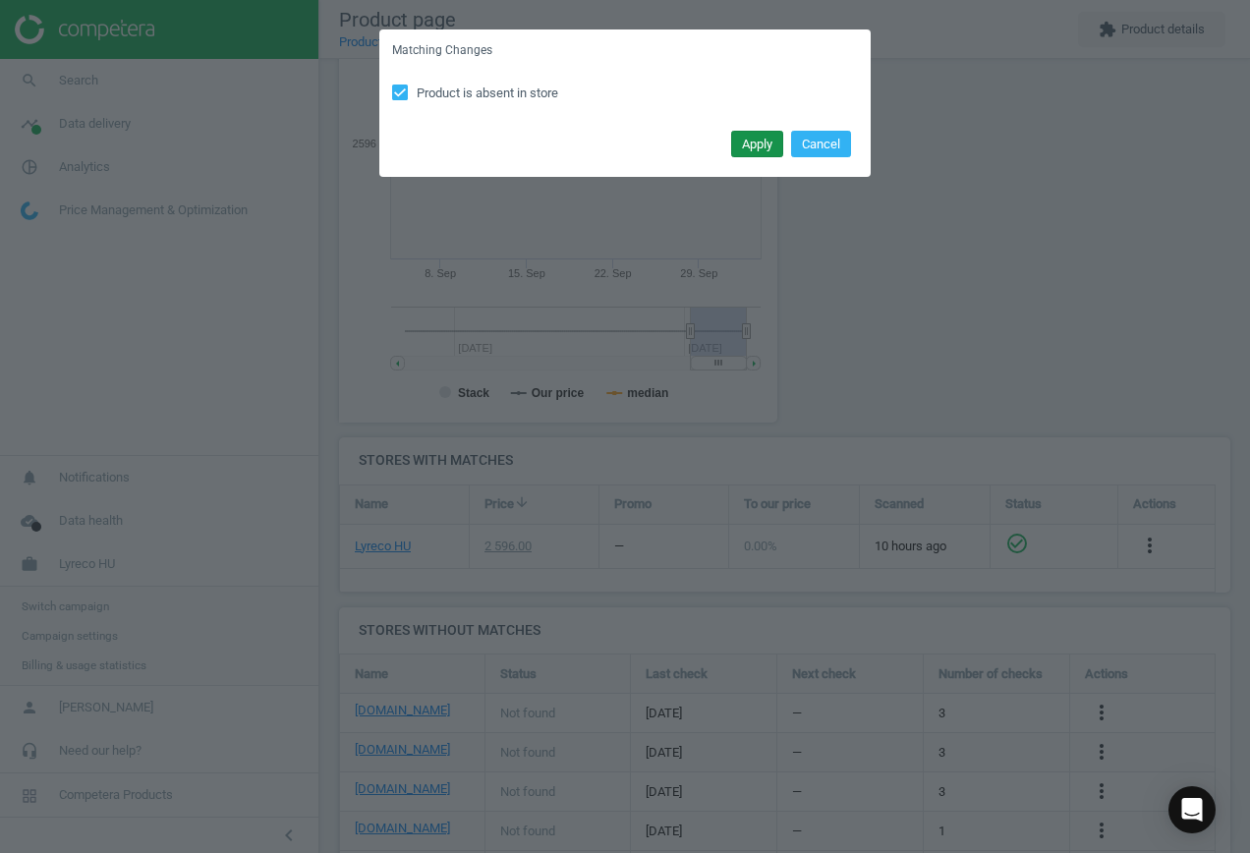
click at [762, 150] on button "Apply" at bounding box center [757, 145] width 52 height 28
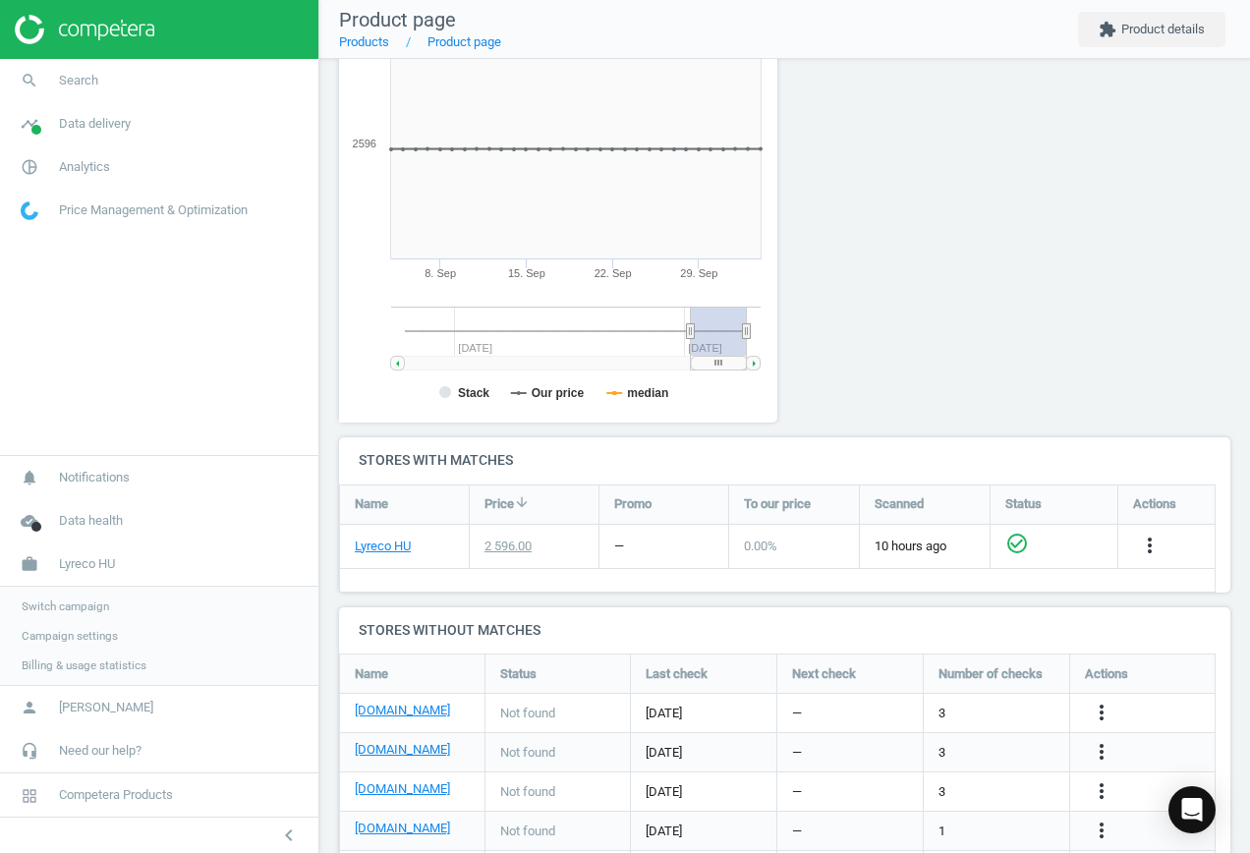
click at [1087, 795] on div "more_vert" at bounding box center [1104, 792] width 38 height 26
click at [1105, 796] on icon "more_vert" at bounding box center [1101, 791] width 24 height 24
click at [919, 787] on link "Edit URL/product option" at bounding box center [947, 791] width 269 height 30
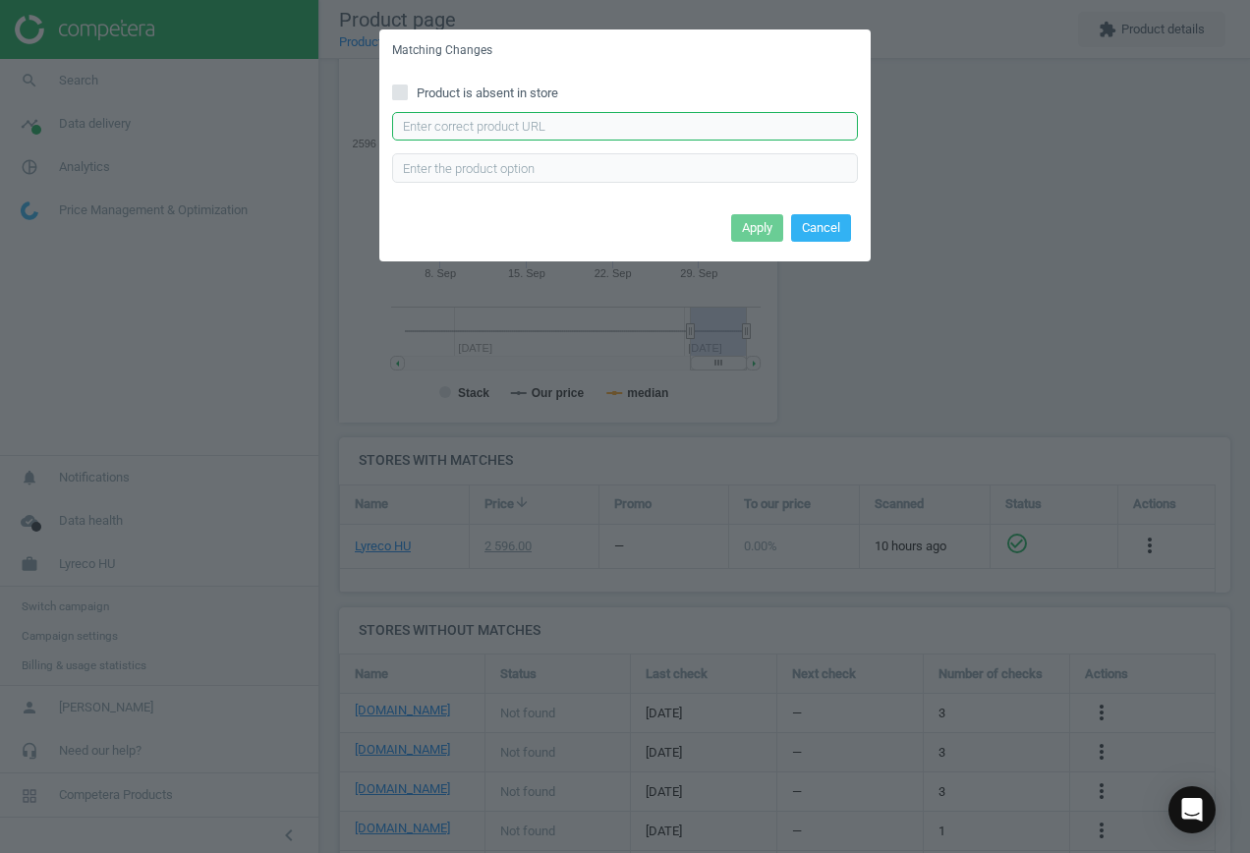
click at [530, 127] on input "text" at bounding box center [625, 126] width 466 height 29
paste input "[URL][DOMAIN_NAME]"
type input "[URL][DOMAIN_NAME]"
click at [748, 227] on button "Apply" at bounding box center [757, 228] width 52 height 28
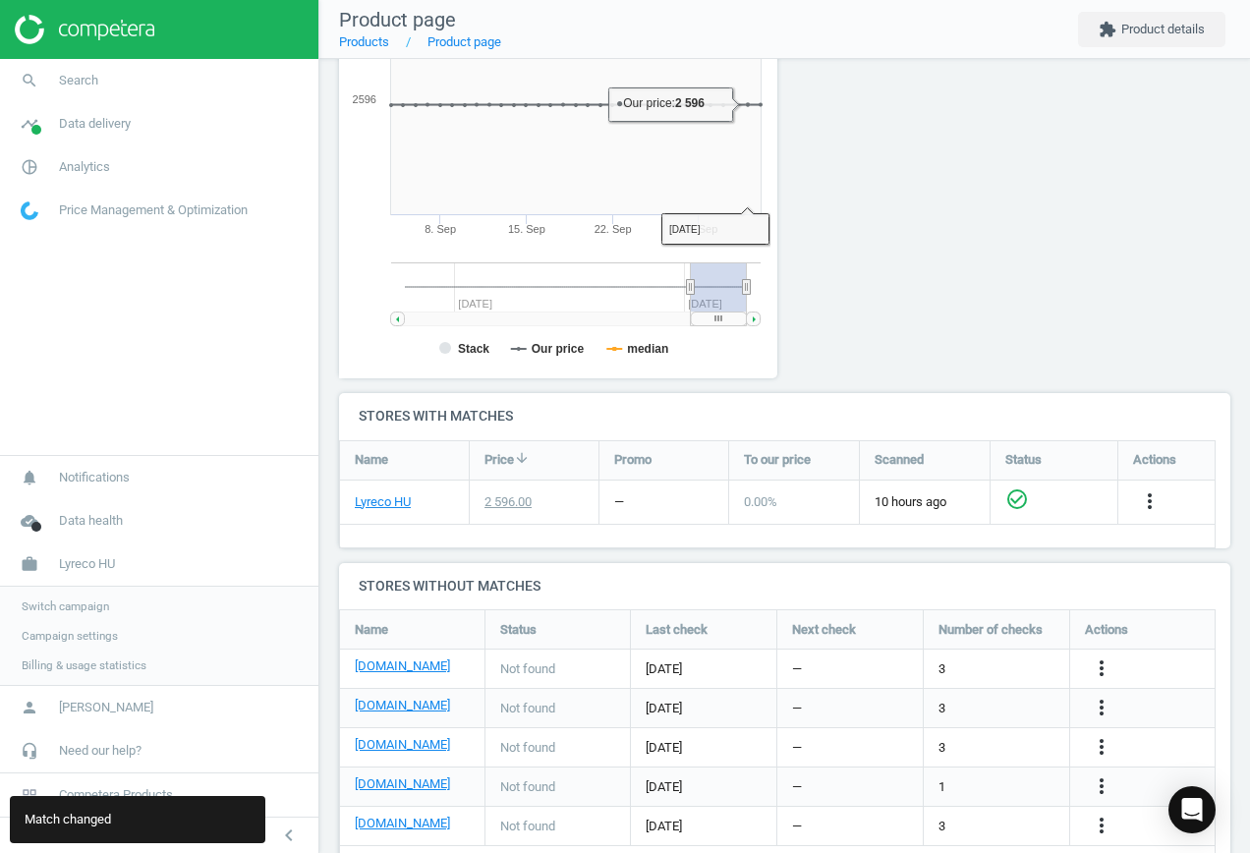
scroll to position [381, 0]
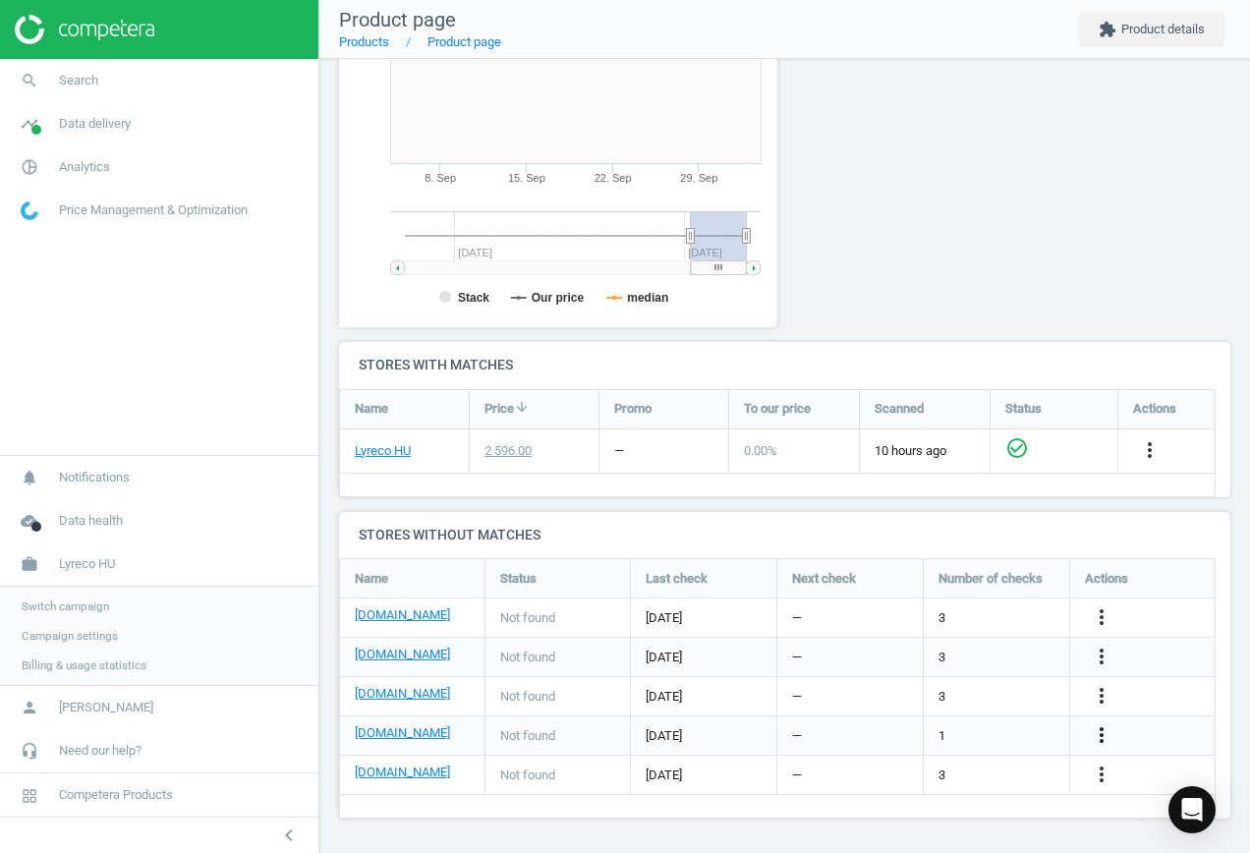
click at [1108, 734] on icon "more_vert" at bounding box center [1101, 735] width 24 height 24
click at [950, 729] on link "Edit URL/product option" at bounding box center [947, 735] width 269 height 30
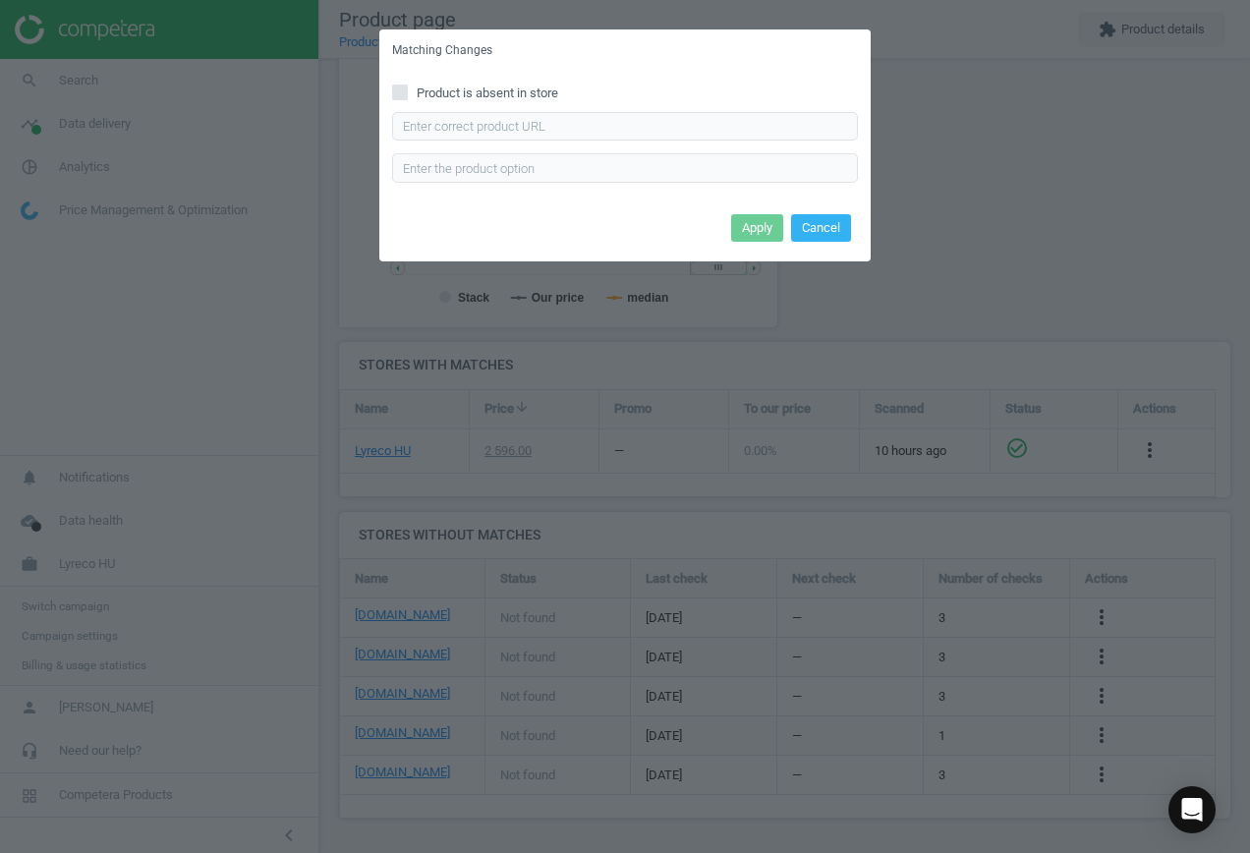
click at [397, 91] on input "Product is absent in store" at bounding box center [400, 91] width 13 height 13
checkbox input "true"
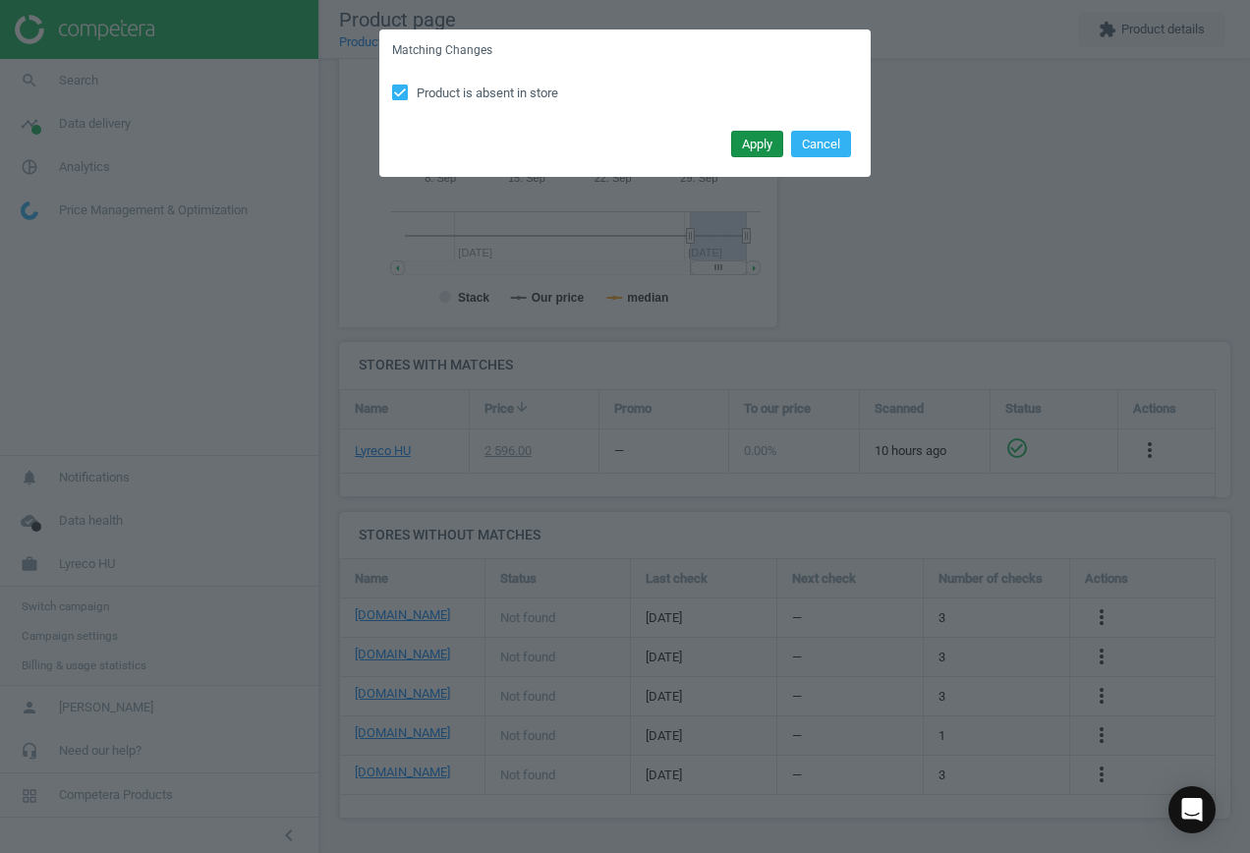
click at [753, 139] on button "Apply" at bounding box center [757, 145] width 52 height 28
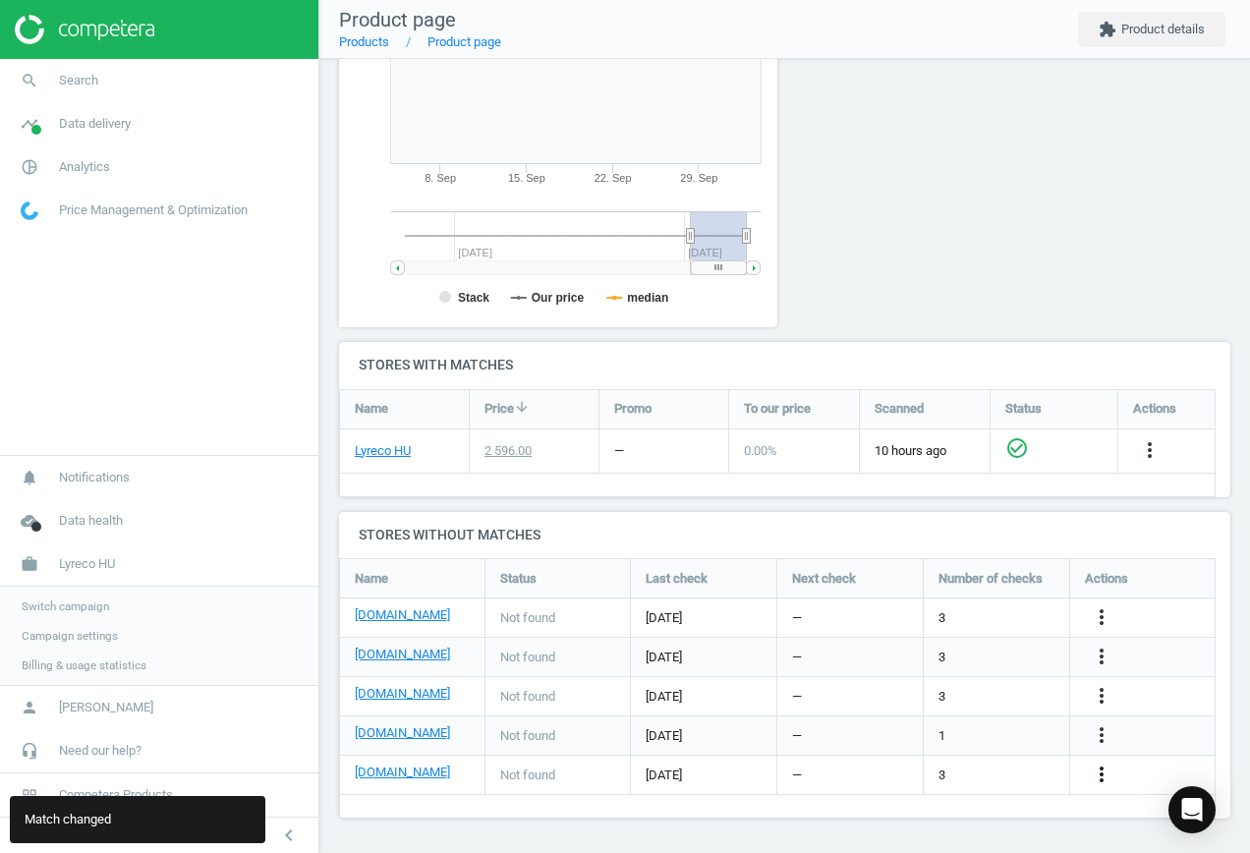
click at [1103, 773] on icon "more_vert" at bounding box center [1101, 774] width 24 height 24
click at [1000, 766] on link "Edit URL/product option" at bounding box center [947, 774] width 269 height 30
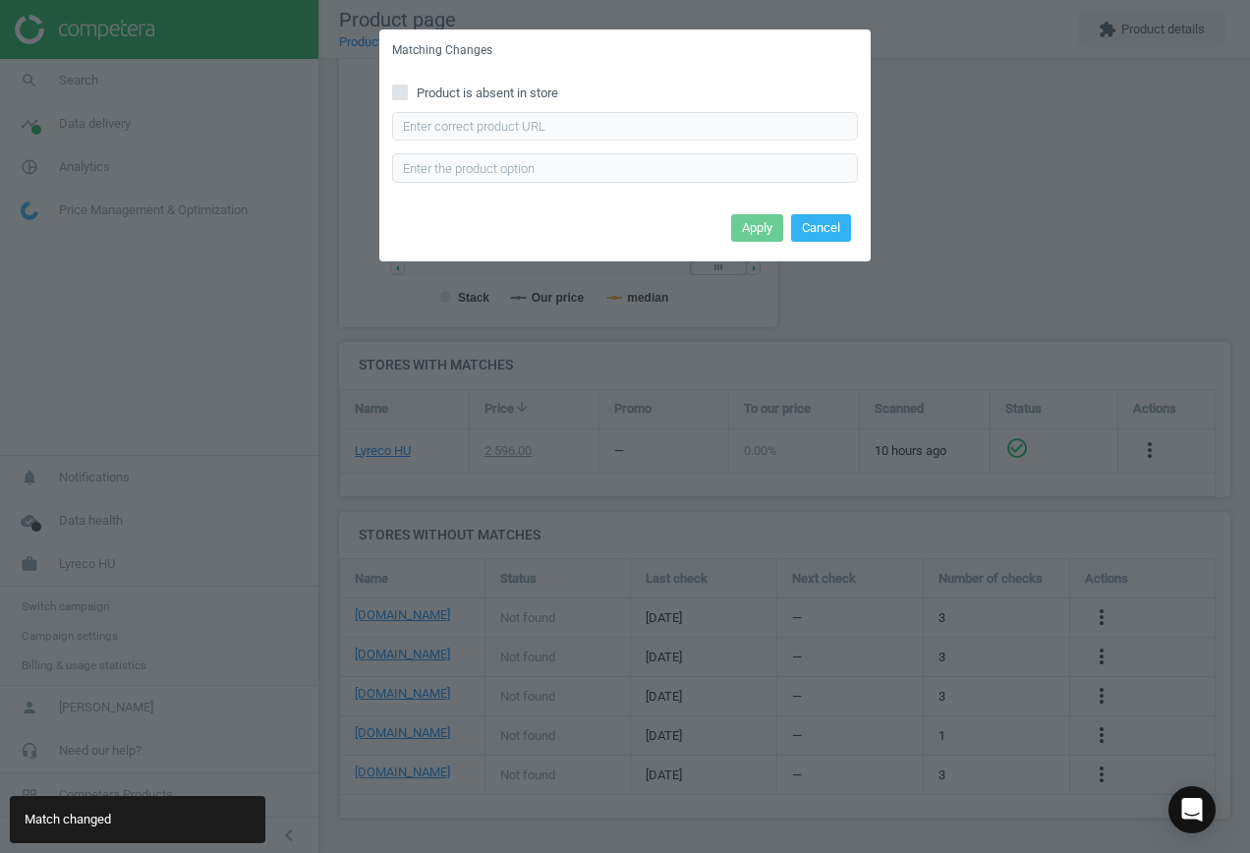
click at [427, 94] on span "Product is absent in store" at bounding box center [487, 93] width 149 height 18
click at [407, 94] on input "Product is absent in store" at bounding box center [400, 91] width 13 height 13
checkbox input "true"
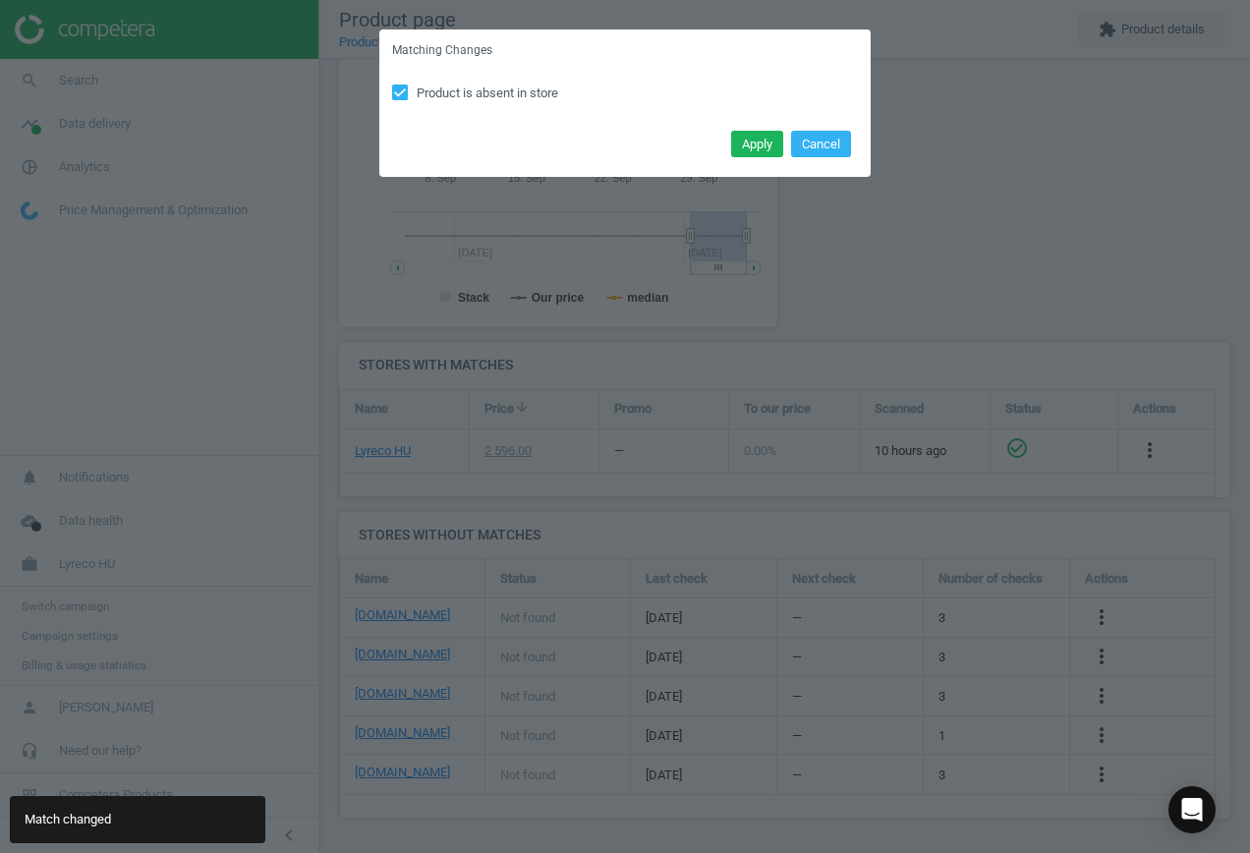
drag, startPoint x: 755, startPoint y: 140, endPoint x: 557, endPoint y: 147, distance: 198.6
click at [757, 142] on button "Apply" at bounding box center [757, 145] width 52 height 28
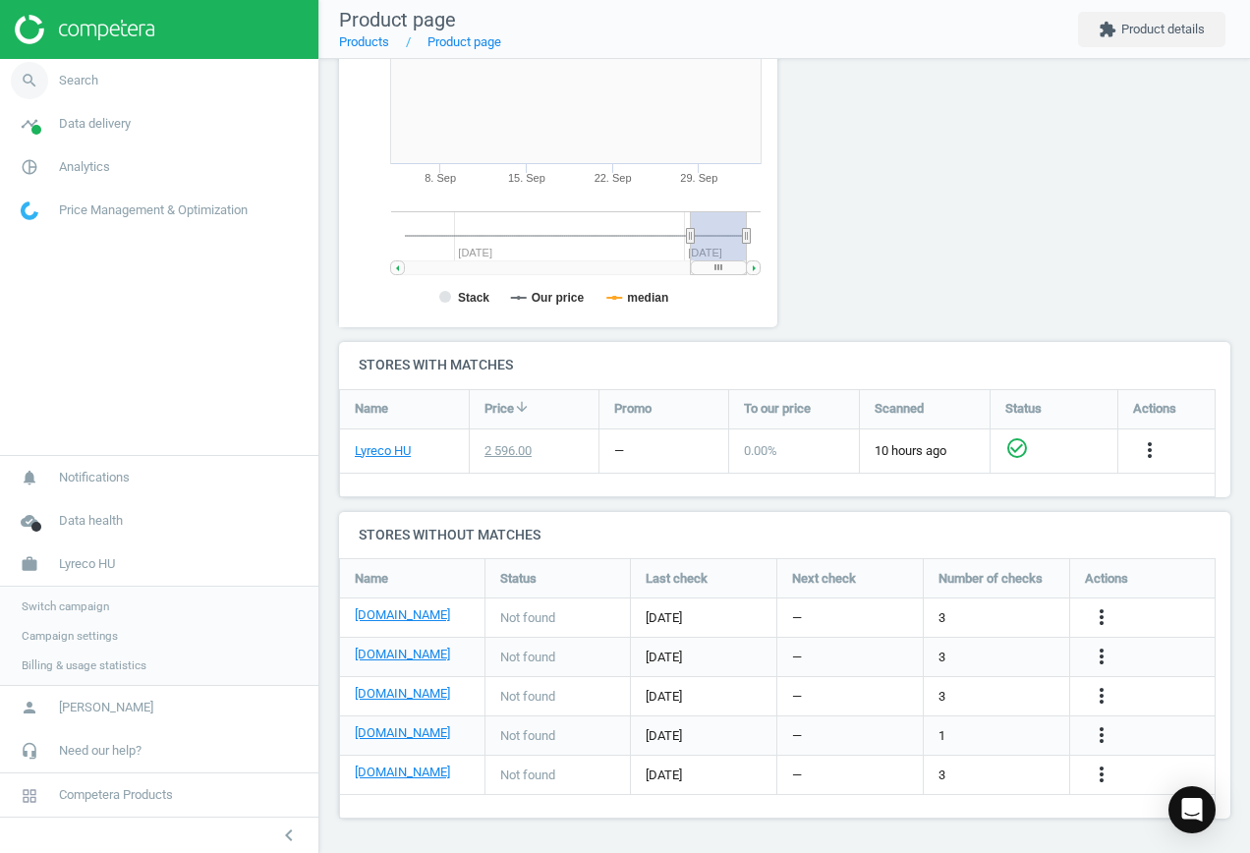
click at [49, 80] on span "search" at bounding box center [29, 80] width 59 height 43
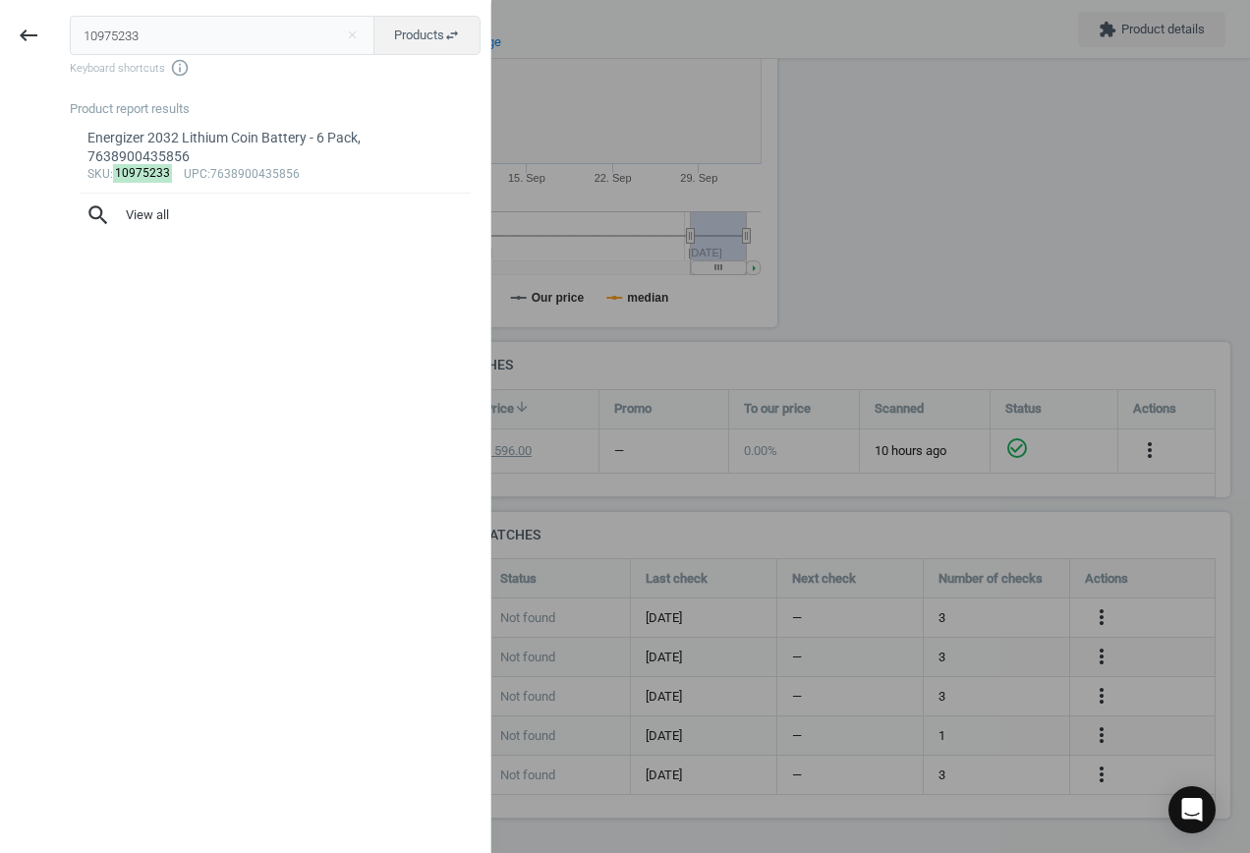
drag, startPoint x: 150, startPoint y: 36, endPoint x: -65, endPoint y: 36, distance: 215.1
click at [0, 36] on html "Group 2 Created with Sketch. ic/cloud_download/grey600 Created with Sketch. gra…" at bounding box center [625, 426] width 1250 height 853
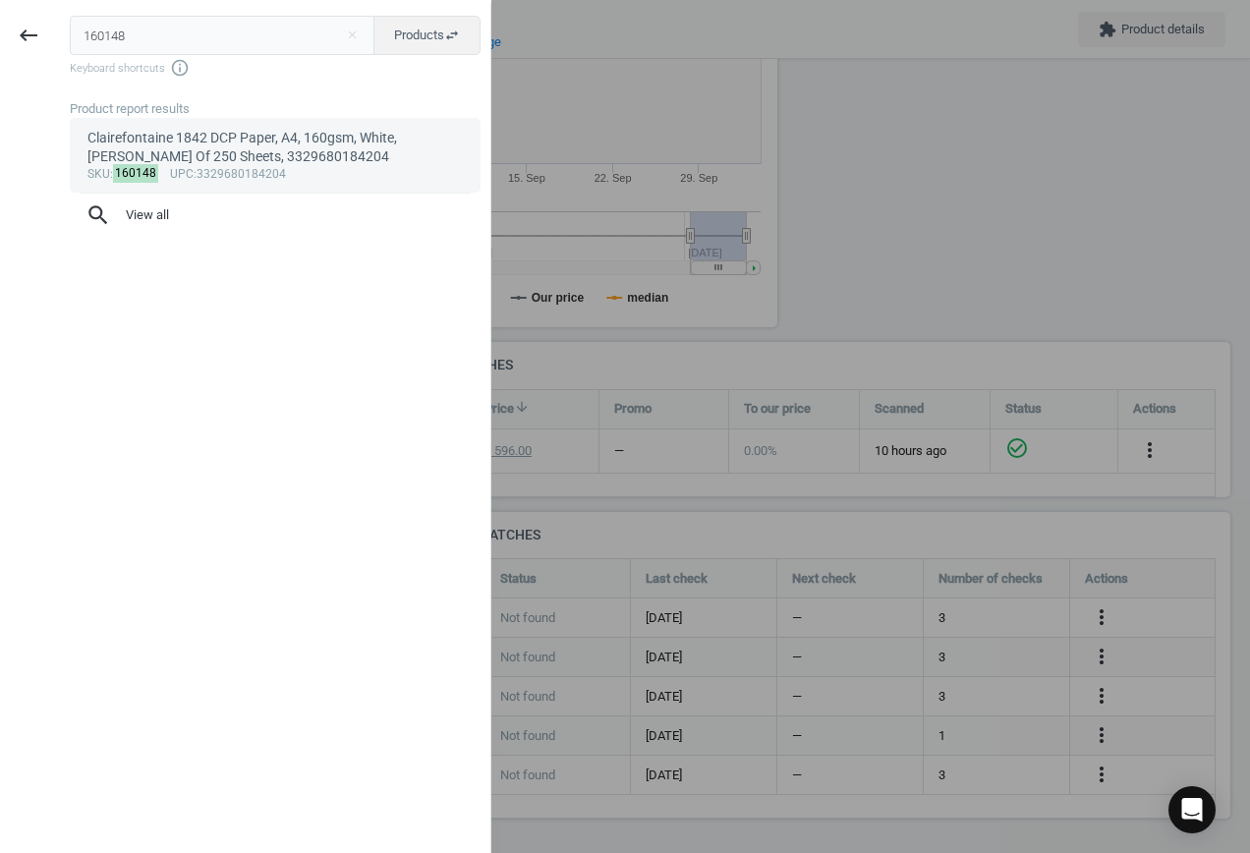
type input "160148"
click at [242, 151] on div "Clairefontaine 1842 DCP Paper, A4, 160gsm, White, [PERSON_NAME] Of 250 Sheets, …" at bounding box center [275, 148] width 376 height 38
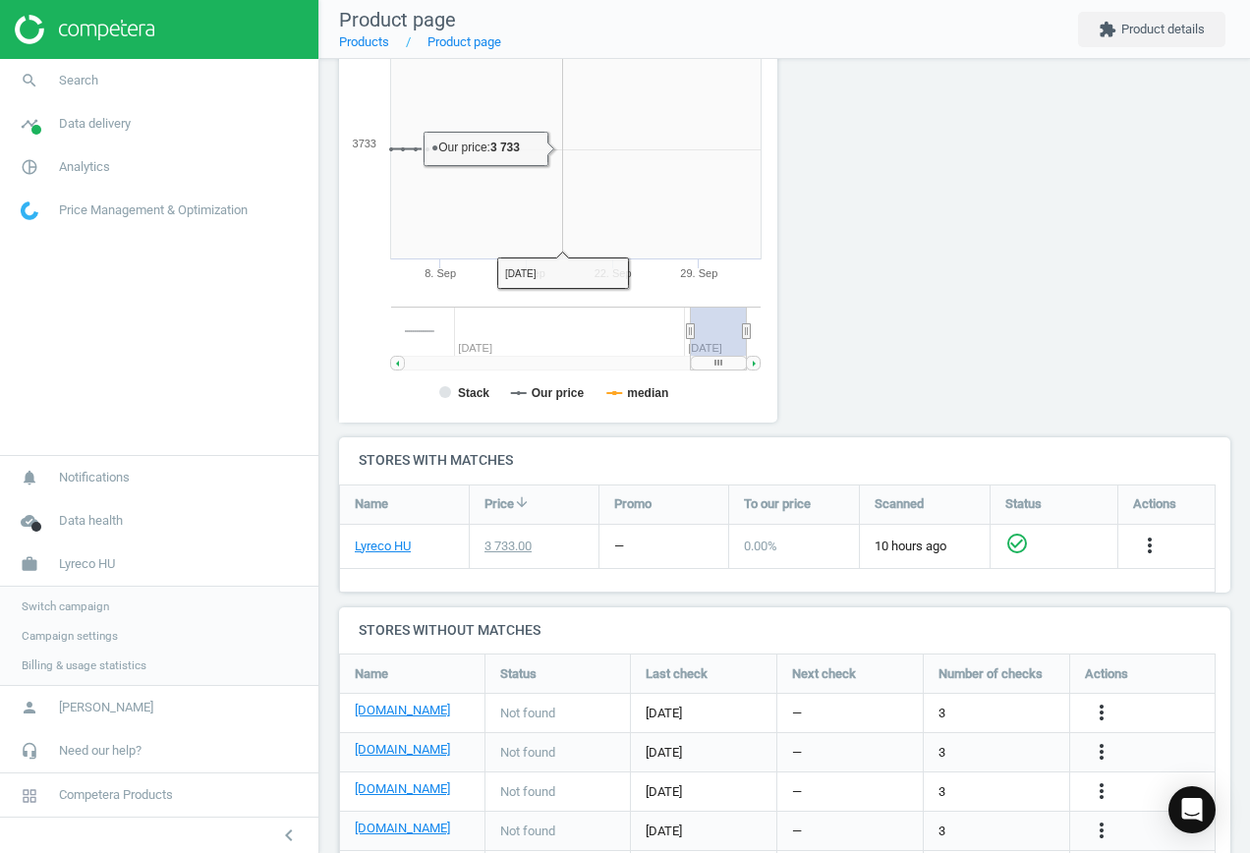
scroll to position [423, 461]
click at [1098, 708] on icon "more_vert" at bounding box center [1101, 712] width 24 height 24
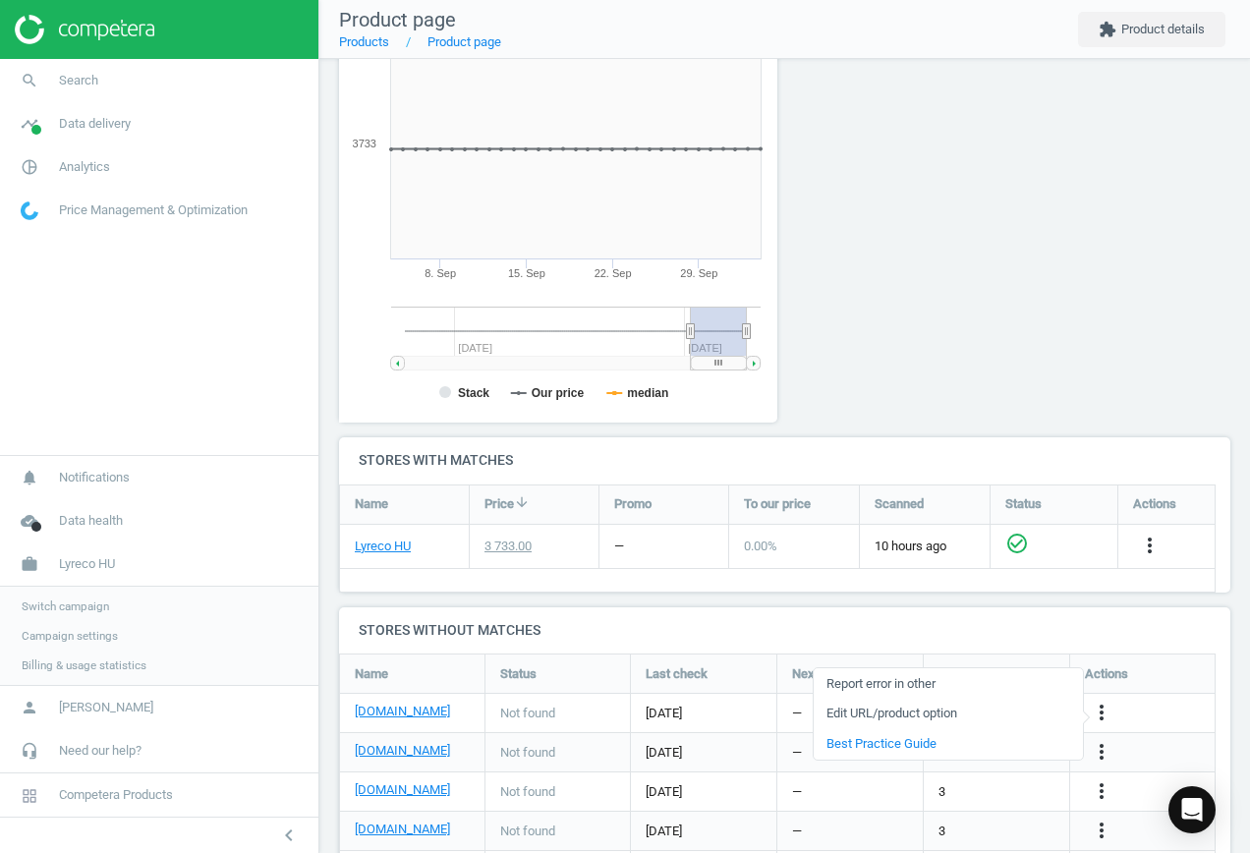
click at [962, 705] on link "Edit URL/product option" at bounding box center [947, 713] width 269 height 30
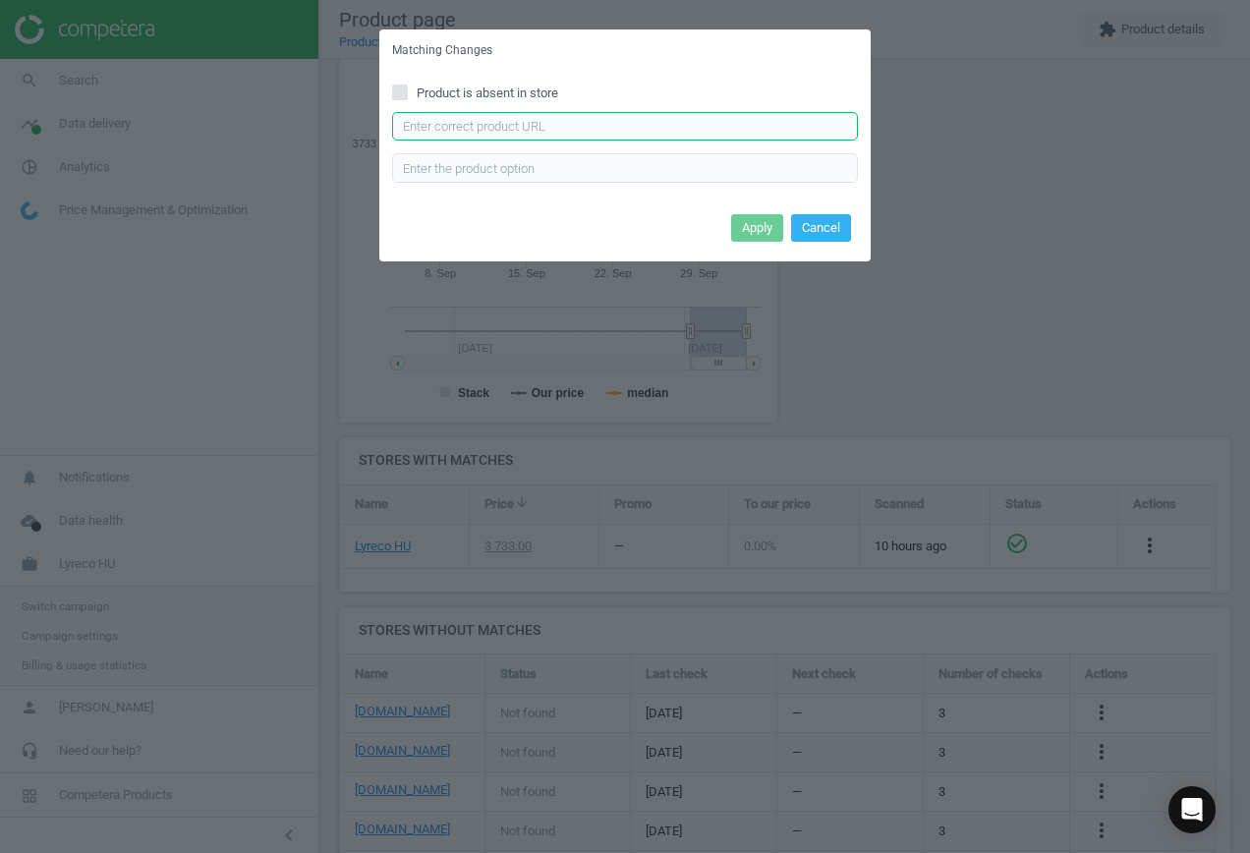
click at [586, 129] on input "text" at bounding box center [625, 126] width 466 height 29
paste input "[URL][DOMAIN_NAME]"
type input "[URL][DOMAIN_NAME]"
click at [762, 229] on button "Apply" at bounding box center [757, 228] width 52 height 28
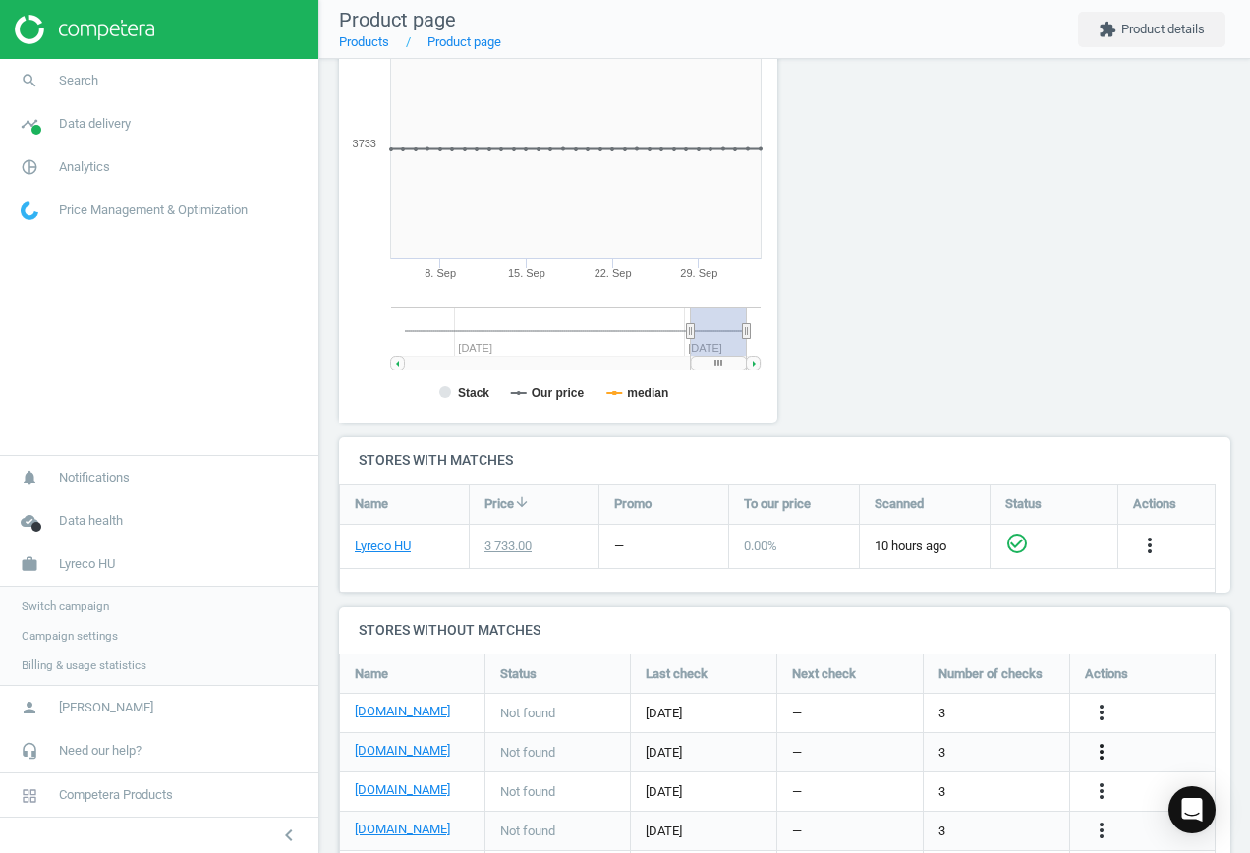
click at [1099, 749] on icon "more_vert" at bounding box center [1101, 752] width 24 height 24
click at [987, 745] on link "Edit URL/product option" at bounding box center [947, 753] width 269 height 30
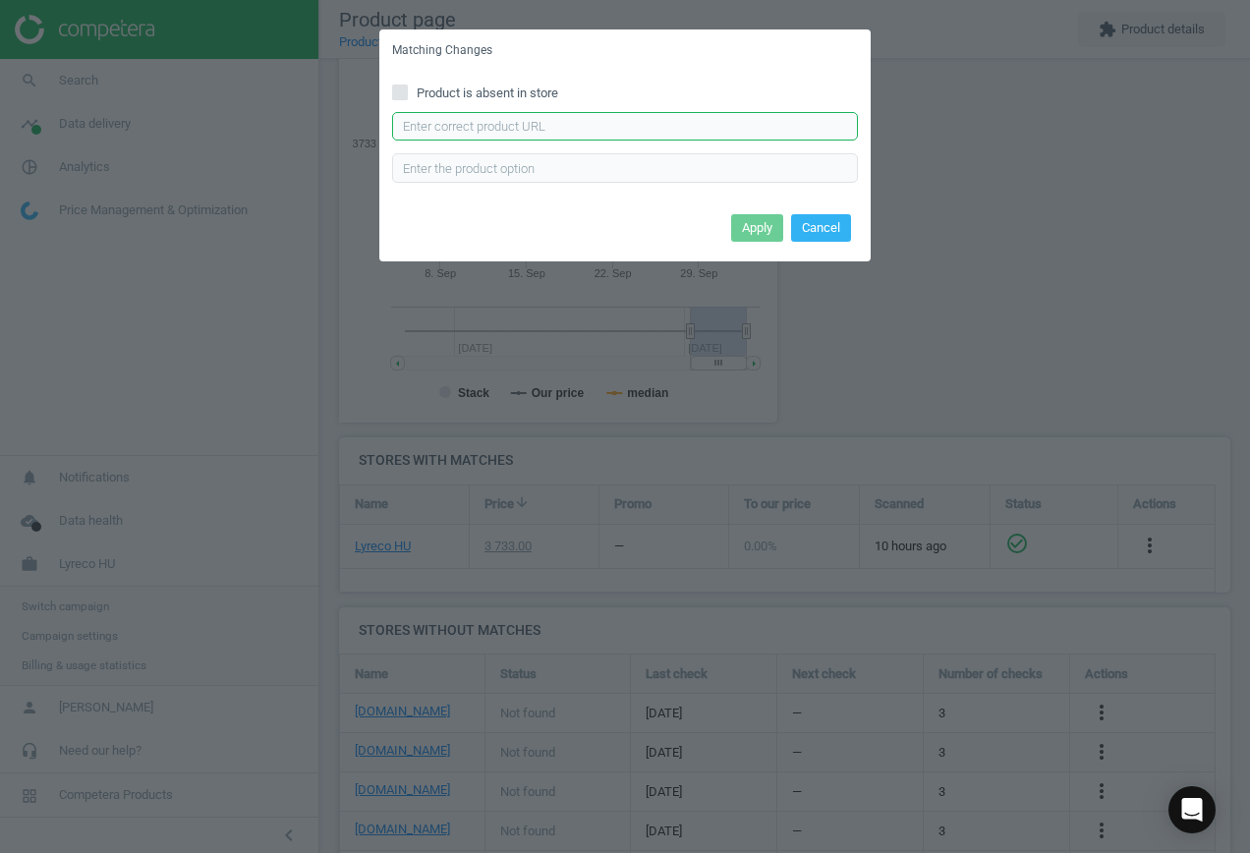
click at [572, 130] on input "text" at bounding box center [625, 126] width 466 height 29
paste input "[URL][DOMAIN_NAME]"
type input "[URL][DOMAIN_NAME]"
click at [752, 223] on button "Apply" at bounding box center [757, 228] width 52 height 28
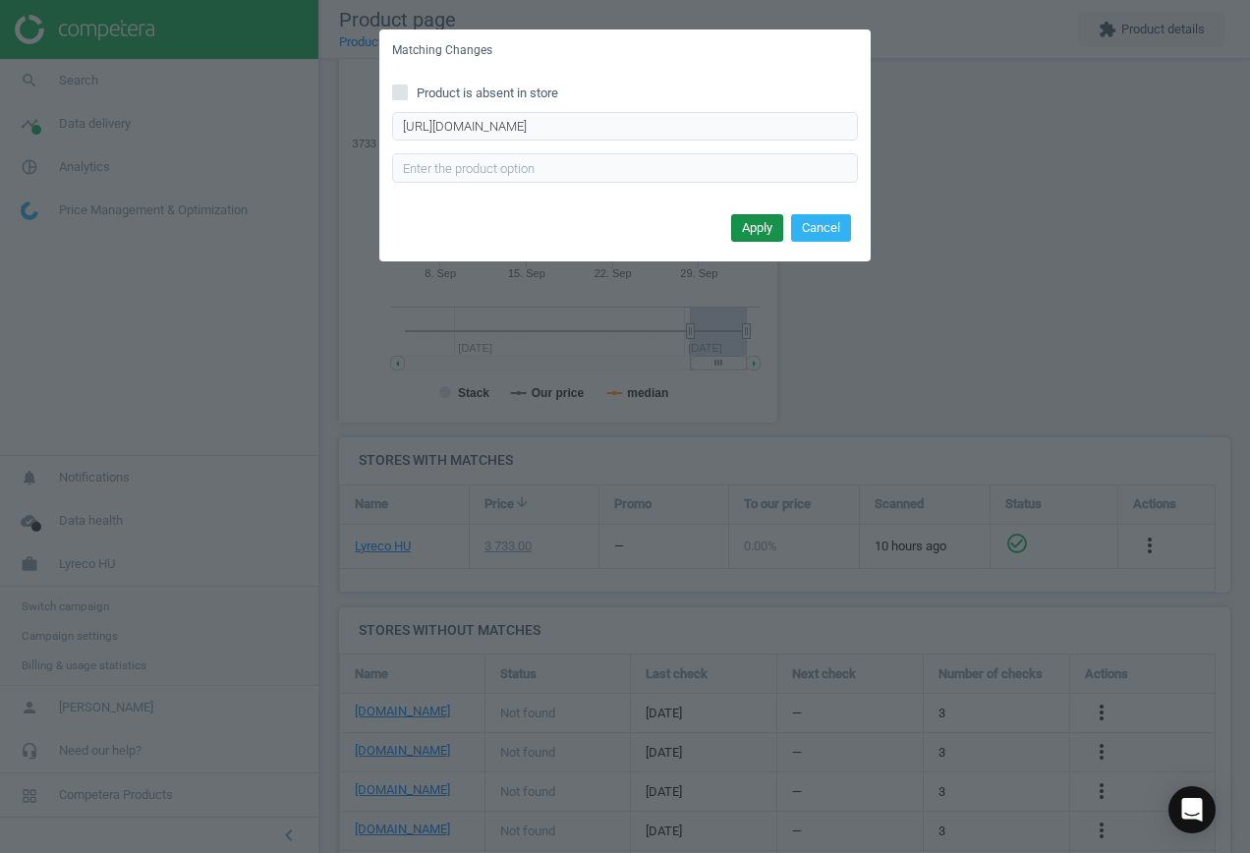
scroll to position [0, 0]
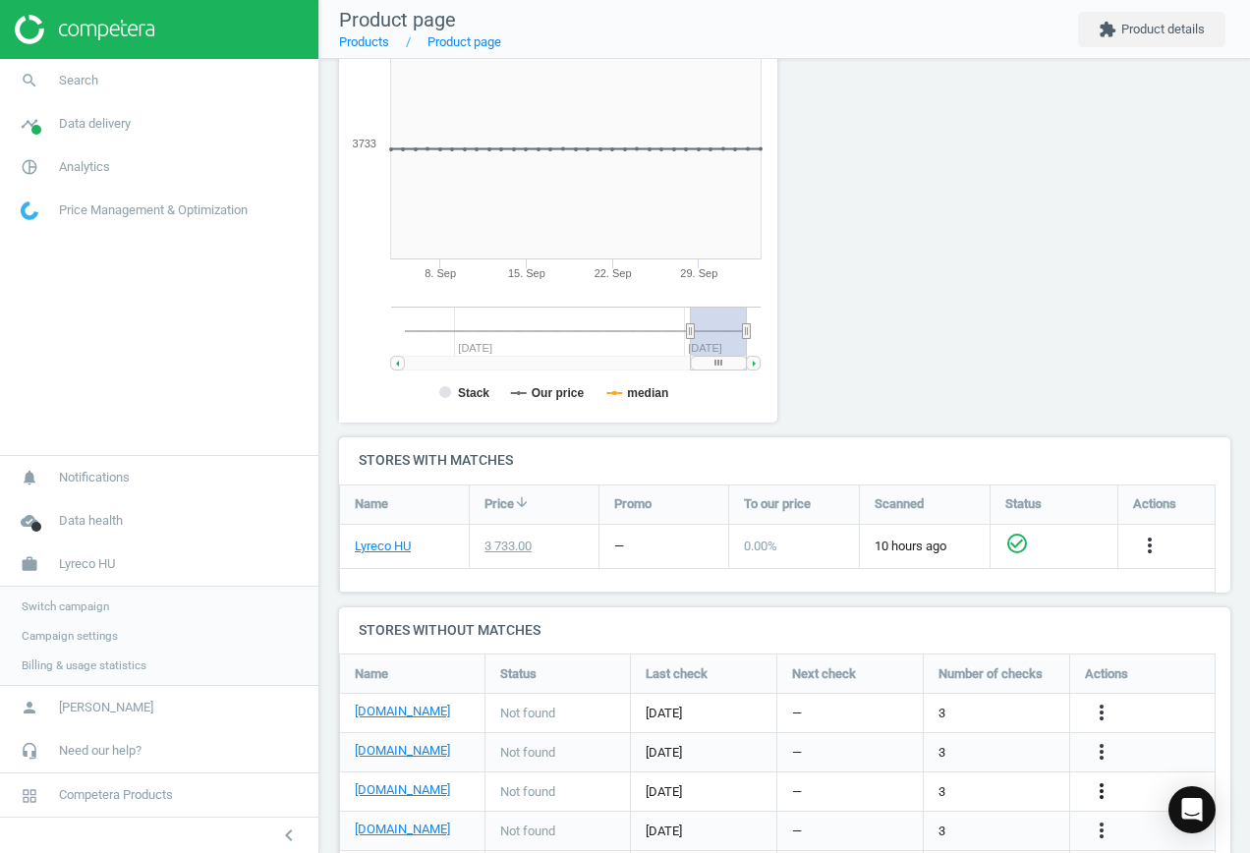
click at [1093, 794] on icon "more_vert" at bounding box center [1101, 791] width 24 height 24
click at [972, 793] on link "Edit URL/product option" at bounding box center [947, 792] width 269 height 30
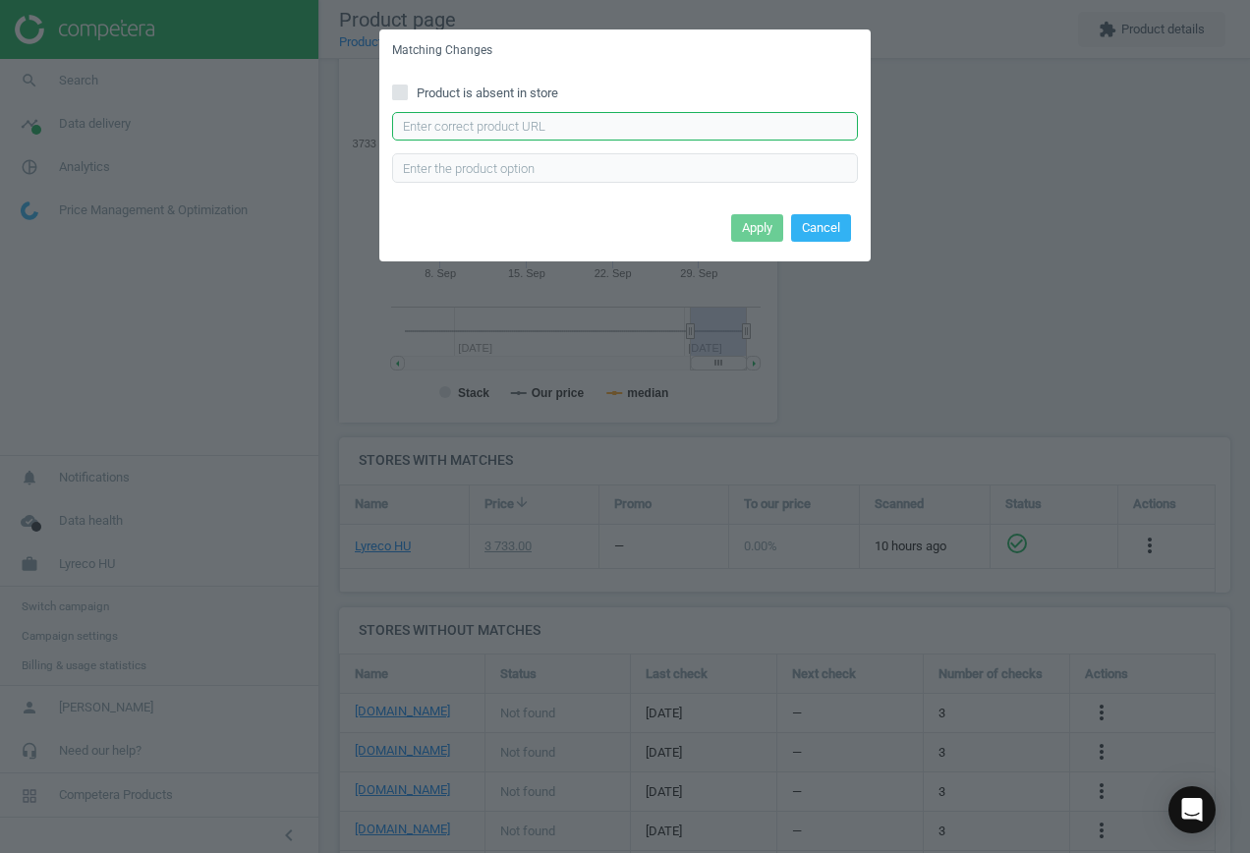
click at [627, 134] on input "text" at bounding box center [625, 126] width 466 height 29
paste input "[URL][DOMAIN_NAME]"
type input "[URL][DOMAIN_NAME]"
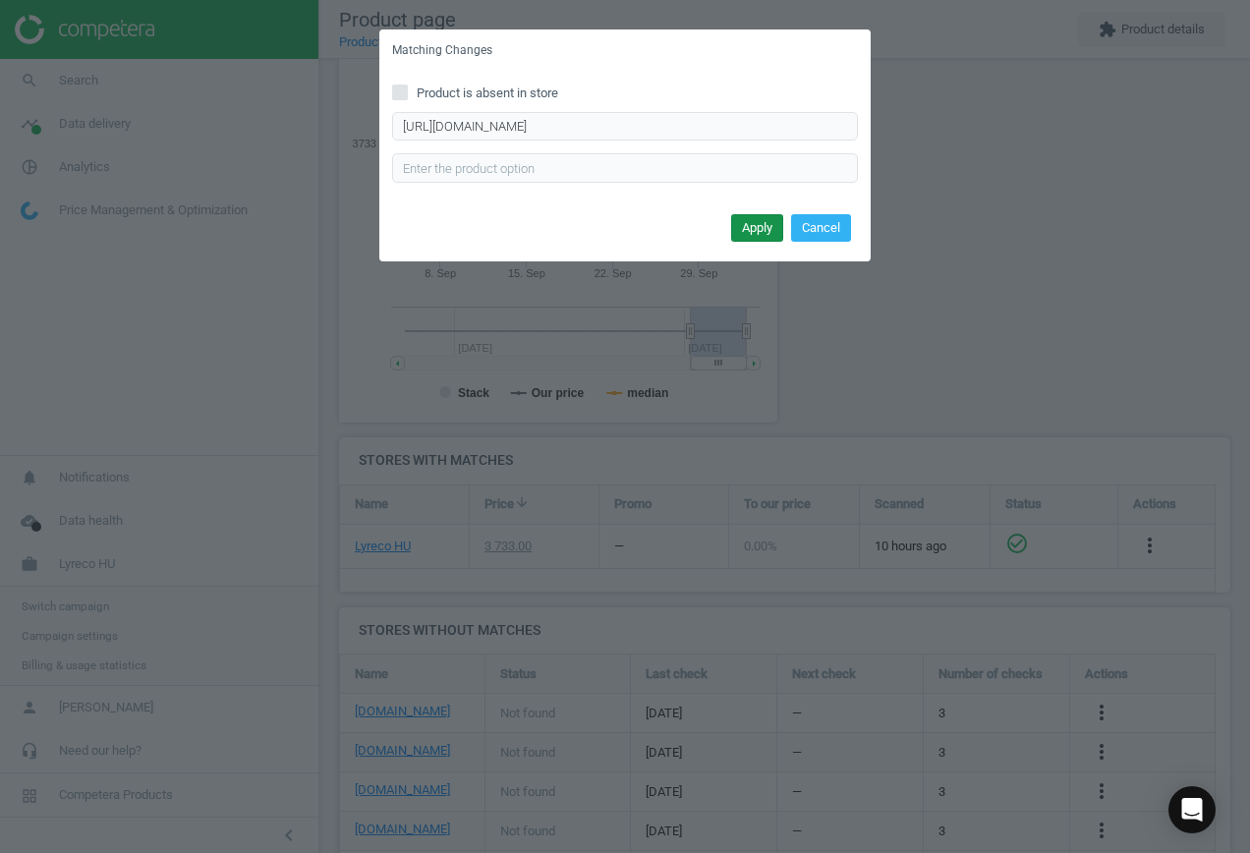
click at [765, 224] on button "Apply" at bounding box center [757, 228] width 52 height 28
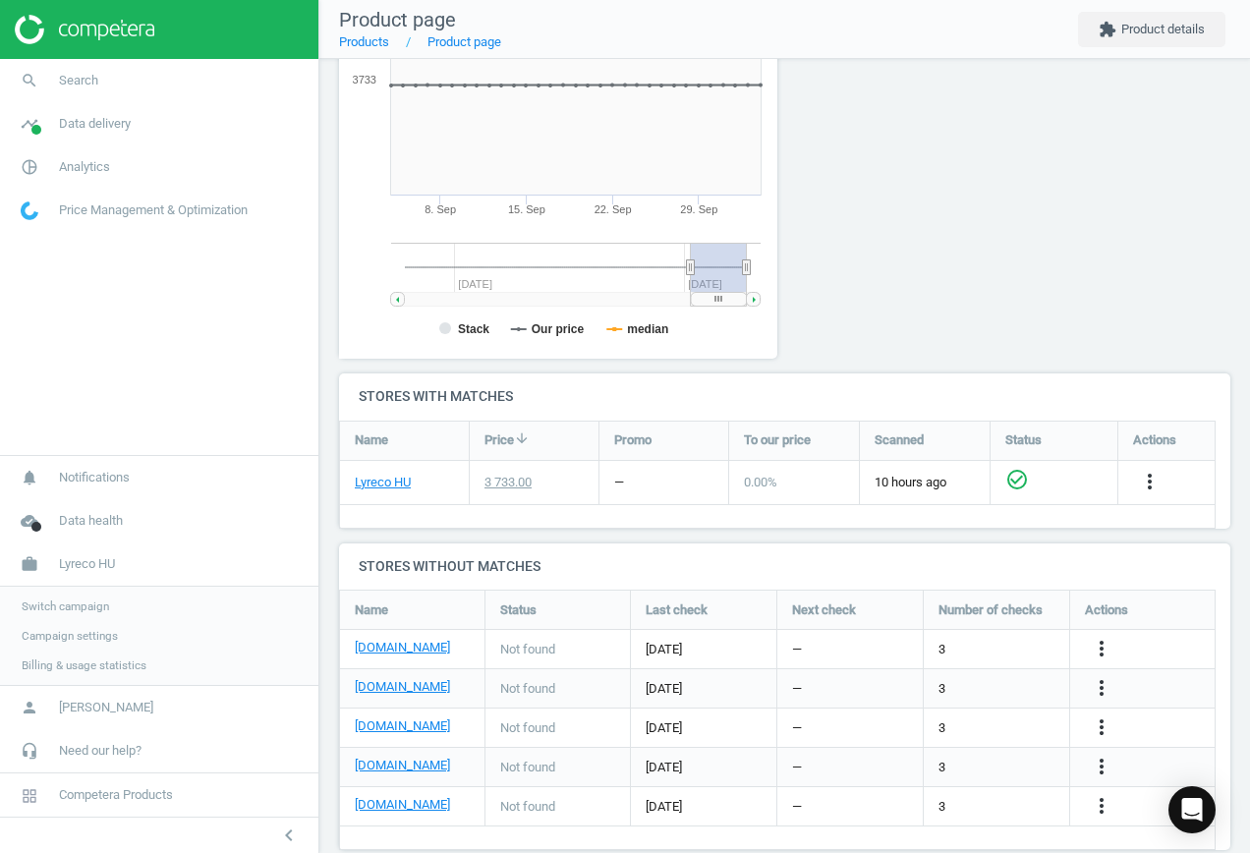
scroll to position [414, 0]
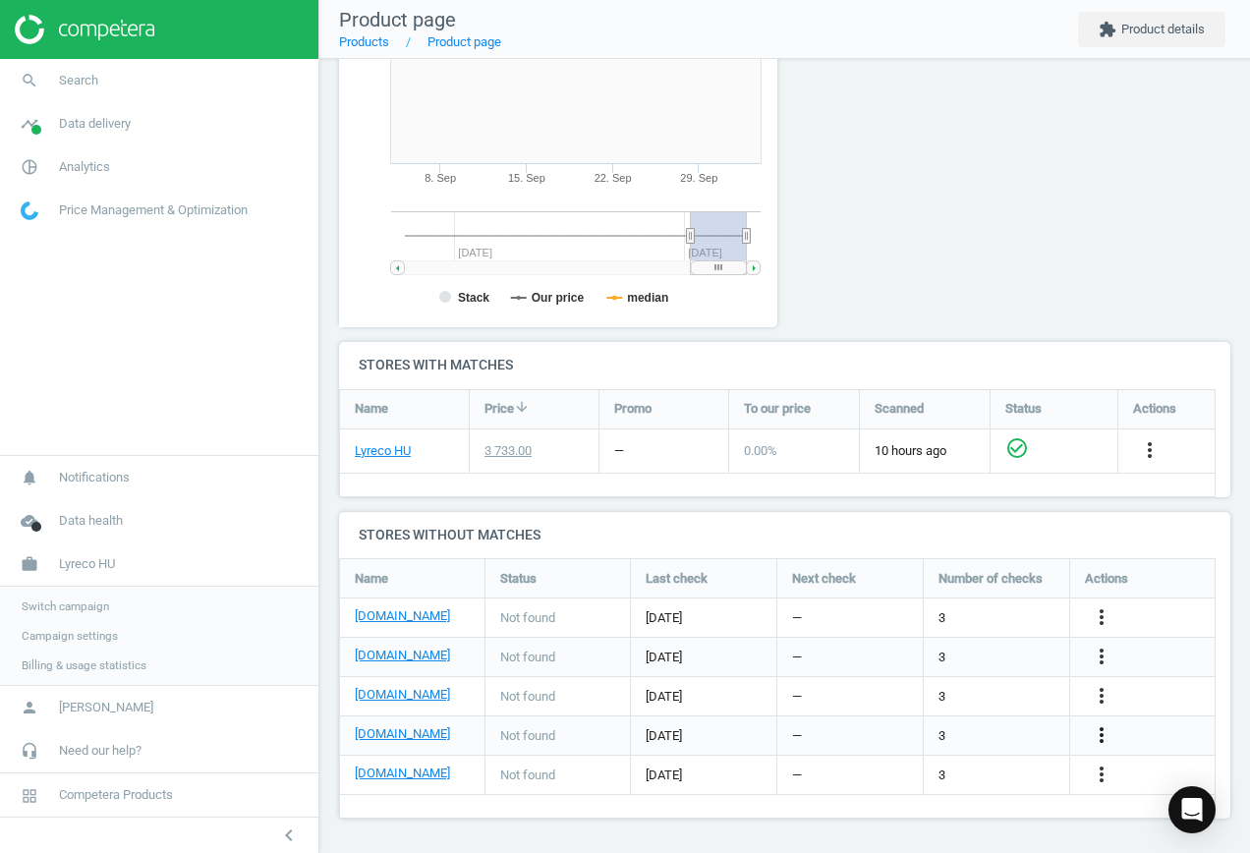
click at [1106, 734] on icon "more_vert" at bounding box center [1101, 735] width 24 height 24
click at [964, 735] on link "Edit URL/product option" at bounding box center [947, 736] width 269 height 30
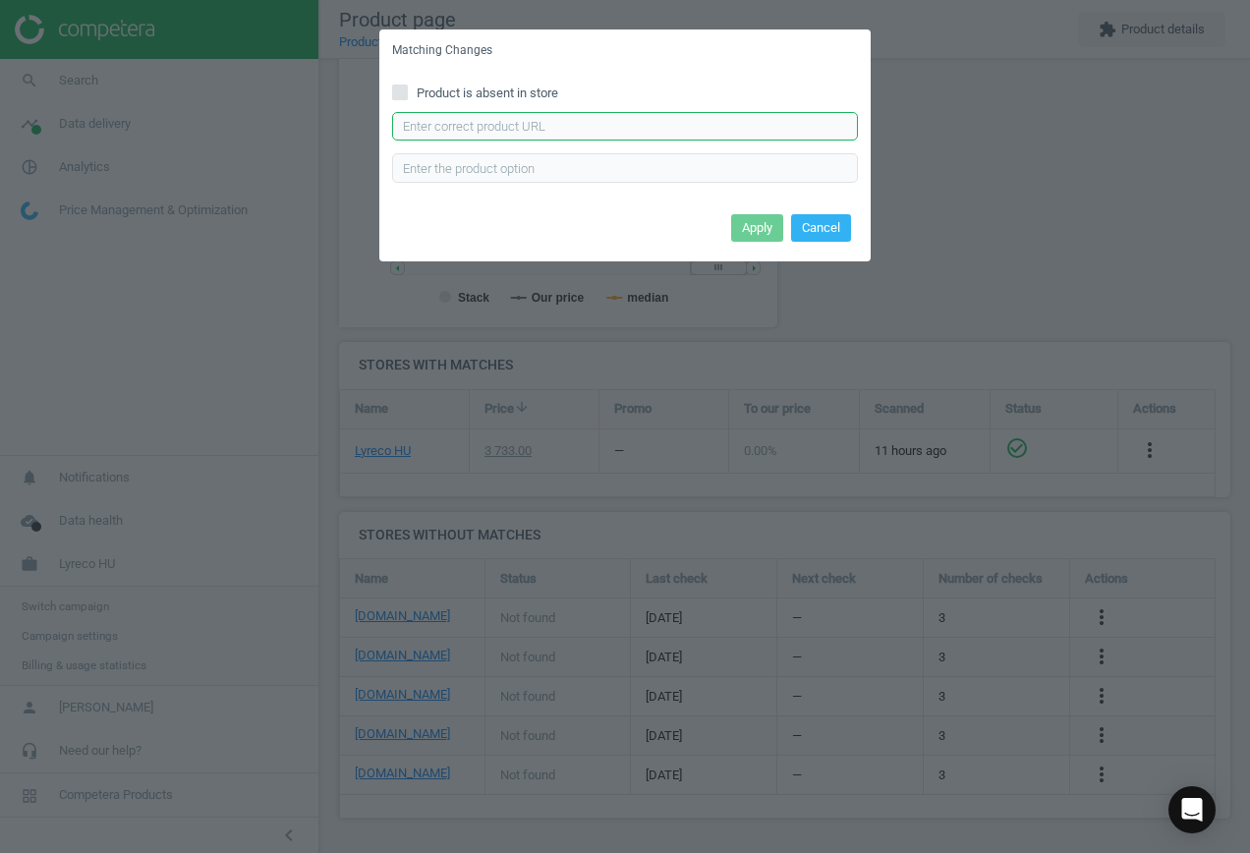
click at [586, 138] on input "text" at bounding box center [625, 126] width 466 height 29
paste input "[URL][DOMAIN_NAME]"
type input "[URL][DOMAIN_NAME]"
click at [754, 221] on button "Apply" at bounding box center [757, 228] width 52 height 28
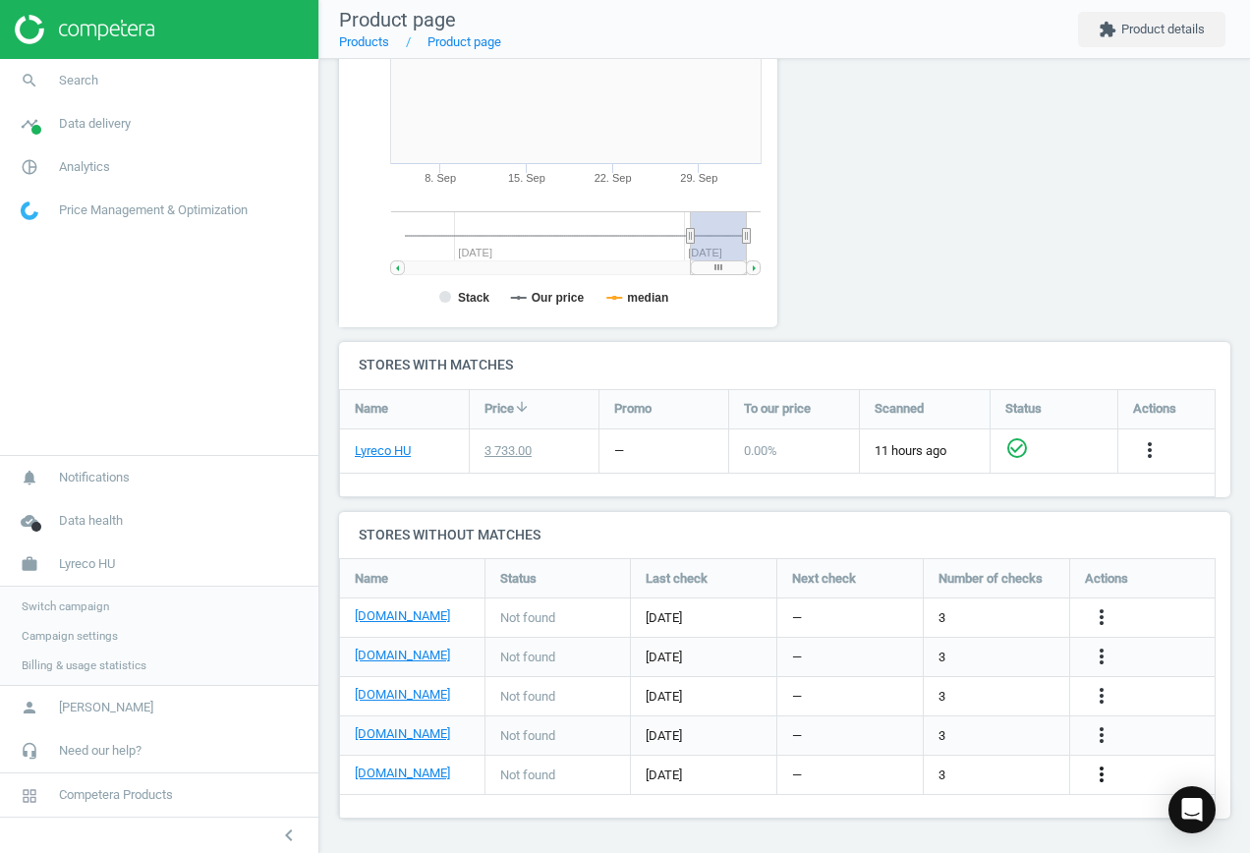
click at [1092, 771] on icon "more_vert" at bounding box center [1101, 774] width 24 height 24
click at [971, 771] on link "Edit URL/product option" at bounding box center [947, 775] width 269 height 30
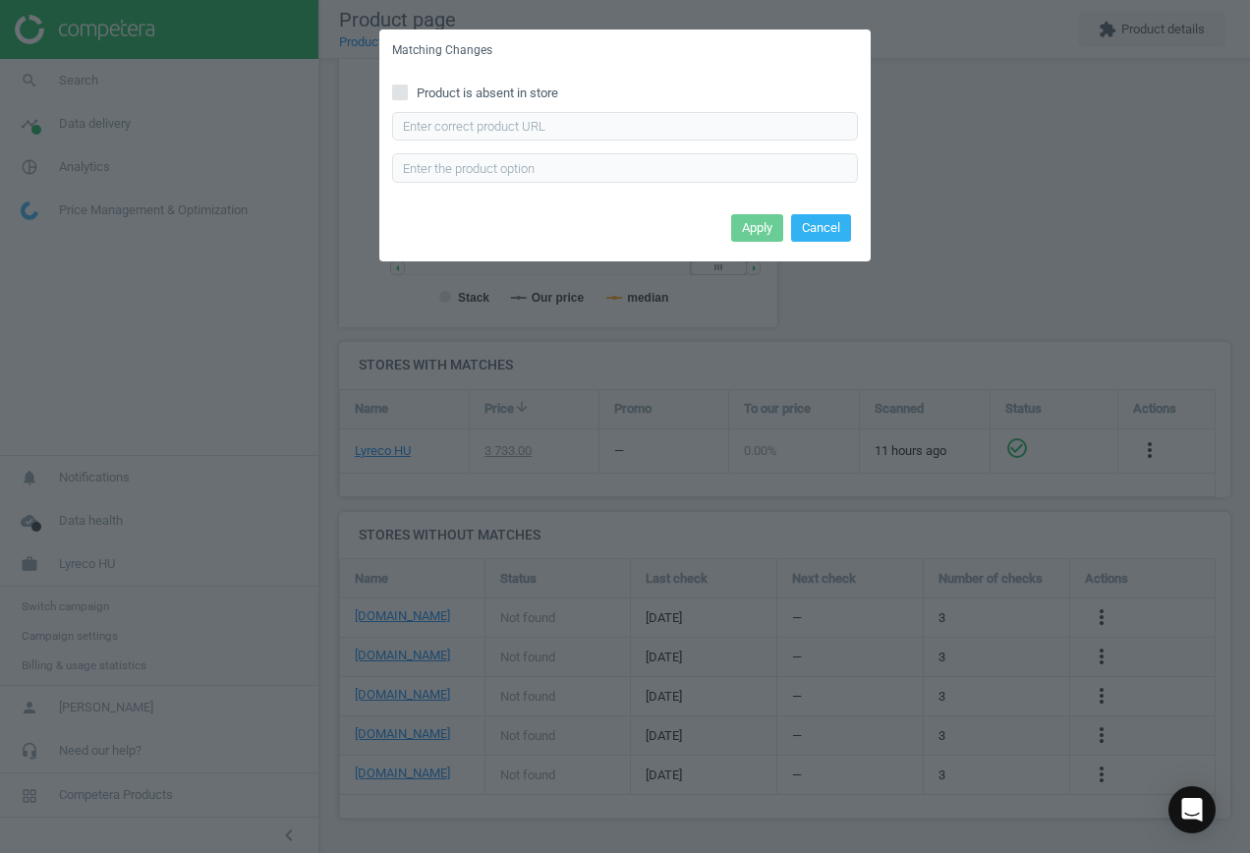
click at [403, 86] on input "Product is absent in store" at bounding box center [400, 91] width 13 height 13
checkbox input "true"
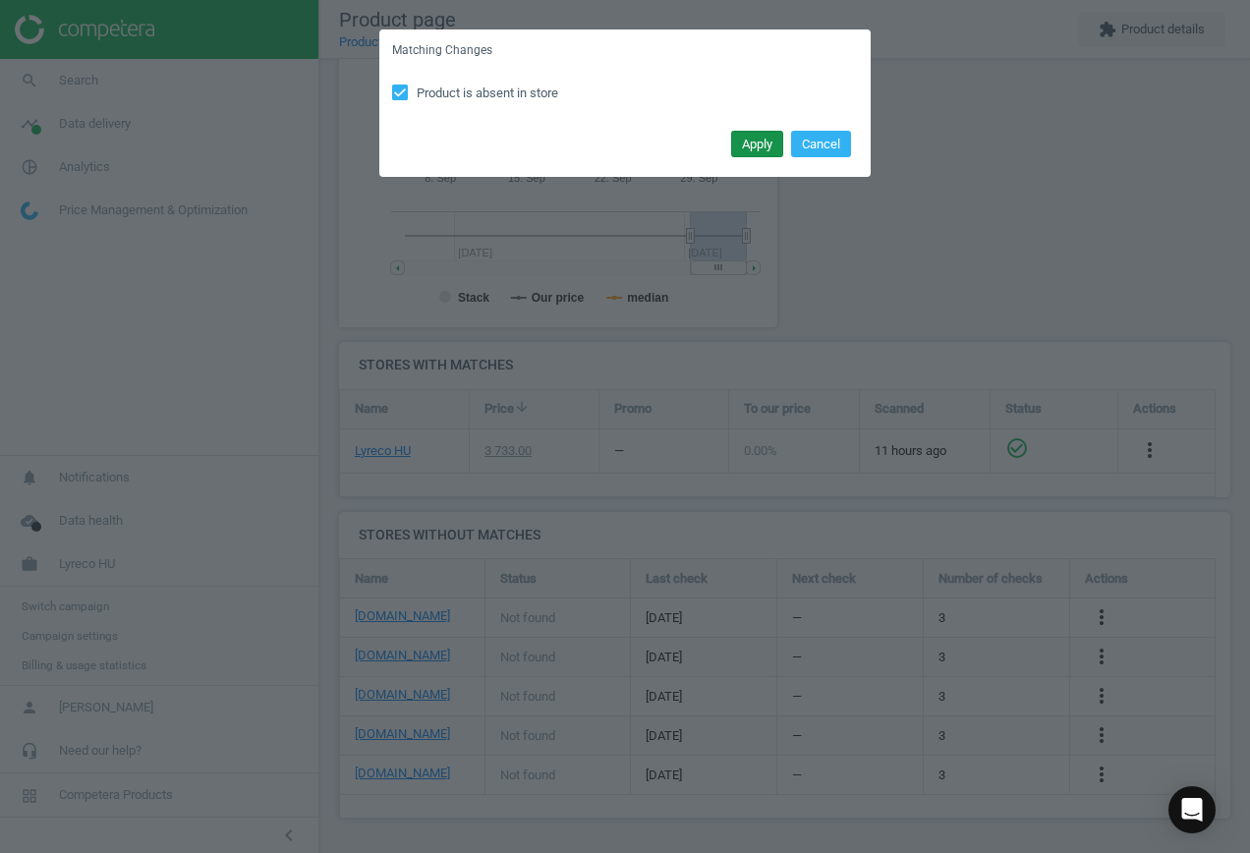
click at [746, 133] on button "Apply" at bounding box center [757, 145] width 52 height 28
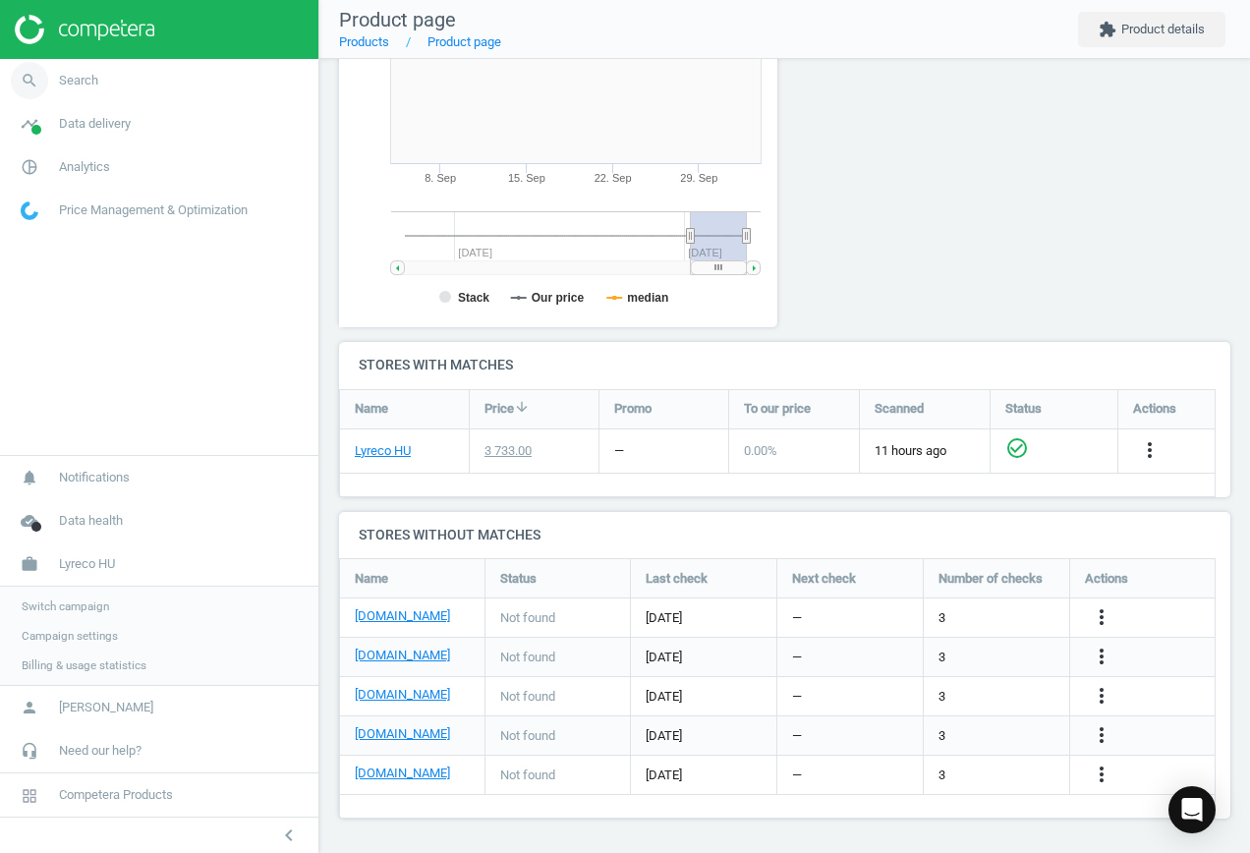
click at [63, 80] on span "Search" at bounding box center [78, 81] width 39 height 18
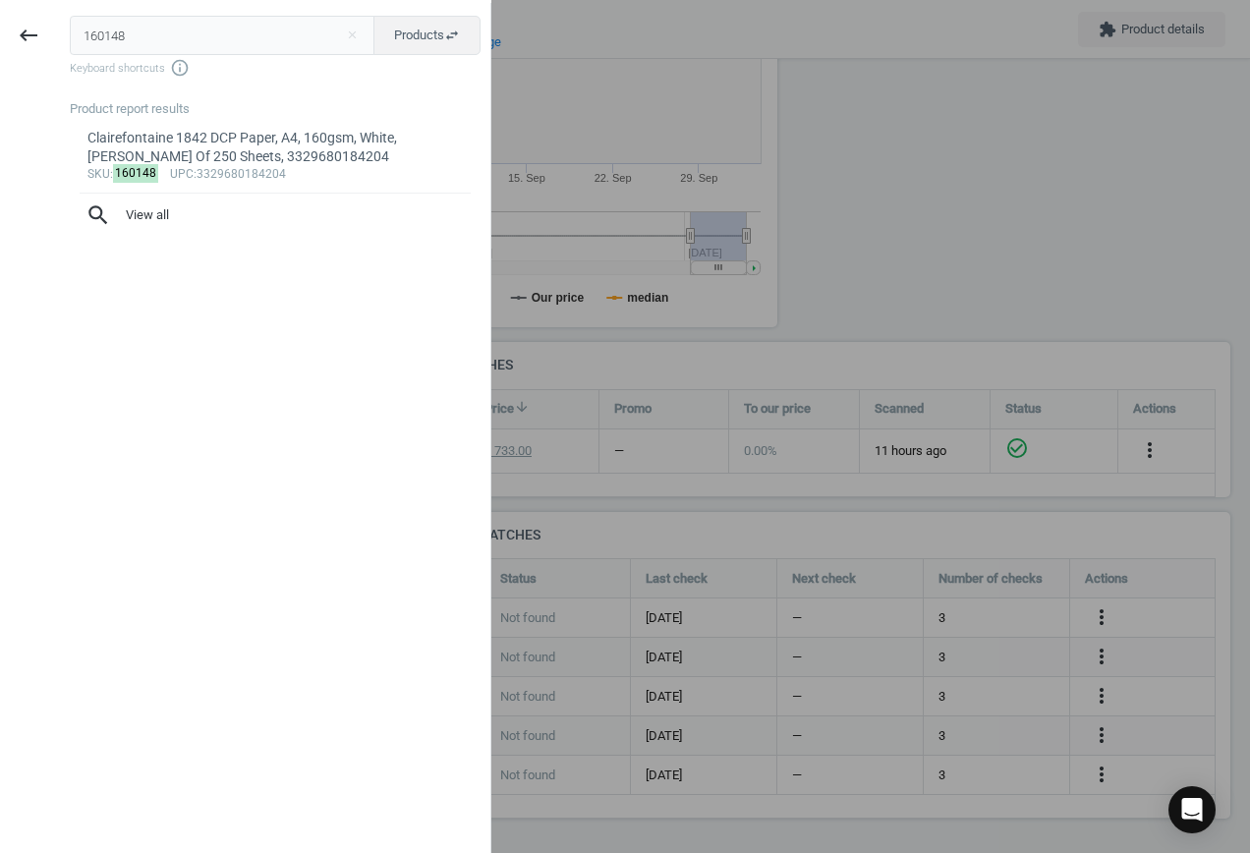
drag, startPoint x: 179, startPoint y: 37, endPoint x: -100, endPoint y: 37, distance: 279.0
click at [0, 37] on html "Group 2 Created with Sketch. ic/cloud_download/grey600 Created with Sketch. gra…" at bounding box center [625, 426] width 1250 height 853
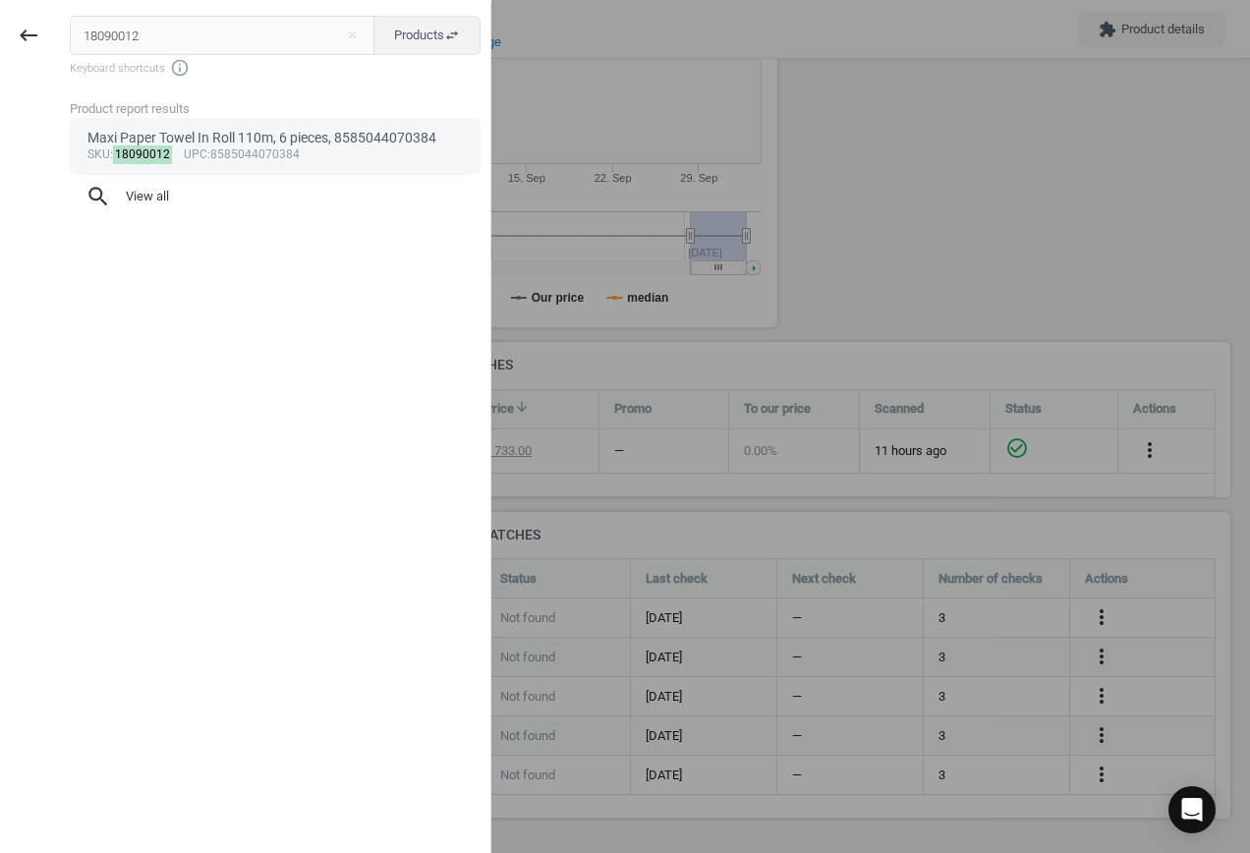
type input "18090012"
click at [260, 148] on div "sku : 18090012 upc :8585044070384" at bounding box center [275, 155] width 376 height 16
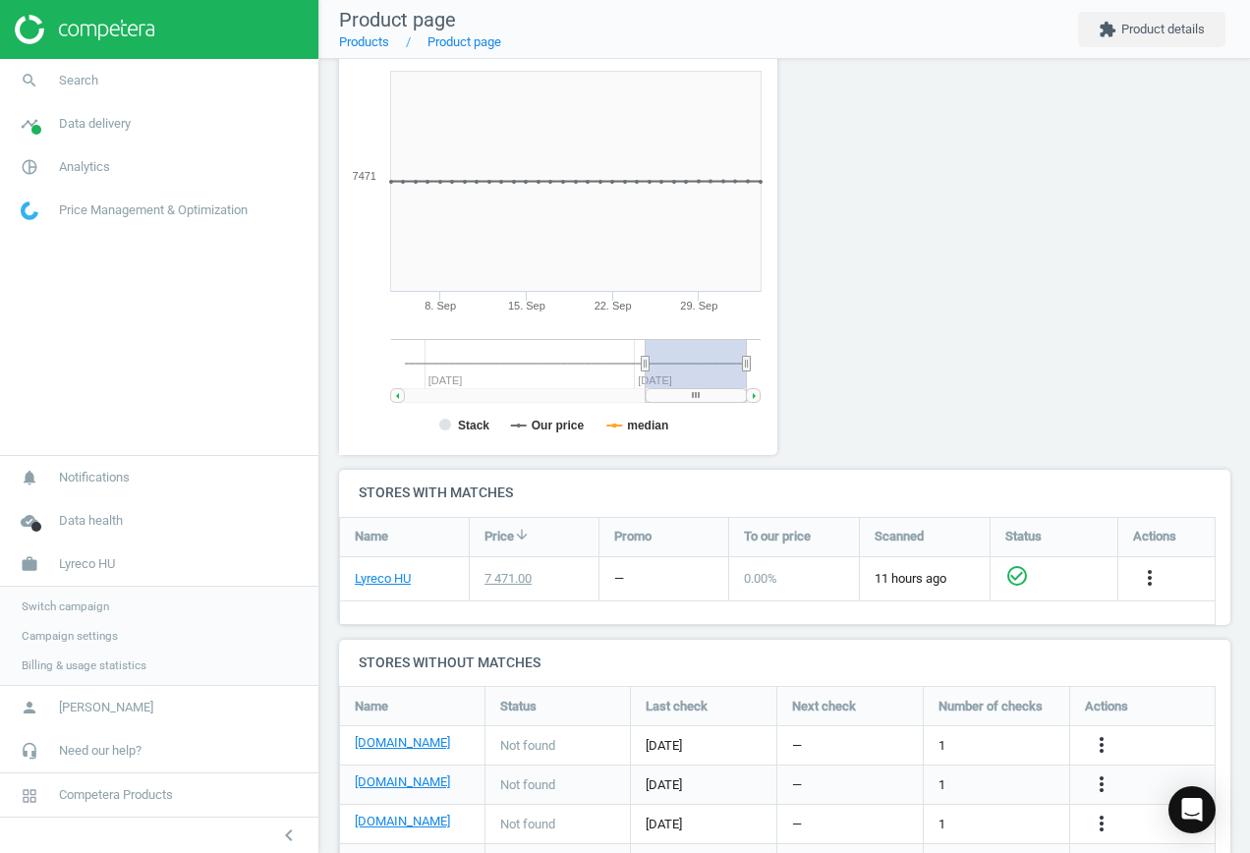
scroll to position [262, 0]
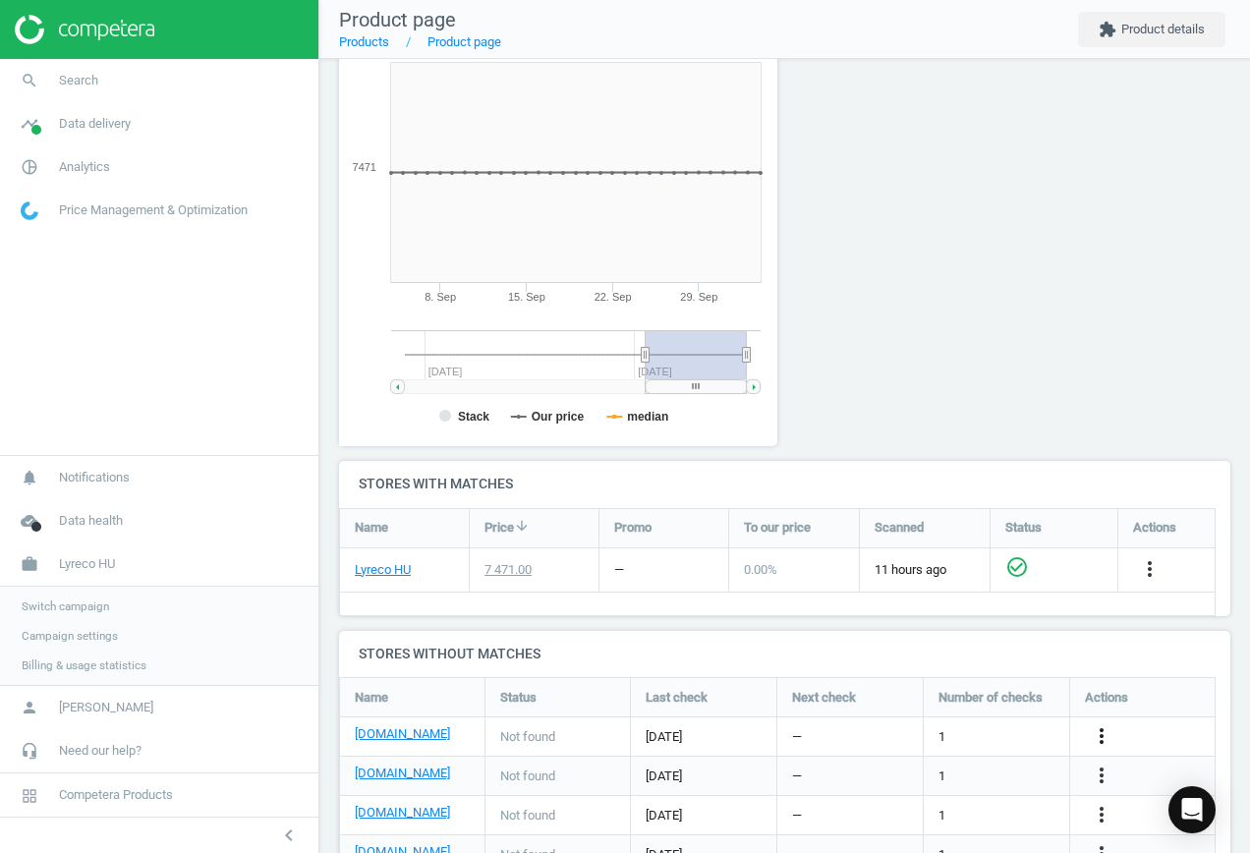
click at [1103, 733] on icon "more_vert" at bounding box center [1101, 736] width 24 height 24
click at [913, 732] on link "Edit URL/product option" at bounding box center [947, 736] width 269 height 30
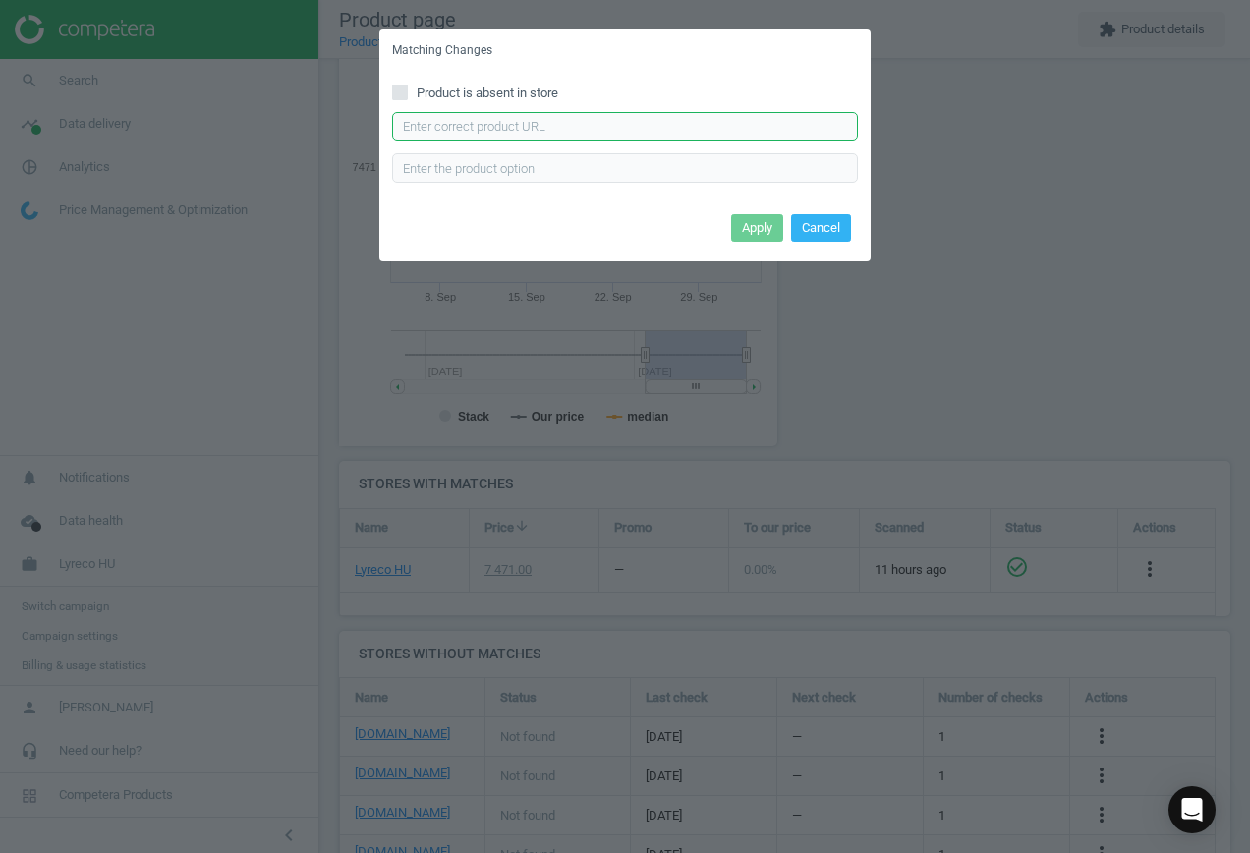
click at [586, 123] on input "text" at bounding box center [625, 126] width 466 height 29
paste input "[URL][DOMAIN_NAME][PERSON_NAME]"
type input "[URL][DOMAIN_NAME][PERSON_NAME]"
click at [753, 226] on button "Apply" at bounding box center [757, 228] width 52 height 28
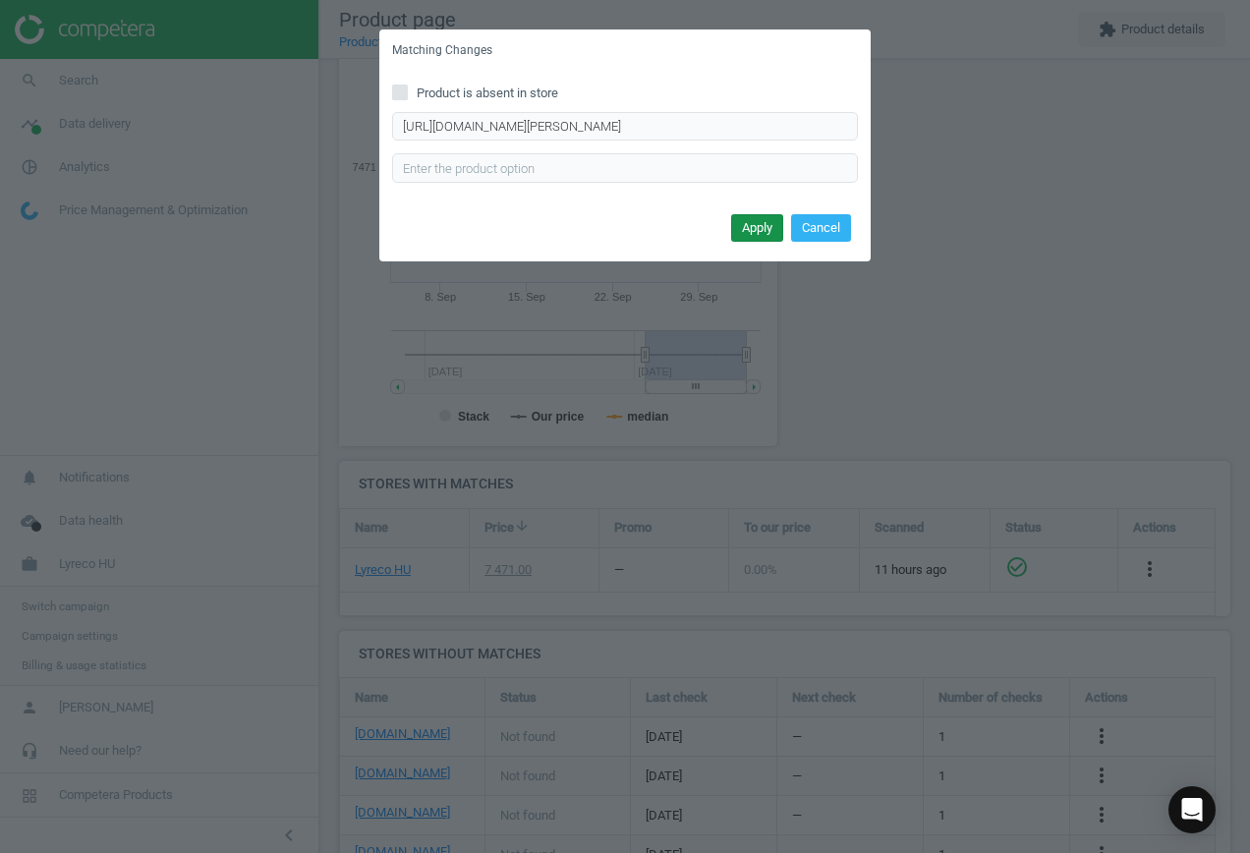
scroll to position [0, 0]
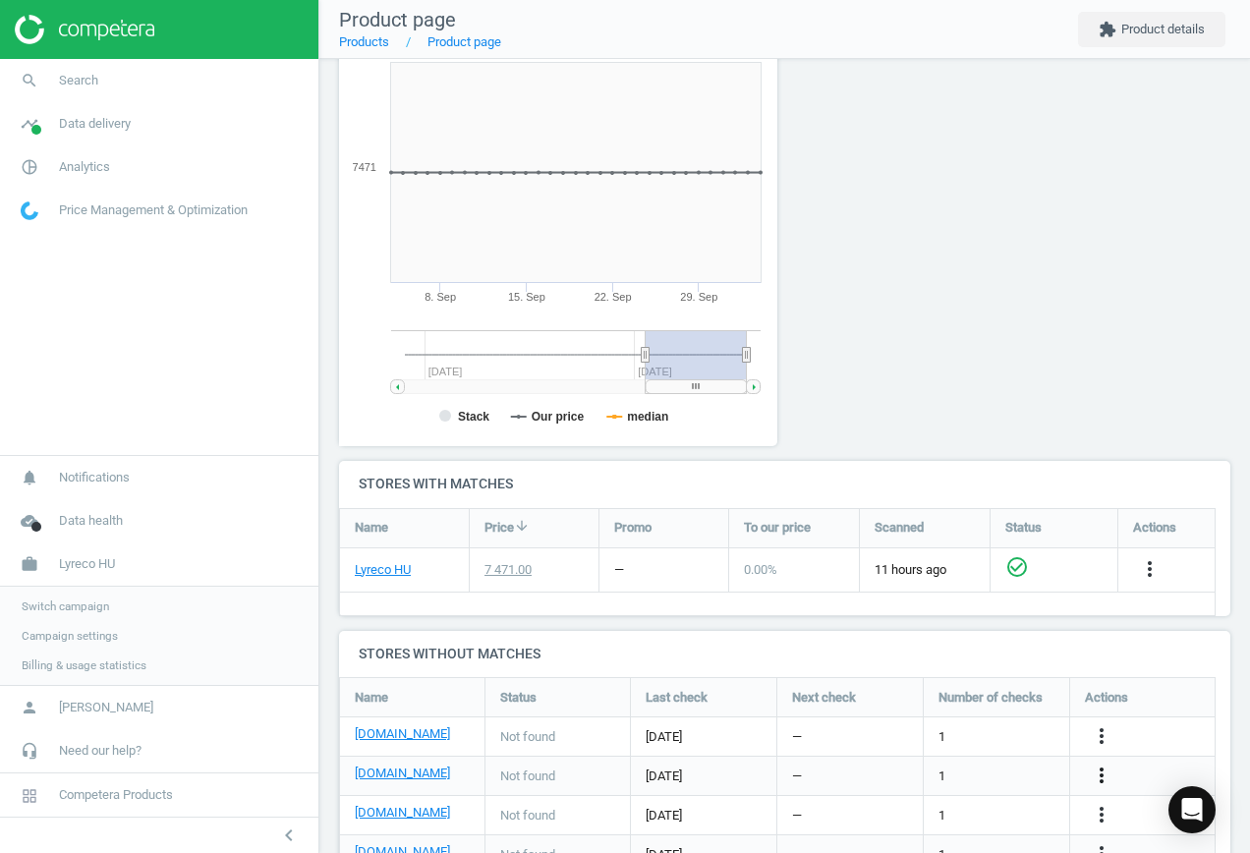
click at [1103, 779] on icon "more_vert" at bounding box center [1101, 775] width 24 height 24
click at [979, 771] on link "Edit URL/product option" at bounding box center [947, 775] width 269 height 30
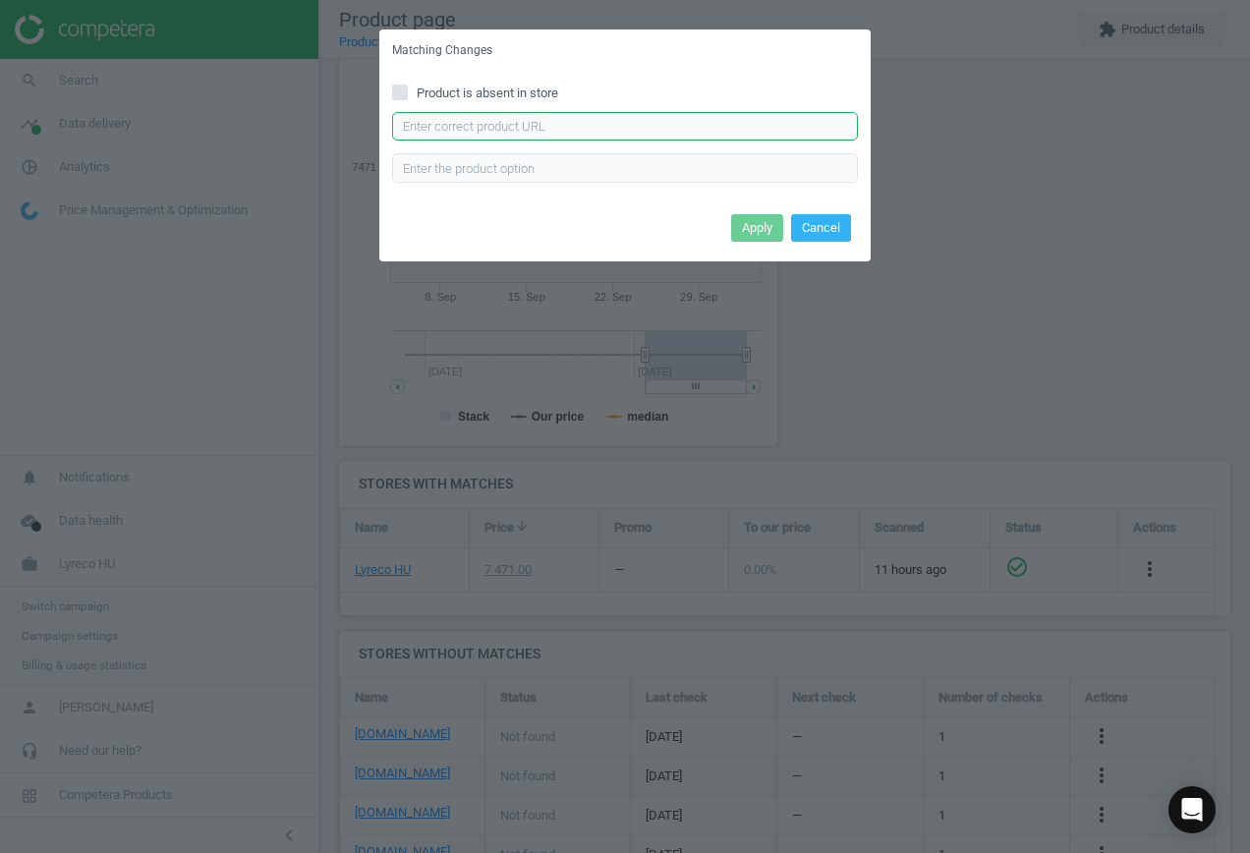
click at [580, 125] on input "text" at bounding box center [625, 126] width 466 height 29
paste input "[URL][DOMAIN_NAME]"
type input "[URL][DOMAIN_NAME]"
click at [757, 232] on button "Apply" at bounding box center [757, 228] width 52 height 28
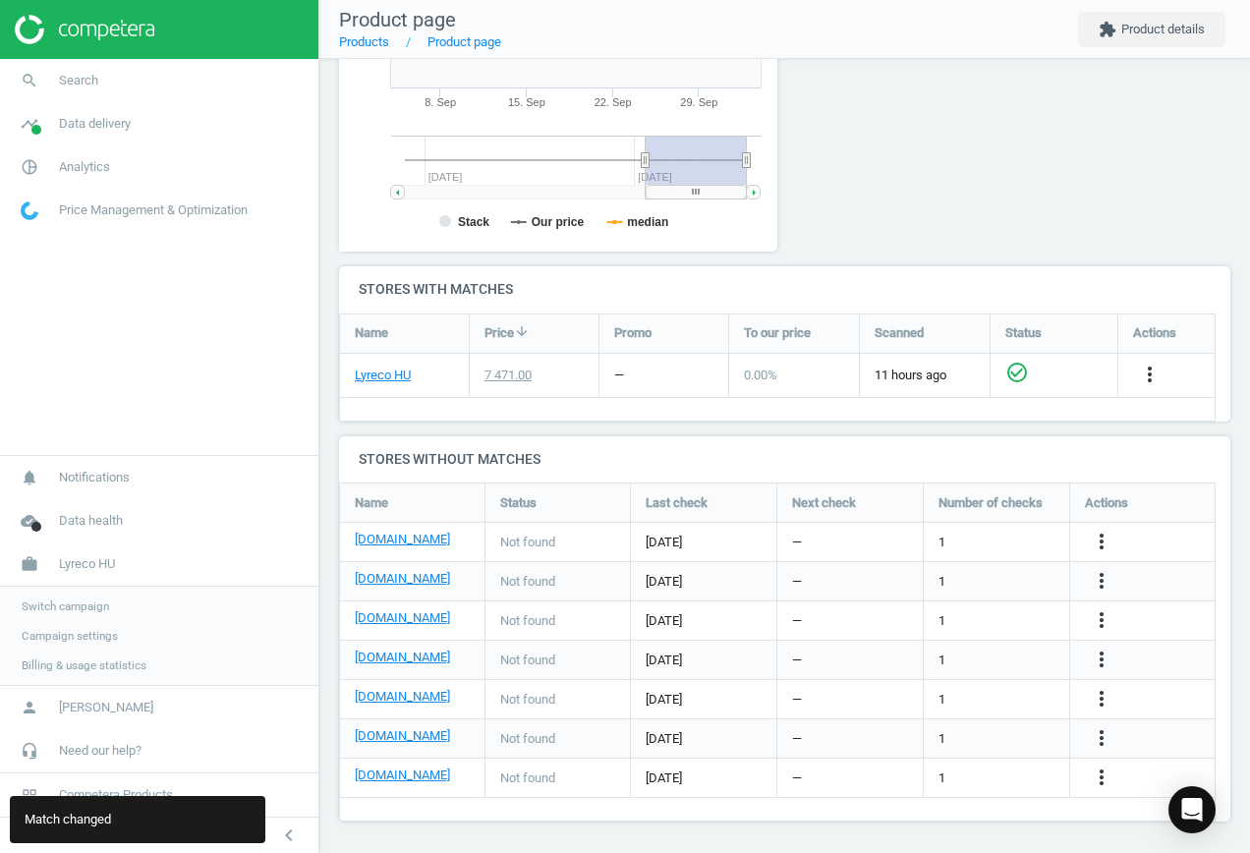
scroll to position [459, 0]
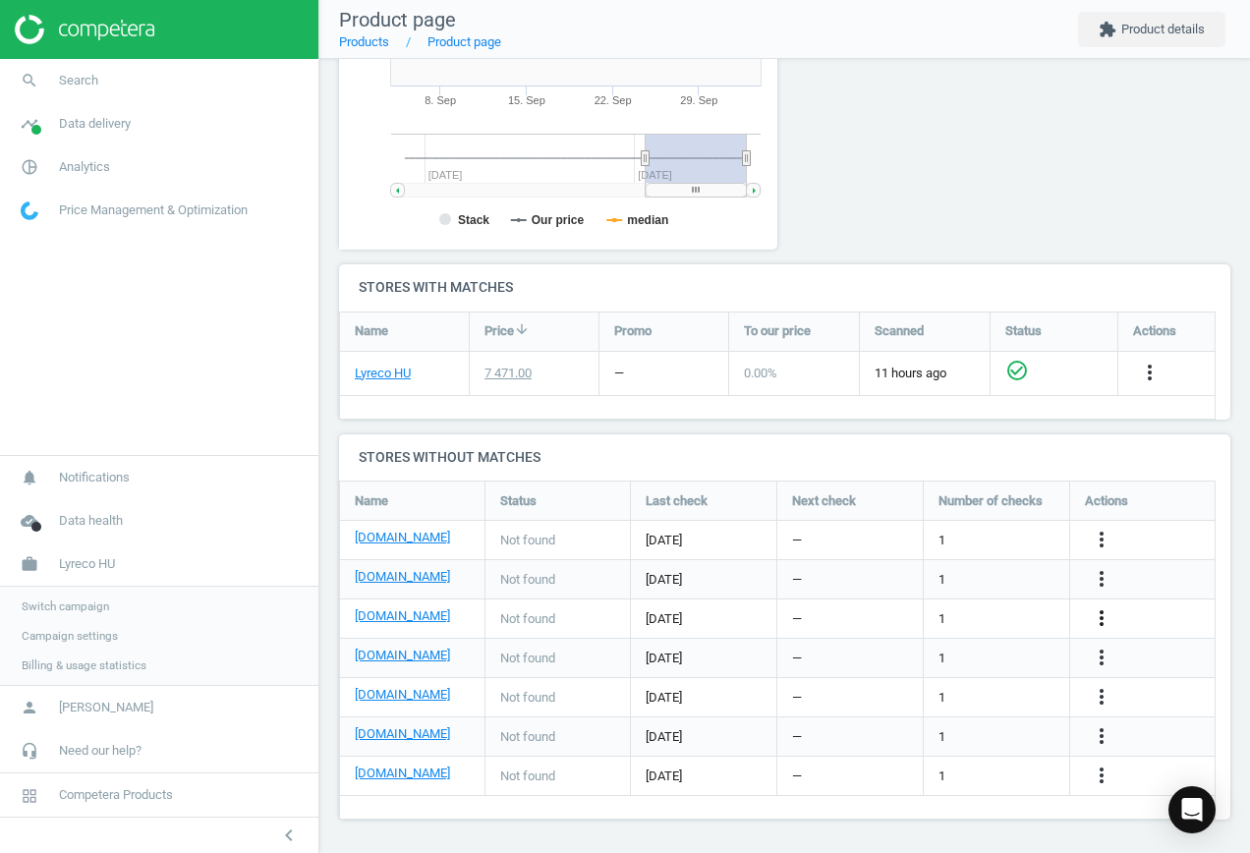
drag, startPoint x: 1103, startPoint y: 620, endPoint x: 1089, endPoint y: 620, distance: 13.8
click at [1102, 620] on icon "more_vert" at bounding box center [1101, 618] width 24 height 24
click at [948, 613] on link "Edit URL/product option" at bounding box center [947, 618] width 269 height 30
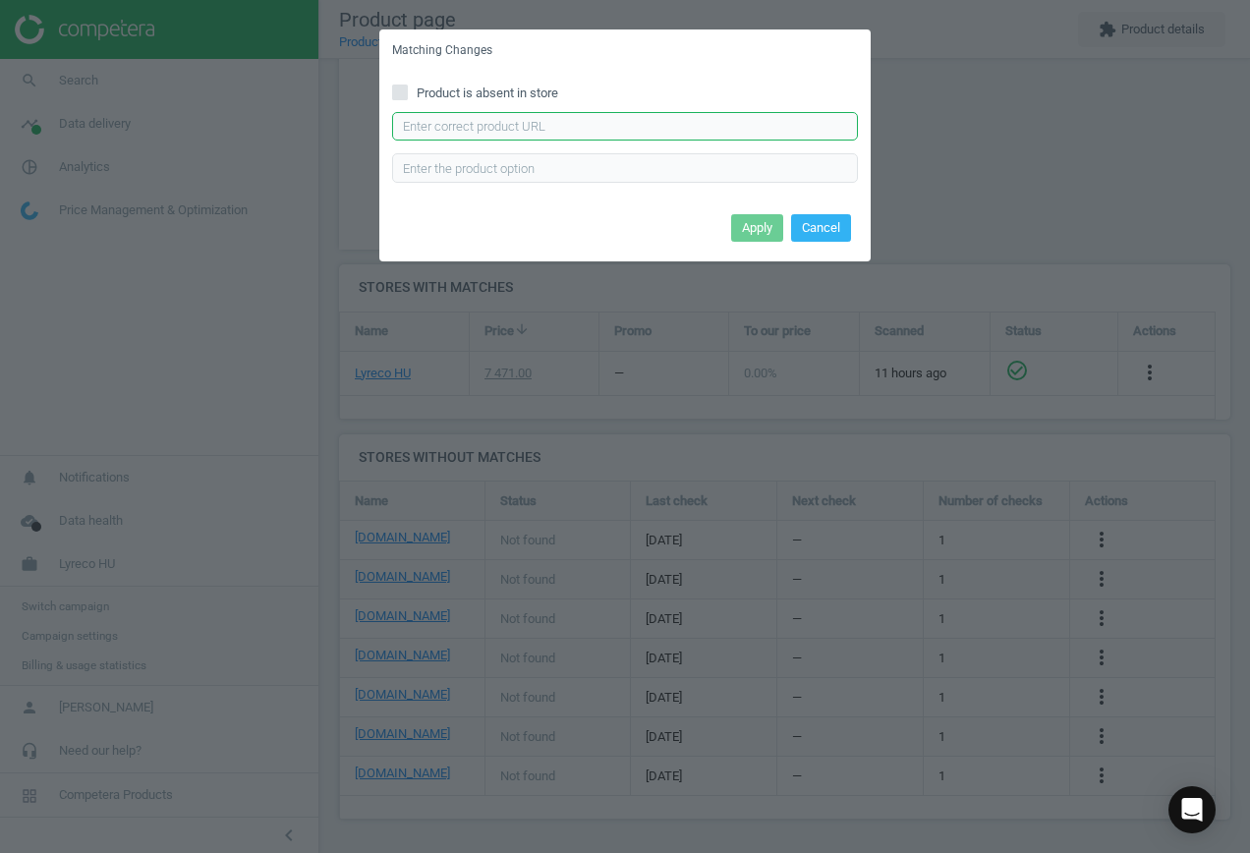
click at [622, 124] on input "text" at bounding box center [625, 126] width 466 height 29
paste input "[URL][DOMAIN_NAME]"
type input "[URL][DOMAIN_NAME]"
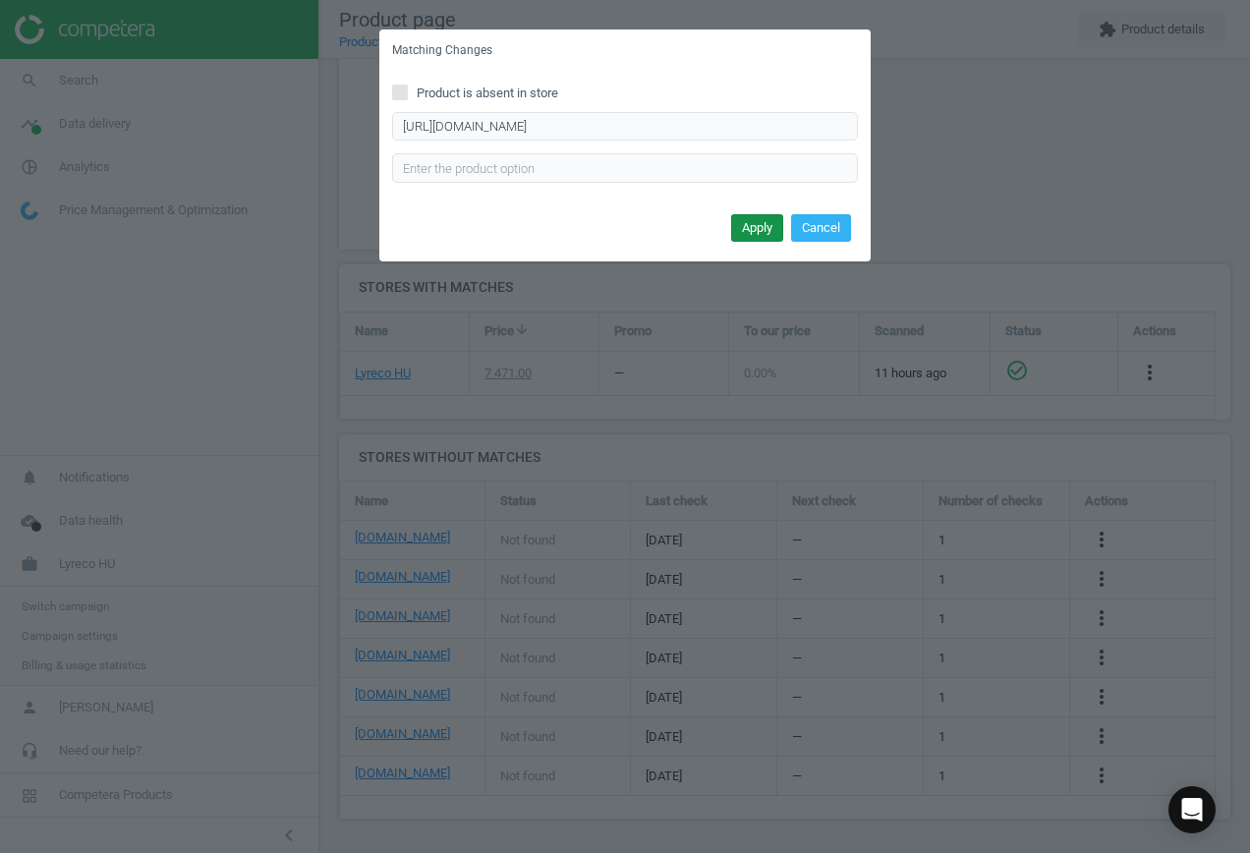
click at [762, 221] on button "Apply" at bounding box center [757, 228] width 52 height 28
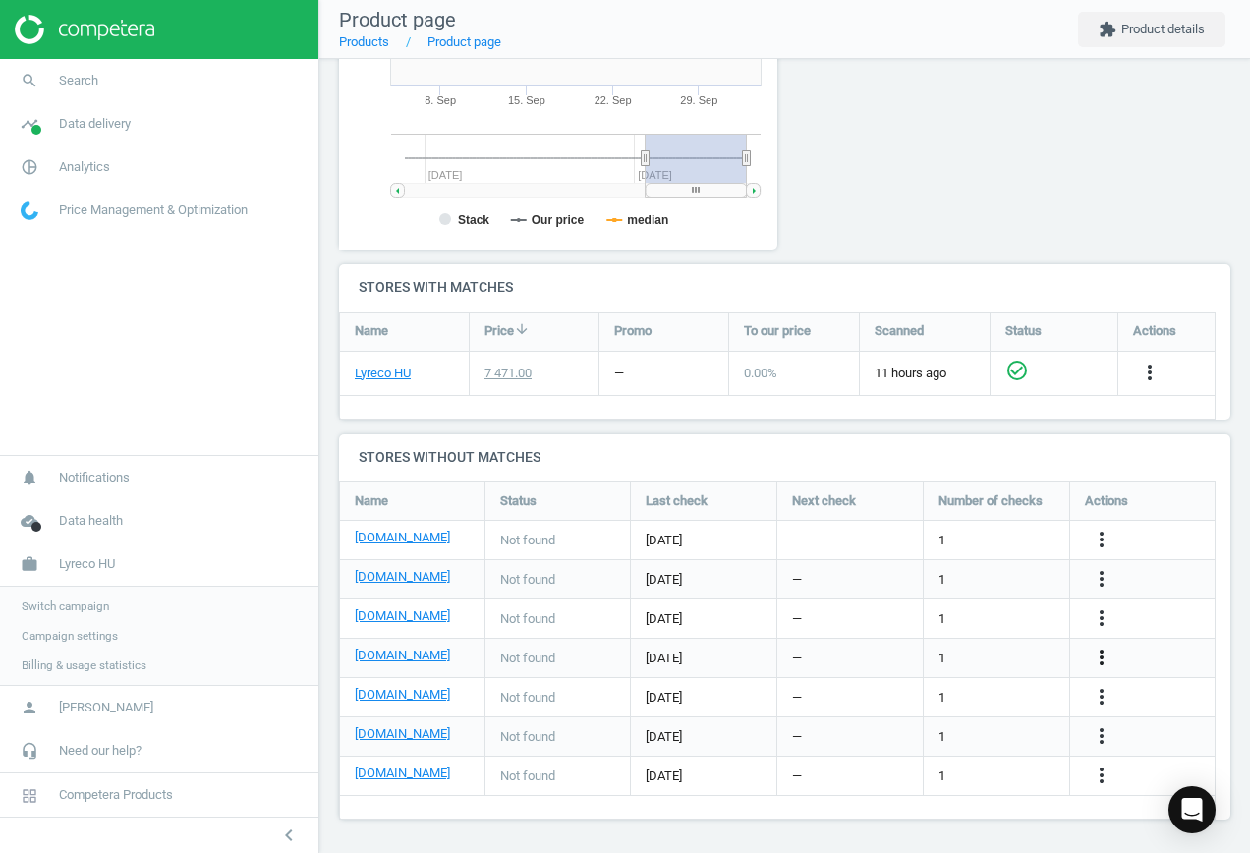
click at [1102, 663] on icon "more_vert" at bounding box center [1101, 657] width 24 height 24
click at [1005, 656] on link "Edit URL/product option" at bounding box center [947, 657] width 269 height 30
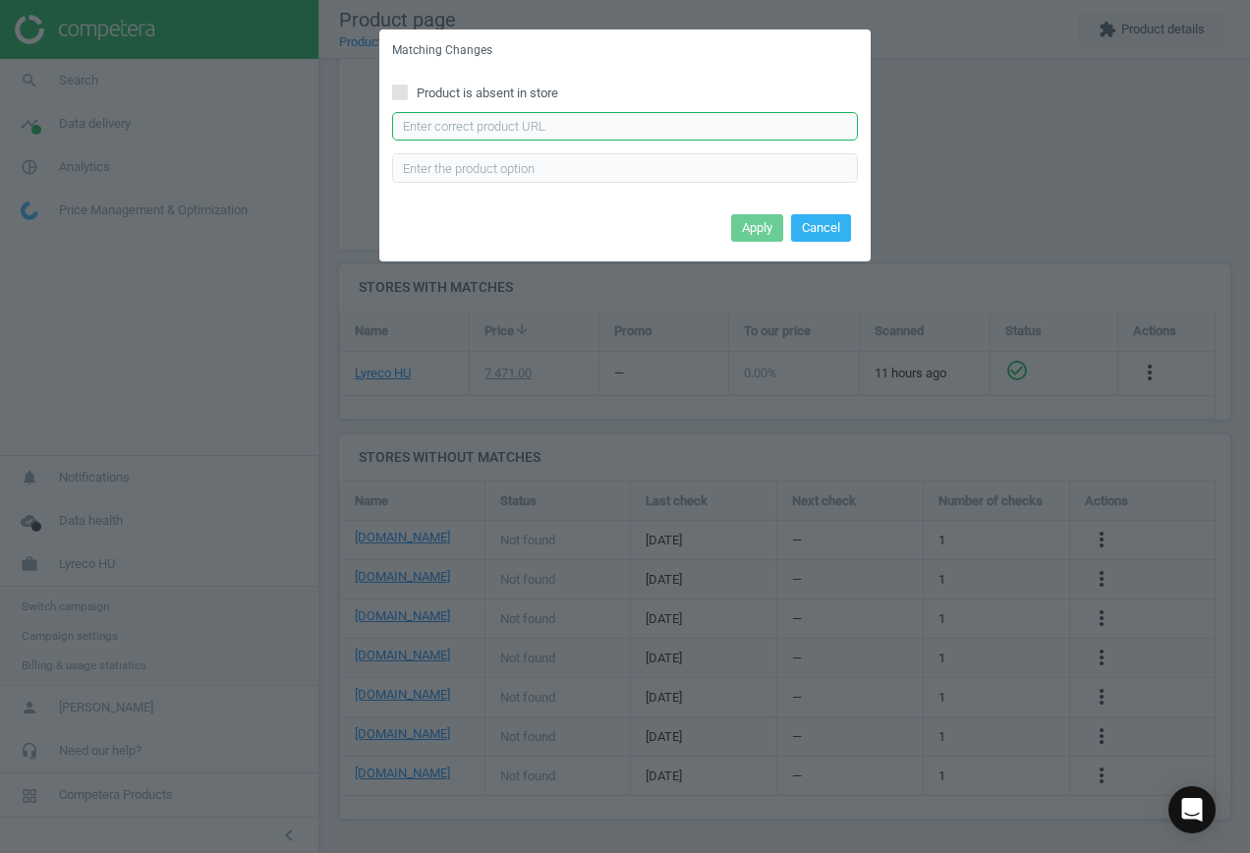
click at [580, 129] on input "text" at bounding box center [625, 126] width 466 height 29
paste input "[URL][DOMAIN_NAME][PERSON_NAME]"
type input "[URL][DOMAIN_NAME][PERSON_NAME]"
click at [748, 224] on button "Apply" at bounding box center [757, 228] width 52 height 28
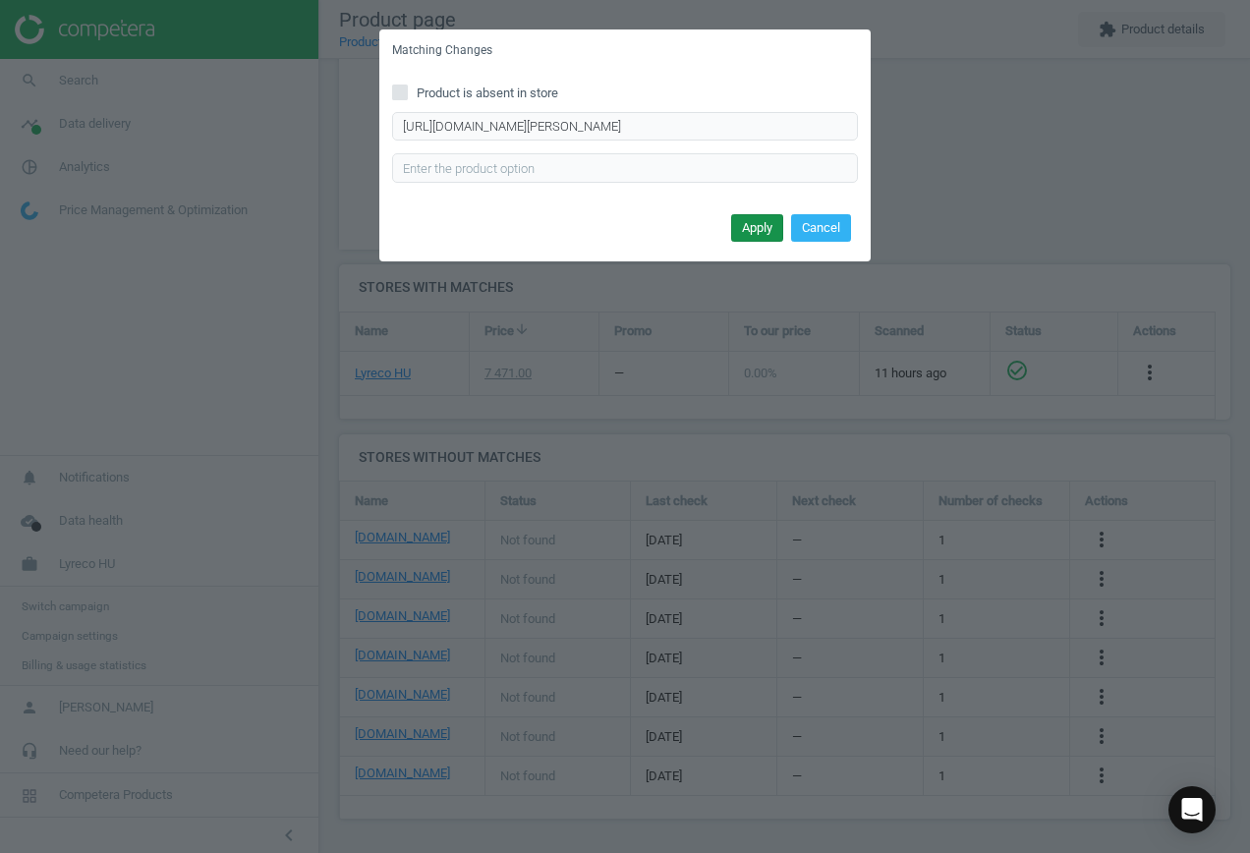
scroll to position [0, 0]
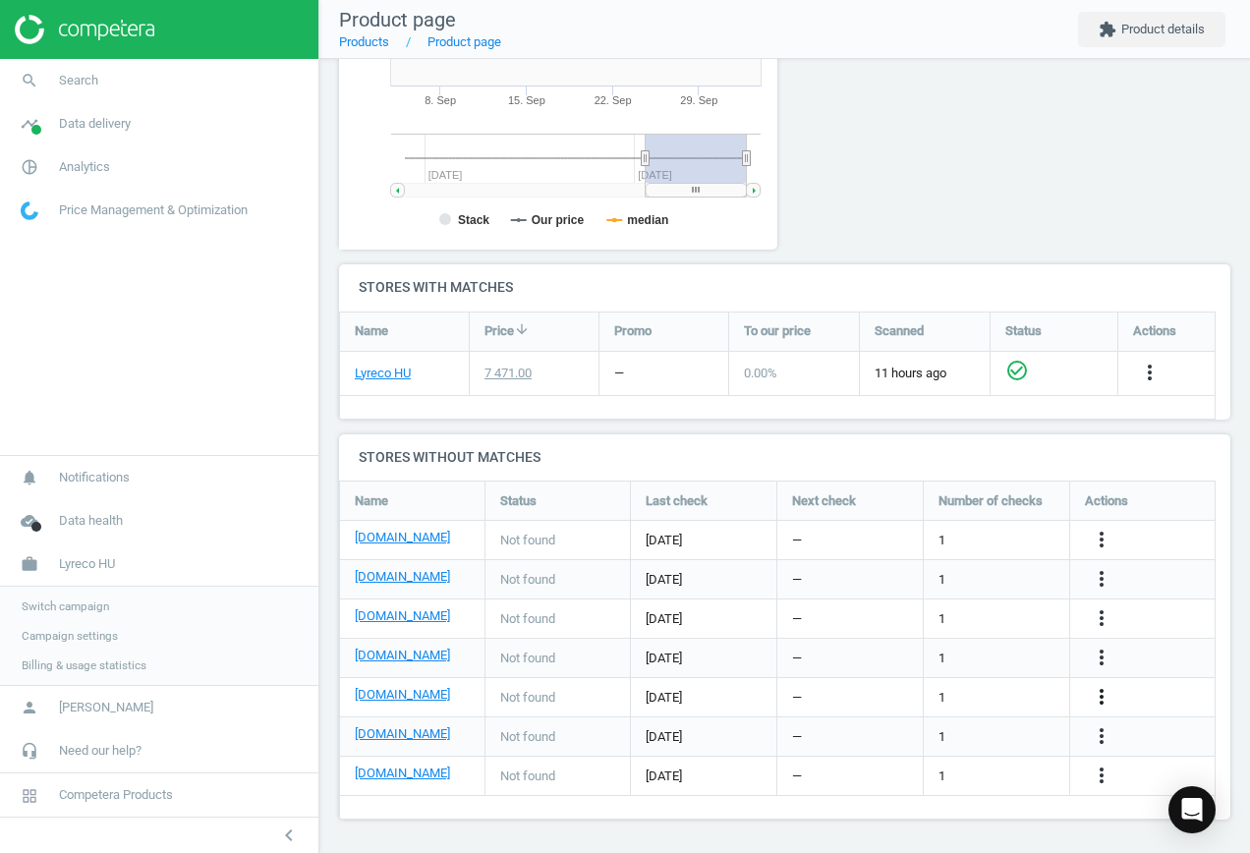
click at [1097, 697] on icon "more_vert" at bounding box center [1101, 697] width 24 height 24
click at [976, 690] on link "Edit URL/product option" at bounding box center [947, 697] width 269 height 30
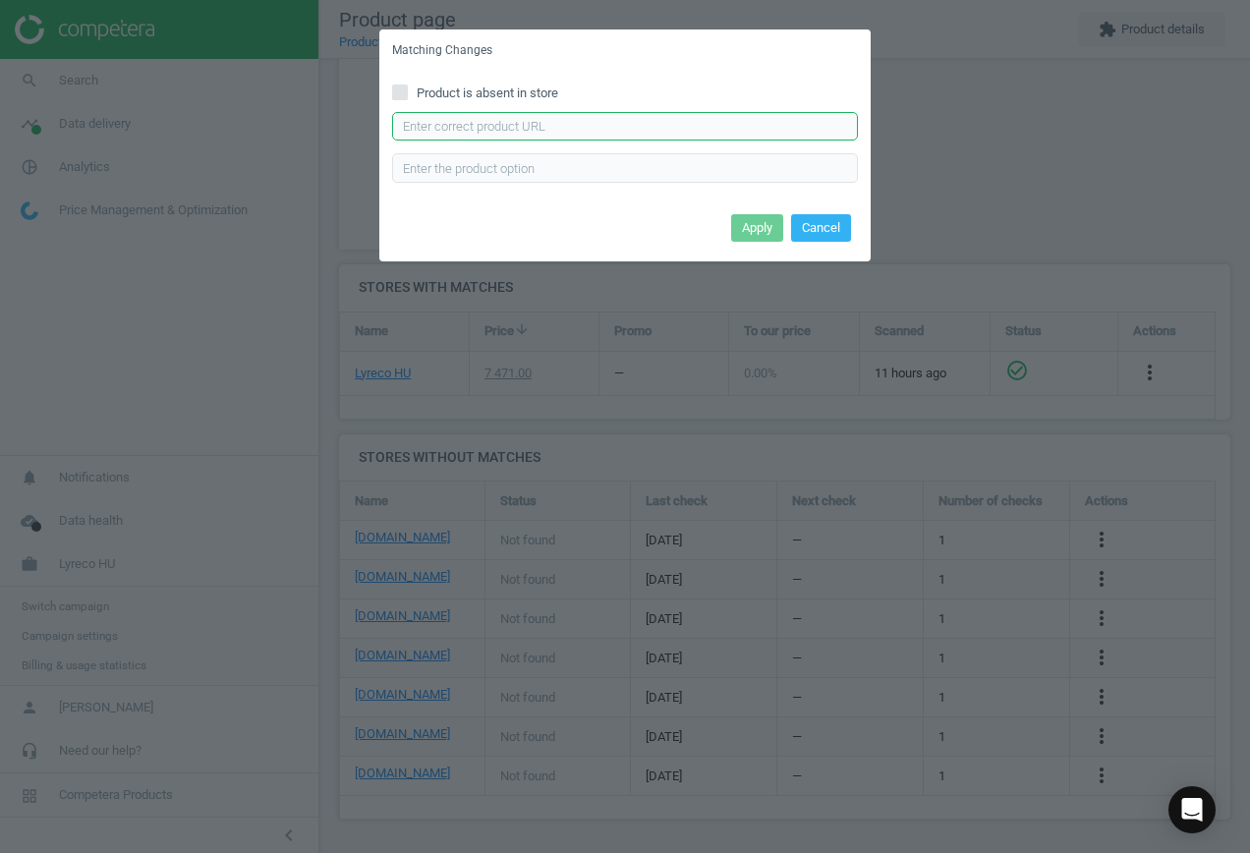
click at [576, 127] on input "text" at bounding box center [625, 126] width 466 height 29
paste
type input "[URL][DOMAIN_NAME][PERSON_NAME]"
click at [742, 222] on button "Apply" at bounding box center [757, 228] width 52 height 28
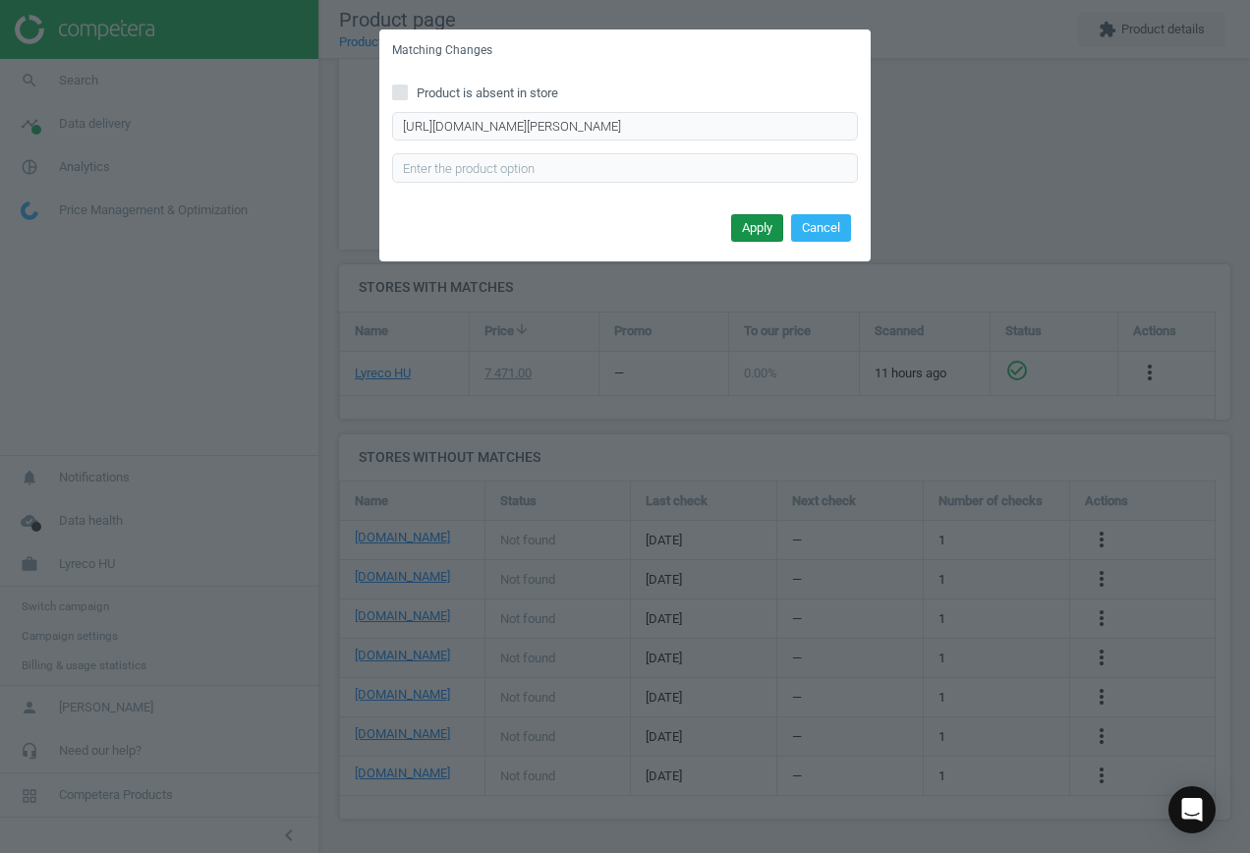
scroll to position [0, 0]
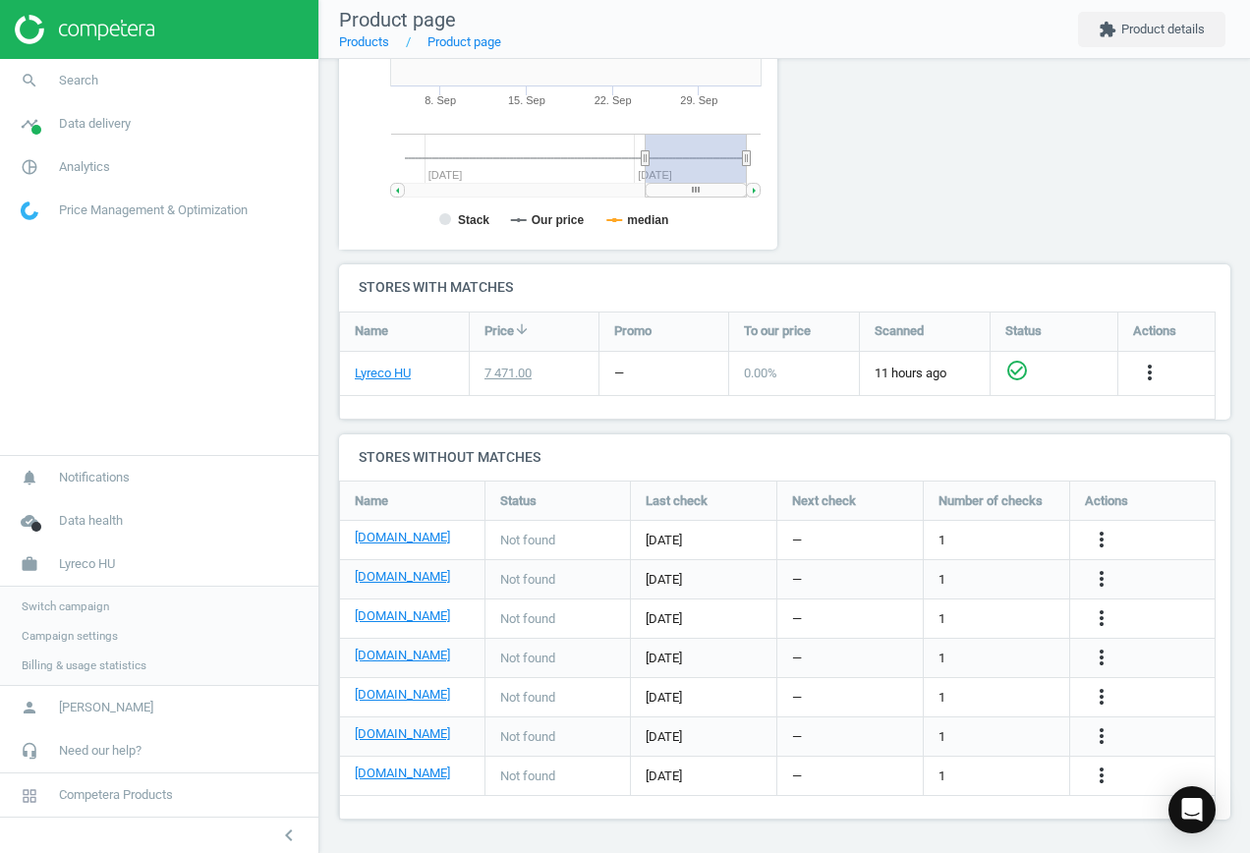
drag, startPoint x: 1107, startPoint y: 732, endPoint x: 1088, endPoint y: 732, distance: 19.6
click at [1107, 732] on icon "more_vert" at bounding box center [1101, 736] width 24 height 24
click at [960, 729] on link "Edit URL/product option" at bounding box center [947, 736] width 269 height 30
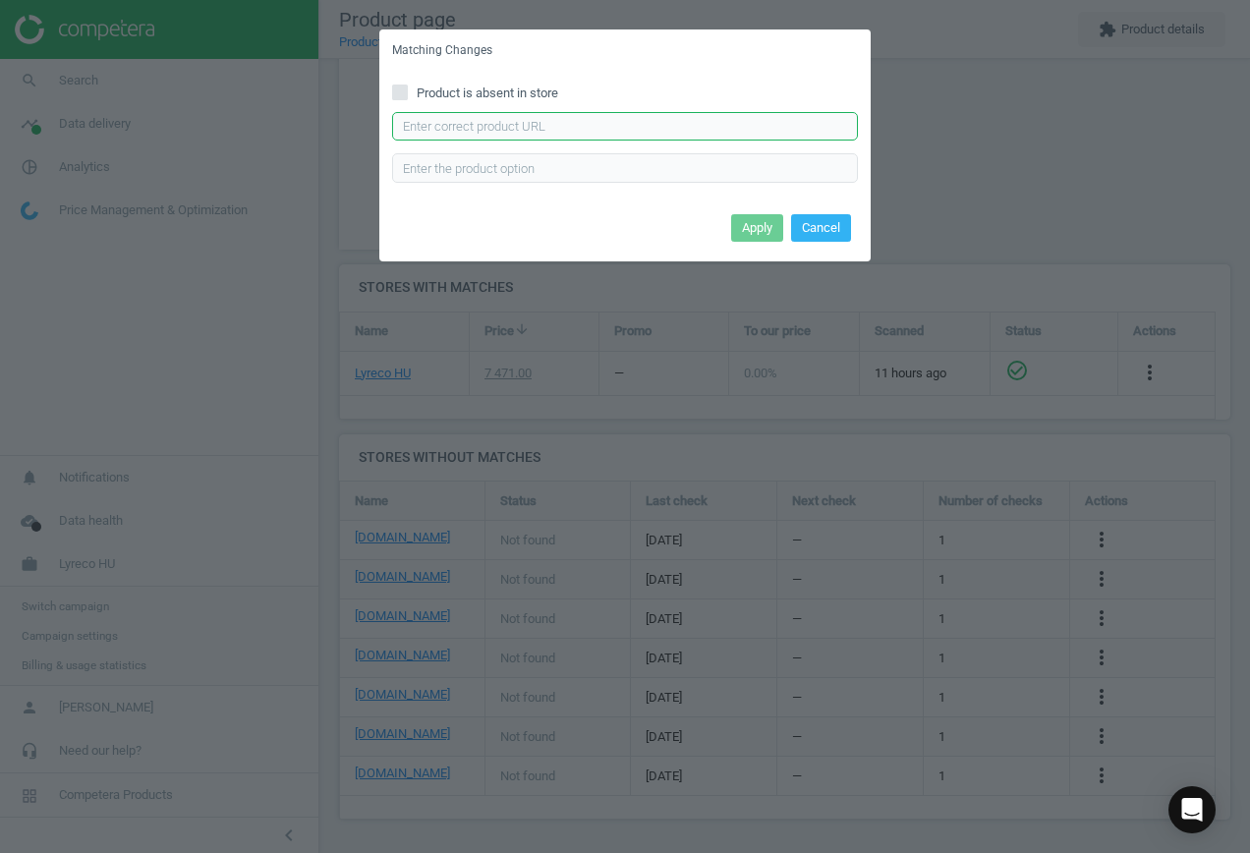
click at [596, 125] on input "text" at bounding box center [625, 126] width 466 height 29
type input "[URL][DOMAIN_NAME]"
click at [744, 226] on button "Apply" at bounding box center [757, 228] width 52 height 28
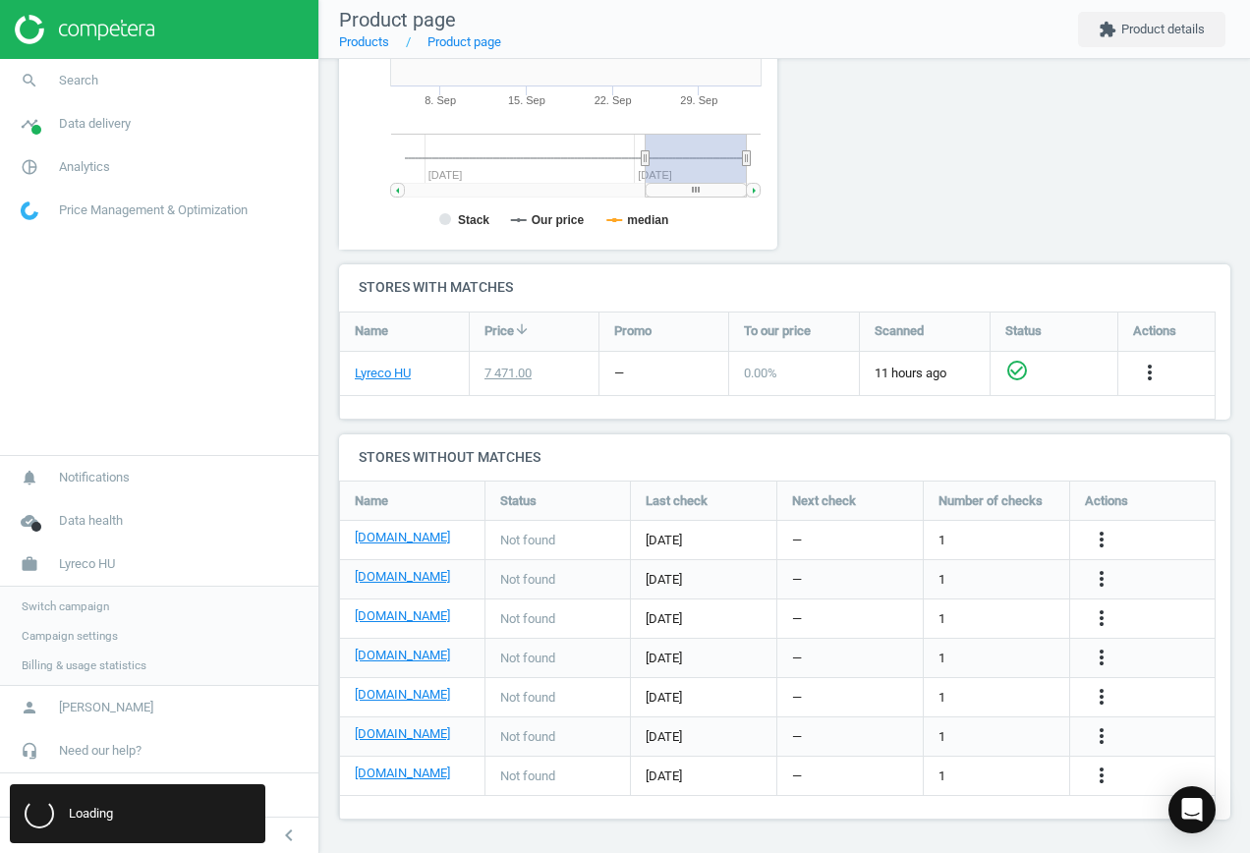
scroll to position [0, 0]
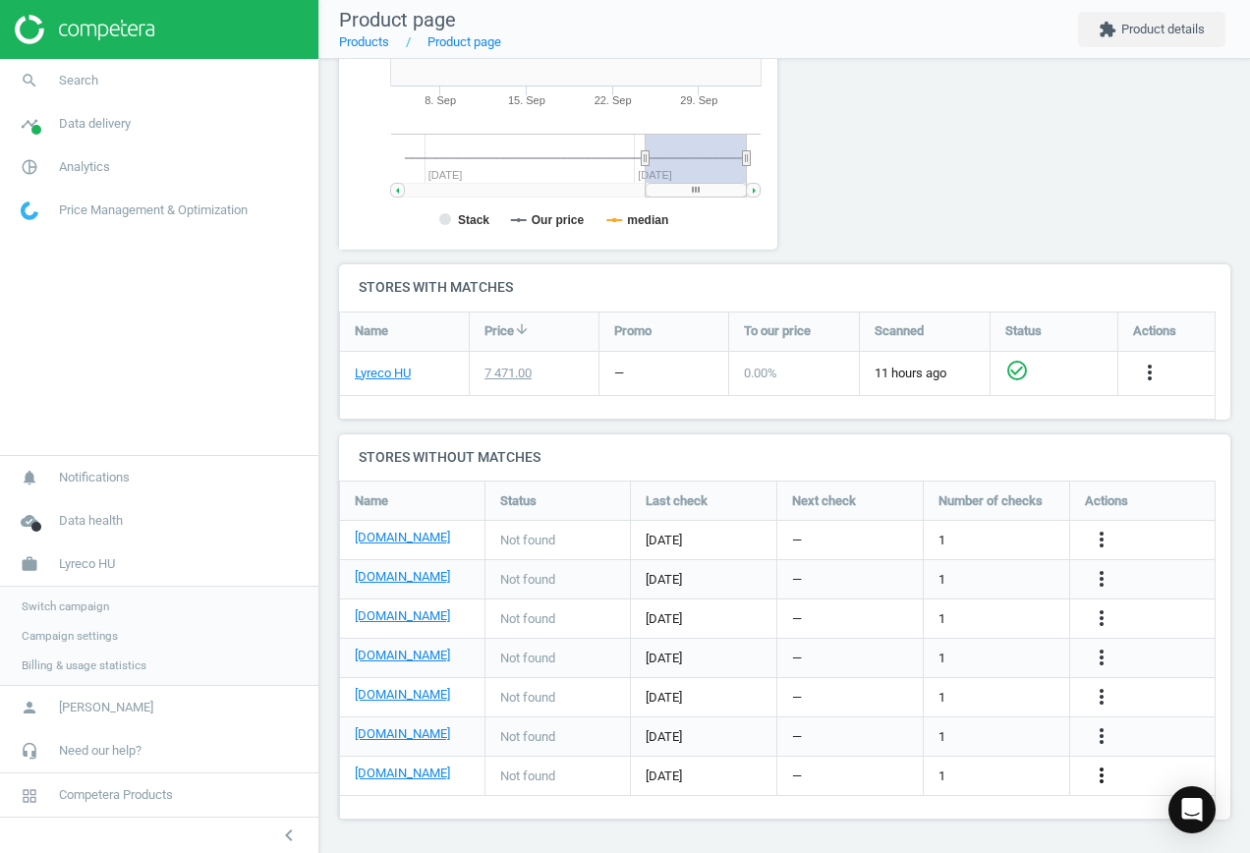
click at [1108, 778] on icon "more_vert" at bounding box center [1101, 775] width 24 height 24
click at [976, 769] on link "Edit URL/product option" at bounding box center [947, 775] width 269 height 30
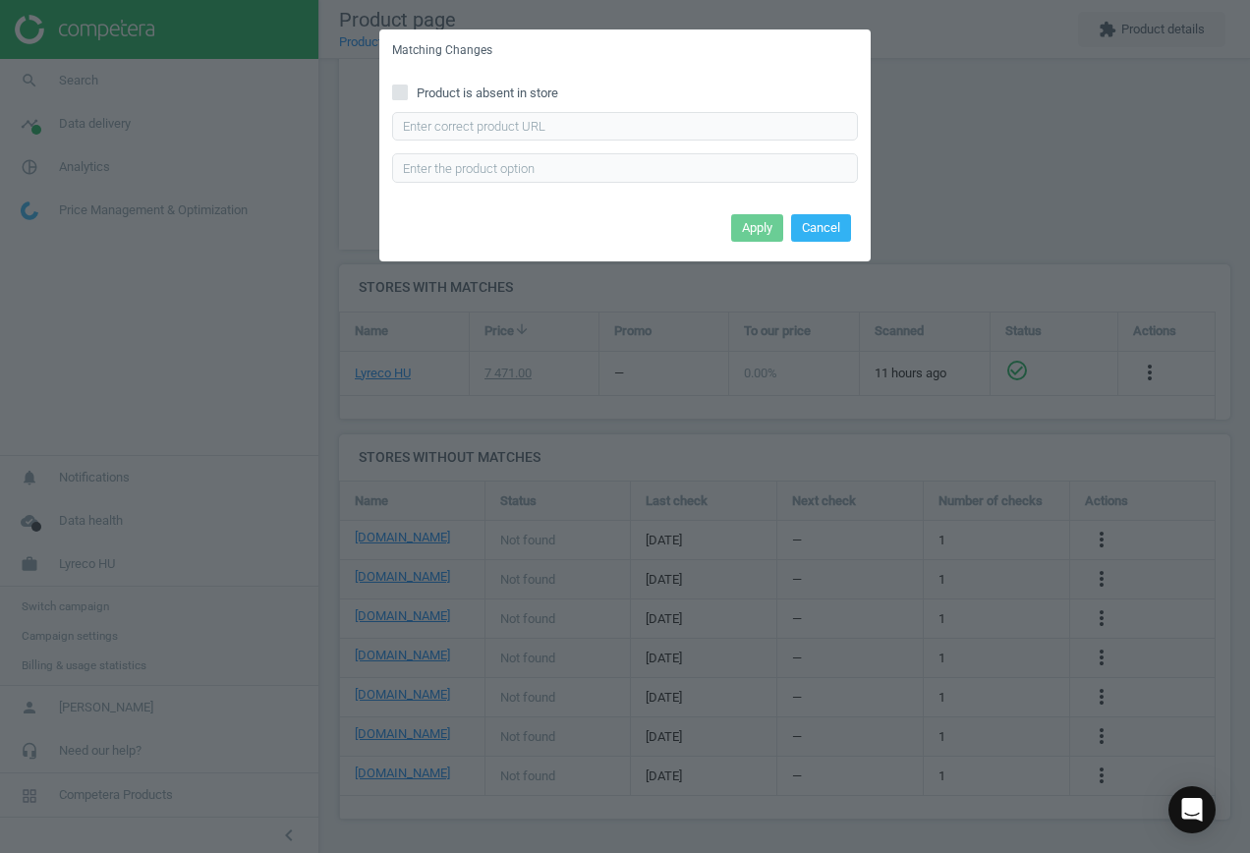
click at [550, 103] on div "Product is absent in store Enter correct product url" at bounding box center [624, 140] width 491 height 137
drag, startPoint x: 573, startPoint y: 125, endPoint x: 620, endPoint y: 142, distance: 50.4
click at [574, 125] on input "text" at bounding box center [625, 126] width 466 height 29
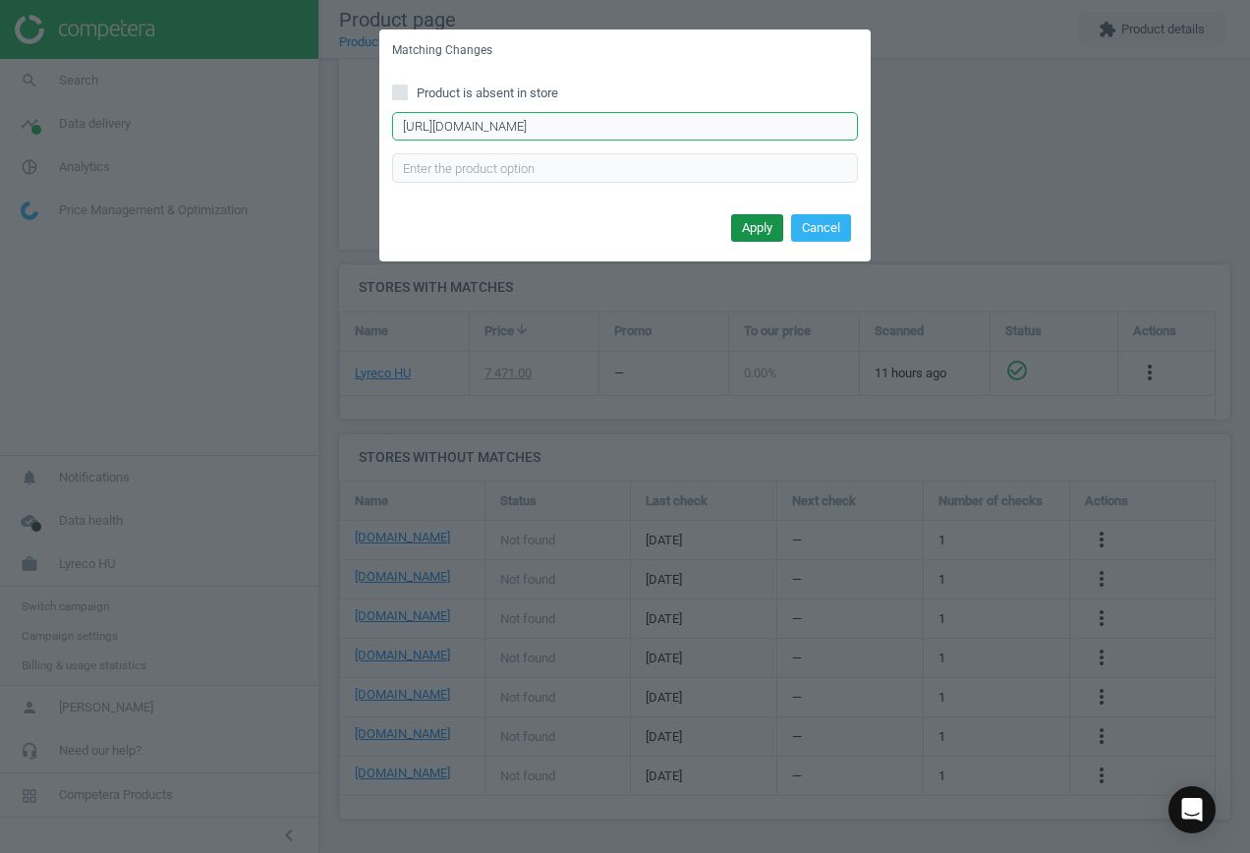
type input "[URL][DOMAIN_NAME]"
click at [769, 233] on button "Apply" at bounding box center [757, 228] width 52 height 28
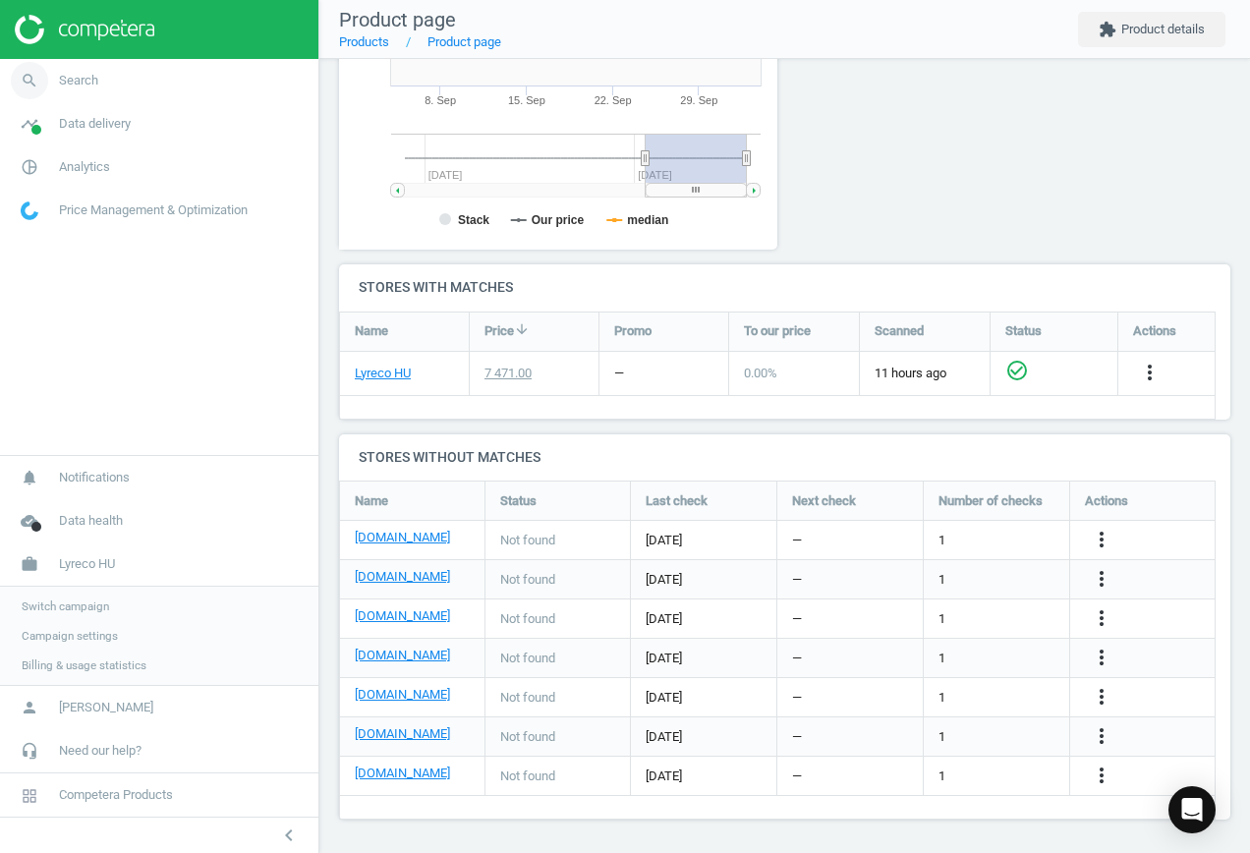
click at [26, 82] on icon "search" at bounding box center [29, 80] width 37 height 37
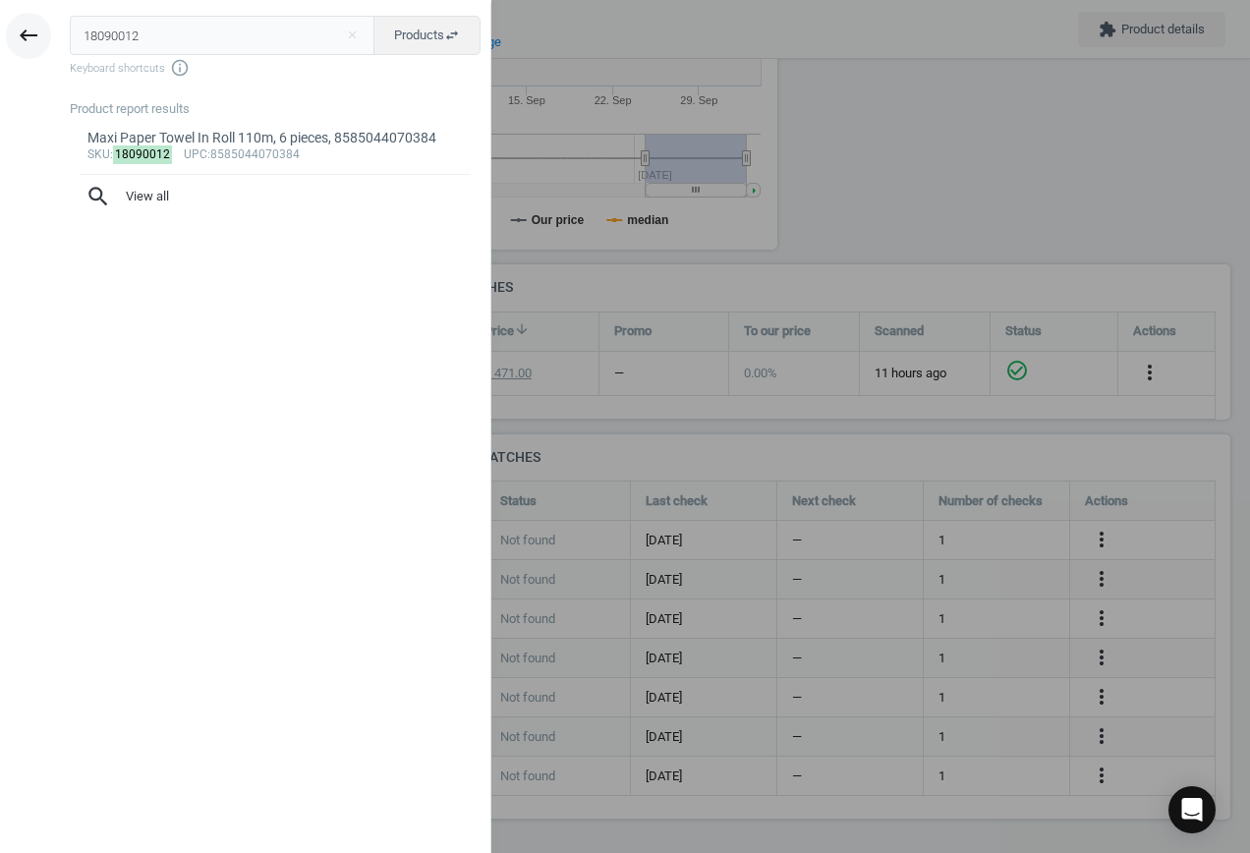
drag, startPoint x: 157, startPoint y: 40, endPoint x: 30, endPoint y: 39, distance: 126.7
click at [30, 39] on div "keyboard_backspace 18090012 close Products swap_horiz Keyboard shortcuts info_o…" at bounding box center [245, 429] width 491 height 853
type input "11808038"
click at [292, 156] on div "sku : 11808038 upc :Empty" at bounding box center [275, 155] width 376 height 16
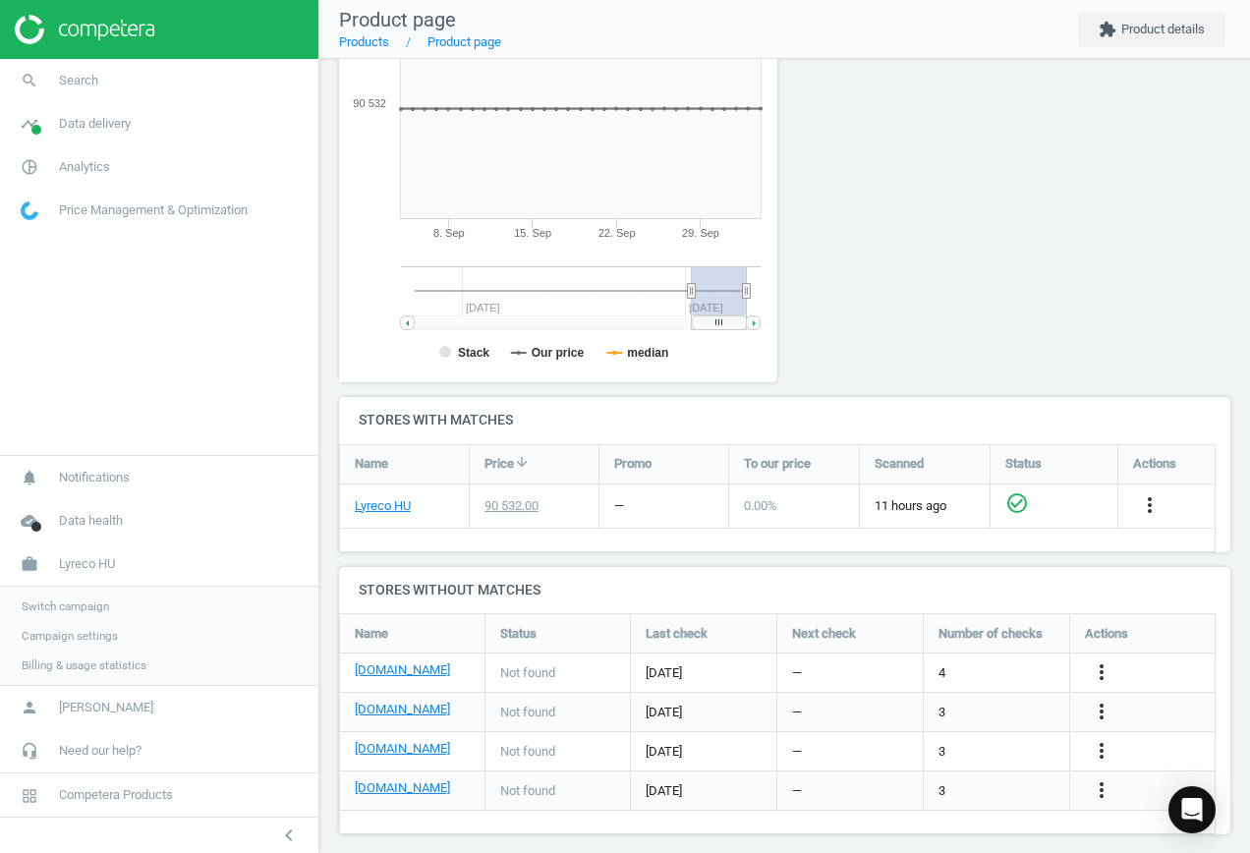
scroll to position [342, 0]
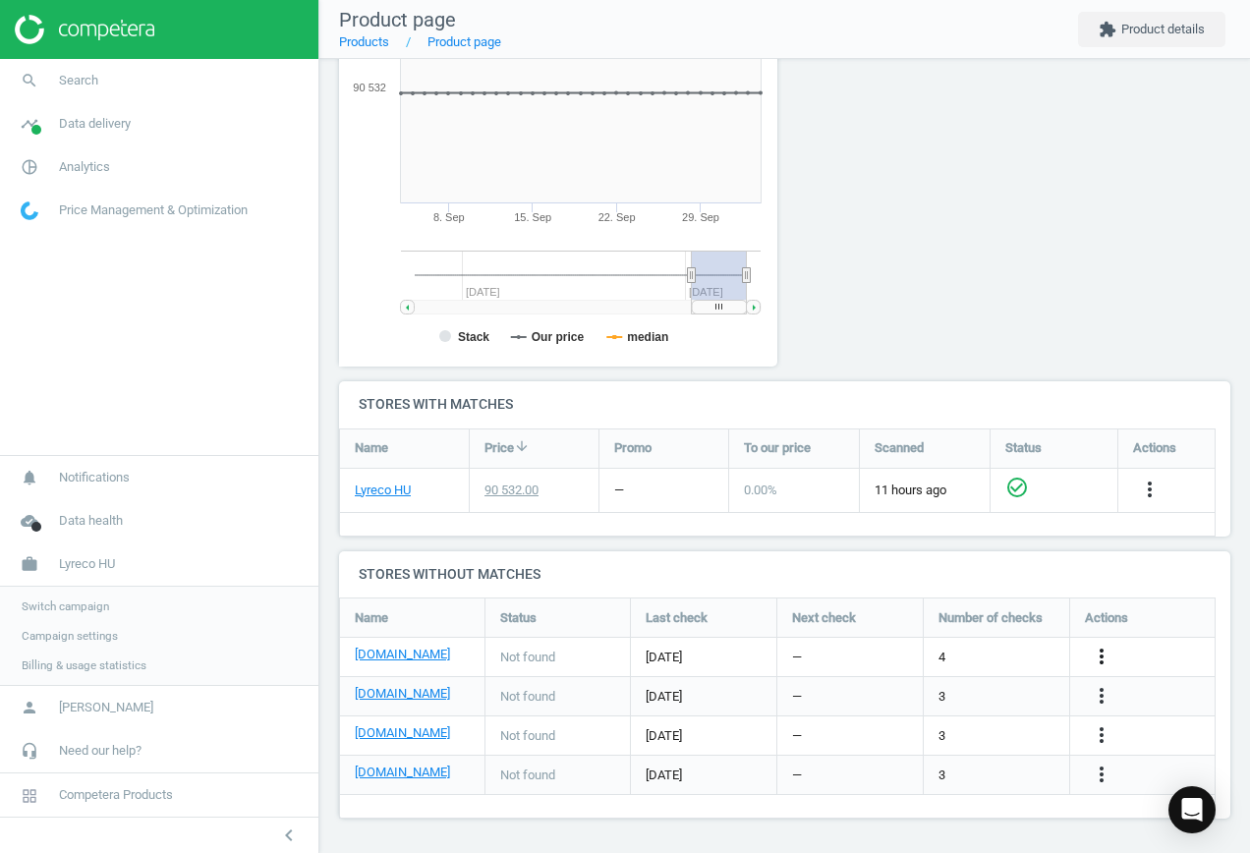
click at [1097, 658] on icon "more_vert" at bounding box center [1101, 656] width 24 height 24
click at [947, 654] on link "Edit URL/product option" at bounding box center [947, 657] width 269 height 30
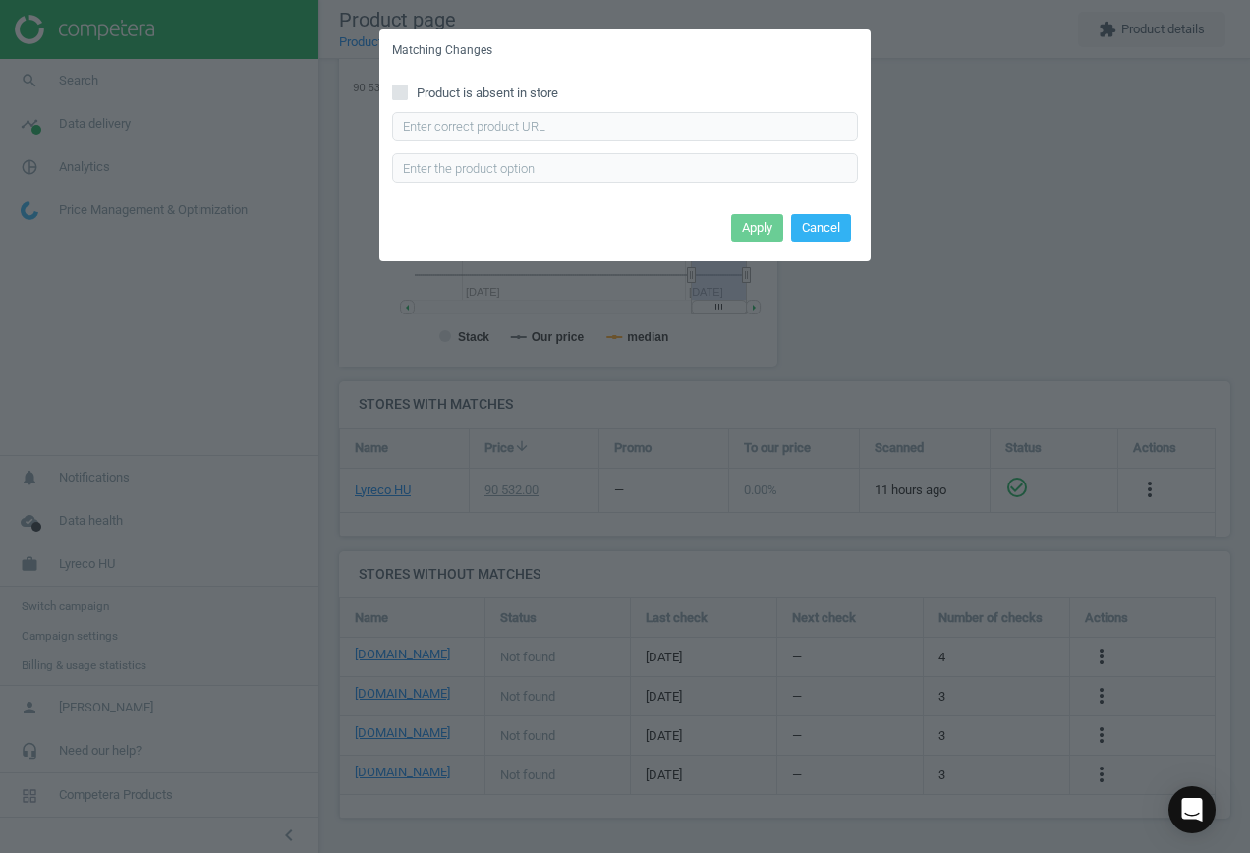
click at [500, 91] on span "Product is absent in store" at bounding box center [487, 93] width 149 height 18
click at [407, 91] on input "Product is absent in store" at bounding box center [400, 91] width 13 height 13
checkbox input "true"
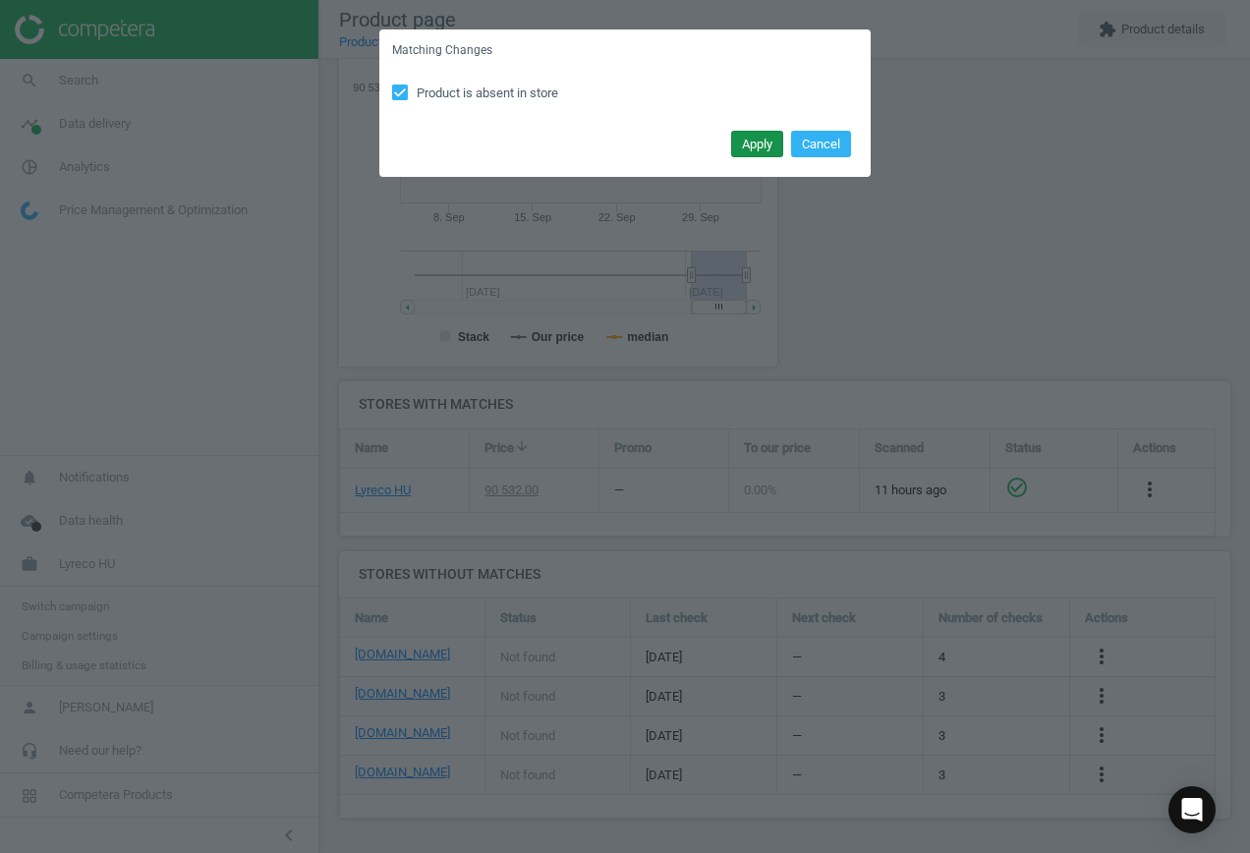
click at [753, 142] on button "Apply" at bounding box center [757, 145] width 52 height 28
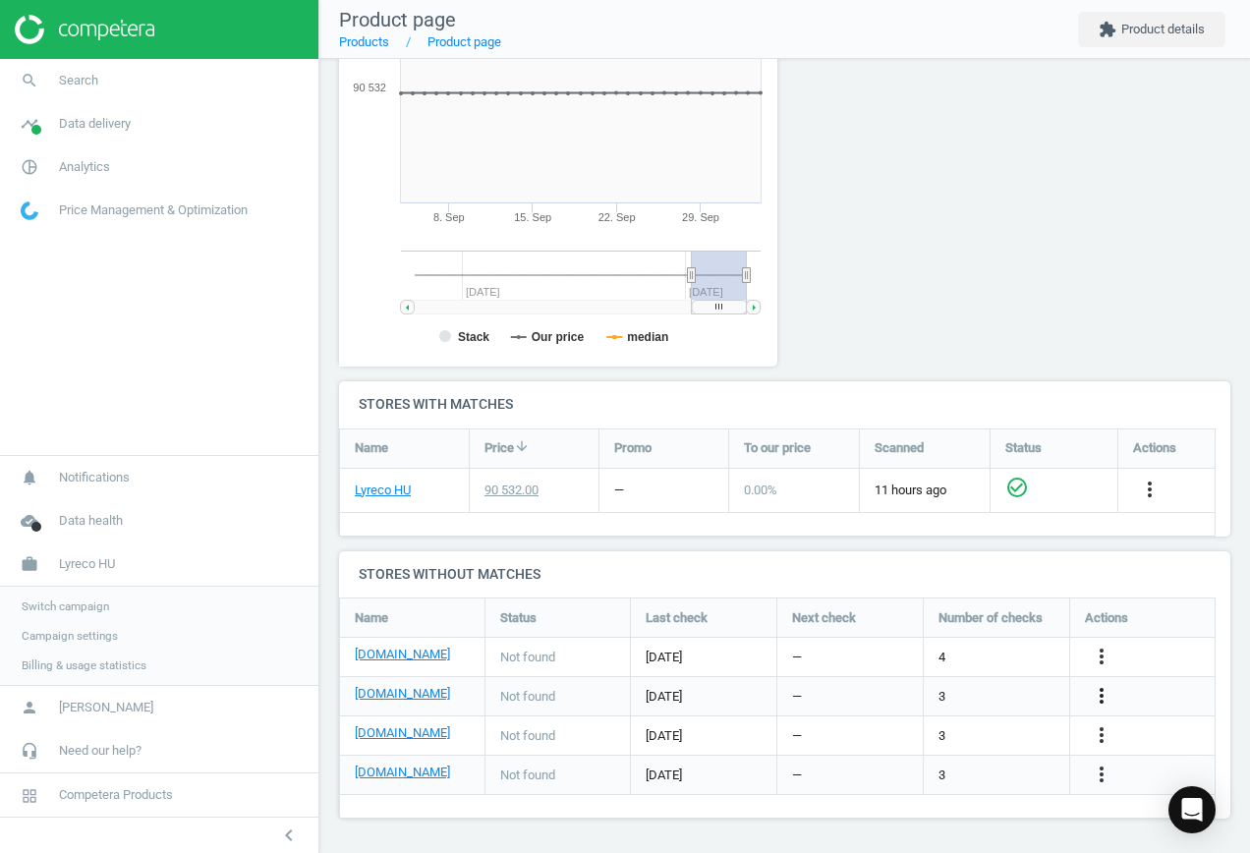
click at [1102, 694] on icon "more_vert" at bounding box center [1101, 696] width 24 height 24
click at [948, 690] on link "Edit URL/product option" at bounding box center [947, 696] width 269 height 30
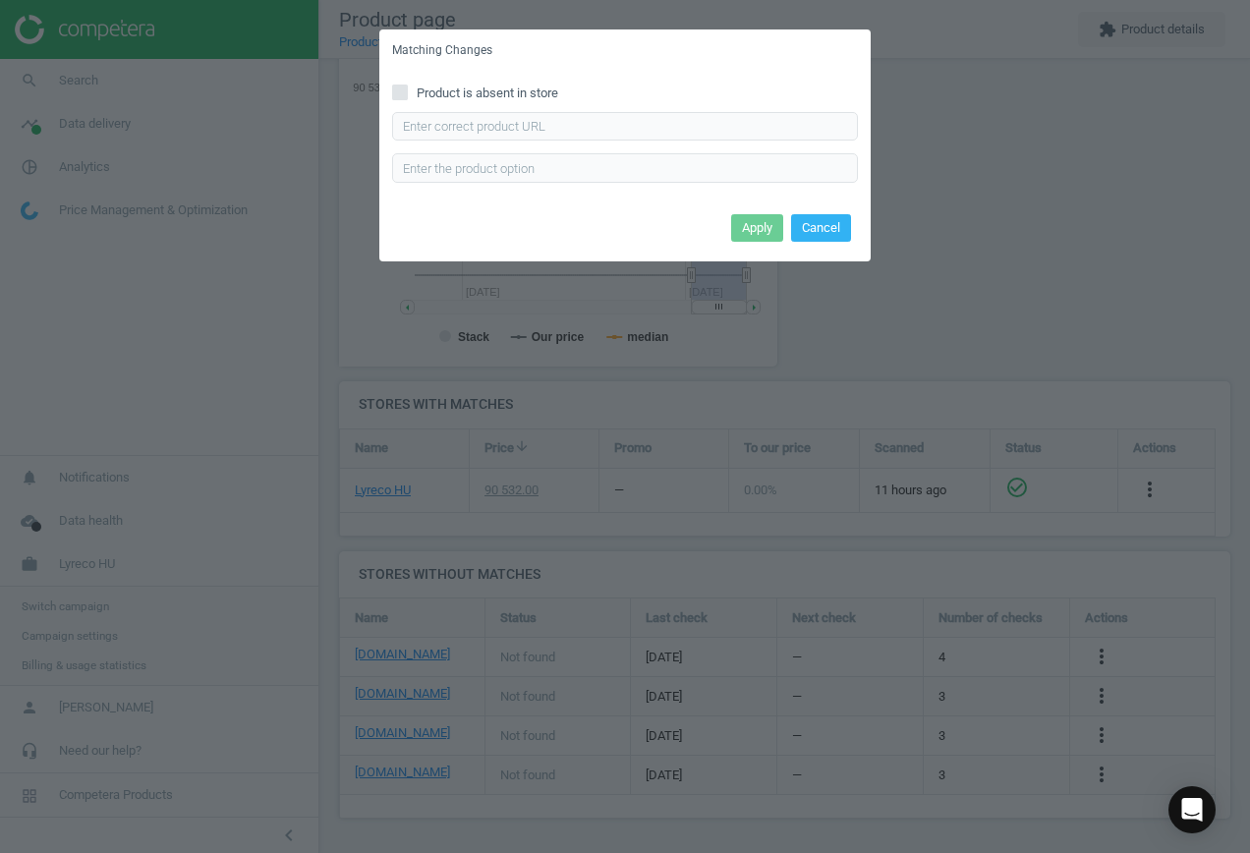
click at [430, 88] on span "Product is absent in store" at bounding box center [487, 93] width 149 height 18
click at [407, 88] on input "Product is absent in store" at bounding box center [400, 91] width 13 height 13
checkbox input "true"
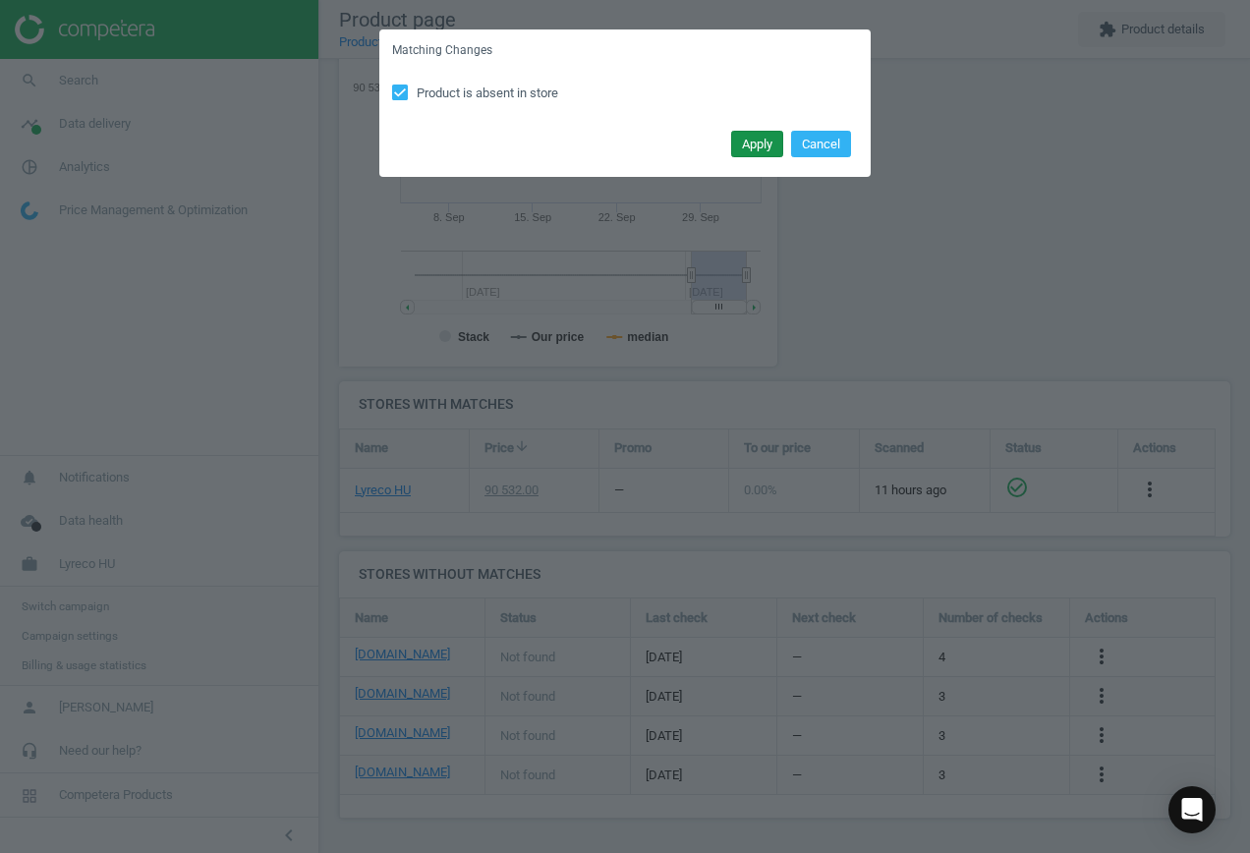
click at [753, 139] on button "Apply" at bounding box center [757, 145] width 52 height 28
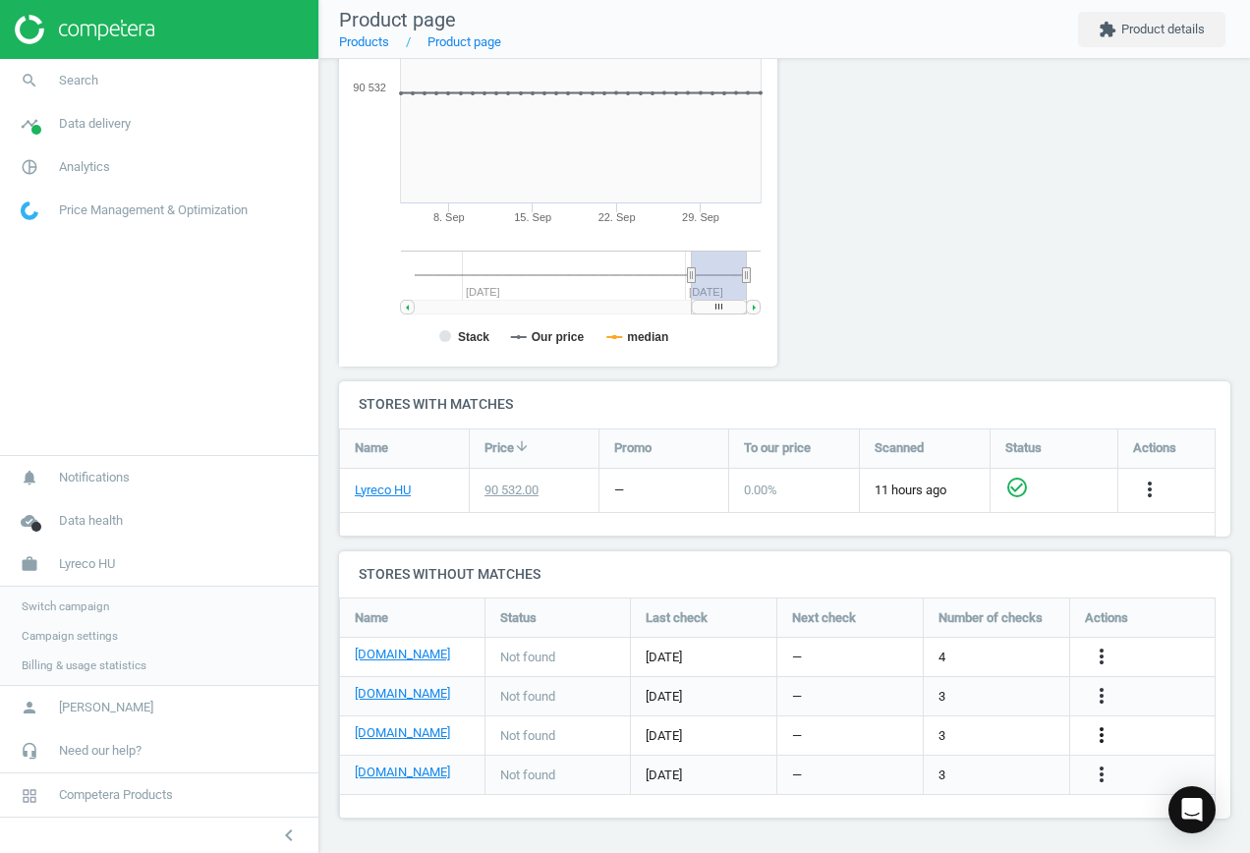
click at [1104, 732] on icon "more_vert" at bounding box center [1101, 735] width 24 height 24
click at [963, 728] on link "Edit URL/product option" at bounding box center [947, 735] width 269 height 30
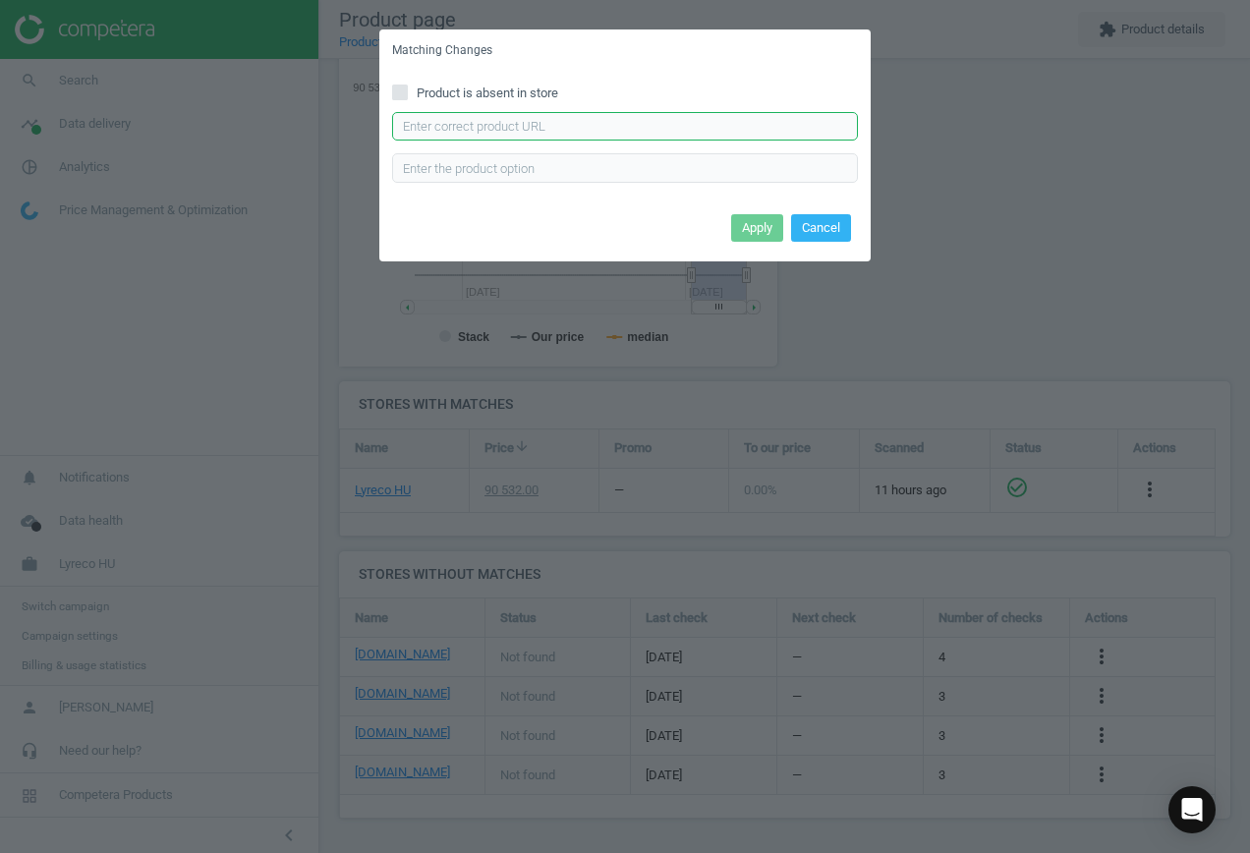
click at [527, 135] on input "text" at bounding box center [625, 126] width 466 height 29
type input "[URL][DOMAIN_NAME][PERSON_NAME]"
click at [757, 237] on button "Apply" at bounding box center [757, 228] width 52 height 28
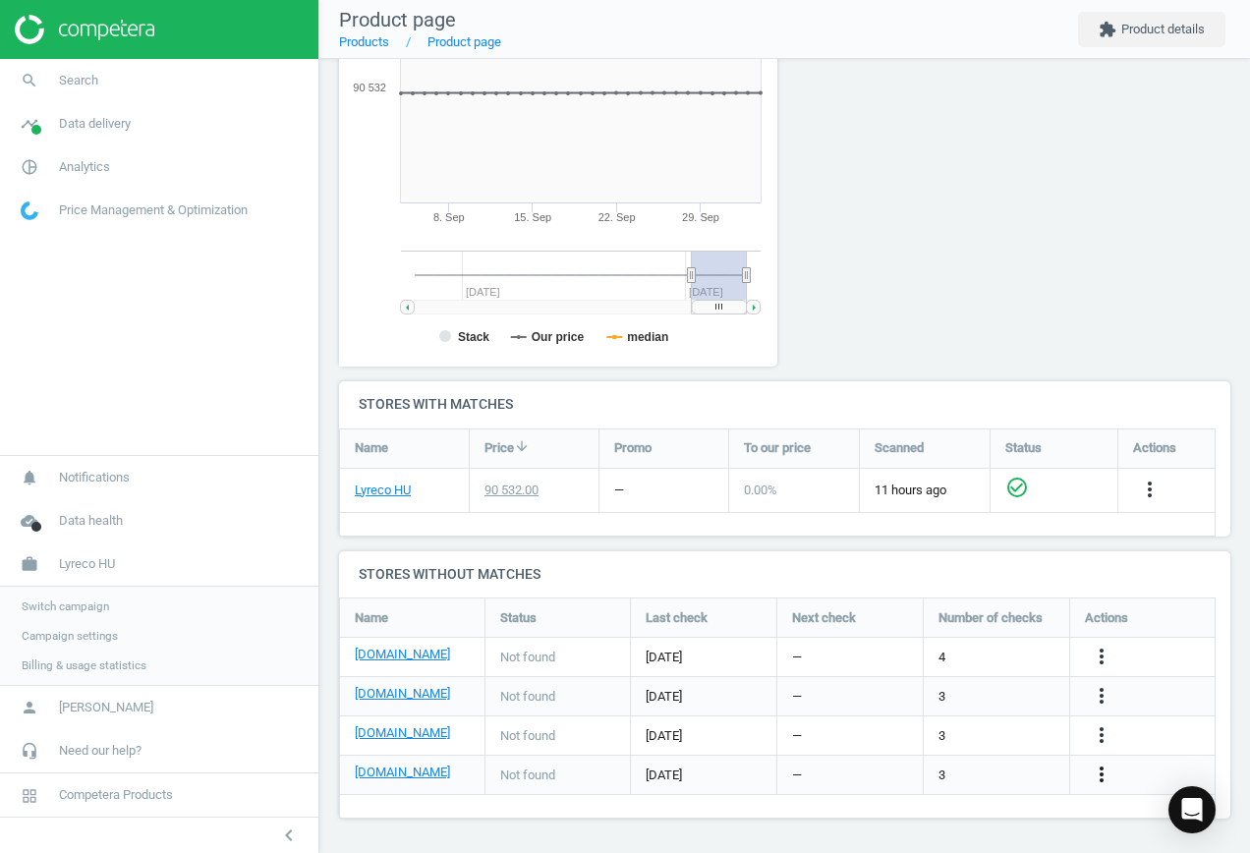
click at [1101, 772] on icon "more_vert" at bounding box center [1101, 774] width 24 height 24
click at [957, 762] on link "Edit URL/product option" at bounding box center [947, 774] width 269 height 30
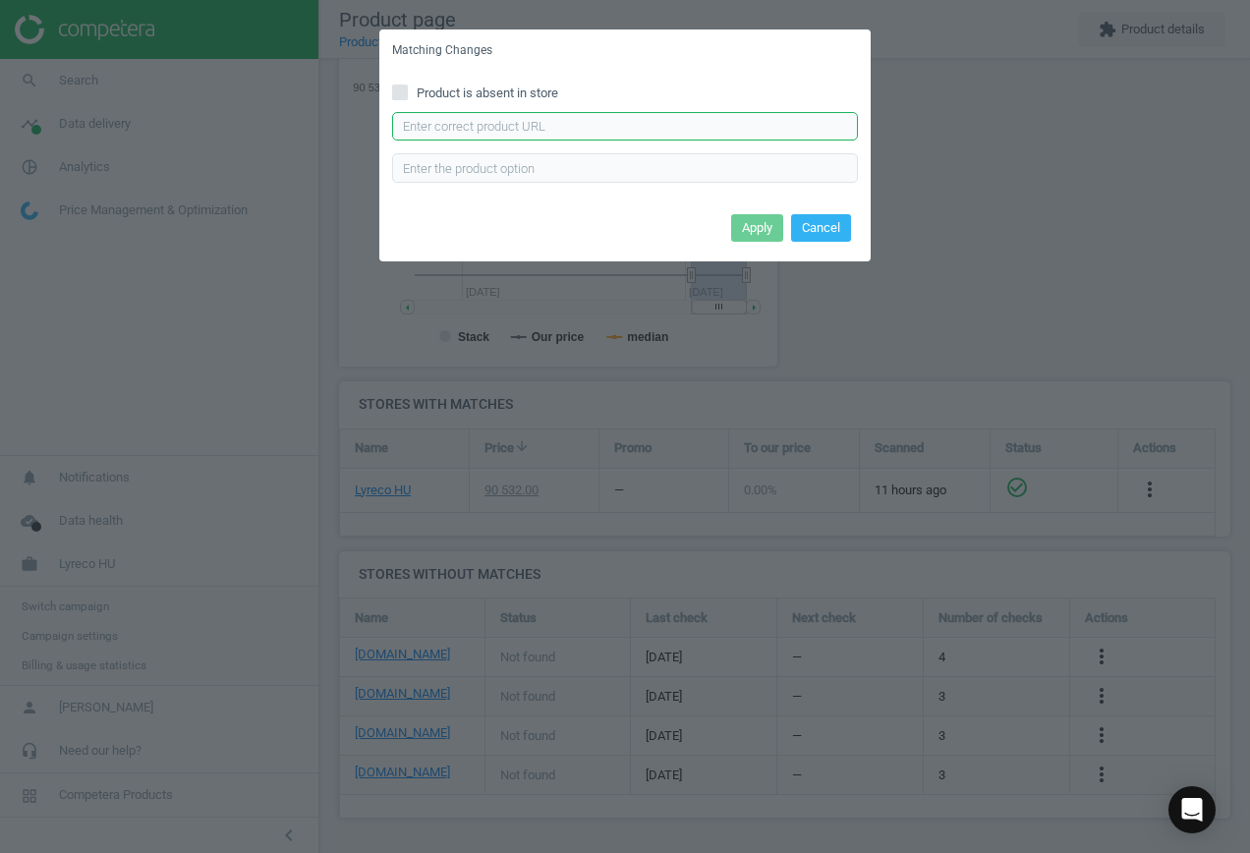
click at [543, 132] on input "text" at bounding box center [625, 126] width 466 height 29
type input "[URL][DOMAIN_NAME]"
click at [737, 223] on button "Apply" at bounding box center [757, 228] width 52 height 28
